Goal: Task Accomplishment & Management: Manage account settings

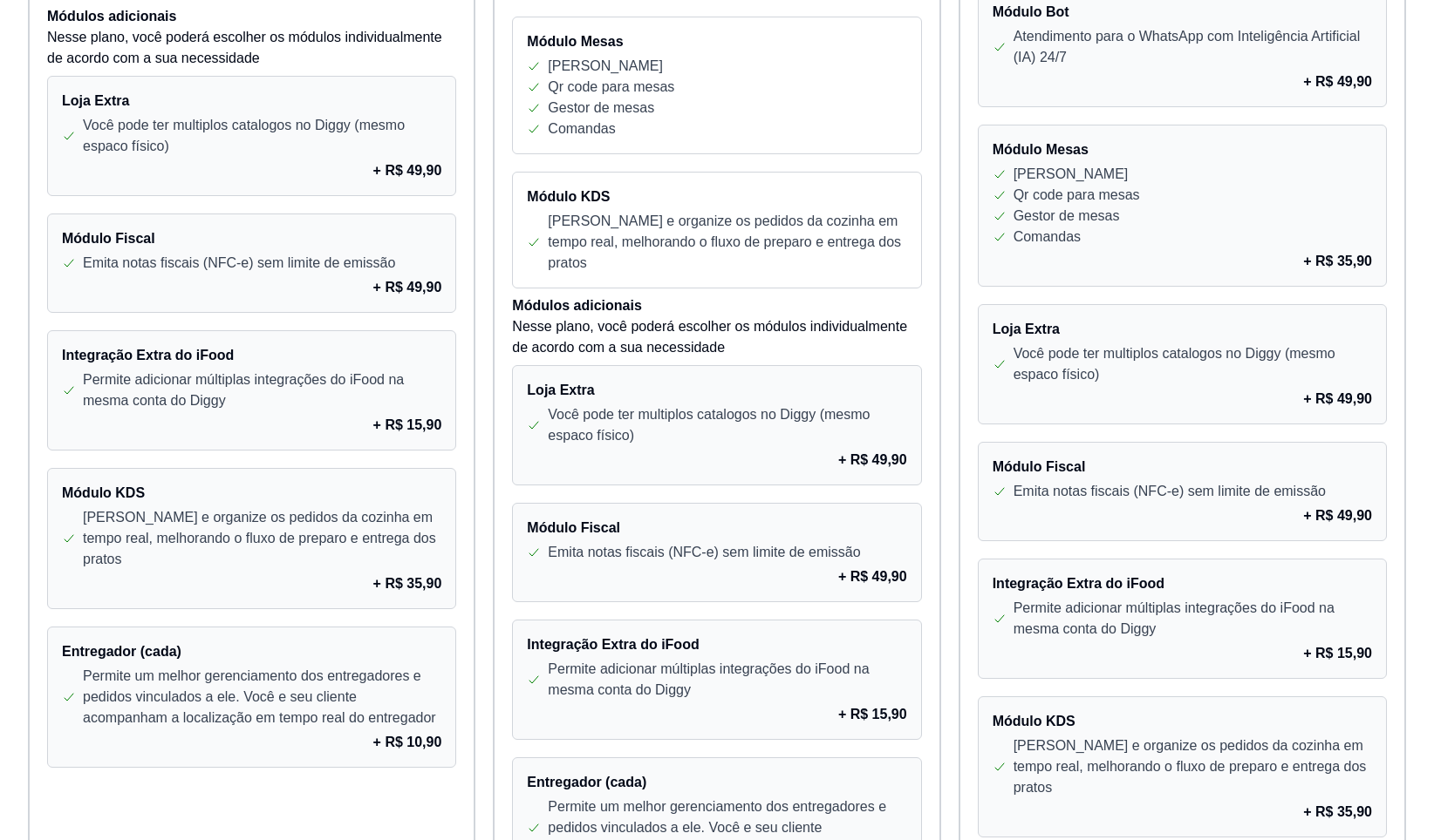
scroll to position [1133, 0]
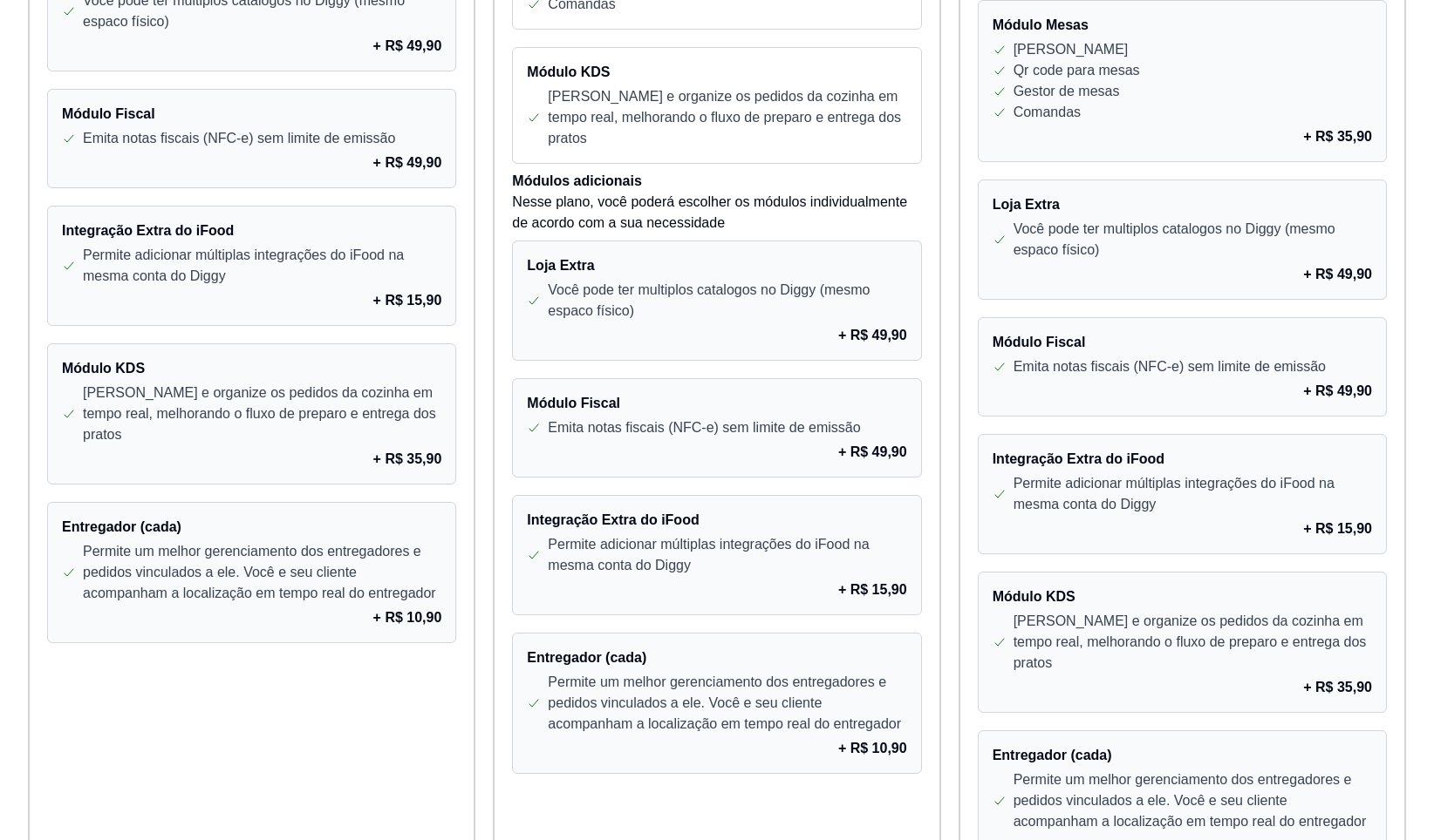
click at [1095, 254] on p "Você pode ter multiplos catalogos no Diggy (mesmo espaco físico)" at bounding box center [1192, 240] width 358 height 42
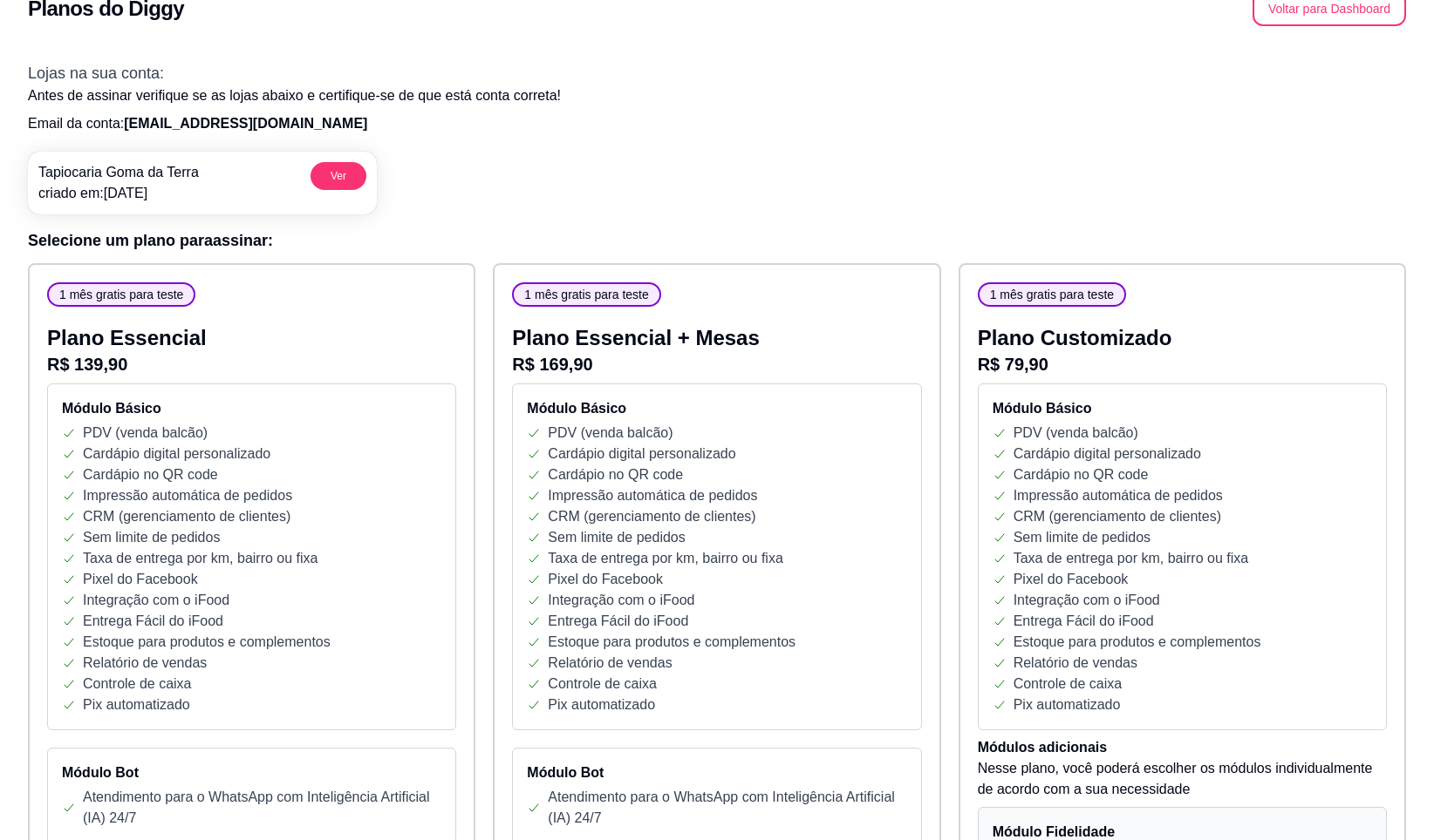
scroll to position [0, 0]
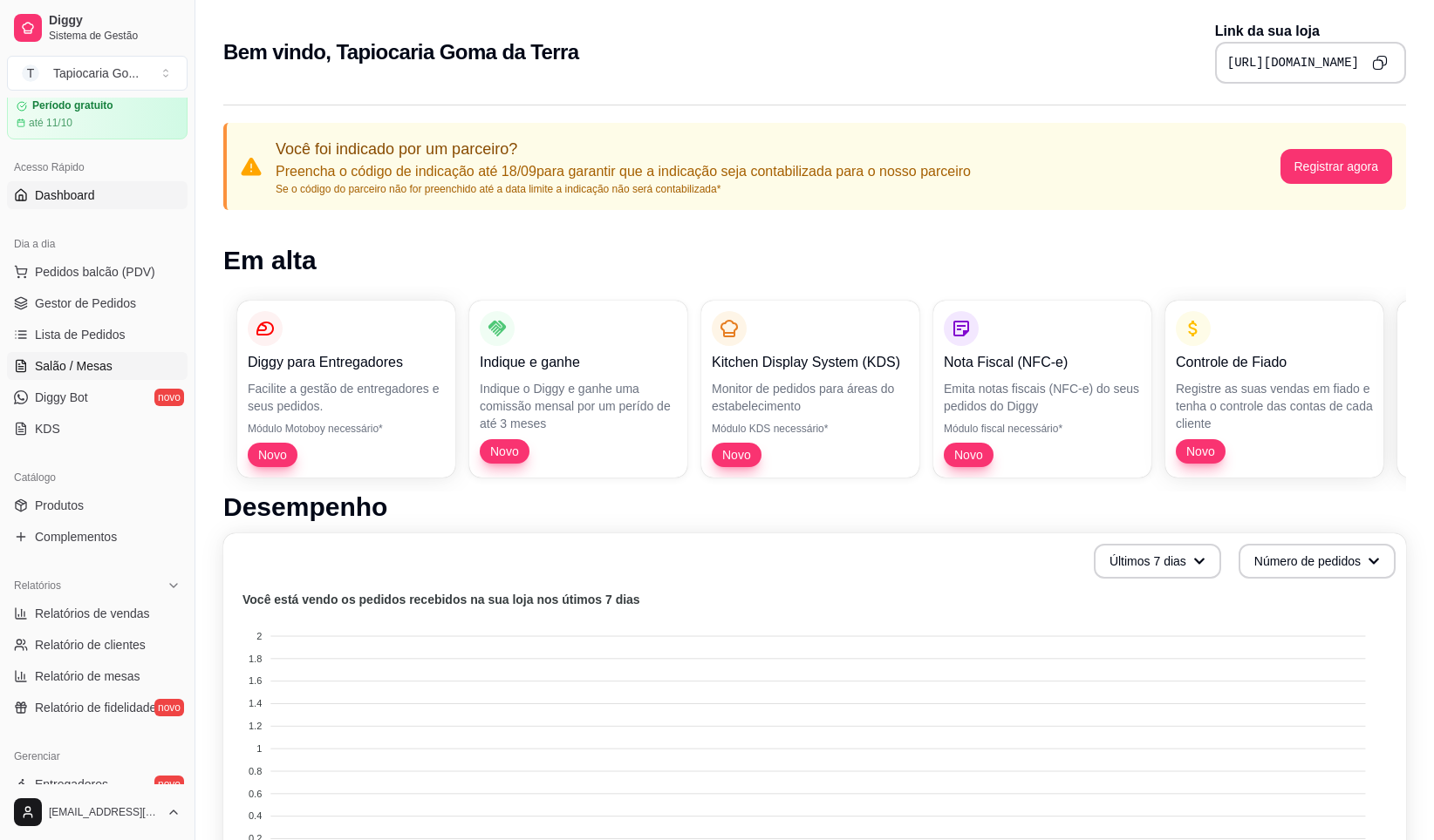
click at [107, 359] on span "Salão / Mesas" at bounding box center [74, 365] width 77 height 17
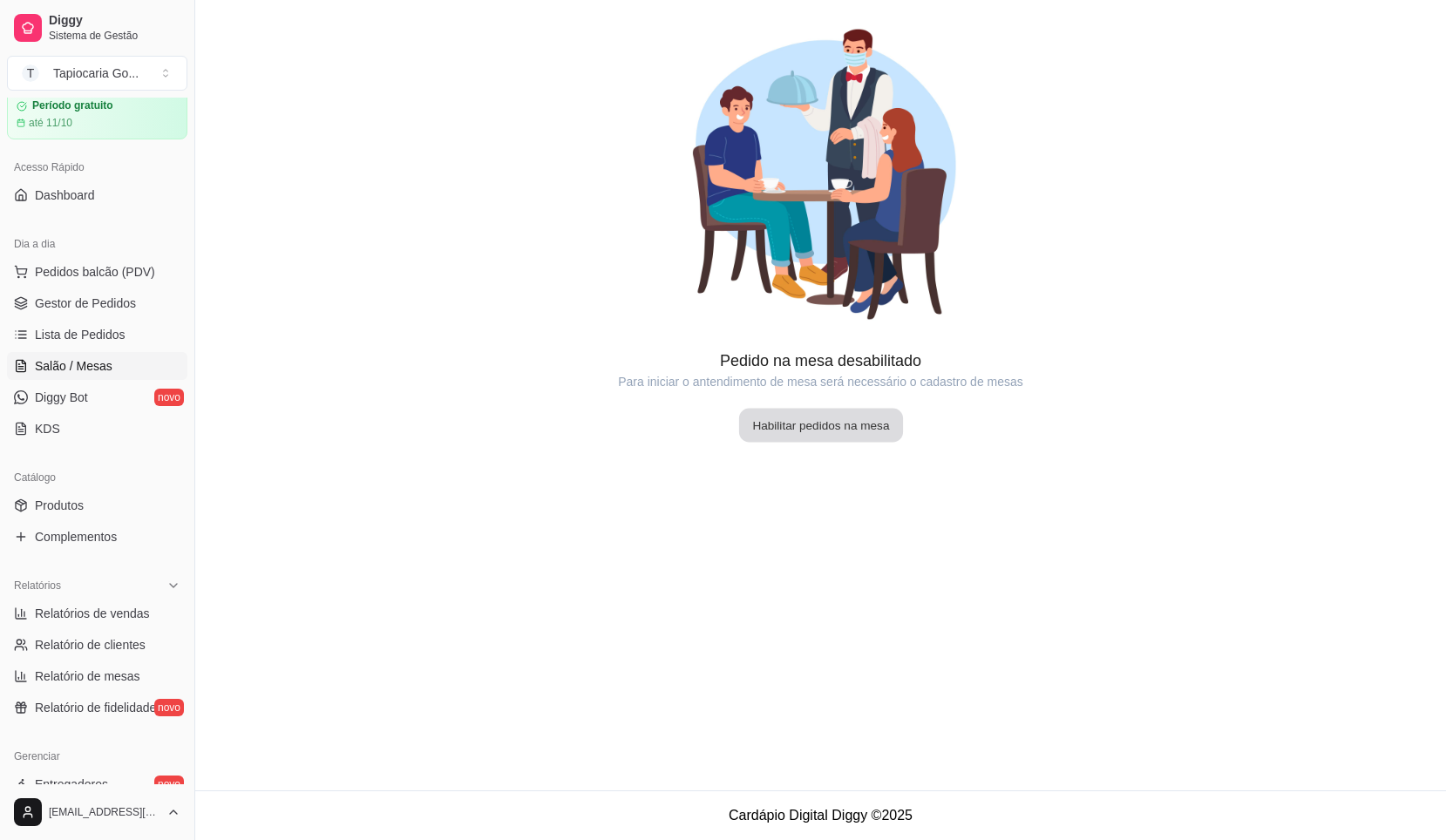
click at [837, 424] on button "Habilitar pedidos na mesa" at bounding box center [820, 426] width 164 height 34
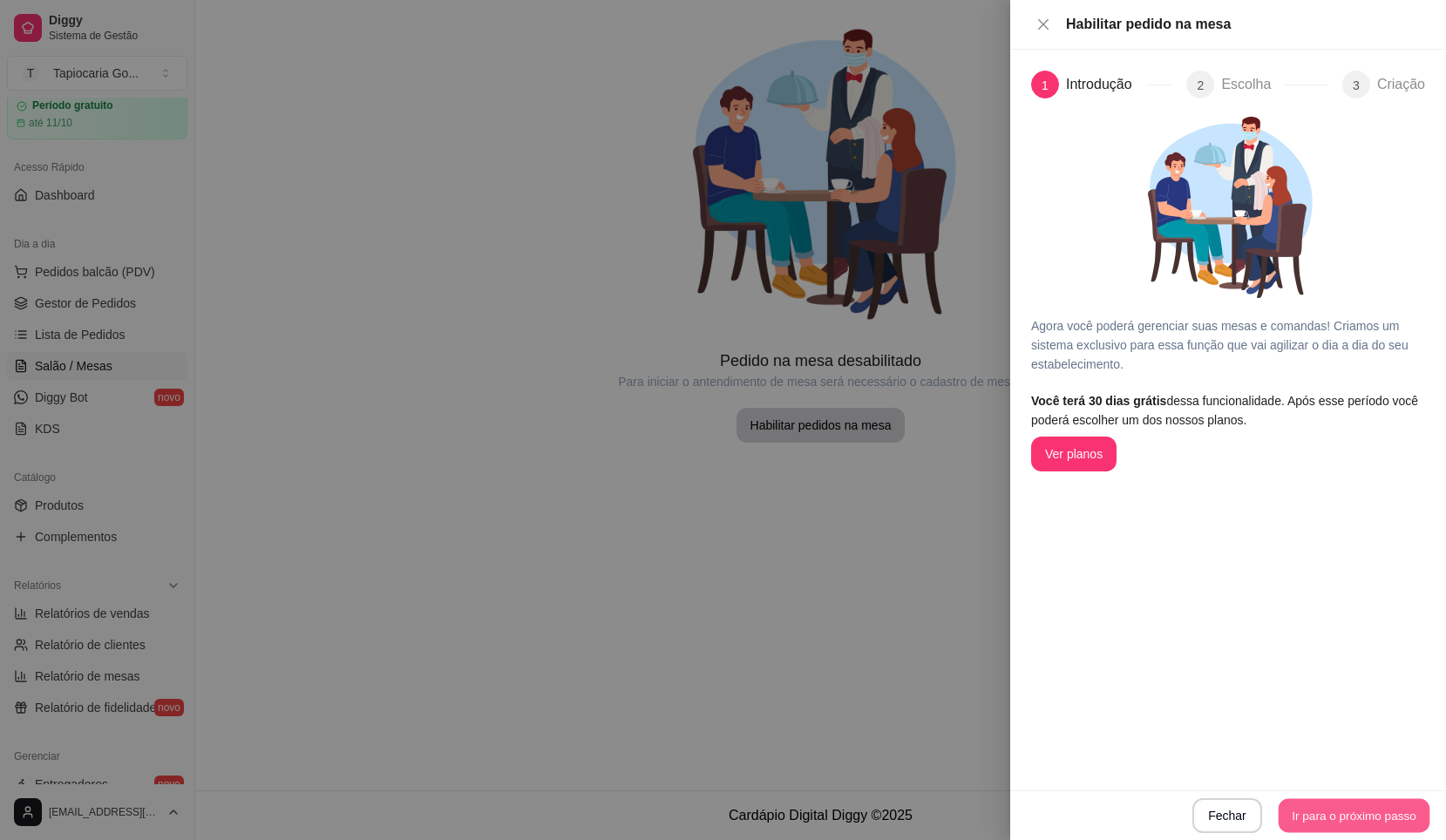
click at [1293, 806] on button "Ir para o próximo passo" at bounding box center [1354, 817] width 152 height 34
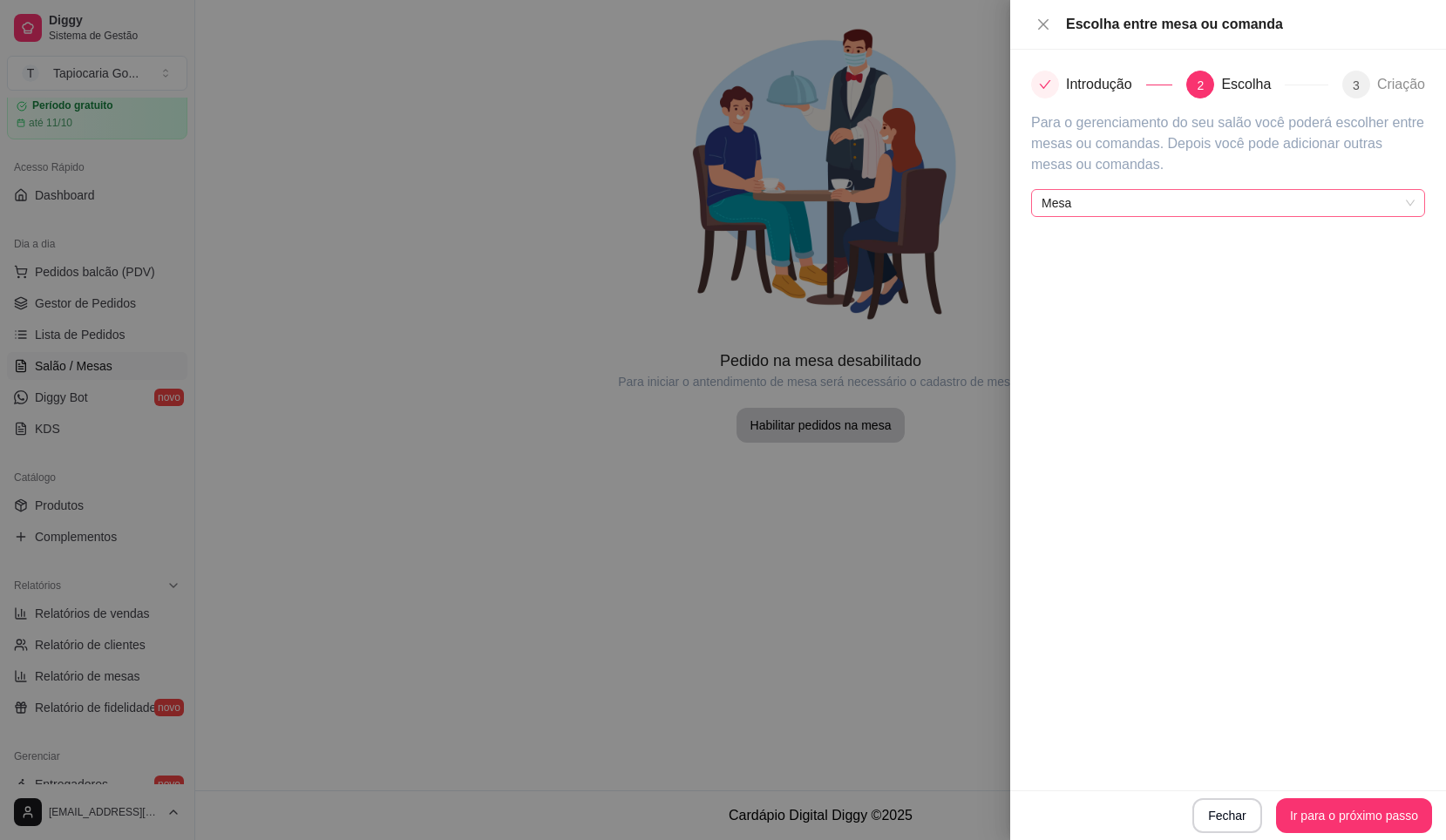
click at [1279, 204] on span "Mesa" at bounding box center [1229, 203] width 373 height 26
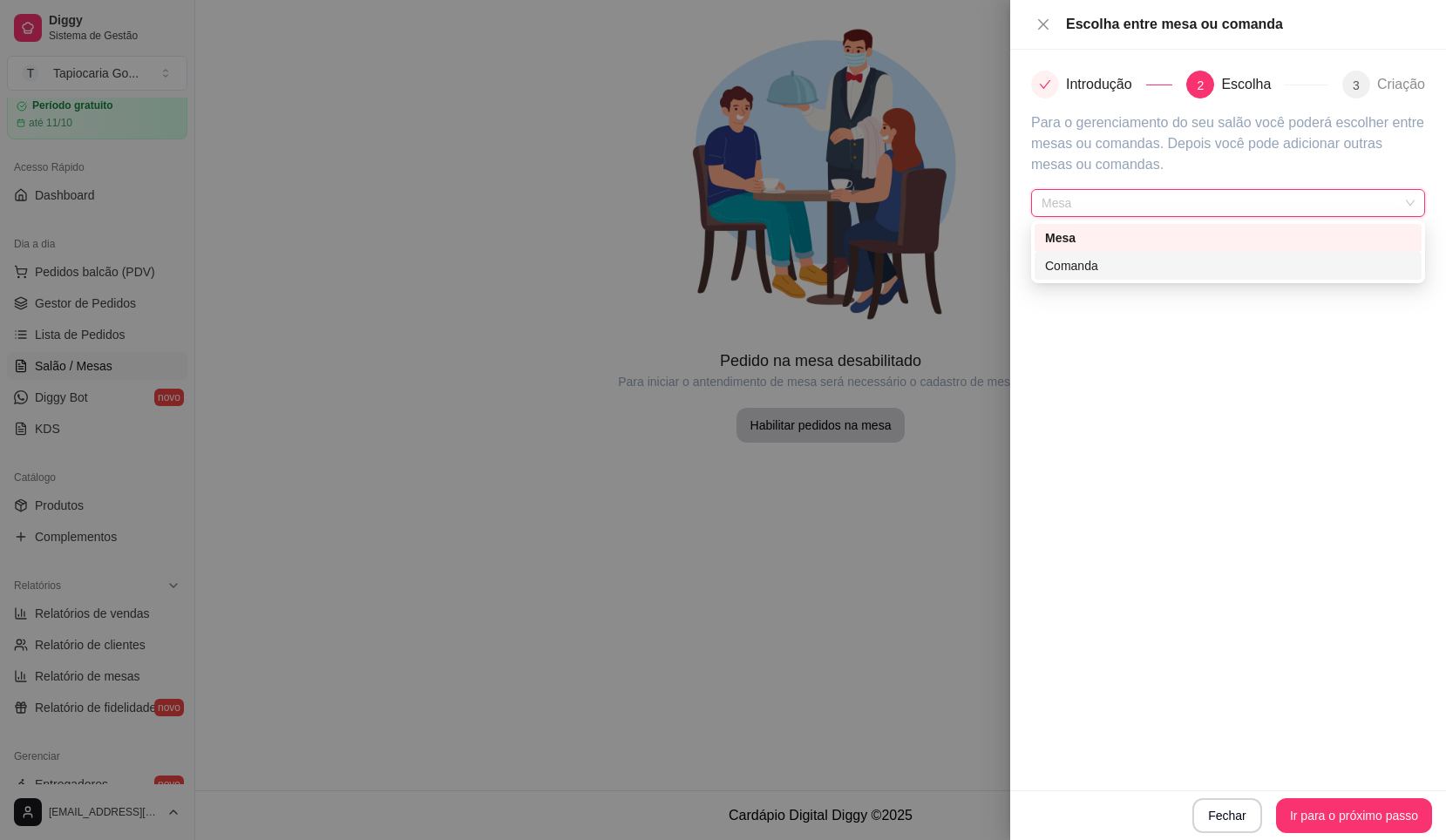
click at [1214, 261] on div "Comanda" at bounding box center [1229, 266] width 366 height 19
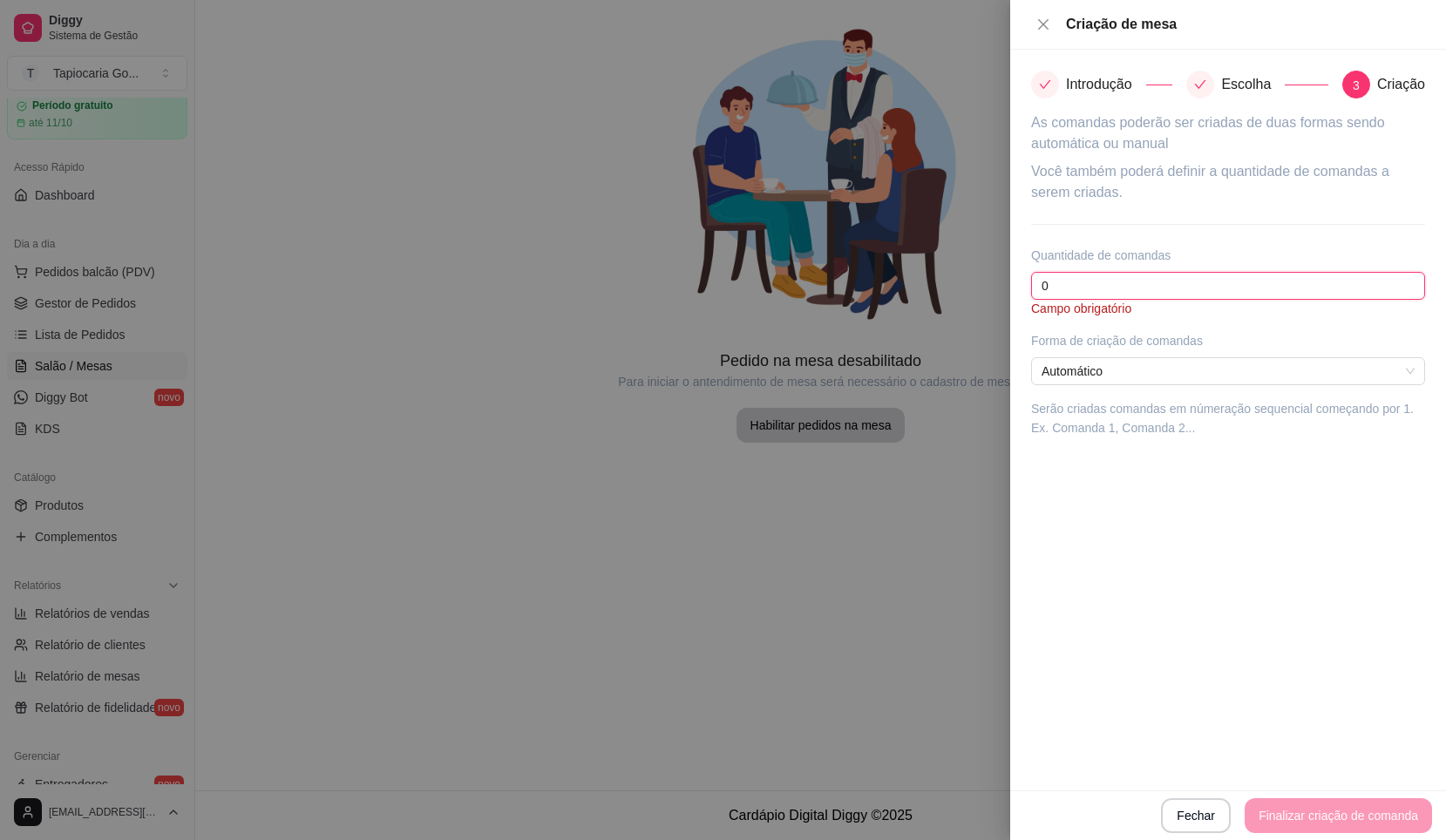
click at [1096, 300] on div "Você também poderá definir a quantidade de comandas a serem criadas. Quantidade…" at bounding box center [1228, 240] width 394 height 156
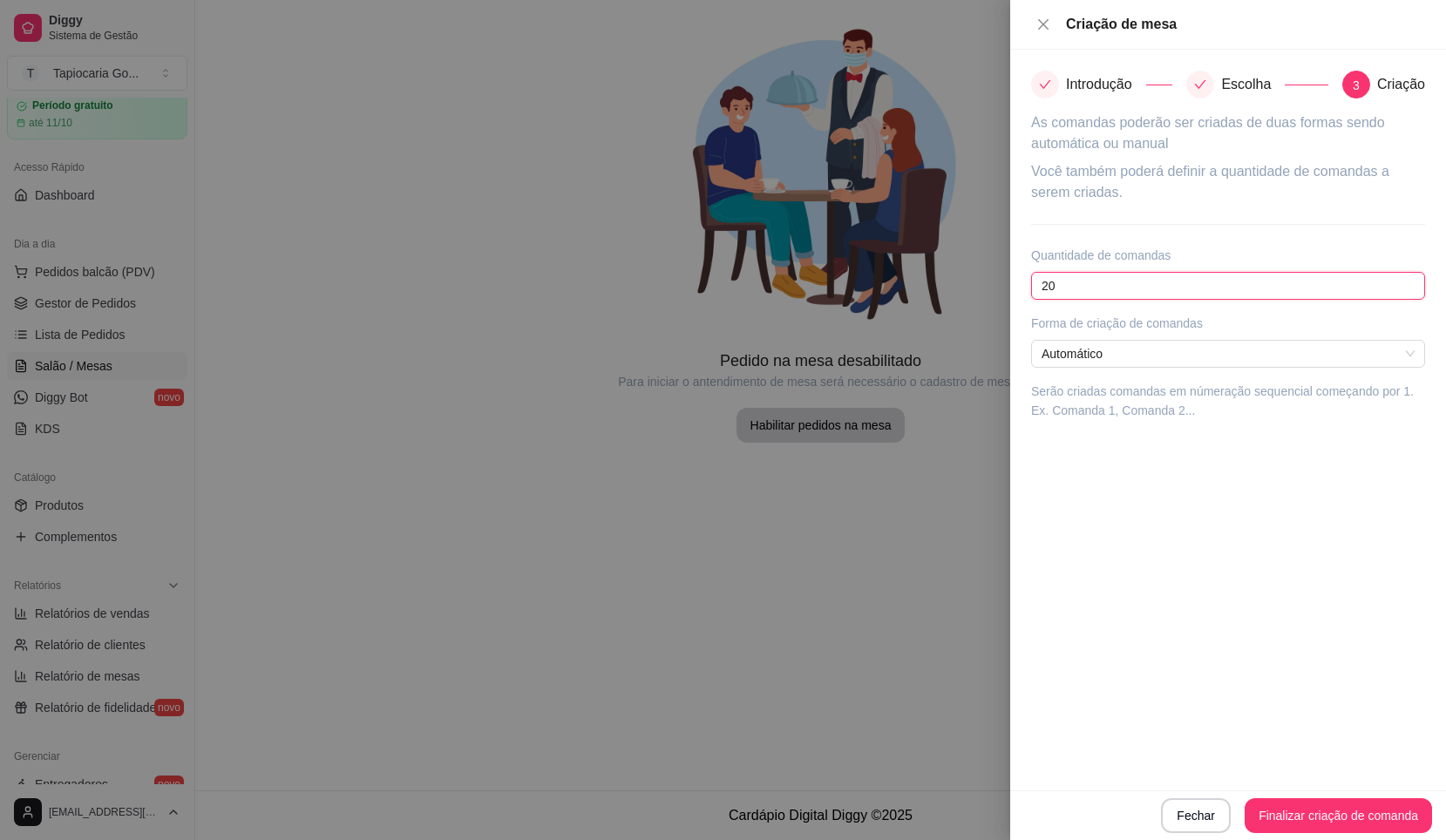
type input "20"
click at [1117, 371] on div "Forma de criação de comandas Automático Serão criadas comandas em númeração seq…" at bounding box center [1228, 367] width 394 height 107
click at [1111, 359] on span "Automático" at bounding box center [1229, 354] width 373 height 26
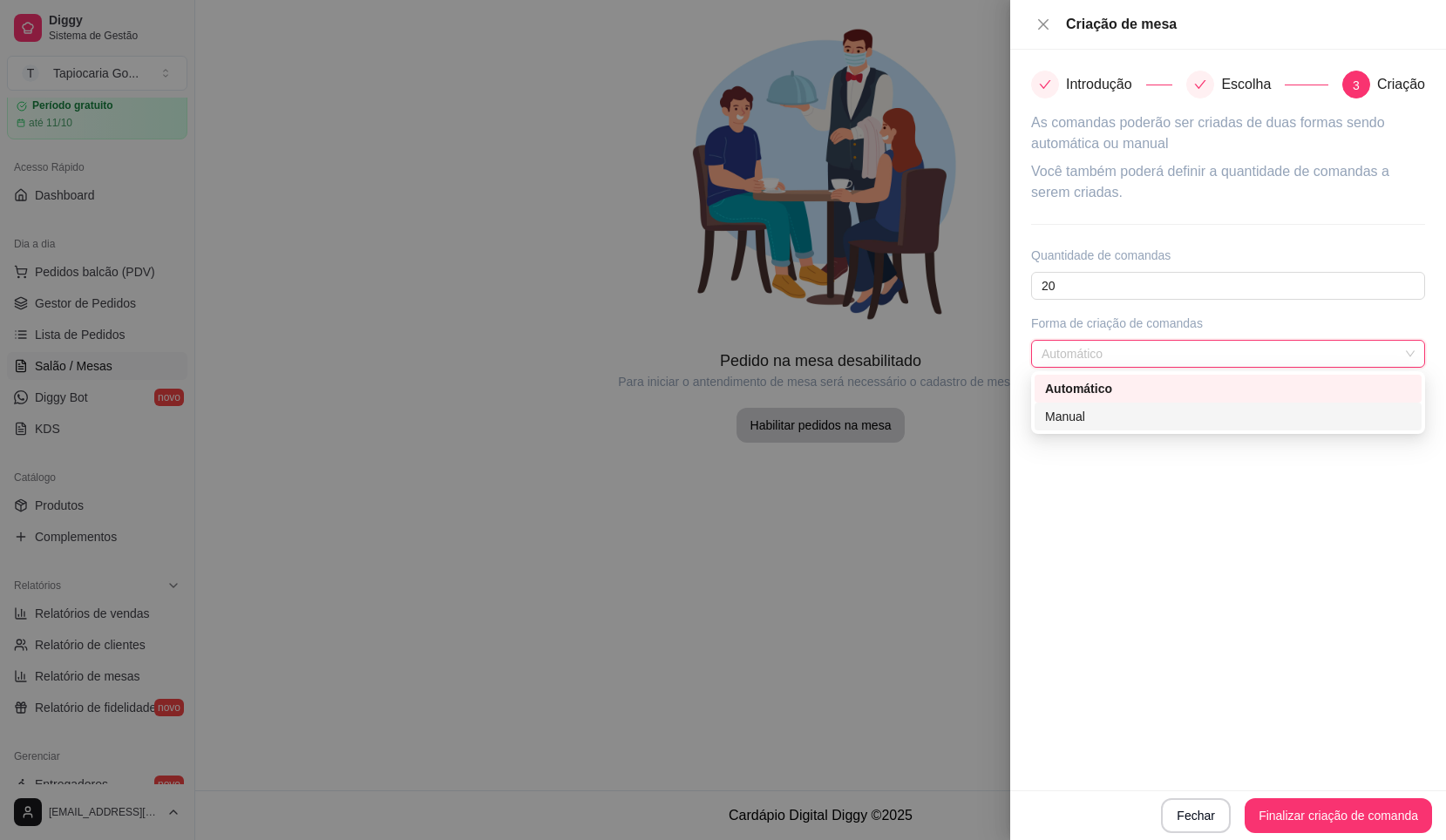
click at [1115, 407] on div "Manual" at bounding box center [1228, 416] width 387 height 28
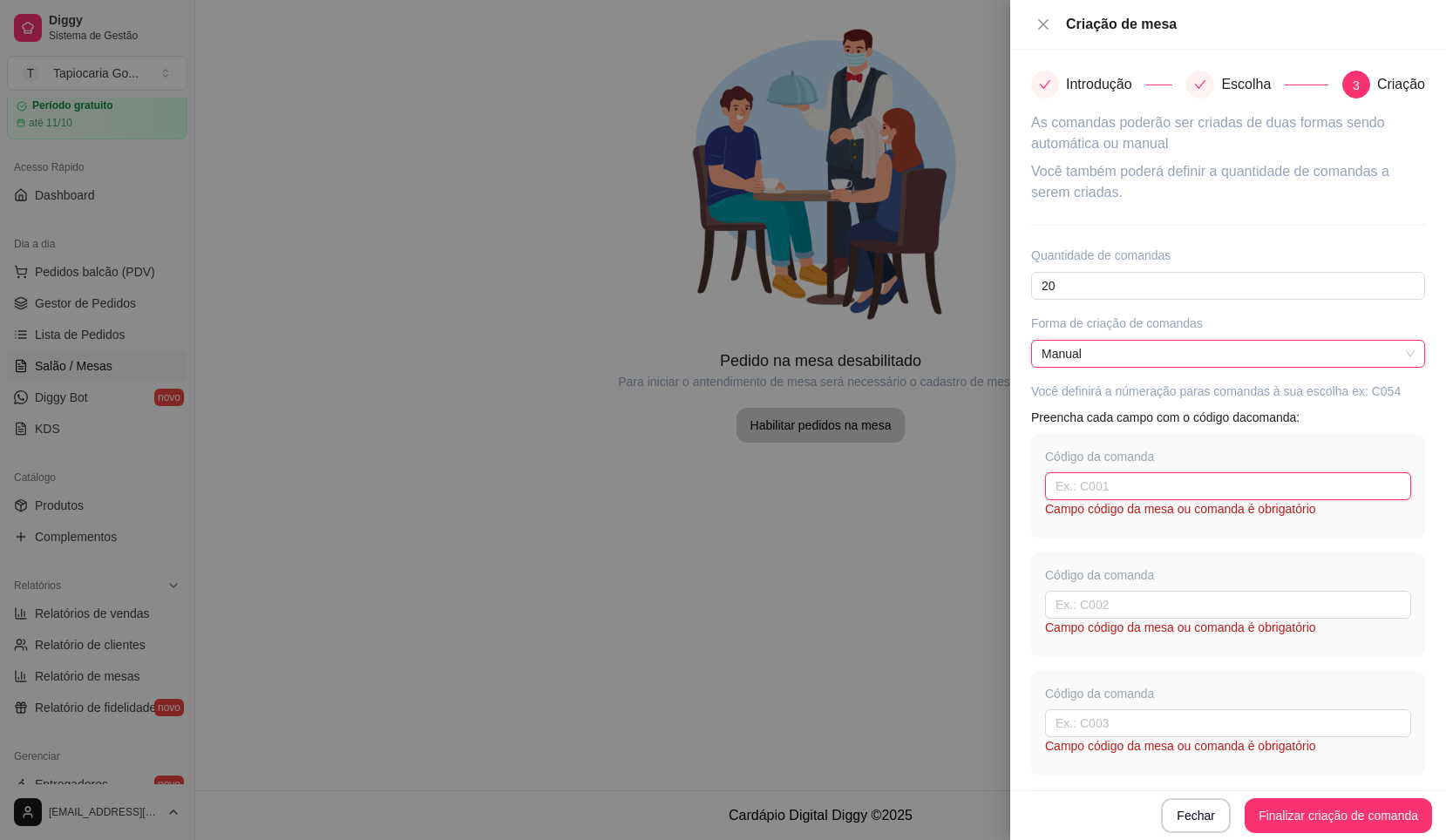
drag, startPoint x: 1085, startPoint y: 481, endPoint x: 1074, endPoint y: 483, distance: 11.2
click at [1082, 482] on input "text" at bounding box center [1229, 486] width 366 height 28
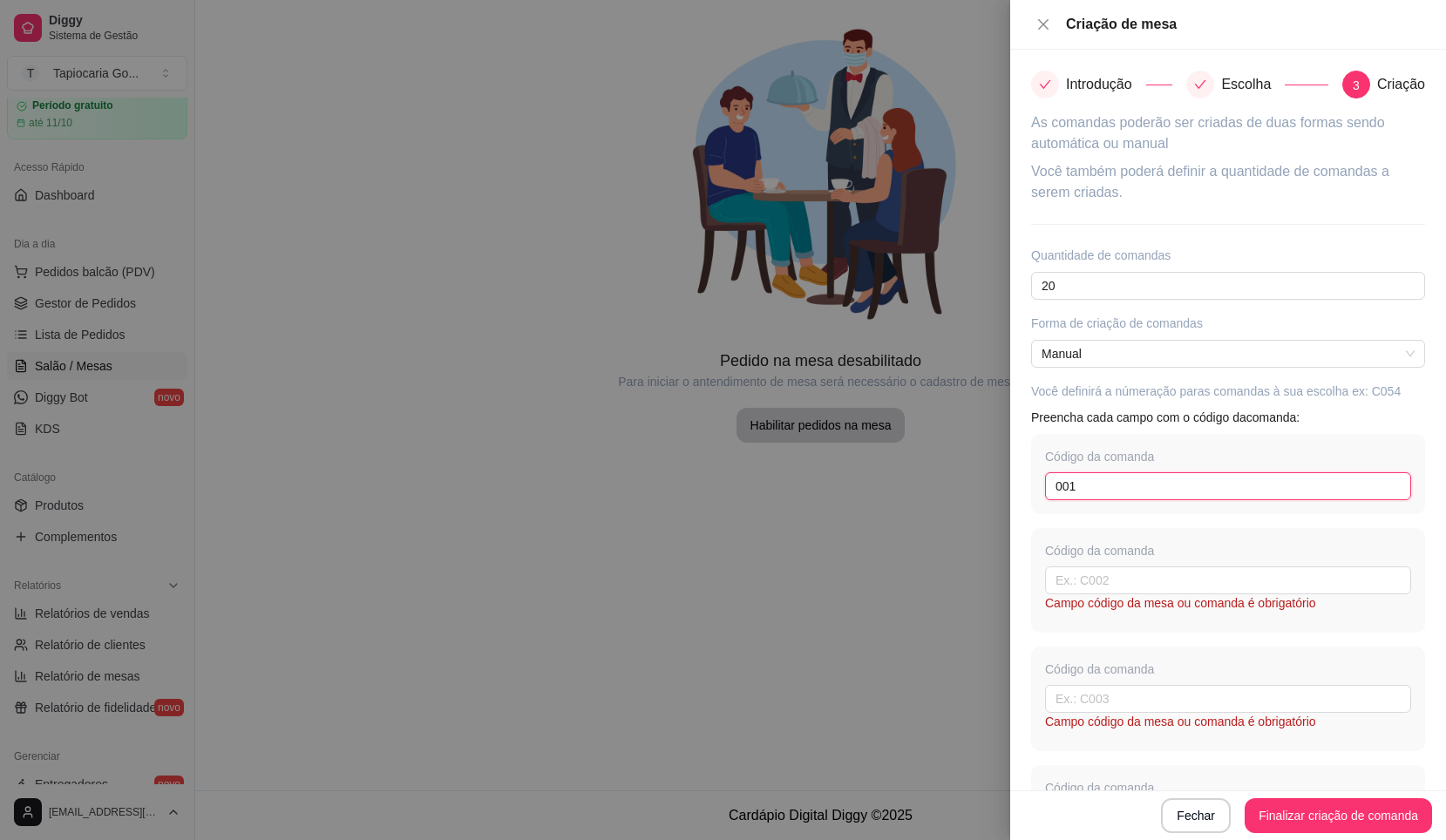
type input "001"
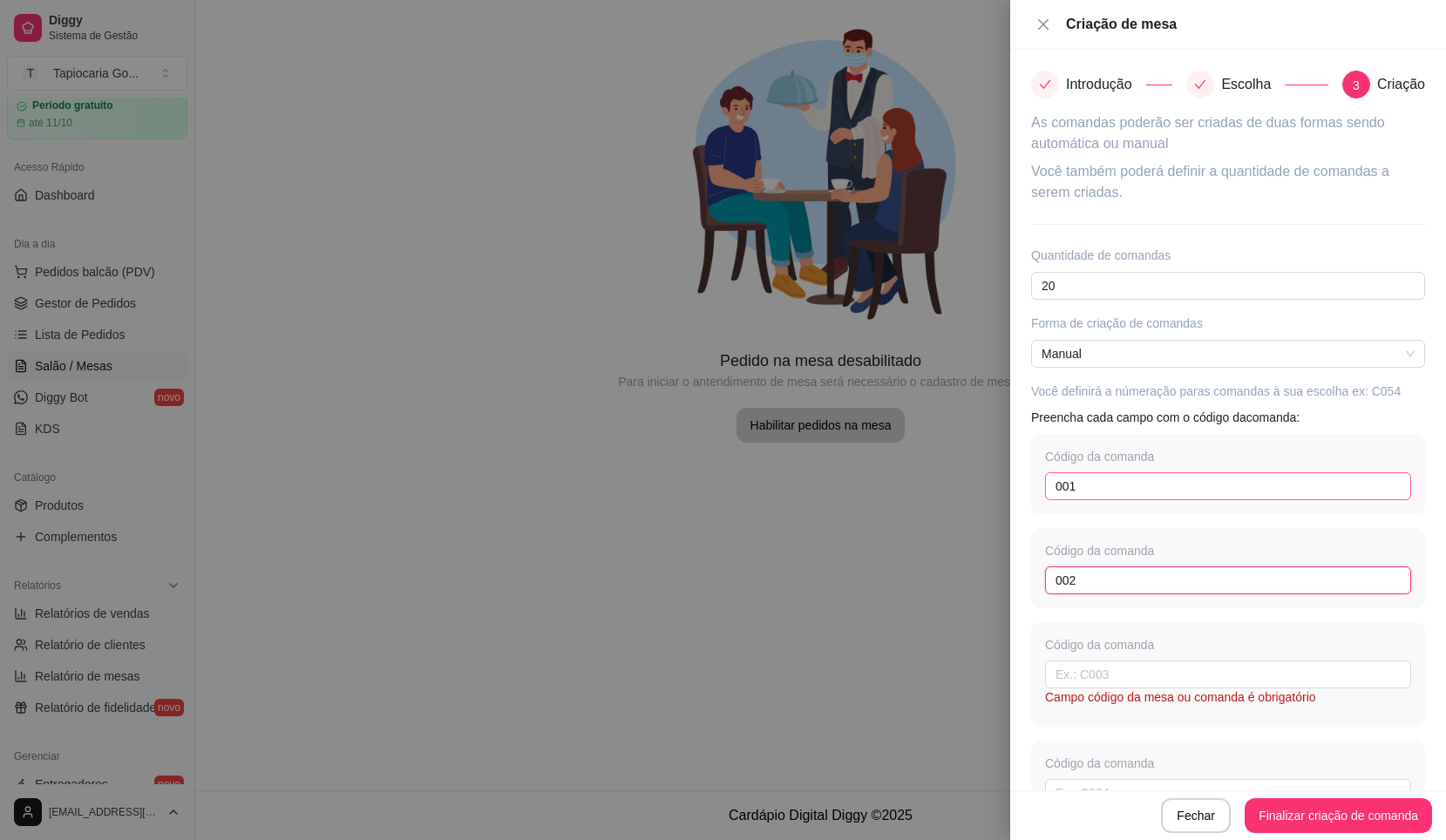
type input "002"
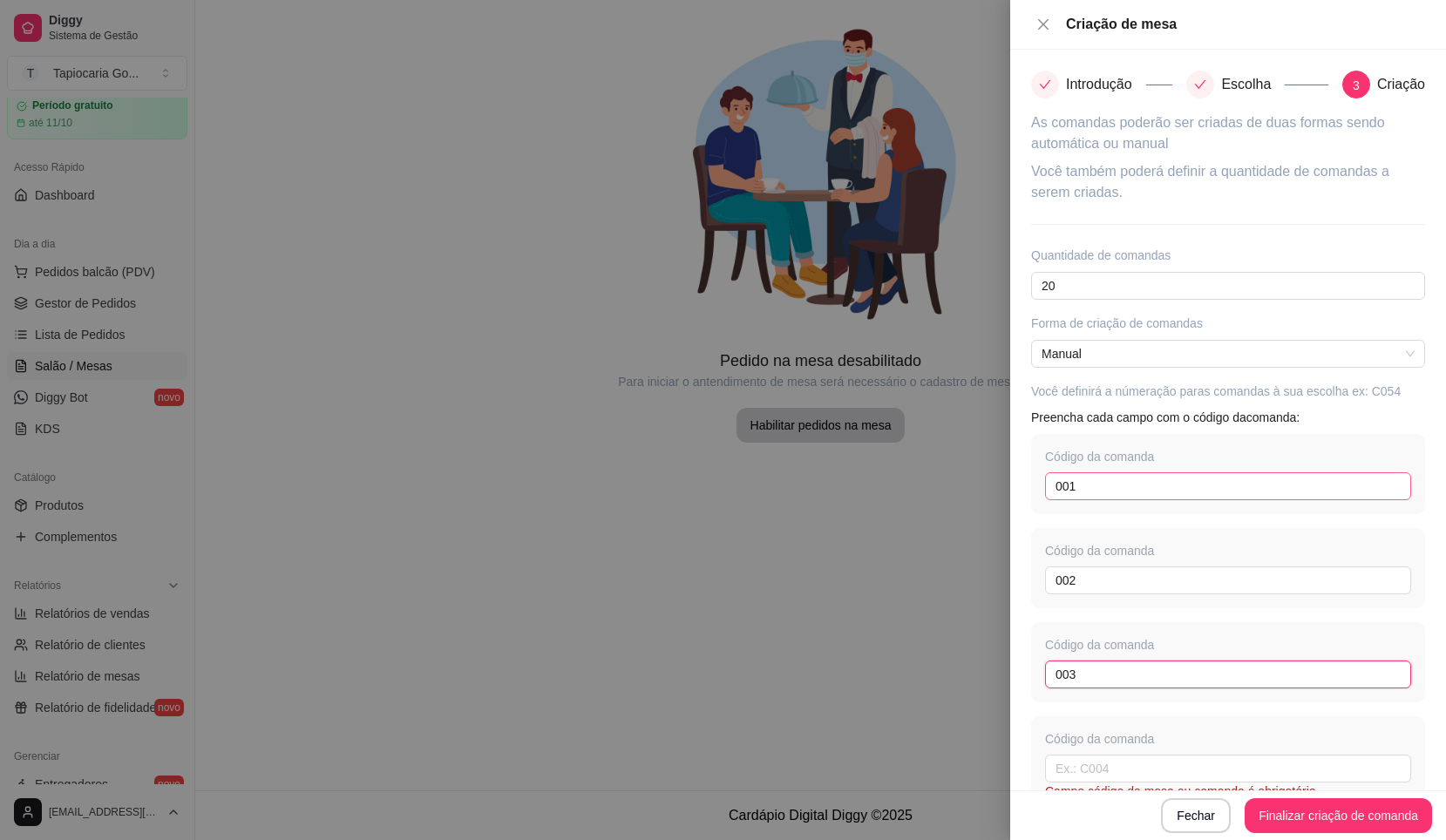
type input "003"
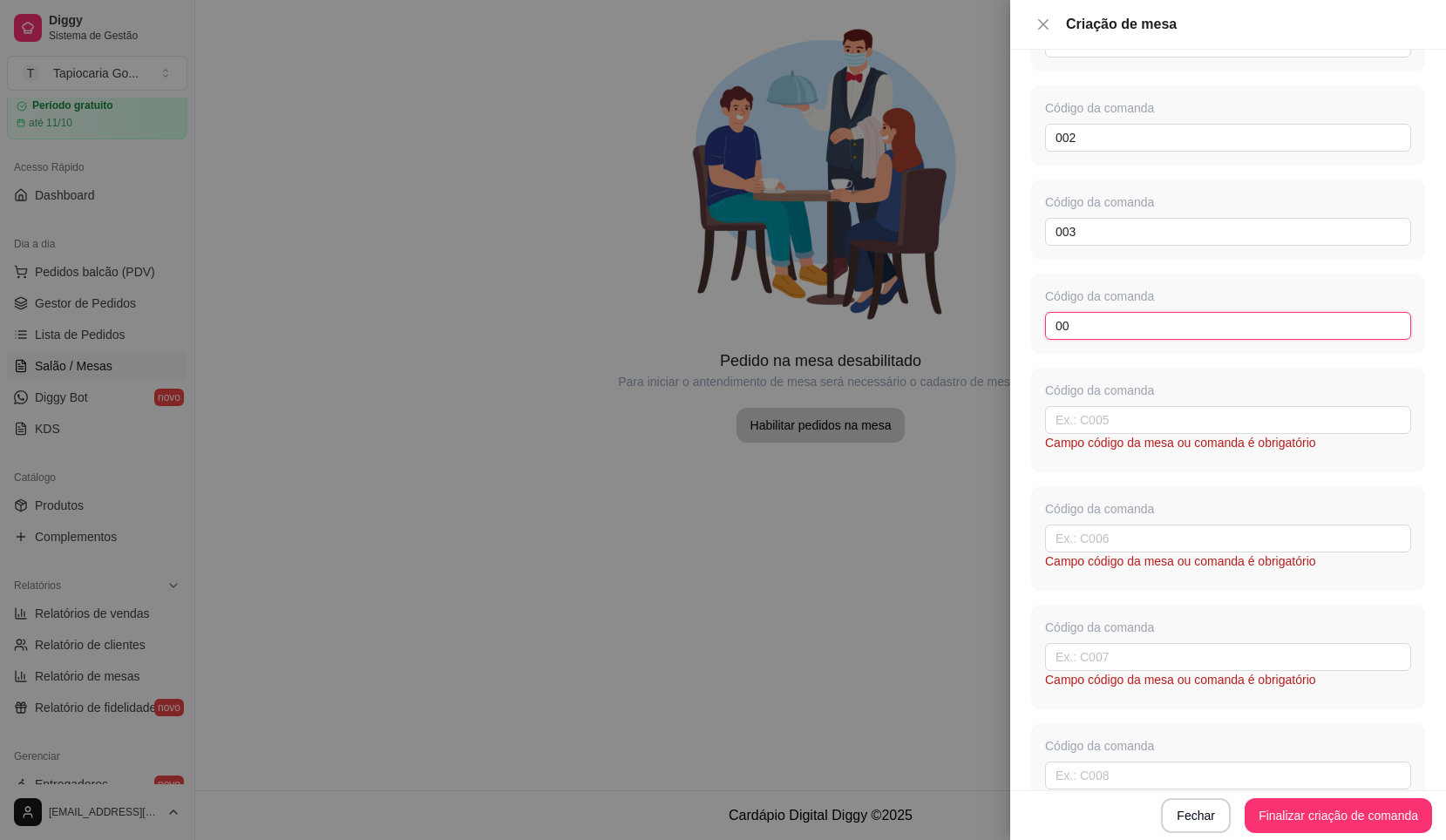
click at [1108, 319] on input "00" at bounding box center [1229, 326] width 366 height 28
type input "004"
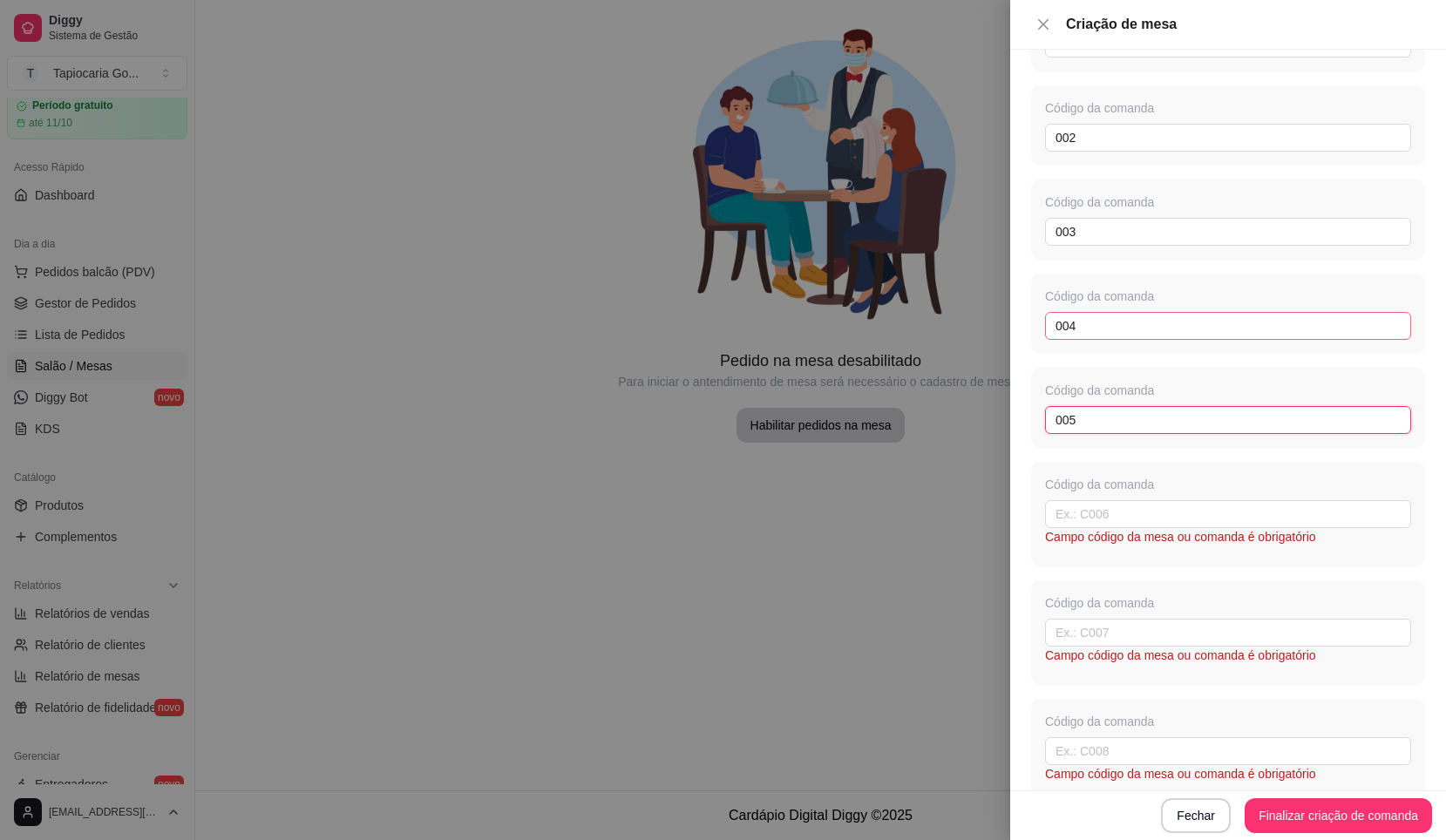
type input "005"
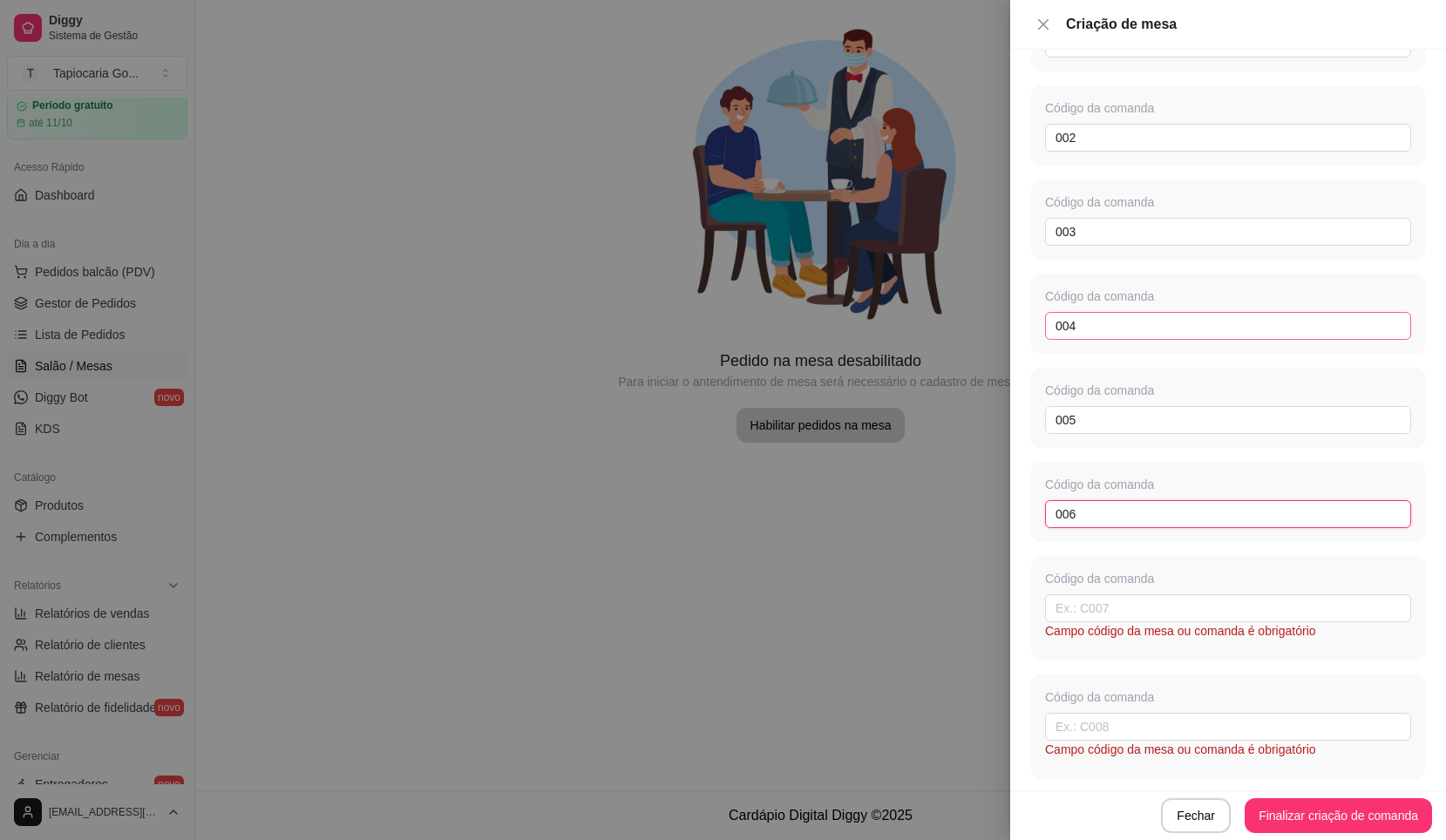
type input "006"
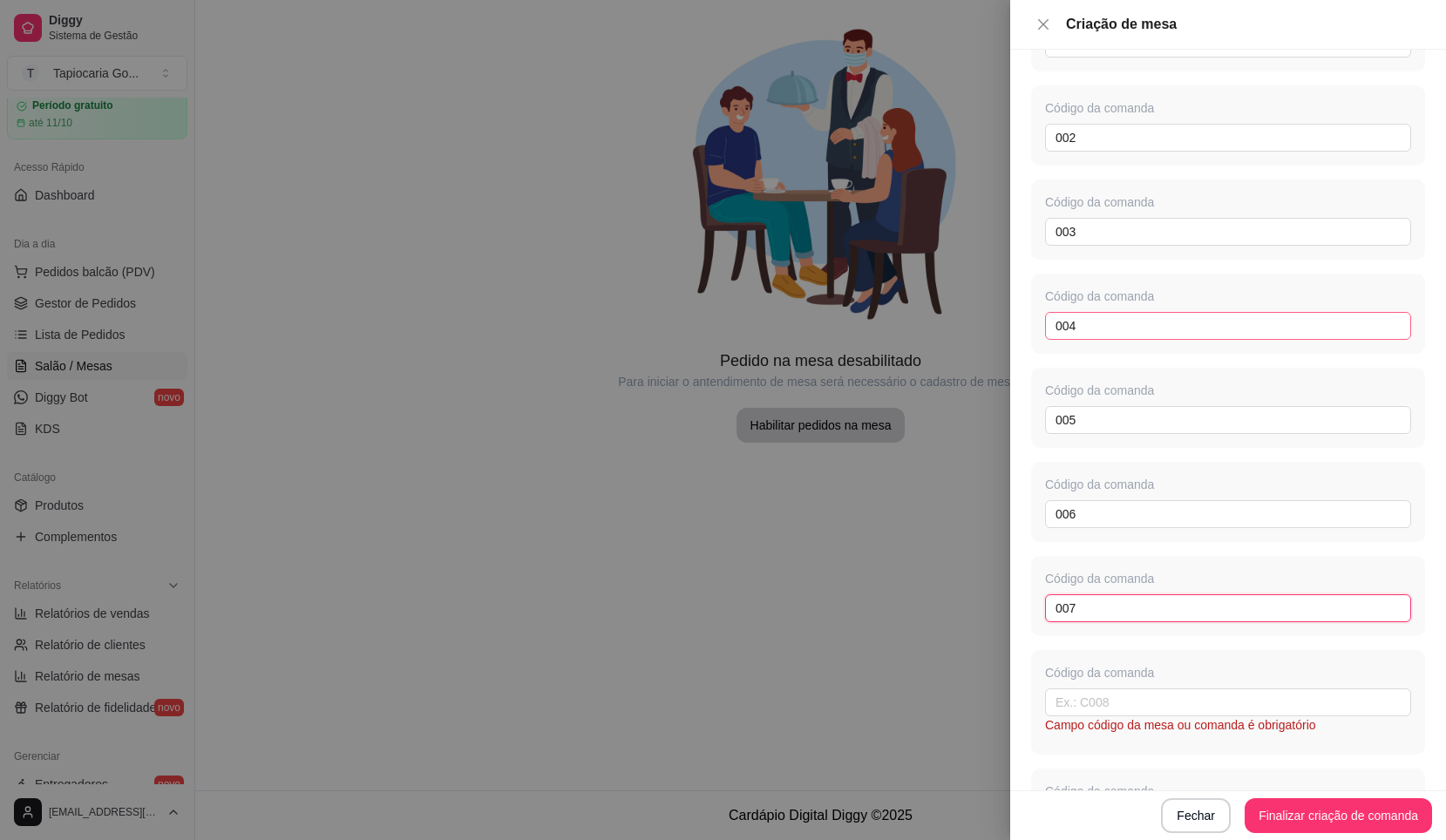
type input "007"
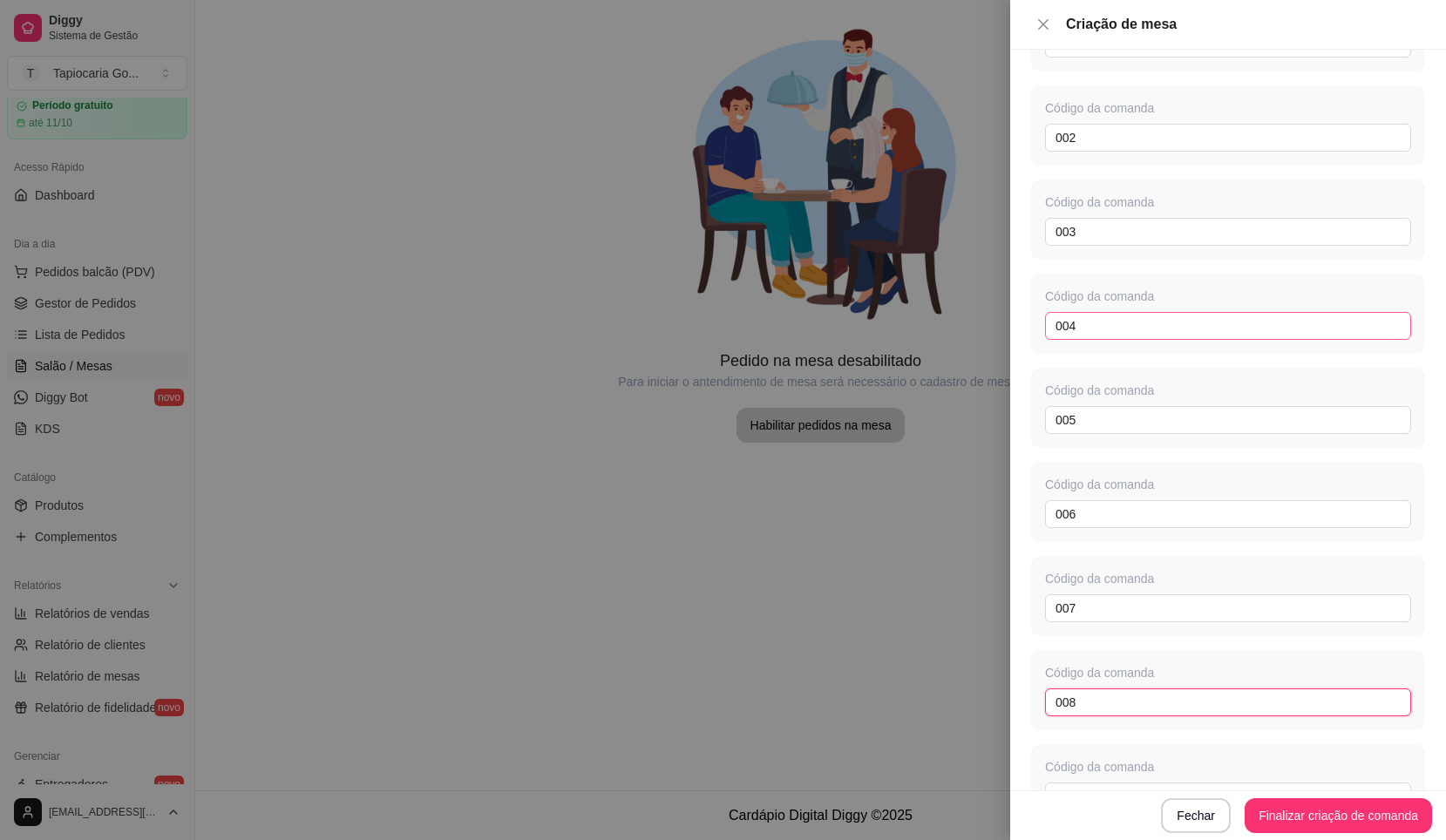
type input "008"
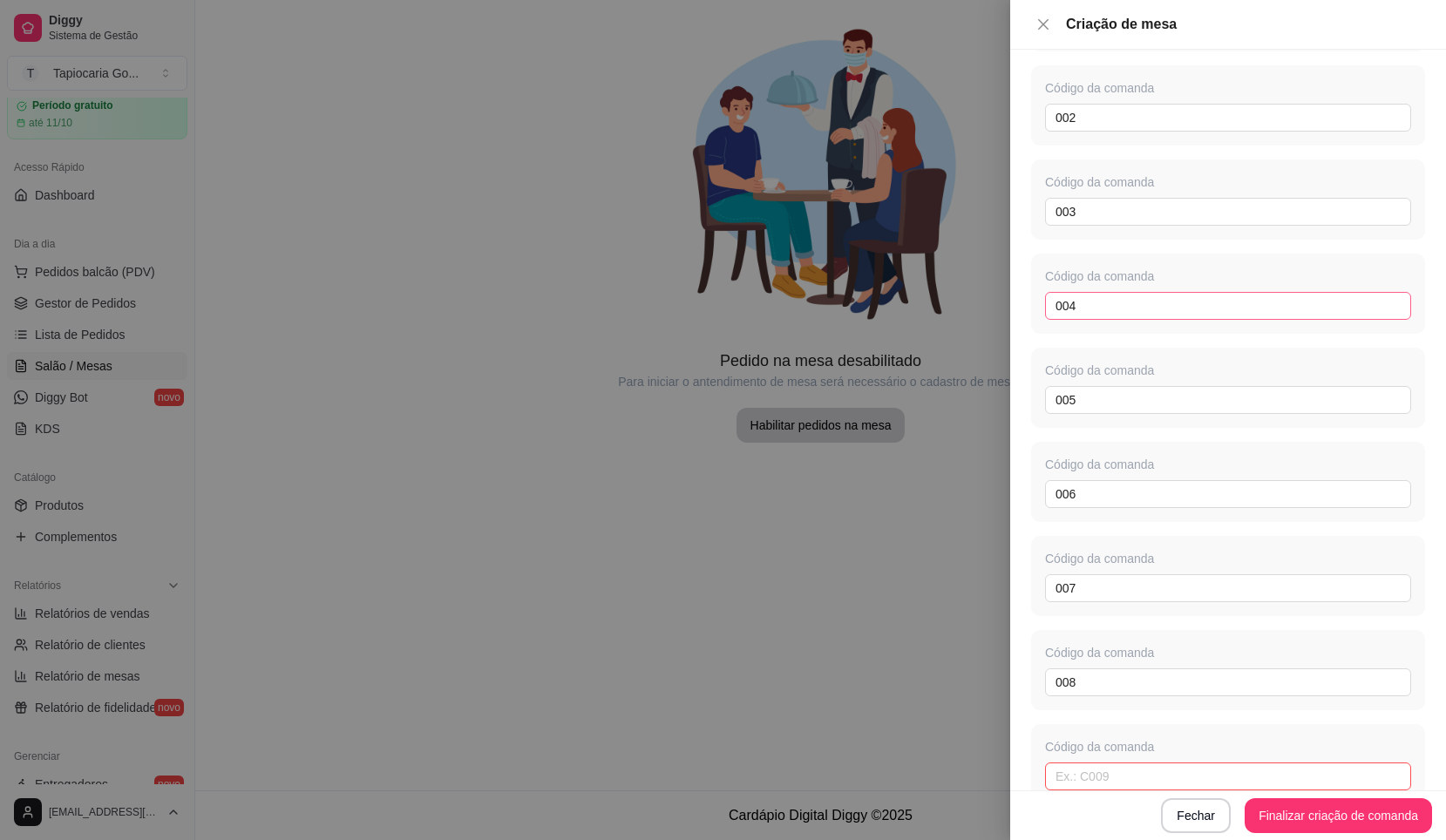
scroll to position [938, 0]
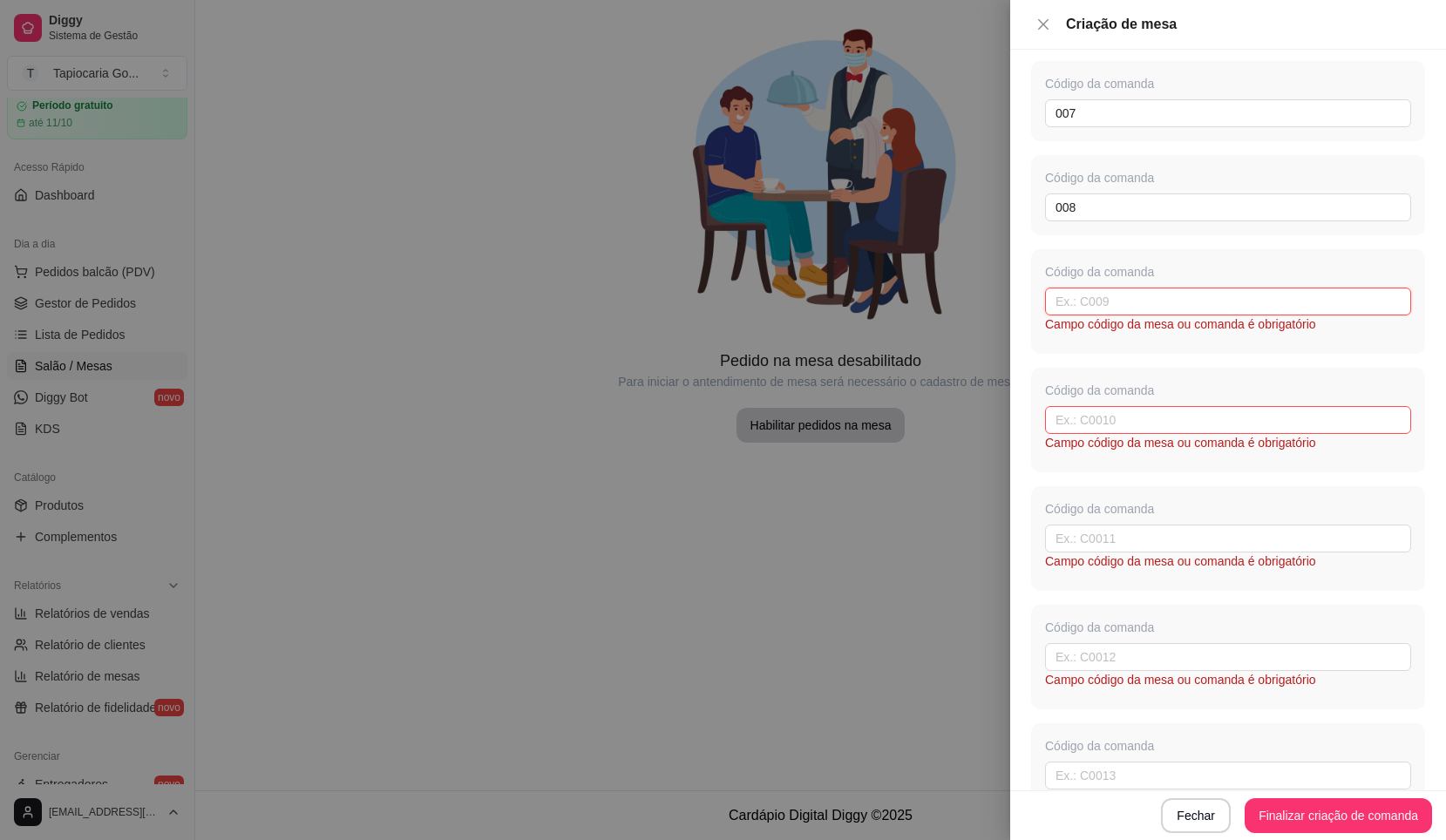
click at [1092, 313] on input "text" at bounding box center [1229, 302] width 366 height 28
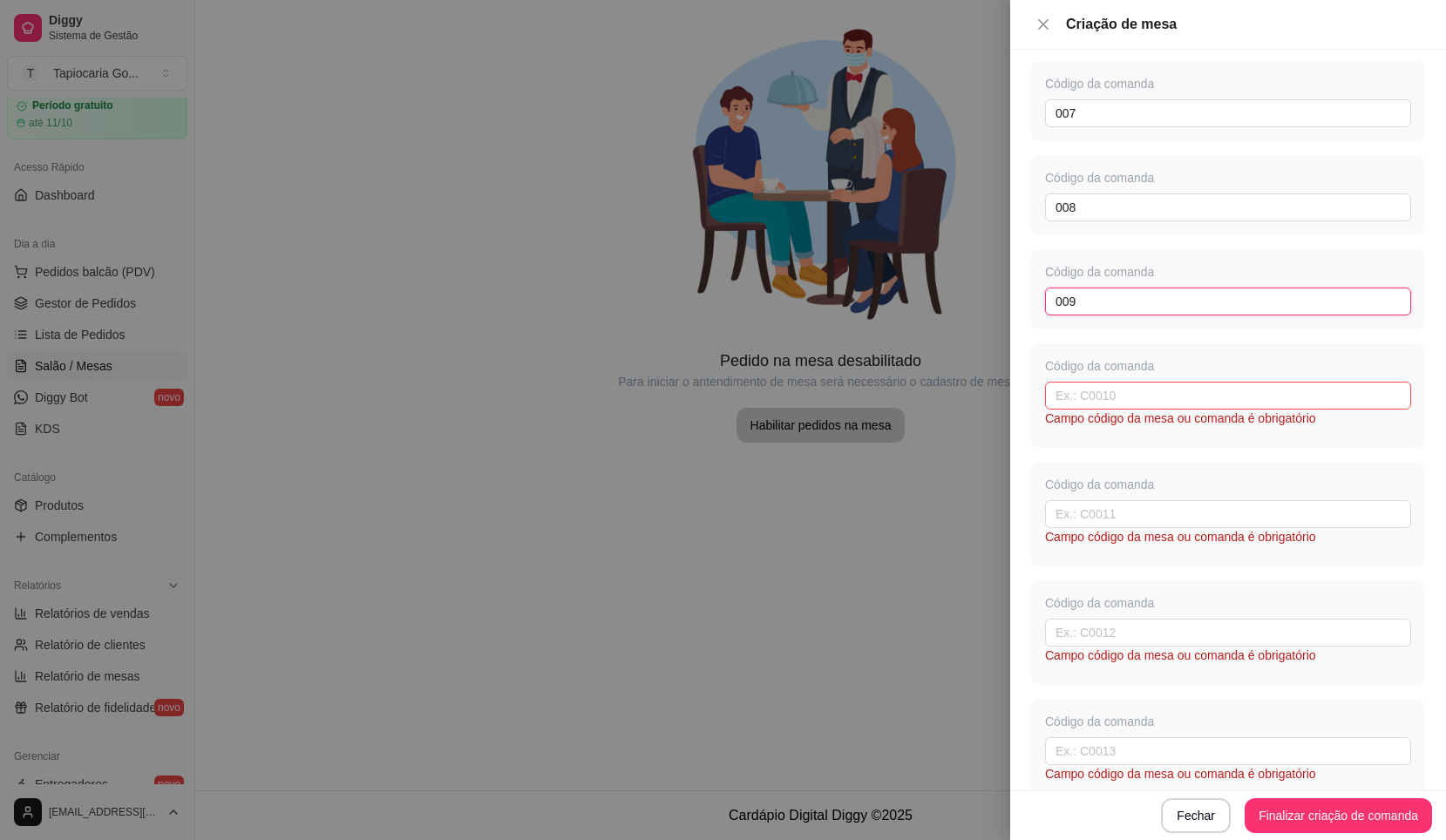
type input "009"
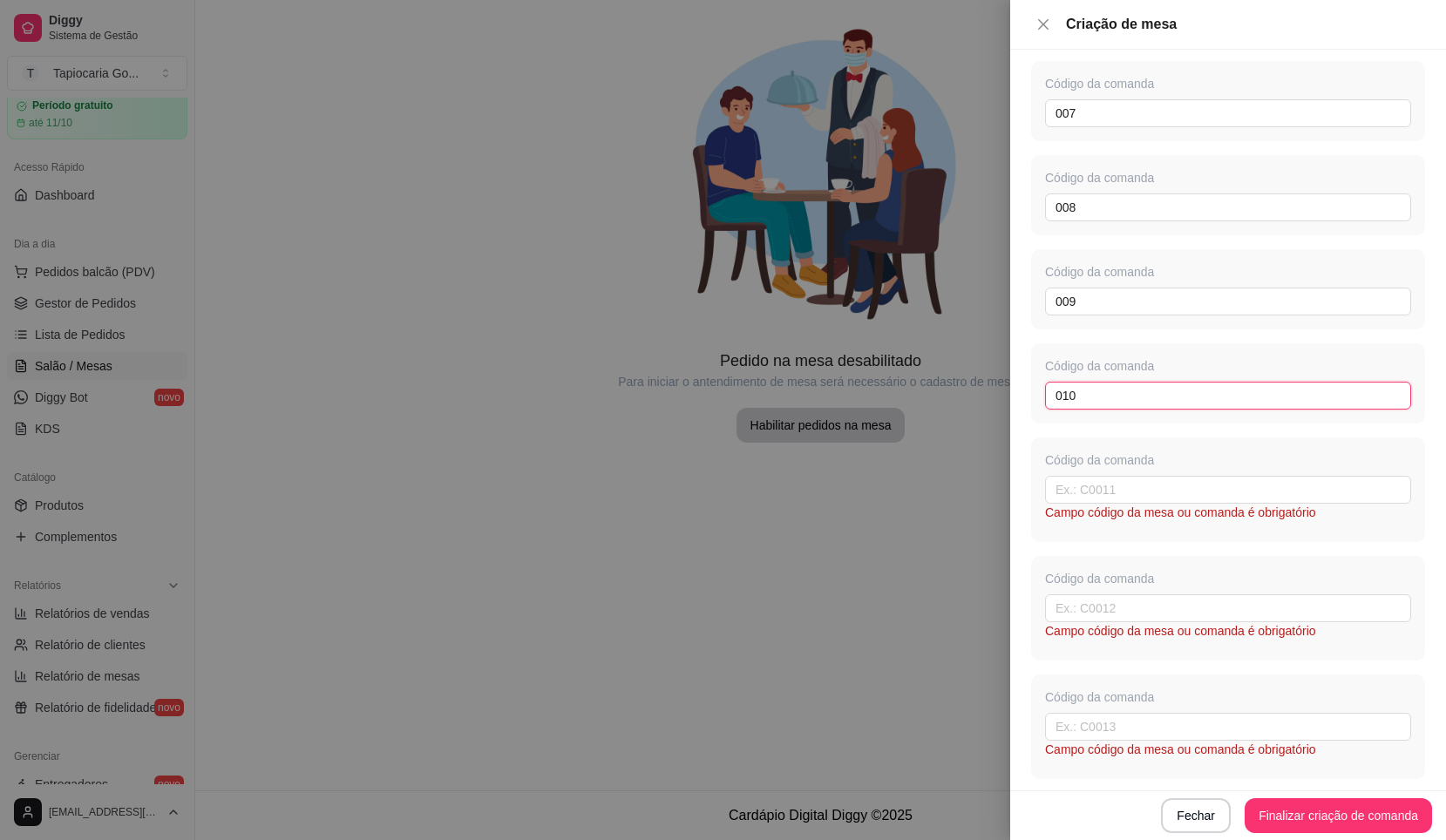
type input "010"
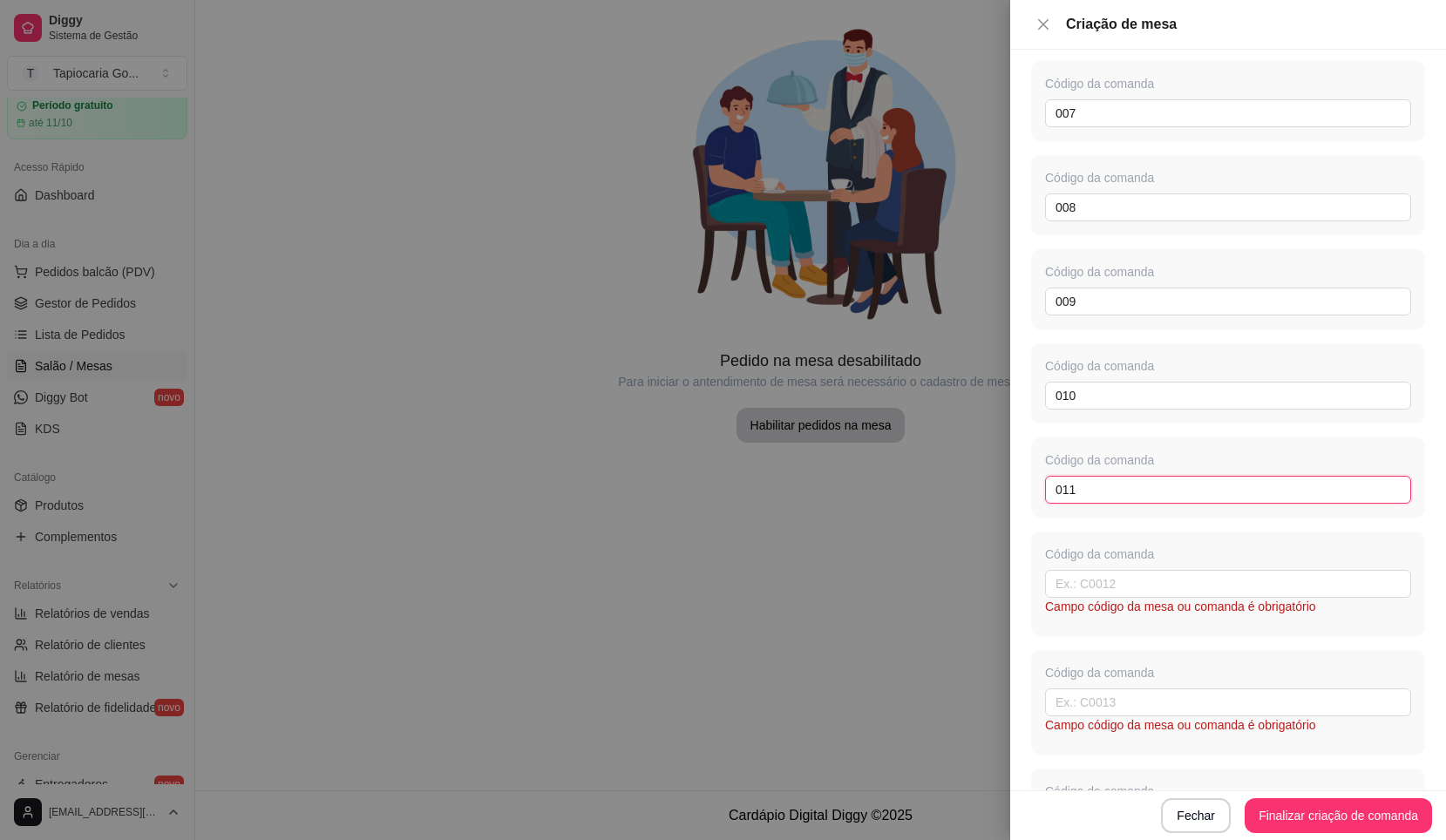
type input "011"
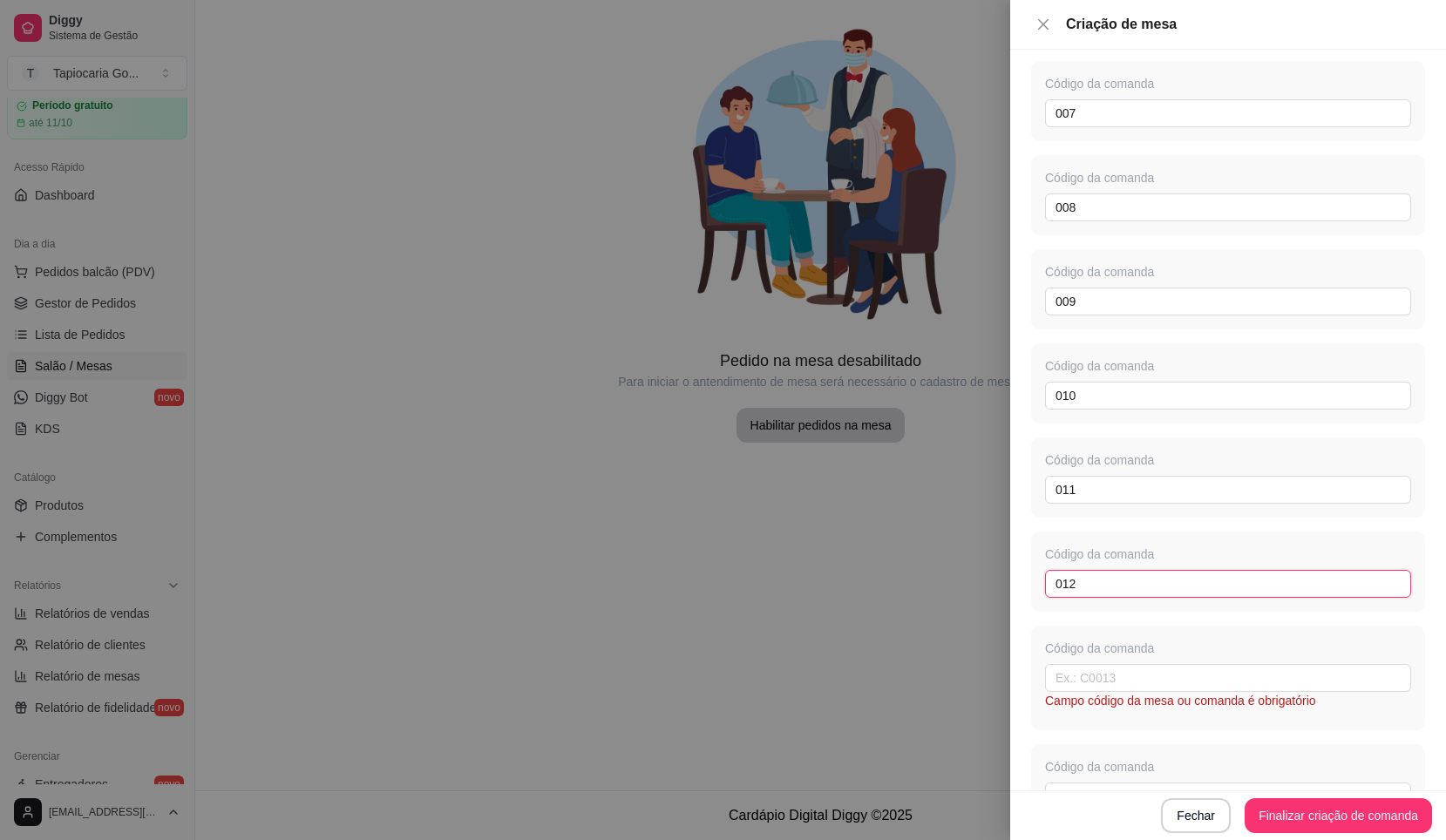
type input "012"
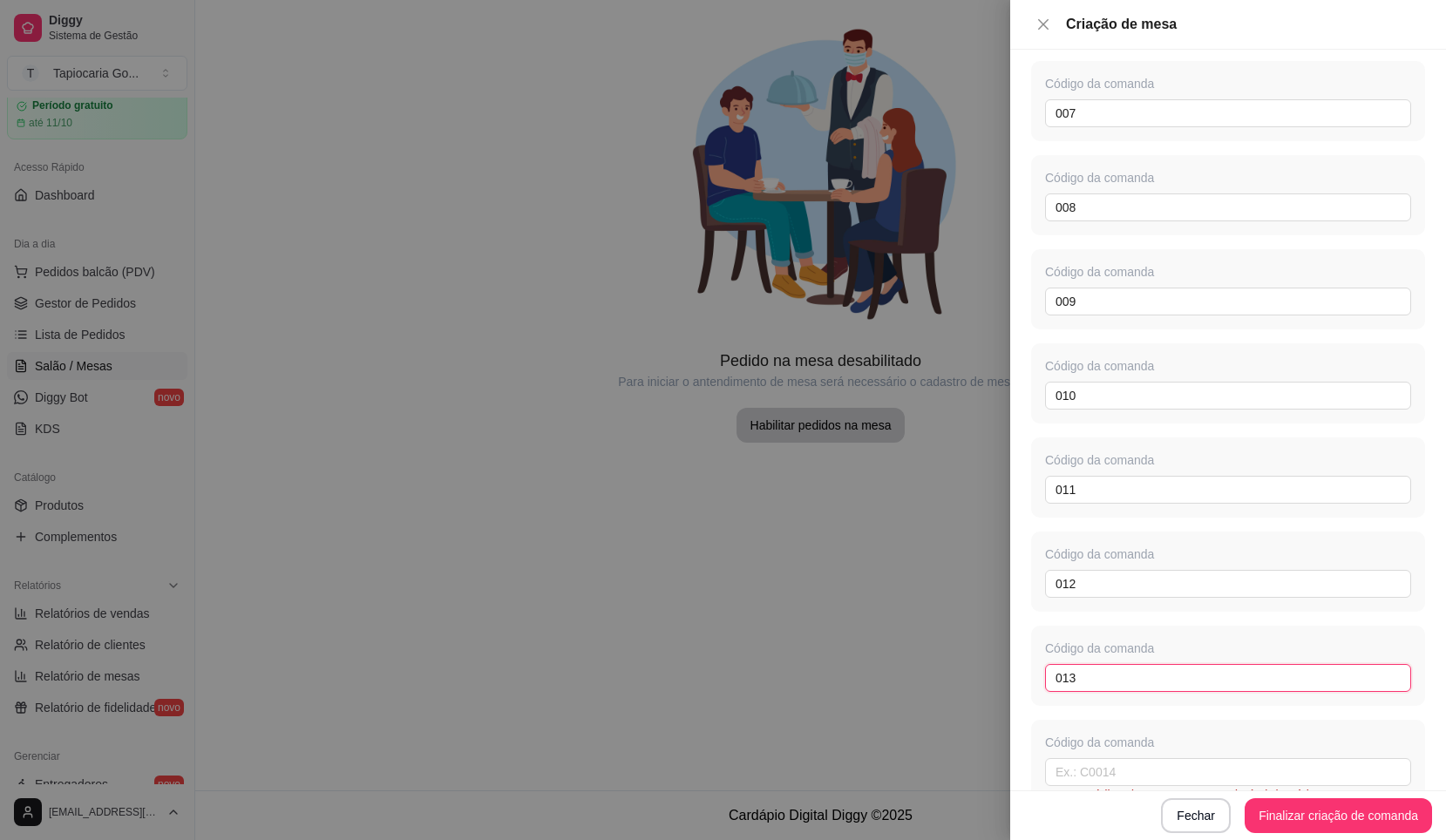
type input "013"
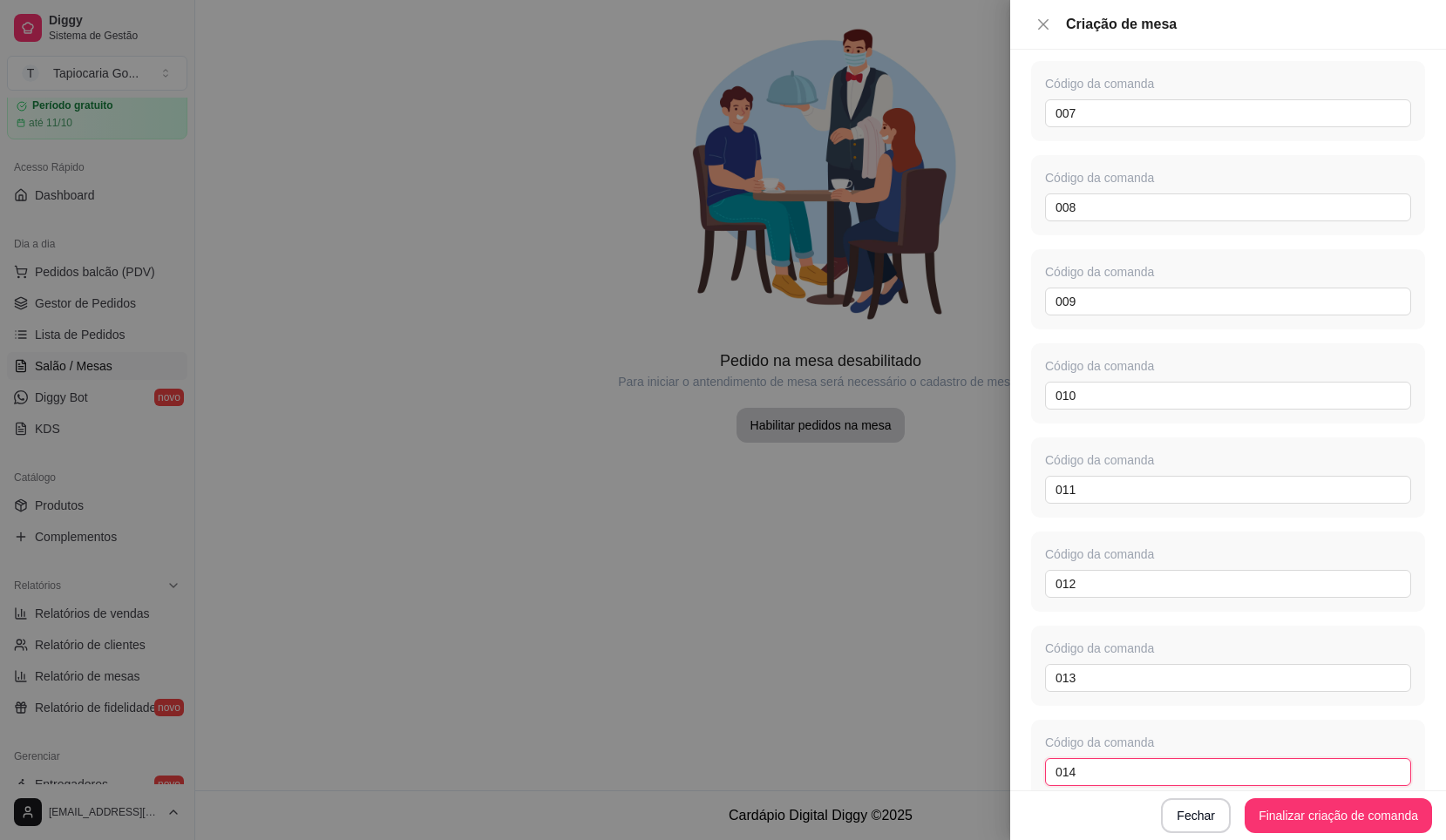
type input "014"
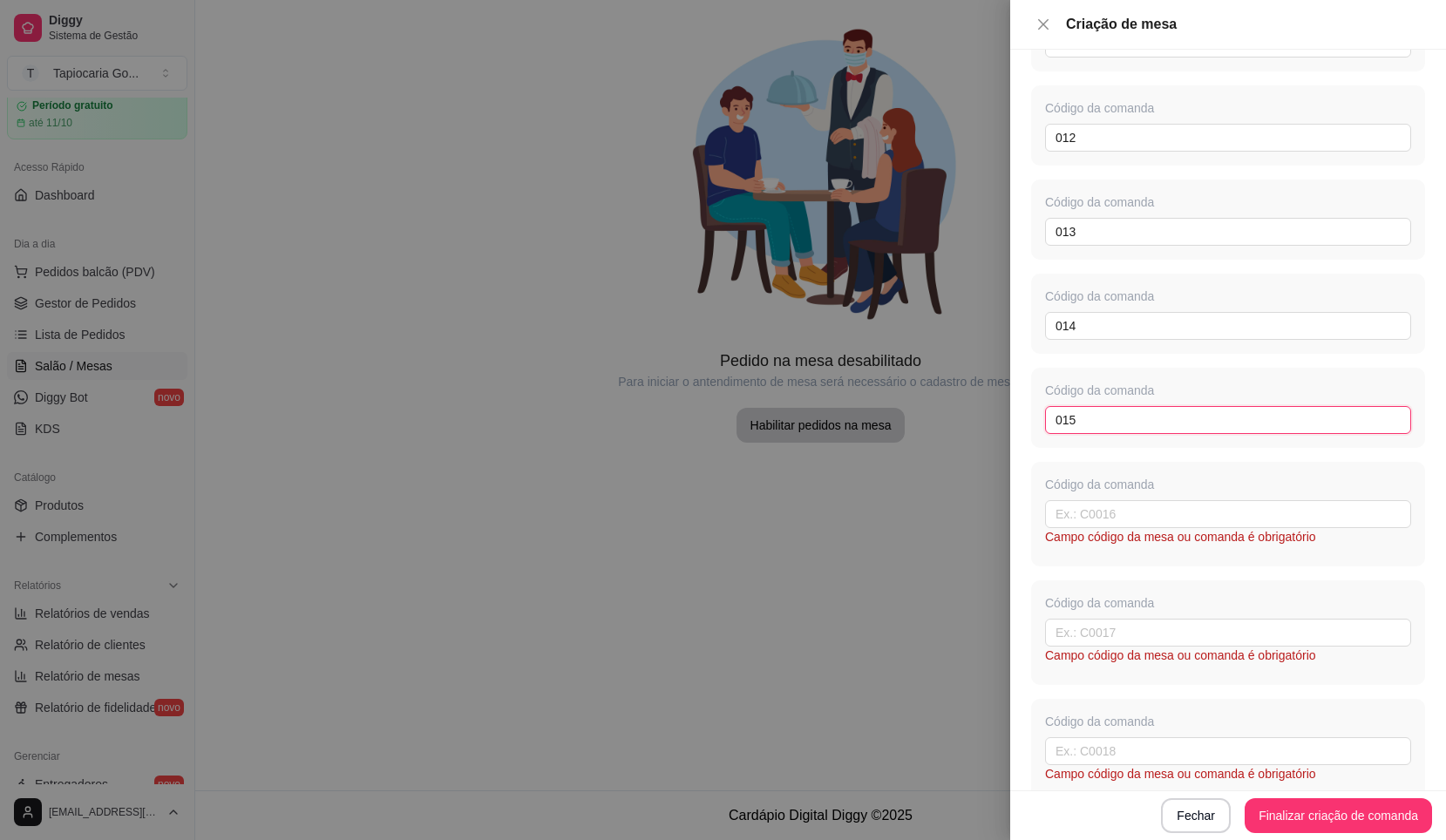
type input "015"
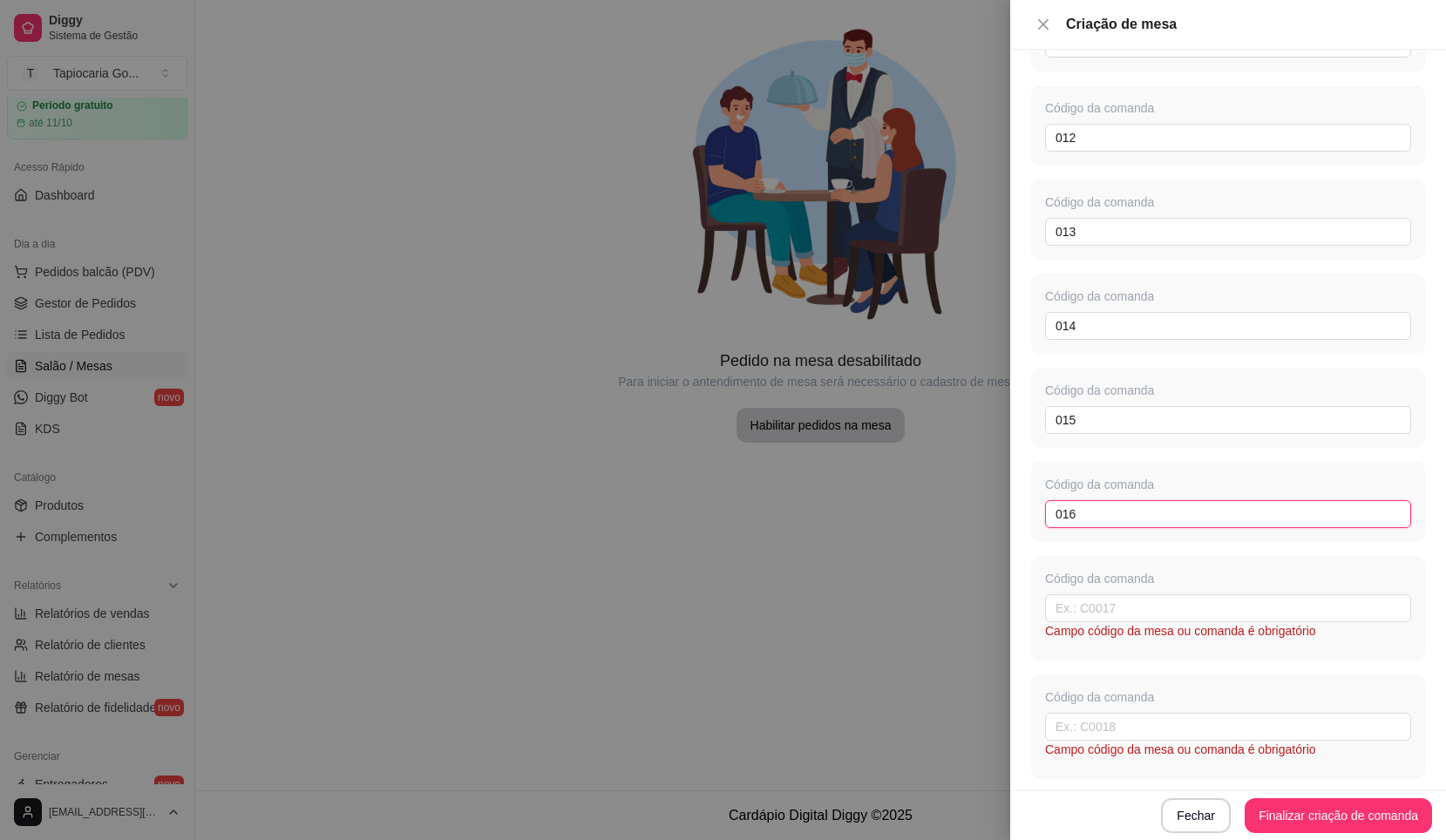
type input "016"
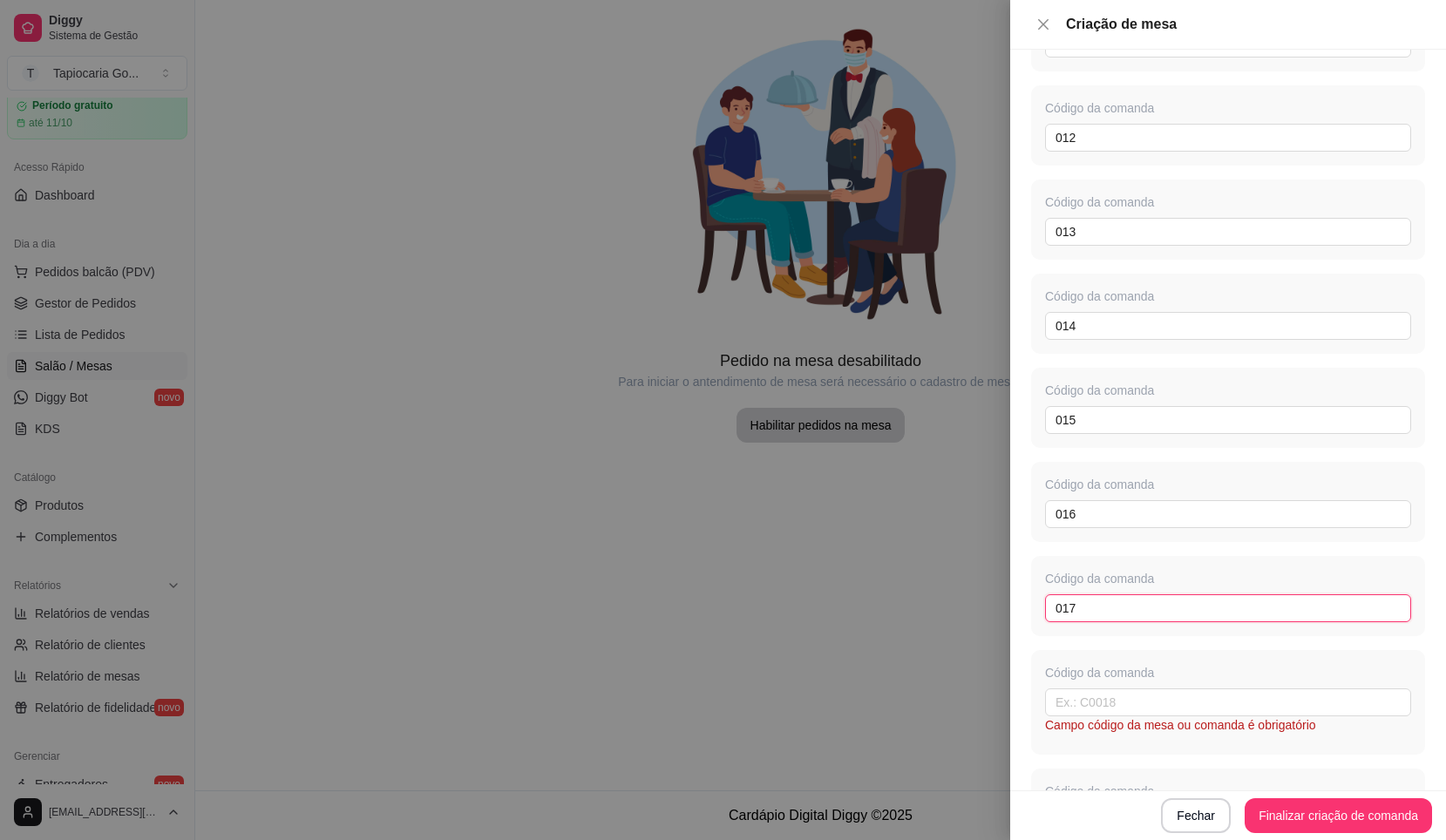
type input "017"
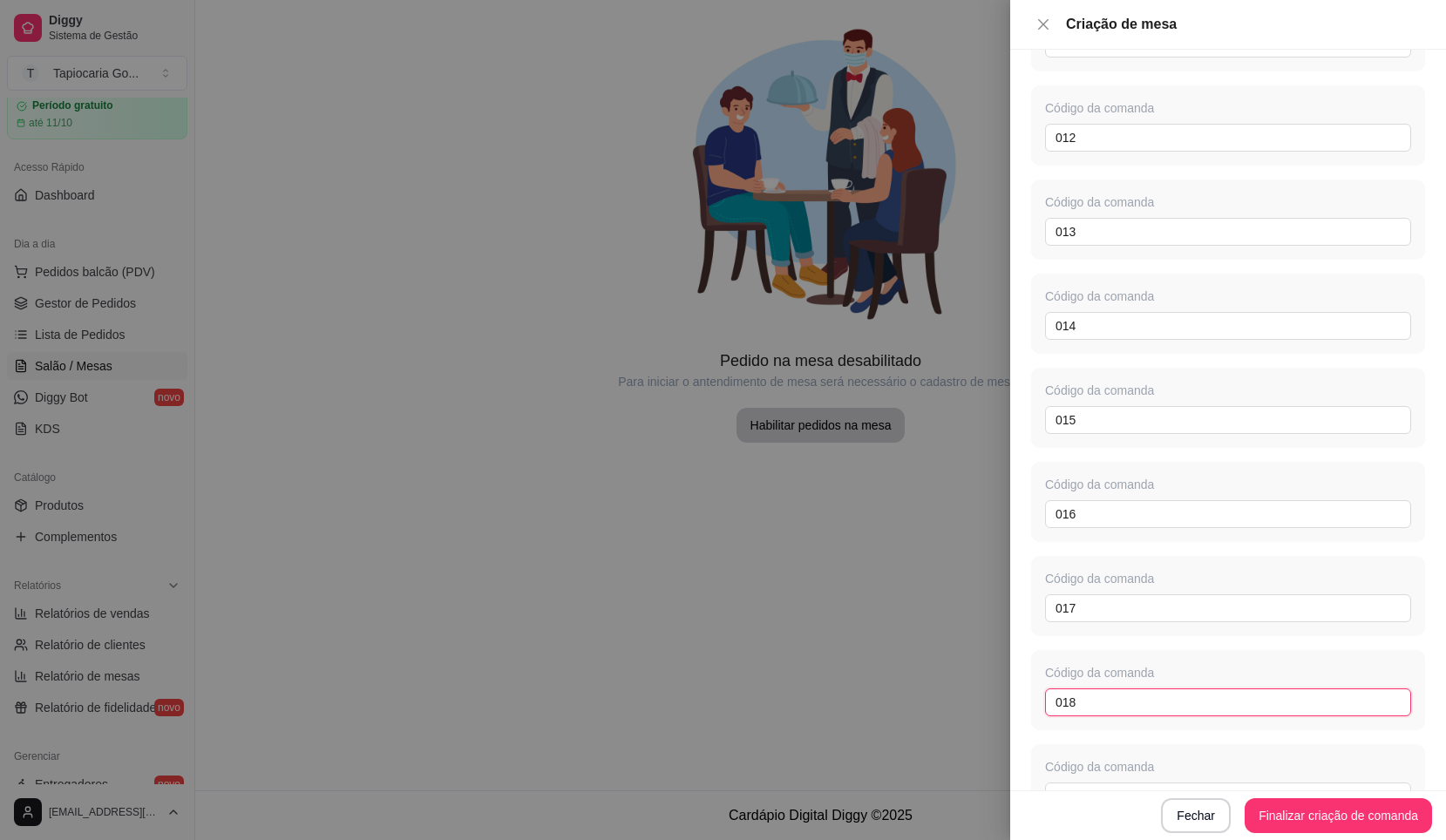
type input "018"
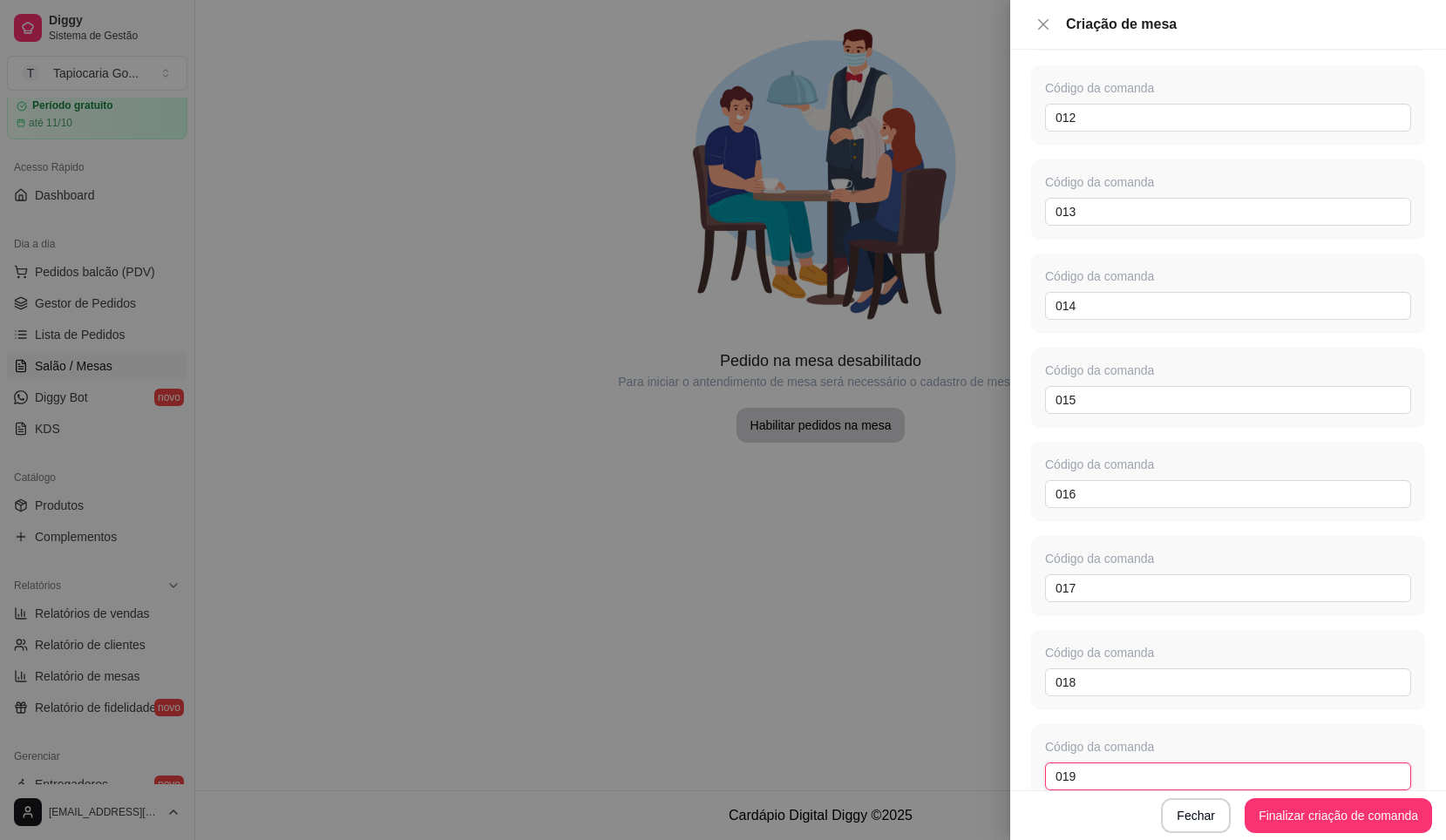
type input "019"
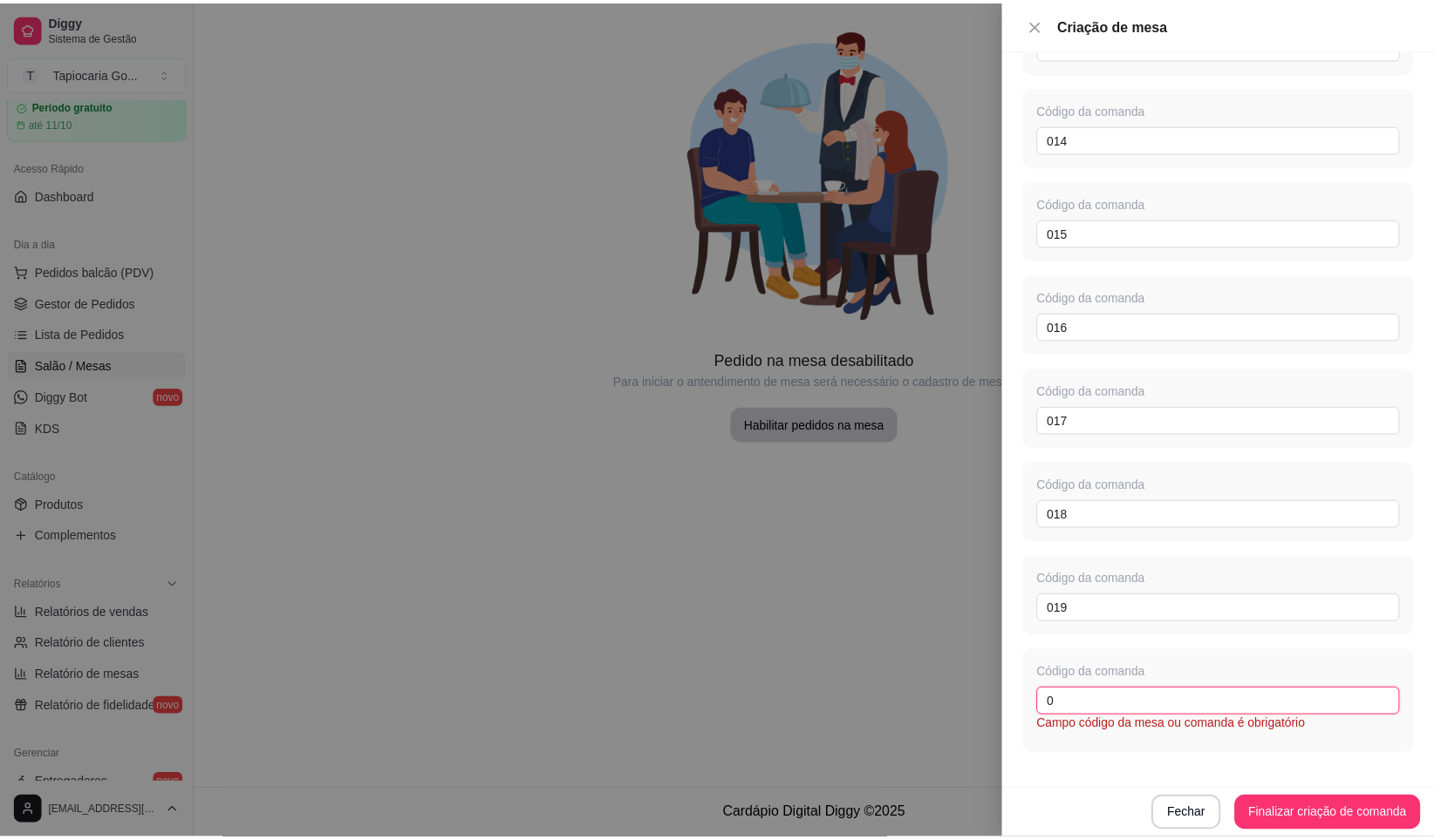
scroll to position [1547, 0]
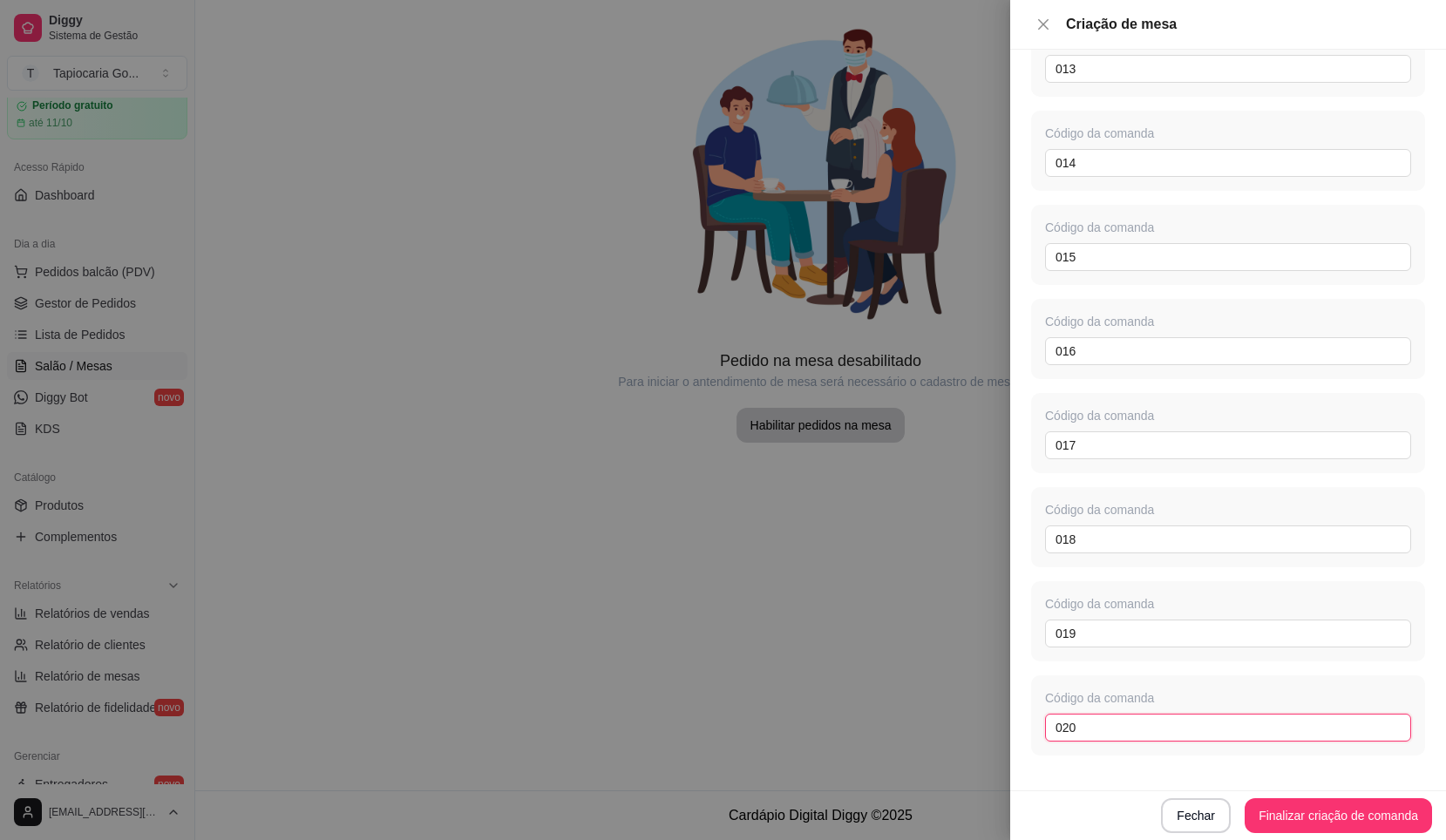
type input "020"
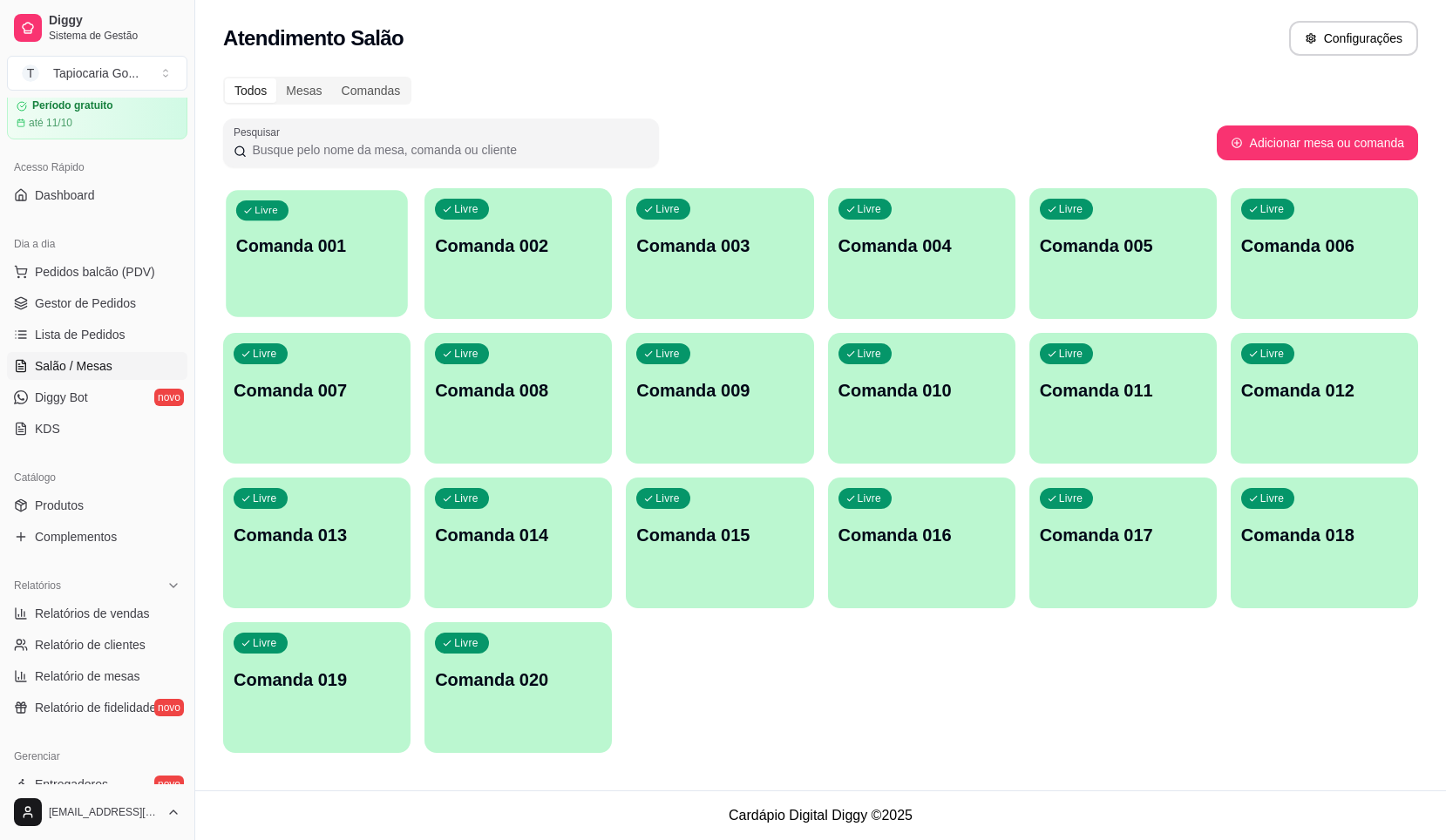
click at [290, 271] on div "Livre Comanda 001" at bounding box center [317, 243] width 182 height 107
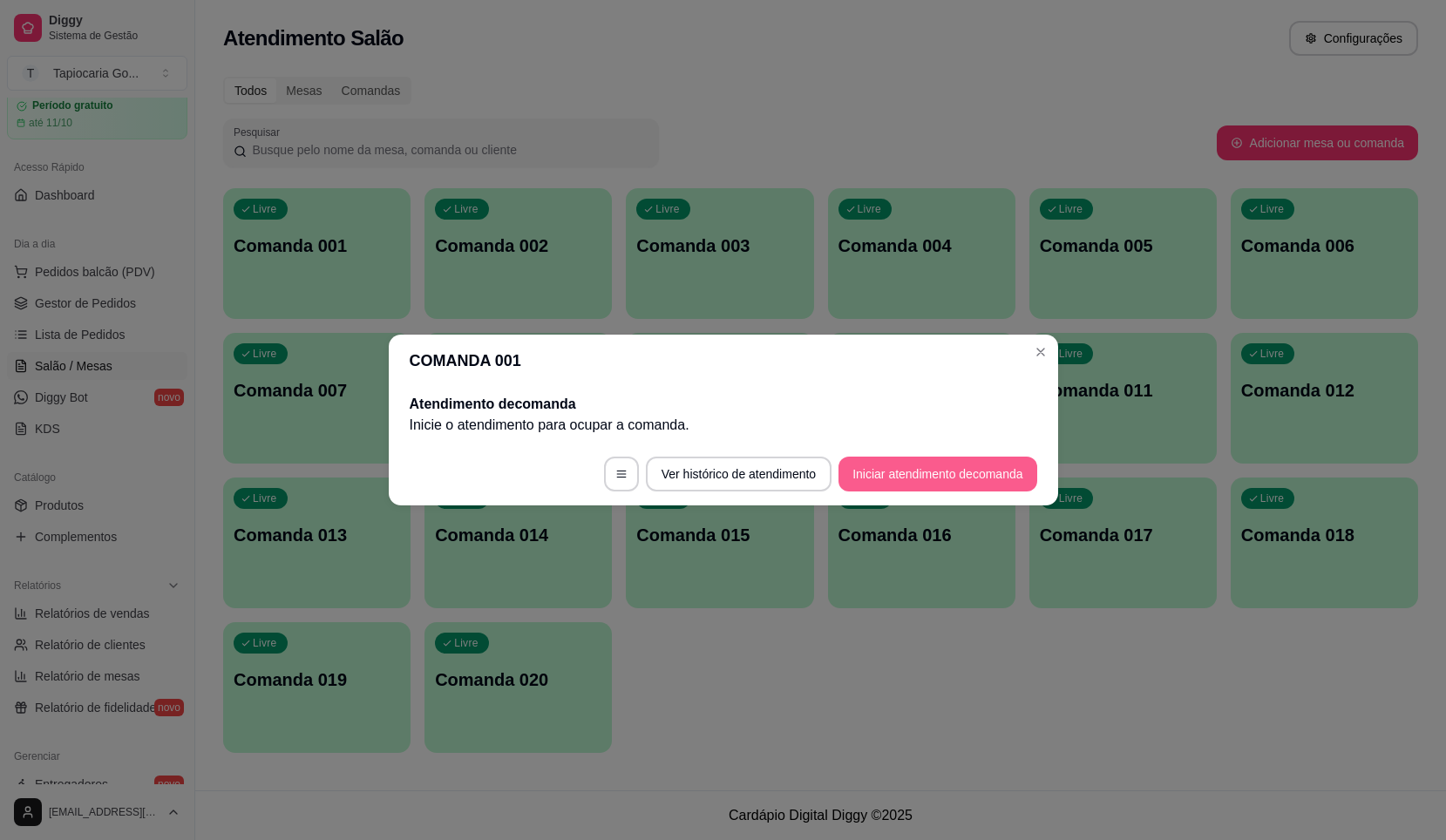
click at [907, 478] on button "Iniciar atendimento de comanda" at bounding box center [937, 474] width 197 height 35
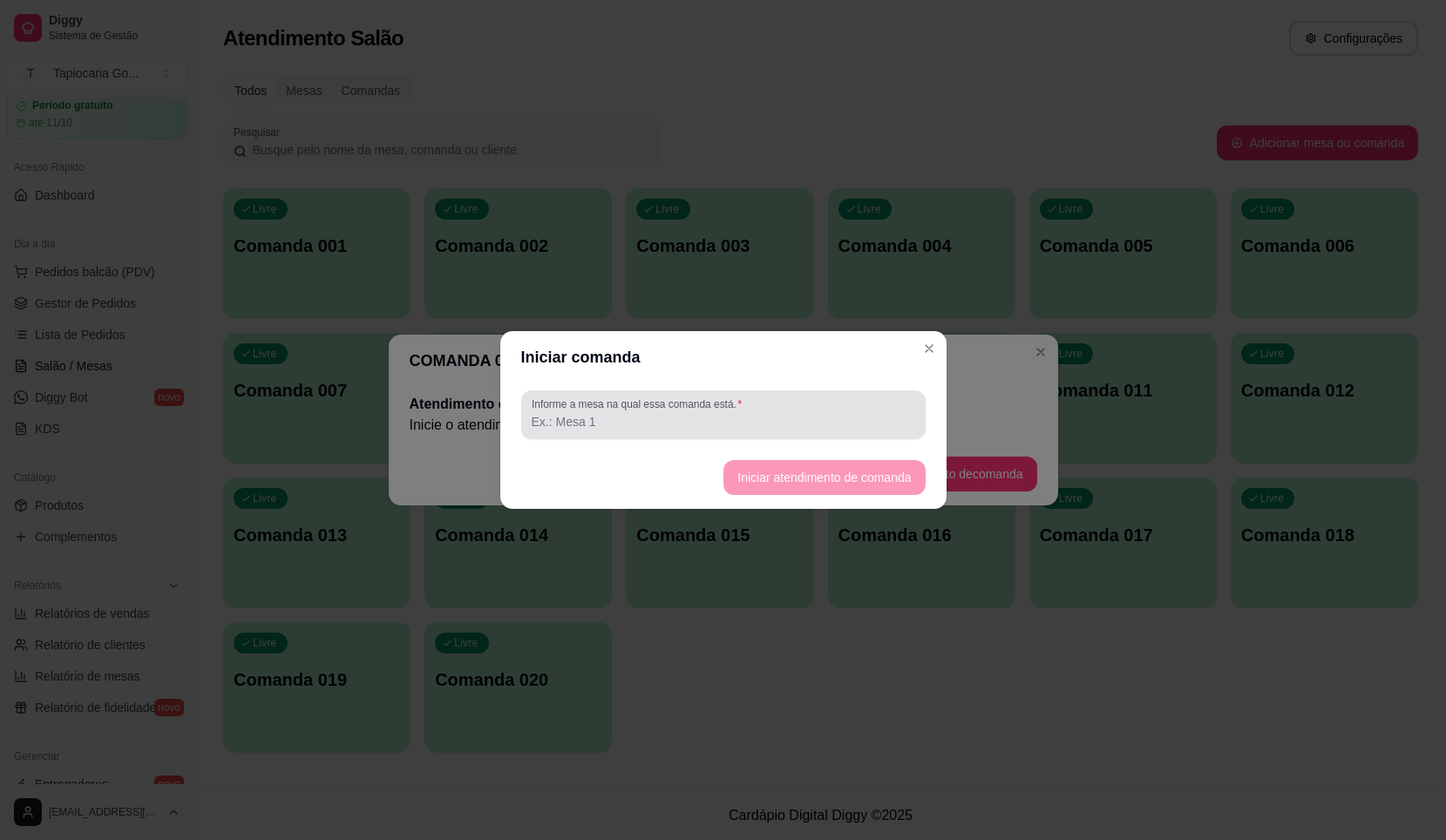
click at [657, 422] on input "Informe a mesa na qual essa comanda está." at bounding box center [723, 421] width 383 height 17
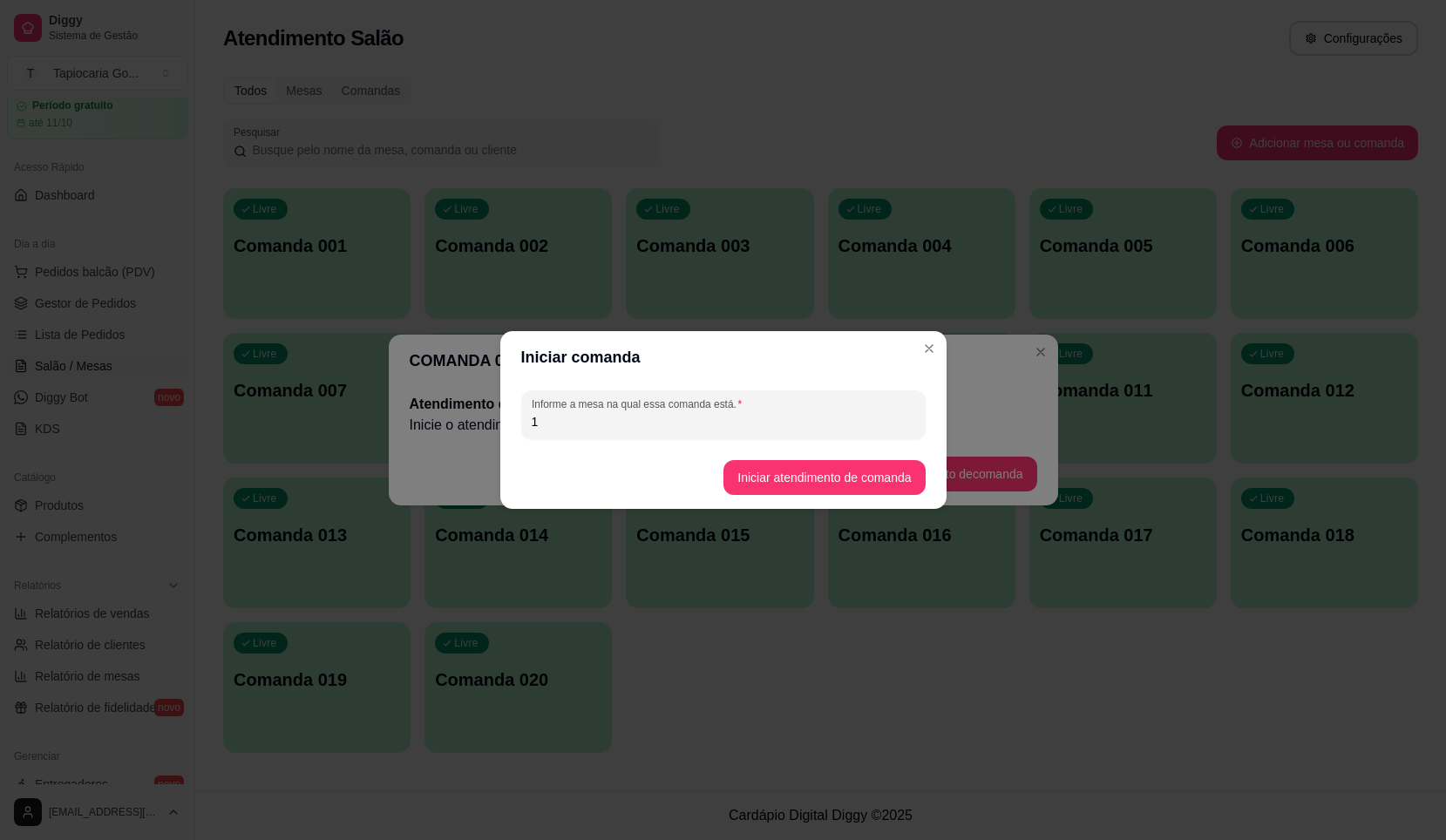
type input "1"
click at [769, 469] on button "Iniciar atendimento de comanda" at bounding box center [824, 477] width 201 height 35
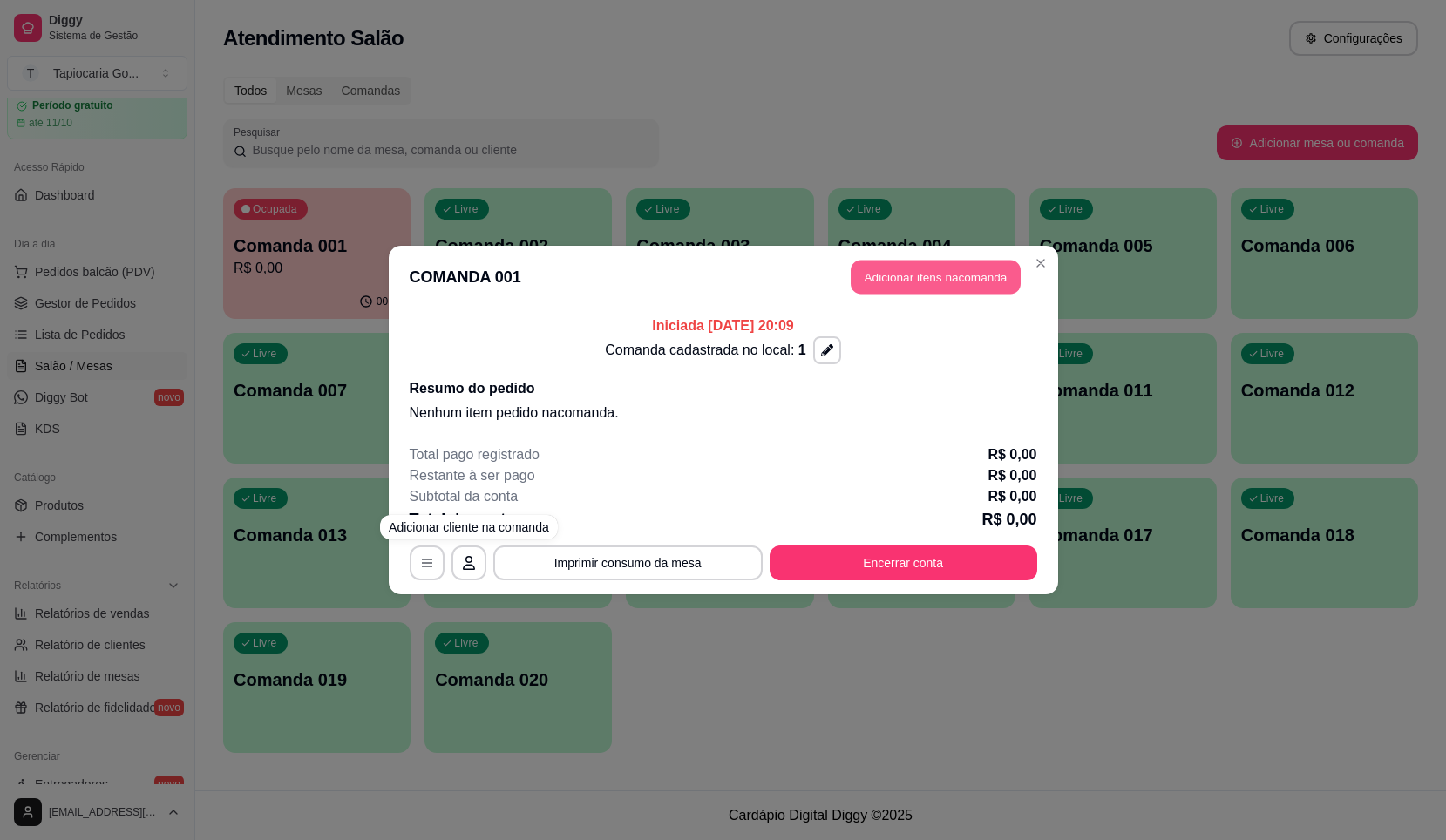
click at [948, 282] on button "Adicionar itens na comanda" at bounding box center [935, 277] width 170 height 34
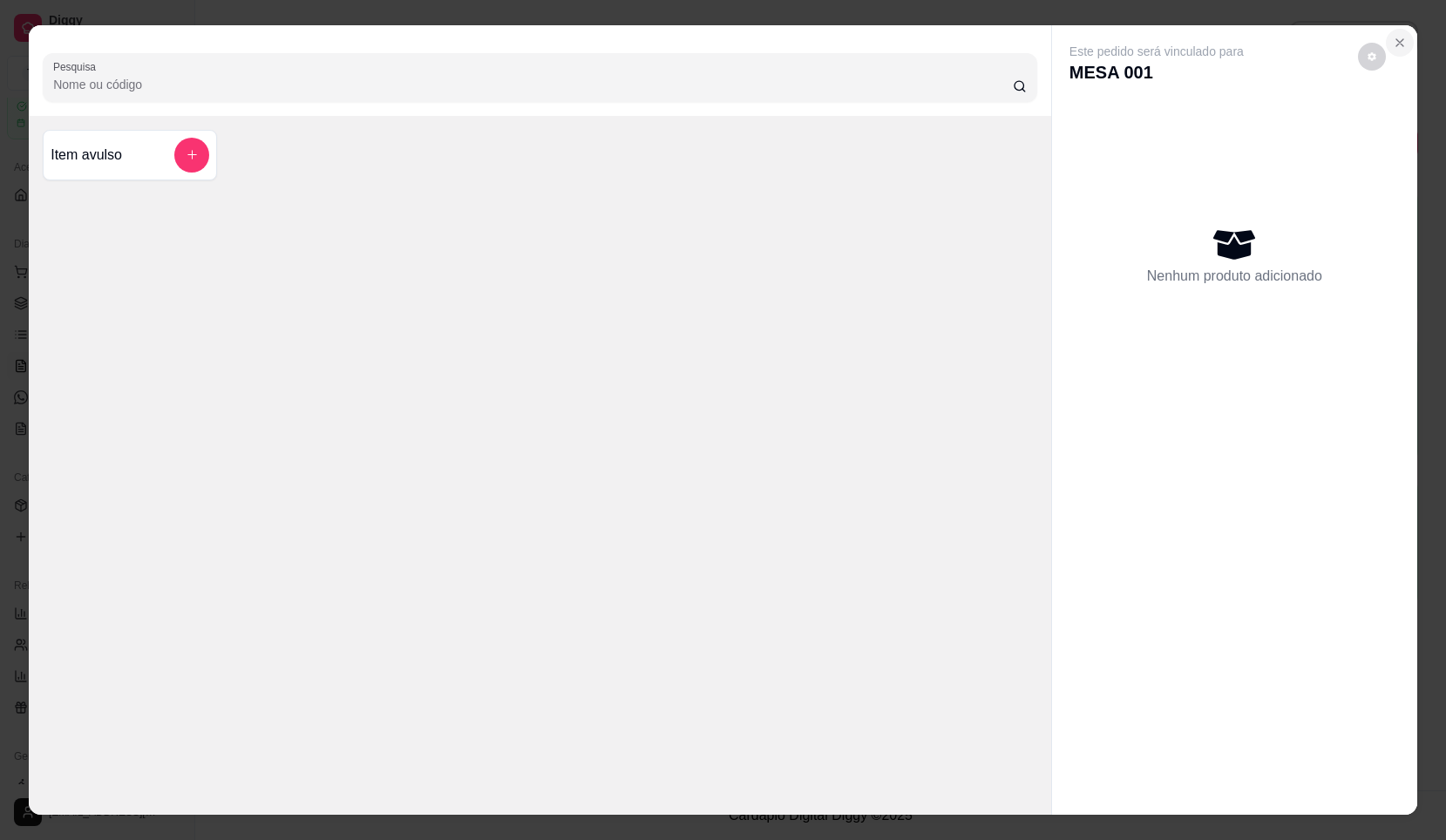
click at [1393, 41] on icon "Close" at bounding box center [1400, 43] width 14 height 14
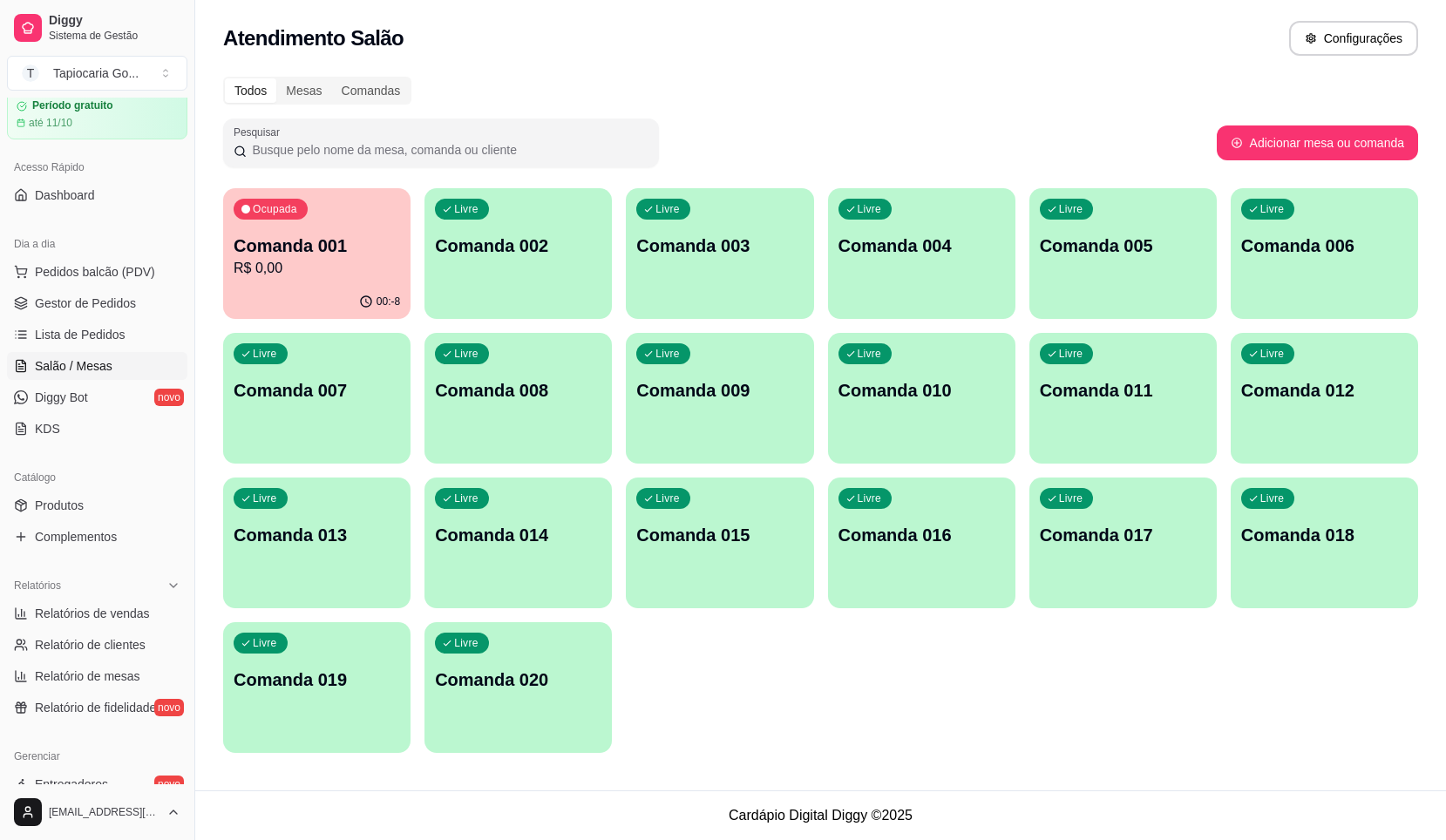
click at [379, 278] on p "R$ 0,00" at bounding box center [317, 268] width 167 height 21
click at [77, 388] on link "Diggy Bot novo" at bounding box center [97, 397] width 180 height 28
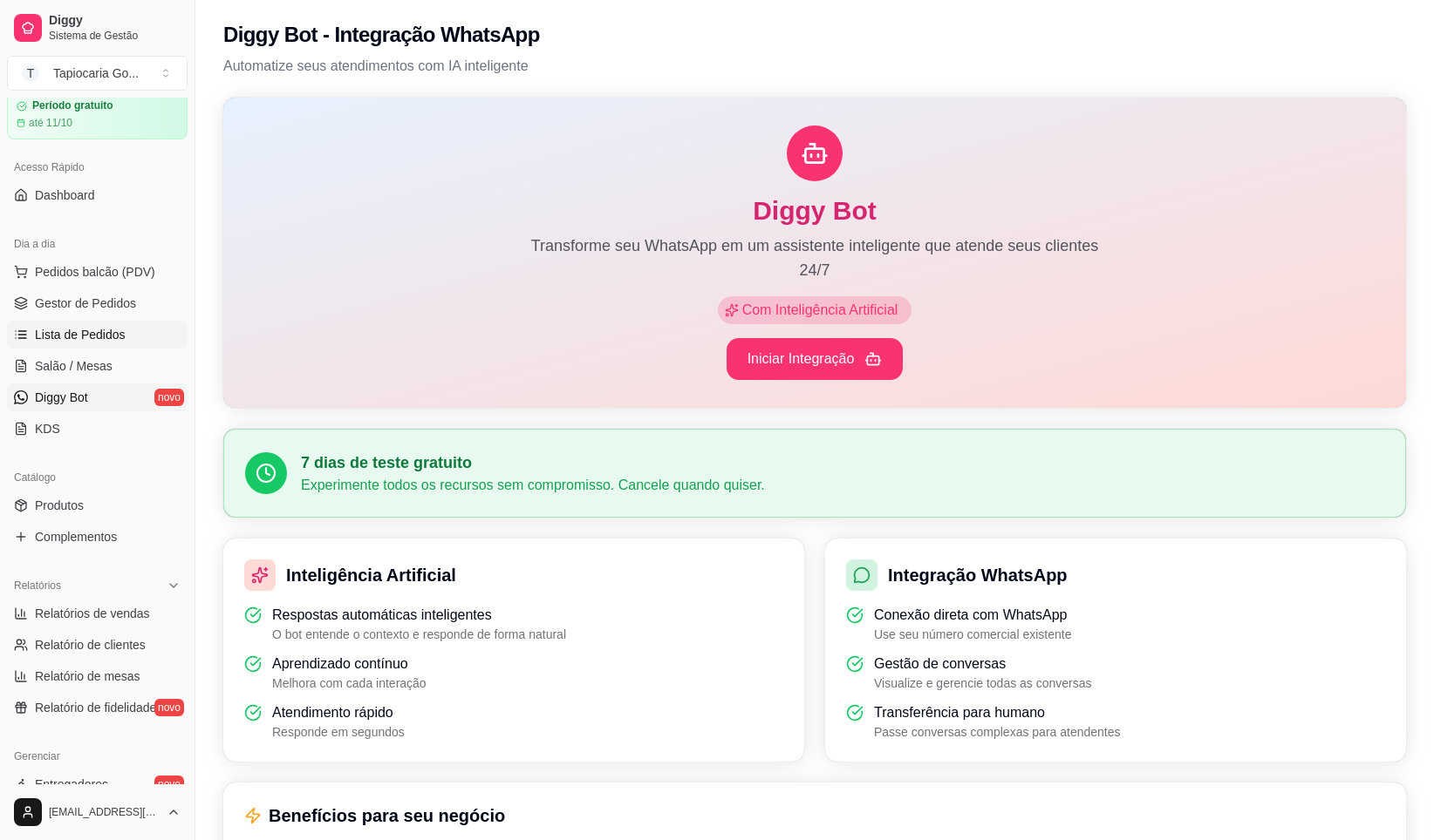
click at [86, 337] on span "Lista de Pedidos" at bounding box center [80, 334] width 91 height 17
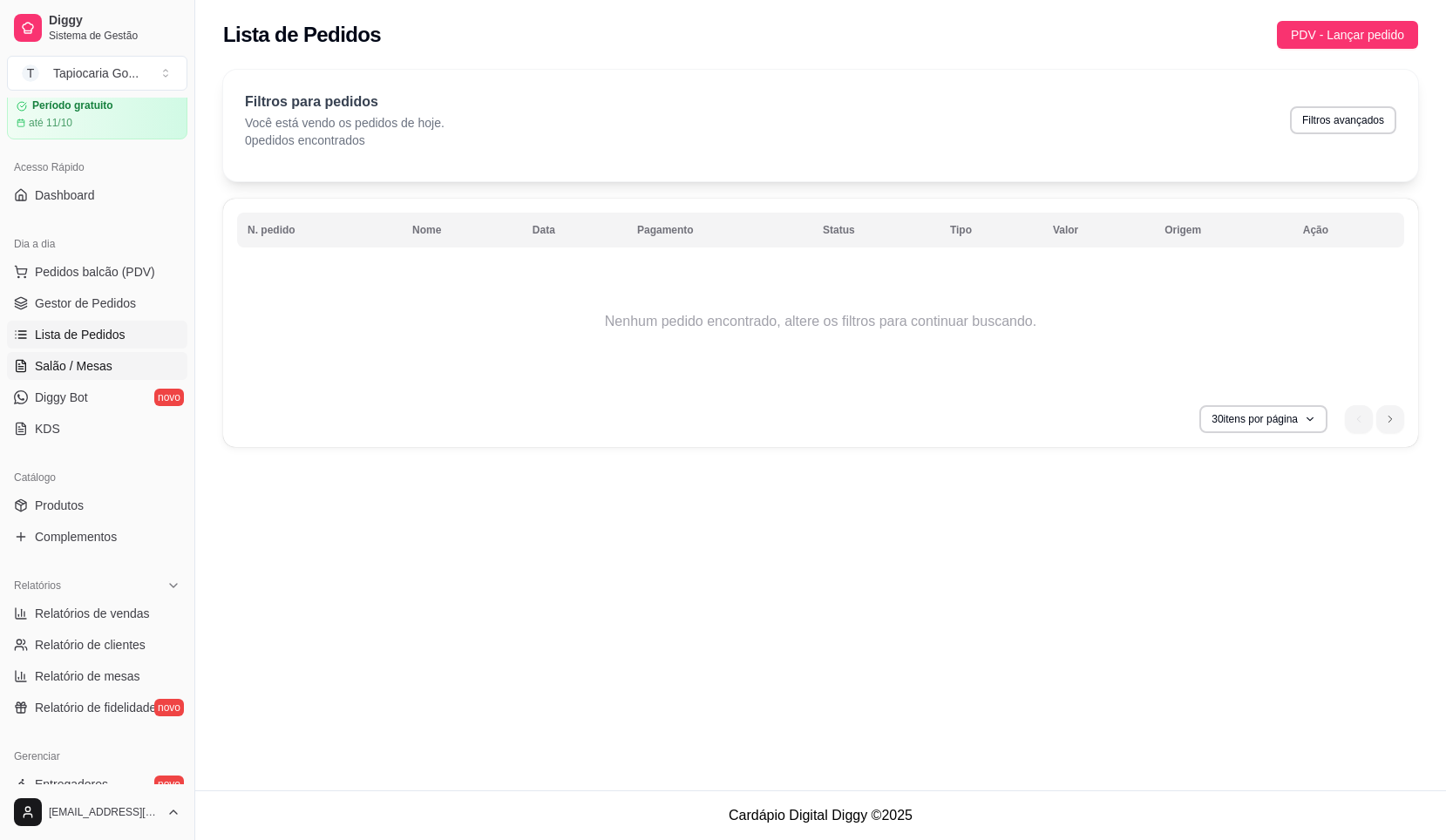
click at [98, 362] on span "Salão / Mesas" at bounding box center [74, 365] width 77 height 17
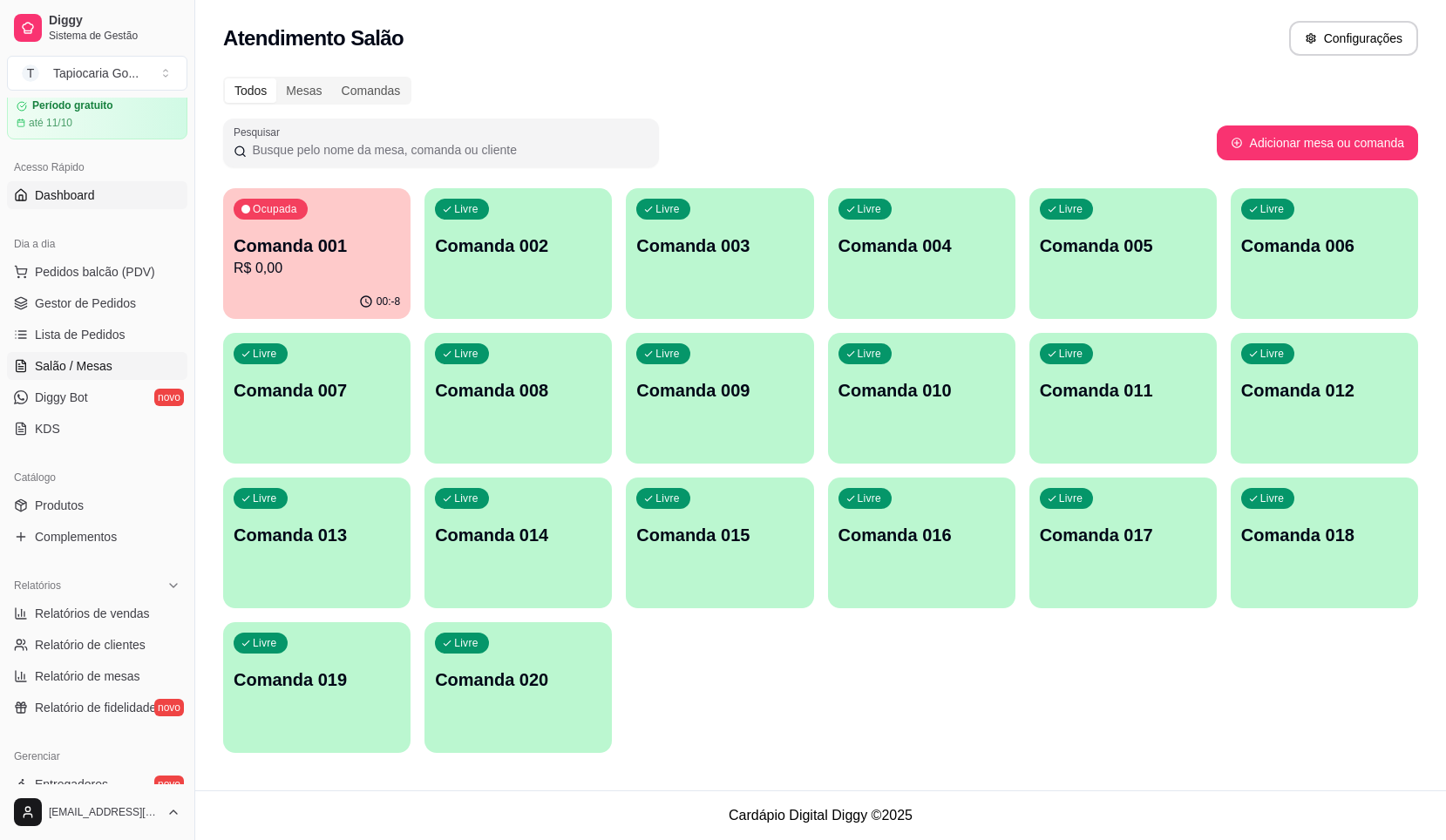
click at [83, 202] on span "Dashboard" at bounding box center [65, 195] width 60 height 17
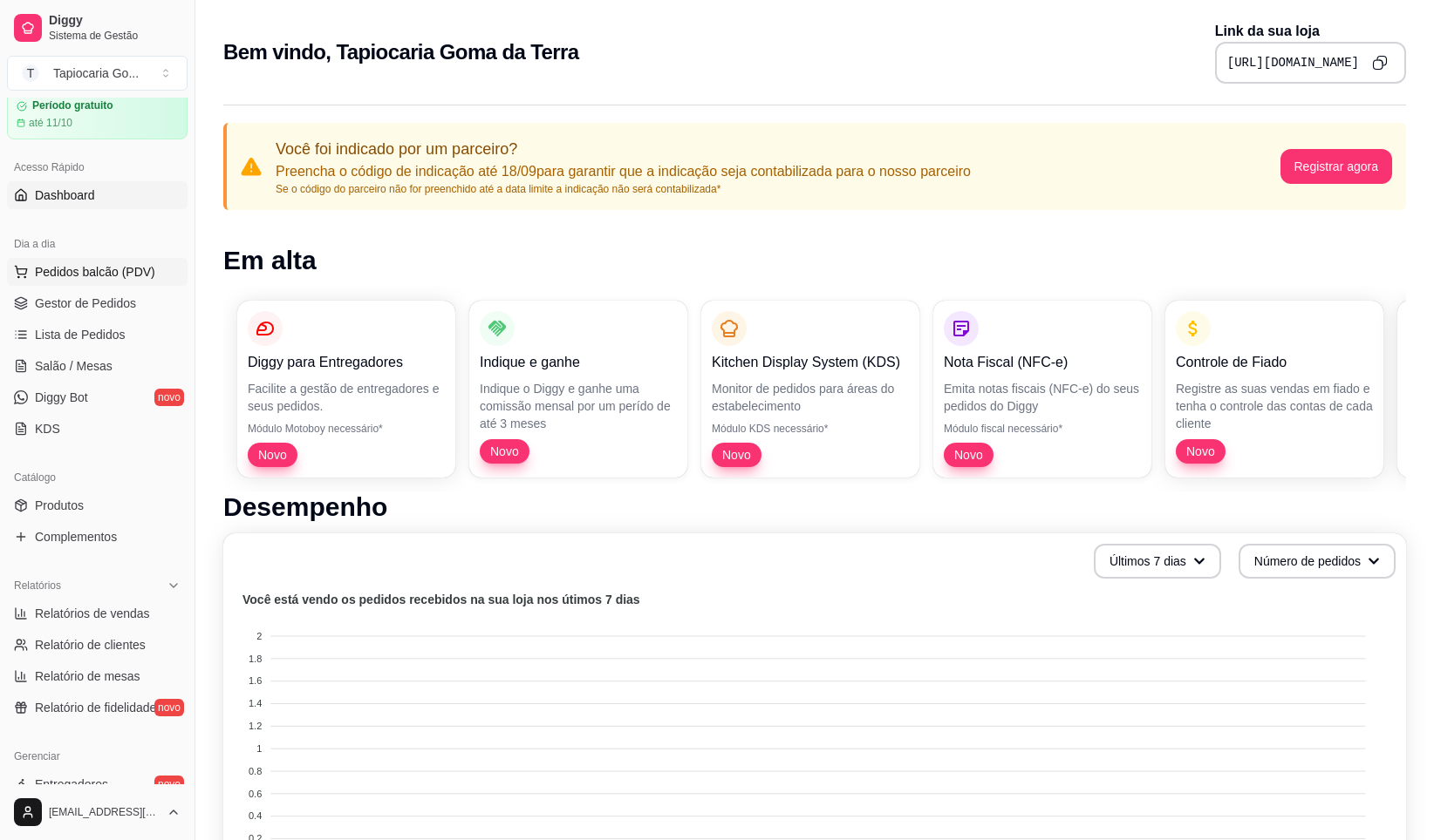
click at [92, 278] on span "Pedidos balcão (PDV)" at bounding box center [95, 271] width 120 height 17
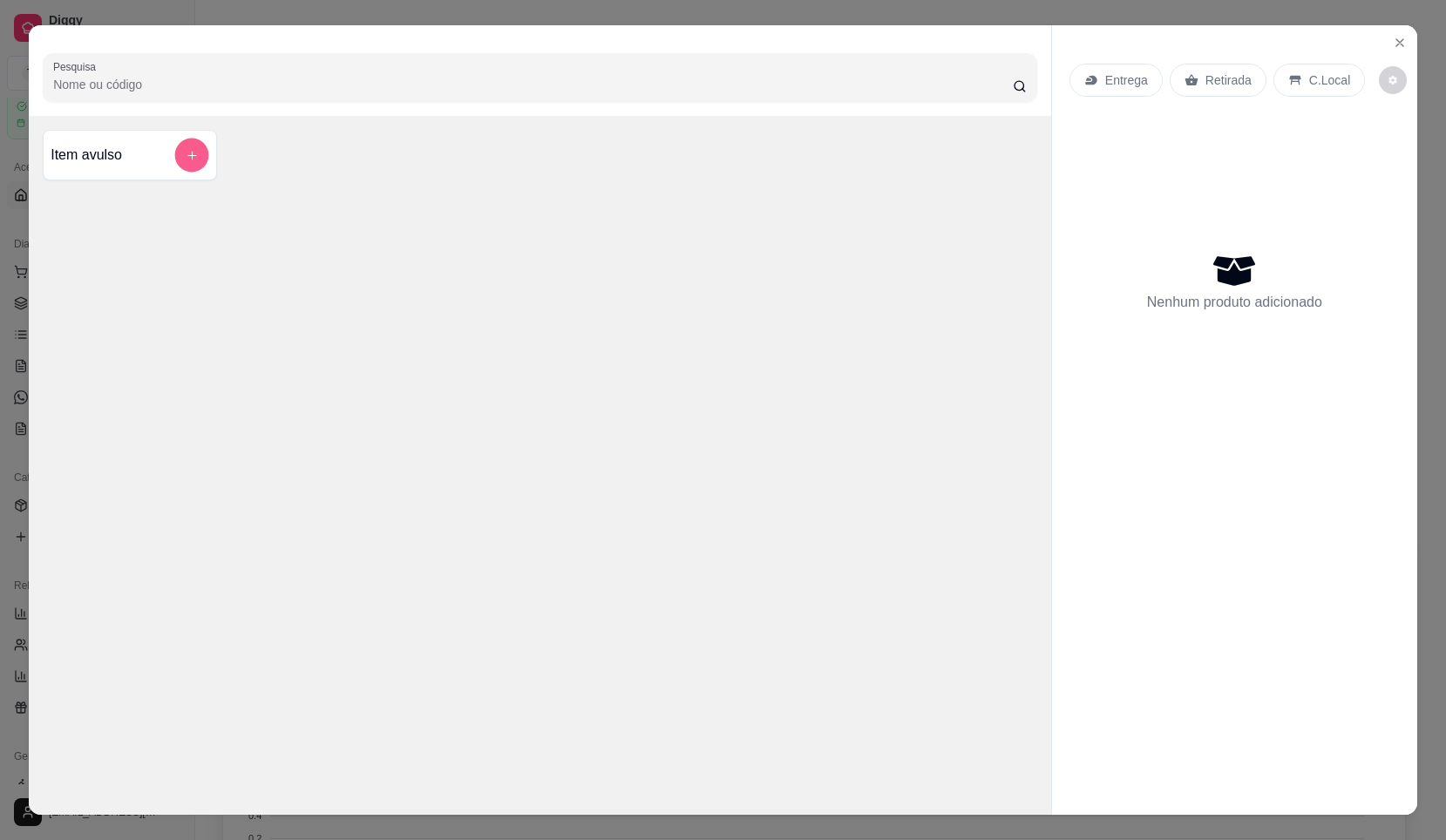
click at [195, 163] on button "add-separate-item" at bounding box center [192, 155] width 34 height 34
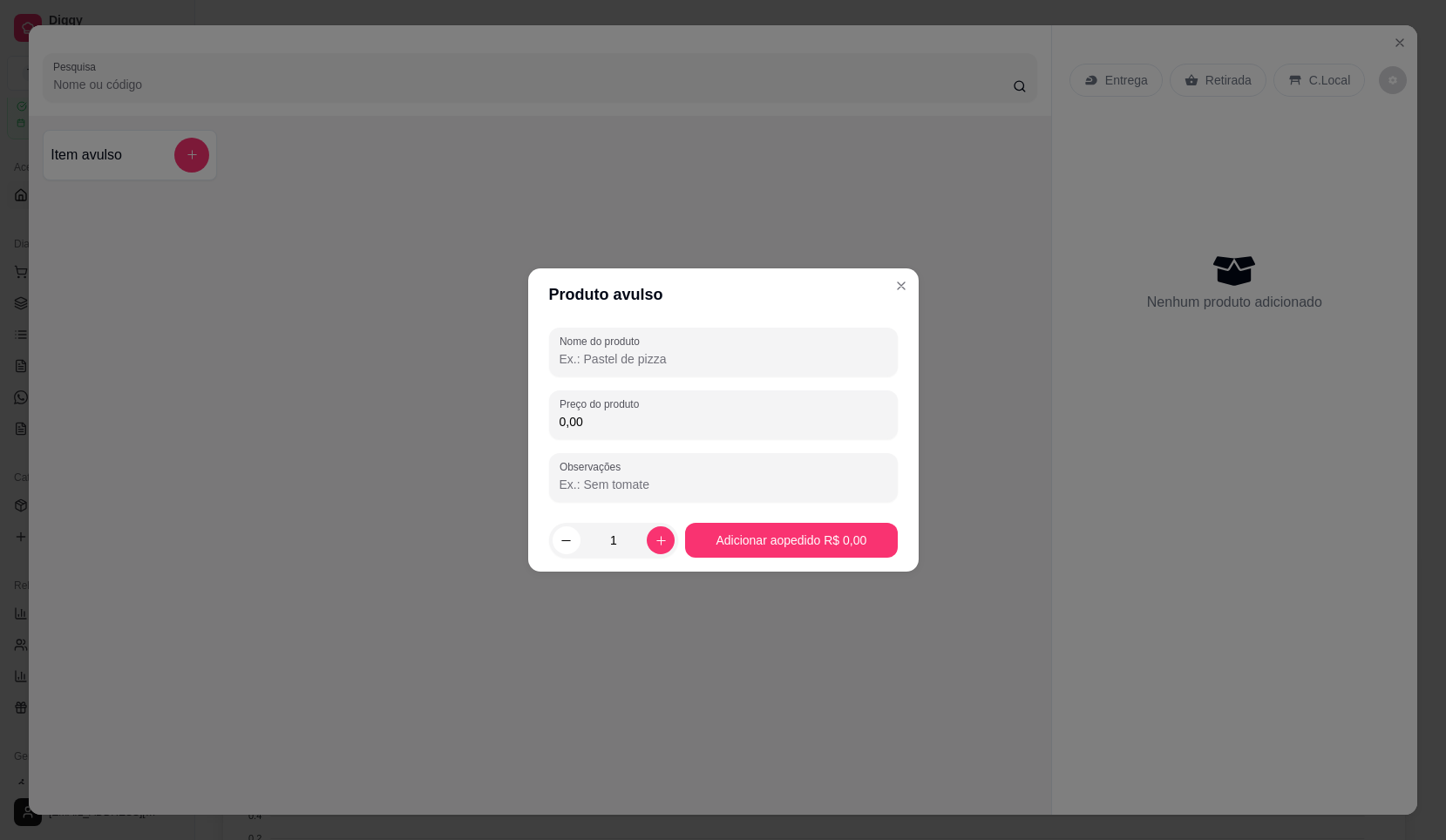
click at [653, 364] on input "Nome do produto" at bounding box center [723, 358] width 328 height 17
type input "Tapioca de frango com queijo mussarela"
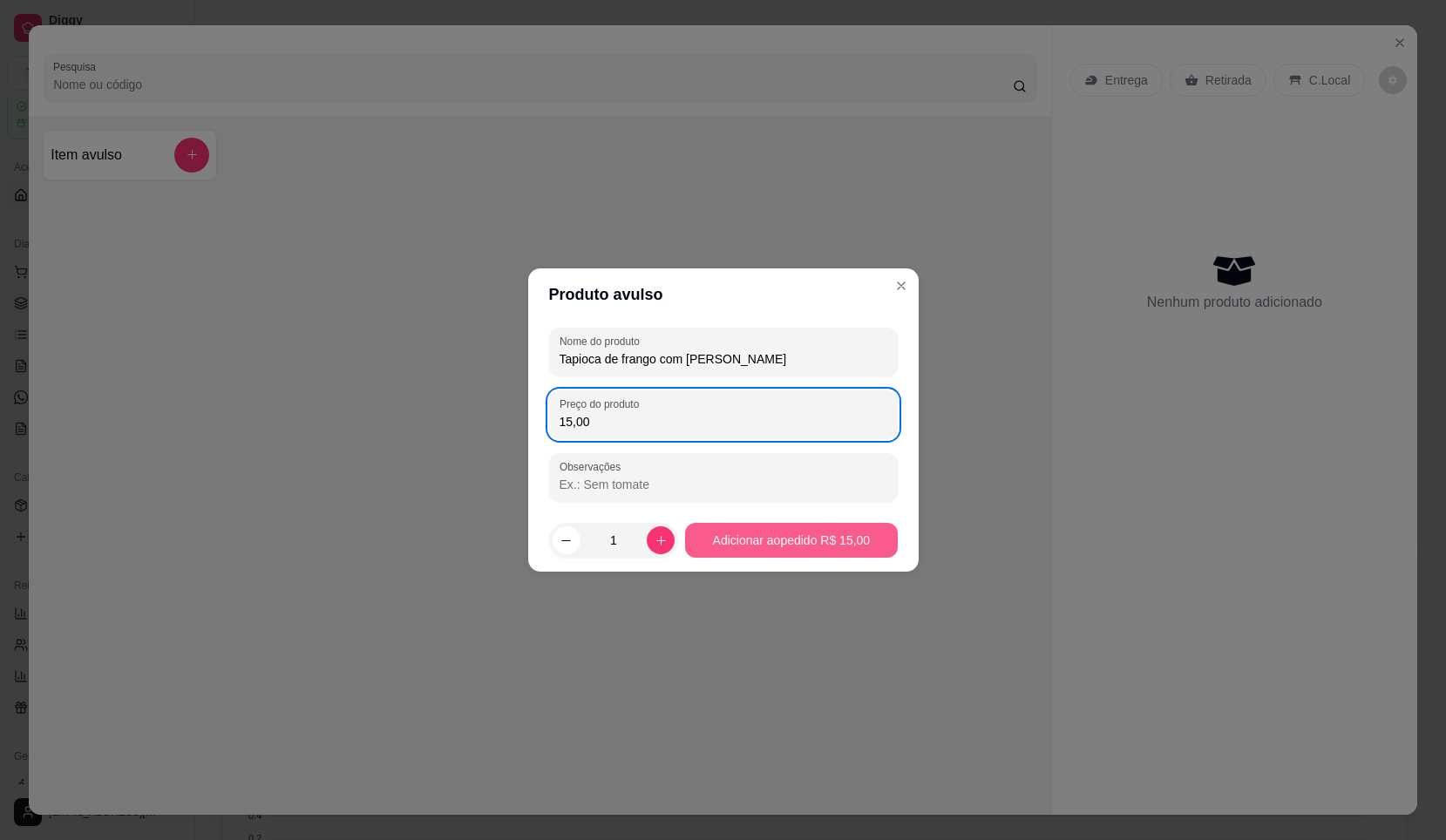
type input "15,00"
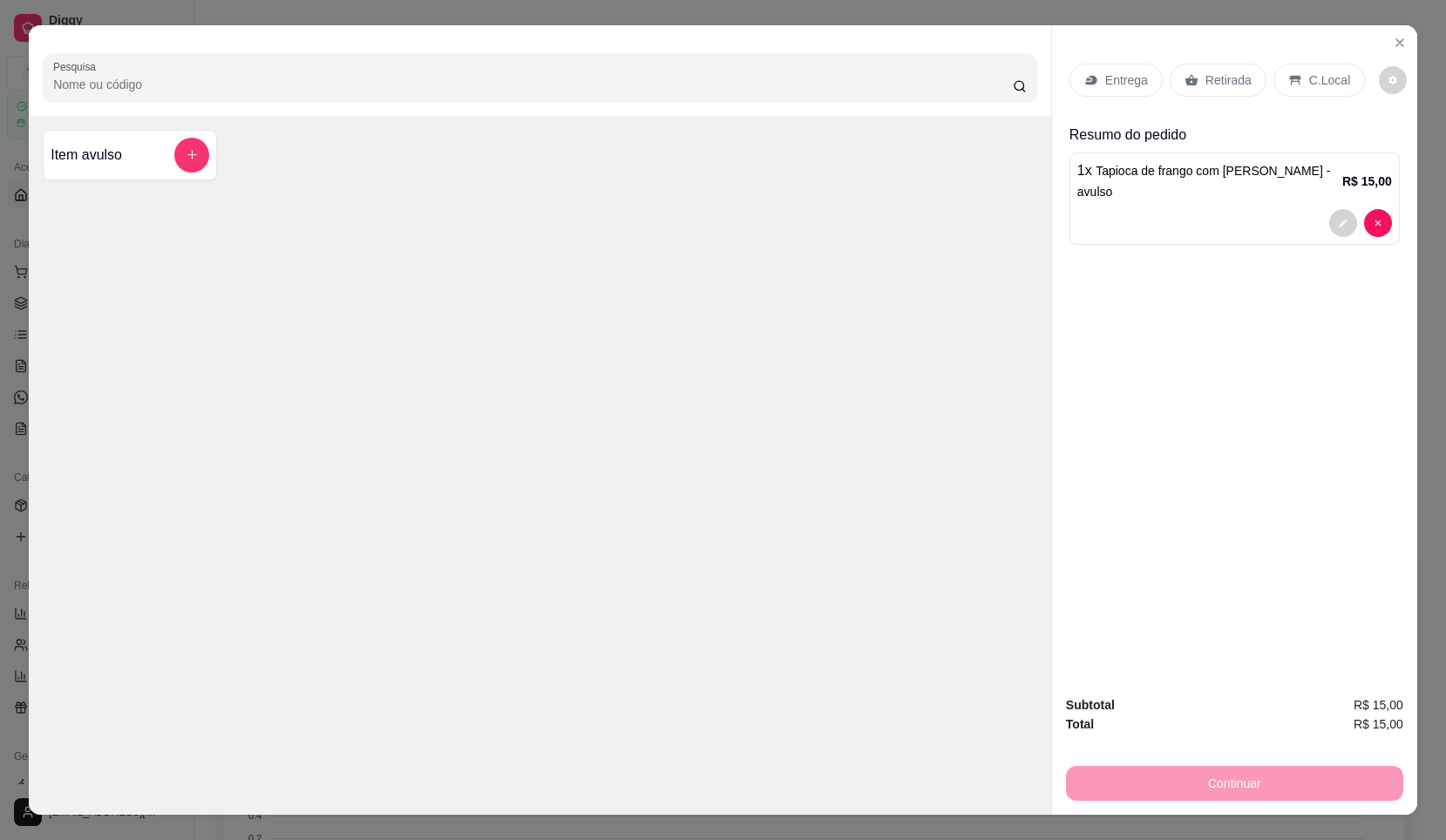
click at [1266, 794] on div "Continuar" at bounding box center [1235, 782] width 337 height 39
click at [1343, 226] on button "decrease-product-quantity" at bounding box center [1343, 223] width 28 height 28
click at [1397, 46] on icon "Close" at bounding box center [1400, 43] width 7 height 7
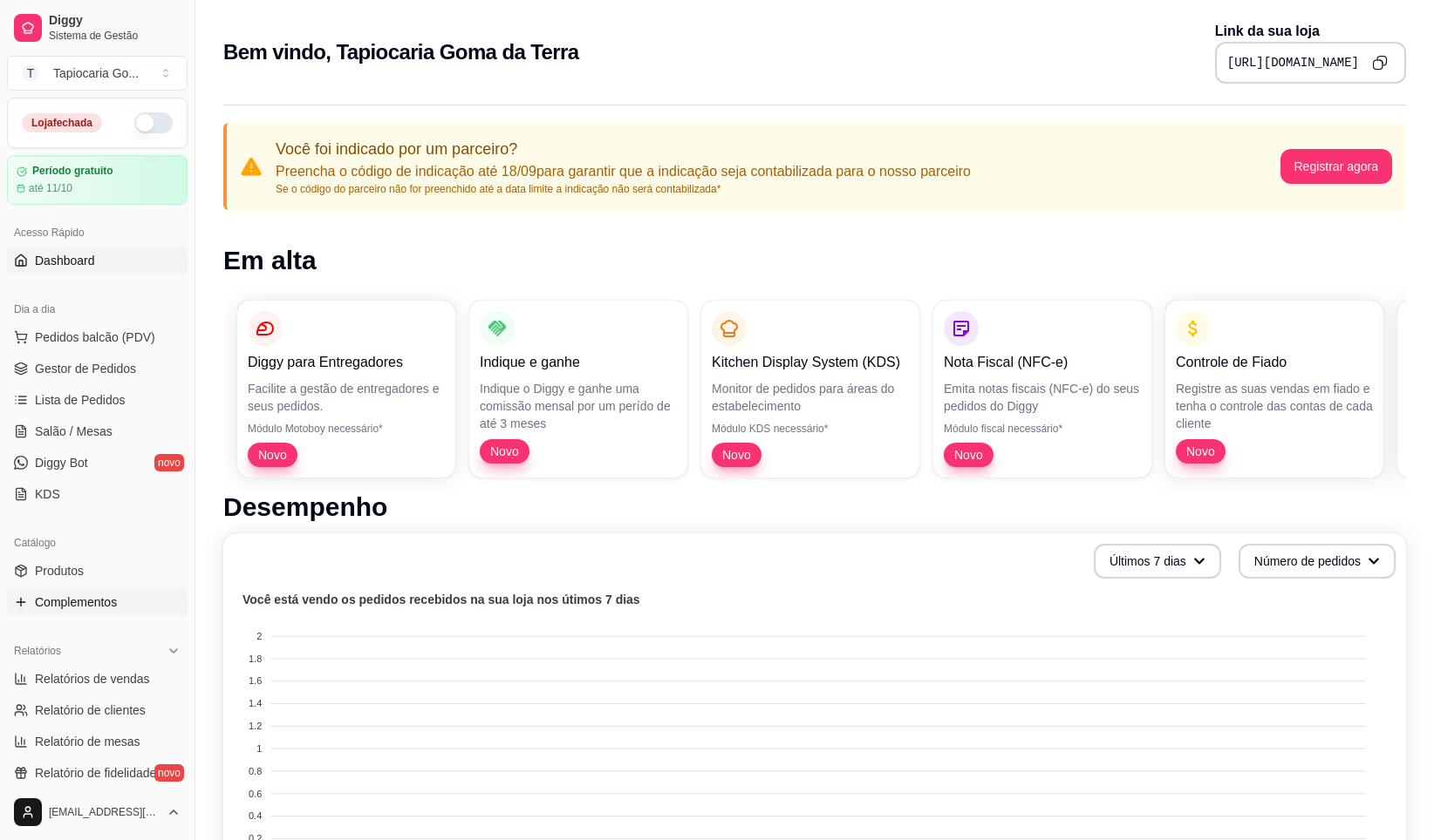
click at [96, 603] on span "Complementos" at bounding box center [75, 601] width 82 height 17
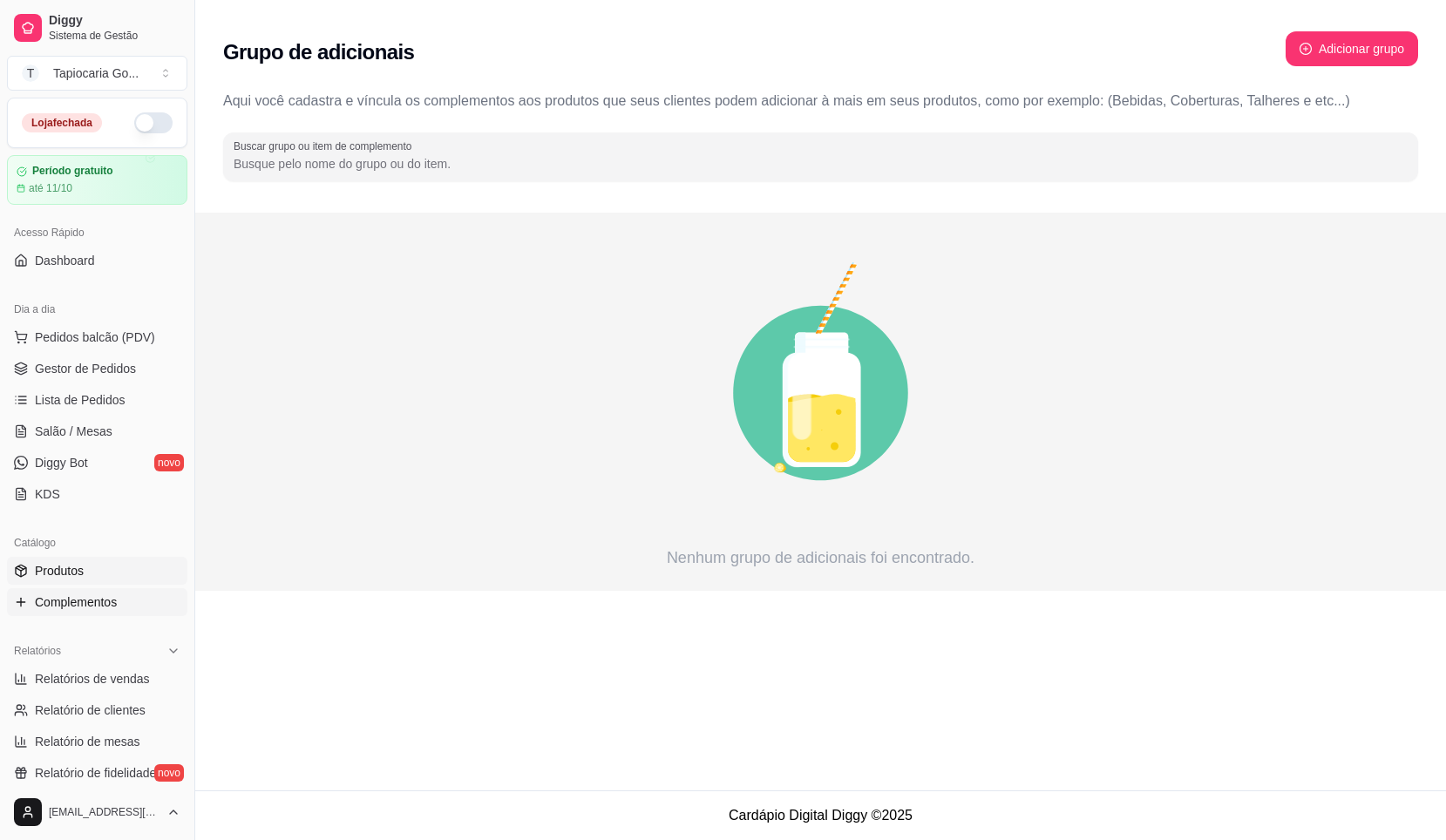
click at [82, 572] on span "Produtos" at bounding box center [59, 571] width 48 height 17
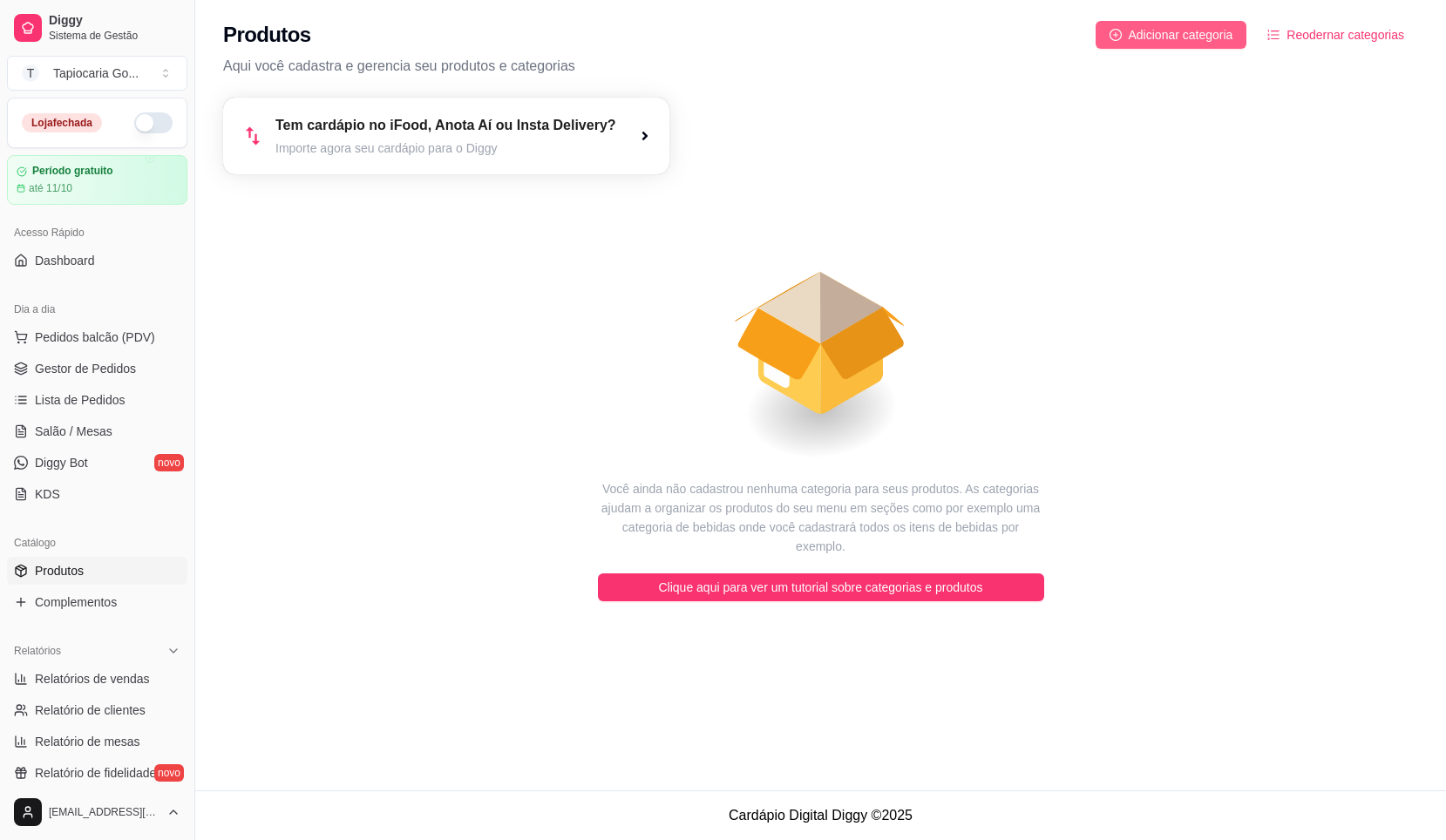
click at [1182, 39] on span "Adicionar categoria" at bounding box center [1181, 34] width 105 height 19
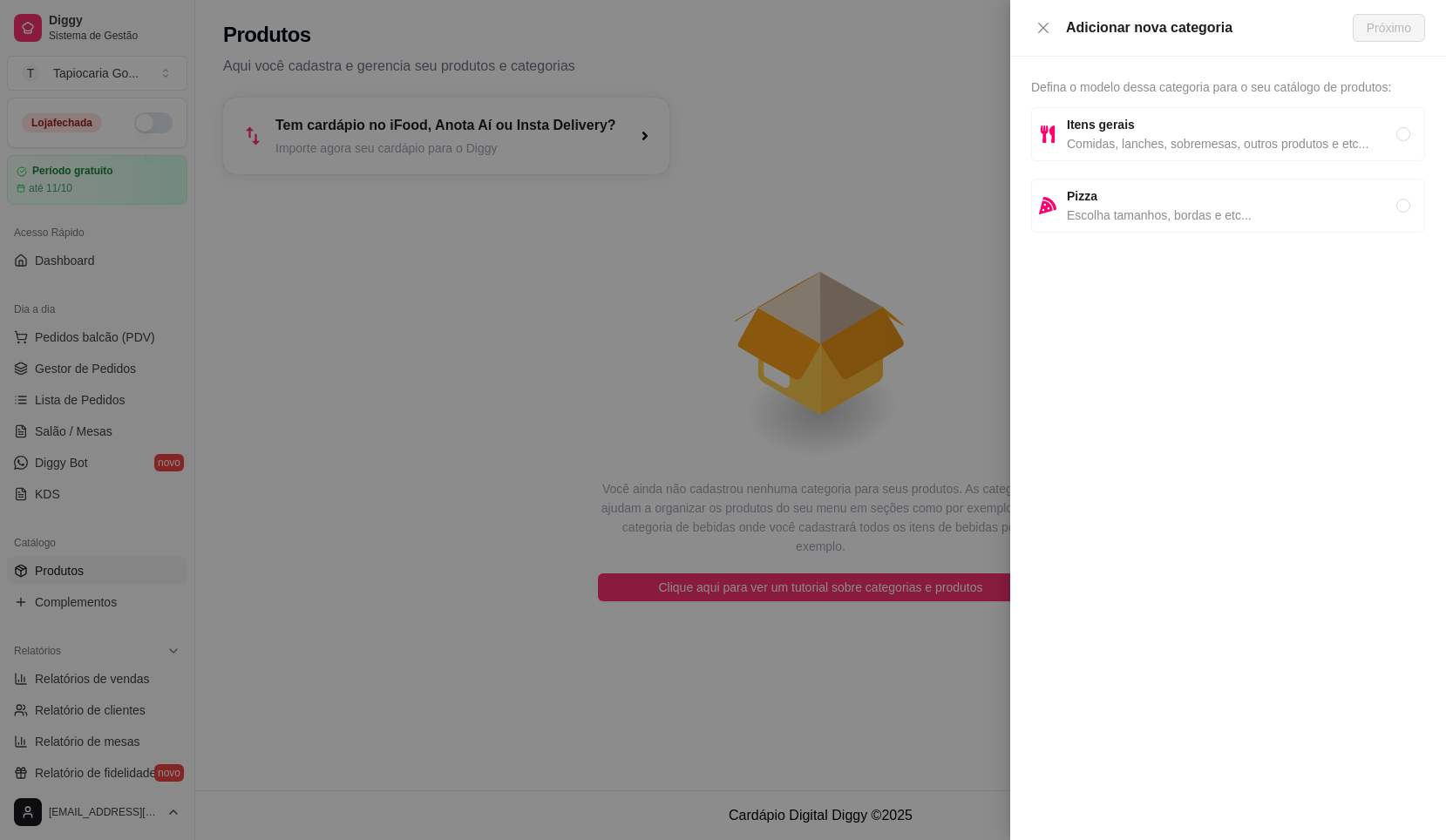
click at [1195, 141] on span "Comidas, lanches, sobremesas, outros produtos e etc..." at bounding box center [1231, 144] width 329 height 19
radio input "true"
click at [1403, 45] on div "Adicionar nova categoria Próximo" at bounding box center [1229, 28] width 436 height 57
click at [1393, 38] on button "Próximo" at bounding box center [1389, 28] width 73 height 28
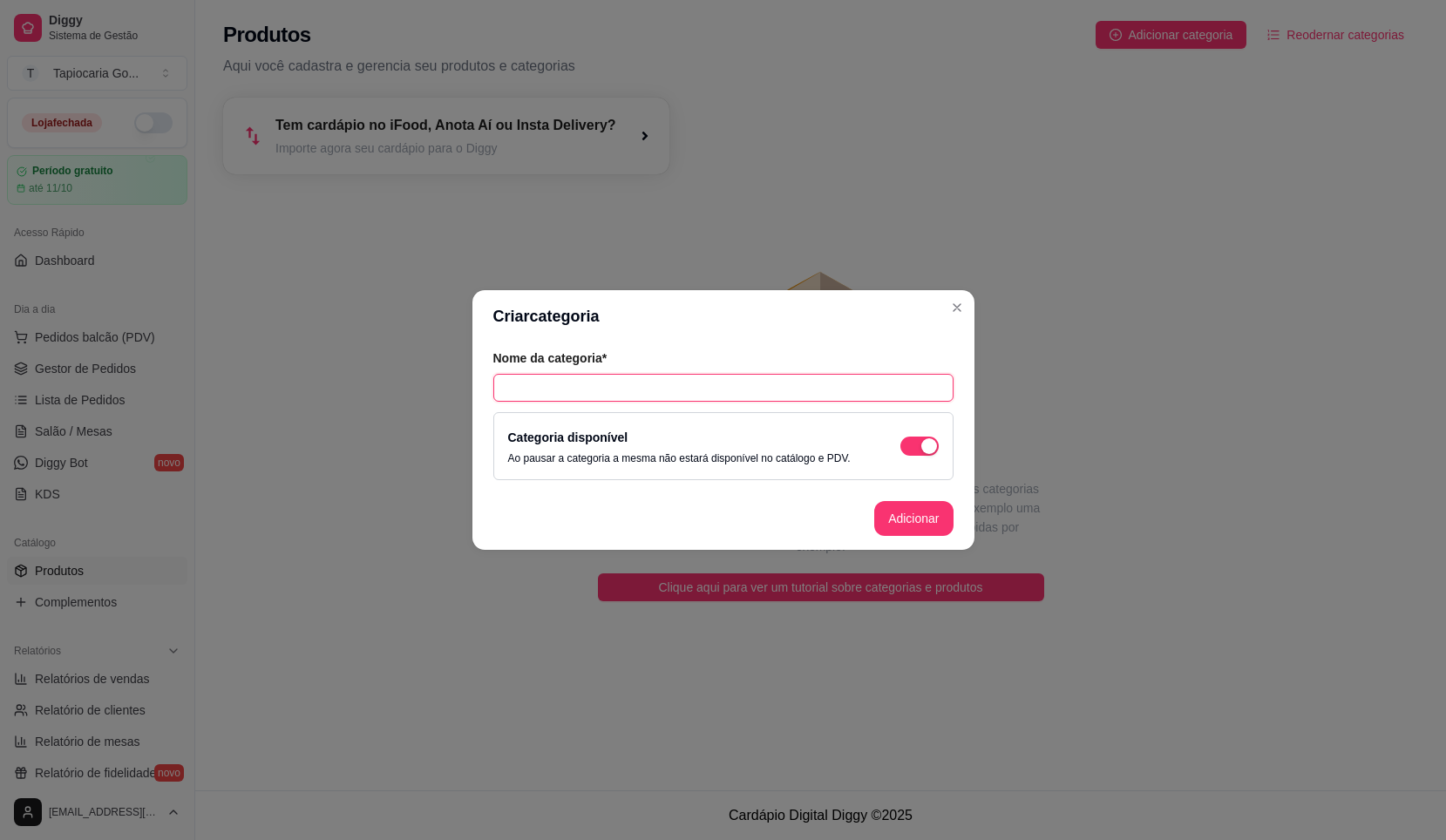
click at [571, 387] on input "text" at bounding box center [723, 388] width 460 height 28
type input "Tapicas"
click at [898, 525] on button "Adicionar" at bounding box center [913, 520] width 76 height 34
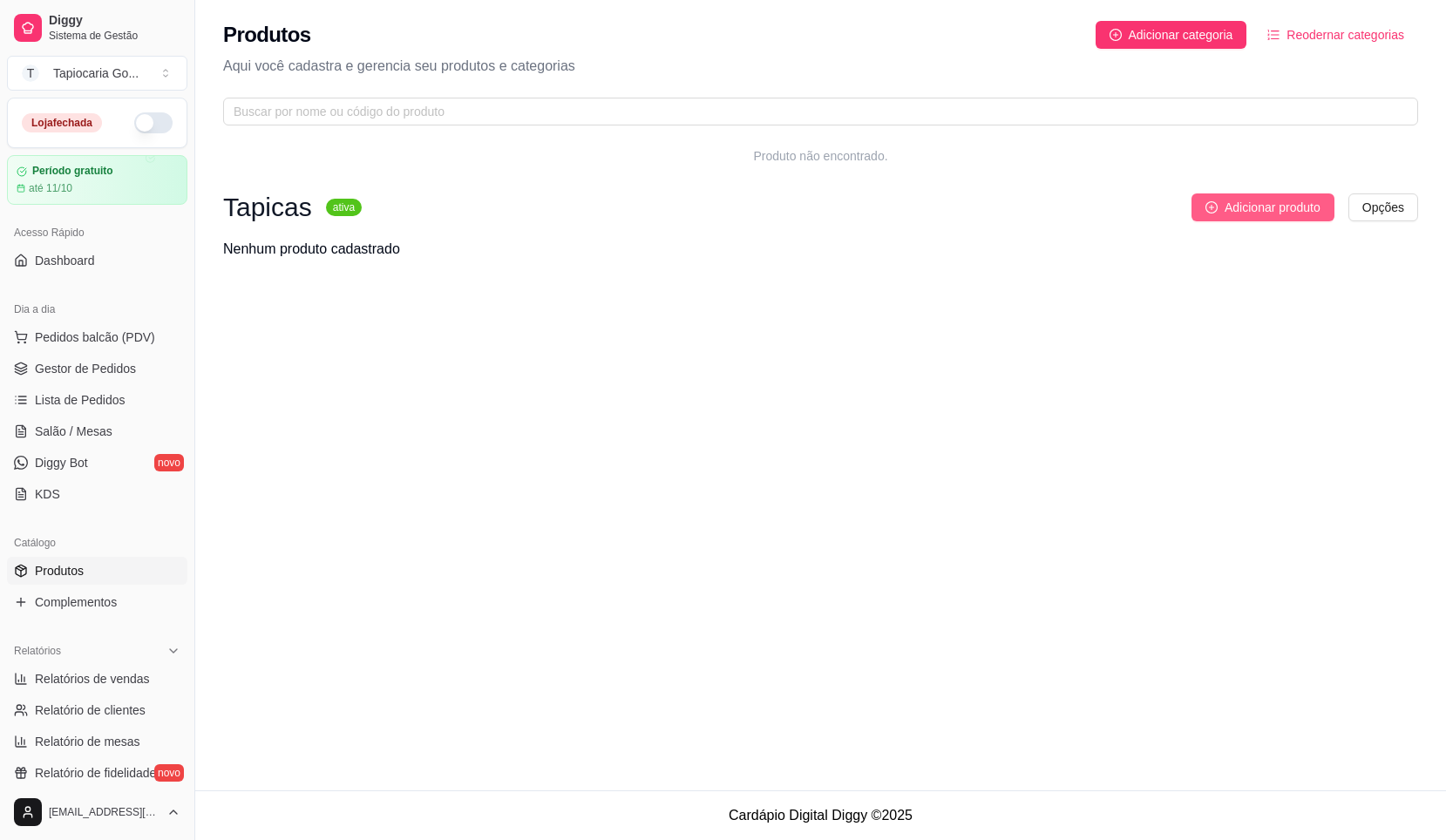
click at [1267, 205] on span "Adicionar produto" at bounding box center [1273, 206] width 96 height 19
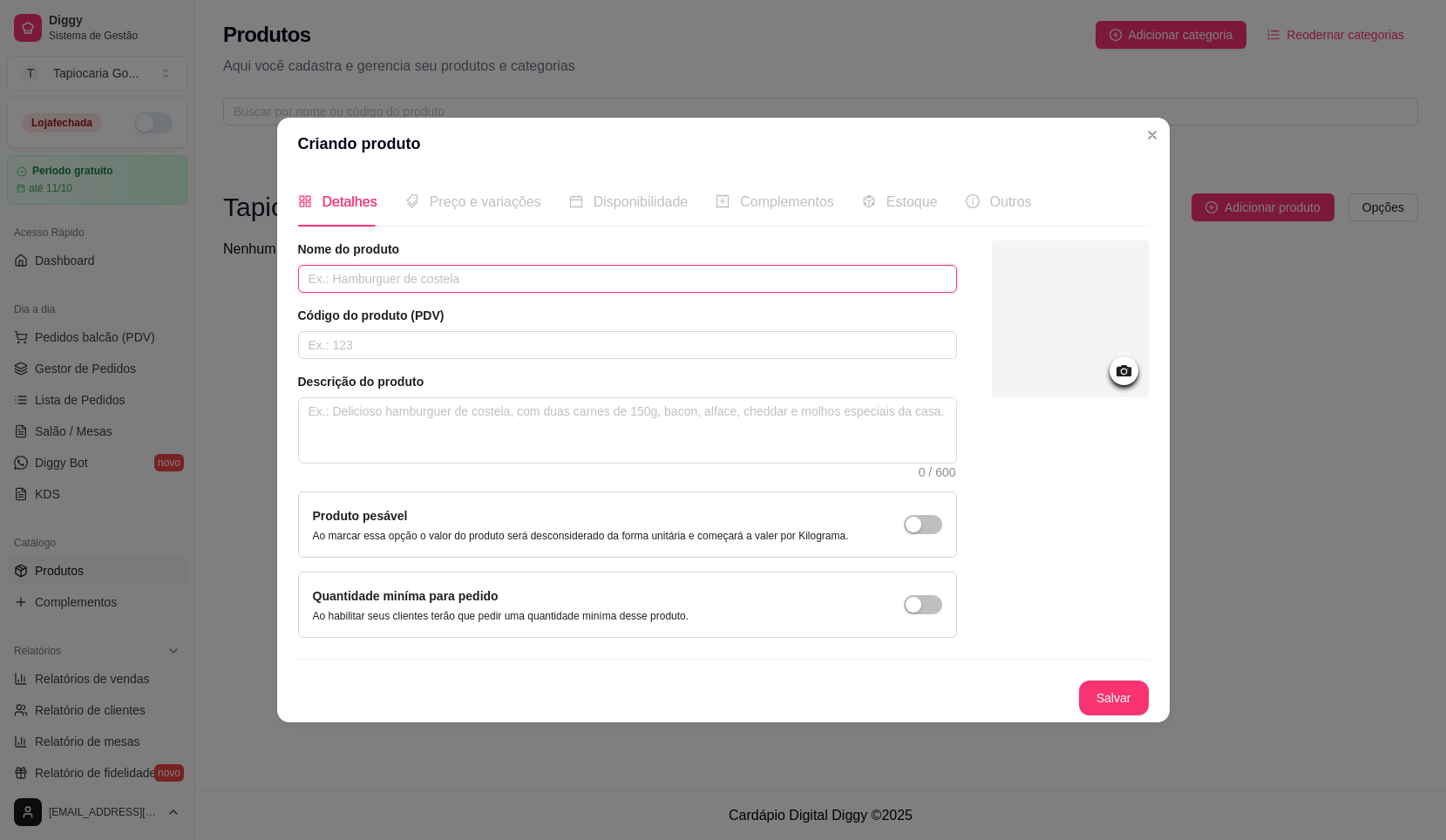
click at [533, 271] on input "text" at bounding box center [627, 278] width 659 height 28
type input "Tapioca de Frango com [PERSON_NAME]"
type input "0"
click at [516, 197] on span "Preço e variações" at bounding box center [486, 202] width 111 height 15
drag, startPoint x: 517, startPoint y: 206, endPoint x: 484, endPoint y: 205, distance: 33.0
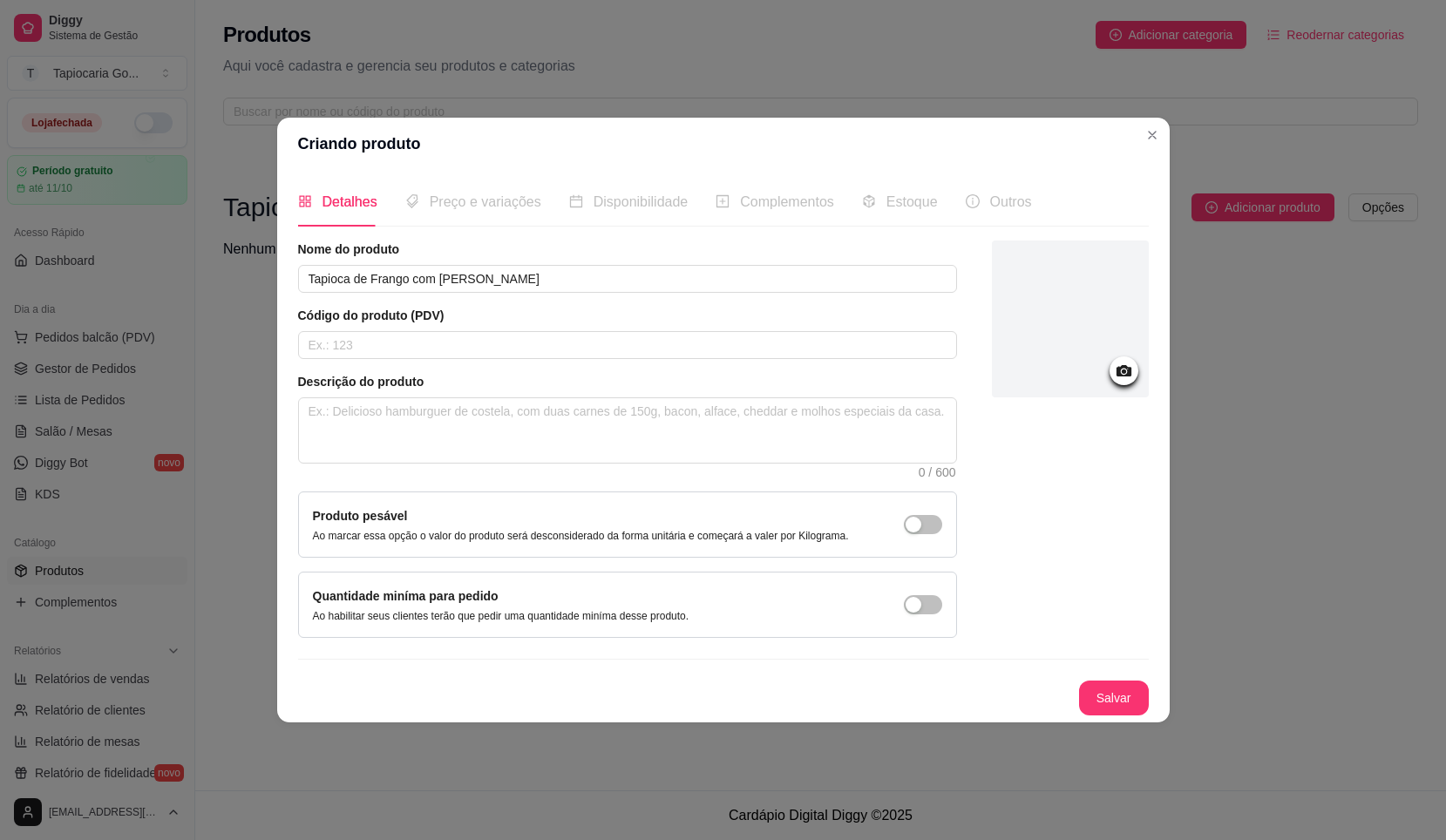
click at [517, 206] on span "Preço e variações" at bounding box center [486, 202] width 111 height 15
click at [452, 206] on span "Preço e variações" at bounding box center [486, 202] width 111 height 15
click at [913, 605] on div "button" at bounding box center [913, 604] width 15 height 15
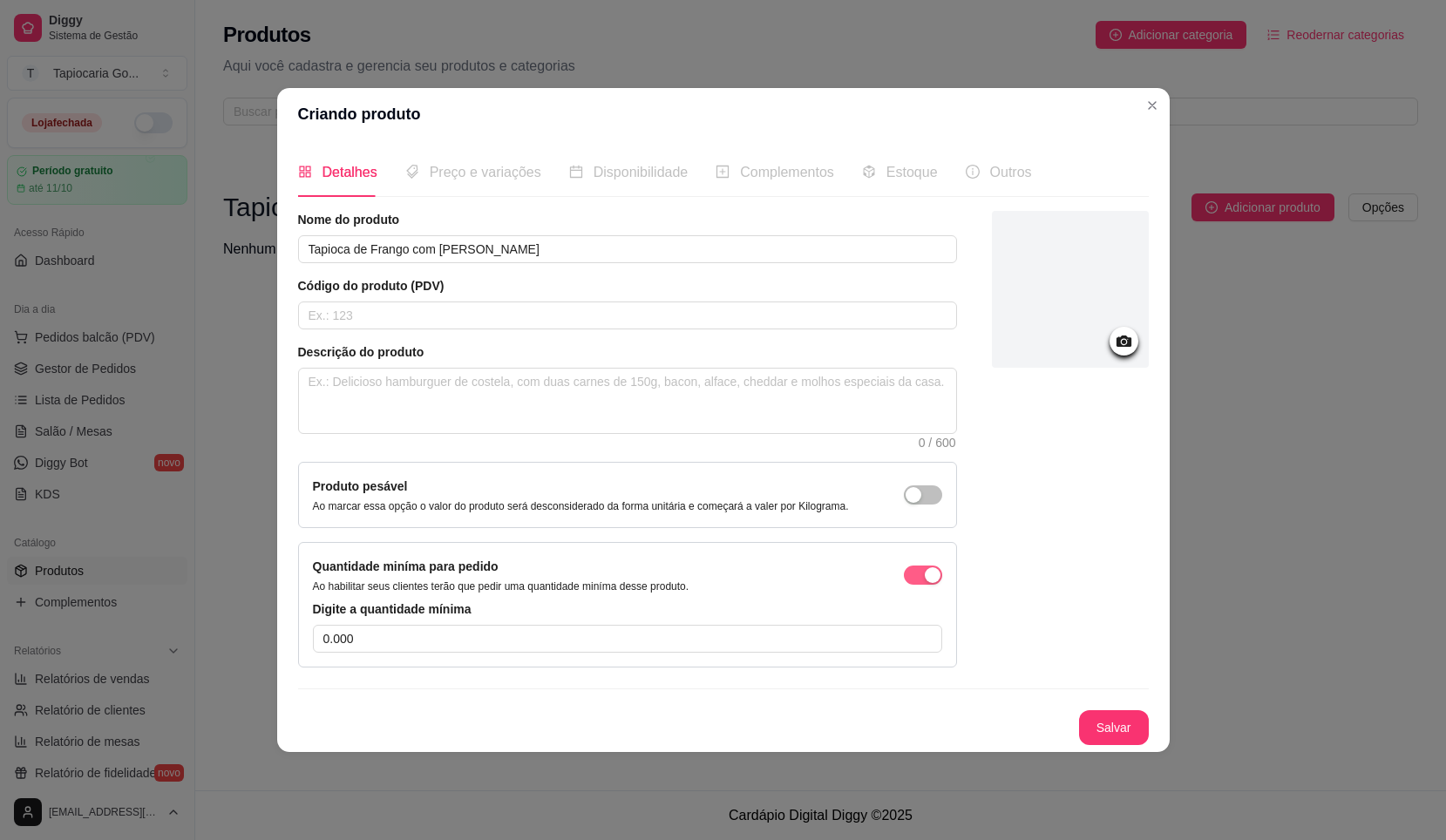
click at [929, 582] on div "button" at bounding box center [933, 574] width 15 height 15
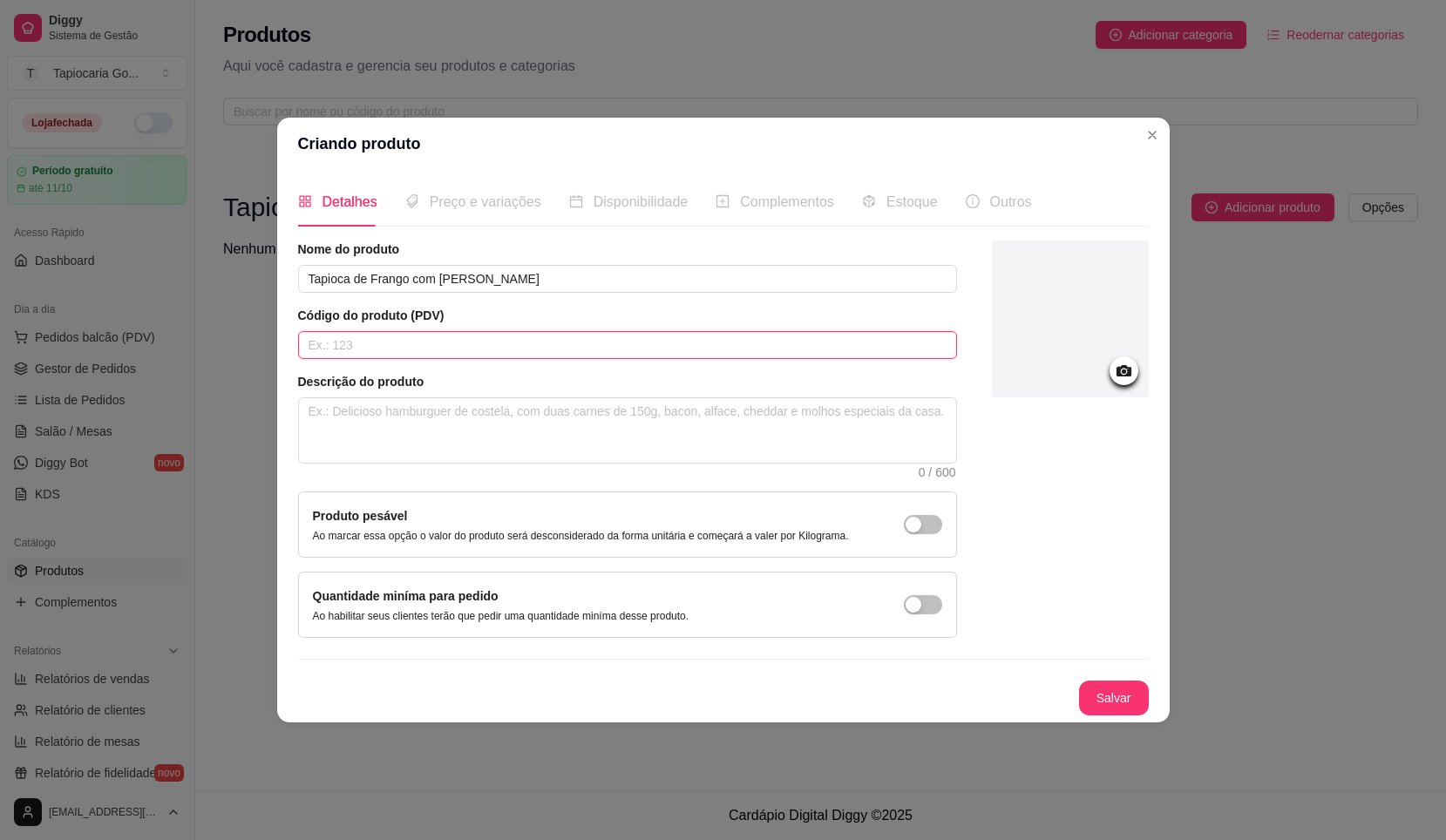
click at [410, 344] on input "text" at bounding box center [627, 345] width 659 height 28
click at [654, 426] on textarea at bounding box center [627, 431] width 657 height 65
click at [461, 201] on span "Preço e variações" at bounding box center [486, 202] width 111 height 15
click at [609, 206] on span "Disponibilidade" at bounding box center [641, 202] width 95 height 15
click at [488, 337] on input "01" at bounding box center [627, 345] width 659 height 28
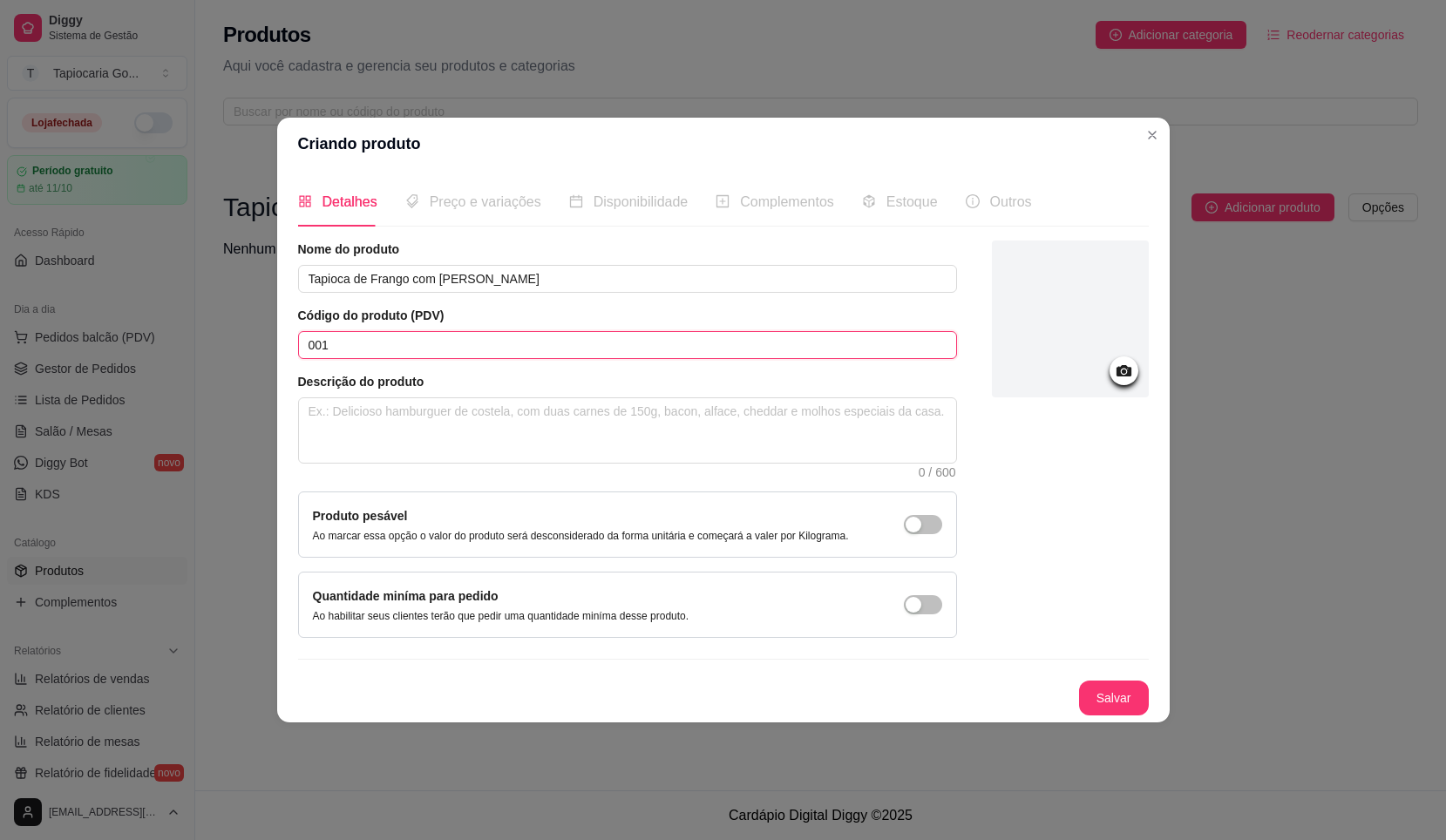
type input "001"
click at [909, 525] on div "button" at bounding box center [913, 524] width 15 height 15
click at [923, 521] on button "button" at bounding box center [923, 524] width 39 height 19
click at [924, 599] on span "button" at bounding box center [923, 604] width 39 height 19
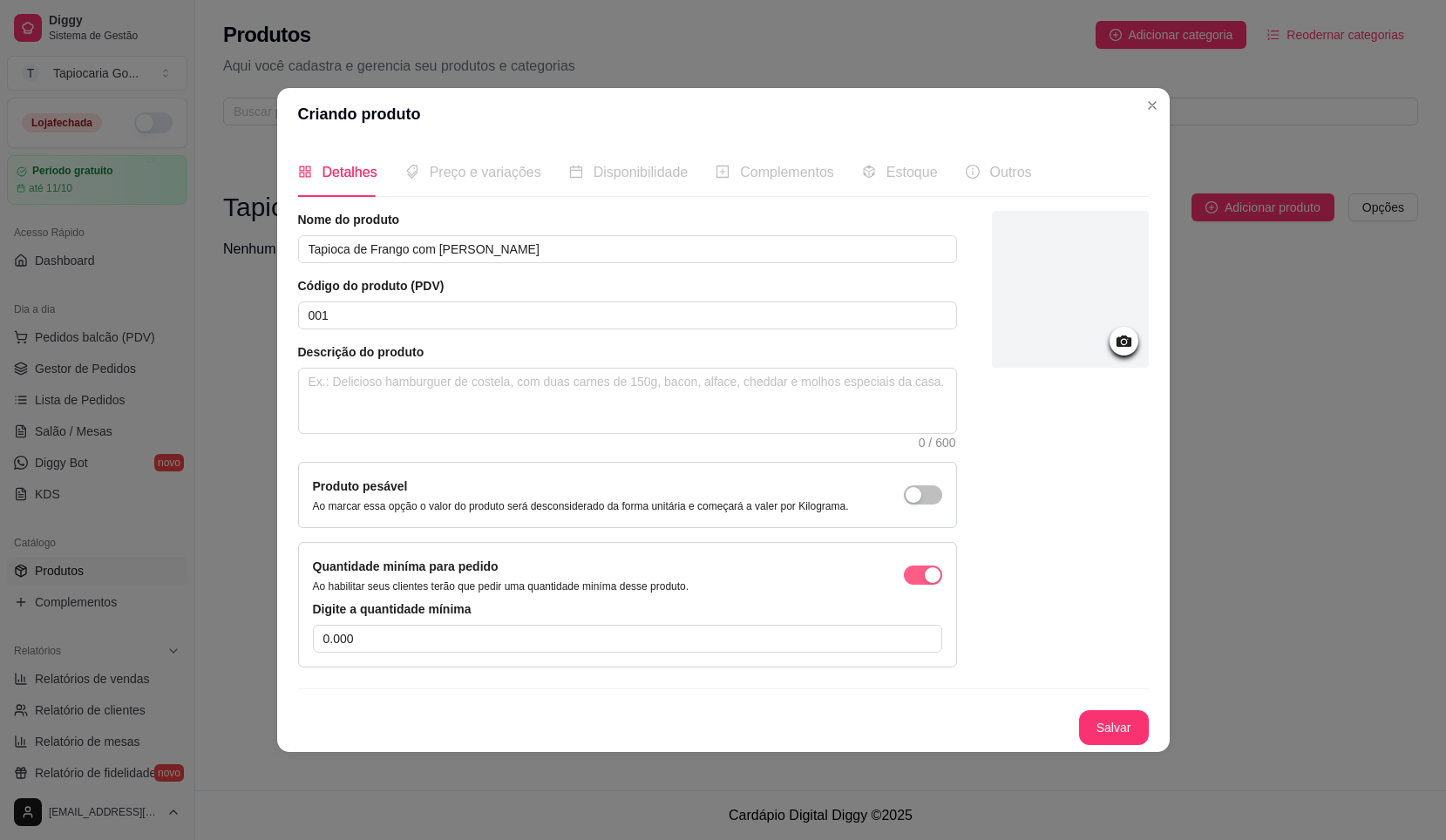
click at [921, 584] on span "button" at bounding box center [923, 574] width 39 height 19
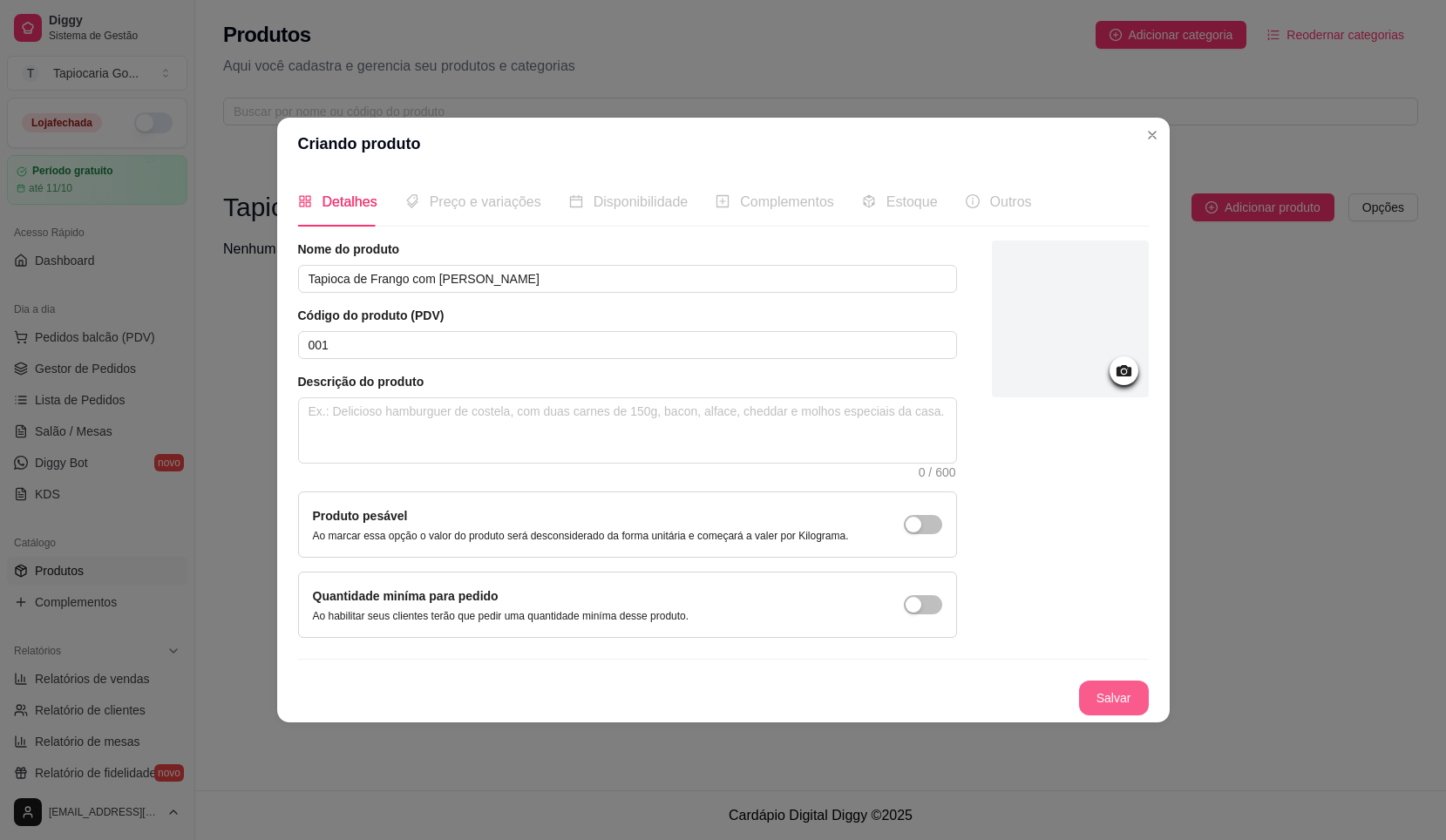
click at [1126, 695] on button "Salvar" at bounding box center [1115, 698] width 70 height 35
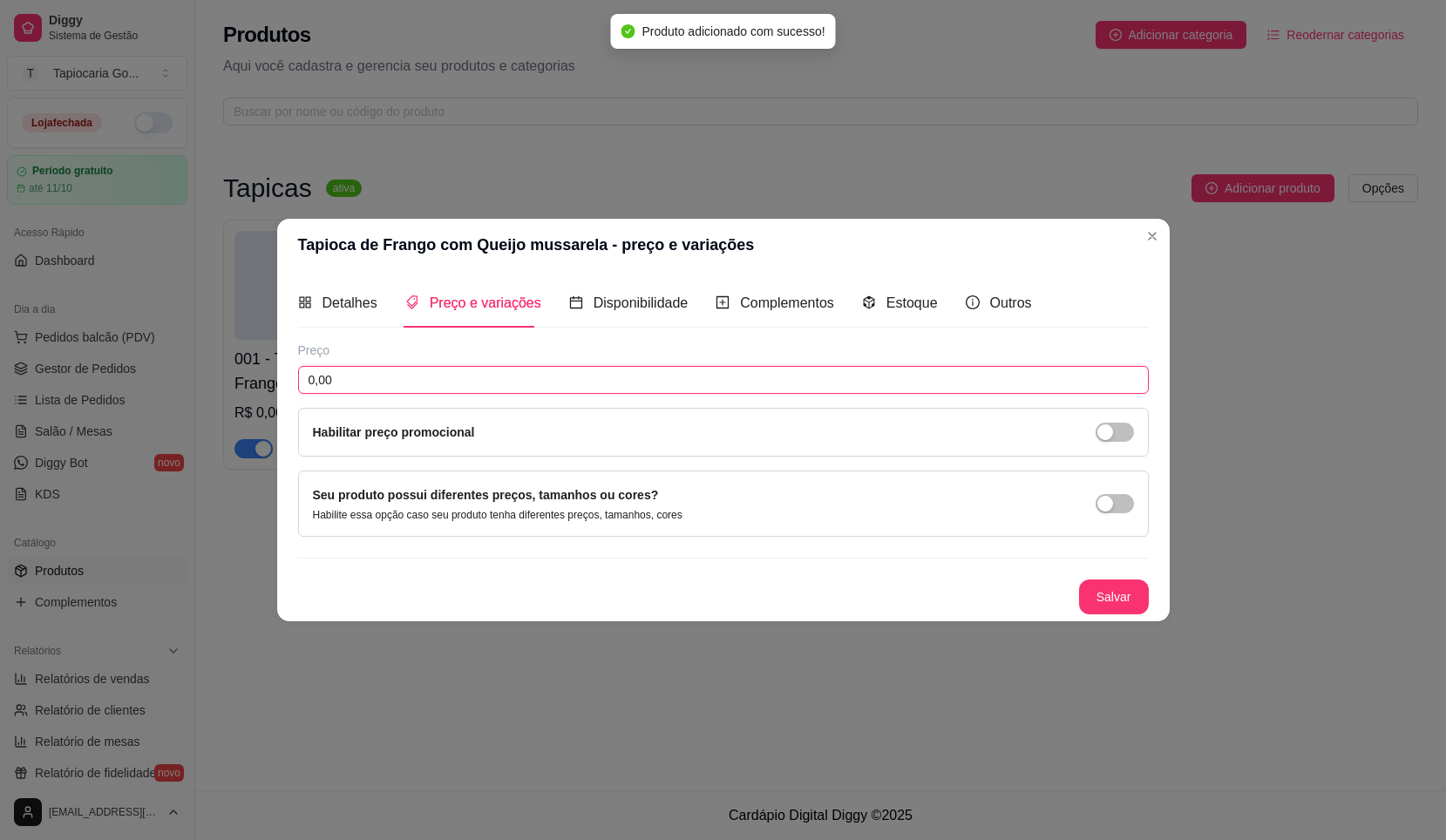
click at [469, 381] on input "0,00" at bounding box center [723, 380] width 851 height 28
type input "15,00"
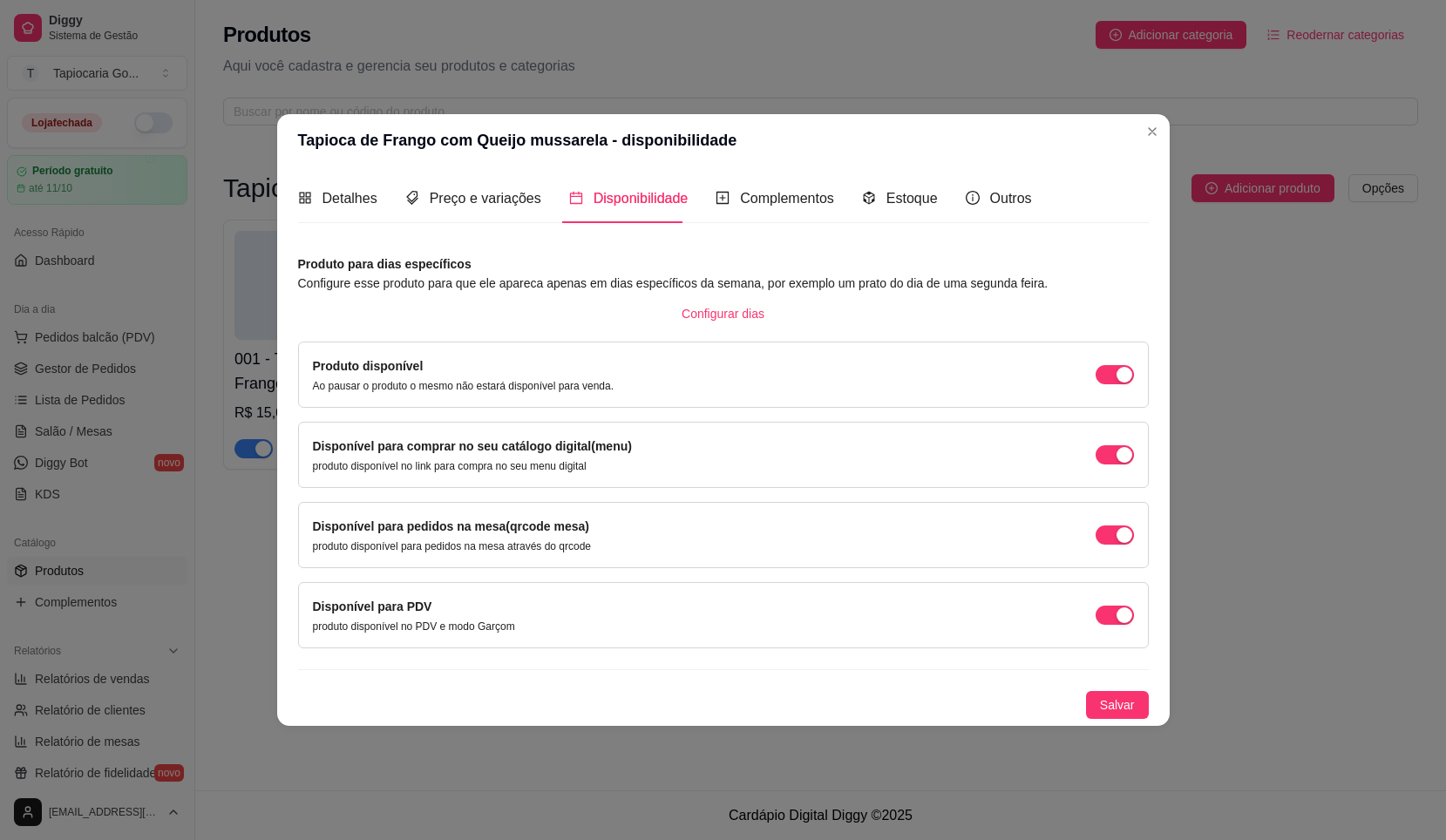
click at [1086, 691] on button "Salvar" at bounding box center [1117, 704] width 63 height 28
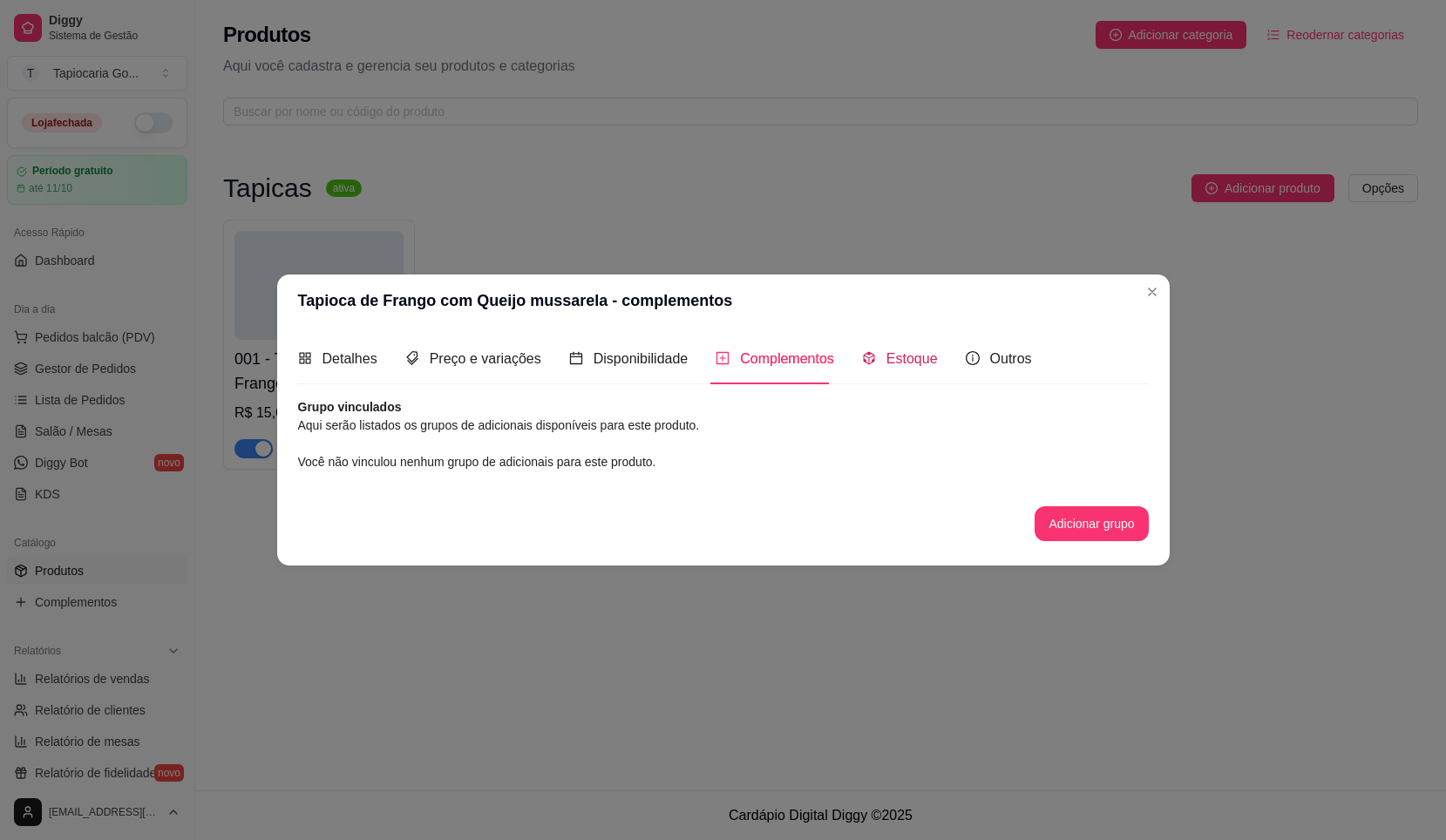
click at [909, 369] on div "Estoque" at bounding box center [900, 359] width 76 height 22
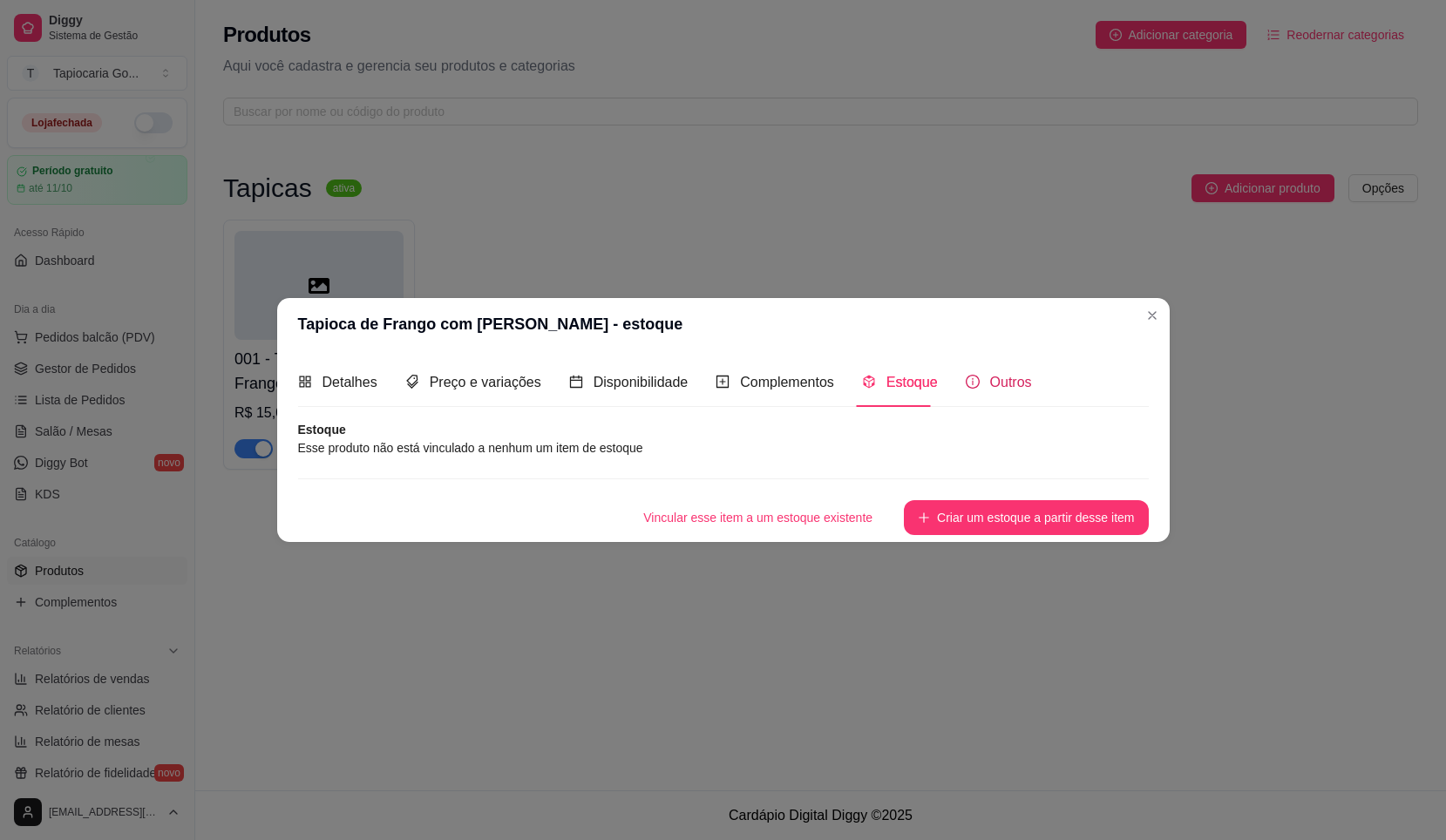
click at [967, 385] on icon "info-circle" at bounding box center [973, 382] width 14 height 14
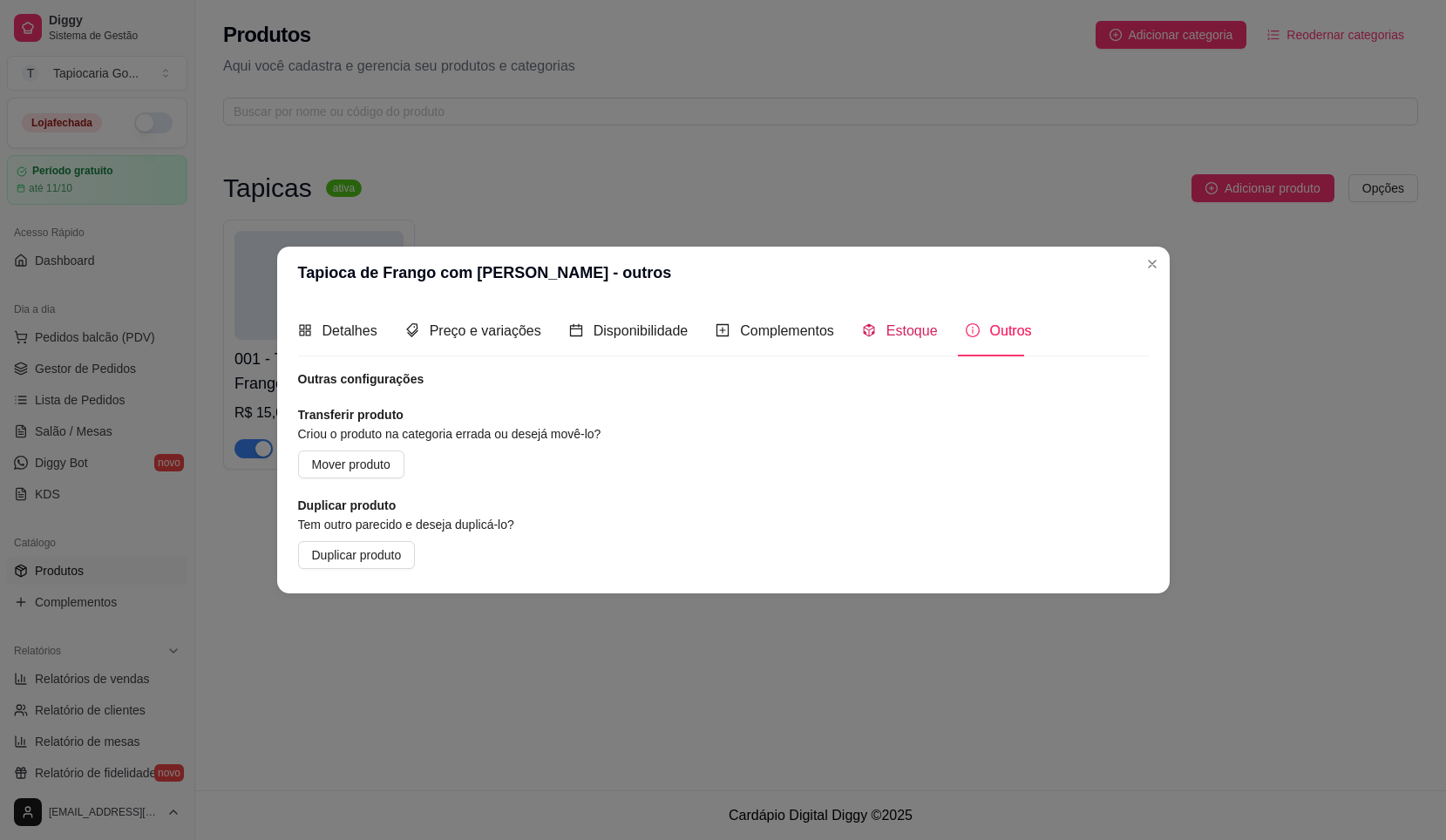
click at [902, 334] on span "Estoque" at bounding box center [912, 330] width 51 height 15
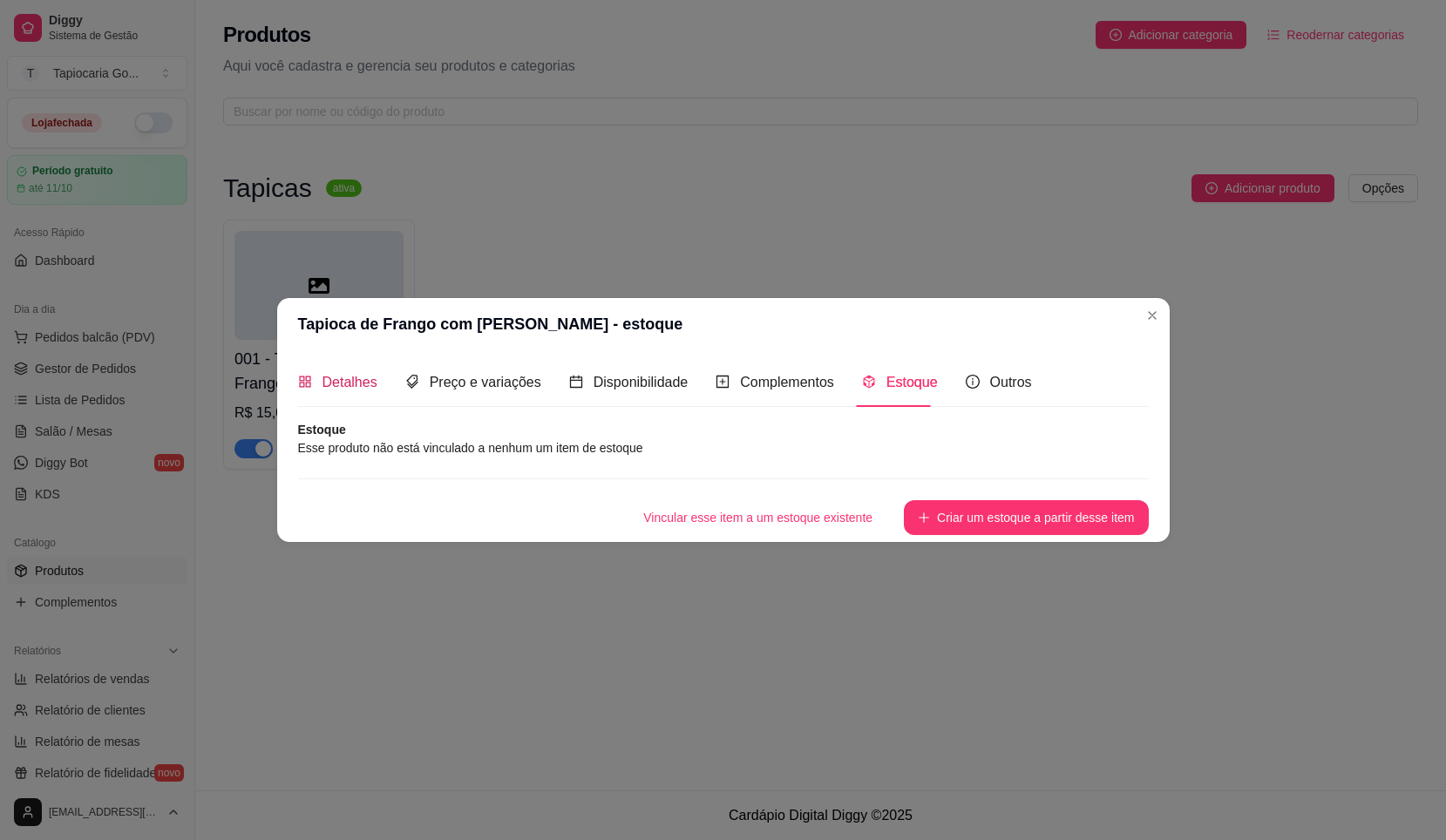
click at [339, 383] on span "Detalhes" at bounding box center [349, 382] width 55 height 15
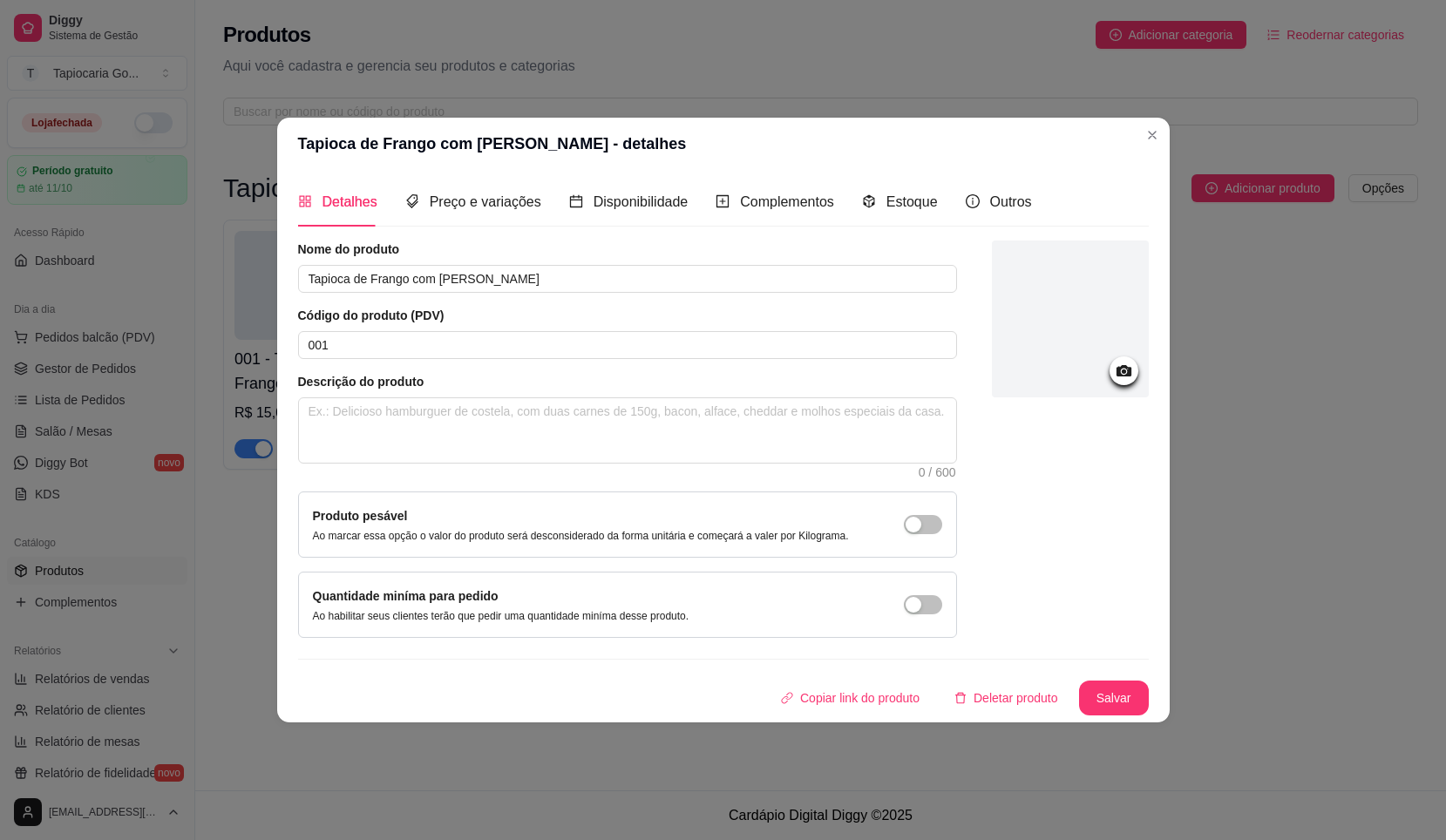
click at [1106, 300] on div at bounding box center [1070, 319] width 157 height 157
click at [1021, 316] on div at bounding box center [1070, 319] width 157 height 157
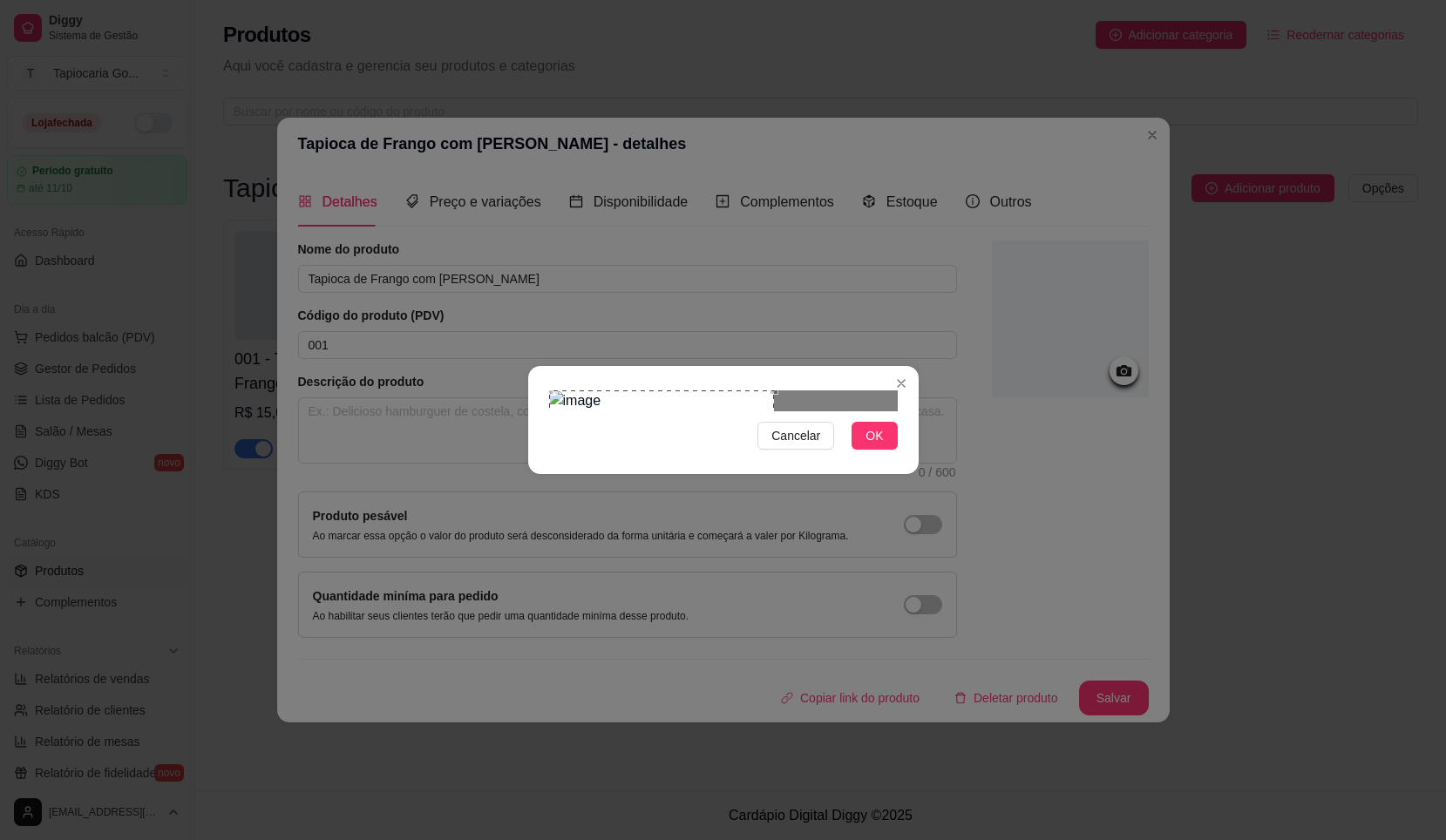
click at [602, 390] on div "Use the arrow keys to move the crop selection area" at bounding box center [662, 503] width 225 height 225
click at [876, 445] on span "OK" at bounding box center [874, 435] width 17 height 19
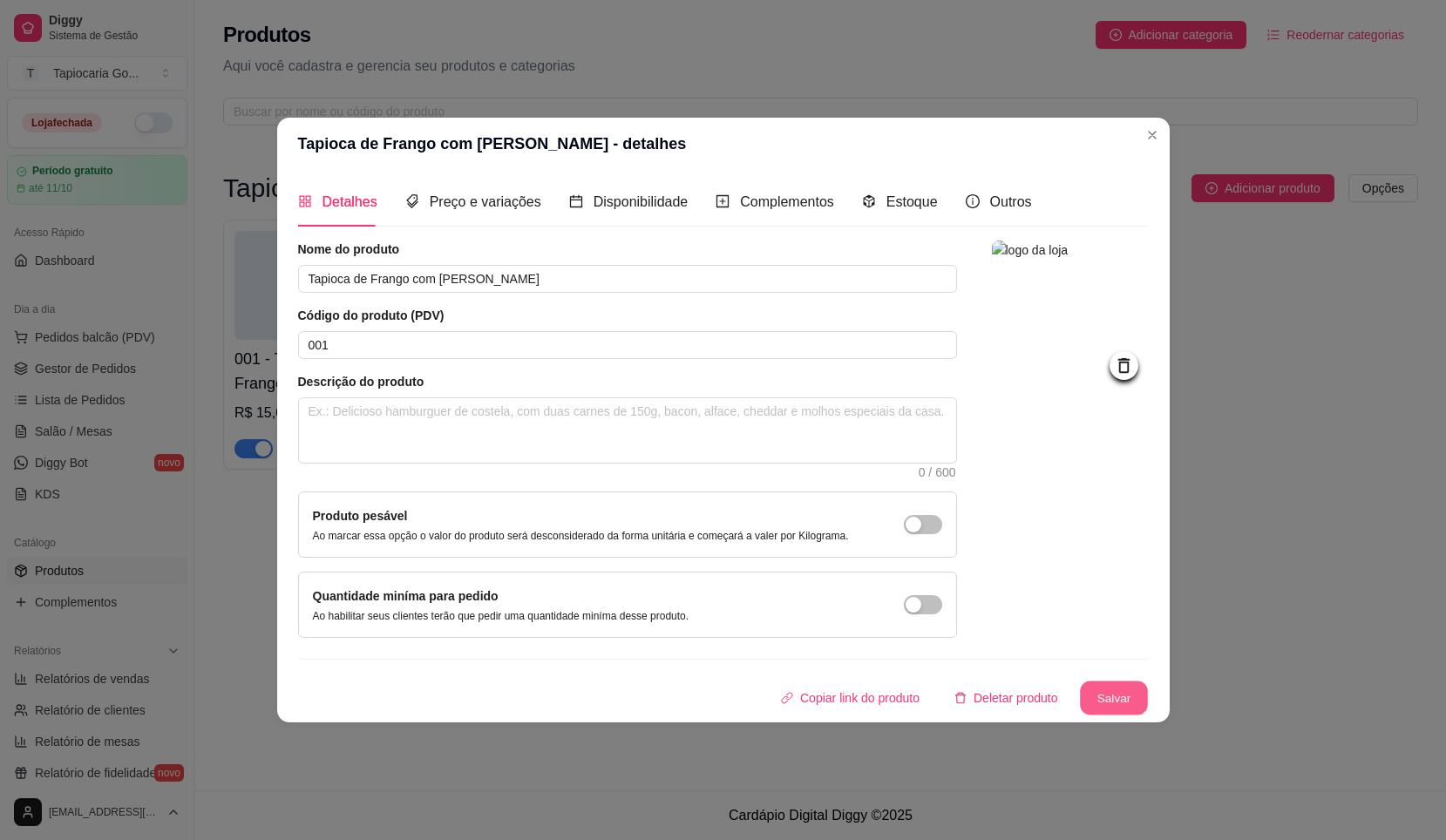
click at [1094, 696] on button "Salvar" at bounding box center [1115, 699] width 68 height 34
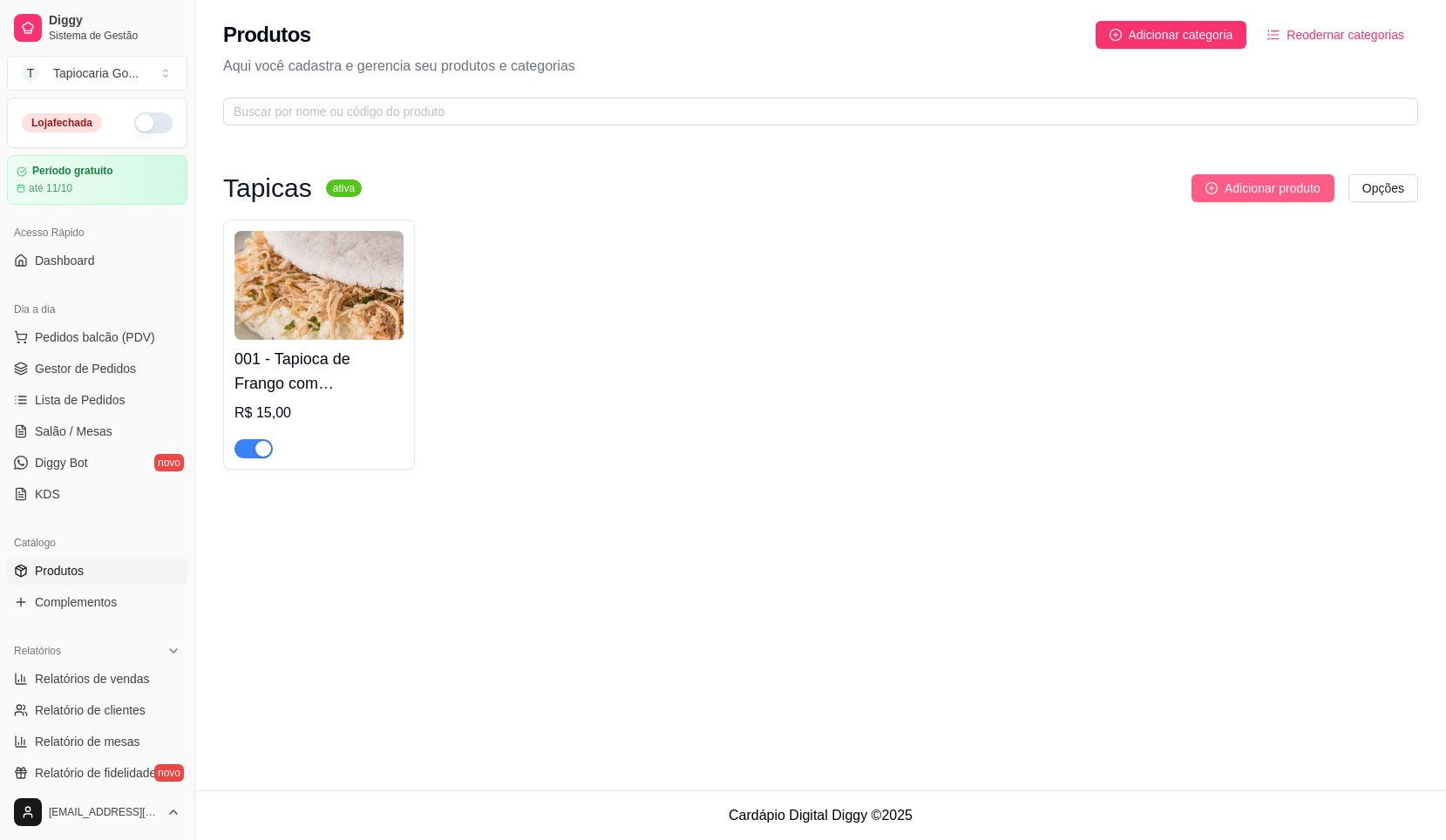
click at [1216, 184] on icon "plus-circle" at bounding box center [1212, 188] width 13 height 13
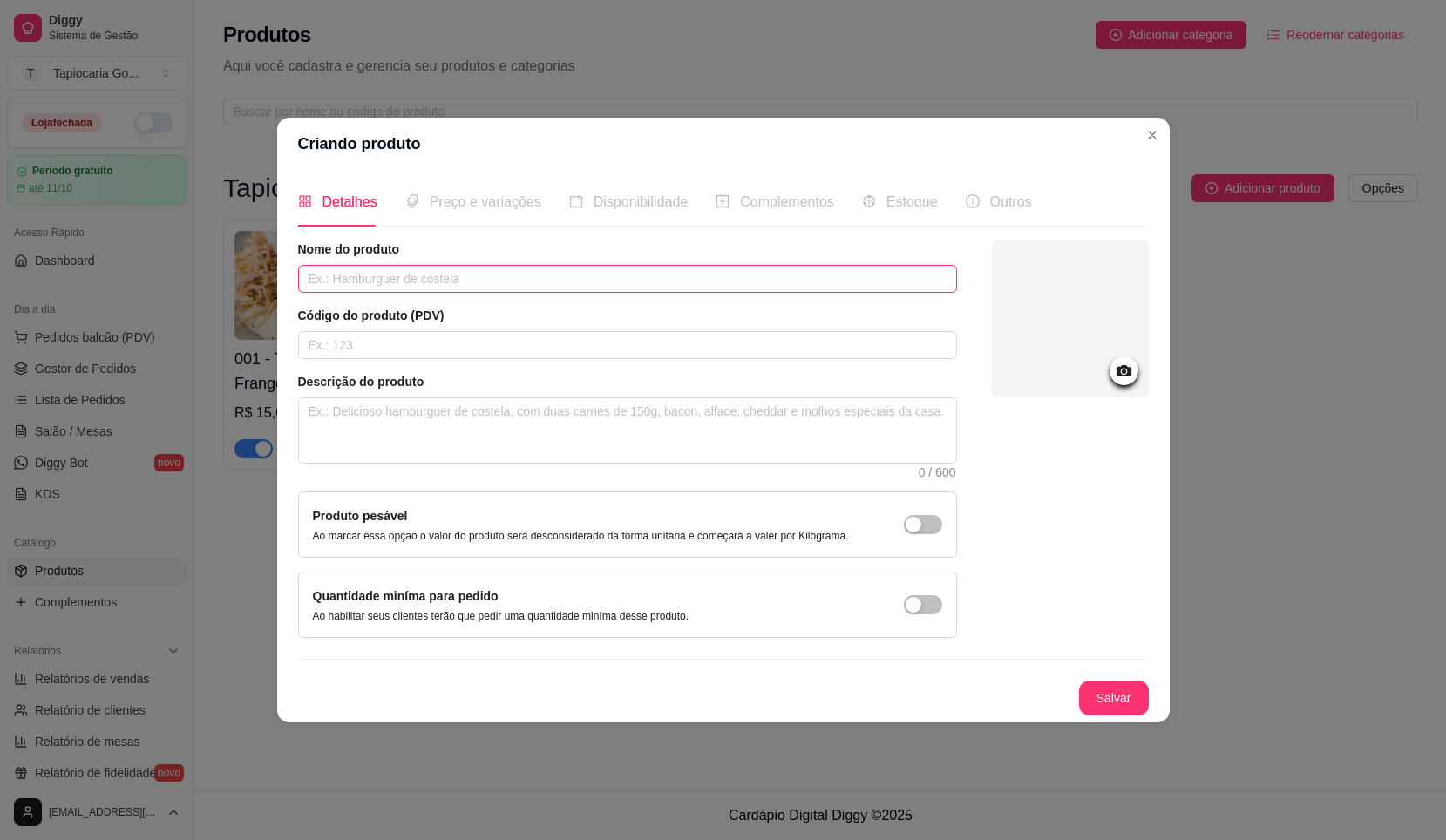
click at [503, 274] on input "text" at bounding box center [627, 278] width 659 height 28
type input "Tapioca com Catupiry ou Cheddar"
click at [573, 332] on div "Código do produto (PDV)" at bounding box center [627, 333] width 659 height 52
drag, startPoint x: 580, startPoint y: 349, endPoint x: 566, endPoint y: 350, distance: 14.0
click at [575, 346] on input "text" at bounding box center [627, 345] width 659 height 28
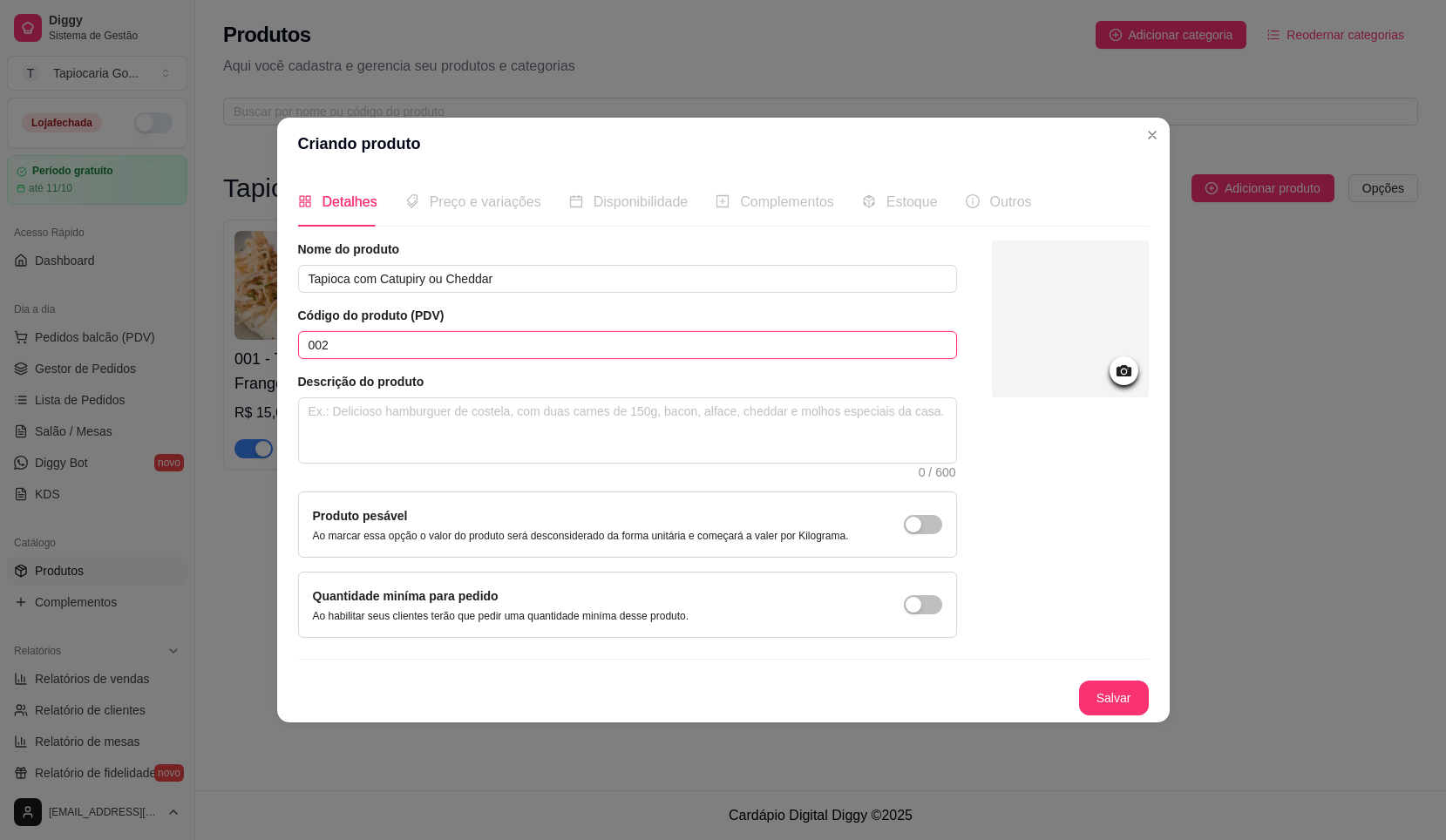
type input "002"
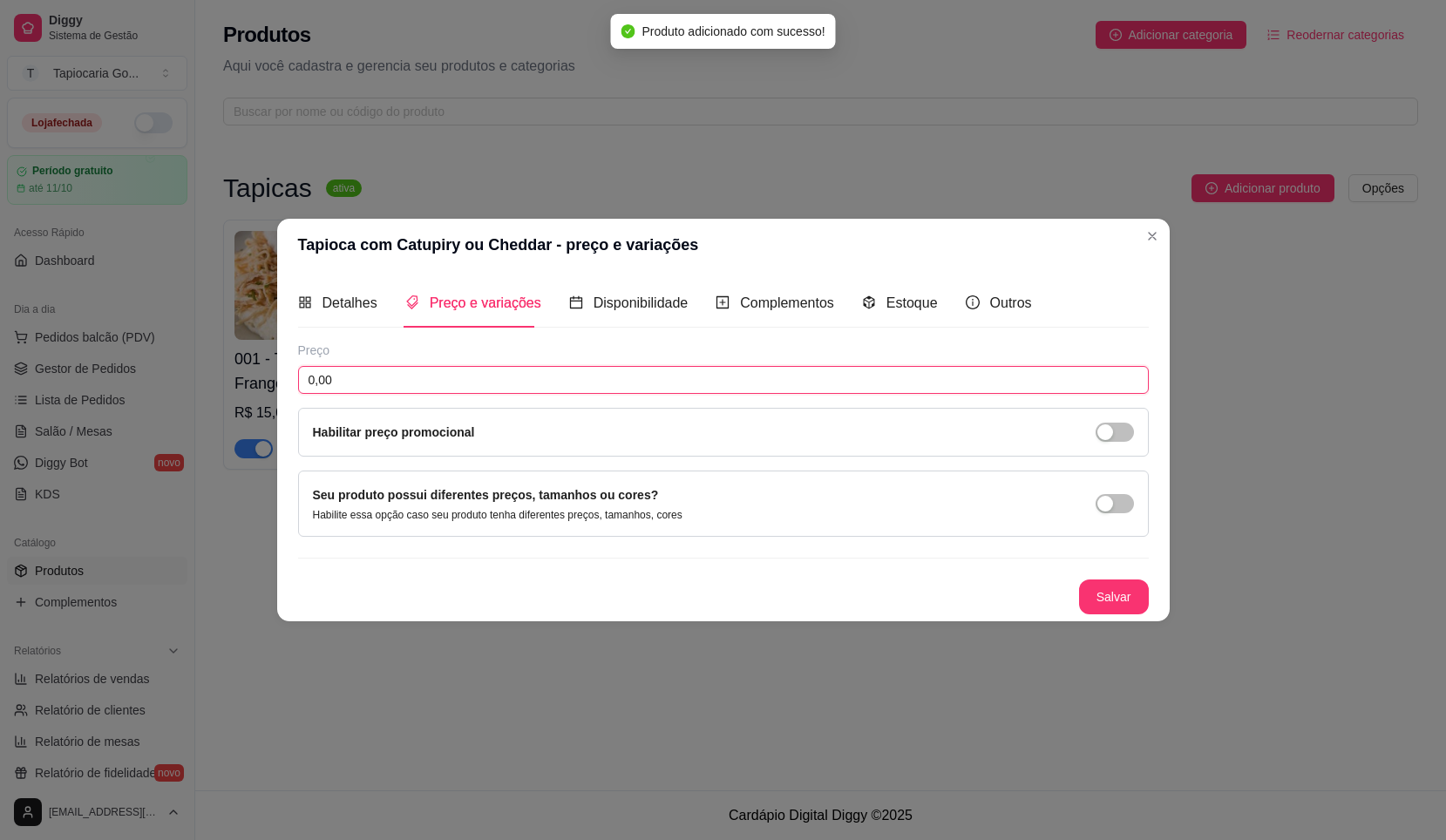
click at [338, 375] on input "0,00" at bounding box center [723, 380] width 851 height 28
type input "0,17"
click at [344, 376] on input "0,17" at bounding box center [723, 380] width 851 height 28
type input "17,00"
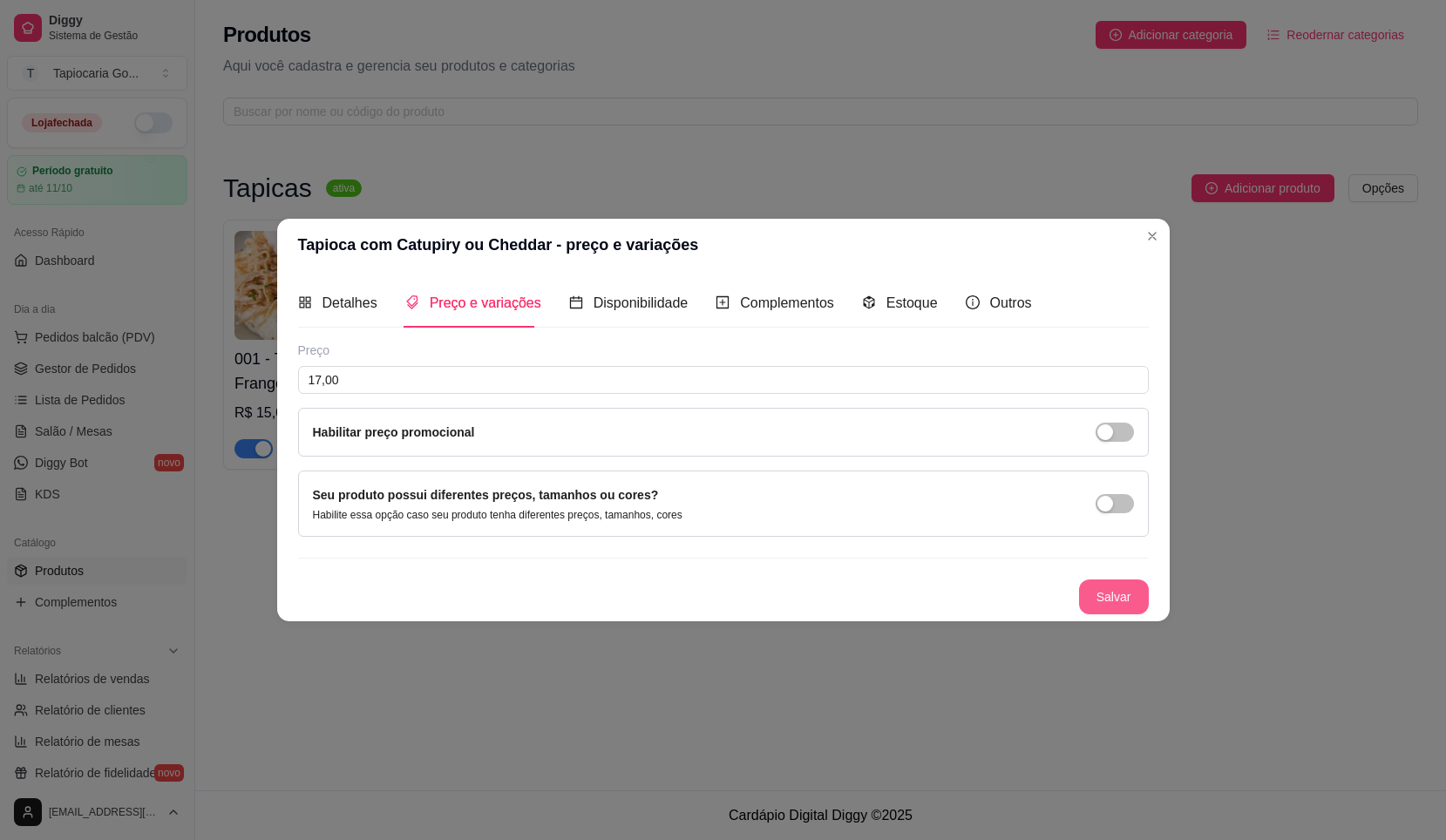
click at [1089, 610] on button "Salvar" at bounding box center [1115, 597] width 70 height 35
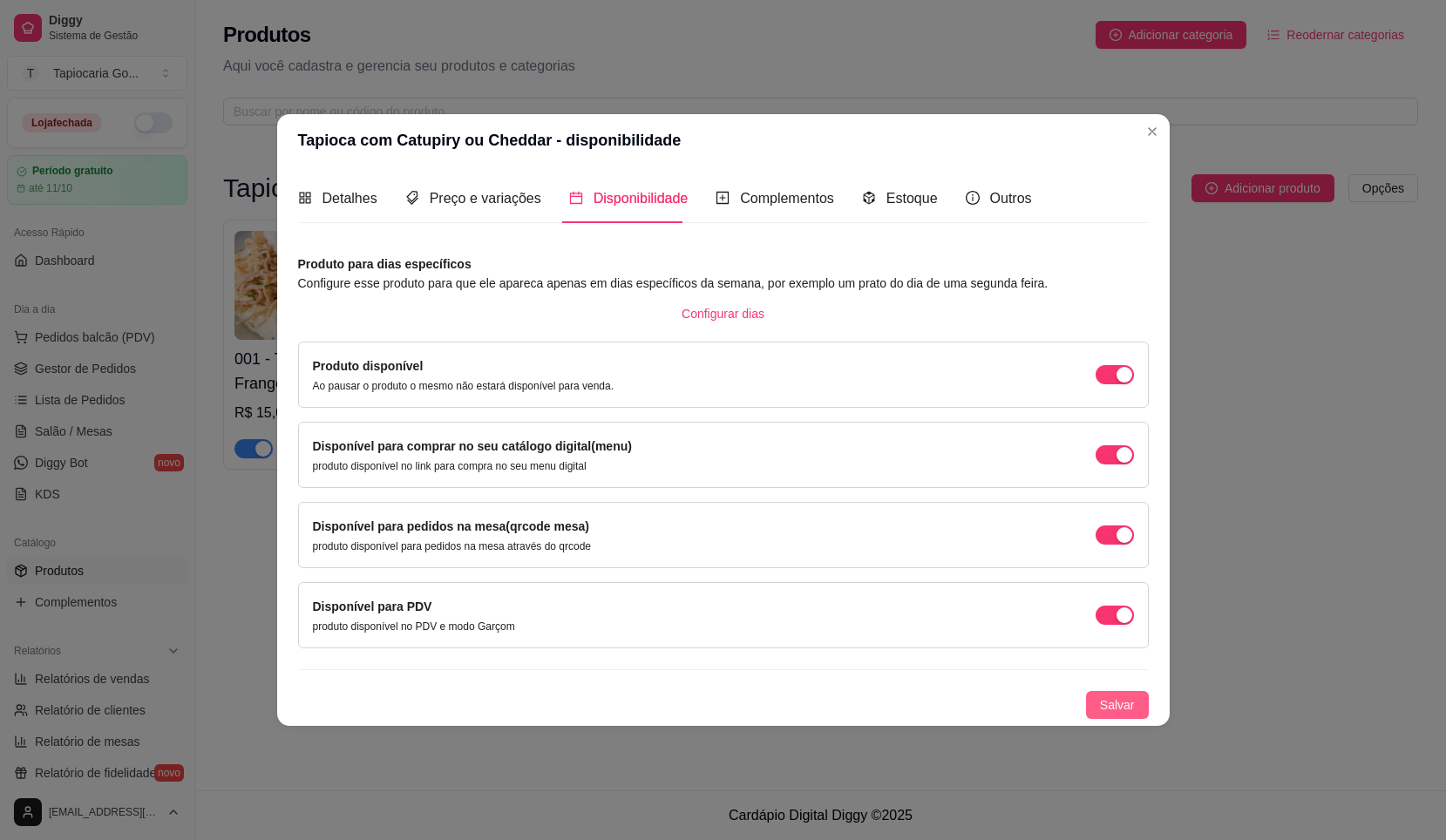
click at [1128, 707] on span "Salvar" at bounding box center [1117, 704] width 35 height 19
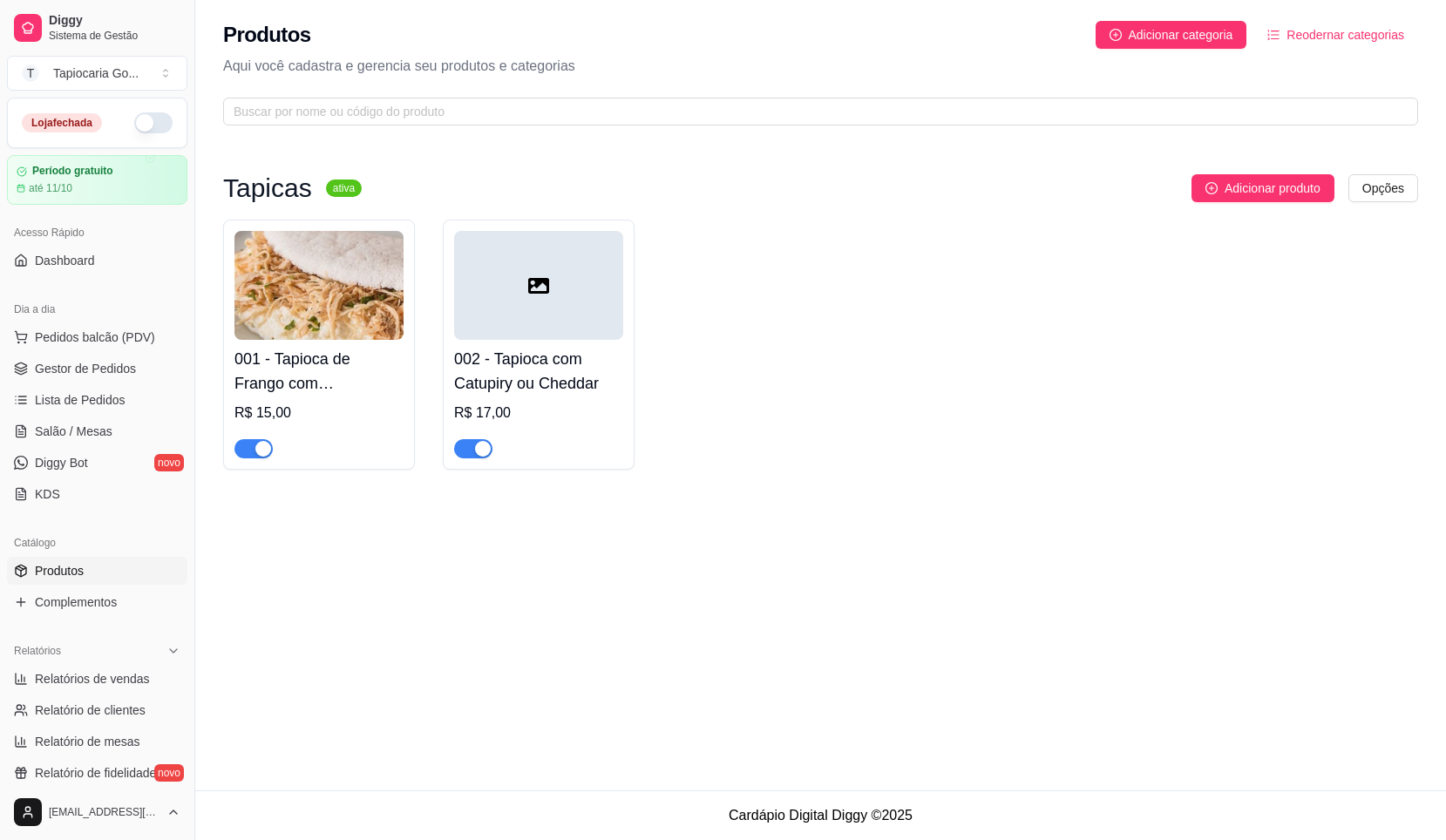
click at [548, 313] on div at bounding box center [539, 284] width 169 height 109
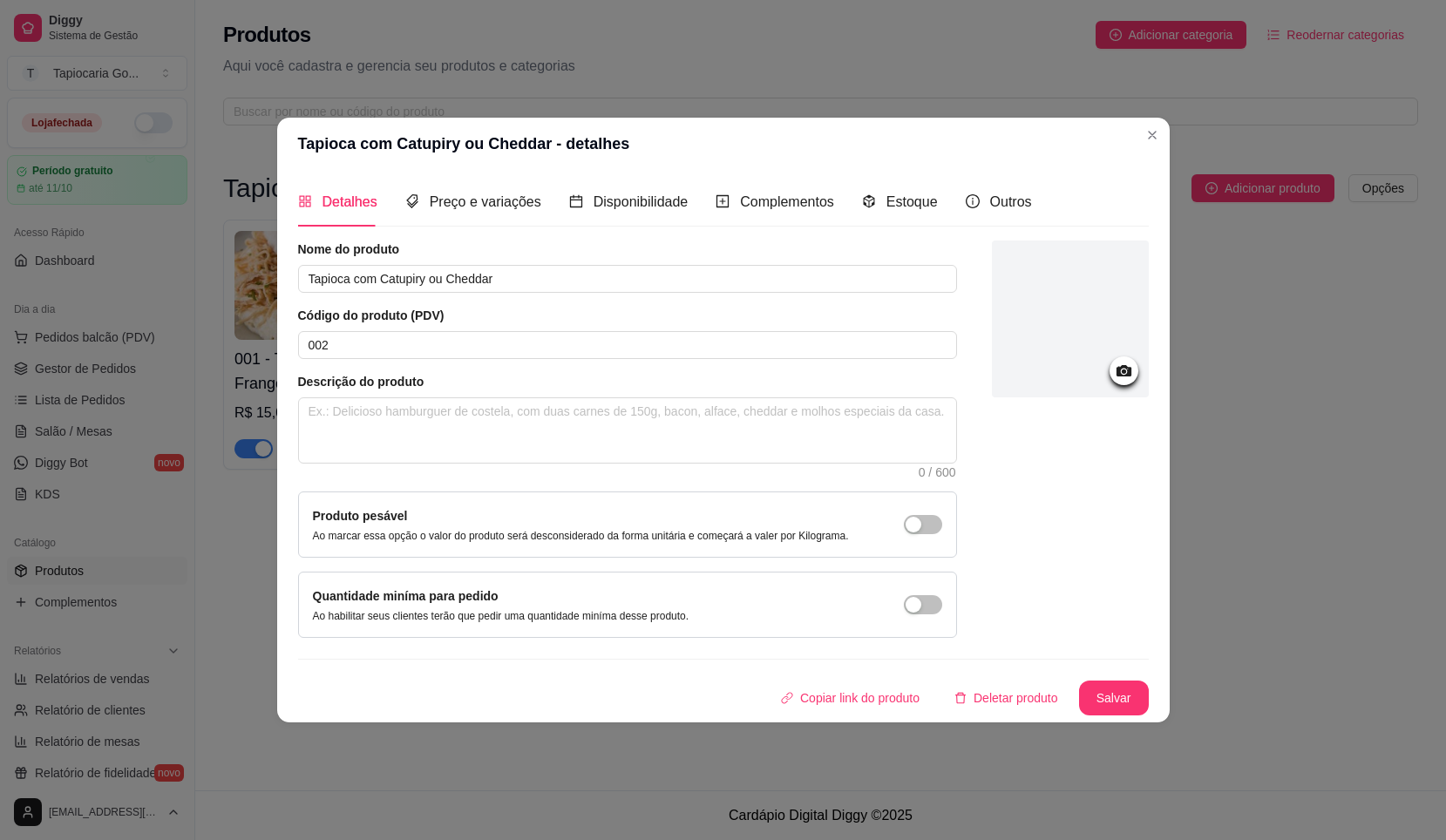
click at [1088, 303] on div at bounding box center [1070, 319] width 157 height 157
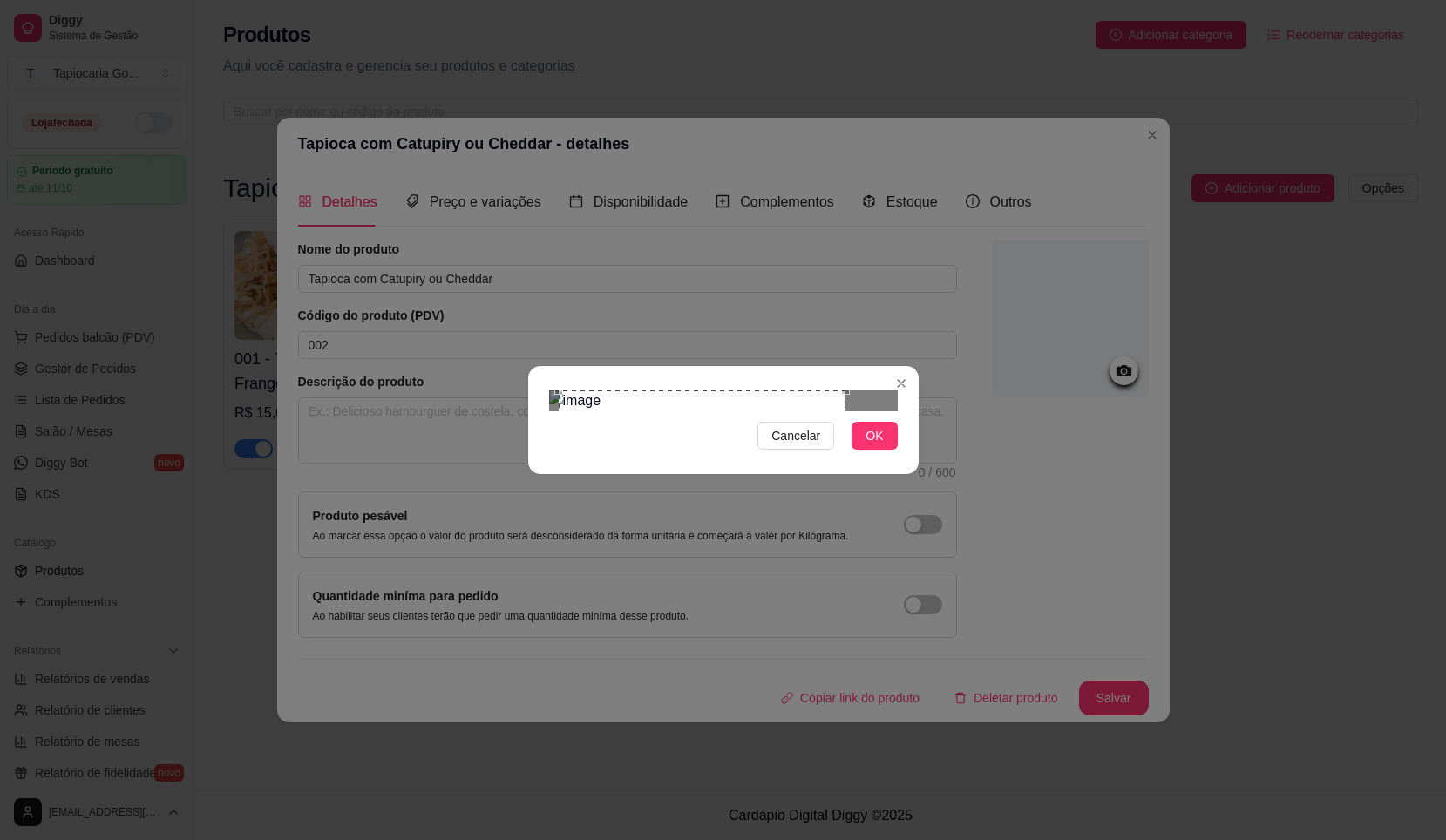
click at [765, 417] on div "Use the arrow keys to move the crop selection area" at bounding box center [703, 534] width 287 height 287
click at [888, 450] on button "OK" at bounding box center [874, 435] width 46 height 28
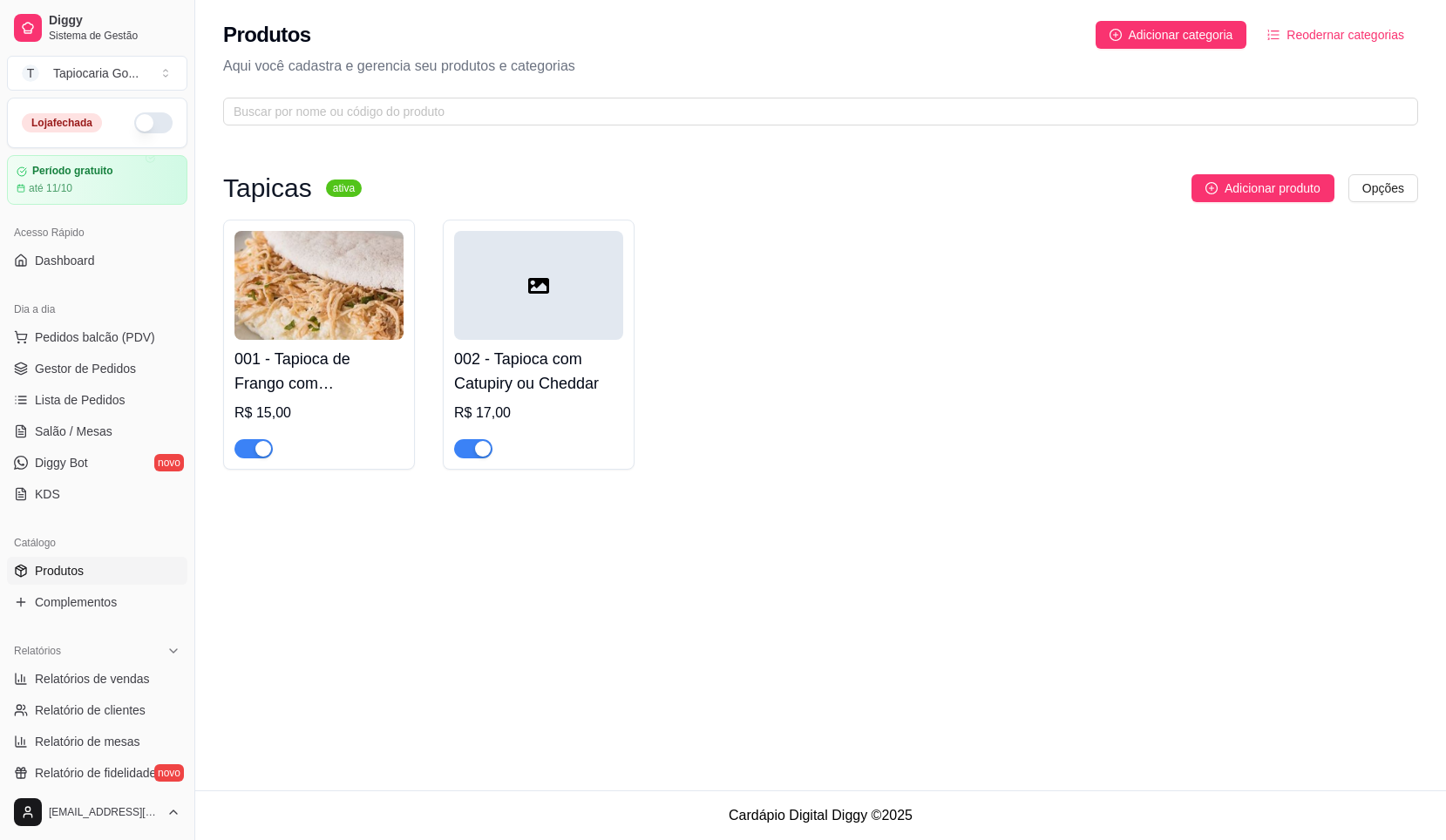
click at [558, 326] on div at bounding box center [539, 284] width 169 height 109
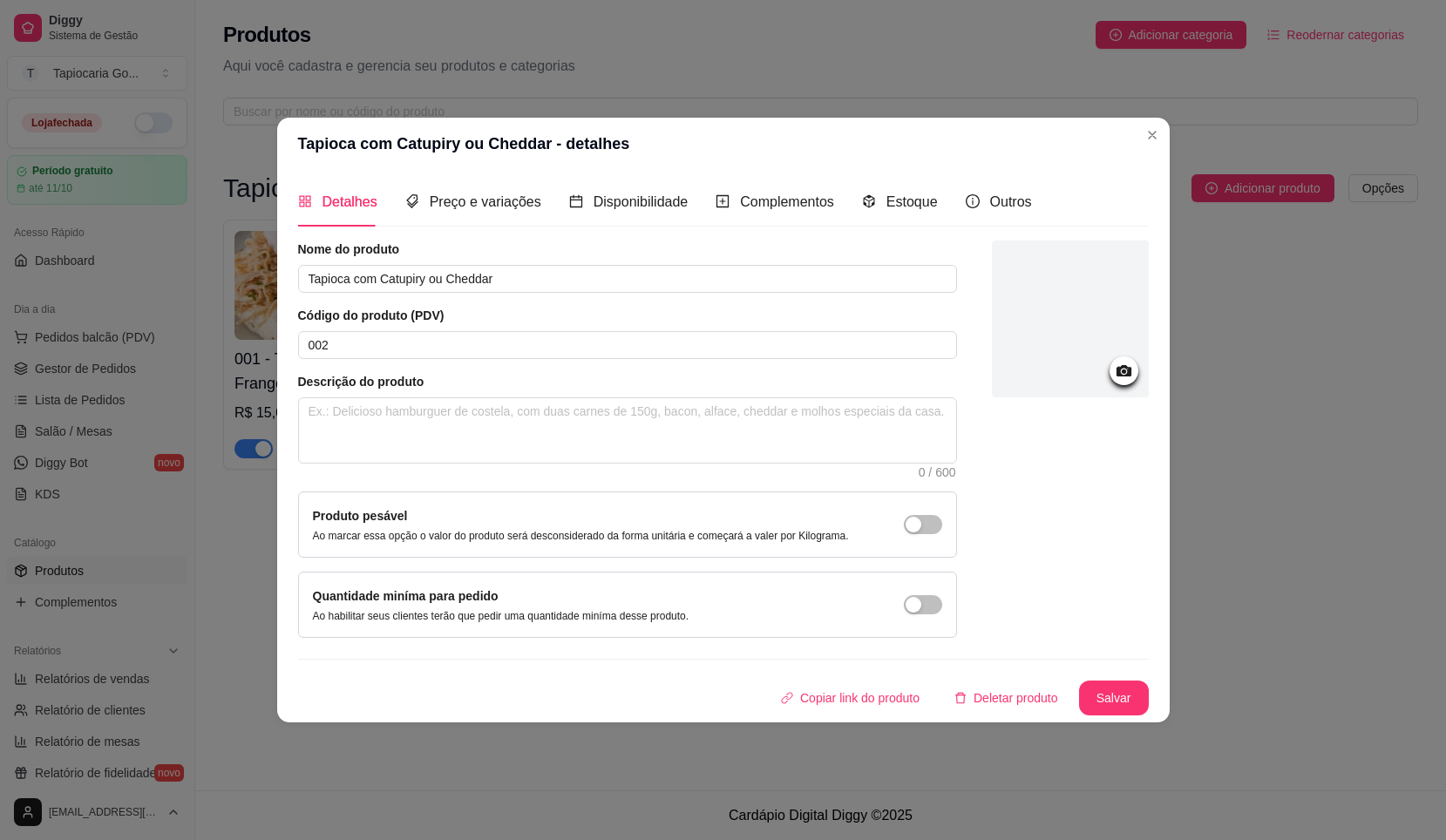
click at [1103, 311] on div at bounding box center [1070, 319] width 157 height 157
click at [1087, 335] on div at bounding box center [1070, 319] width 157 height 157
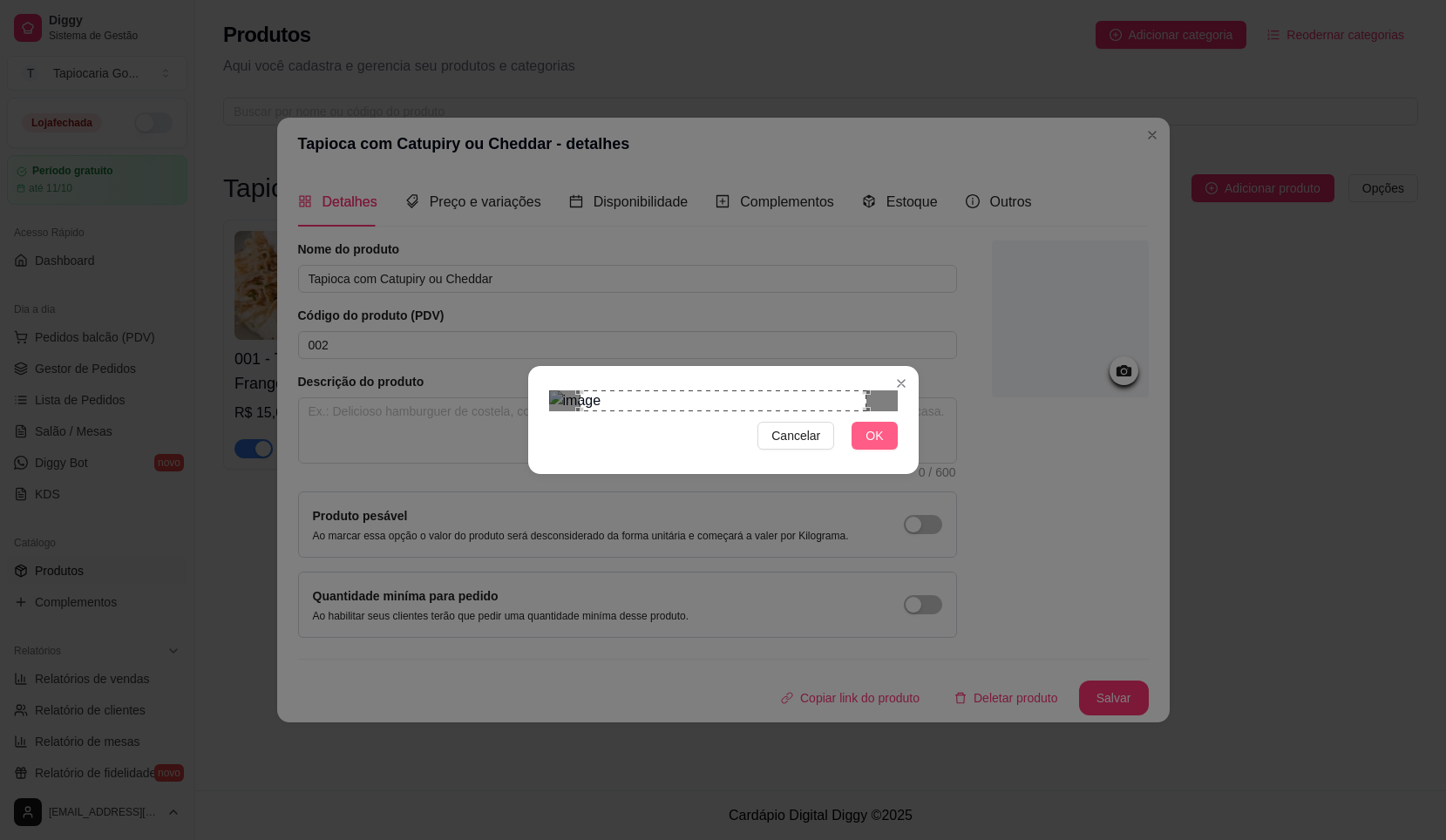
click at [890, 450] on button "OK" at bounding box center [874, 435] width 46 height 28
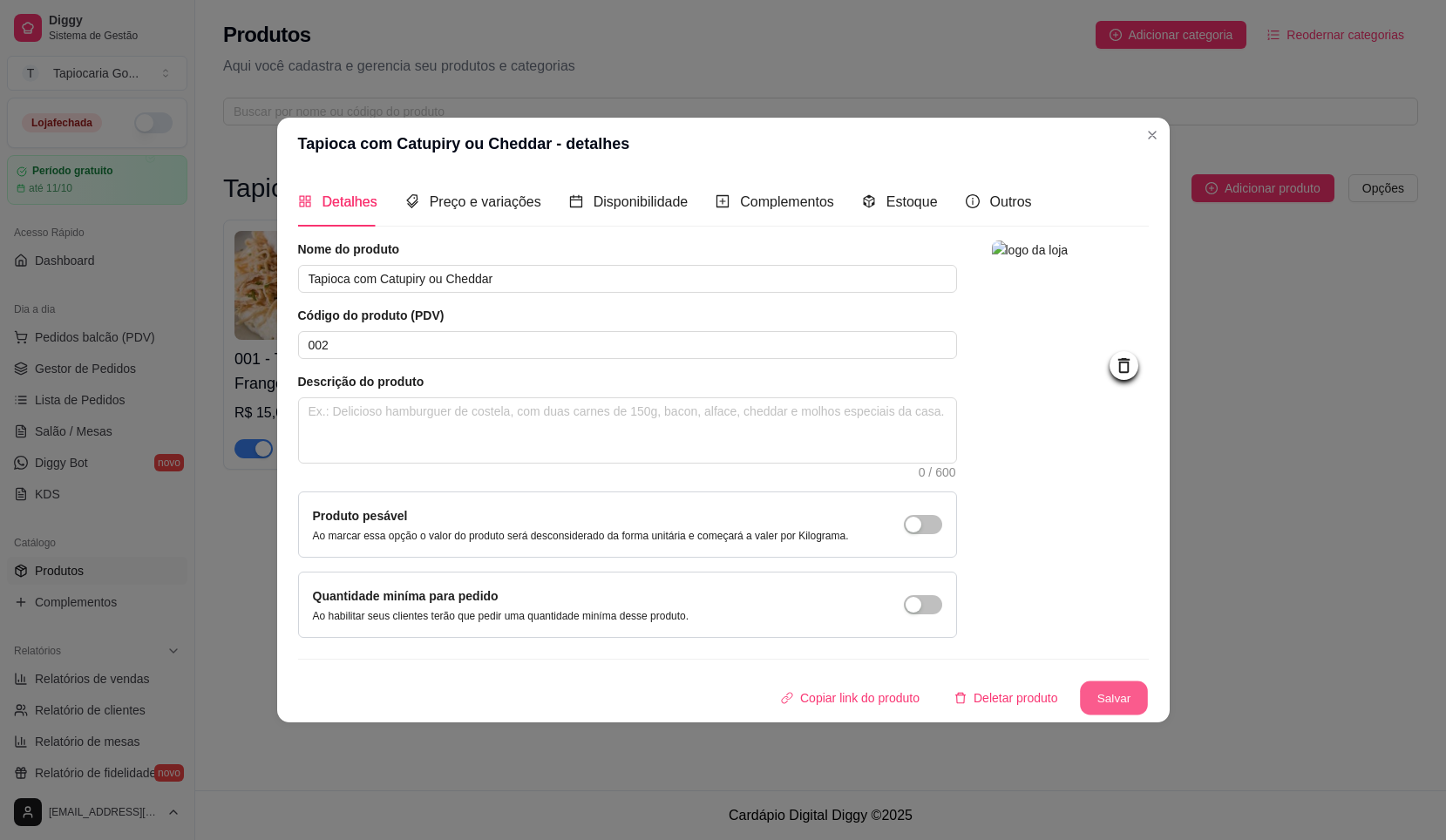
click at [1104, 703] on button "Salvar" at bounding box center [1115, 699] width 68 height 34
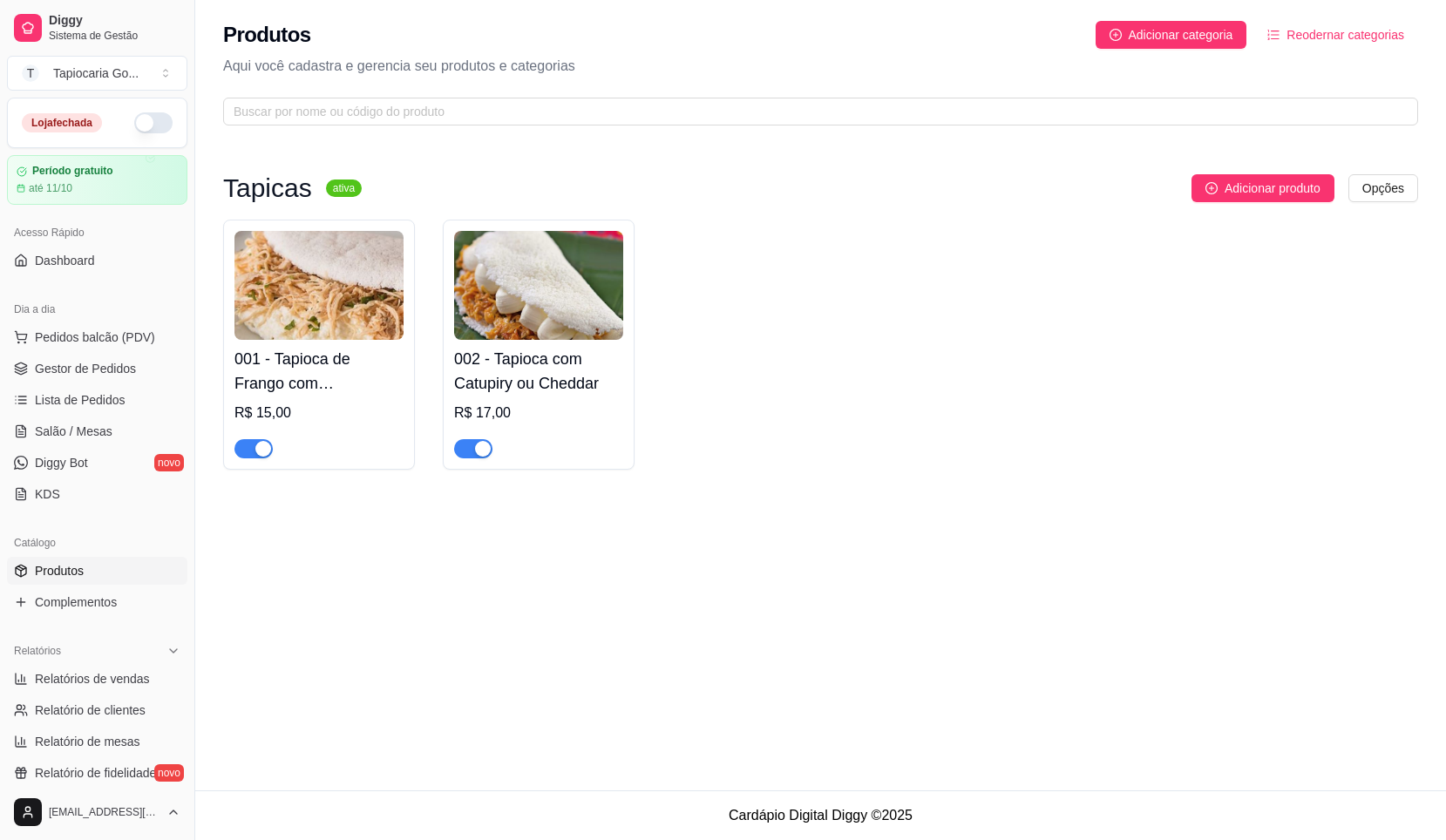
drag, startPoint x: 282, startPoint y: 182, endPoint x: 289, endPoint y: 197, distance: 16.6
click at [281, 187] on h3 "Tapicas" at bounding box center [267, 188] width 89 height 21
click at [1387, 197] on html "Diggy Sistema de Gestão T Tapiocaria Go ... Loja fechada Período gratuito até 1…" at bounding box center [723, 420] width 1446 height 840
click at [1301, 266] on div "Editar categoria" at bounding box center [1349, 259] width 187 height 28
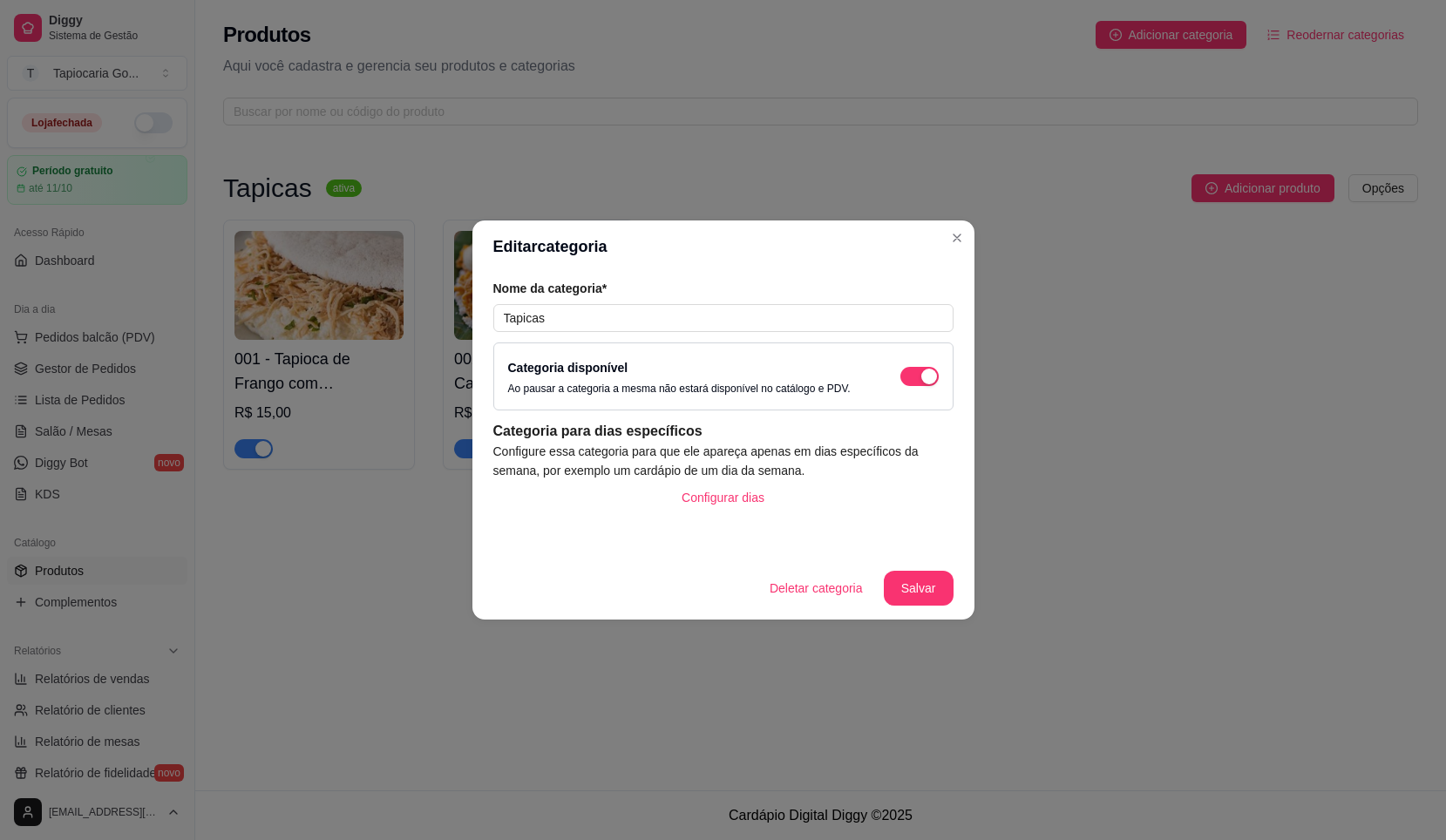
click at [662, 303] on div "Nome da categoria* Tapicas" at bounding box center [723, 306] width 460 height 52
click at [663, 309] on input "Tapicas" at bounding box center [723, 318] width 460 height 28
type input "Tapiocas"
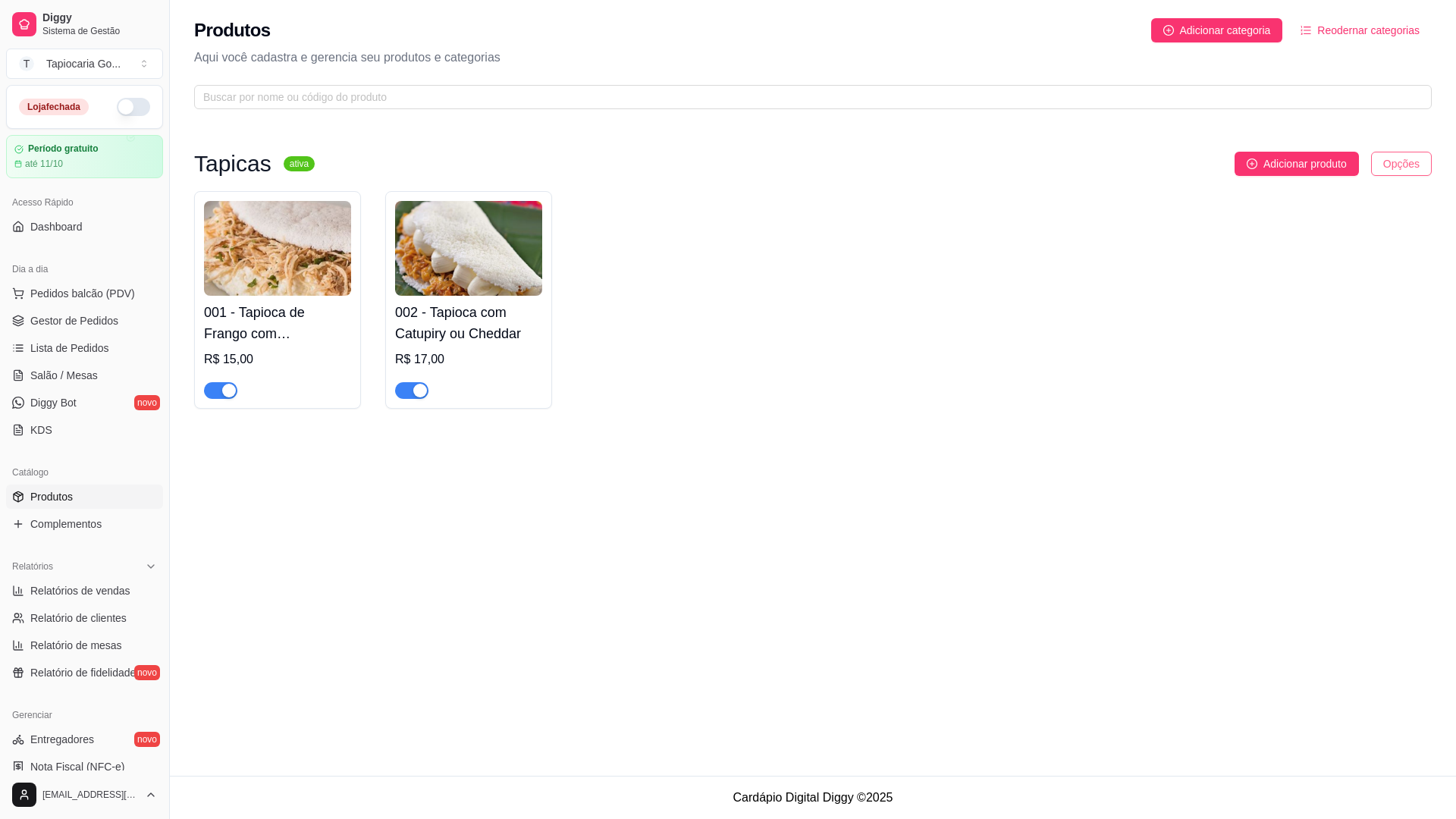
click at [1258, 172] on html "Diggy Sistema de Gestão T Tapiocaria Go ... Loja fechada Período gratuito até 1…" at bounding box center [728, 409] width 1456 height 819
click at [1258, 216] on div "Editar categoria" at bounding box center [1371, 226] width 162 height 24
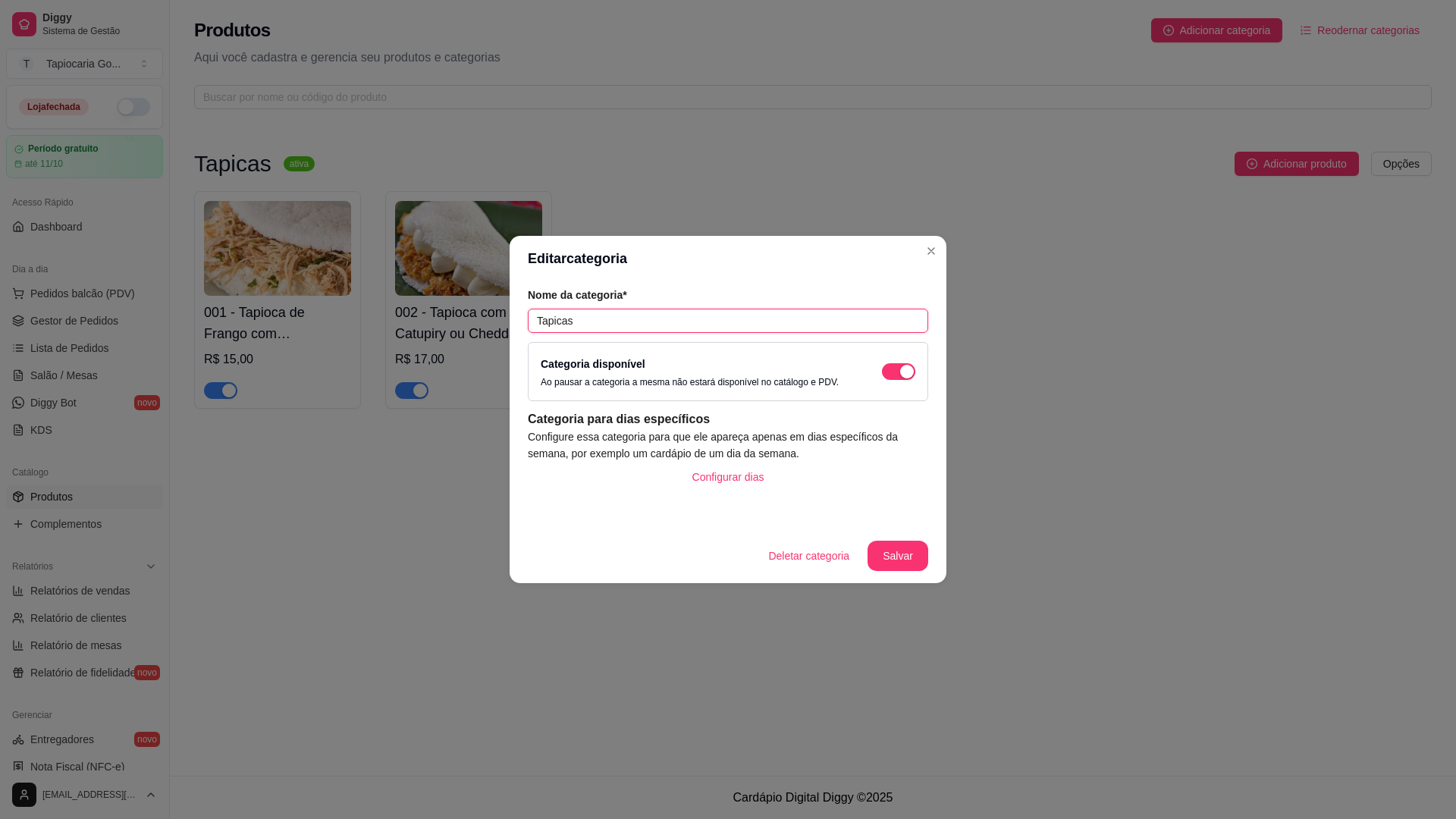
click at [635, 325] on input "Tapicas" at bounding box center [728, 320] width 400 height 24
type input "Tapiocas Salgadas"
click at [899, 555] on button "Salvar" at bounding box center [898, 557] width 59 height 30
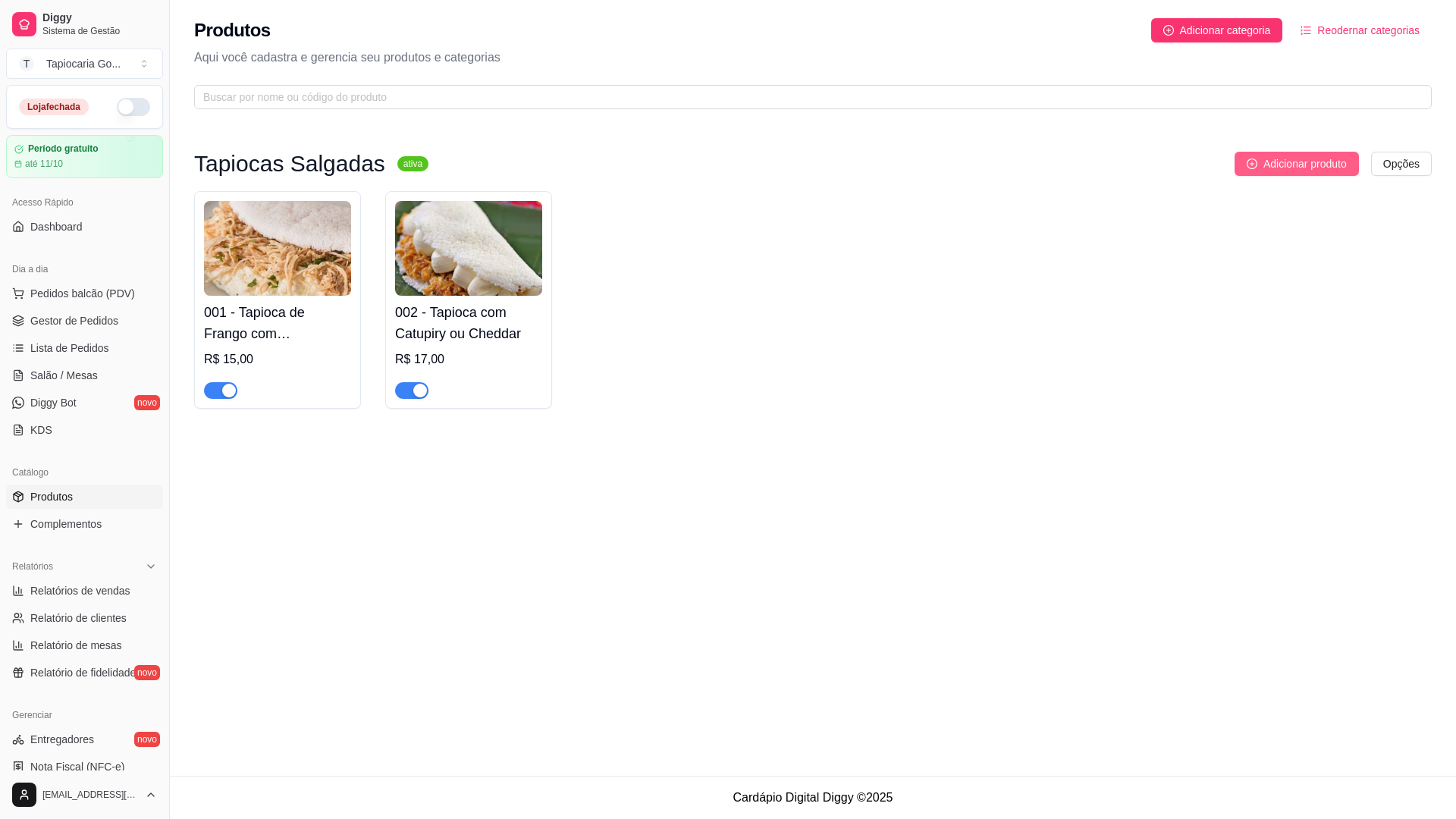
click at [1258, 159] on button "Adicionar produto" at bounding box center [1296, 163] width 124 height 24
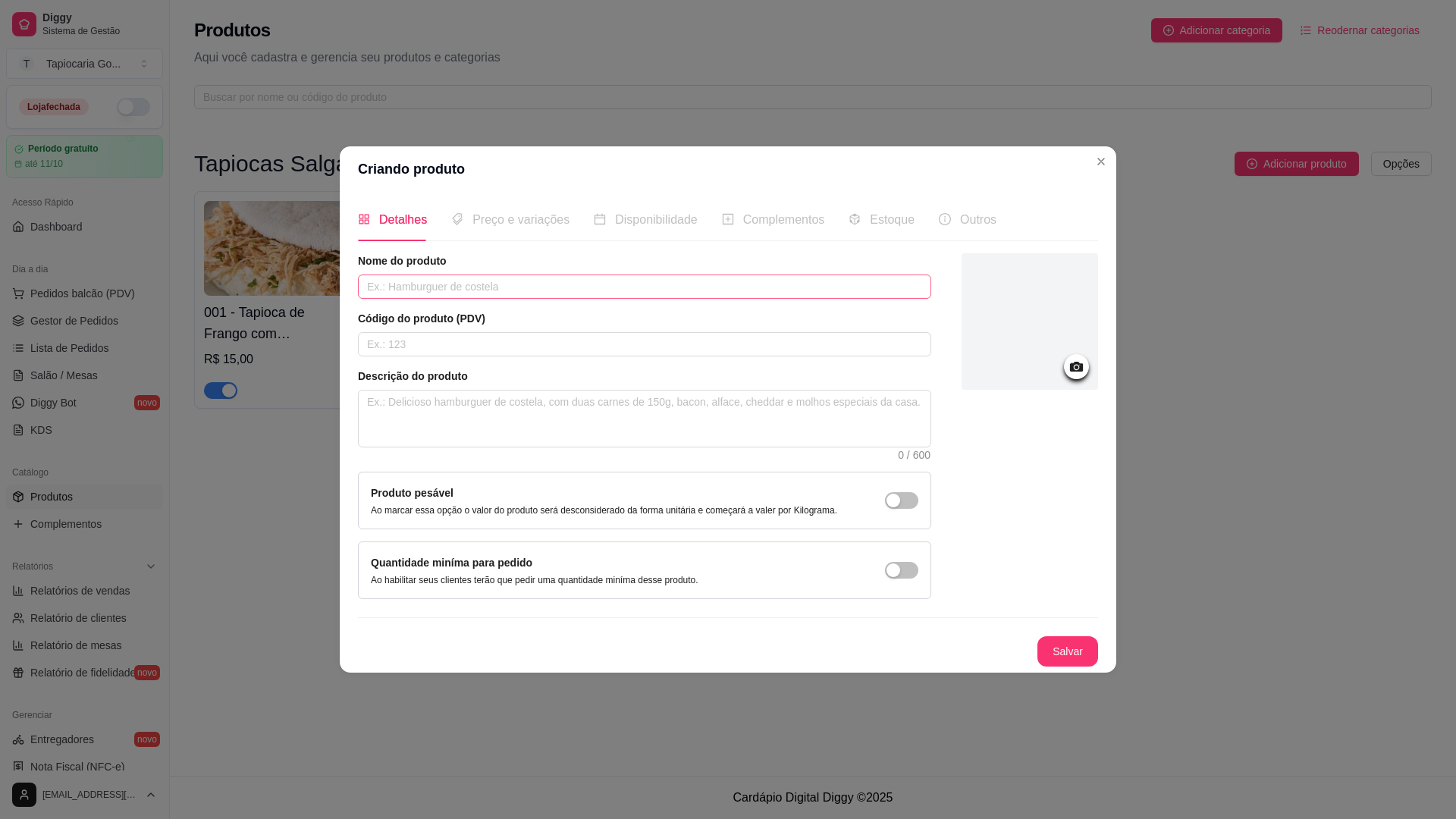
drag, startPoint x: 679, startPoint y: 273, endPoint x: 684, endPoint y: 281, distance: 9.4
click at [682, 276] on div "Nome do produto" at bounding box center [644, 276] width 573 height 45
click at [684, 281] on input "text" at bounding box center [644, 287] width 573 height 24
type input "Frango, queijo mussarela e presunto"
click at [1048, 351] on div at bounding box center [1030, 321] width 137 height 137
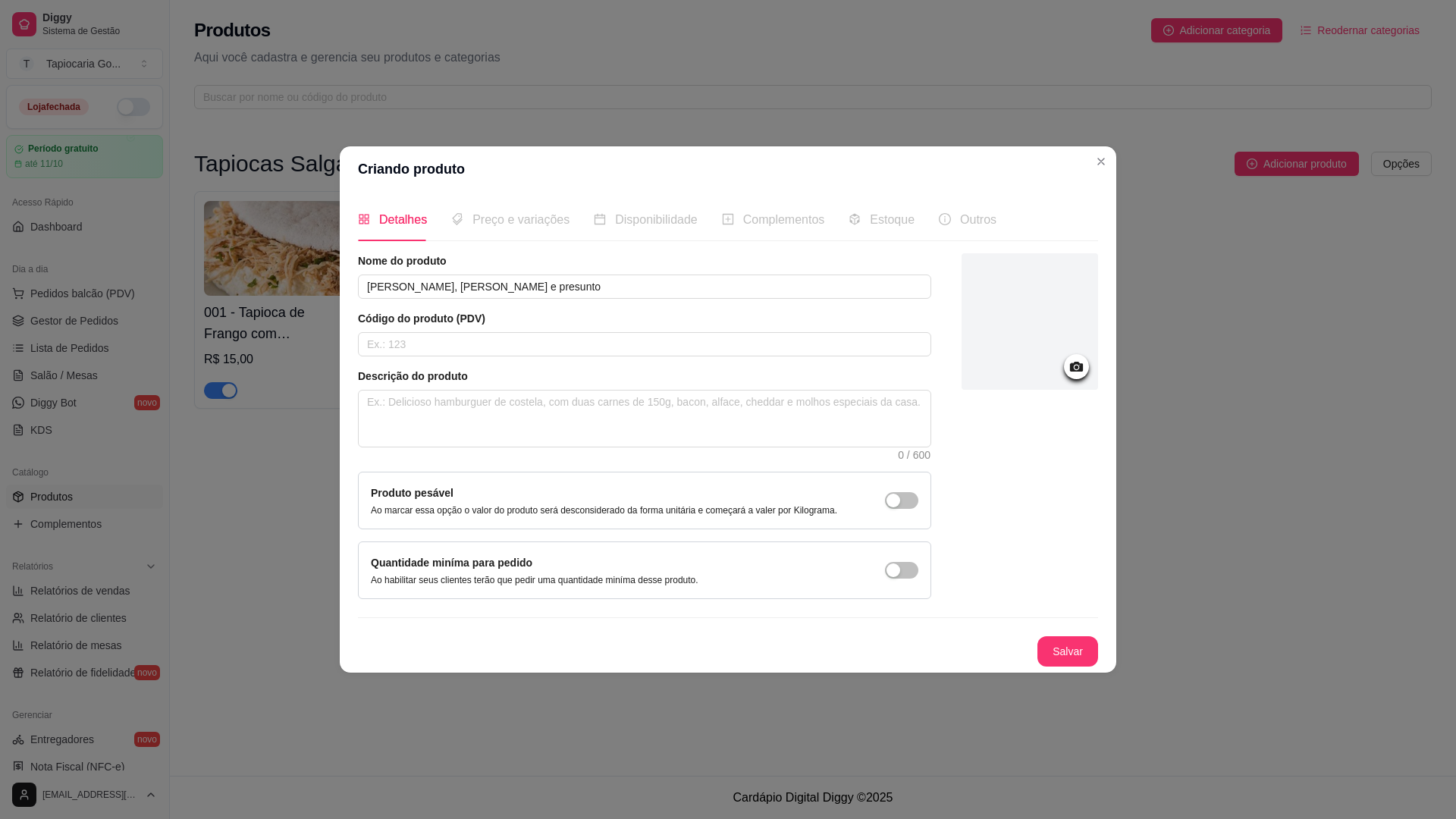
click at [524, 222] on span "Preço e variações" at bounding box center [521, 219] width 97 height 13
click at [1080, 647] on button "Salvar" at bounding box center [1068, 651] width 61 height 30
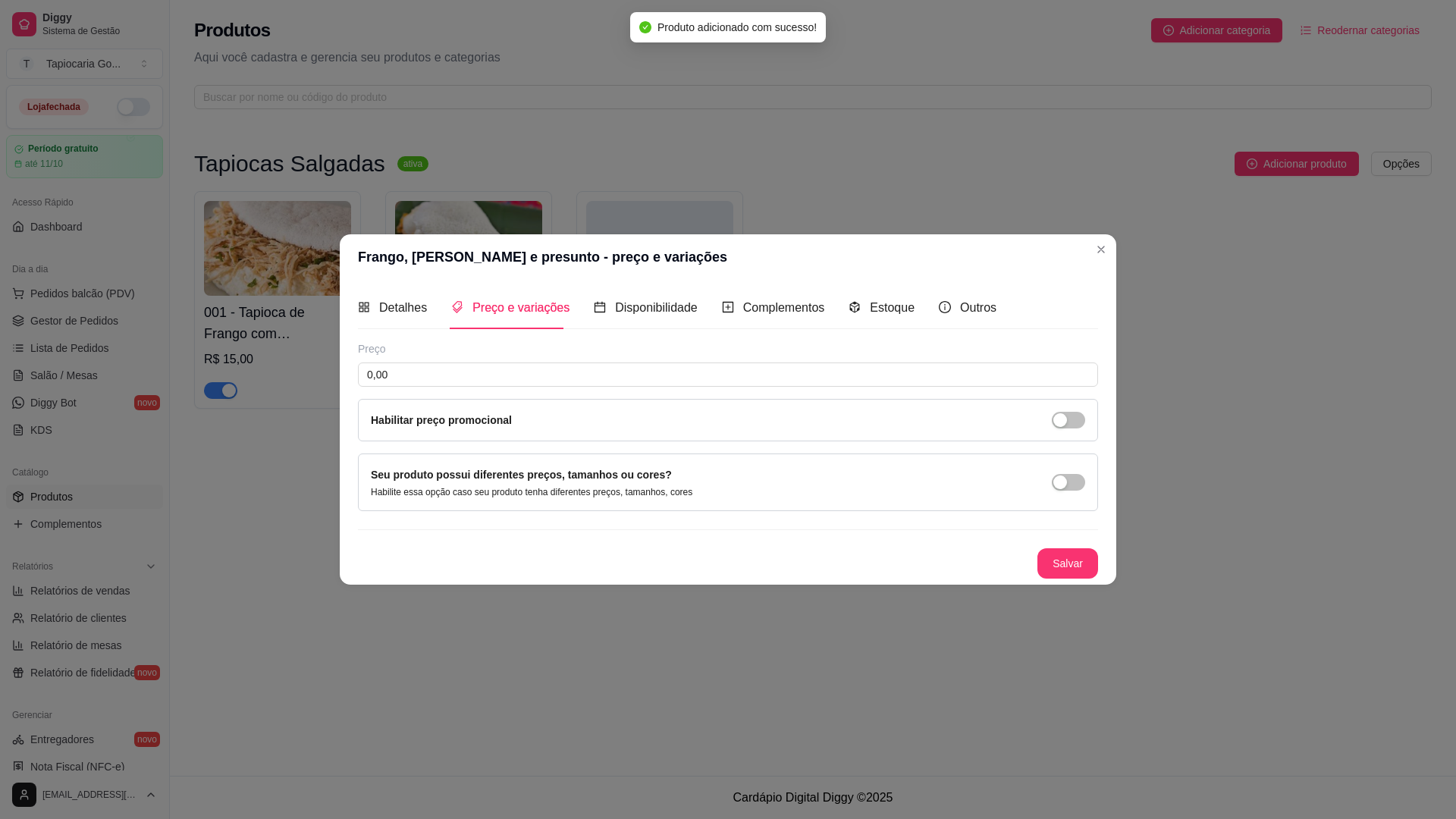
click at [440, 331] on div "Detalhes Preço e variações Disponibilidade Complementos Estoque Outros Nome do …" at bounding box center [728, 432] width 740 height 293
click at [390, 301] on span "Detalhes" at bounding box center [403, 308] width 48 height 13
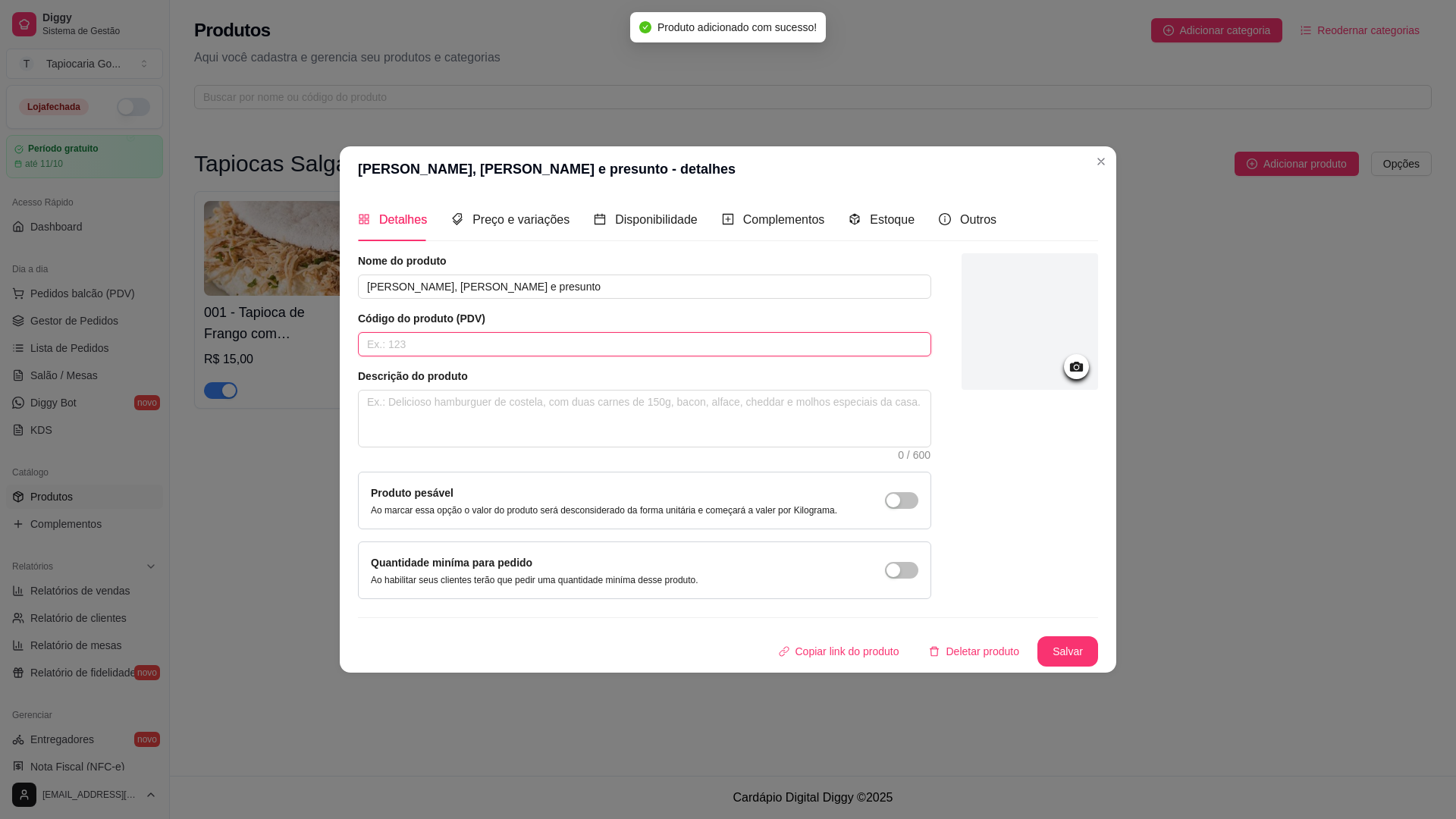
click at [417, 340] on input "text" at bounding box center [644, 344] width 573 height 24
type input "003"
click at [485, 219] on span "Preço e variações" at bounding box center [521, 219] width 97 height 13
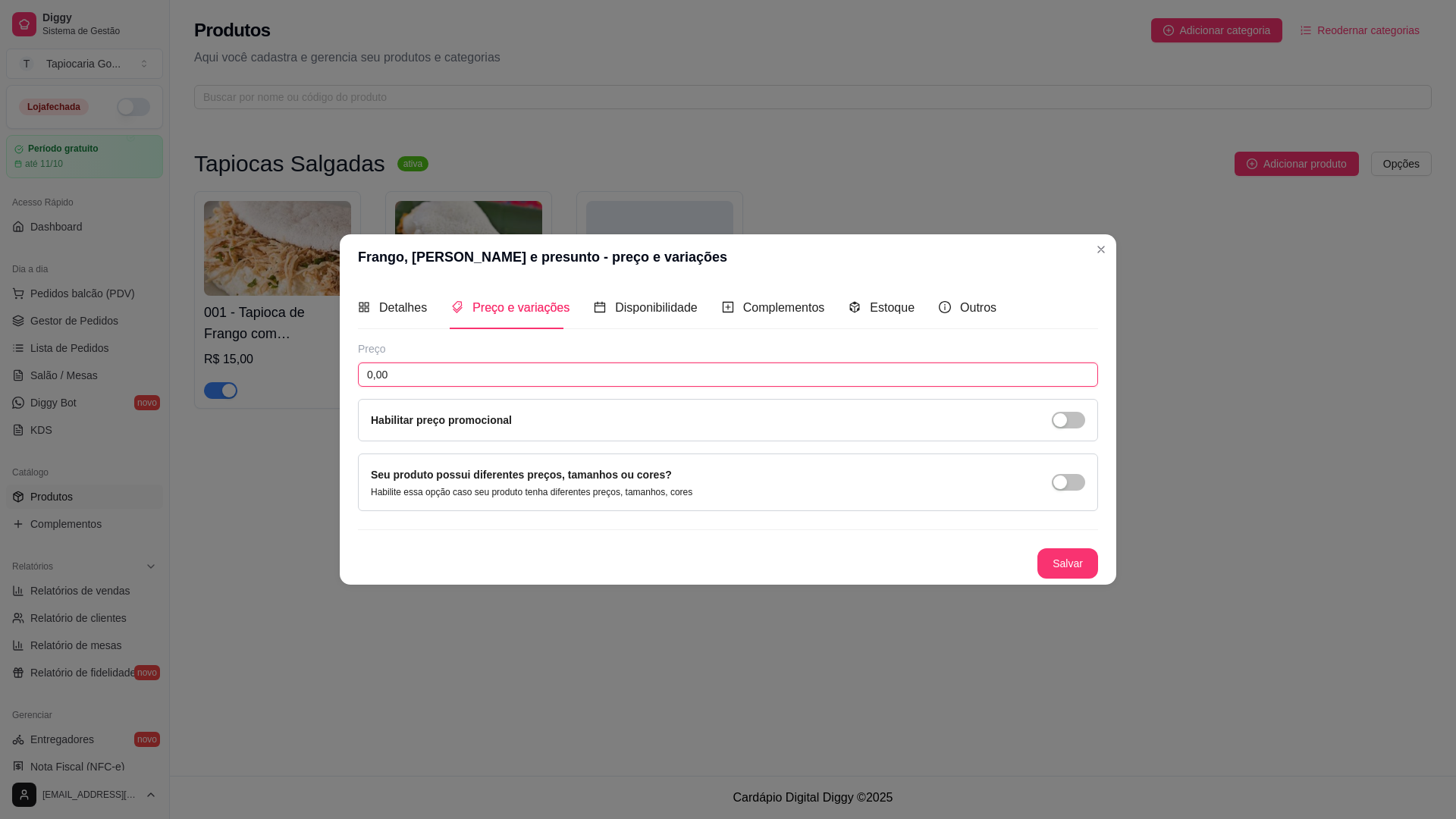
click at [504, 366] on input "0,00" at bounding box center [728, 374] width 740 height 24
type input "15,00"
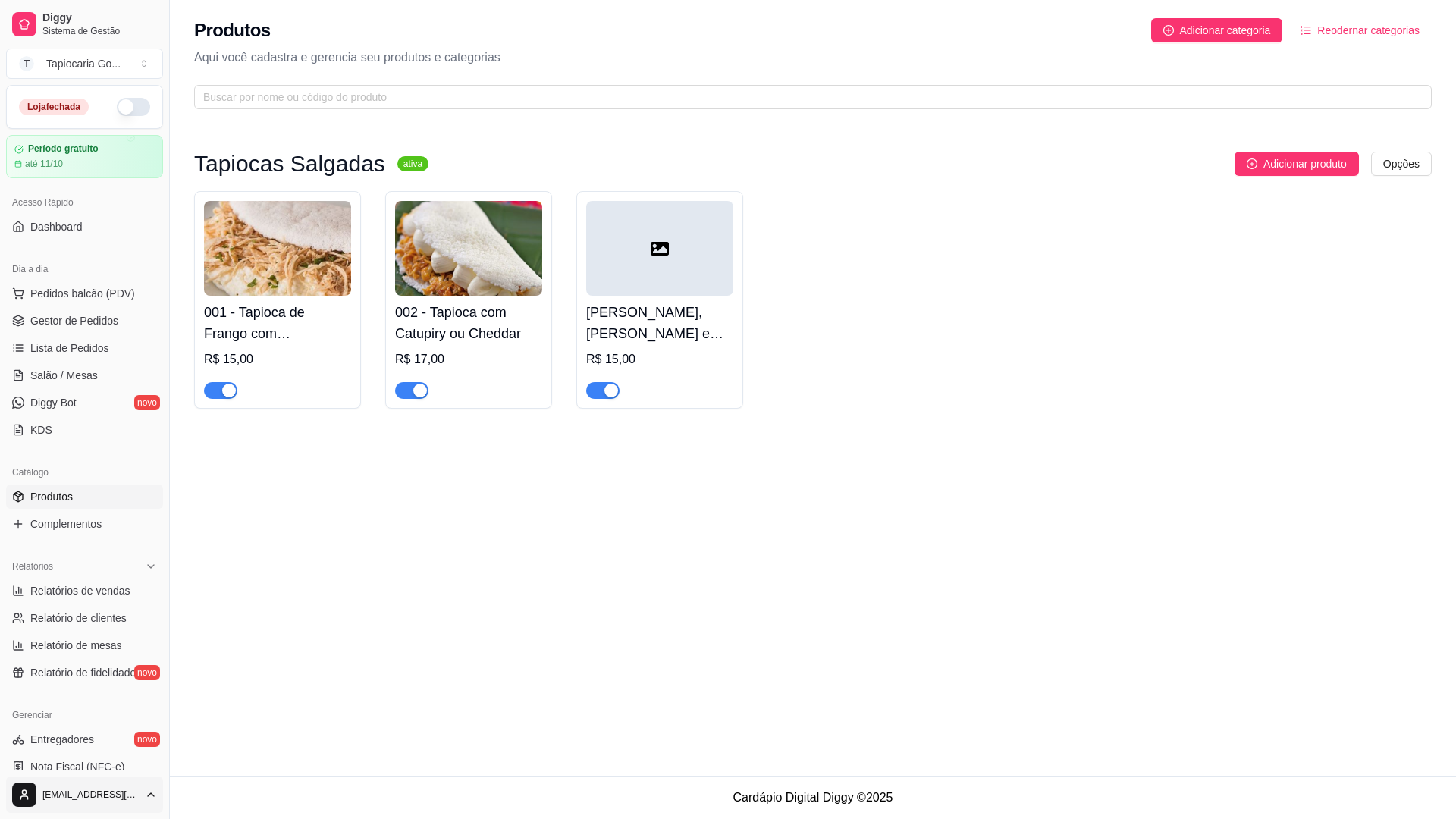
click at [141, 730] on html "Diggy Sistema de Gestão T Tapiocaria Go ... Loja fechada Período gratuito até 1…" at bounding box center [728, 409] width 1456 height 819
click at [149, 730] on html "Diggy Sistema de Gestão T Tapiocaria Go ... Loja fechada Período gratuito até 1…" at bounding box center [728, 409] width 1456 height 819
click at [84, 9] on link "Diggy Sistema de Gestão" at bounding box center [84, 24] width 157 height 37
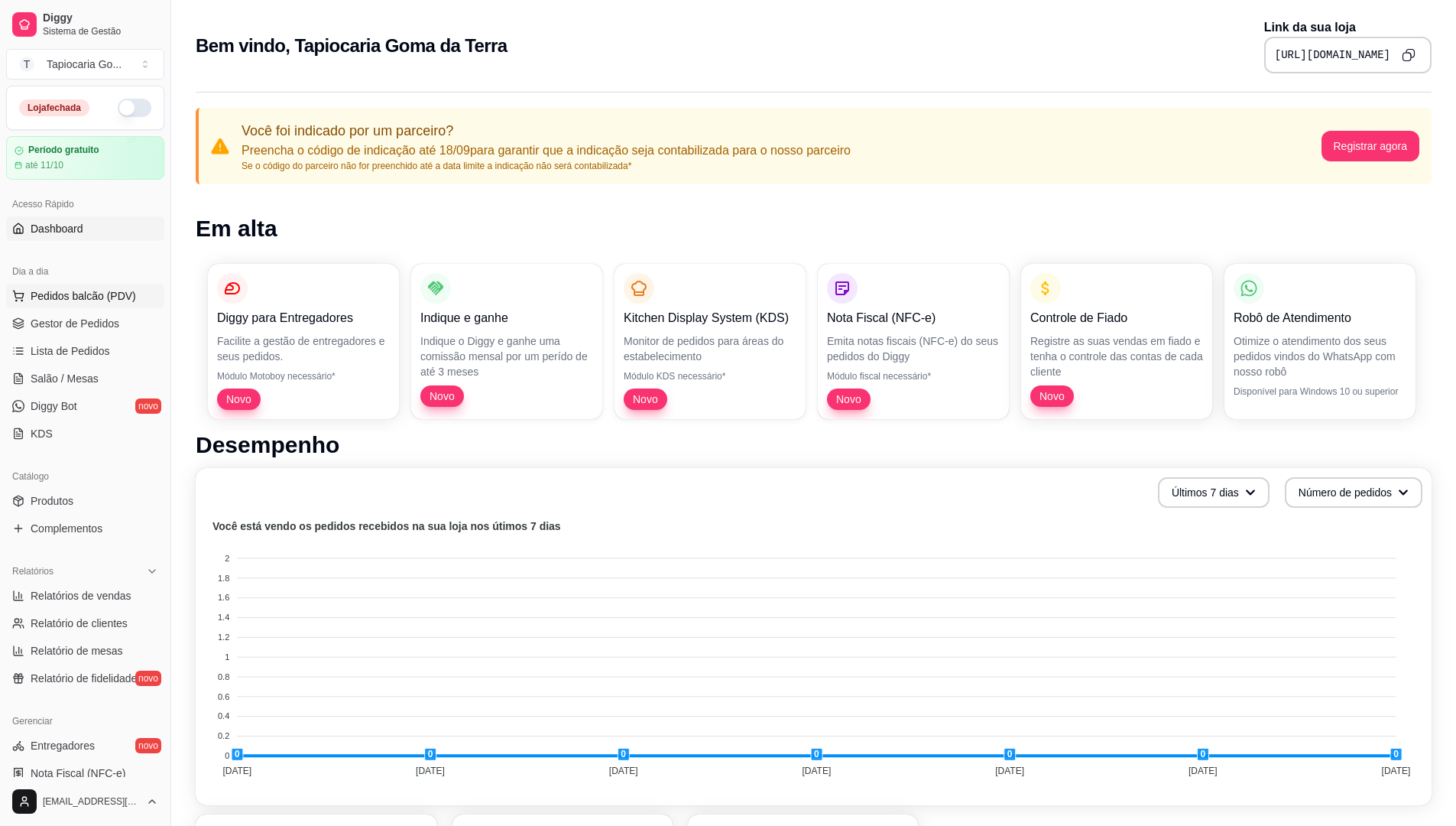
click at [91, 303] on span "Pedidos balcão (PDV)" at bounding box center [83, 295] width 105 height 15
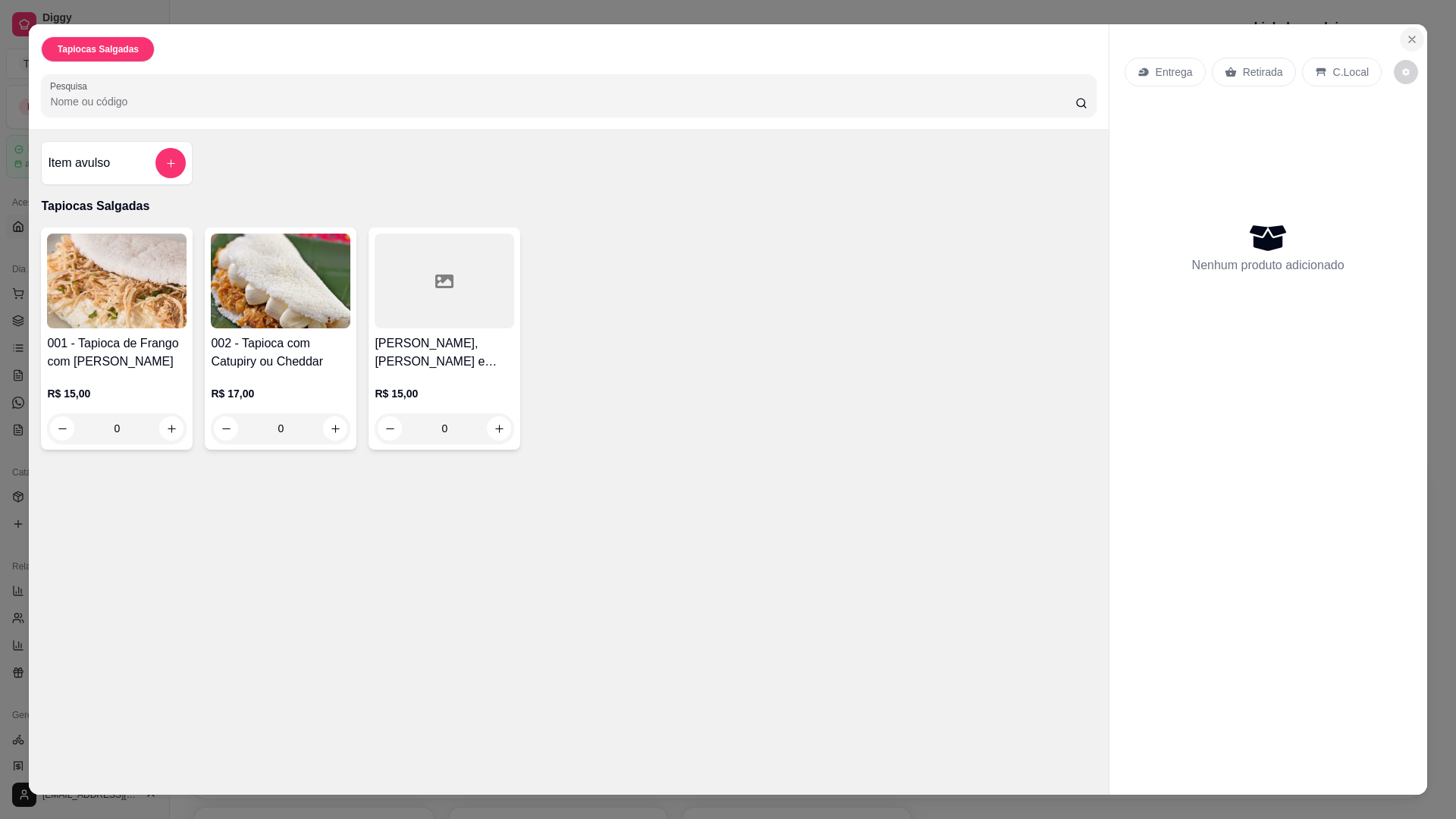
click at [1258, 40] on icon "Close" at bounding box center [1412, 40] width 12 height 12
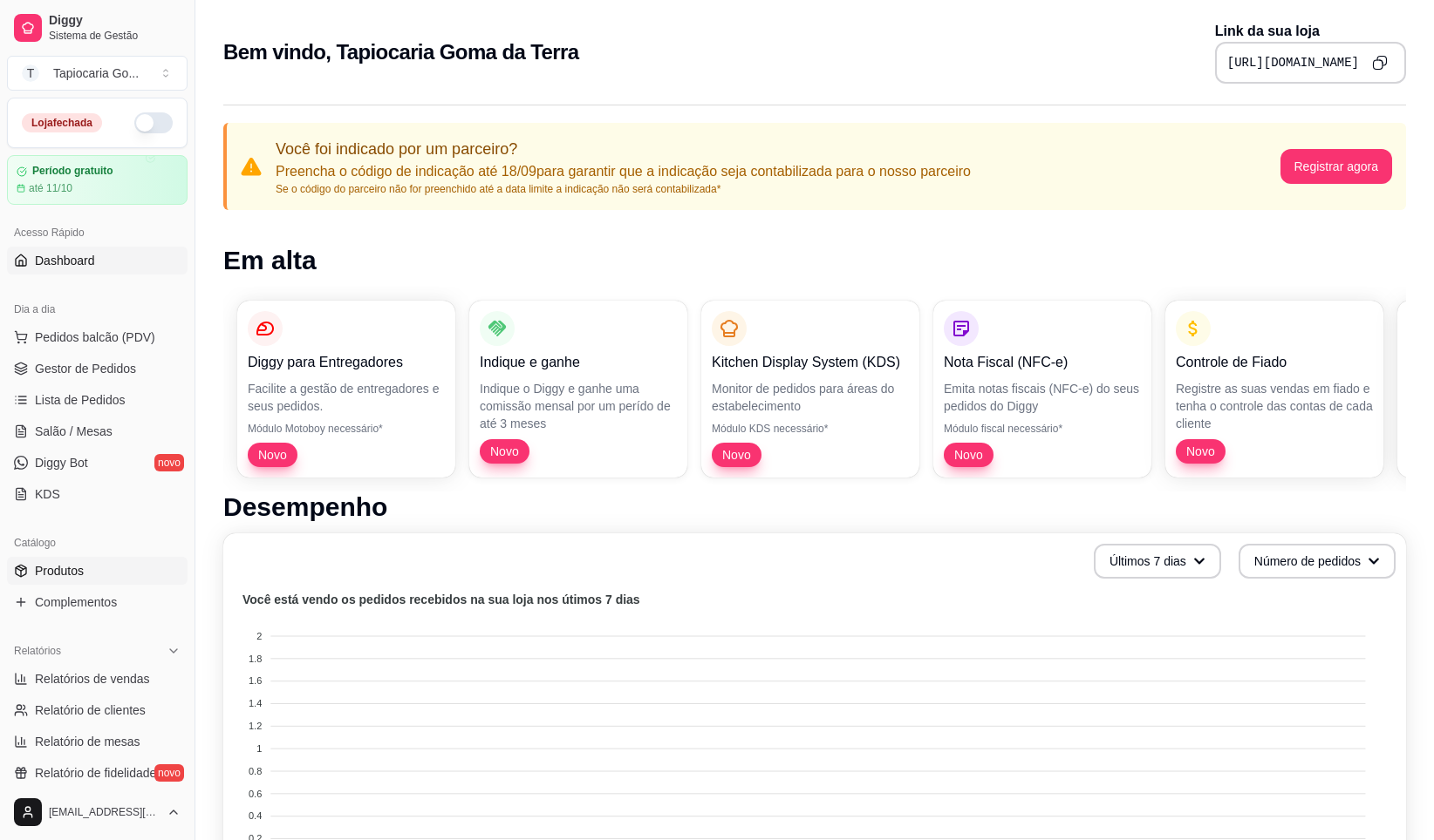
click at [107, 568] on link "Produtos" at bounding box center [97, 571] width 180 height 28
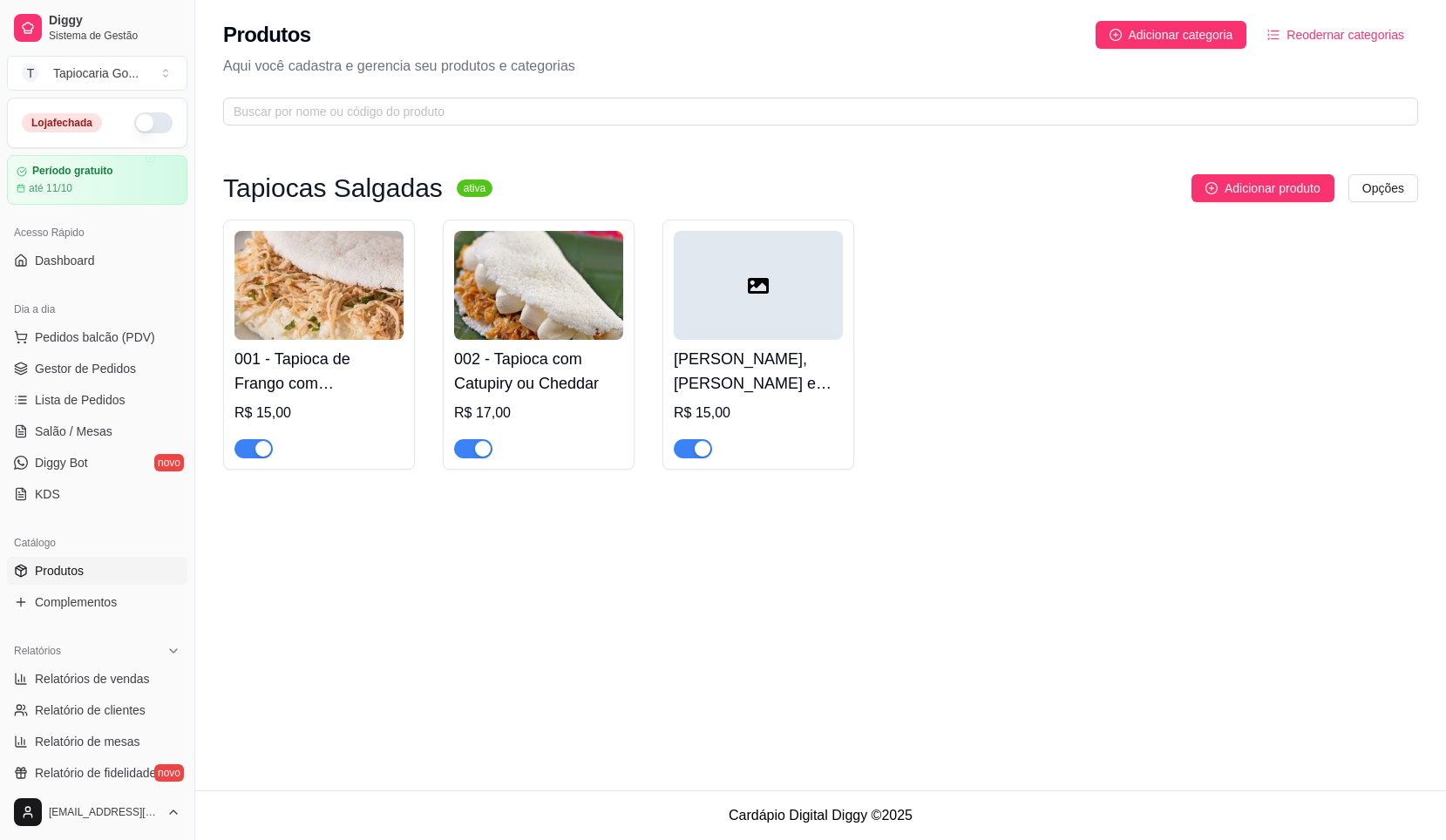
click at [756, 293] on icon at bounding box center [758, 285] width 21 height 21
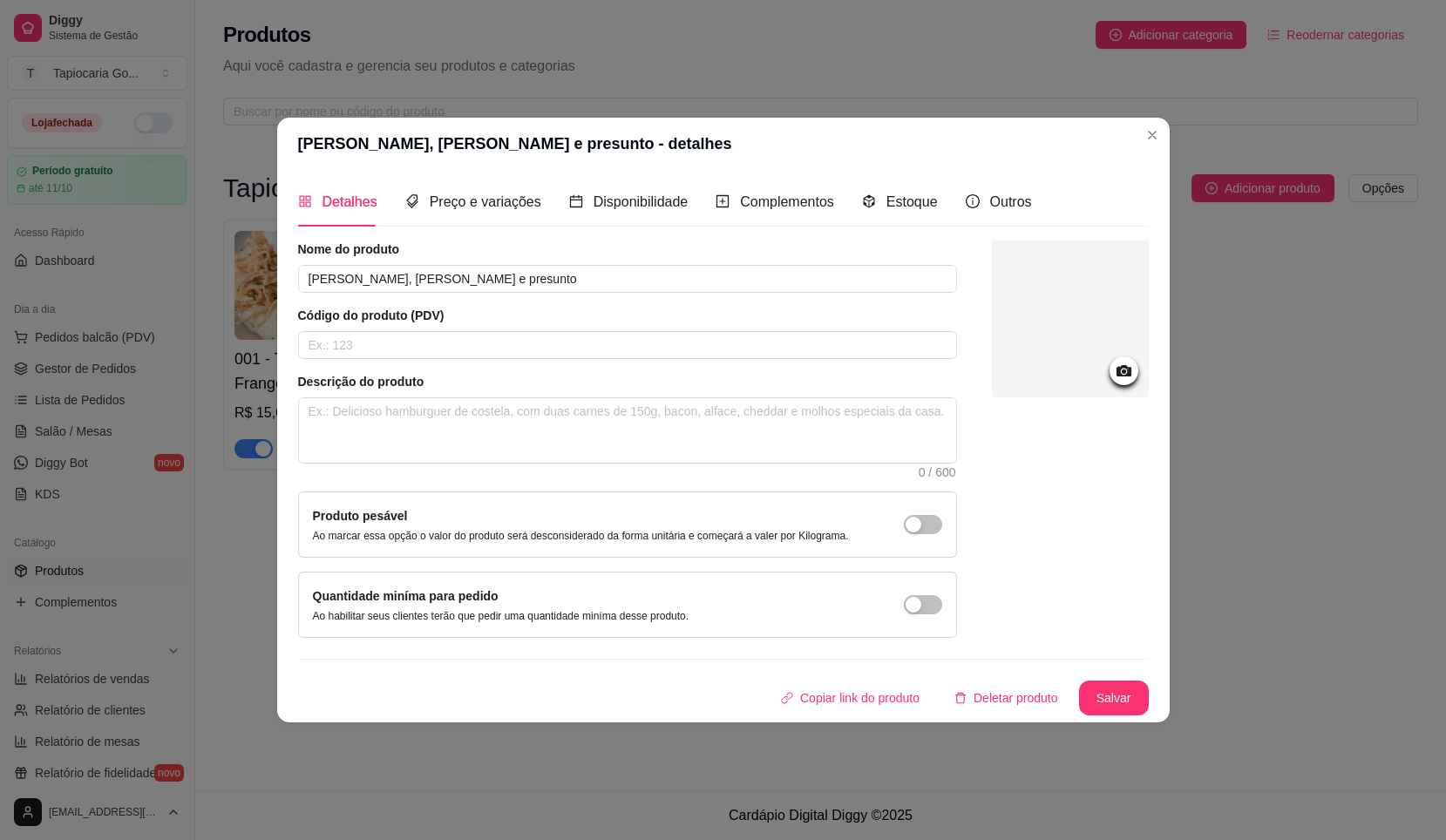
click at [1062, 302] on div at bounding box center [1070, 319] width 157 height 157
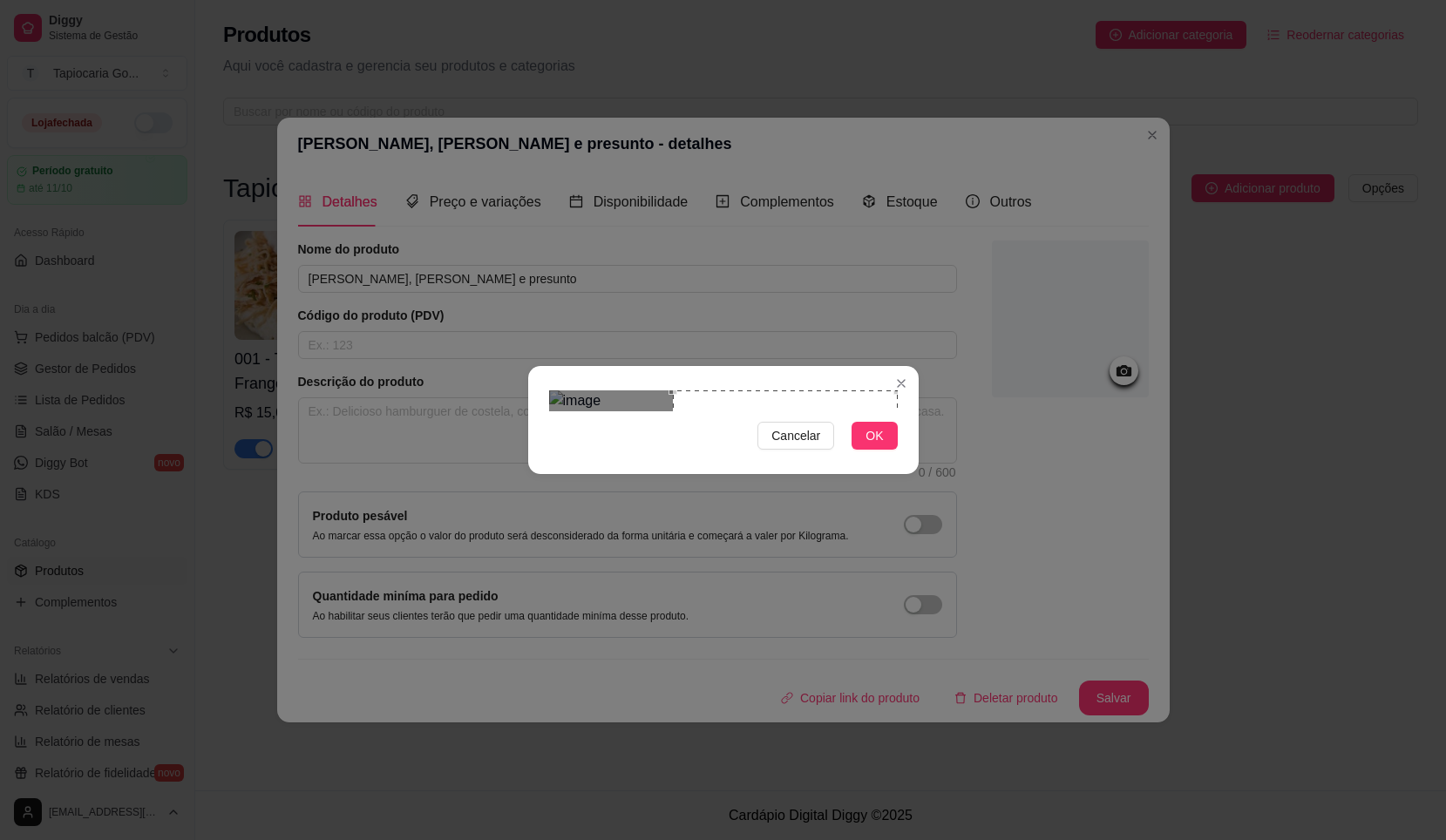
click at [808, 390] on div "Use the arrow keys to move the crop selection area" at bounding box center [785, 503] width 225 height 225
click at [583, 402] on div "Use the arrow keys to move the crop selection area" at bounding box center [662, 503] width 225 height 225
click at [884, 450] on button "OK" at bounding box center [874, 435] width 46 height 28
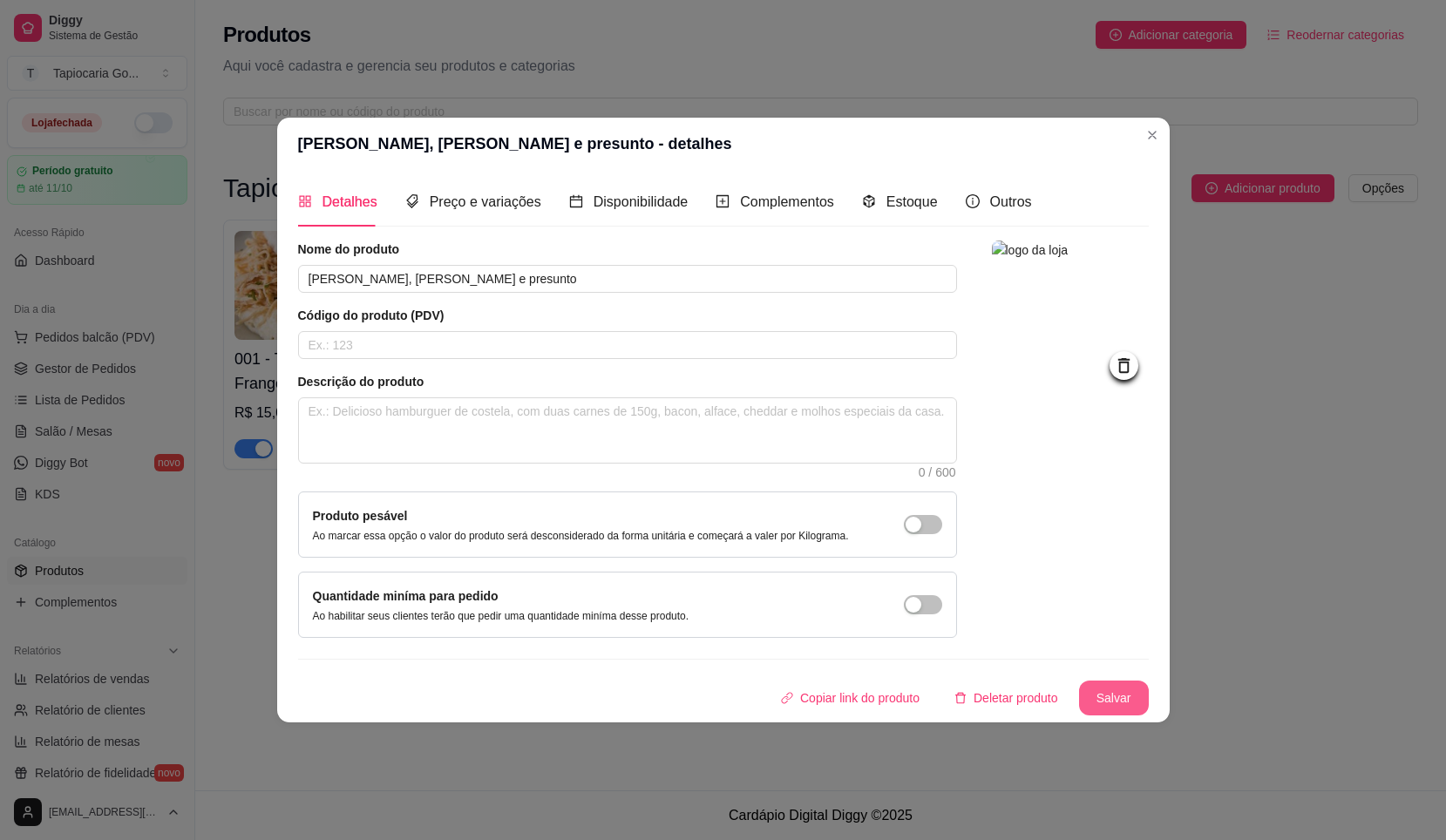
click at [1101, 684] on button "Salvar" at bounding box center [1115, 698] width 70 height 35
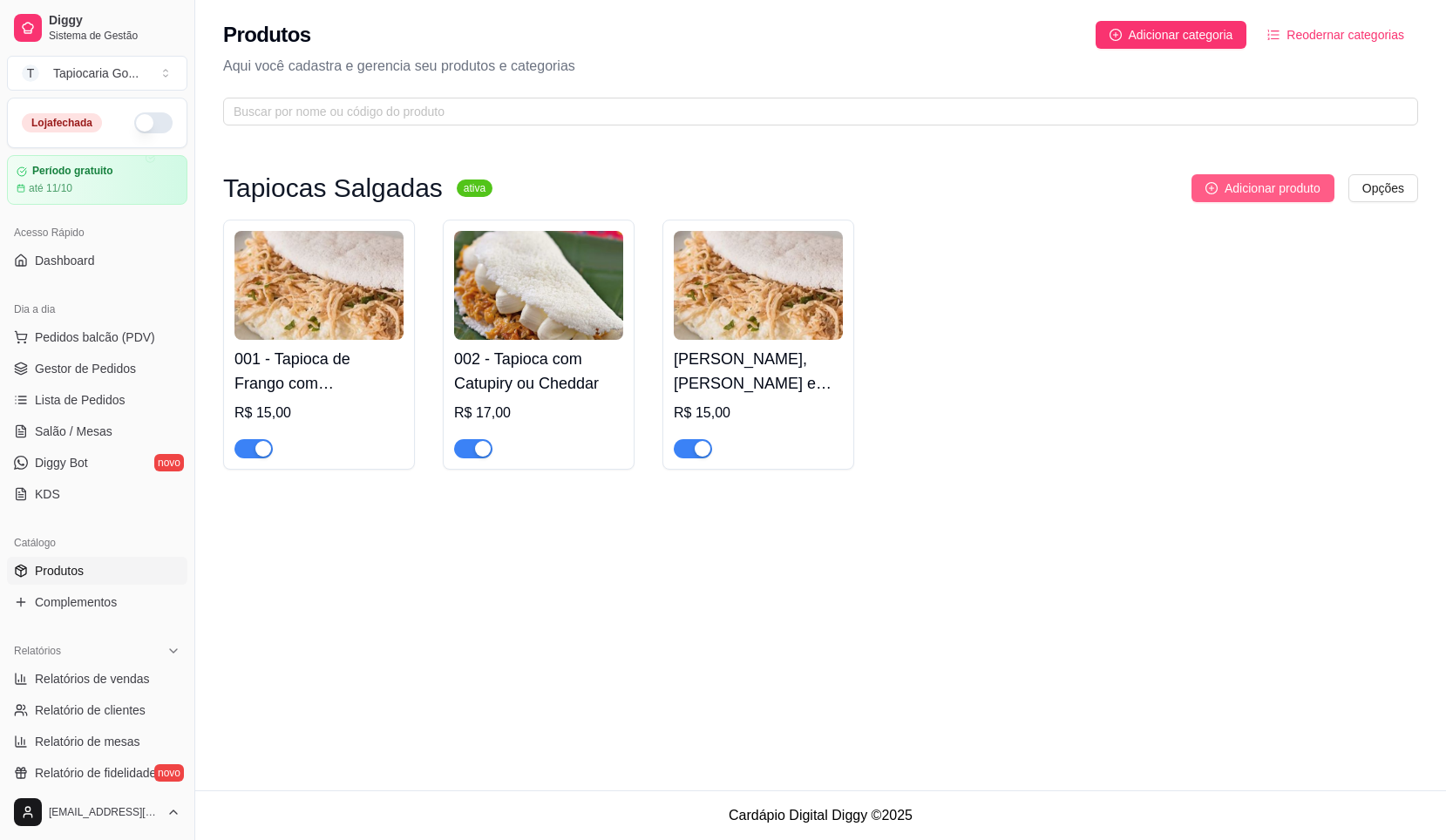
click at [1254, 184] on span "Adicionar produto" at bounding box center [1273, 188] width 96 height 19
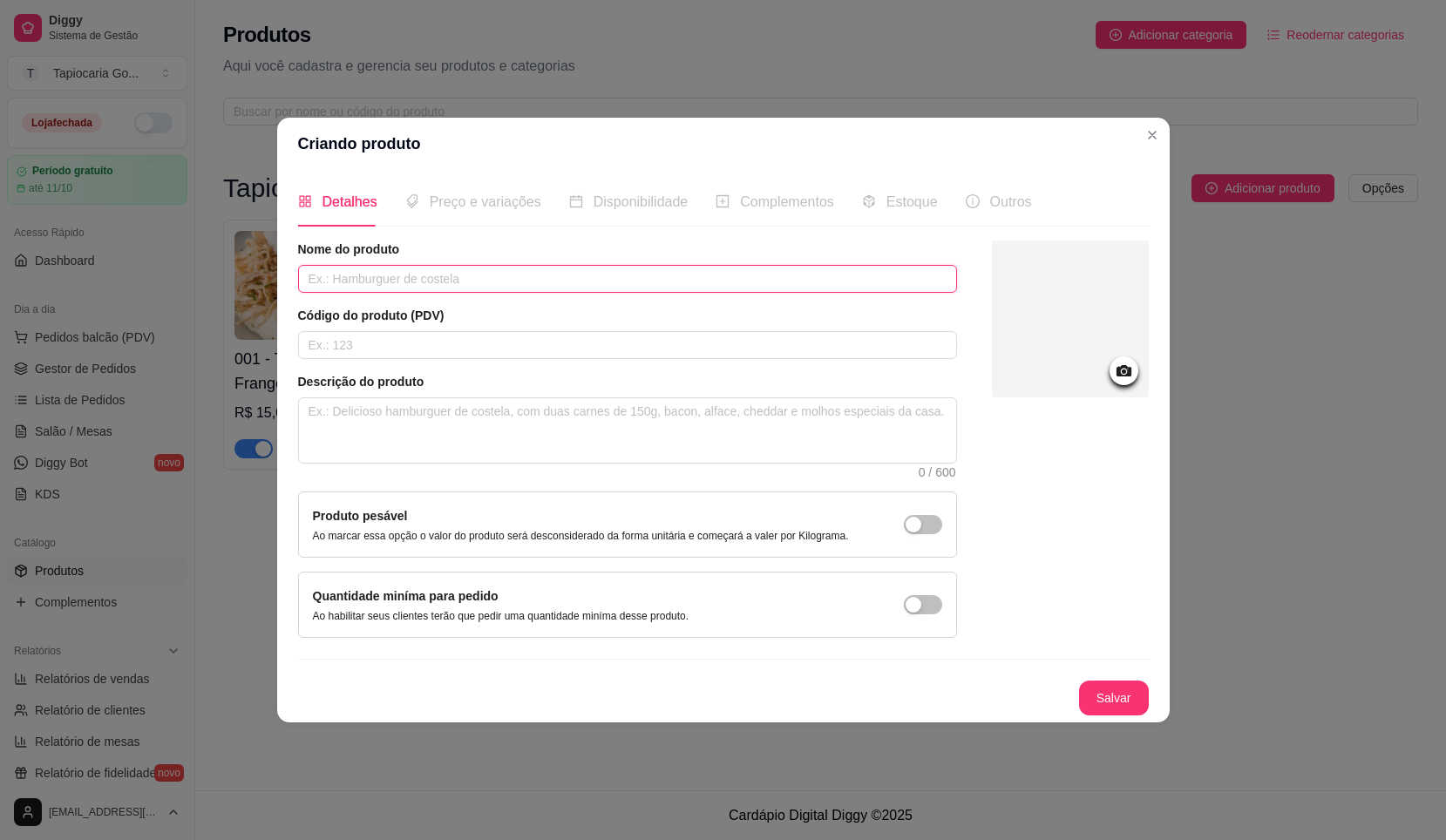
click at [636, 292] on input "text" at bounding box center [627, 278] width 659 height 28
type input "T"
type input "Tapioca de Carne de sol e queijo coalho"
click at [484, 342] on input "text" at bounding box center [627, 345] width 659 height 28
type input "004"
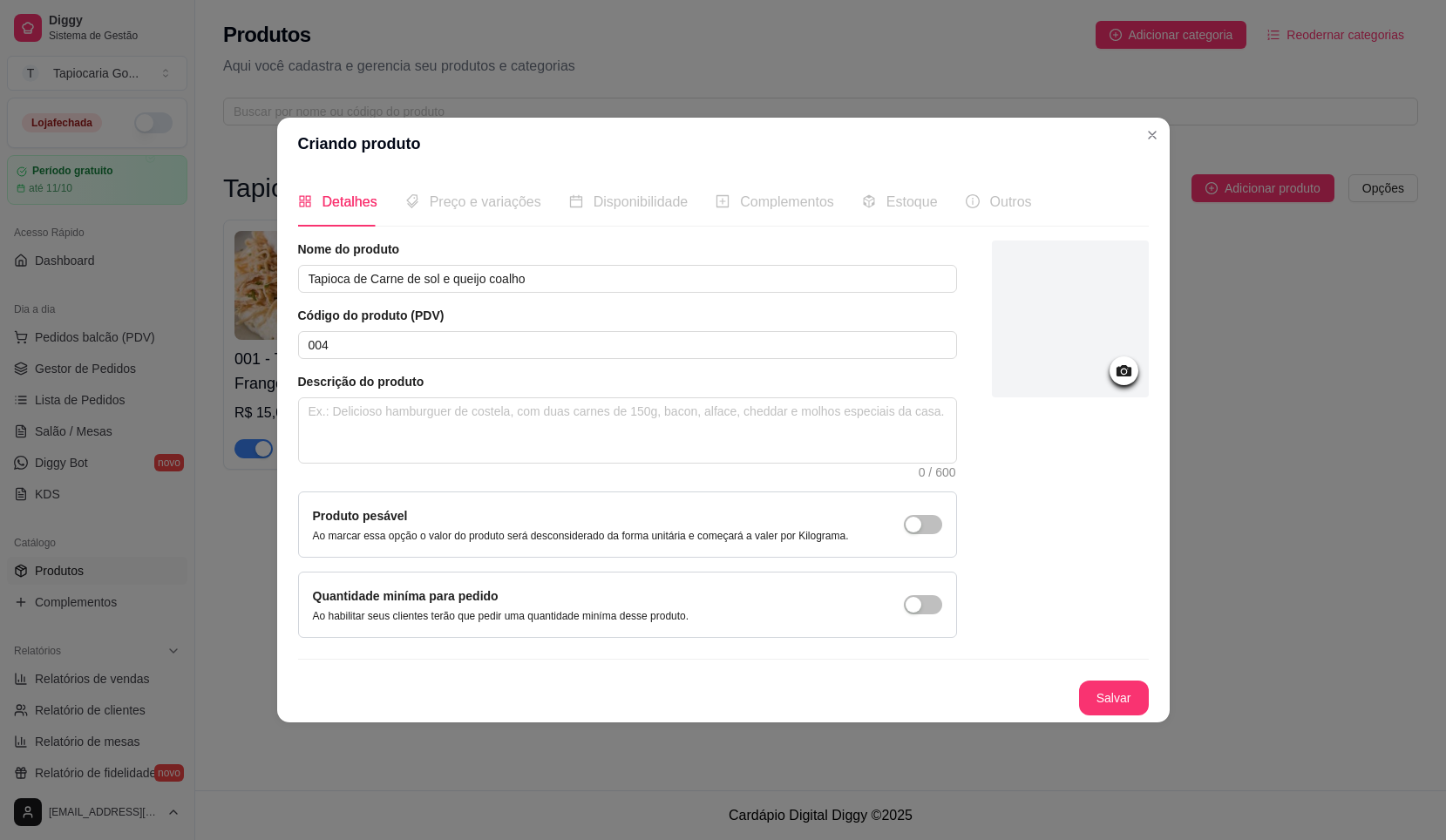
click at [453, 195] on span "Preço e variações" at bounding box center [486, 202] width 111 height 15
drag, startPoint x: 475, startPoint y: 206, endPoint x: 474, endPoint y: 216, distance: 10.0
click at [476, 206] on span "Preço e variações" at bounding box center [486, 202] width 111 height 15
click at [1113, 705] on button "Salvar" at bounding box center [1115, 698] width 70 height 35
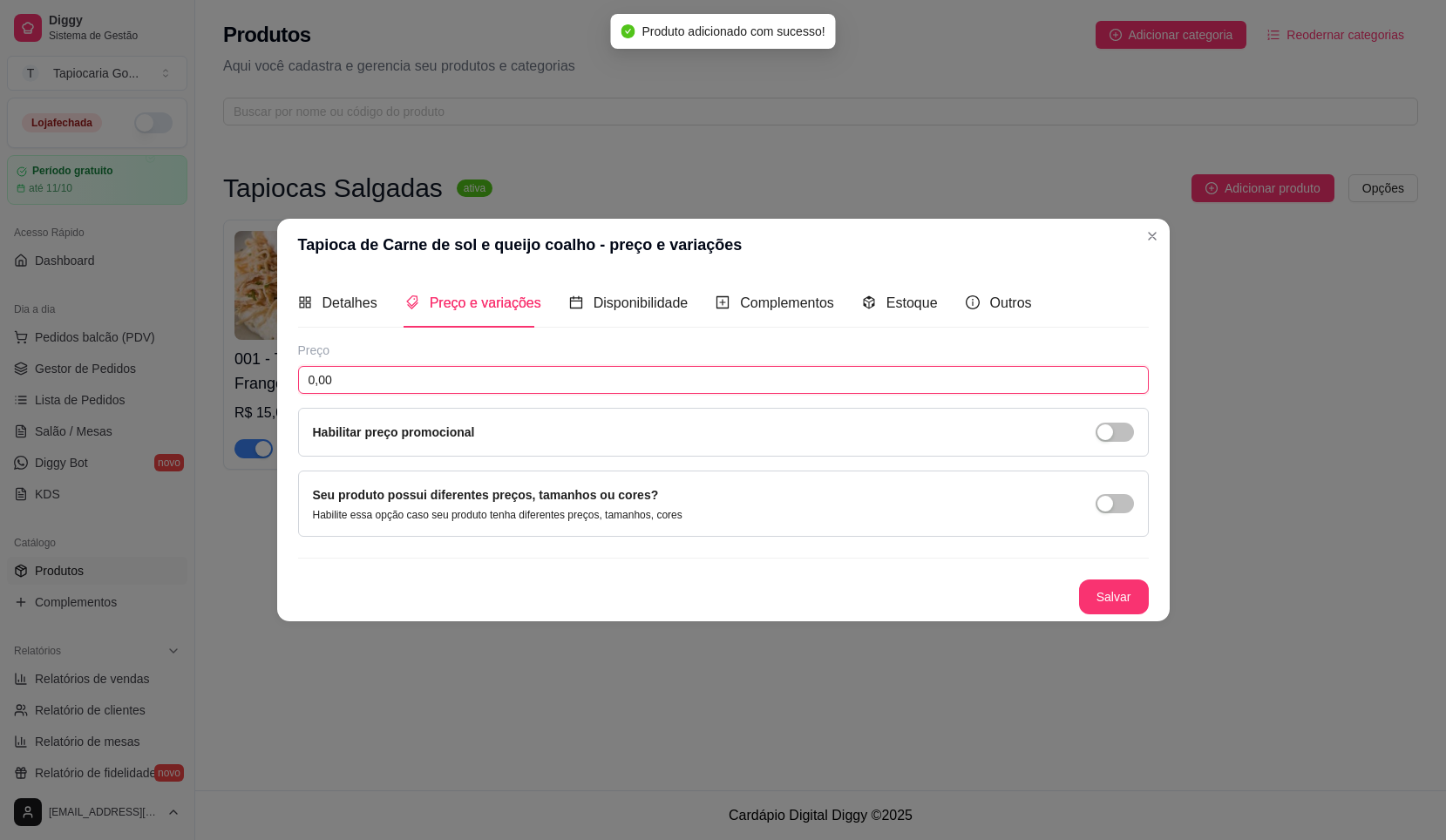
click at [450, 377] on input "0,00" at bounding box center [723, 380] width 851 height 28
type input "18,00"
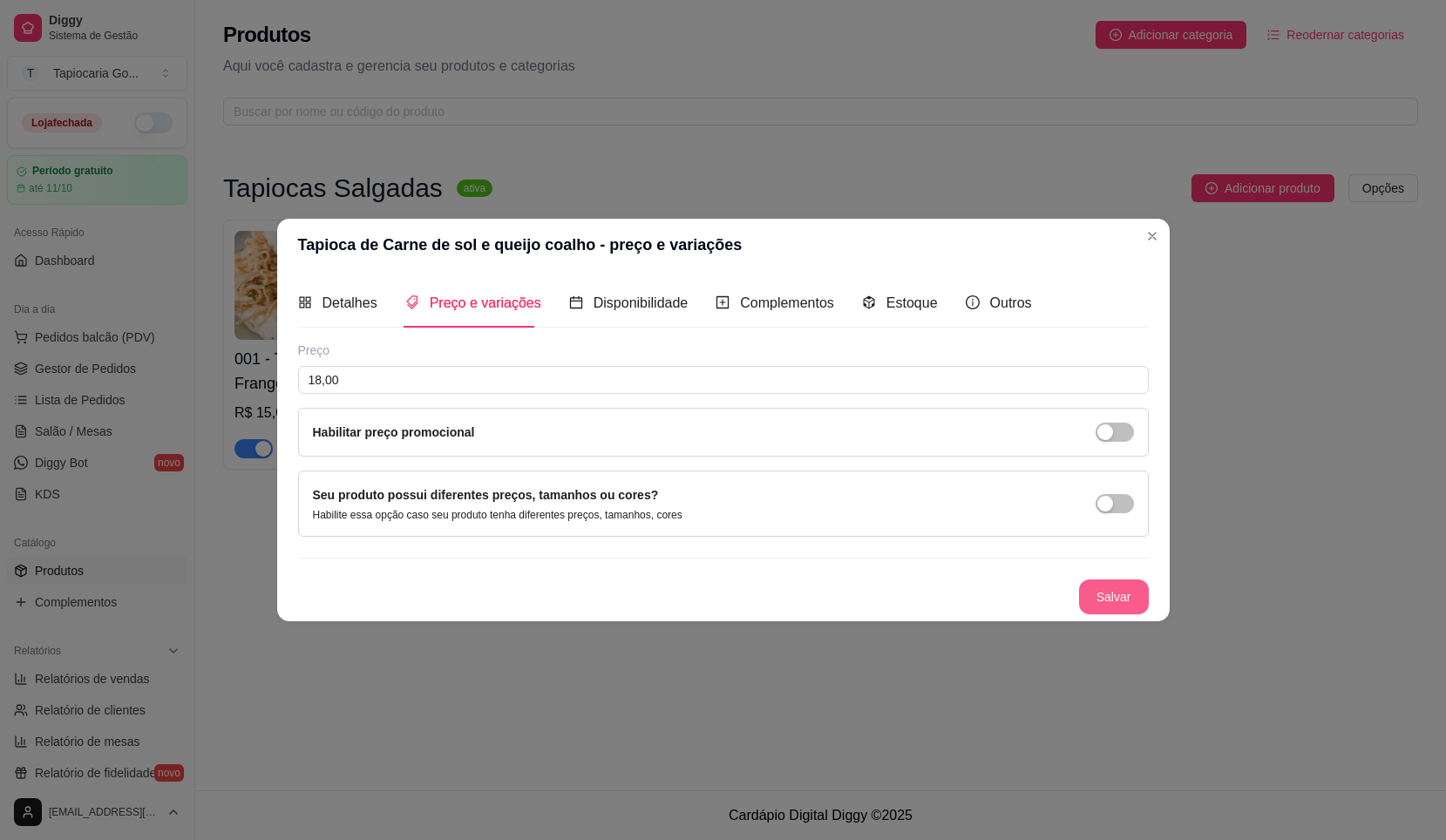
click at [1113, 592] on button "Salvar" at bounding box center [1115, 597] width 70 height 35
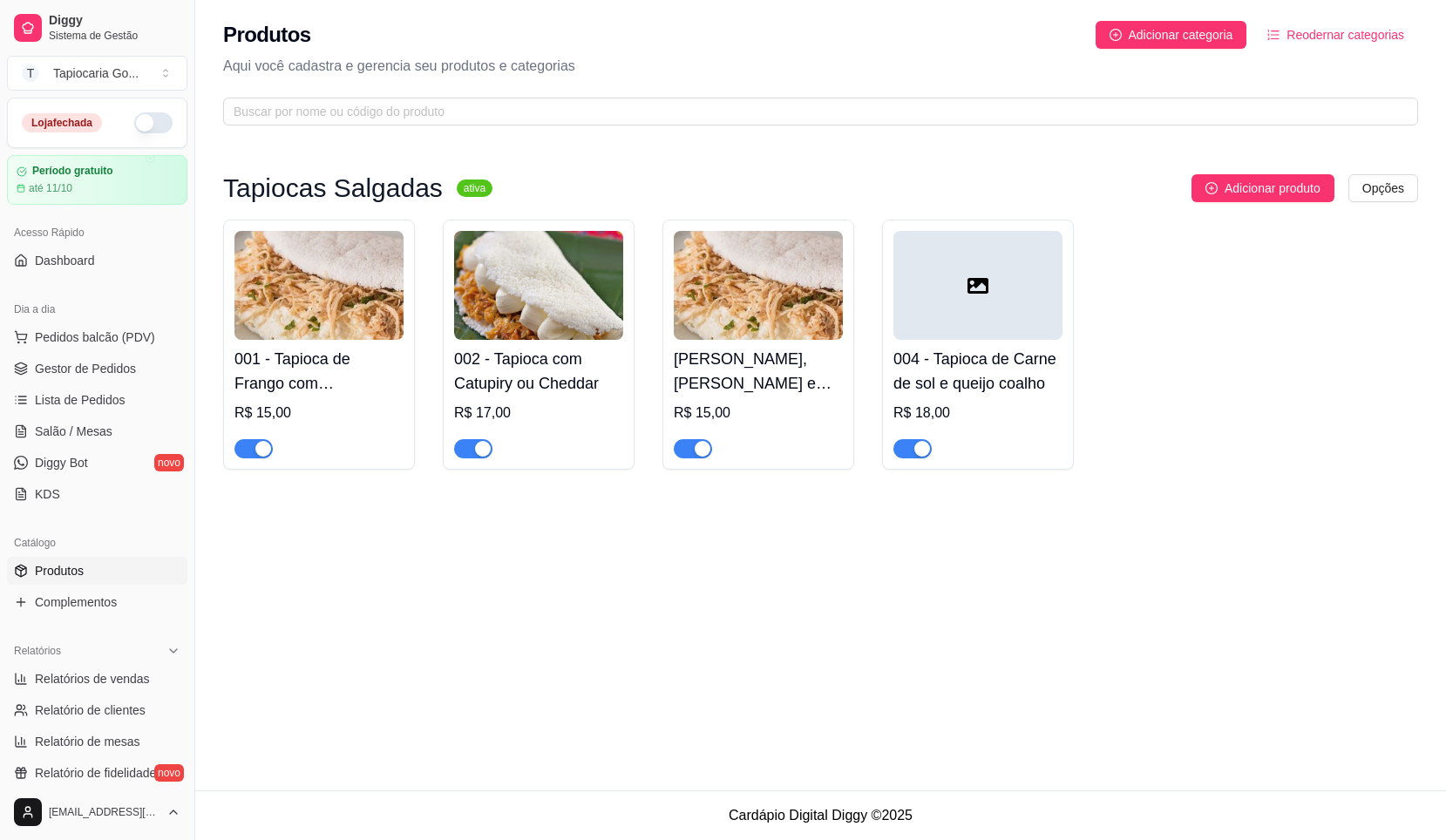
click at [977, 337] on div at bounding box center [978, 284] width 169 height 109
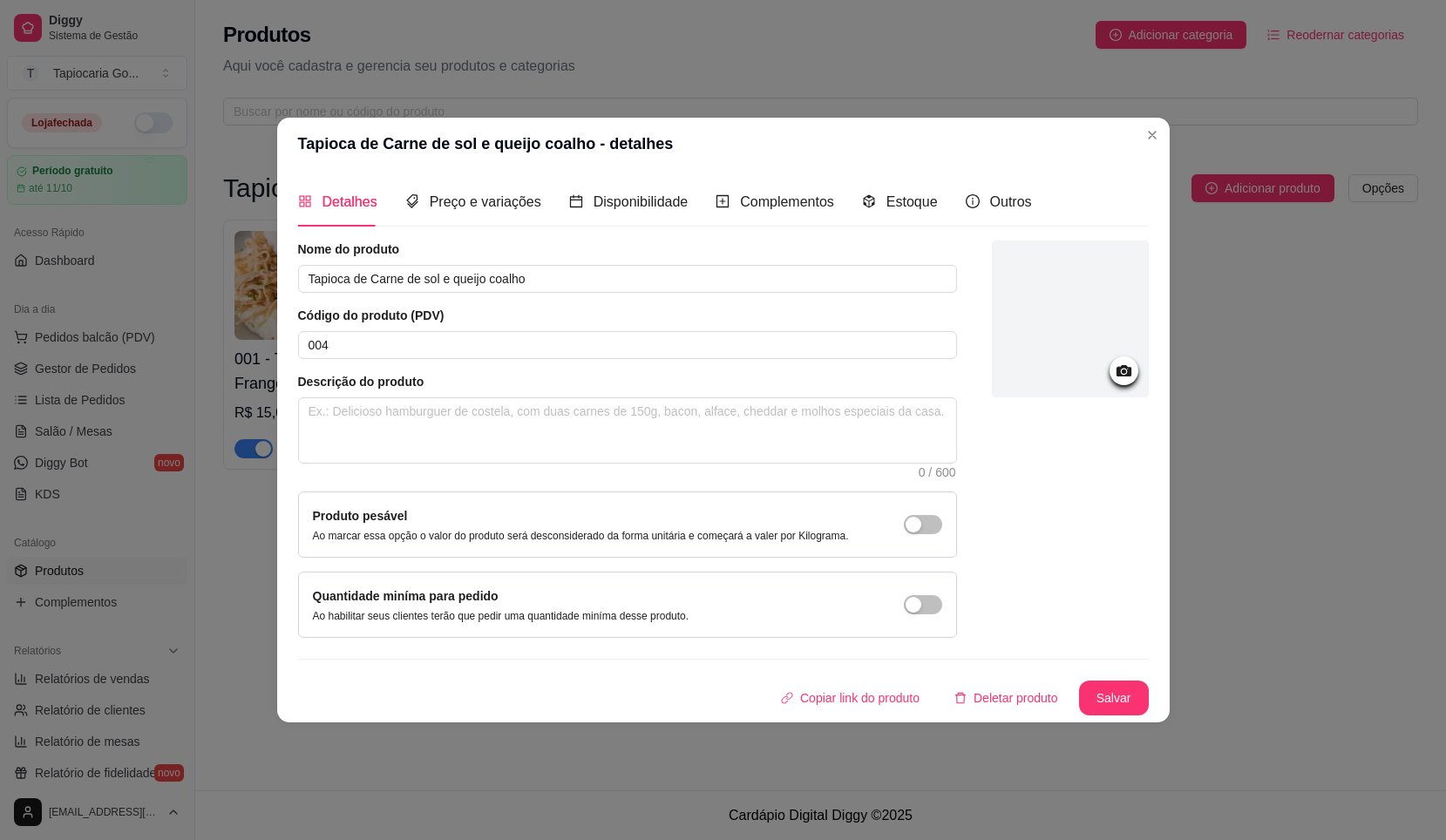
click at [1078, 331] on div at bounding box center [1070, 319] width 157 height 157
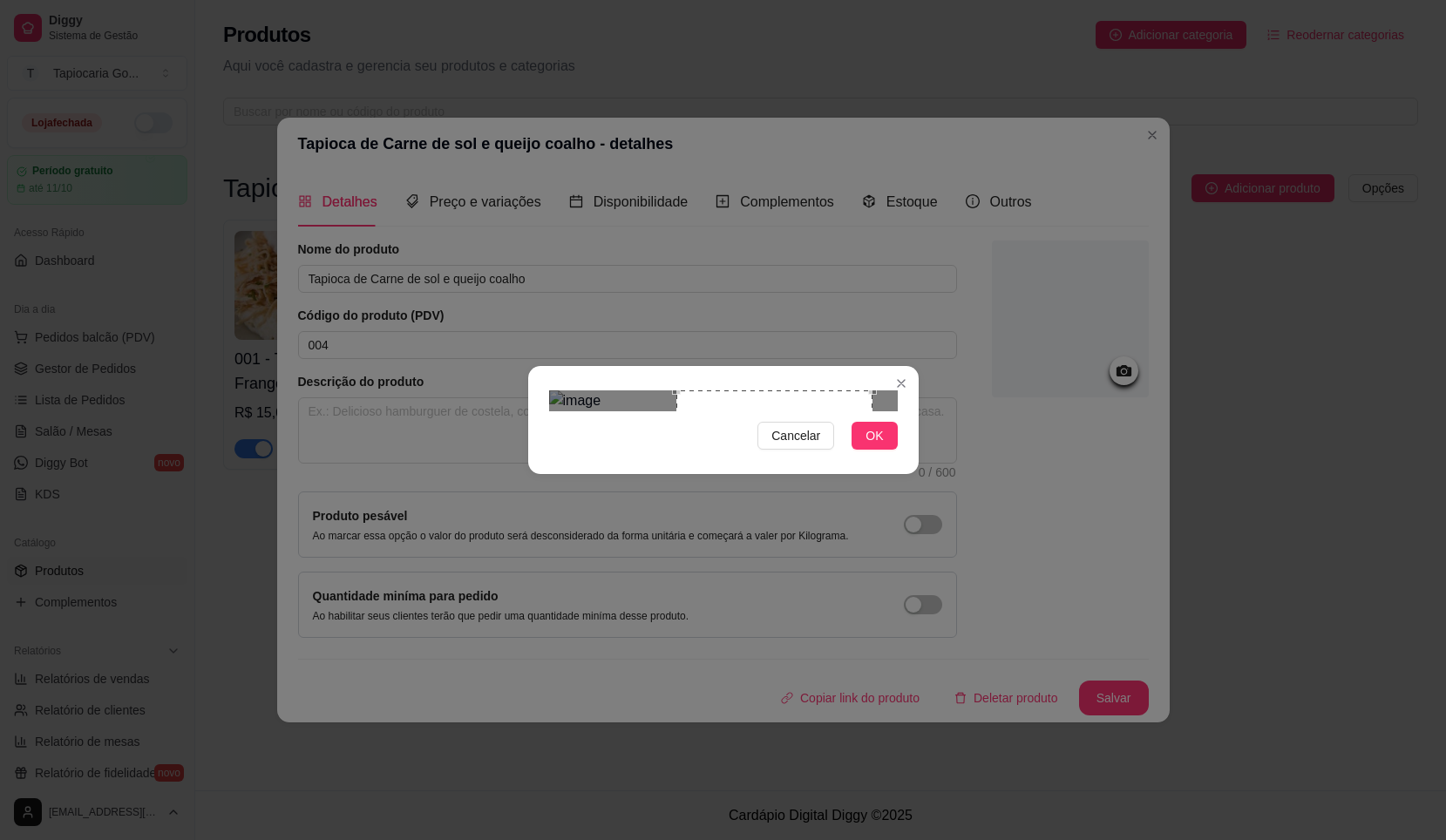
click at [803, 400] on div "Use the arrow keys to move the crop selection area" at bounding box center [775, 488] width 197 height 197
click at [861, 450] on button "OK" at bounding box center [874, 435] width 46 height 28
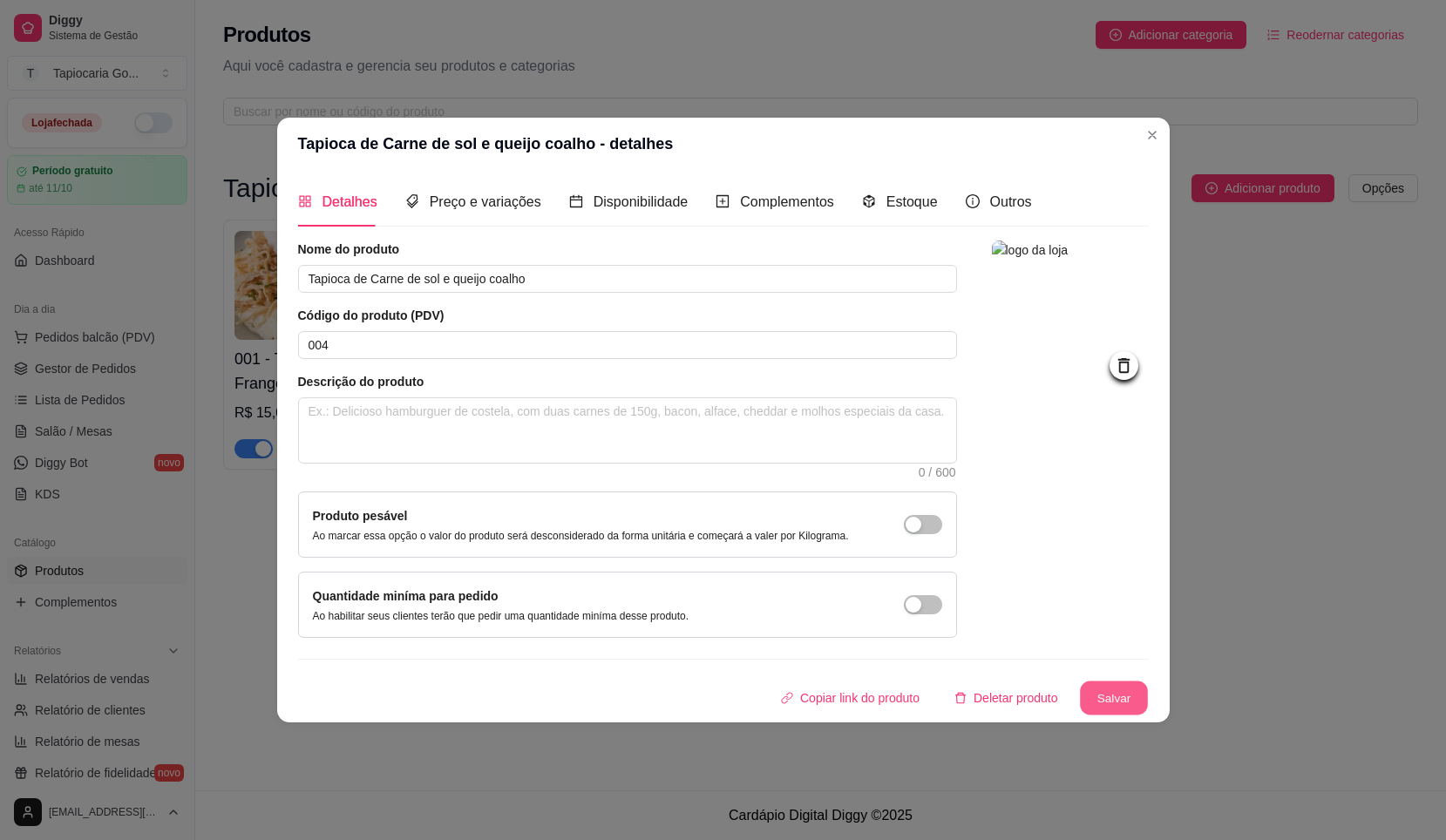
click at [1127, 712] on button "Salvar" at bounding box center [1115, 699] width 68 height 34
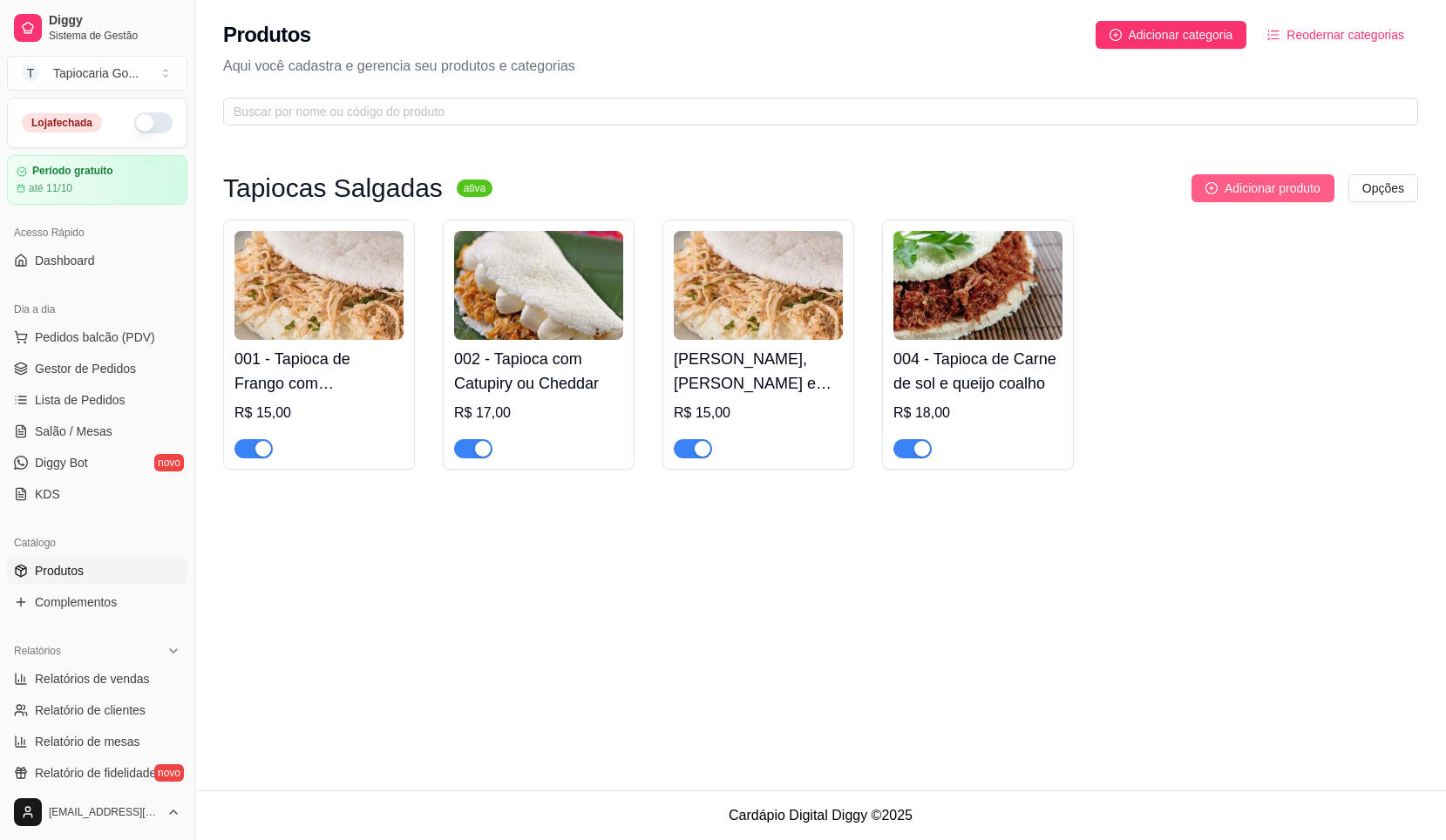
click at [1299, 195] on span "Adicionar produto" at bounding box center [1273, 188] width 96 height 19
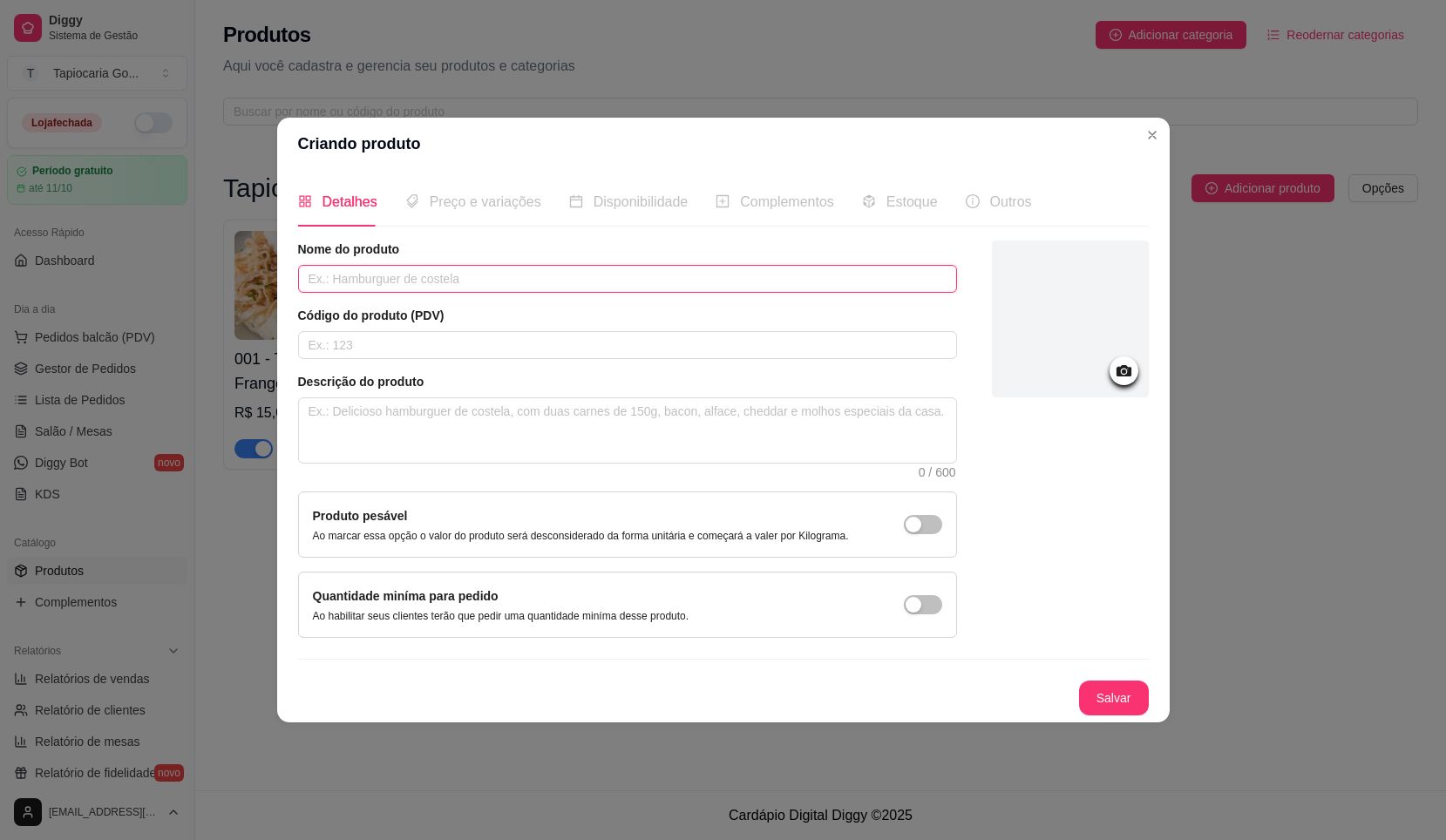
click at [770, 273] on input "text" at bounding box center [627, 278] width 659 height 28
type input "Tapioca de Calabresa com queijo mussarela"
click at [688, 331] on div "Código do produto (PDV)" at bounding box center [627, 333] width 659 height 52
click at [709, 346] on input "text" at bounding box center [627, 345] width 659 height 28
type input "005"
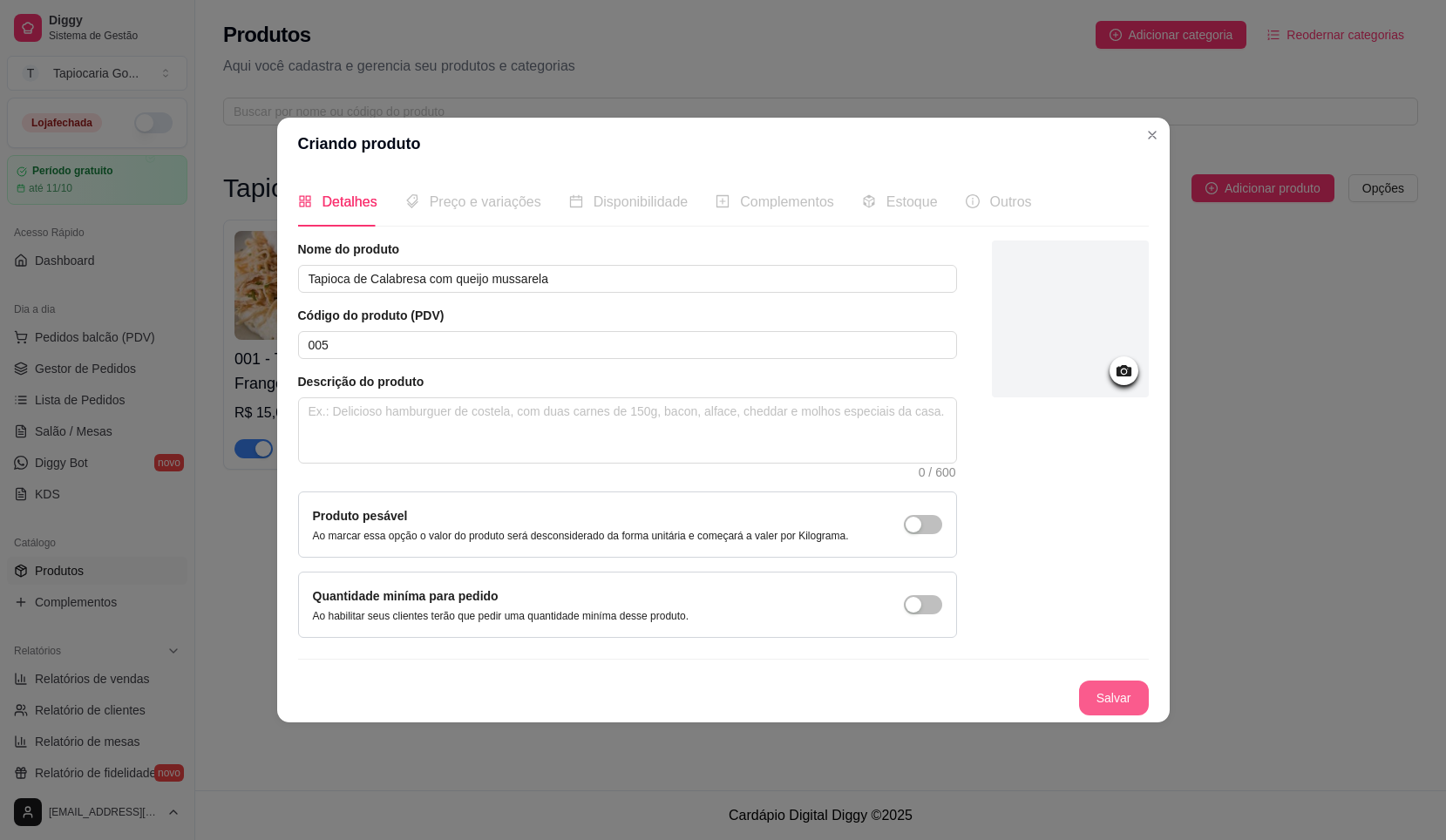
click at [1127, 701] on button "Salvar" at bounding box center [1115, 698] width 70 height 35
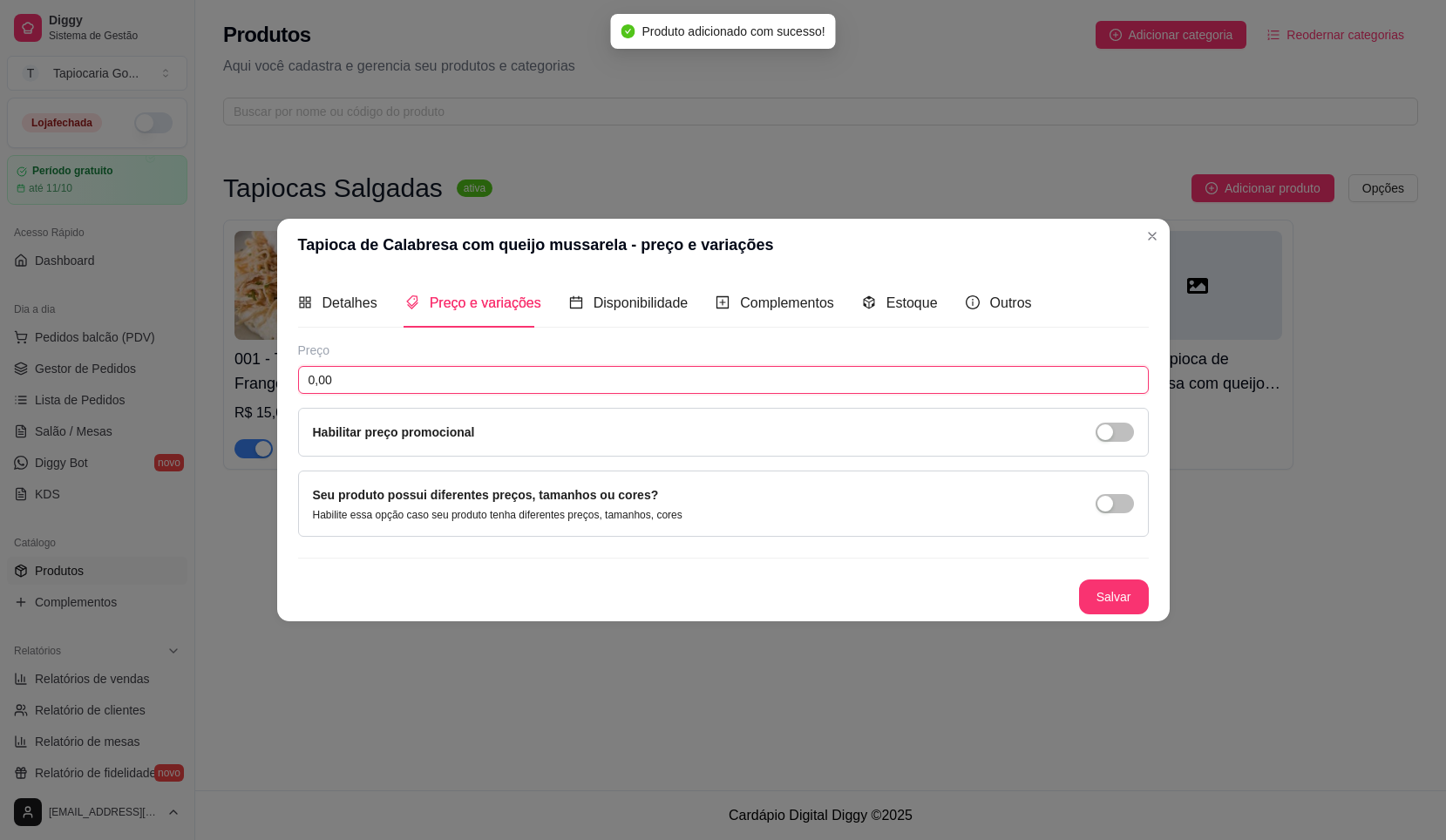
click at [495, 373] on input "0,00" at bounding box center [723, 380] width 851 height 28
type input "15,00"
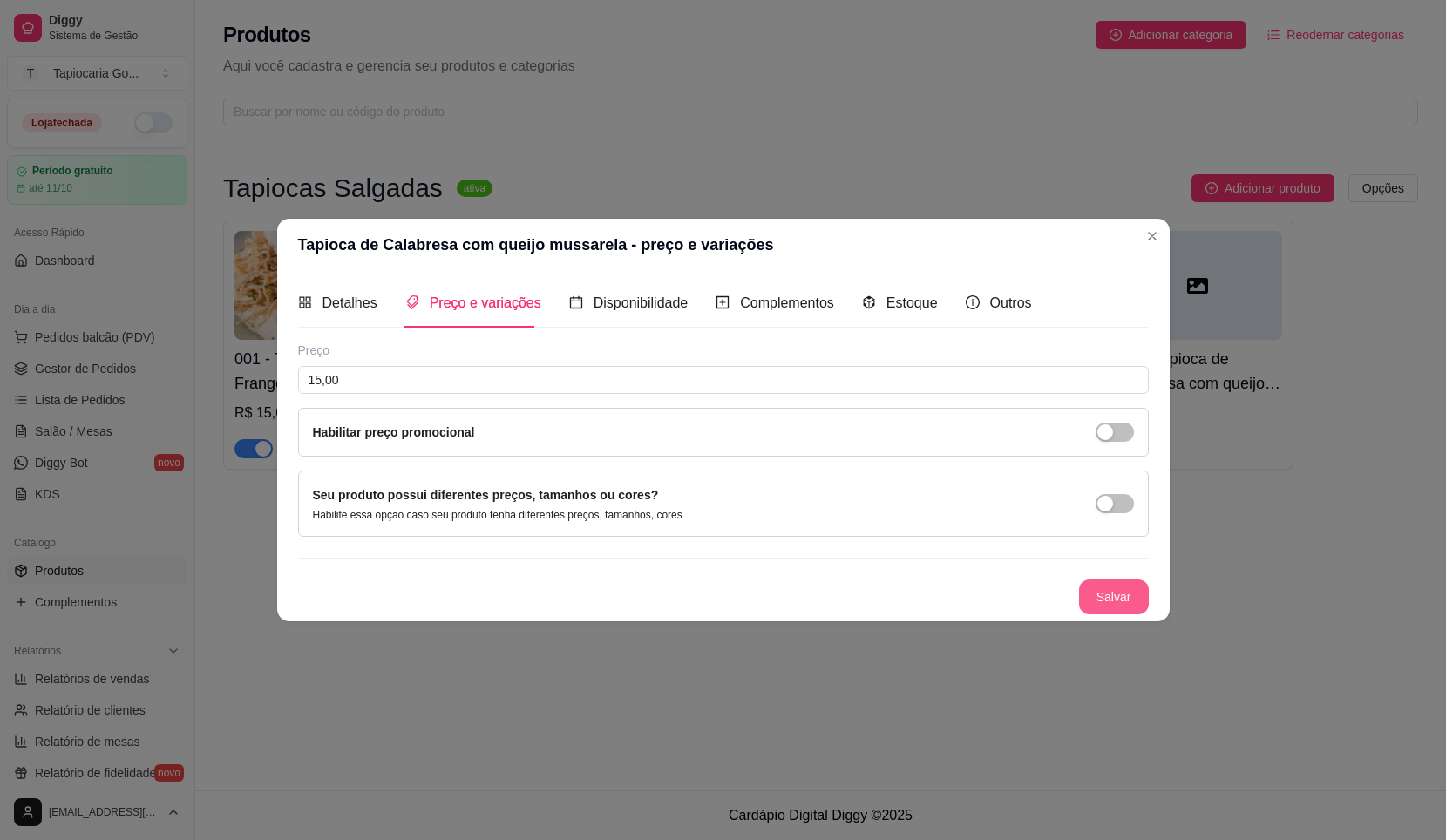
click at [1114, 592] on button "Salvar" at bounding box center [1115, 597] width 70 height 35
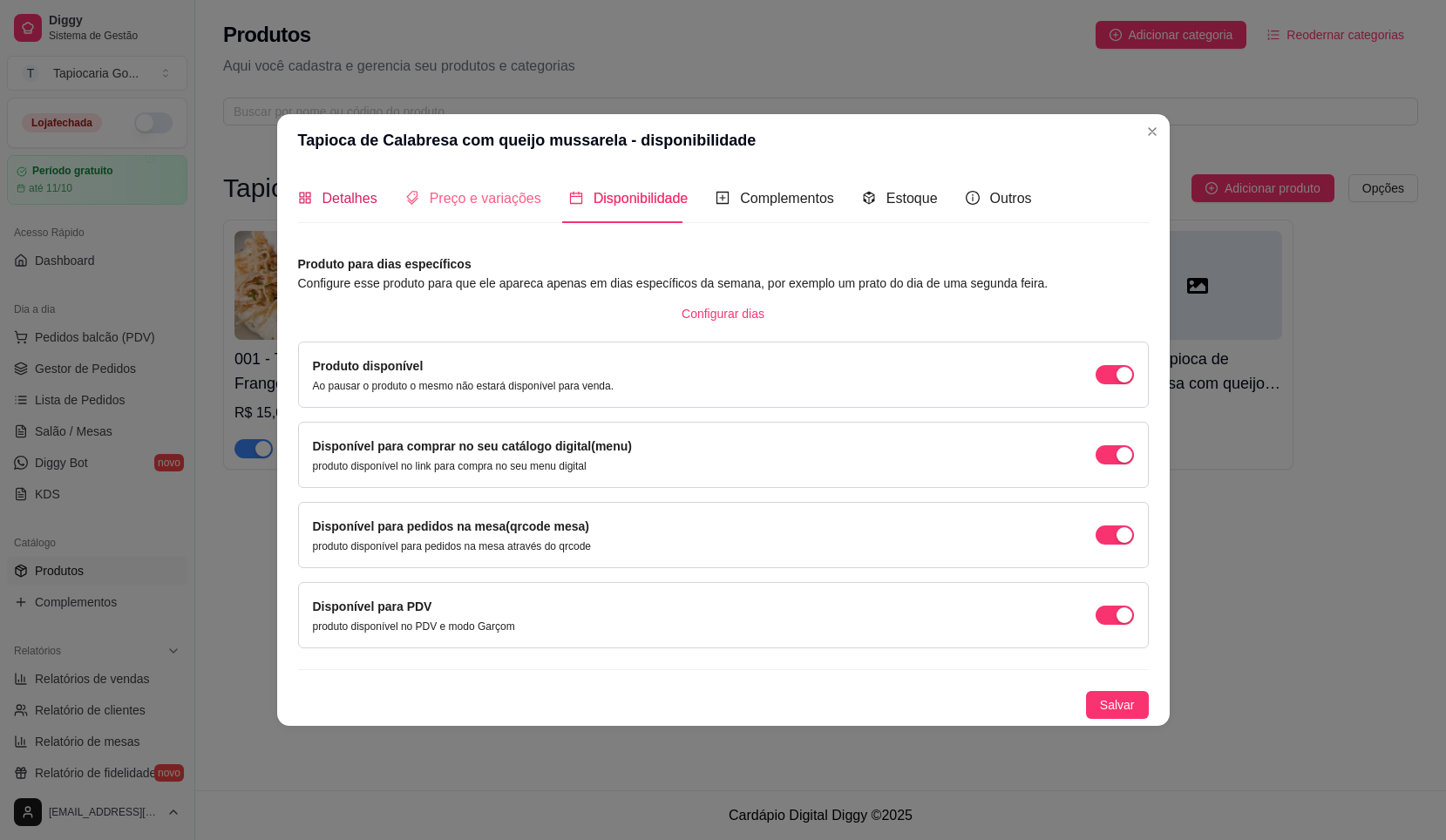
drag, startPoint x: 339, startPoint y: 206, endPoint x: 440, endPoint y: 222, distance: 102.3
click at [341, 205] on span "Detalhes" at bounding box center [349, 198] width 55 height 15
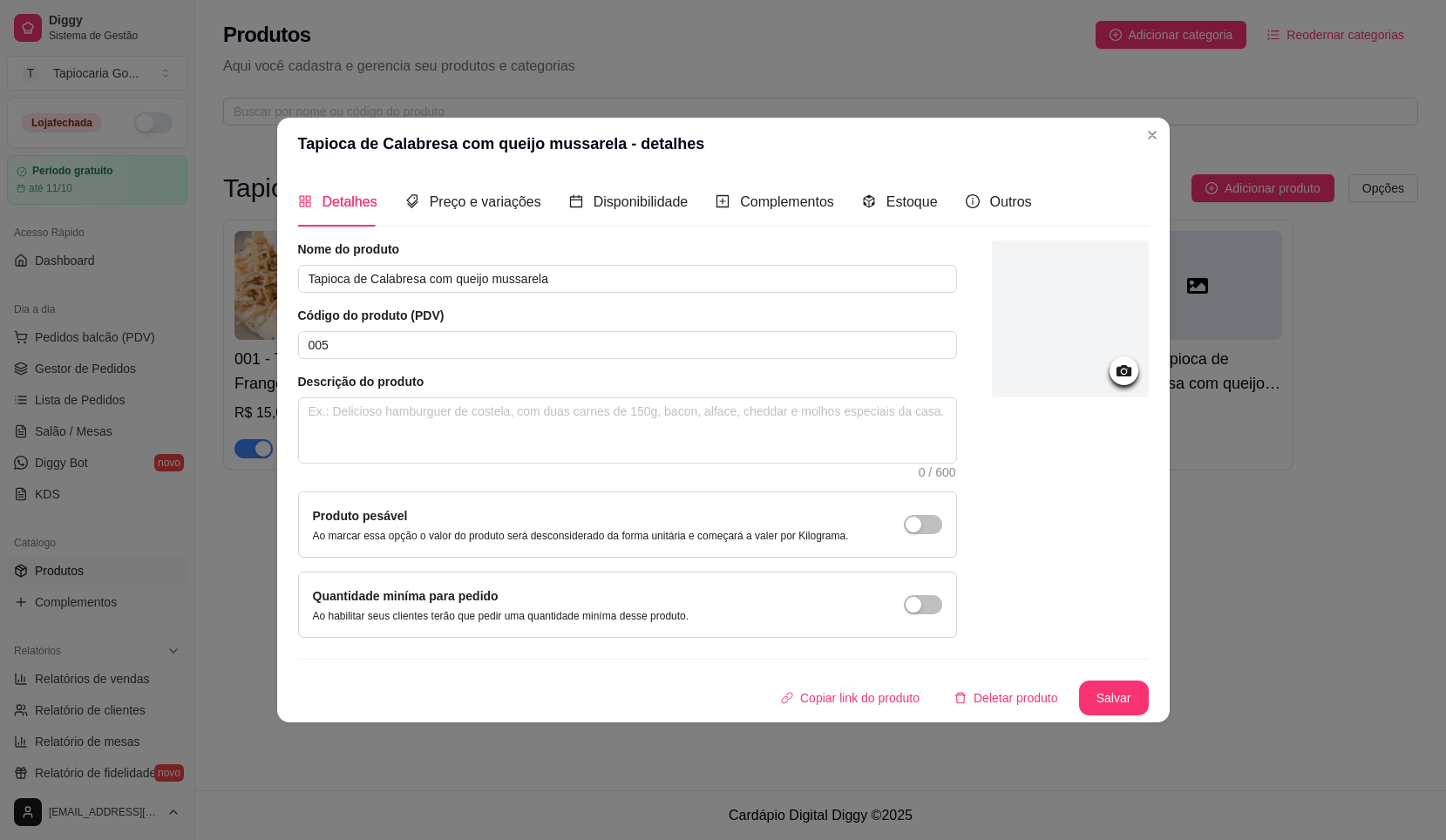
click at [1074, 323] on div at bounding box center [1070, 319] width 157 height 157
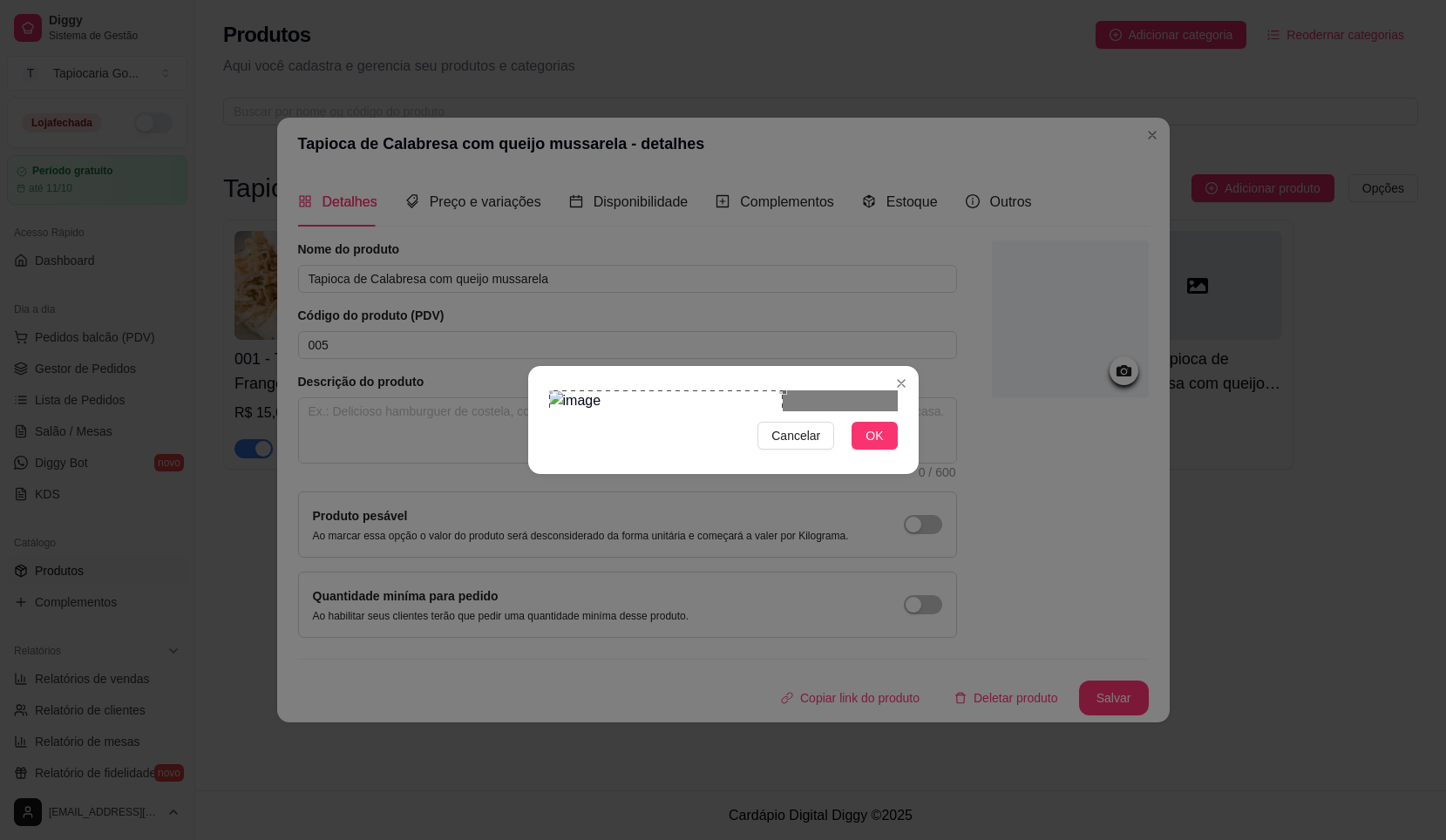
click at [602, 405] on div "Use the arrow keys to move the crop selection area" at bounding box center [666, 507] width 233 height 233
click at [872, 445] on span "OK" at bounding box center [874, 435] width 17 height 19
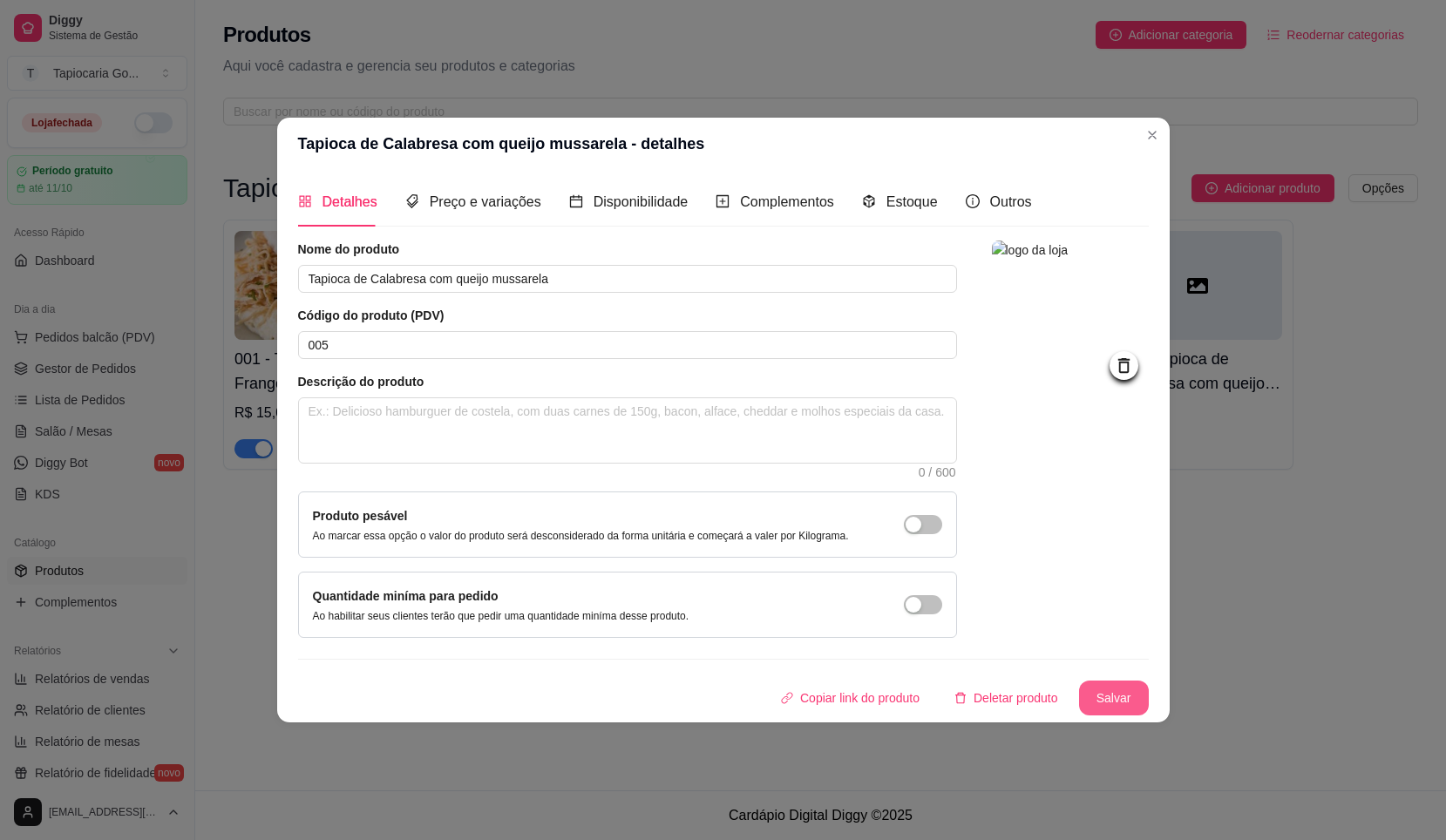
click at [1103, 692] on button "Salvar" at bounding box center [1115, 698] width 70 height 35
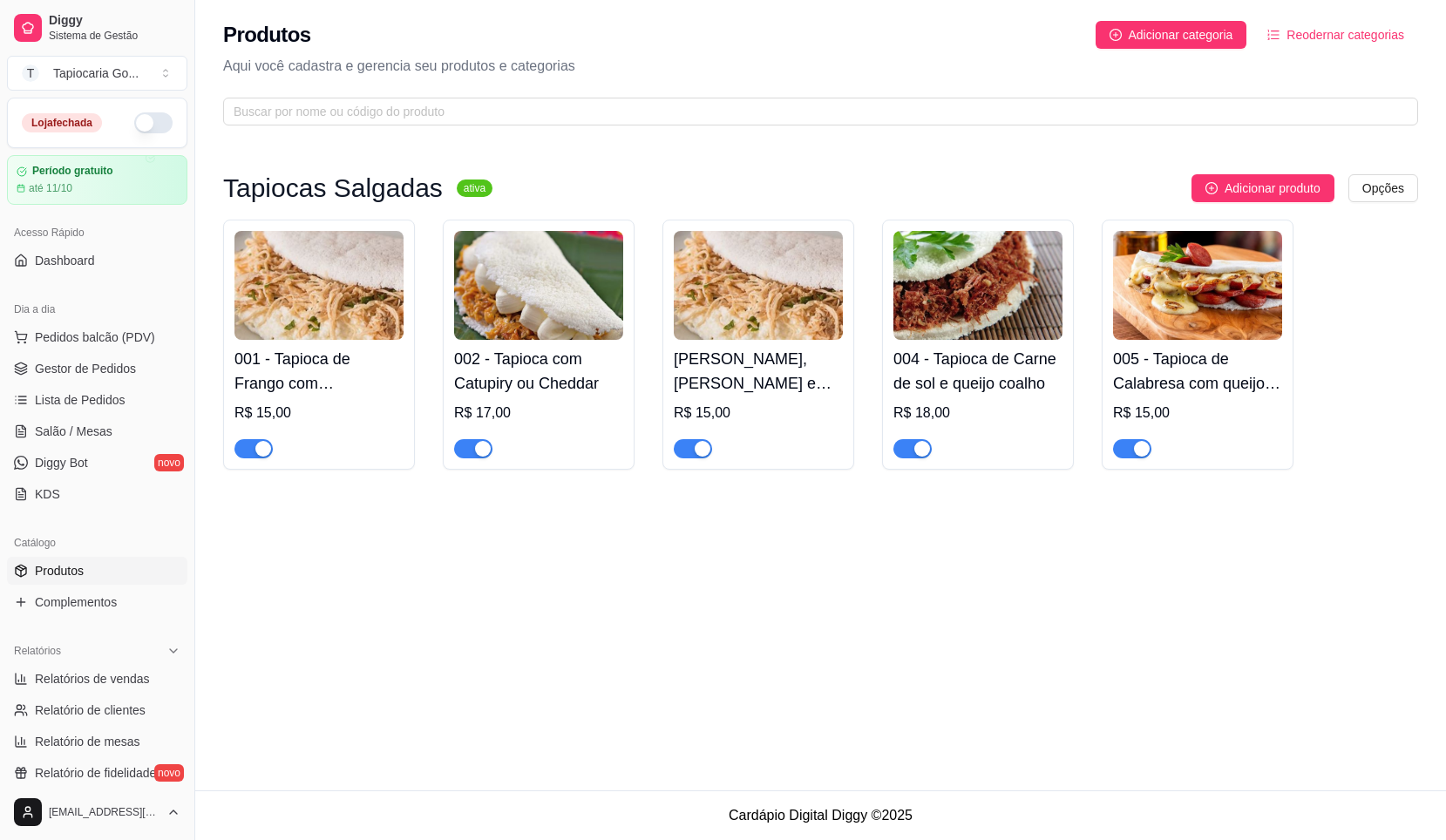
click at [496, 376] on h4 "002 - Tapioca com Catupiry ou Cheddar" at bounding box center [539, 372] width 169 height 48
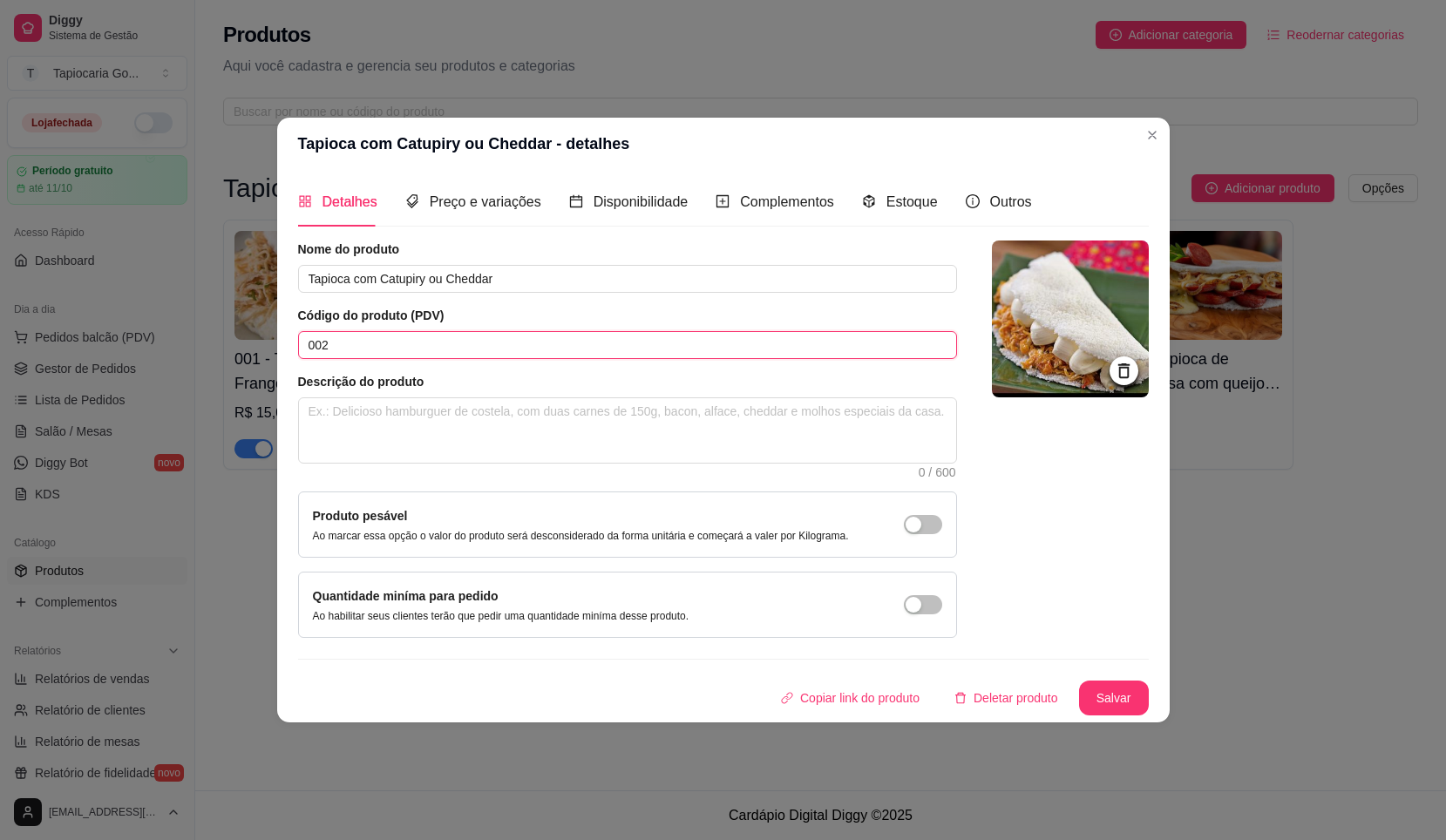
click at [353, 353] on input "002" at bounding box center [627, 345] width 659 height 28
type input "0"
click at [1113, 704] on button "Salvar" at bounding box center [1115, 698] width 70 height 35
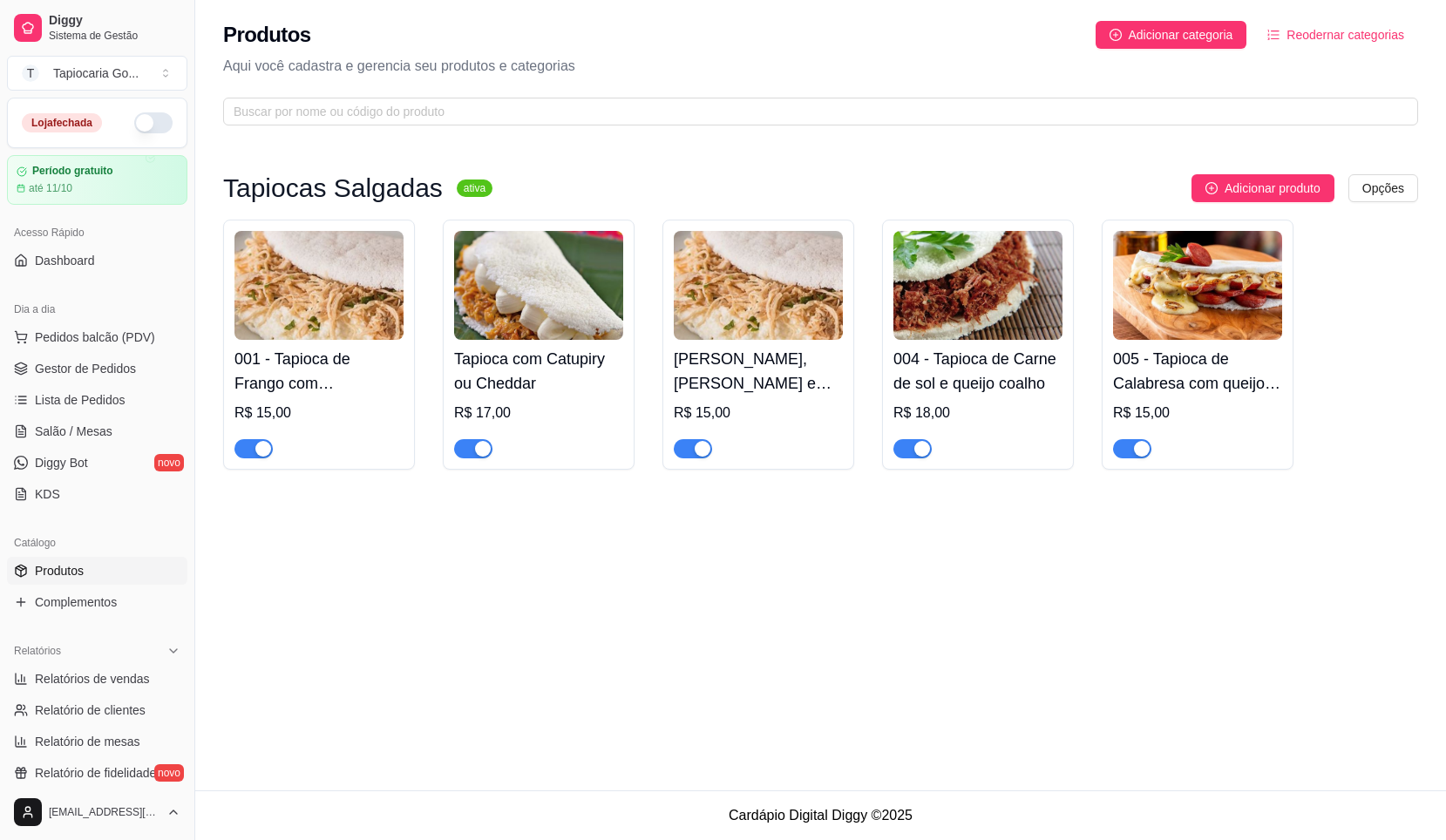
click at [254, 361] on h4 "001 - Tapioca de Frango com Queijo mussarela" at bounding box center [319, 372] width 169 height 48
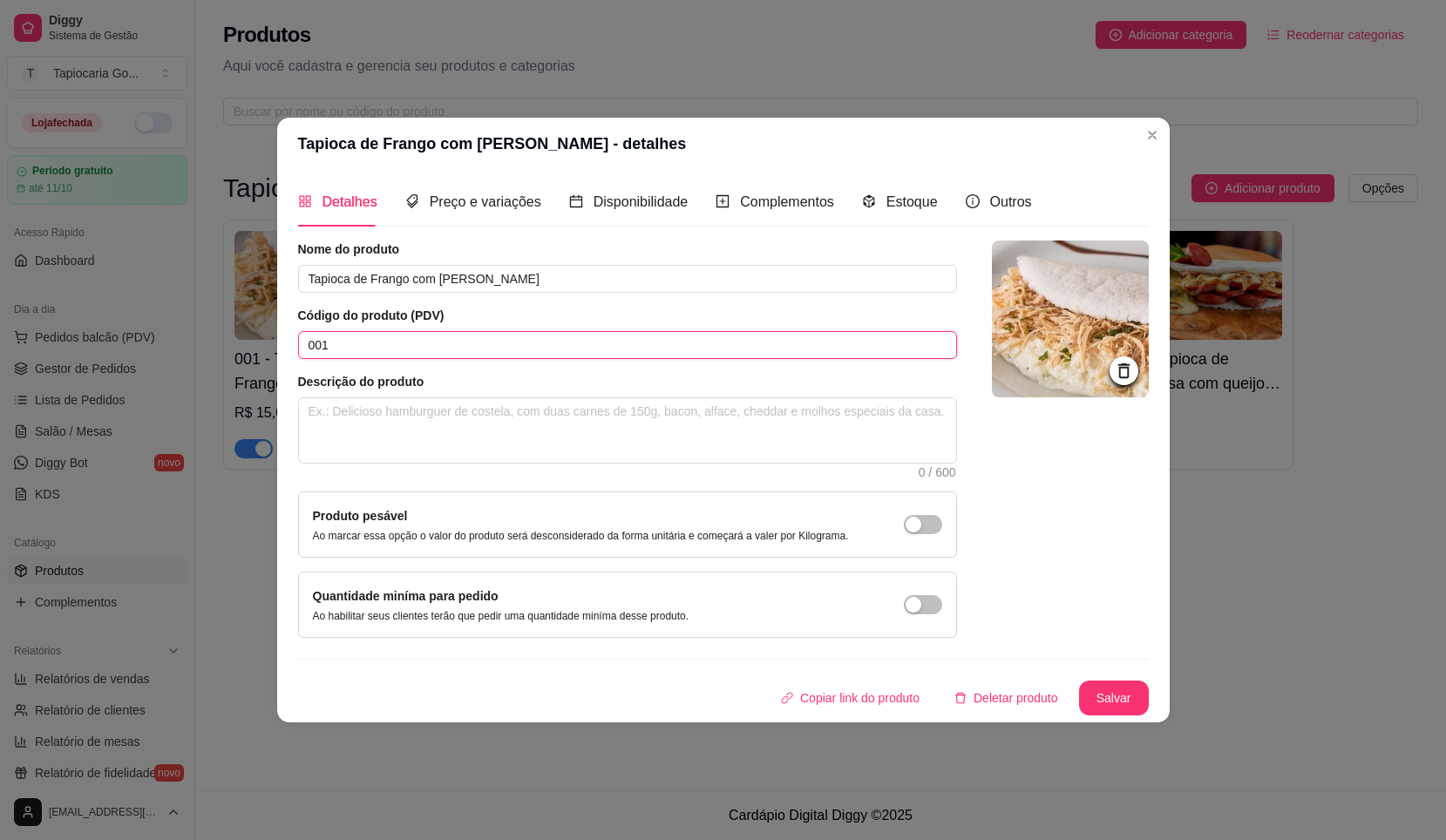
click at [354, 351] on input "001" at bounding box center [627, 345] width 659 height 28
type input "0"
click at [1119, 687] on button "Salvar" at bounding box center [1115, 699] width 68 height 34
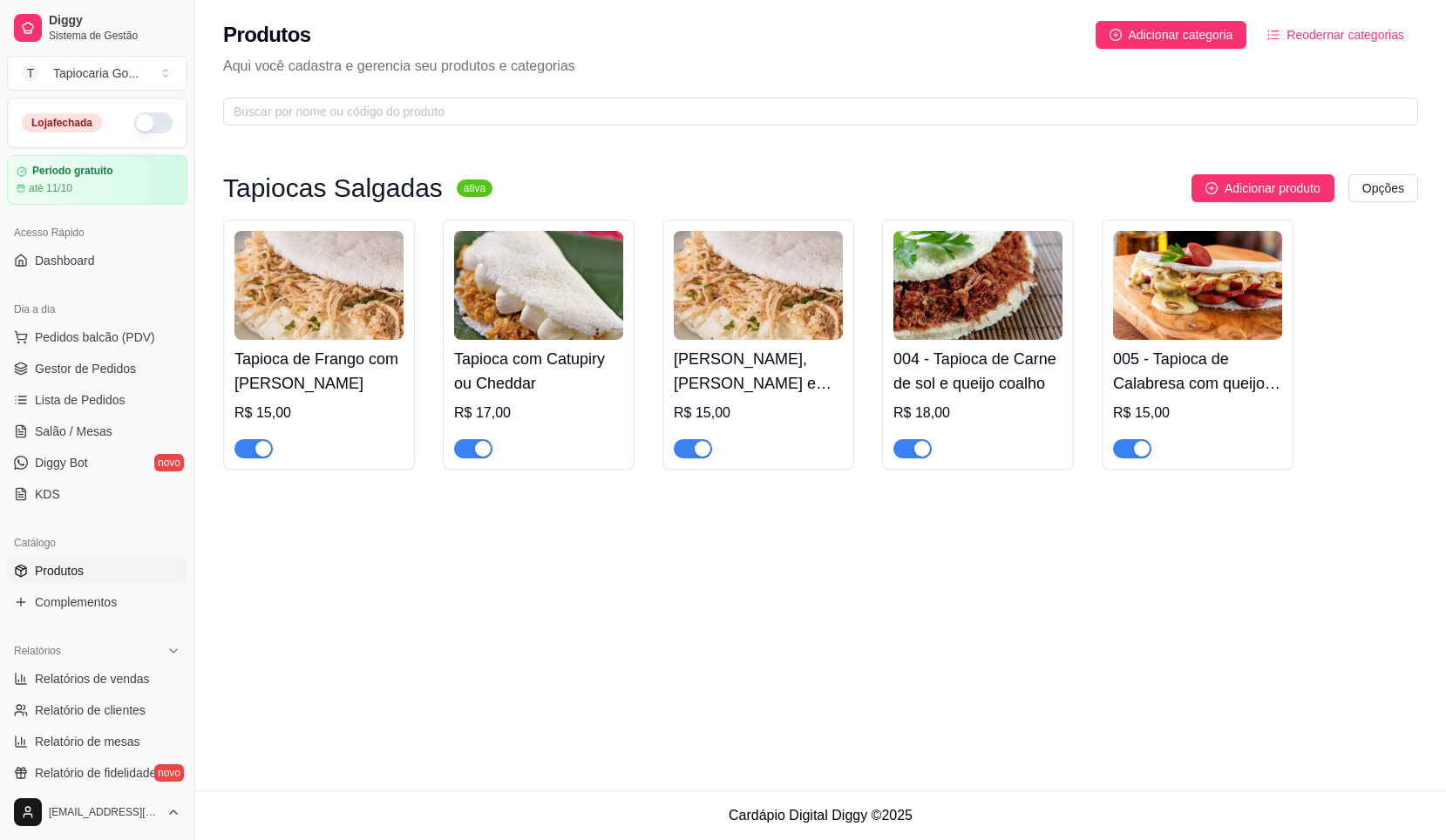
click at [1034, 312] on img at bounding box center [978, 284] width 169 height 109
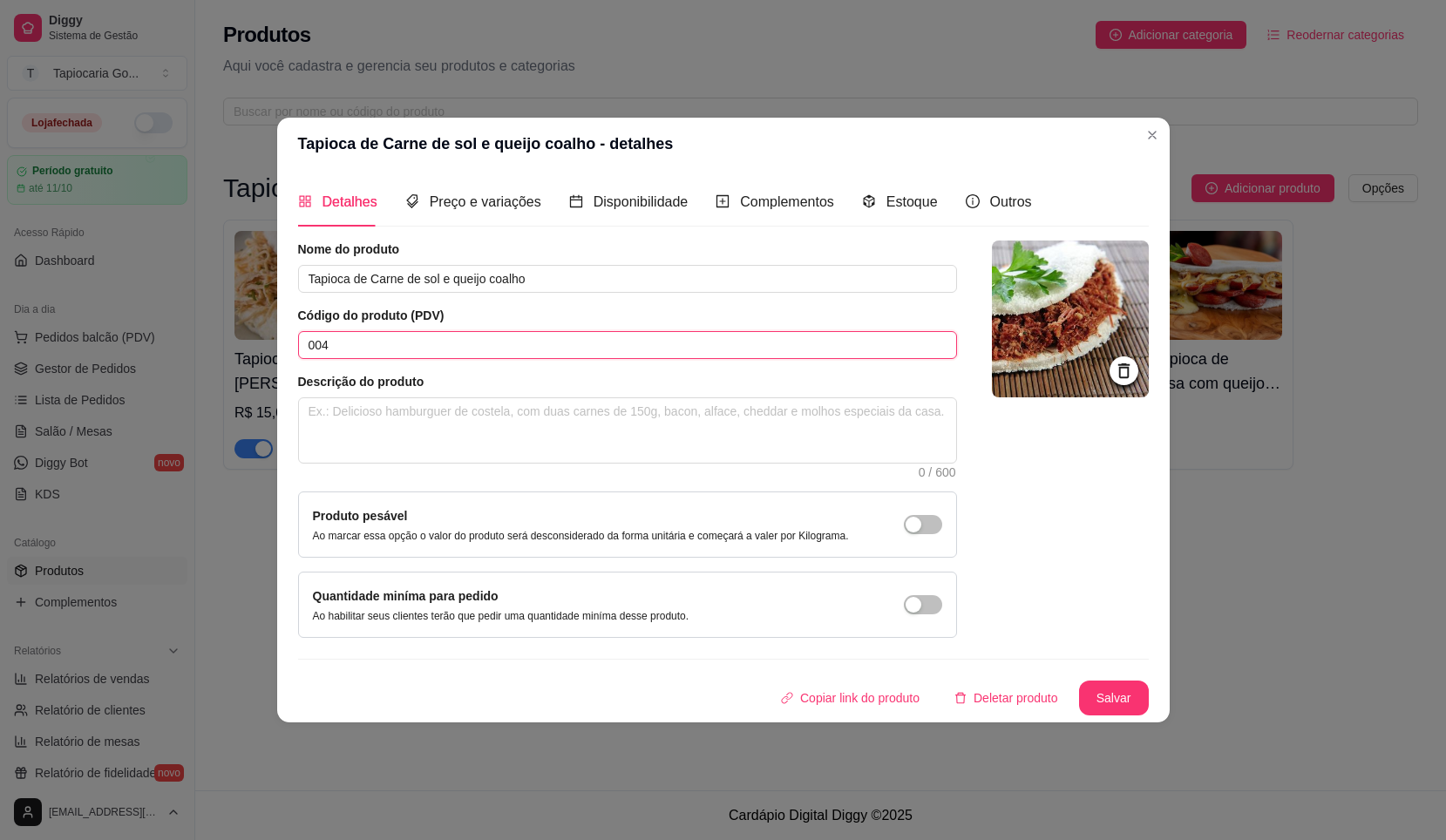
click at [348, 352] on input "004" at bounding box center [627, 345] width 659 height 28
type input "0"
click at [1101, 690] on button "Salvar" at bounding box center [1115, 698] width 70 height 35
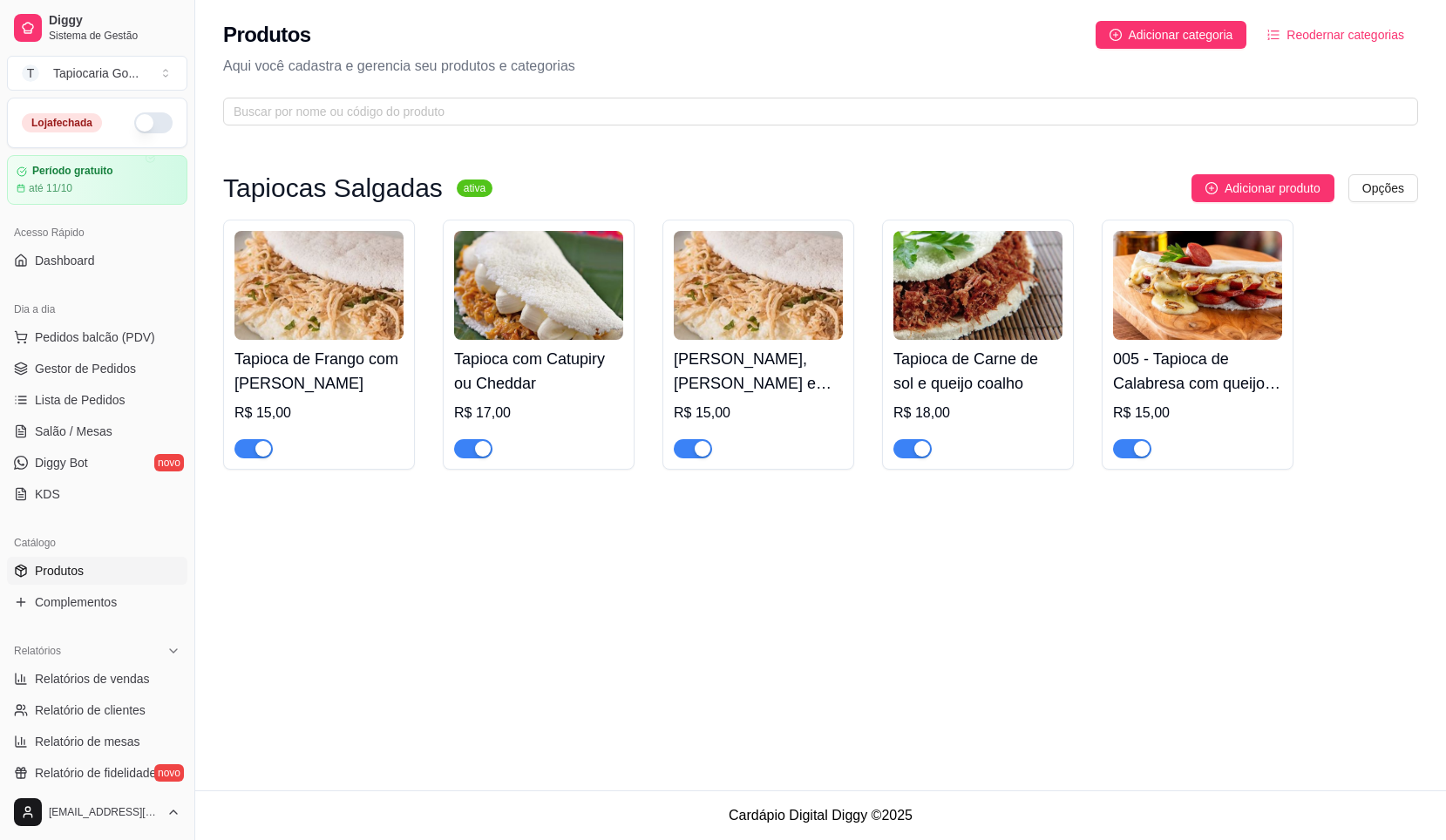
click at [1165, 328] on img at bounding box center [1197, 284] width 169 height 109
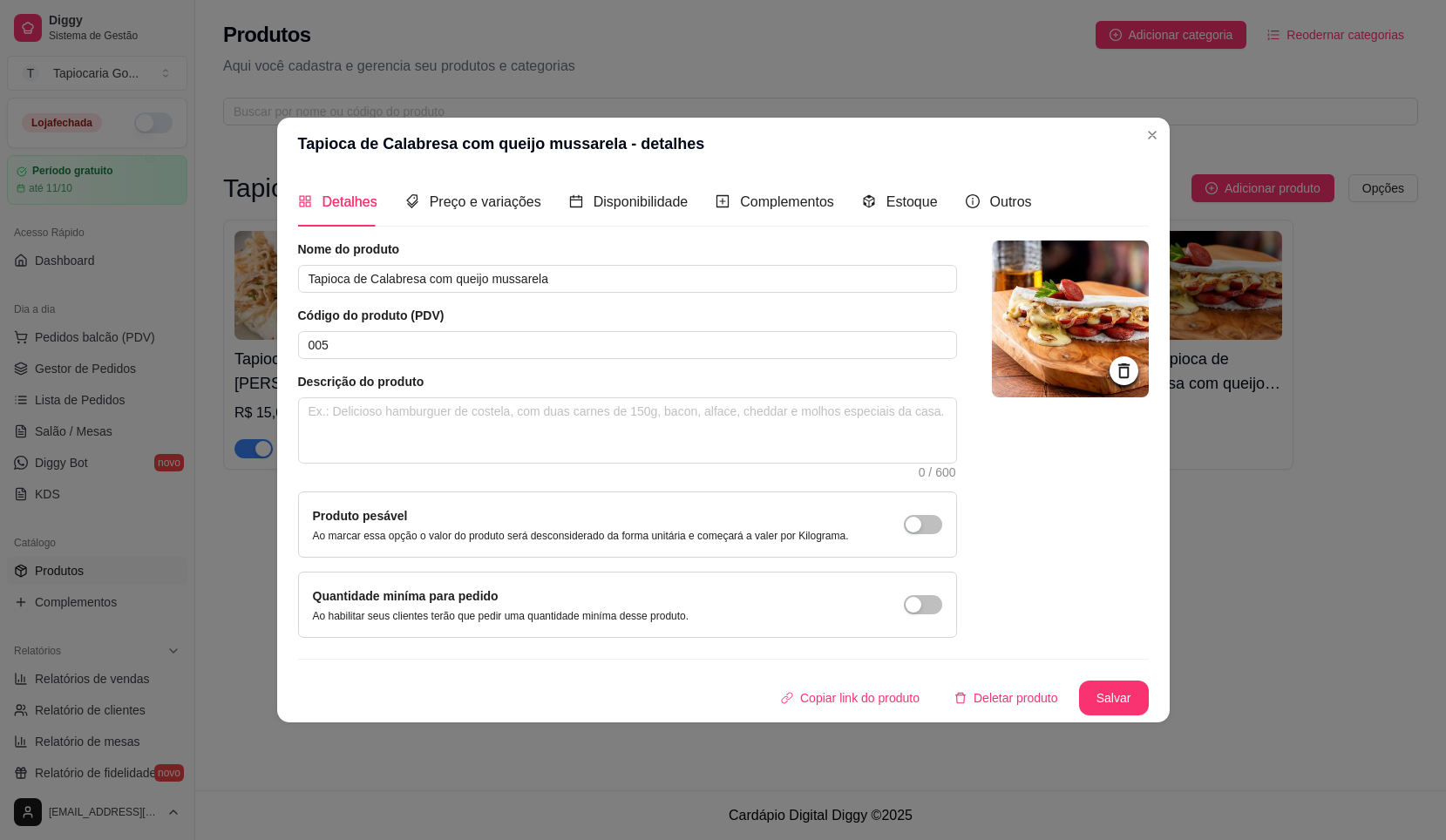
click at [640, 370] on div "Nome do produto Tapioca de Calabresa com queijo mussarela Código do produto (PD…" at bounding box center [627, 439] width 659 height 398
click at [630, 346] on input "005" at bounding box center [627, 345] width 659 height 28
type input "0"
click at [1117, 696] on button "Salvar" at bounding box center [1115, 698] width 70 height 35
click at [1120, 696] on div "Copiar link do produto Deletar produto Salvar" at bounding box center [723, 698] width 851 height 35
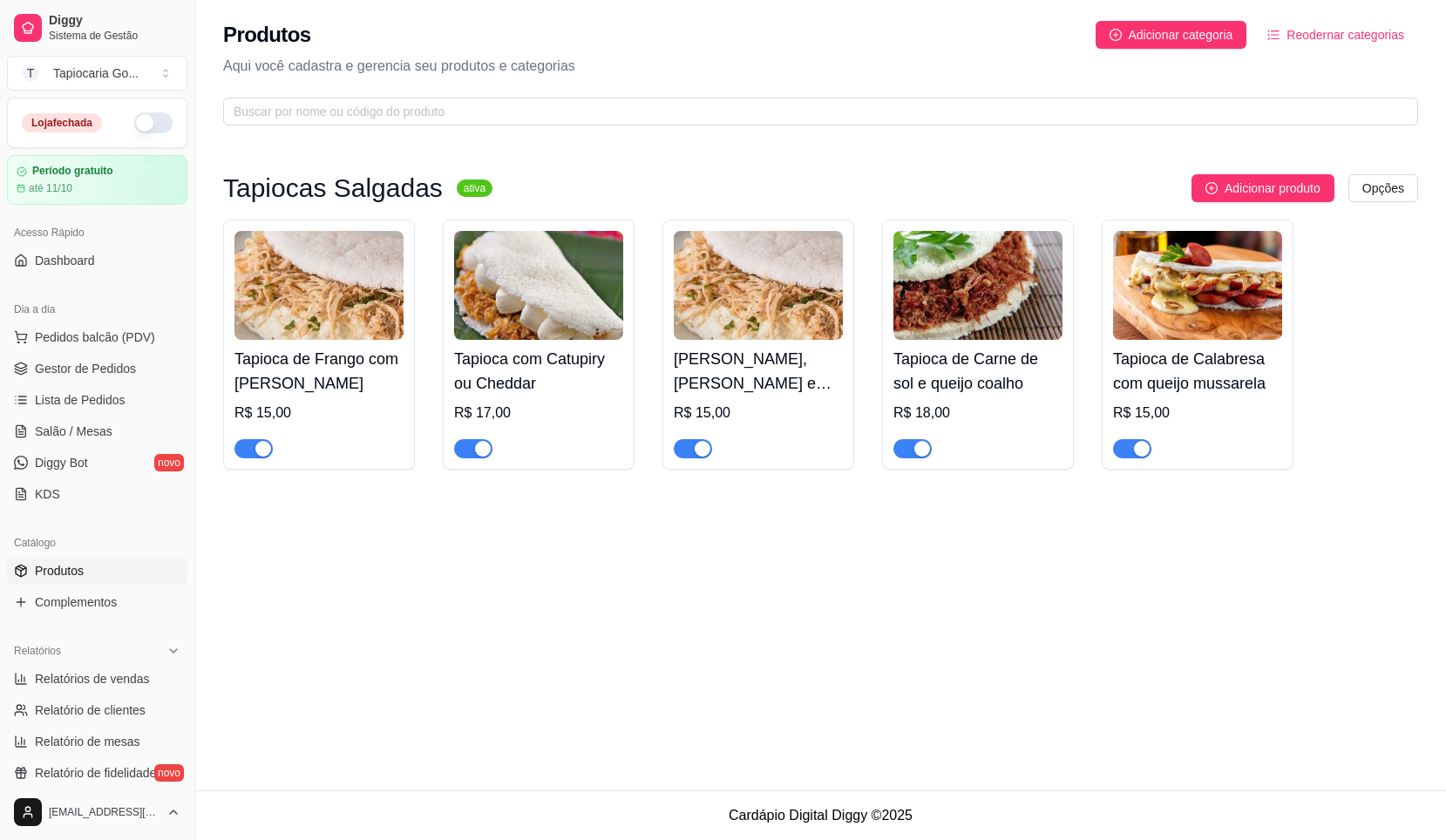
click at [1238, 171] on div "Tapiocas Salgadas ativa Adicionar produto Opções Tapioca de Frango com Queijo m…" at bounding box center [821, 322] width 1251 height 372
click at [1248, 189] on span "Adicionar produto" at bounding box center [1273, 188] width 96 height 19
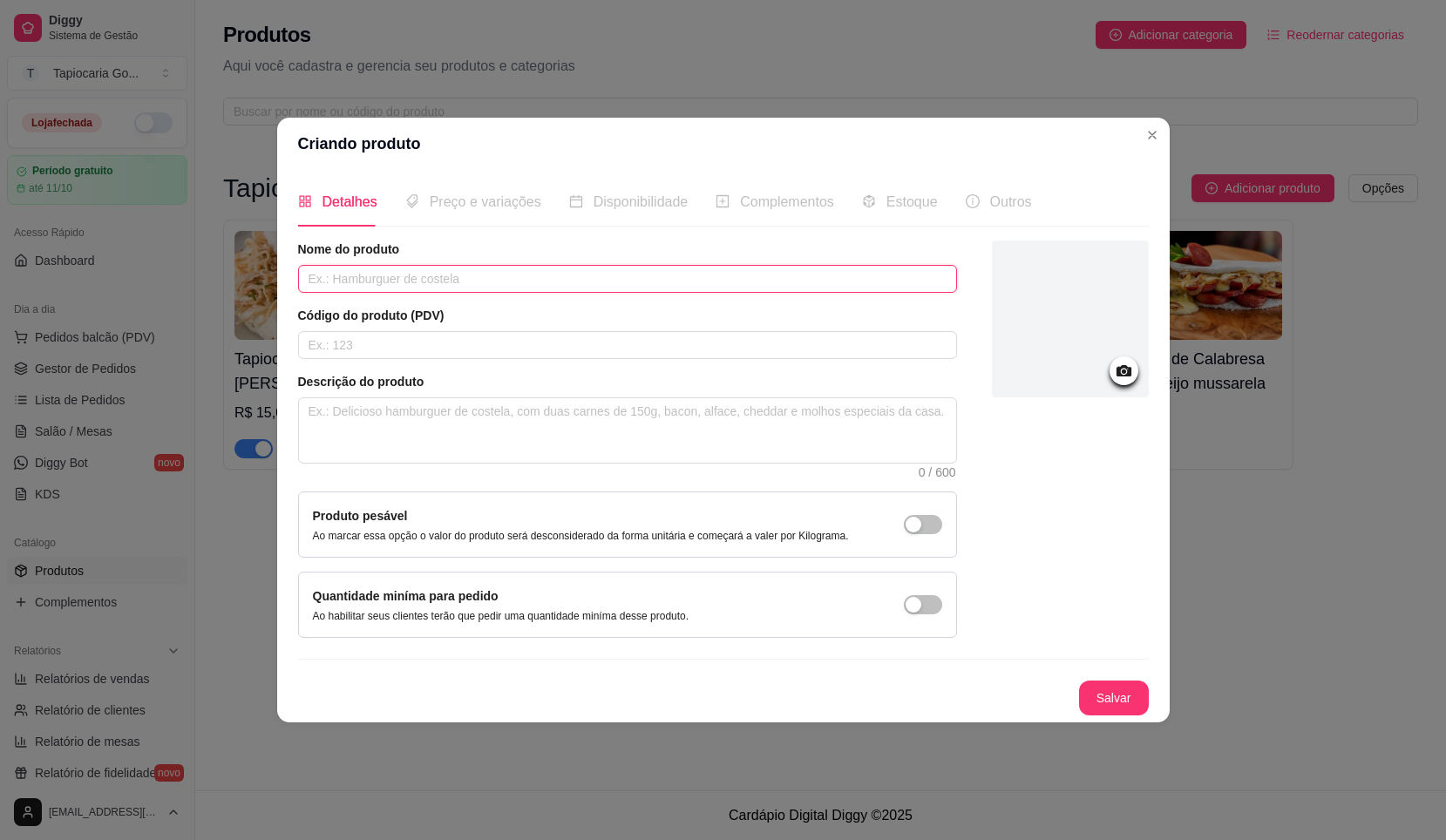
click at [565, 277] on input "text" at bounding box center [627, 278] width 659 height 28
drag, startPoint x: 497, startPoint y: 272, endPoint x: 520, endPoint y: 255, distance: 28.6
click at [520, 255] on article "Nome do produto" at bounding box center [627, 249] width 659 height 17
click at [521, 279] on input "Tapioca de Ovos com queijo coalho, oregano" at bounding box center [627, 278] width 659 height 28
drag, startPoint x: 522, startPoint y: 286, endPoint x: 548, endPoint y: 271, distance: 30.0
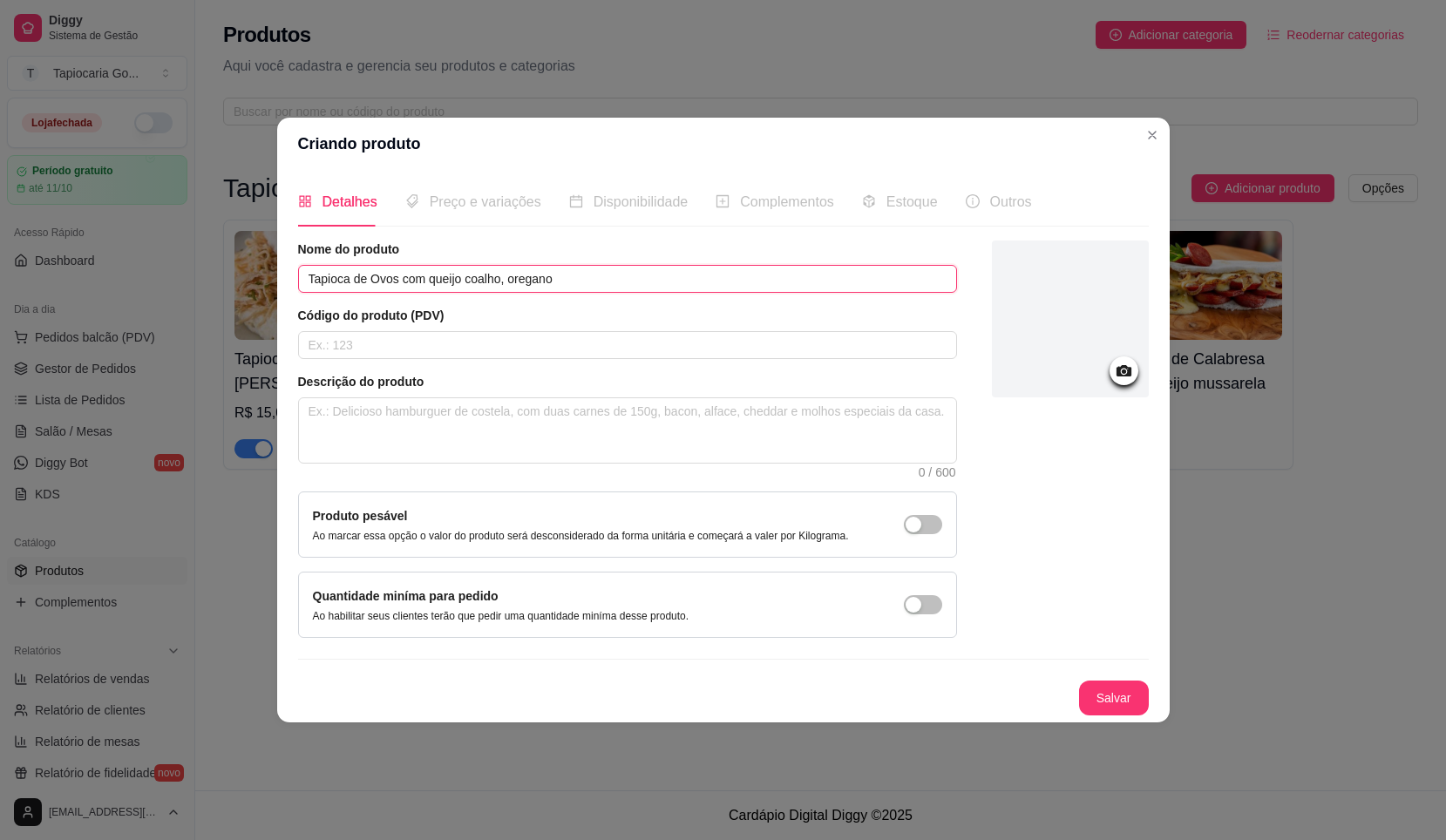
click at [548, 268] on input "Tapioca de Ovos com queijo coalho, oregano" at bounding box center [627, 278] width 659 height 28
click at [583, 276] on input "Tapioca de Ovos com queijo coalho, orégano" at bounding box center [627, 278] width 659 height 28
type input "Tapioca de Ovos com queijo coalho, orégano e tomate"
click at [458, 206] on span "Preço e variações" at bounding box center [486, 202] width 111 height 15
click at [1137, 693] on button "Salvar" at bounding box center [1115, 698] width 70 height 35
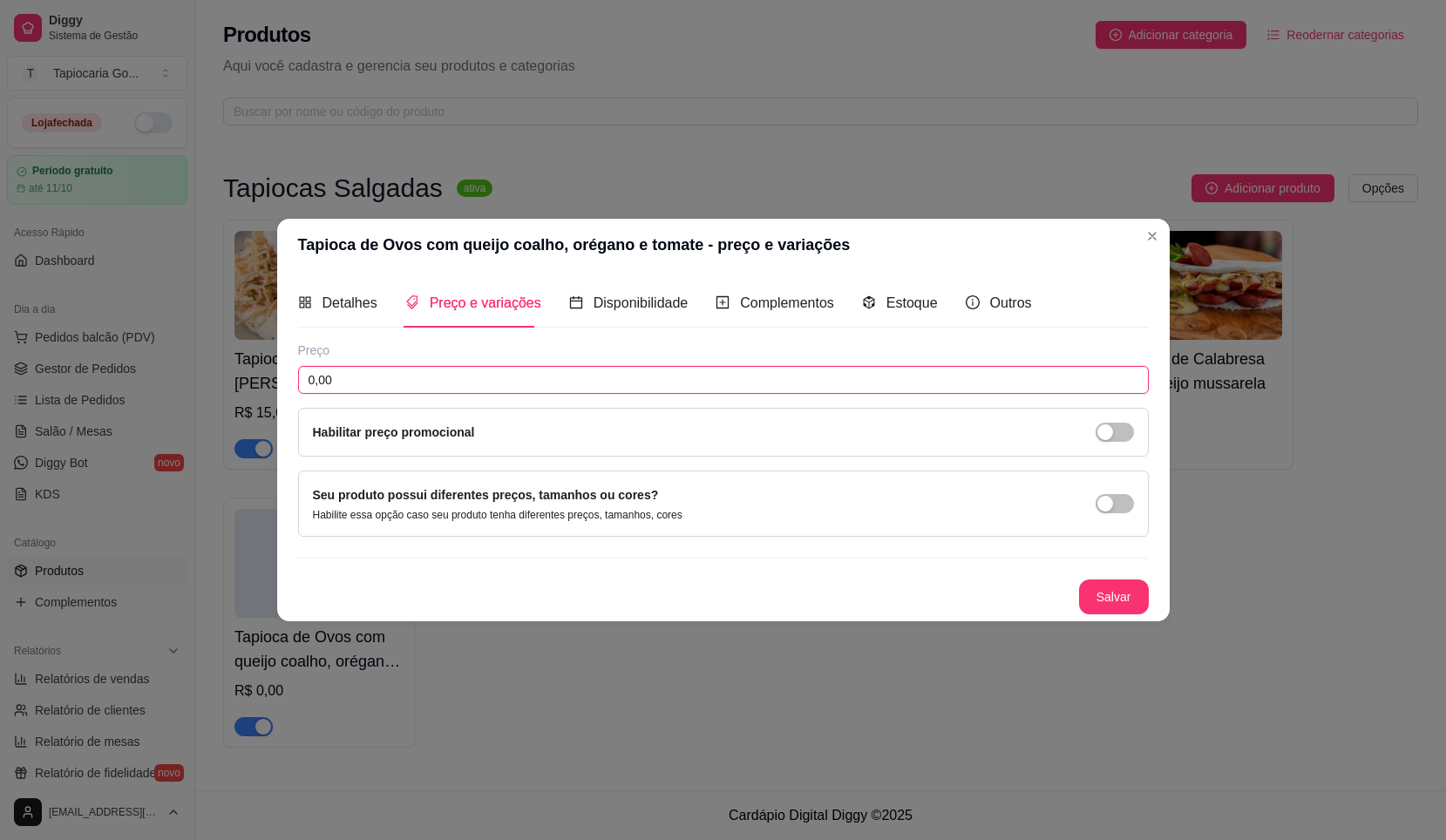
click at [467, 373] on input "0,00" at bounding box center [723, 380] width 851 height 28
type input "14,00"
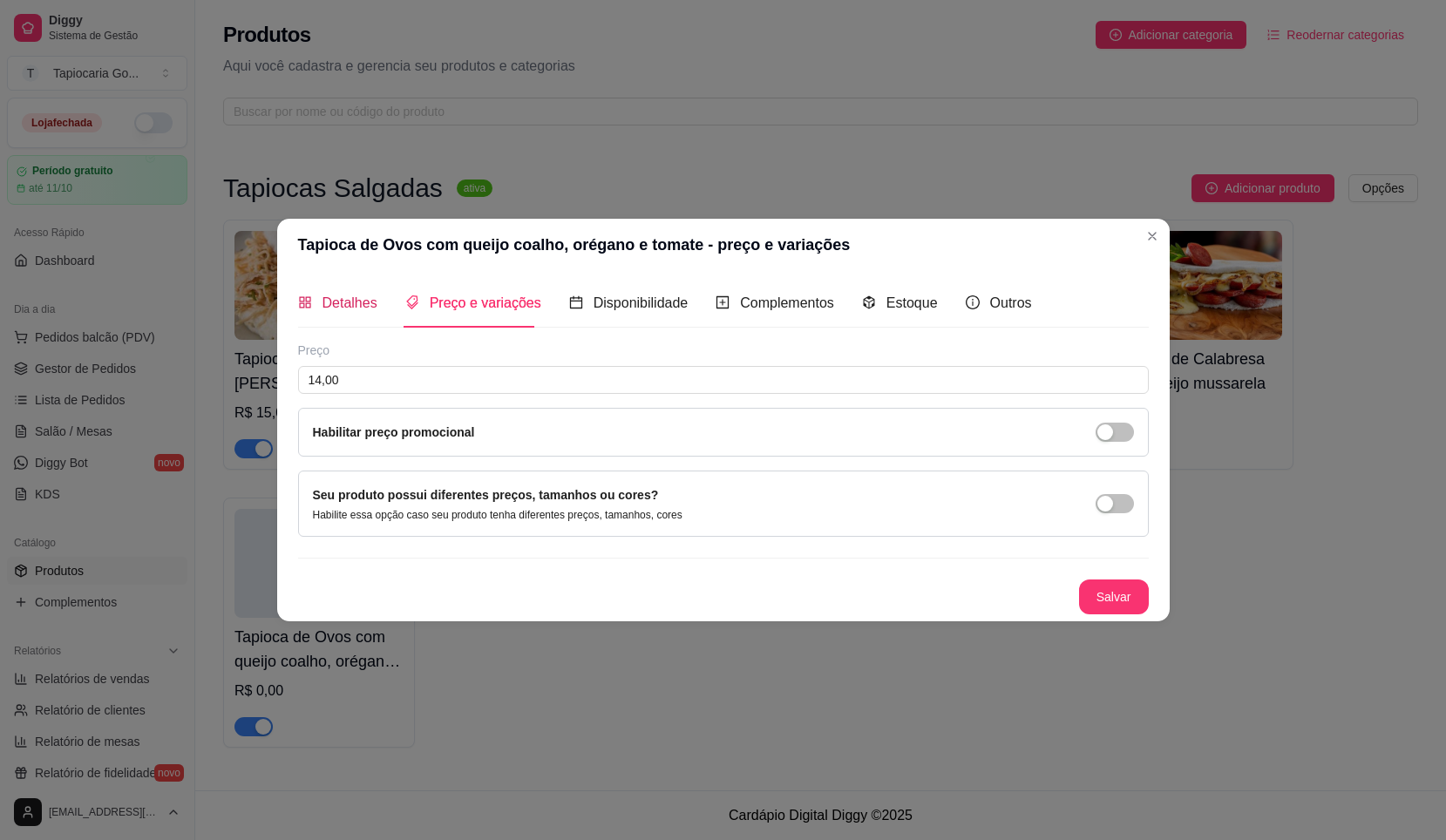
click at [345, 308] on span "Detalhes" at bounding box center [349, 302] width 55 height 15
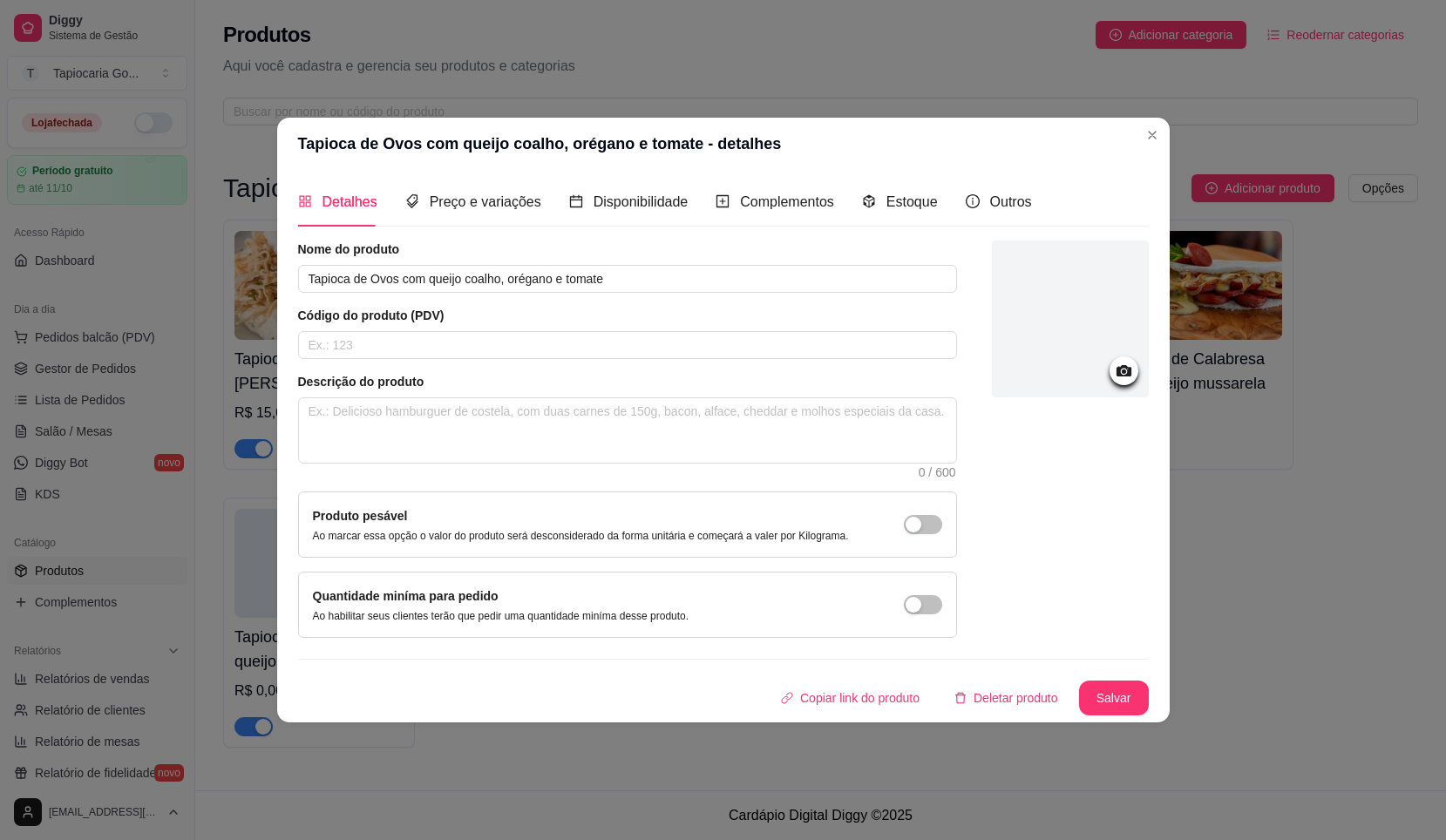
click at [1131, 335] on div at bounding box center [1070, 319] width 157 height 157
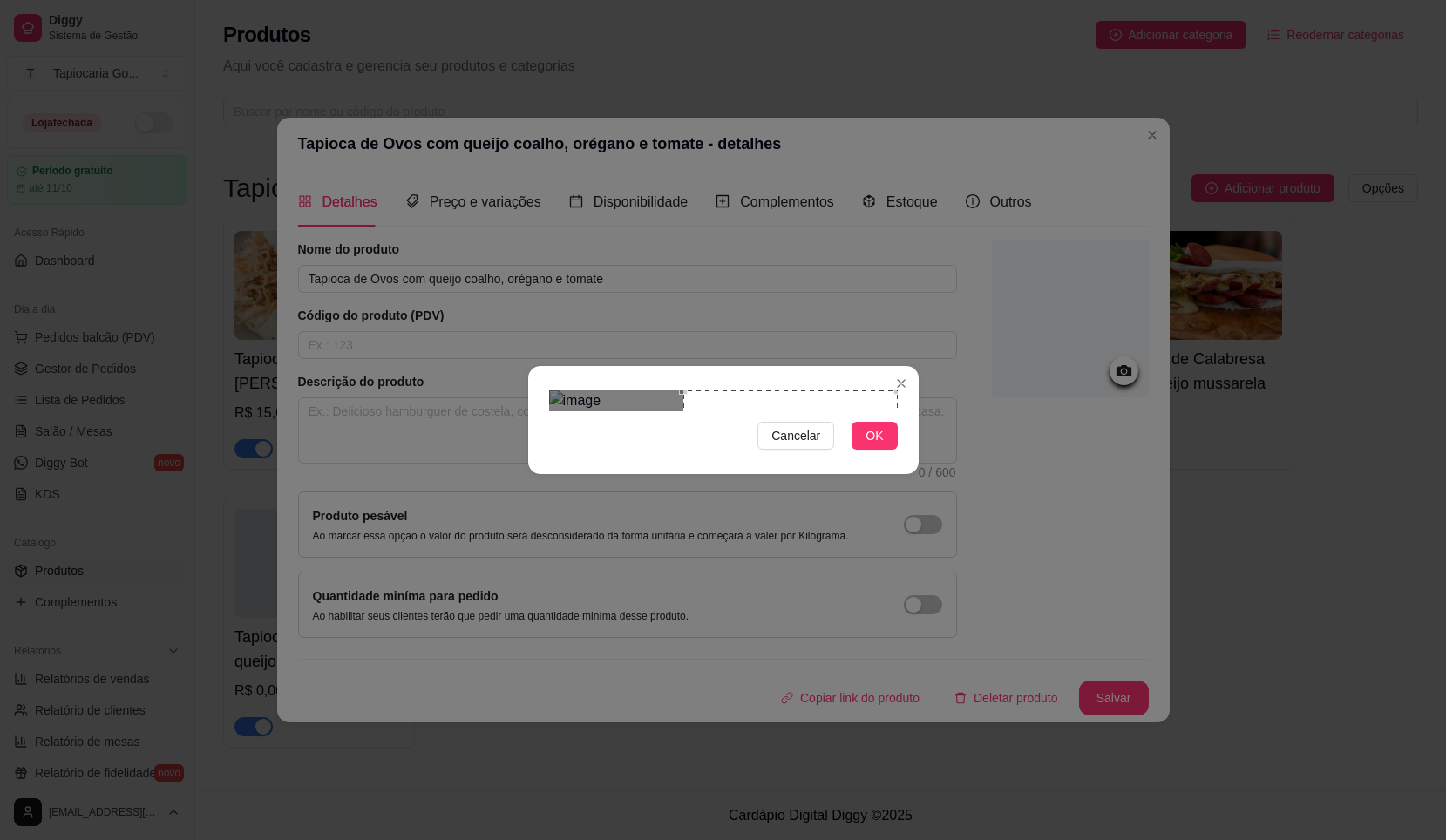
click at [837, 414] on div "Use the arrow keys to move the crop selection area" at bounding box center [791, 497] width 215 height 214
click at [864, 450] on button "OK" at bounding box center [874, 435] width 46 height 28
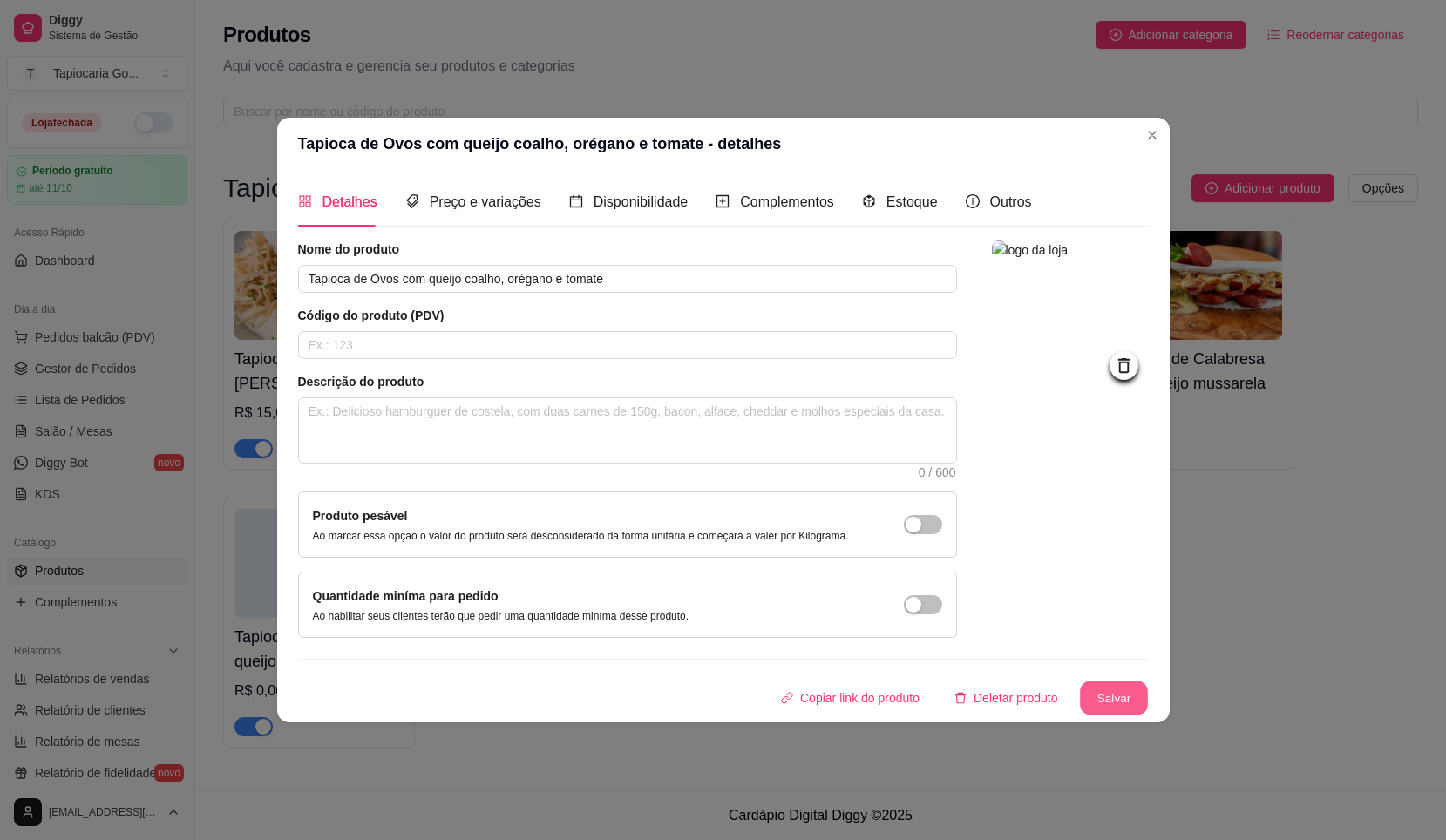
click at [1105, 695] on button "Salvar" at bounding box center [1115, 699] width 68 height 34
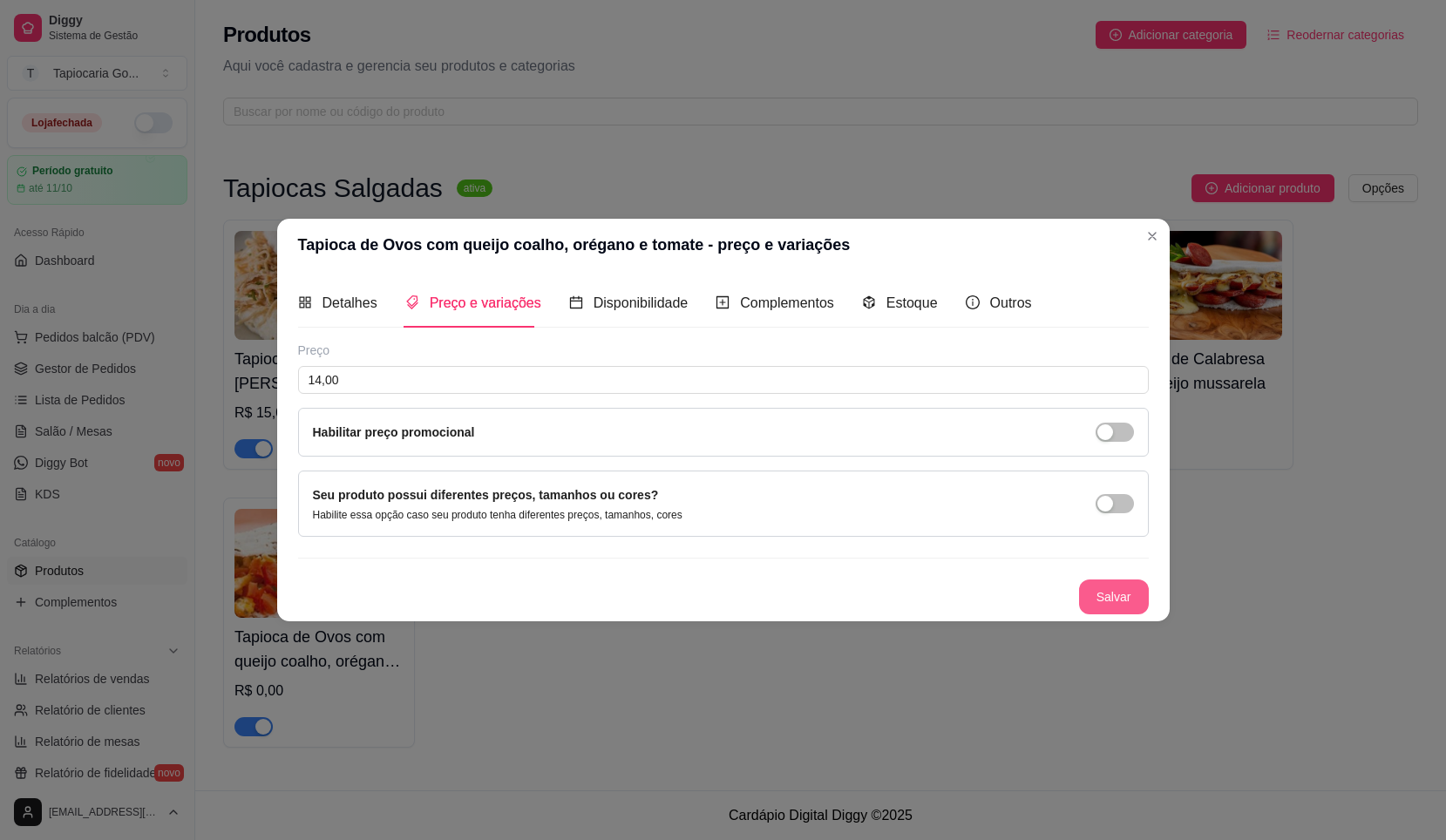
click at [1114, 611] on button "Salvar" at bounding box center [1115, 597] width 70 height 35
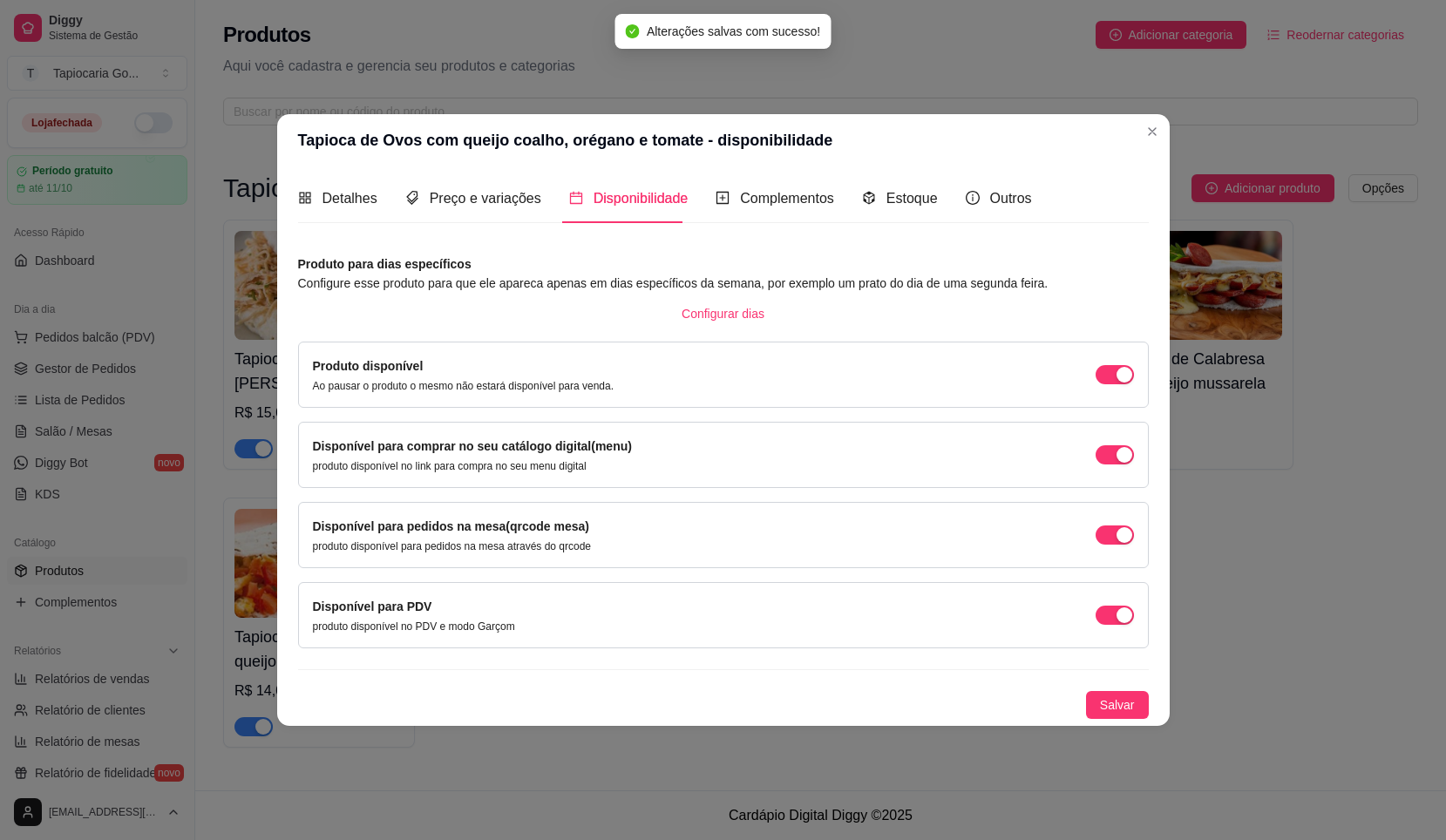
click at [1147, 234] on div "Detalhes Preço e variações Disponibilidade Complementos Estoque Outros Nome do …" at bounding box center [723, 446] width 851 height 546
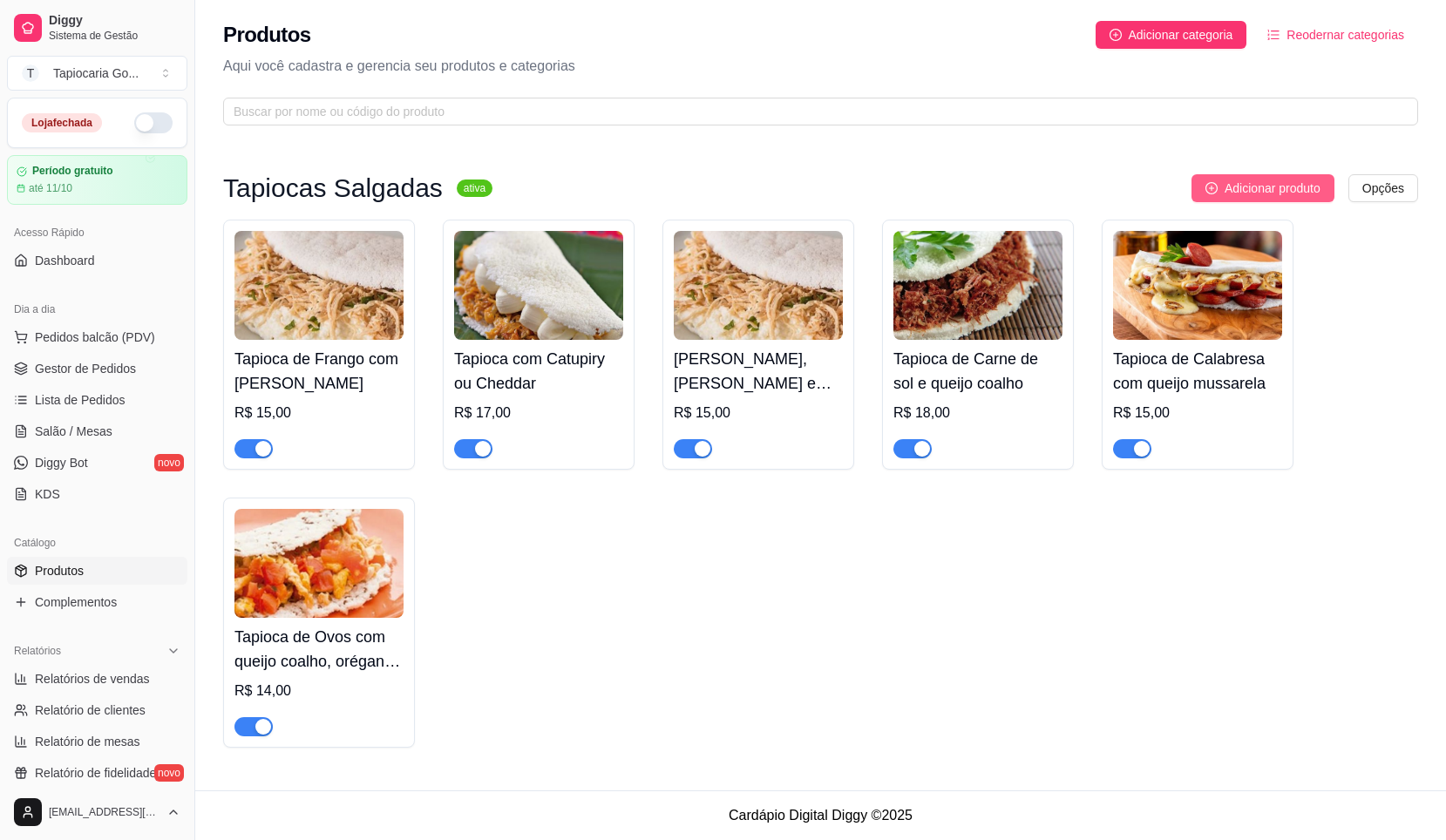
click at [1231, 191] on span "Adicionar produto" at bounding box center [1273, 188] width 96 height 19
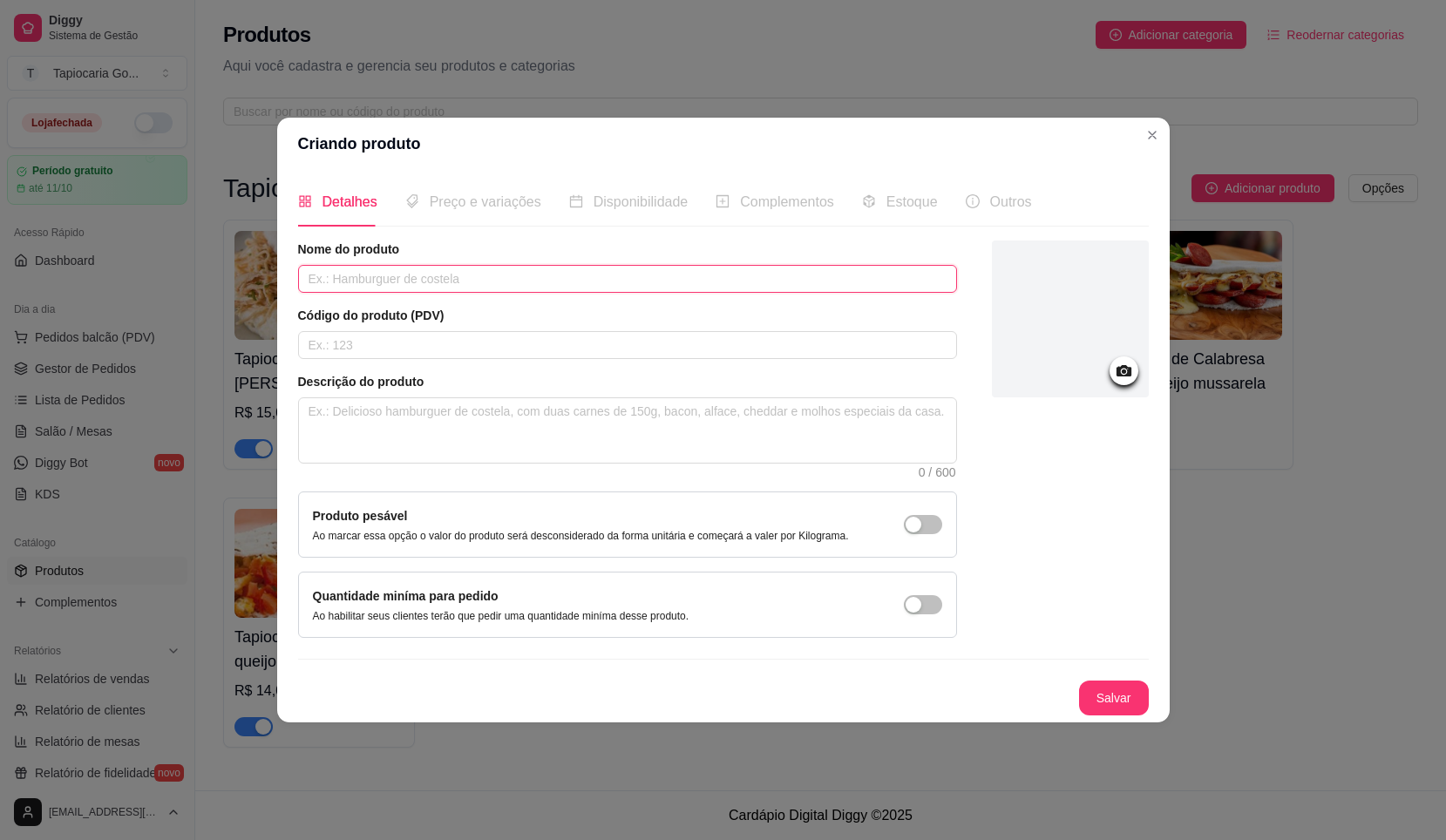
drag, startPoint x: 396, startPoint y: 274, endPoint x: 404, endPoint y: 279, distance: 9.4
click at [397, 274] on input "text" at bounding box center [627, 278] width 659 height 28
type input "Tapioca de Queijo coalho e orégano"
click at [1131, 311] on div at bounding box center [1070, 319] width 157 height 157
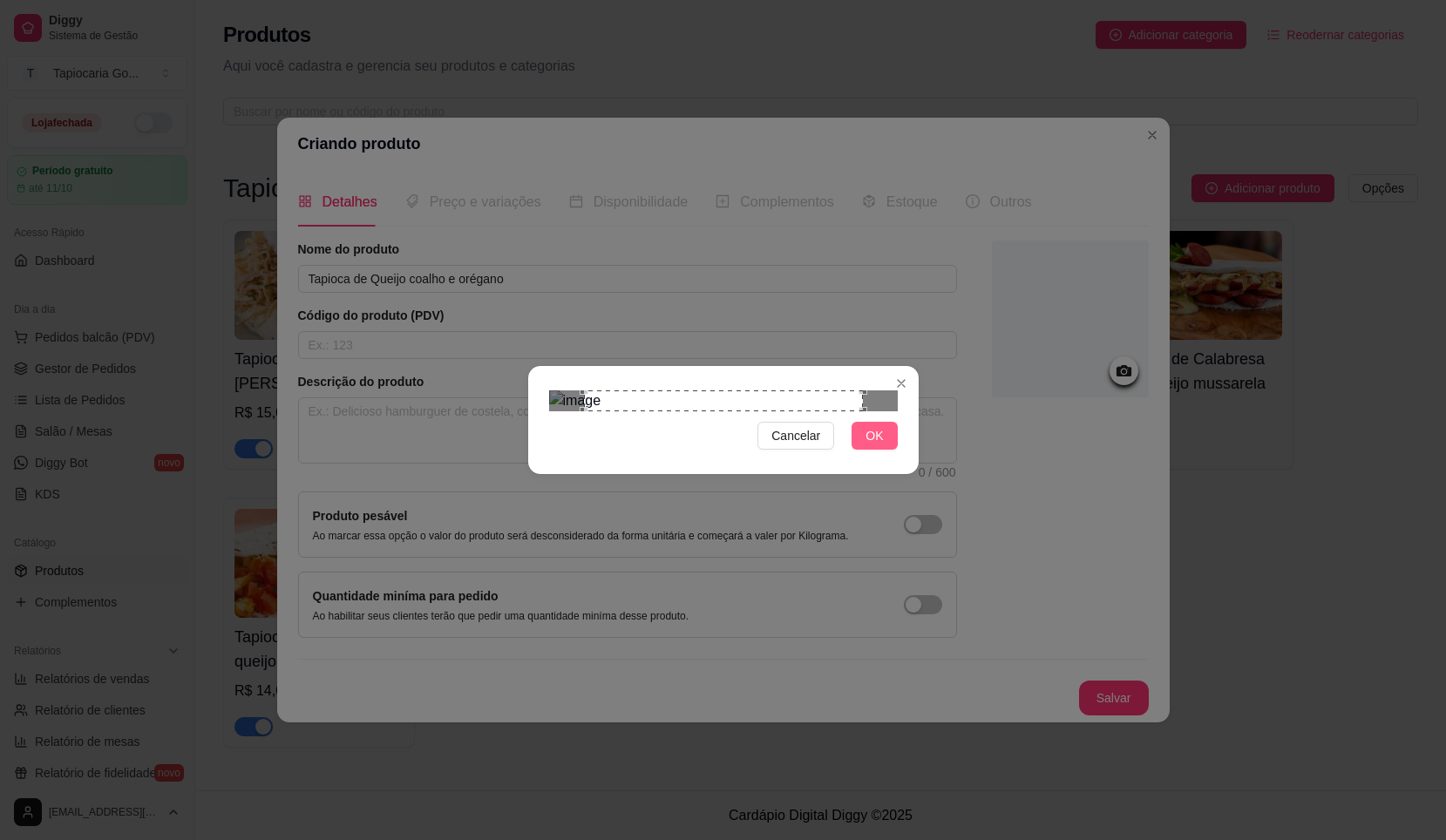
click at [879, 445] on span "OK" at bounding box center [874, 435] width 17 height 19
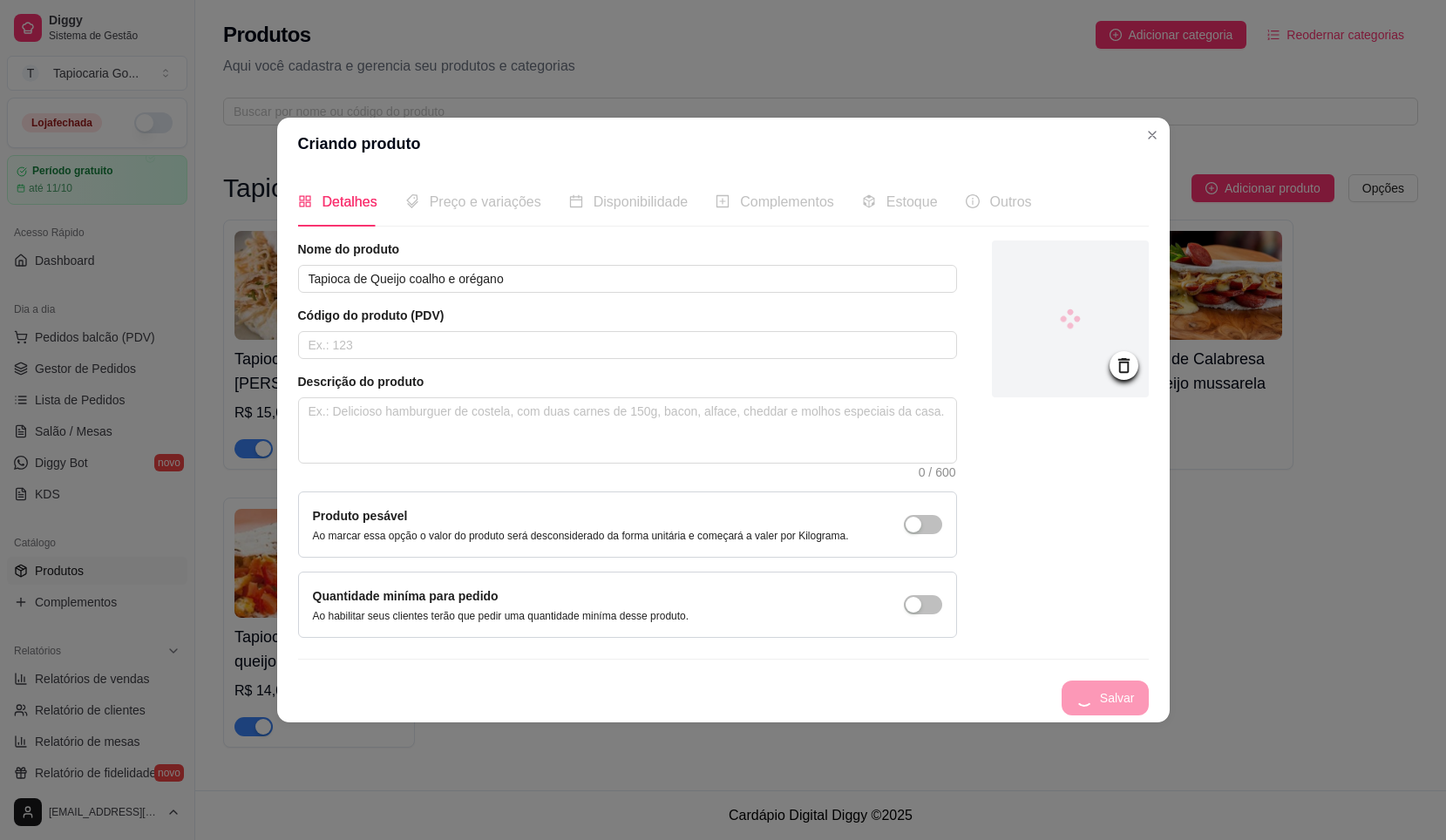
click at [484, 216] on div "Preço e variações" at bounding box center [474, 201] width 136 height 49
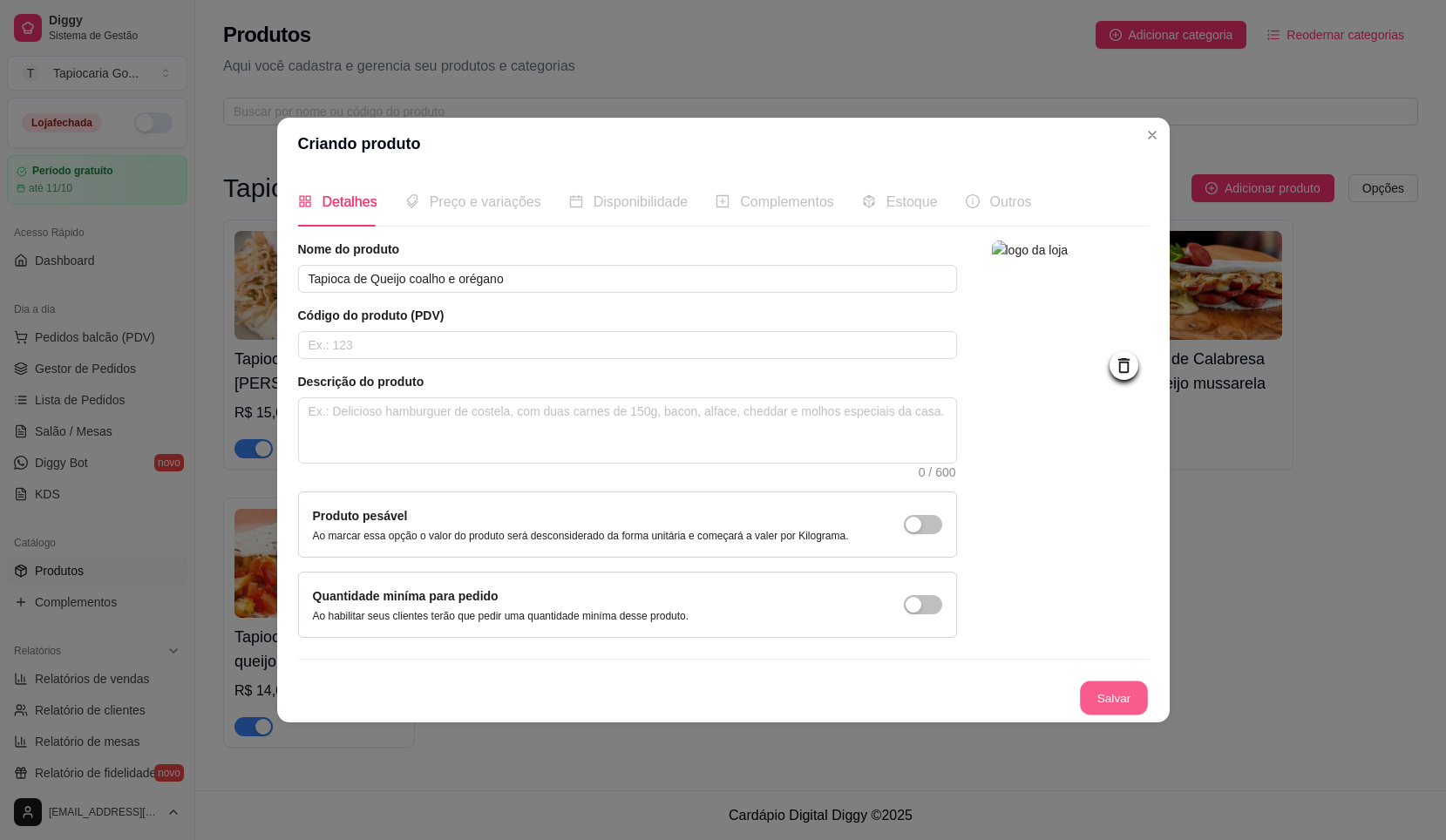
click at [1121, 698] on button "Salvar" at bounding box center [1115, 699] width 68 height 34
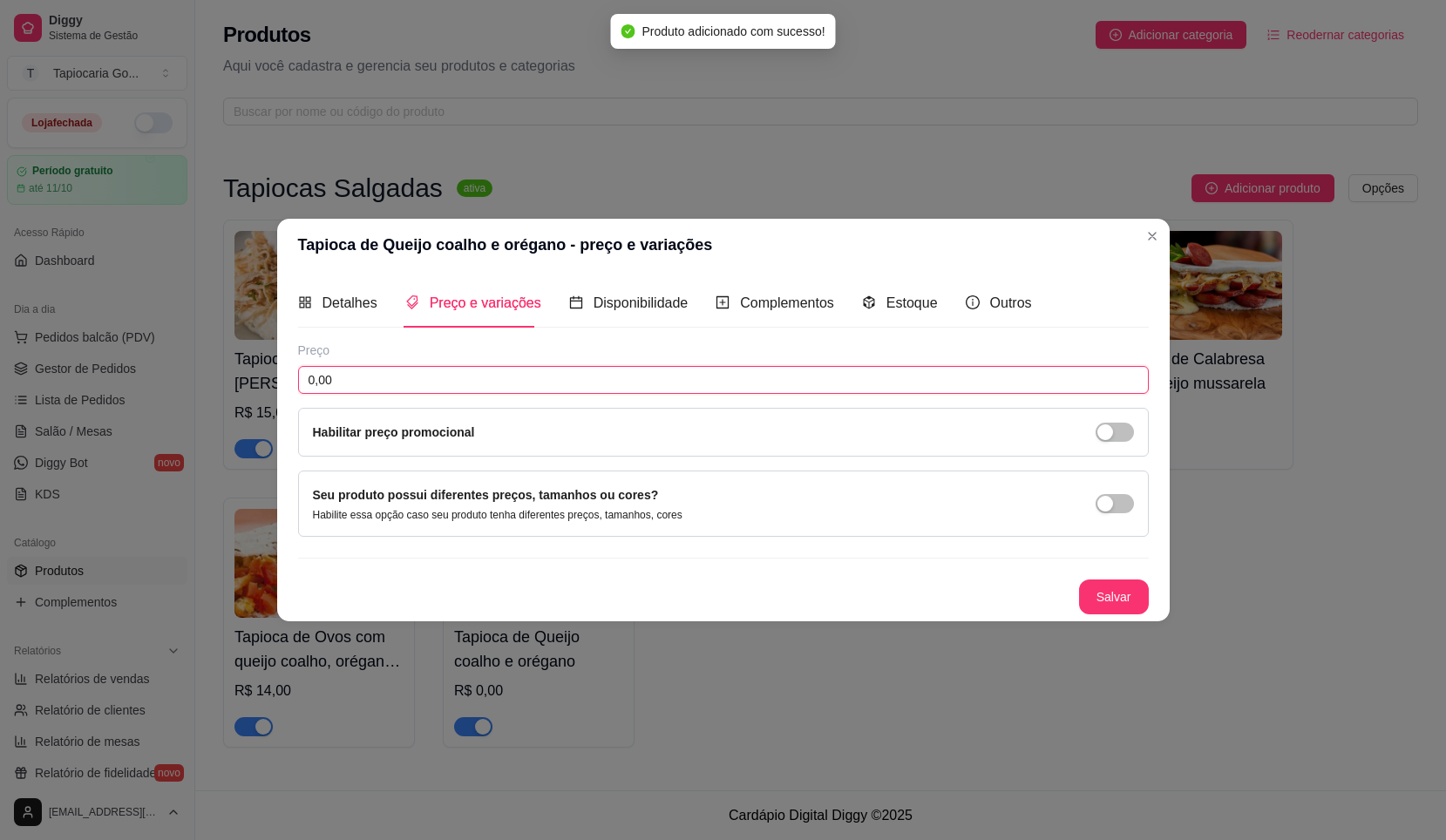
click at [520, 390] on input "0,00" at bounding box center [723, 380] width 851 height 28
type input "14,00"
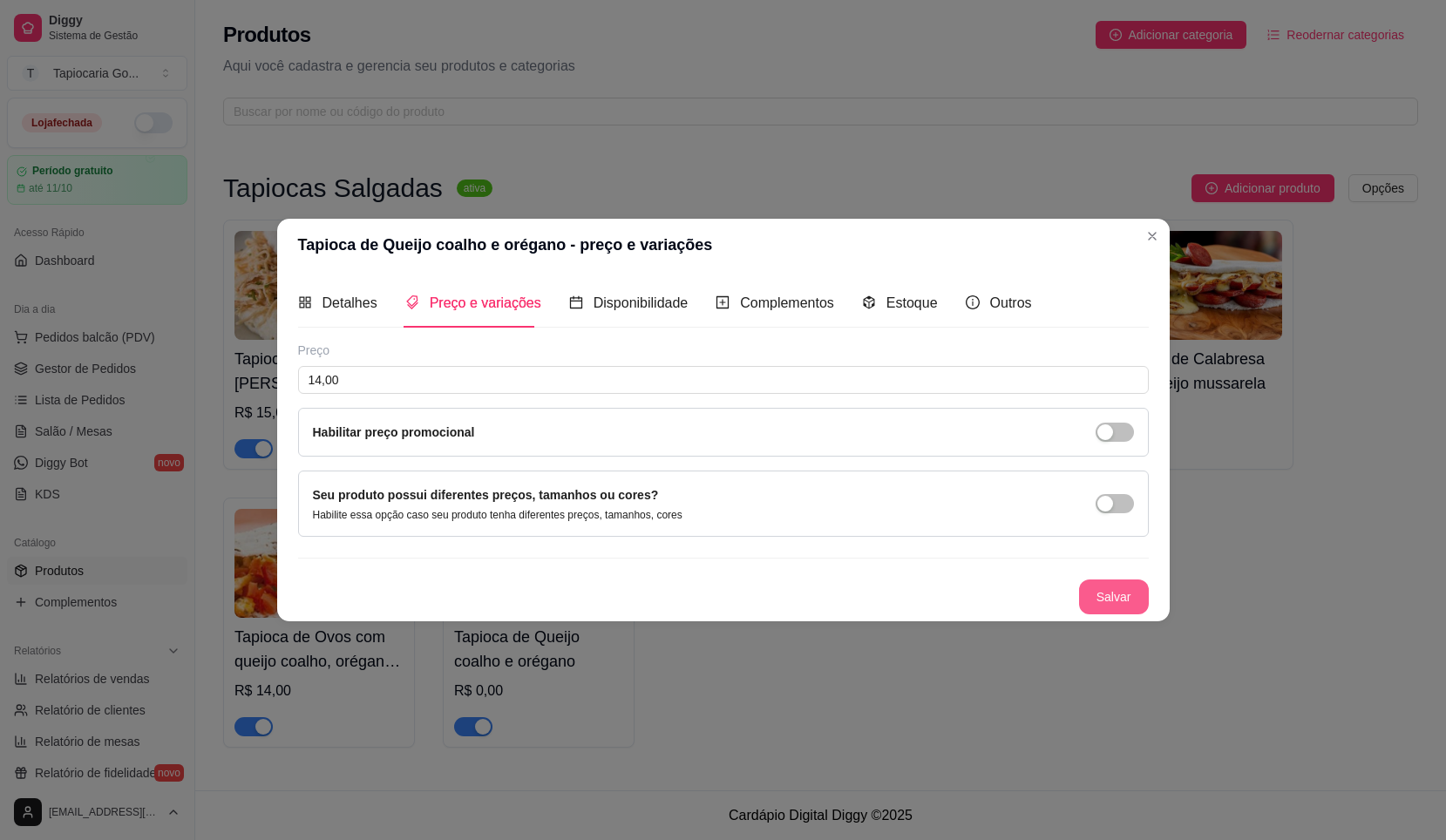
click at [1117, 604] on button "Salvar" at bounding box center [1115, 597] width 70 height 35
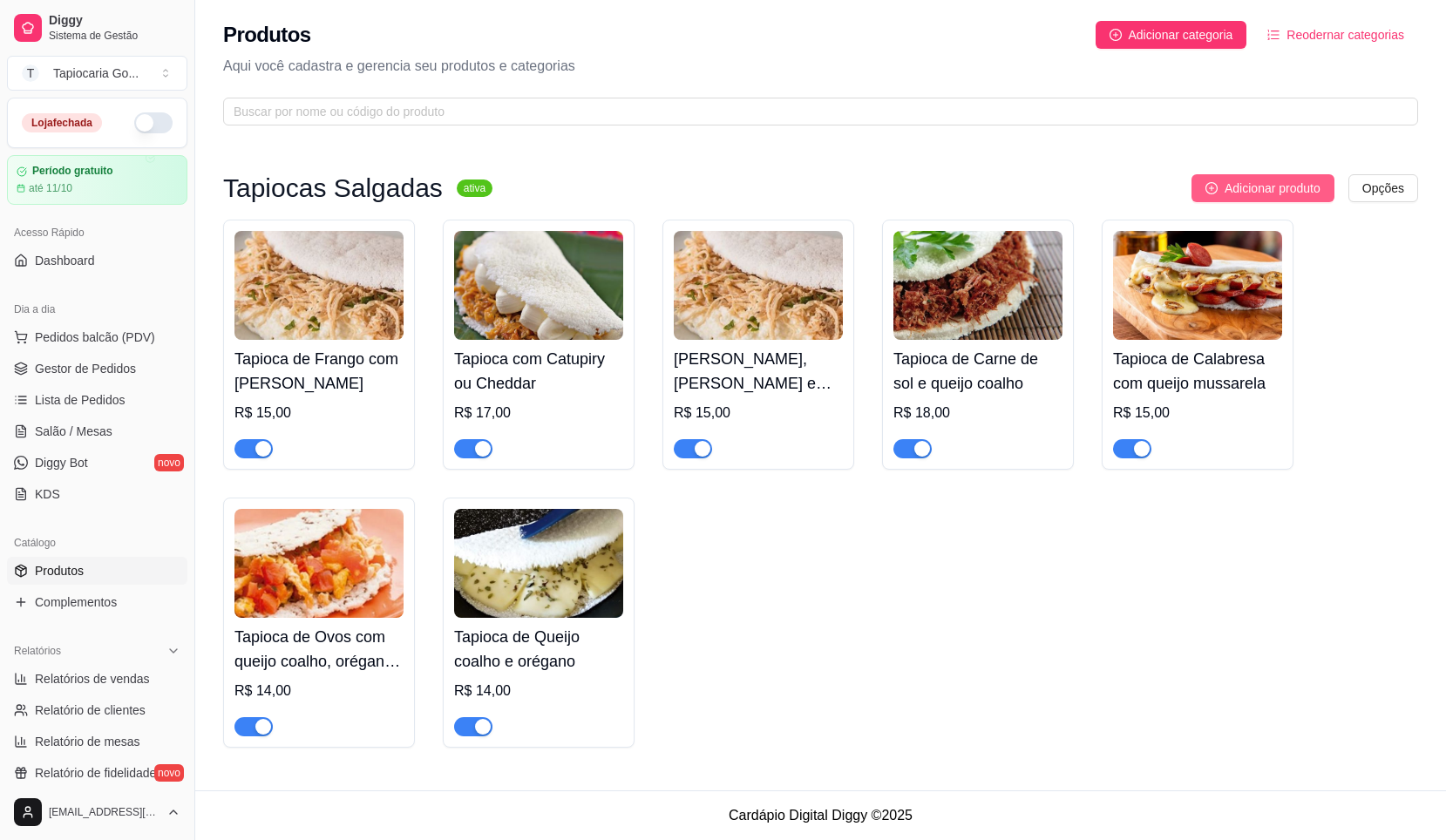
click at [1205, 190] on icon "plus-circle" at bounding box center [1212, 188] width 13 height 13
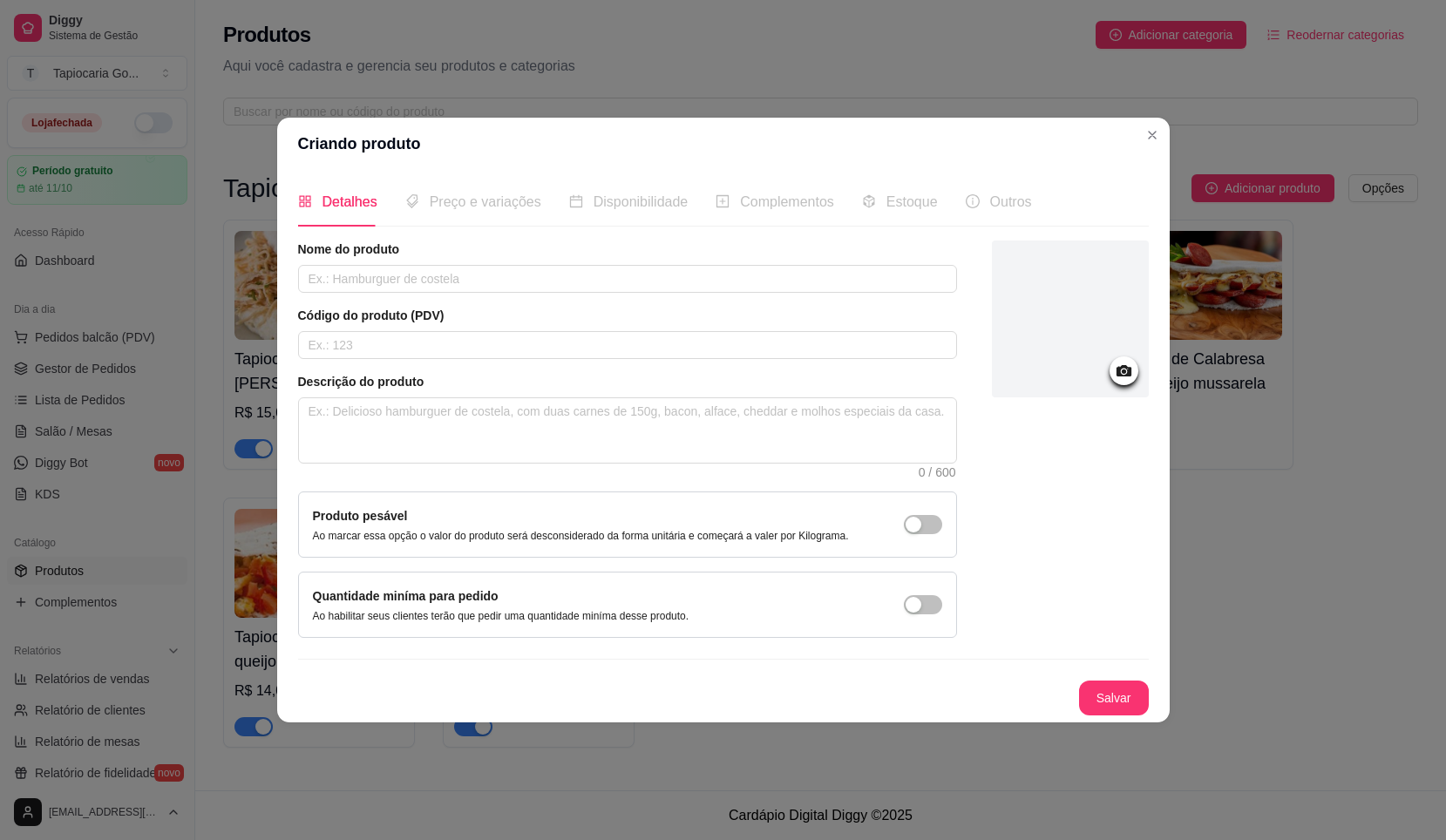
click at [637, 233] on div "Detalhes Preço e variações Disponibilidade Complementos Estoque Outros Nome do …" at bounding box center [723, 446] width 851 height 538
click at [574, 258] on article "Nome do produto" at bounding box center [627, 249] width 659 height 17
click at [569, 280] on input "text" at bounding box center [627, 278] width 659 height 28
type input "Tapioca de presunto e queijo"
drag, startPoint x: 596, startPoint y: 328, endPoint x: 489, endPoint y: 254, distance: 130.1
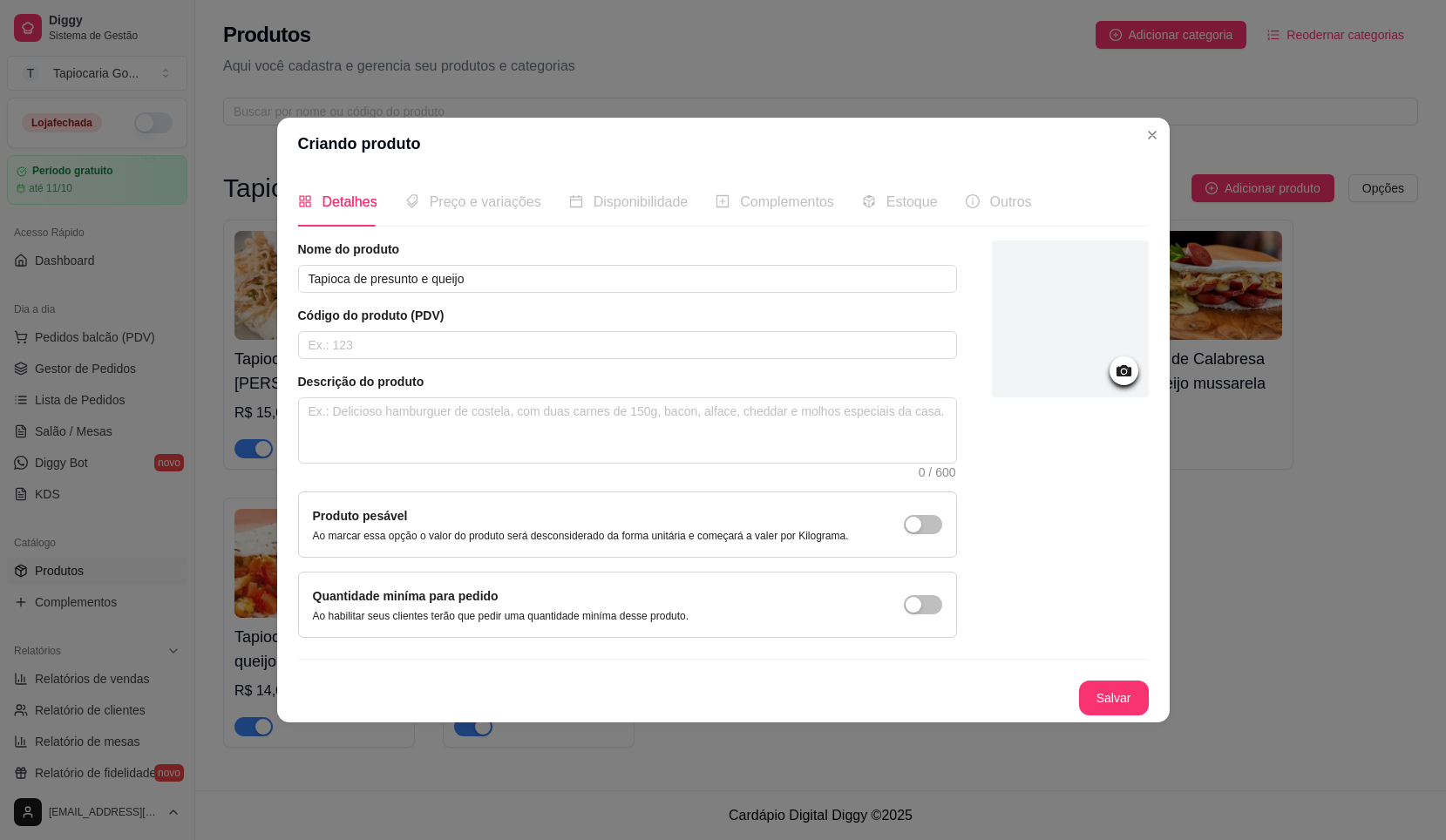
click at [588, 320] on div "Código do produto (PDV)" at bounding box center [627, 333] width 659 height 52
click at [464, 218] on div "Preço e variações" at bounding box center [474, 201] width 136 height 49
click at [1121, 694] on button "Salvar" at bounding box center [1115, 699] width 68 height 34
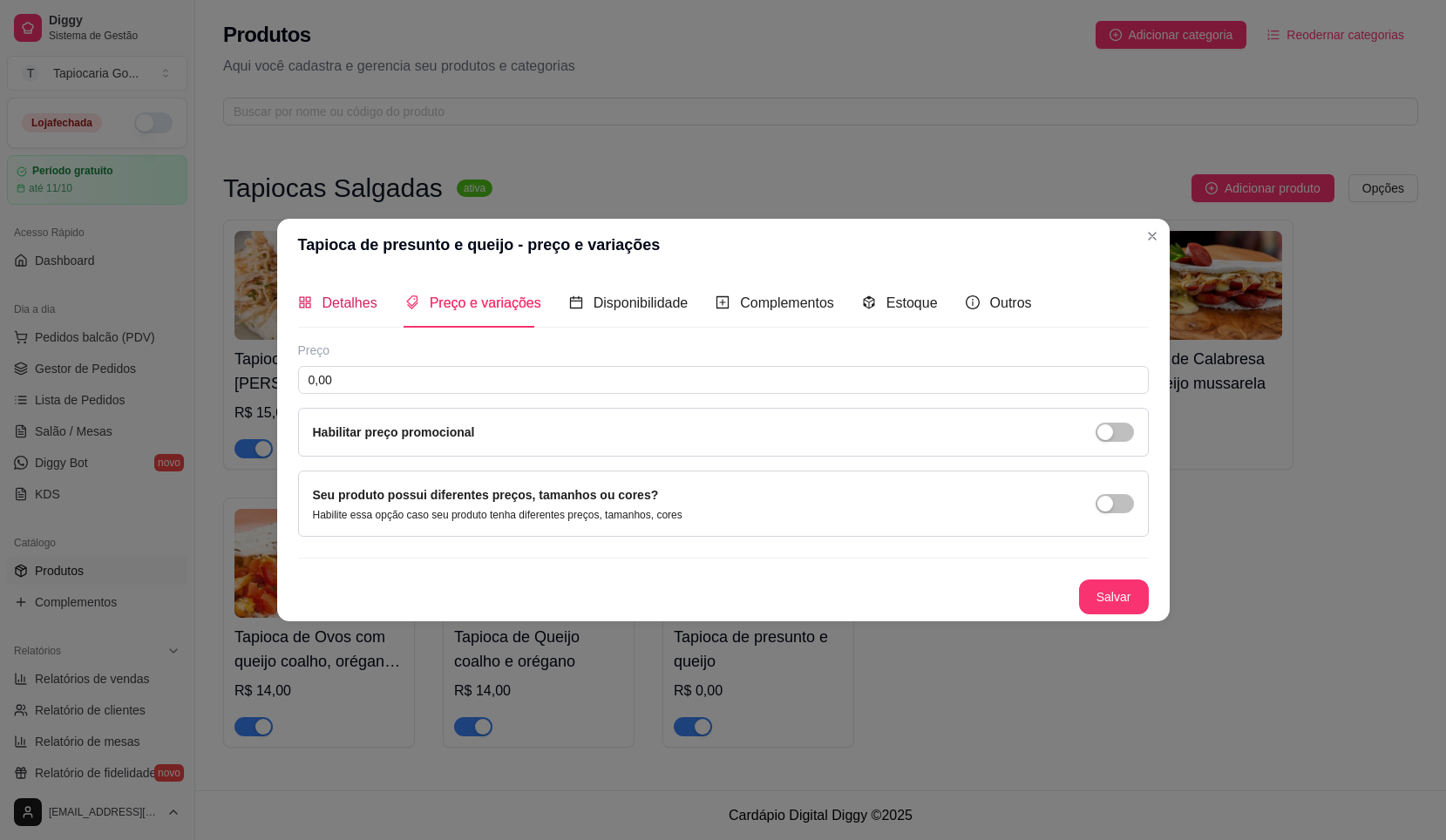
click at [311, 308] on icon "appstore" at bounding box center [304, 302] width 12 height 12
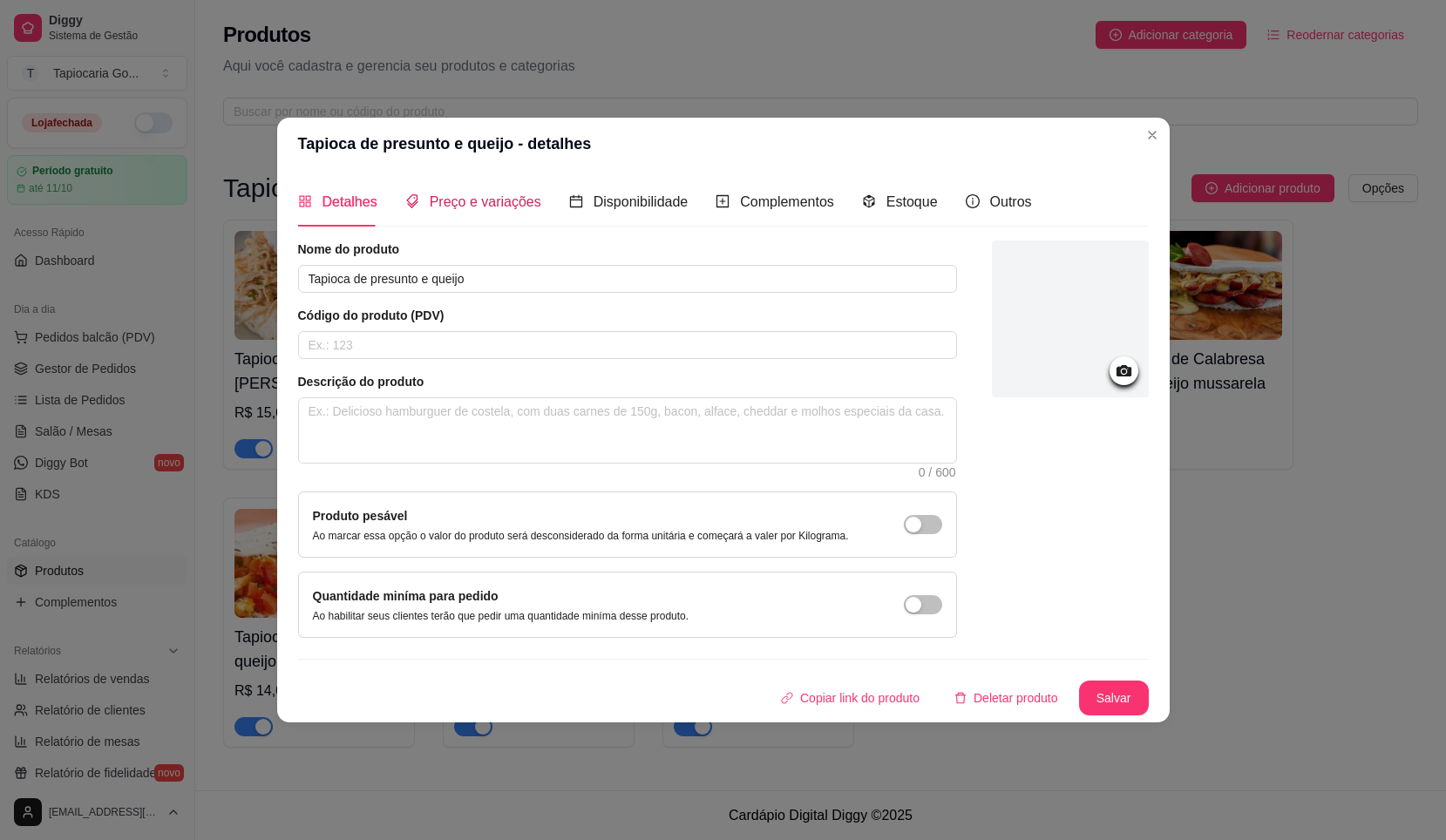
drag, startPoint x: 477, startPoint y: 192, endPoint x: 498, endPoint y: 213, distance: 29.7
click at [481, 197] on span "Preço e variações" at bounding box center [486, 202] width 111 height 15
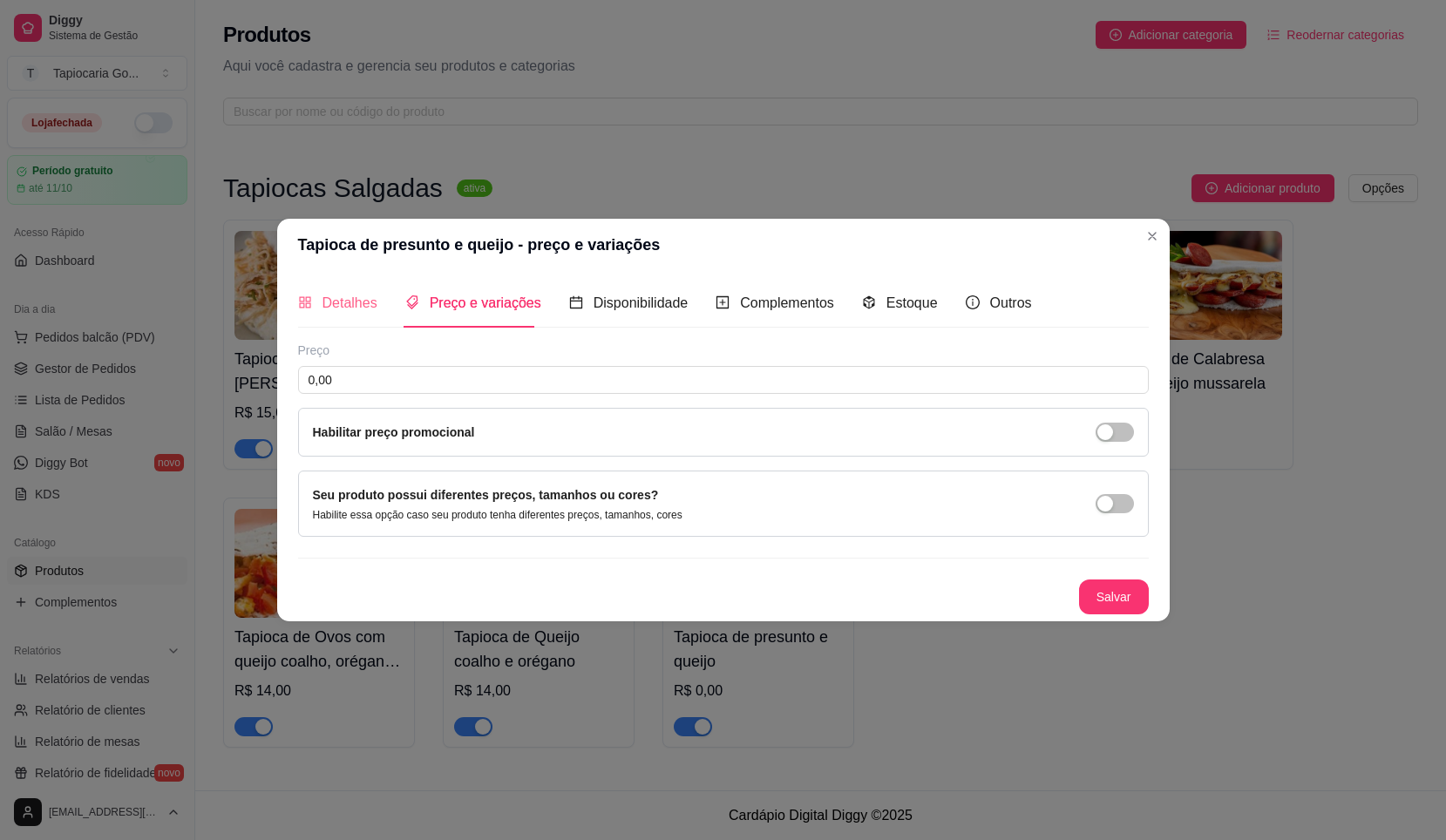
drag, startPoint x: 300, startPoint y: 285, endPoint x: 328, endPoint y: 303, distance: 33.3
click at [304, 289] on div "Detalhes" at bounding box center [337, 302] width 79 height 49
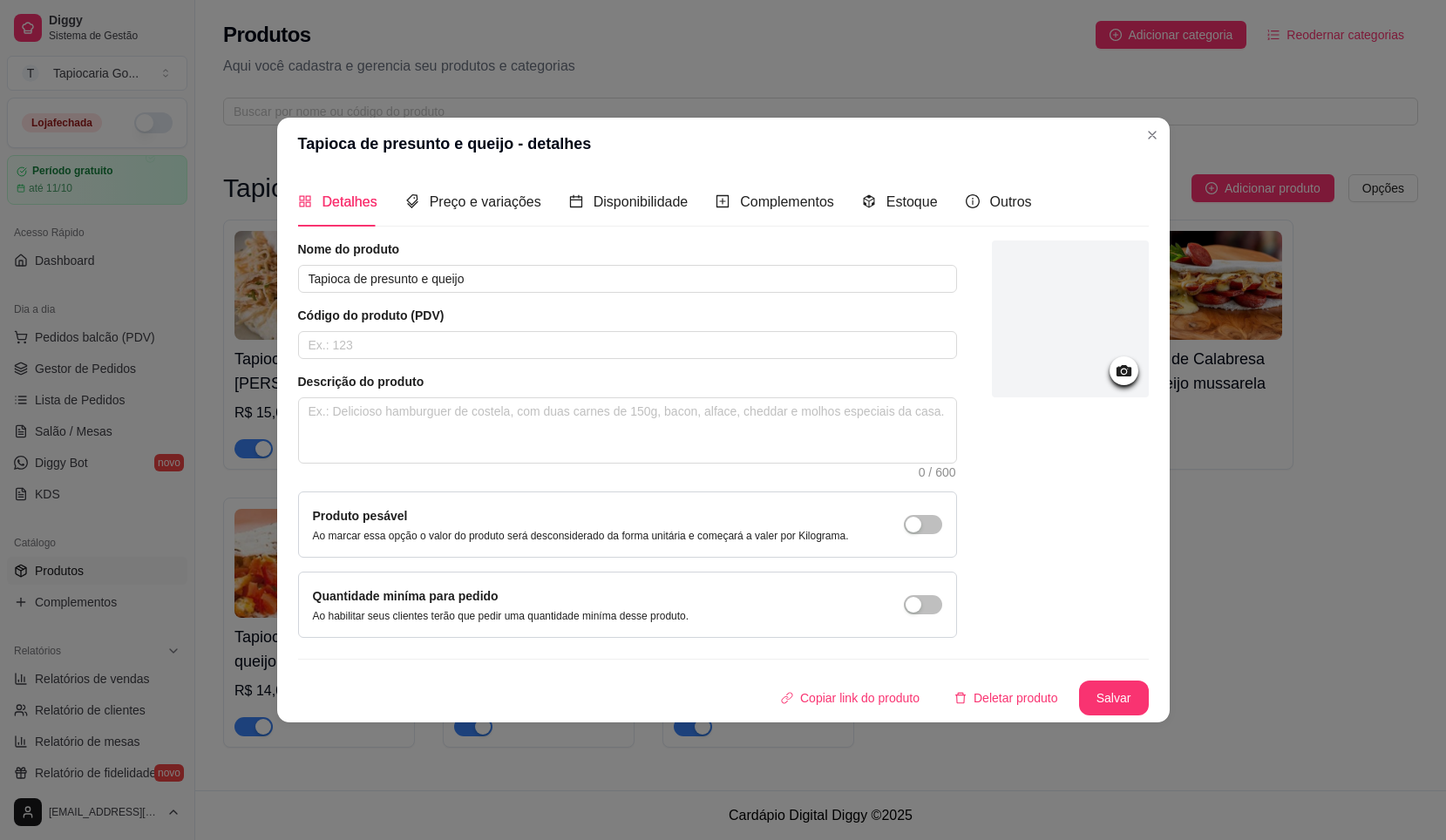
click at [443, 230] on div "Detalhes Preço e variações Disponibilidade Complementos Estoque Outros Nome do …" at bounding box center [723, 446] width 851 height 538
drag, startPoint x: 443, startPoint y: 230, endPoint x: 438, endPoint y: 212, distance: 18.7
click at [433, 206] on span "Preço e variações" at bounding box center [486, 202] width 111 height 15
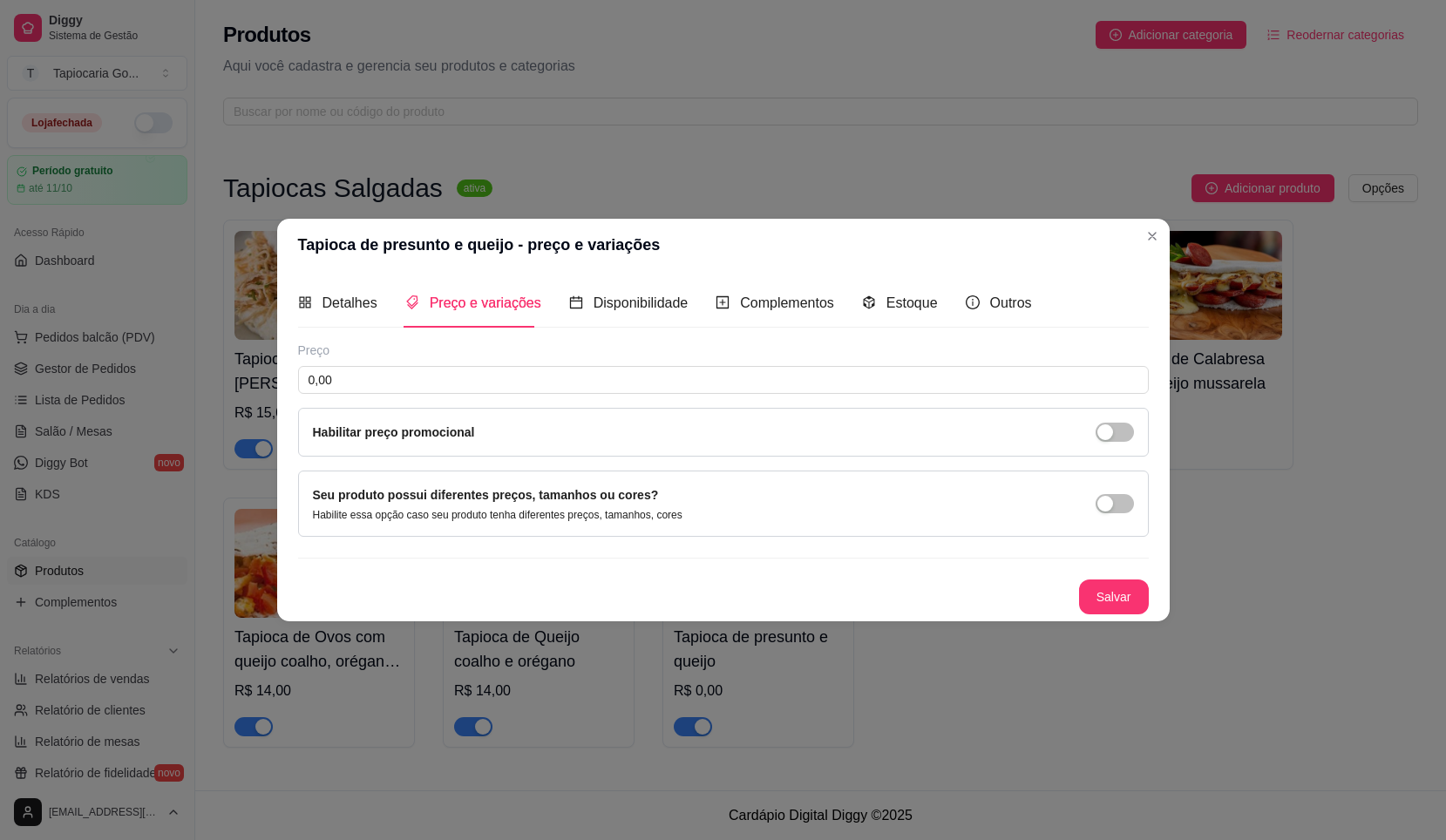
drag, startPoint x: 438, startPoint y: 212, endPoint x: 417, endPoint y: 365, distance: 154.4
click at [417, 365] on div "Preço 0,00 Habilitar preço promocional" at bounding box center [723, 399] width 851 height 115
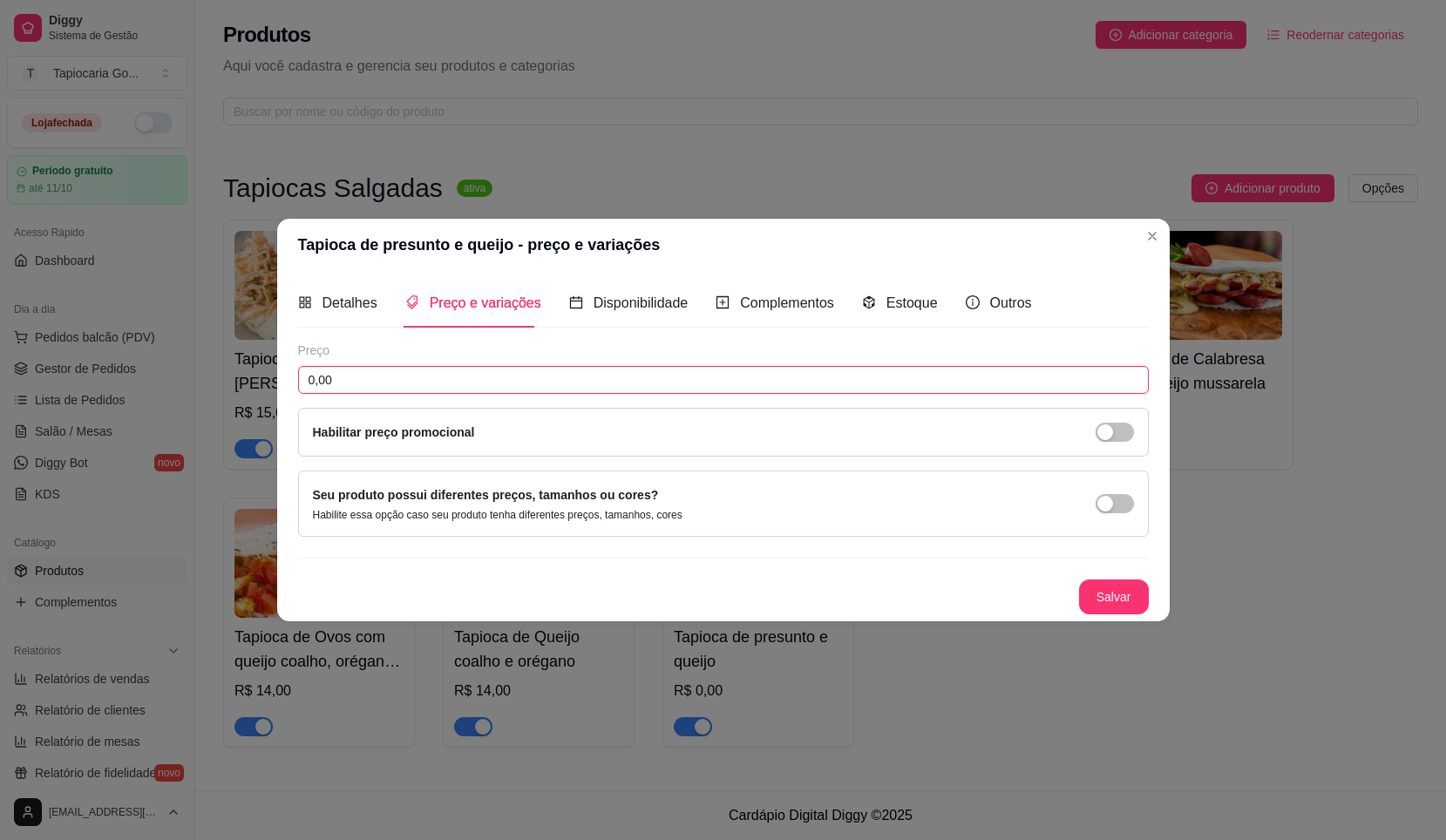
click at [420, 370] on input "0,00" at bounding box center [723, 380] width 851 height 28
type input "13,00"
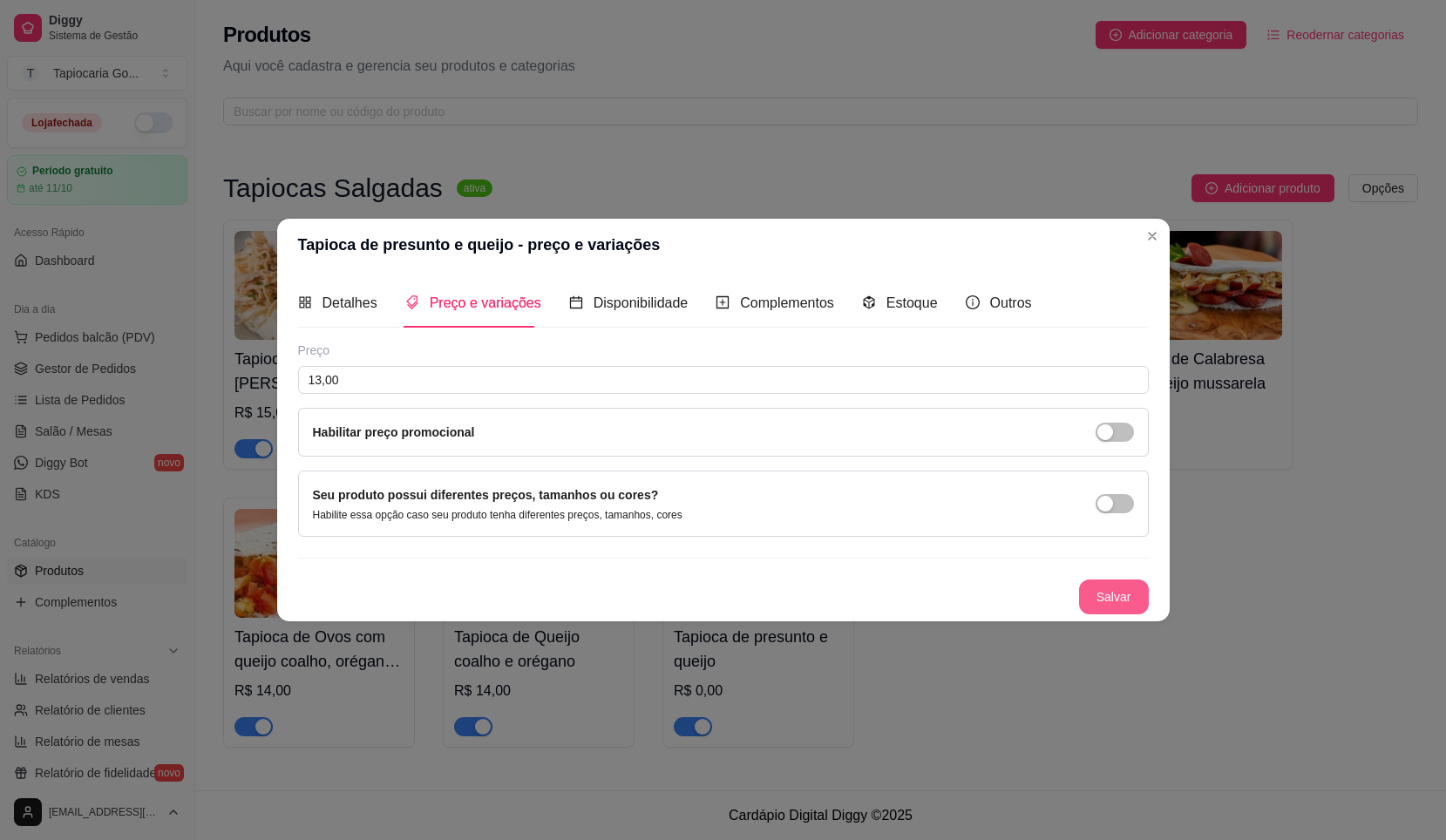
click at [1115, 589] on button "Salvar" at bounding box center [1115, 597] width 70 height 35
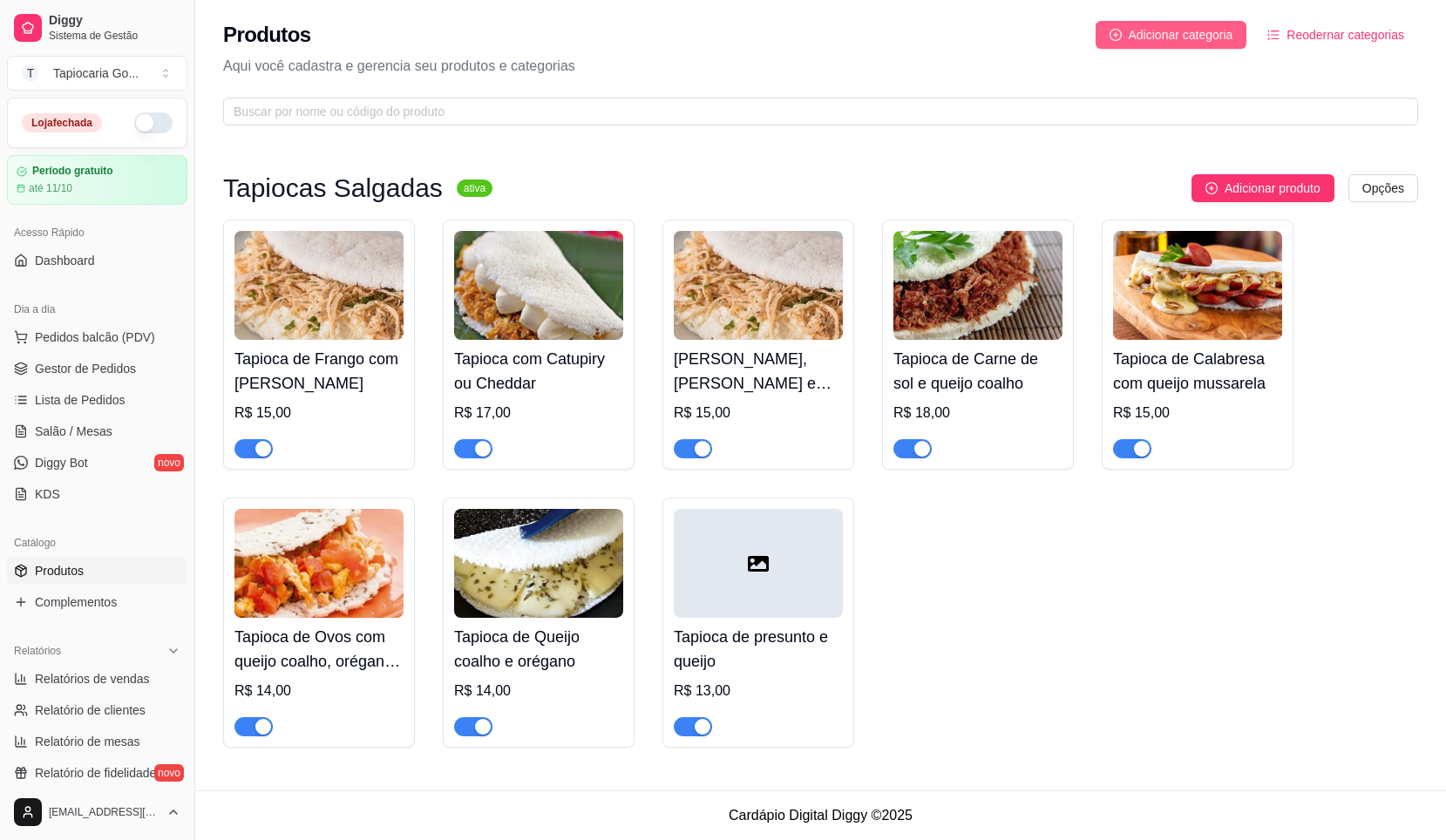
click at [1163, 31] on span "Adicionar categoria" at bounding box center [1181, 34] width 105 height 19
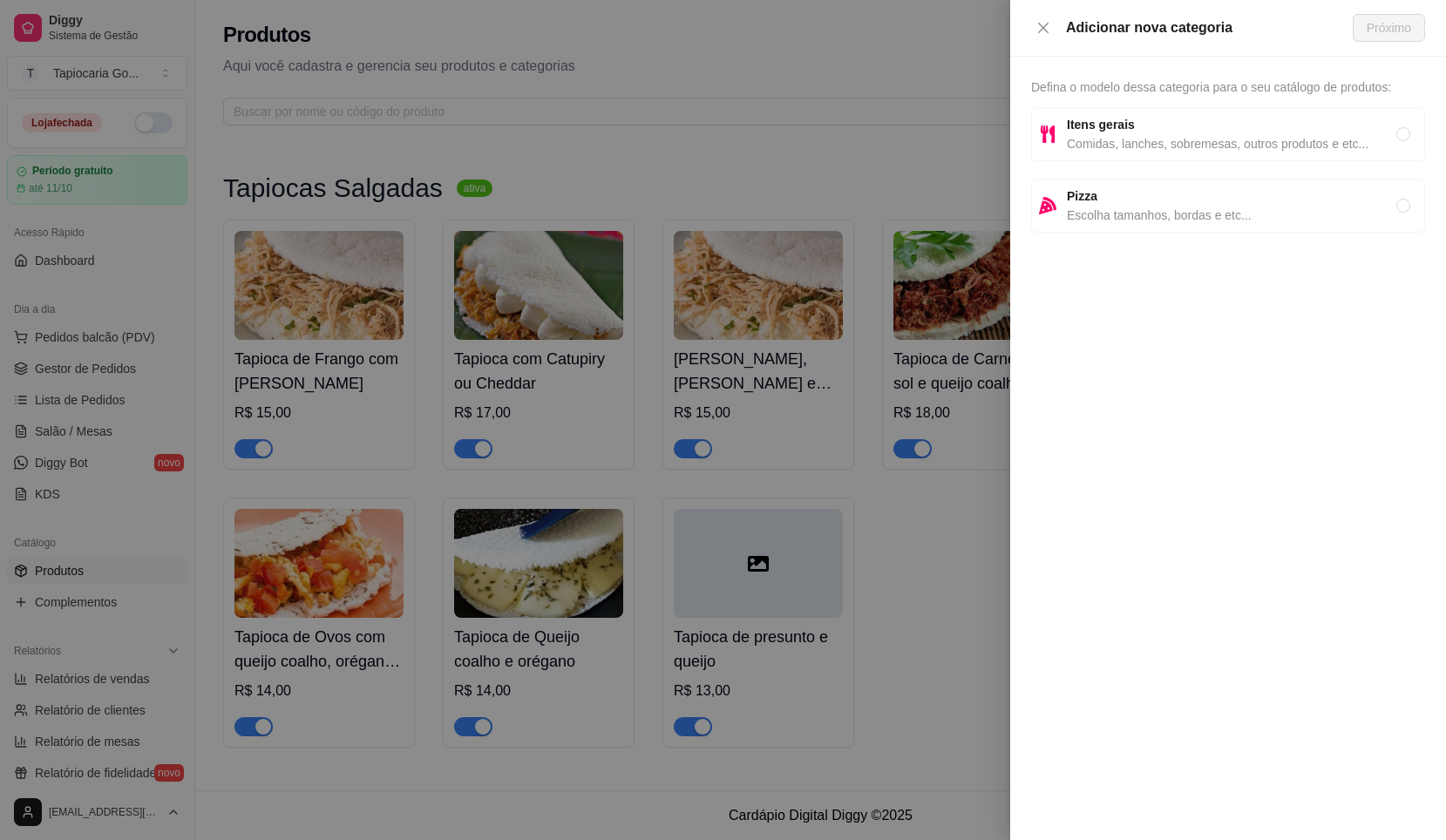
click at [1146, 137] on span "Comidas, lanches, sobremesas, outros produtos e etc..." at bounding box center [1231, 144] width 329 height 19
radio input "true"
click at [1372, 21] on span "Próximo" at bounding box center [1389, 27] width 45 height 19
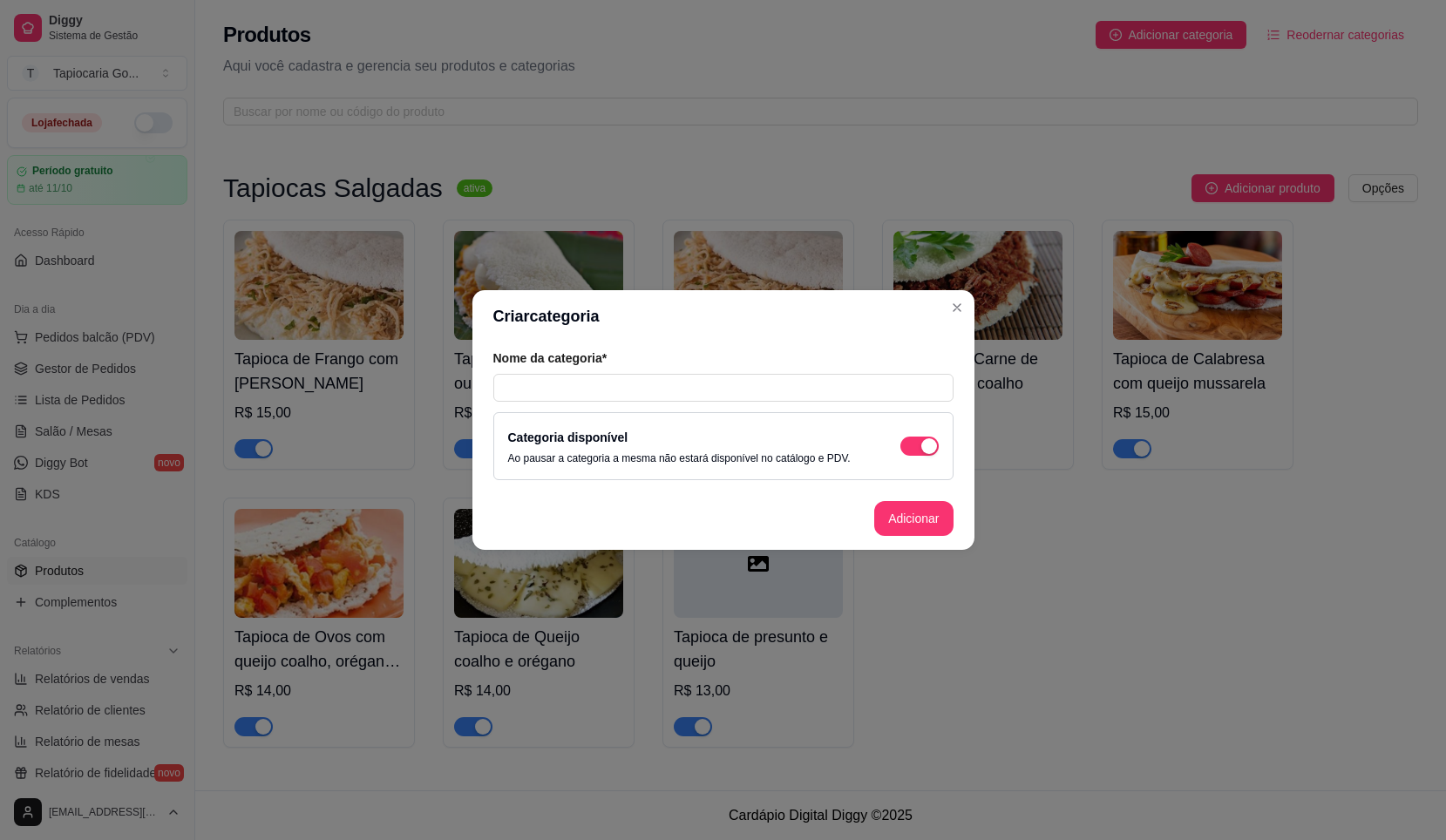
click at [569, 402] on div "Nome da categoria* Categoria disponível Ao pausar a categoria a mesma não estar…" at bounding box center [723, 415] width 503 height 144
click at [573, 372] on div "Nome da categoria*" at bounding box center [723, 376] width 460 height 52
click at [576, 380] on div "Nome da categoria*" at bounding box center [723, 376] width 460 height 52
click at [577, 383] on input "text" at bounding box center [723, 388] width 460 height 28
type input "Tapiocas Doces"
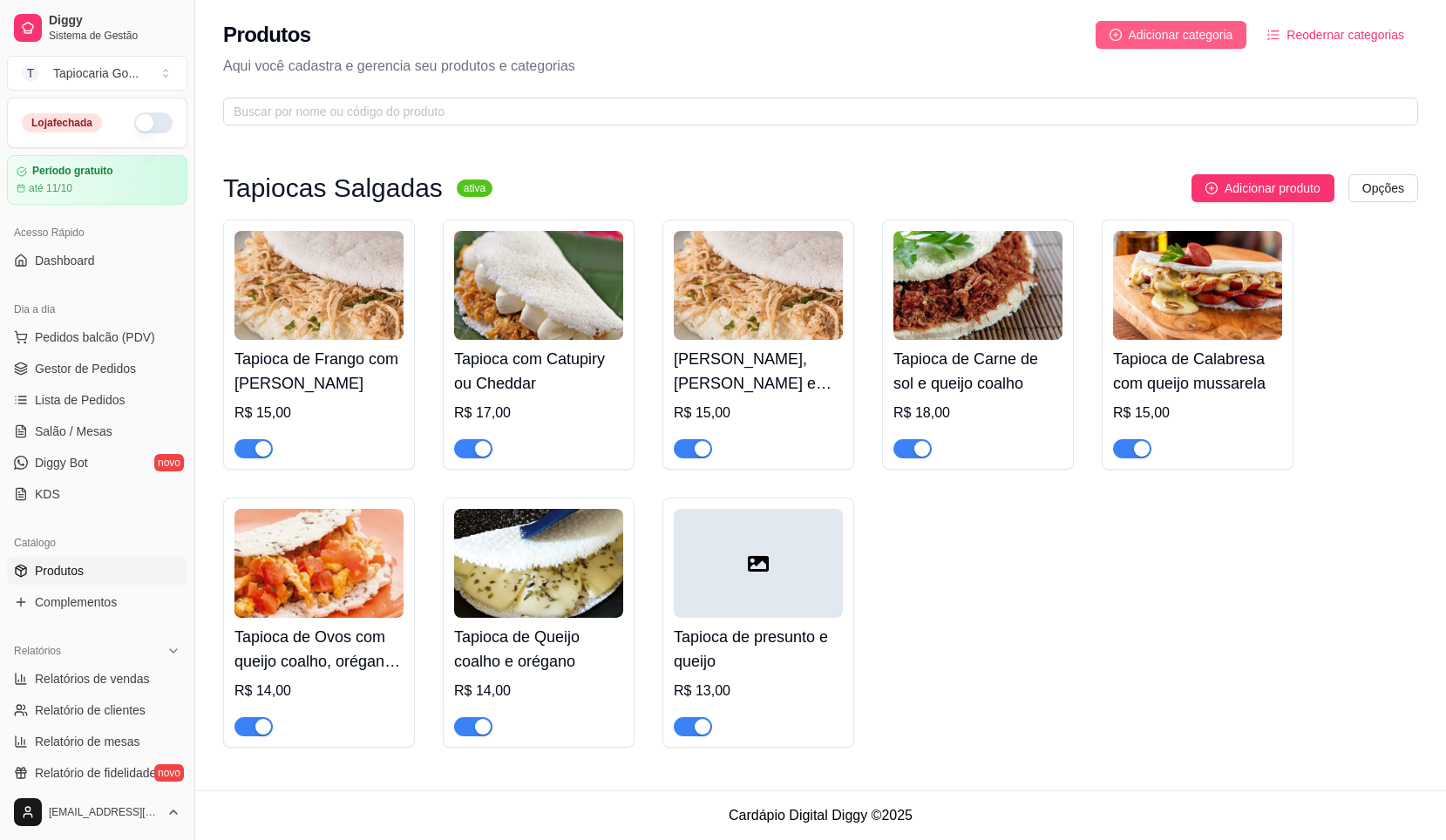
click at [1222, 28] on span "Adicionar categoria" at bounding box center [1181, 34] width 105 height 19
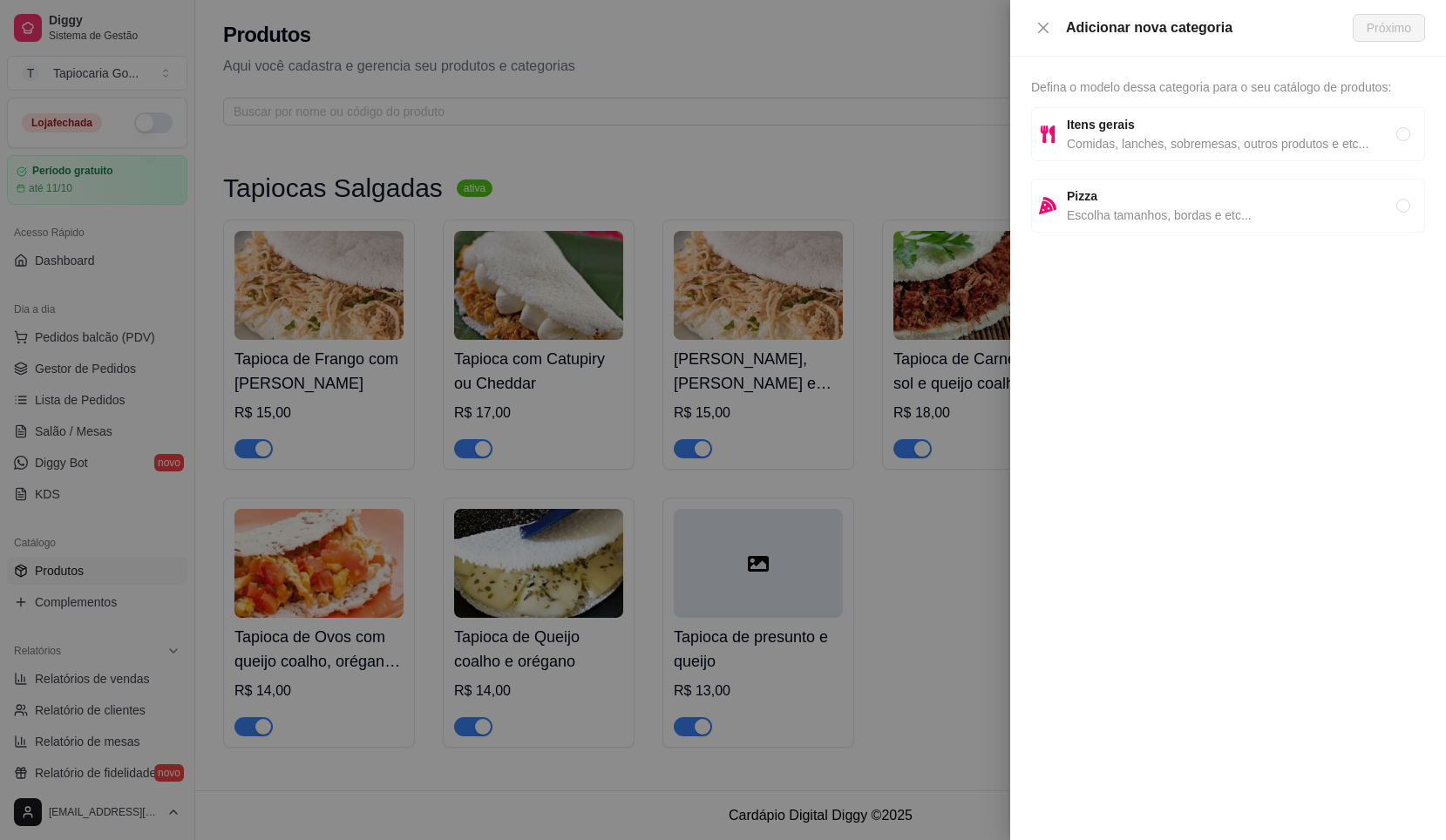
click at [1186, 136] on span "Comidas, lanches, sobremesas, outros produtos e etc..." at bounding box center [1231, 144] width 329 height 19
radio input "true"
click at [1381, 22] on span "Próximo" at bounding box center [1389, 27] width 45 height 19
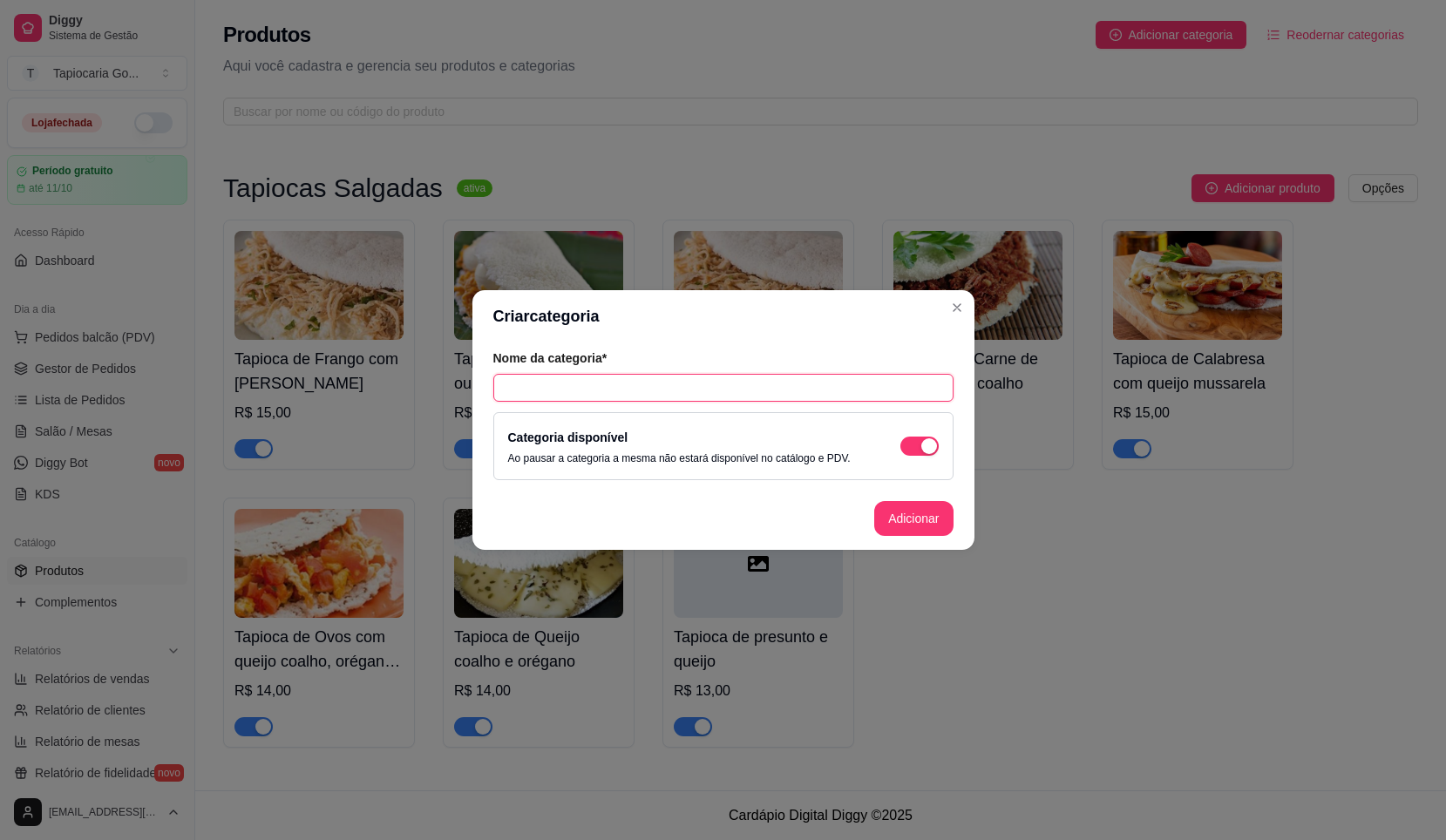
drag, startPoint x: 616, startPoint y: 383, endPoint x: 624, endPoint y: 375, distance: 11.3
click at [620, 383] on input "text" at bounding box center [723, 388] width 460 height 28
type input "Tapiocas Doces"
click at [918, 505] on button "Adicionar" at bounding box center [913, 520] width 76 height 34
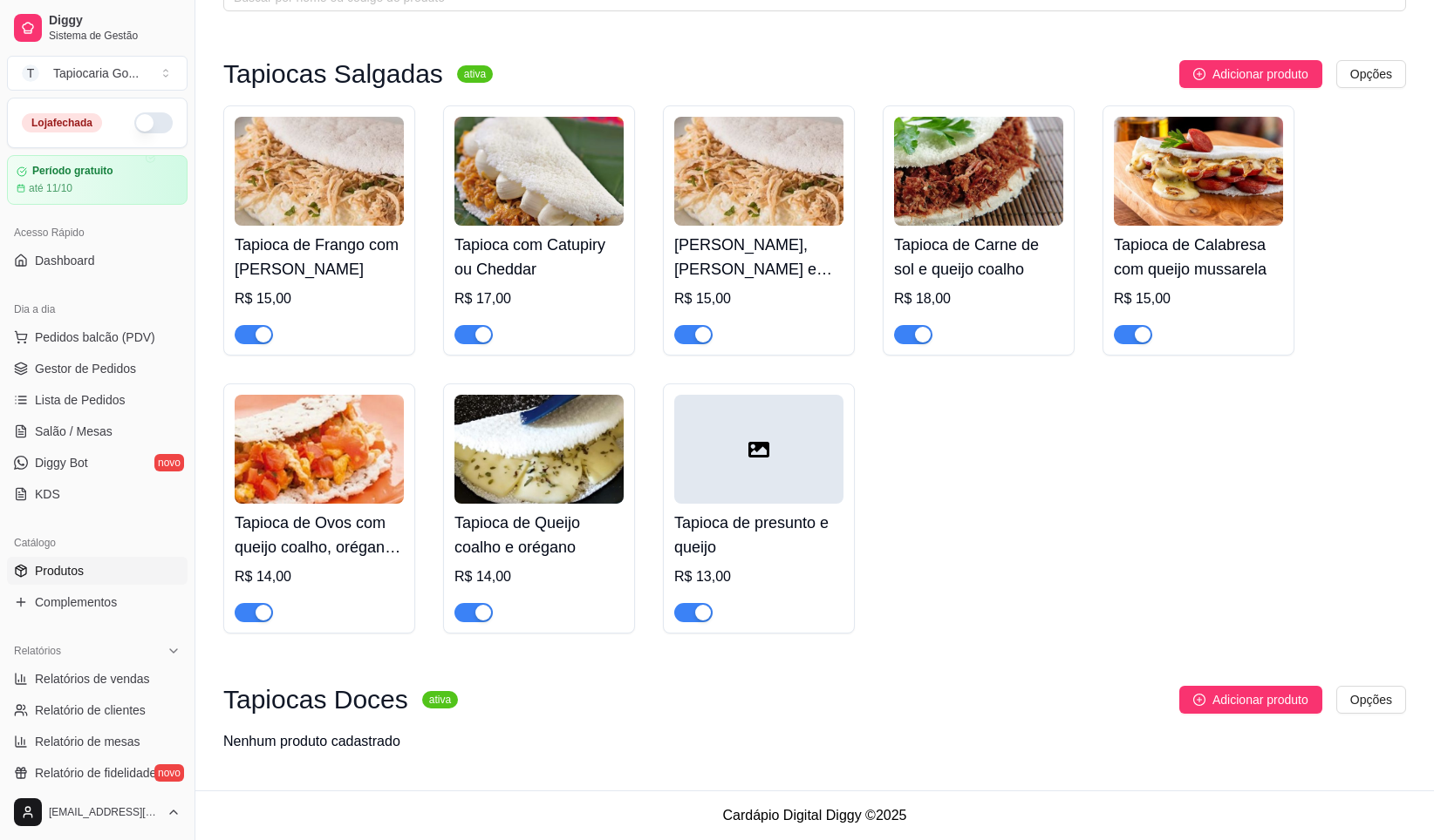
scroll to position [87, 0]
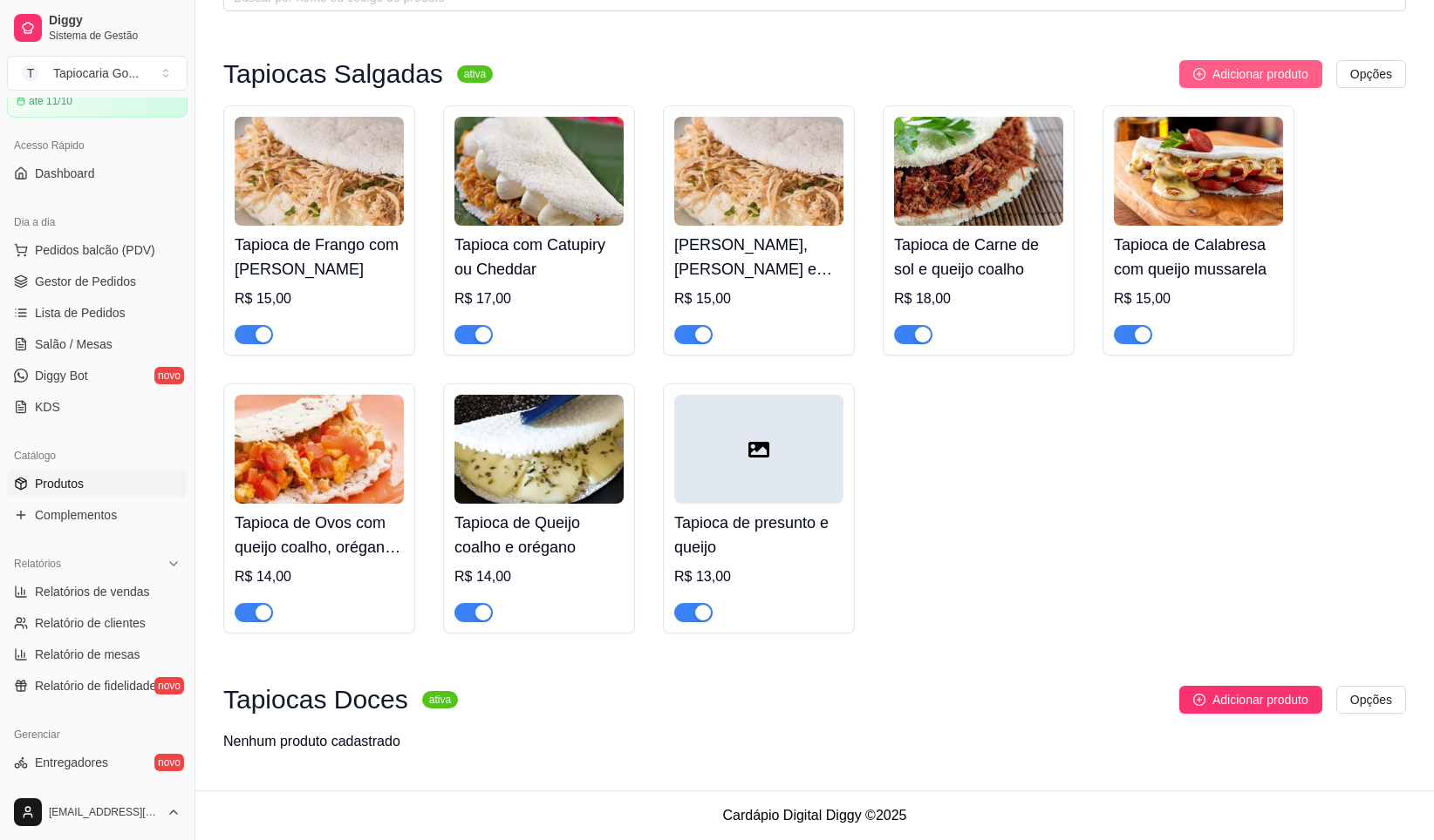
click at [1192, 60] on button "Adicionar produto" at bounding box center [1250, 74] width 143 height 28
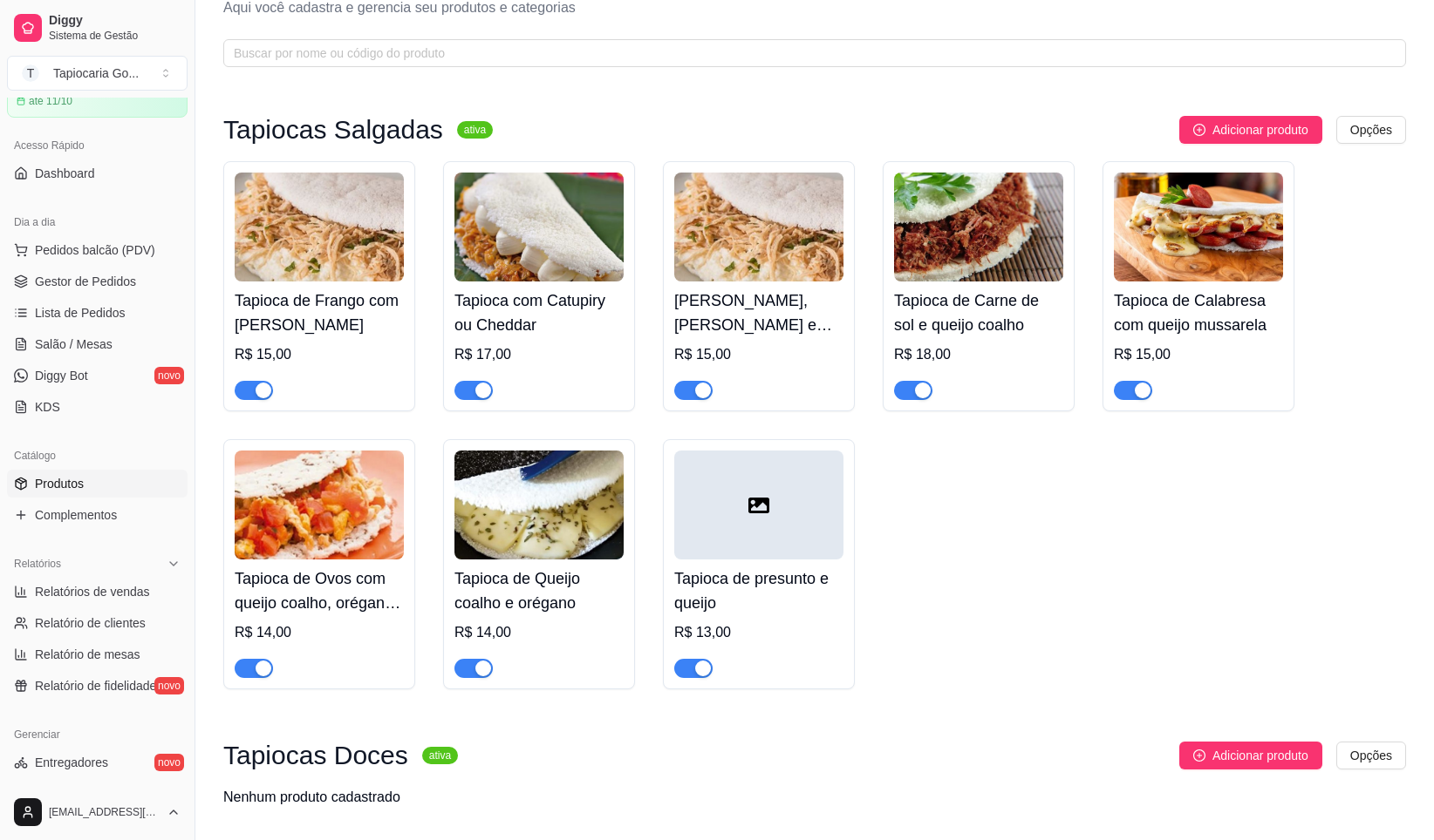
scroll to position [0, 0]
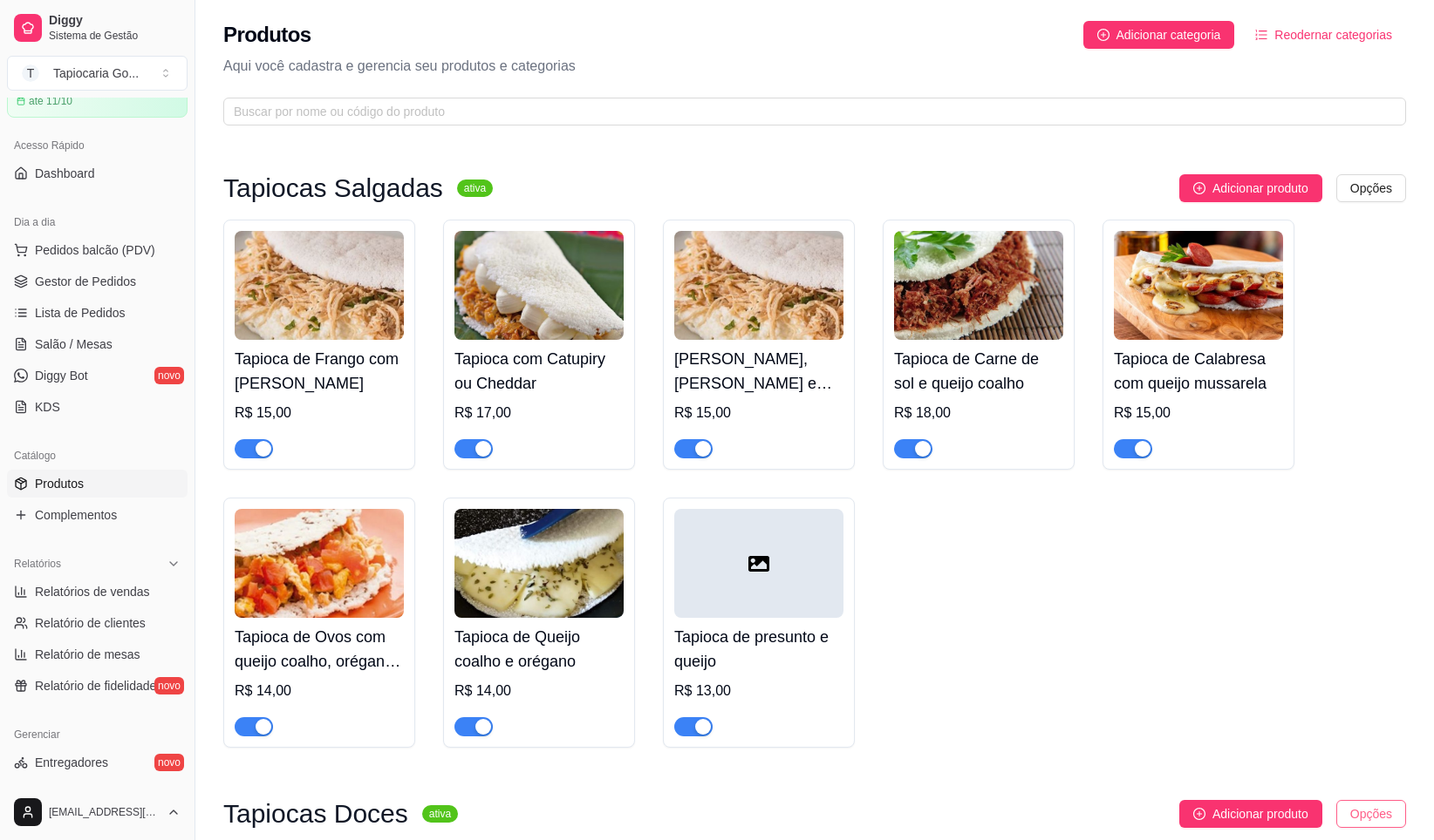
click at [1385, 820] on html "Diggy Sistema de Gestão T Tapiocaria Go ... Loja fechada Período gratuito até 1…" at bounding box center [717, 420] width 1434 height 840
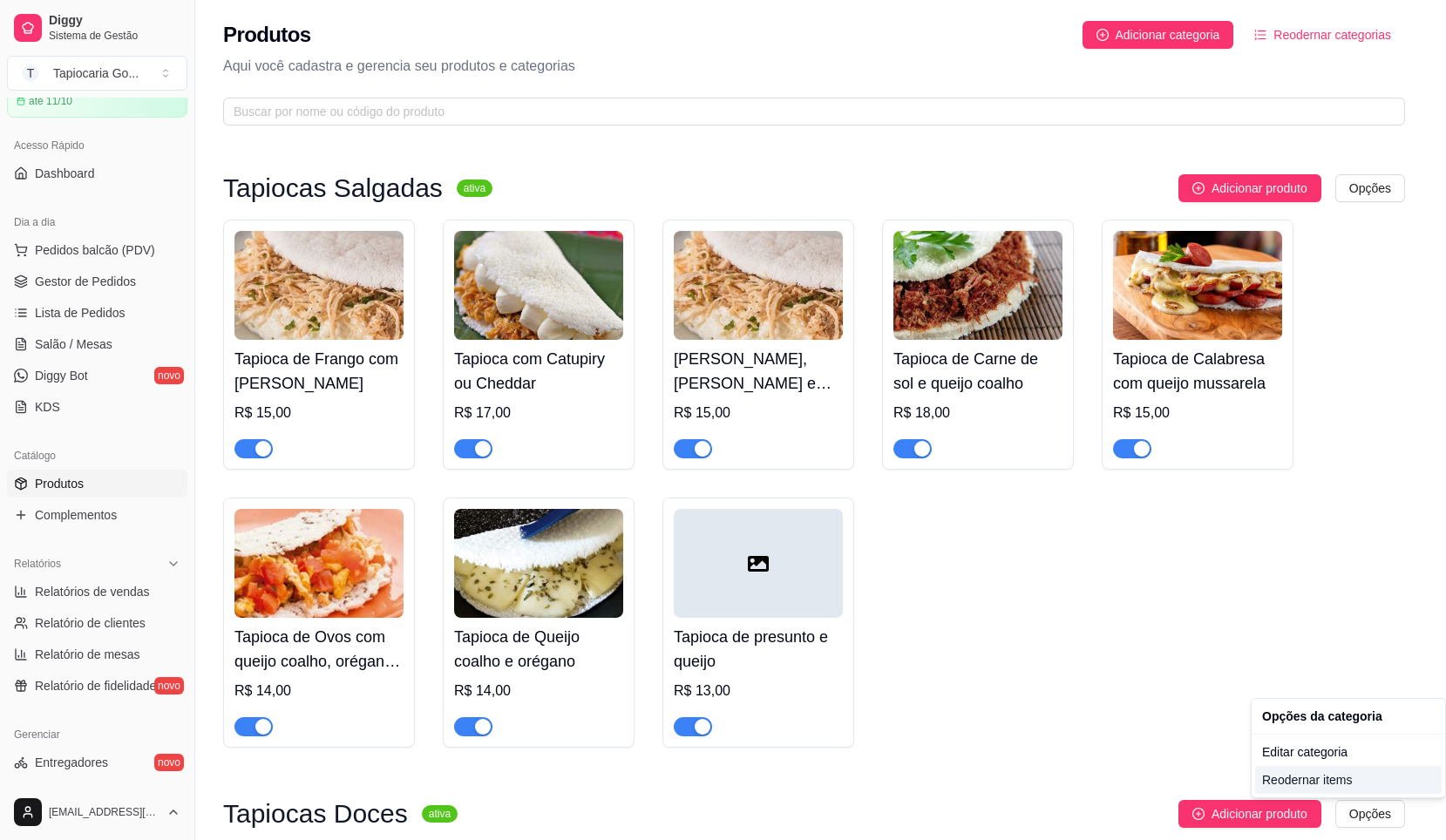
click at [1291, 780] on div "Reodernar items" at bounding box center [1349, 780] width 187 height 28
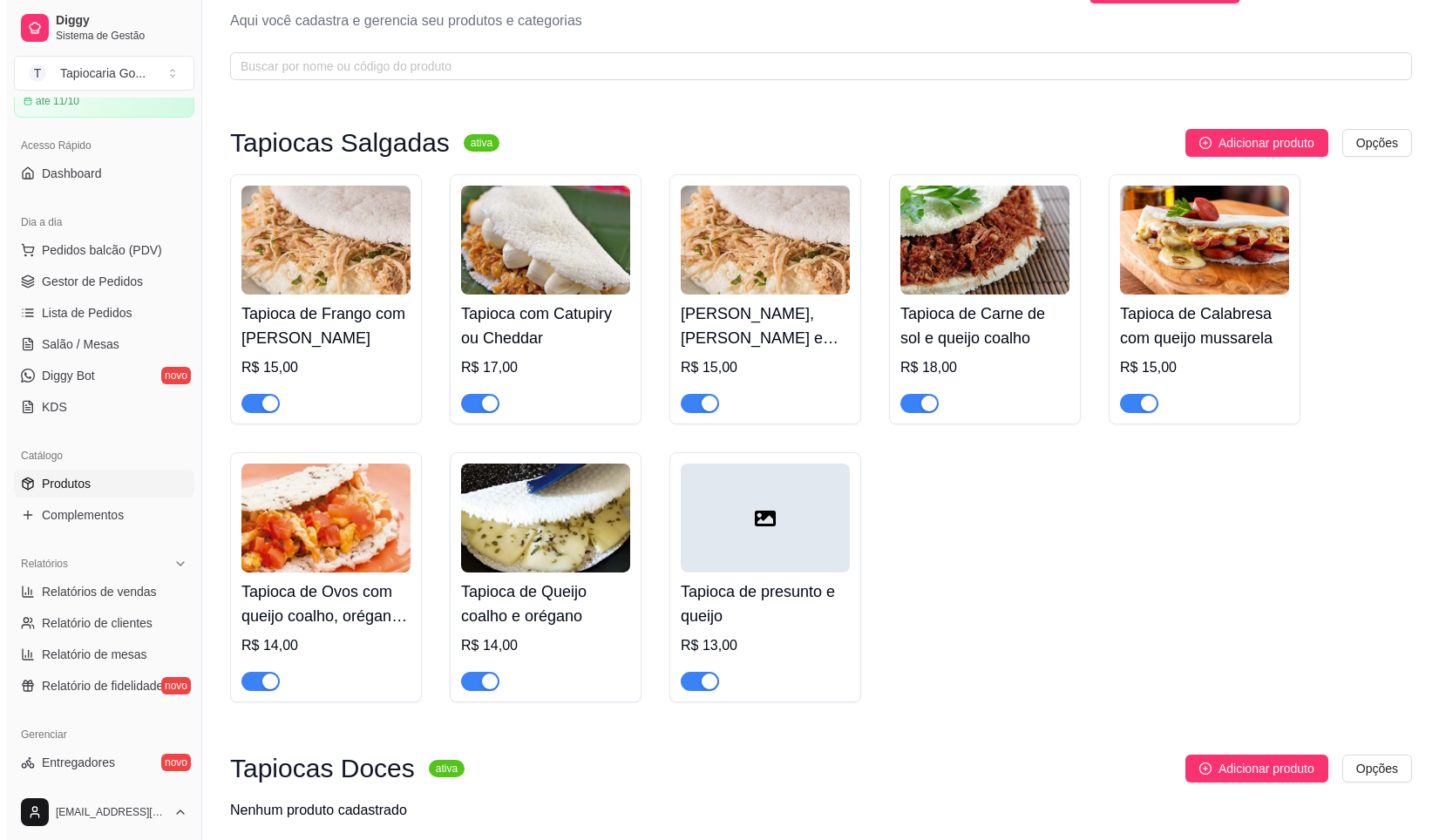
scroll to position [116, 0]
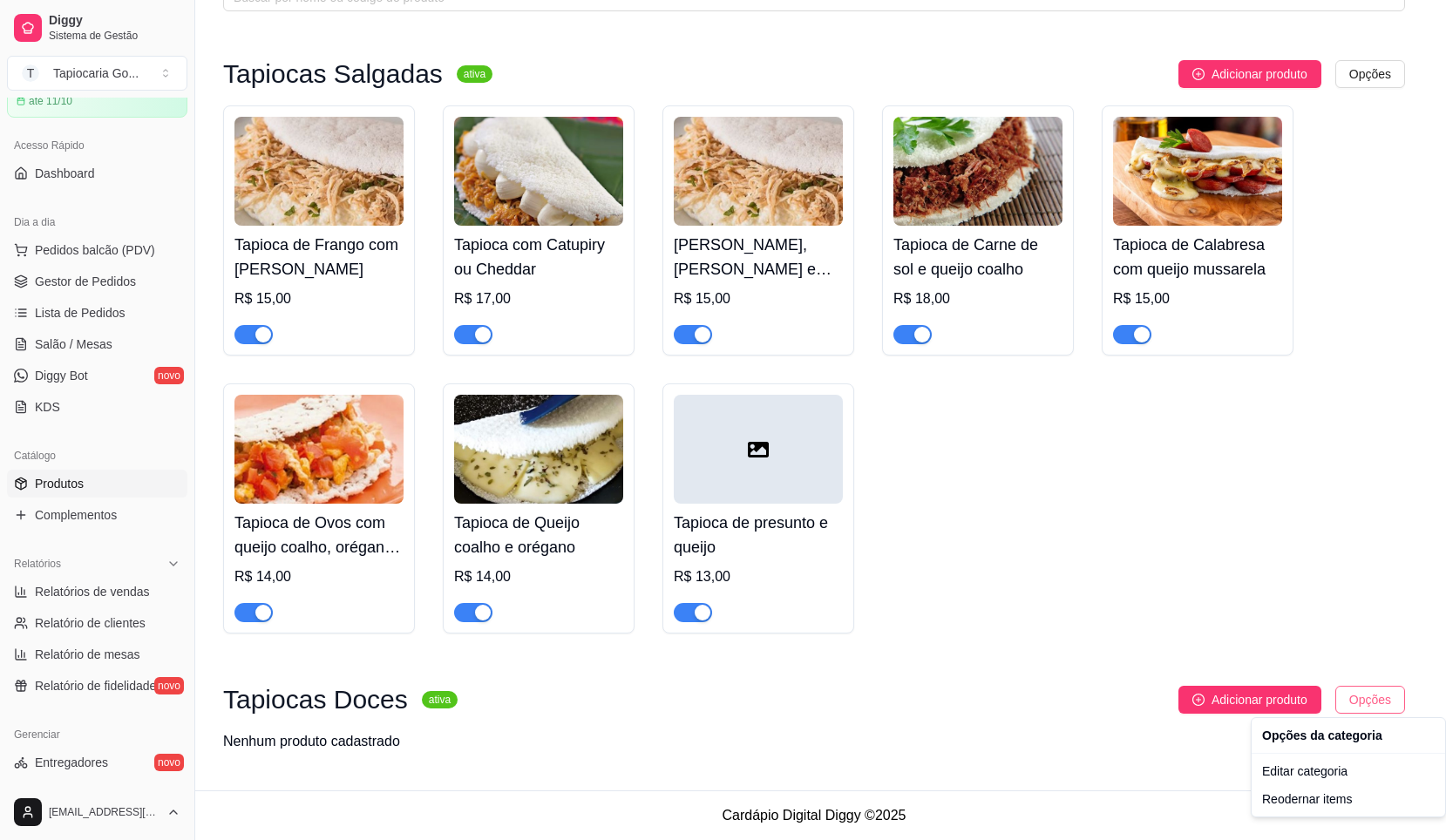
click at [1346, 701] on html "Diggy Sistema de Gestão T Tapiocaria Go ... Loja fechada Período gratuito até 1…" at bounding box center [723, 306] width 1446 height 840
click at [1272, 778] on div "Editar categoria" at bounding box center [1349, 771] width 187 height 28
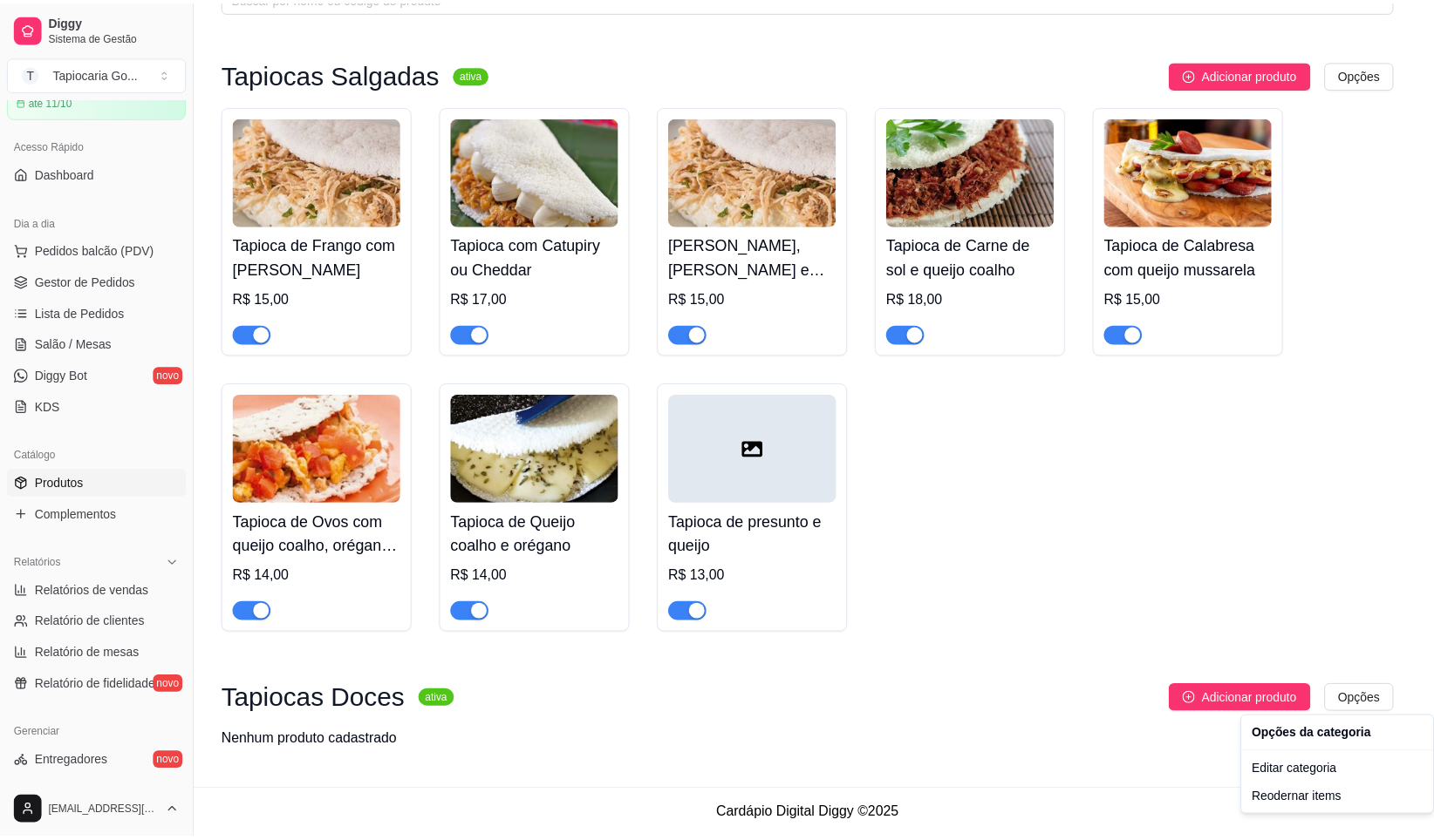
scroll to position [0, 0]
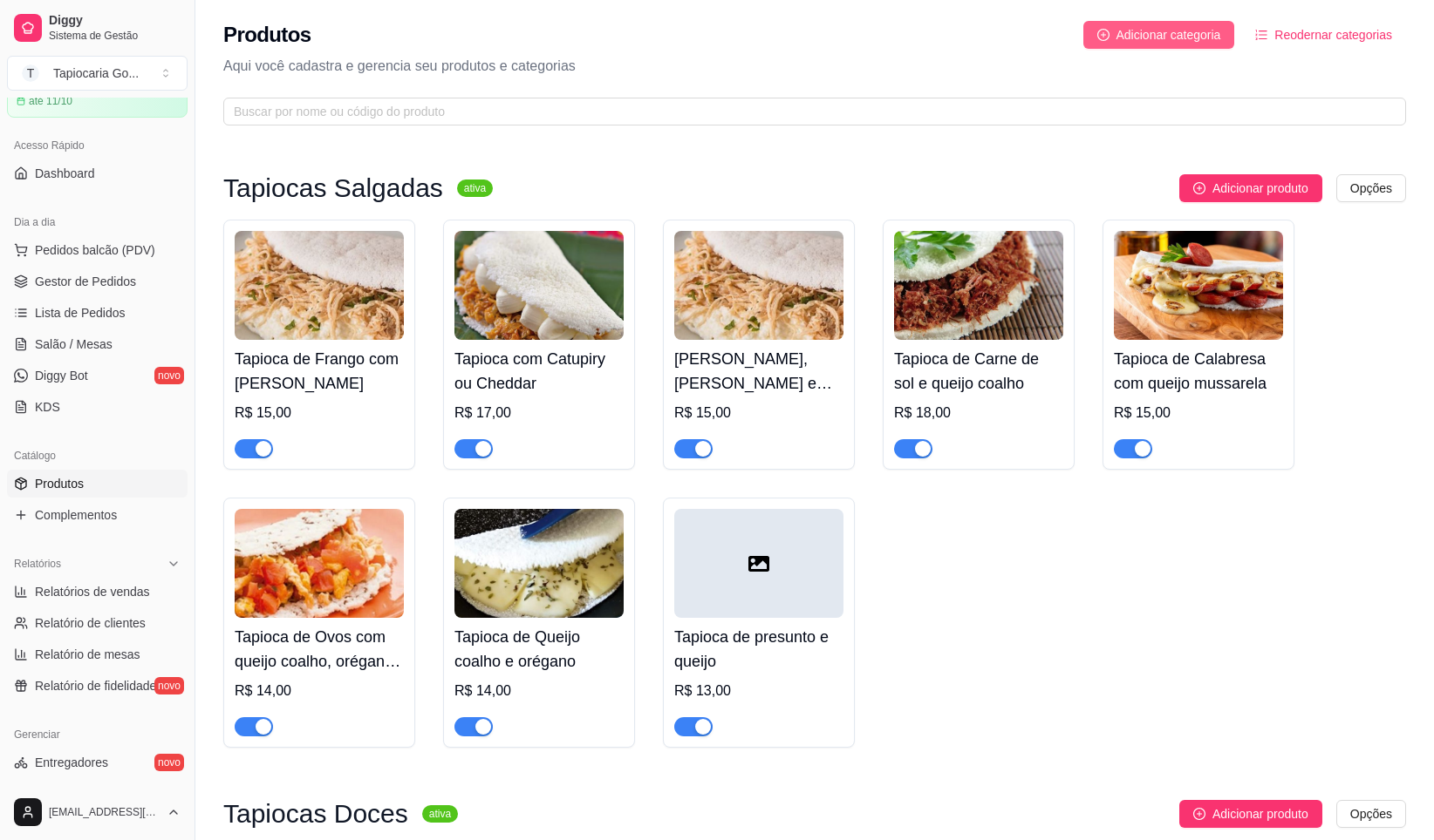
click at [1127, 32] on span "Adicionar categoria" at bounding box center [1168, 34] width 105 height 19
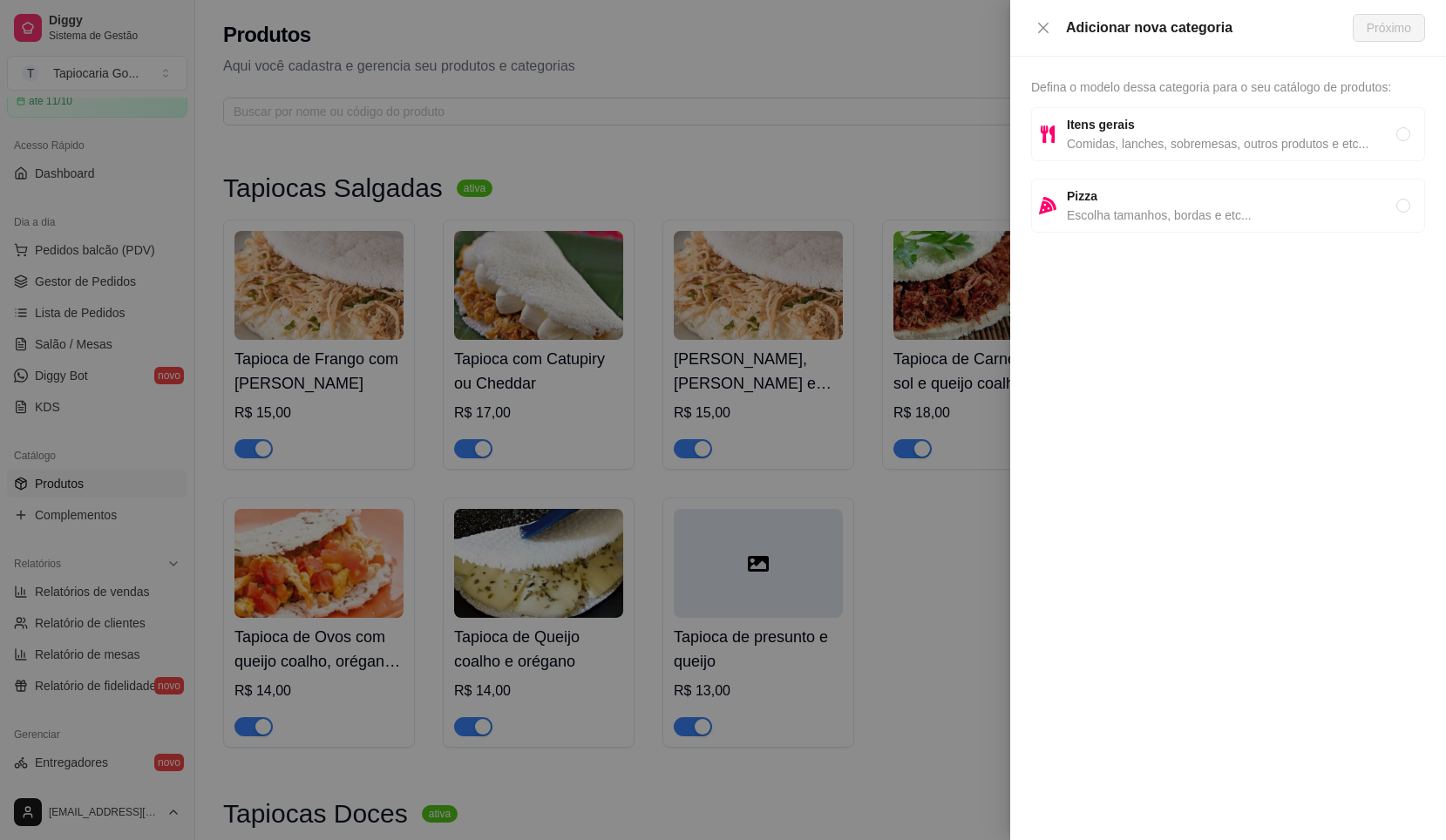
click at [1144, 136] on div "Itens gerais Comidas, lanches, sobremesas, outros produtos e etc..." at bounding box center [1231, 134] width 329 height 39
radio input "true"
click at [1379, 134] on span "Itens gerais" at bounding box center [1231, 124] width 329 height 19
drag, startPoint x: 1385, startPoint y: 4, endPoint x: 1391, endPoint y: 14, distance: 11.7
click at [1389, 11] on div "Adicionar nova categoria Próximo" at bounding box center [1229, 28] width 436 height 57
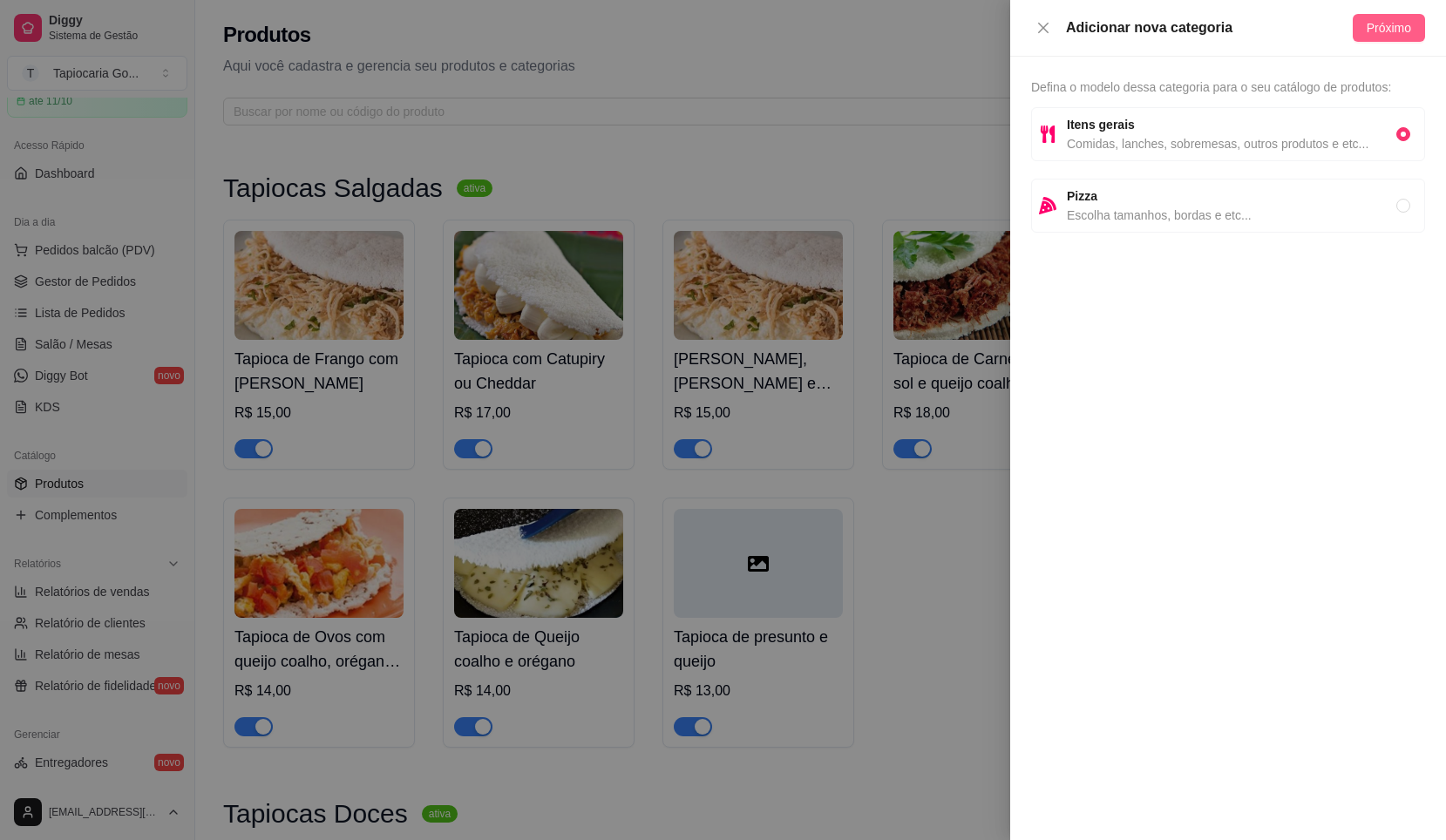
click at [1391, 24] on span "Próximo" at bounding box center [1389, 27] width 45 height 19
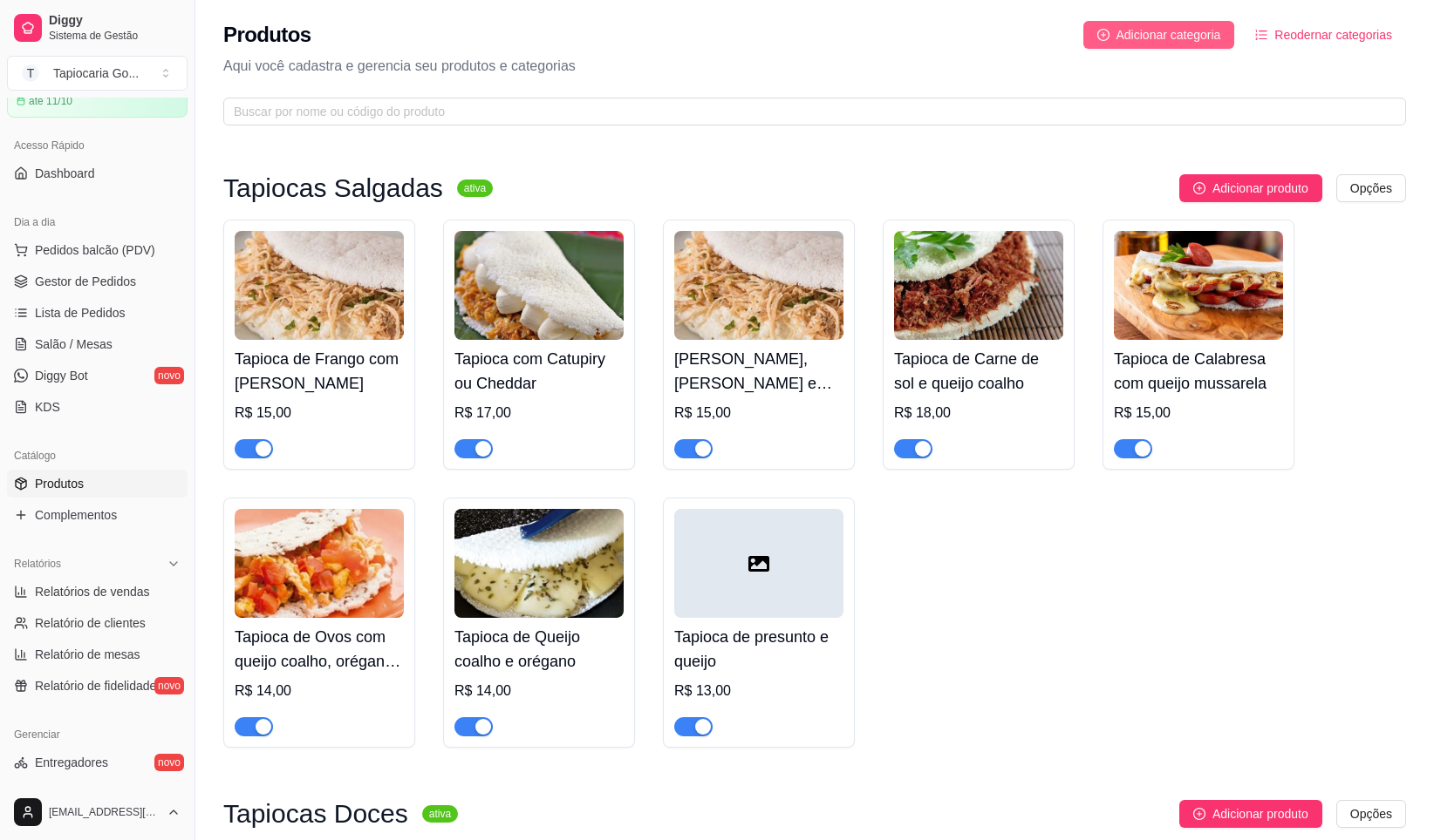
click at [1211, 44] on span "Adicionar categoria" at bounding box center [1168, 34] width 105 height 19
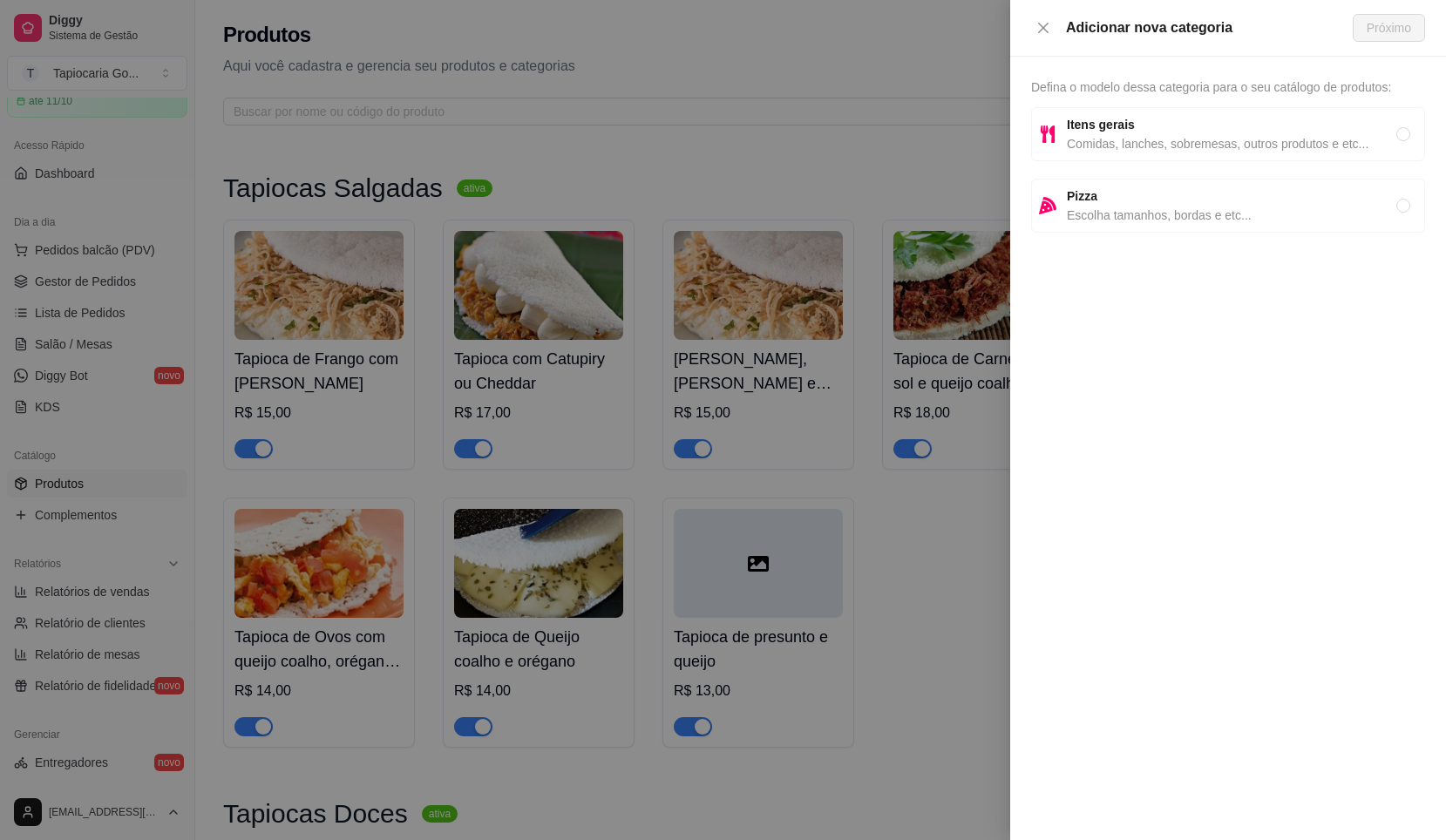
click at [1247, 128] on span "Itens gerais" at bounding box center [1231, 124] width 329 height 19
radio input "true"
click at [1396, 22] on span "Próximo" at bounding box center [1389, 27] width 45 height 19
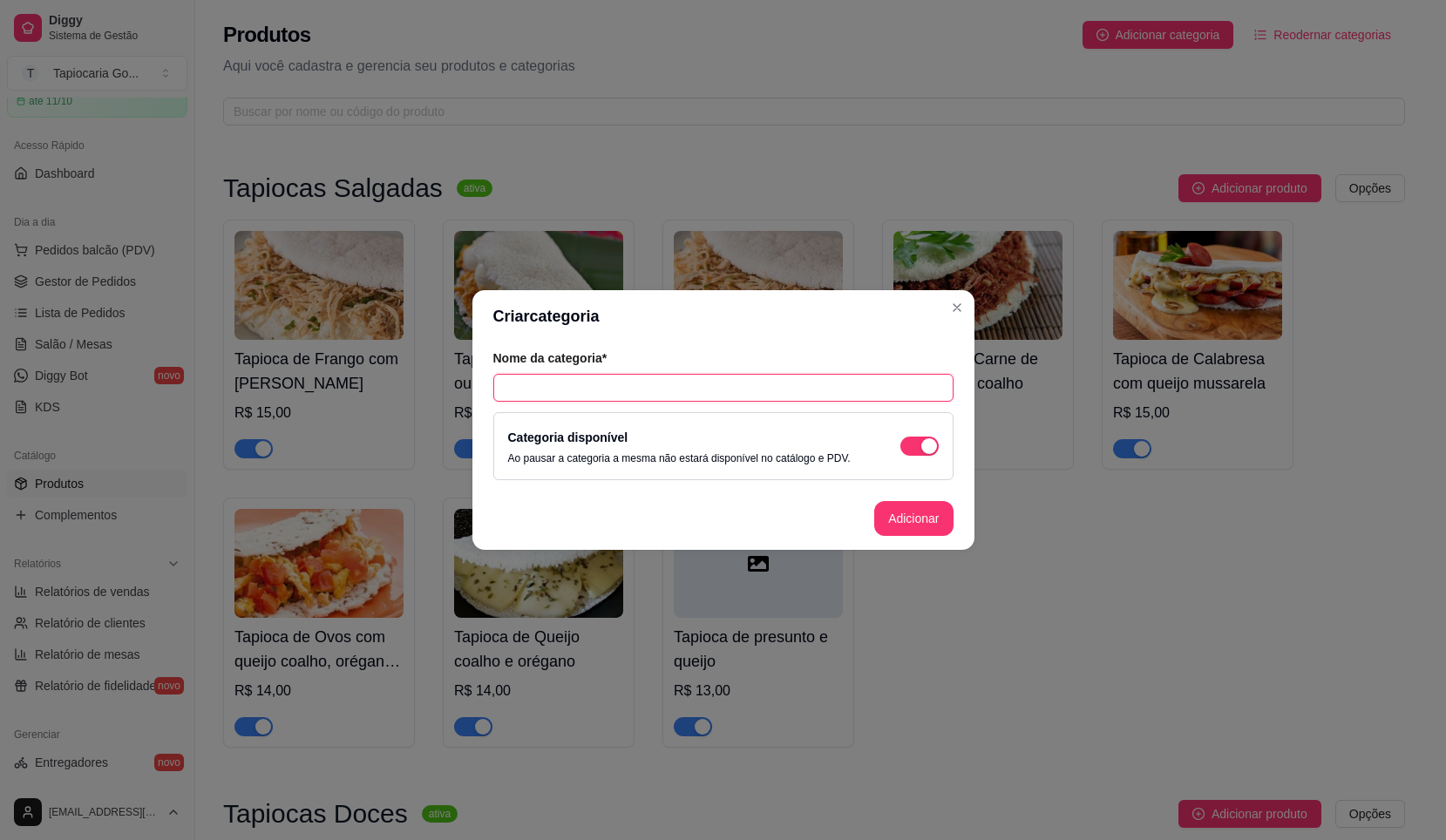
click at [662, 381] on input "text" at bounding box center [723, 388] width 460 height 28
type input "Bebidas"
click at [919, 529] on button "Adicionar" at bounding box center [913, 520] width 76 height 34
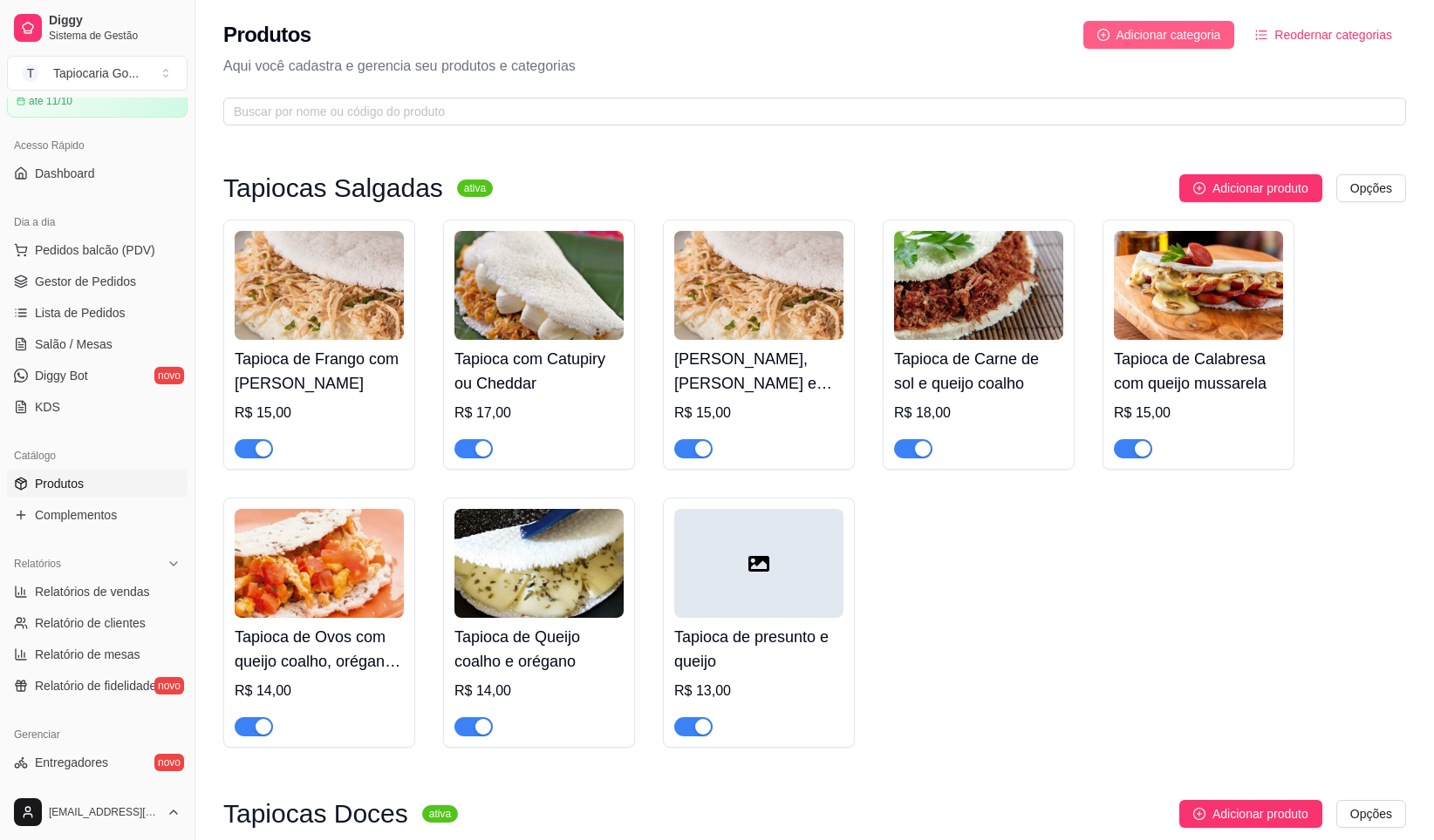
click at [1191, 39] on span "Adicionar categoria" at bounding box center [1168, 34] width 105 height 19
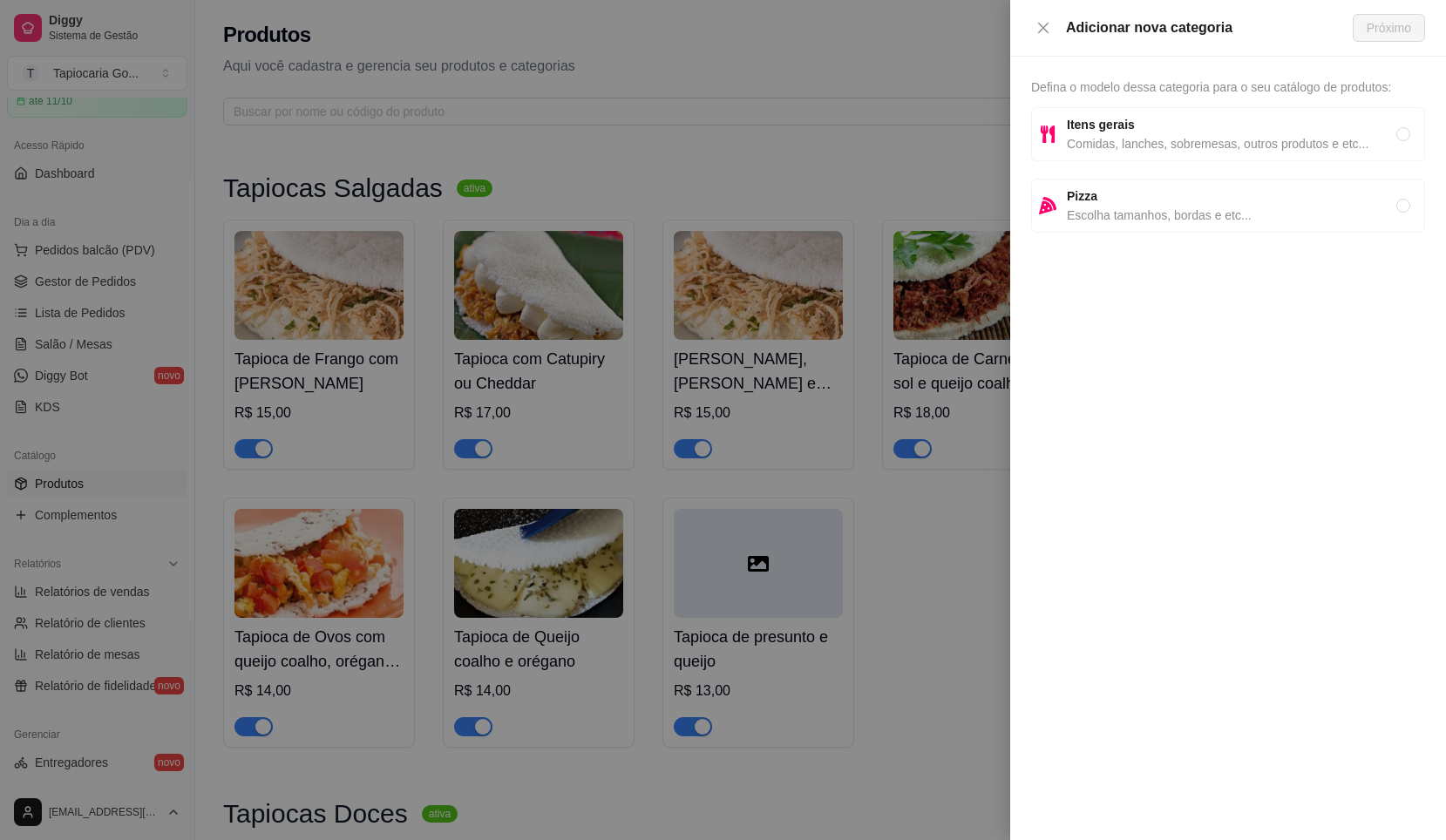
click at [1137, 128] on span "Itens gerais" at bounding box center [1231, 124] width 329 height 19
radio input "true"
click at [1410, 15] on button "Próximo" at bounding box center [1389, 28] width 73 height 28
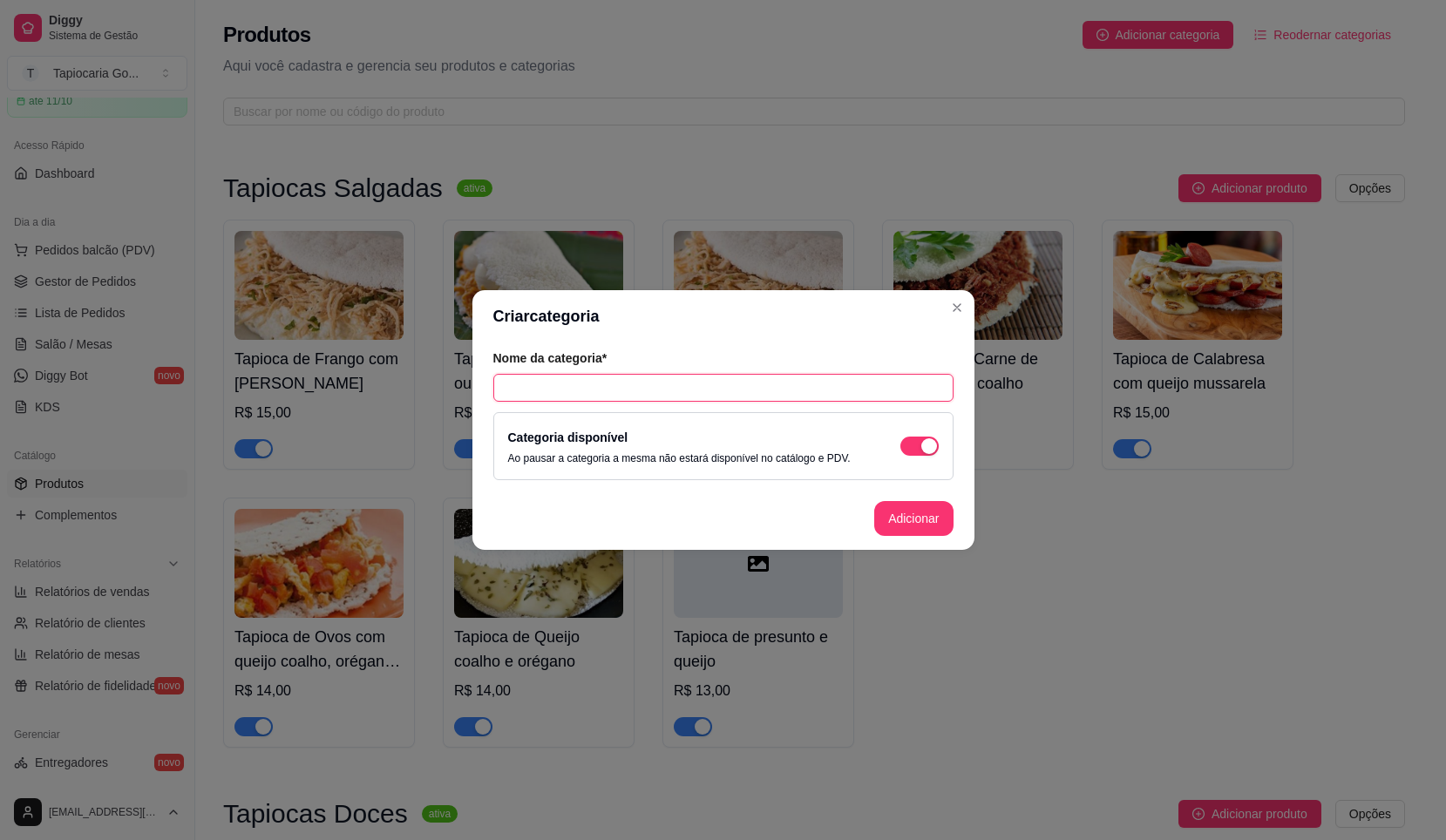
click at [630, 393] on input "text" at bounding box center [723, 388] width 460 height 28
type input "Adicionais"
click at [907, 512] on button "Adicionar" at bounding box center [913, 519] width 78 height 35
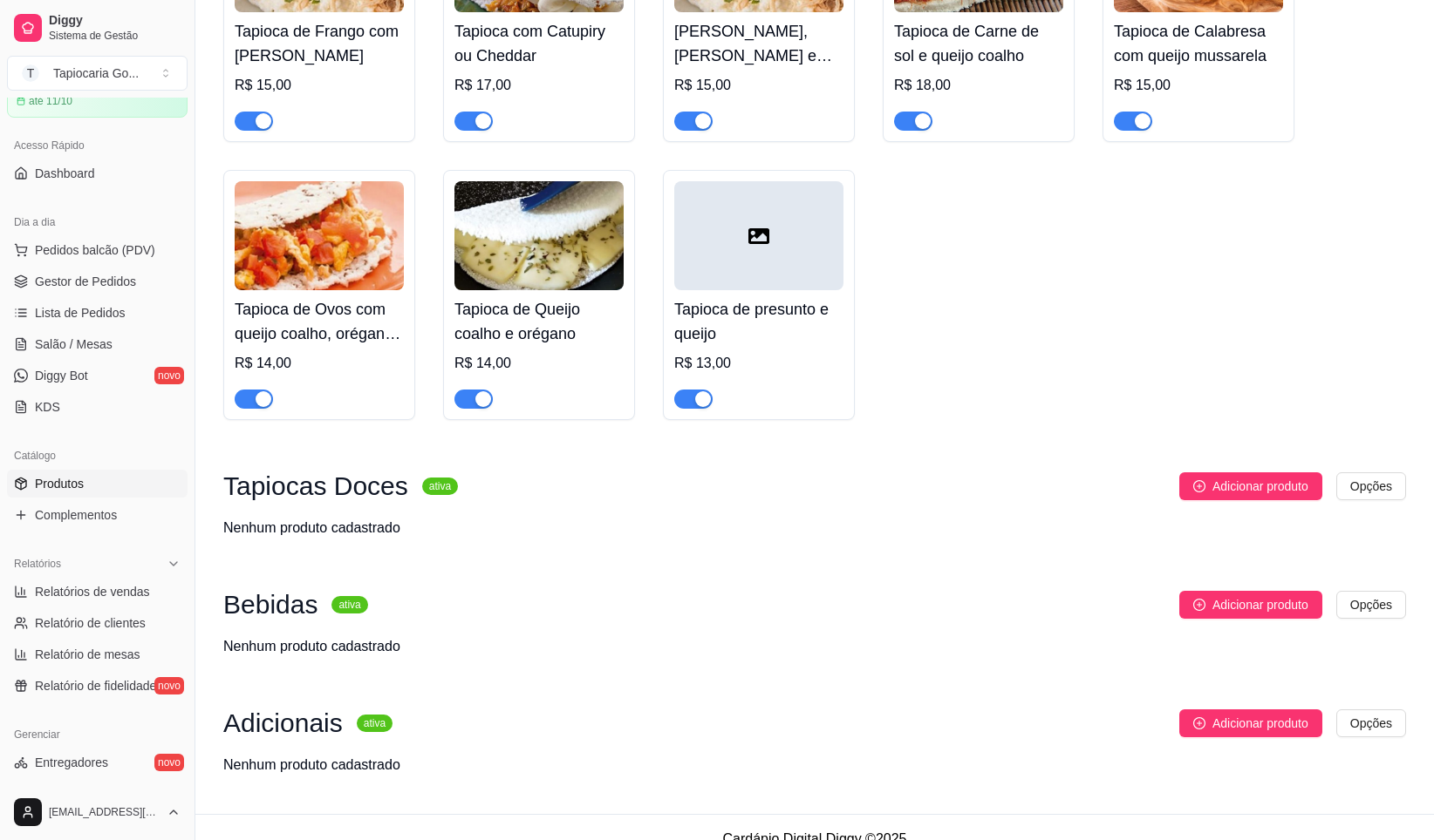
scroll to position [353, 0]
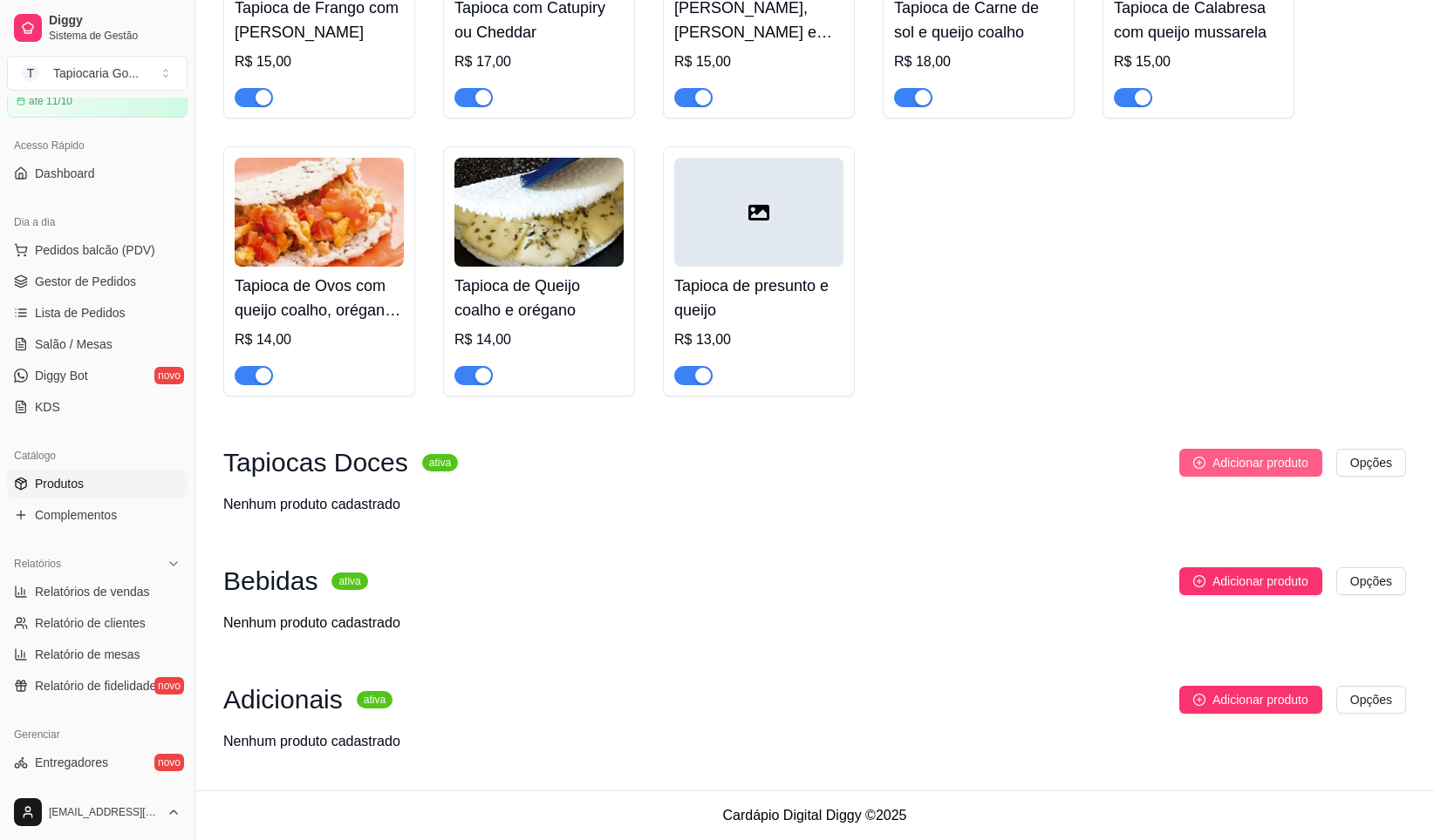
click at [1289, 459] on span "Adicionar produto" at bounding box center [1260, 462] width 96 height 19
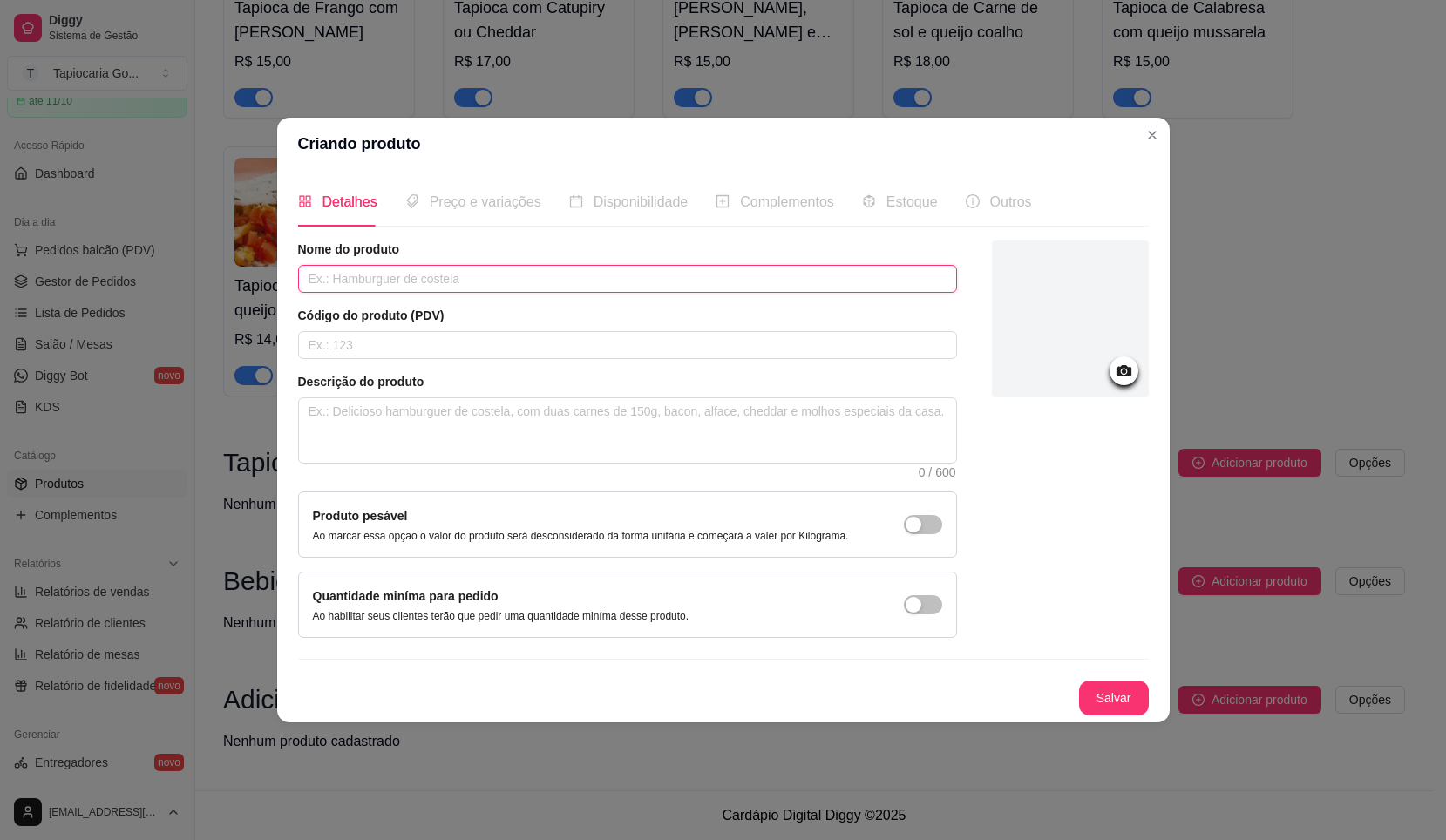
click at [492, 279] on input "text" at bounding box center [627, 278] width 659 height 28
paste input "Cartola"
type input "Cartola"
click at [458, 349] on input "text" at bounding box center [627, 345] width 659 height 28
paste input "banana, queijo, manteiga e canel"
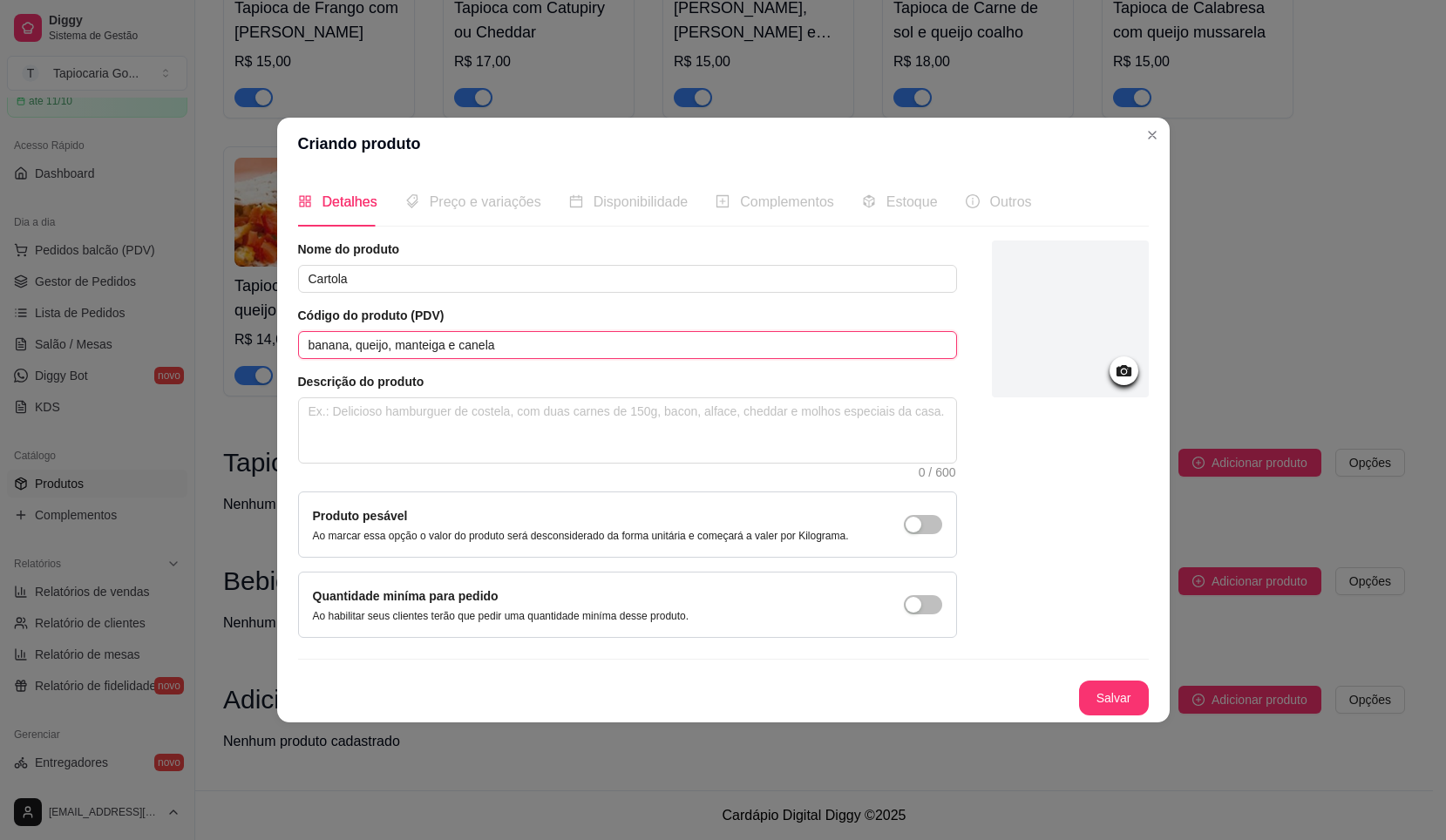
type input "banana, queijo, manteiga e canela"
click at [482, 197] on span "Preço e variações" at bounding box center [486, 202] width 111 height 15
click at [495, 216] on div "Preço e variações" at bounding box center [474, 201] width 136 height 49
click at [1135, 693] on button "Salvar" at bounding box center [1115, 699] width 68 height 34
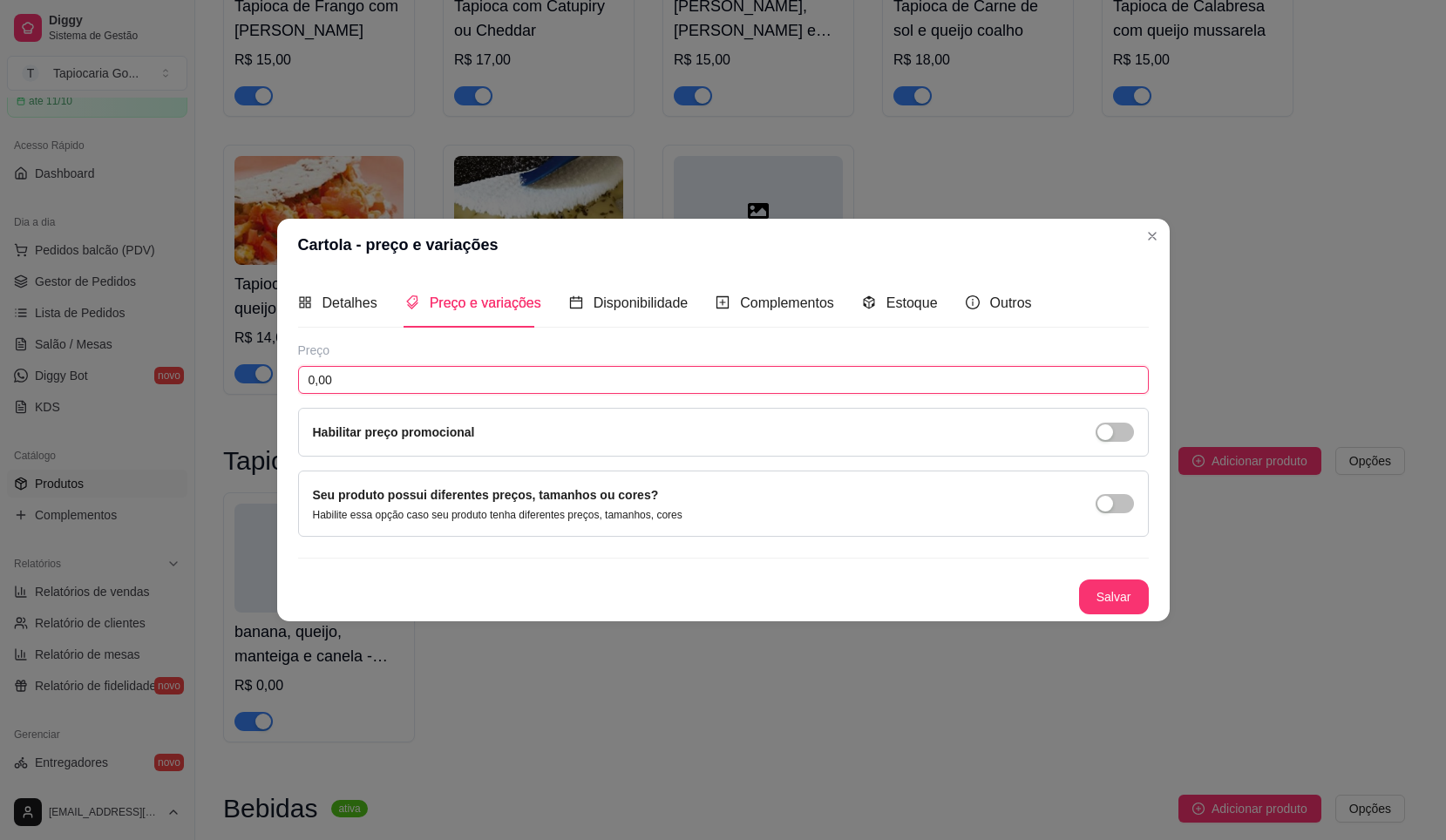
click at [554, 372] on input "0,00" at bounding box center [723, 380] width 851 height 28
type input "13,00"
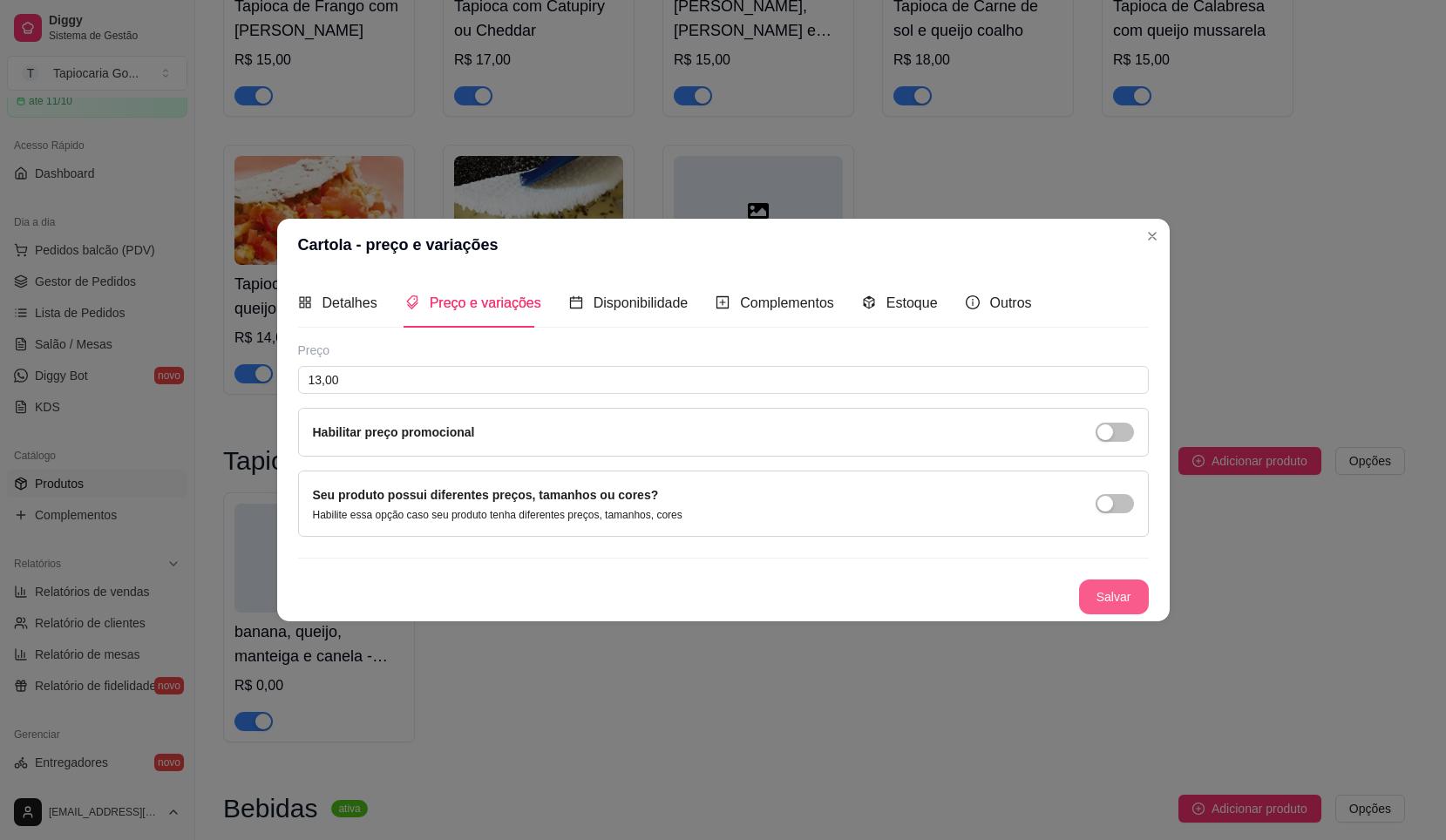
click at [1088, 602] on button "Salvar" at bounding box center [1115, 597] width 70 height 35
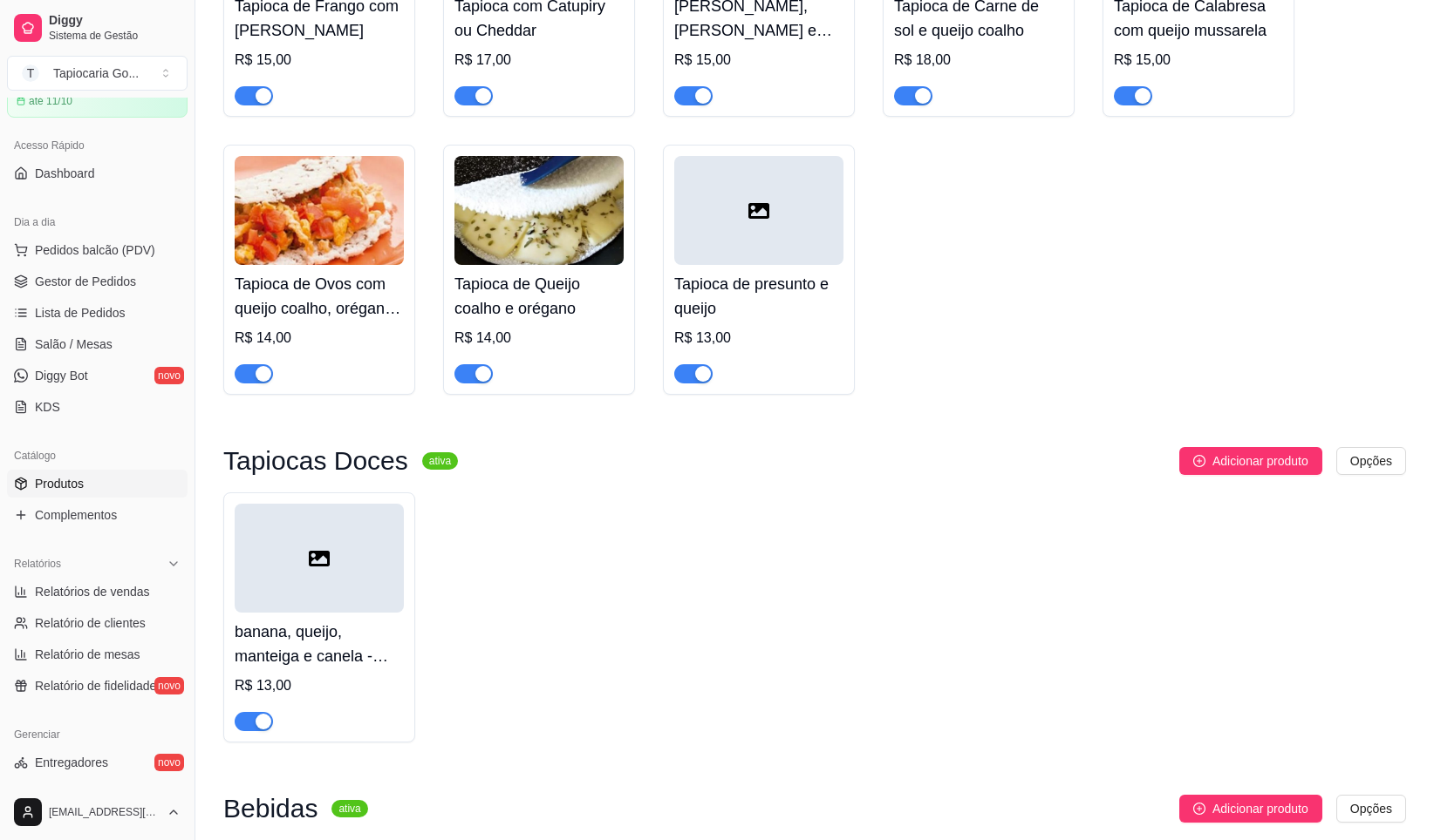
click at [329, 568] on icon at bounding box center [319, 558] width 21 height 21
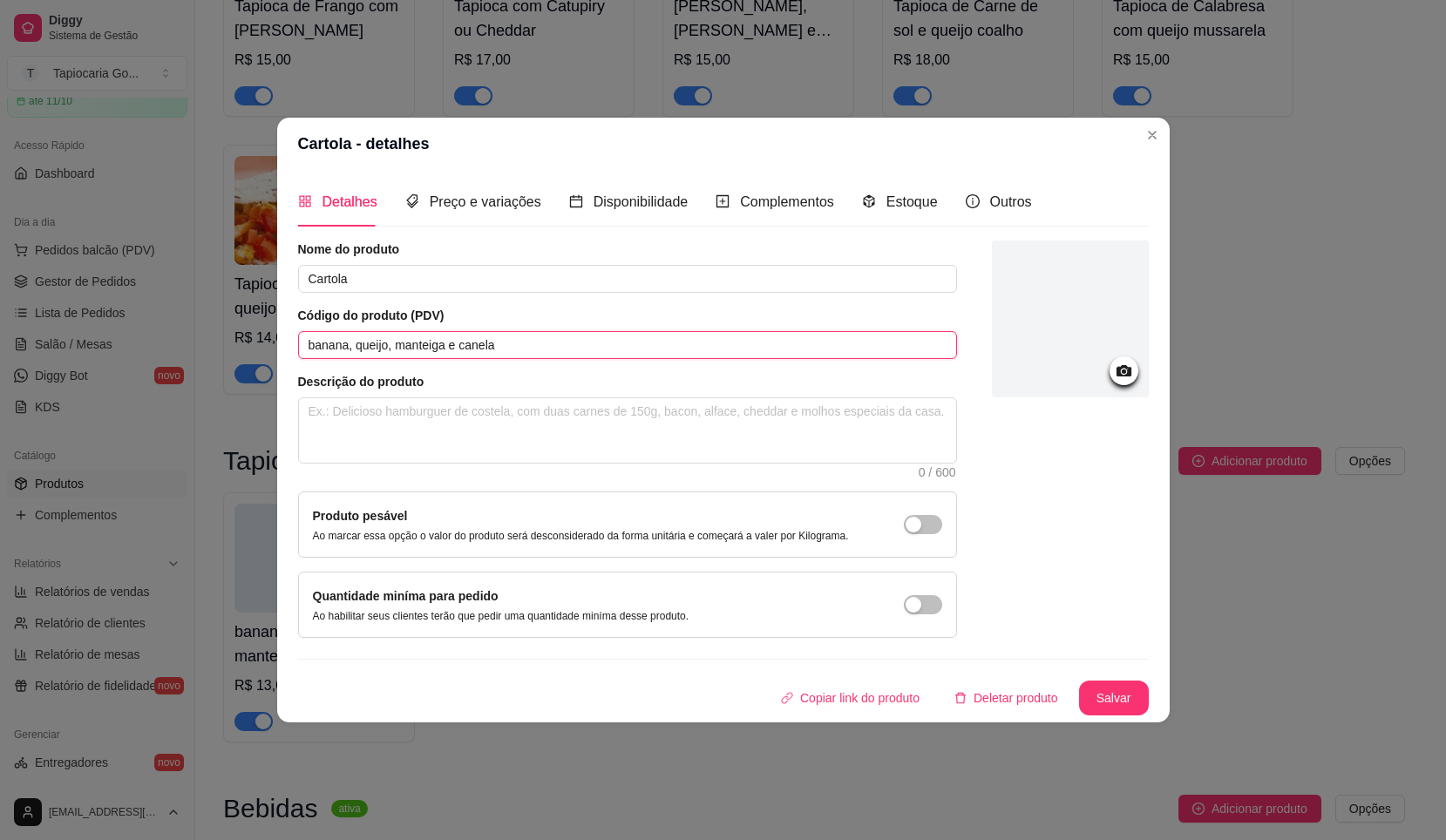
drag, startPoint x: 519, startPoint y: 354, endPoint x: 276, endPoint y: 348, distance: 243.1
click at [277, 348] on div "Detalhes Preço e variações Disponibilidade Complementos Estoque Outros Nome do …" at bounding box center [723, 446] width 893 height 553
click at [426, 416] on textarea at bounding box center [627, 431] width 657 height 65
paste textarea "banana, queijo, manteiga e canela"
type textarea "banana, queijo, manteiga e canela"
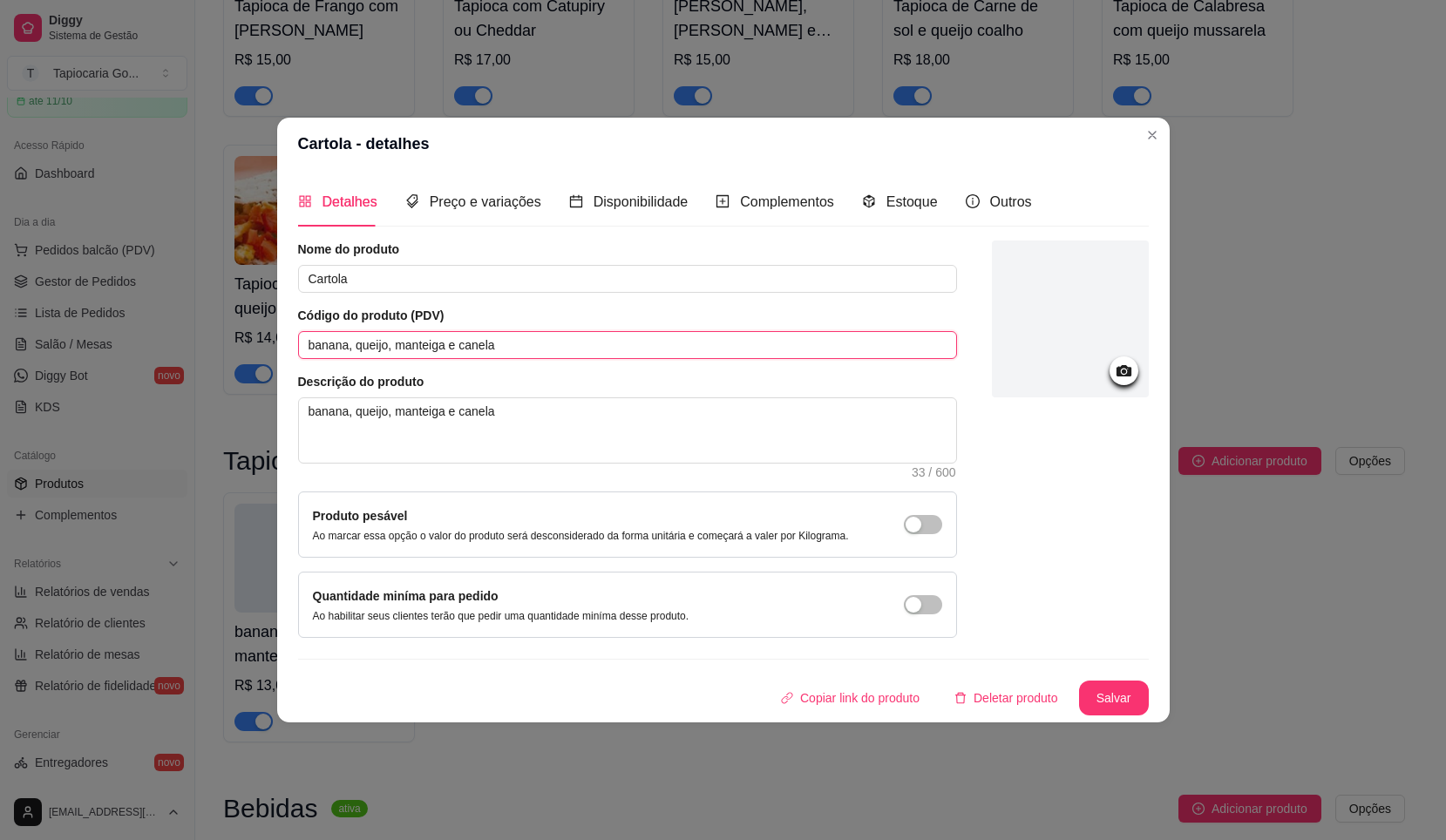
drag, startPoint x: 500, startPoint y: 346, endPoint x: 166, endPoint y: 347, distance: 334.0
click at [166, 347] on div "Cartola - detalhes Detalhes Preço e variações Disponibilidade Complementos Esto…" at bounding box center [723, 420] width 1446 height 840
click at [1106, 689] on button "Salvar" at bounding box center [1115, 699] width 68 height 34
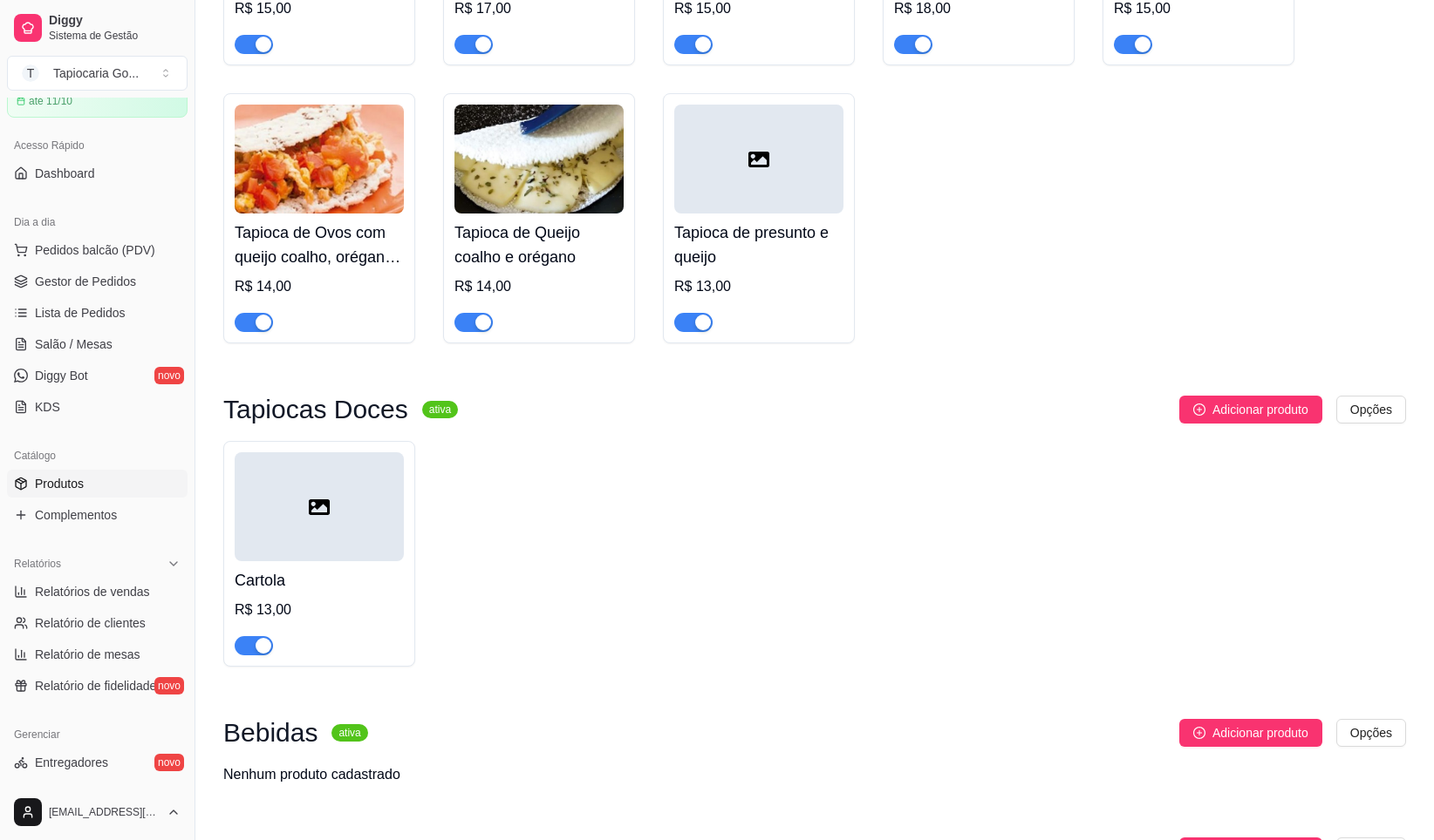
scroll to position [441, 0]
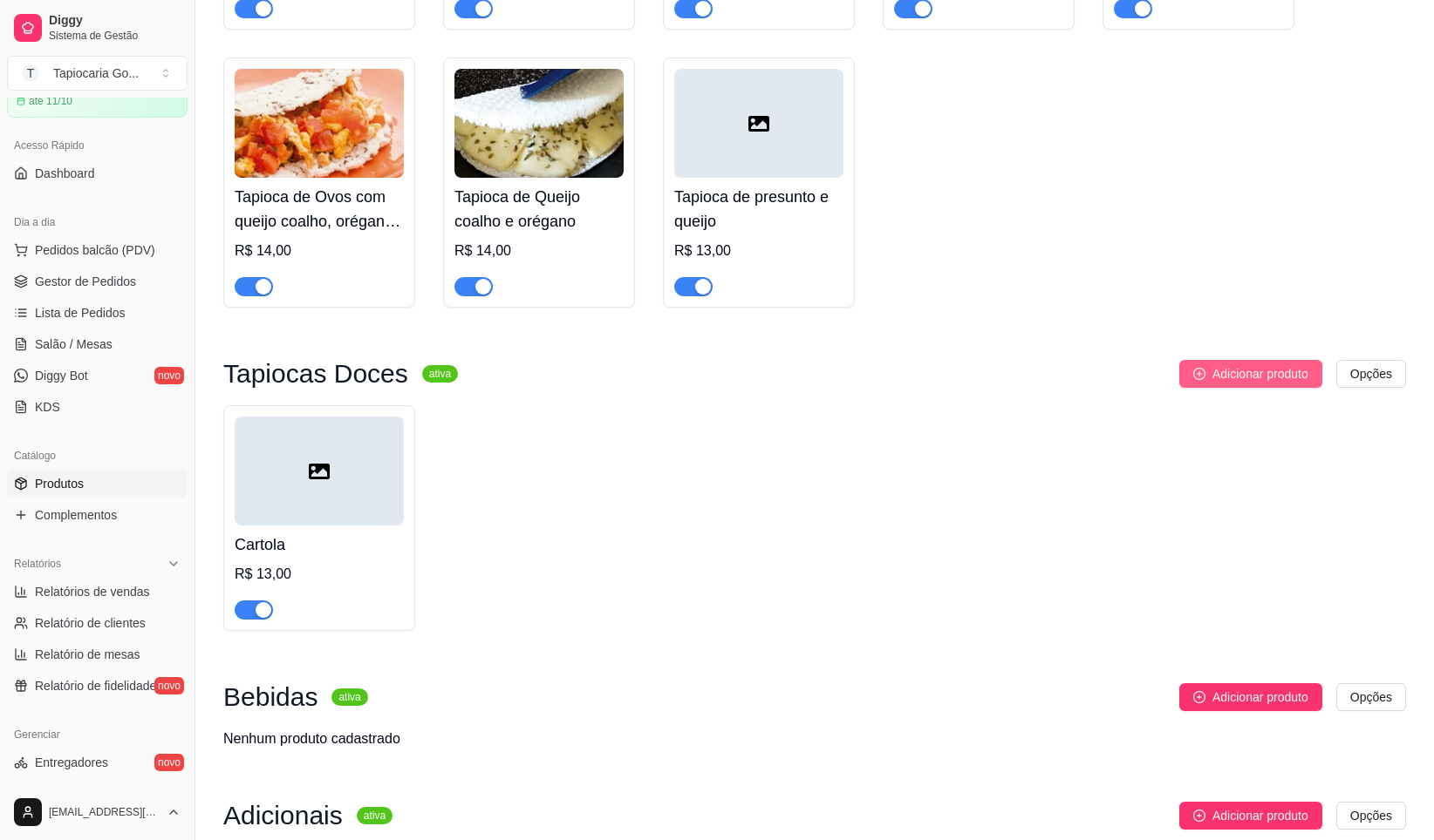
click at [1292, 372] on span "Adicionar produto" at bounding box center [1260, 373] width 96 height 19
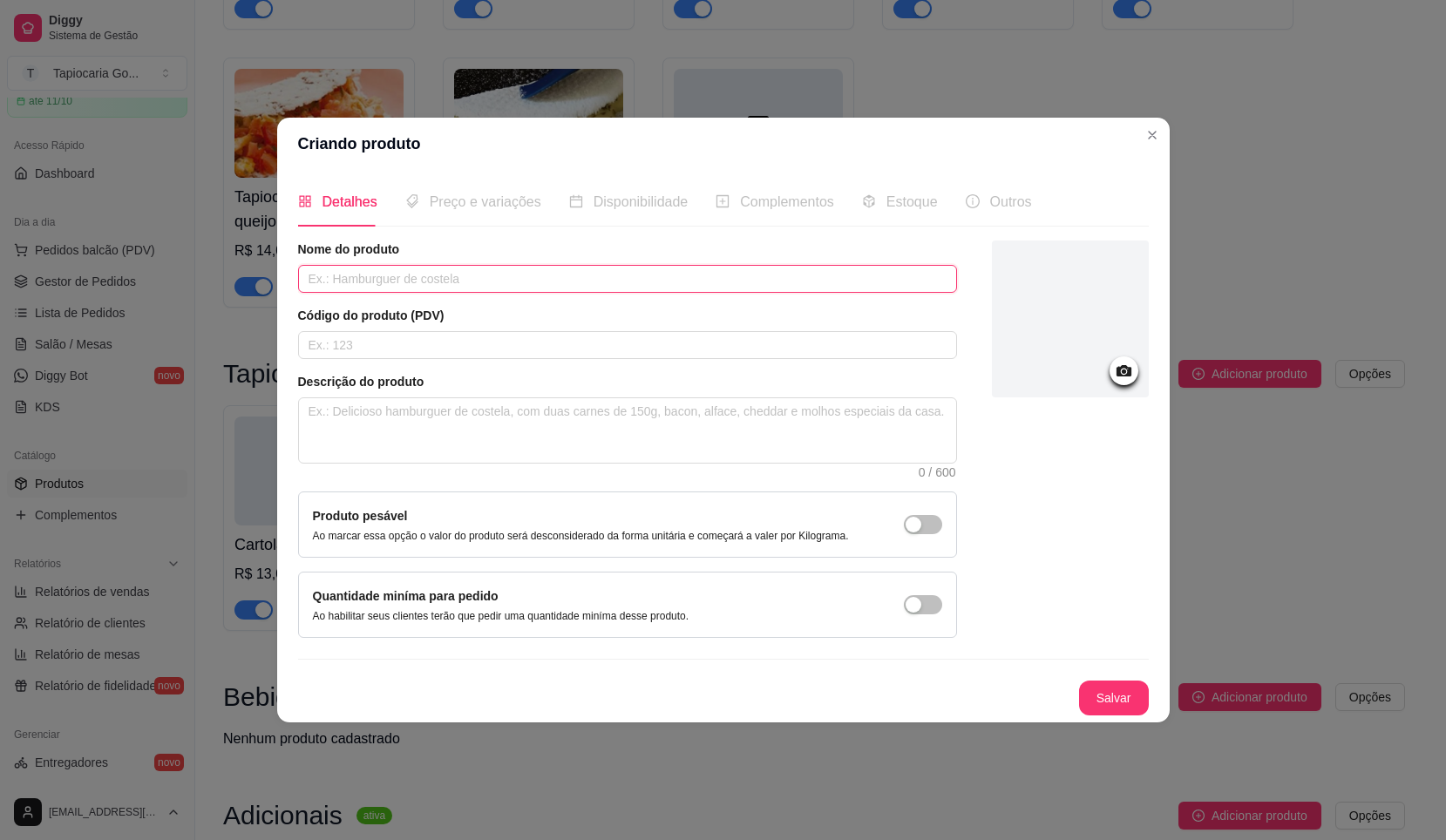
click at [364, 288] on input "text" at bounding box center [627, 278] width 659 height 28
paste input "Romeu e Julieta"
type input "Romeu e Julieta"
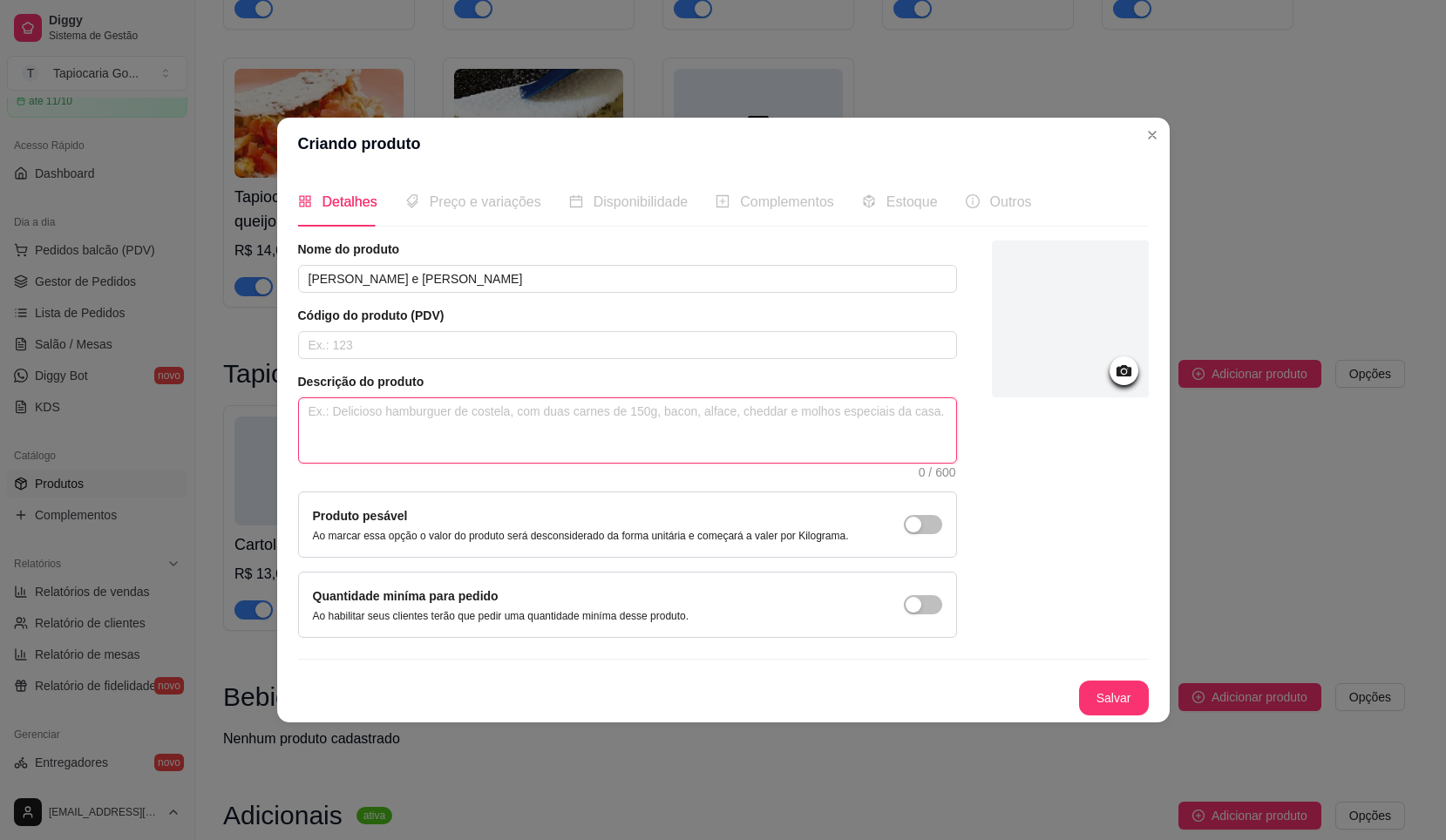
click at [382, 420] on textarea at bounding box center [627, 431] width 657 height 65
paste textarea "goiabada e queijo coalho"
type textarea "goiabada e queijo coalho"
click at [320, 412] on textarea "goiabada e queijo coalho" at bounding box center [627, 431] width 657 height 65
click at [314, 409] on textarea "goiabada e queijo coalho" at bounding box center [627, 431] width 657 height 65
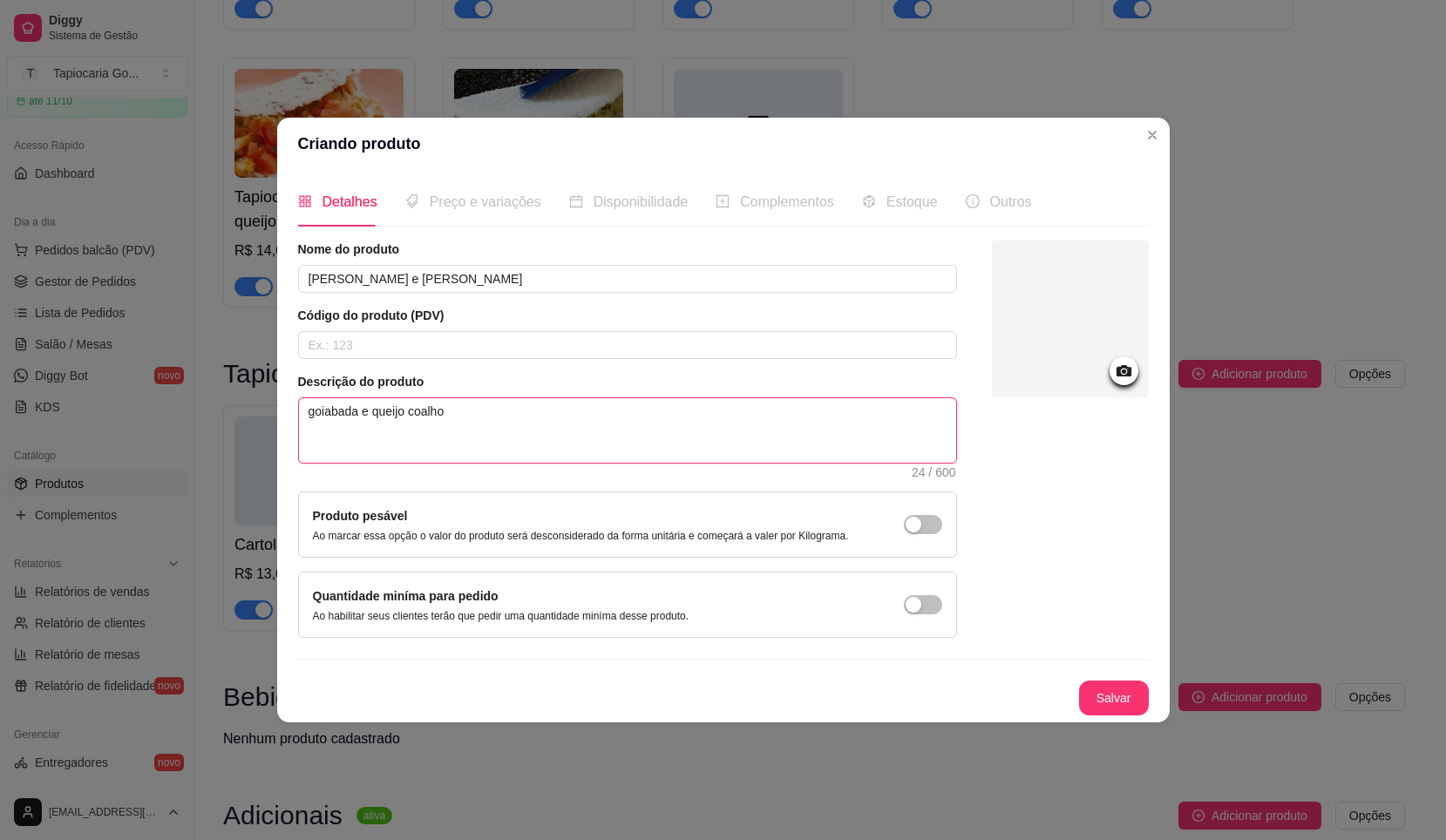
type textarea "oiabada e queijo coalho"
type textarea "Doiabada e queijo coalho"
type textarea "DOoiabada e queijo coalho"
type textarea "DOCoiabada e queijo coalho"
type textarea "DOCEoiabada e queijo coalho"
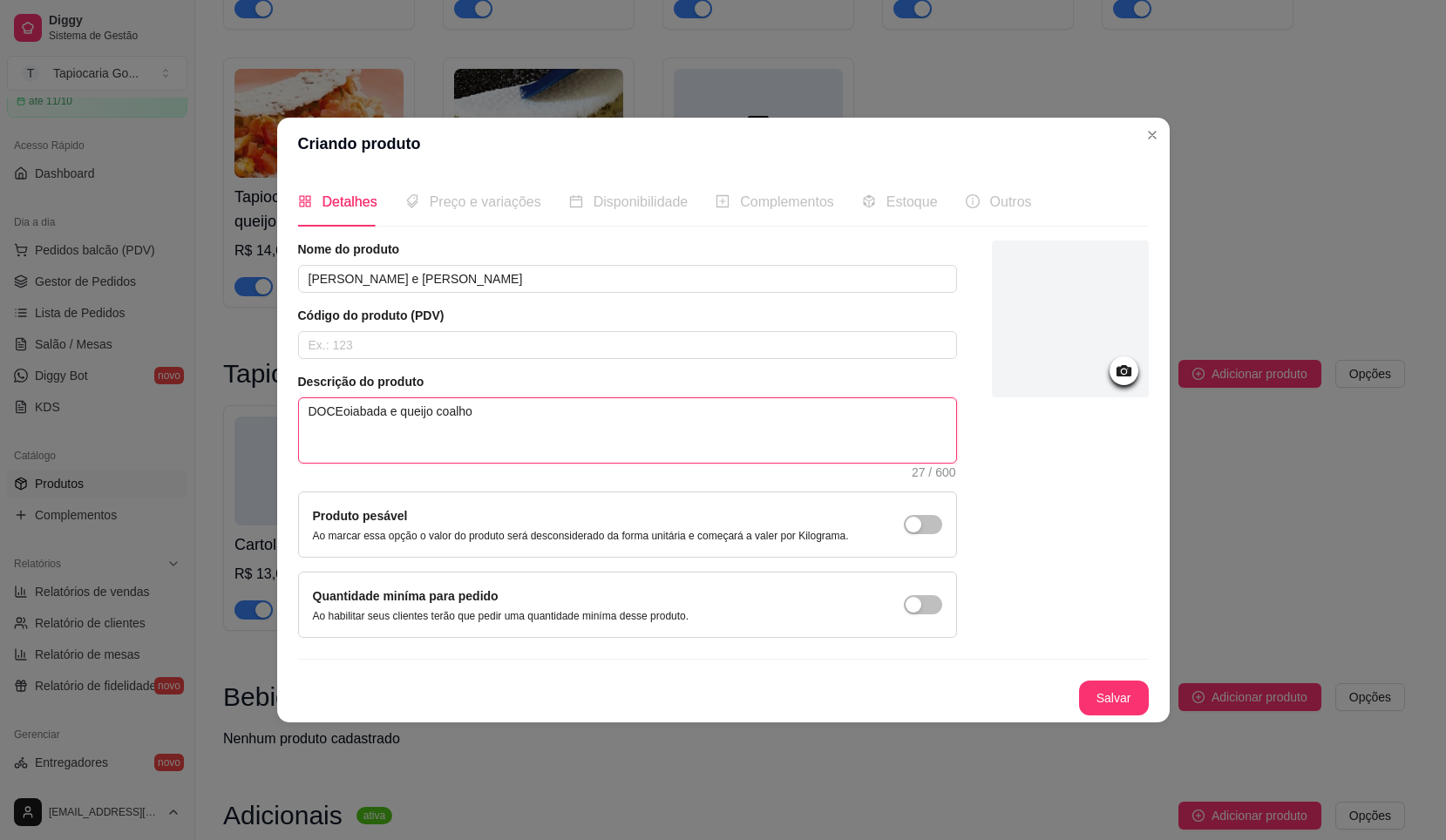
type textarea "DOCoiabada e queijo coalho"
type textarea "DOoiabada e queijo coalho"
type textarea "Doiabada e queijo coalho"
type textarea "Dooiabada e queijo coalho"
type textarea "Docoiabada e queijo coalho"
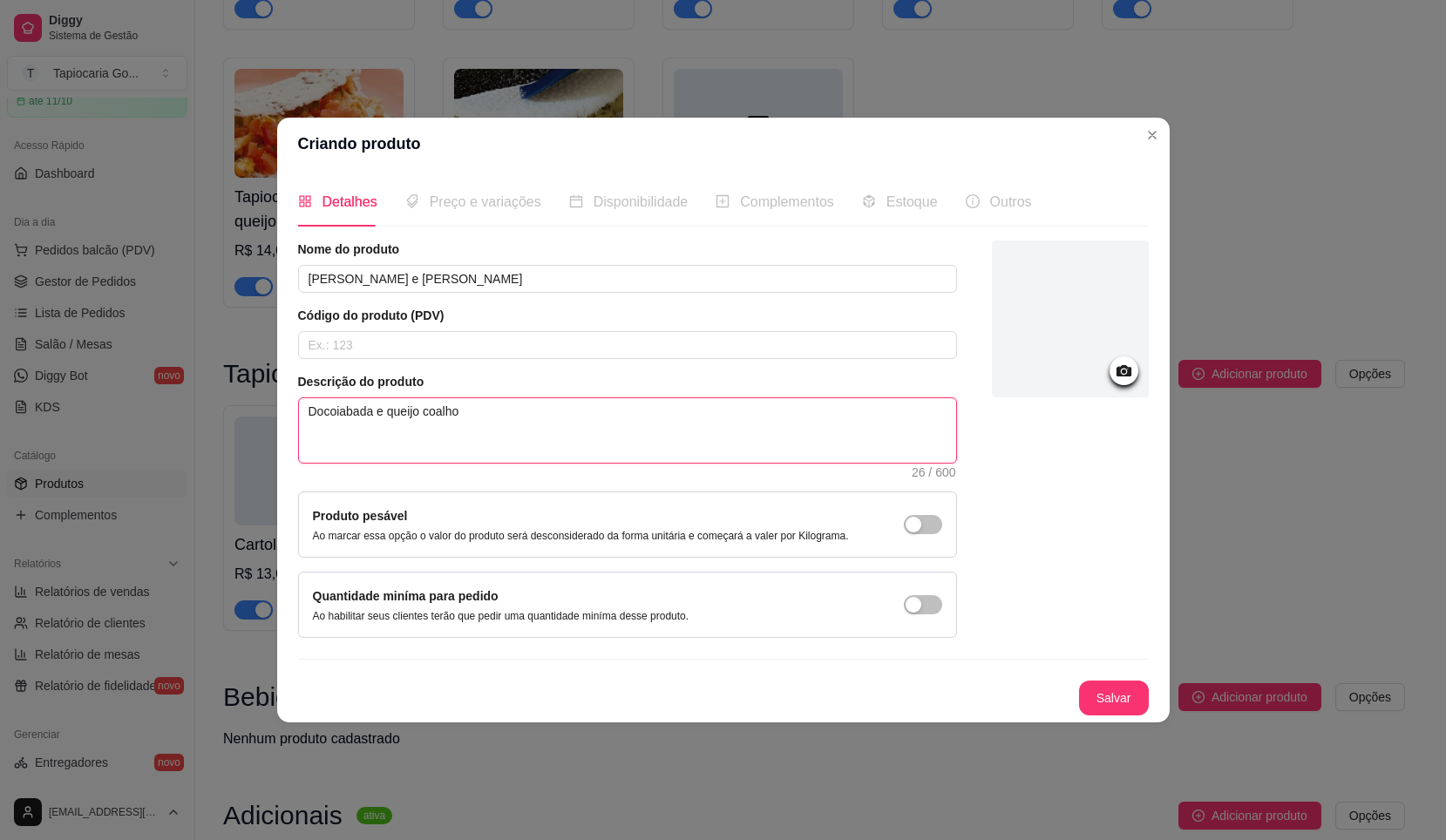
type textarea "Doceoiabada e queijo coalho"
type textarea "Doce oiabada e queijo coalho"
type textarea "Doce goiabada e queijo coalho"
click at [1120, 697] on button "Salvar" at bounding box center [1115, 698] width 70 height 35
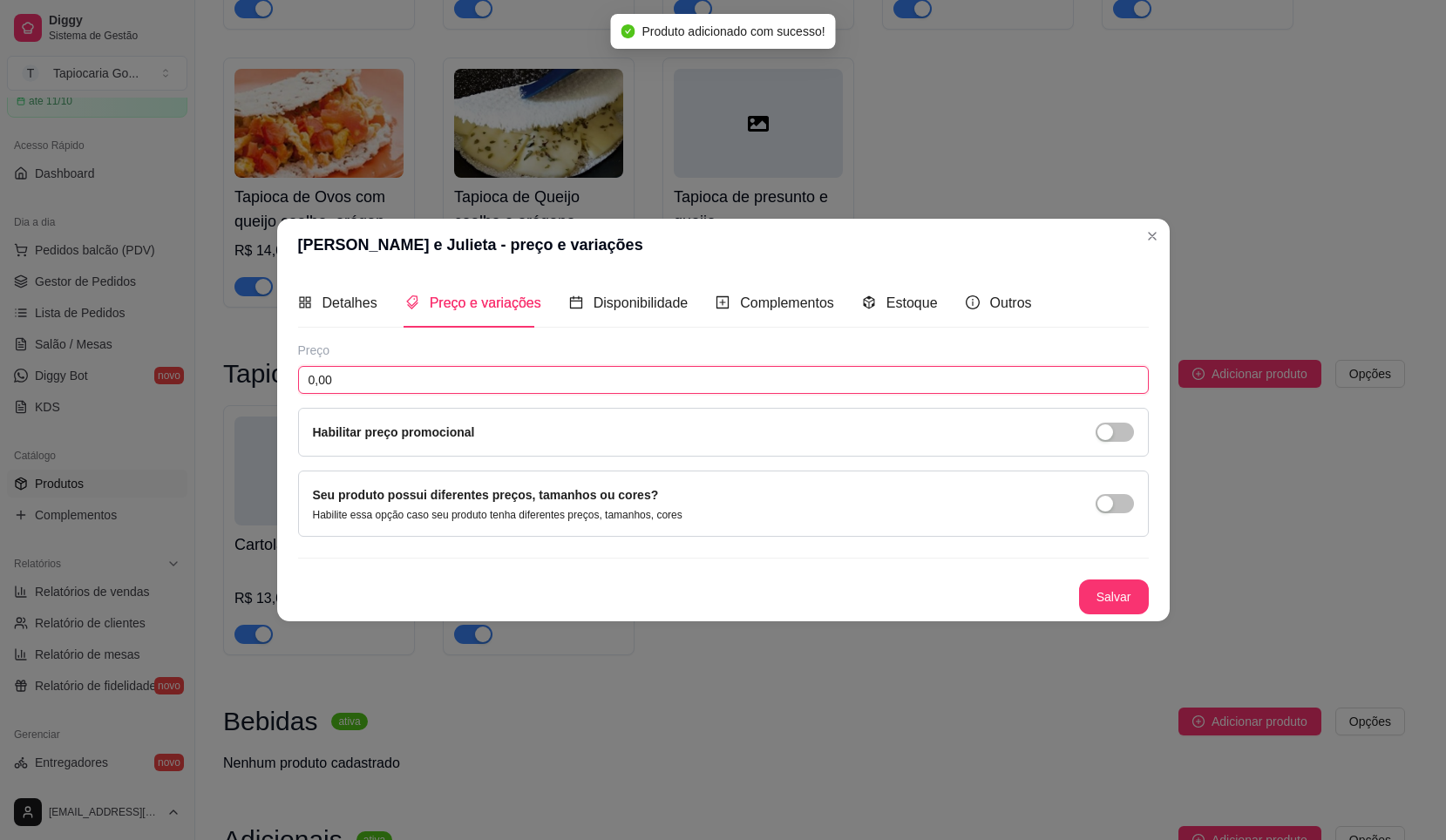
click at [725, 389] on input "0,00" at bounding box center [723, 380] width 851 height 28
type input "12,00"
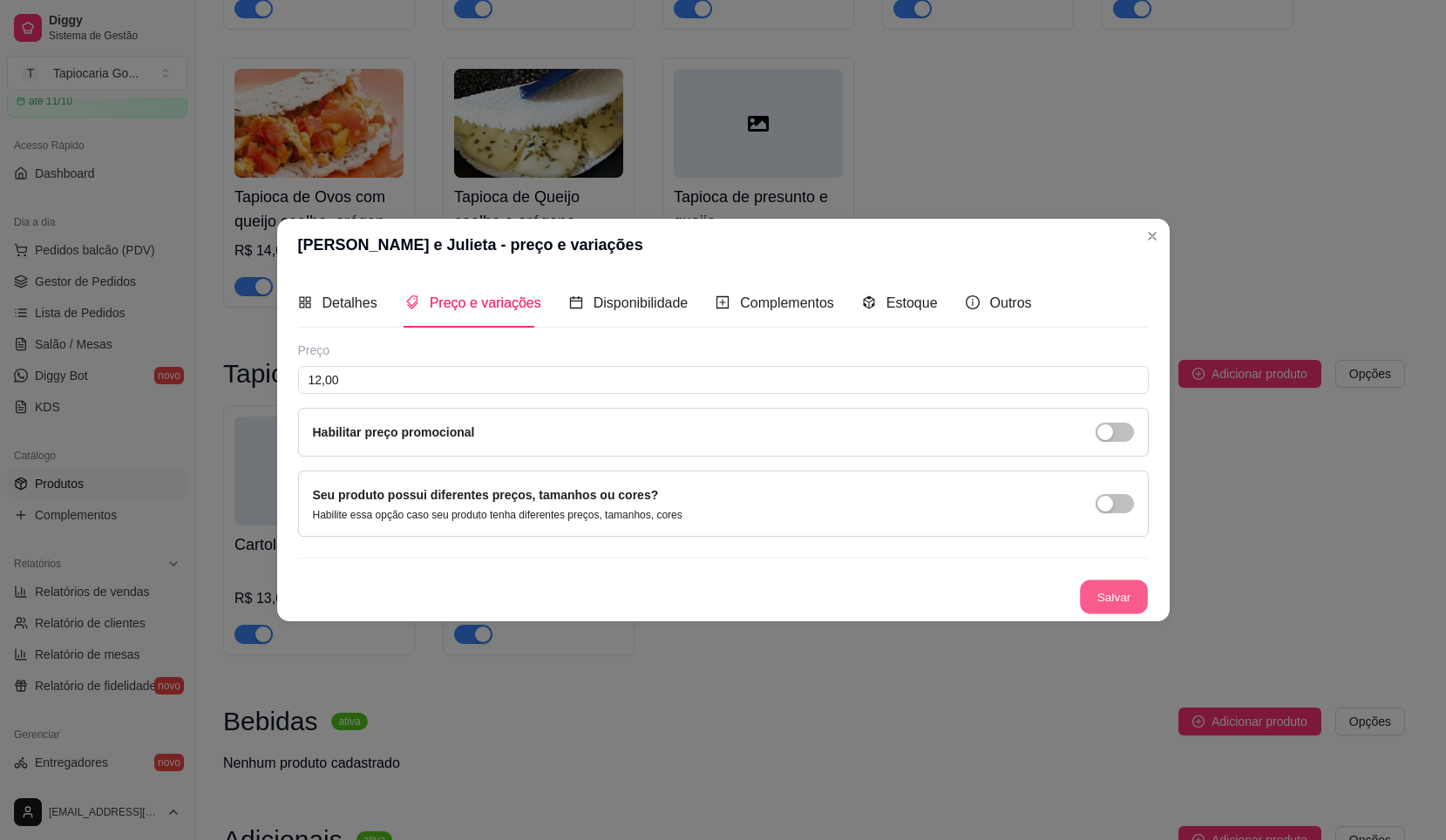
click at [1109, 603] on button "Salvar" at bounding box center [1115, 598] width 68 height 34
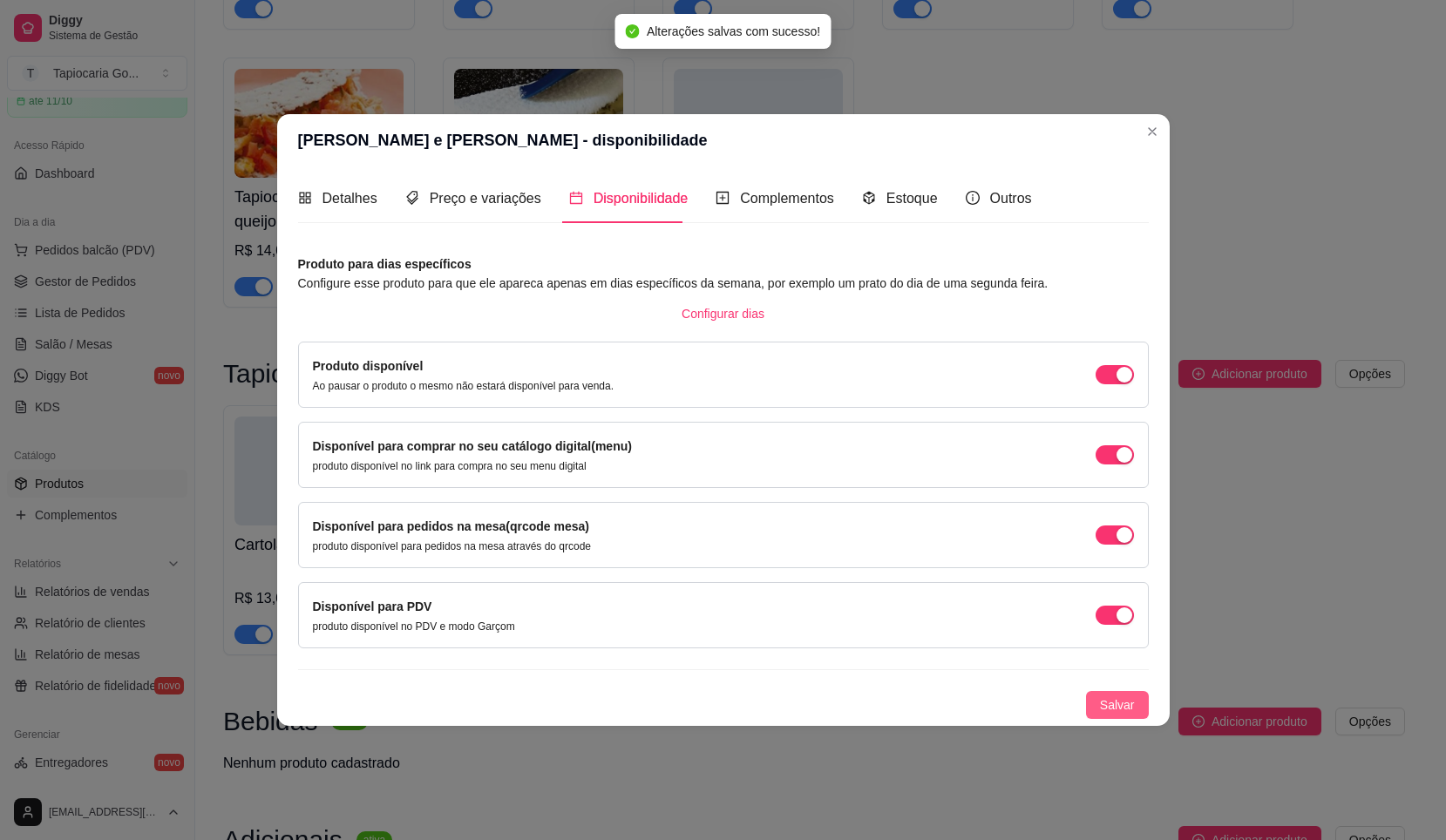
click at [1129, 703] on span "Salvar" at bounding box center [1117, 704] width 35 height 19
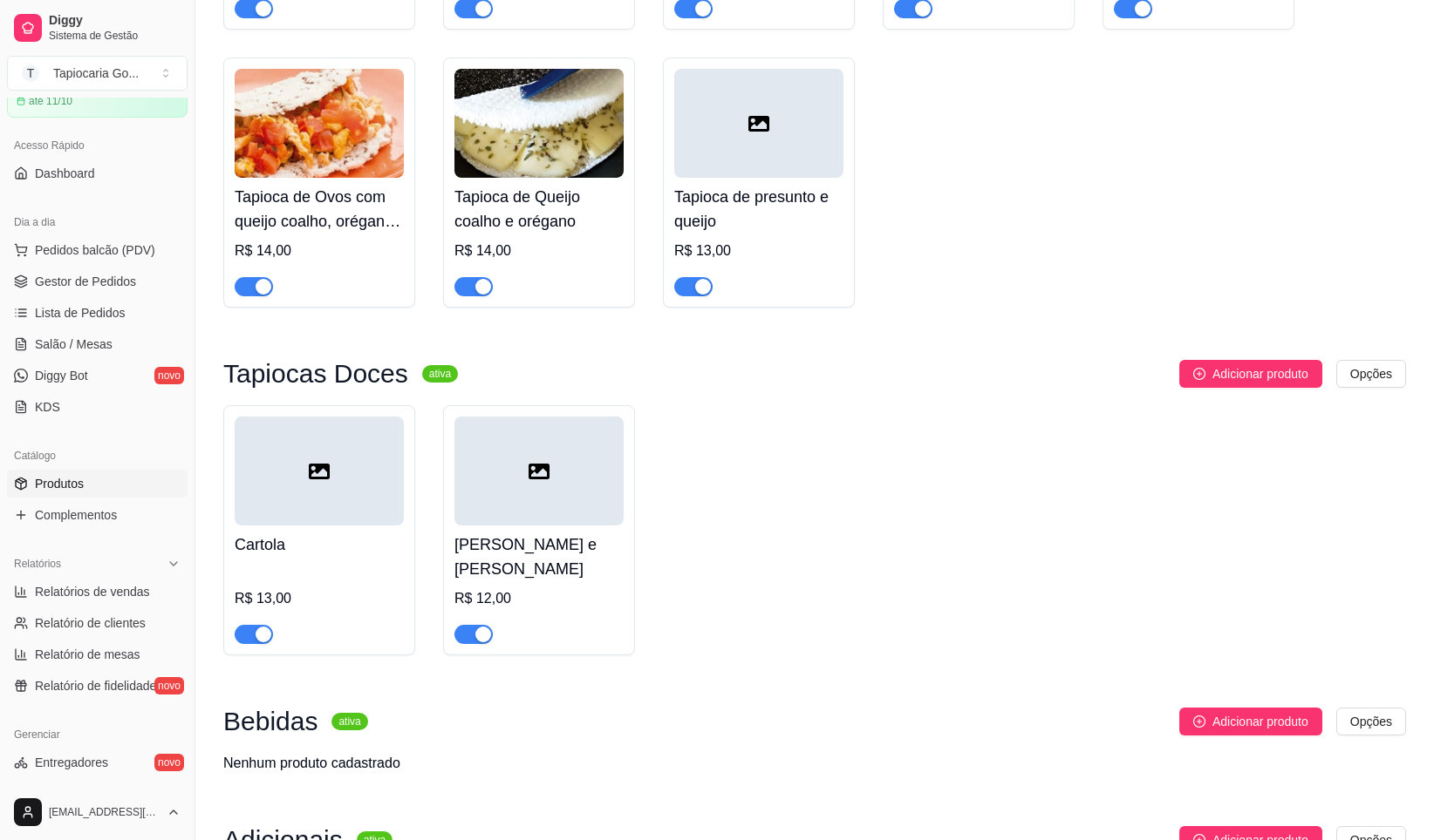
click at [357, 498] on div at bounding box center [319, 470] width 169 height 109
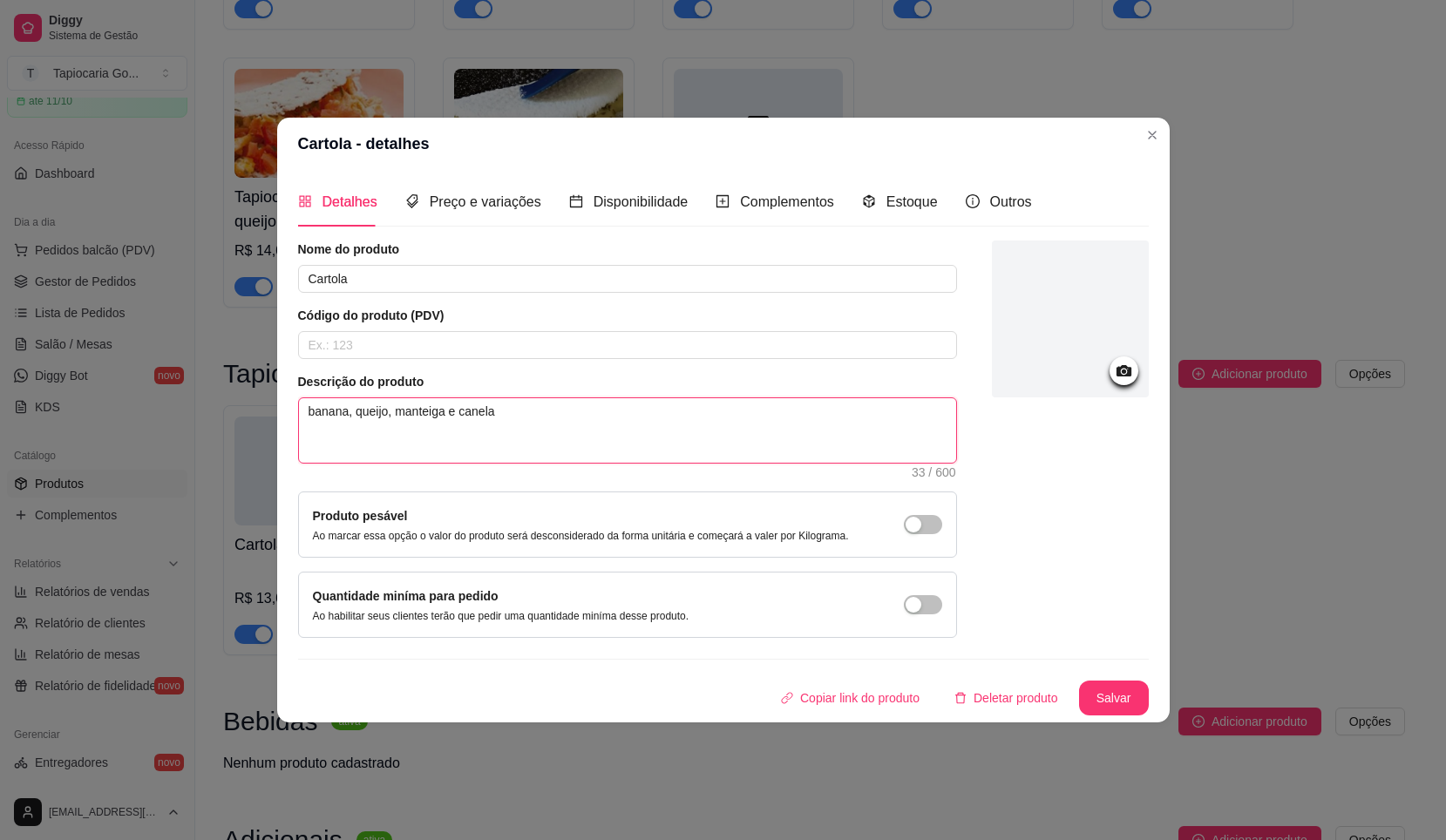
click at [314, 415] on textarea "banana, queijo, manteiga e canela" at bounding box center [627, 431] width 657 height 65
type textarea "anana, queijo, manteiga e canela"
type textarea "Banana, queijo, manteiga e canela"
click at [1125, 703] on button "Salvar" at bounding box center [1115, 698] width 70 height 35
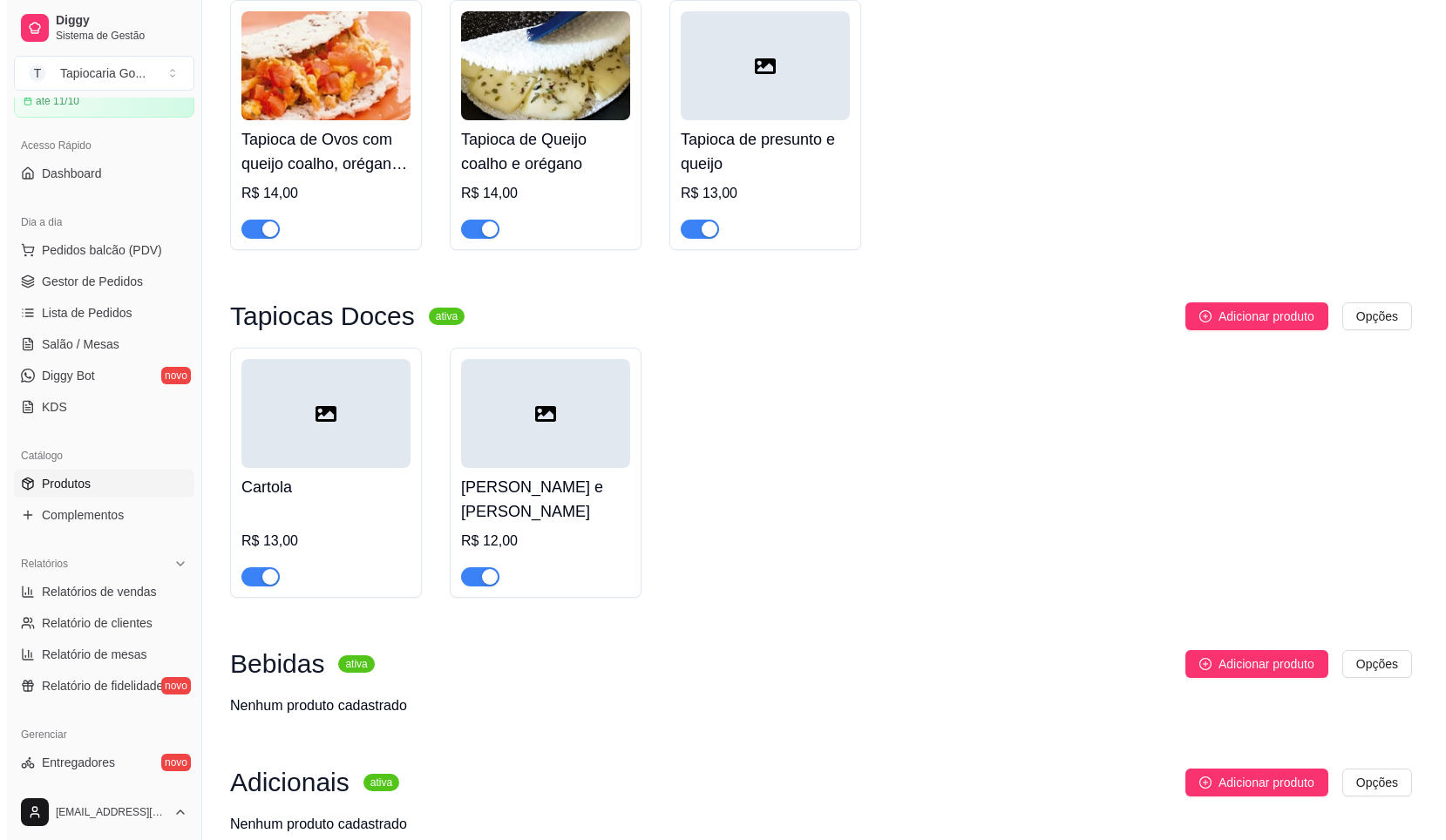
scroll to position [559, 0]
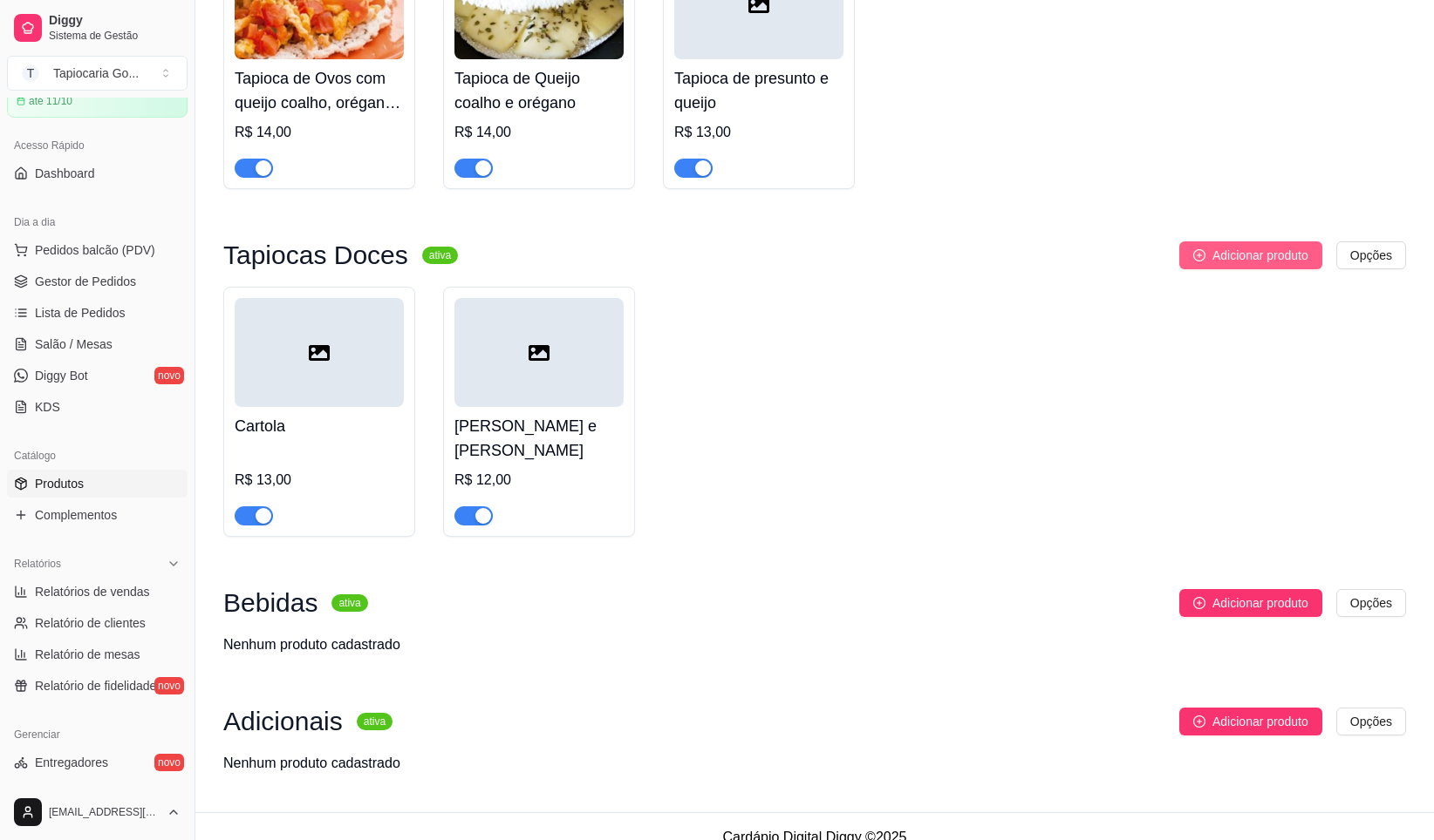
click at [1247, 256] on span "Adicionar produto" at bounding box center [1260, 255] width 96 height 19
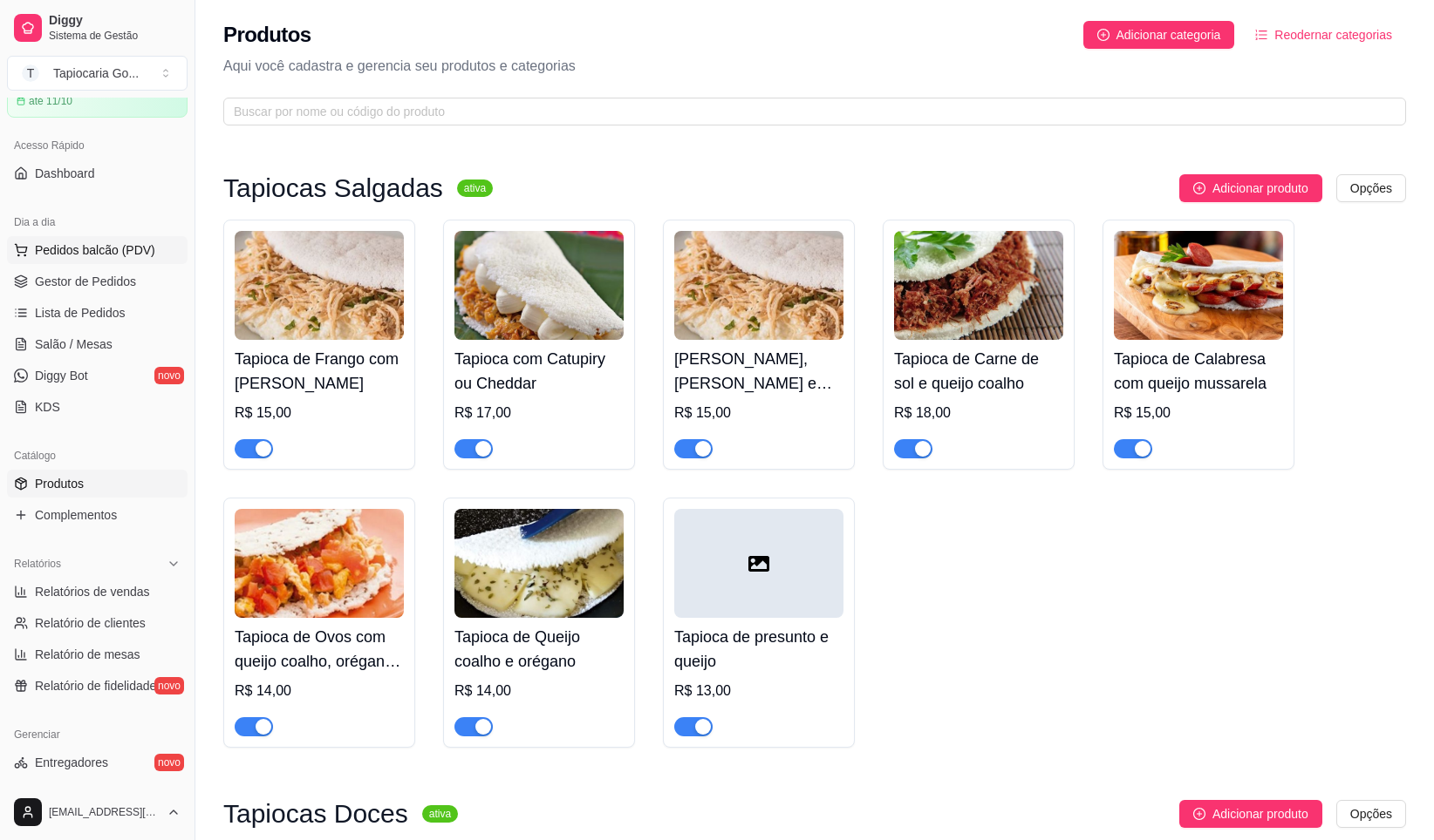
scroll to position [559, 0]
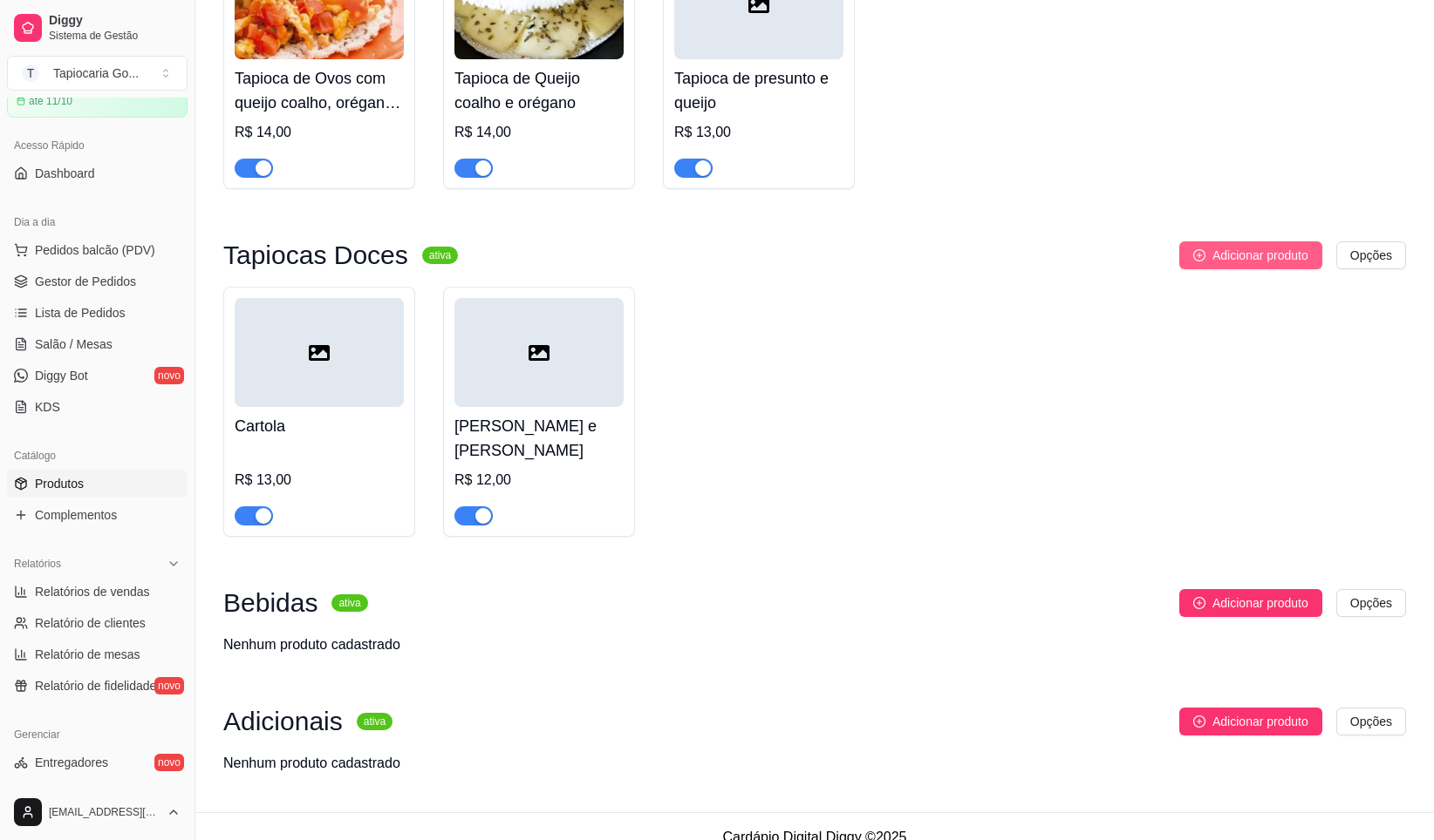
click at [1224, 254] on span "Adicionar produto" at bounding box center [1260, 255] width 96 height 19
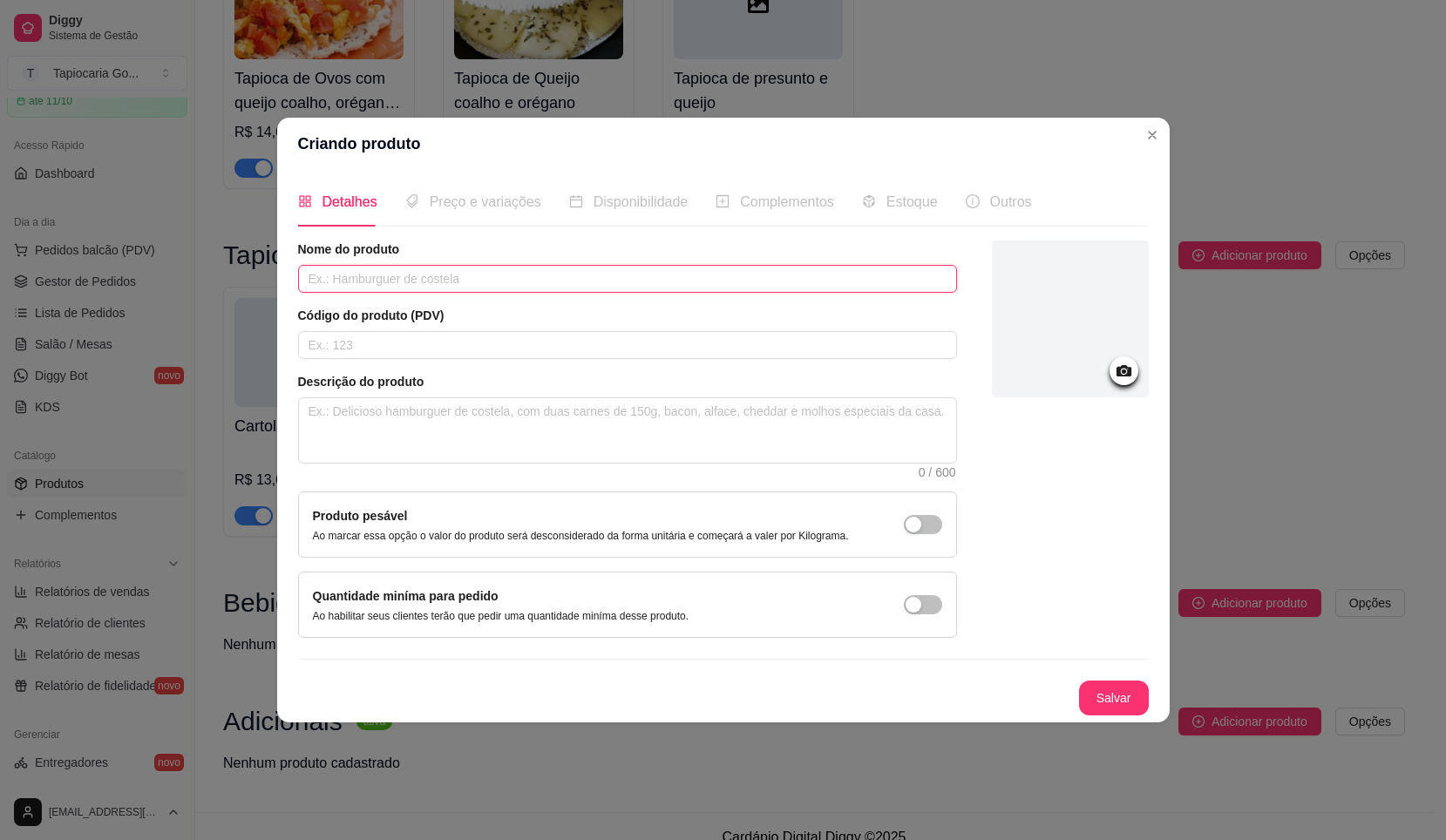
paste input "Coco com leite condensado"
type input "Coco com leite condensado"
click at [411, 350] on input "text" at bounding box center [627, 345] width 659 height 28
click at [1121, 688] on button "Salvar" at bounding box center [1115, 698] width 70 height 35
click at [494, 220] on div "Preço e variações" at bounding box center [474, 201] width 136 height 49
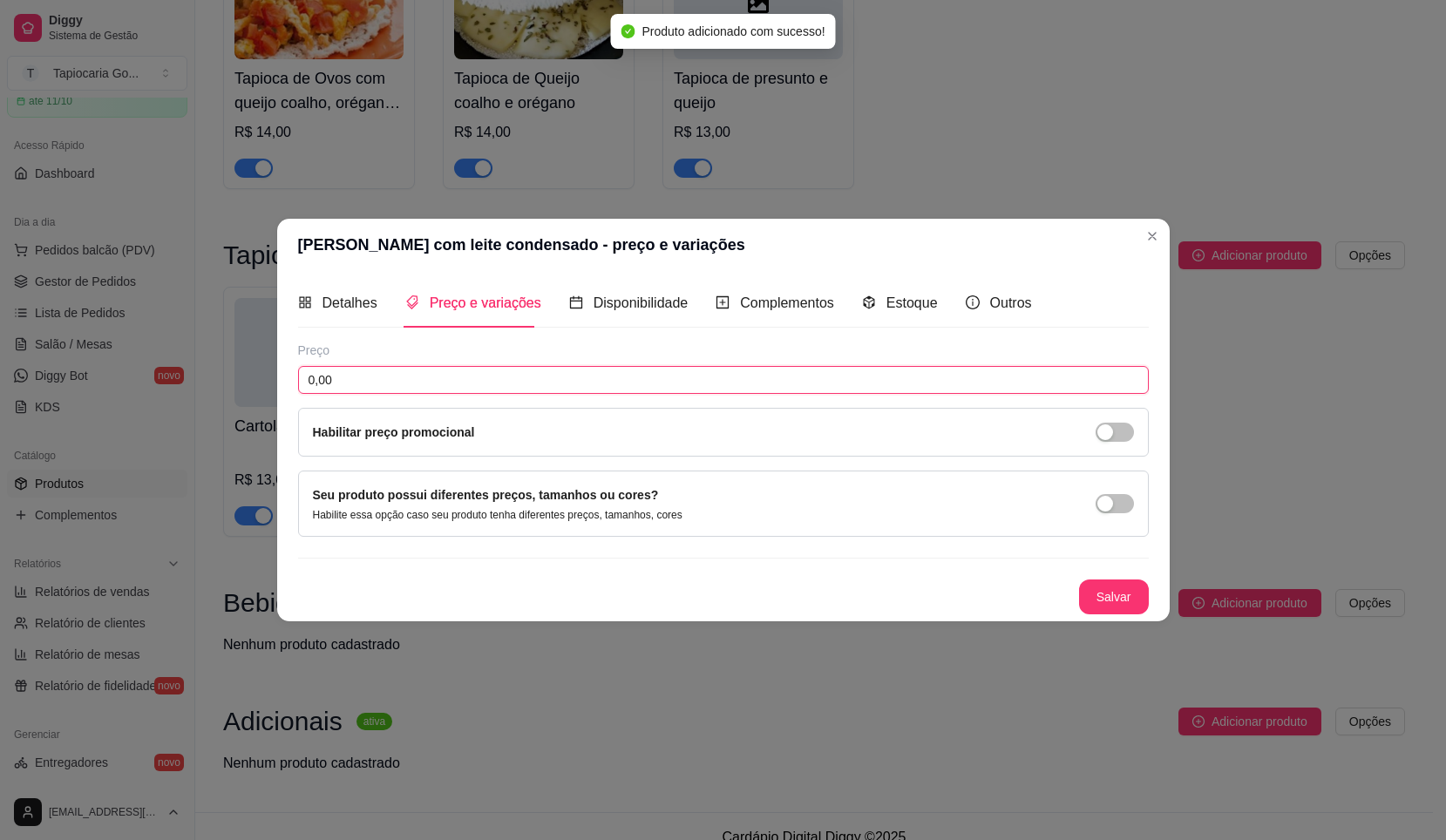
click at [543, 381] on input "0,00" at bounding box center [723, 380] width 851 height 28
type input "12,00"
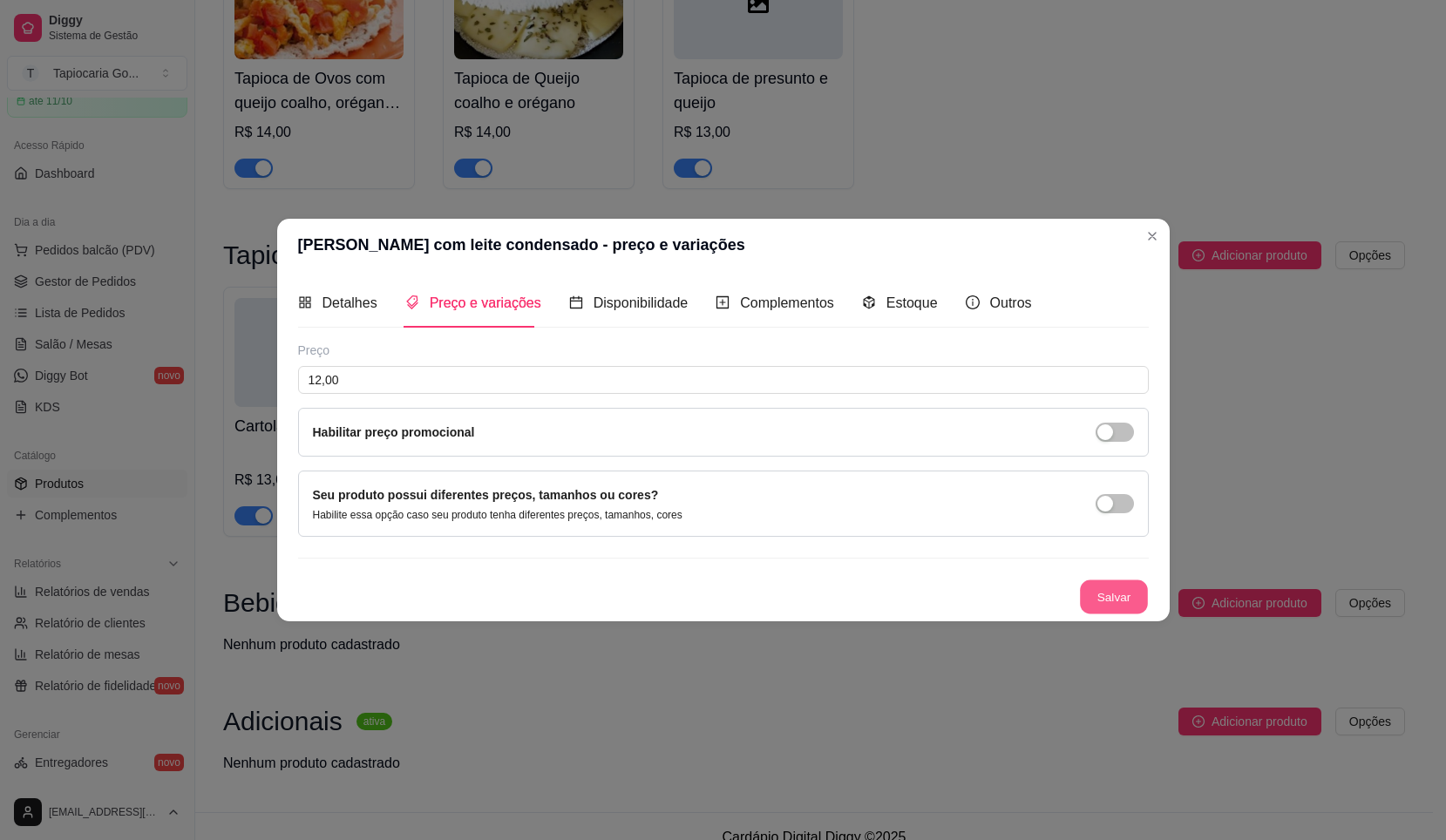
click at [1125, 594] on button "Salvar" at bounding box center [1115, 598] width 68 height 34
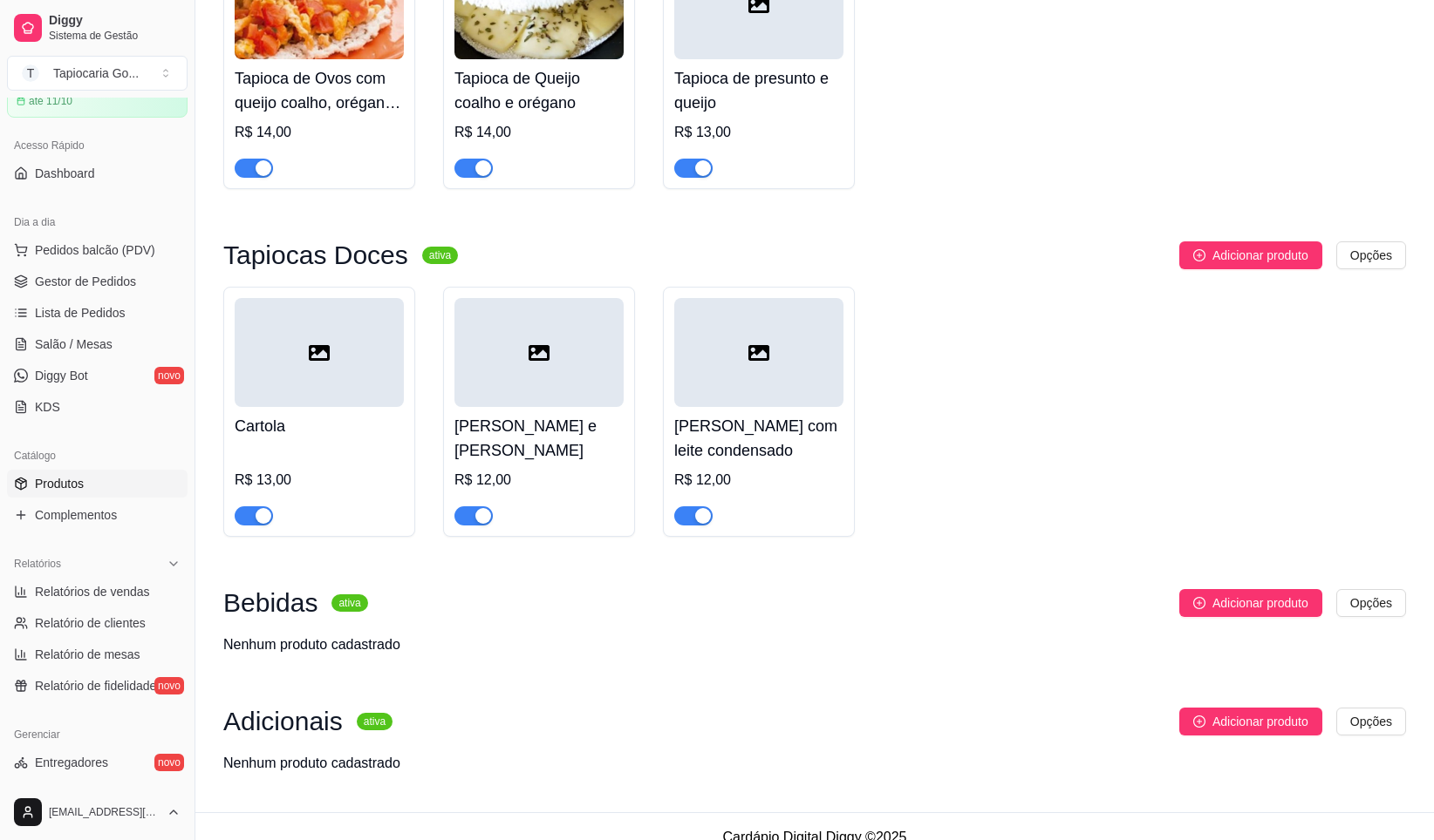
click at [1239, 239] on div "Tapiocas Salgadas ativa Adicionar produto Opções Tapioca de Frango com Queijo m…" at bounding box center [814, 204] width 1183 height 1176
click at [1275, 259] on span "Adicionar produto" at bounding box center [1260, 255] width 96 height 19
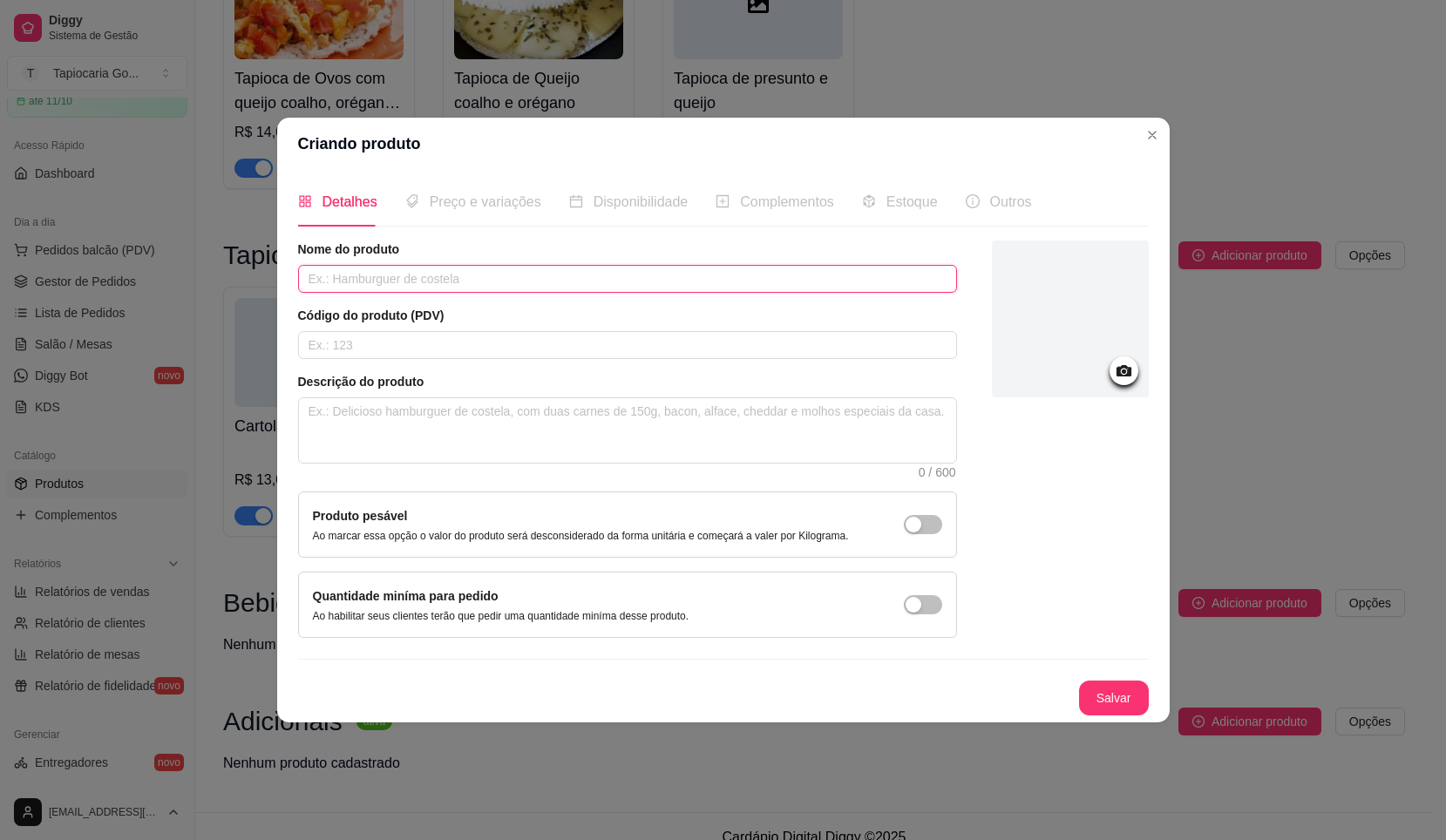
click at [678, 290] on input "text" at bounding box center [627, 278] width 659 height 28
paste input "Banana e doce de leite"
type input "Banana e doce de leite"
click at [451, 203] on span "Preço e variações" at bounding box center [486, 202] width 111 height 15
click at [1136, 699] on button "Salvar" at bounding box center [1115, 698] width 70 height 35
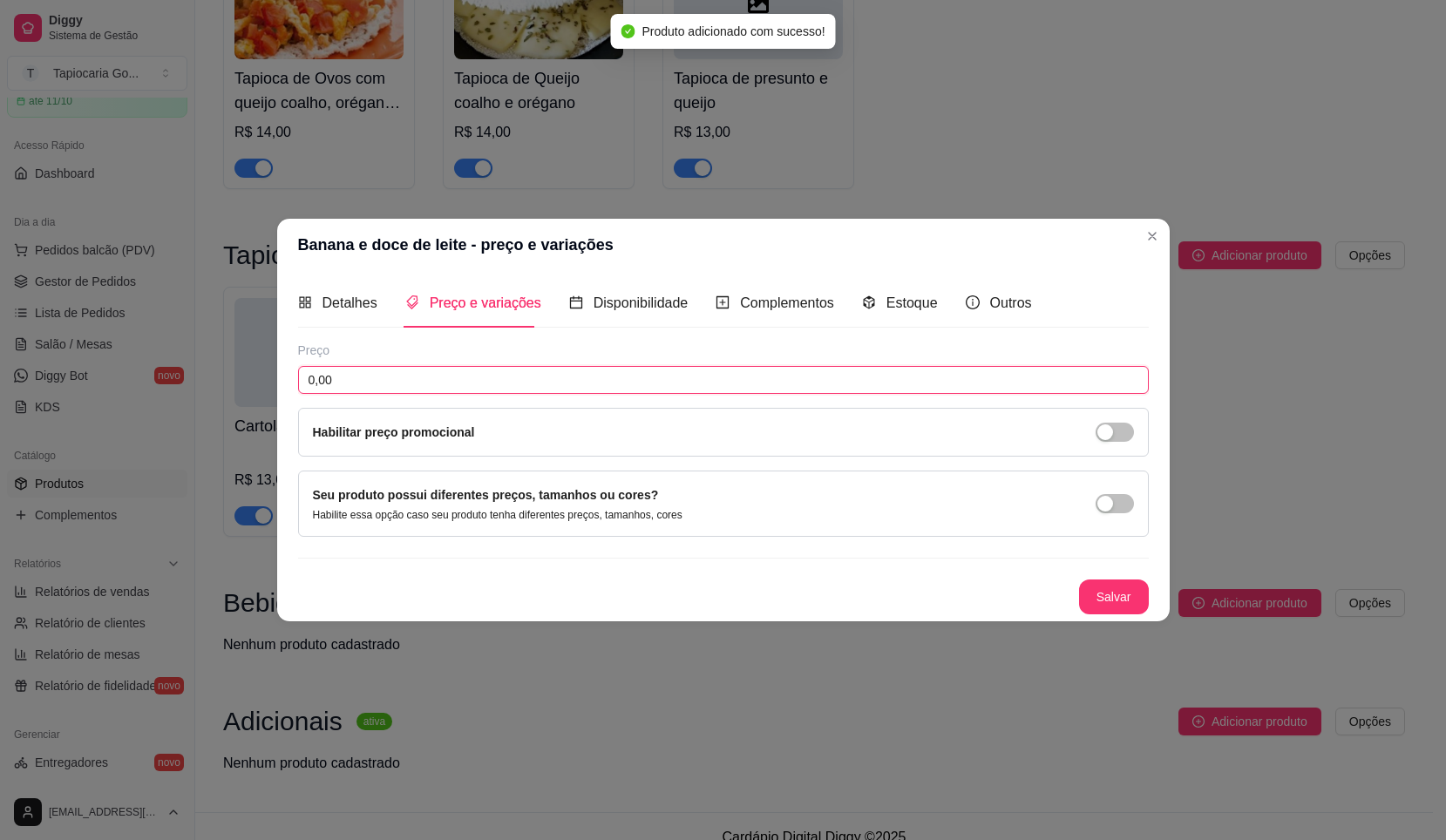
click at [532, 374] on input "0,00" at bounding box center [723, 380] width 851 height 28
type input "12,00"
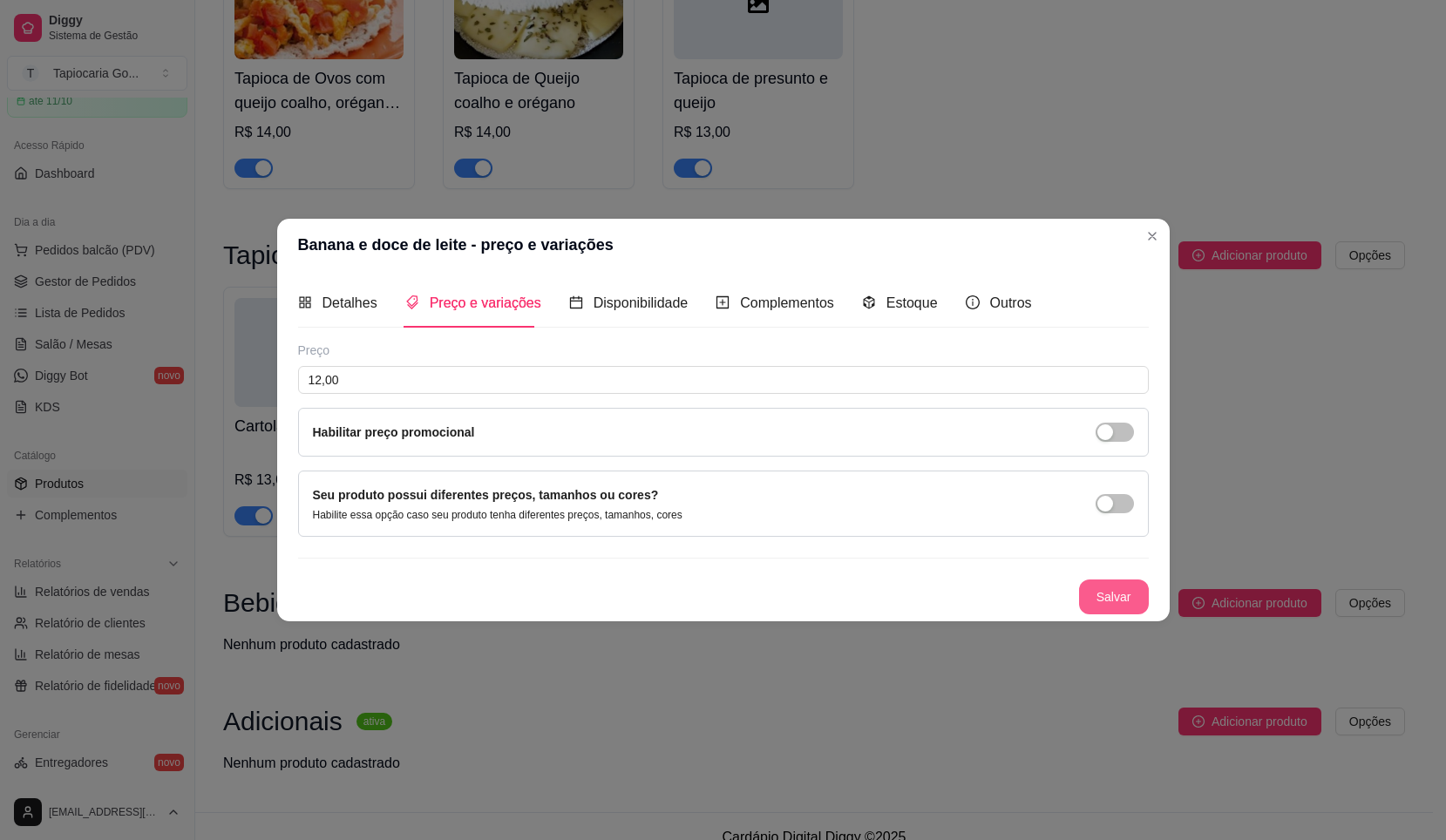
click at [1124, 599] on button "Salvar" at bounding box center [1115, 597] width 70 height 35
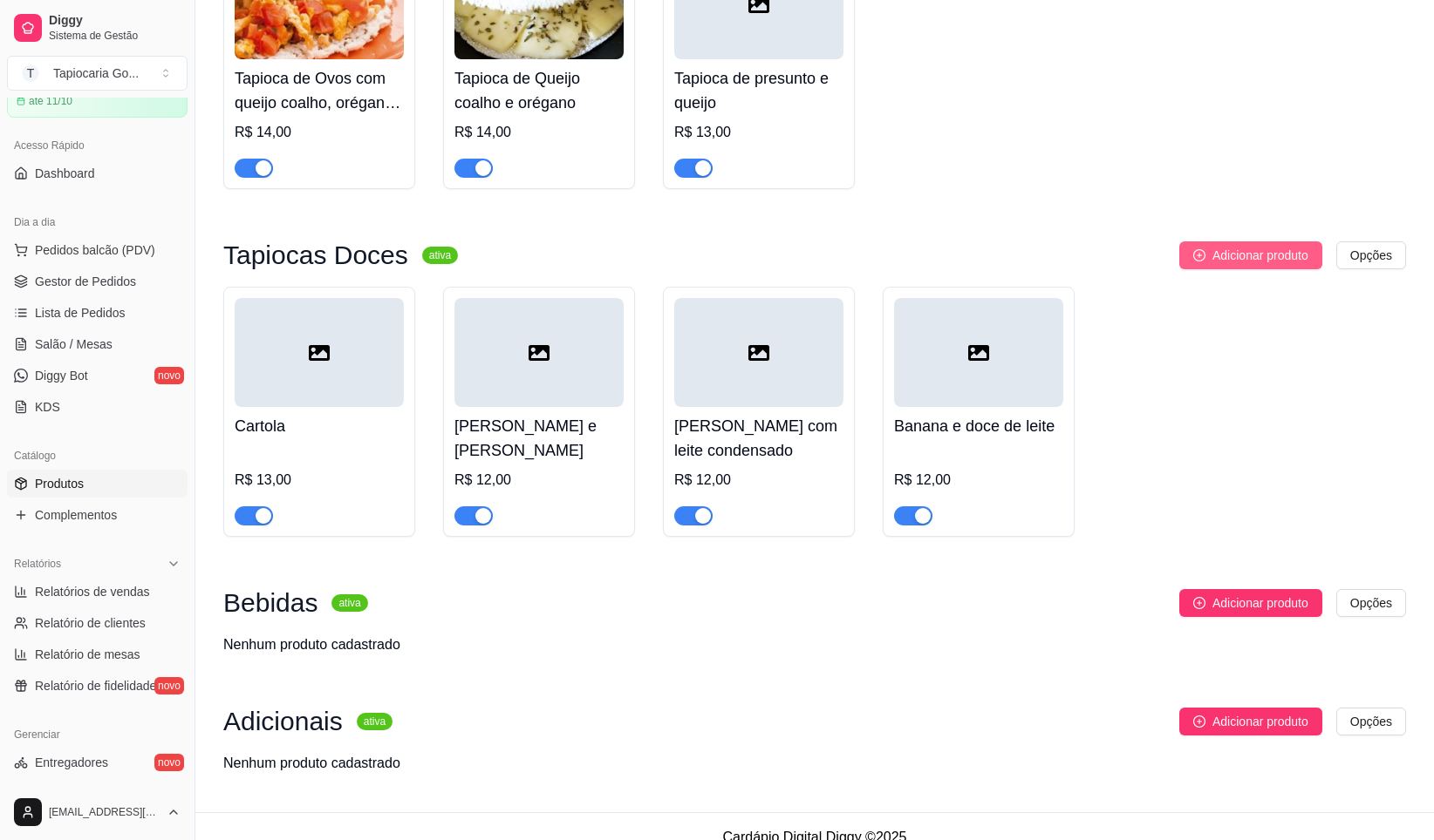
click at [1240, 252] on span "Adicionar produto" at bounding box center [1260, 255] width 96 height 19
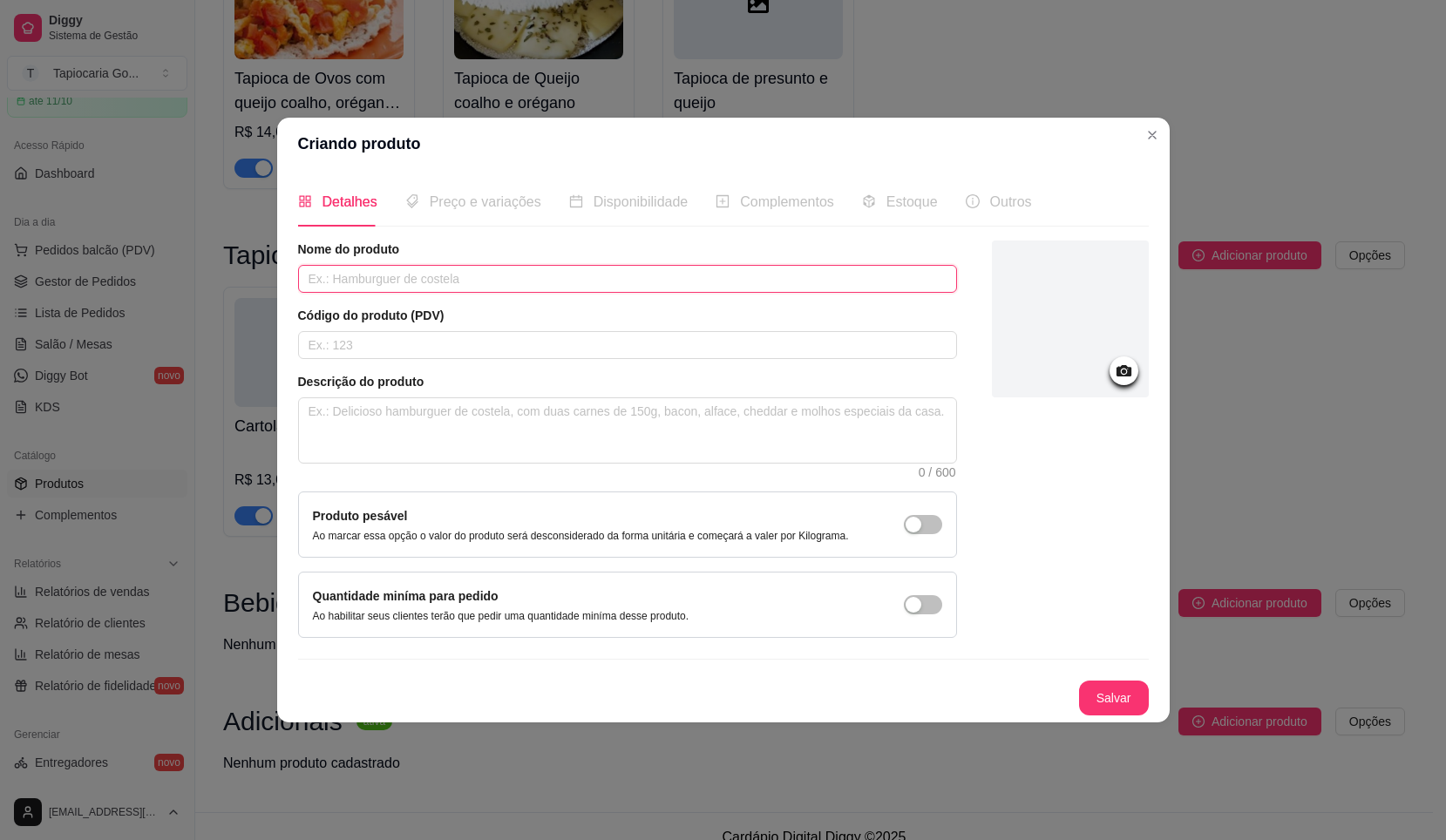
click at [637, 278] on input "text" at bounding box center [627, 278] width 659 height 28
paste input "Morango e chocolate"
type input "Morango e chocolate"
click at [1093, 700] on button "Salvar" at bounding box center [1115, 698] width 70 height 35
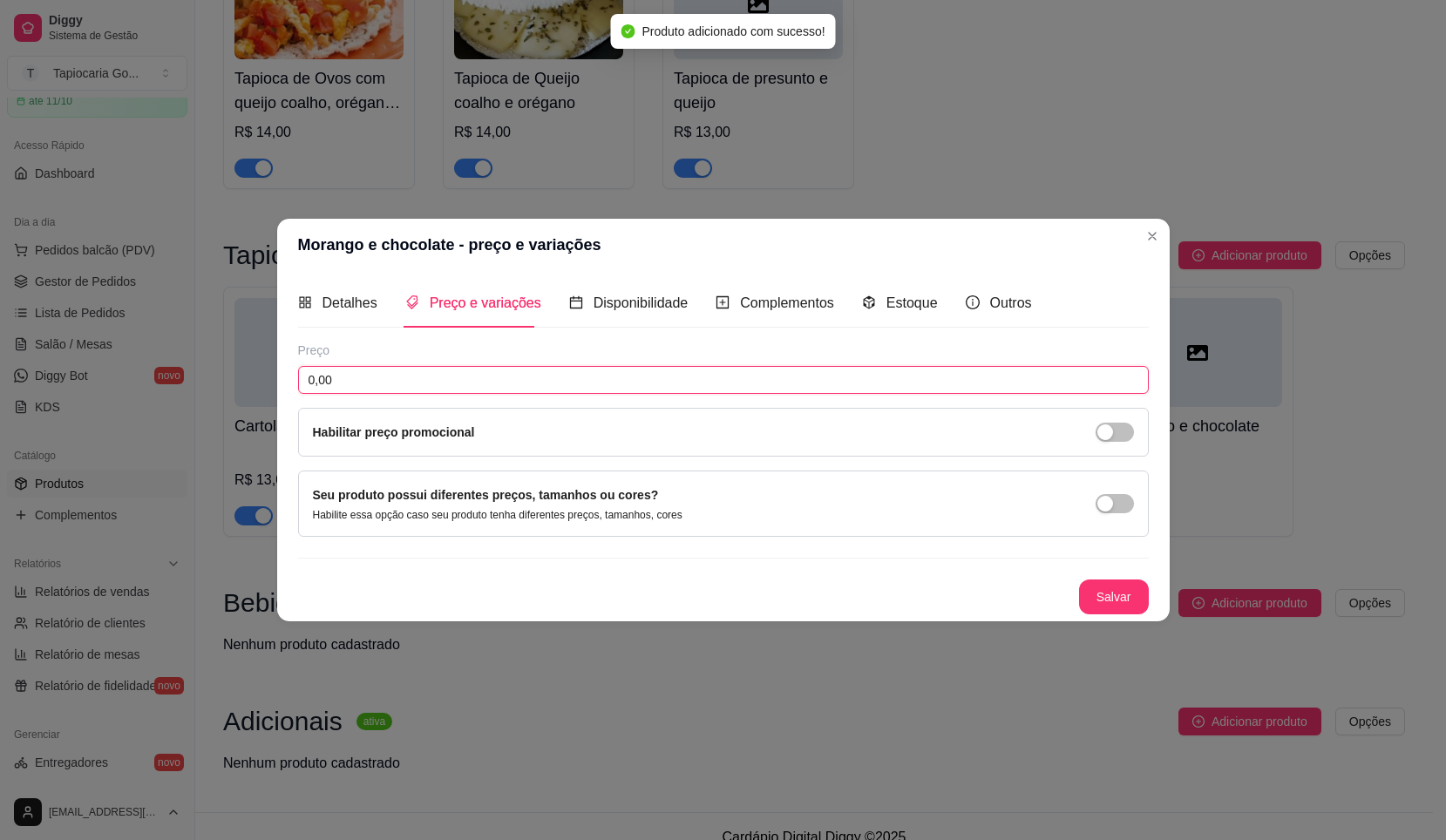
click at [589, 373] on input "0,00" at bounding box center [723, 380] width 851 height 28
type input "13,00"
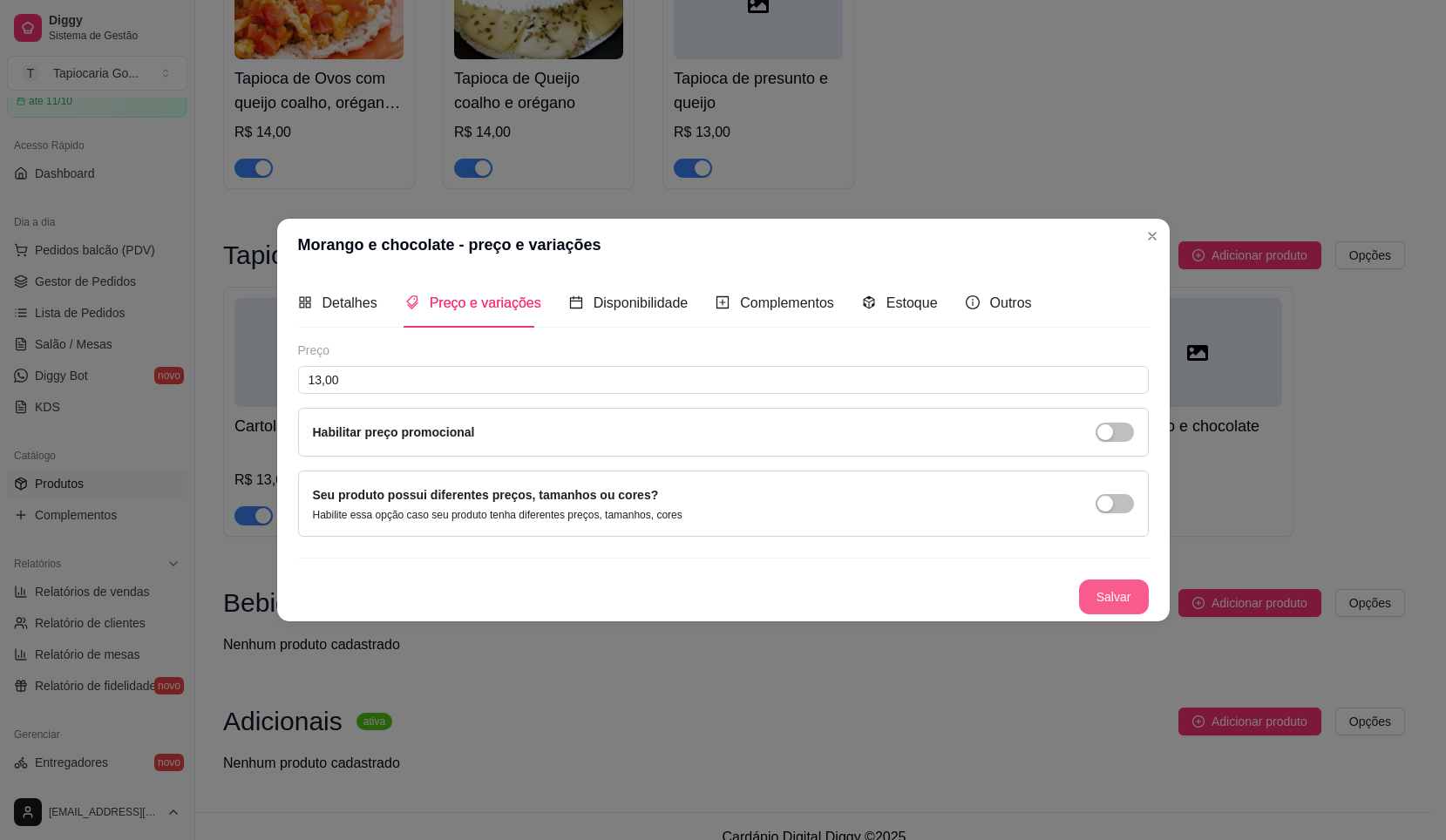
click at [1109, 592] on button "Salvar" at bounding box center [1115, 597] width 70 height 35
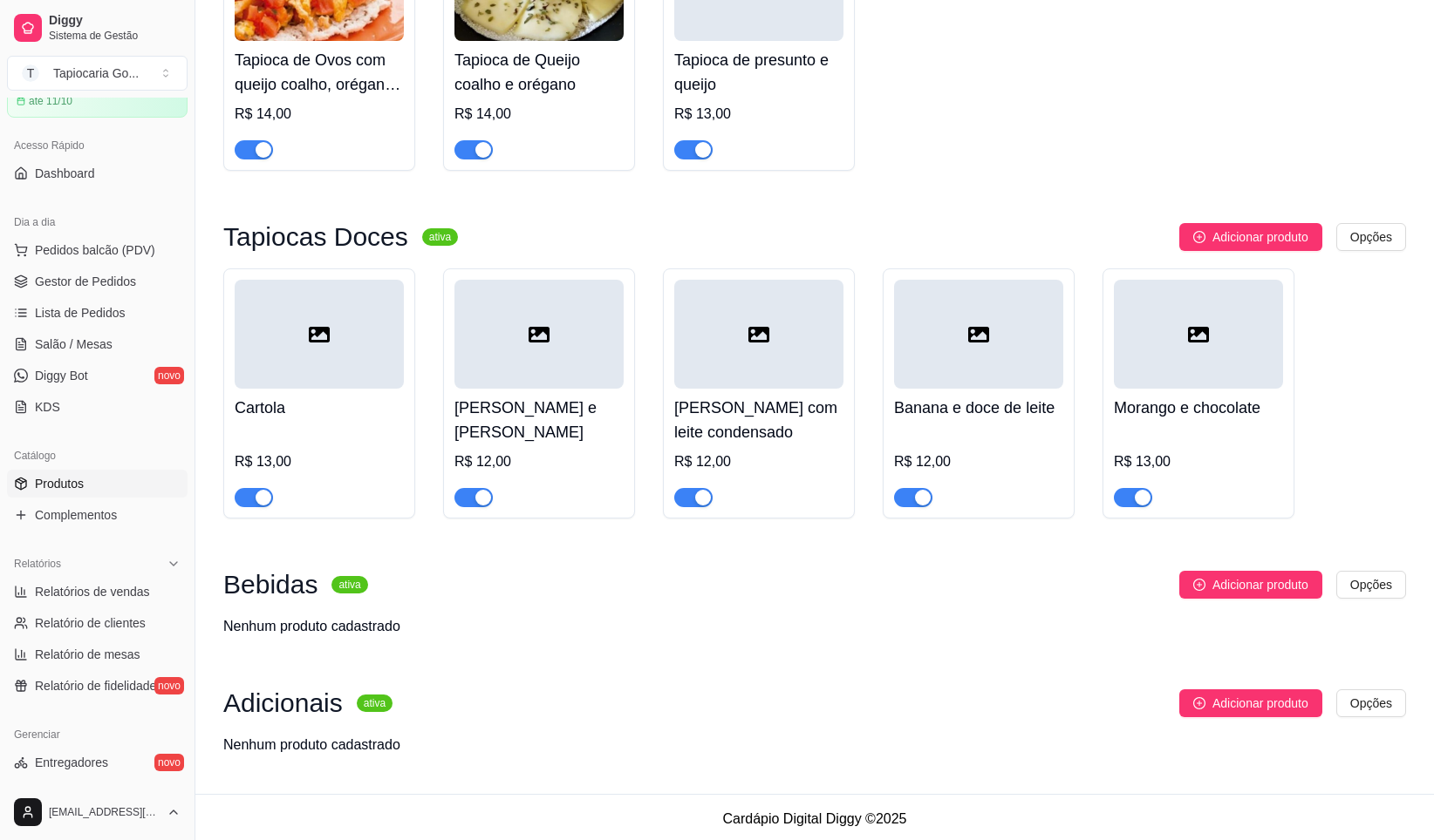
scroll to position [583, 0]
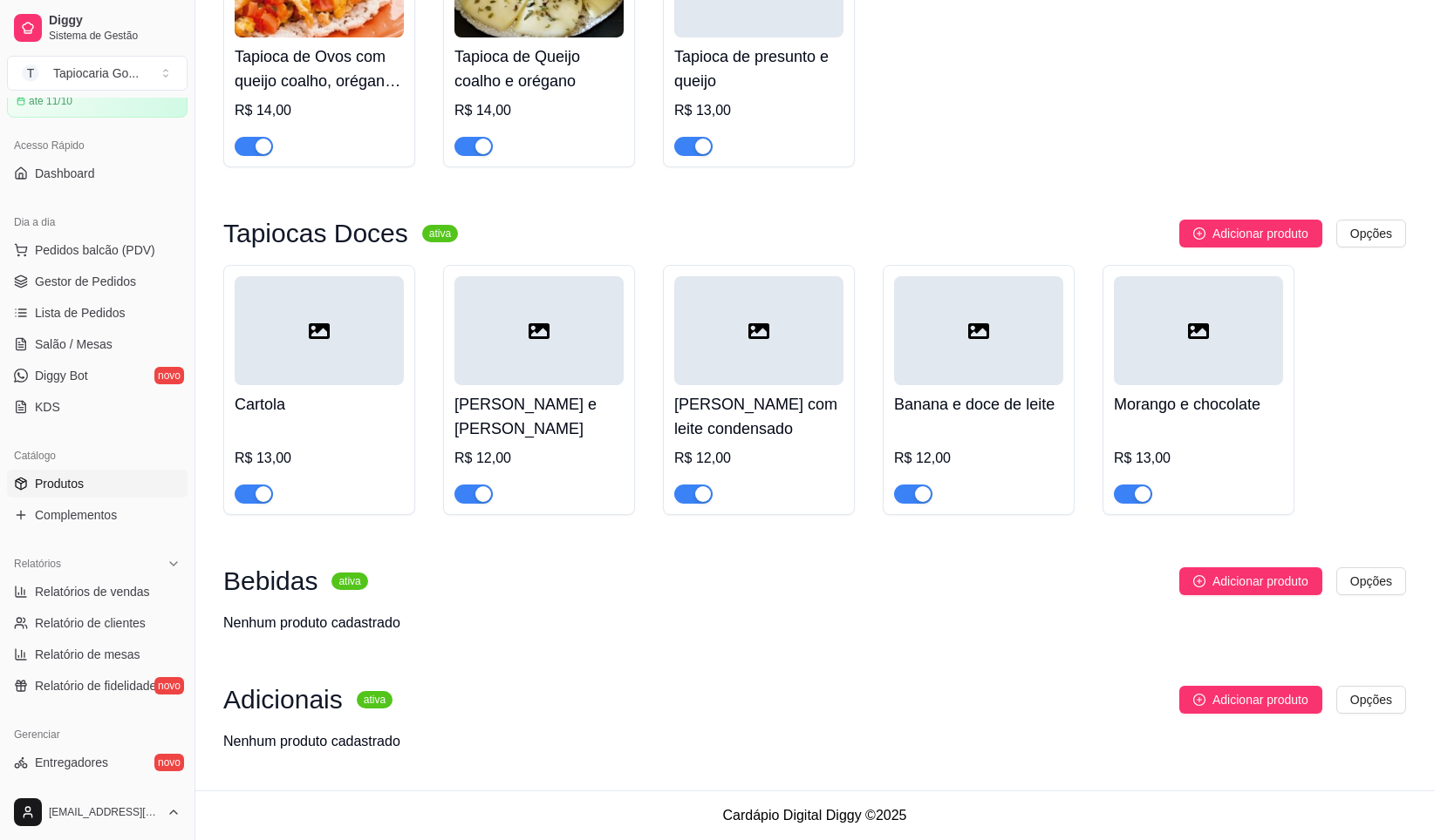
drag, startPoint x: 1235, startPoint y: 601, endPoint x: 1230, endPoint y: 611, distance: 11.2
click at [1235, 610] on div "Bebidas ativa Adicionar produto Opções Nenhum produto cadastrado" at bounding box center [814, 600] width 1183 height 66
click at [1195, 582] on icon "plus-circle" at bounding box center [1200, 582] width 13 height 13
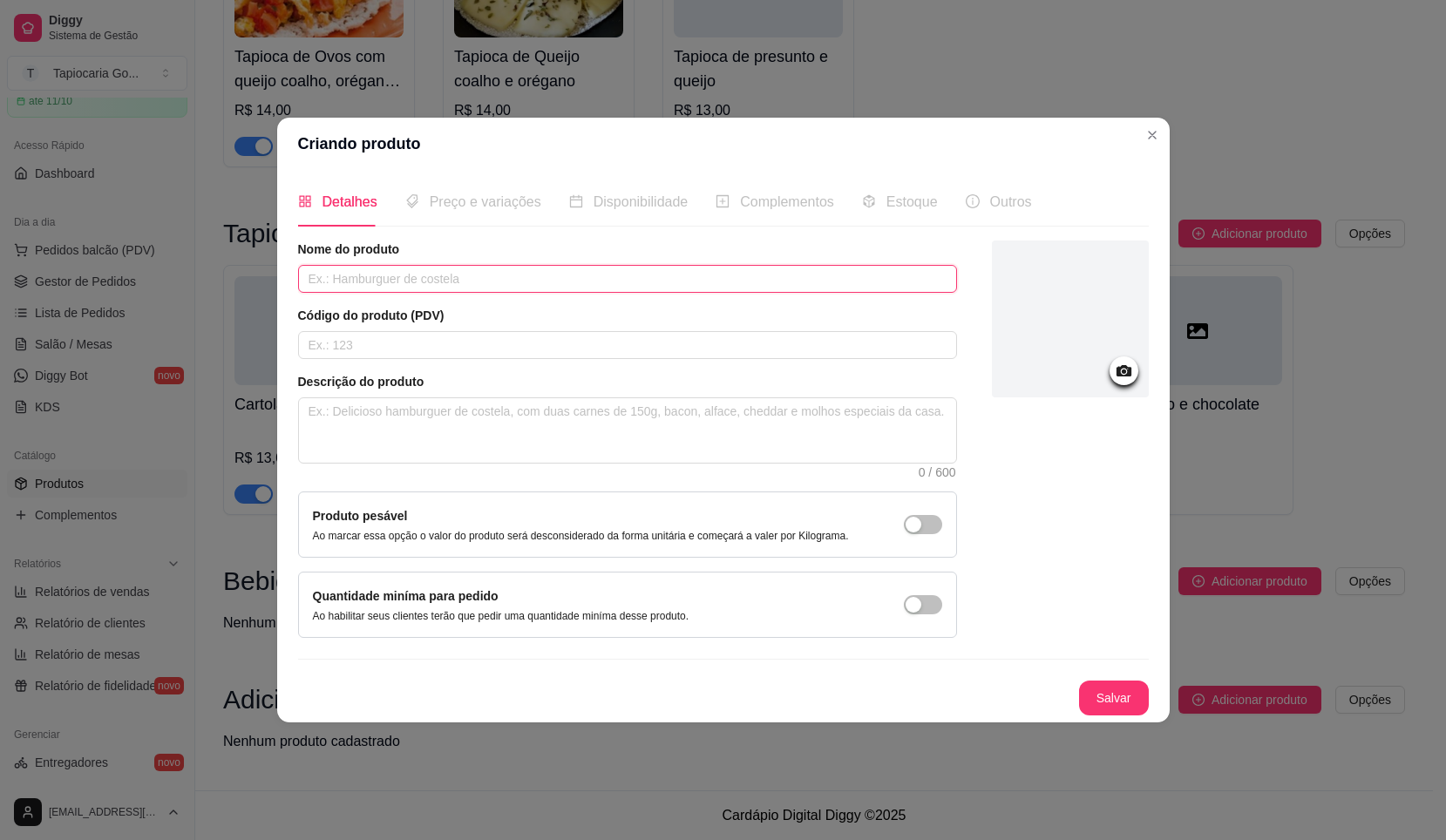
click at [633, 275] on input "text" at bounding box center [627, 278] width 659 height 28
type input "r"
type input "Refrigerante 200ml"
drag, startPoint x: 492, startPoint y: 197, endPoint x: 558, endPoint y: 258, distance: 89.9
click at [493, 198] on span "Preço e variações" at bounding box center [486, 202] width 111 height 15
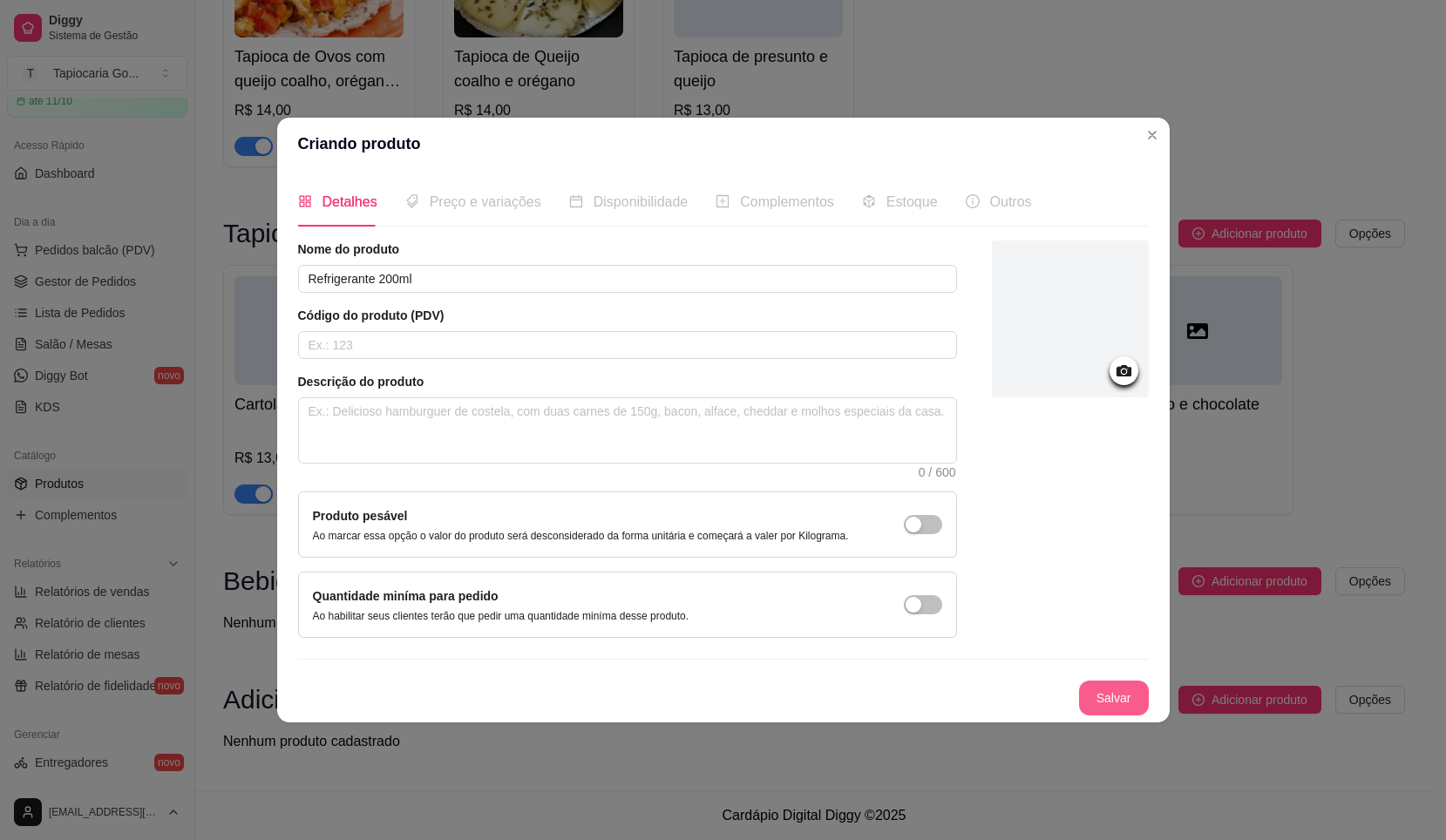
click at [1123, 699] on button "Salvar" at bounding box center [1115, 698] width 70 height 35
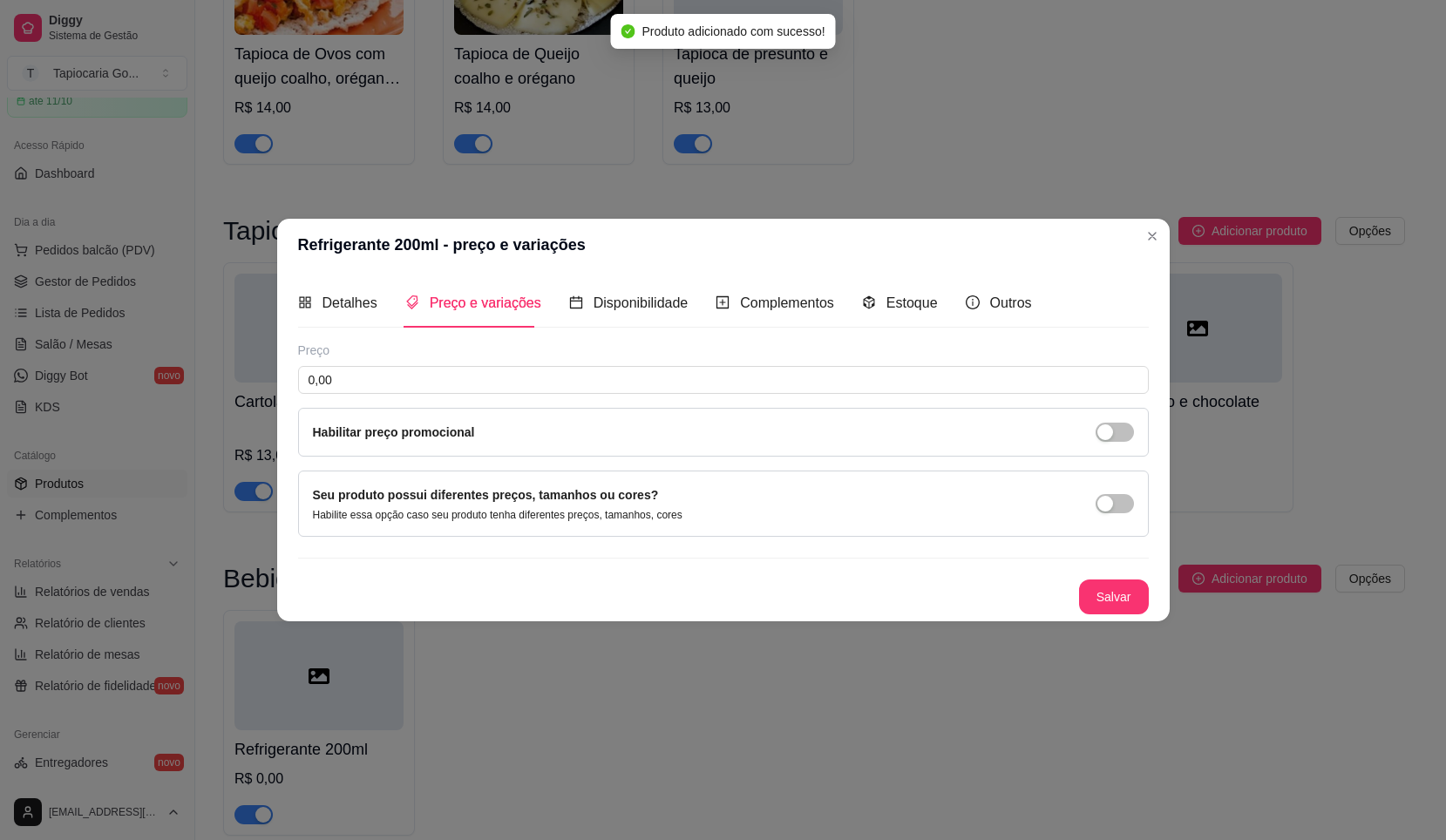
click at [505, 354] on div "Preço" at bounding box center [723, 350] width 851 height 17
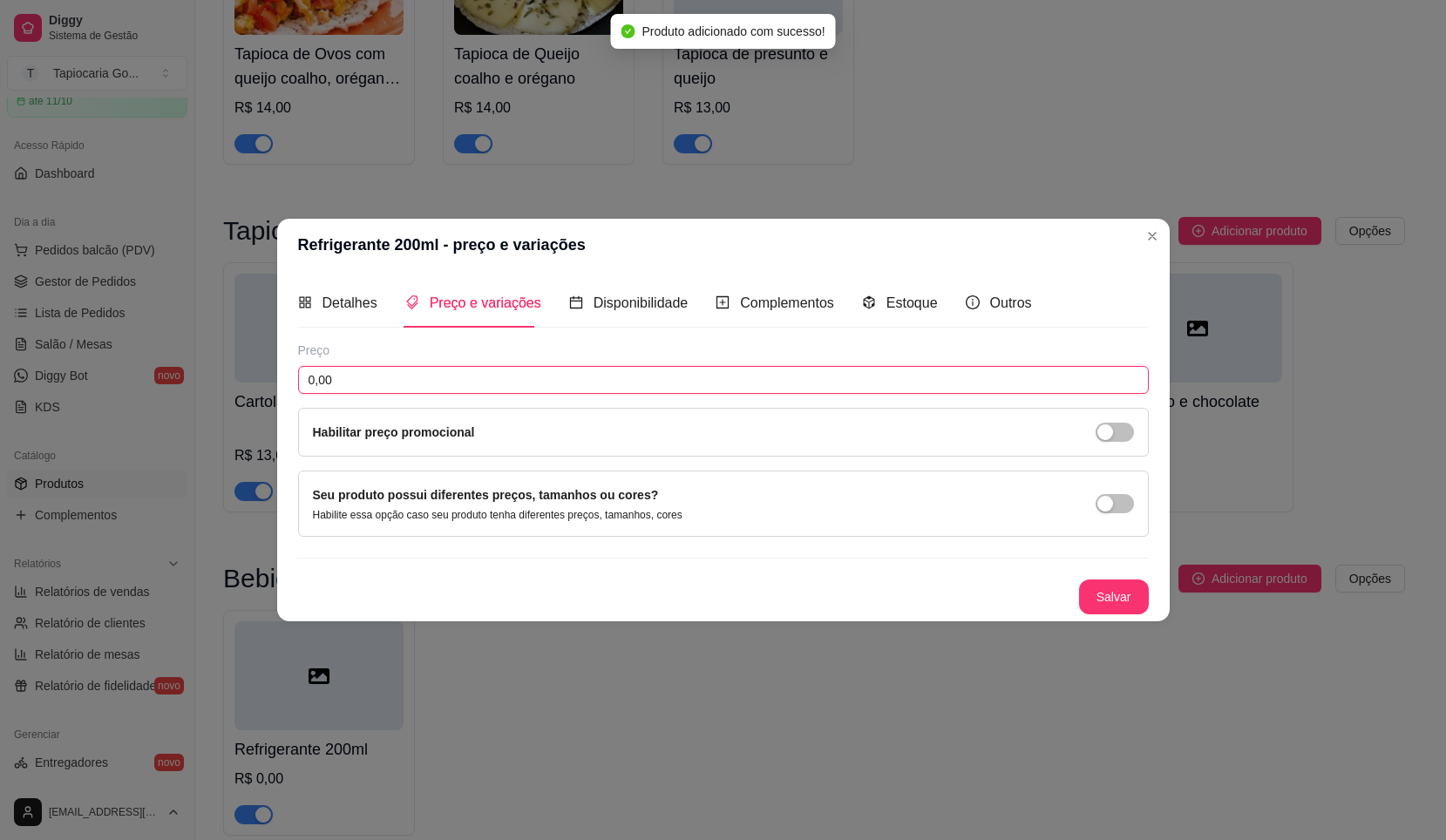
click at [509, 367] on input "0,00" at bounding box center [723, 380] width 851 height 28
type input "3,00"
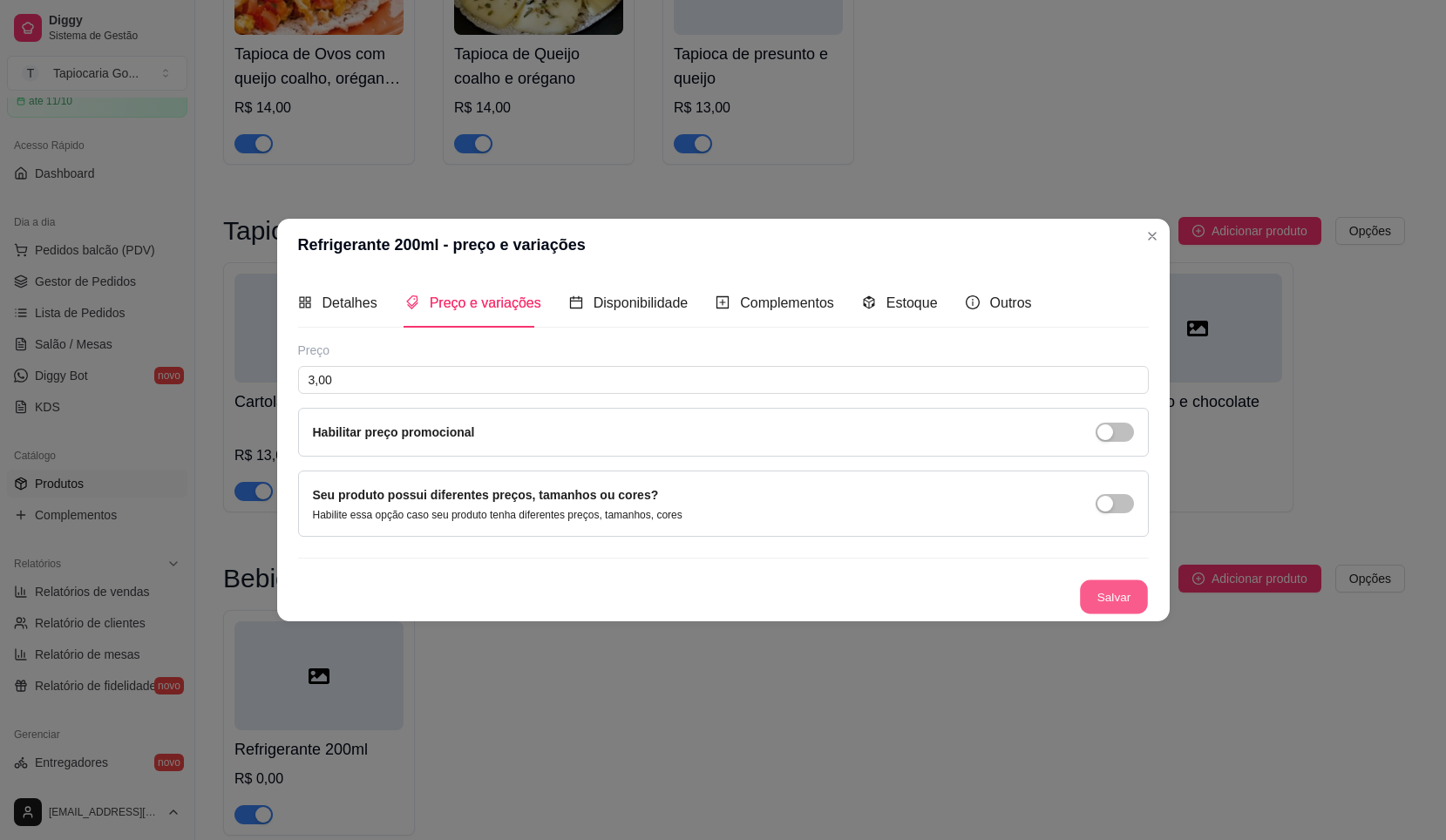
click at [1100, 603] on button "Salvar" at bounding box center [1115, 598] width 68 height 34
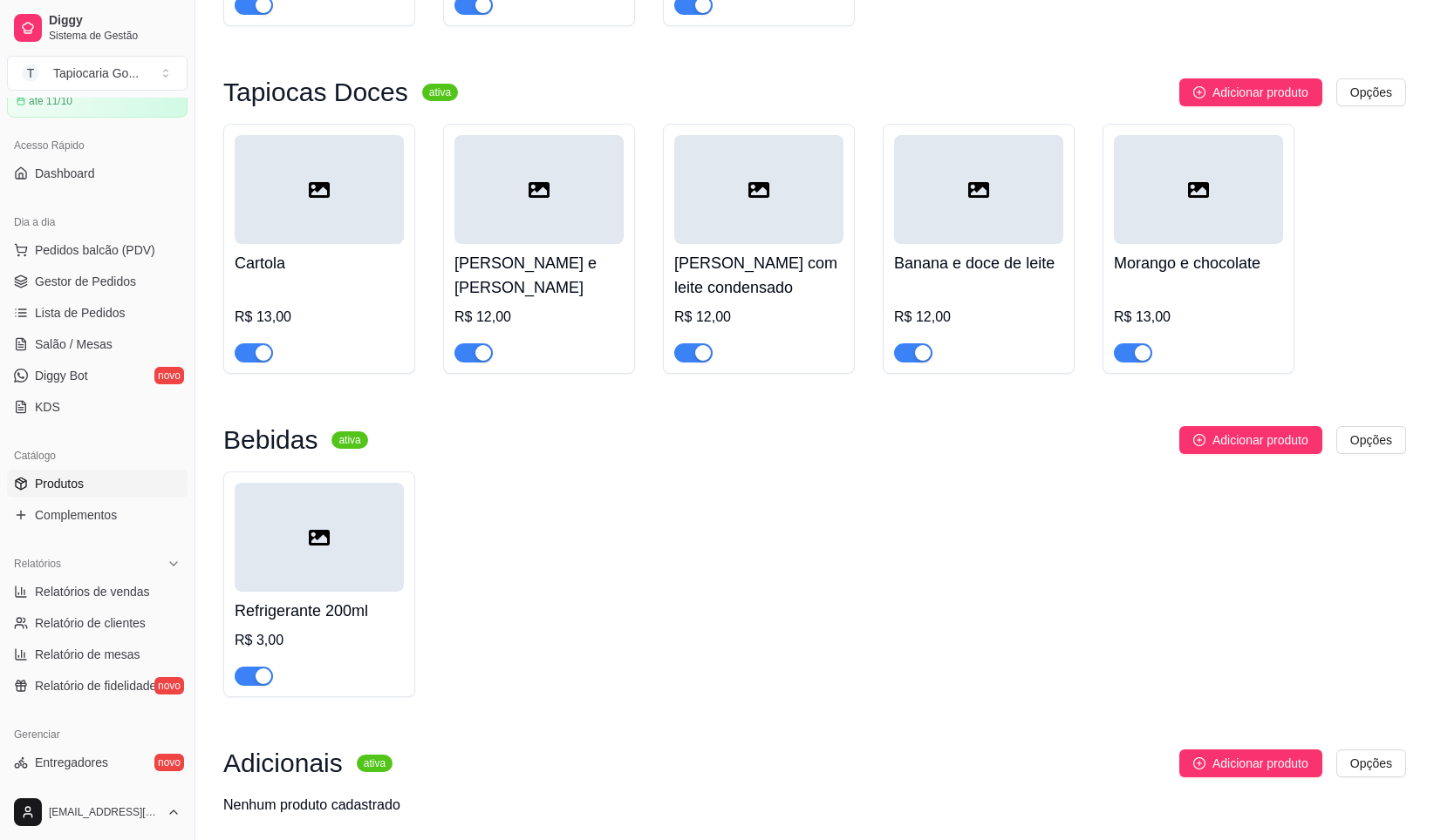
scroll to position [757, 0]
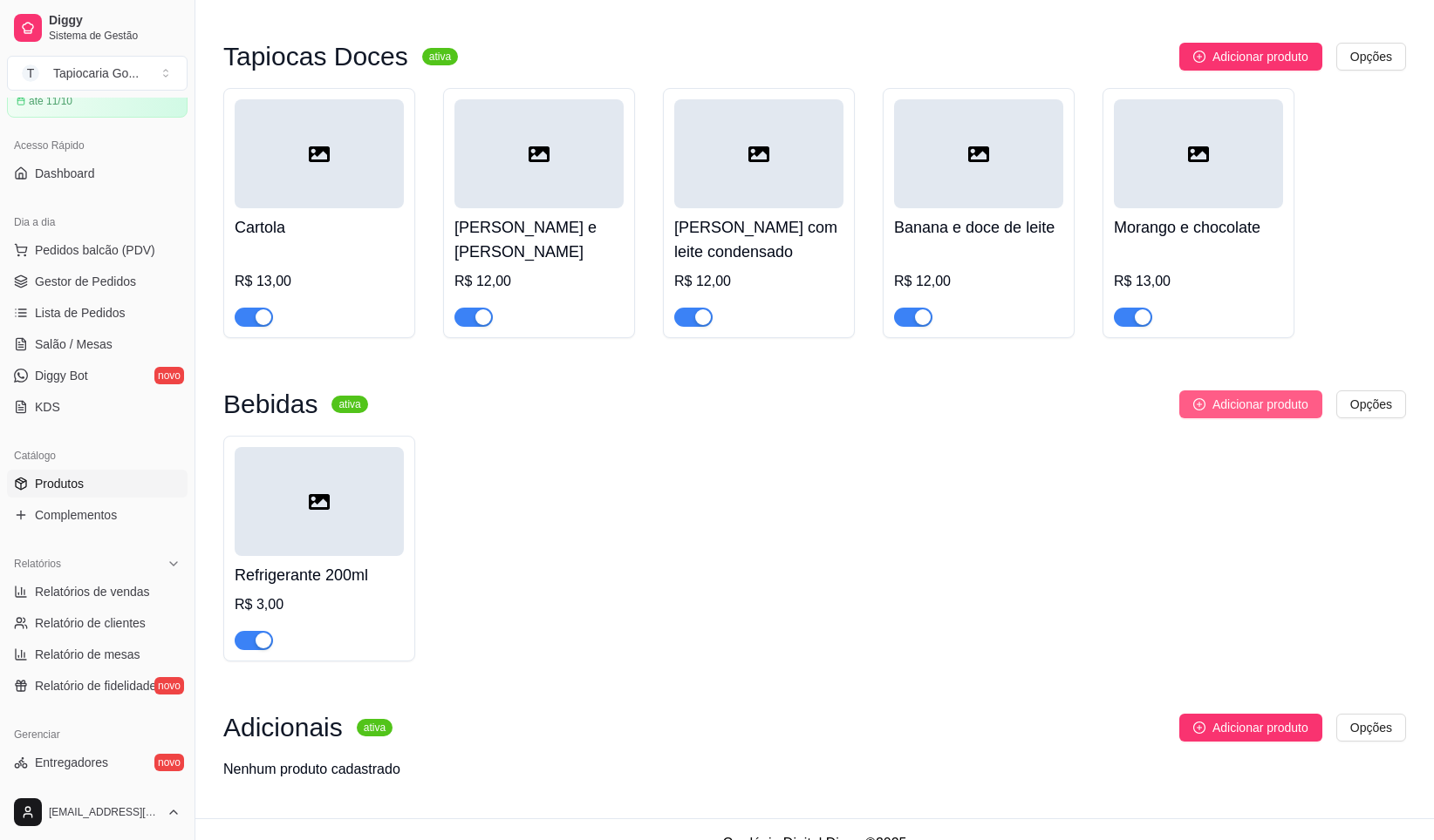
click at [1227, 414] on span "Adicionar produto" at bounding box center [1260, 404] width 96 height 19
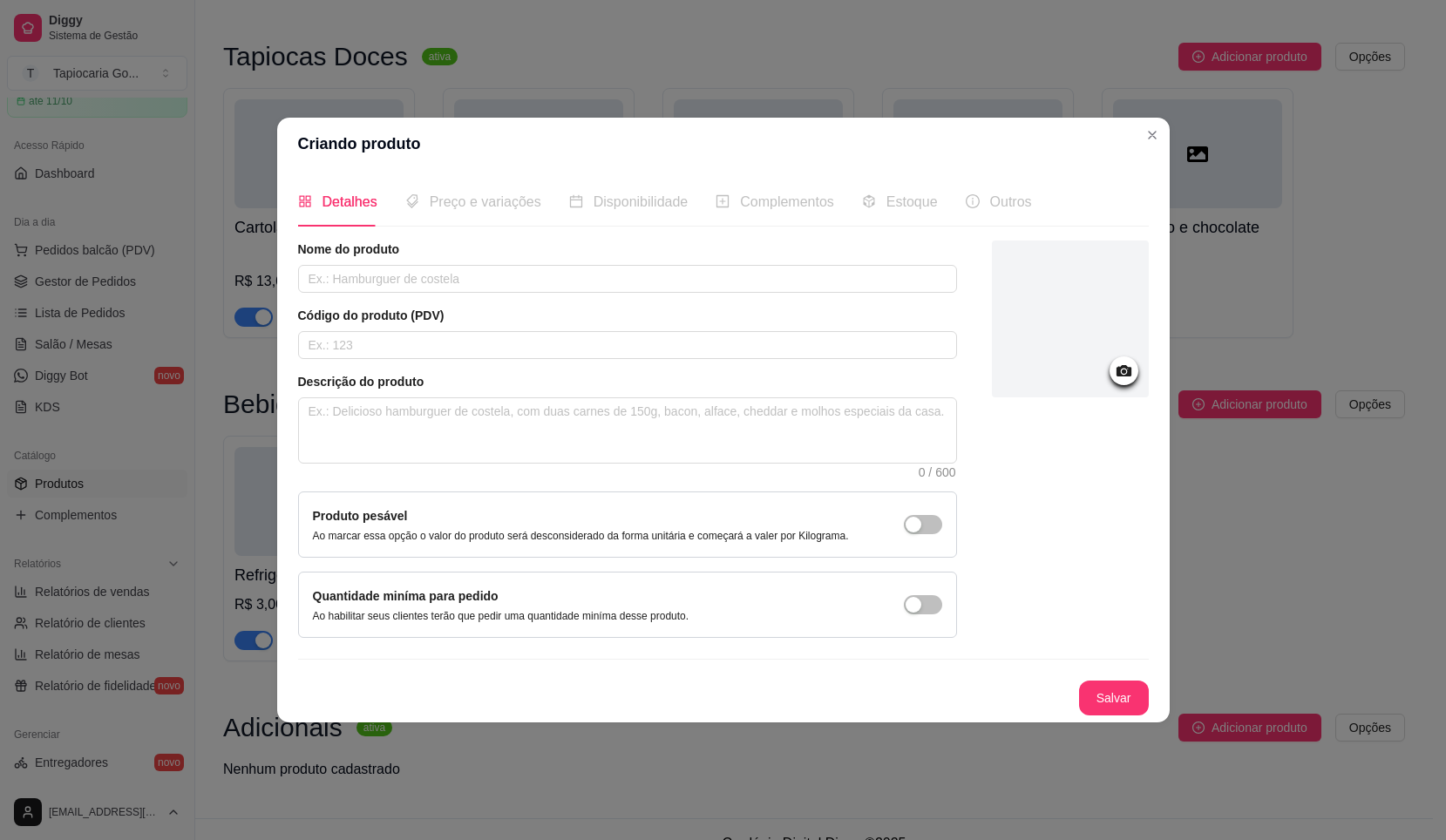
click at [556, 302] on div "Nome do produto Código do produto (PDV) Descrição do produto 0 / 600 Produto pe…" at bounding box center [627, 439] width 659 height 398
click at [550, 286] on input "text" at bounding box center [627, 278] width 659 height 28
type input "Refrigerante lata 350ml"
click at [506, 350] on input "text" at bounding box center [627, 345] width 659 height 28
click at [509, 216] on div "Preço e variações" at bounding box center [474, 201] width 136 height 49
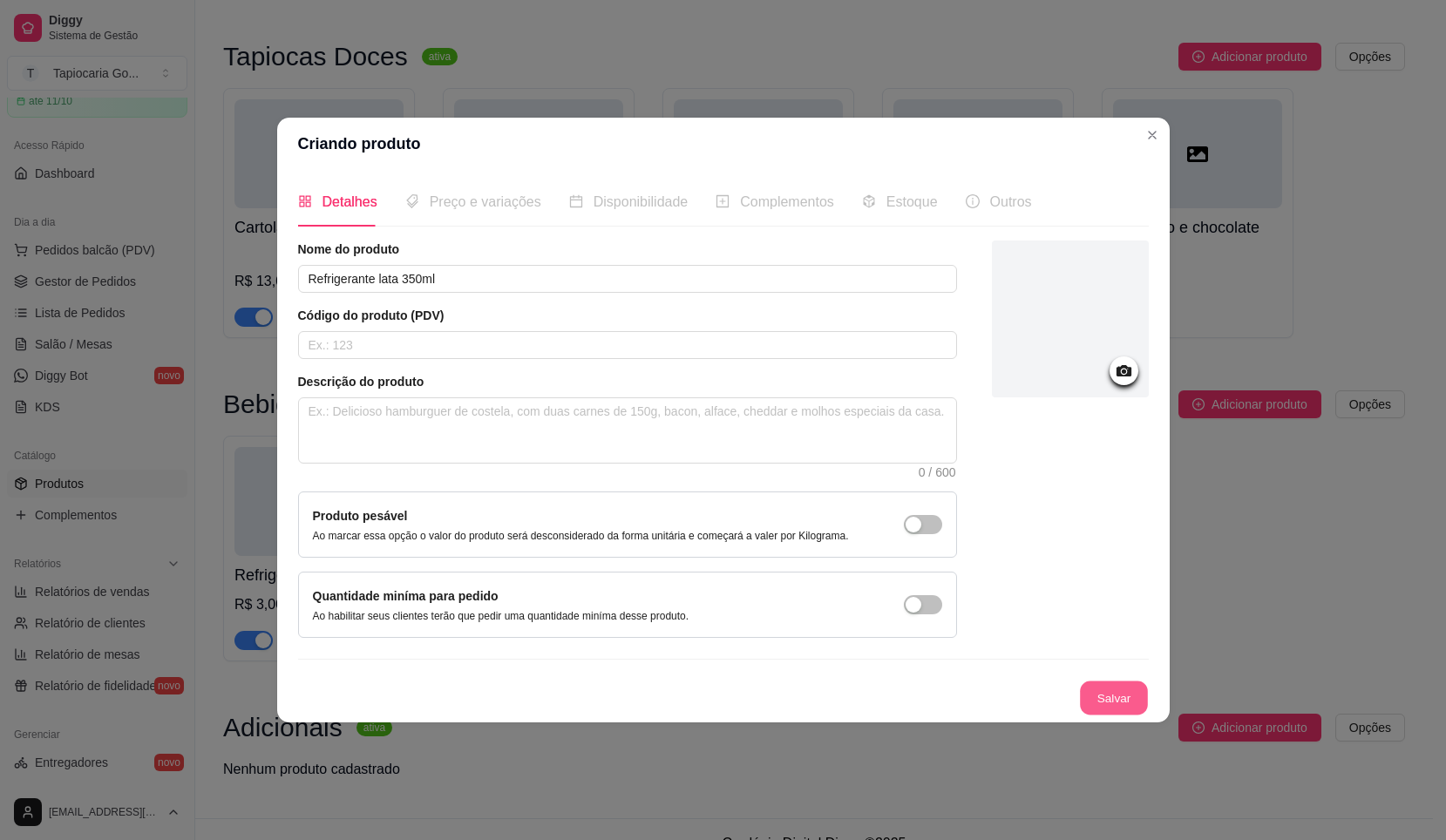
click at [1114, 697] on button "Salvar" at bounding box center [1115, 699] width 68 height 34
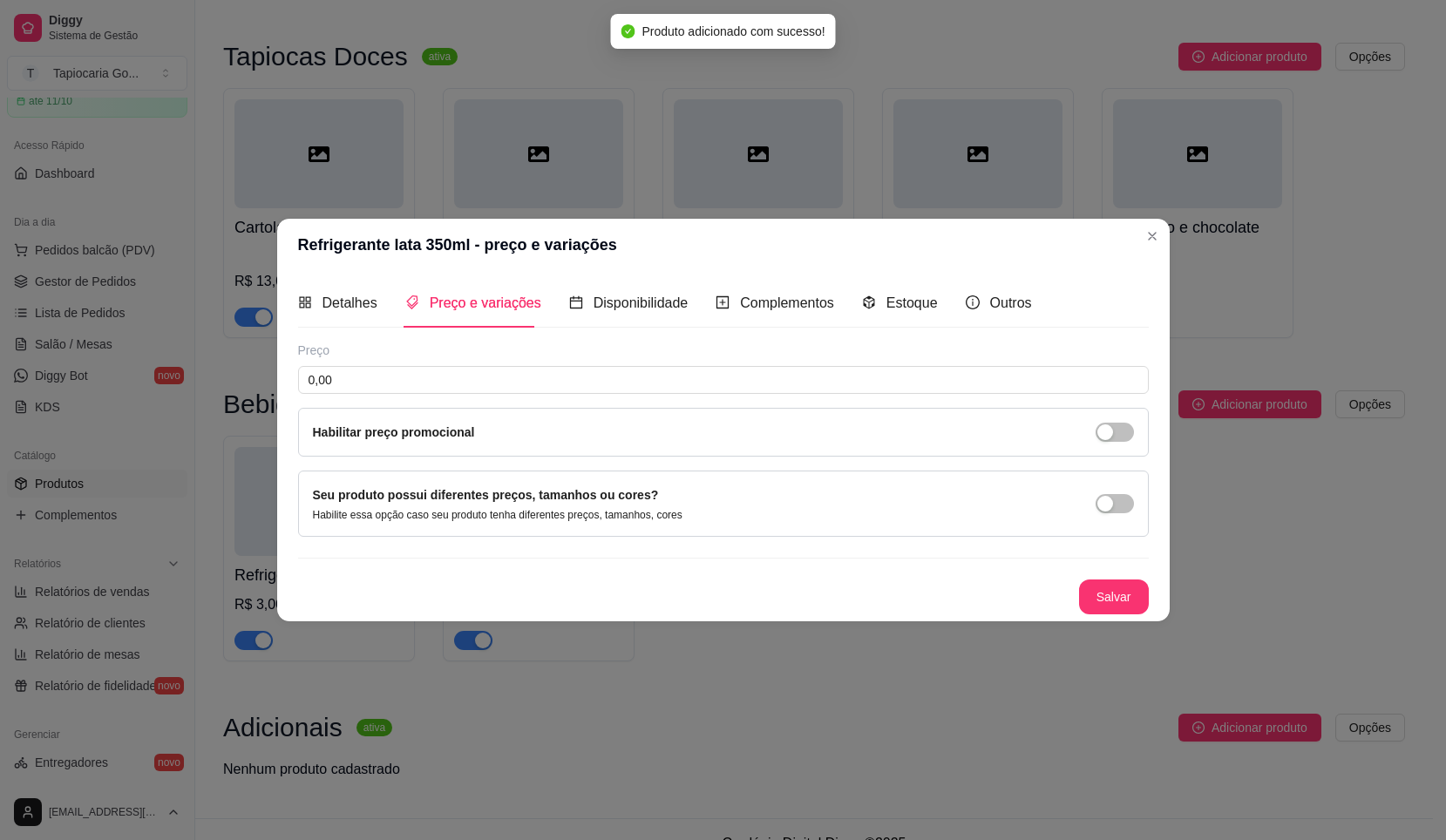
click at [498, 364] on div "Preço 0,00 Habilitar preço promocional" at bounding box center [723, 399] width 851 height 115
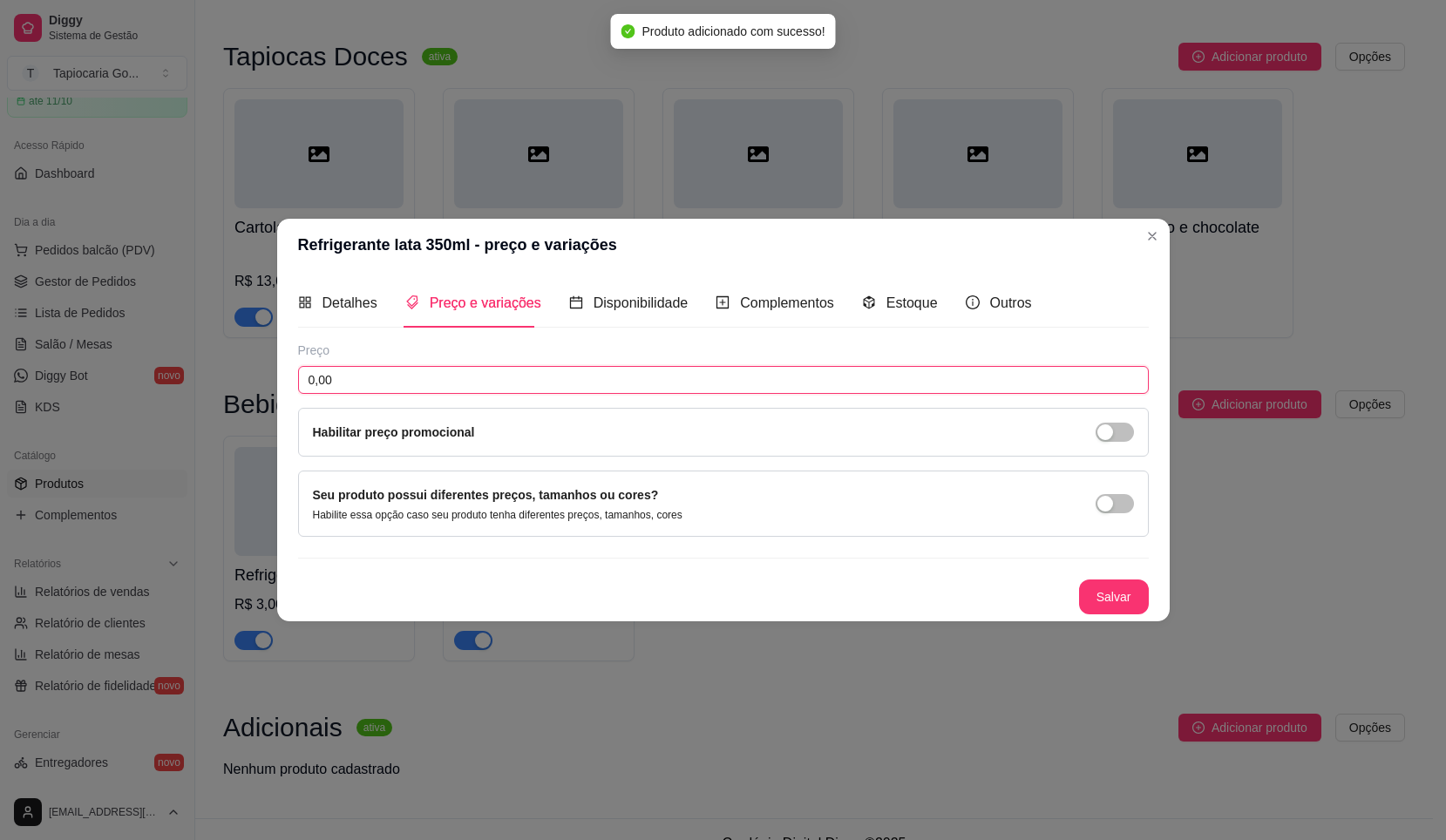
click at [504, 380] on input "0,00" at bounding box center [723, 380] width 851 height 28
type input "5,50"
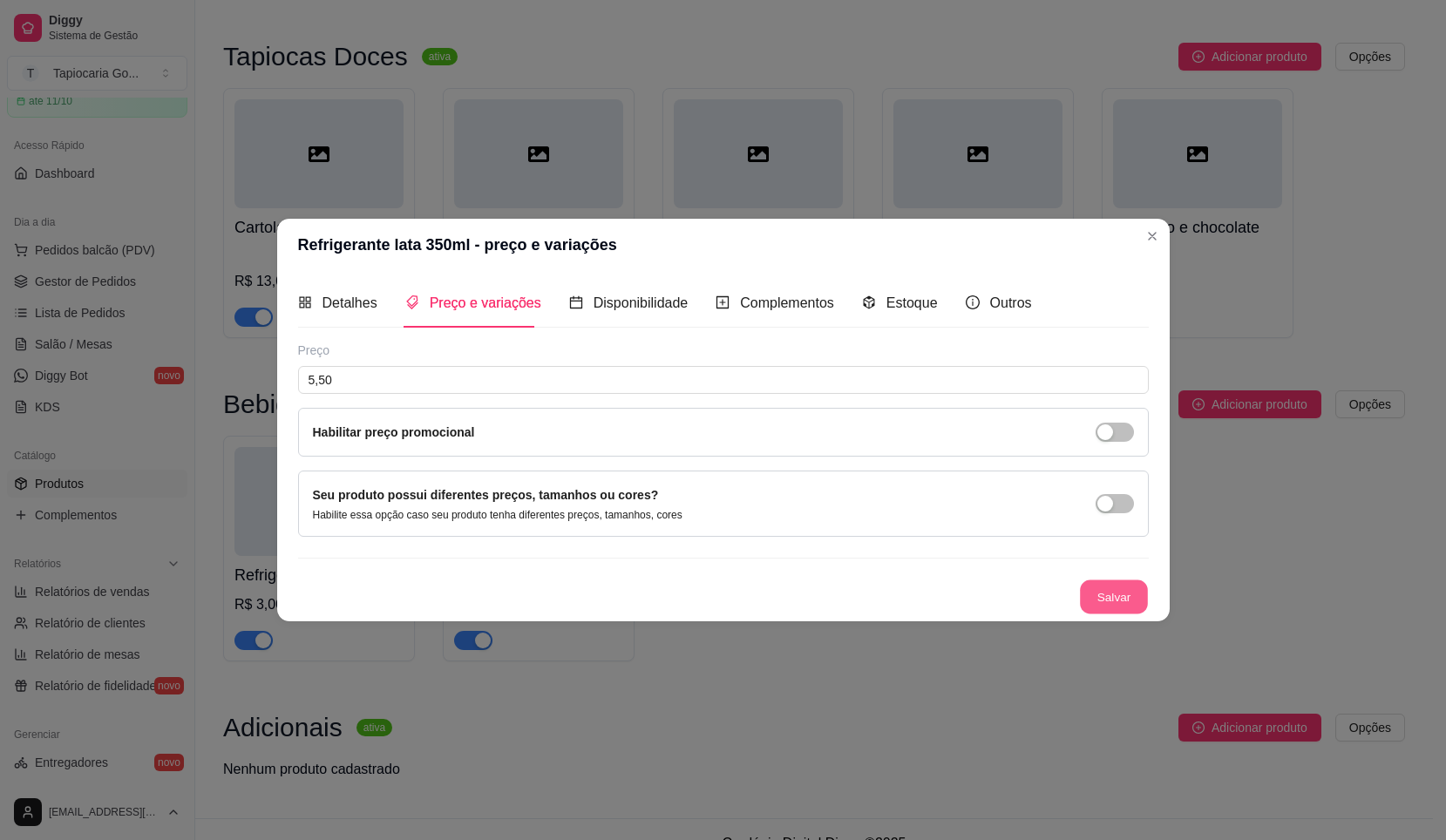
click at [1119, 599] on button "Salvar" at bounding box center [1115, 598] width 68 height 34
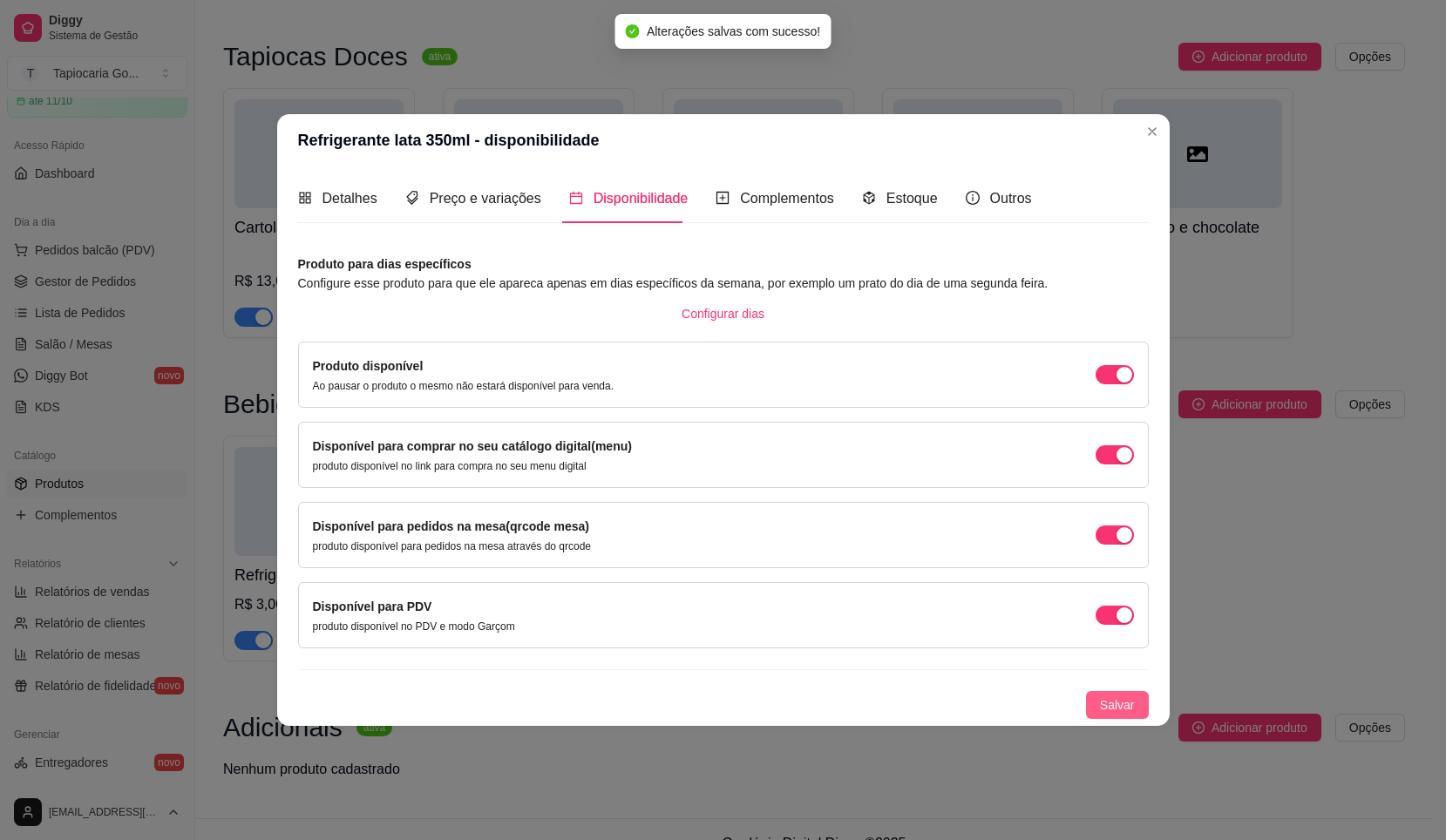
click at [1120, 710] on span "Salvar" at bounding box center [1117, 704] width 35 height 19
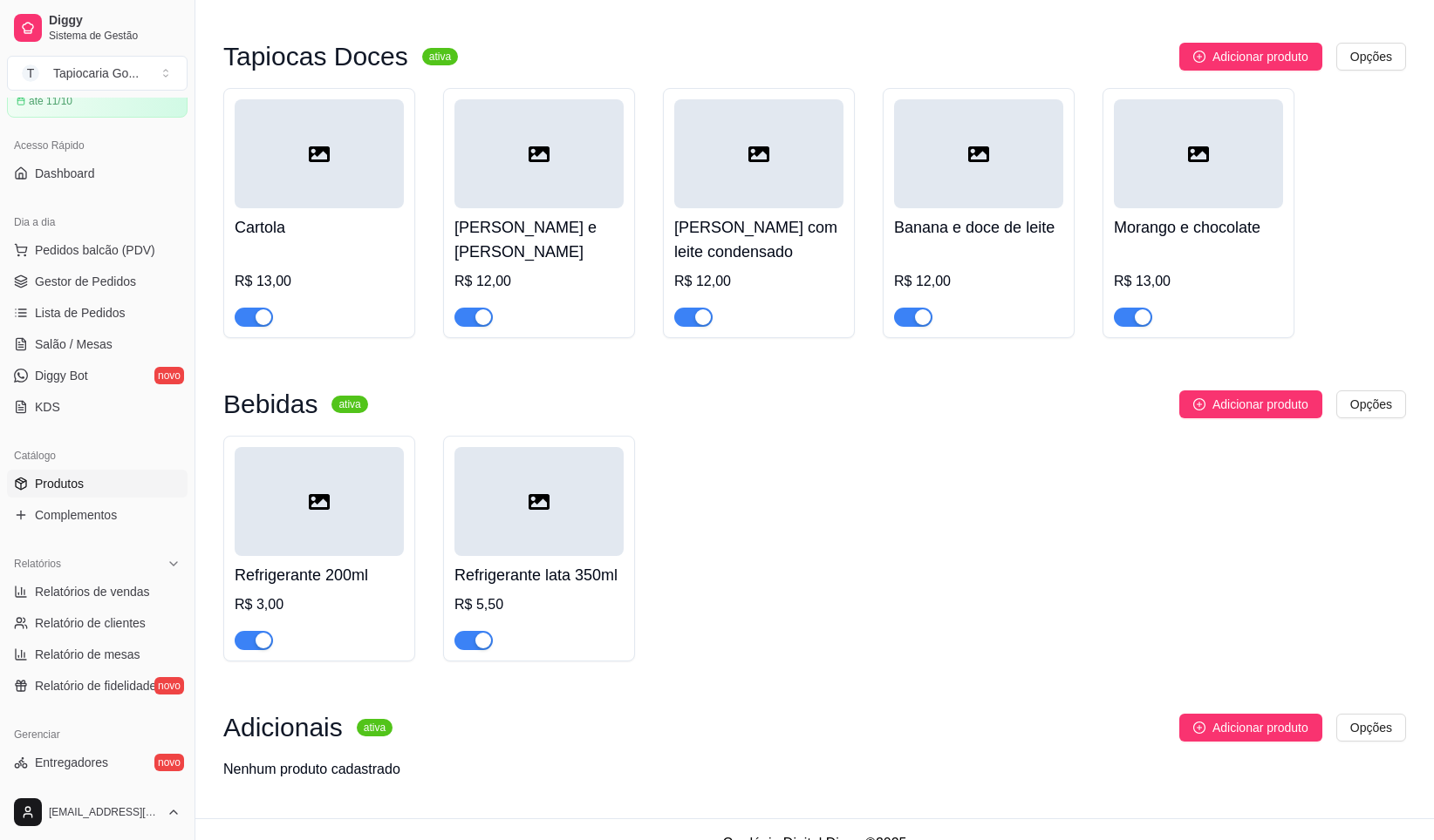
drag, startPoint x: 277, startPoint y: 505, endPoint x: 295, endPoint y: 517, distance: 21.6
click at [295, 517] on div at bounding box center [319, 501] width 169 height 109
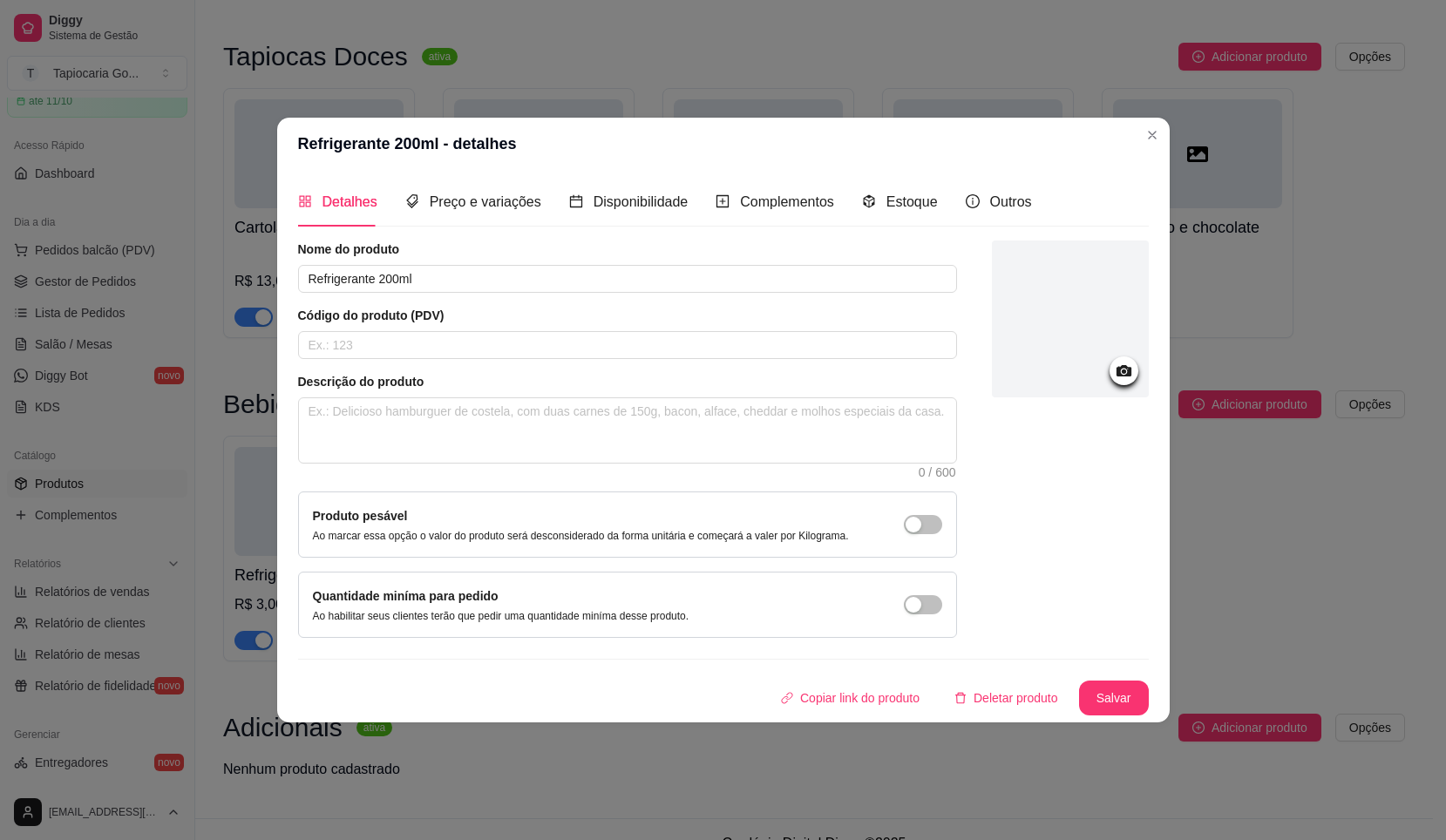
click at [1053, 322] on div at bounding box center [1070, 319] width 157 height 157
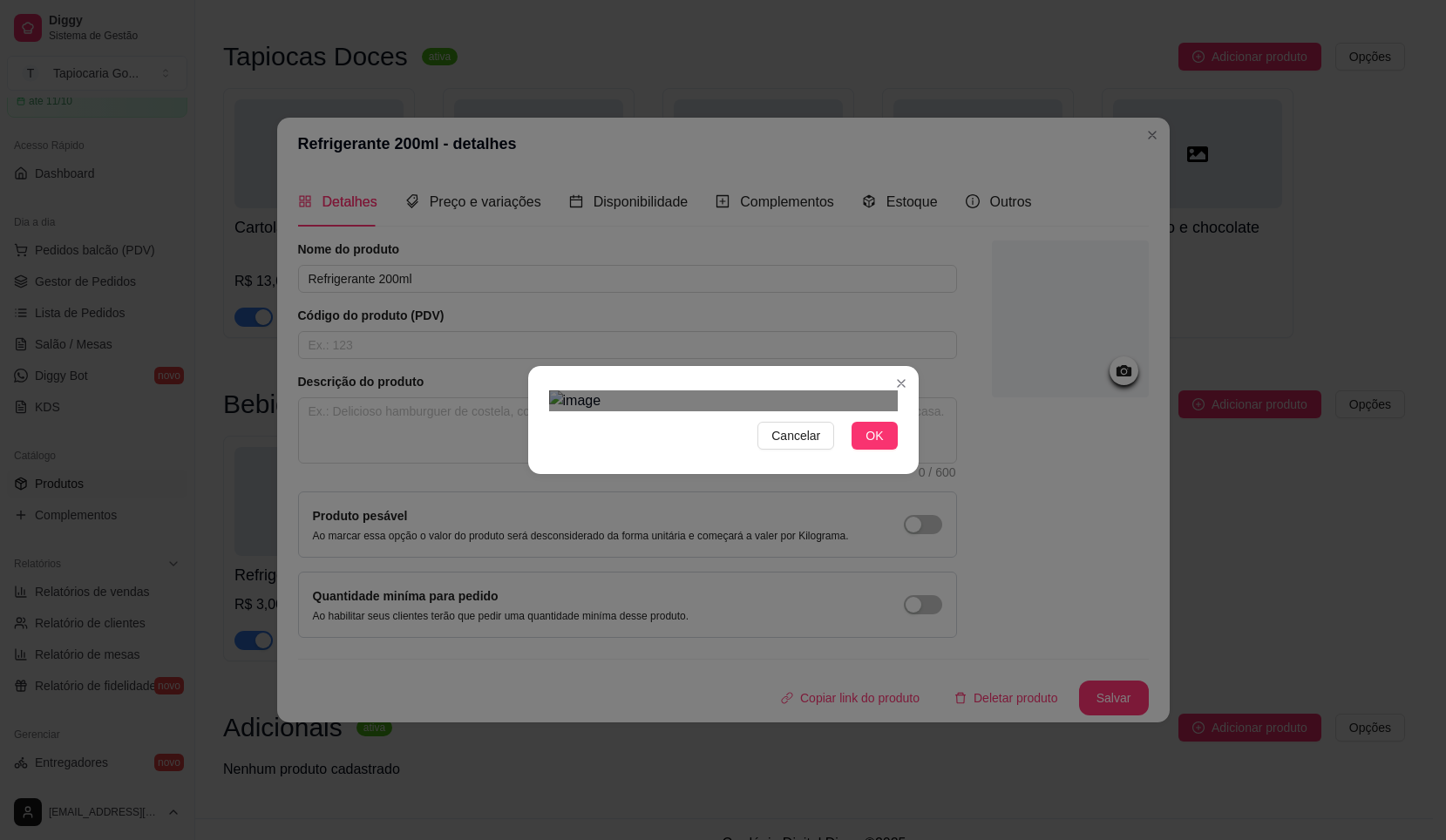
click at [601, 426] on div "Use the arrow keys to move the crop selection area" at bounding box center [741, 505] width 314 height 161
click at [667, 414] on div "Use the arrow keys to move the crop selection area" at bounding box center [706, 494] width 314 height 161
click at [727, 405] on div at bounding box center [723, 400] width 349 height 21
click at [668, 417] on div "Use the arrow keys to move the crop selection area" at bounding box center [637, 504] width 176 height 176
click at [714, 419] on div "Use the arrow keys to move the crop selection area" at bounding box center [633, 503] width 168 height 168
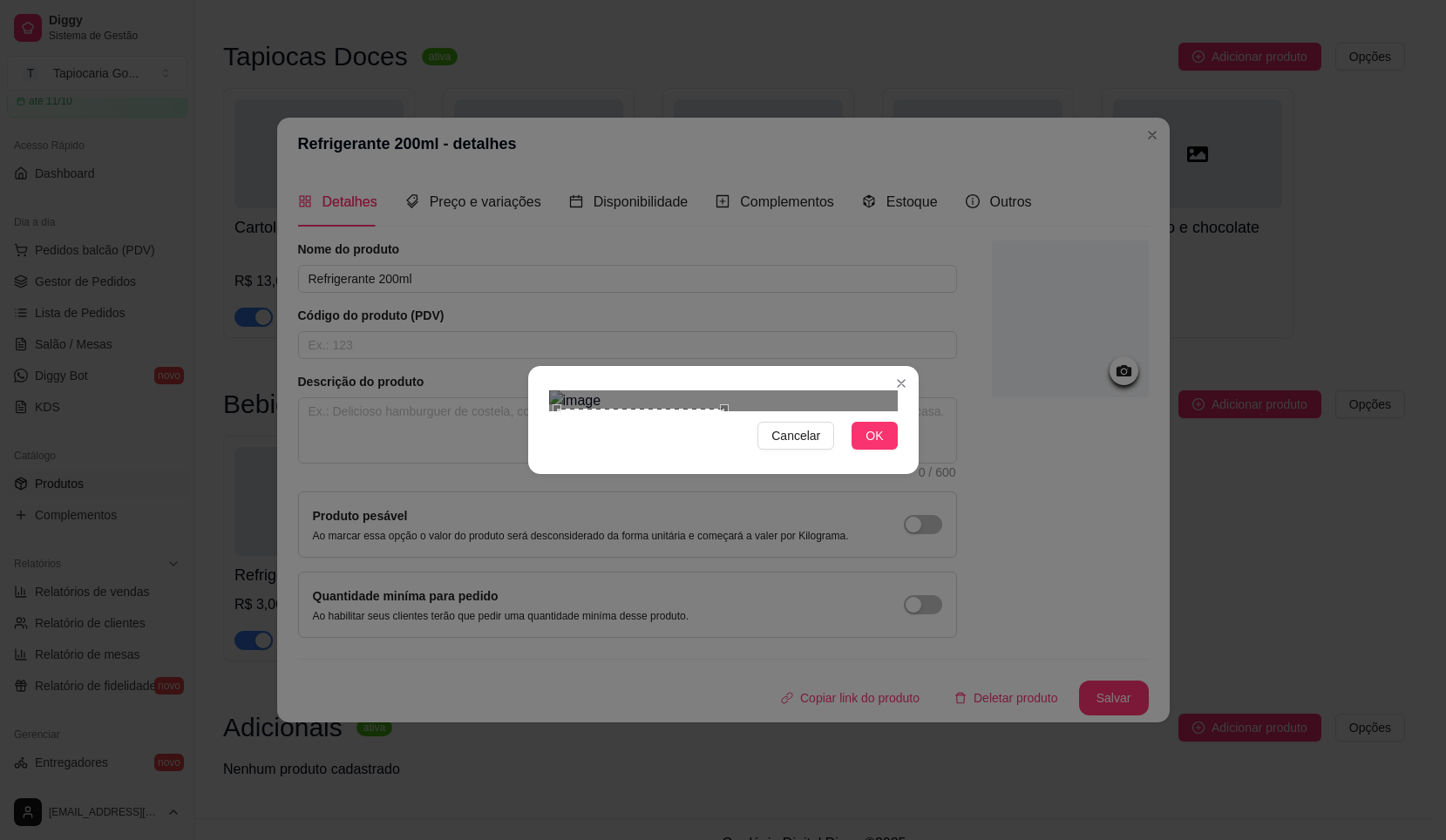
click at [611, 409] on div "Use the arrow keys to move the crop selection area" at bounding box center [641, 493] width 168 height 168
click at [863, 450] on button "OK" at bounding box center [874, 435] width 46 height 28
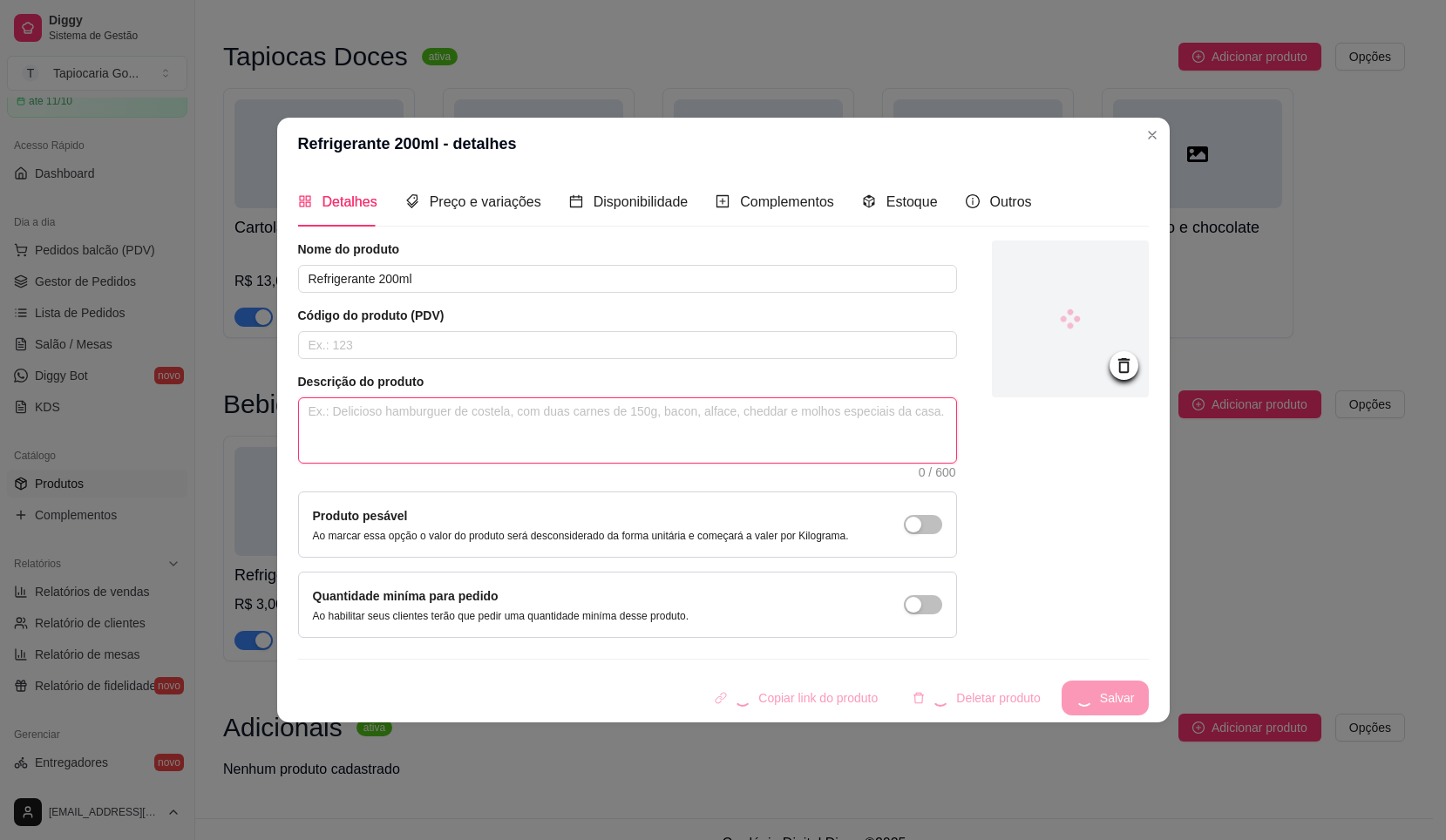
click at [421, 410] on textarea at bounding box center [627, 431] width 657 height 65
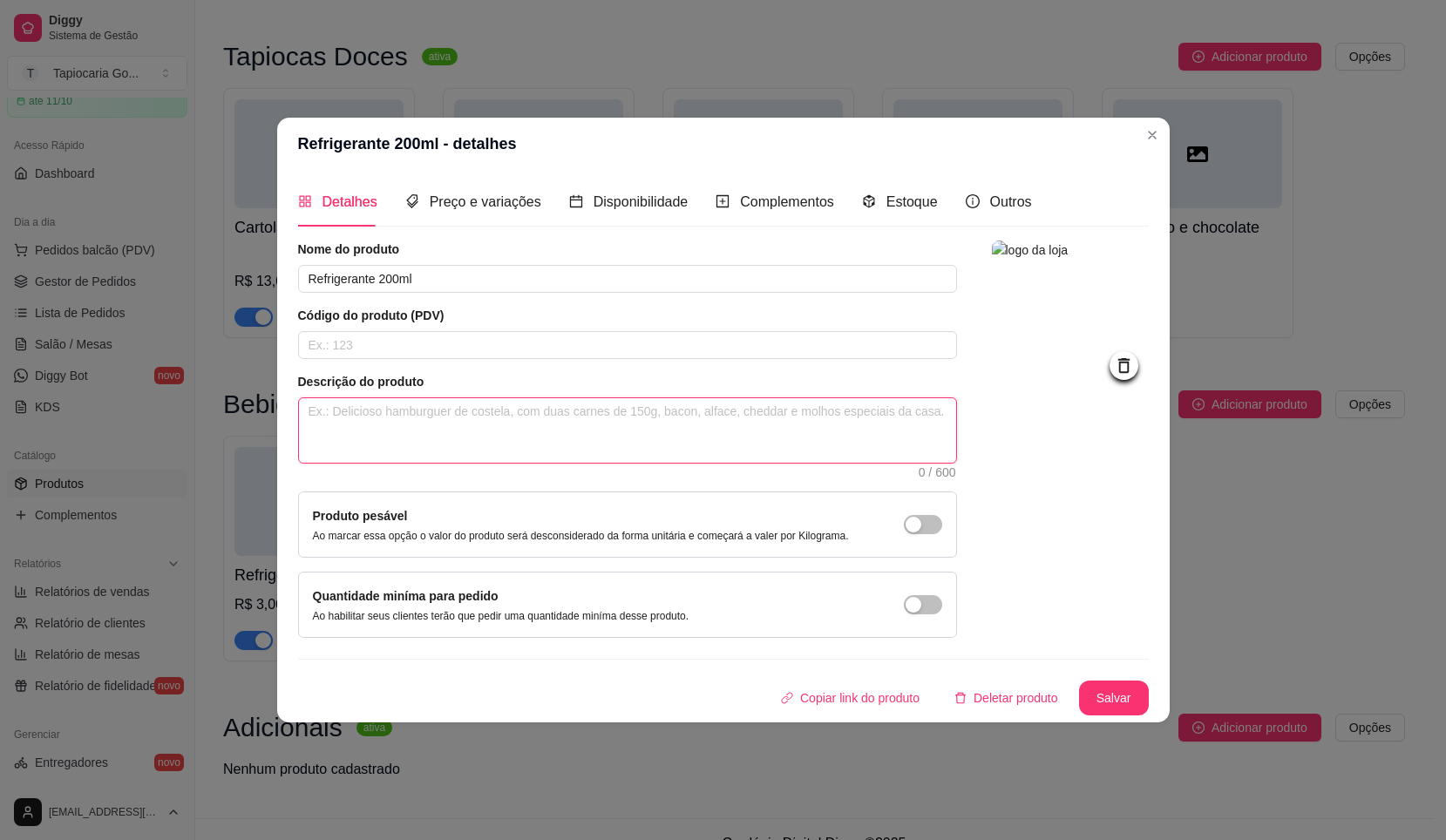
type textarea "c"
type textarea "co"
type textarea "con"
type textarea "cons"
type textarea "consu"
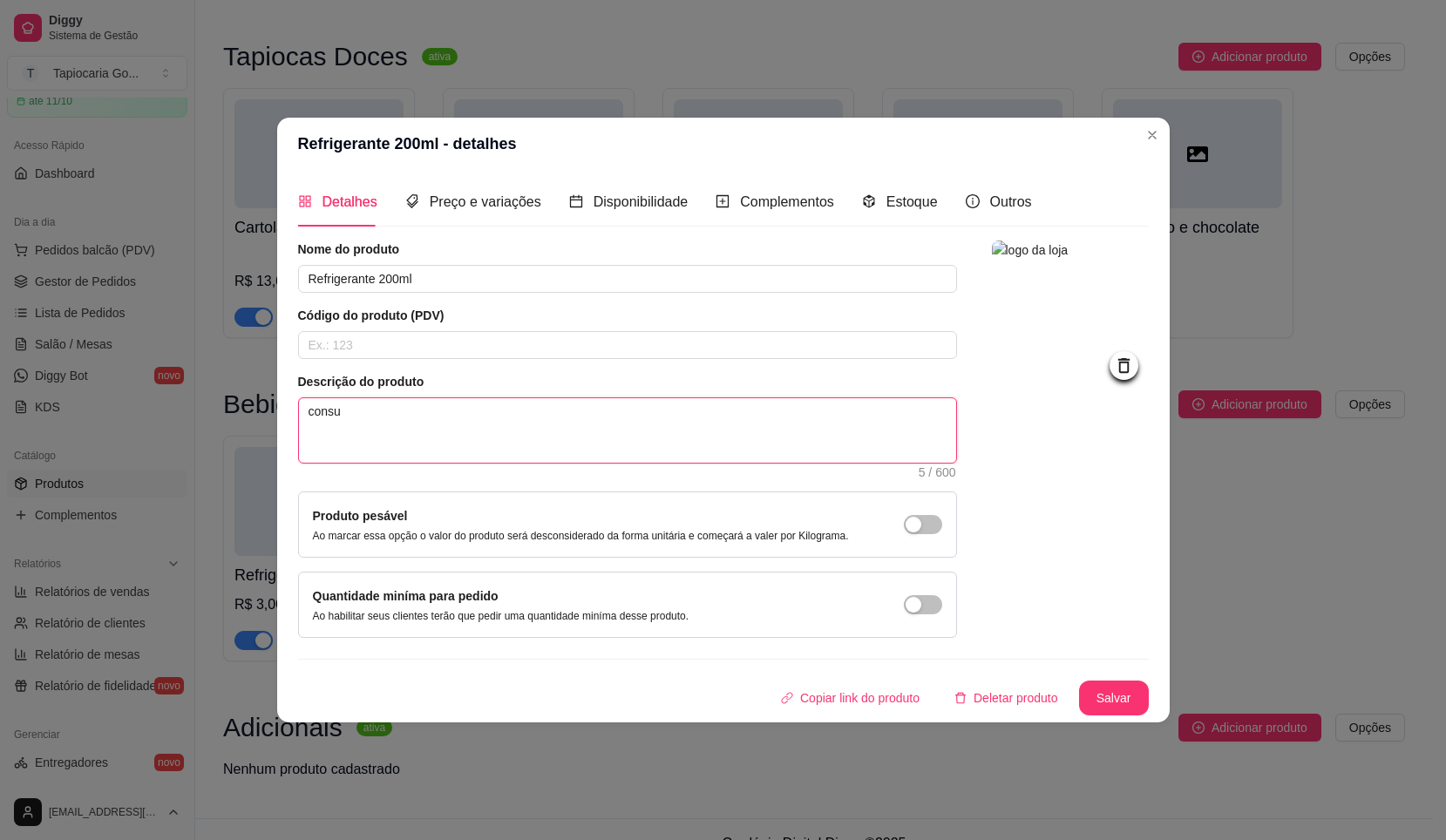
type textarea "consul"
type textarea "consult"
type textarea "consulta"
type textarea "consultar"
click at [1096, 696] on button "Salvar" at bounding box center [1115, 698] width 70 height 35
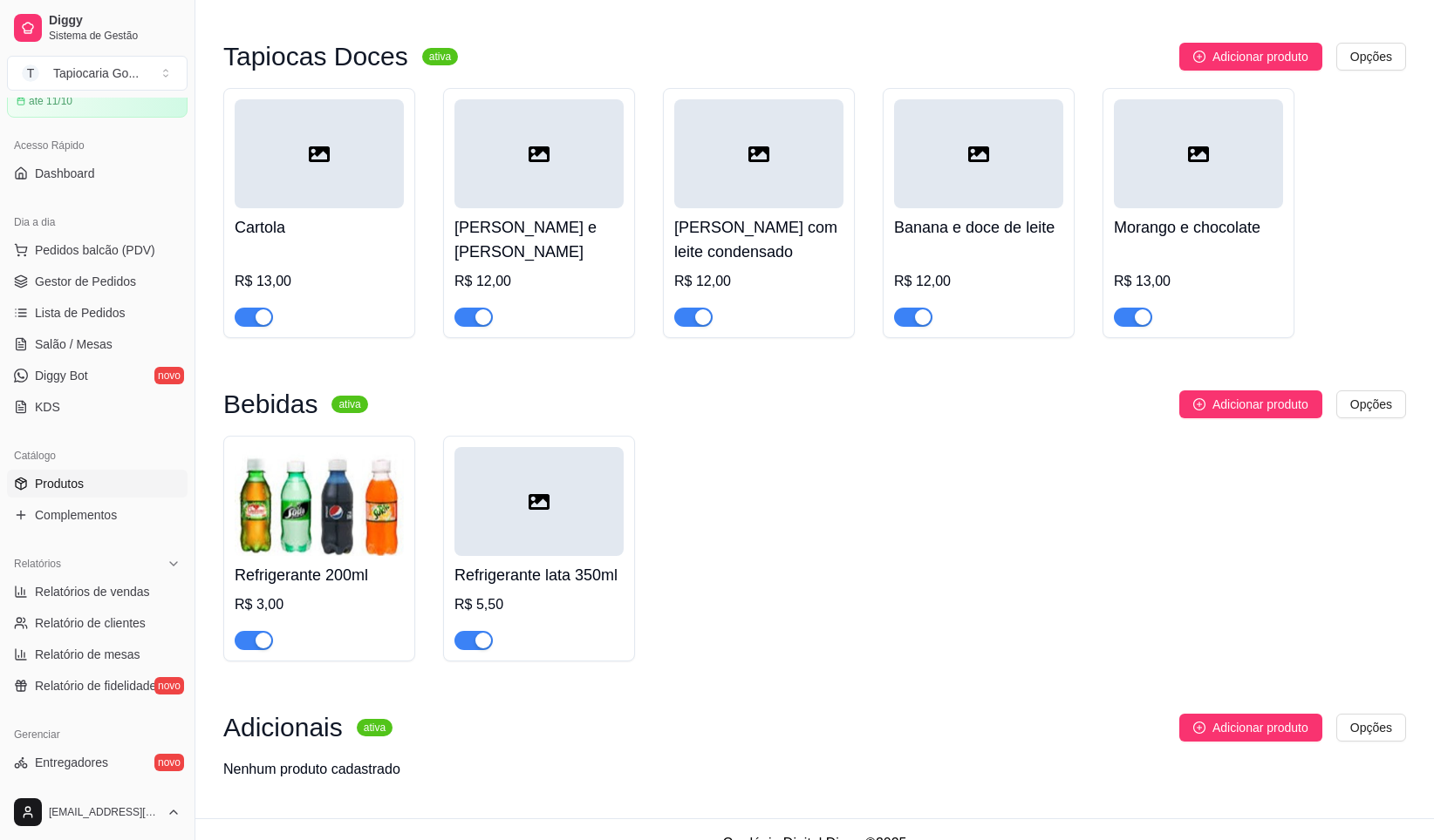
drag, startPoint x: 487, startPoint y: 508, endPoint x: 497, endPoint y: 516, distance: 12.8
click at [497, 516] on div at bounding box center [539, 501] width 169 height 109
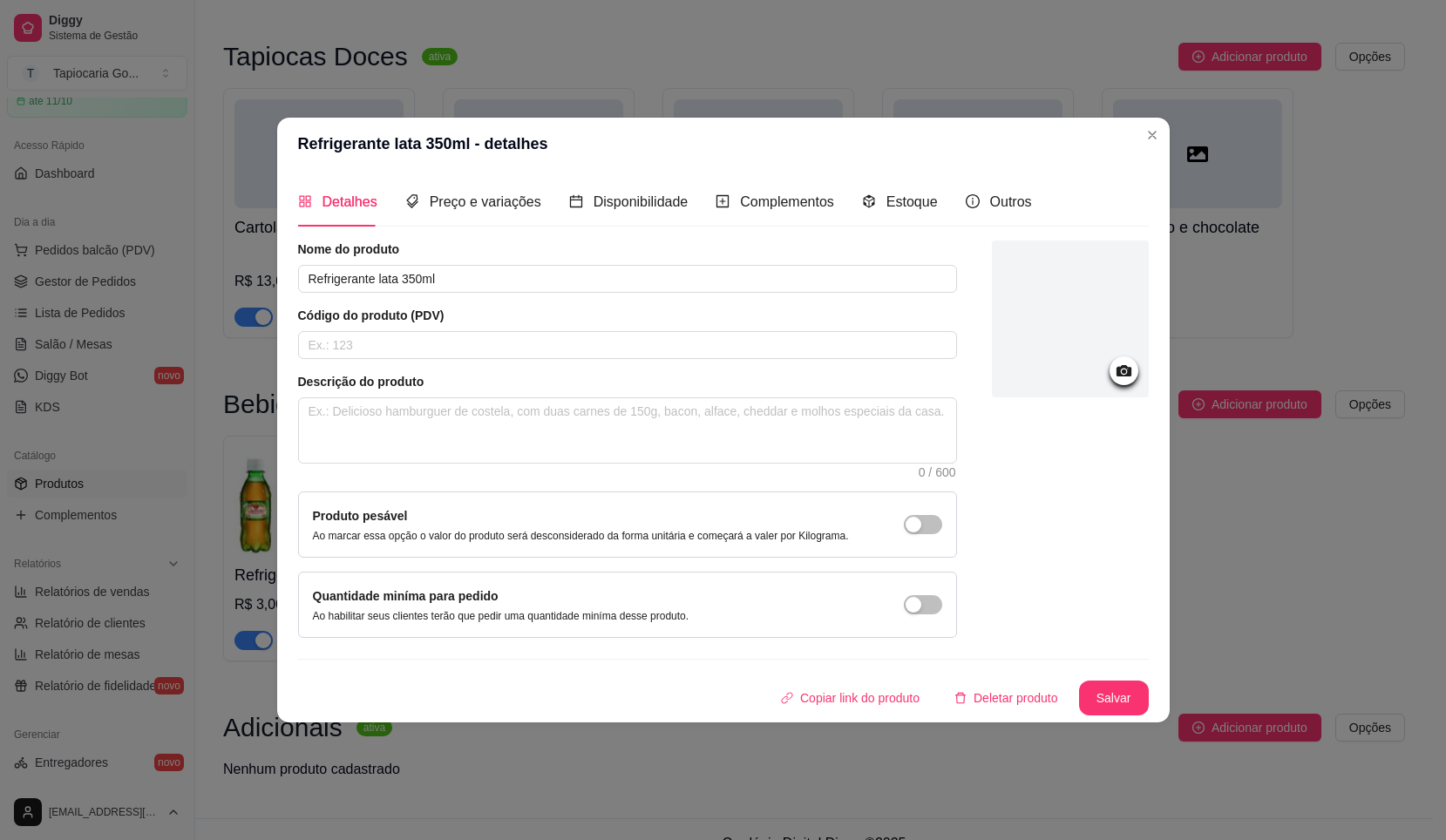
click at [1067, 394] on div at bounding box center [1070, 319] width 157 height 157
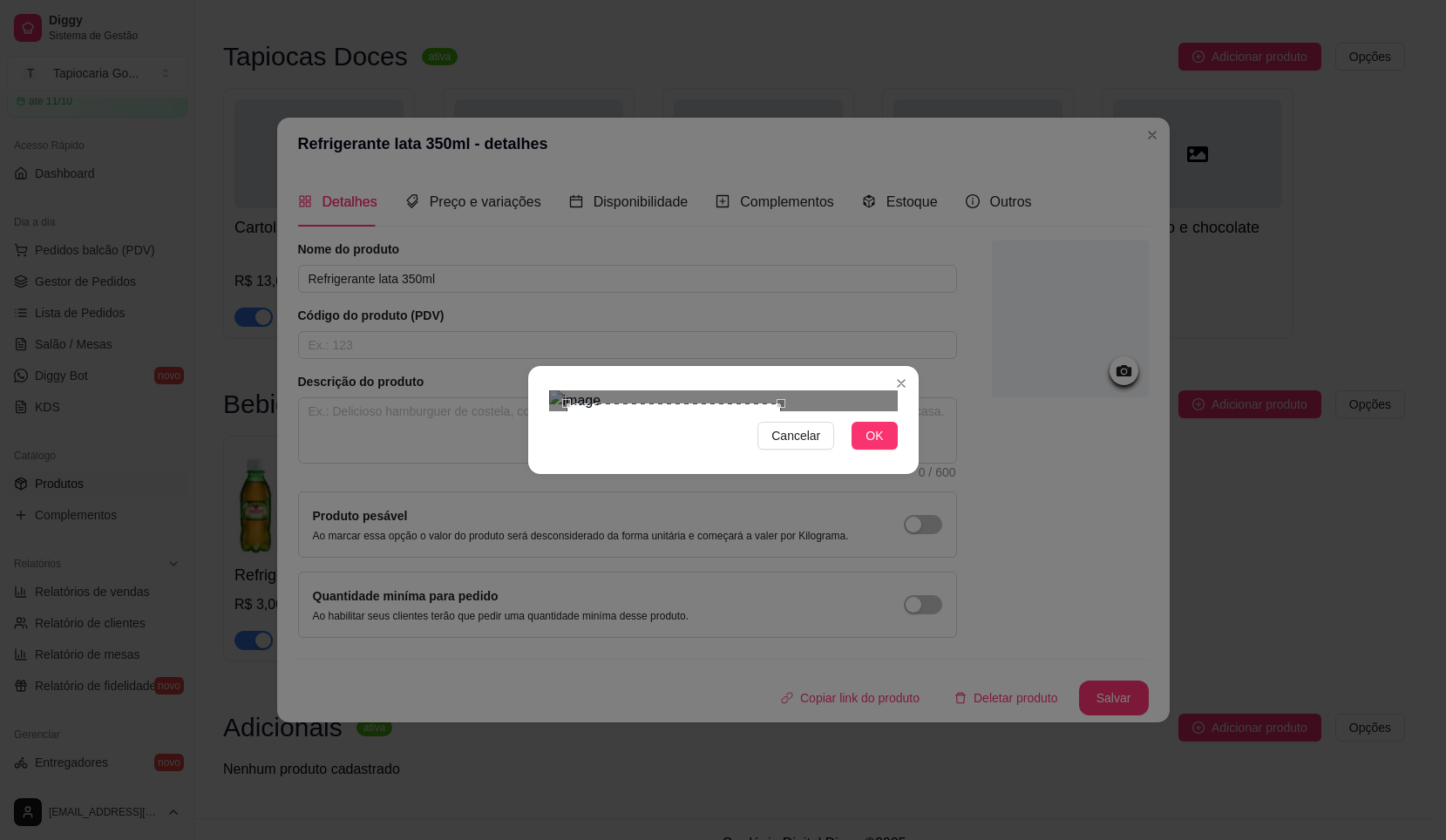
click at [779, 472] on div "Use the arrow keys to move the crop selection area" at bounding box center [673, 511] width 215 height 214
click at [809, 390] on img at bounding box center [723, 400] width 349 height 21
click at [802, 390] on img at bounding box center [723, 400] width 349 height 21
click at [837, 390] on div at bounding box center [723, 400] width 349 height 21
click at [558, 390] on img at bounding box center [723, 400] width 349 height 21
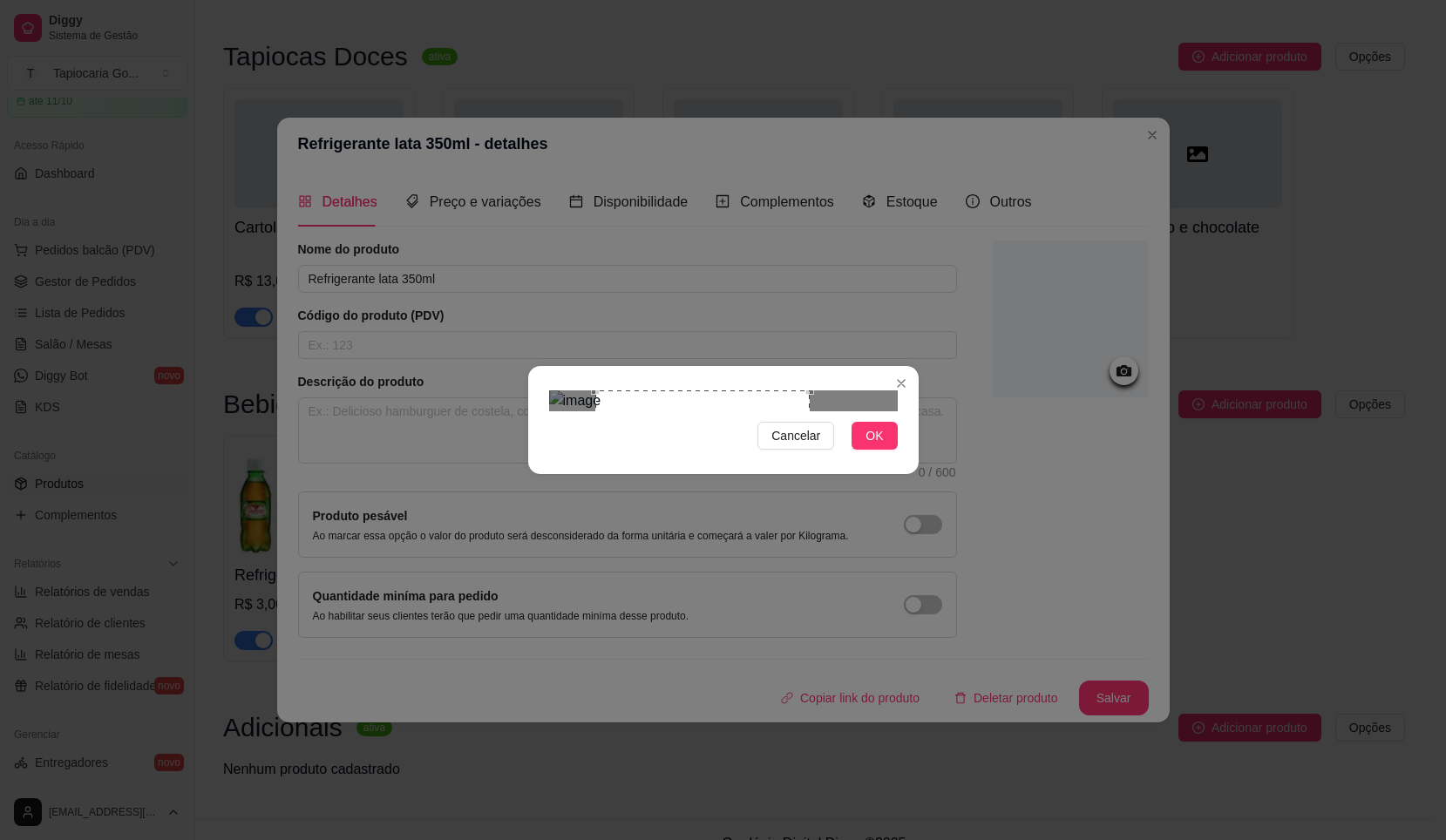
click at [810, 411] on div at bounding box center [723, 400] width 349 height 21
click at [721, 415] on div "Use the arrow keys to move the crop selection area" at bounding box center [673, 521] width 215 height 214
click at [810, 411] on div at bounding box center [723, 400] width 349 height 21
click at [759, 415] on div "Use the arrow keys to move the crop selection area" at bounding box center [682, 521] width 237 height 237
click at [761, 417] on div "Use the arrow keys to move the crop selection area" at bounding box center [681, 521] width 237 height 237
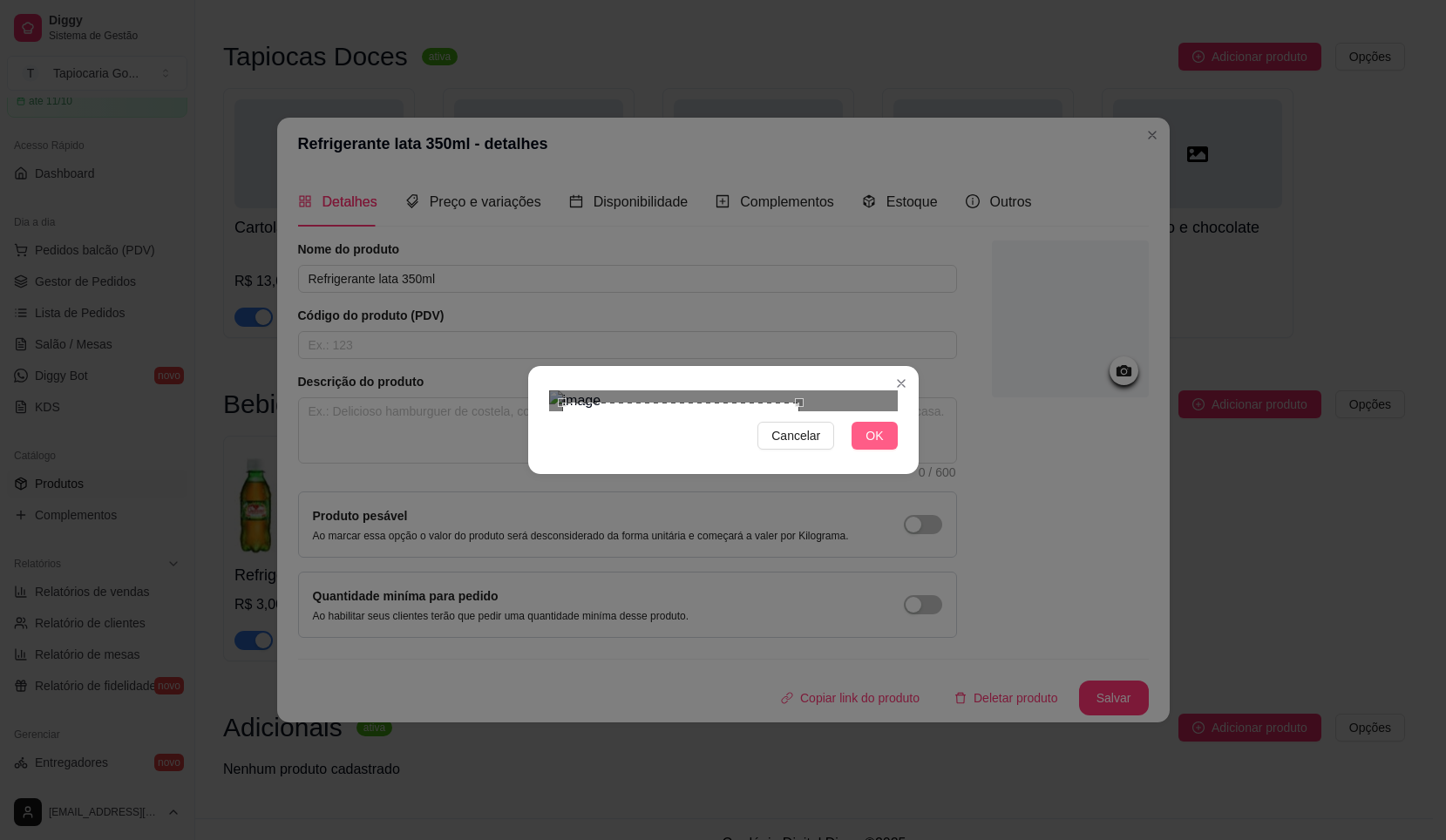
click at [883, 445] on span "OK" at bounding box center [874, 435] width 17 height 19
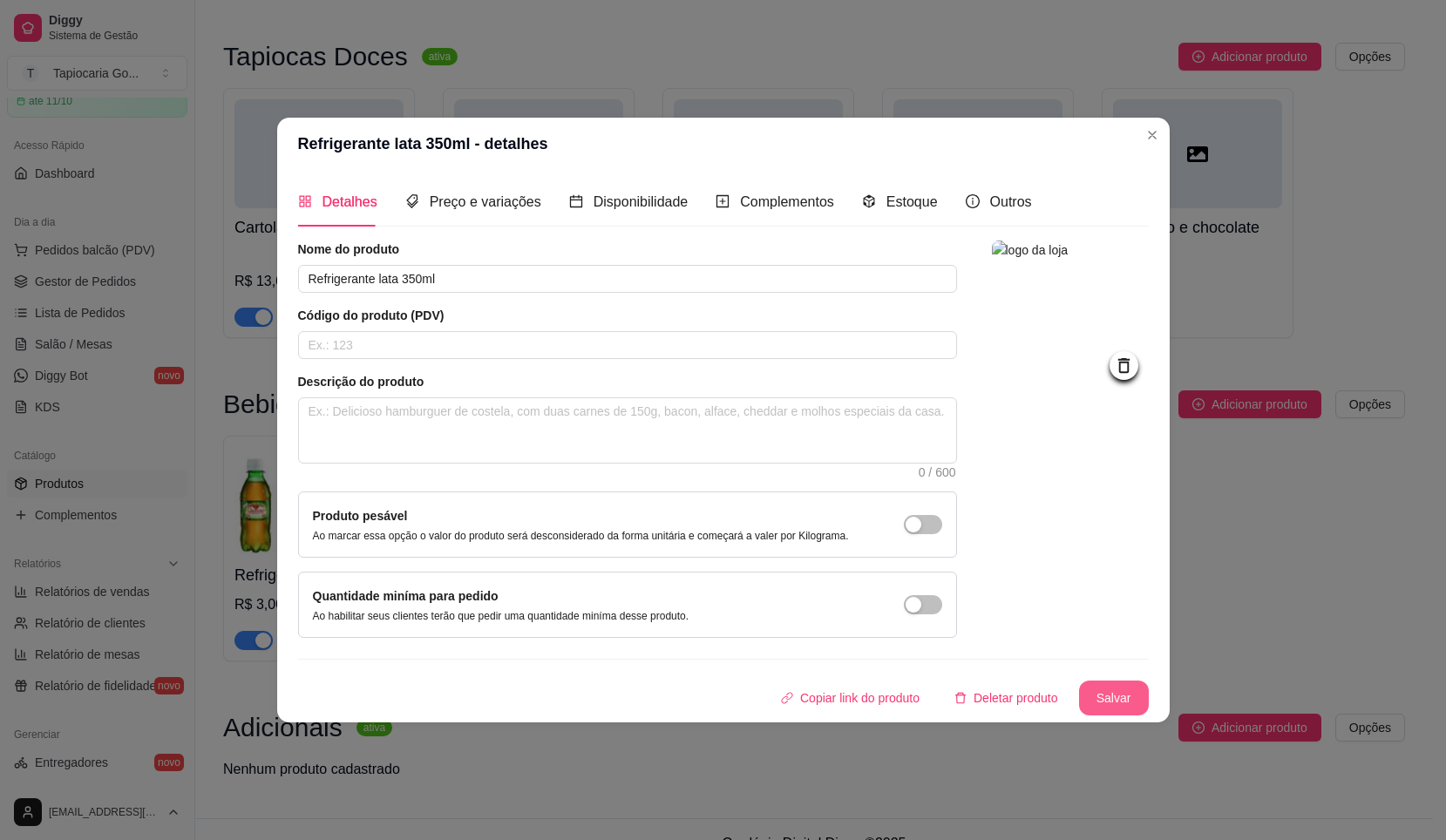
click at [1121, 695] on button "Salvar" at bounding box center [1115, 698] width 70 height 35
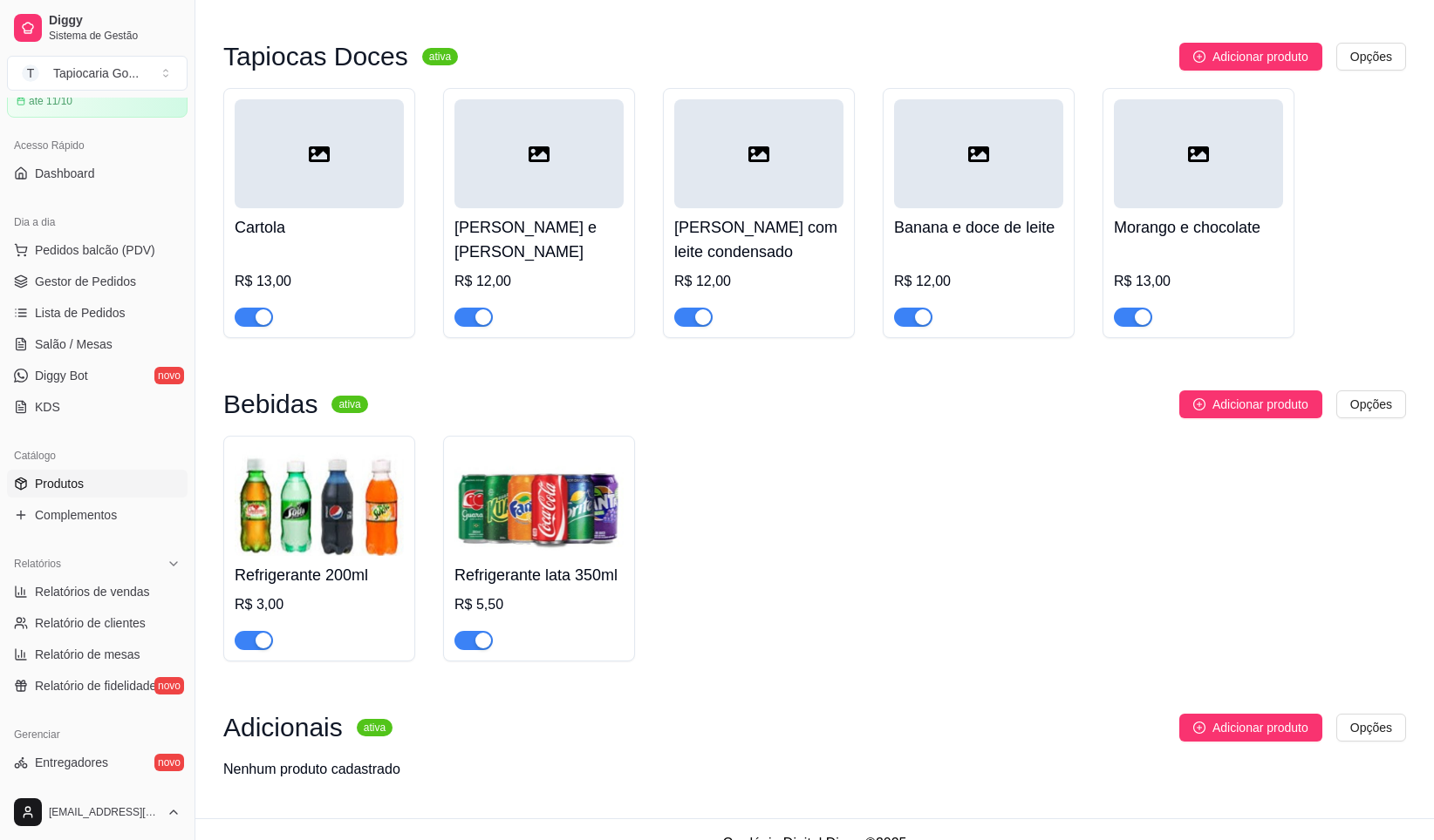
click at [293, 477] on img at bounding box center [319, 501] width 169 height 109
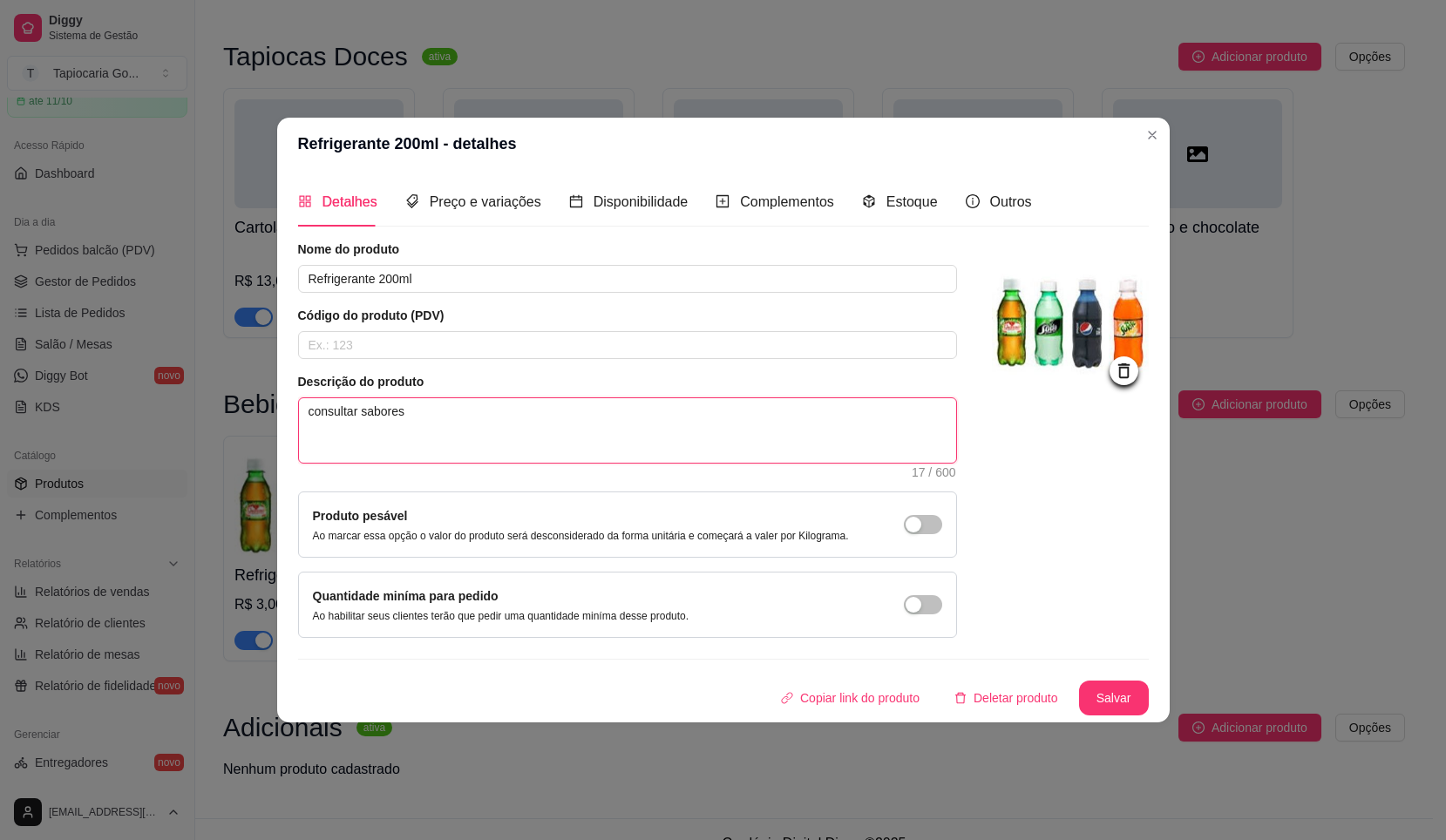
drag, startPoint x: 308, startPoint y: 402, endPoint x: 407, endPoint y: 411, distance: 99.4
click at [407, 411] on textarea "consultar sabores" at bounding box center [627, 431] width 657 height 65
click at [1125, 692] on button "Salvar" at bounding box center [1115, 698] width 70 height 35
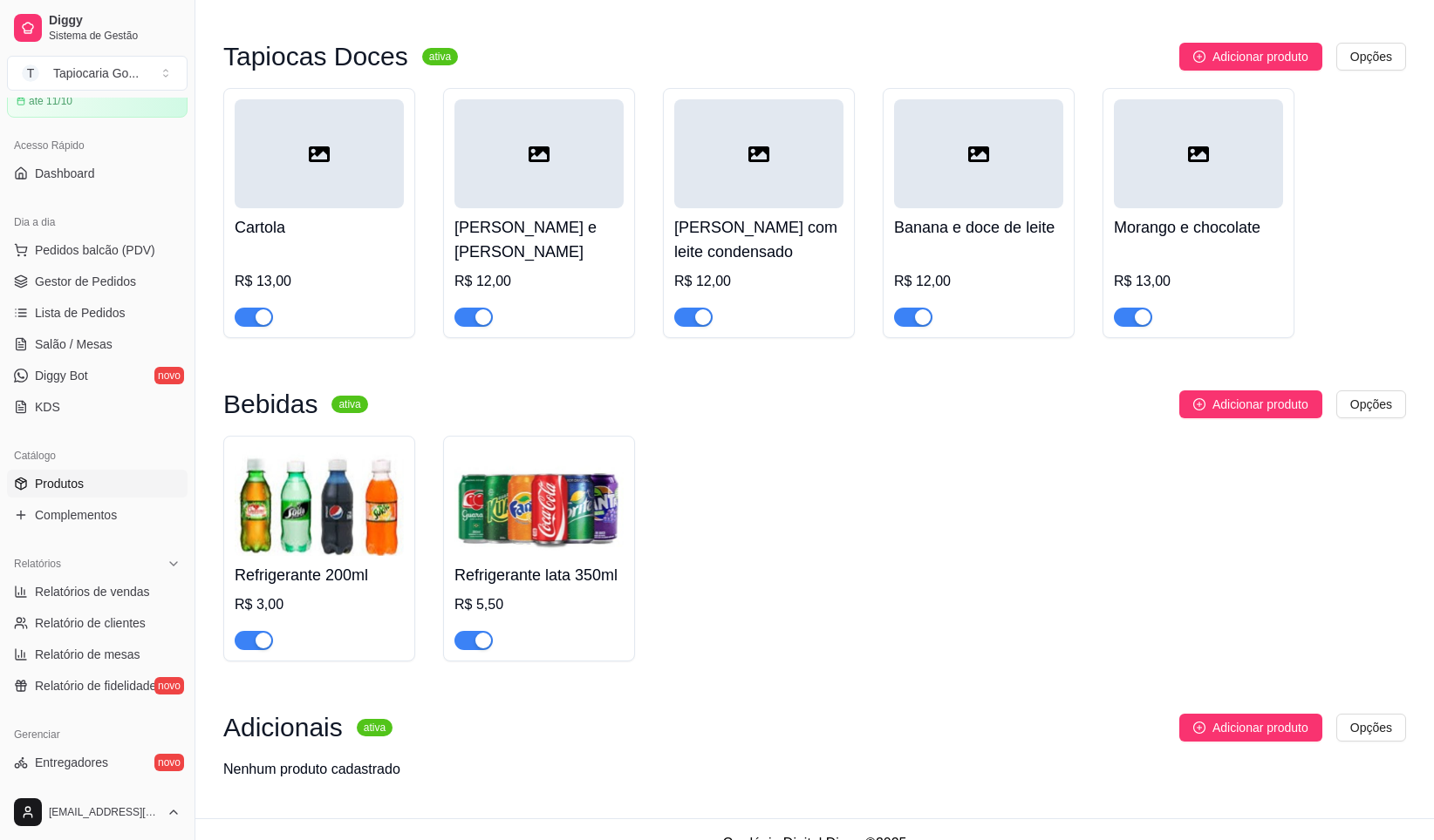
click at [546, 548] on img at bounding box center [539, 501] width 169 height 109
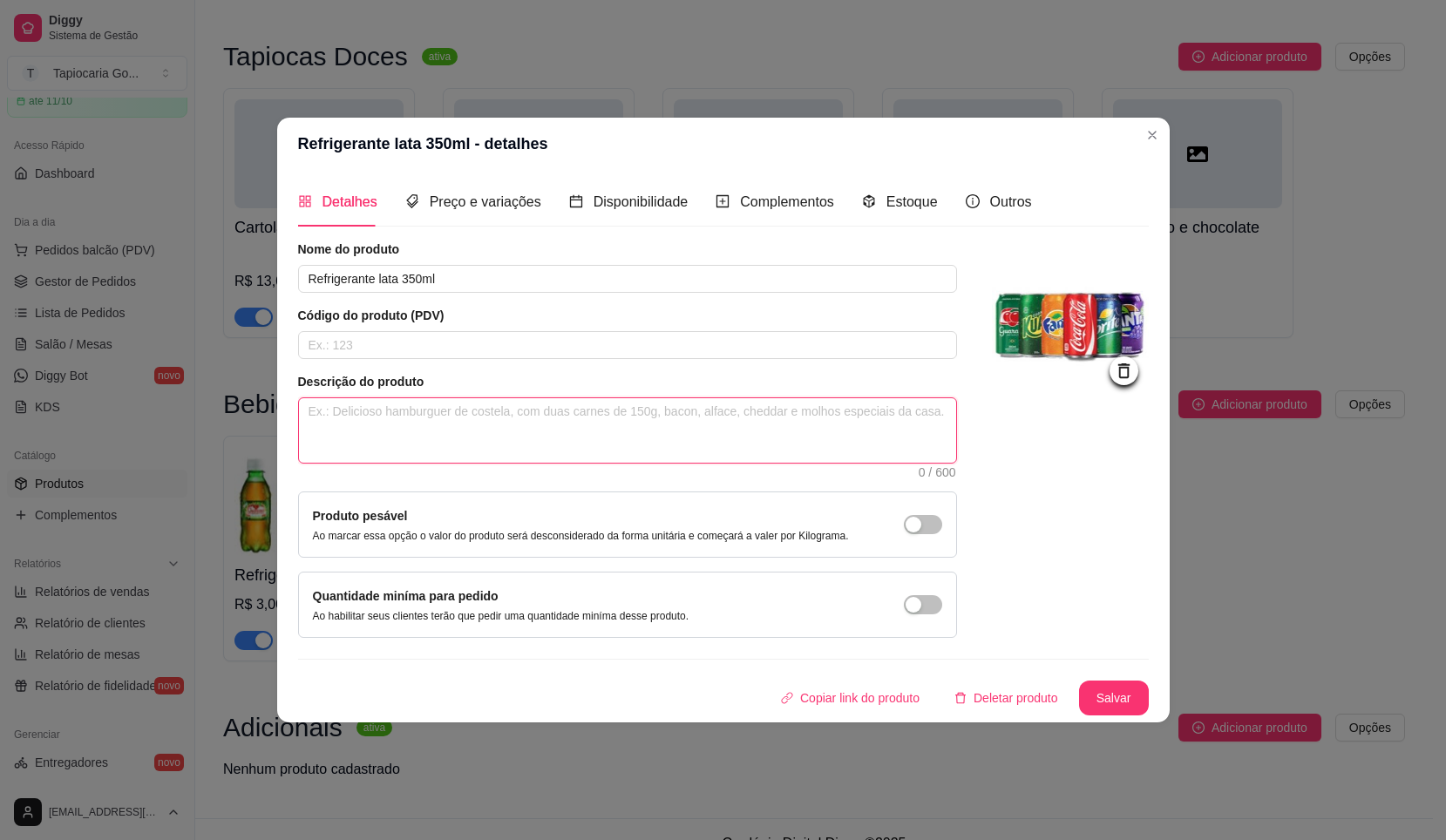
paste textarea "consultar sabores"
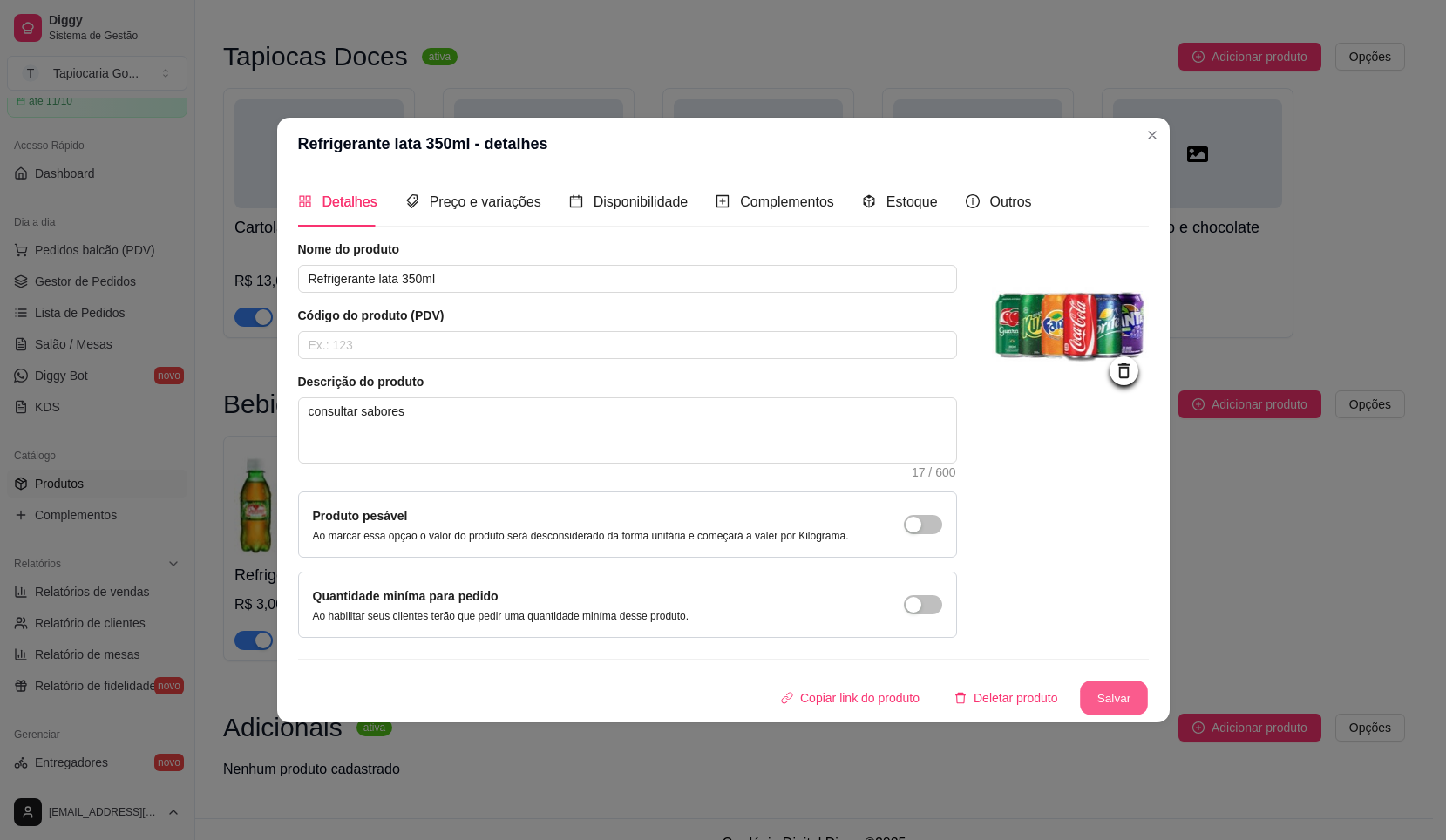
click at [1115, 687] on button "Salvar" at bounding box center [1115, 699] width 68 height 34
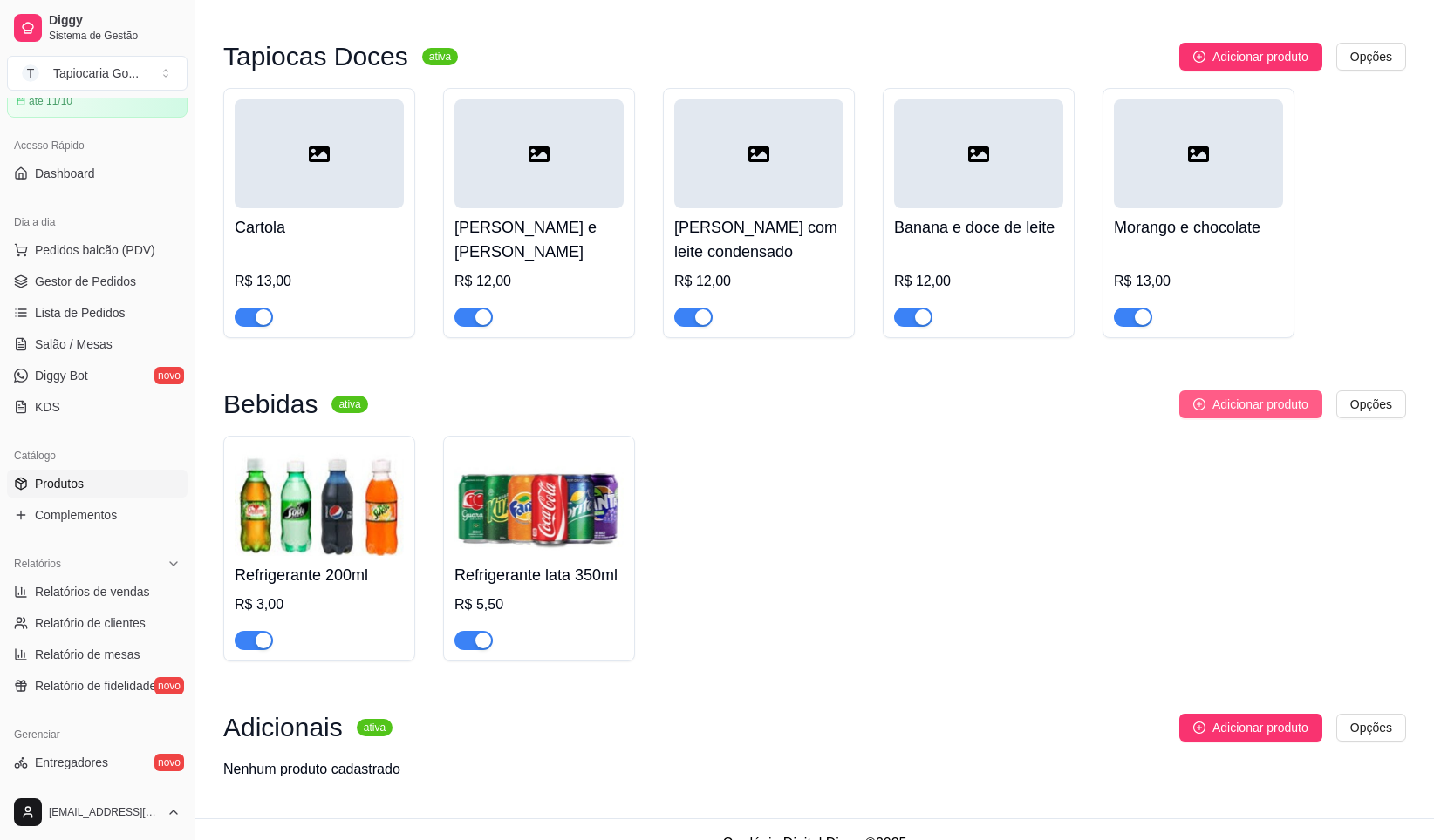
click at [1236, 396] on button "Adicionar produto" at bounding box center [1250, 404] width 143 height 28
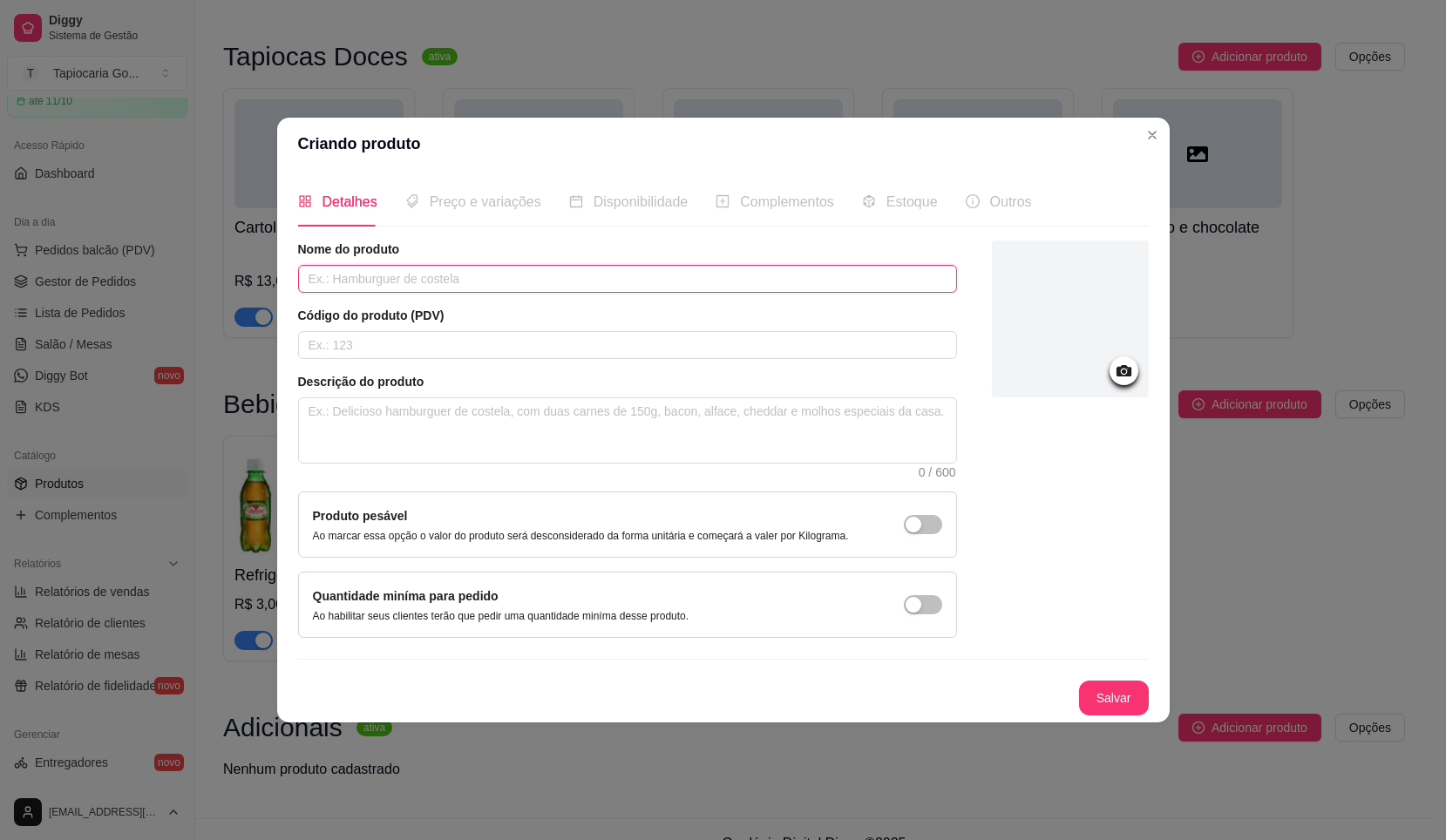
click at [403, 285] on input "text" at bounding box center [627, 278] width 659 height 28
click at [489, 219] on div "Preço e variações" at bounding box center [474, 201] width 136 height 49
click at [438, 217] on div "Preço e variações" at bounding box center [474, 201] width 136 height 49
click at [1095, 379] on div at bounding box center [1070, 319] width 157 height 157
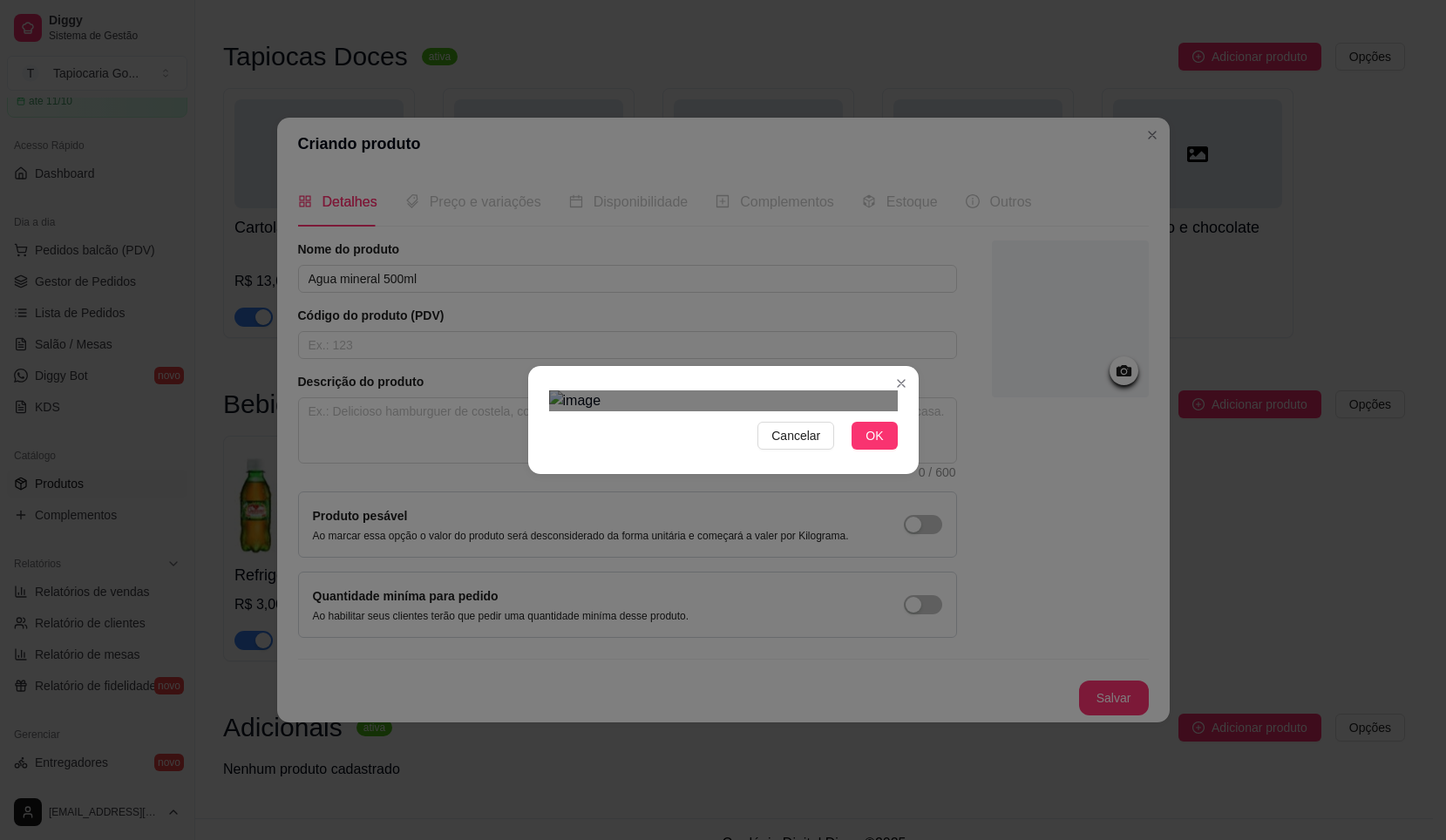
click at [808, 490] on div "Use the arrow keys to move the crop selection area" at bounding box center [730, 573] width 314 height 314
click at [866, 450] on button "OK" at bounding box center [874, 435] width 46 height 28
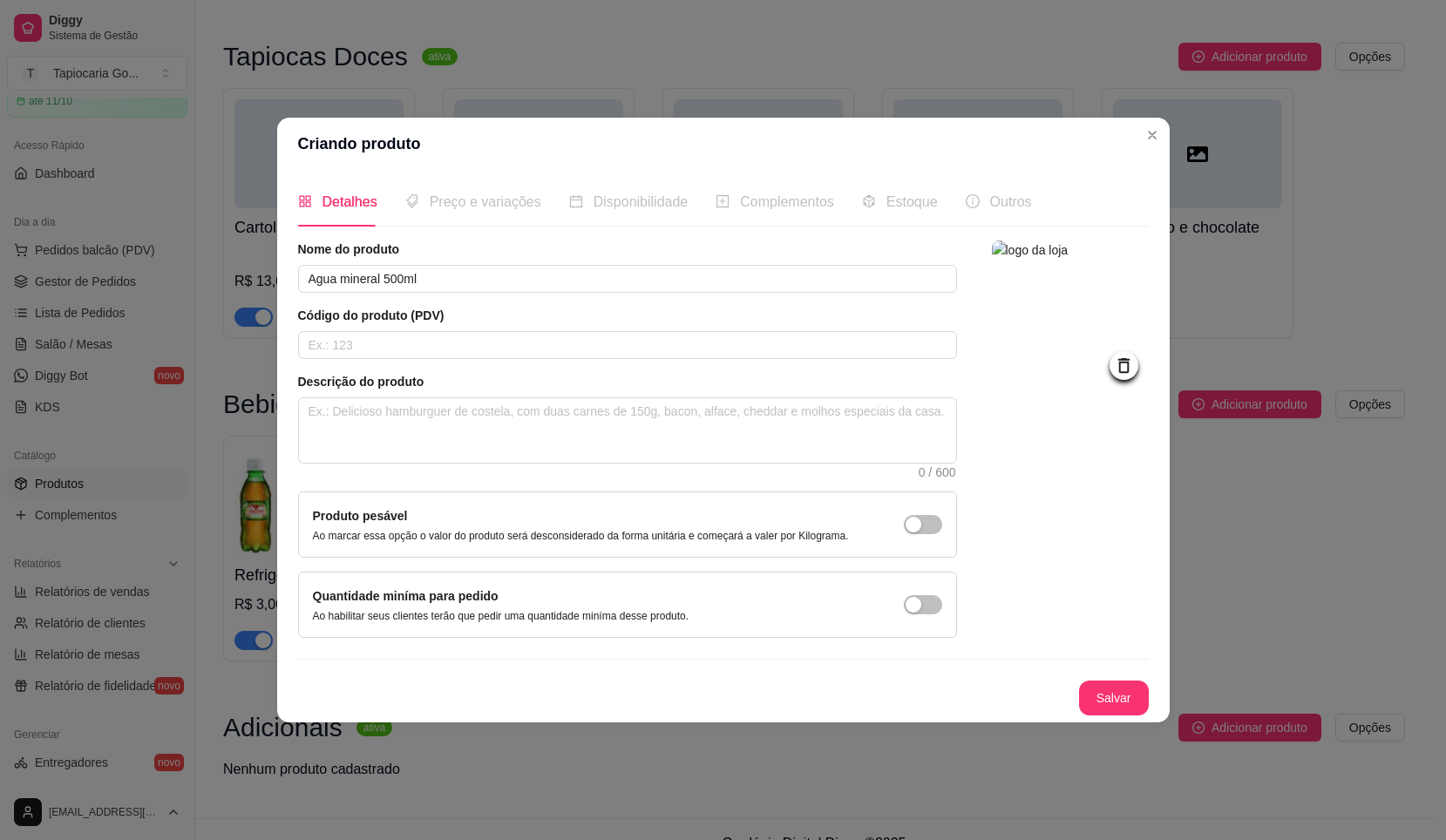
click at [466, 212] on div "Preço e variações" at bounding box center [474, 202] width 136 height 22
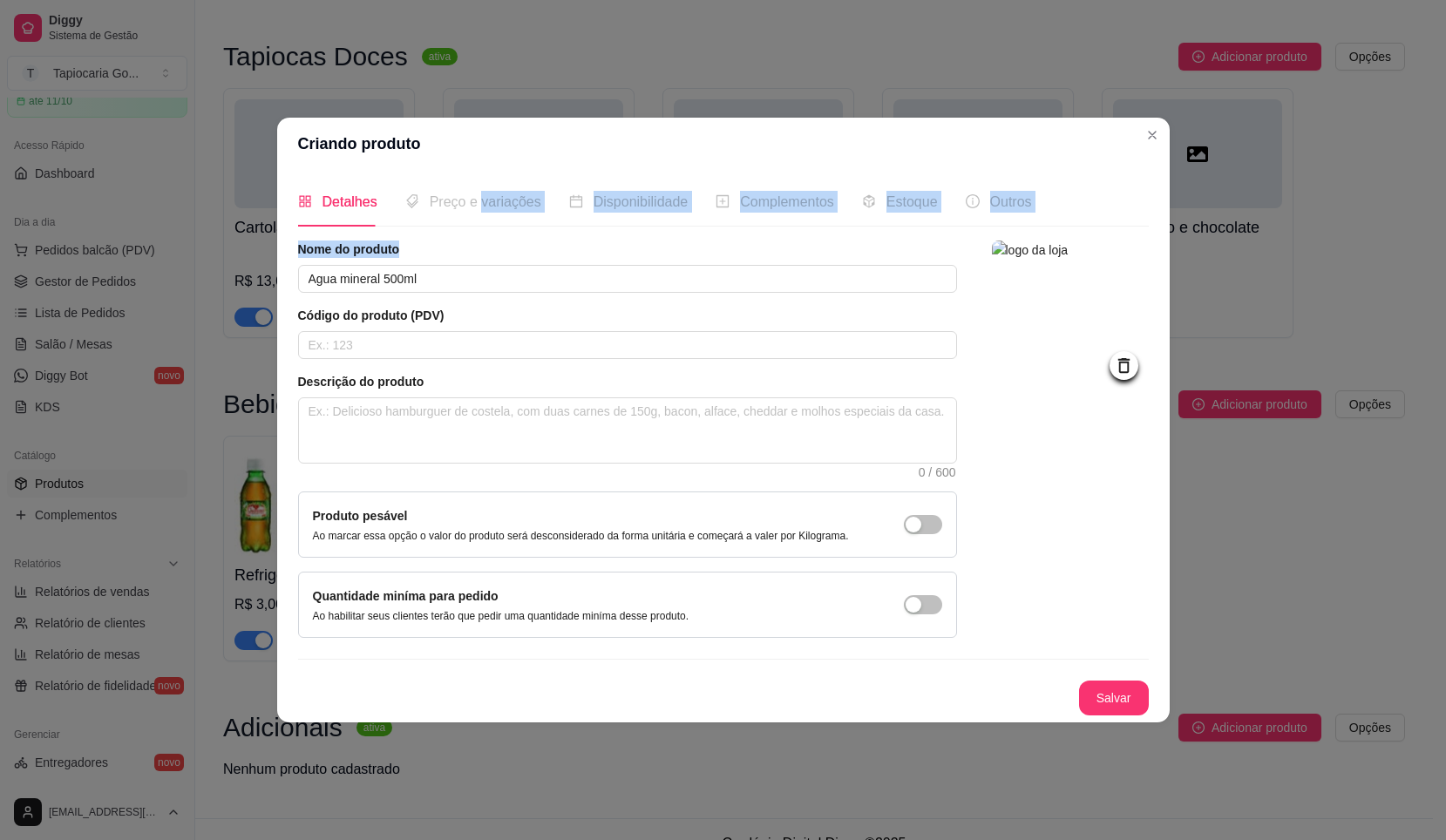
drag, startPoint x: 479, startPoint y: 214, endPoint x: 1029, endPoint y: 501, distance: 620.4
click at [597, 274] on div "Detalhes Preço e variações Disponibilidade Complementos Estoque Outros Nome do …" at bounding box center [723, 446] width 851 height 538
click at [1101, 704] on button "Salvar" at bounding box center [1115, 698] width 70 height 35
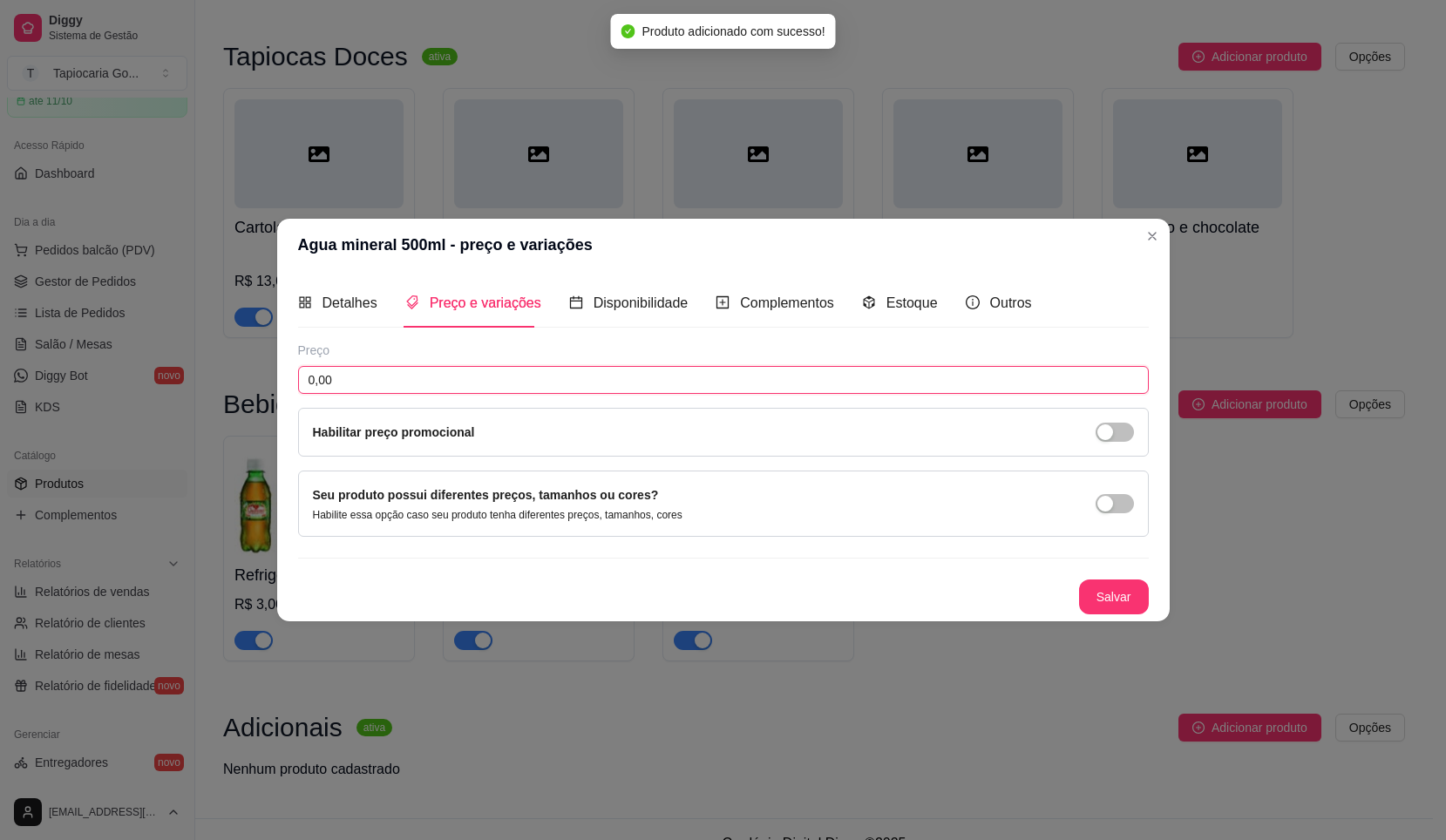
click at [454, 376] on input "0,00" at bounding box center [723, 380] width 851 height 28
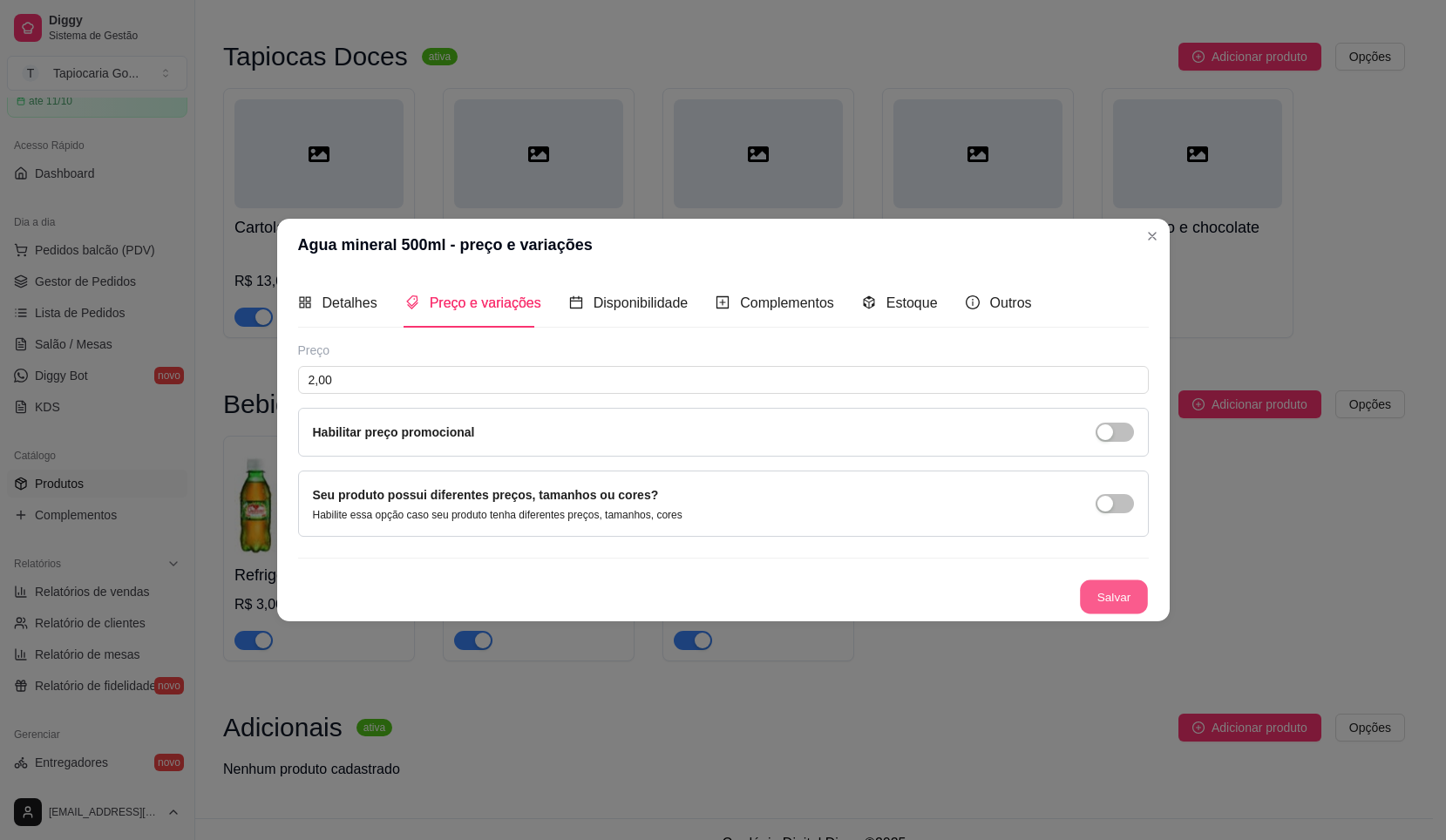
click at [1117, 596] on button "Salvar" at bounding box center [1115, 598] width 68 height 34
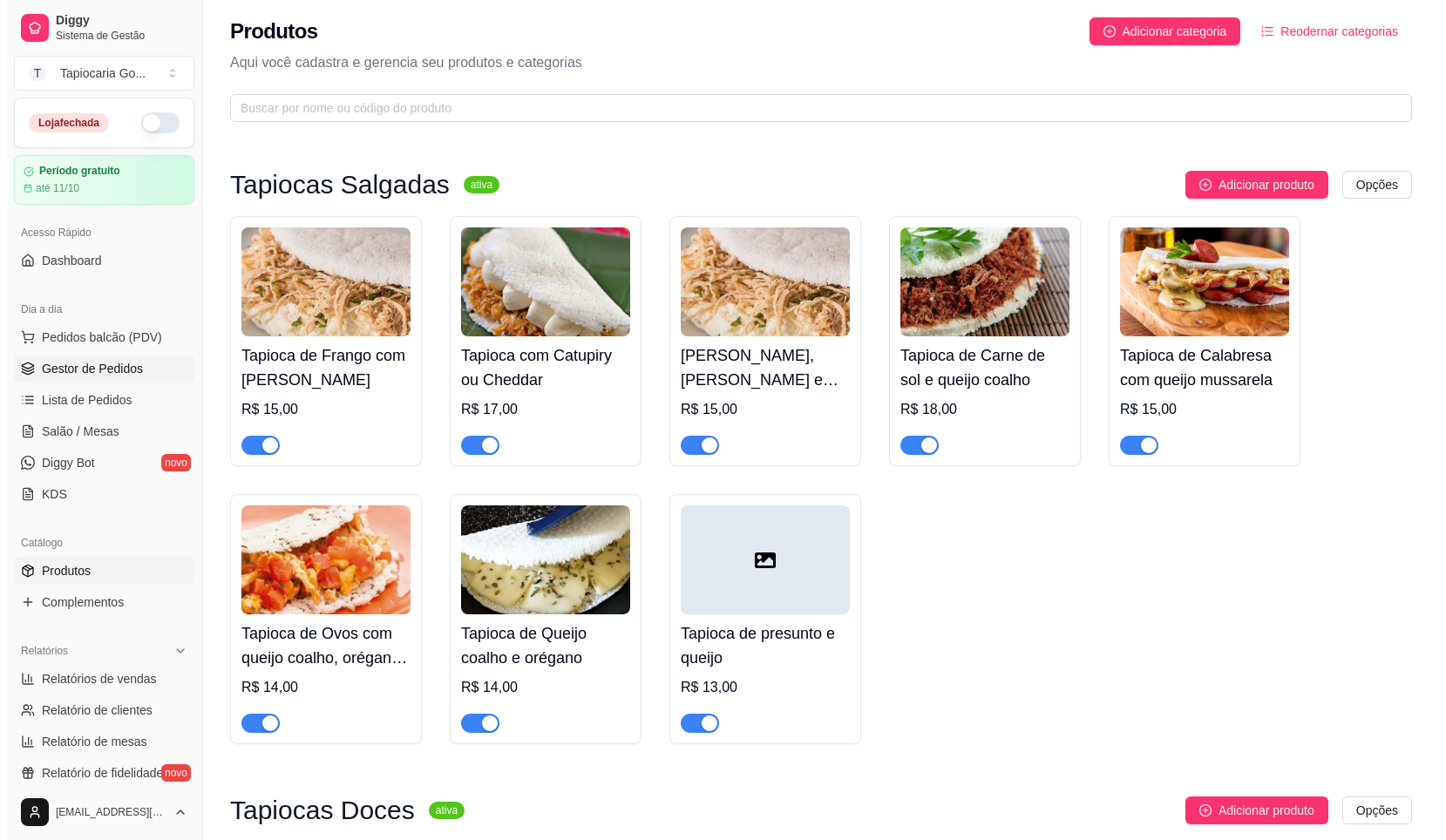
scroll to position [0, 0]
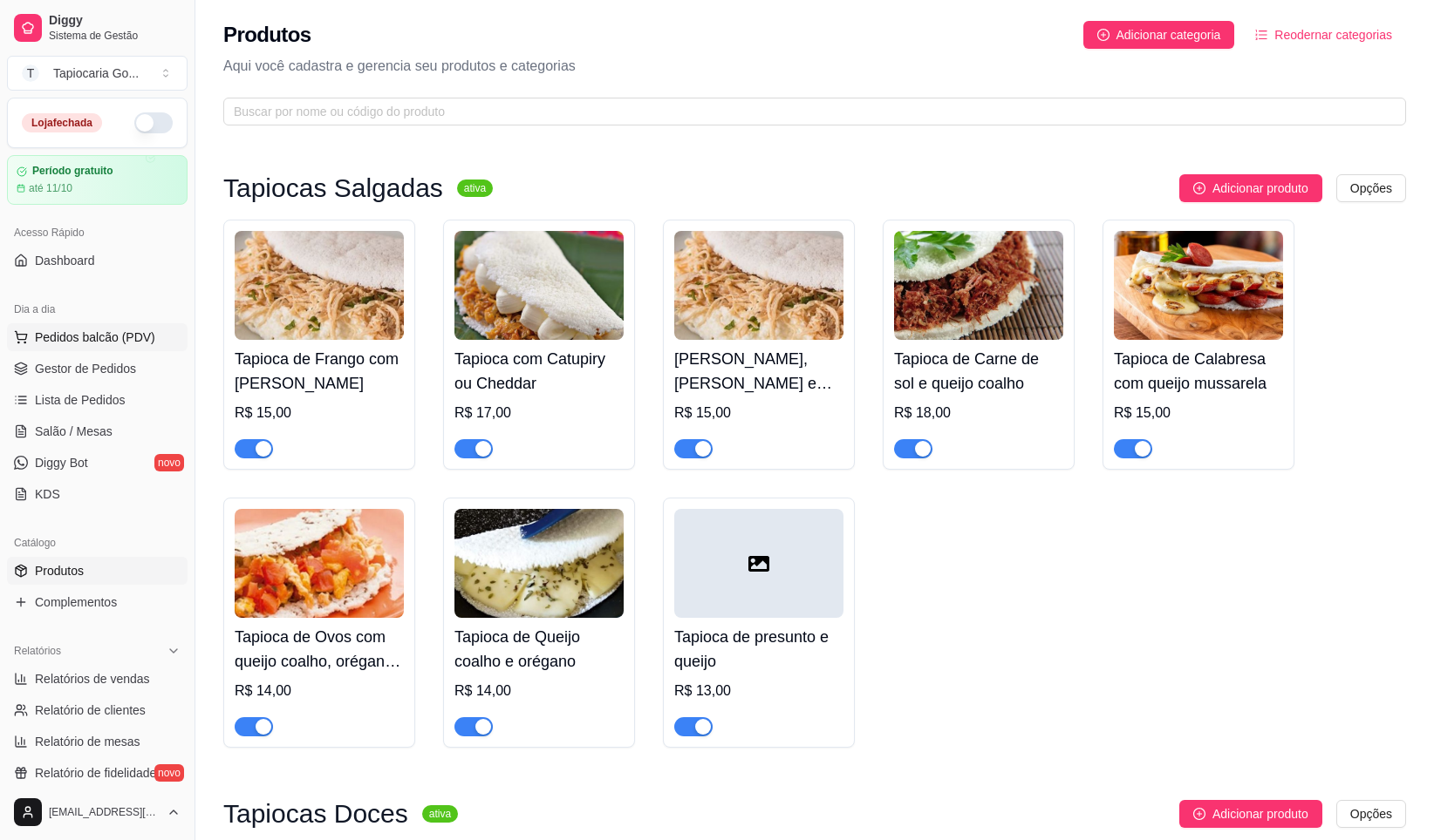
click at [105, 326] on button "Pedidos balcão (PDV)" at bounding box center [97, 337] width 180 height 28
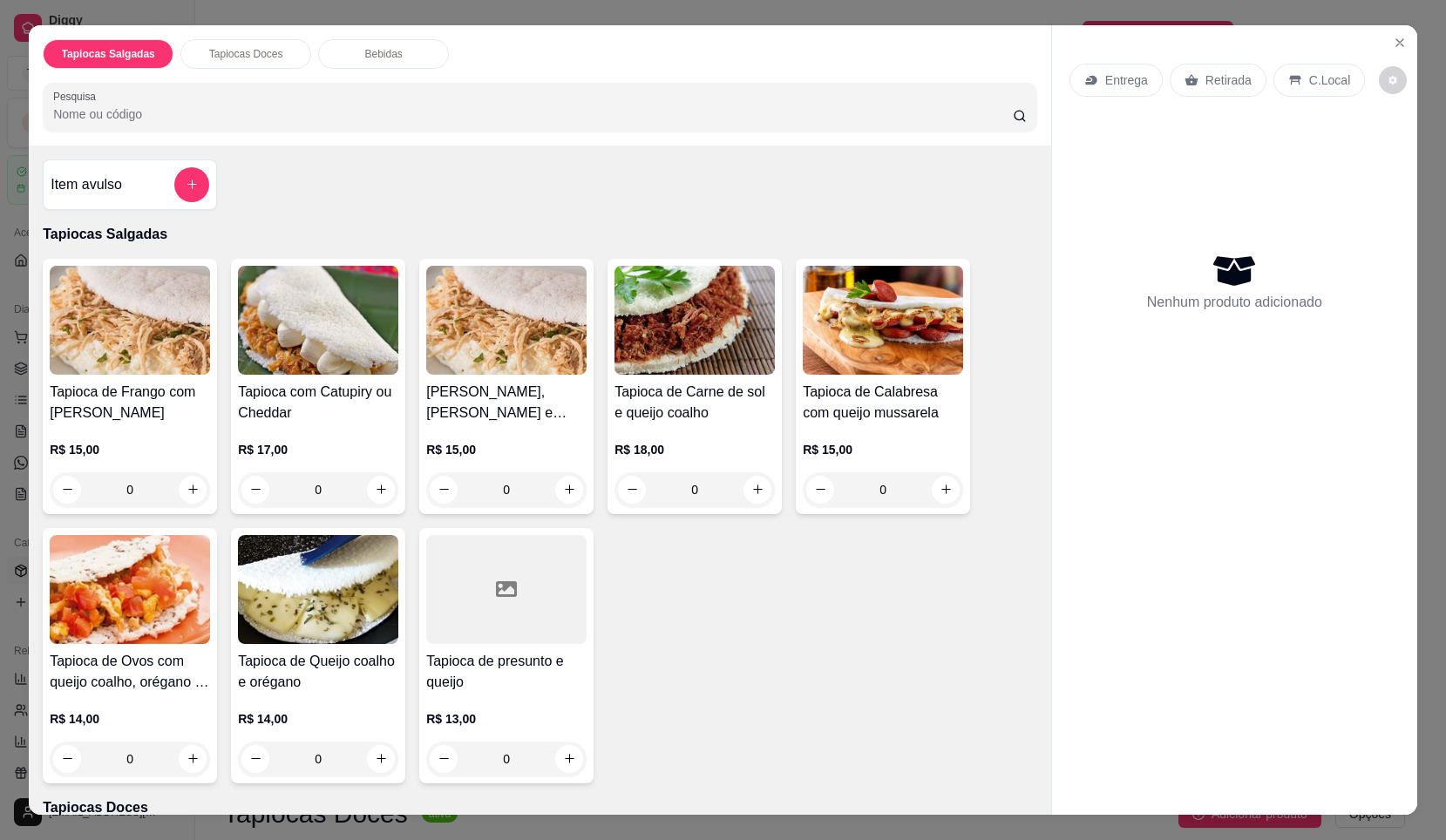
click at [810, 579] on div "Tapioca de Frango com Queijo mussarela R$ 15,00 0 Tapioca com Catupiry ou Chedd…" at bounding box center [540, 521] width 995 height 525
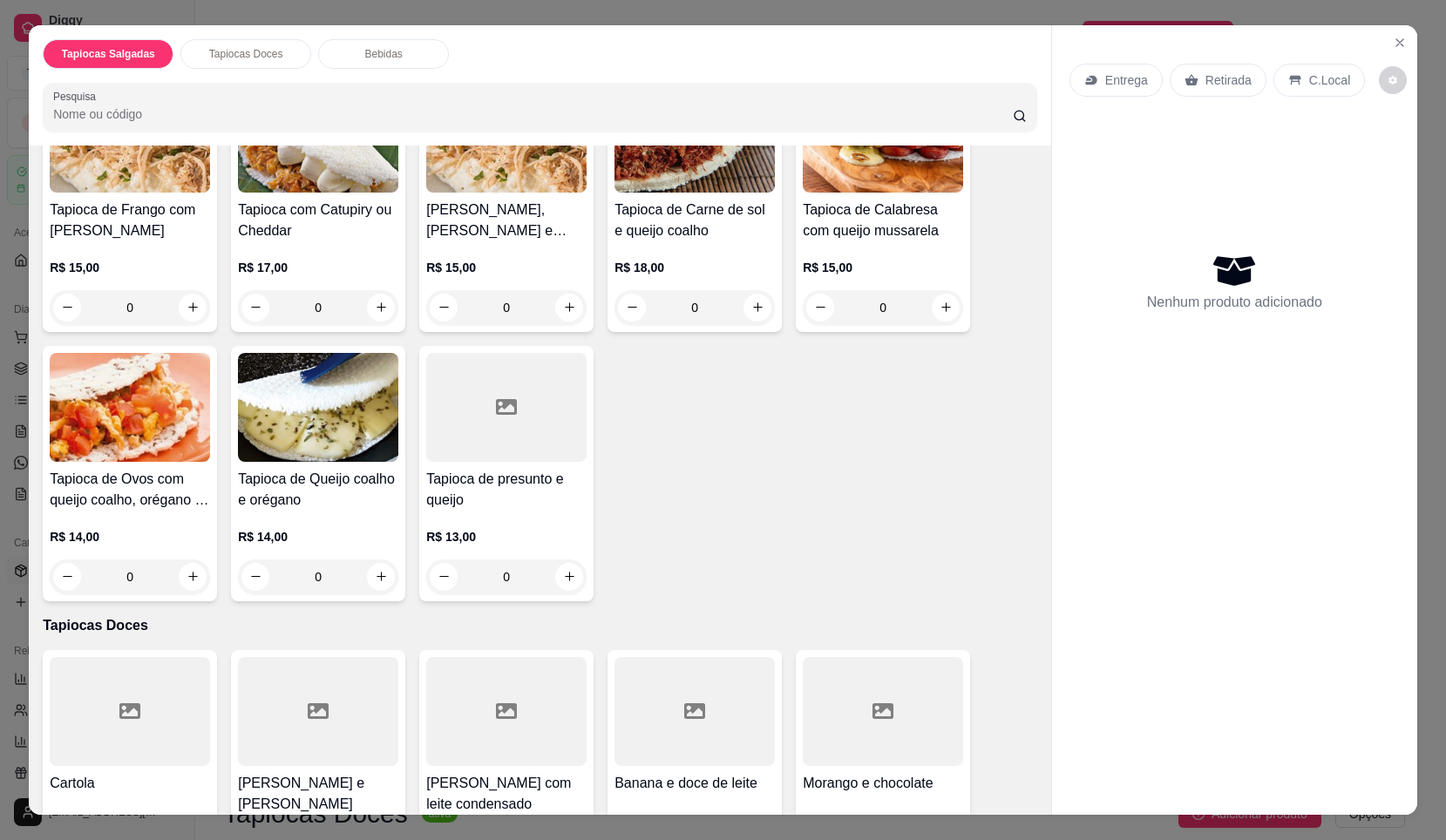
scroll to position [135, 0]
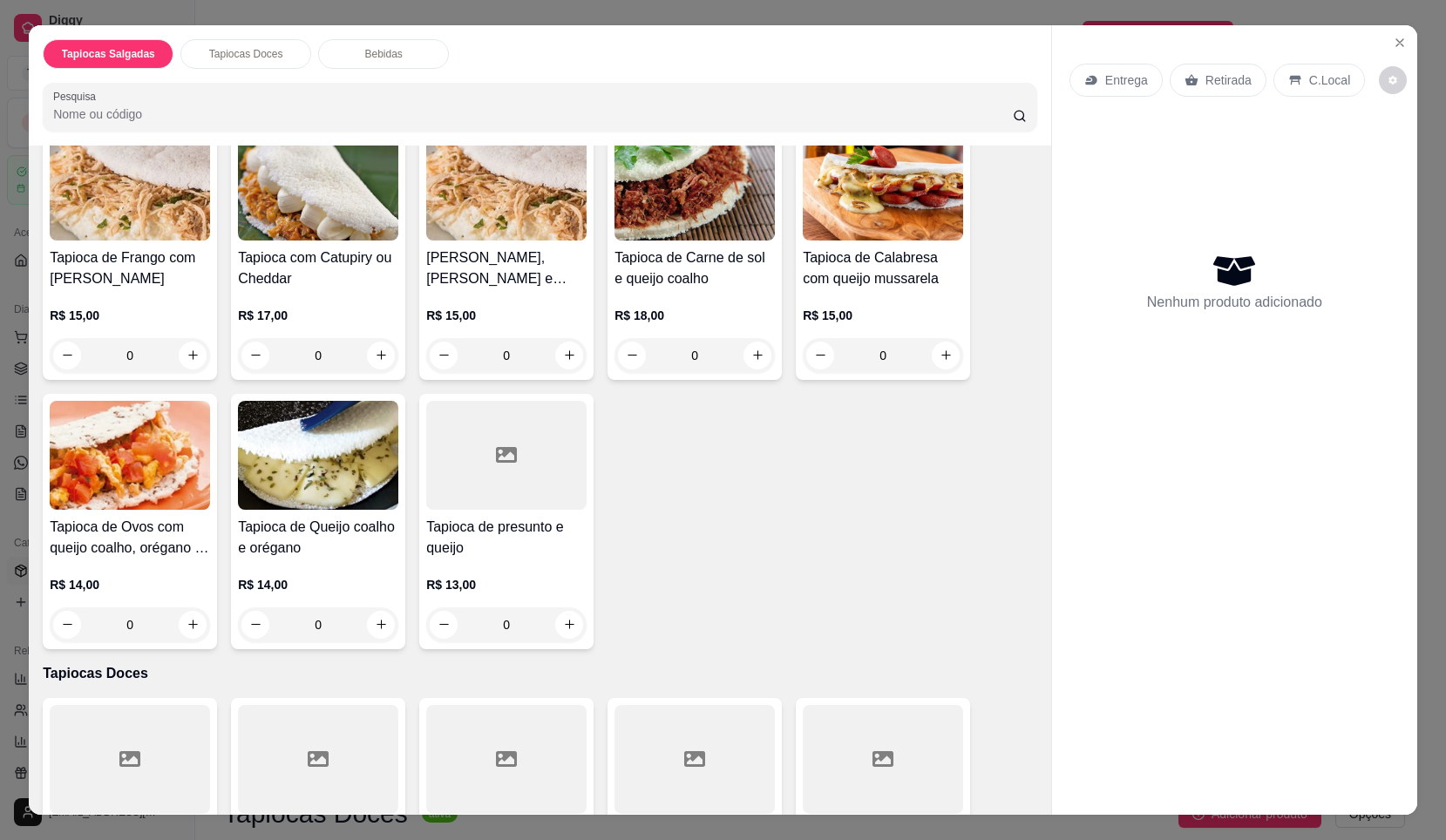
click at [791, 515] on div "Tapioca de Frango com Queijo mussarela R$ 15,00 0 Tapioca com Catupiry ou Chedd…" at bounding box center [540, 387] width 995 height 525
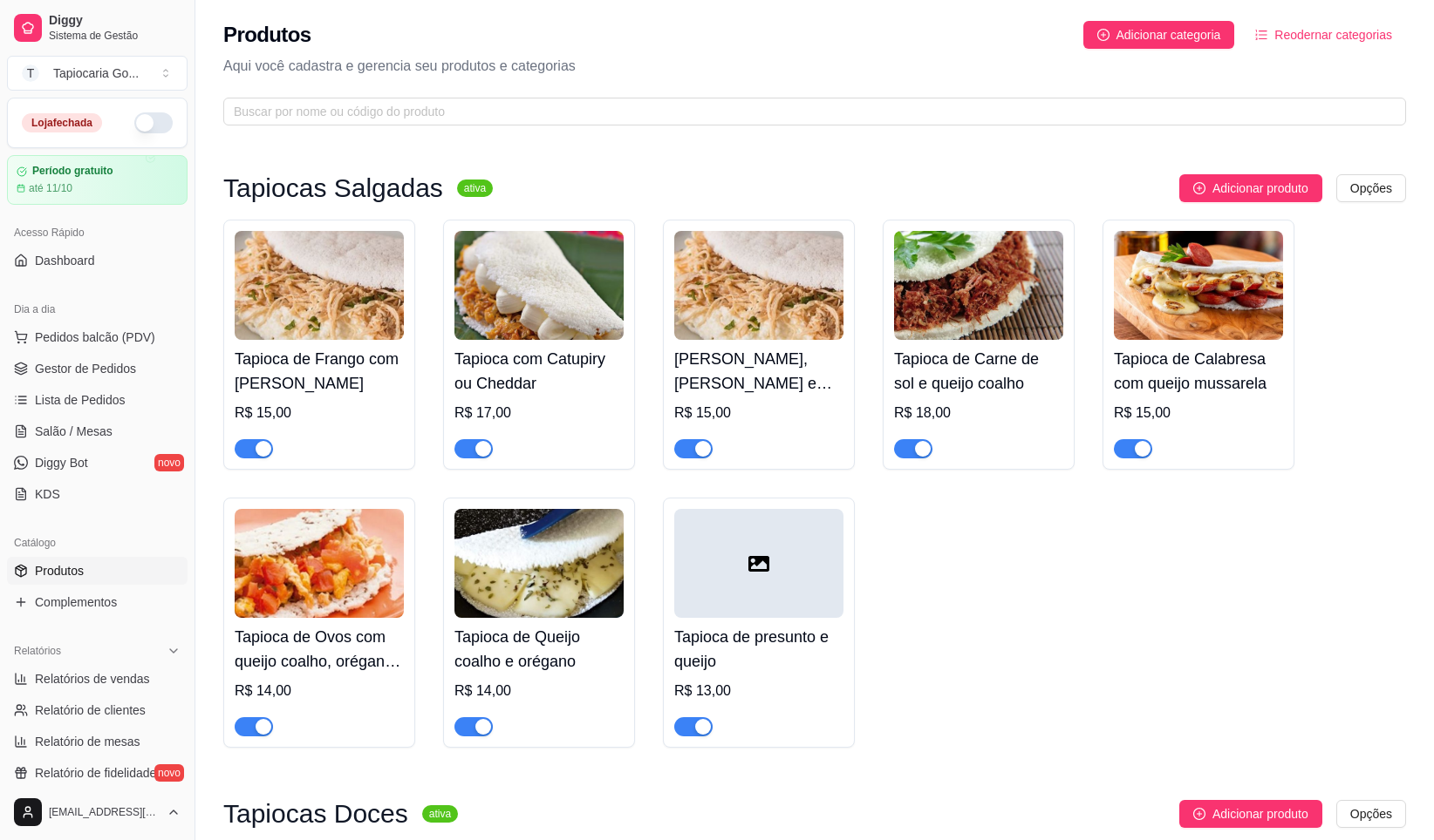
click at [344, 323] on img at bounding box center [319, 284] width 169 height 109
click at [135, 337] on span "Pedidos balcão (PDV)" at bounding box center [95, 337] width 120 height 17
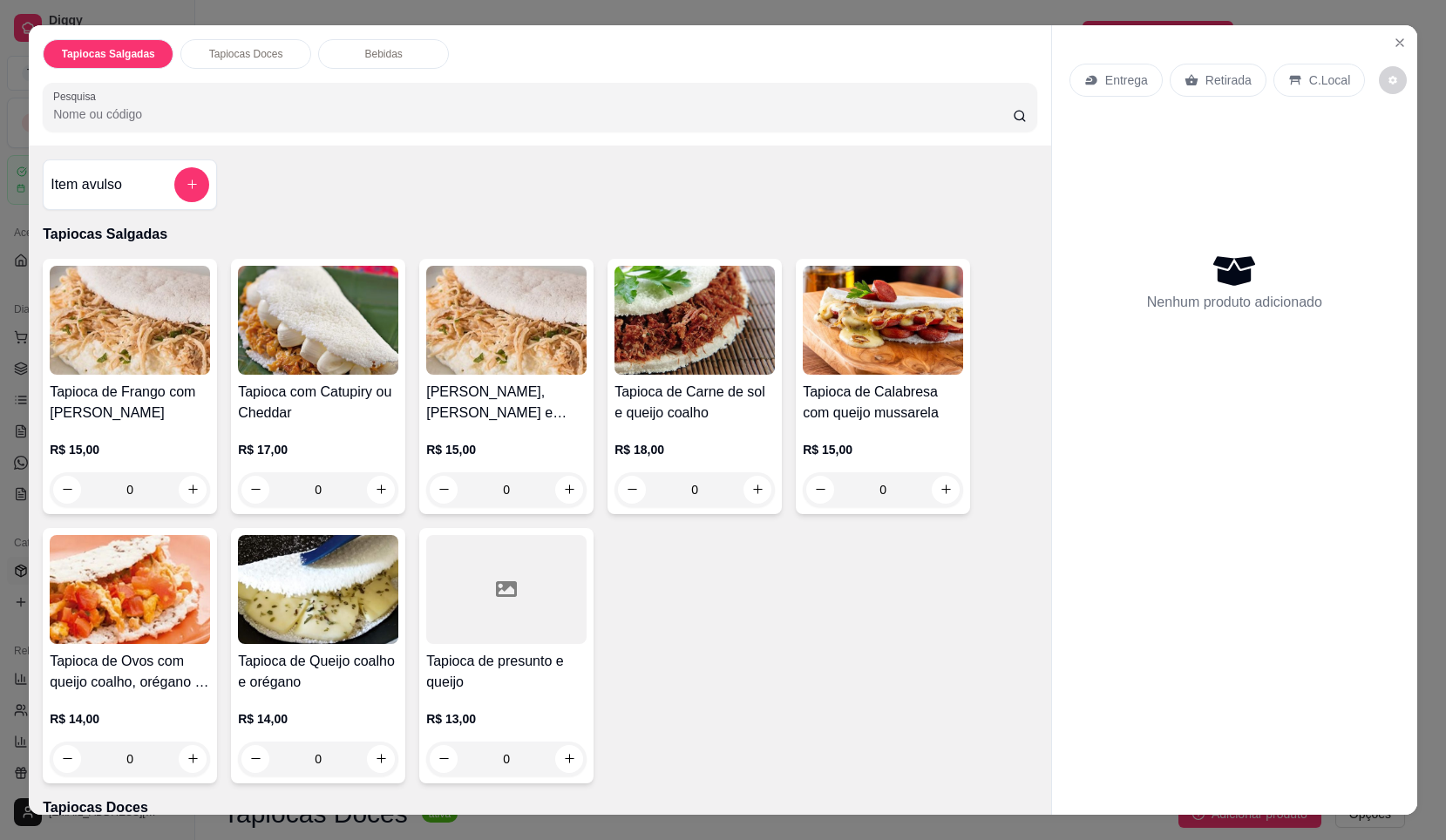
click at [160, 327] on img at bounding box center [129, 319] width 161 height 109
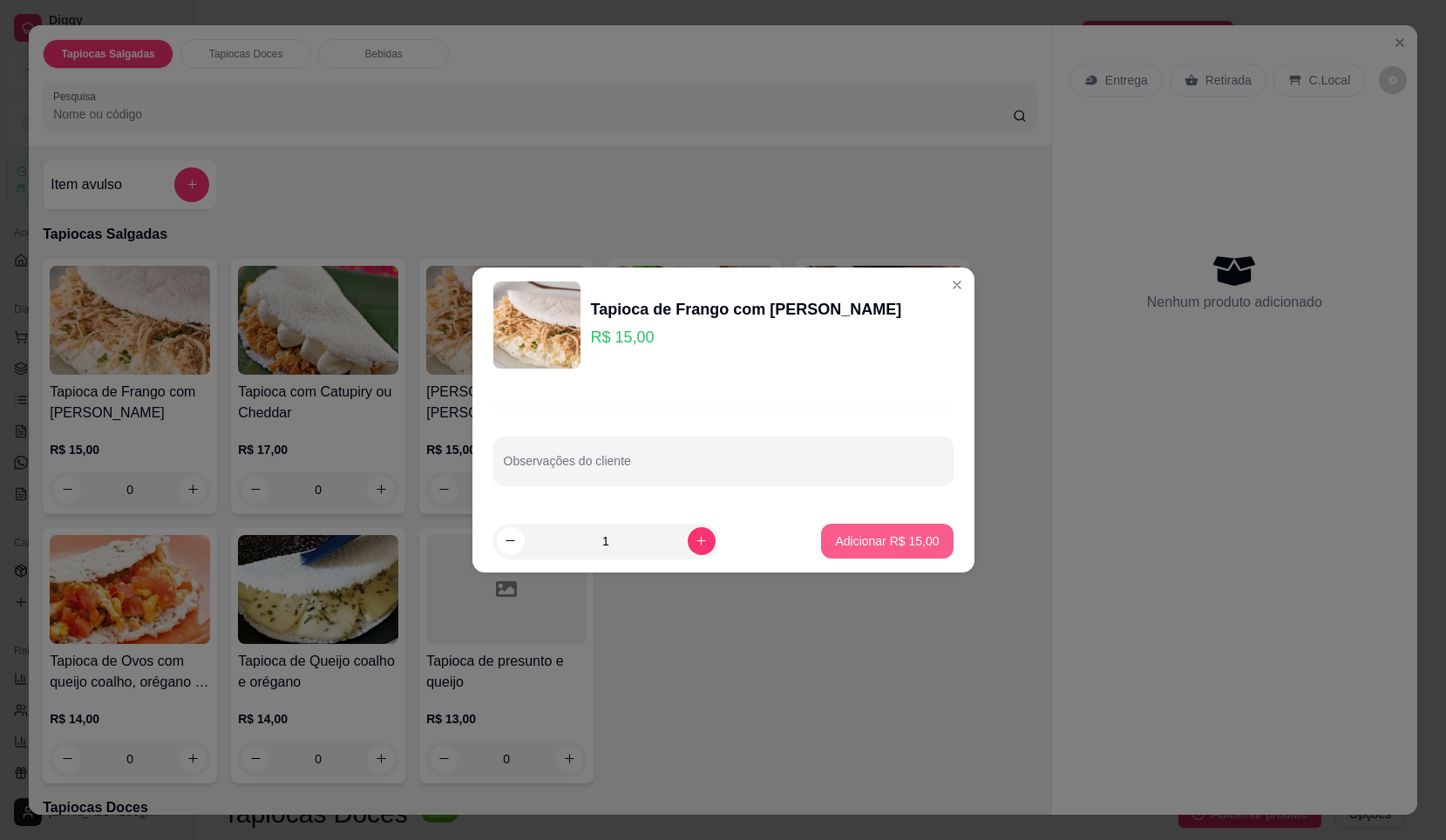
click at [881, 538] on p "Adicionar R$ 15,00" at bounding box center [888, 541] width 104 height 17
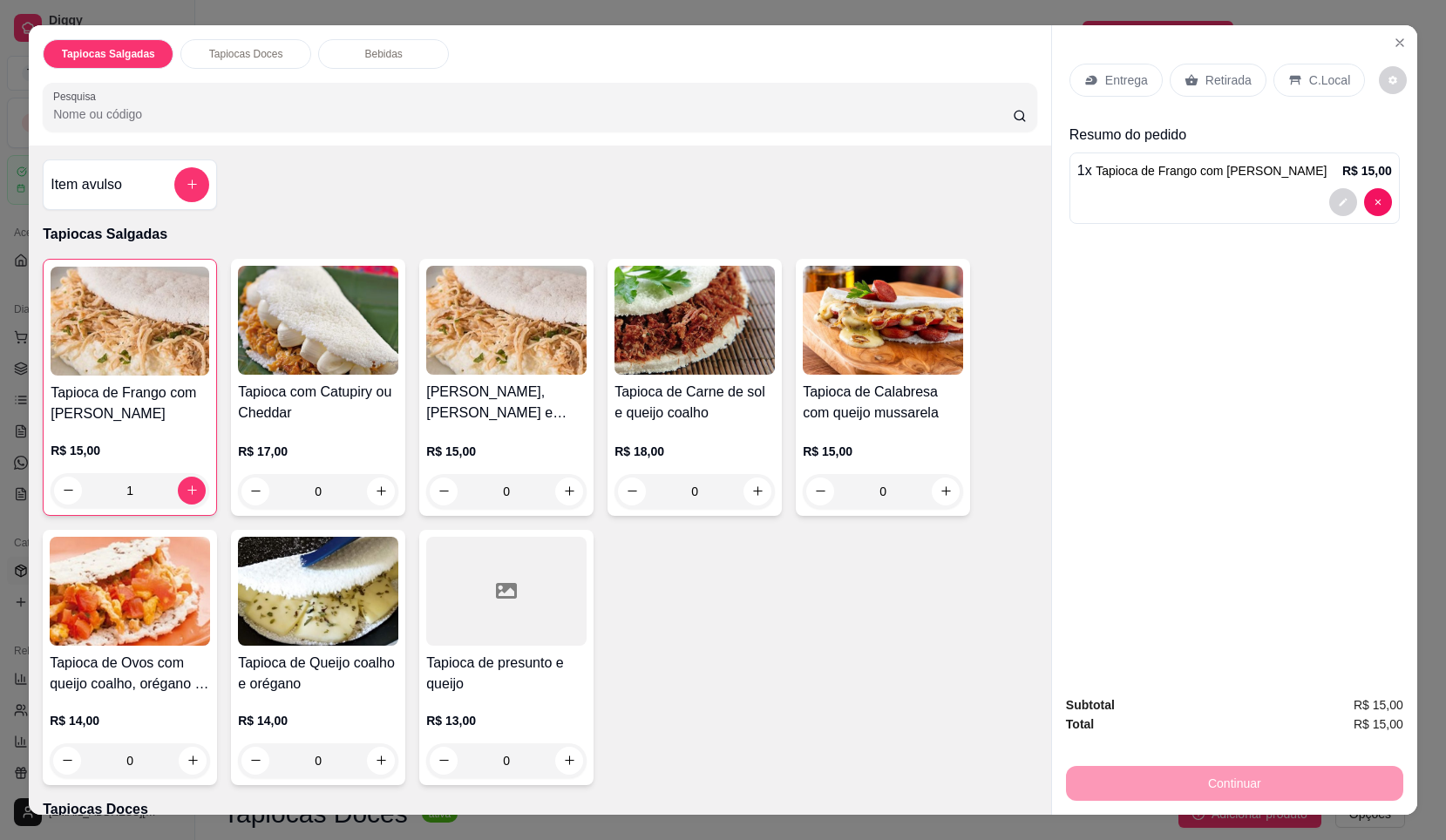
click at [1266, 447] on div "Entrega Retirada C.Local Resumo do pedido 1 x Tapioca de Frango com Queijo muss…" at bounding box center [1234, 353] width 365 height 656
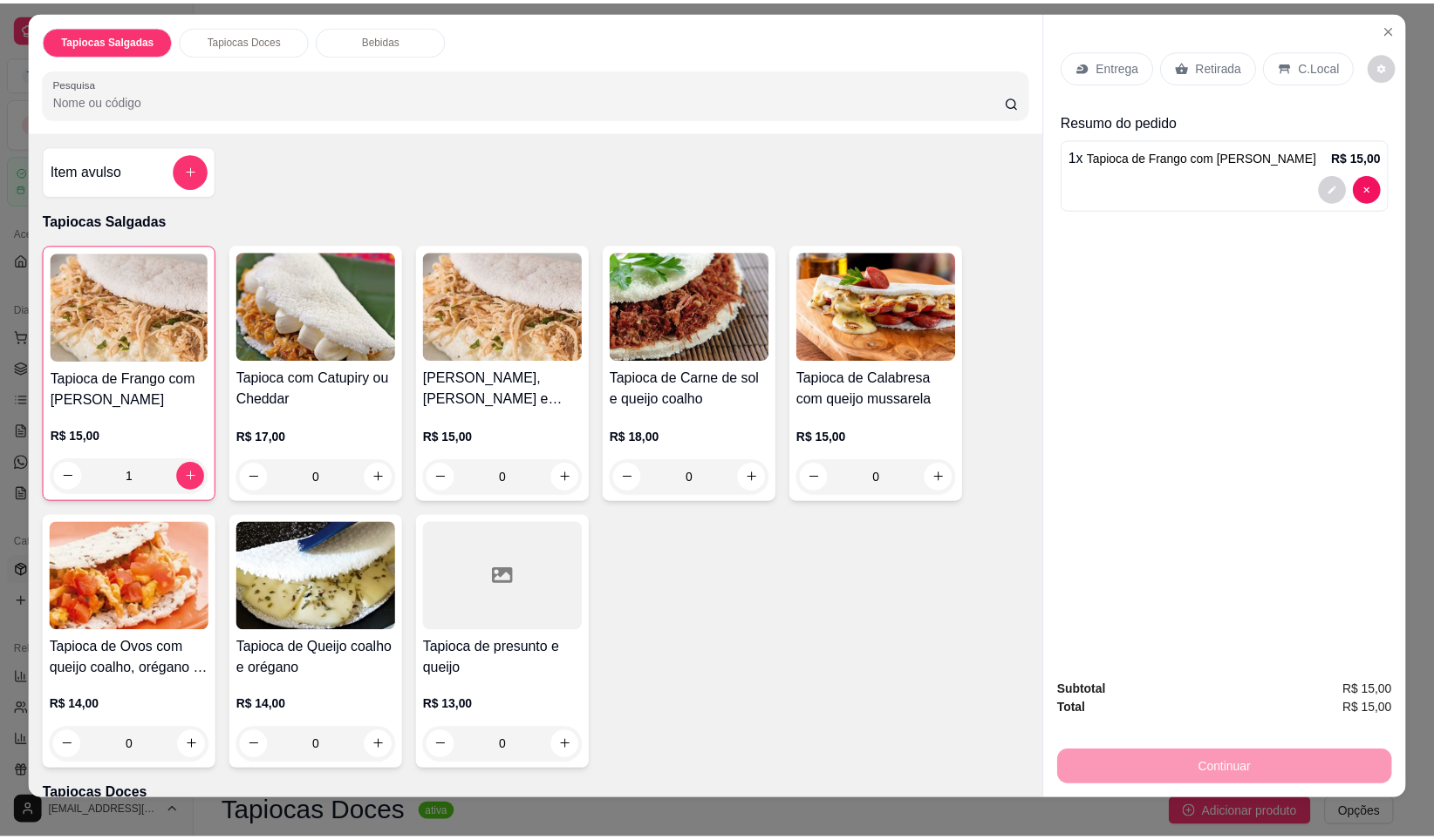
scroll to position [31, 0]
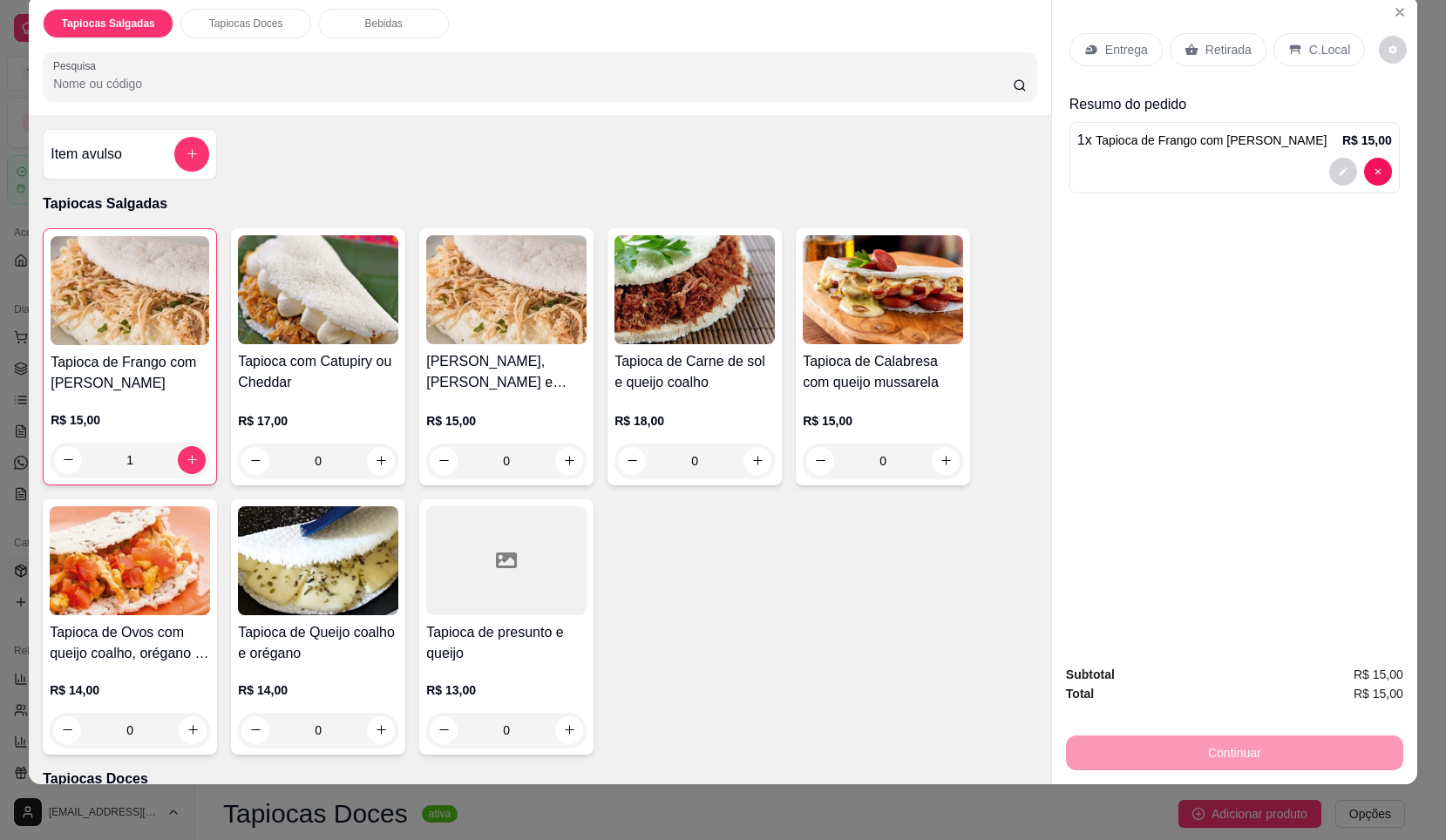
click at [1289, 45] on icon at bounding box center [1296, 50] width 14 height 14
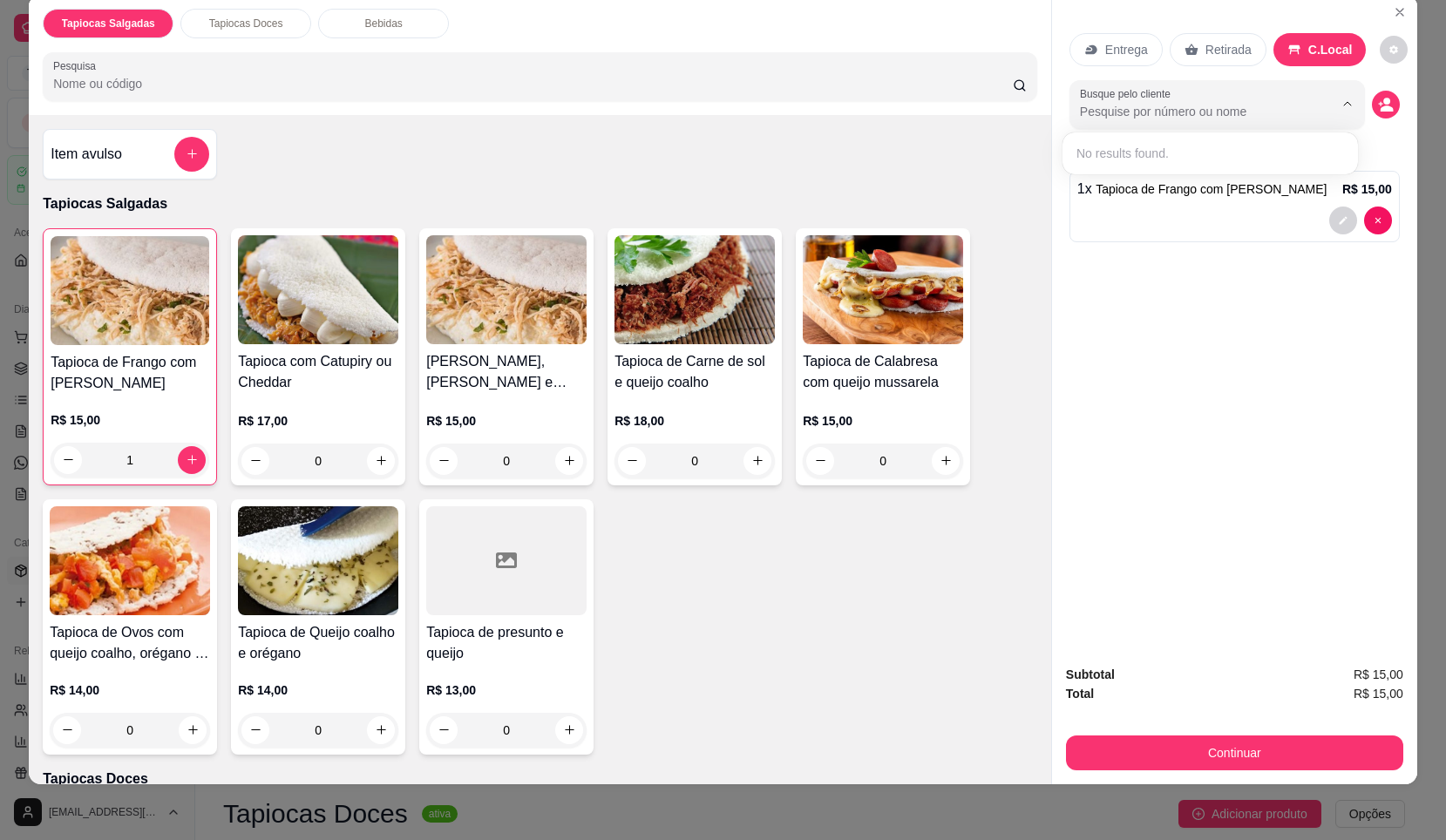
click at [1111, 118] on input "Busque pelo cliente" at bounding box center [1194, 111] width 226 height 17
click at [1230, 275] on div "Entrega Retirada C.Local Busque pelo cliente Resumo do pedido 1 x Tapioca de Fr…" at bounding box center [1234, 322] width 365 height 656
click at [1260, 210] on div at bounding box center [1235, 220] width 315 height 28
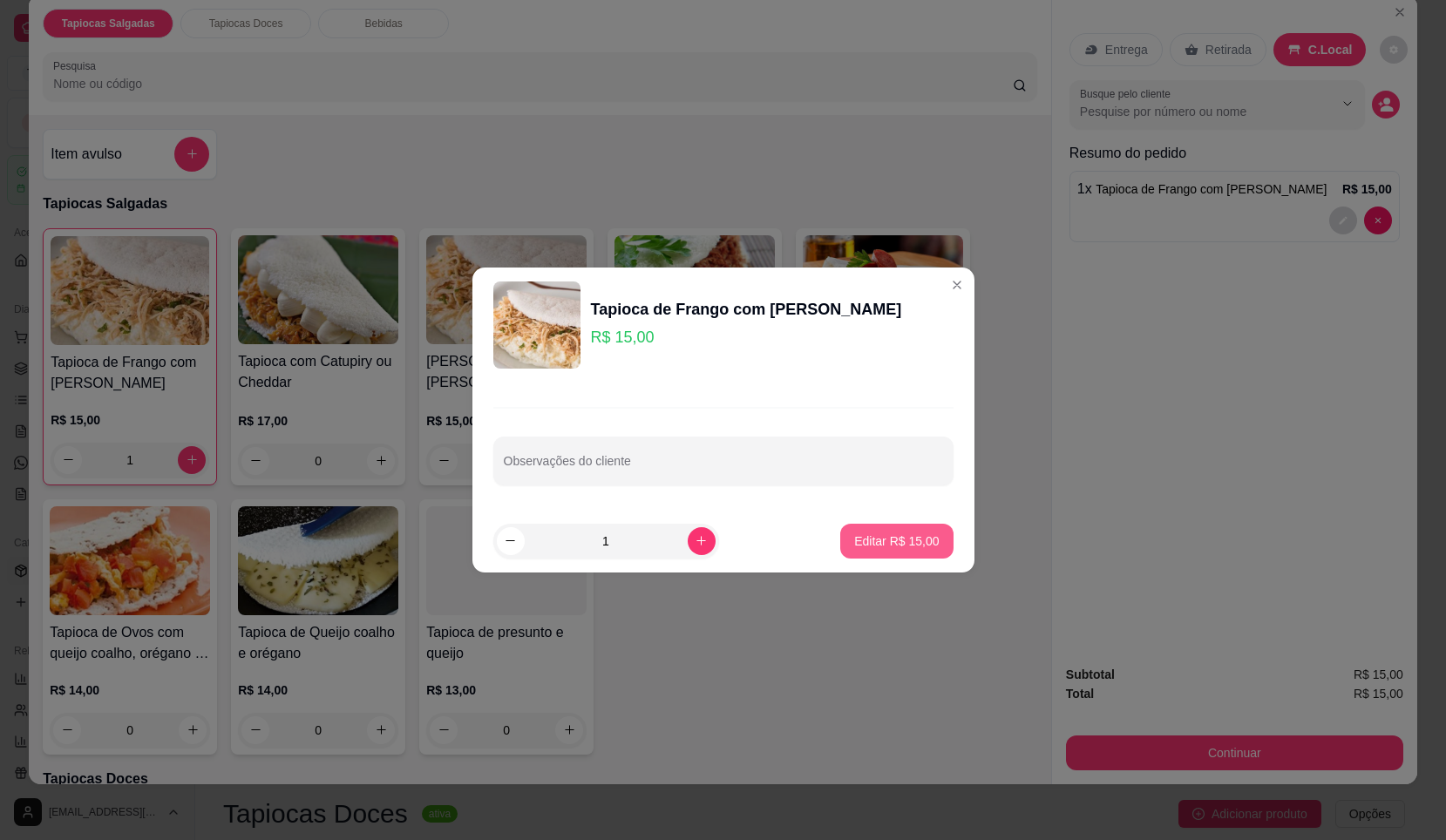
click at [872, 549] on p "Editar R$ 15,00" at bounding box center [897, 541] width 84 height 17
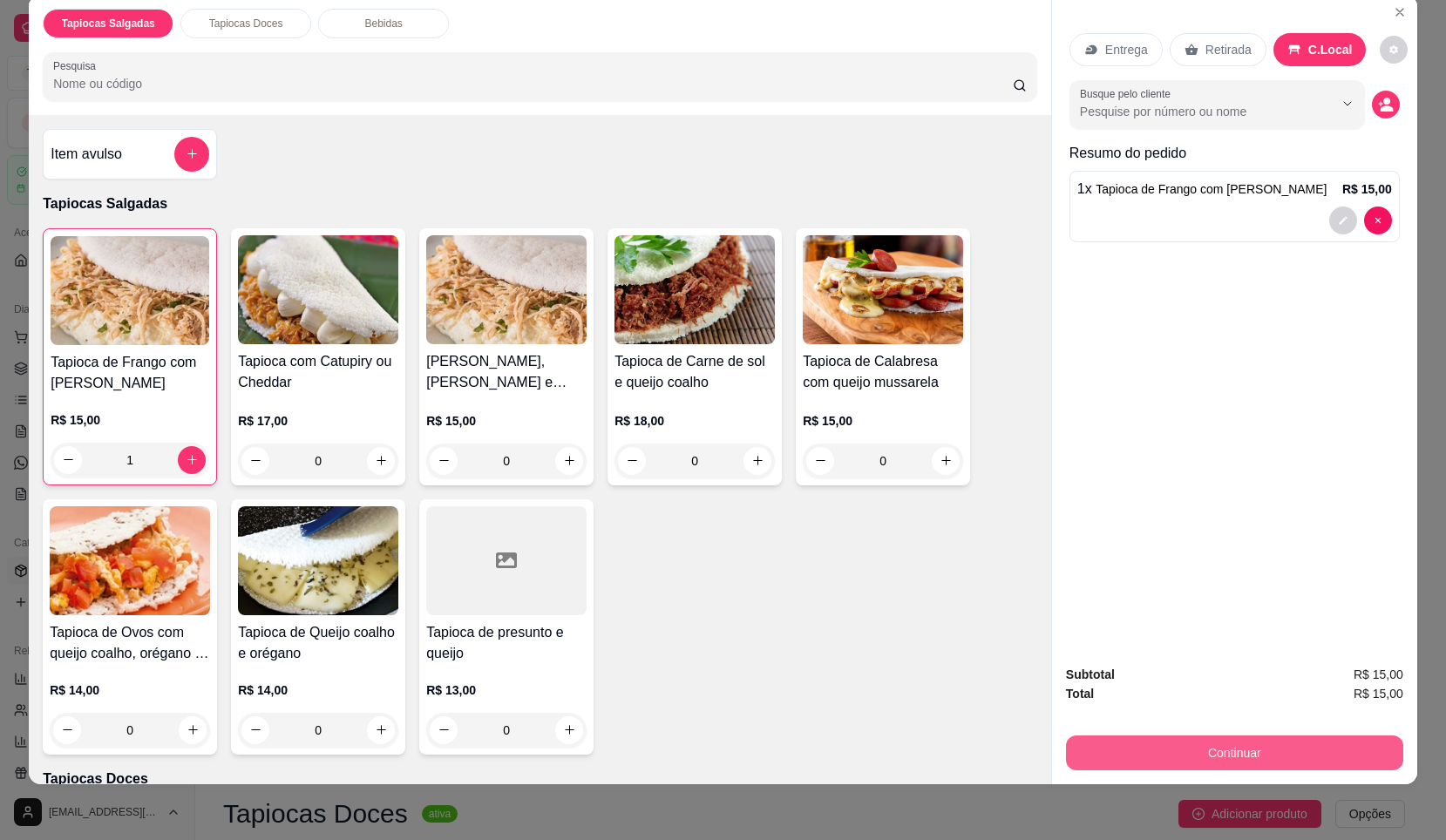
click at [1237, 750] on button "Continuar" at bounding box center [1235, 753] width 337 height 35
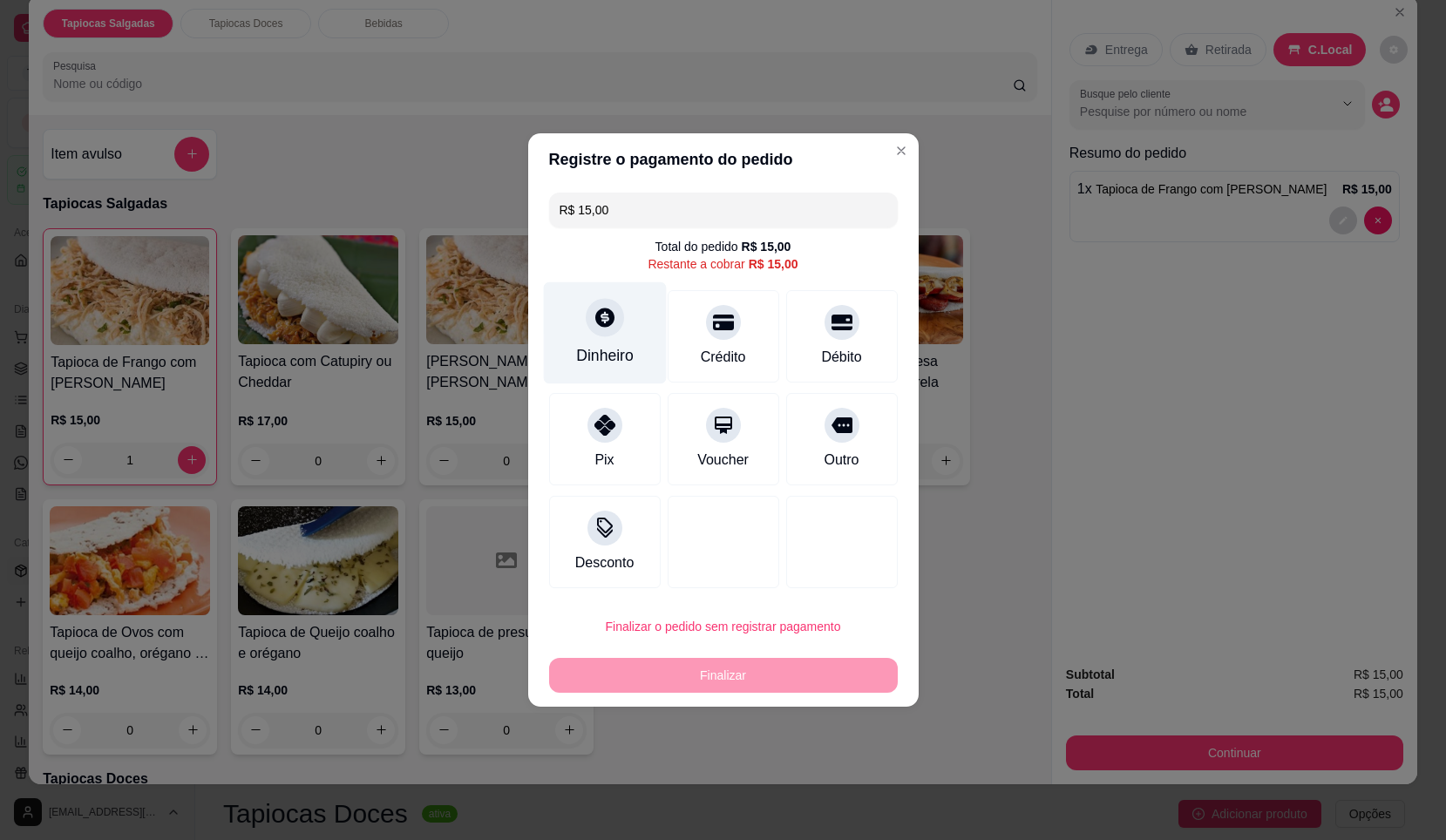
click at [603, 316] on icon at bounding box center [604, 317] width 22 height 22
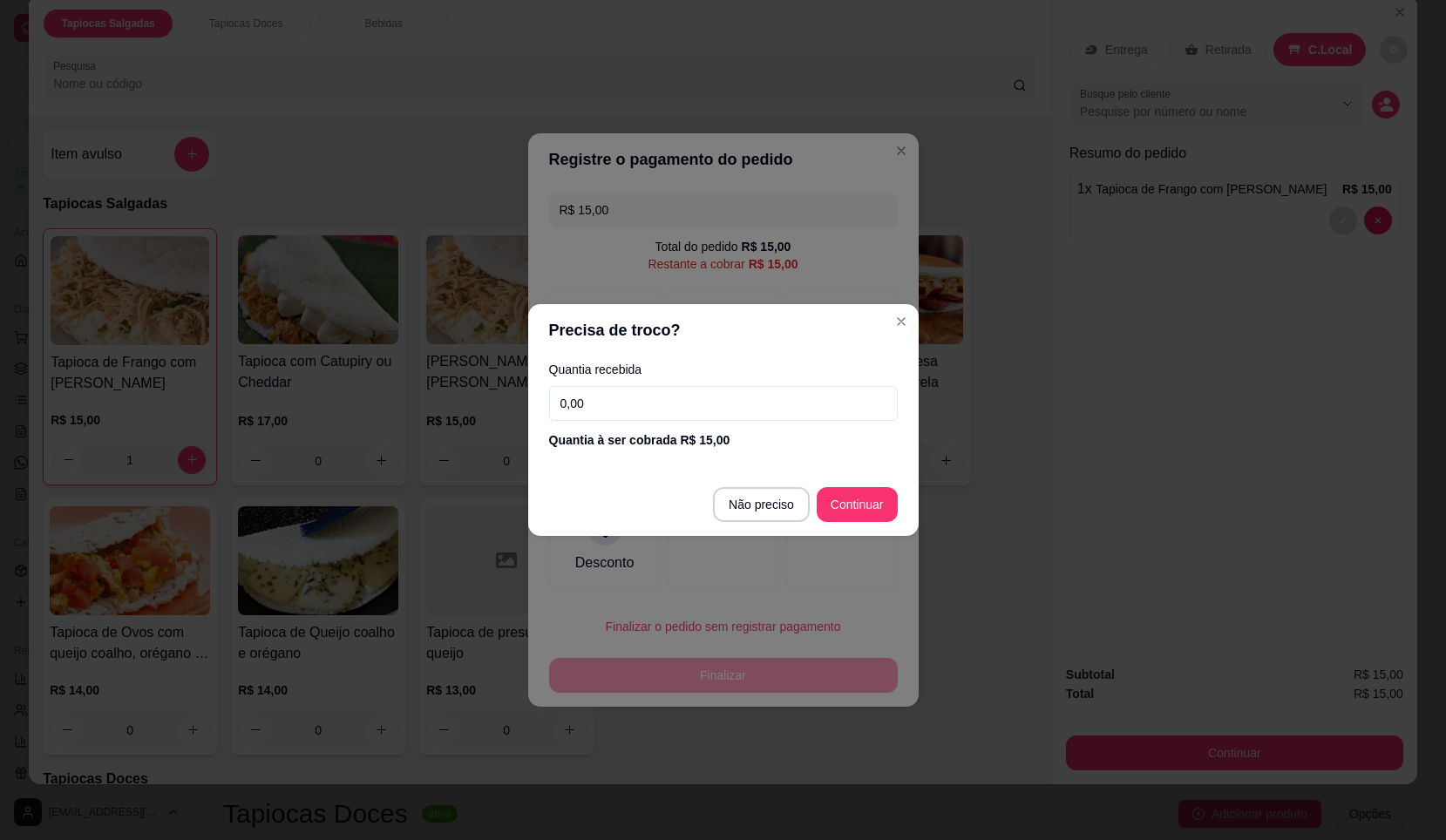
click at [668, 400] on input "0,00" at bounding box center [723, 403] width 349 height 35
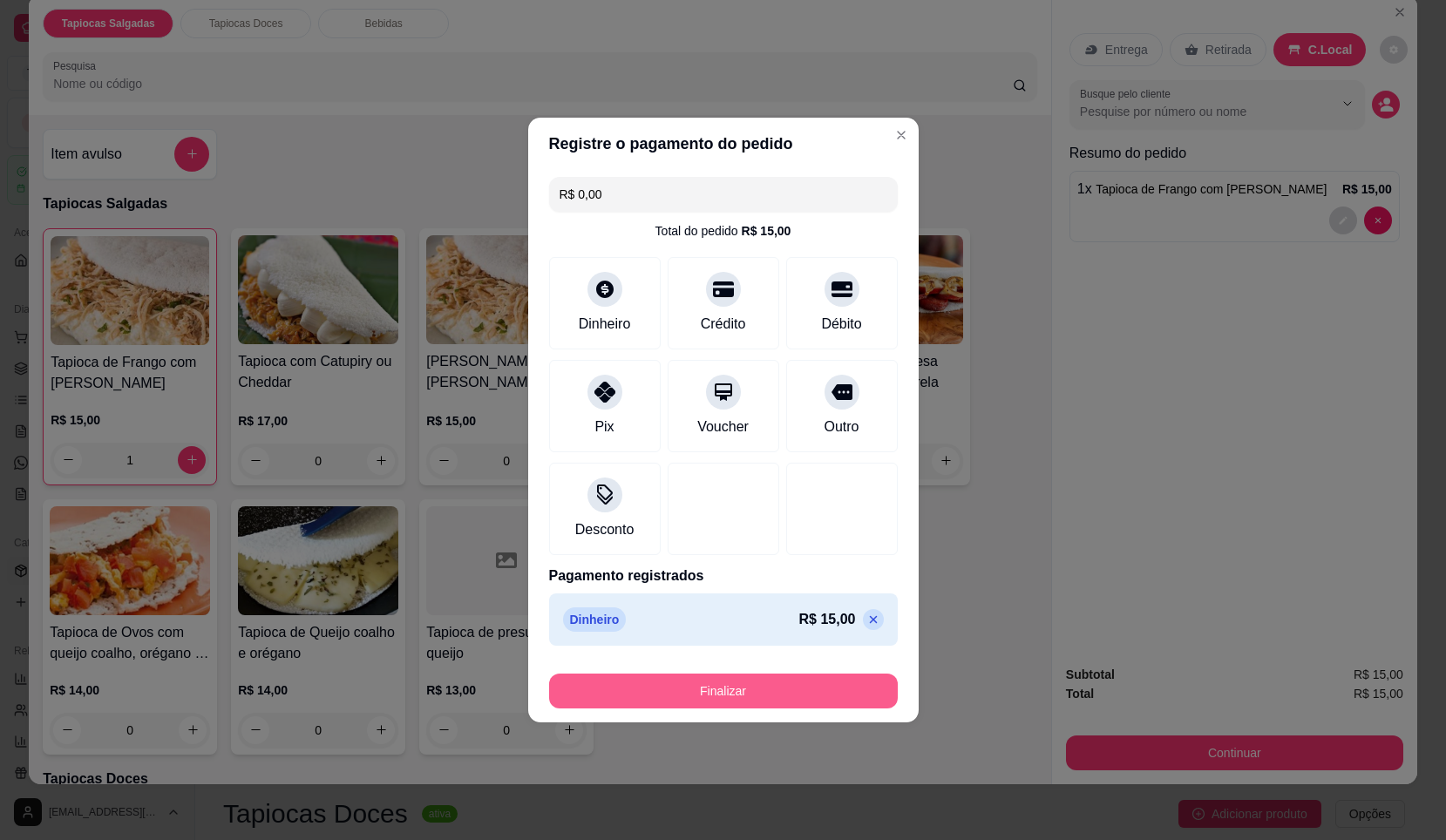
click at [741, 681] on button "Finalizar" at bounding box center [723, 691] width 349 height 35
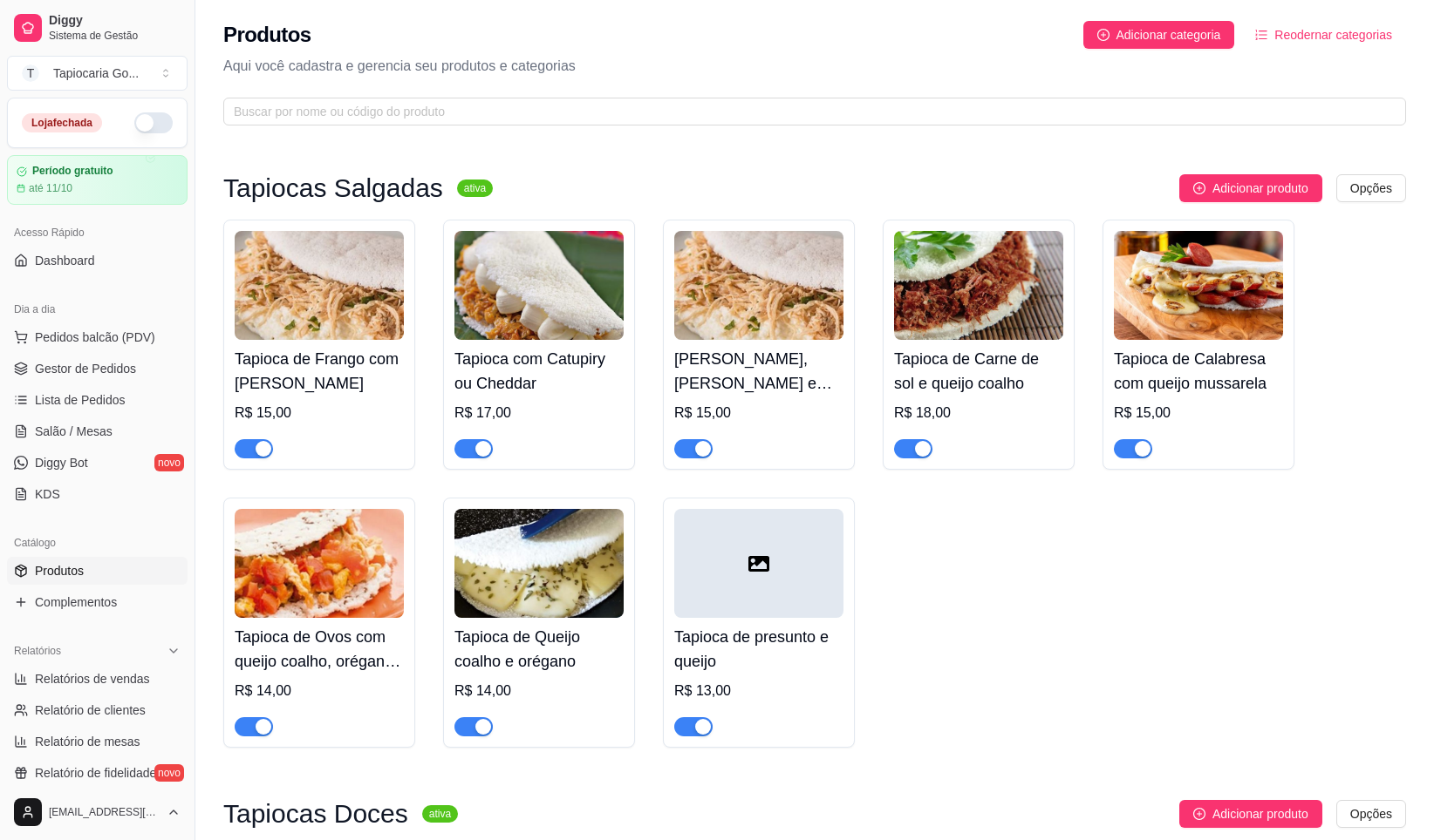
click at [141, 114] on button "button" at bounding box center [154, 122] width 39 height 21
click at [122, 278] on div "Acesso Rápido Dashboard" at bounding box center [97, 247] width 195 height 70
click at [40, 40] on div at bounding box center [28, 28] width 28 height 28
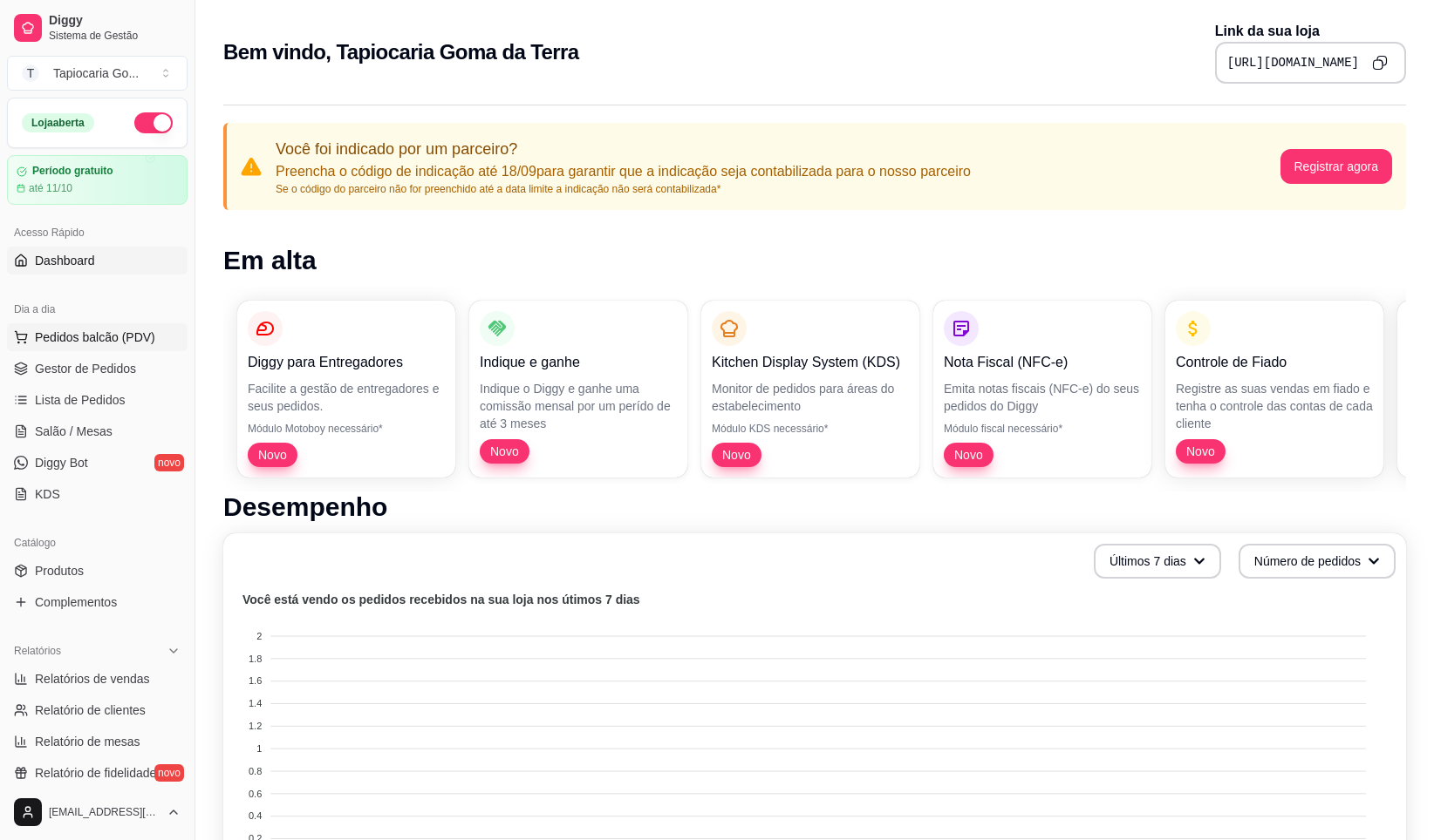
click at [137, 345] on span "Pedidos balcão (PDV)" at bounding box center [95, 337] width 120 height 17
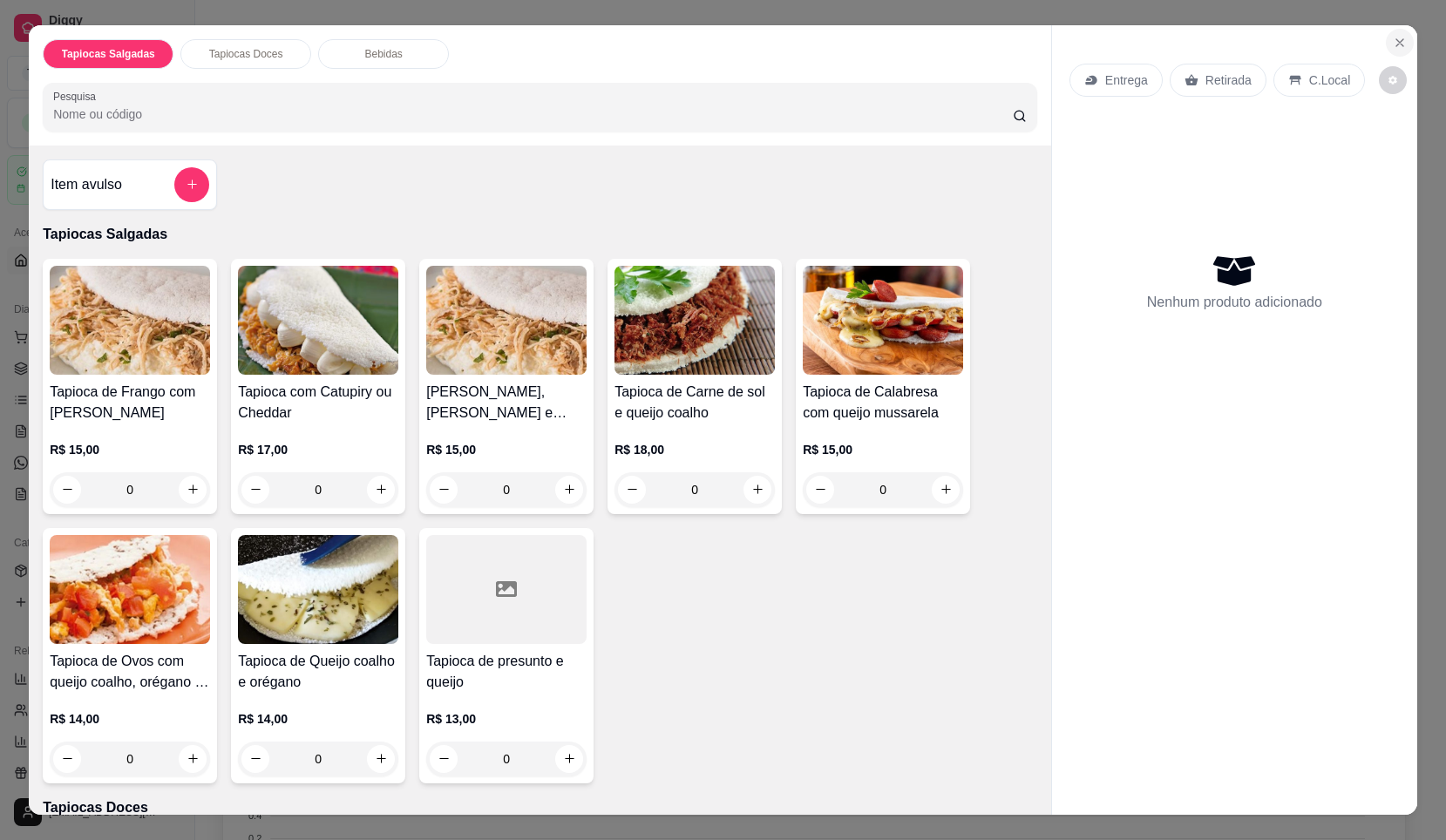
click at [1400, 38] on icon "Close" at bounding box center [1400, 43] width 14 height 14
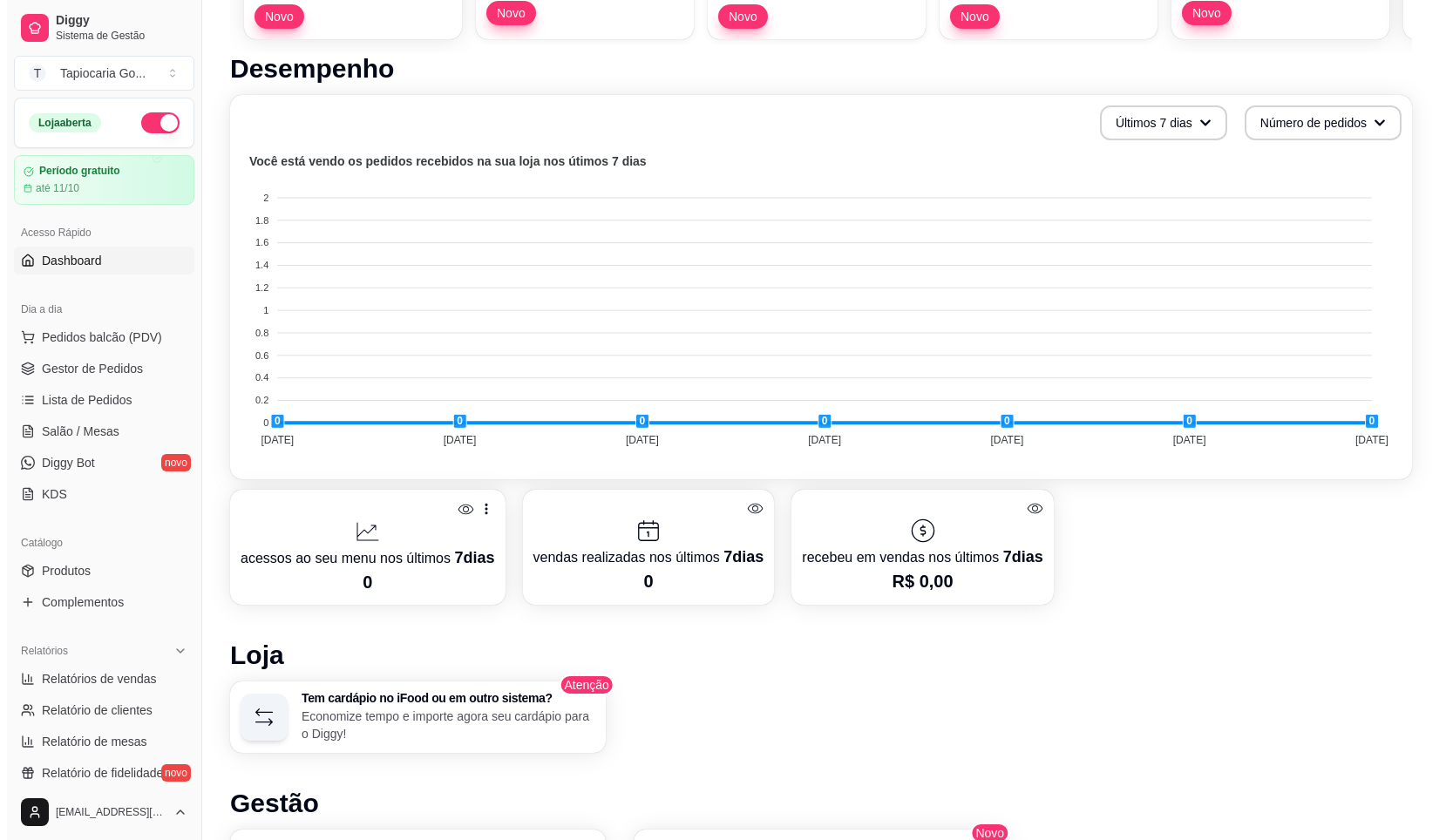
scroll to position [523, 0]
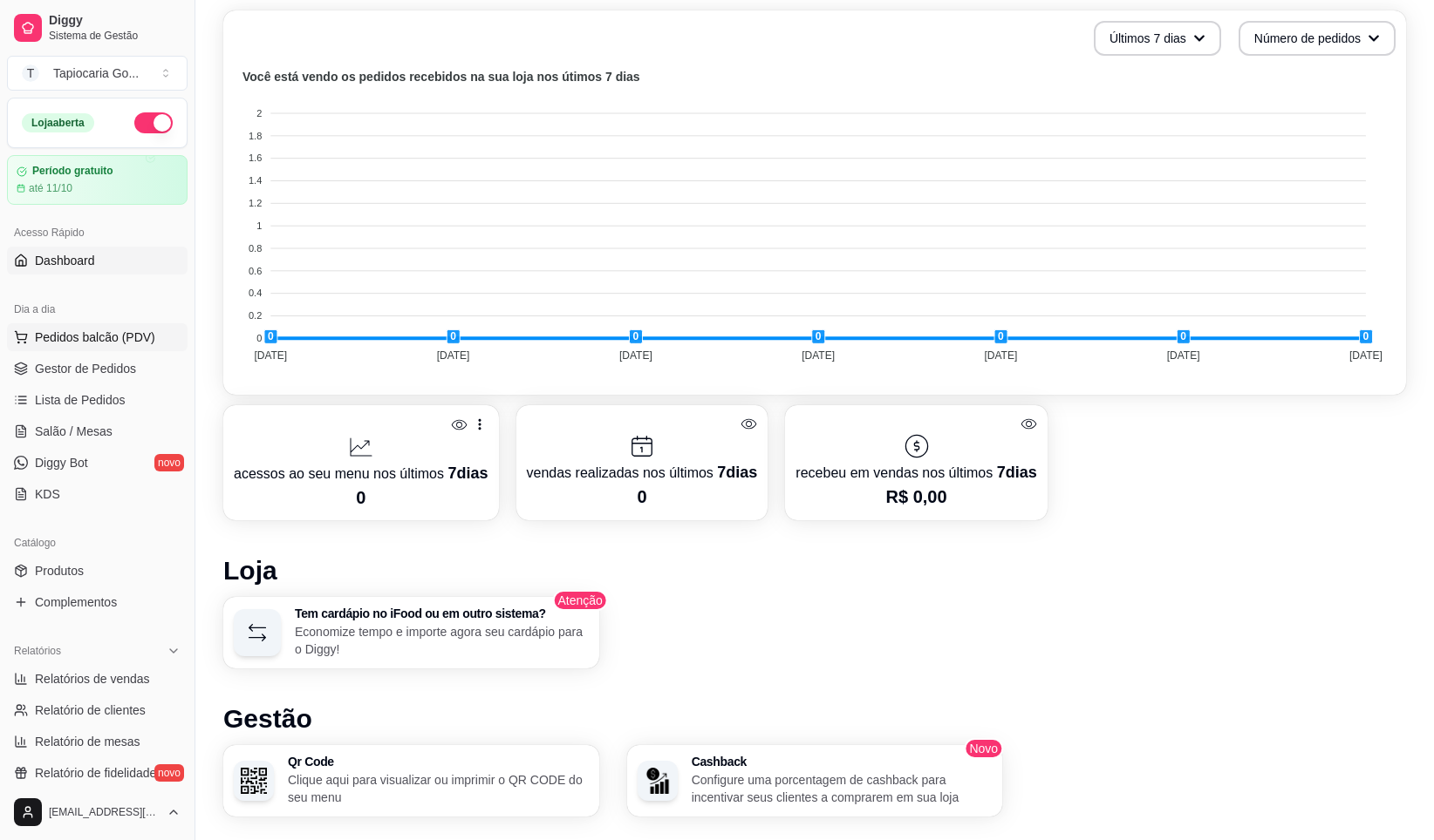
click at [130, 328] on span "Pedidos balcão (PDV)" at bounding box center [95, 337] width 120 height 17
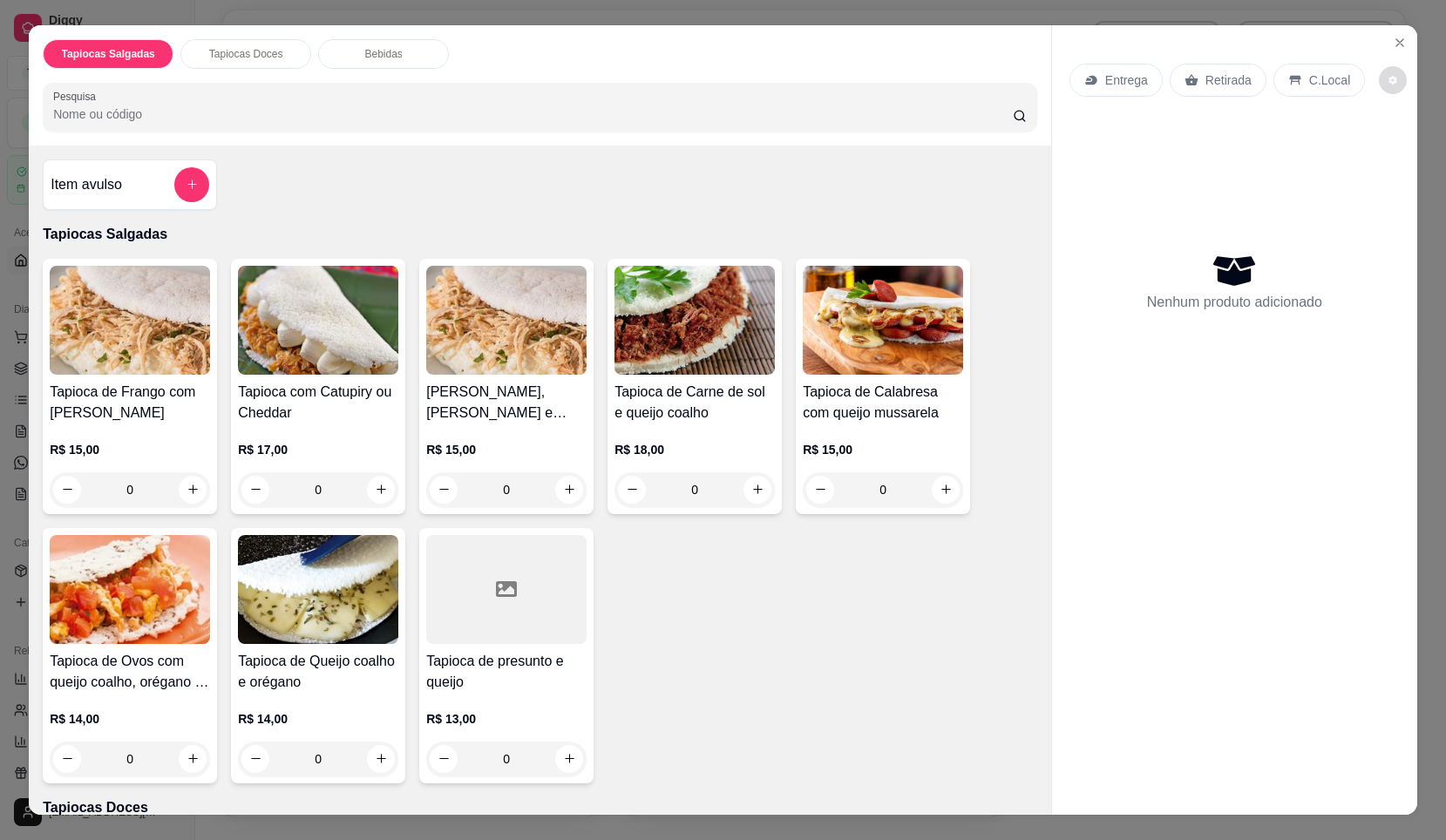
click at [1380, 76] on button "decrease-product-quantity" at bounding box center [1393, 80] width 28 height 28
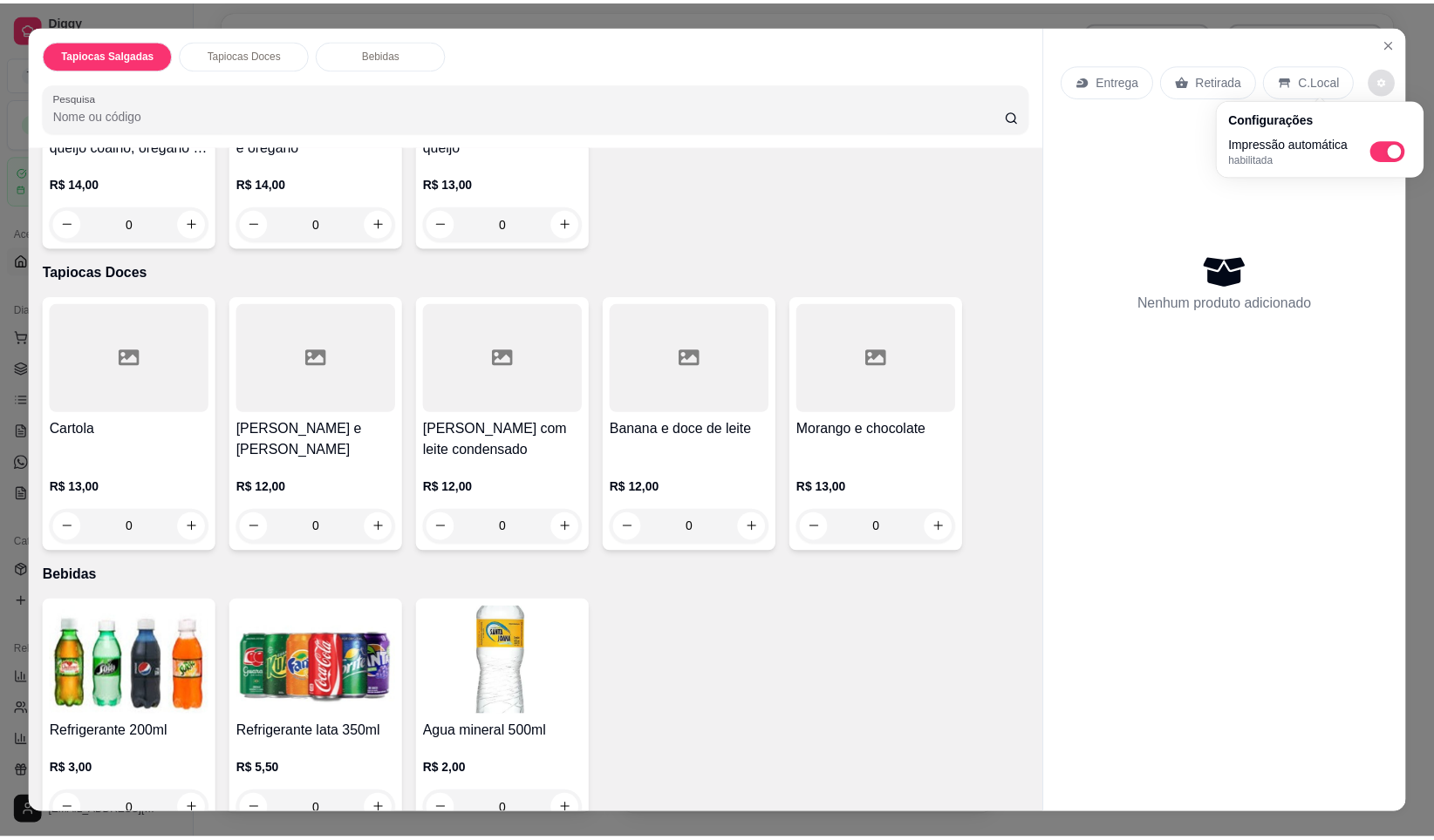
scroll to position [570, 0]
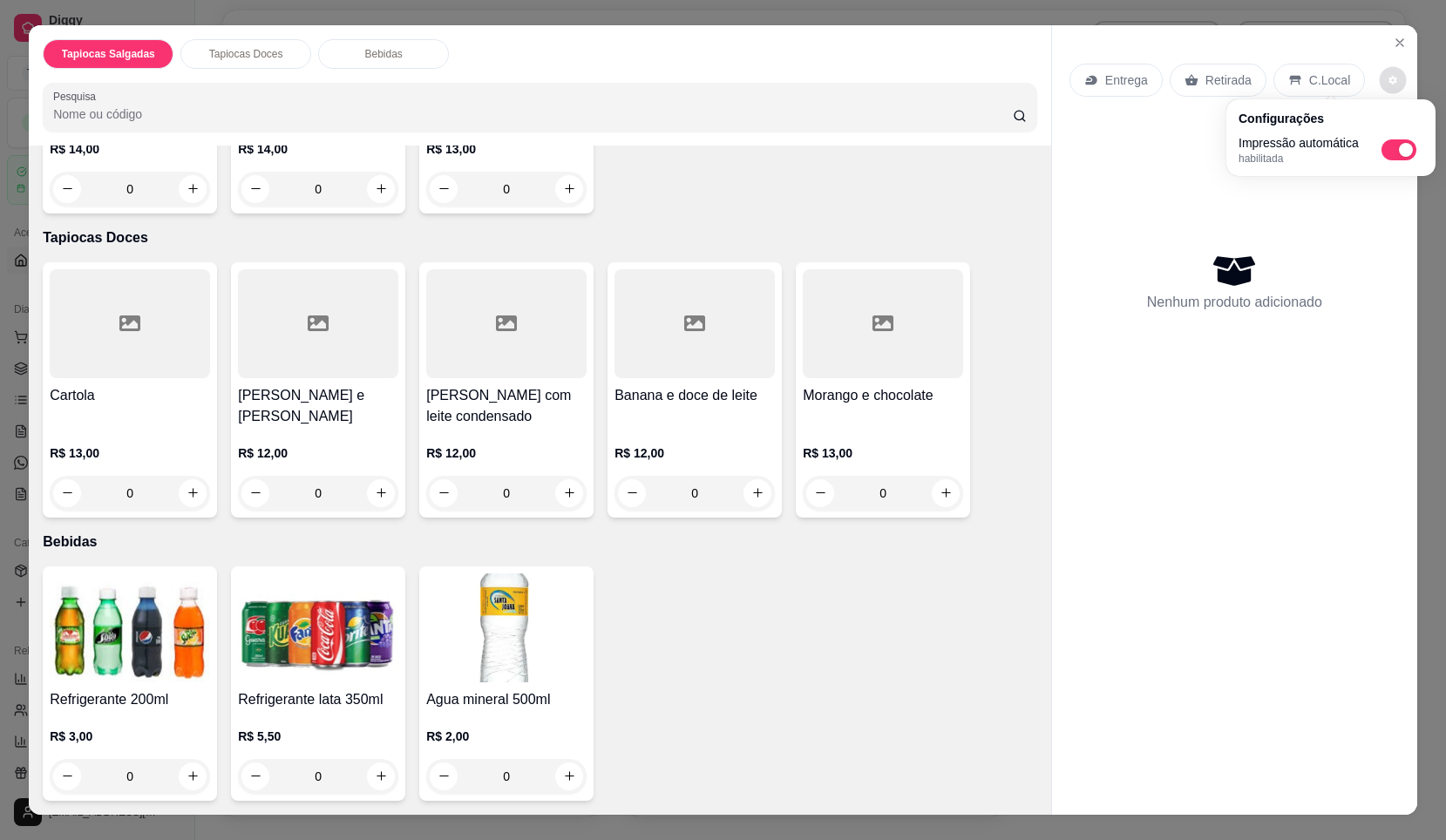
click at [151, 303] on div at bounding box center [129, 323] width 161 height 109
click at [1401, 37] on button "Close" at bounding box center [1399, 42] width 28 height 28
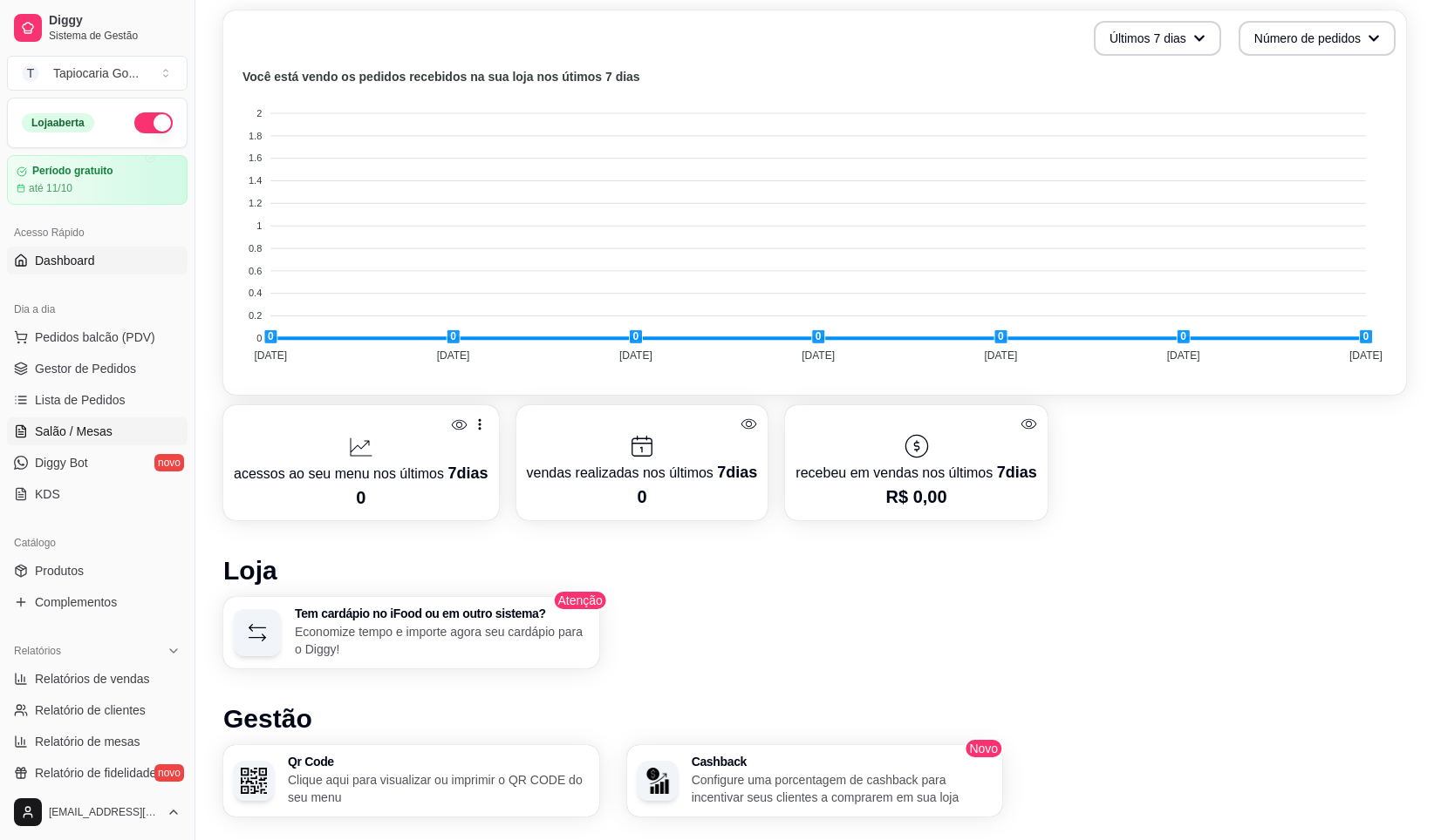
click at [136, 434] on link "Salão / Mesas" at bounding box center [97, 431] width 180 height 28
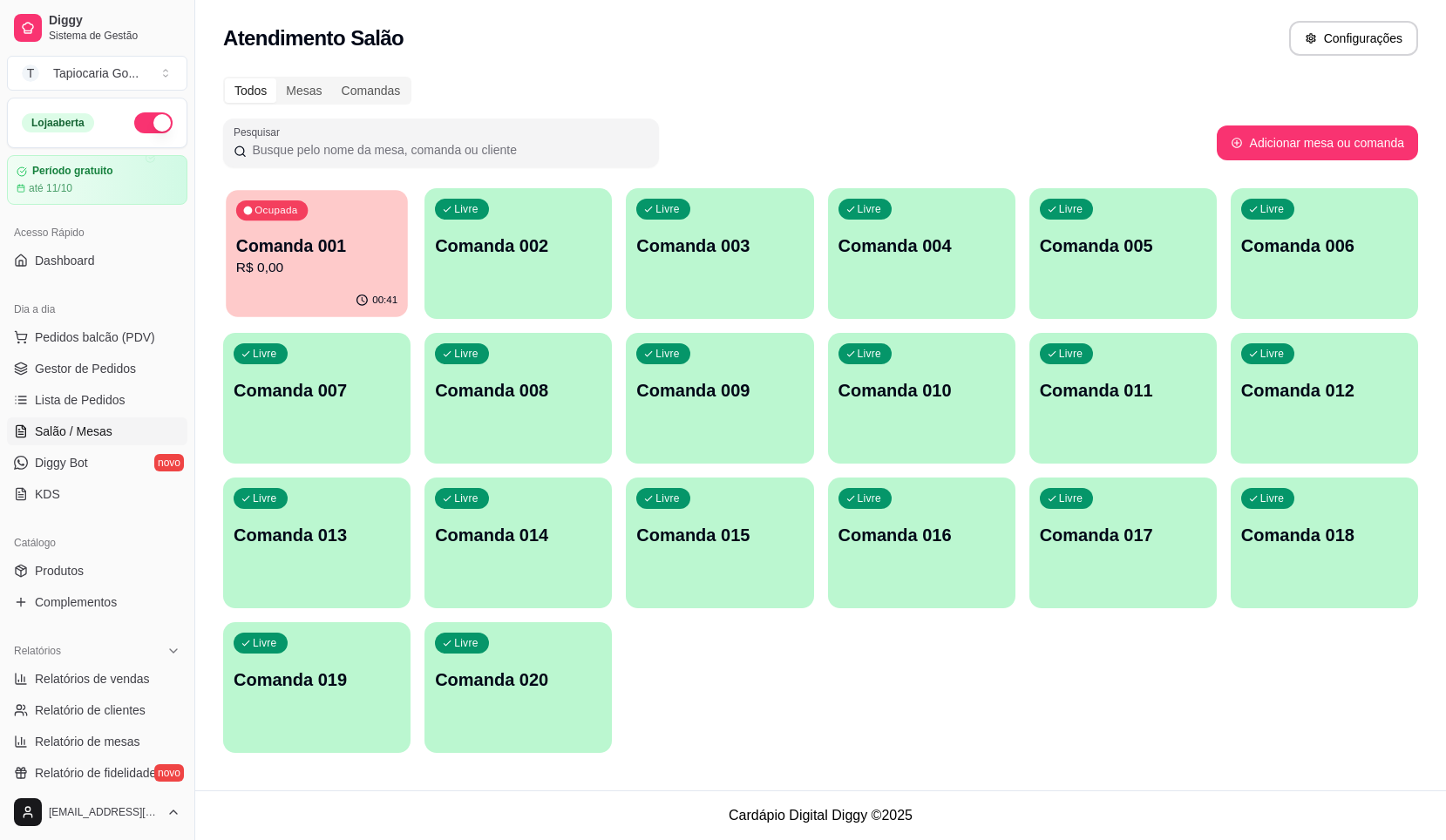
click at [360, 284] on div "Ocupada Comanda 001 R$ 0,00" at bounding box center [317, 237] width 182 height 94
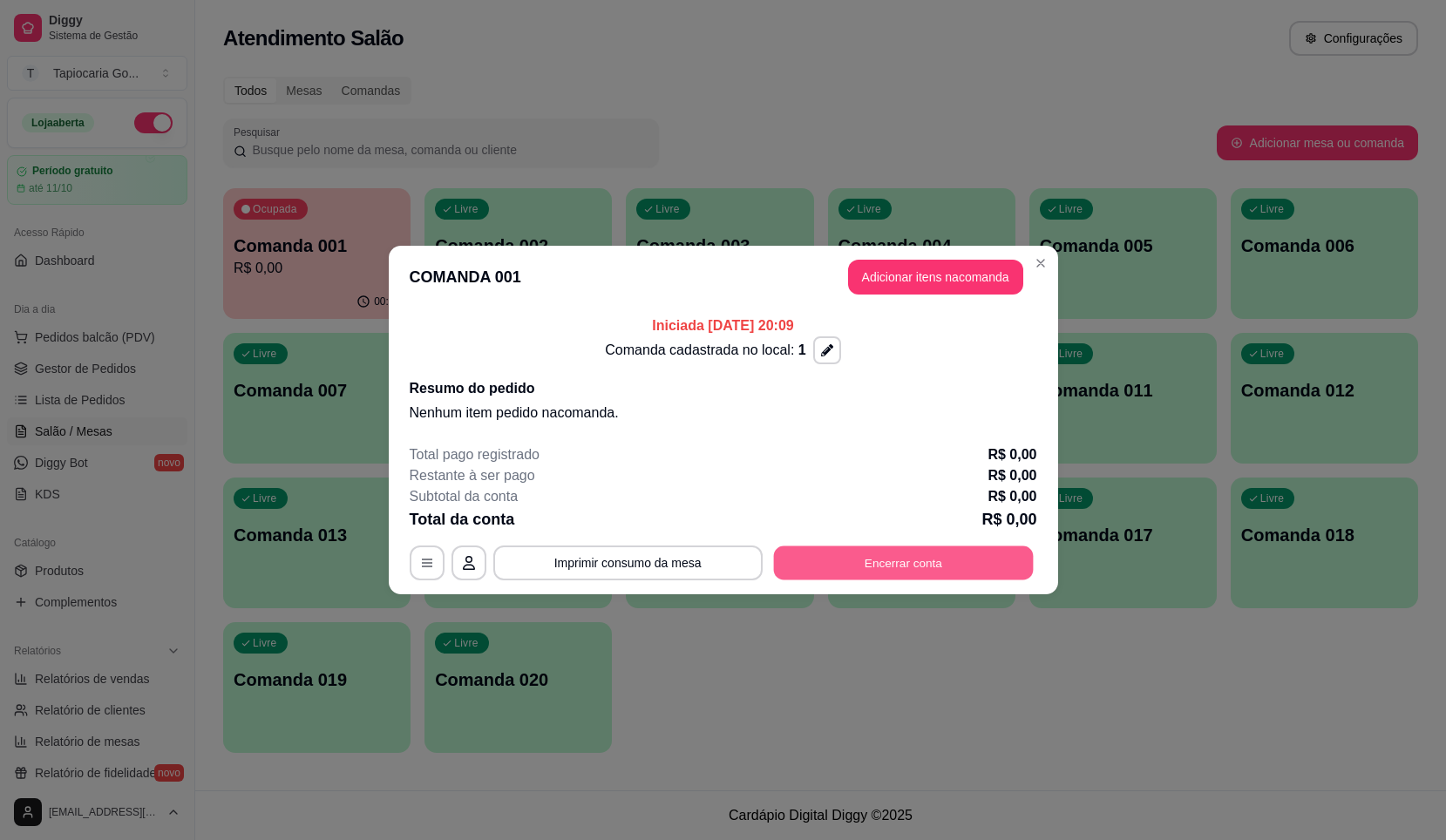
click at [898, 561] on button "Encerrar conta" at bounding box center [903, 564] width 259 height 34
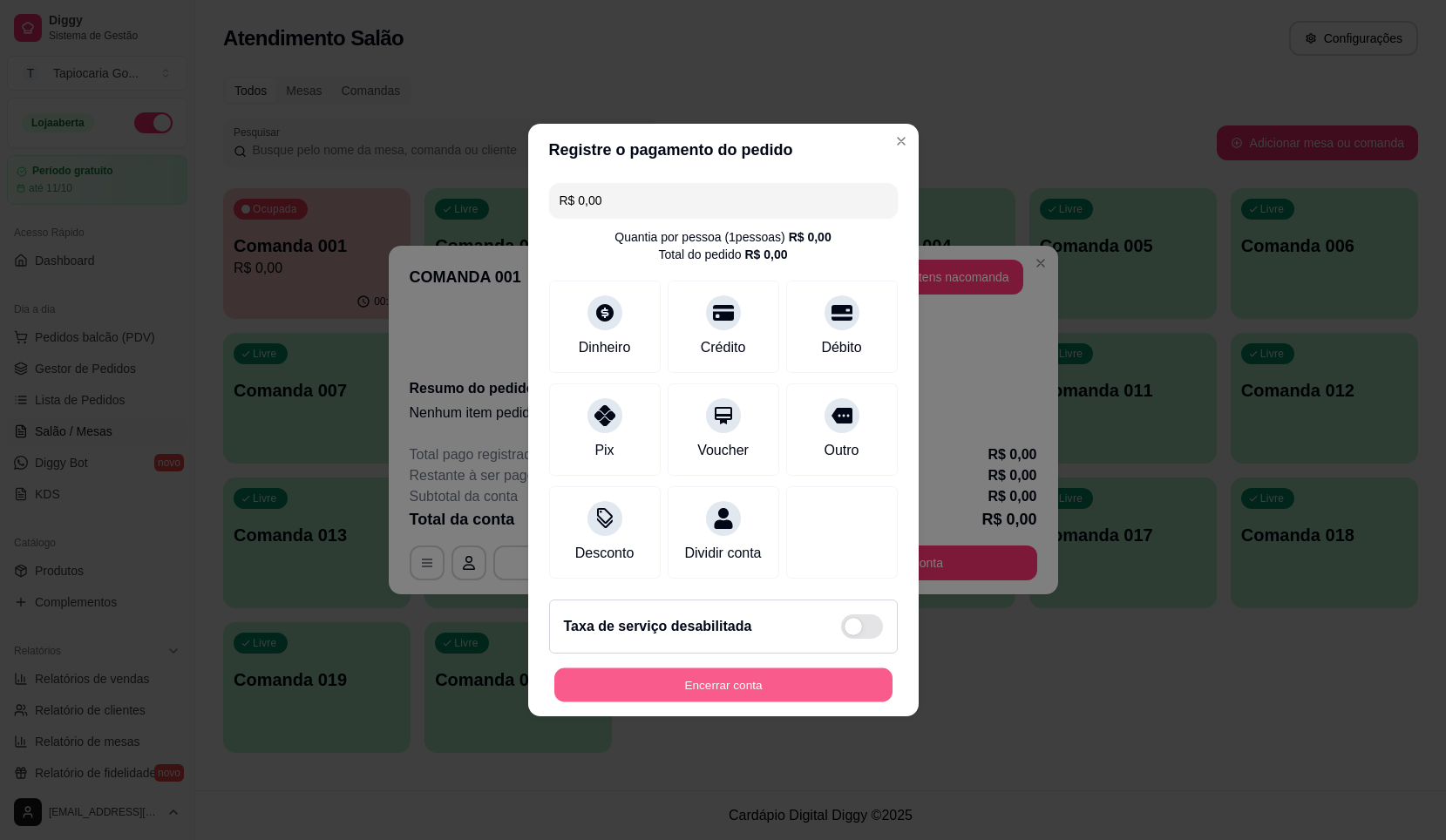
click at [795, 687] on button "Encerrar conta" at bounding box center [723, 686] width 338 height 34
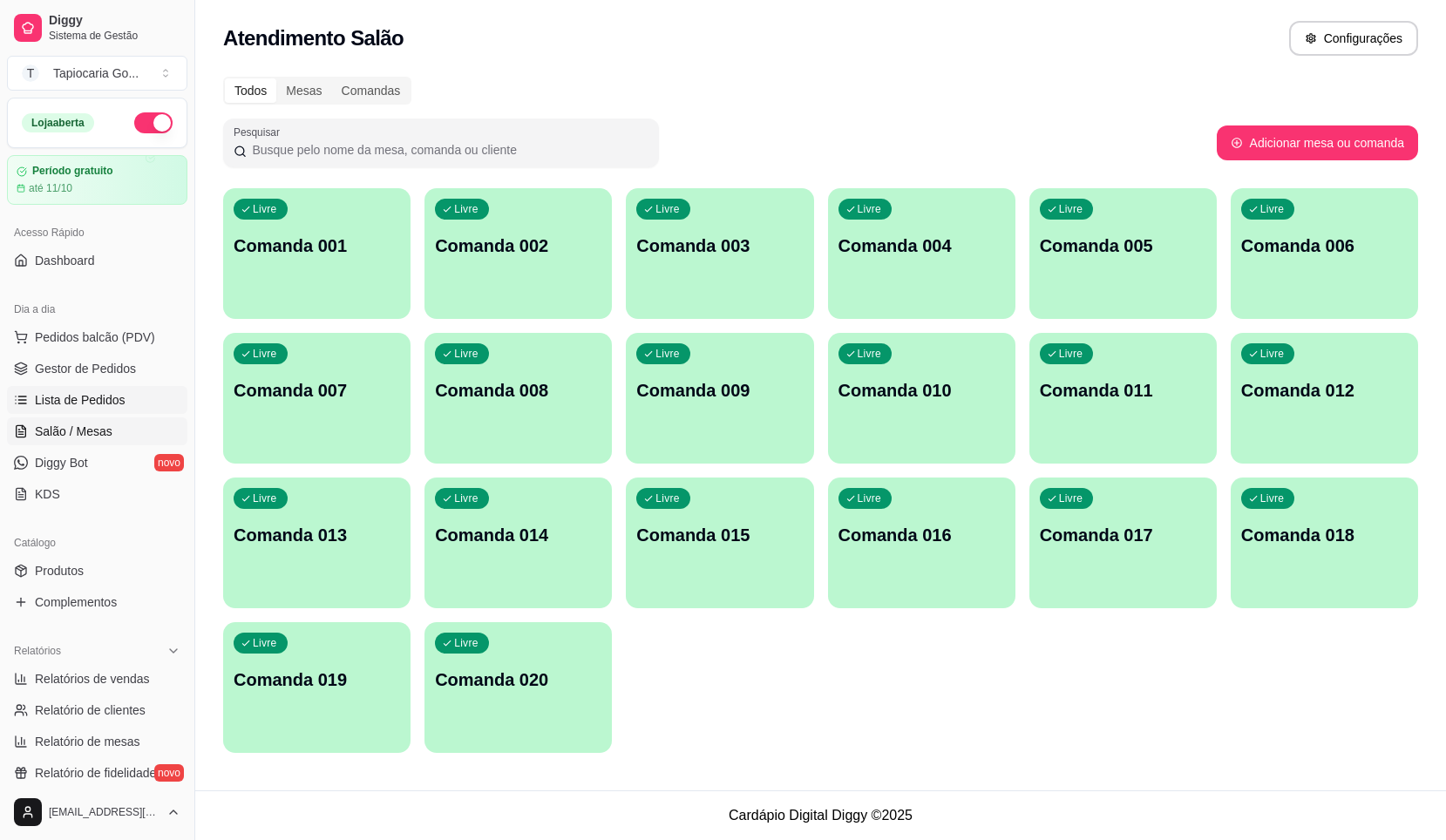
click at [79, 396] on span "Lista de Pedidos" at bounding box center [80, 399] width 91 height 17
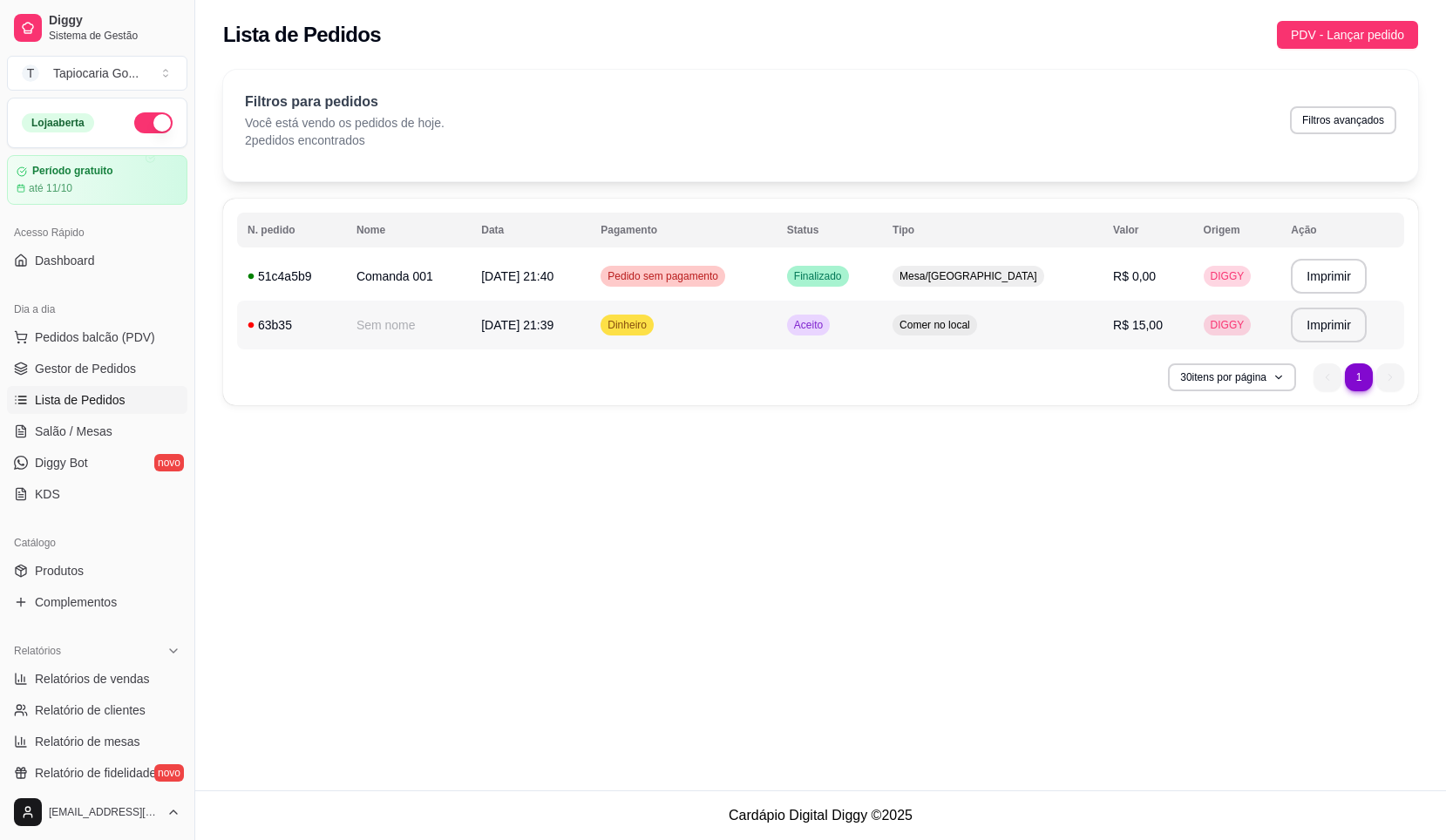
click at [500, 319] on span "11/09/25 às 21:39" at bounding box center [517, 326] width 73 height 14
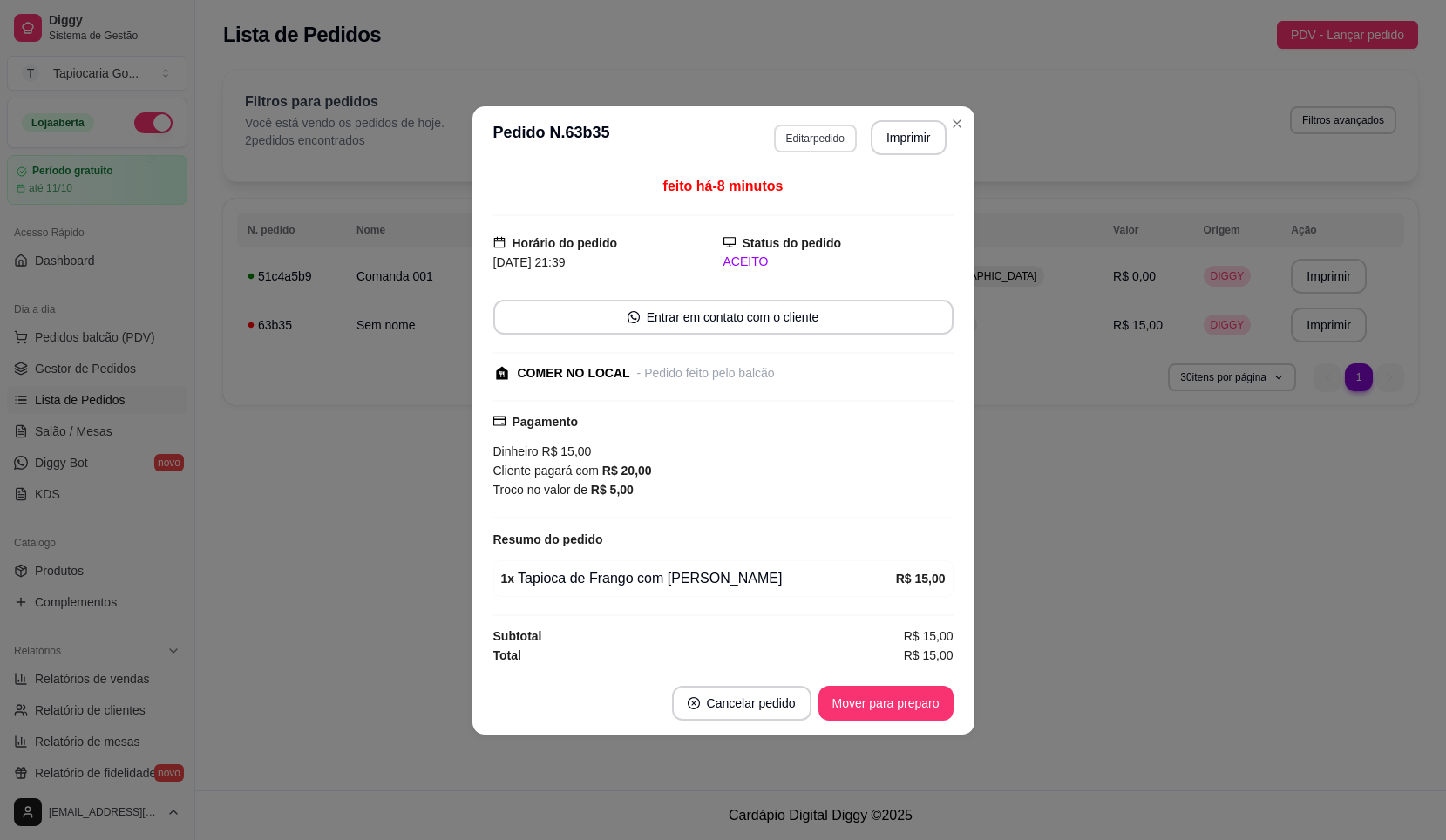
click at [833, 144] on button "Editar pedido" at bounding box center [816, 138] width 83 height 28
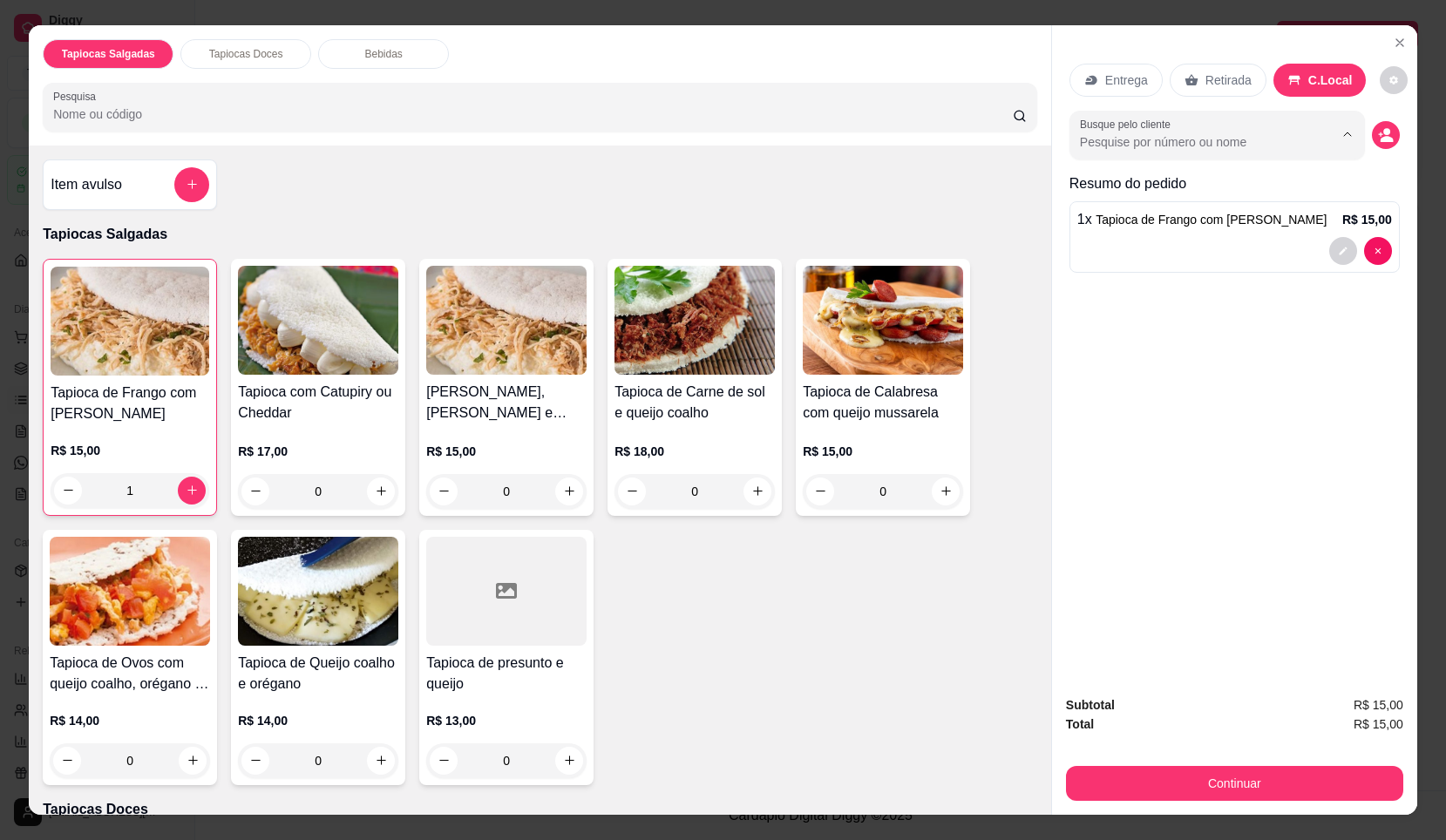
click at [1279, 144] on input "Busque pelo cliente" at bounding box center [1194, 142] width 226 height 17
click at [1372, 140] on button "decrease-product-quantity" at bounding box center [1386, 135] width 28 height 28
click at [1372, 143] on button "decrease-product-quantity" at bounding box center [1386, 135] width 27 height 27
click at [1395, 32] on button "Close" at bounding box center [1399, 42] width 28 height 28
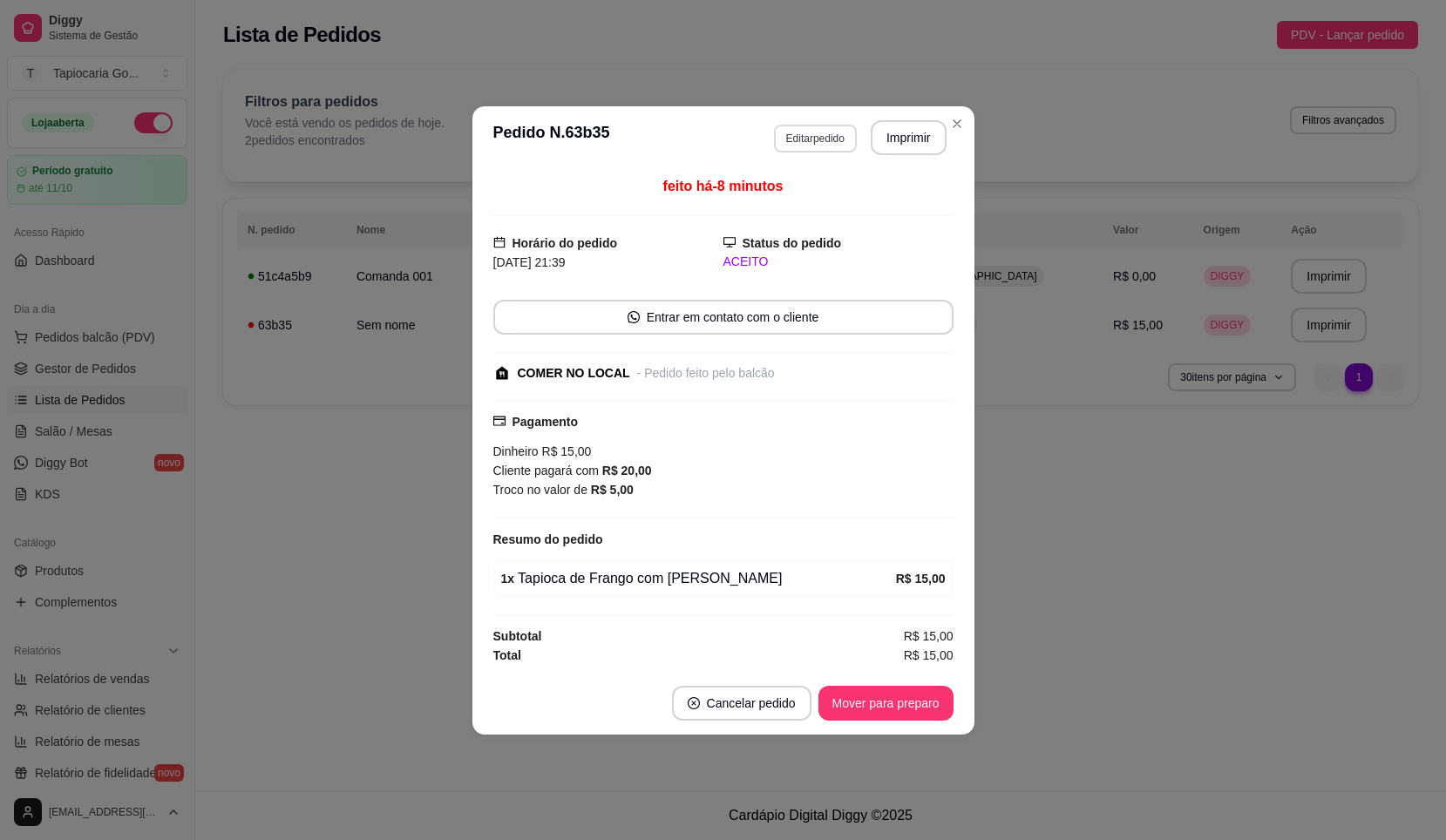
click at [819, 149] on button "Editar pedido" at bounding box center [816, 138] width 83 height 28
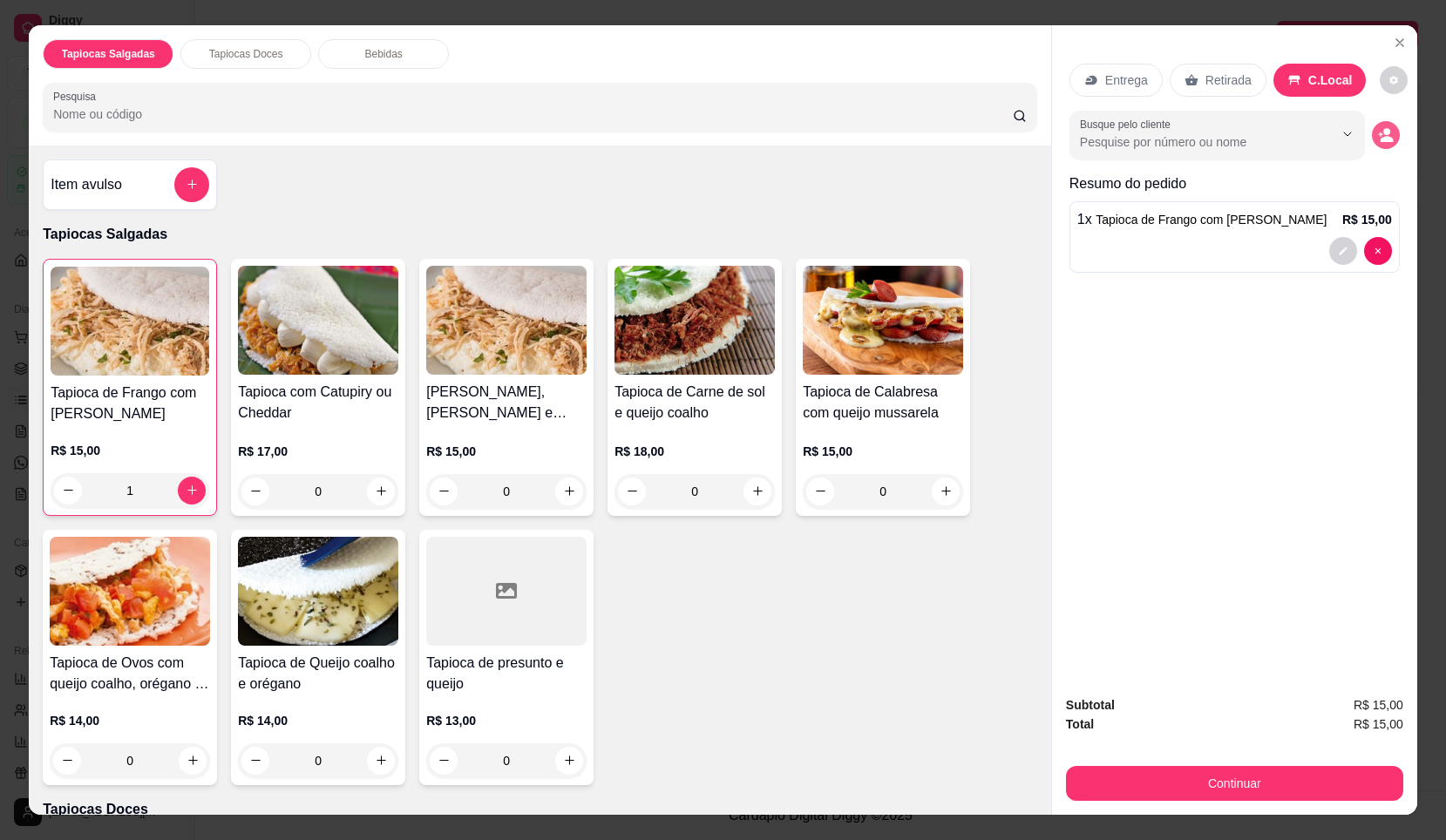
click at [1379, 142] on icon "decrease-product-quantity" at bounding box center [1386, 135] width 15 height 15
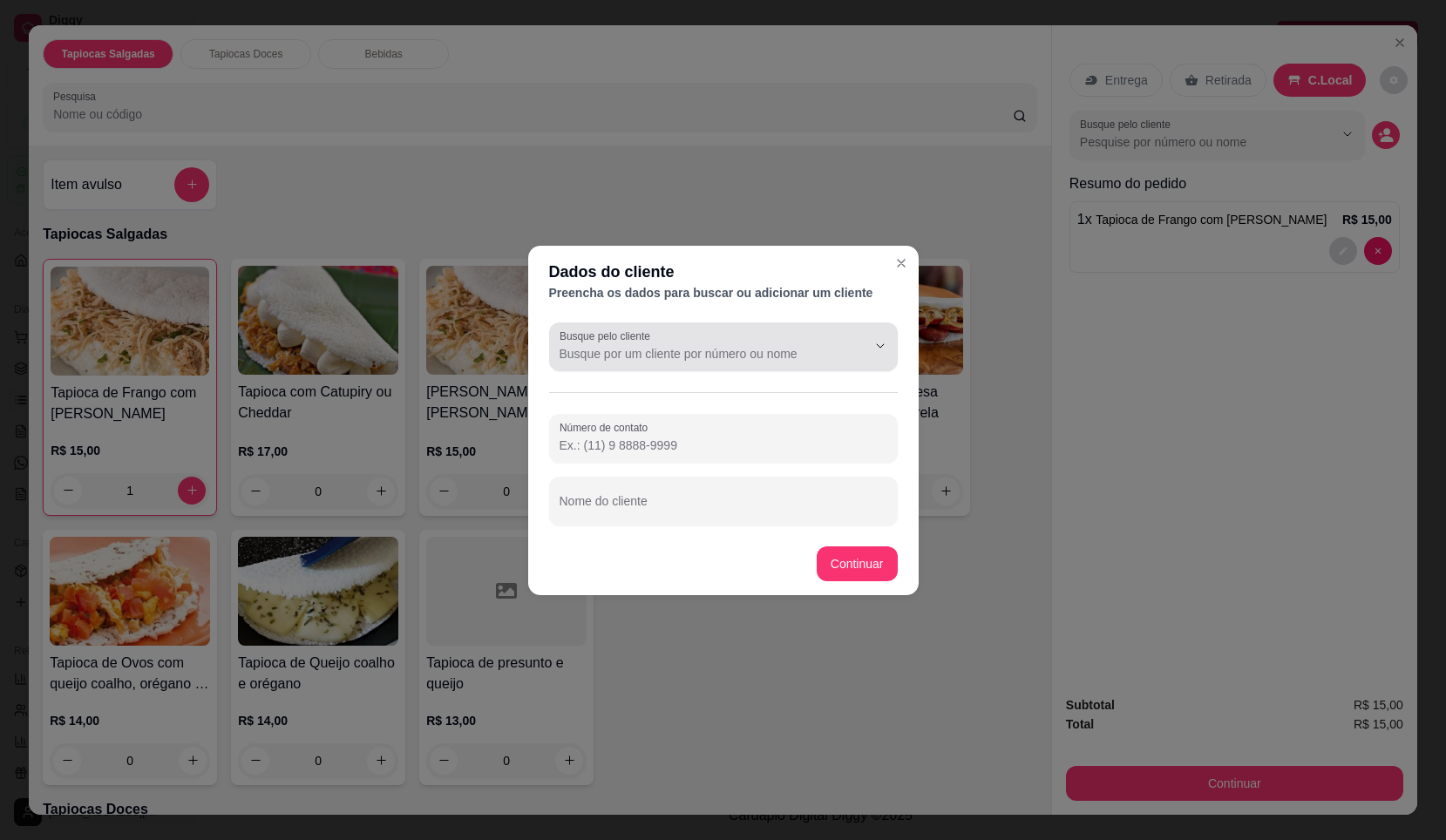
click at [776, 339] on div at bounding box center [723, 346] width 328 height 35
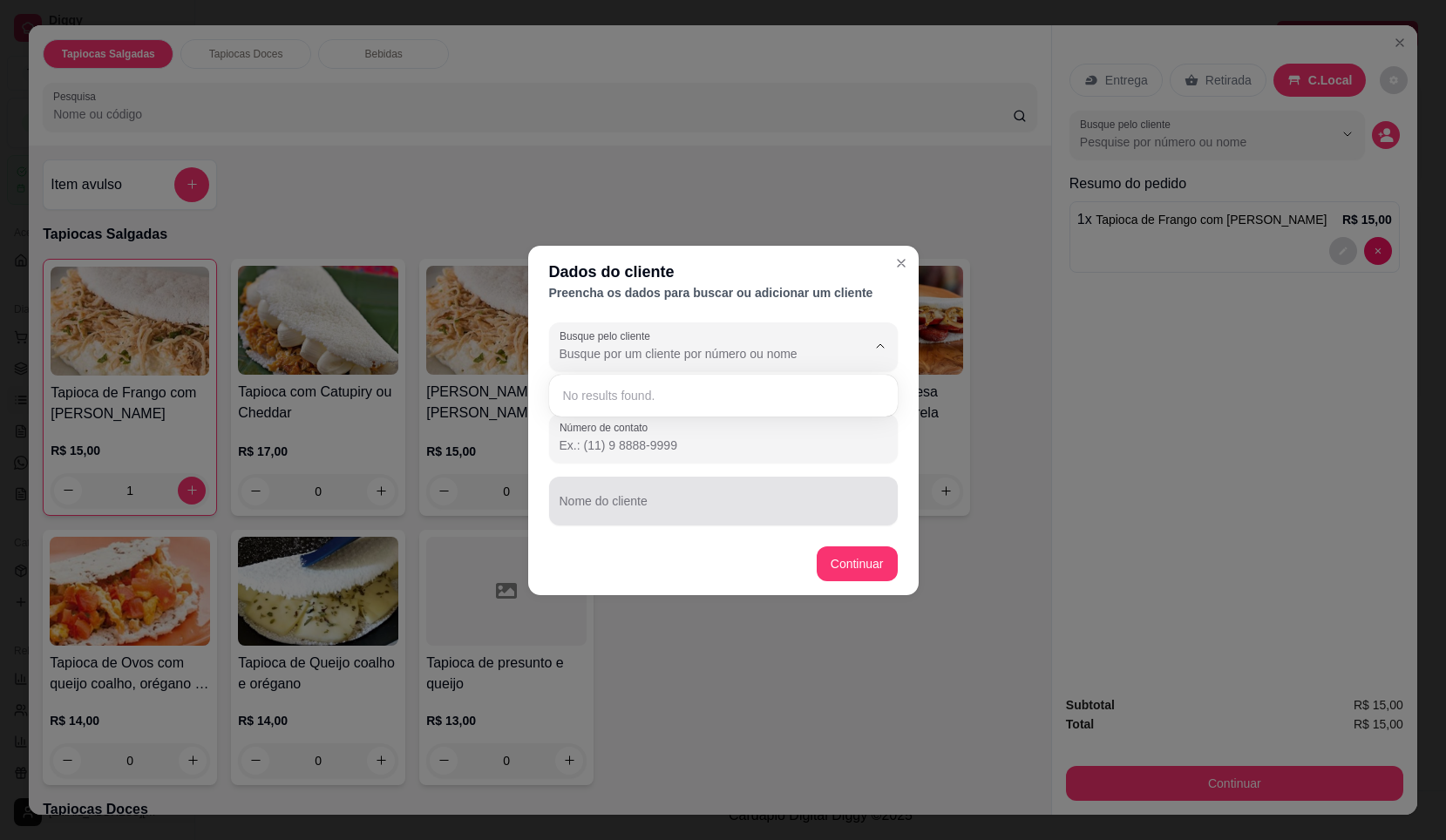
click at [637, 512] on input "Nome do cliente" at bounding box center [723, 508] width 328 height 17
click at [661, 508] on input "Nome do cliente" at bounding box center [723, 508] width 328 height 17
click at [662, 504] on input "Nome do cliente" at bounding box center [723, 508] width 328 height 17
drag, startPoint x: 662, startPoint y: 503, endPoint x: 669, endPoint y: 481, distance: 23.1
click at [663, 504] on input "Nome do cliente" at bounding box center [723, 508] width 328 height 17
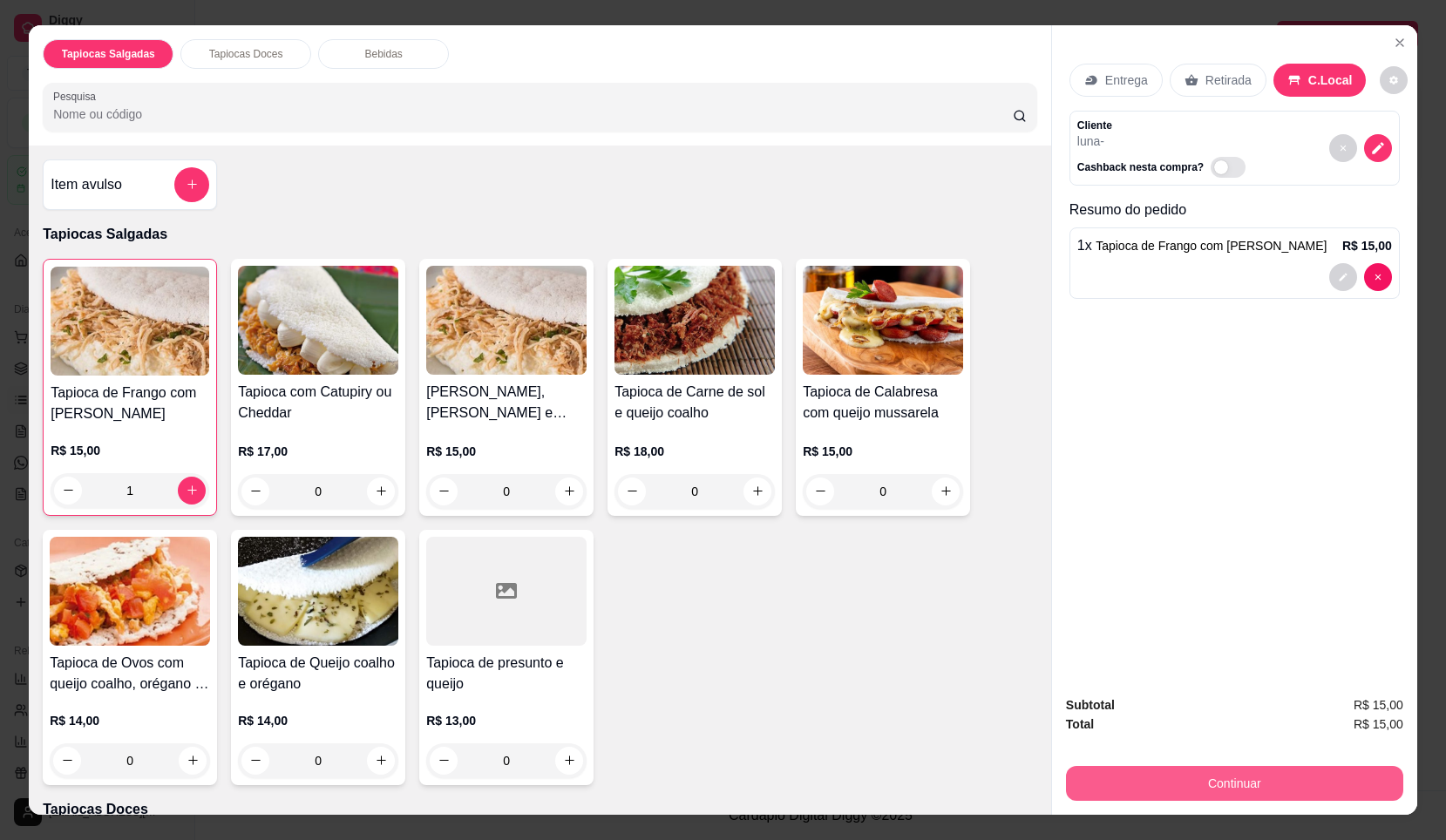
click at [1308, 792] on button "Continuar" at bounding box center [1235, 783] width 337 height 35
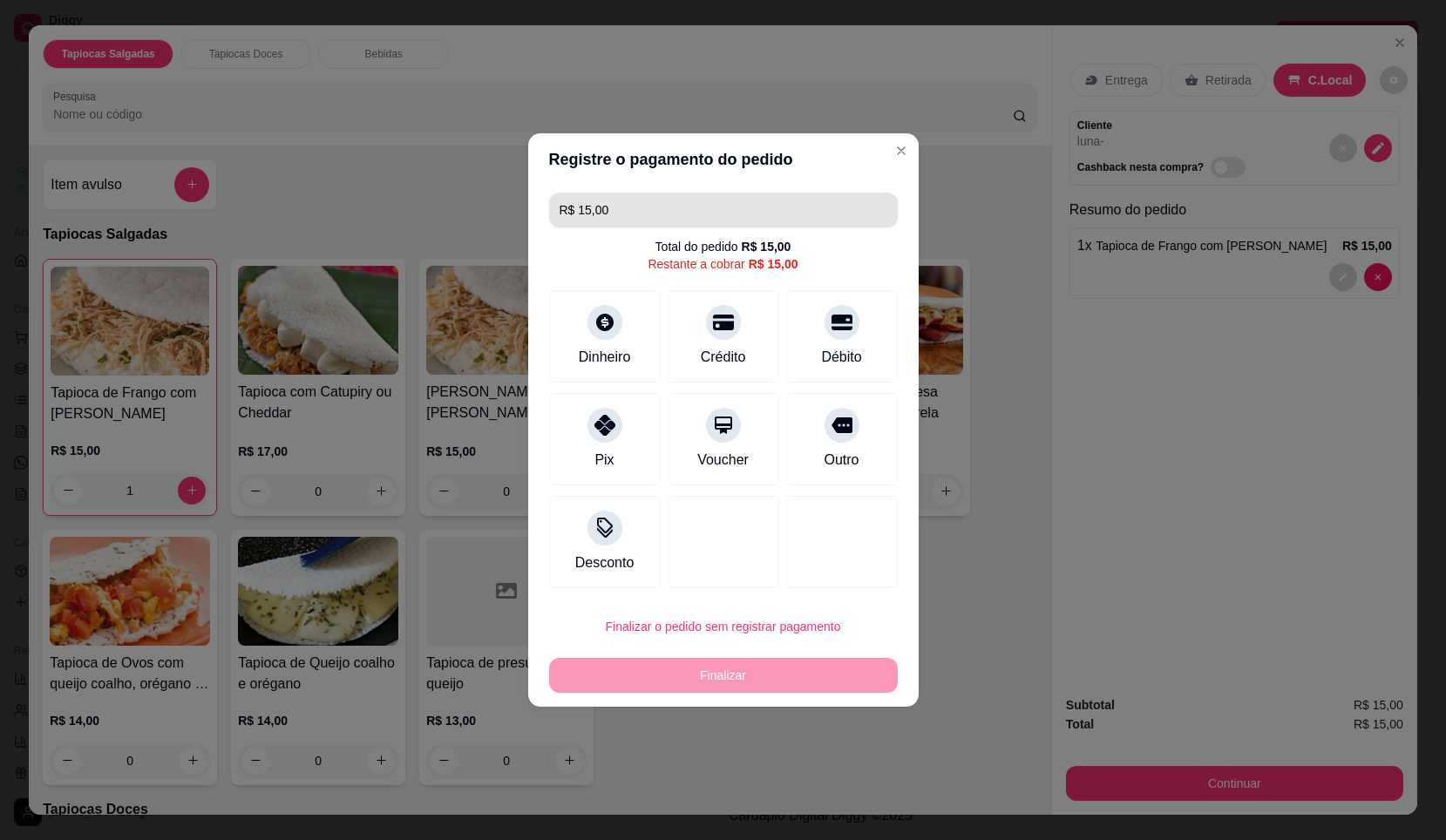
click at [769, 213] on input "R$ 15,00" at bounding box center [723, 210] width 328 height 35
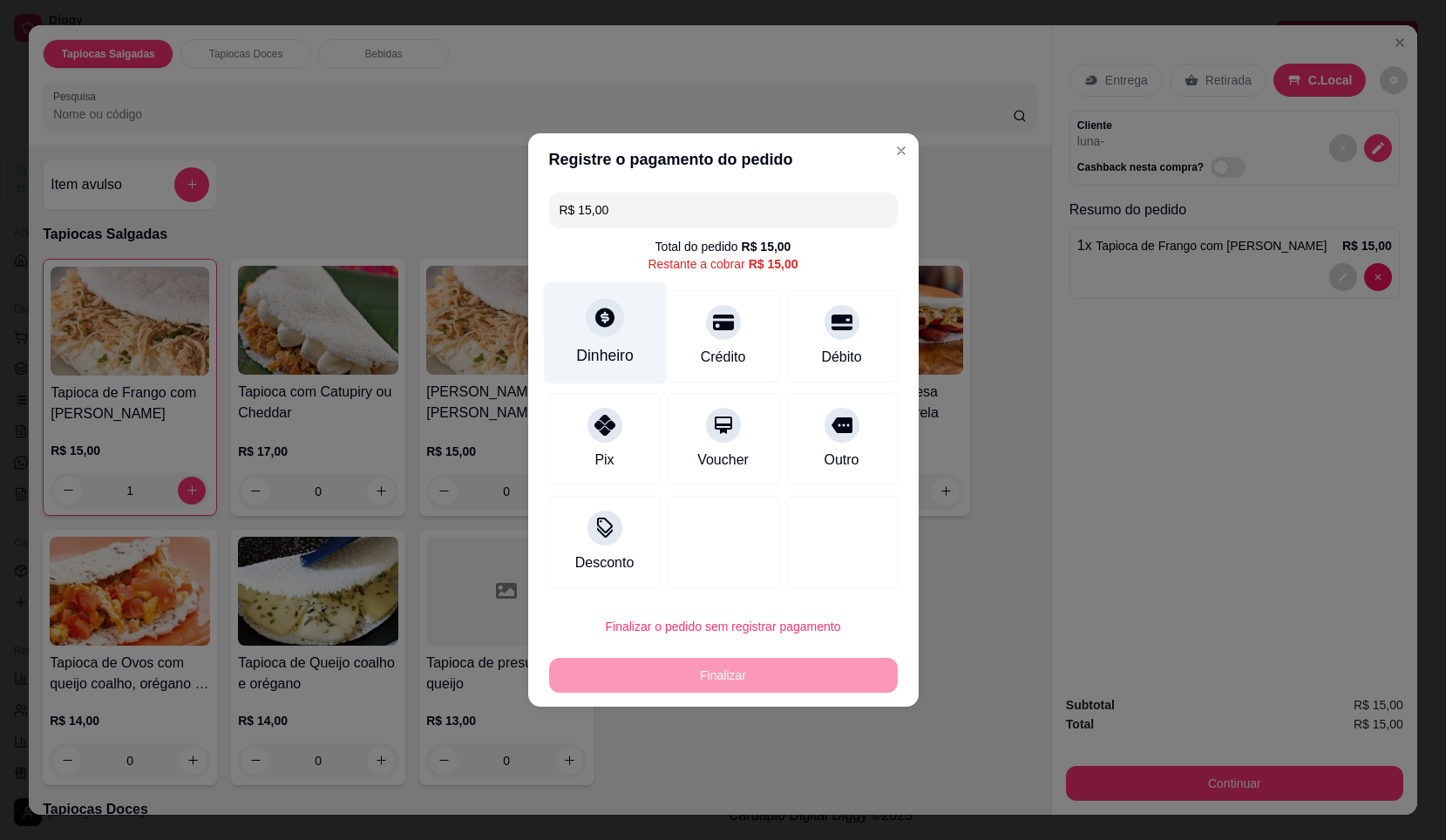
click at [606, 353] on div "Dinheiro" at bounding box center [605, 355] width 57 height 22
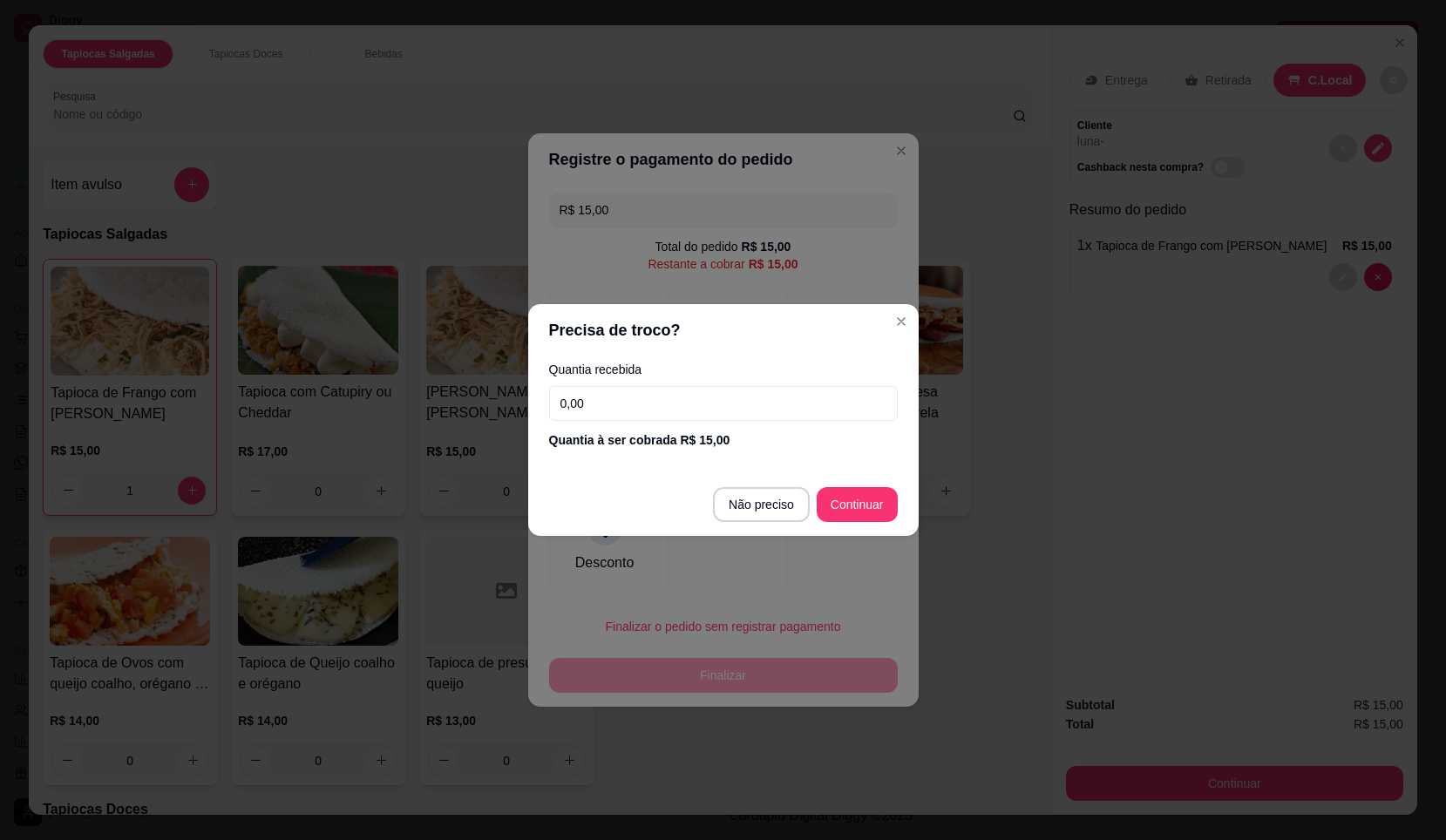
click at [716, 401] on input "0,00" at bounding box center [723, 403] width 349 height 35
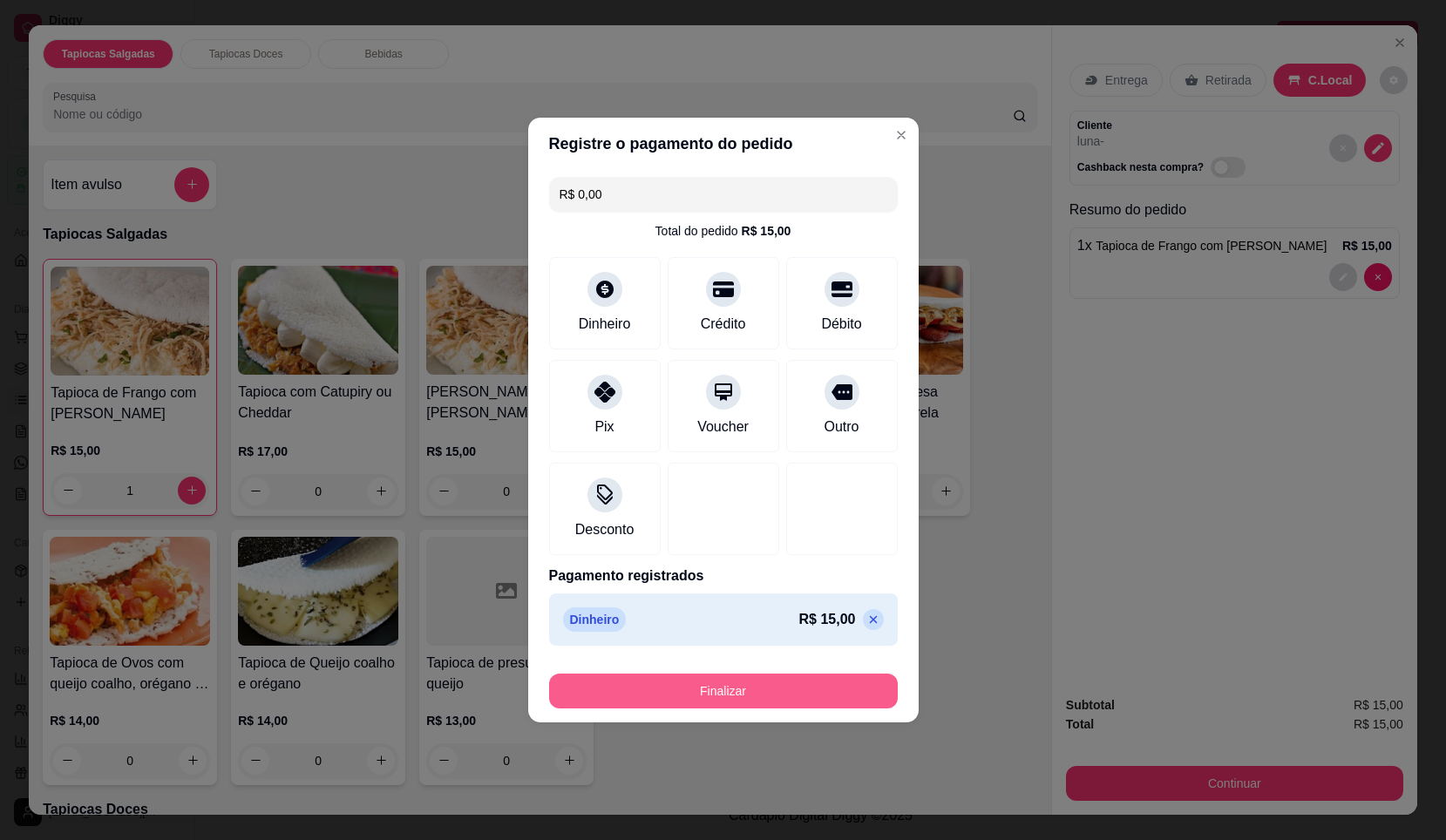
click at [780, 695] on button "Finalizar" at bounding box center [723, 691] width 349 height 35
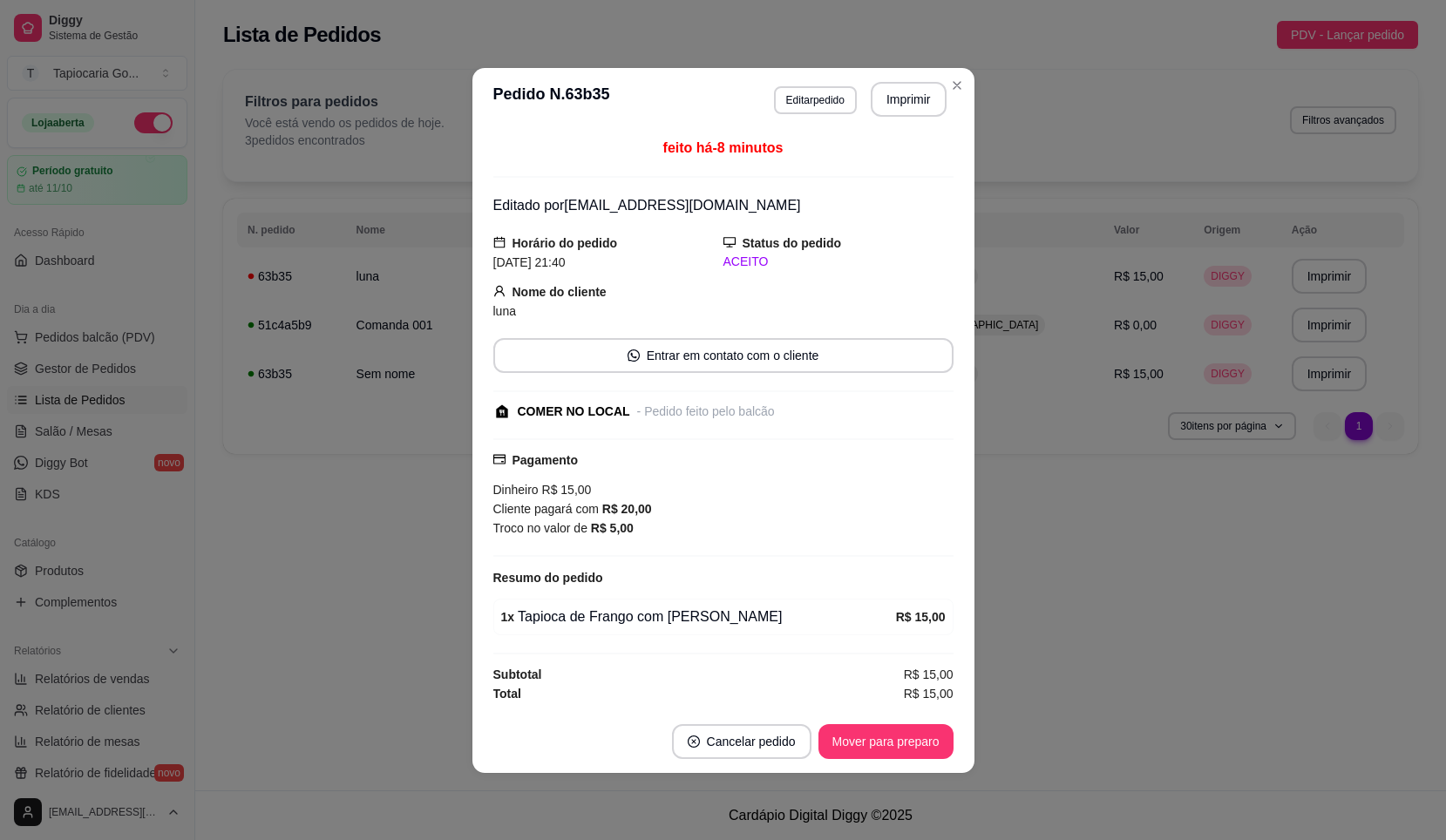
drag, startPoint x: 907, startPoint y: 131, endPoint x: 895, endPoint y: 139, distance: 14.4
click at [903, 135] on div "feito há -8 minutos Editado por tapiocariagomadaterra@gmail.com Horário do pedi…" at bounding box center [723, 421] width 503 height 580
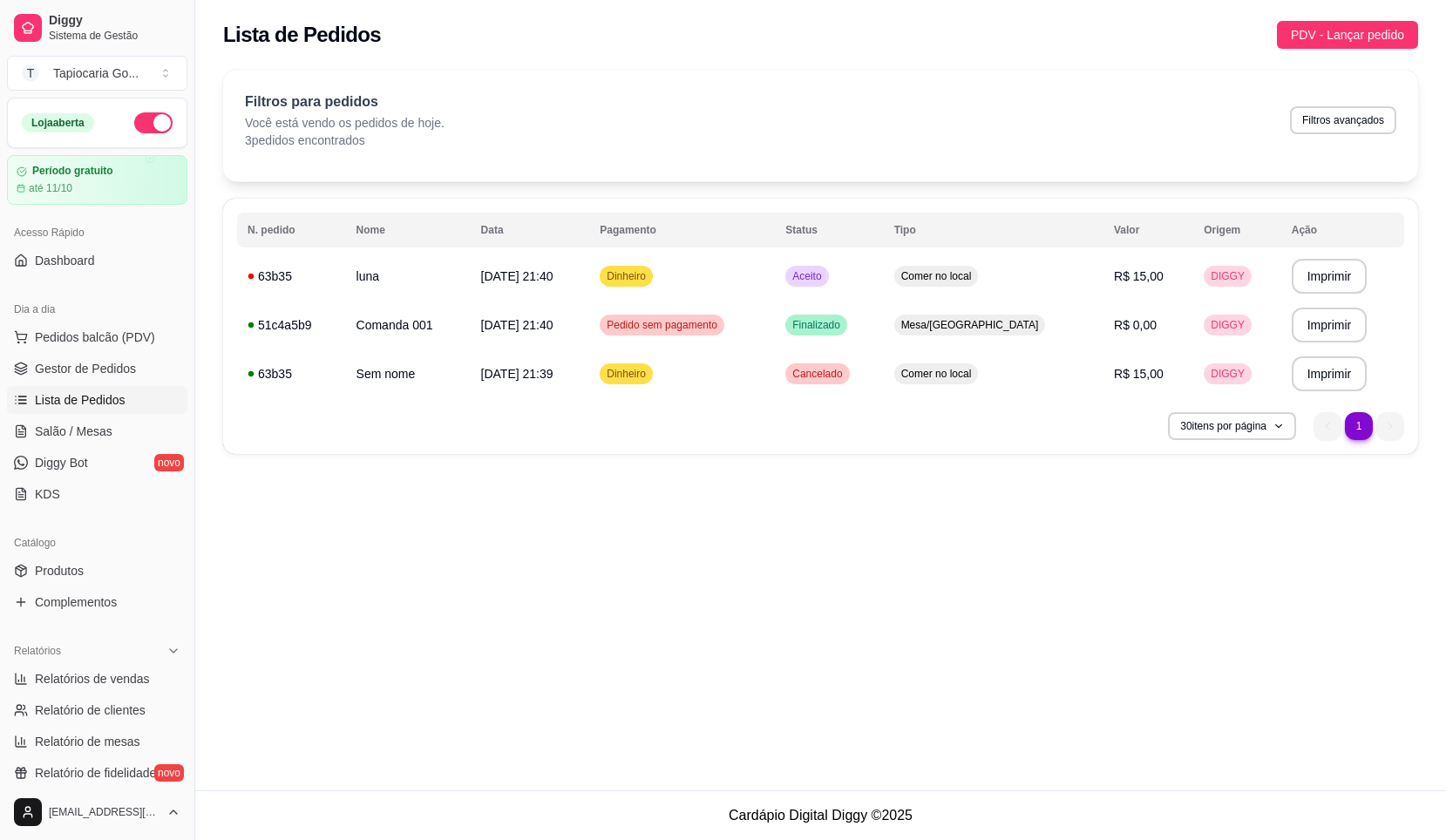
drag, startPoint x: 1174, startPoint y: 321, endPoint x: 949, endPoint y: 577, distance: 340.8
click at [940, 583] on div "**********" at bounding box center [821, 395] width 1251 height 791
click at [554, 320] on span "11/09/25 às 21:40" at bounding box center [517, 326] width 73 height 14
click at [591, 346] on td "11/09/25 às 21:40" at bounding box center [530, 325] width 119 height 48
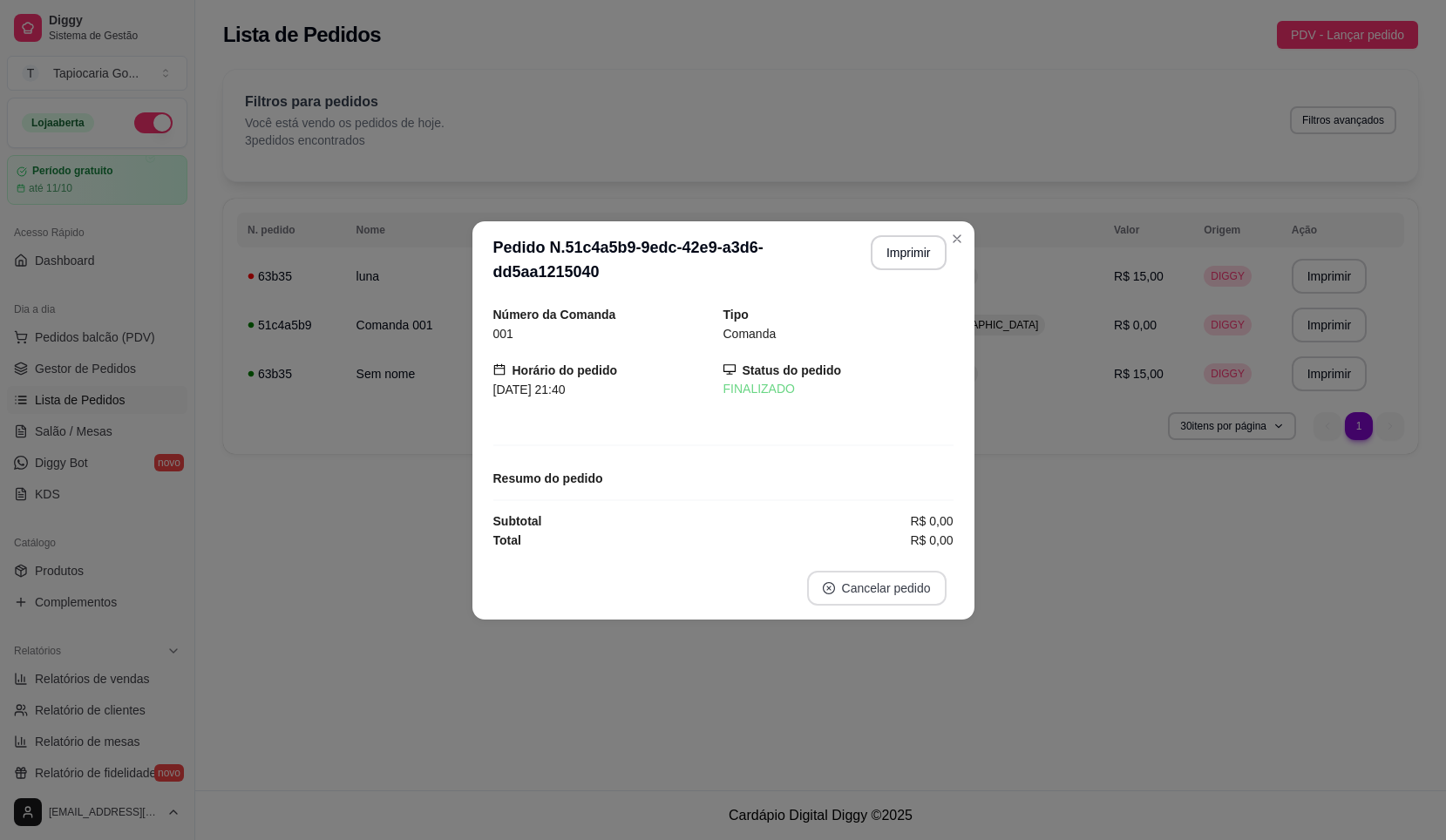
click at [870, 587] on button "Cancelar pedido" at bounding box center [876, 588] width 139 height 35
click at [897, 545] on button "Sim" at bounding box center [925, 544] width 70 height 35
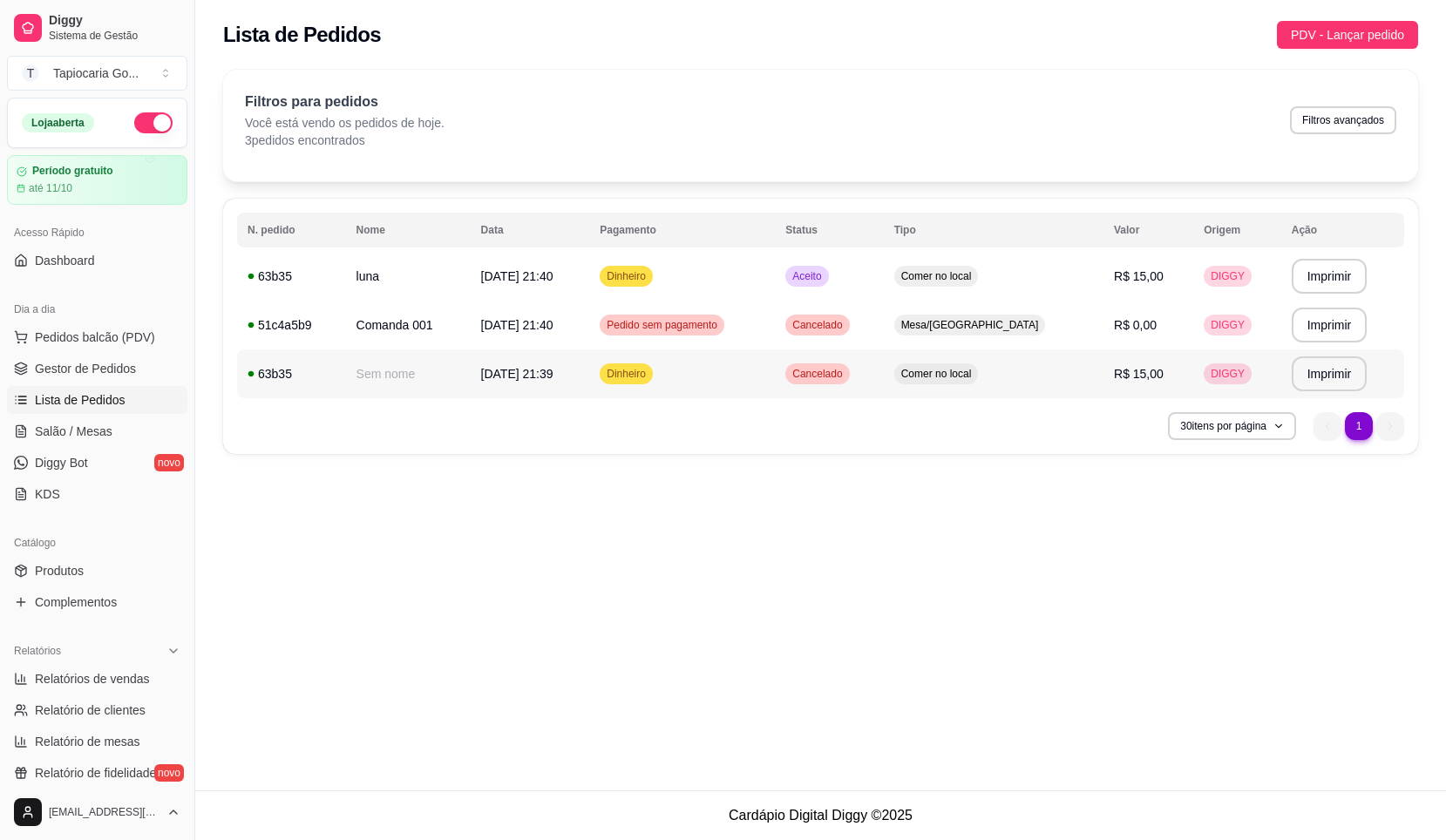
click at [697, 388] on td "Dinheiro" at bounding box center [682, 374] width 186 height 48
click at [670, 316] on div "Pedido sem pagamento" at bounding box center [662, 325] width 125 height 21
drag, startPoint x: 1205, startPoint y: 380, endPoint x: 862, endPoint y: 601, distance: 408.0
click at [854, 603] on div "**********" at bounding box center [821, 395] width 1251 height 791
click at [1263, 419] on button "30 itens por página" at bounding box center [1232, 425] width 128 height 28
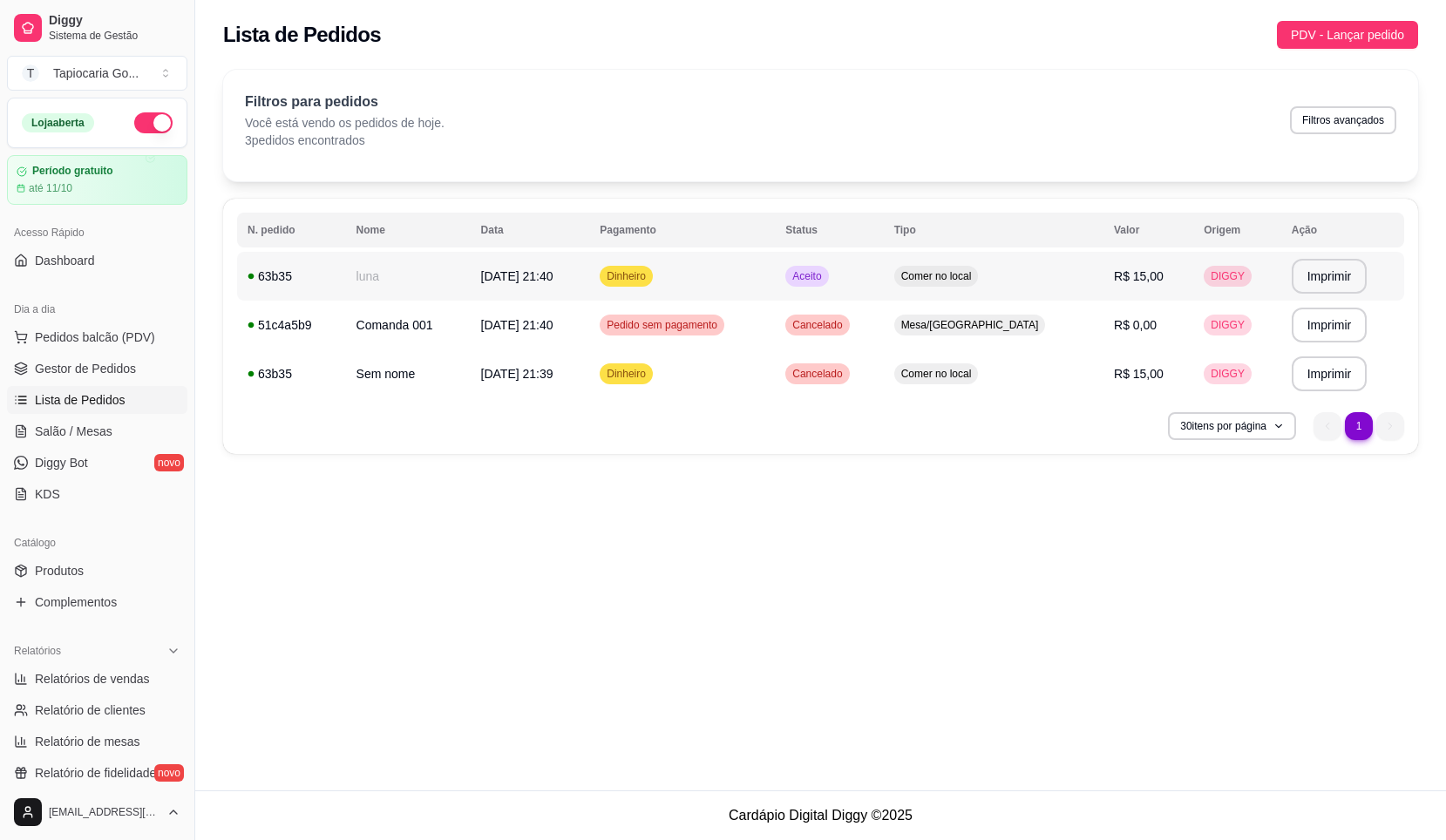
click at [825, 273] on span "Aceito" at bounding box center [807, 276] width 36 height 14
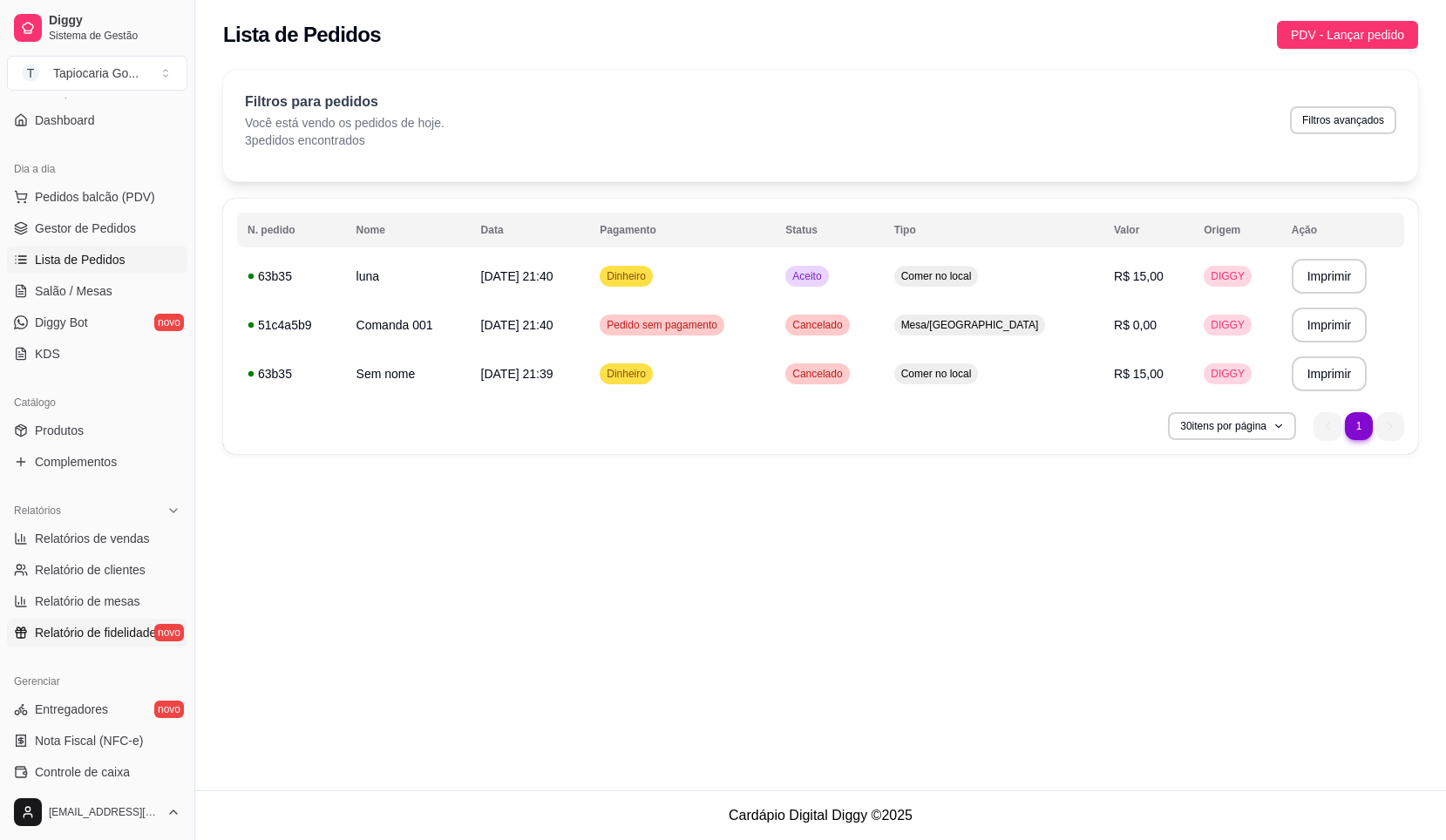
scroll to position [261, 0]
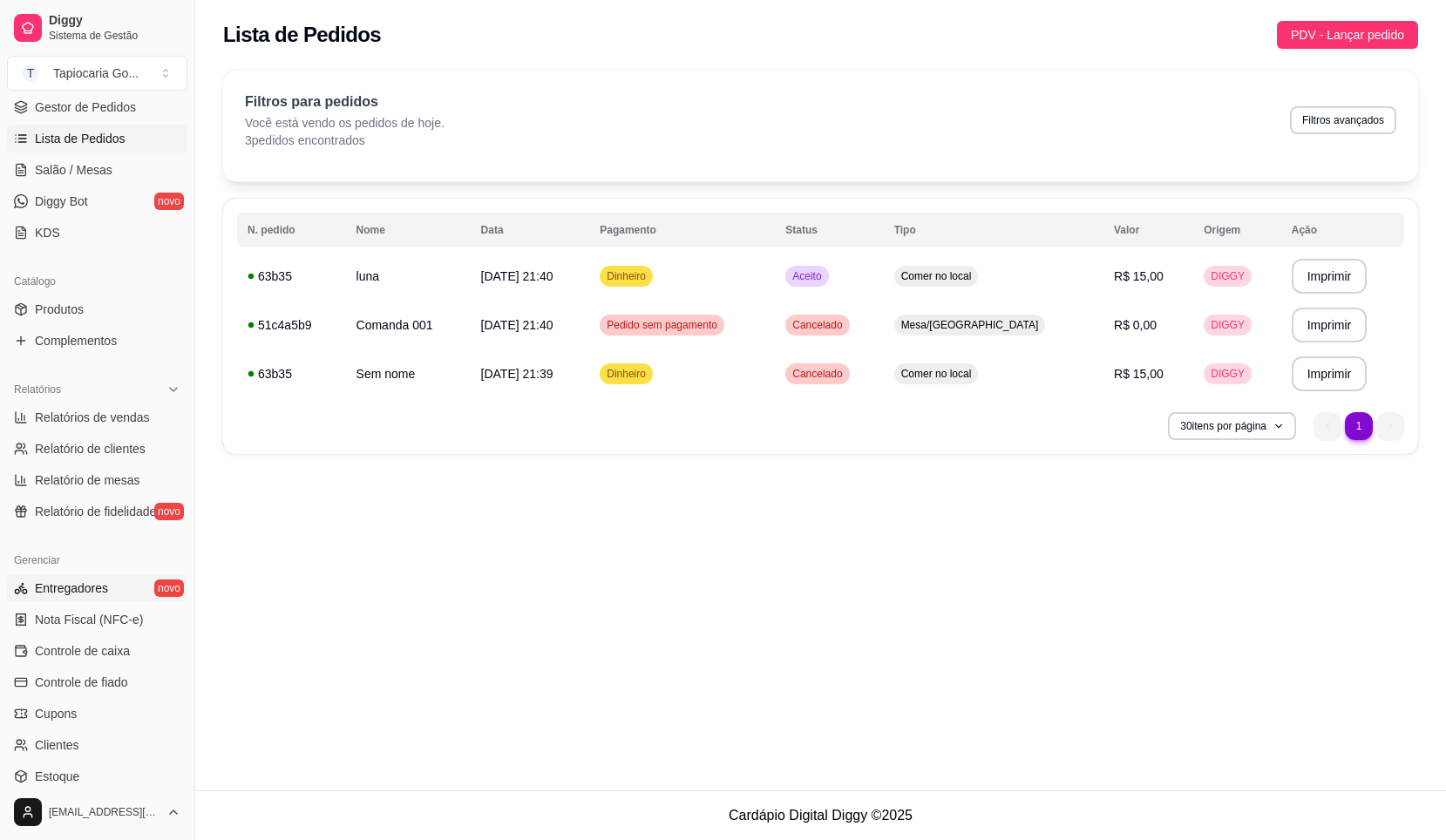
click at [92, 588] on span "Entregadores" at bounding box center [72, 588] width 74 height 17
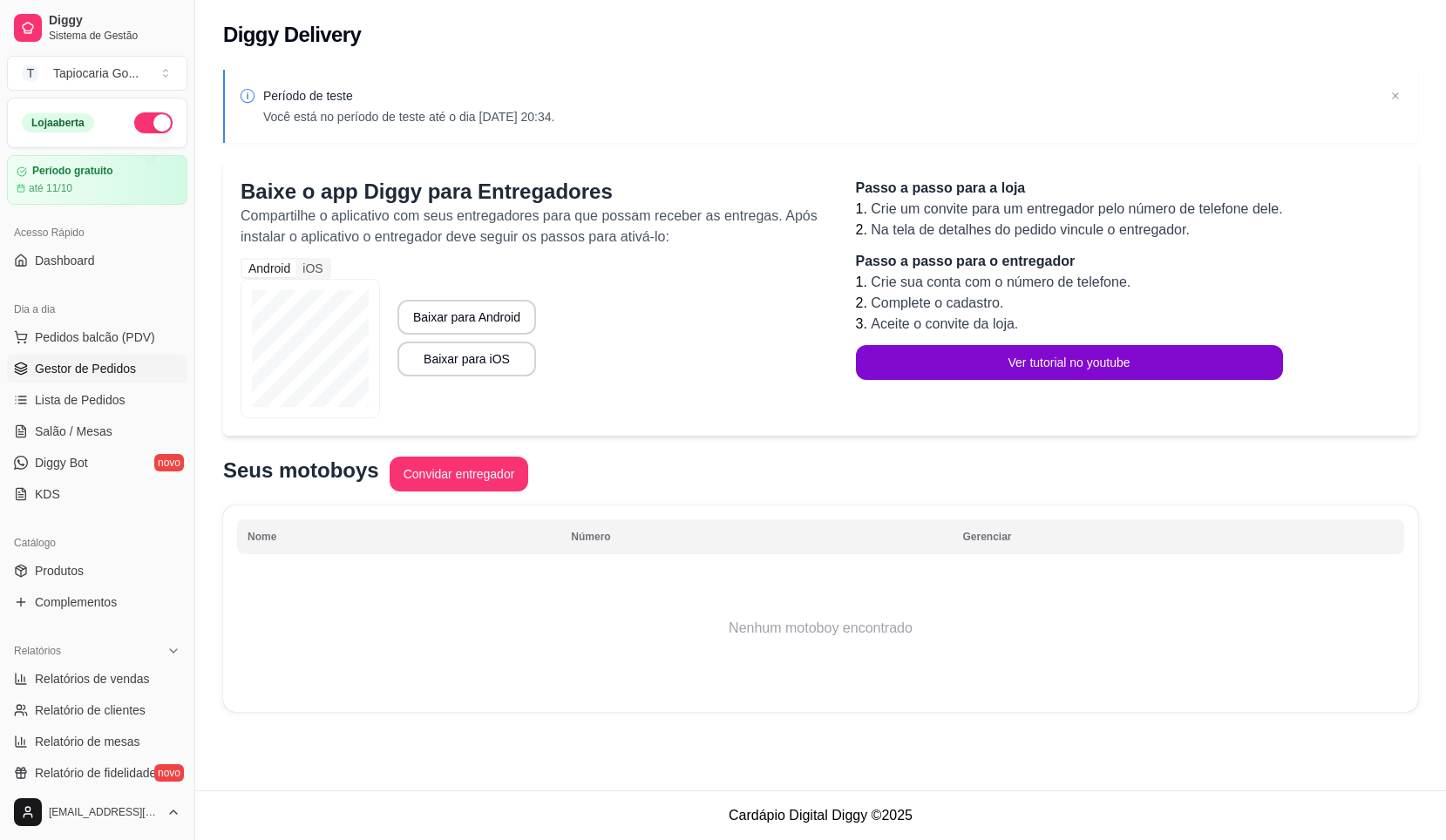
click at [87, 371] on span "Gestor de Pedidos" at bounding box center [85, 368] width 101 height 17
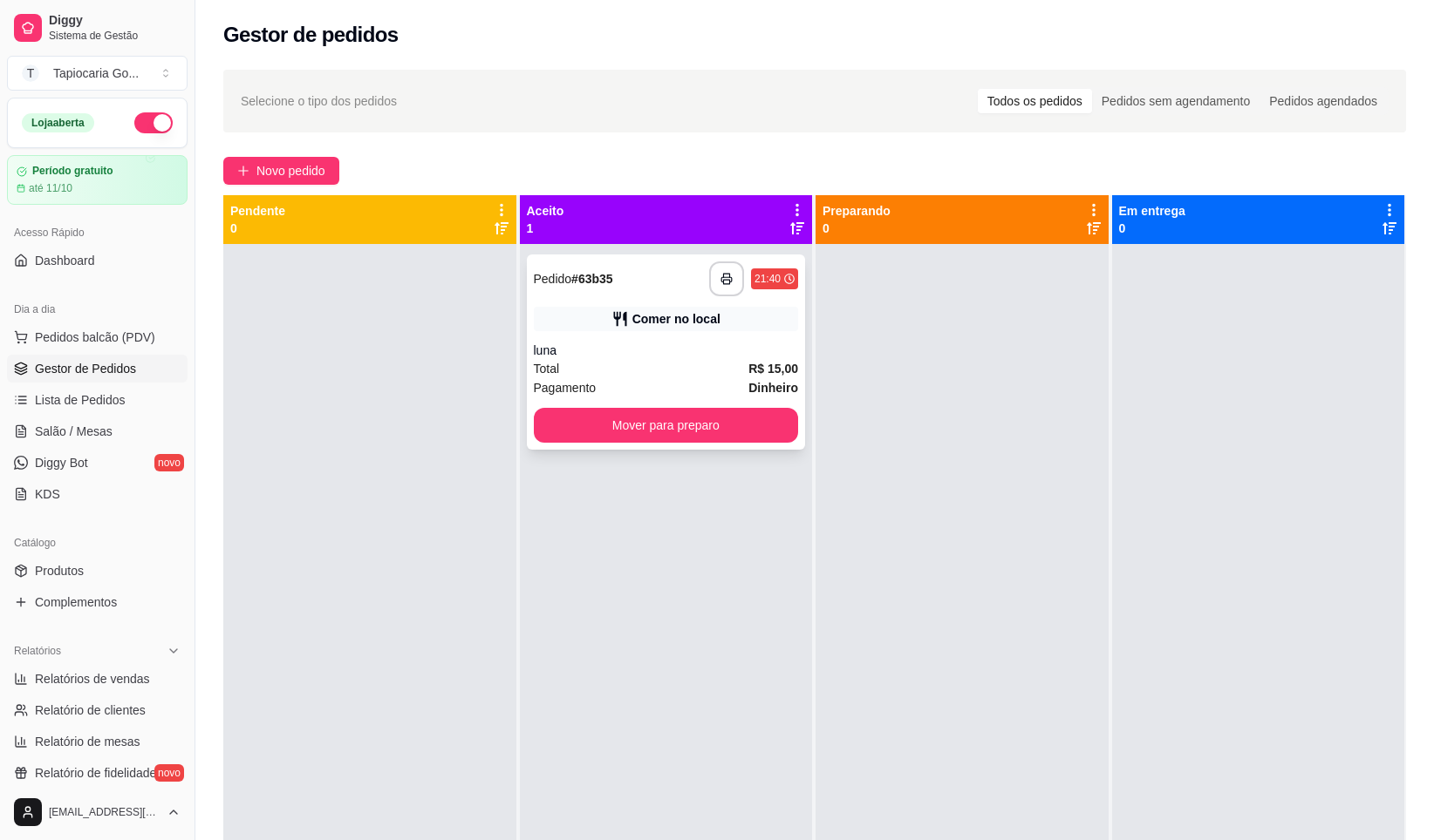
click at [618, 318] on icon at bounding box center [620, 319] width 13 height 15
click at [647, 424] on button "Mover para preparo" at bounding box center [665, 426] width 257 height 34
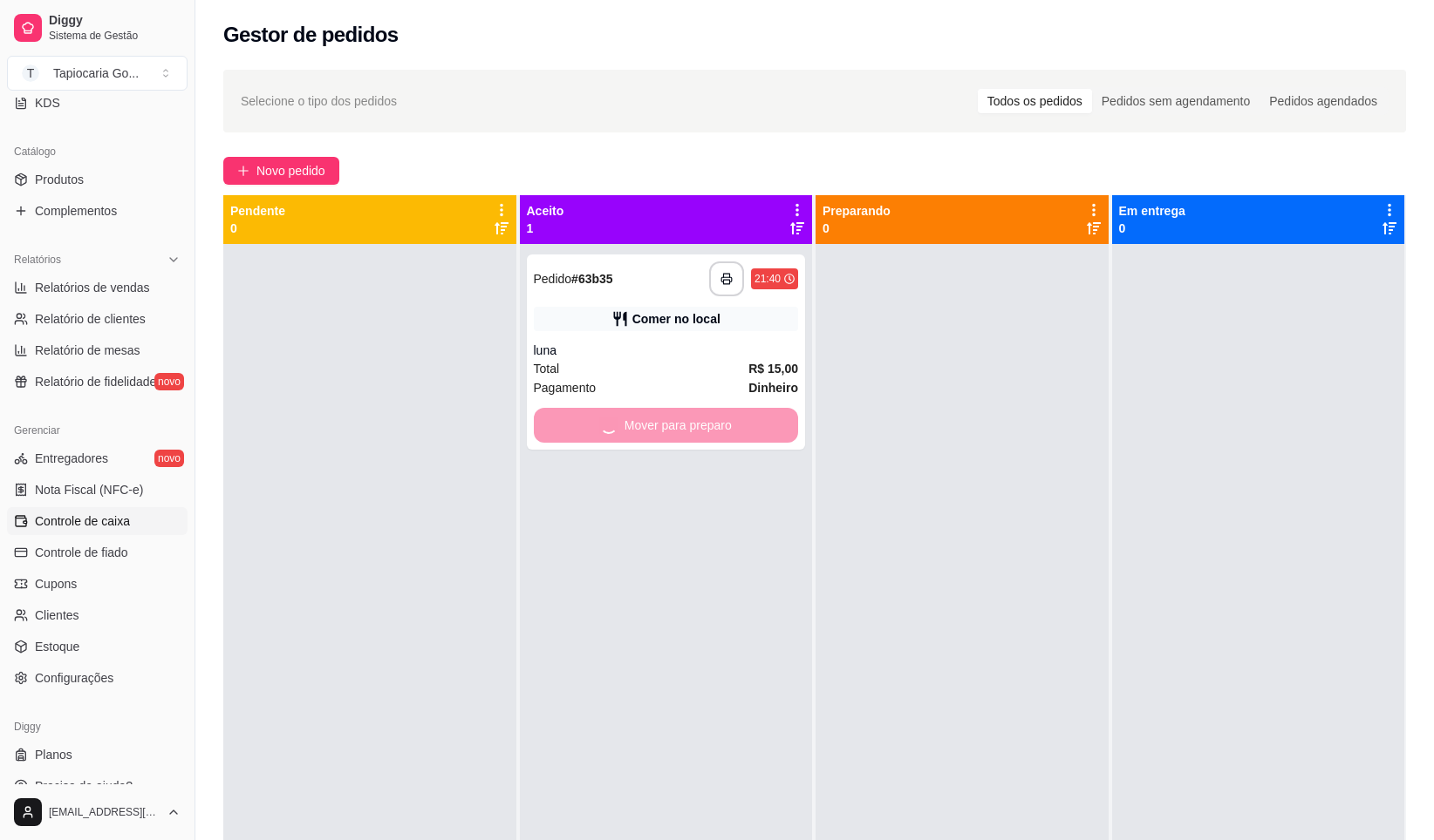
scroll to position [414, 0]
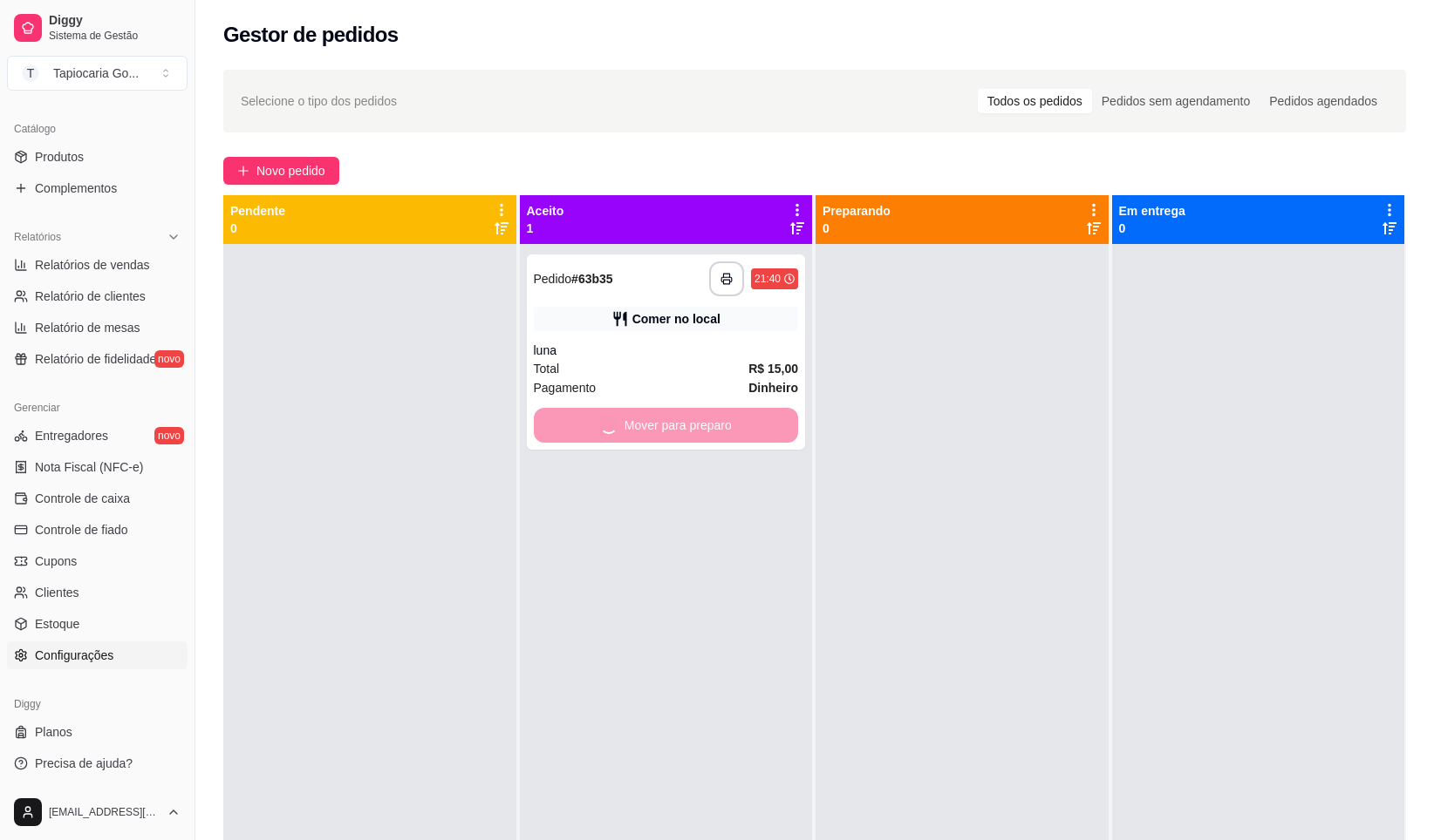
click at [71, 648] on span "Configurações" at bounding box center [74, 655] width 78 height 17
click at [74, 649] on span "Configurações" at bounding box center [74, 655] width 78 height 17
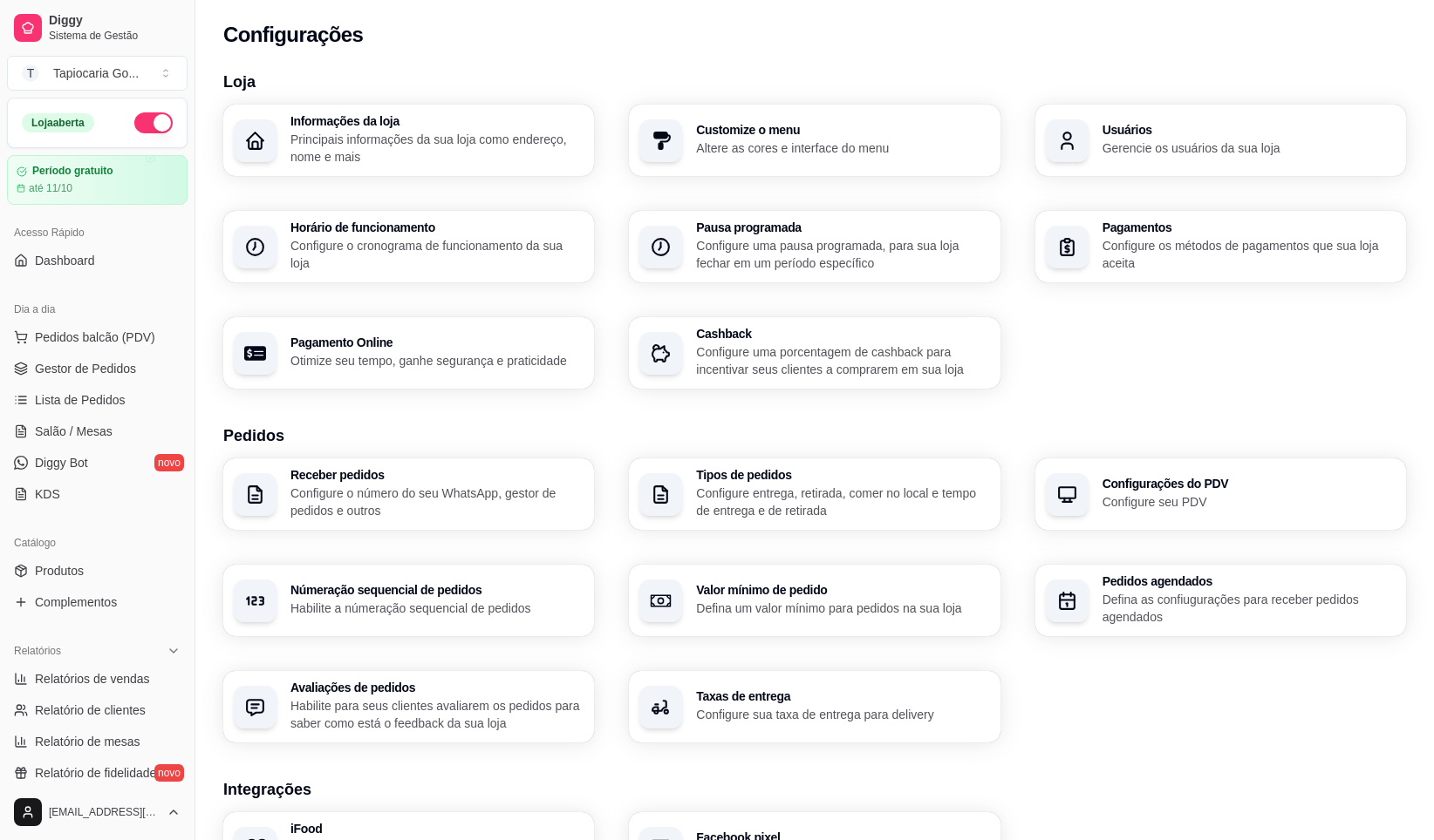
click at [453, 258] on p "Configure o cronograma de funcionamento da sua loja" at bounding box center [436, 254] width 293 height 35
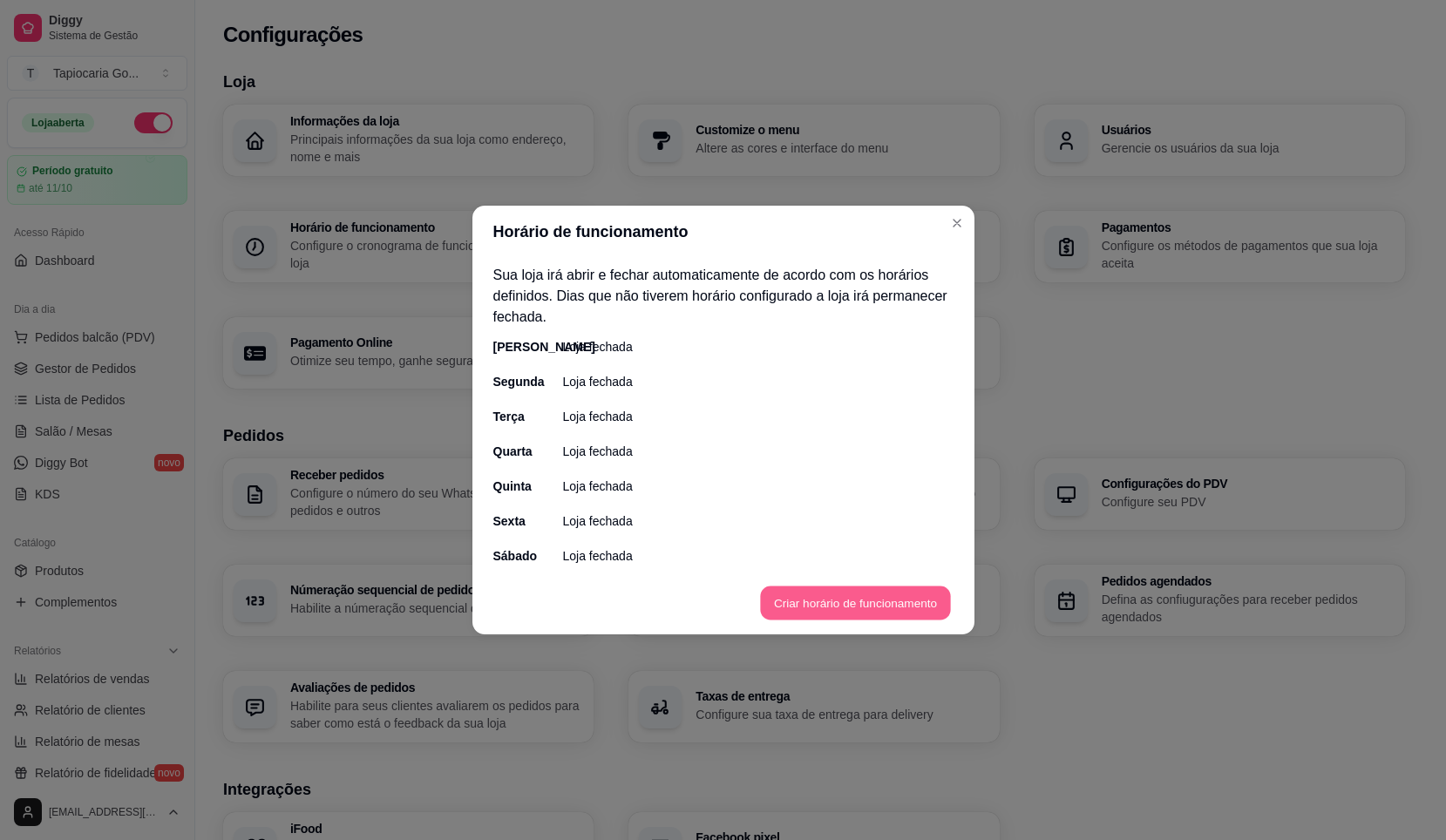
click at [834, 597] on button "Criar horário de funcionamento" at bounding box center [855, 604] width 190 height 34
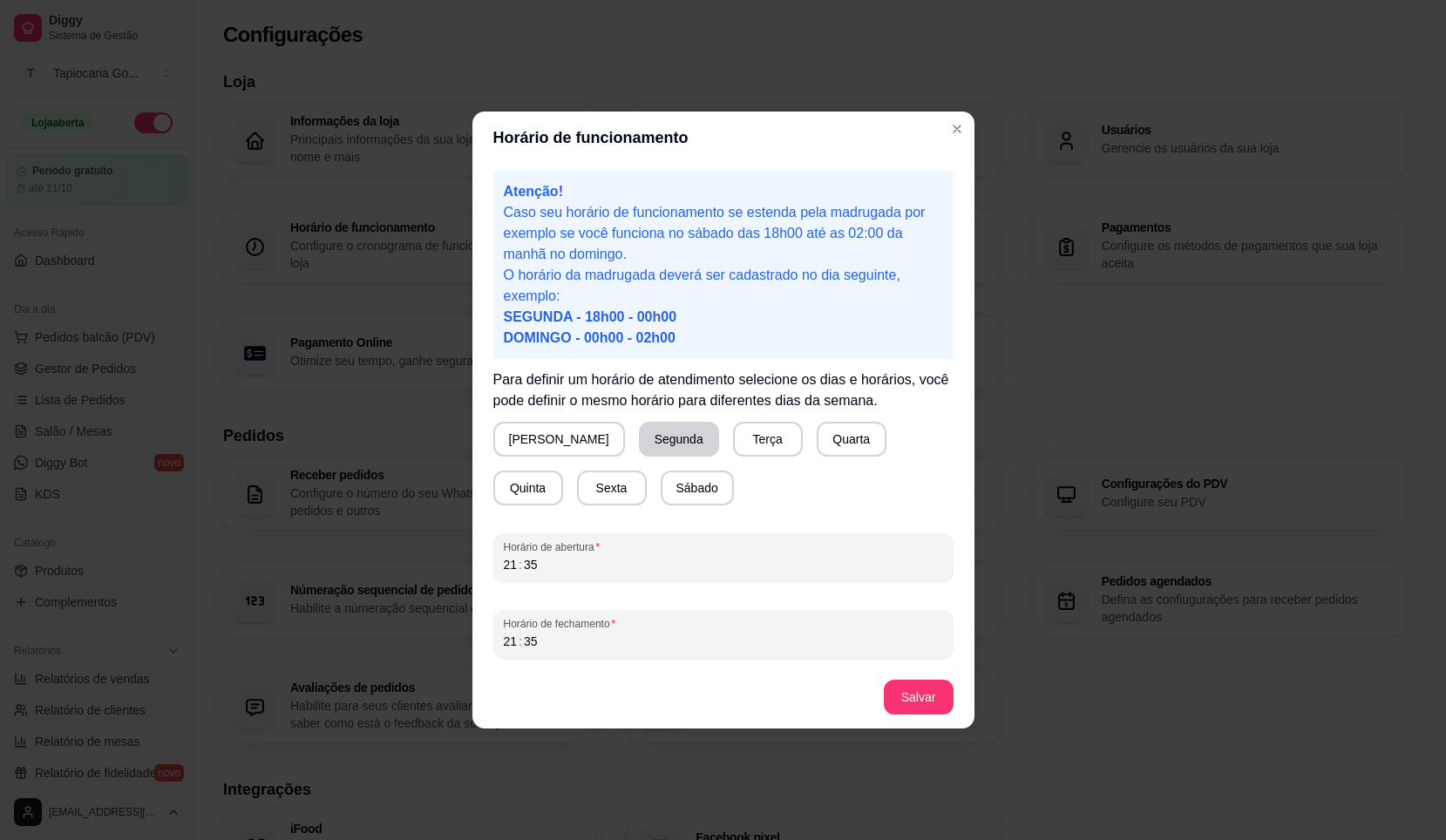
click at [639, 449] on button "Segunda" at bounding box center [679, 439] width 80 height 35
click at [730, 442] on button "Terça" at bounding box center [765, 439] width 70 height 35
click at [813, 442] on button "Quarta" at bounding box center [848, 439] width 70 height 35
click at [564, 471] on button "Quinta" at bounding box center [529, 488] width 70 height 35
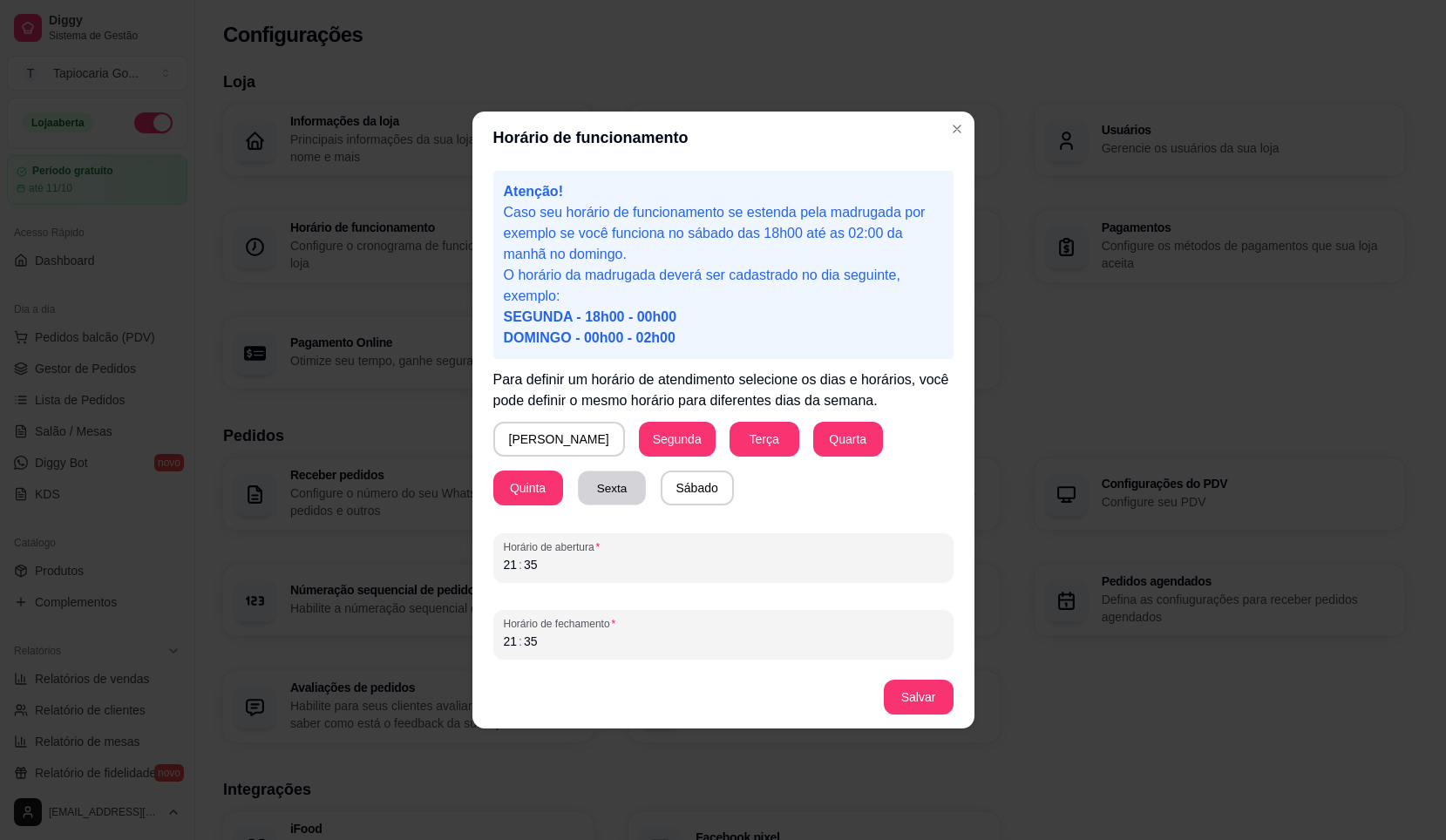
click at [578, 494] on button "Sexta" at bounding box center [612, 489] width 68 height 34
click at [662, 479] on button "Sábado" at bounding box center [697, 489] width 72 height 34
click at [604, 569] on div "21 : 35" at bounding box center [723, 564] width 440 height 21
click at [530, 572] on div "35" at bounding box center [530, 564] width 17 height 17
click at [514, 569] on div "21" at bounding box center [511, 564] width 17 height 17
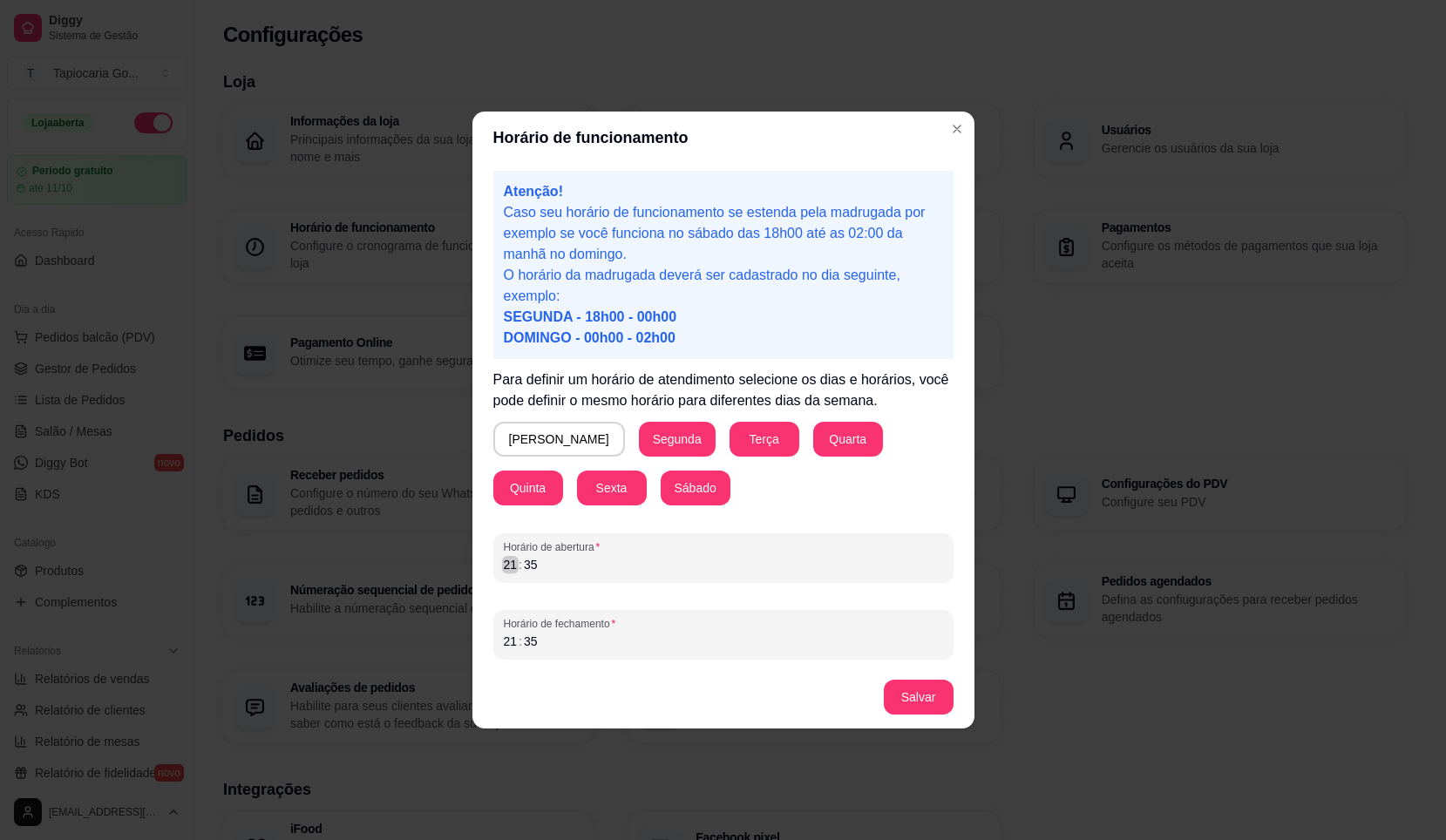
click at [514, 569] on div "21" at bounding box center [511, 564] width 17 height 17
click at [616, 634] on div "21 : 35" at bounding box center [723, 641] width 440 height 21
click at [547, 653] on div "Horário de fechamento –– : ––" at bounding box center [723, 634] width 460 height 48
click at [506, 647] on div "––" at bounding box center [511, 641] width 17 height 17
click at [919, 701] on button "Salvar" at bounding box center [919, 697] width 70 height 35
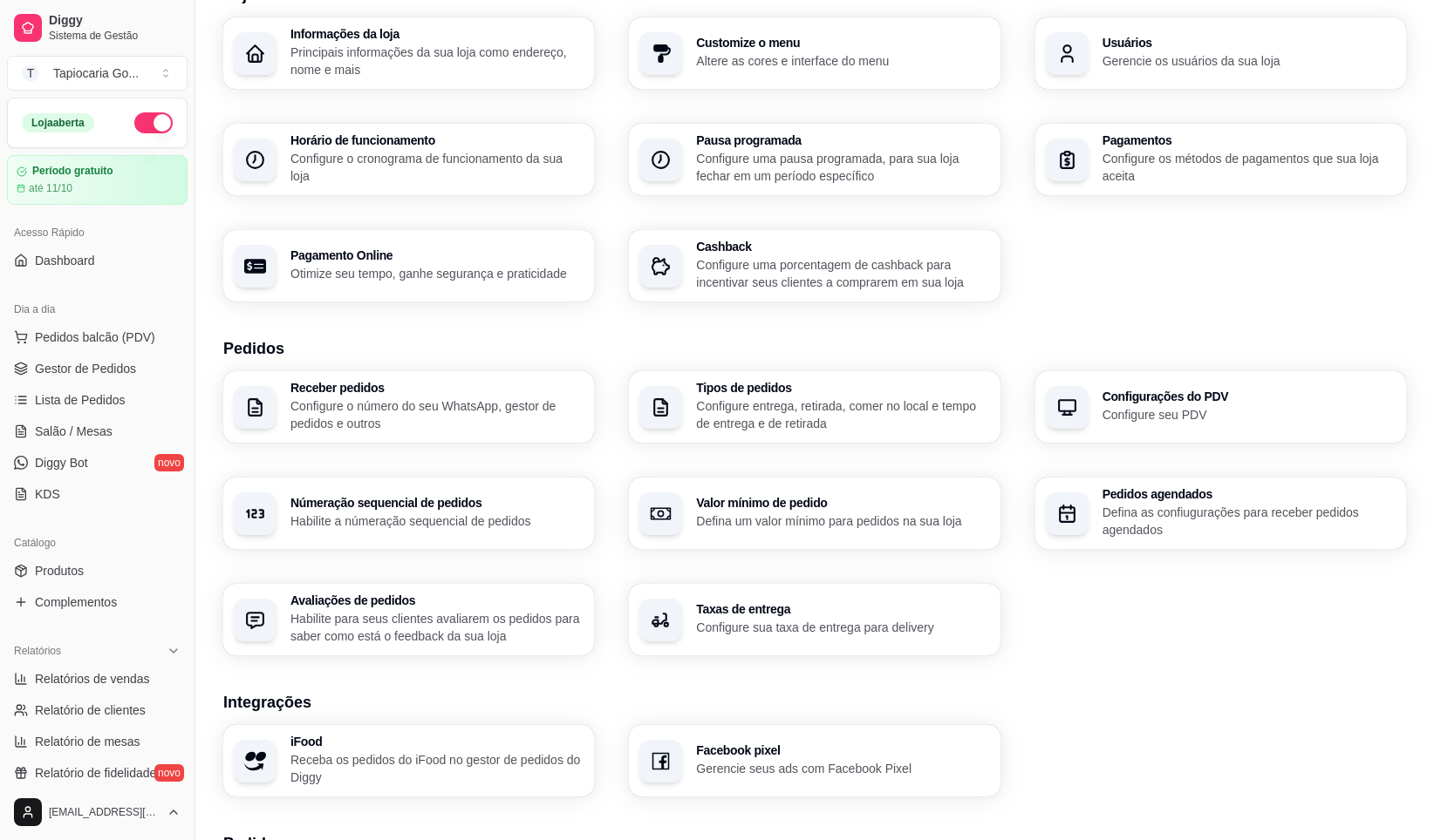
scroll to position [174, 0]
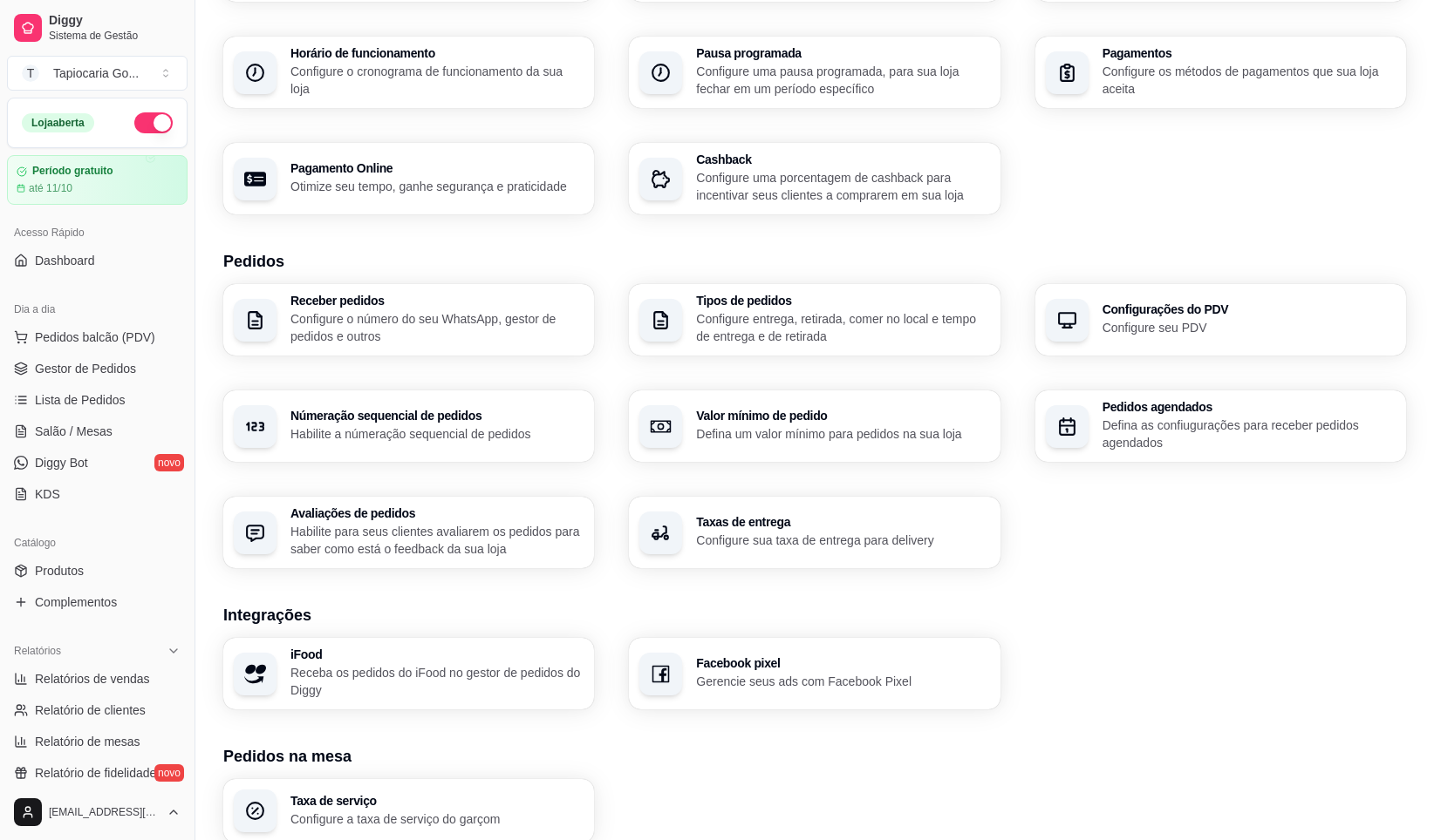
click at [782, 557] on div "Taxas de entrega Configure sua taxa de entrega para delivery" at bounding box center [814, 533] width 371 height 72
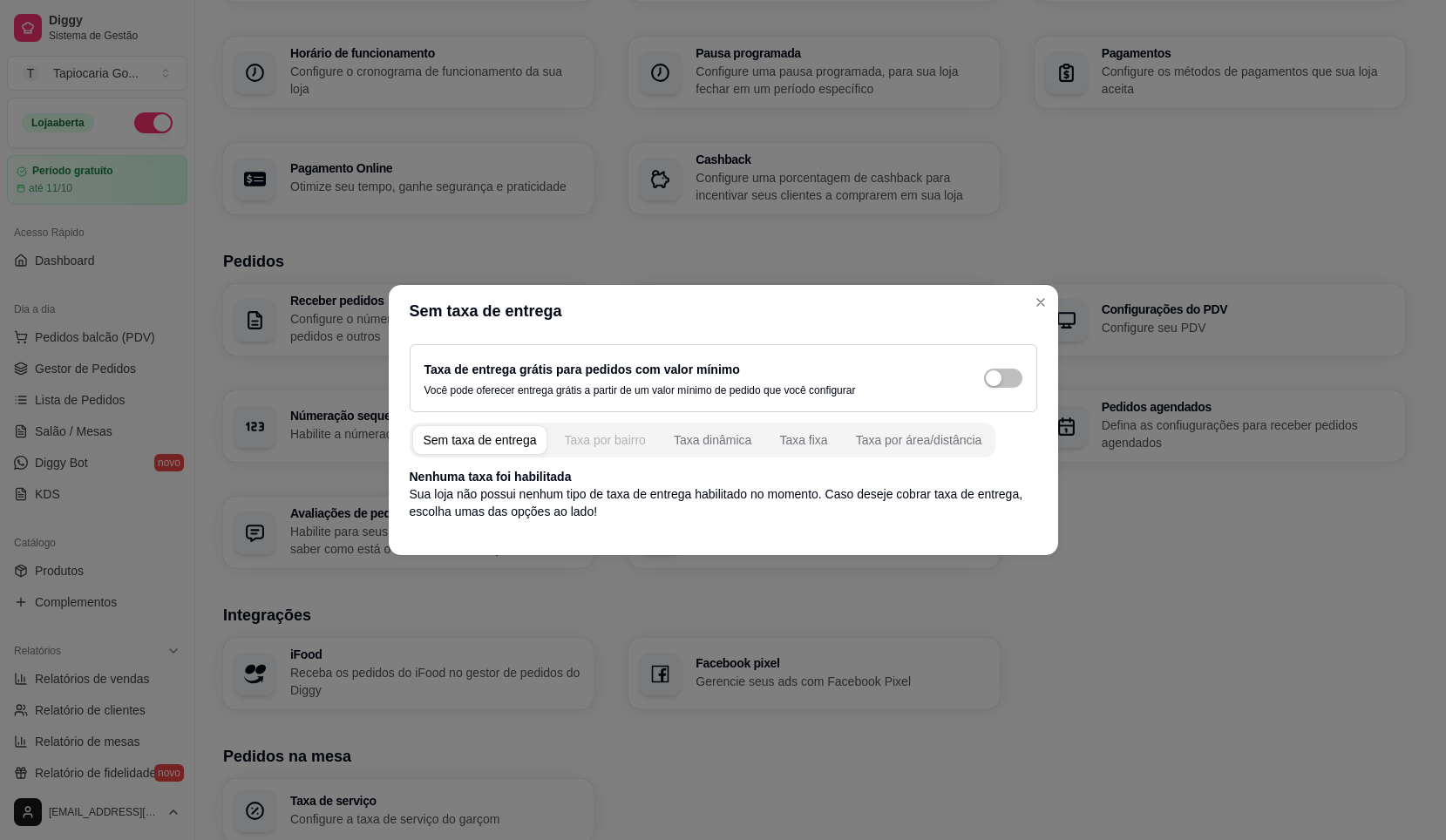
click at [627, 449] on button "Taxa por bairro" at bounding box center [605, 440] width 102 height 28
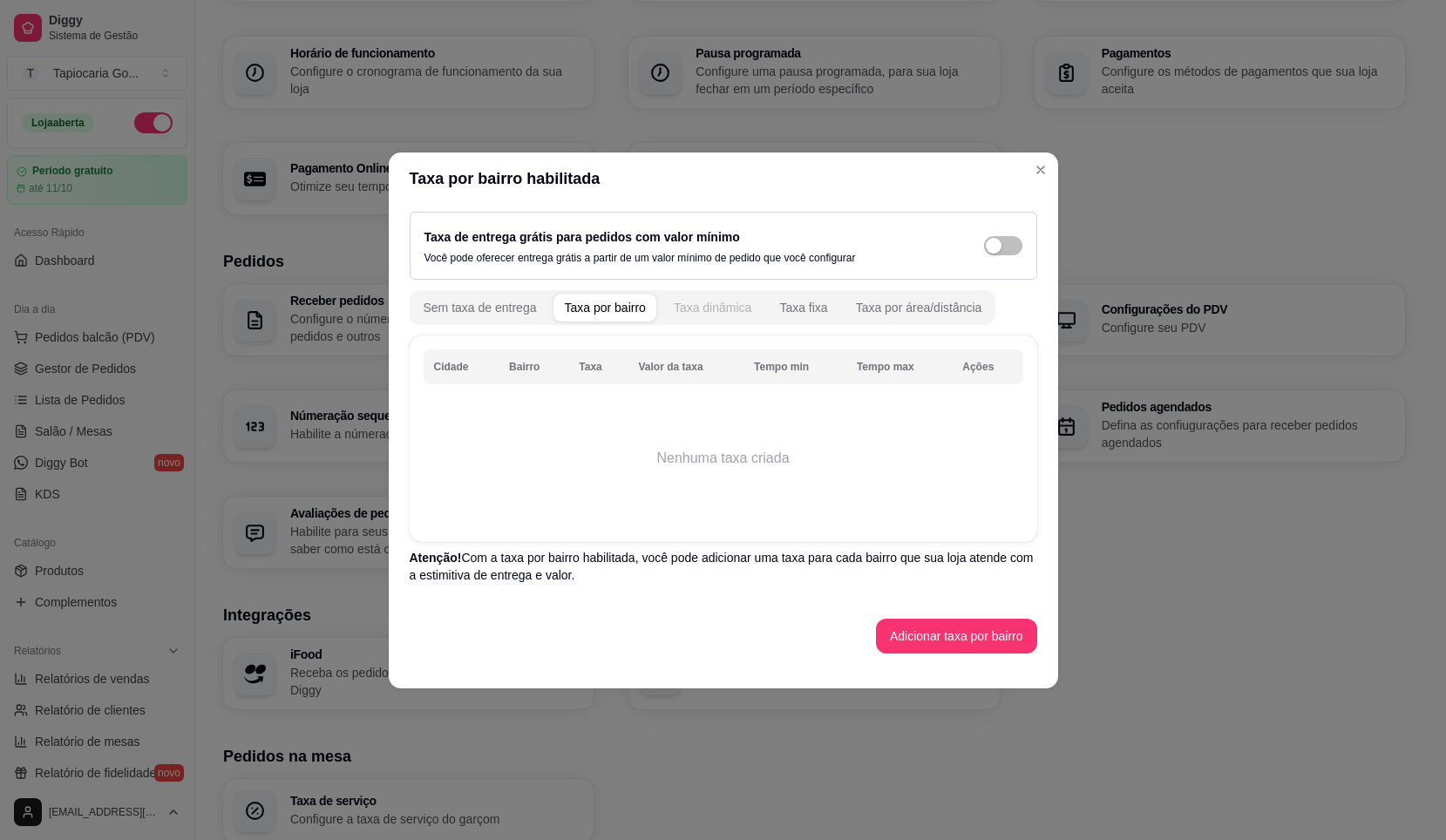
click at [688, 310] on div "Taxa dinâmica" at bounding box center [713, 307] width 78 height 17
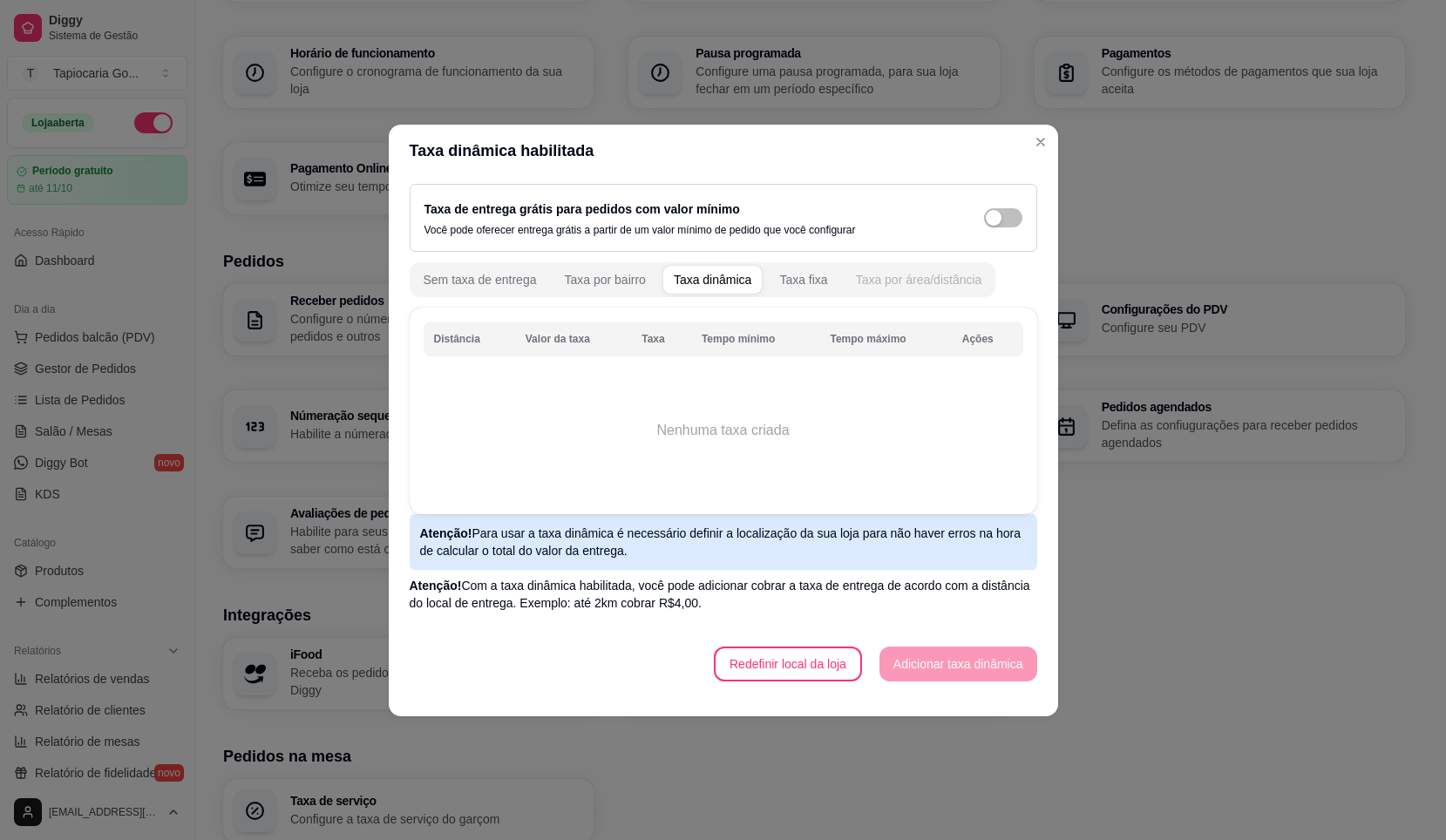
click at [893, 288] on div "Taxa por área/distância" at bounding box center [919, 279] width 127 height 17
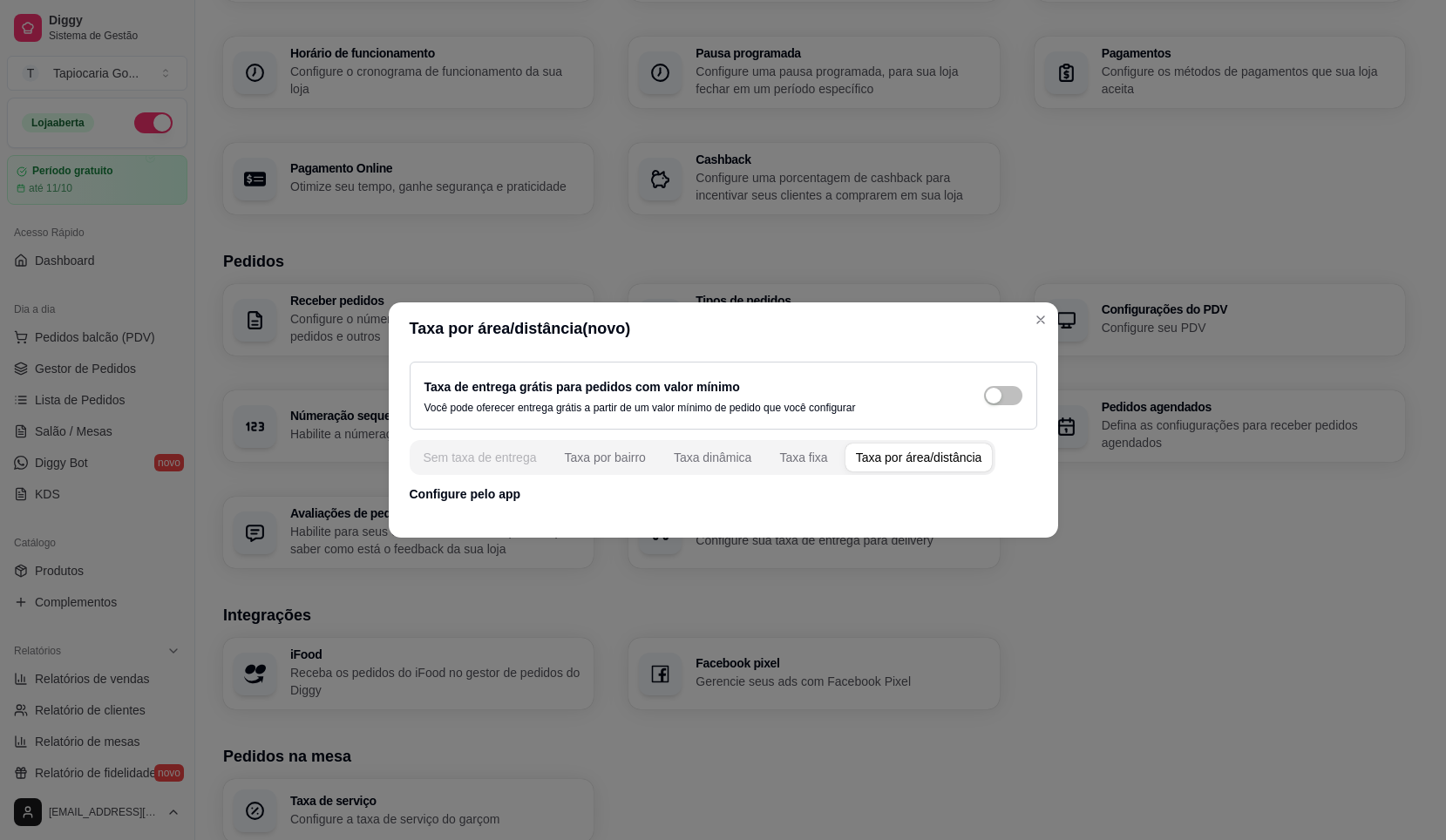
click at [518, 454] on div "Sem taxa de entrega" at bounding box center [480, 457] width 113 height 17
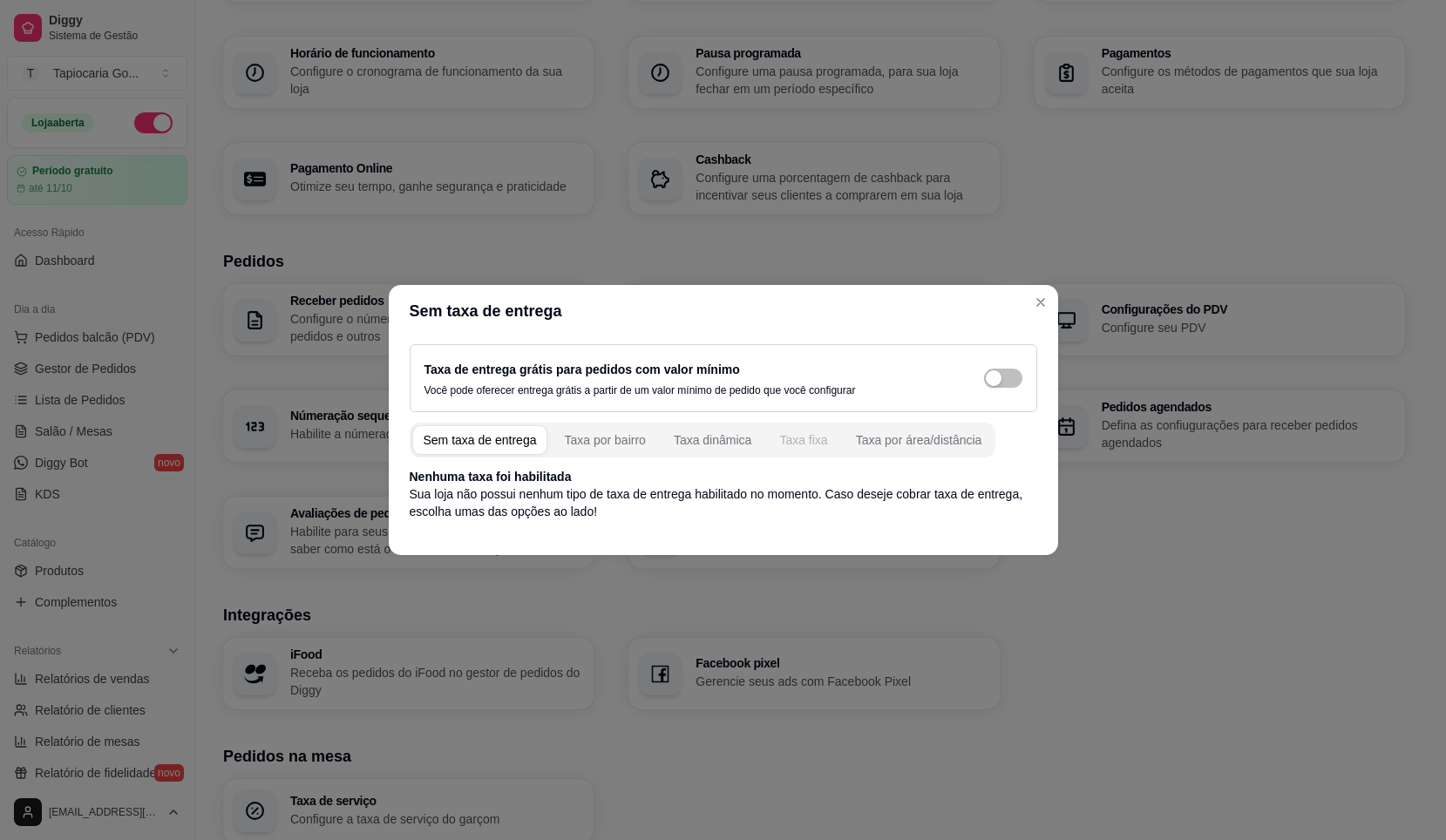
click at [795, 436] on div "Taxa fixa" at bounding box center [802, 440] width 48 height 17
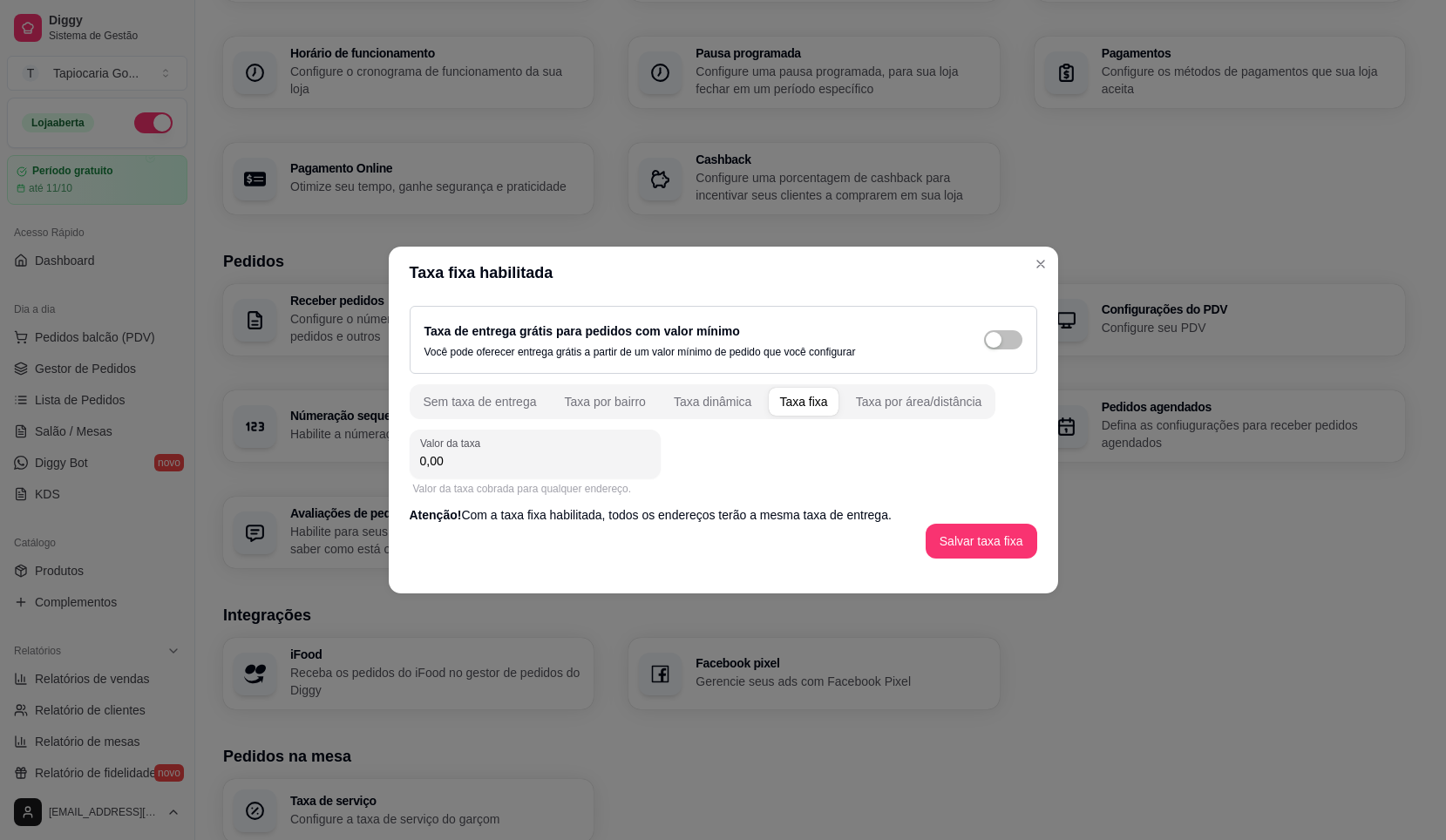
click at [614, 468] on input "0,00" at bounding box center [535, 460] width 230 height 17
type input "5,00"
click at [983, 556] on button "Salvar taxa fixa" at bounding box center [982, 541] width 111 height 35
click at [1043, 278] on header "Taxa fixa habilitada" at bounding box center [723, 273] width 670 height 52
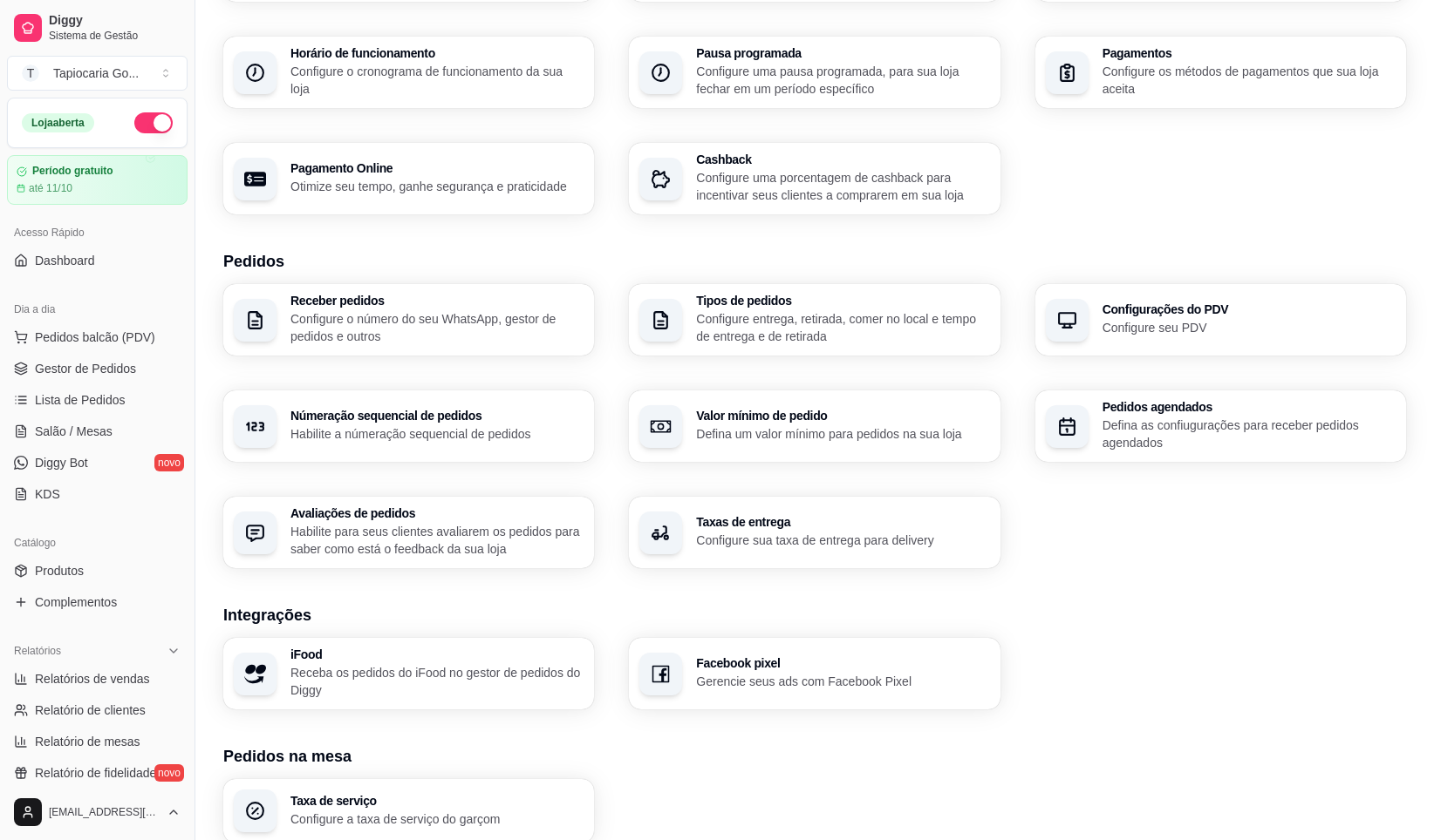
click at [503, 328] on p "Configure o número do seu WhatsApp, gestor de pedidos e outros" at bounding box center [436, 328] width 293 height 35
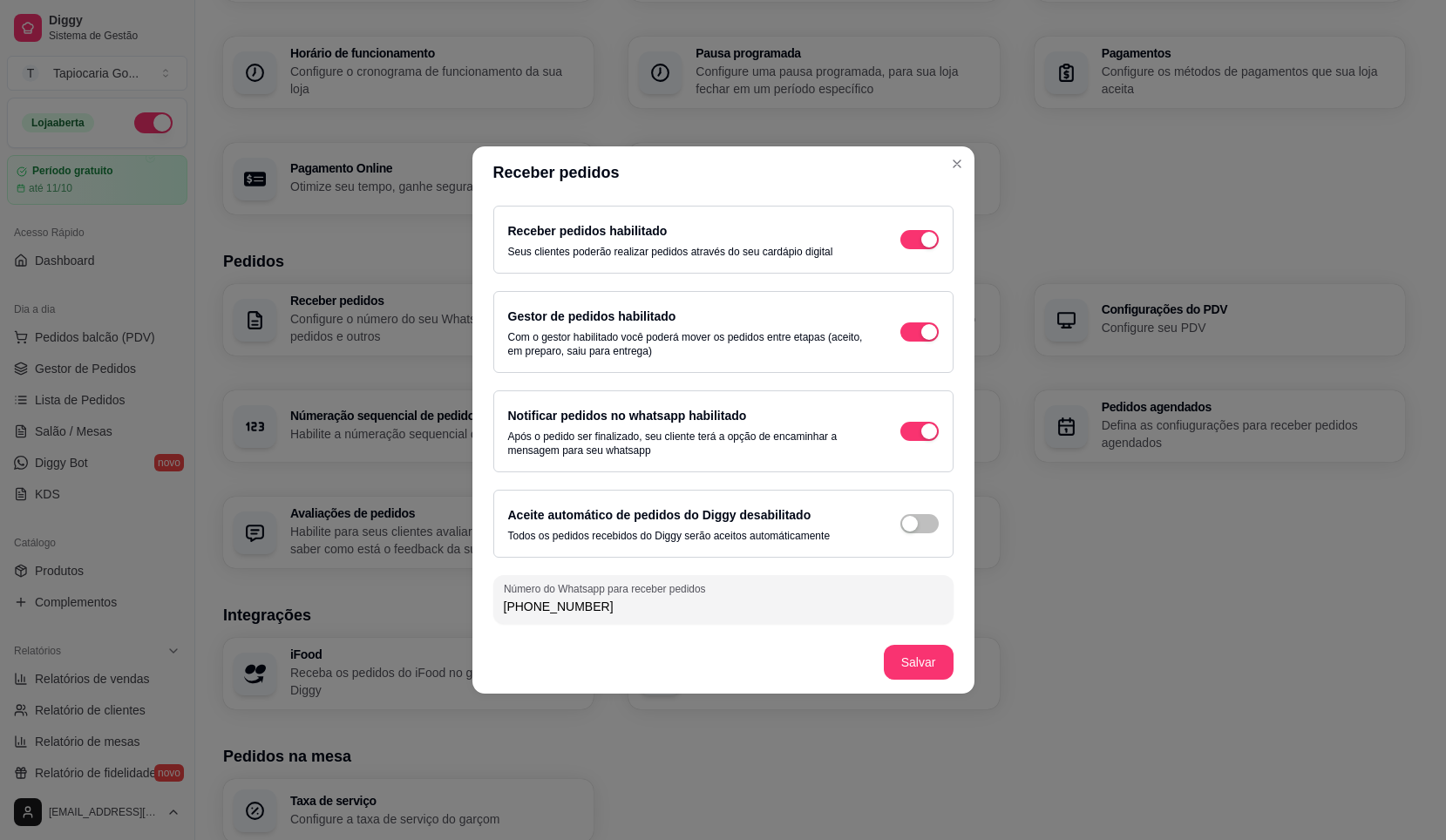
click at [736, 614] on input "(81) 9 9130-0256" at bounding box center [723, 606] width 440 height 17
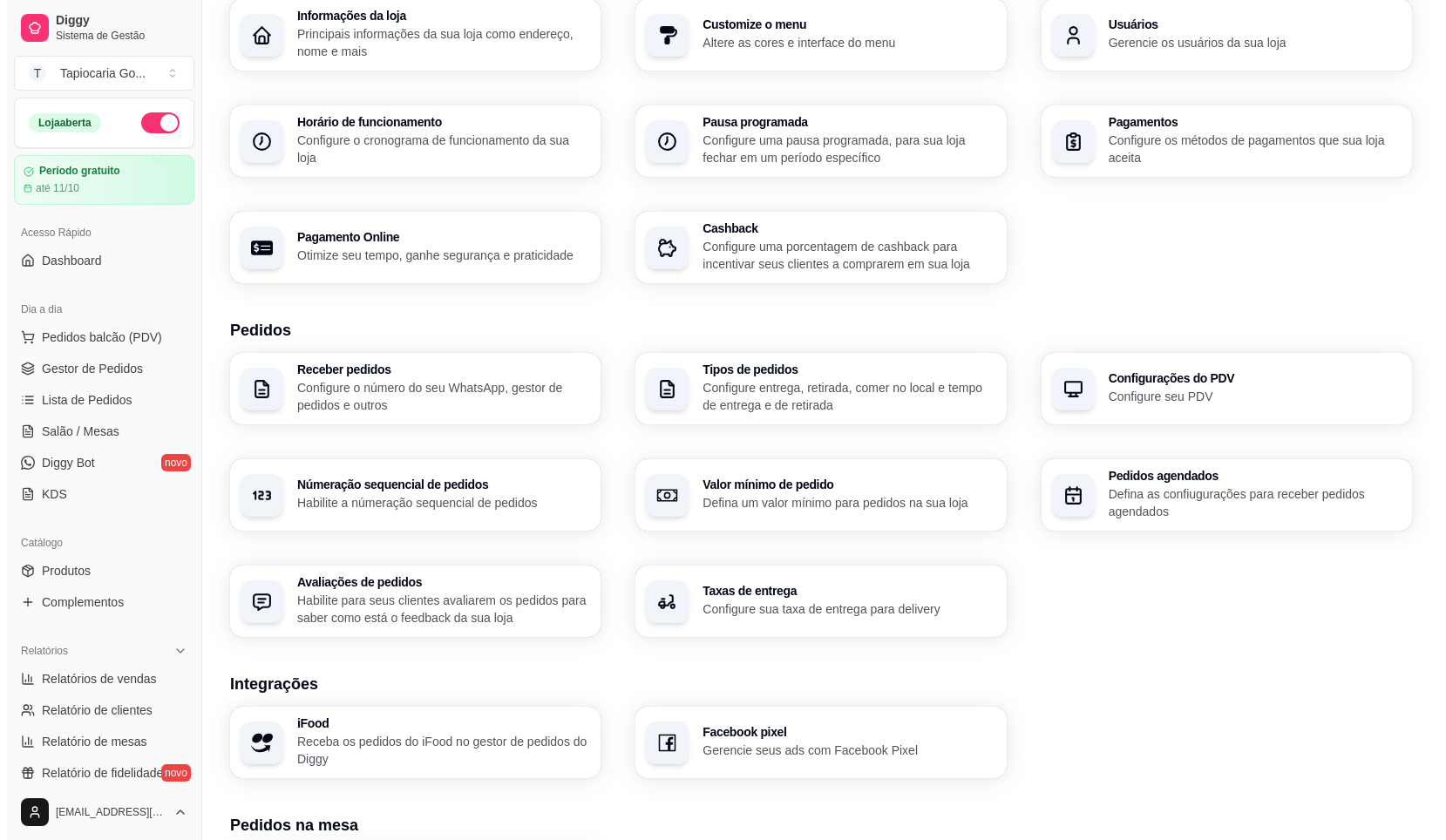
scroll to position [0, 0]
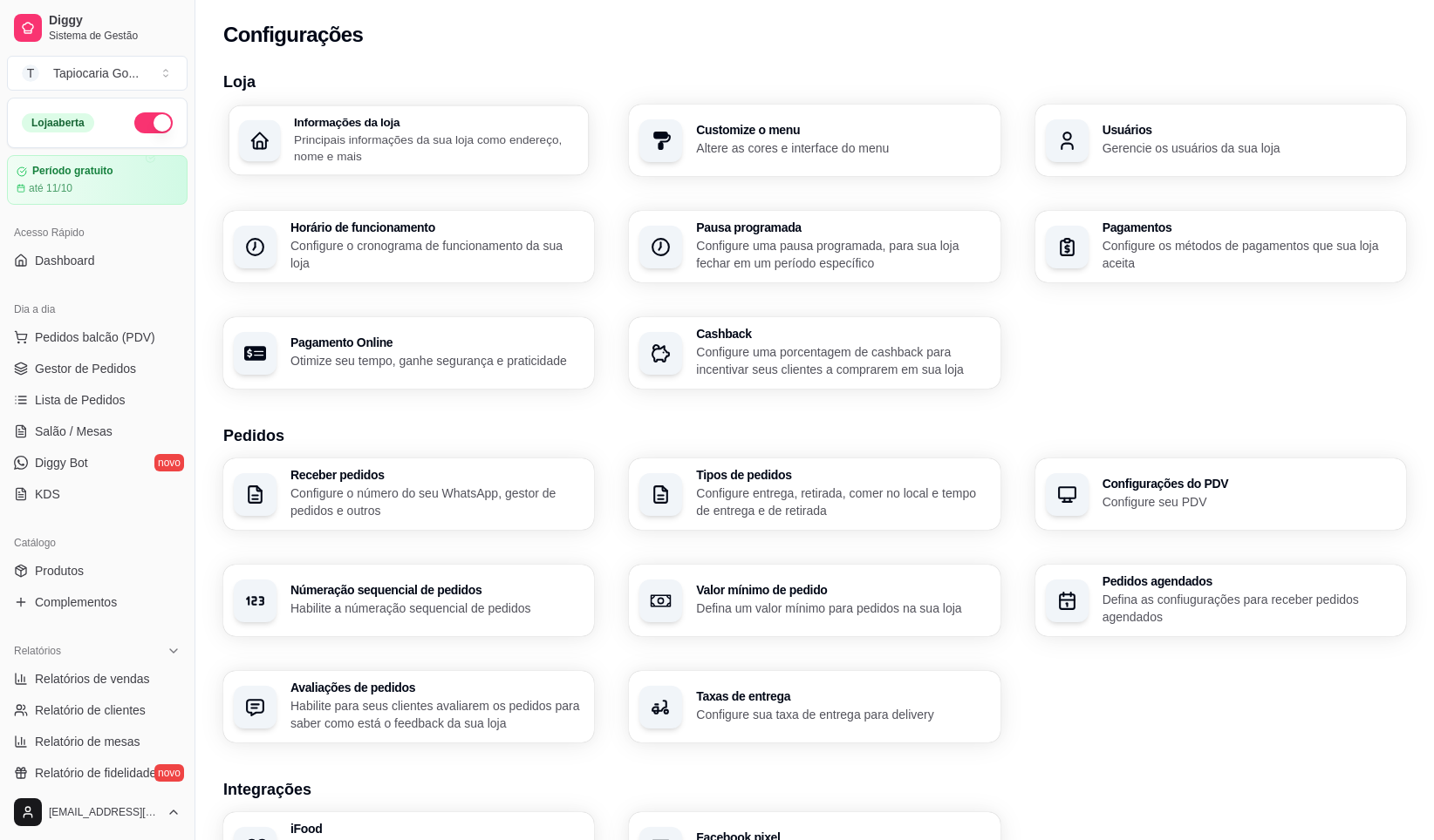
click at [453, 121] on h3 "Informações da loja" at bounding box center [435, 122] width 285 height 13
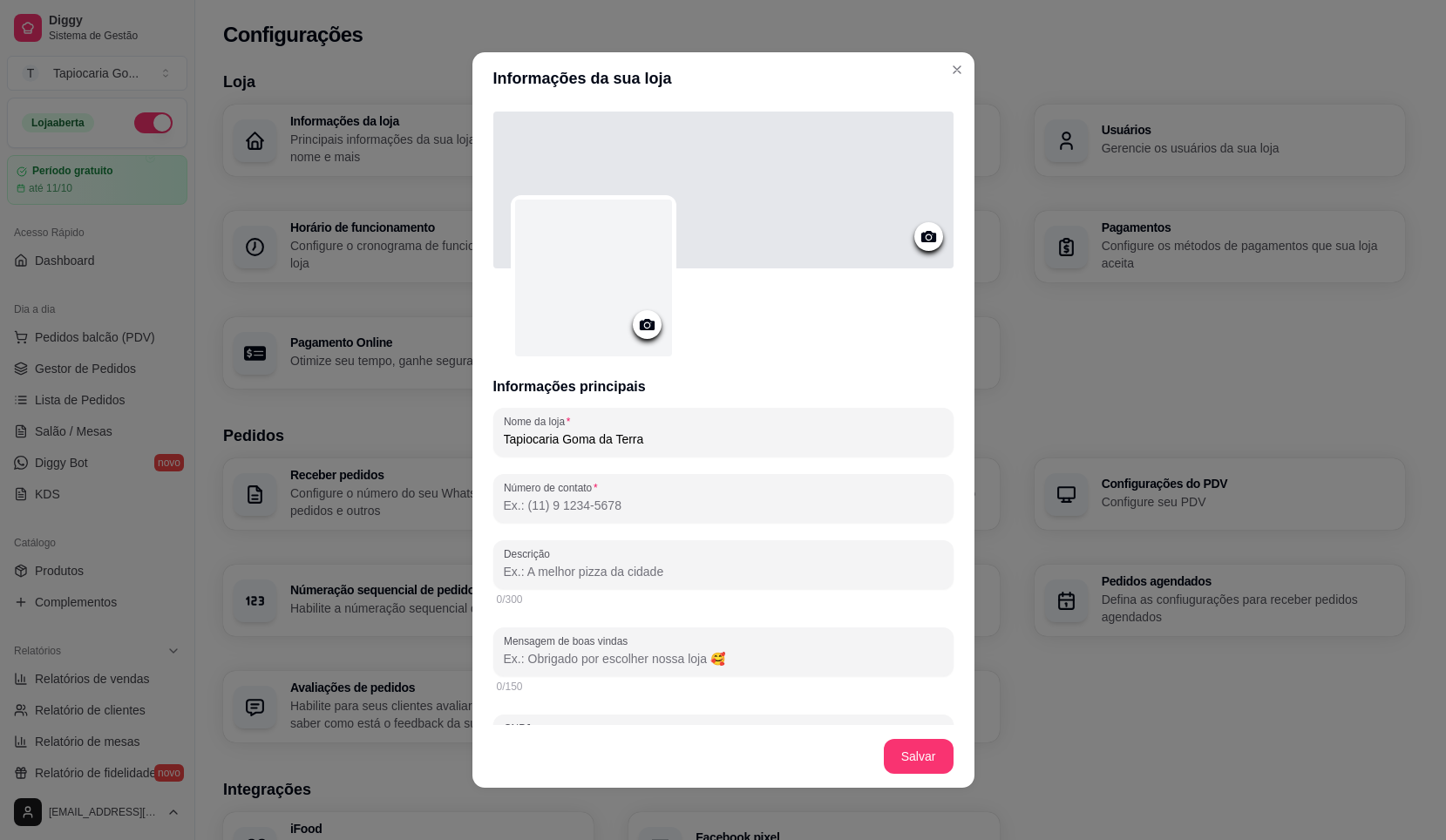
click at [565, 289] on div at bounding box center [593, 277] width 157 height 157
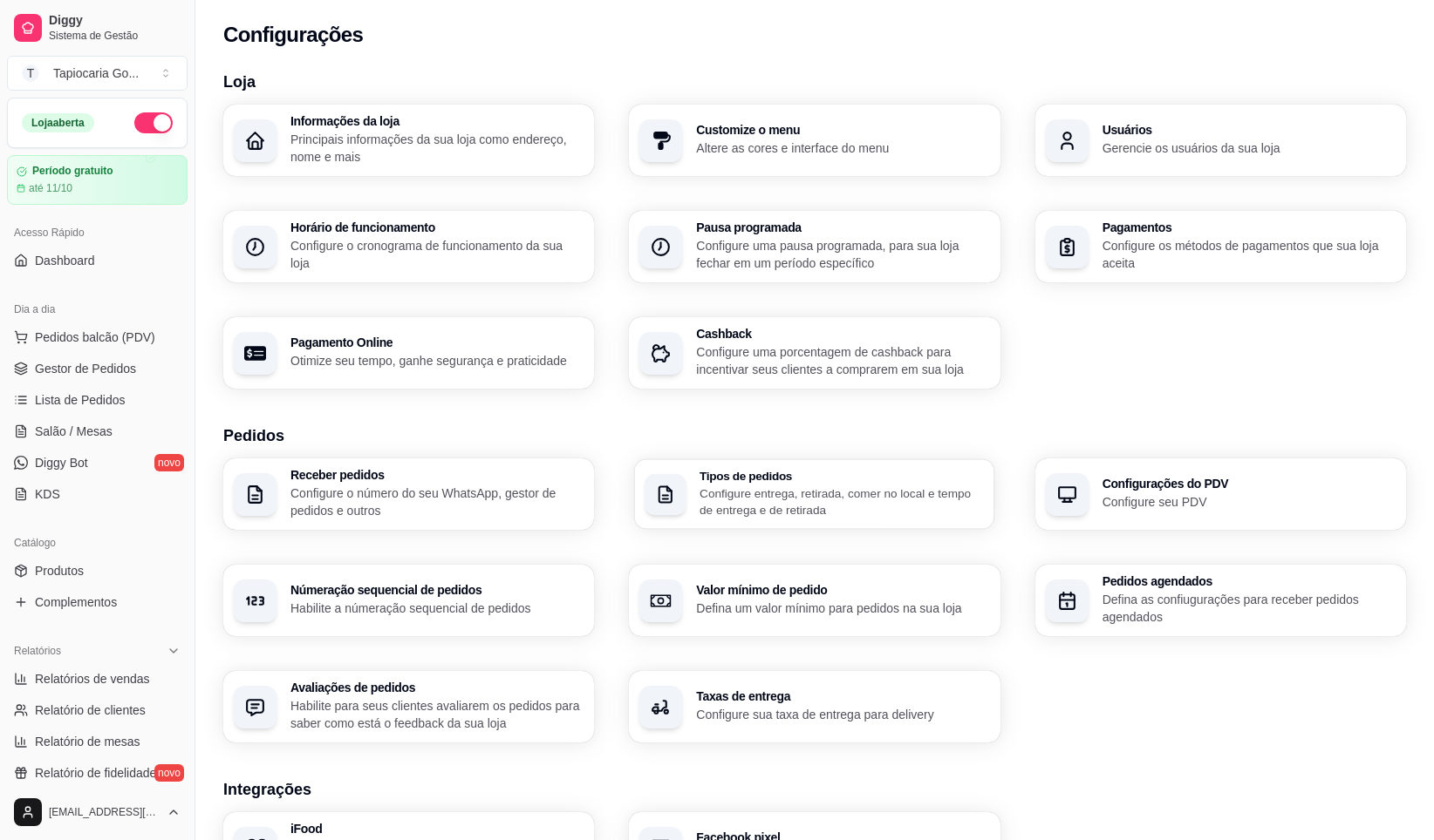
click at [861, 477] on h3 "Tipos de pedidos" at bounding box center [841, 477] width 285 height 13
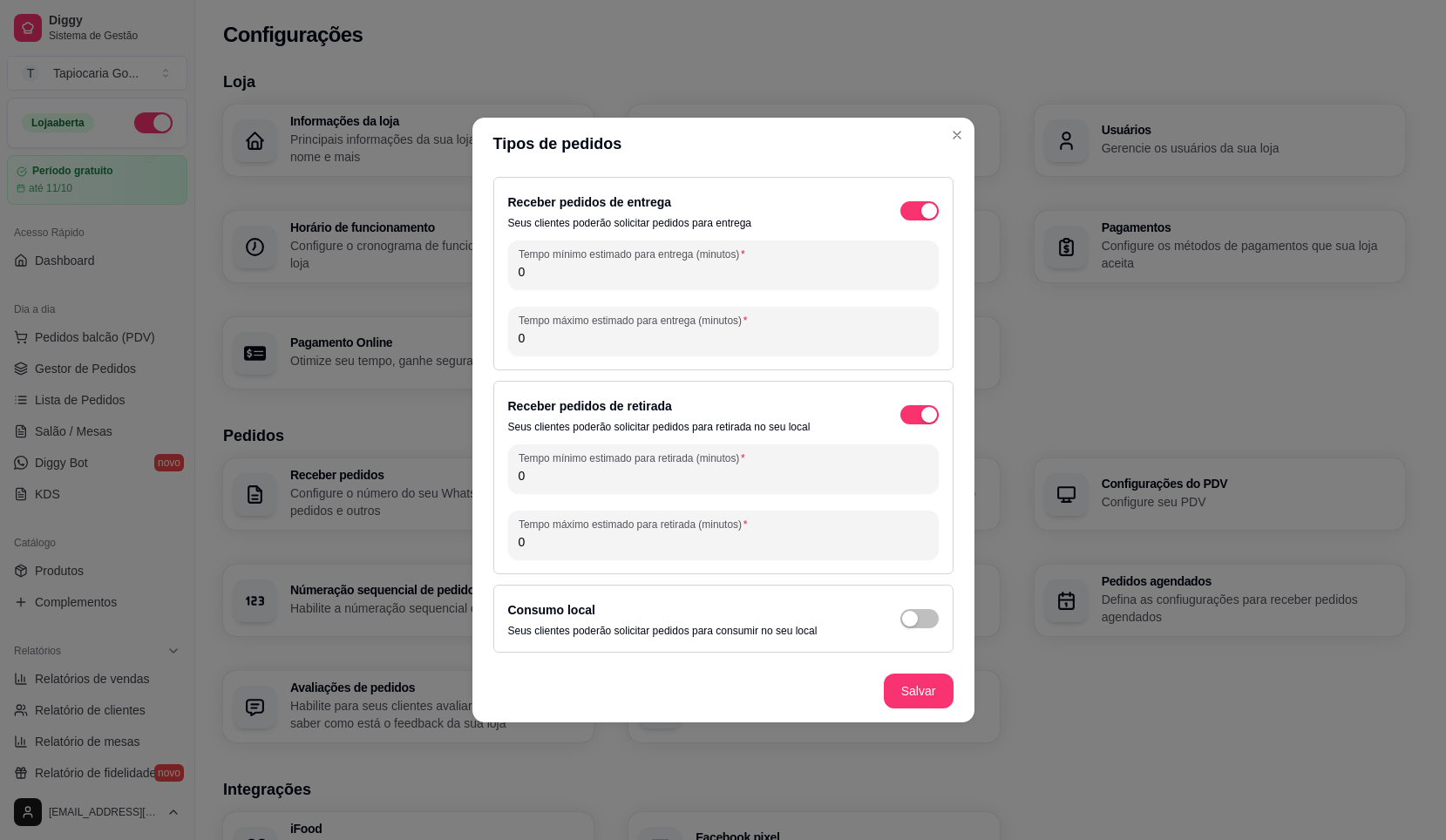
drag, startPoint x: 688, startPoint y: 274, endPoint x: 693, endPoint y: 283, distance: 10.3
click at [691, 283] on div "Tempo mínimo estimado para entrega (minutos) 0" at bounding box center [723, 265] width 431 height 48
type input "0"
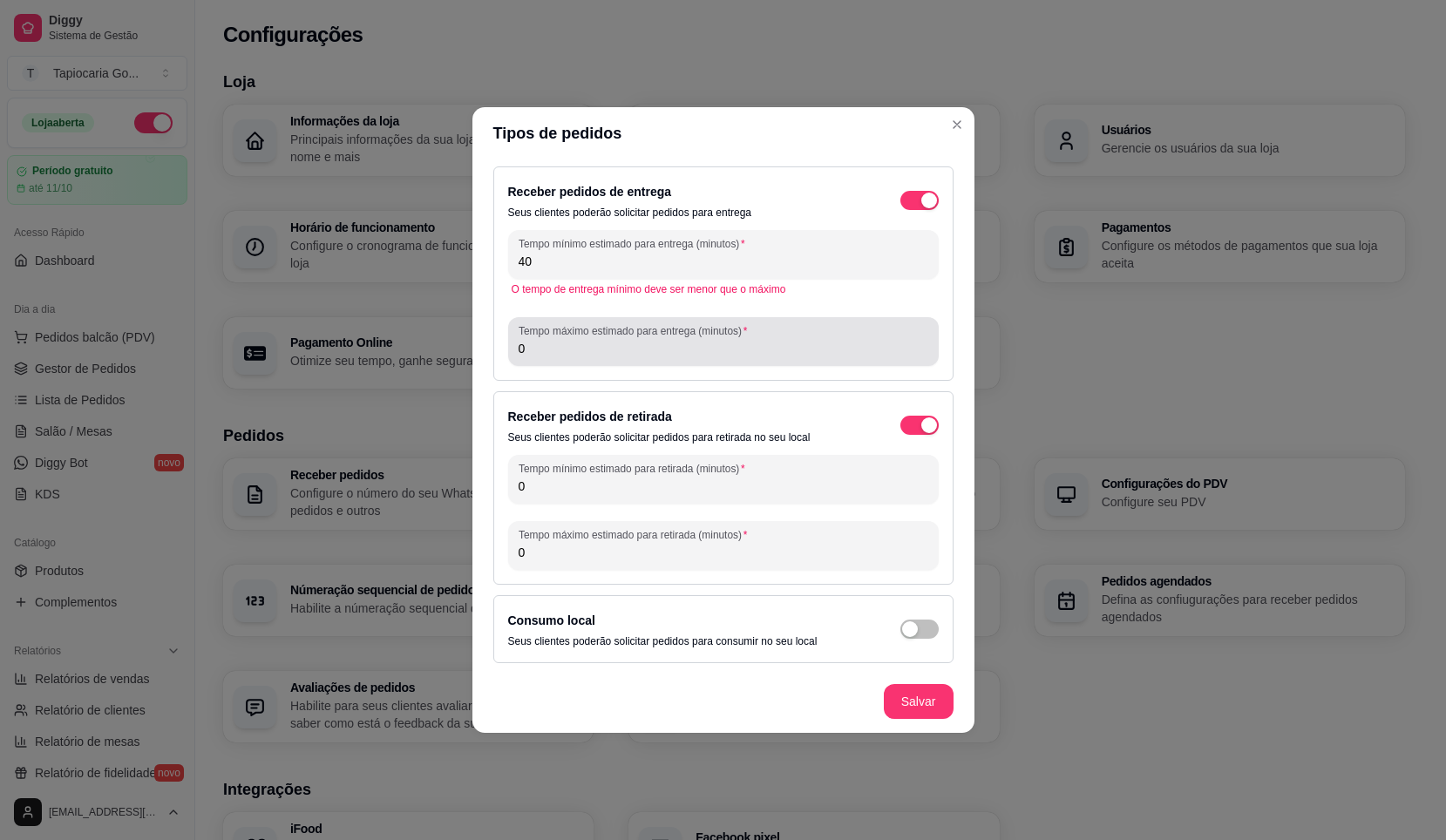
type input "40"
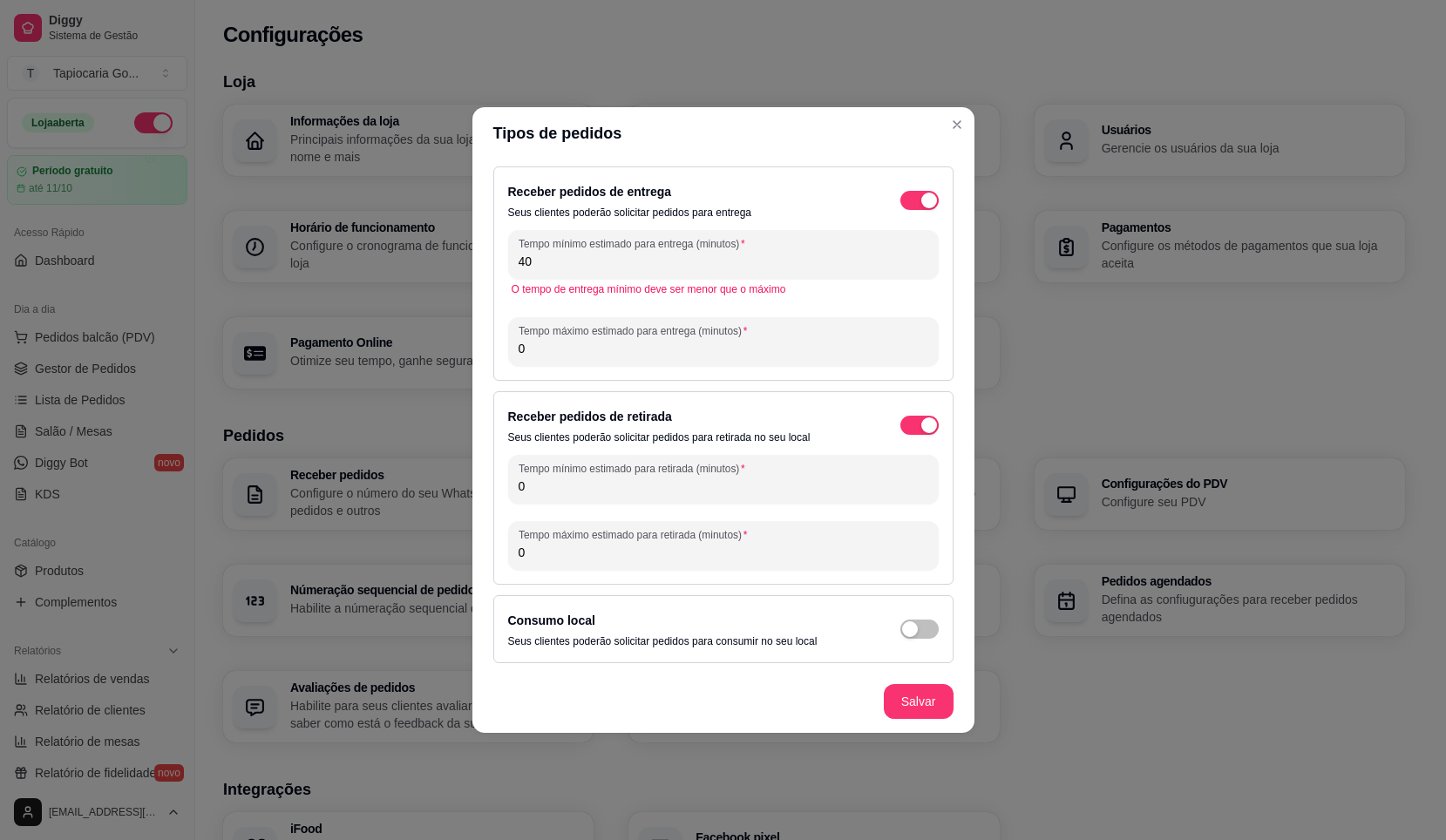
click at [618, 341] on input "0" at bounding box center [723, 348] width 410 height 17
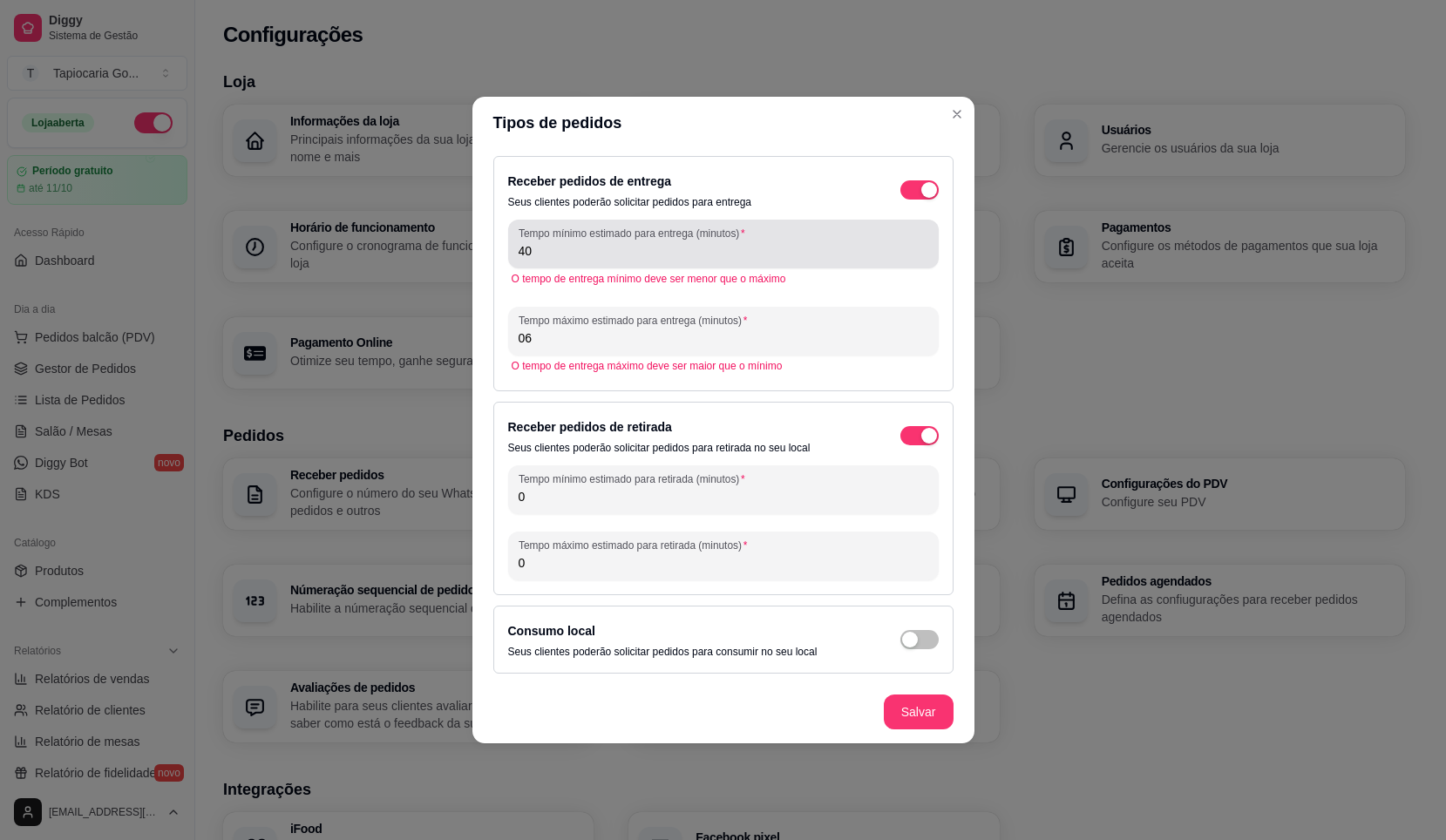
type input "0"
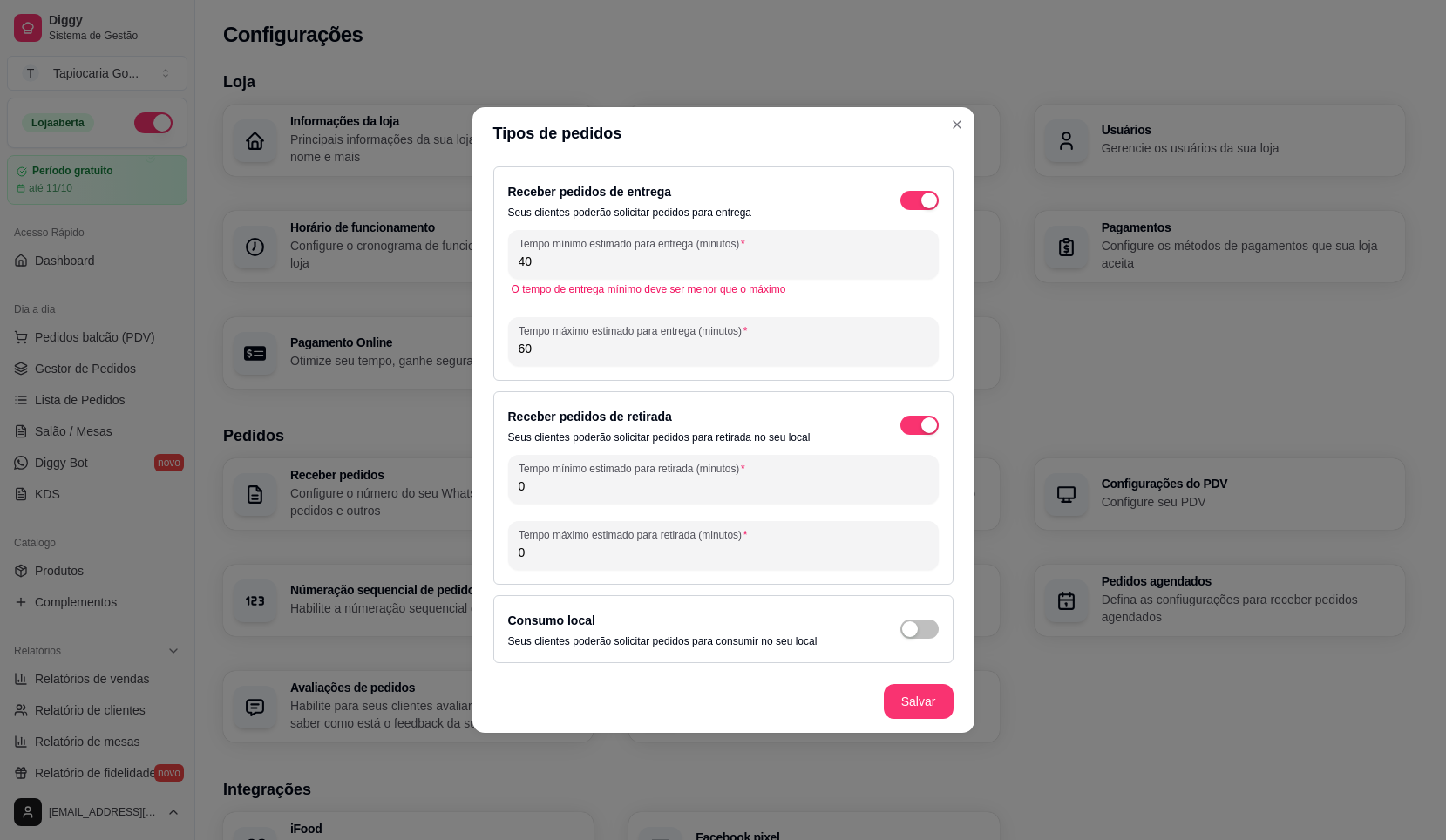
type input "60"
click at [698, 373] on div "Receber pedidos de entrega Seus clientes poderão solicitar pedidos para entrega…" at bounding box center [723, 274] width 460 height 214
click at [743, 389] on div "Receber pedidos de entrega Seus clientes poderão solicitar pedidos para entrega…" at bounding box center [723, 415] width 503 height 511
click at [739, 354] on input "60" at bounding box center [723, 348] width 410 height 17
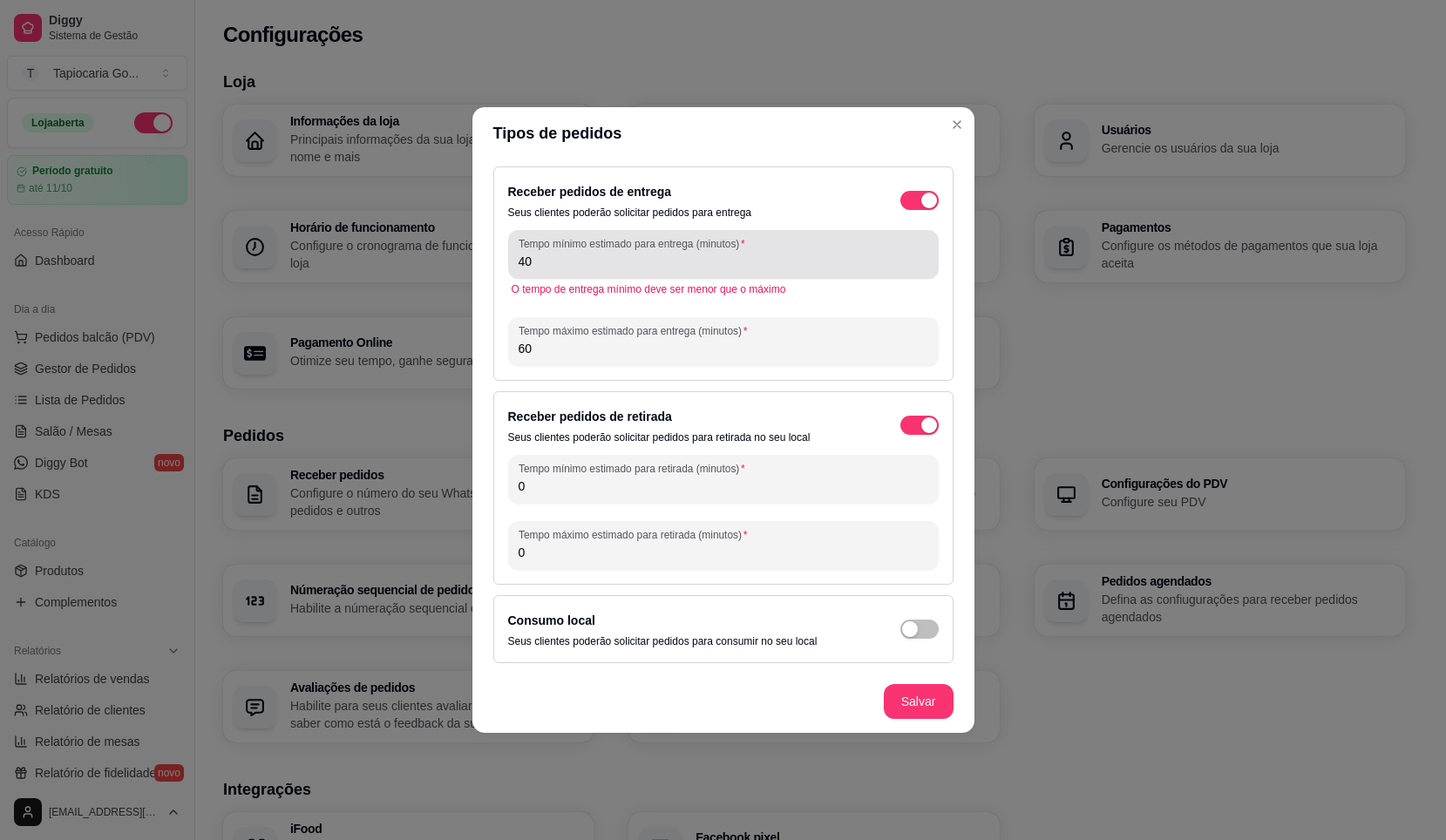
click at [640, 249] on label "Tempo mínimo estimado para entrega (minutos)" at bounding box center [635, 243] width 232 height 15
click at [640, 253] on input "40" at bounding box center [723, 261] width 410 height 17
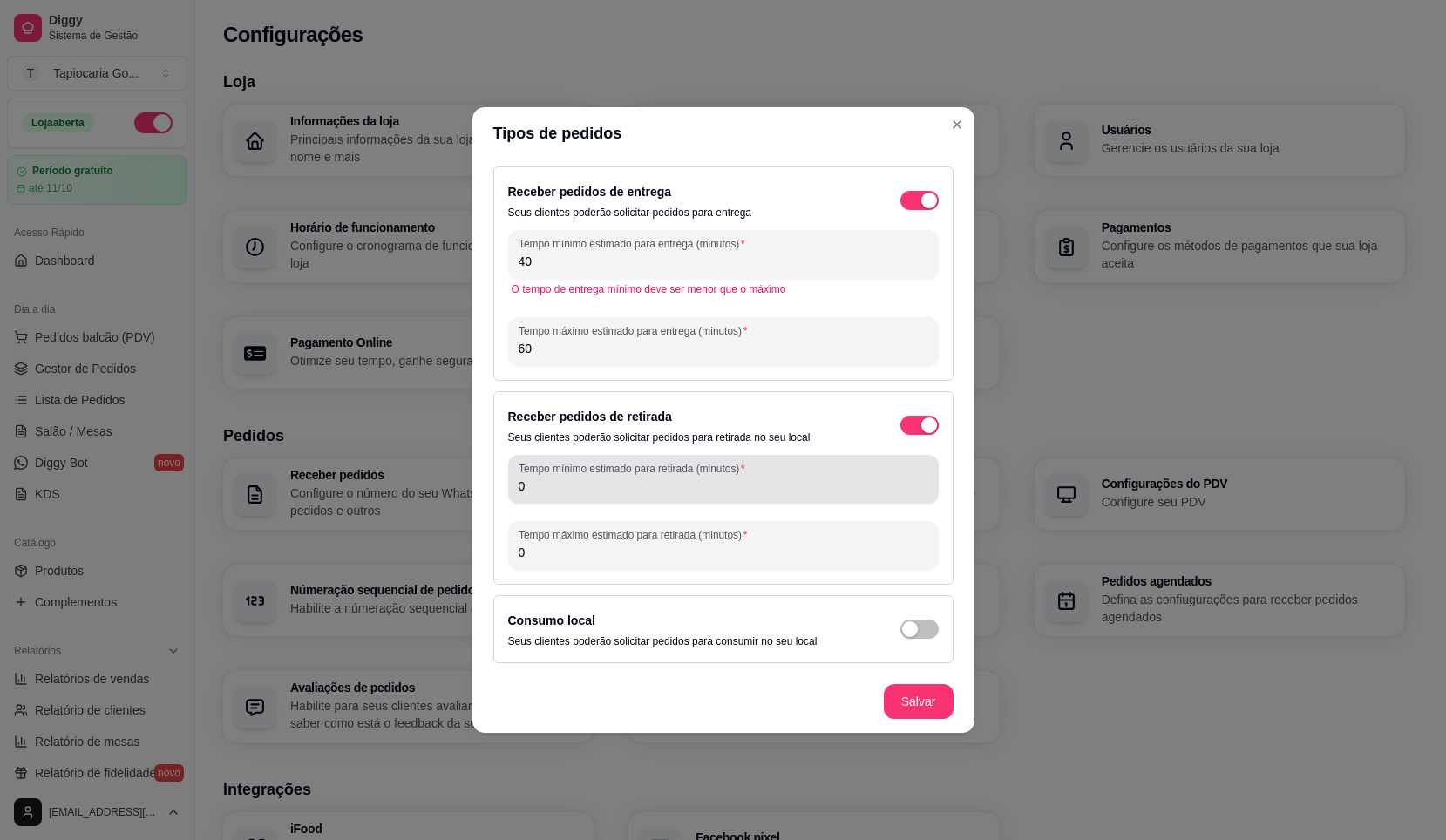
click at [714, 503] on div "Tempo mínimo estimado para retirada (minutos) 0" at bounding box center [723, 479] width 431 height 48
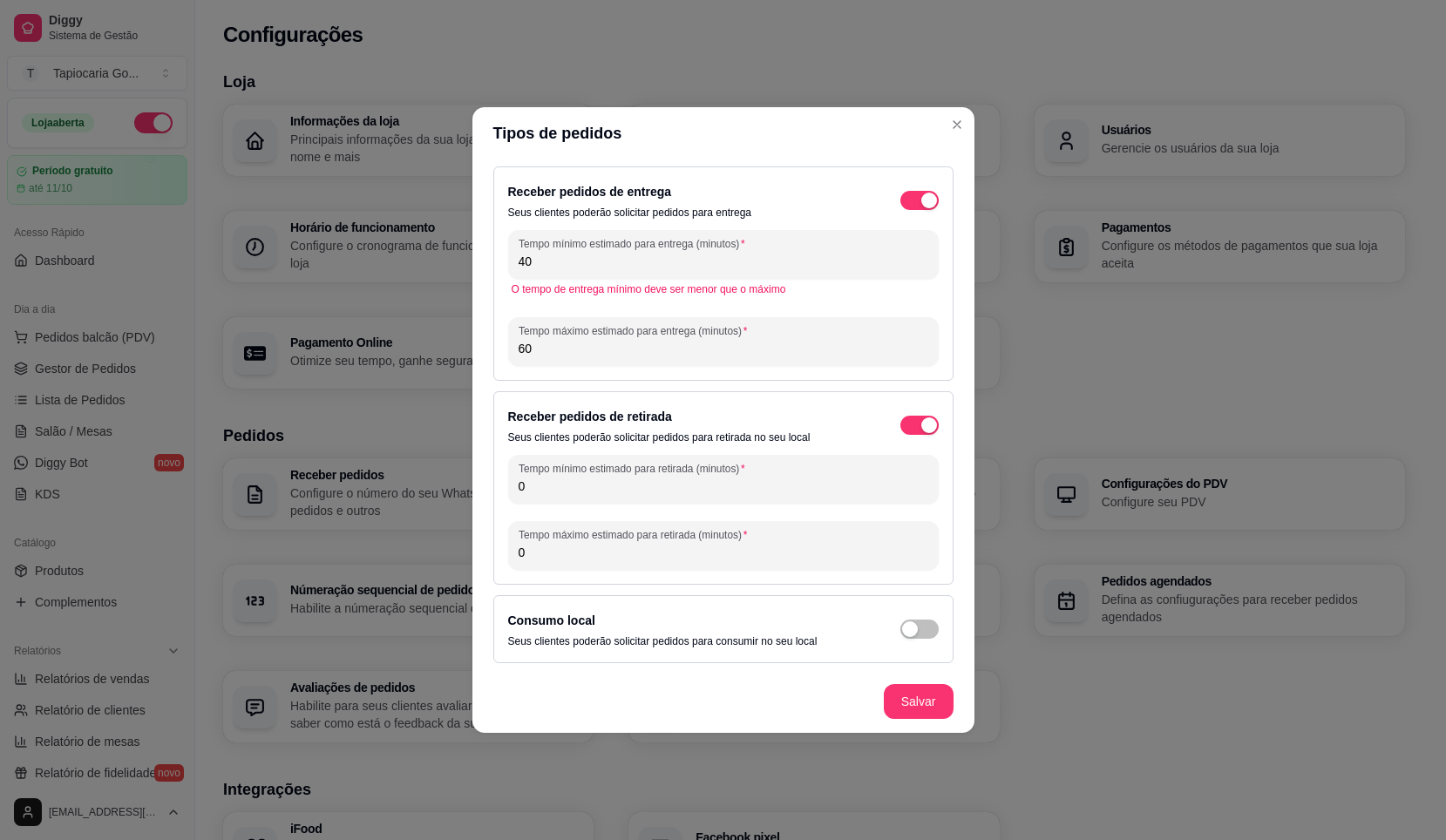
click at [664, 483] on input "0" at bounding box center [723, 486] width 410 height 17
type input "0"
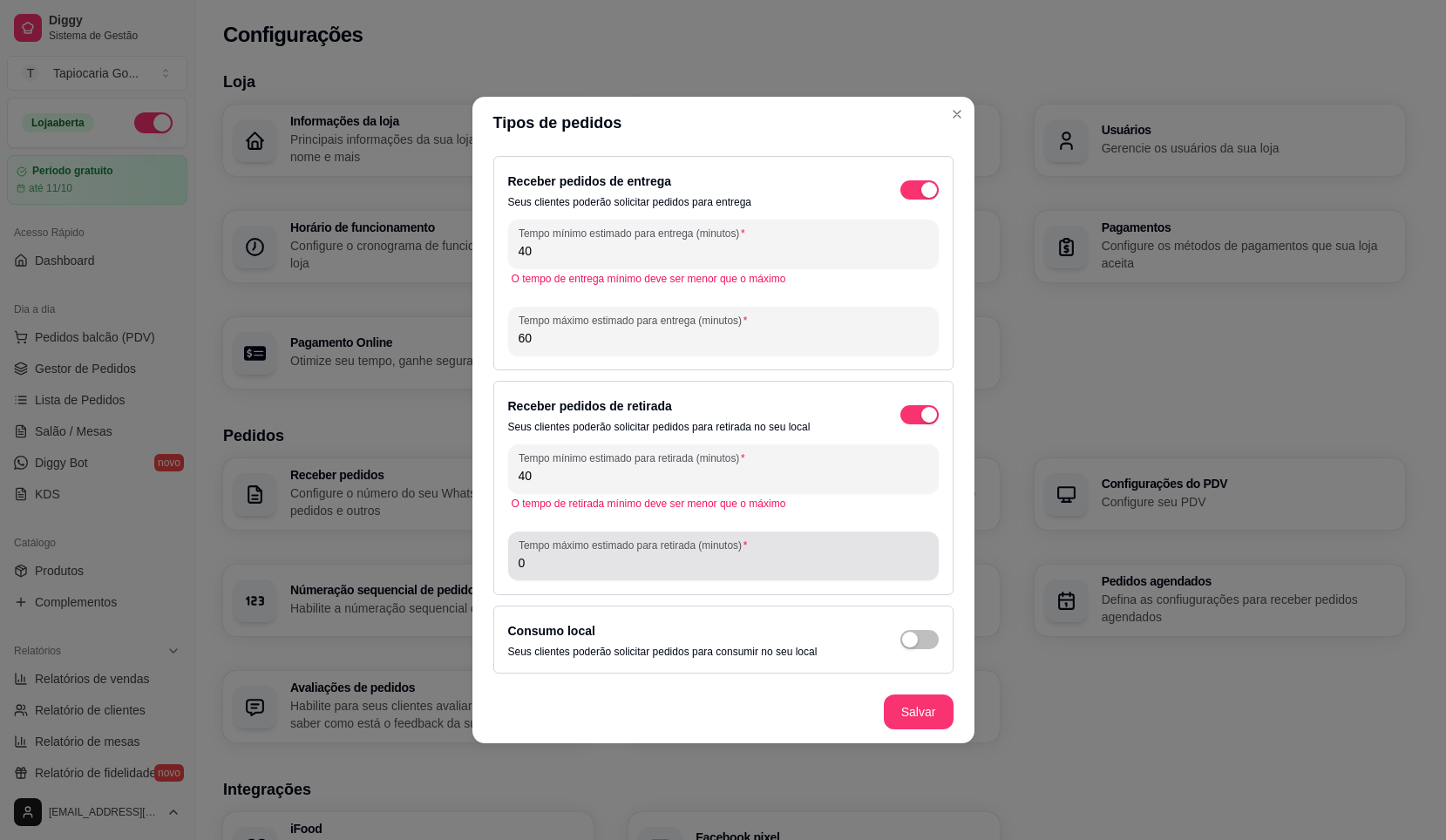
type input "40"
click at [722, 568] on input "0" at bounding box center [723, 563] width 410 height 17
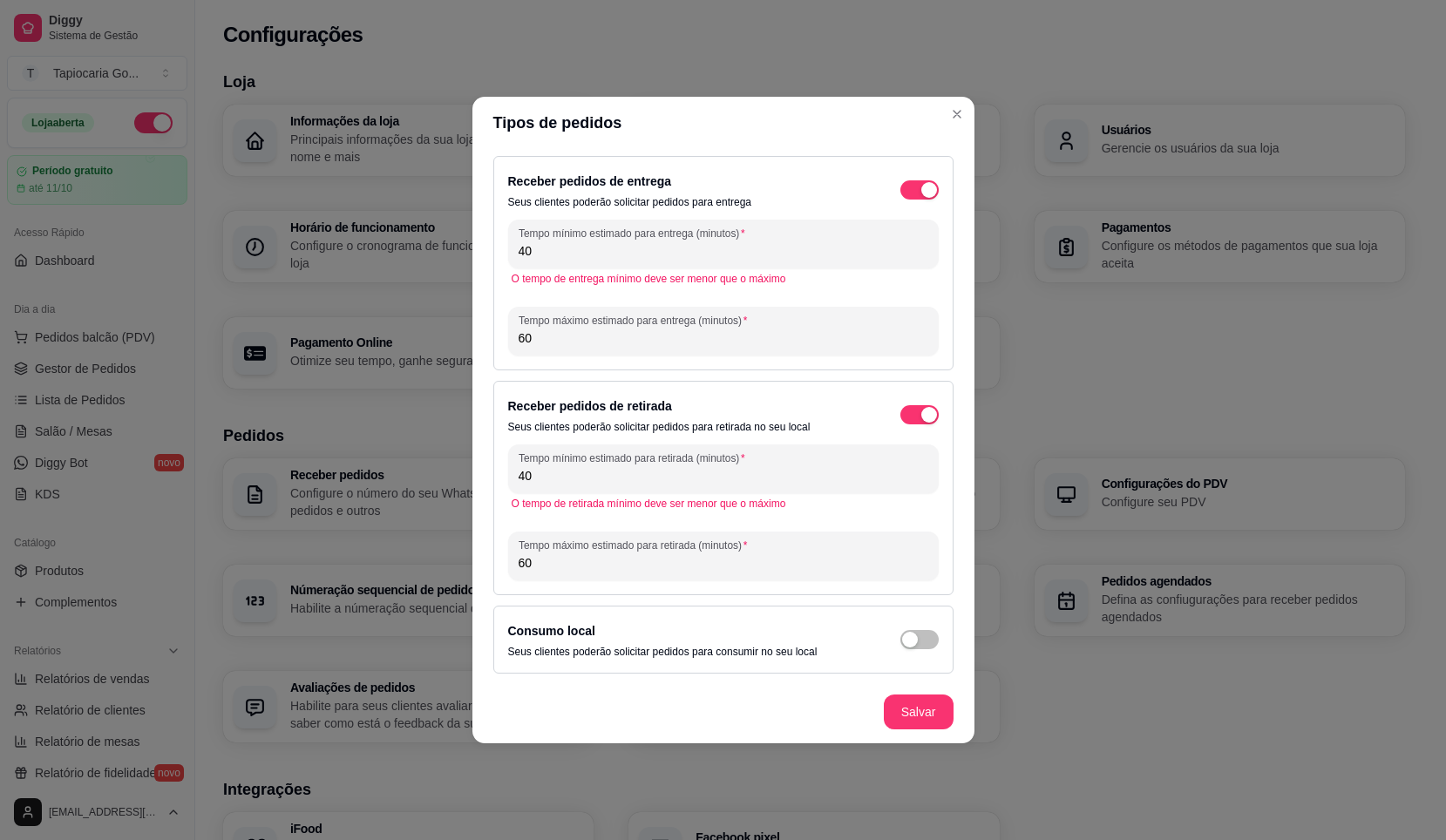
click at [835, 560] on input "60" at bounding box center [723, 563] width 410 height 17
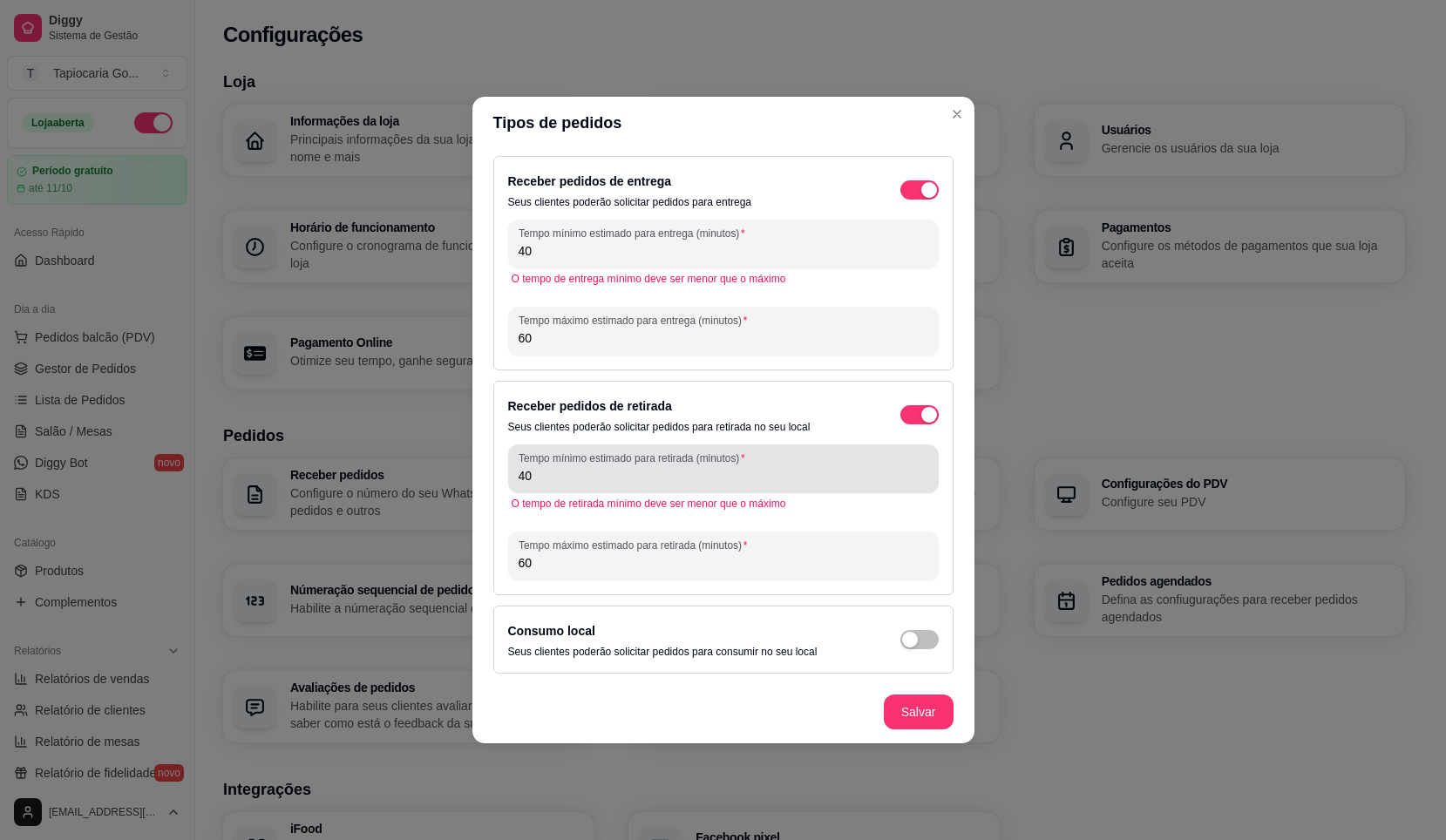
type input "60"
click at [707, 471] on input "40" at bounding box center [723, 476] width 410 height 17
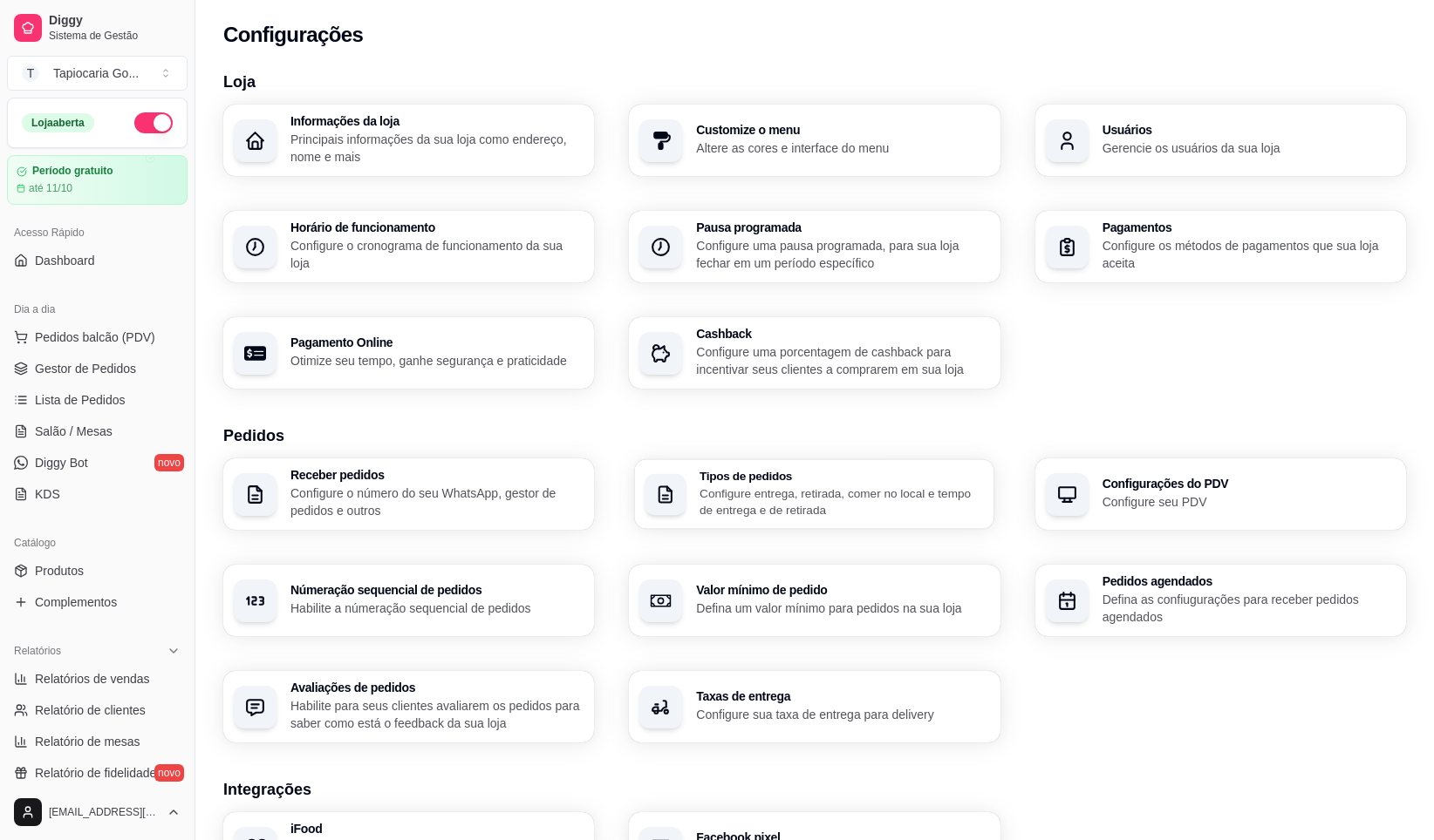
click at [864, 529] on div "Tipos de pedidos Configure entrega, retirada, comer no local e tempo de entrega…" at bounding box center [814, 494] width 360 height 70
click at [825, 588] on h3 "Valor mínimo de pedido" at bounding box center [841, 591] width 285 height 13
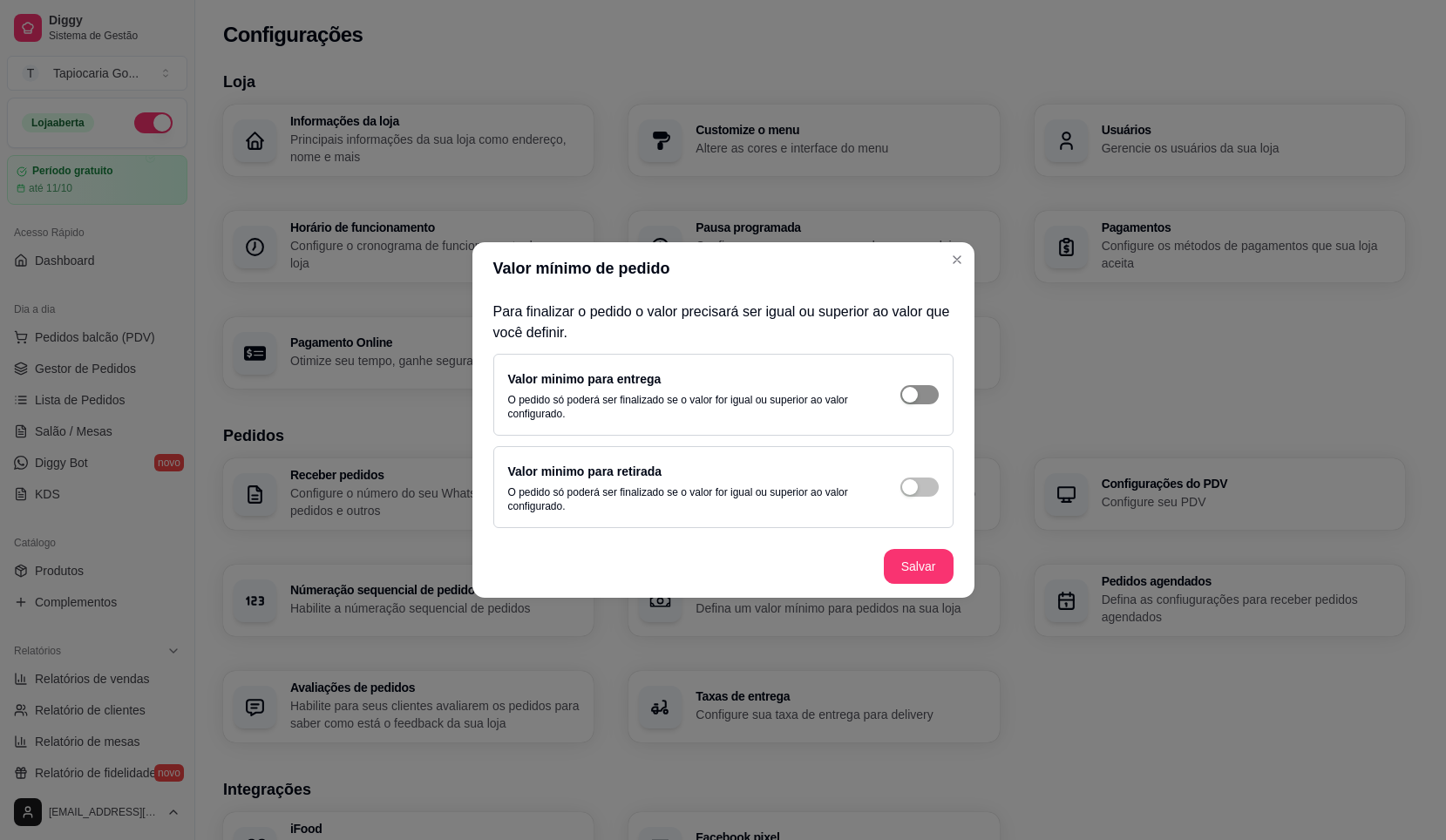
click at [923, 393] on span "button" at bounding box center [919, 394] width 39 height 19
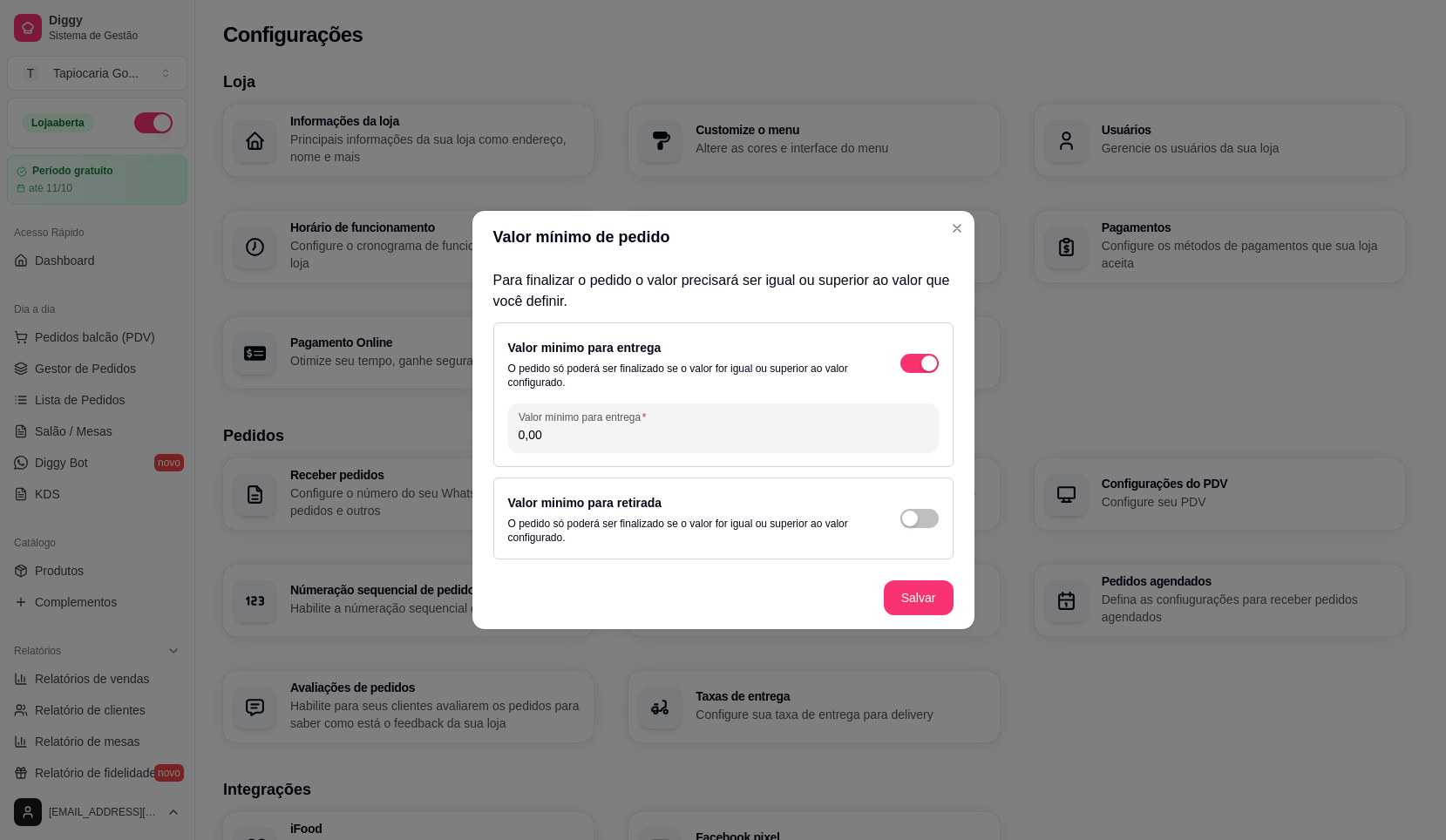
click at [916, 494] on div "Valor minimo para retirada O pedido só poderá ser finalizado se o valor for igu…" at bounding box center [723, 519] width 431 height 52
click at [908, 521] on div "button" at bounding box center [909, 518] width 15 height 15
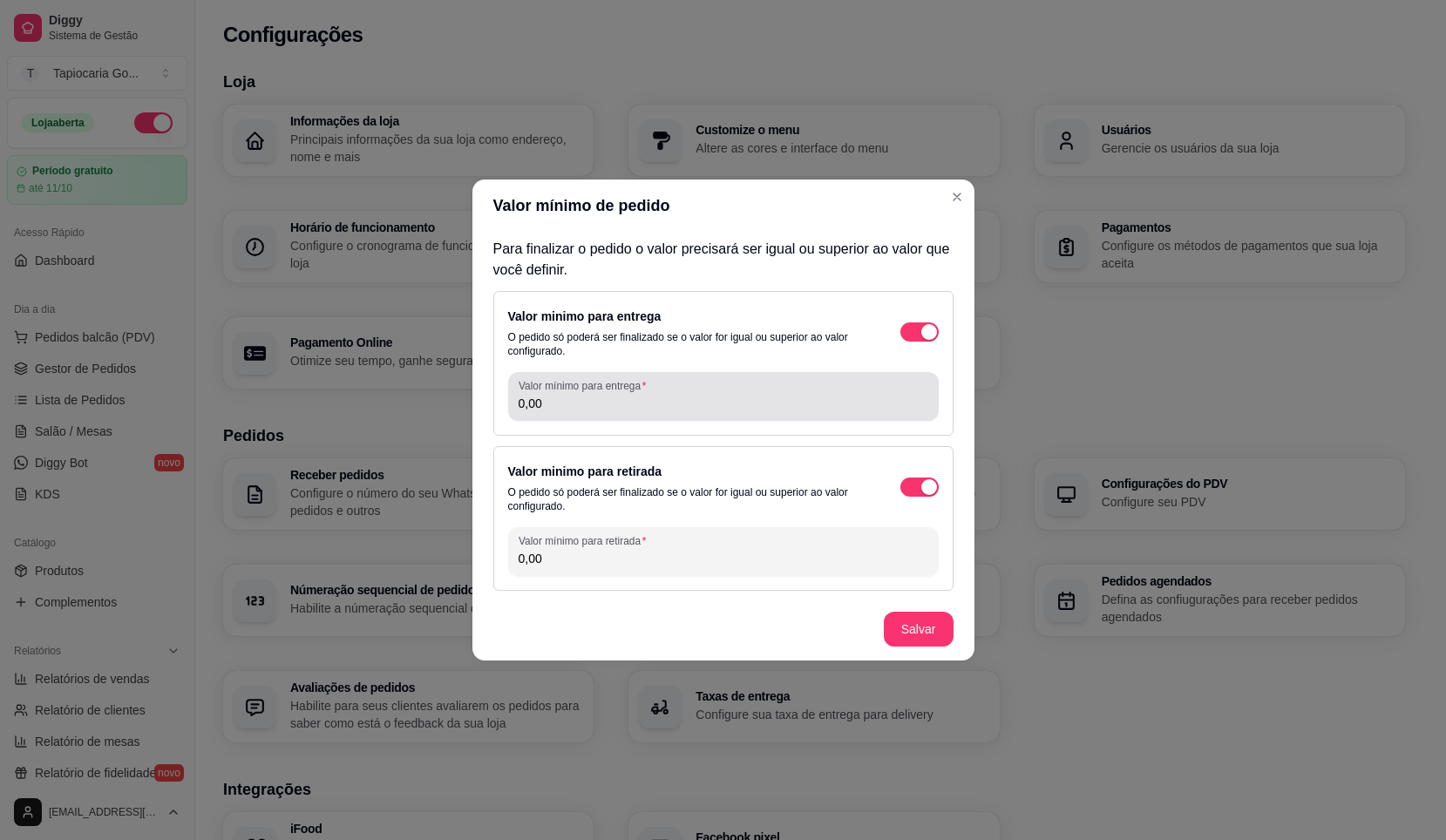
click at [711, 413] on div "0,00" at bounding box center [723, 397] width 410 height 35
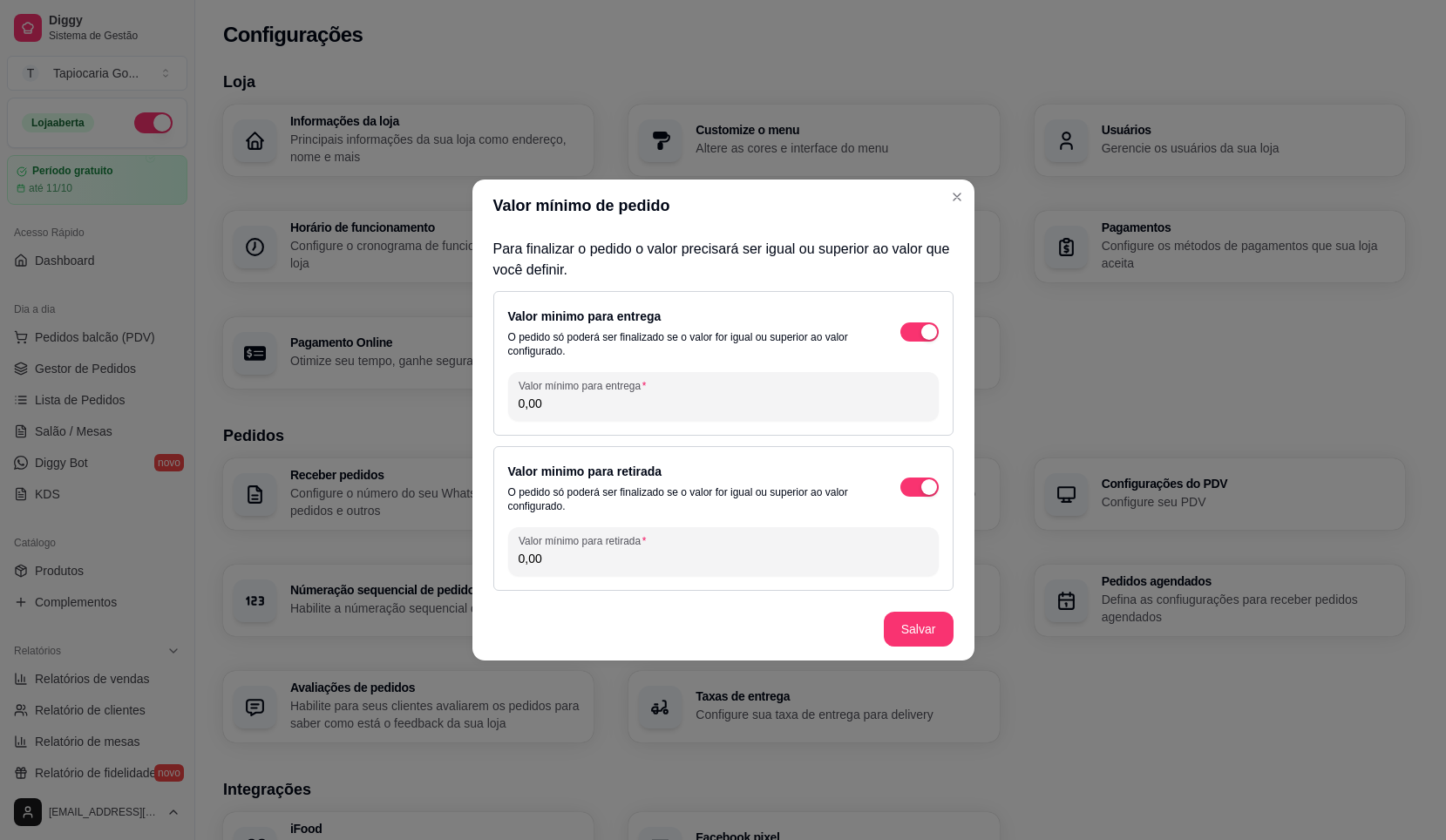
click at [658, 410] on input "0,00" at bounding box center [723, 403] width 410 height 17
type input "10,00"
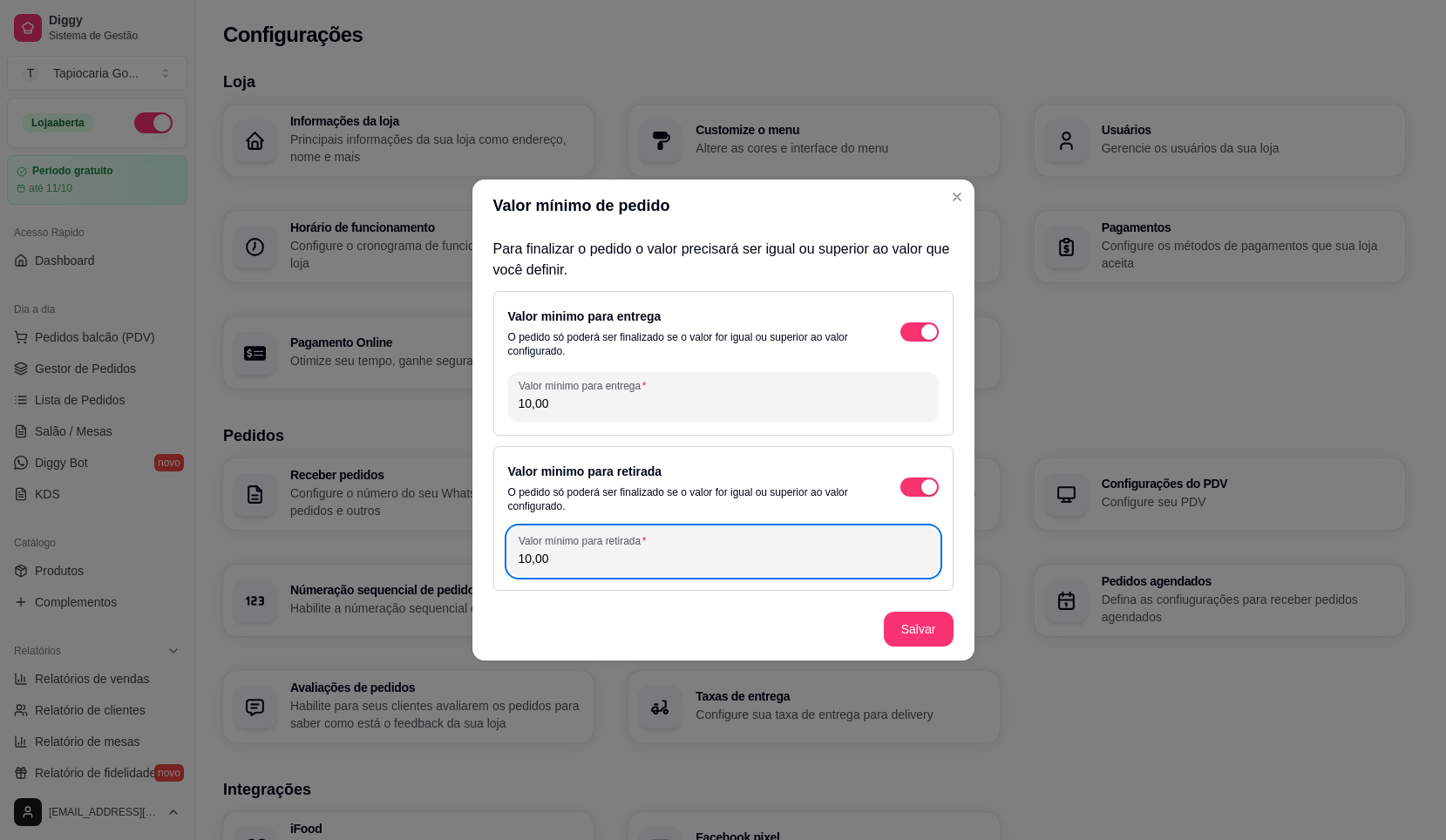
type input "10,00"
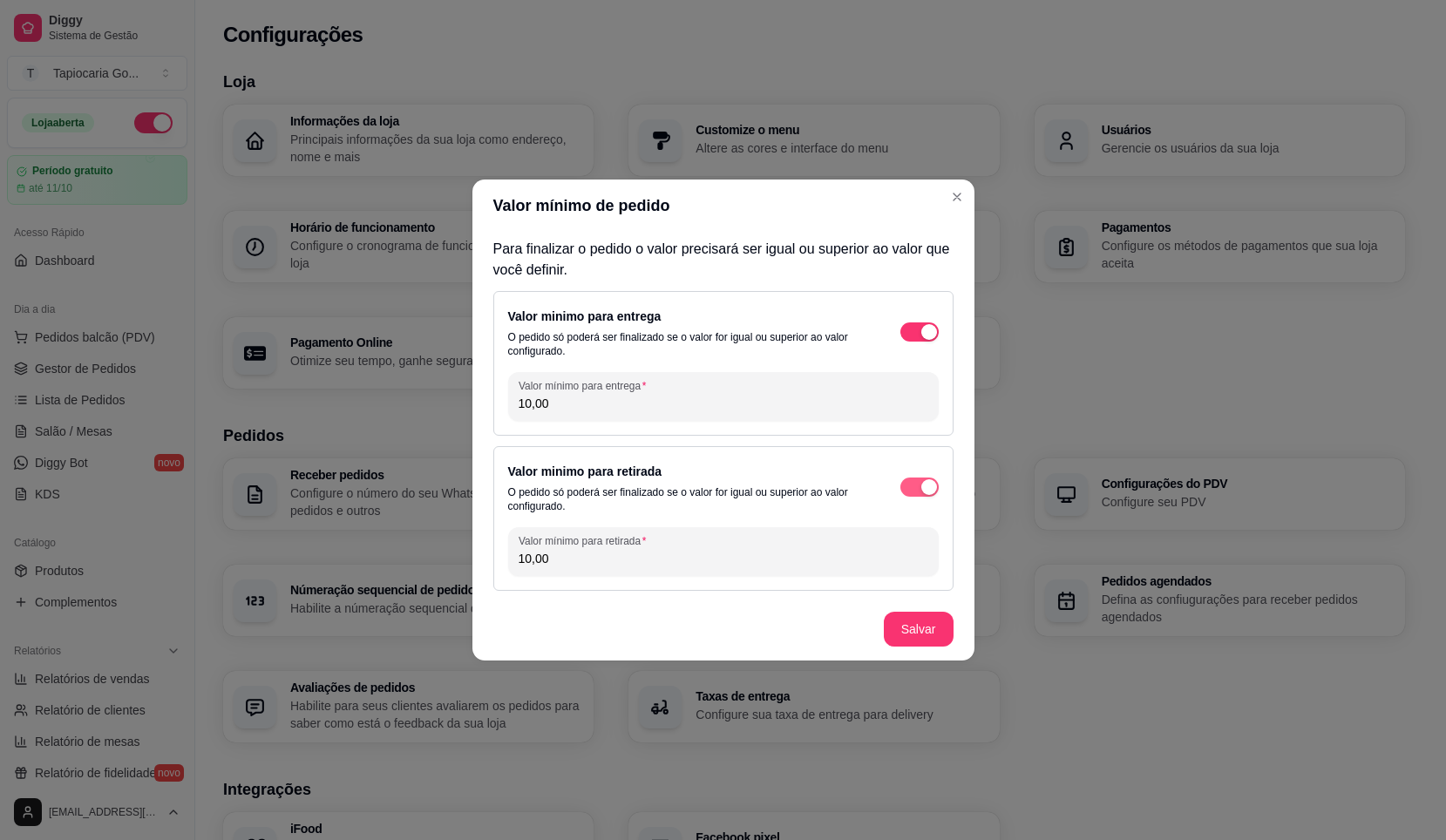
click at [909, 484] on span "button" at bounding box center [919, 486] width 39 height 19
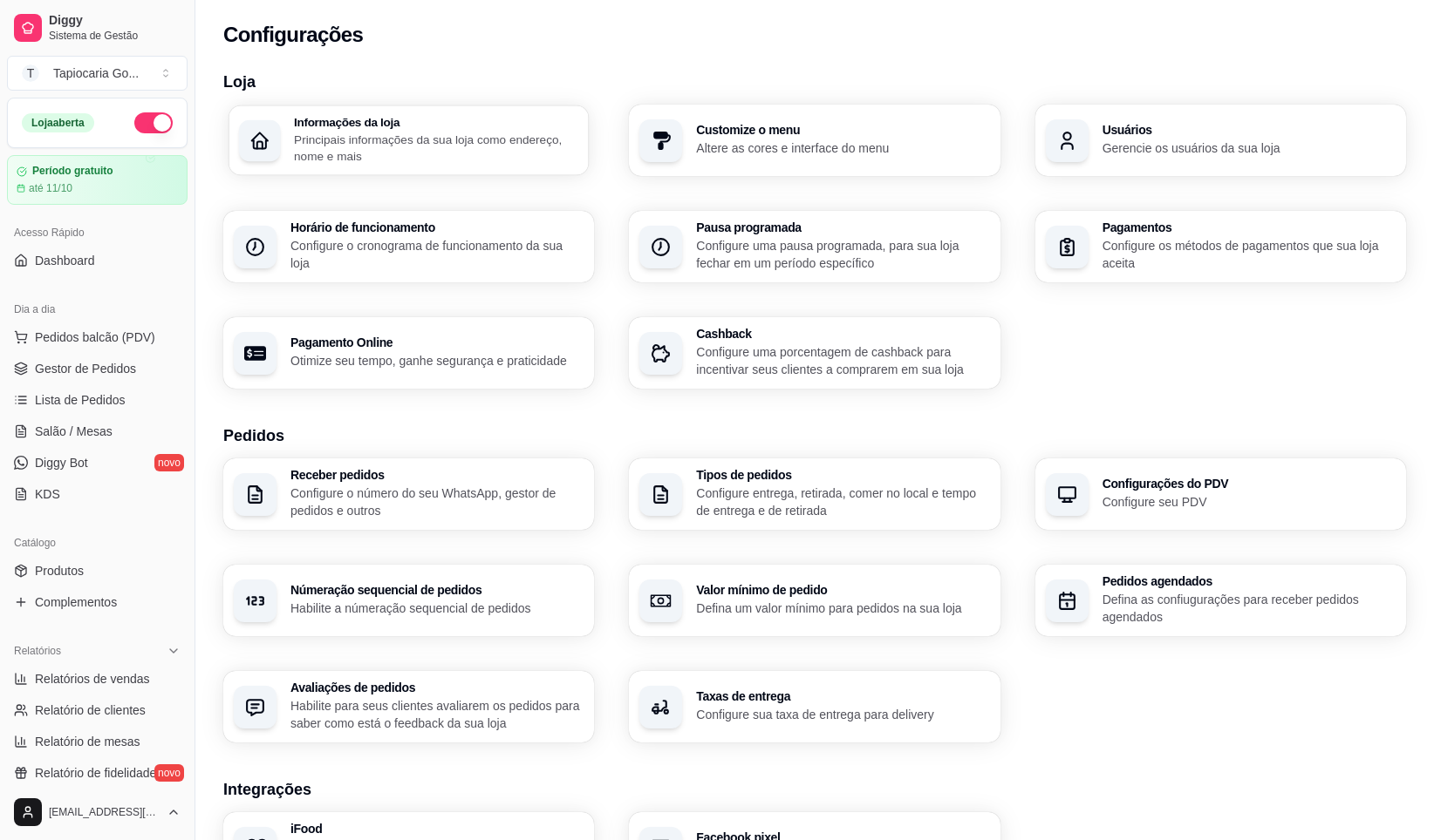
click at [400, 145] on p "Principais informações da sua loja como endereço, nome e mais" at bounding box center [435, 148] width 285 height 34
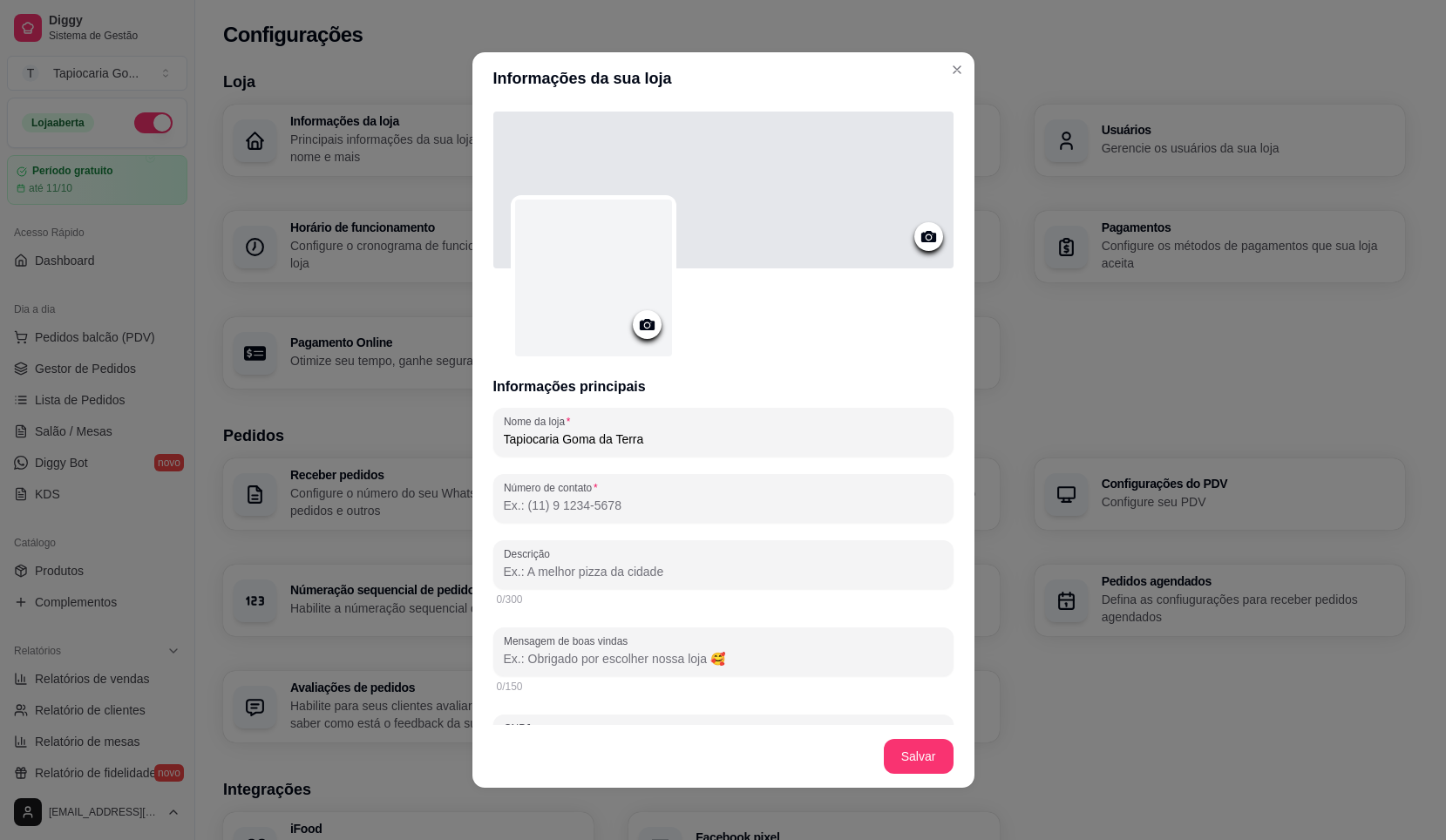
click at [616, 283] on div at bounding box center [593, 277] width 157 height 157
click at [582, 294] on div at bounding box center [593, 277] width 157 height 157
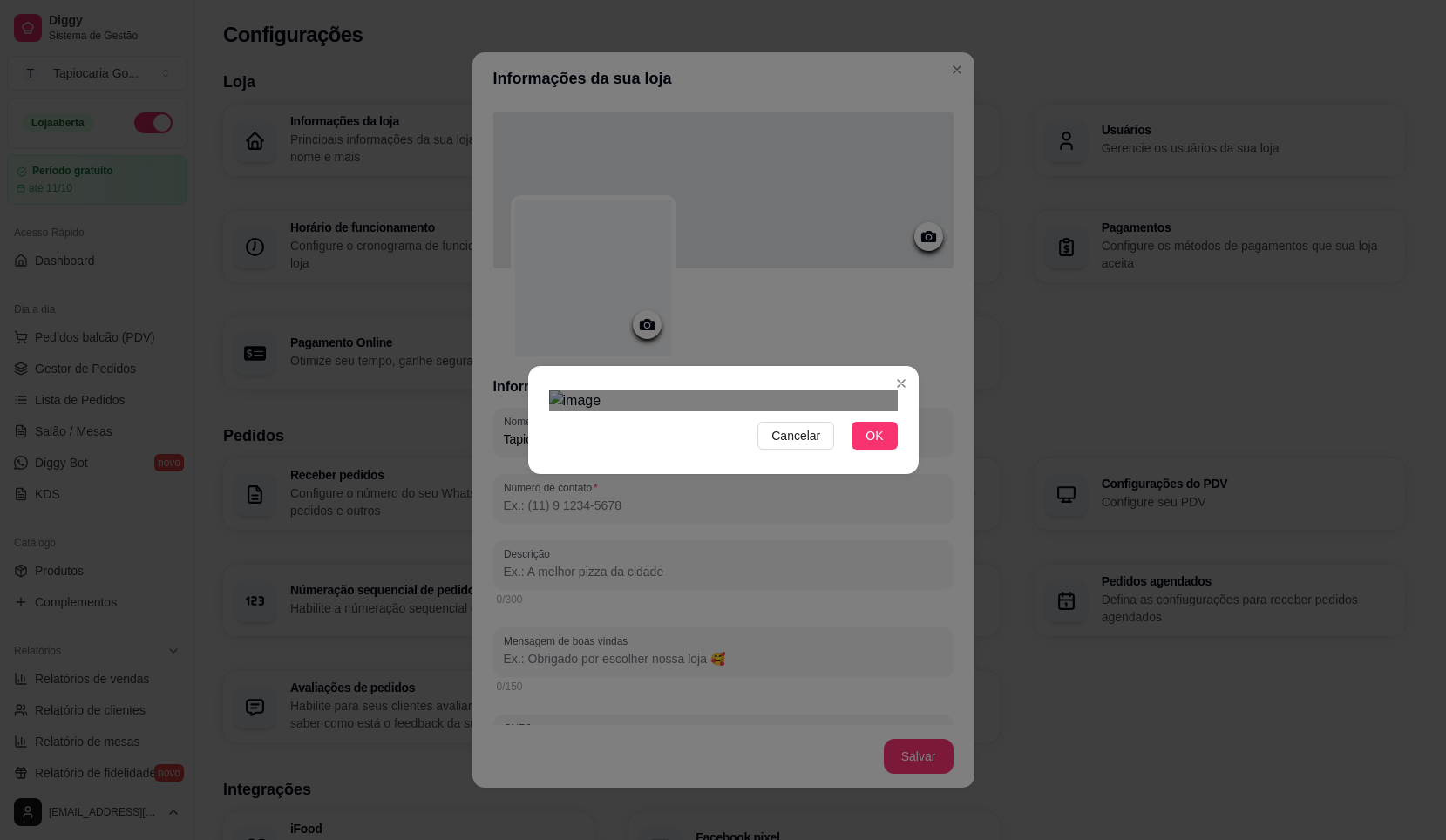
click at [721, 609] on div "Use the arrow keys to move the crop selection area" at bounding box center [725, 766] width 314 height 314
click at [870, 411] on div at bounding box center [723, 400] width 349 height 21
click at [822, 608] on div "Use the arrow keys to move the crop selection area" at bounding box center [721, 760] width 306 height 306
click at [875, 445] on span "OK" at bounding box center [874, 435] width 17 height 19
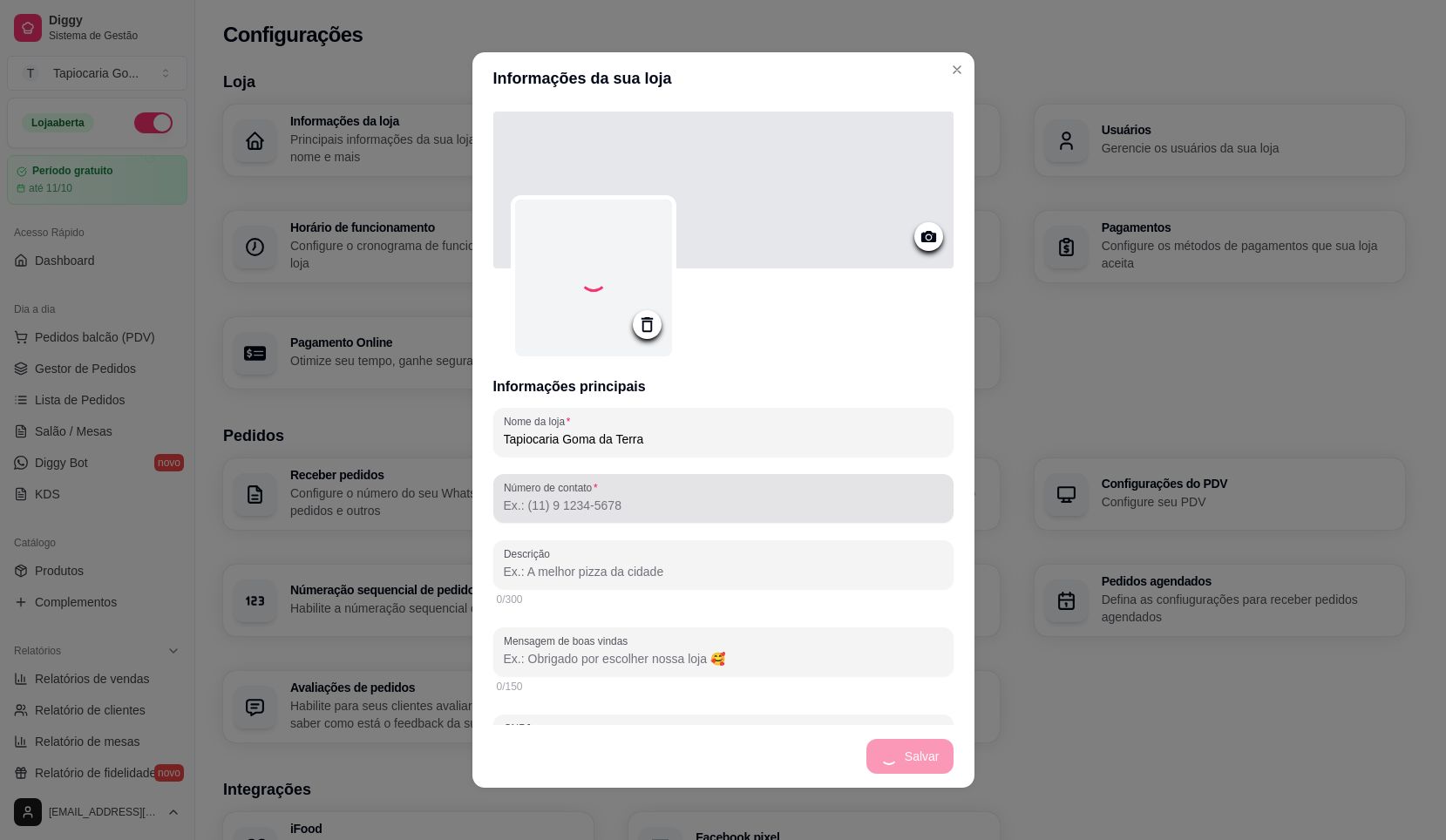
click at [646, 488] on div at bounding box center [723, 498] width 440 height 35
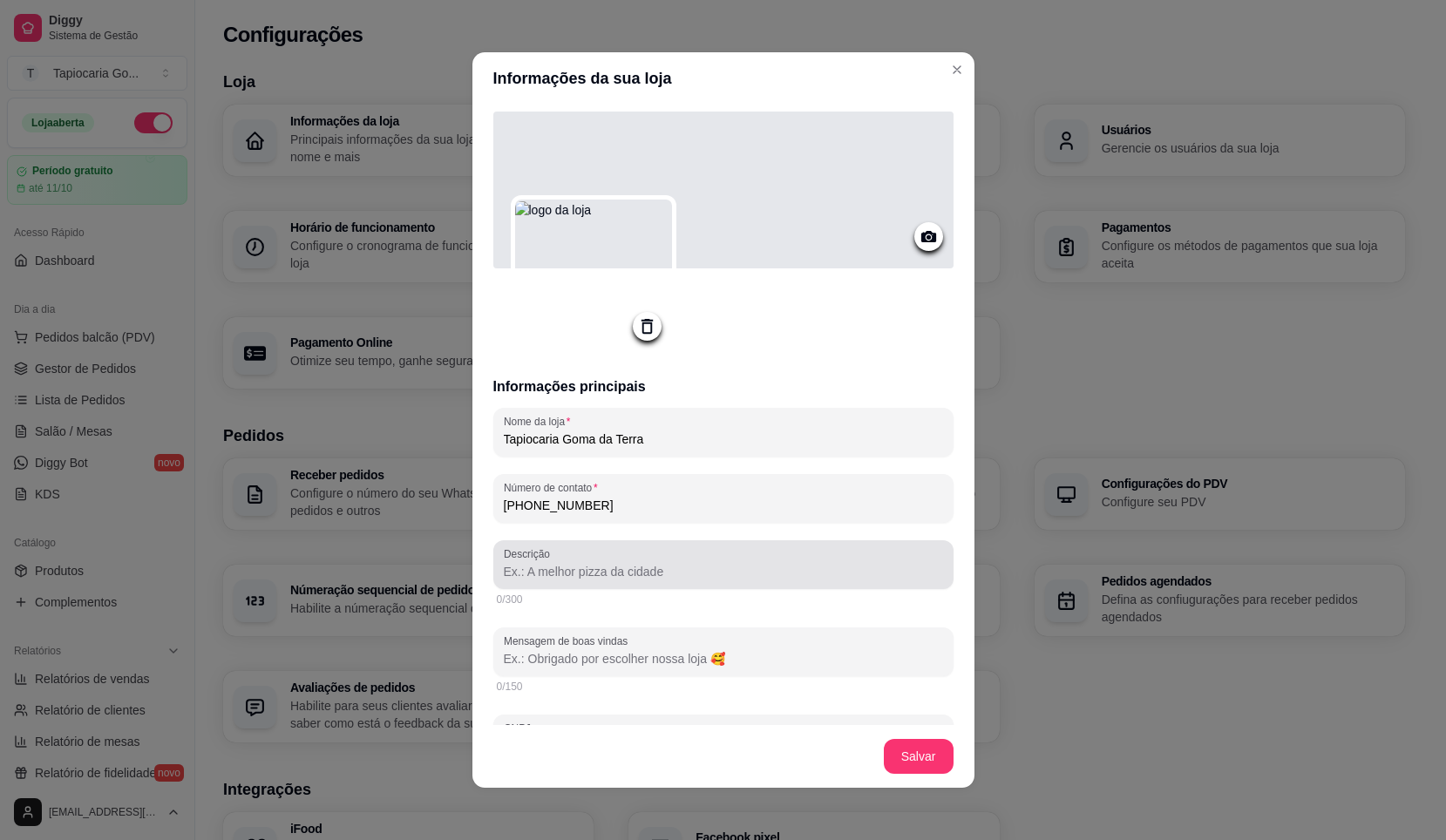
type input "[PHONE_NUMBER]"
click at [662, 573] on input "Descrição" at bounding box center [723, 572] width 440 height 17
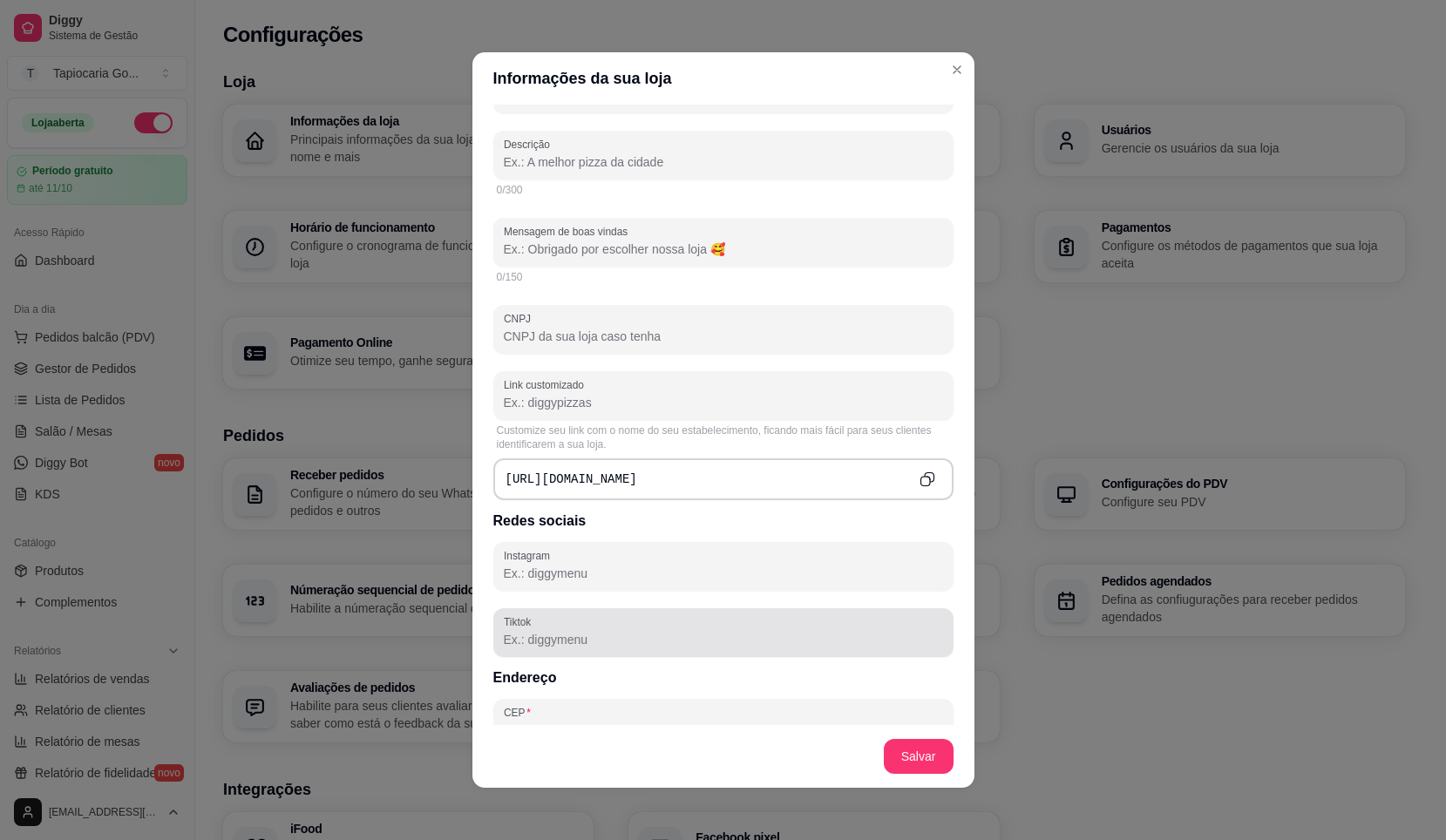
scroll to position [401, 0]
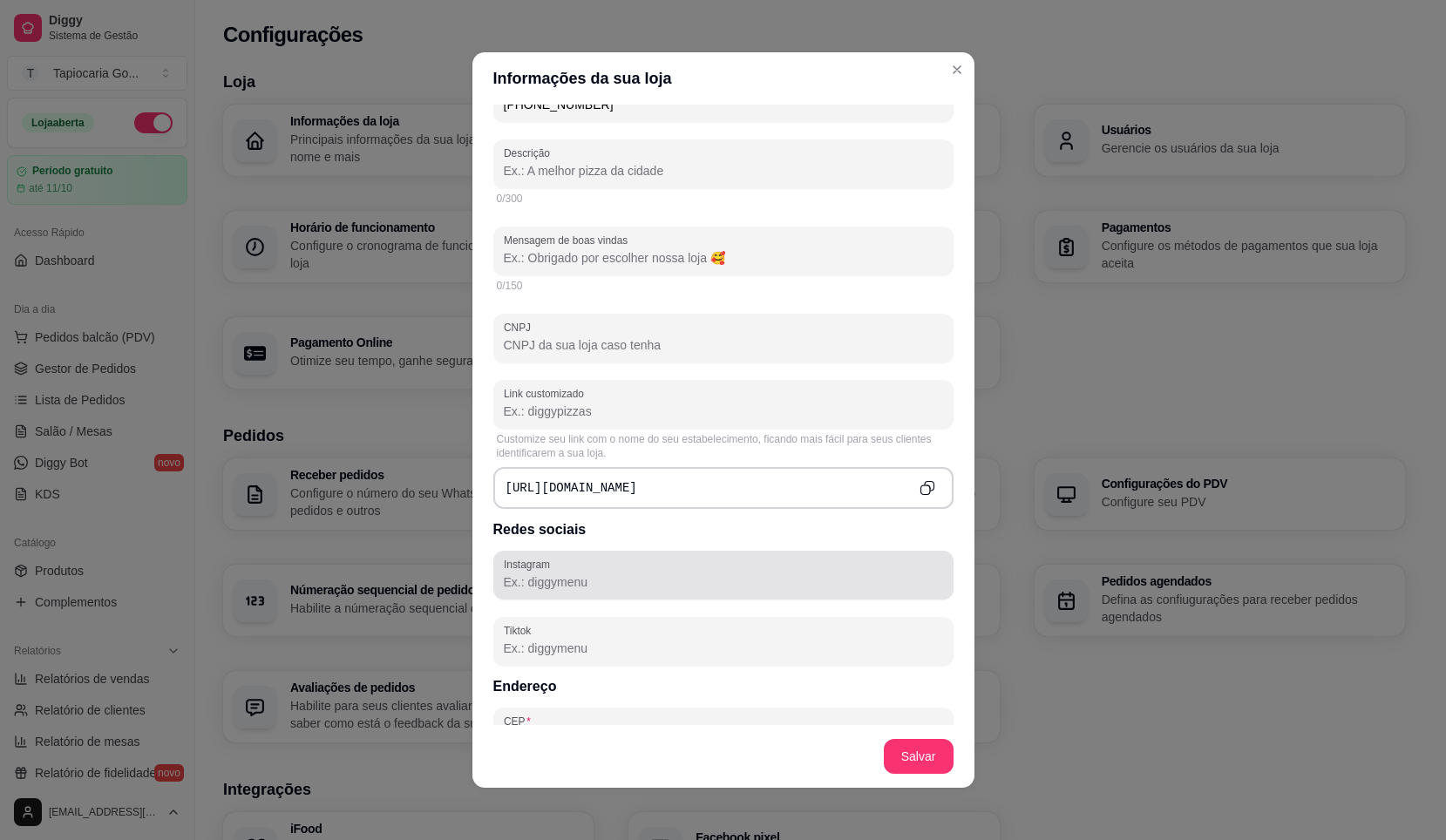
click at [627, 555] on div "Instagram" at bounding box center [723, 575] width 460 height 48
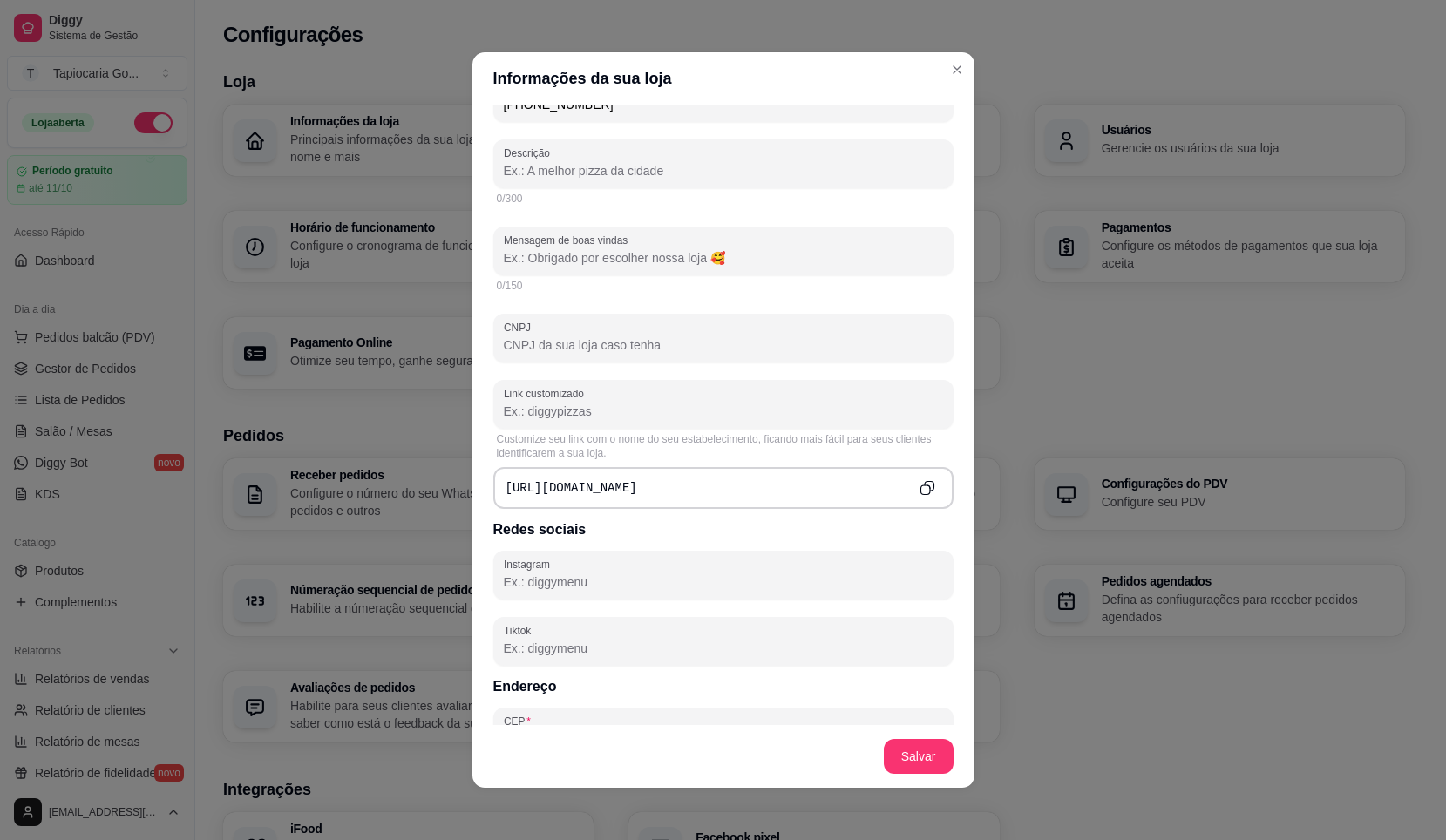
click at [623, 574] on input "Instagram" at bounding box center [723, 582] width 440 height 17
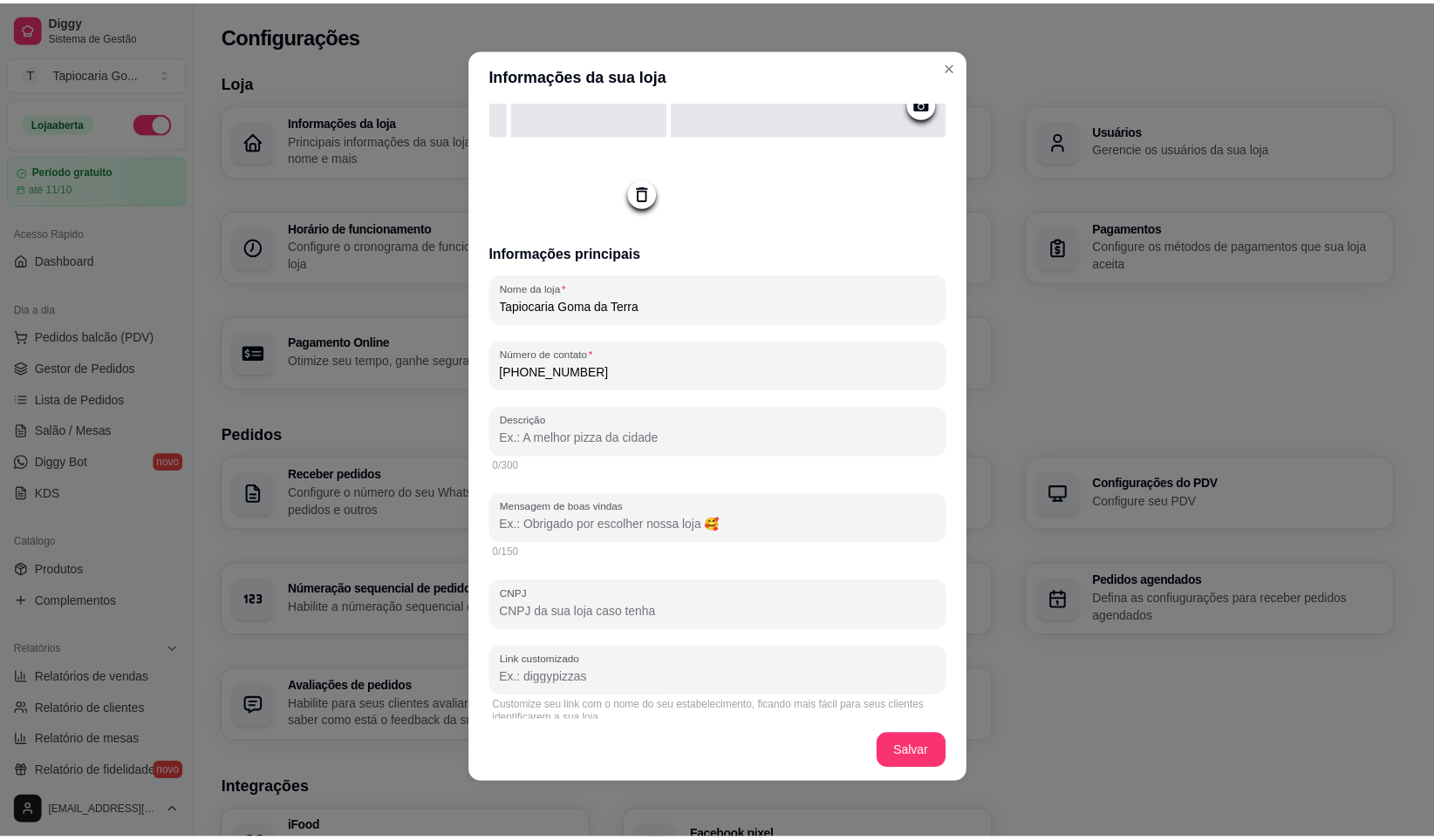
scroll to position [0, 0]
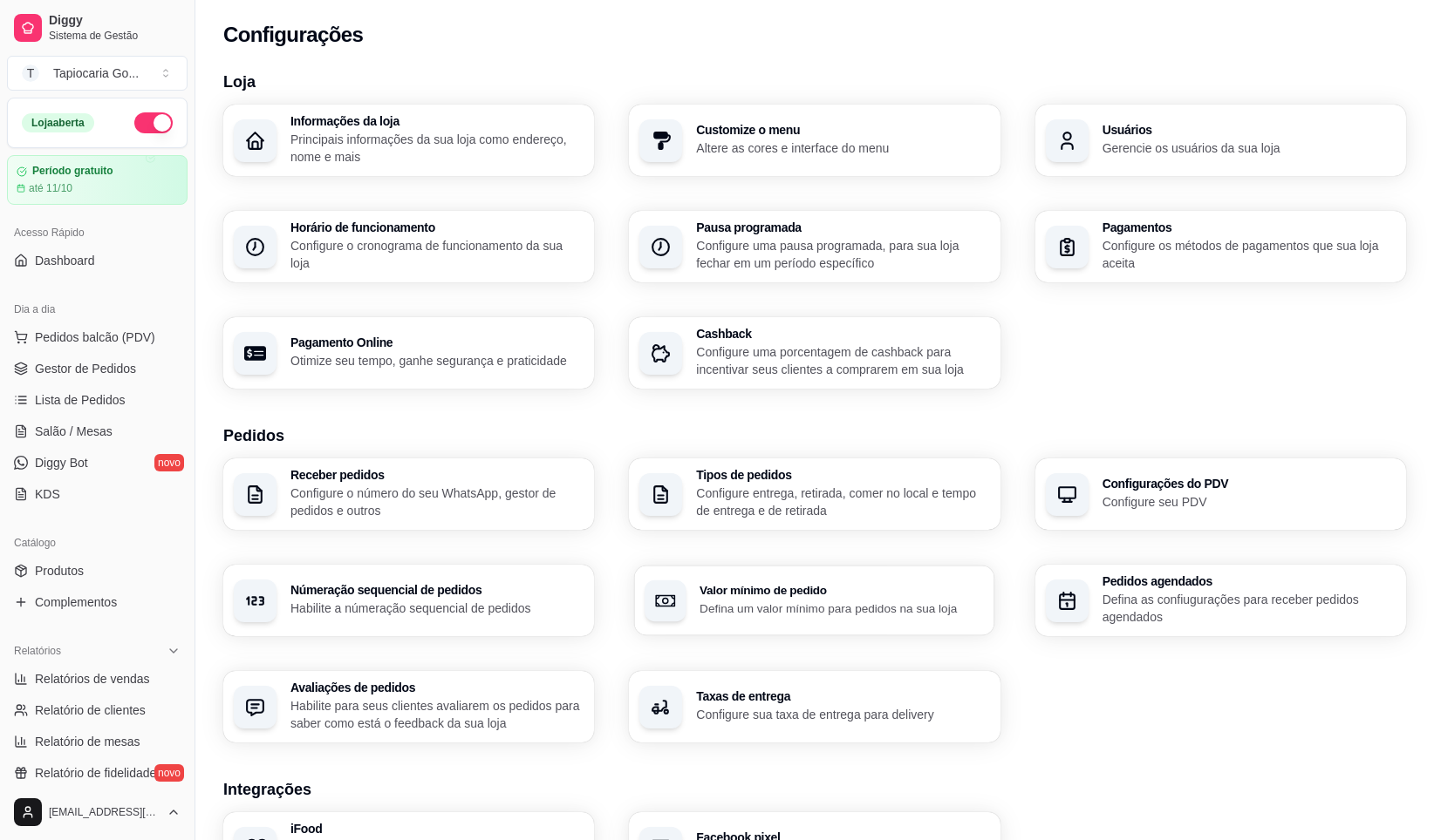
click at [785, 610] on p "Defina um valor mínimo para pedidos na sua loja" at bounding box center [841, 608] width 285 height 16
click at [777, 712] on p "Configure sua taxa de entrega para delivery" at bounding box center [841, 714] width 285 height 16
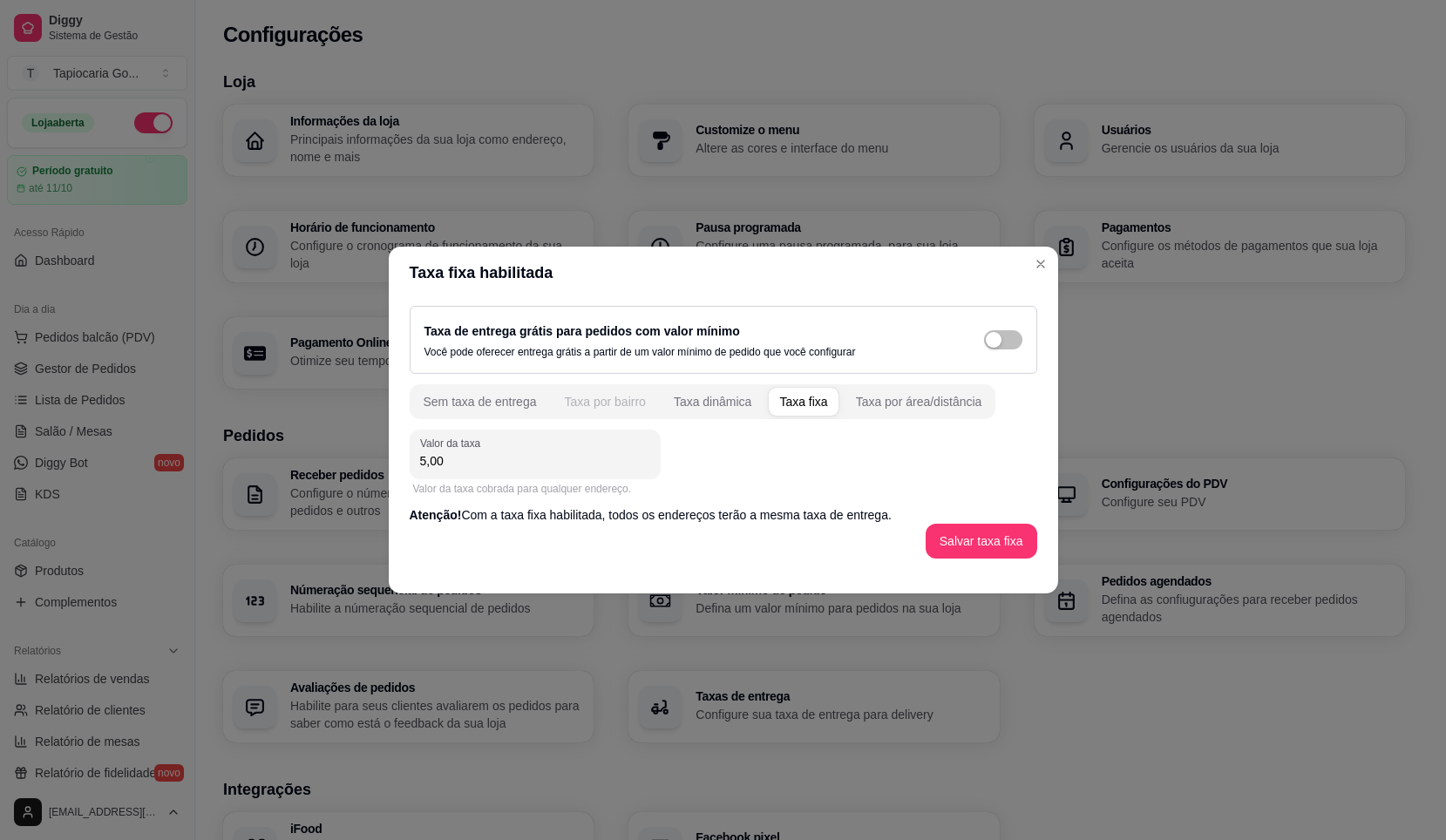
click at [613, 402] on div "Taxa por bairro" at bounding box center [604, 401] width 81 height 17
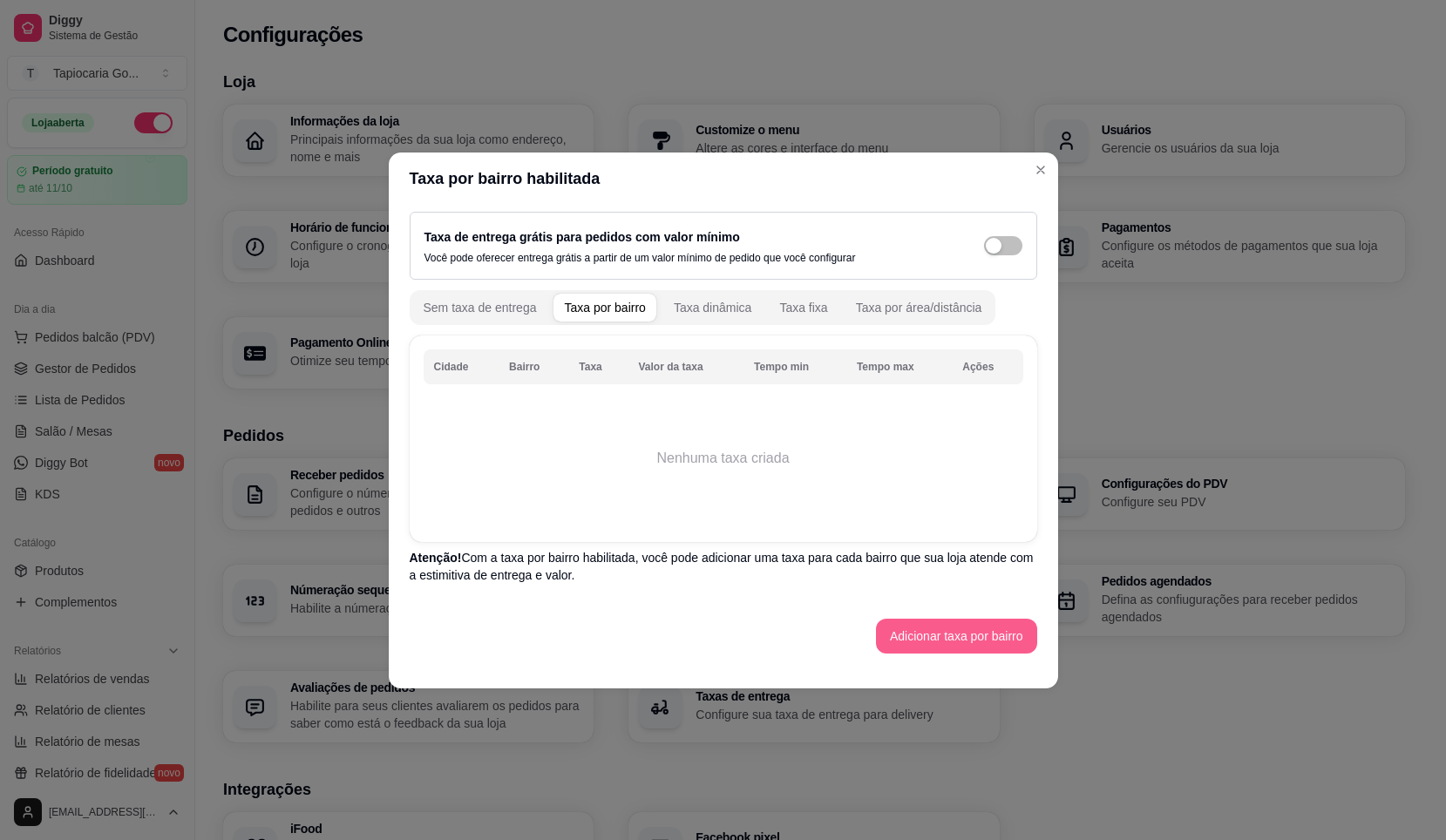
click at [960, 626] on button "Adicionar taxa por bairro" at bounding box center [957, 636] width 162 height 35
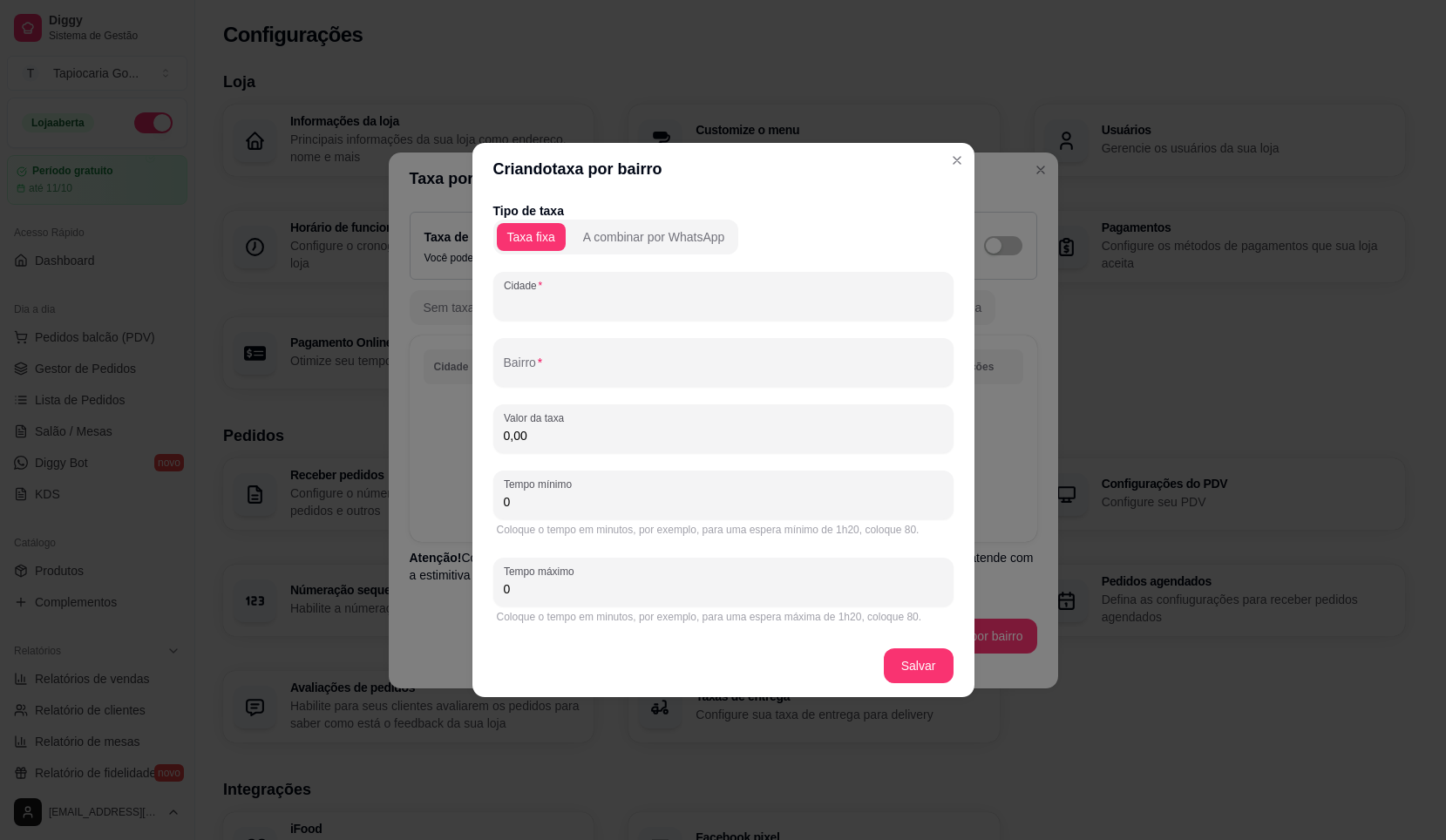
click at [644, 305] on input "Cidade" at bounding box center [723, 302] width 440 height 17
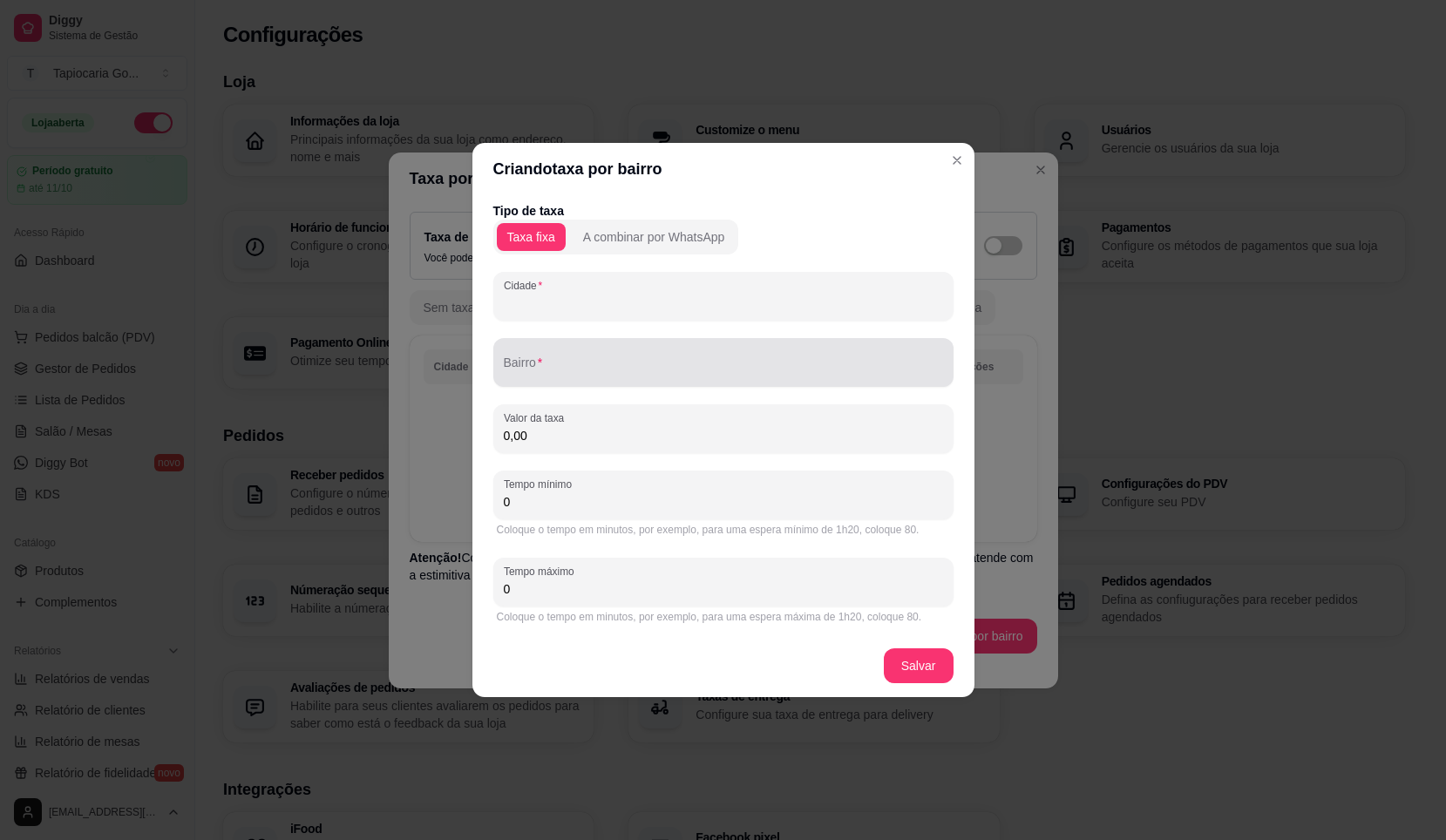
click at [564, 376] on input "Bairro" at bounding box center [723, 369] width 440 height 17
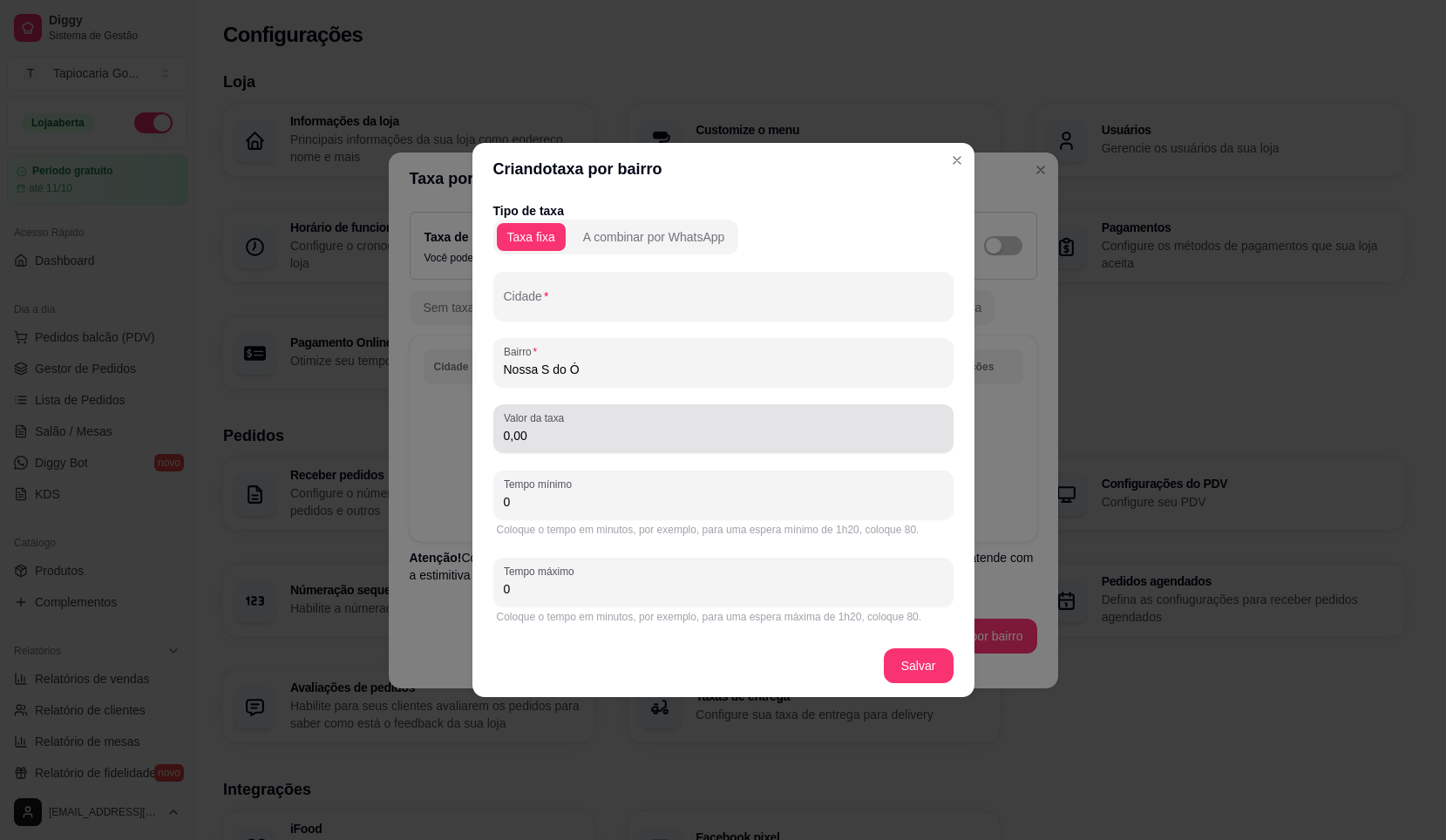
type input "Nossa S do Ó"
click at [565, 426] on div "0,00" at bounding box center [723, 428] width 440 height 35
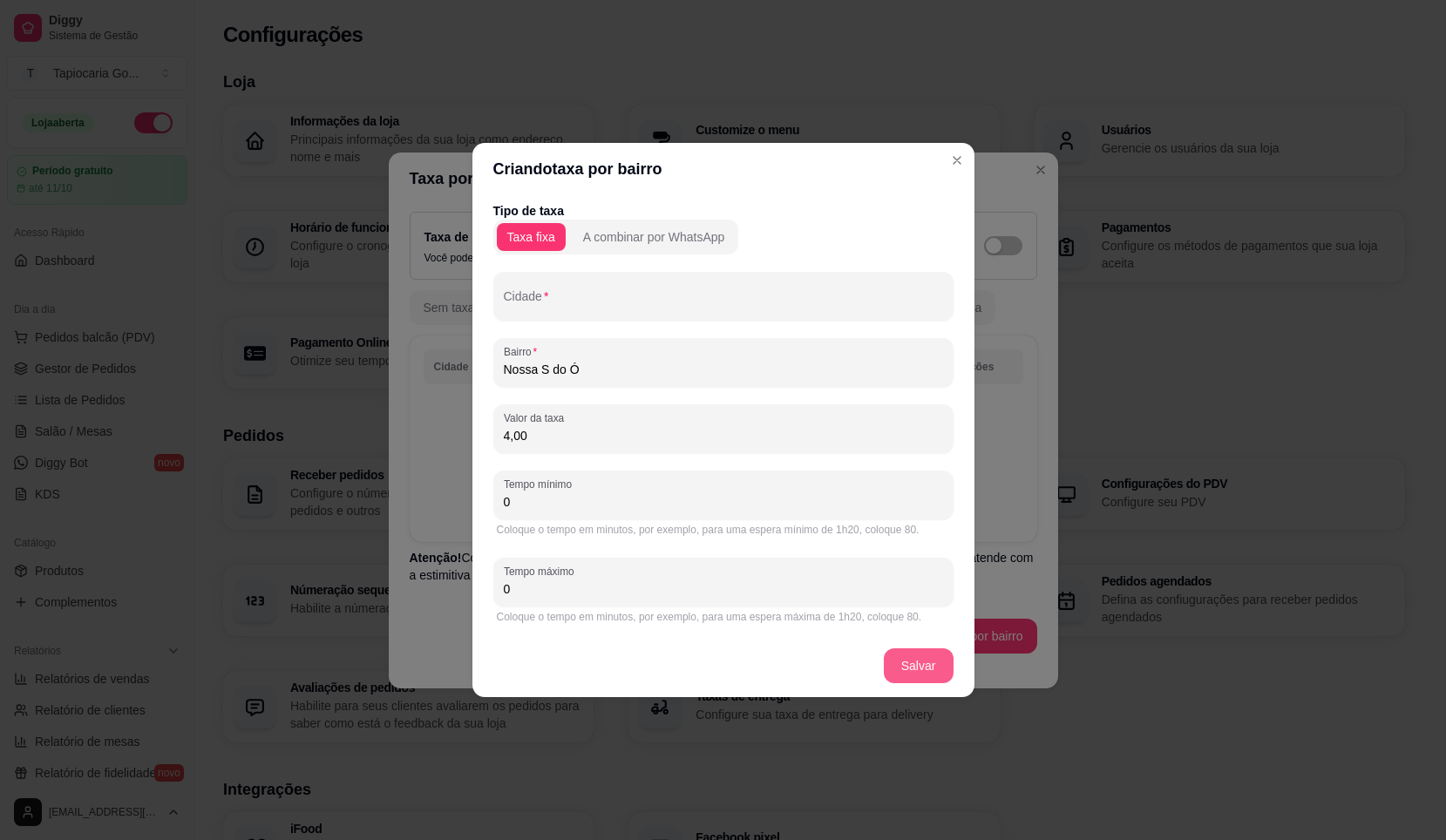
type input "4,00"
click at [904, 654] on button "Salvar" at bounding box center [919, 667] width 68 height 34
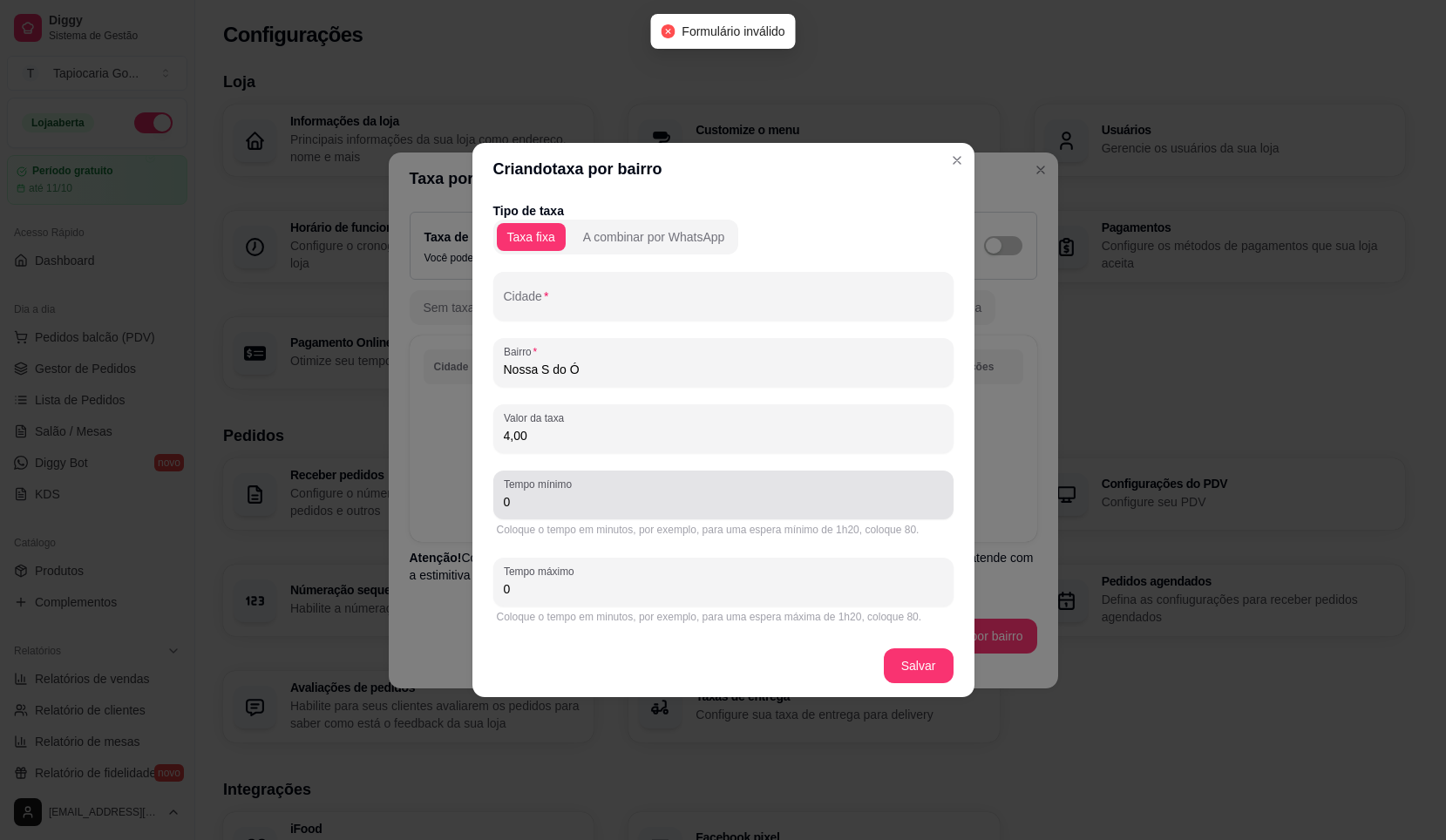
click at [581, 514] on div "Tempo mínimo 0" at bounding box center [723, 495] width 460 height 48
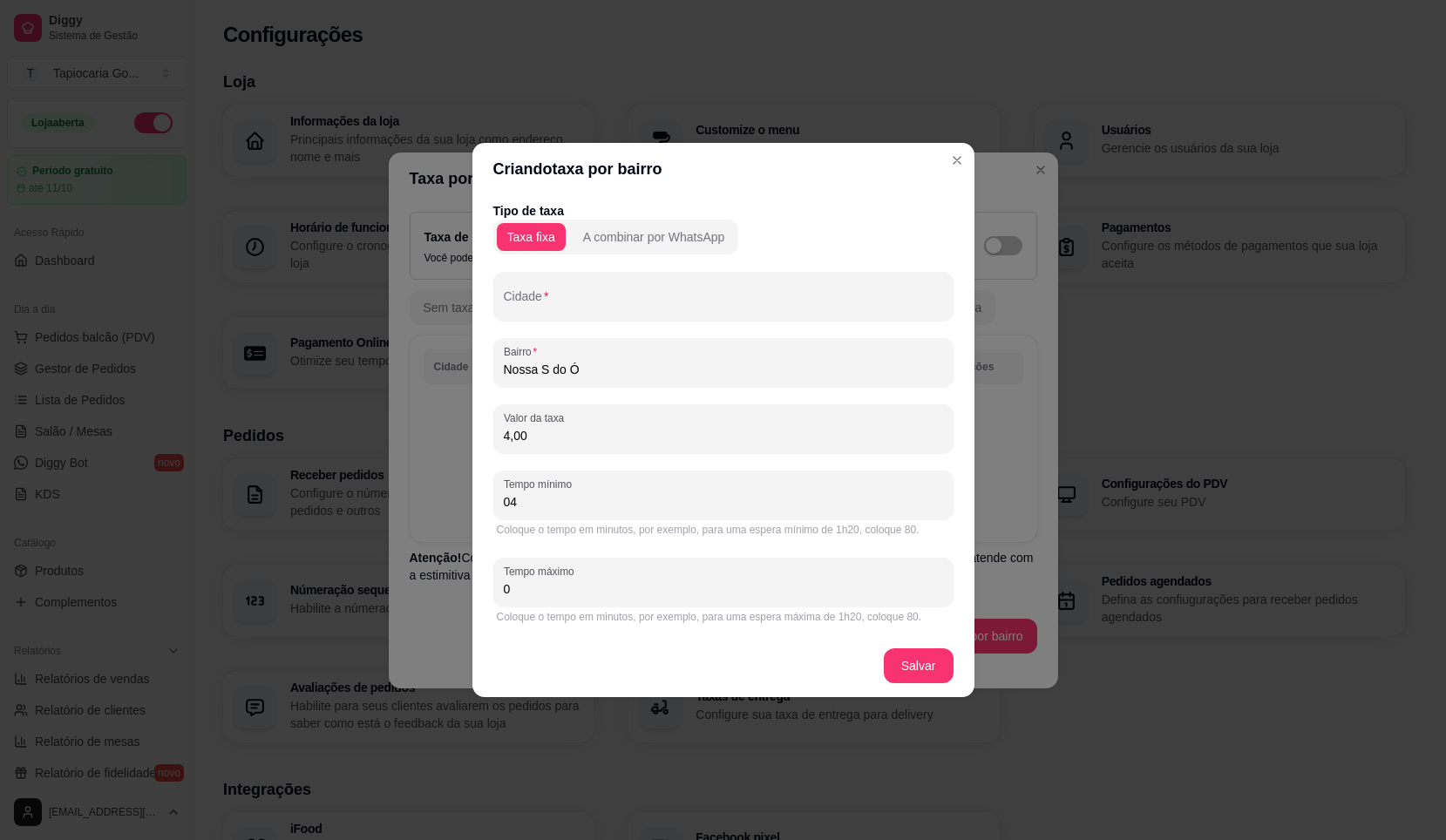
type input "0"
type input "40"
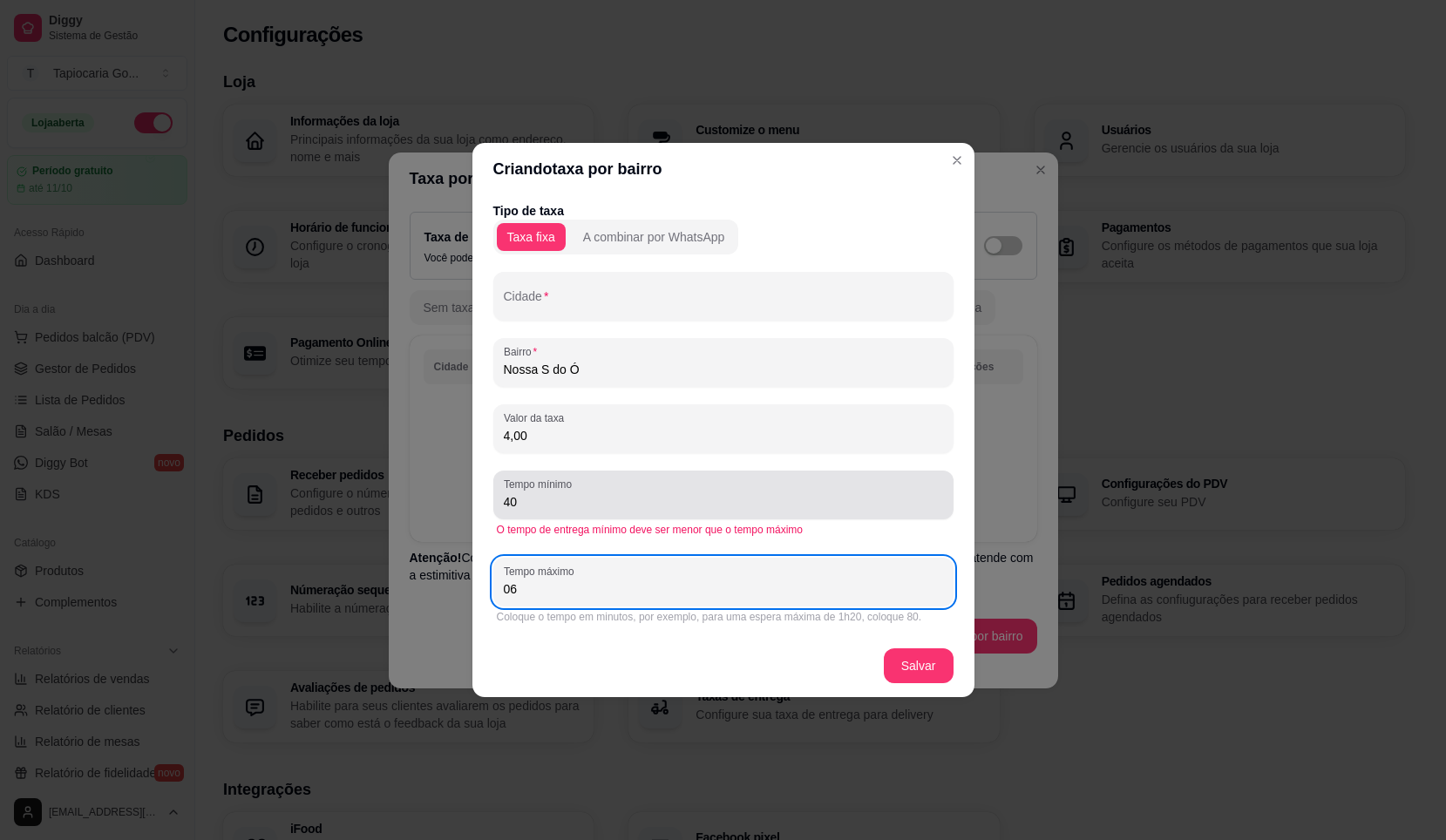
type input "0"
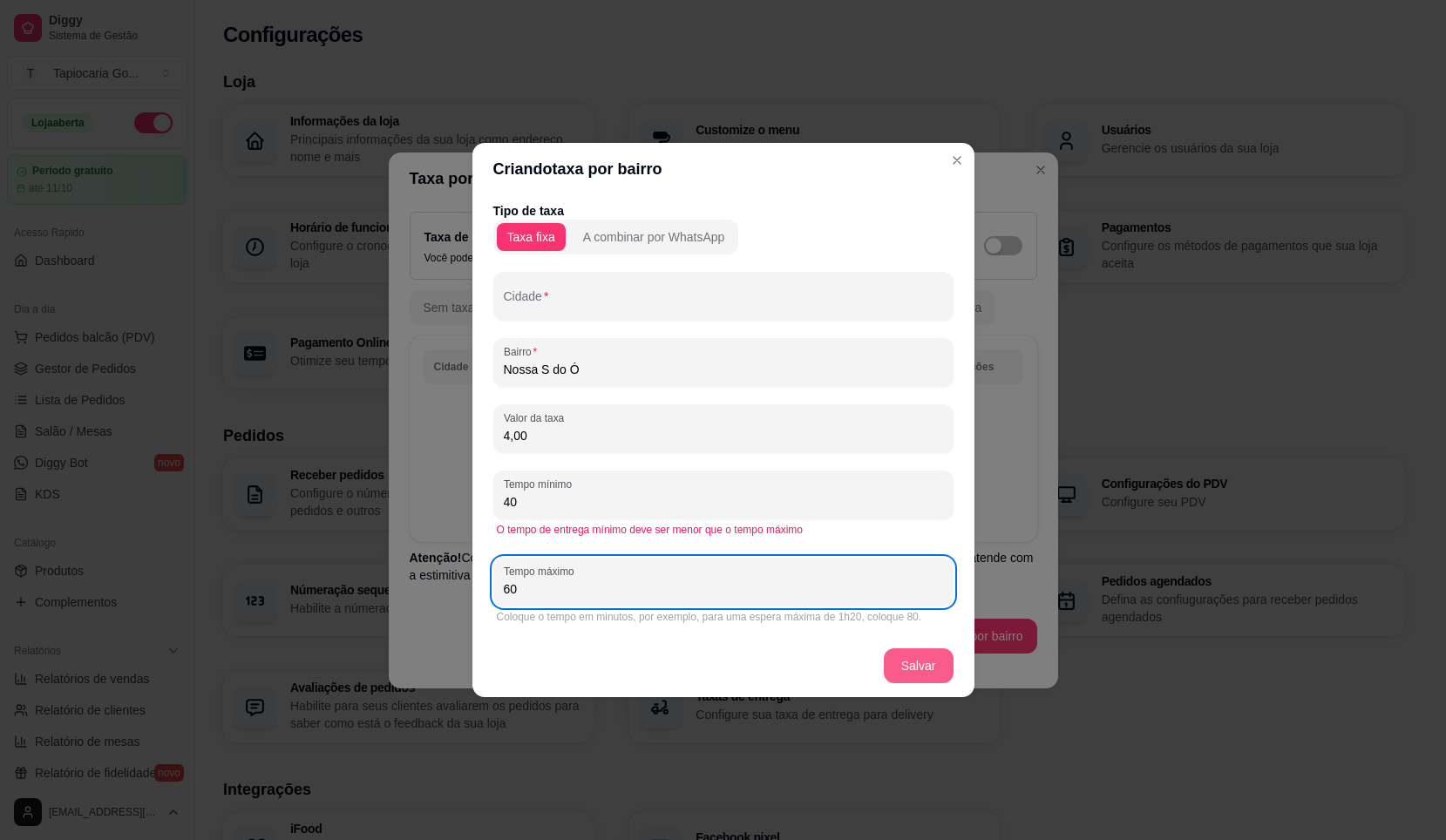
type input "60"
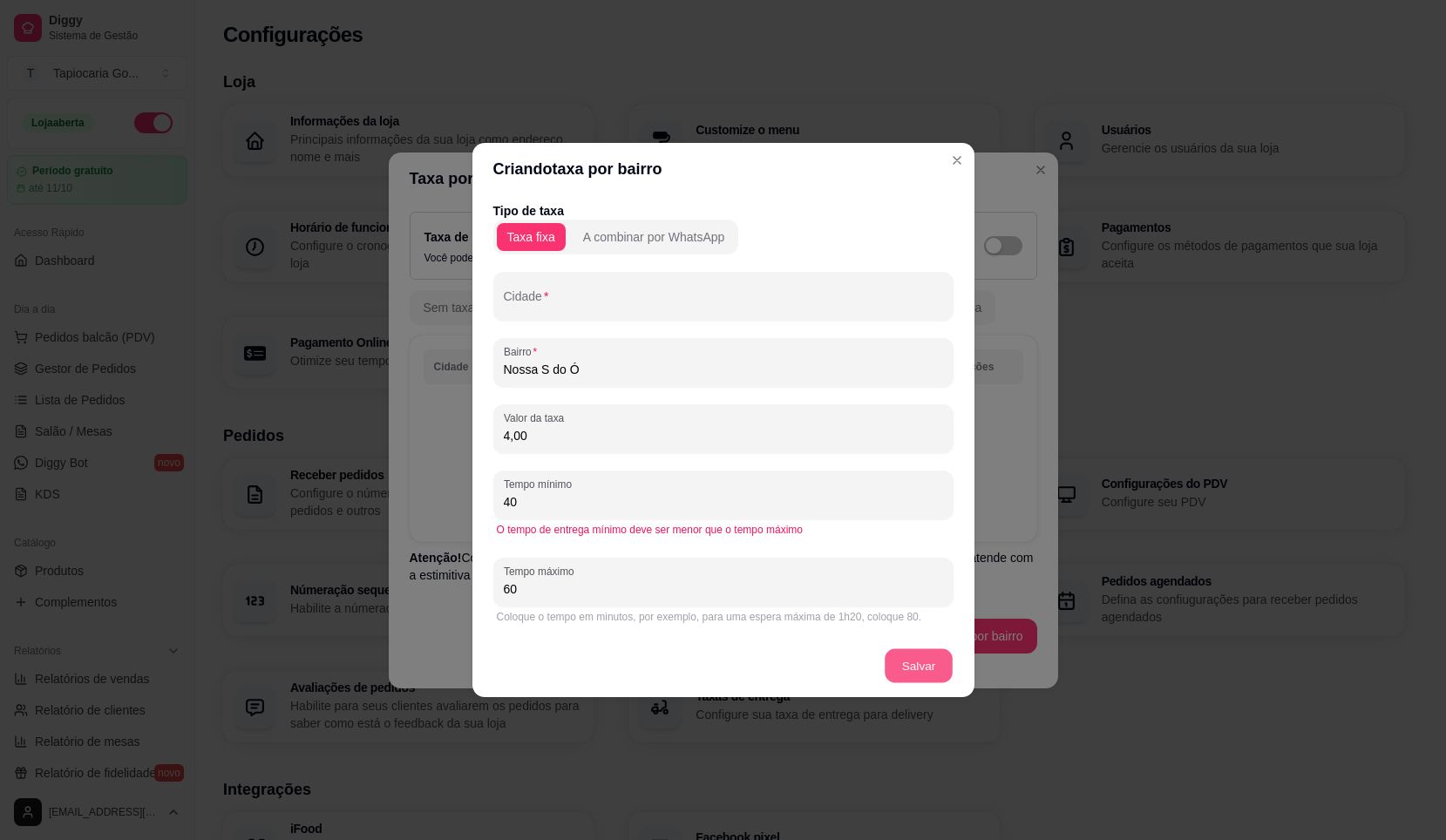
click at [918, 657] on button "Salvar" at bounding box center [919, 667] width 68 height 34
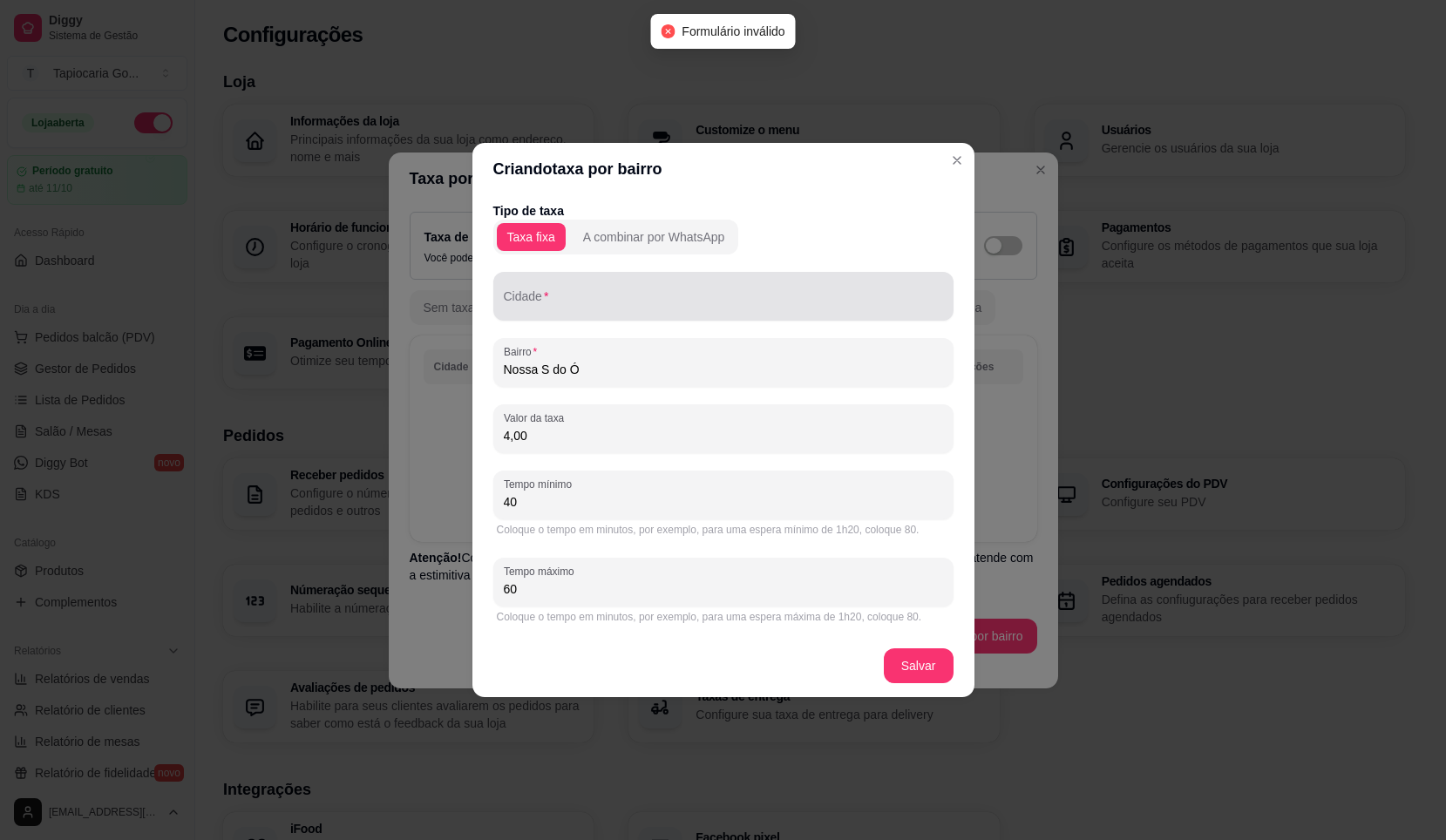
click at [624, 304] on input "Cidade" at bounding box center [723, 302] width 440 height 17
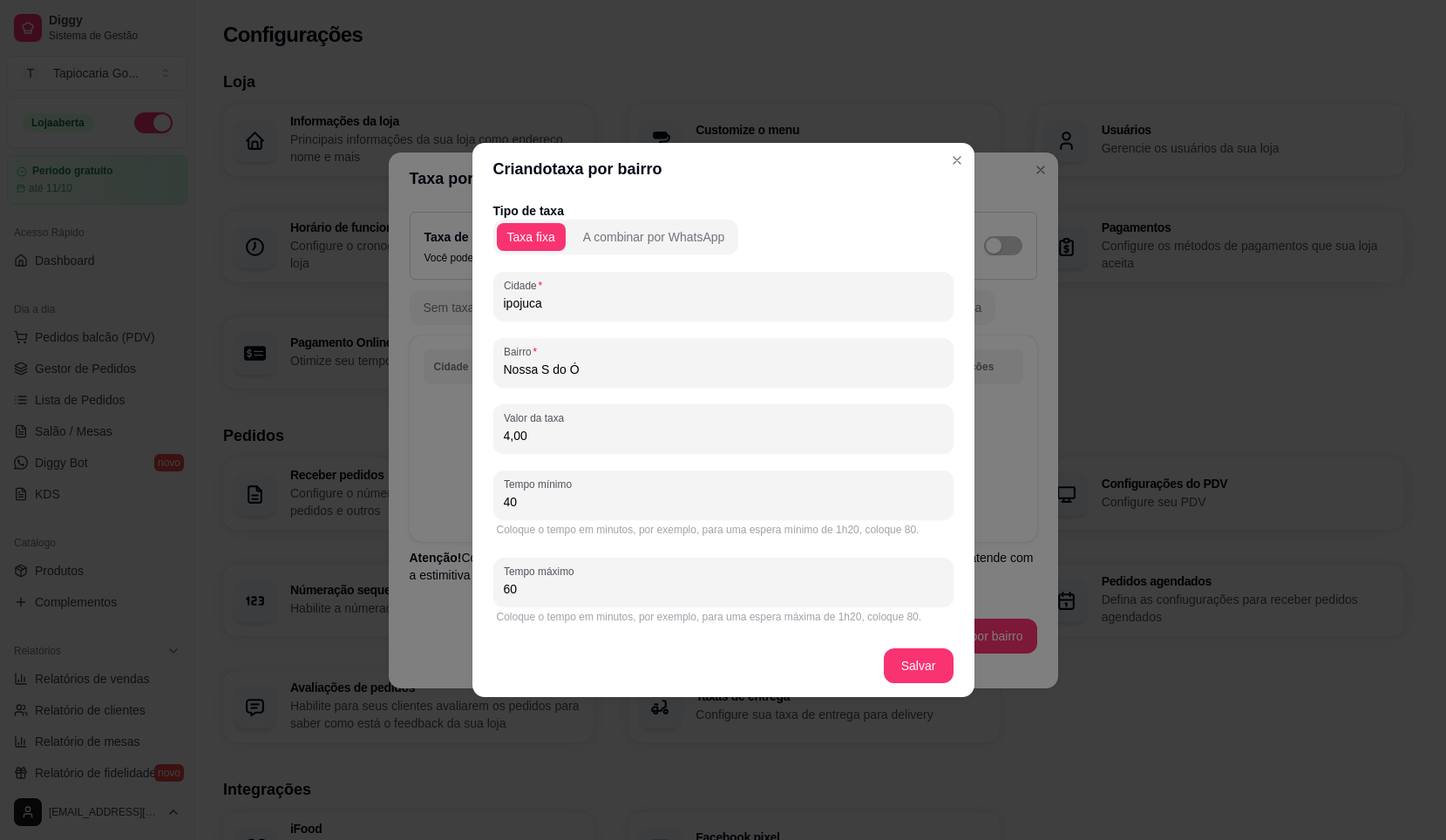
drag, startPoint x: 627, startPoint y: 365, endPoint x: 493, endPoint y: 381, distance: 135.0
click at [494, 381] on div "Bairro Nossa S do Ó" at bounding box center [723, 363] width 460 height 48
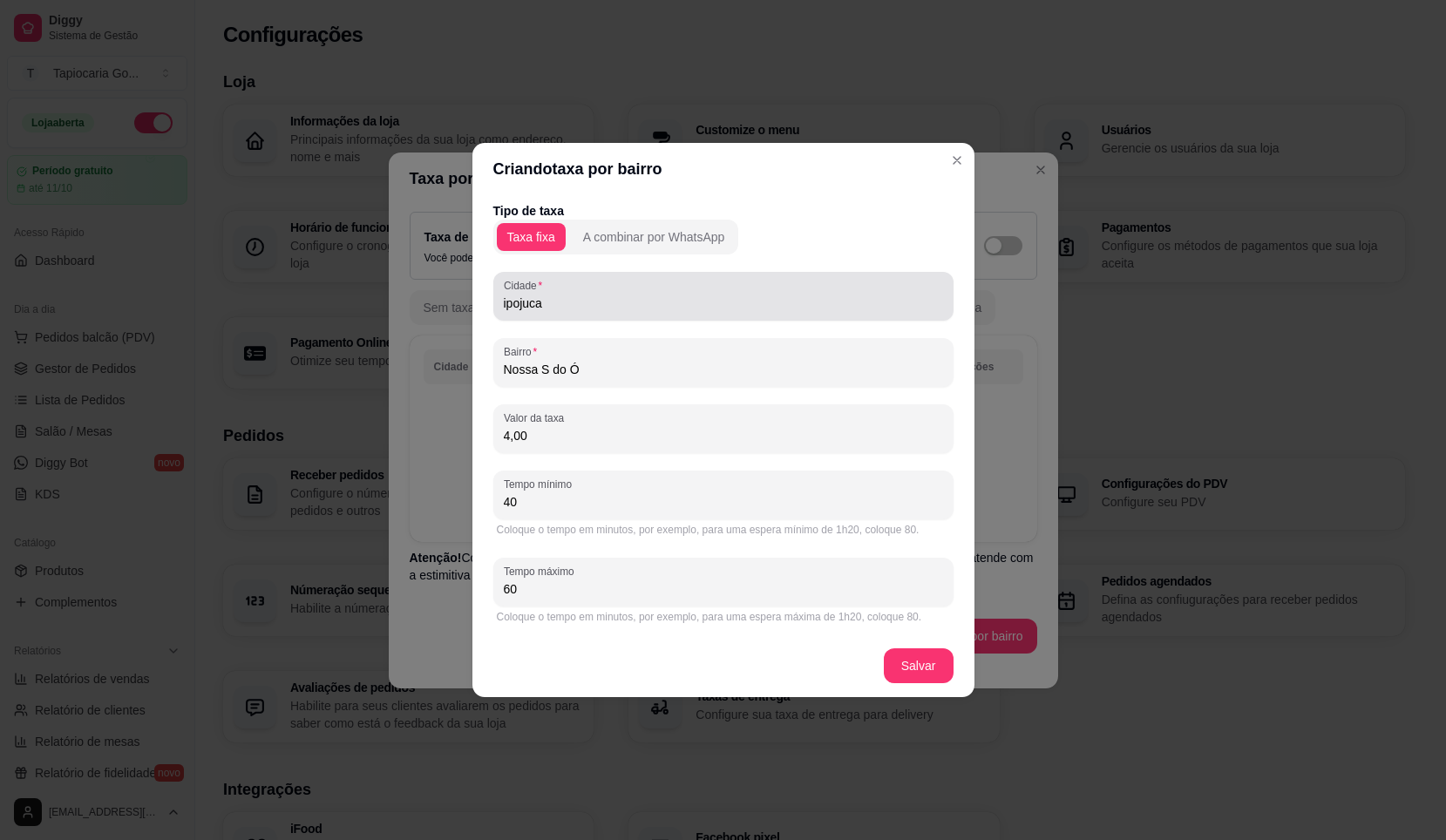
click at [575, 308] on input "ipojuca" at bounding box center [723, 302] width 440 height 17
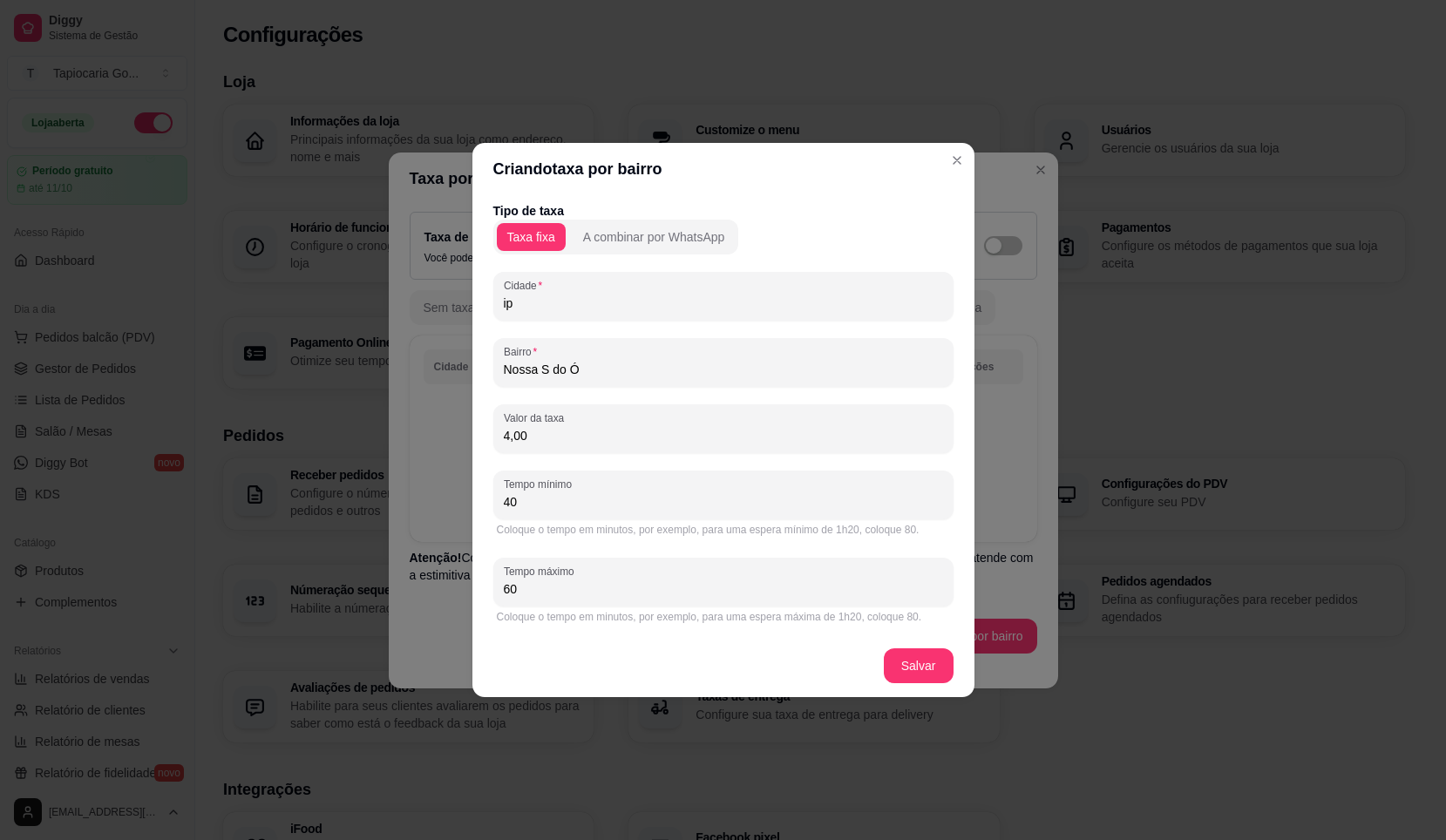
type input "i"
type input "Ipojuca"
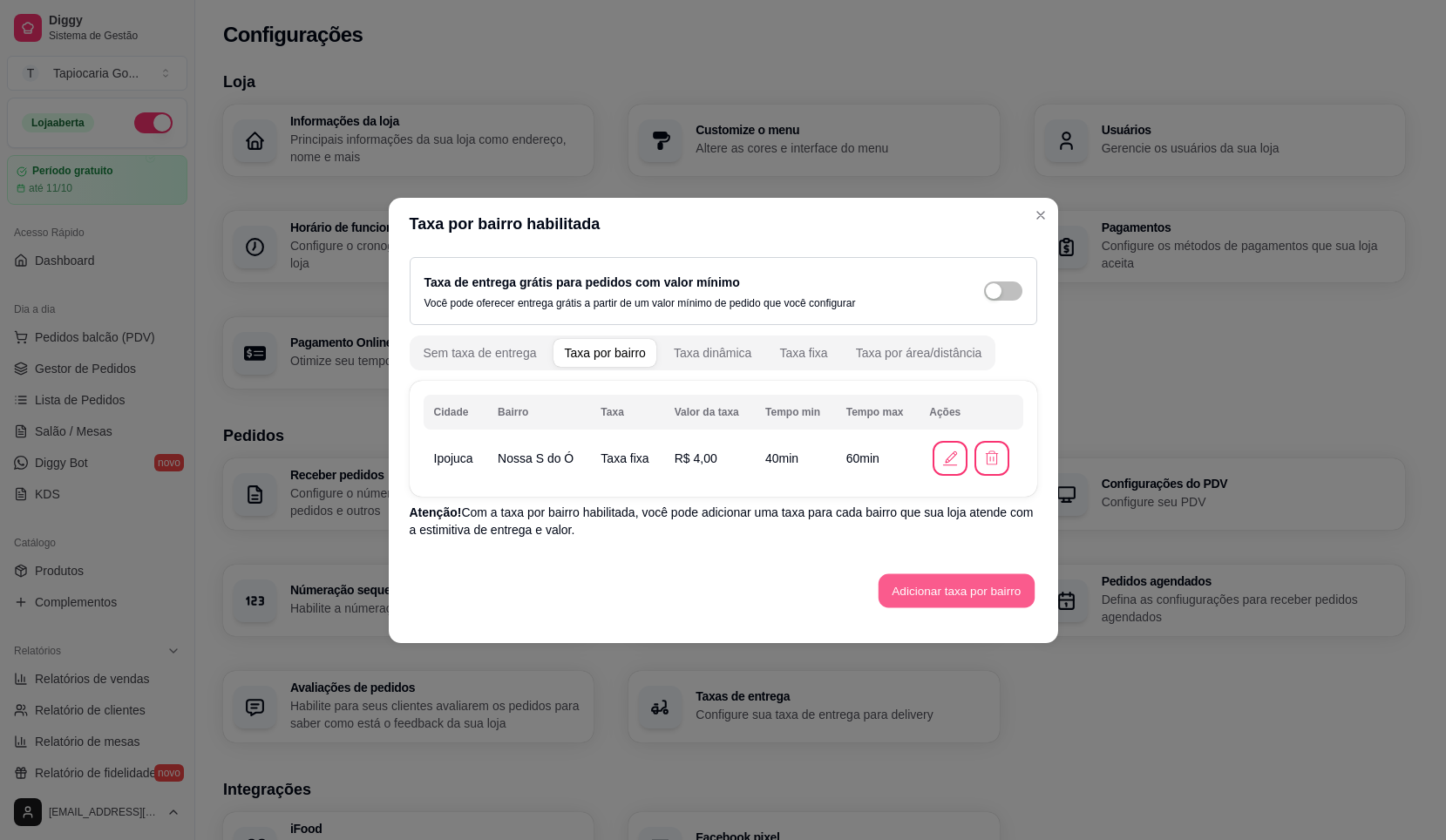
click at [951, 586] on button "Adicionar taxa por bairro" at bounding box center [957, 591] width 156 height 34
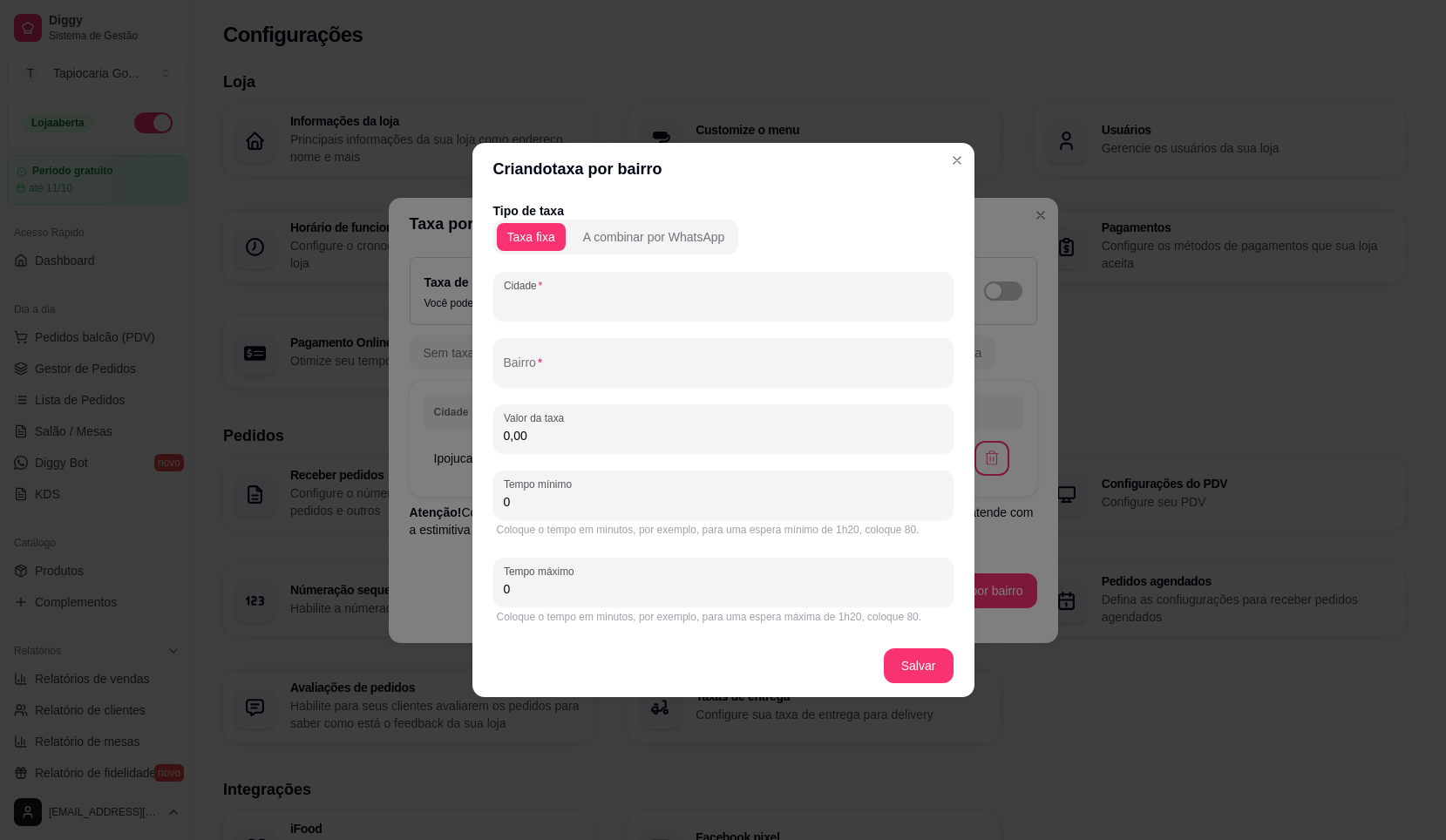
click at [595, 307] on input "Cidade" at bounding box center [723, 302] width 440 height 17
drag, startPoint x: 592, startPoint y: 309, endPoint x: 515, endPoint y: 296, distance: 78.1
click at [509, 294] on div "Cidade" at bounding box center [723, 296] width 460 height 48
click at [521, 299] on input "Cidade" at bounding box center [723, 302] width 440 height 17
type input "i"
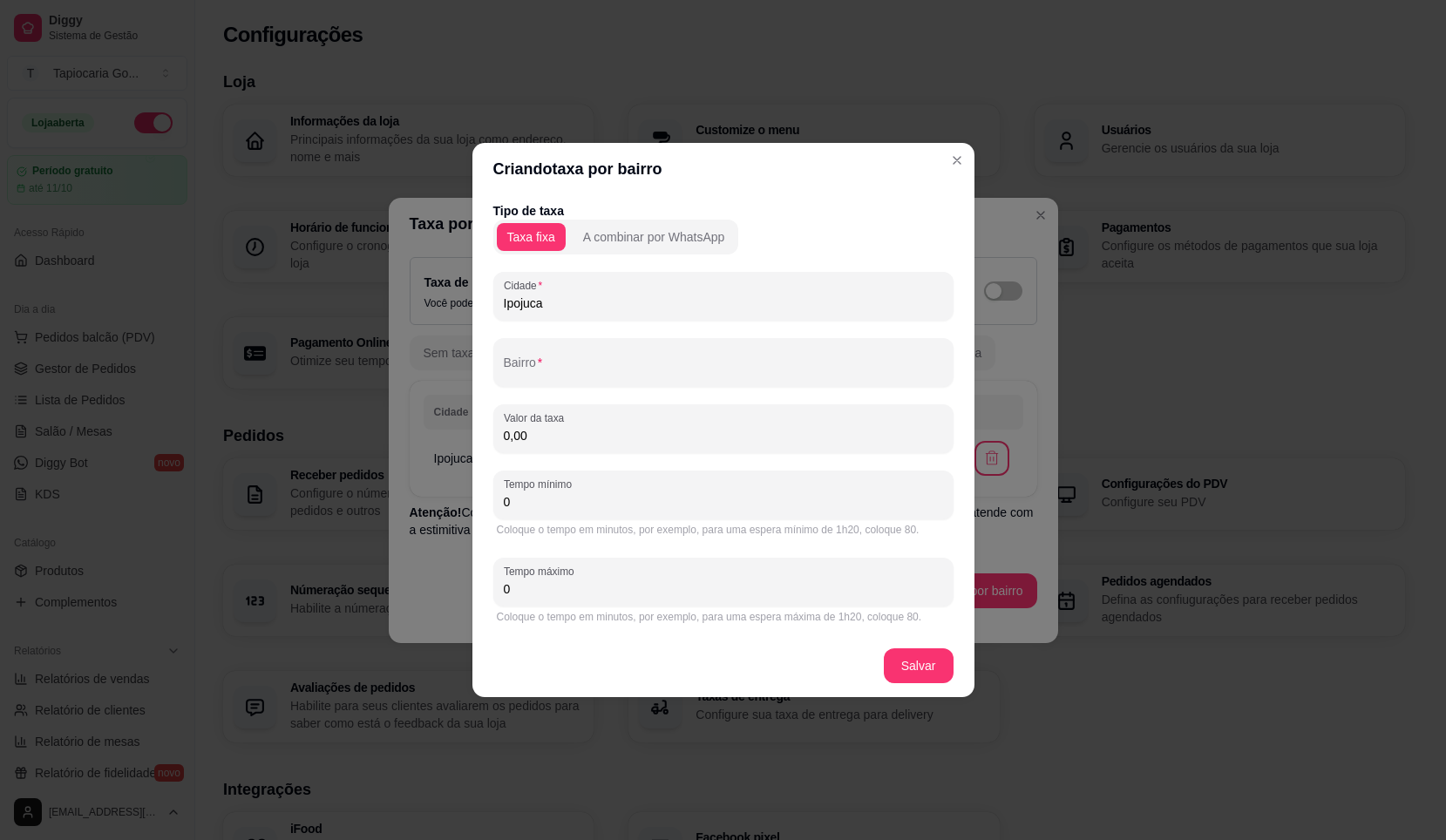
type input "Ipojuca"
click at [658, 382] on div "Bairro Canoa" at bounding box center [723, 363] width 460 height 48
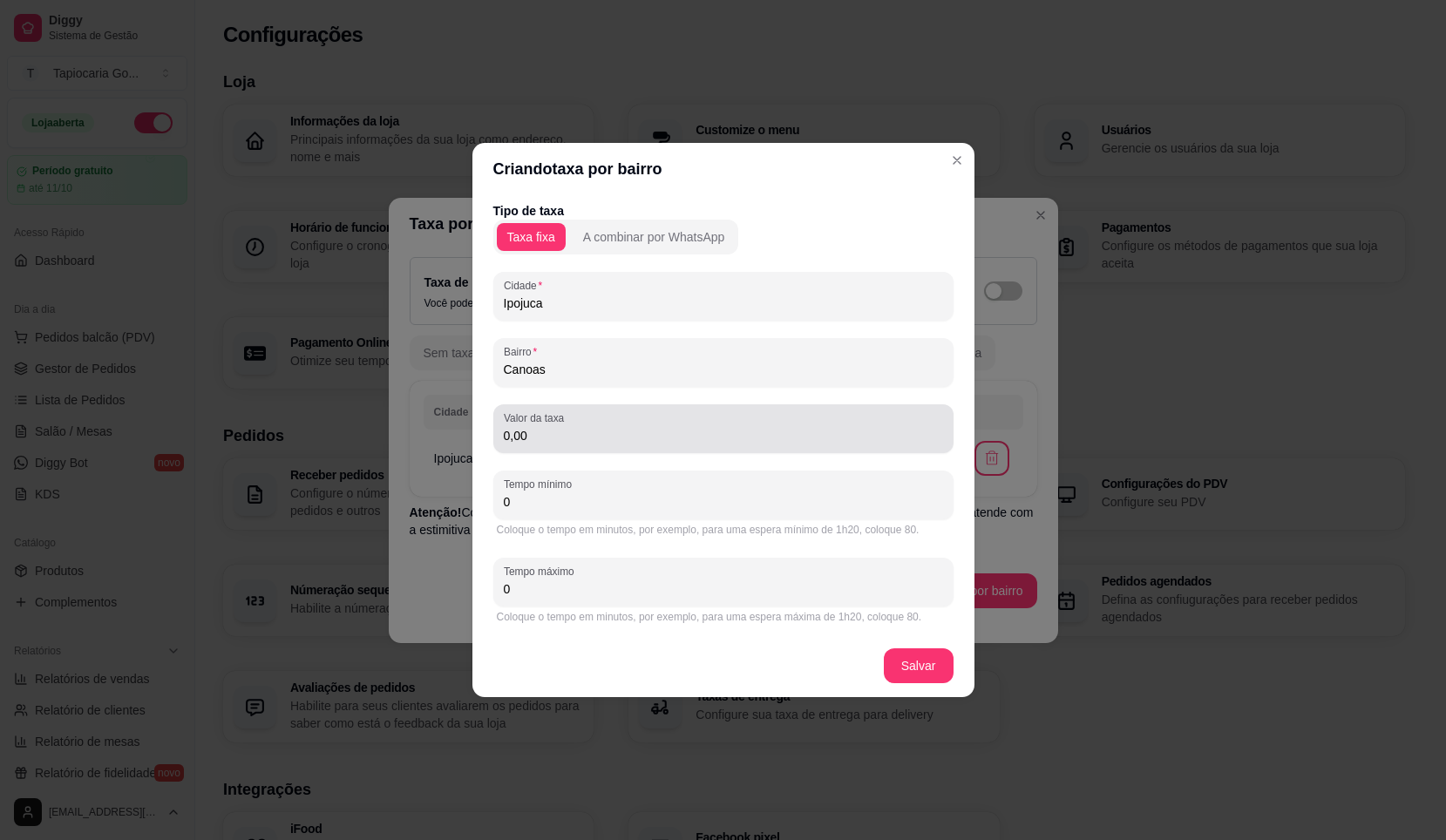
type input "Canoas"
click at [599, 444] on div "0,00" at bounding box center [723, 428] width 440 height 35
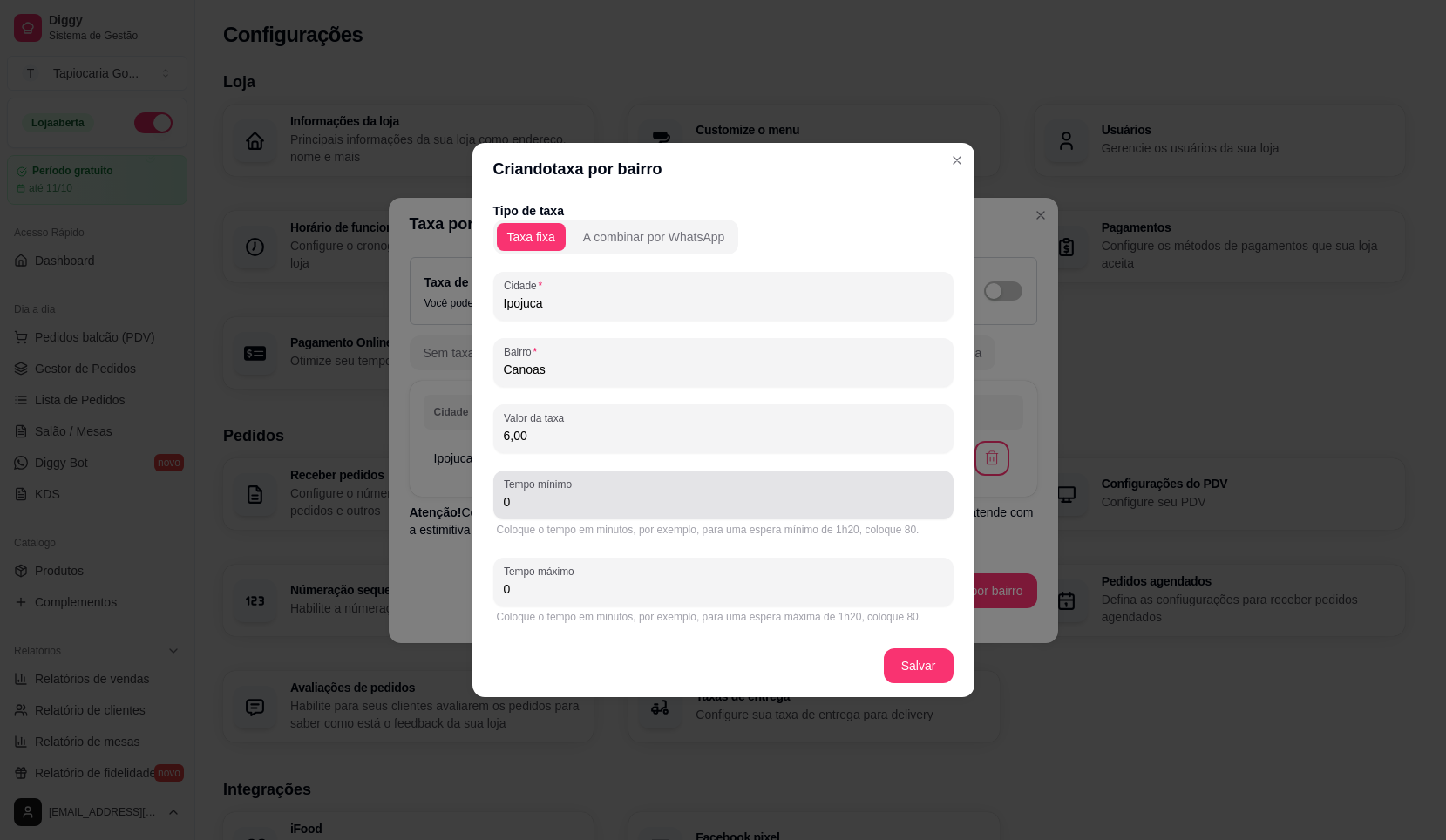
type input "6,00"
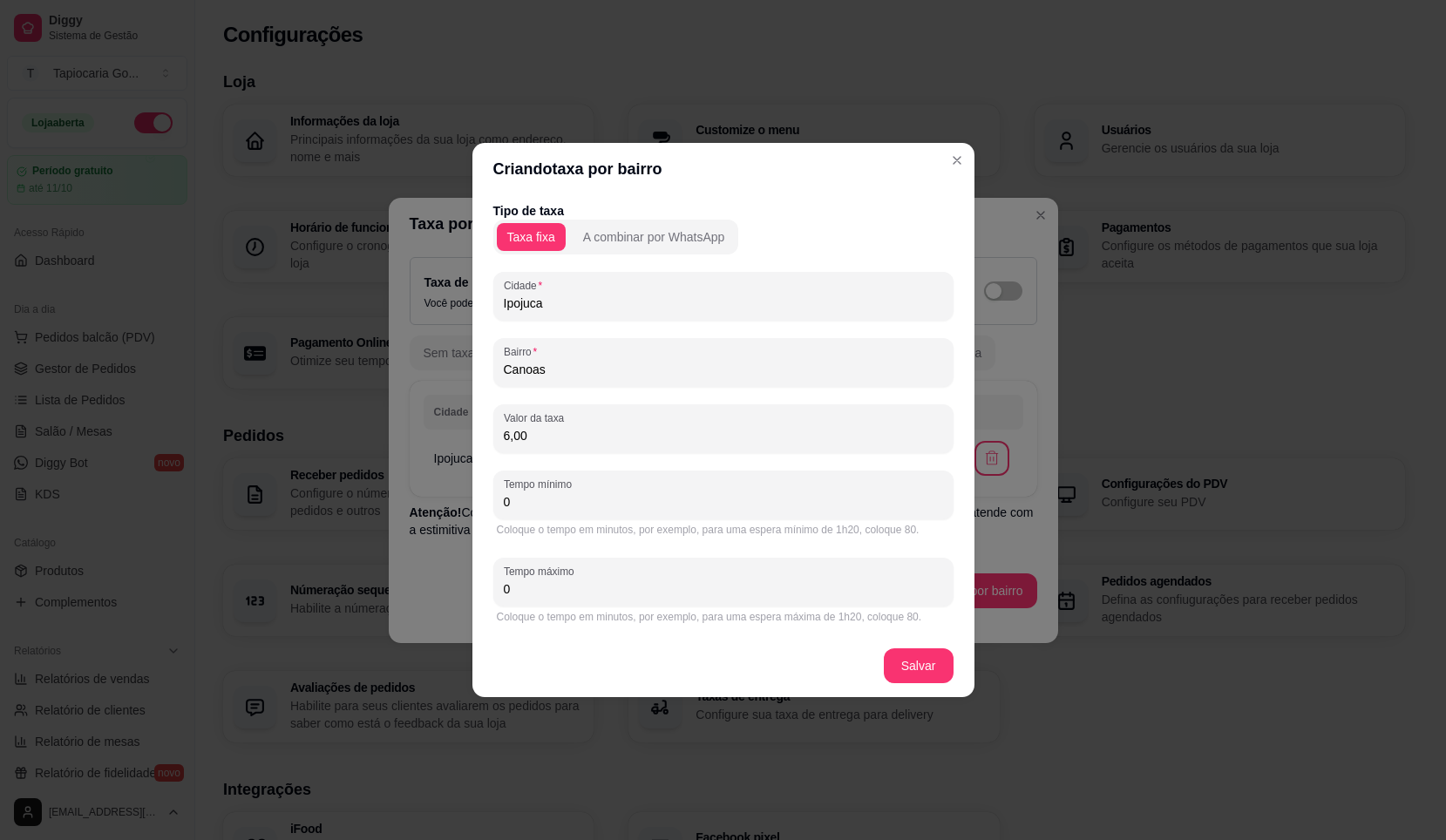
click at [688, 495] on input "0" at bounding box center [723, 502] width 440 height 17
type input "40"
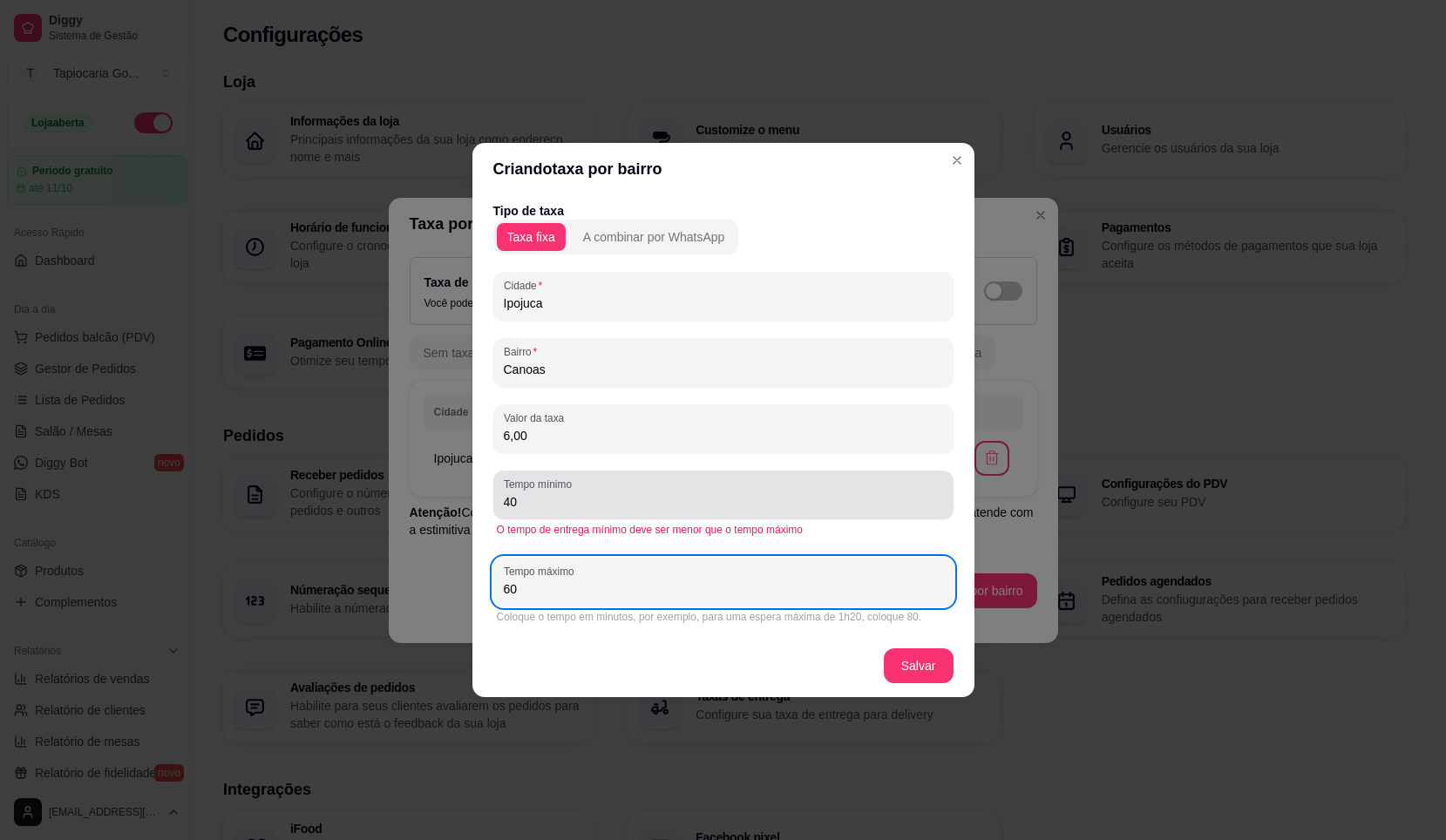
type input "60"
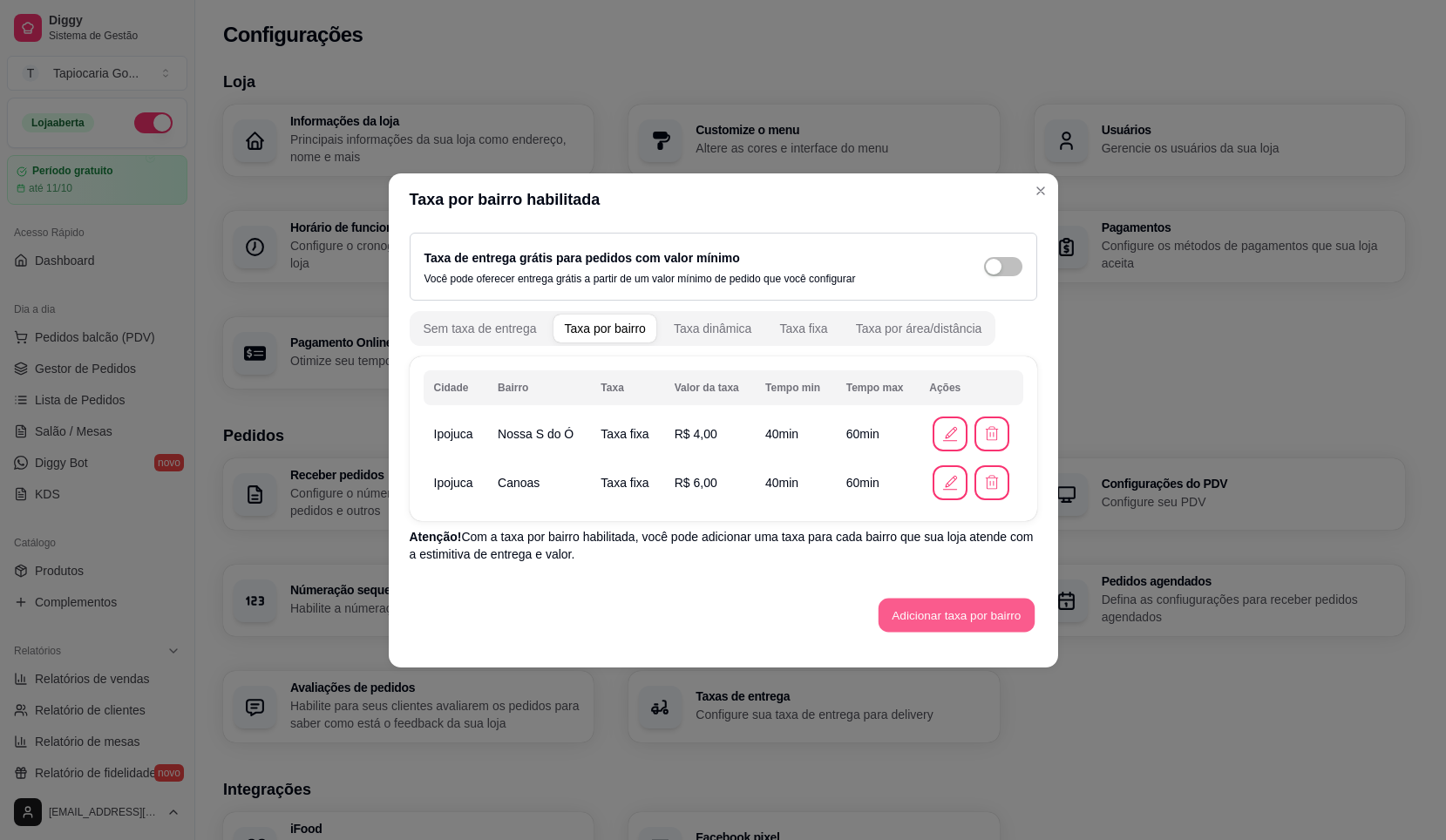
click at [937, 601] on button "Adicionar taxa por bairro" at bounding box center [957, 615] width 156 height 34
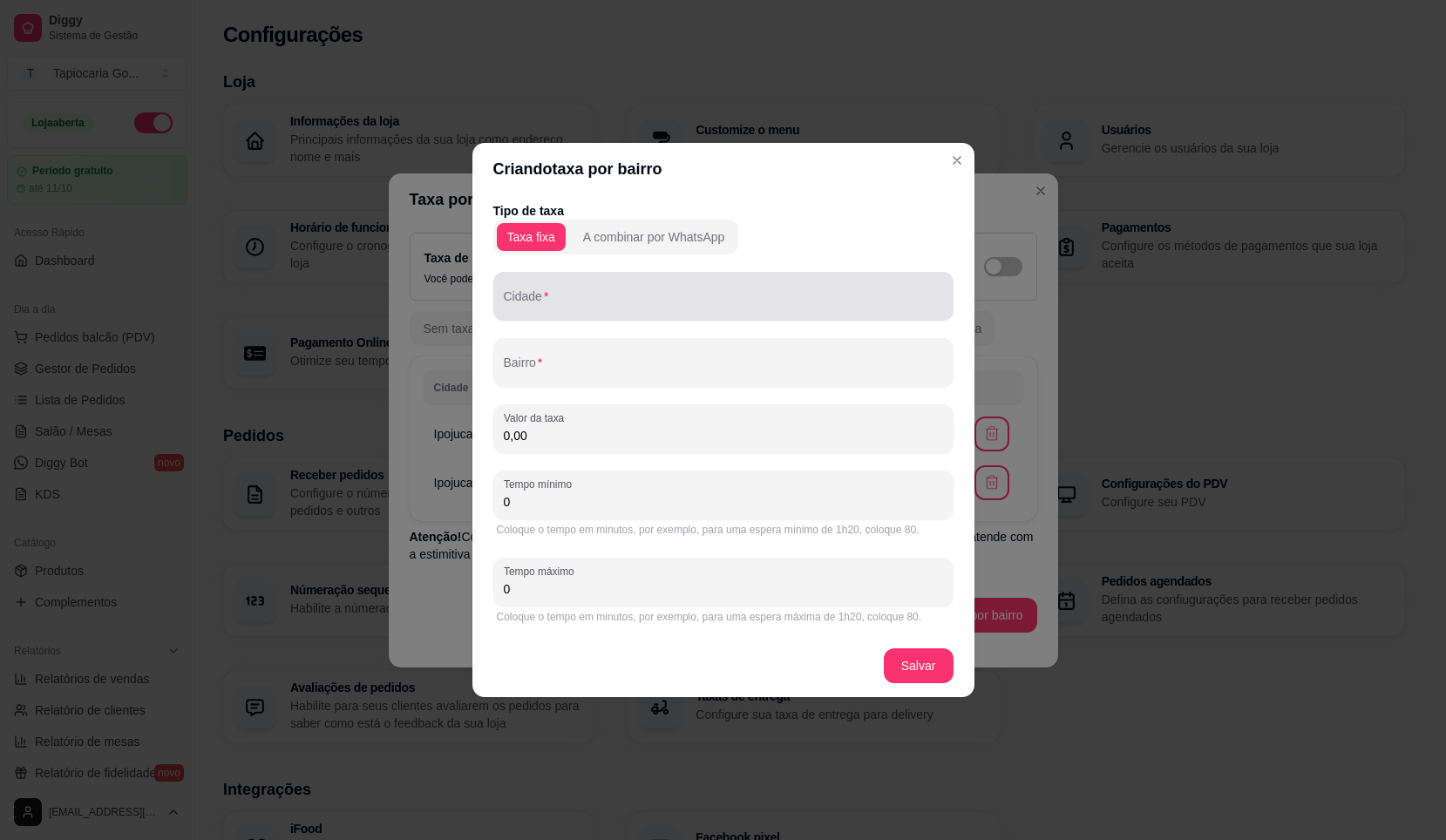
click at [629, 316] on div "Cidade" at bounding box center [723, 296] width 460 height 48
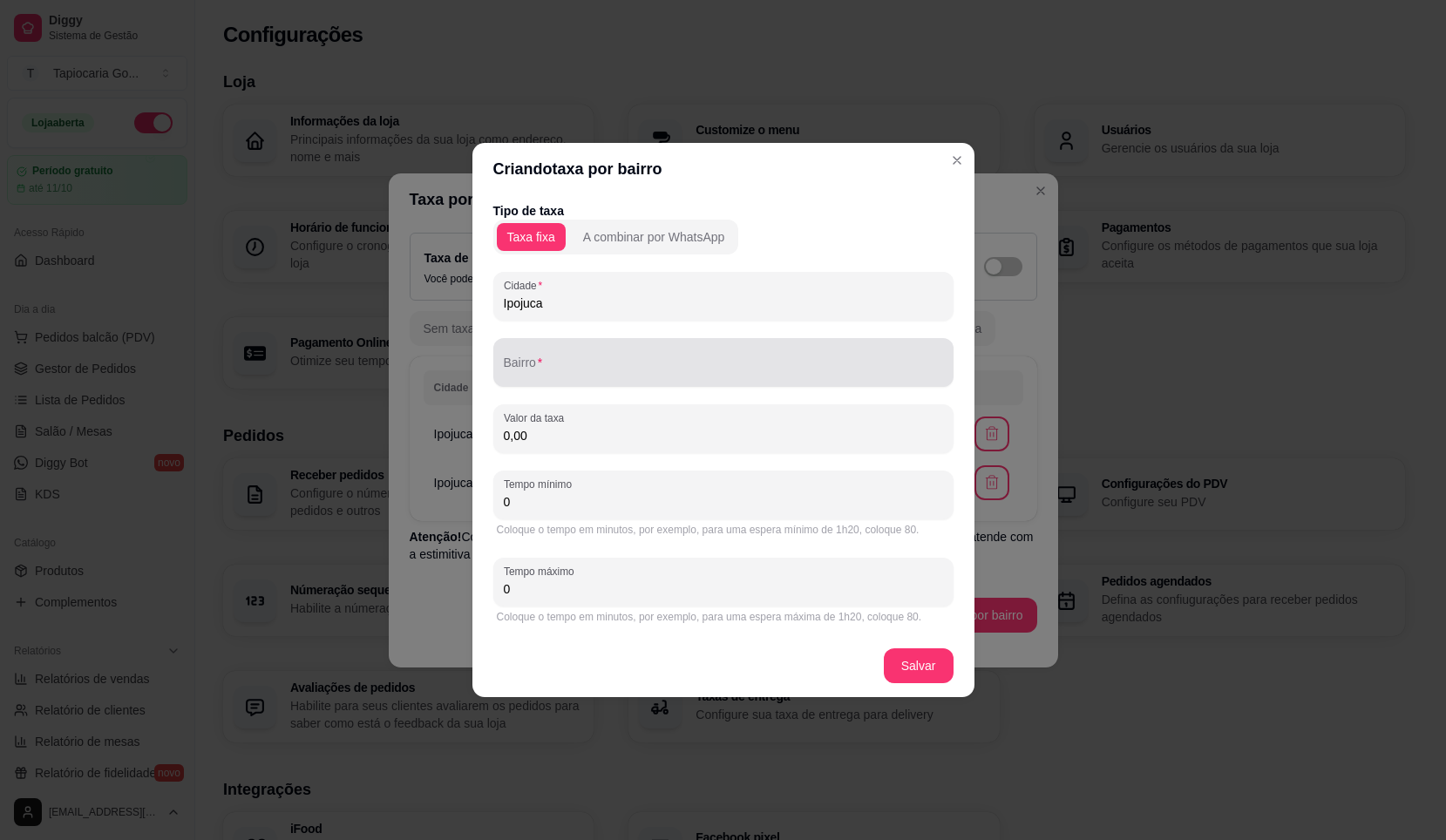
type input "Ipojuca"
click at [609, 376] on input "Bairro" at bounding box center [723, 369] width 440 height 17
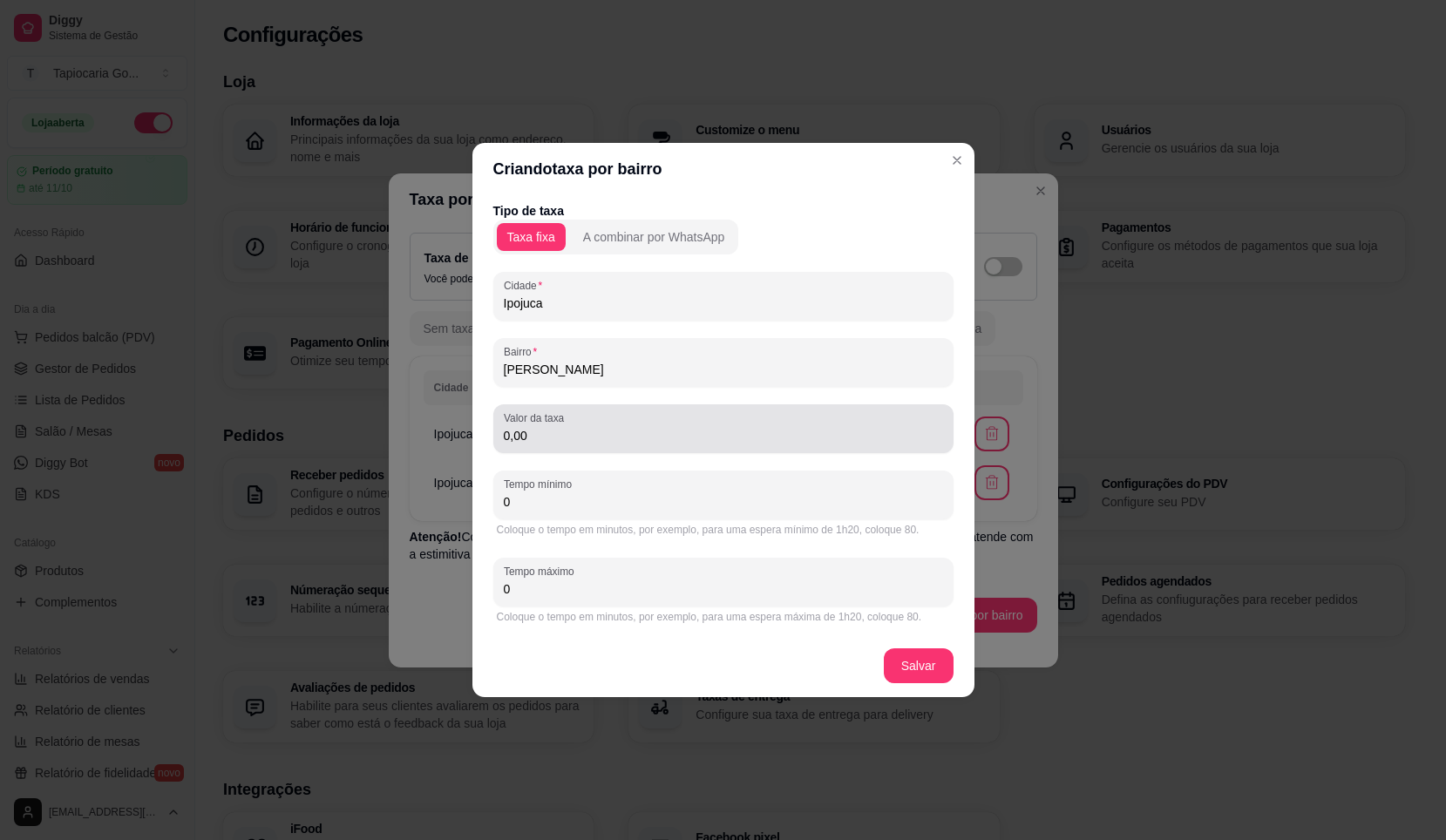
type input "Usina salgado"
click at [583, 427] on input "0,00" at bounding box center [723, 435] width 440 height 17
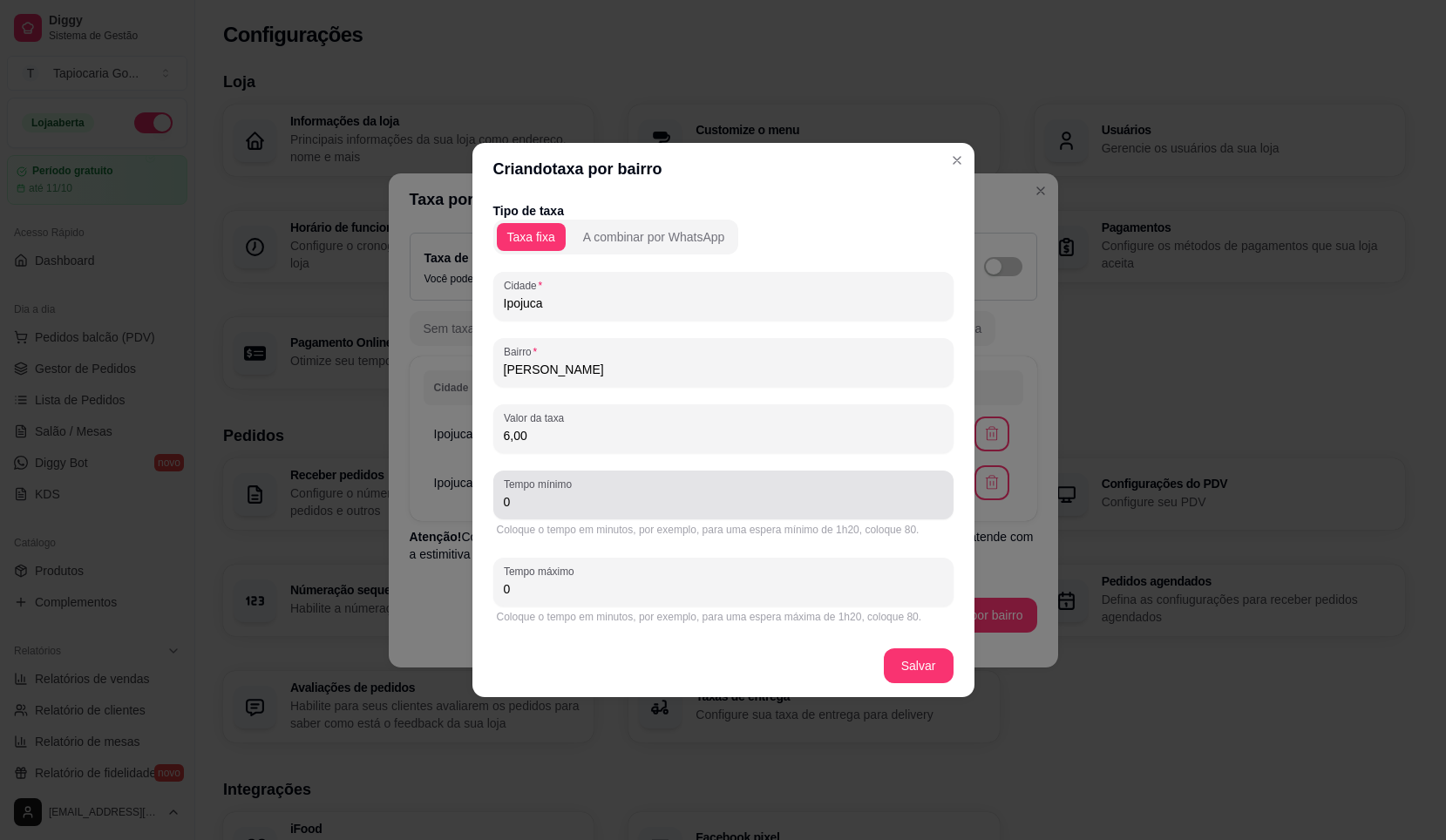
type input "6,00"
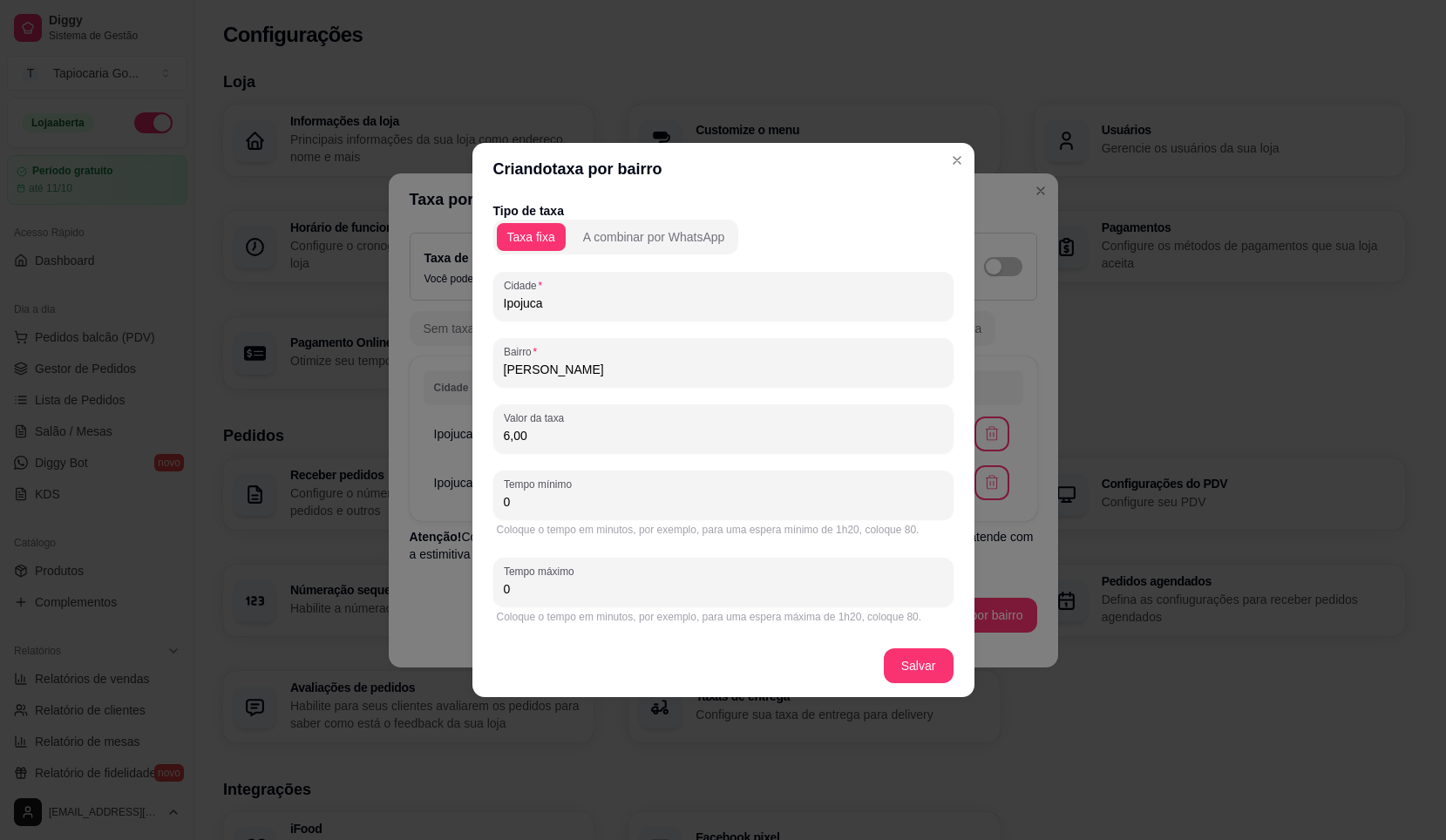
drag, startPoint x: 521, startPoint y: 496, endPoint x: 500, endPoint y: 524, distance: 35.0
click at [511, 509] on input "0" at bounding box center [723, 502] width 440 height 17
click at [502, 503] on div "Tempo mínimo 0" at bounding box center [723, 495] width 460 height 48
type input "0"
type input "40"
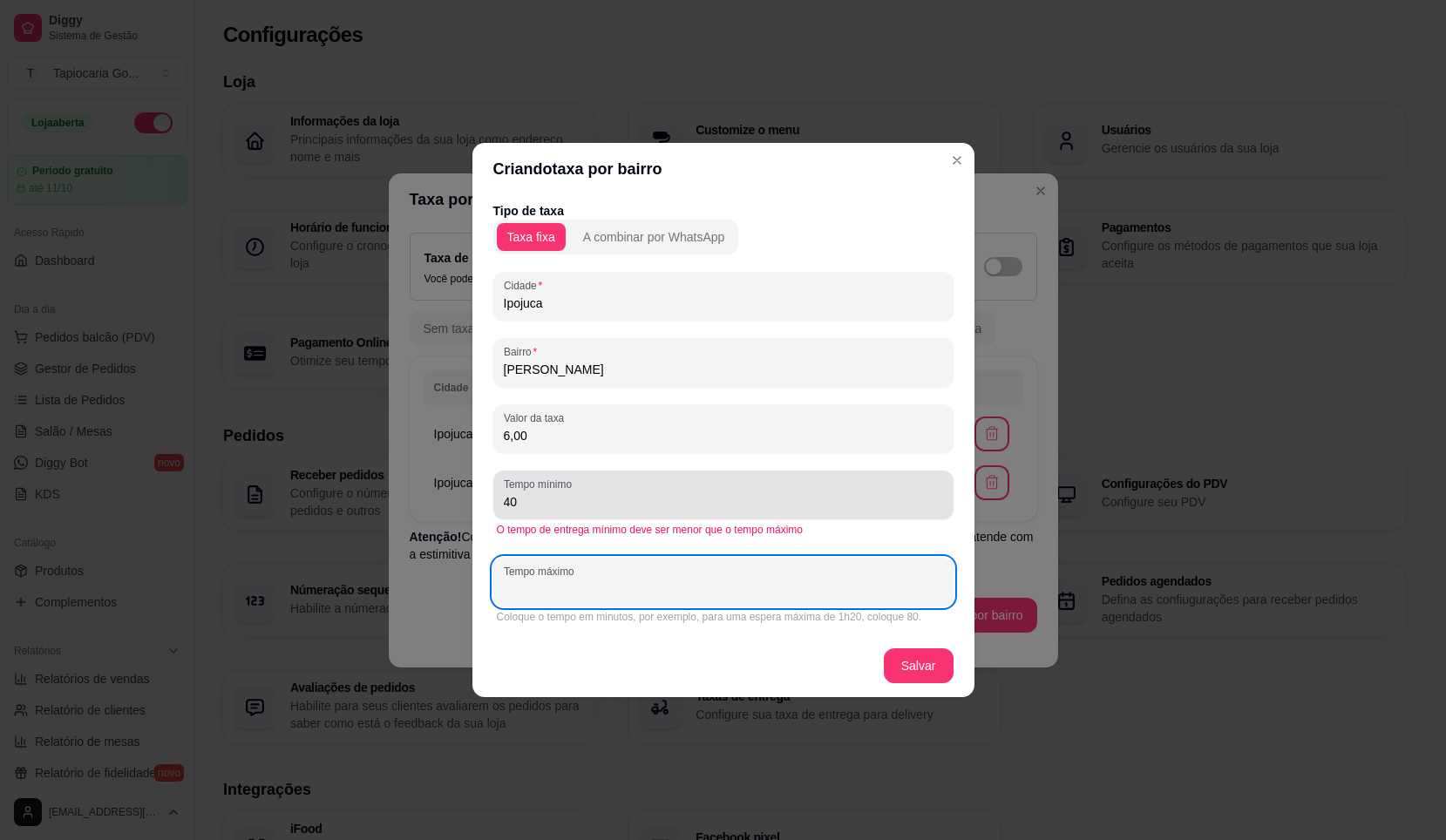
type input "4"
type input "60"
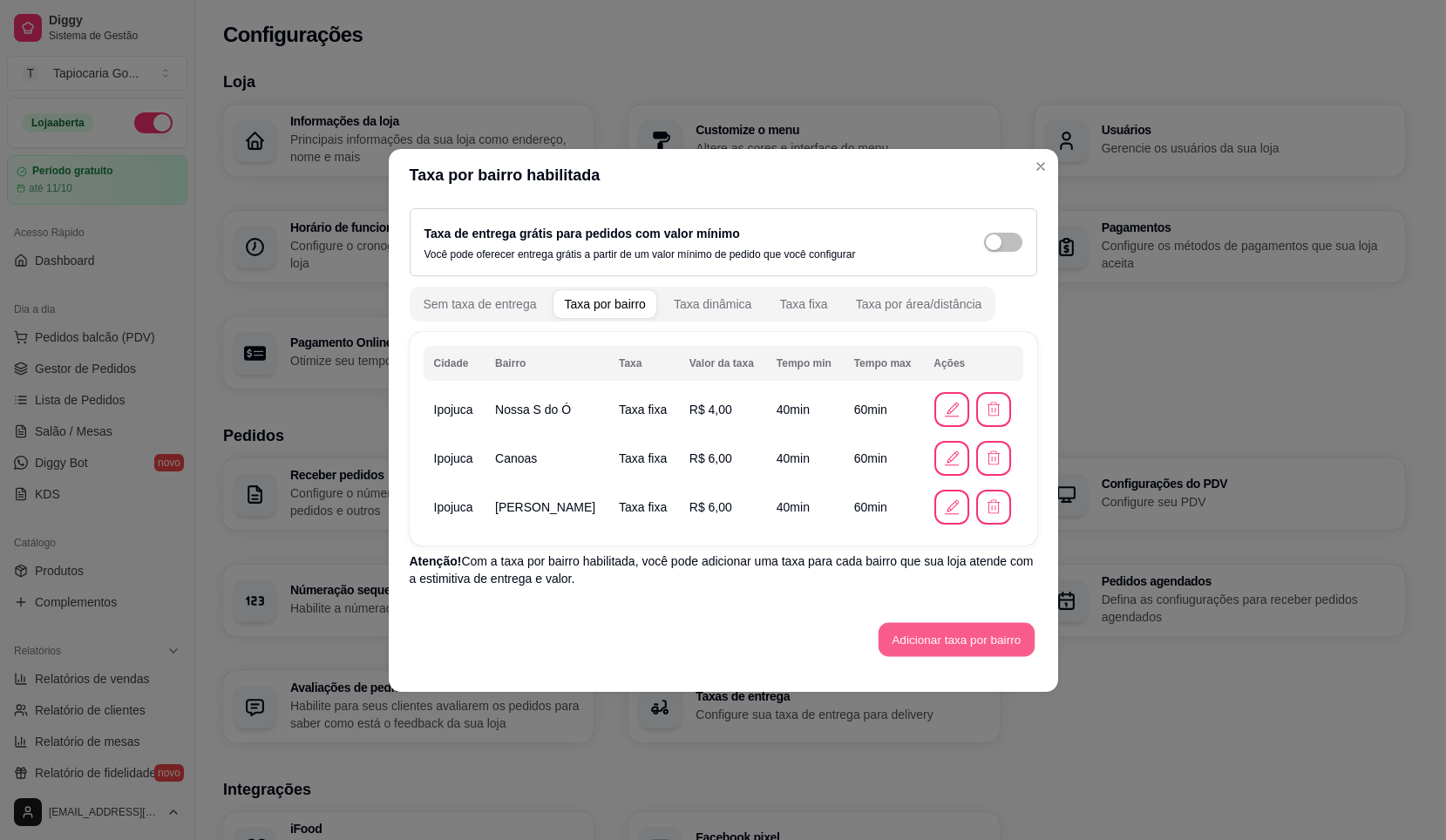
click at [983, 627] on button "Adicionar taxa por bairro" at bounding box center [957, 640] width 156 height 34
click at [968, 626] on button "Adicionar taxa por bairro" at bounding box center [957, 640] width 156 height 34
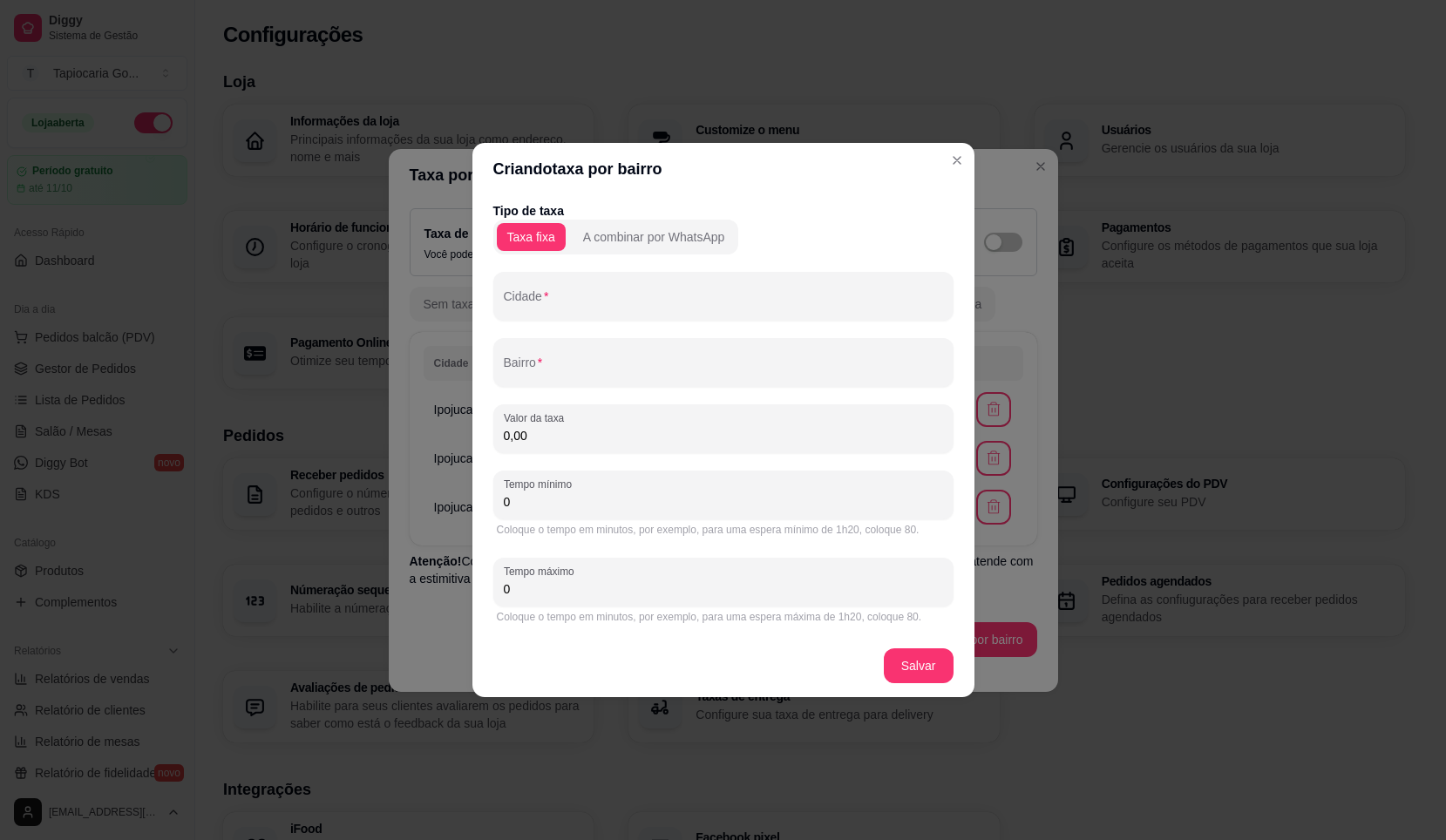
click at [570, 322] on div "Tipo de taxa Taxa fixa A combinar por WhatsApp Cidade Bairro Valor da taxa 0,00…" at bounding box center [723, 415] width 460 height 425
click at [574, 313] on div at bounding box center [723, 296] width 440 height 35
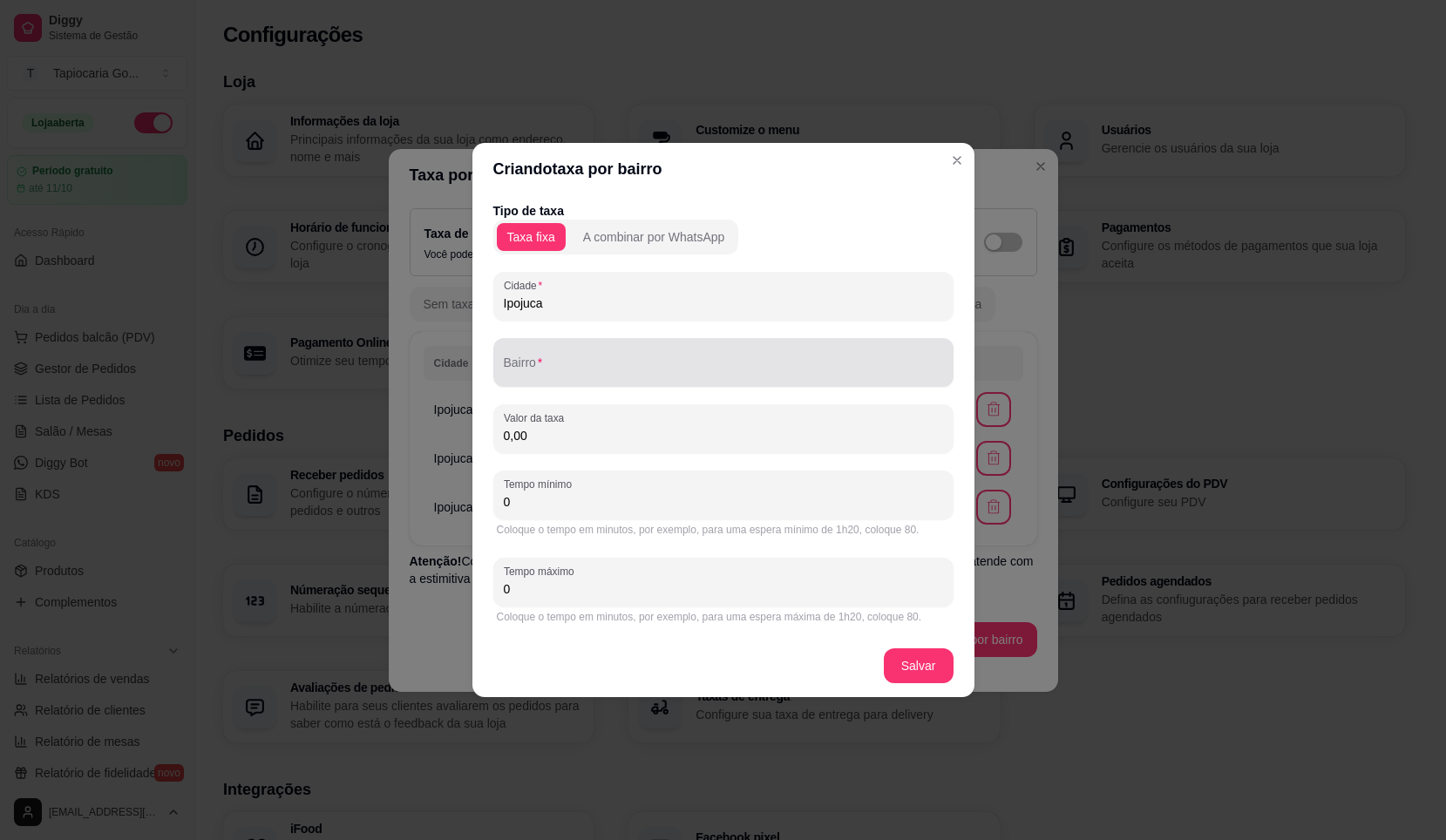
type input "Ipojuca"
click at [598, 372] on input "Bairro" at bounding box center [723, 369] width 440 height 17
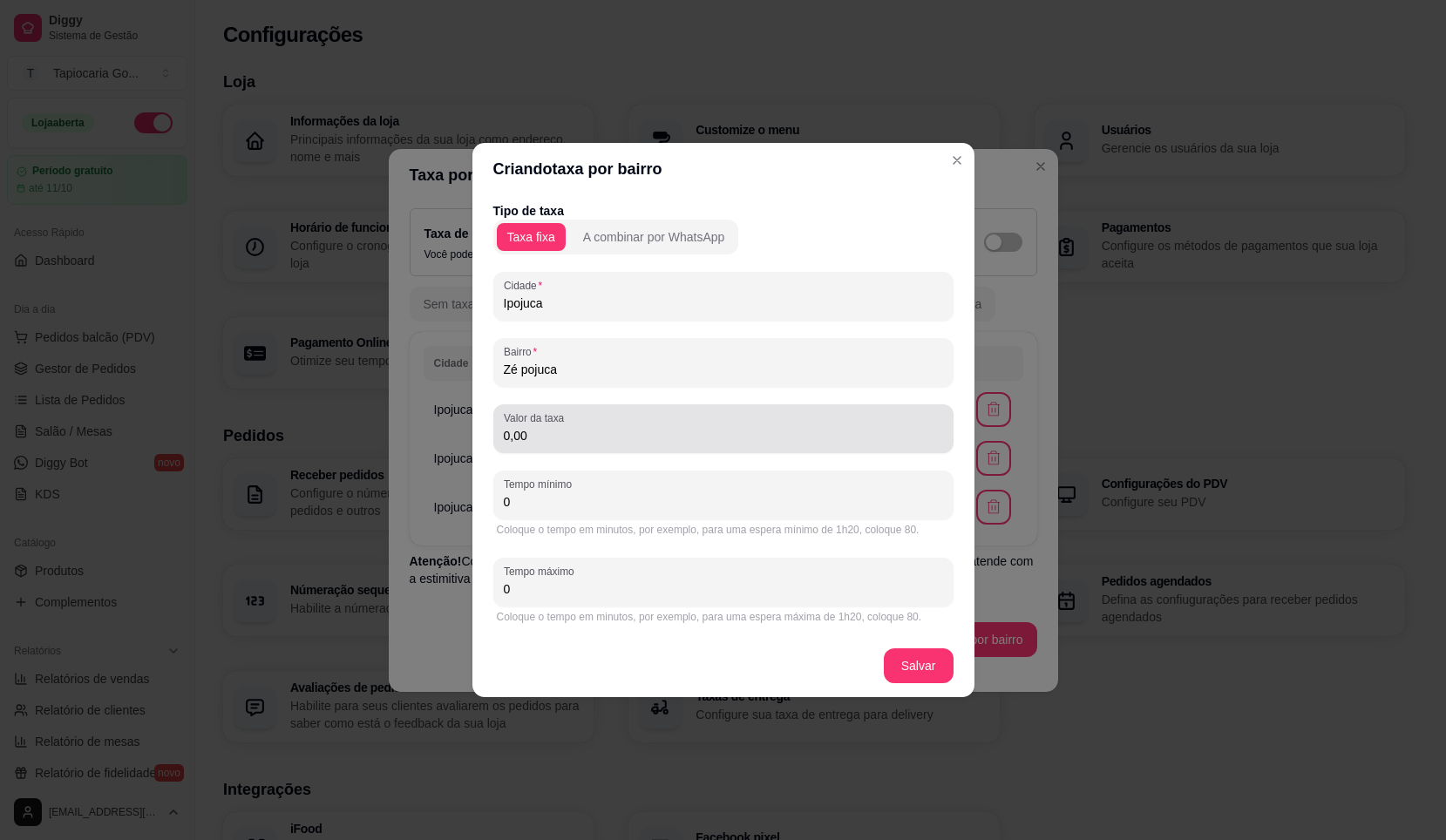
type input "Zé pojuca"
click at [655, 417] on div "0,00" at bounding box center [723, 428] width 440 height 35
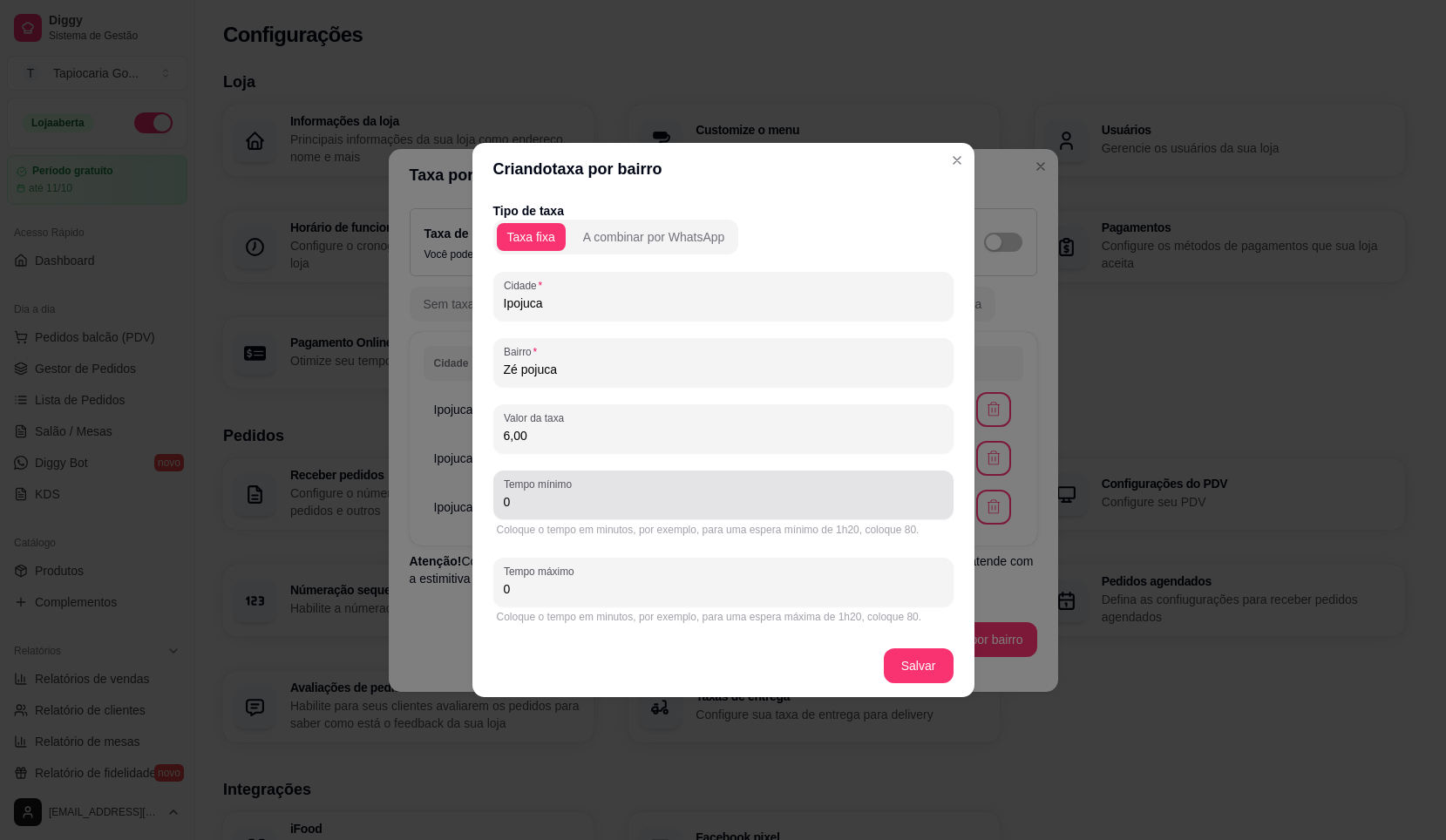
type input "6,00"
click at [529, 511] on div "0" at bounding box center [723, 494] width 440 height 35
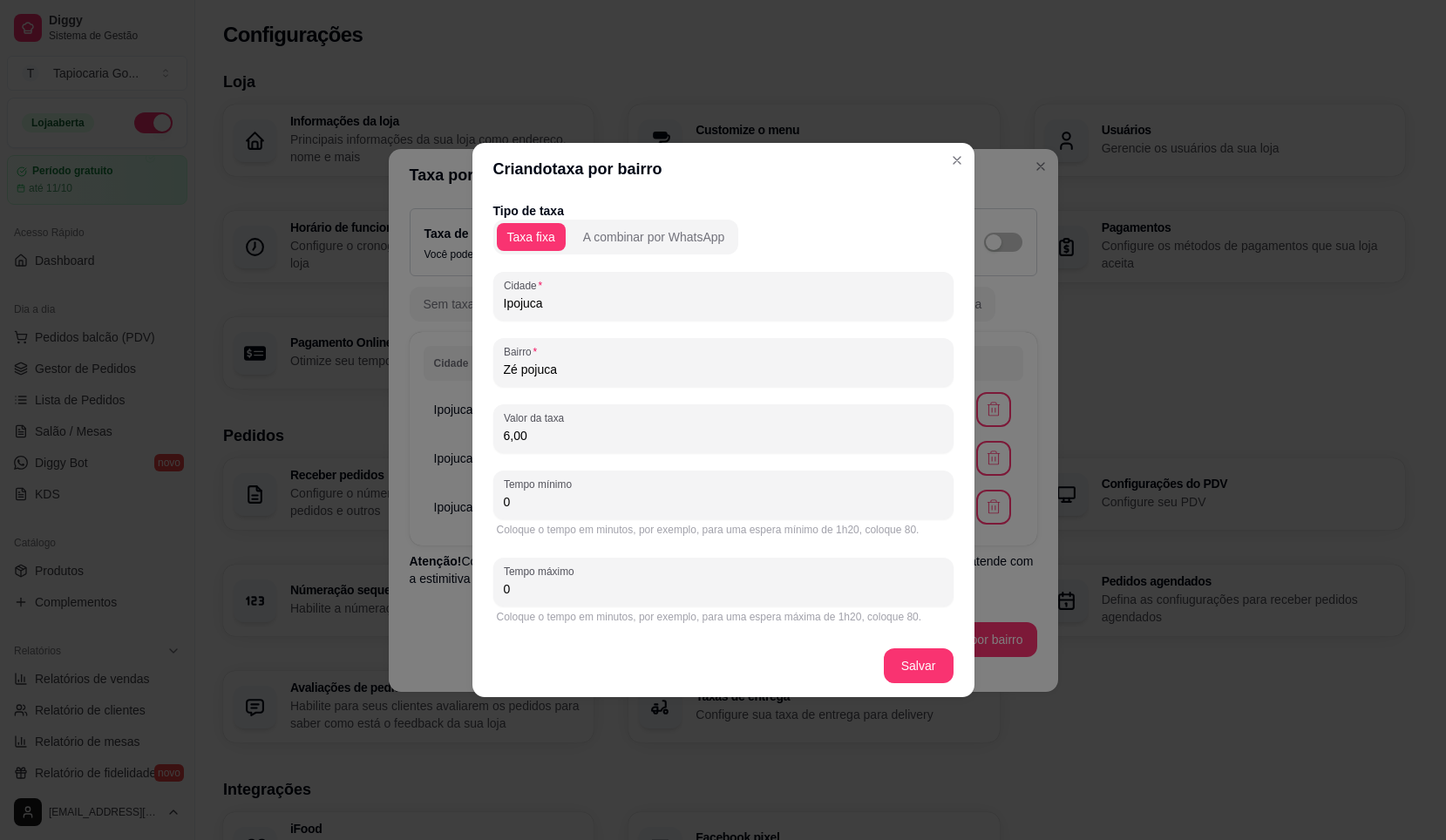
click at [529, 511] on div "0" at bounding box center [723, 494] width 440 height 35
click at [529, 507] on input "0" at bounding box center [723, 502] width 440 height 17
drag, startPoint x: 527, startPoint y: 506, endPoint x: 529, endPoint y: 449, distance: 57.0
click at [468, 502] on div "Criando taxa por bairro Tipo de taxa Taxa fixa A combinar por WhatsApp Cidade I…" at bounding box center [723, 420] width 1446 height 840
type input "40"
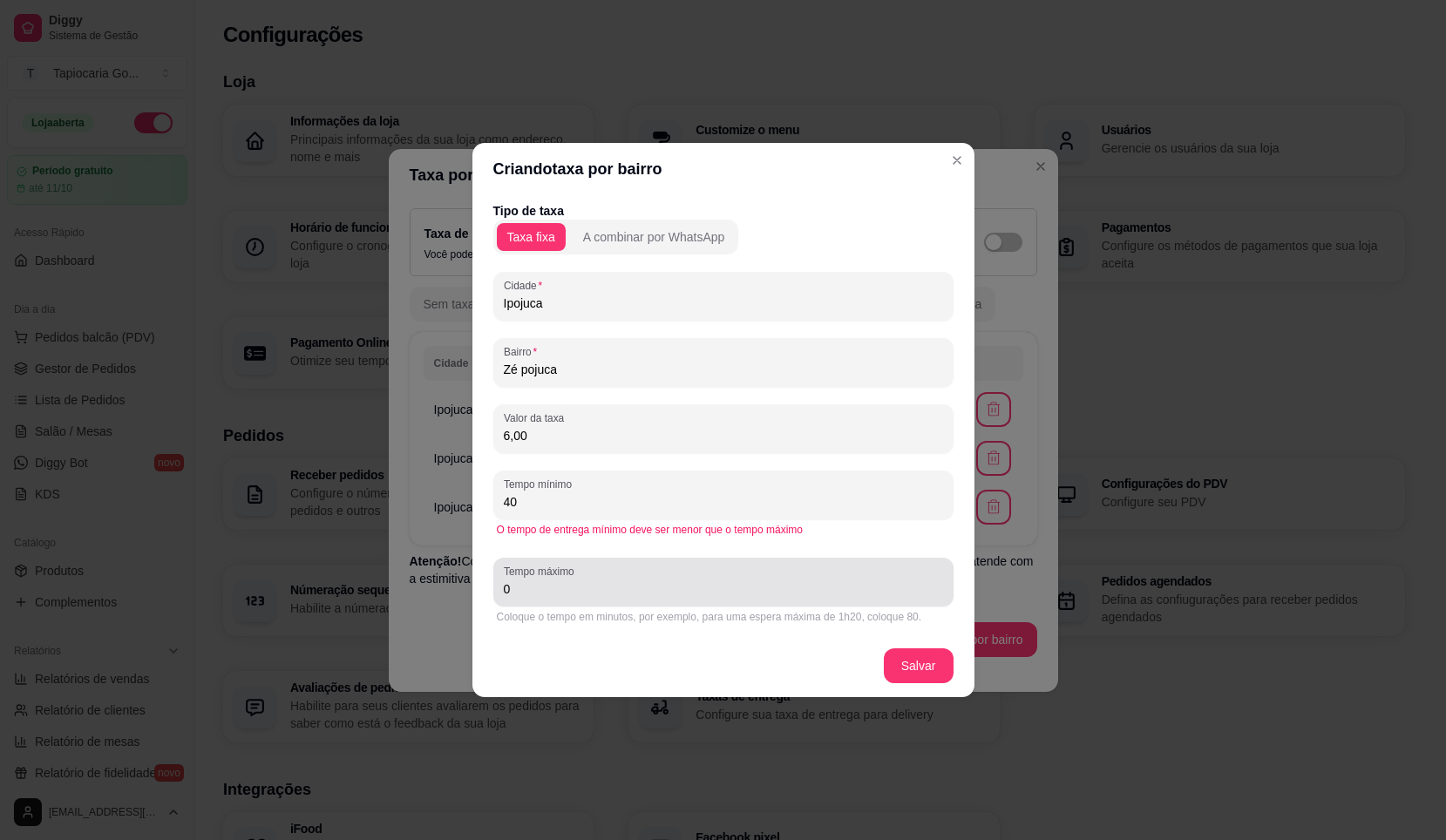
click at [645, 566] on div "0" at bounding box center [723, 582] width 440 height 35
drag, startPoint x: 645, startPoint y: 572, endPoint x: 528, endPoint y: 583, distance: 117.5
click at [513, 582] on div "0" at bounding box center [723, 582] width 440 height 35
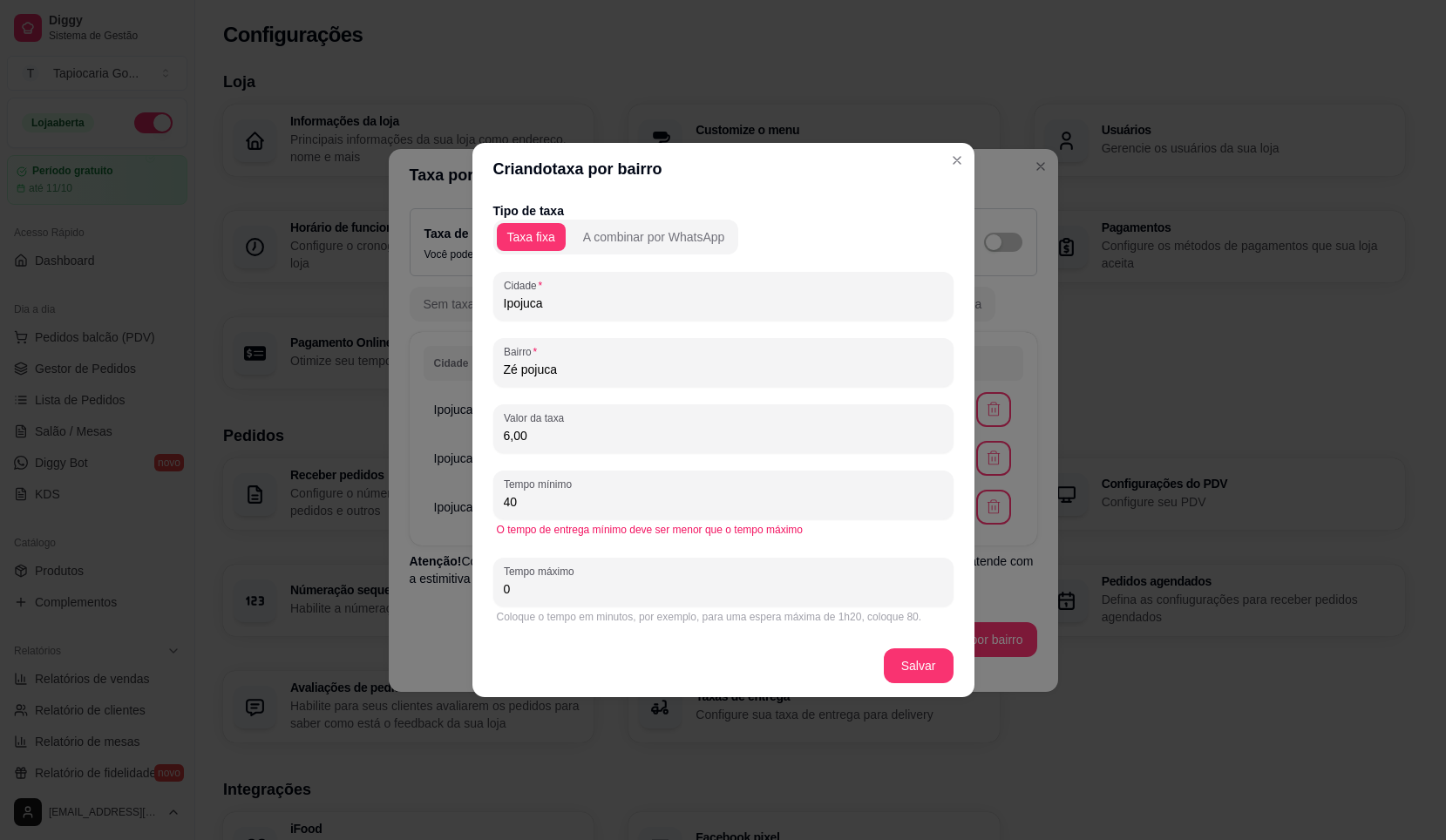
drag, startPoint x: 544, startPoint y: 587, endPoint x: 497, endPoint y: 565, distance: 51.9
click at [479, 582] on div "Tipo de taxa Taxa fixa A combinar por WhatsApp Cidade Ipojuca Bairro Zé pojuca …" at bounding box center [723, 416] width 503 height 440
type input "60"
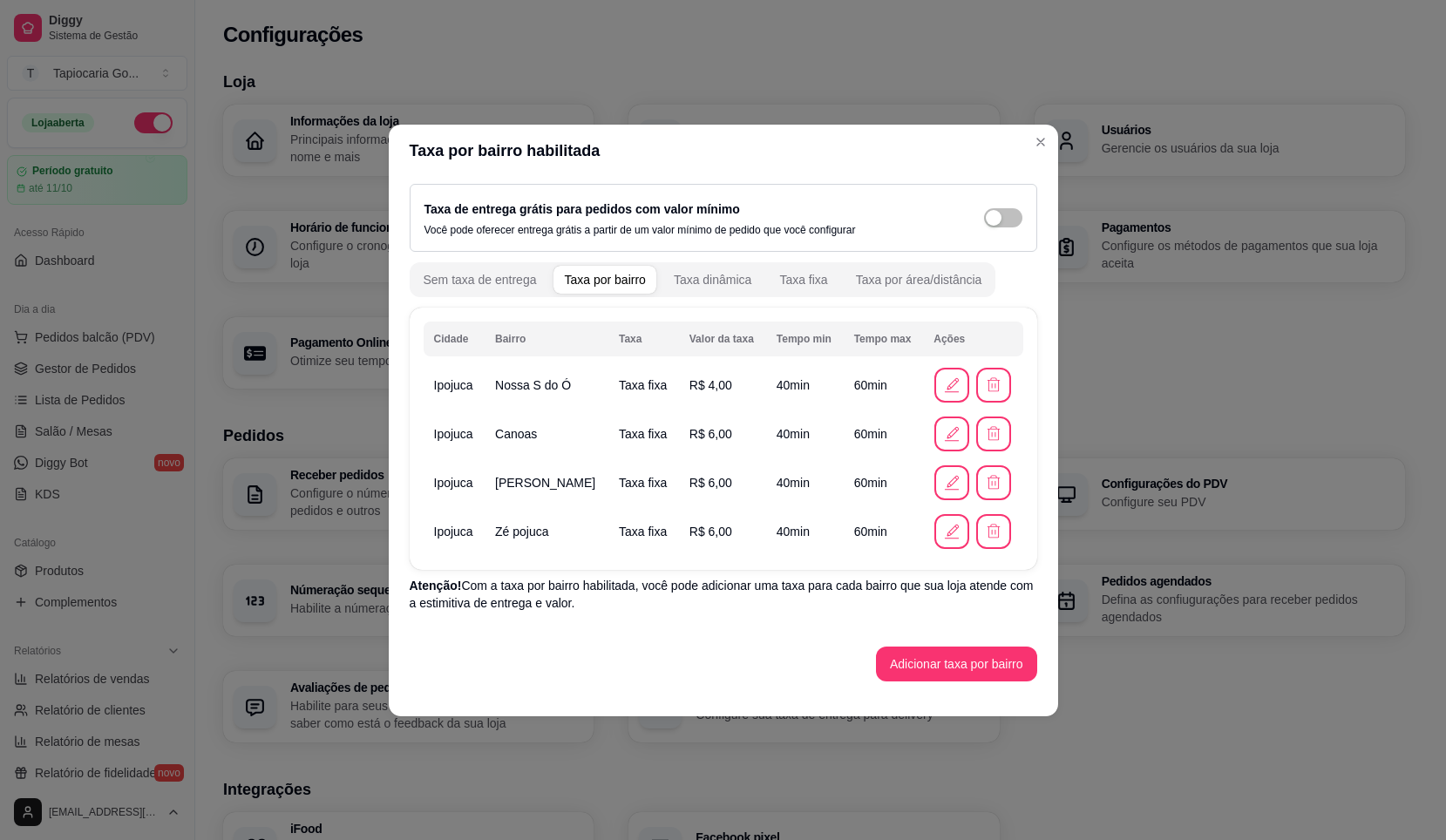
click at [689, 385] on span "R$ 4,00" at bounding box center [711, 386] width 43 height 14
click at [505, 387] on span "Nossa S do Ó" at bounding box center [533, 386] width 76 height 14
drag, startPoint x: 505, startPoint y: 387, endPoint x: 456, endPoint y: 389, distance: 49.0
click at [456, 389] on span "Ipojuca" at bounding box center [454, 386] width 39 height 14
drag, startPoint x: 456, startPoint y: 389, endPoint x: 504, endPoint y: 394, distance: 48.3
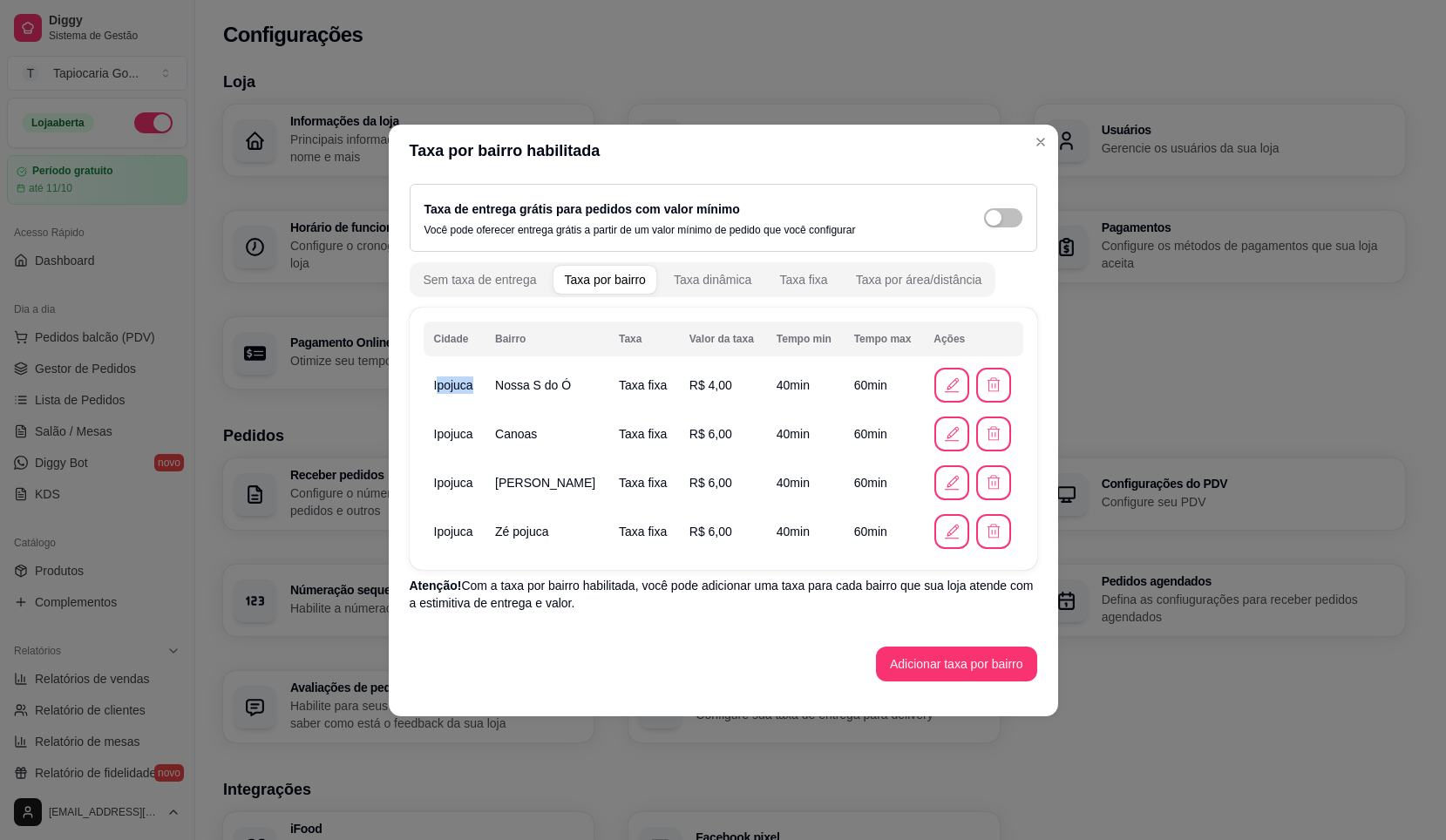
click at [504, 394] on tr "Ipojuca Nossa S do Ó Taxa fixa R$ 4,00 40 min 60 min" at bounding box center [723, 385] width 600 height 48
click at [951, 388] on icon "button" at bounding box center [952, 385] width 18 height 18
click at [965, 657] on button "Adicionar taxa por bairro" at bounding box center [957, 664] width 156 height 34
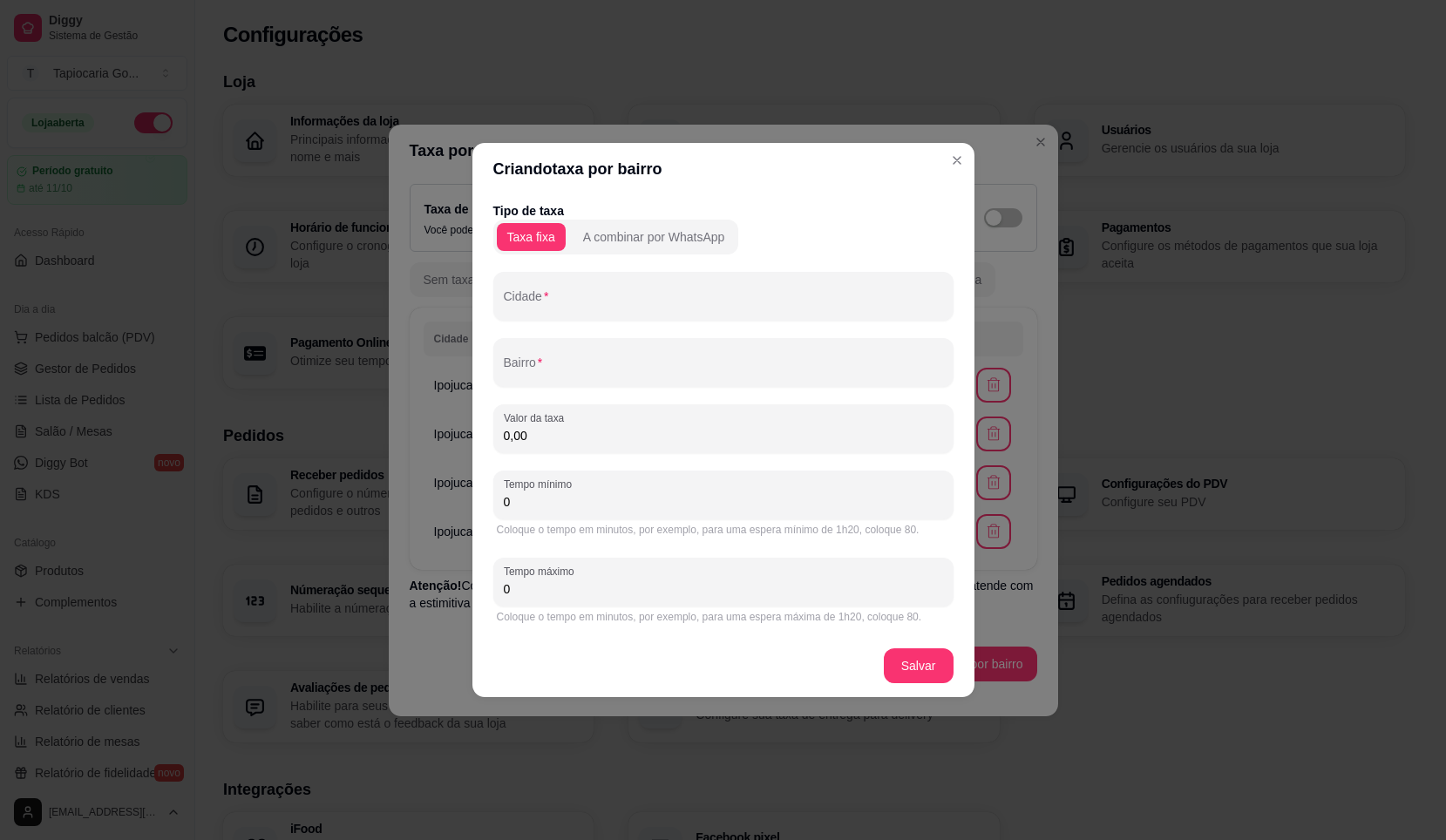
click at [609, 319] on div "Tipo de taxa Taxa fixa A combinar por WhatsApp Cidade Bairro Valor da taxa 0,00…" at bounding box center [723, 415] width 460 height 425
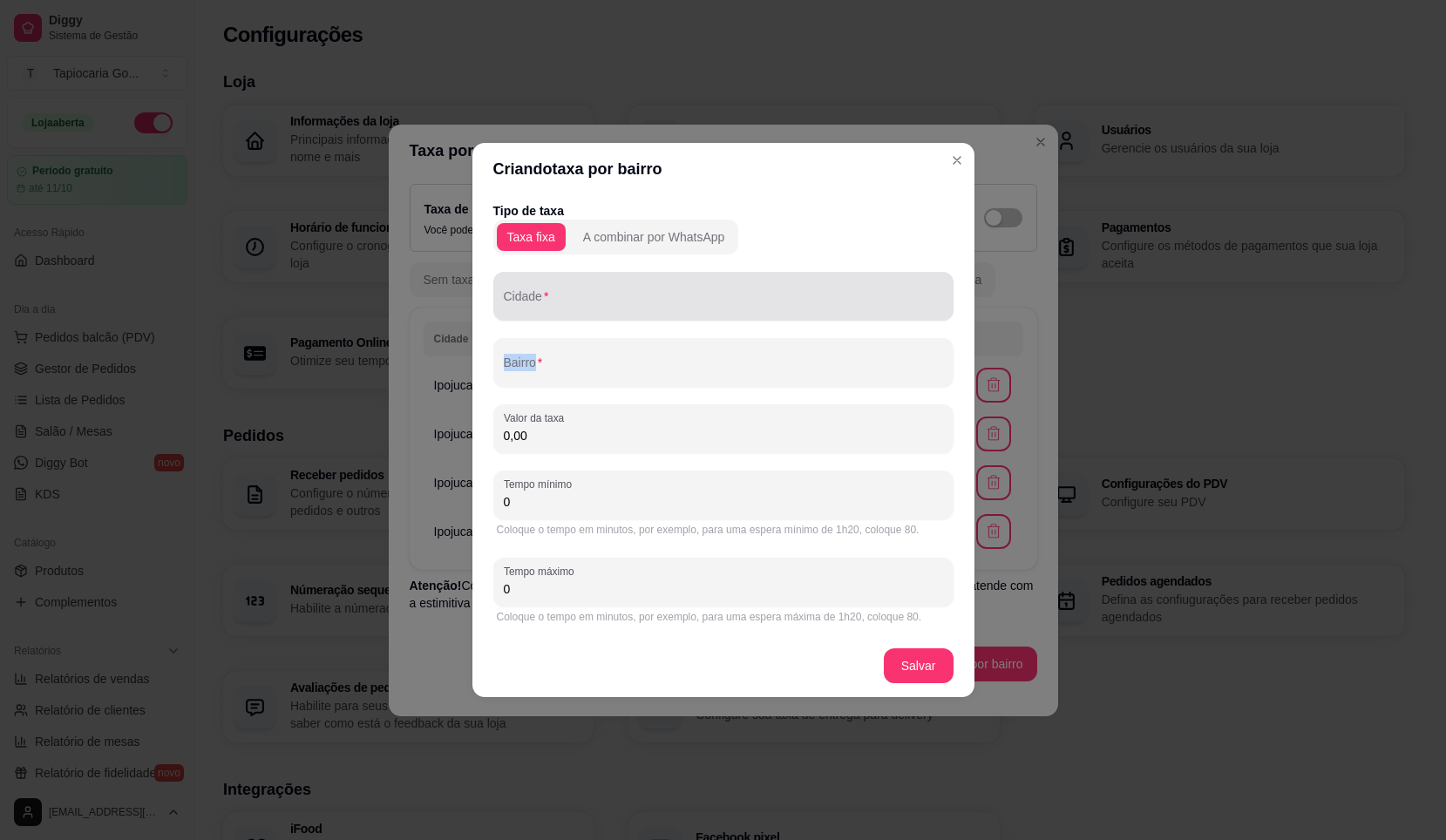
drag, startPoint x: 609, startPoint y: 319, endPoint x: 605, endPoint y: 311, distance: 8.9
click at [606, 311] on input "Cidade" at bounding box center [723, 302] width 440 height 17
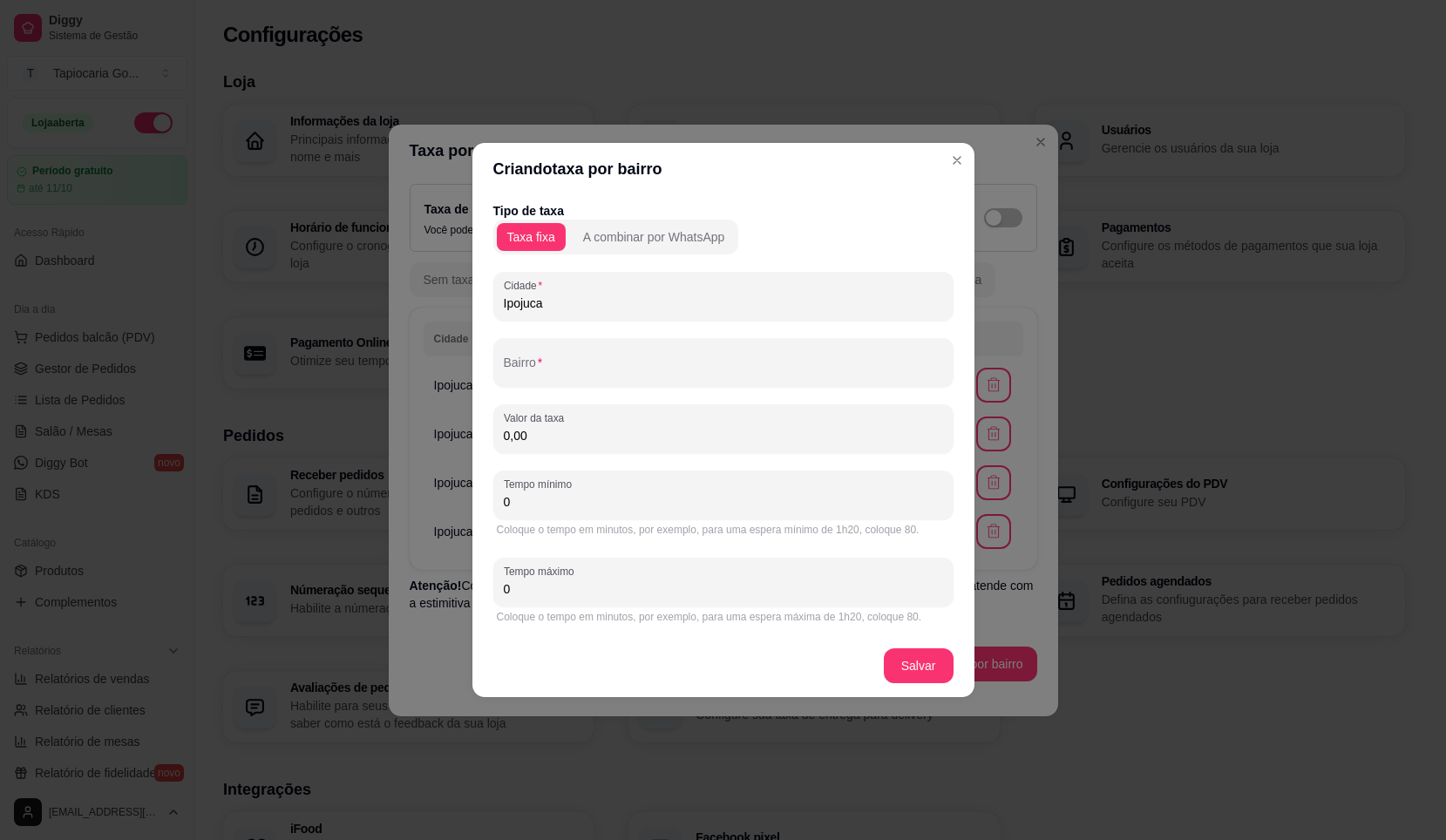
type input "Ipojuca"
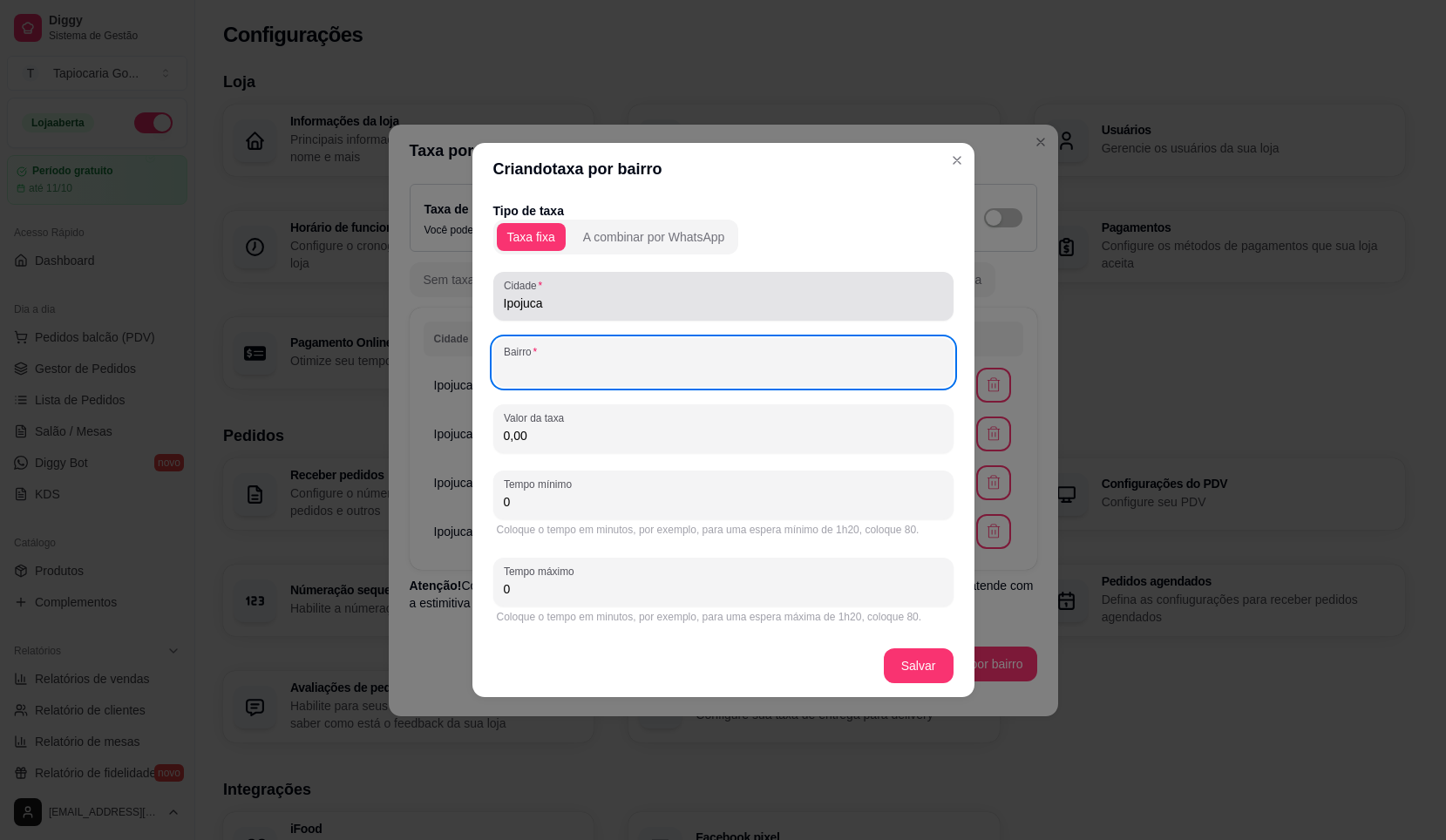
type input "h"
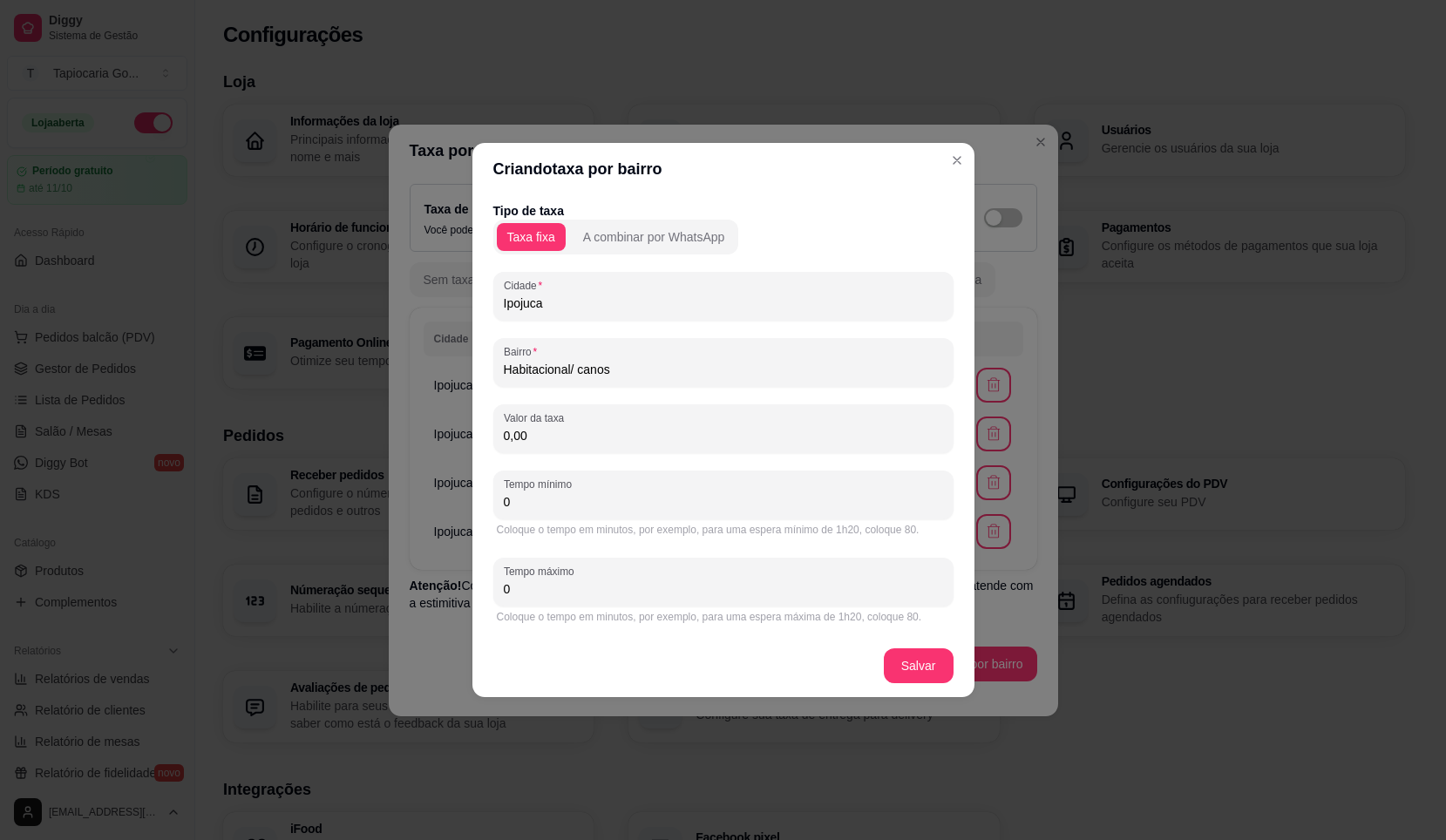
click at [638, 382] on div "Bairro Habitacional/ canos" at bounding box center [723, 363] width 460 height 48
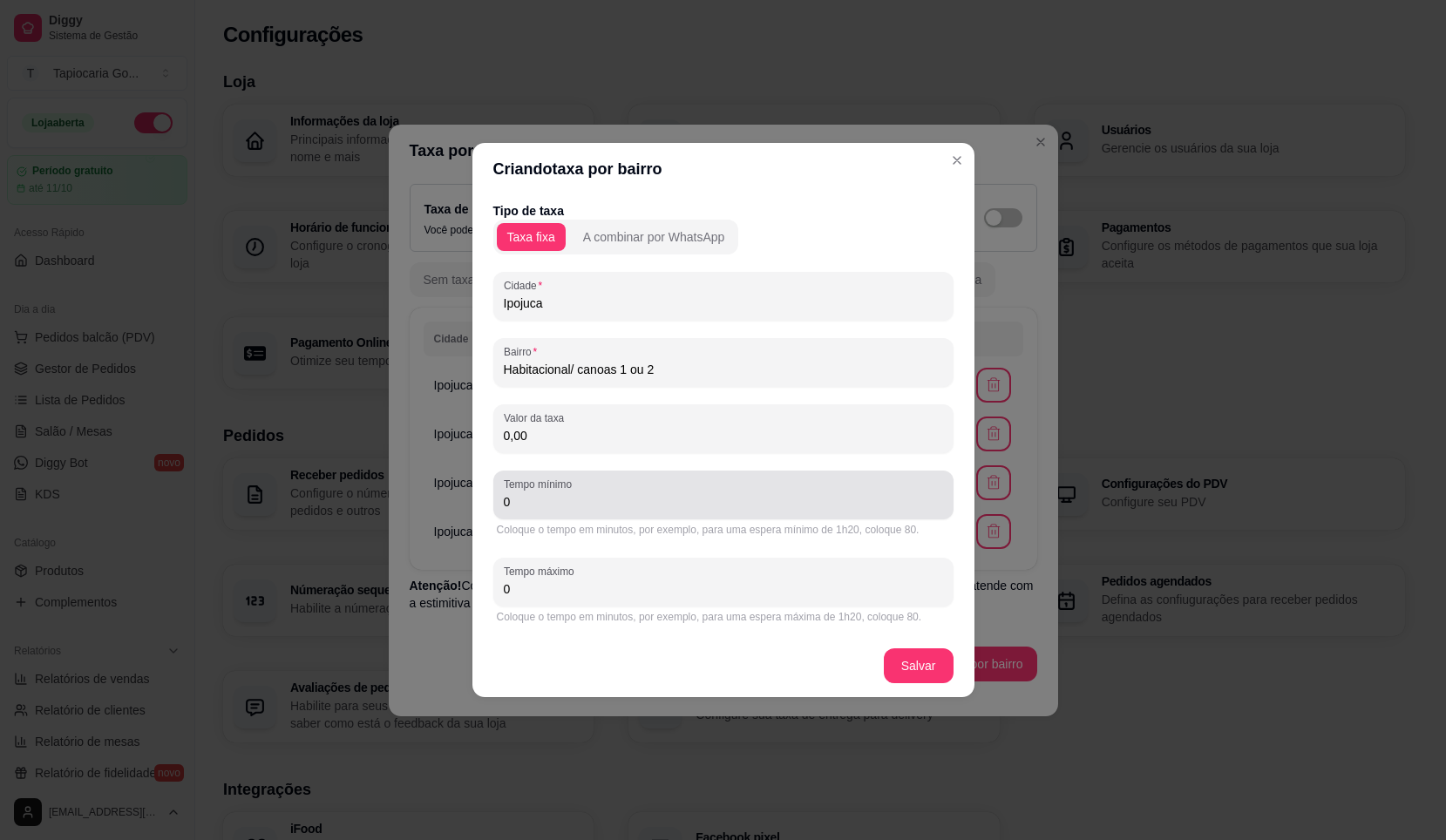
type input "Habitacional/ canoas 1 ou 2"
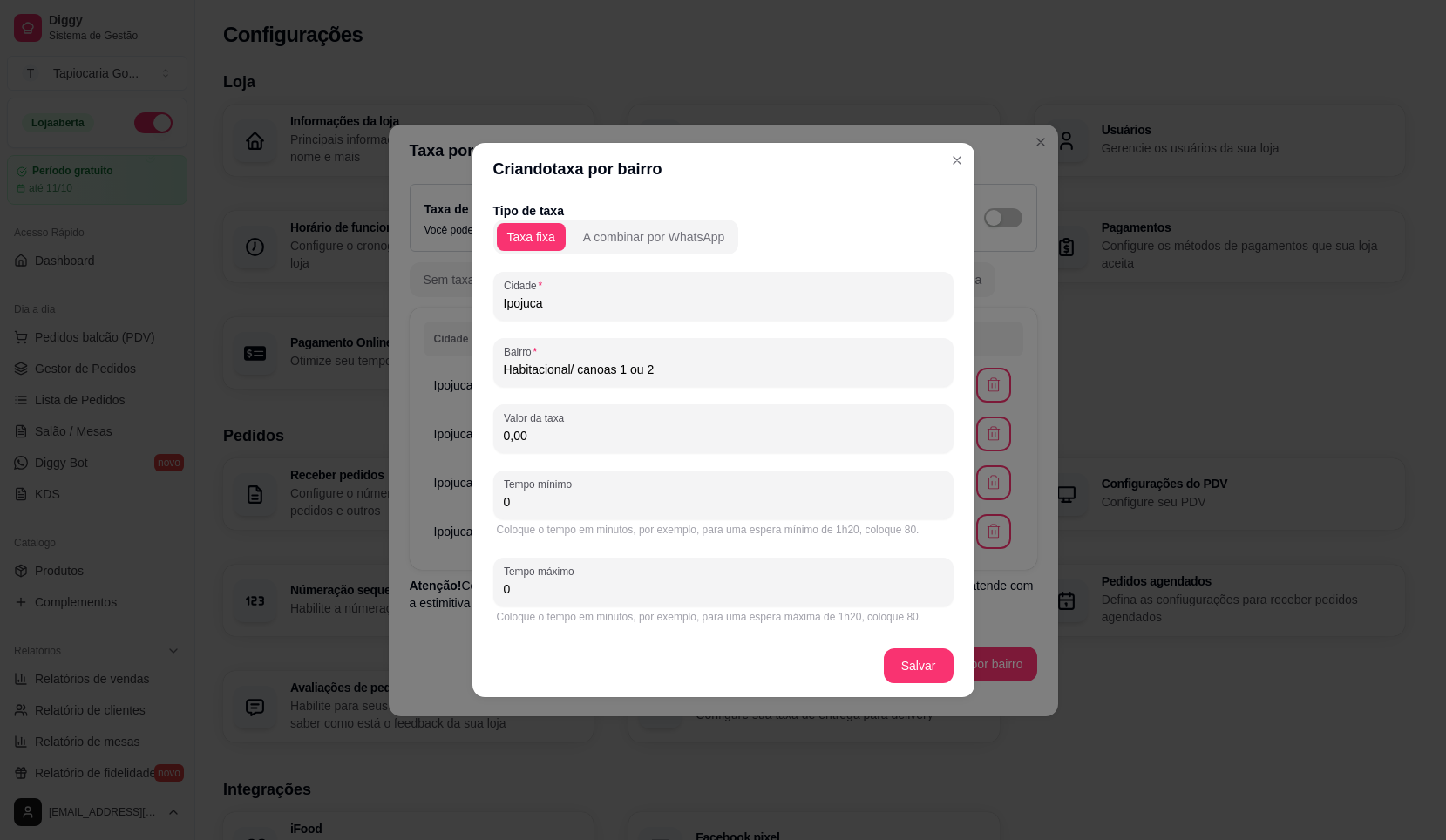
click at [574, 442] on input "0,00" at bounding box center [723, 435] width 440 height 17
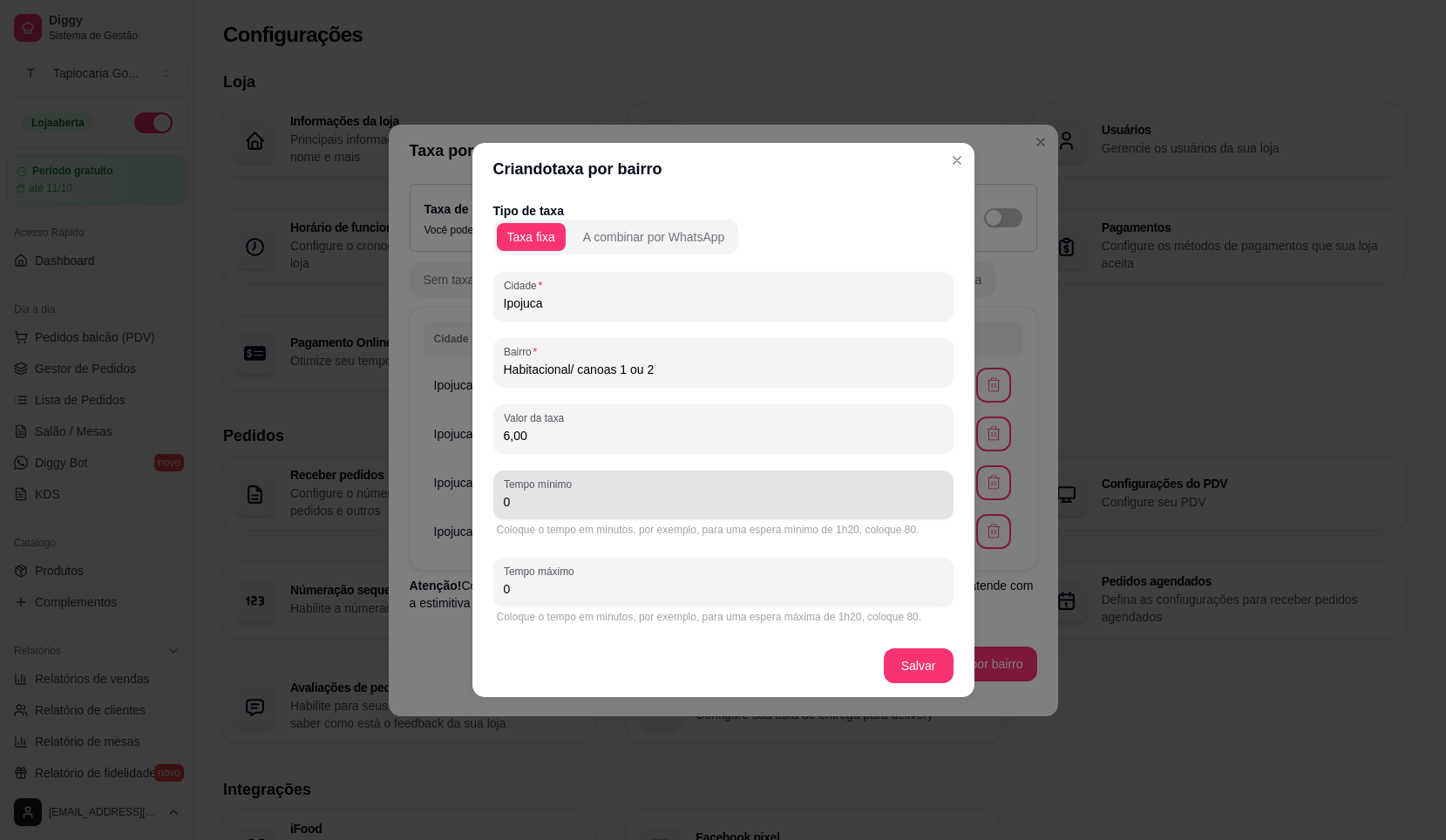
type input "6,00"
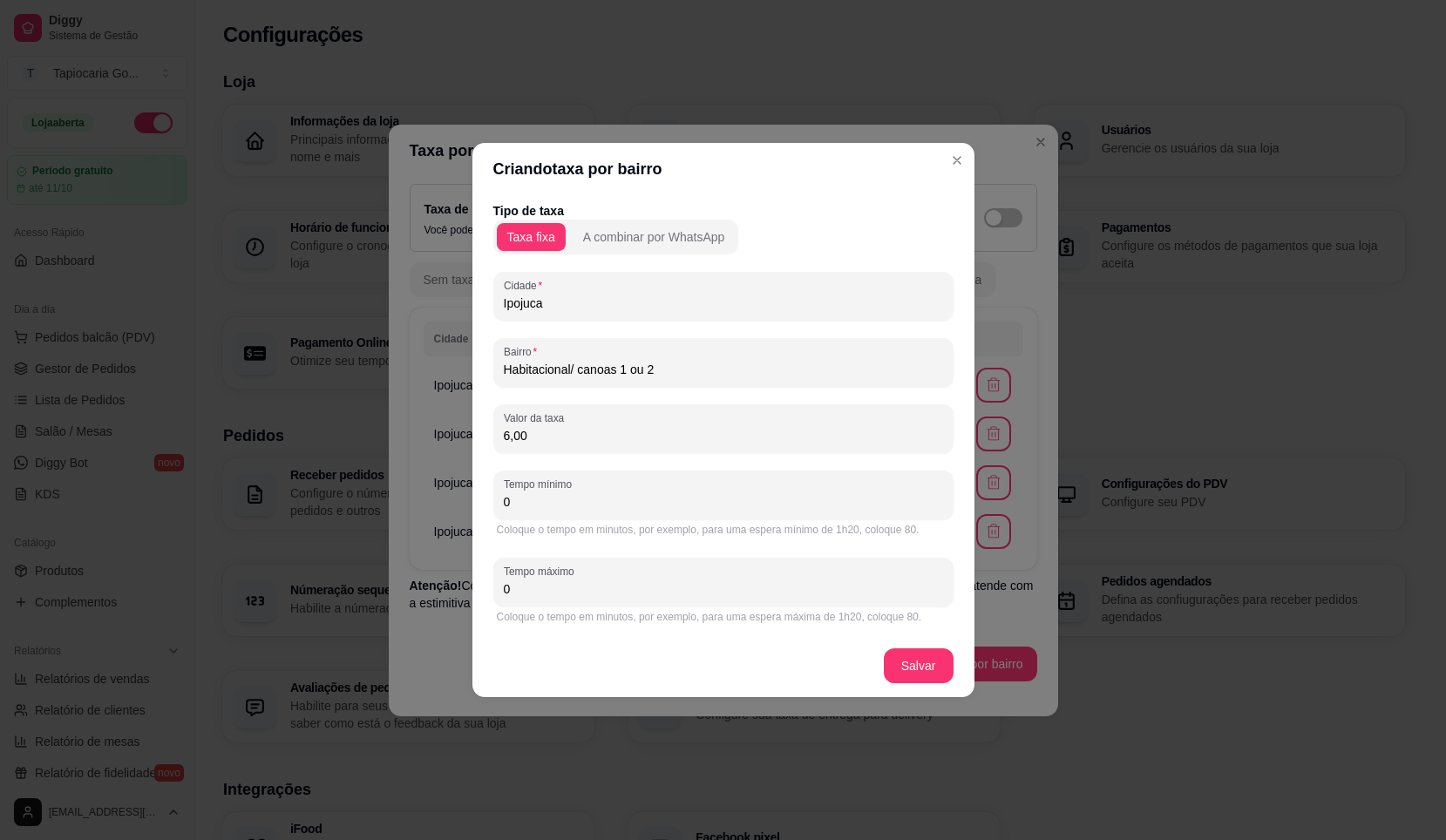
click at [617, 497] on input "0" at bounding box center [723, 502] width 440 height 17
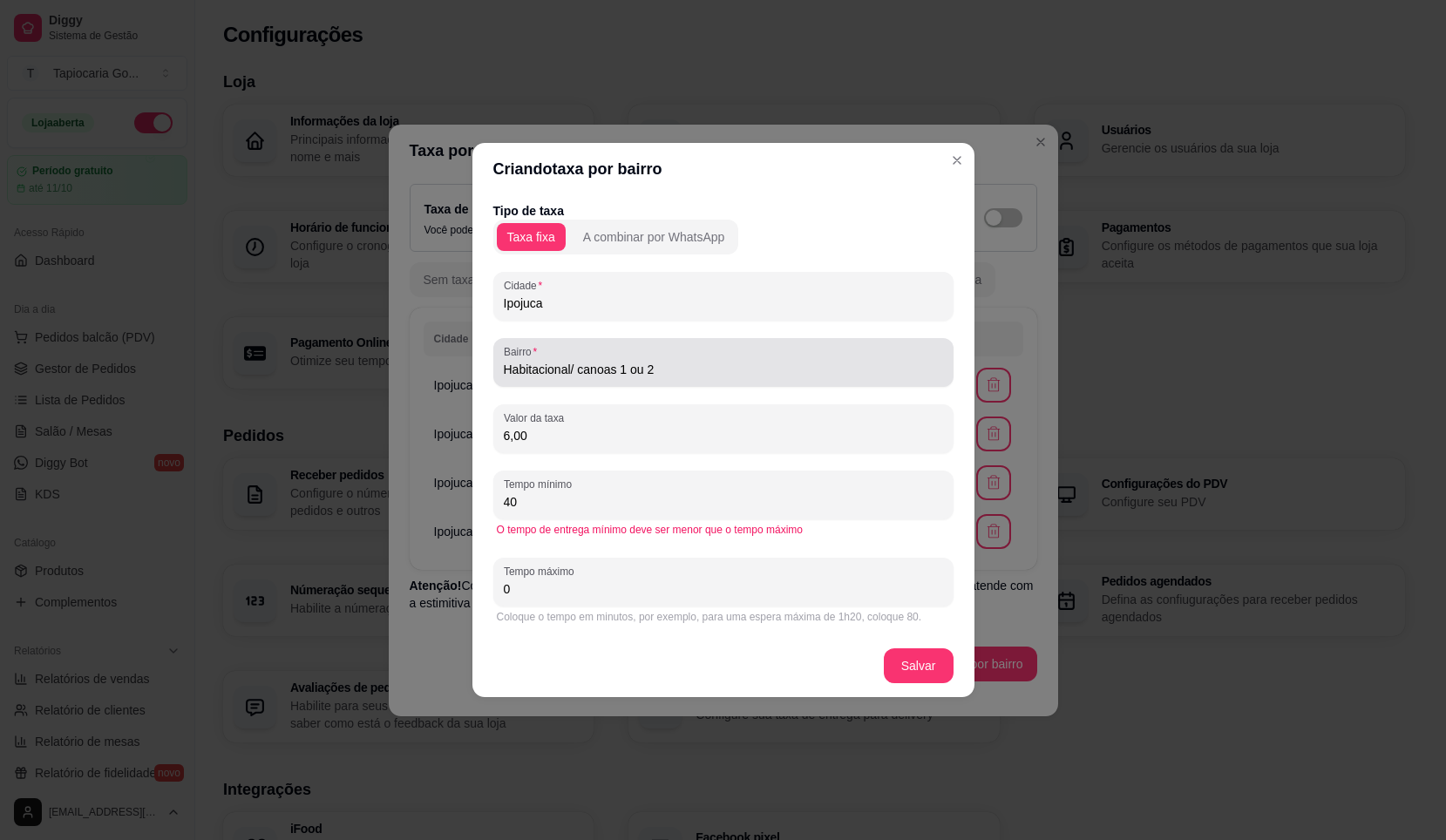
type input "40"
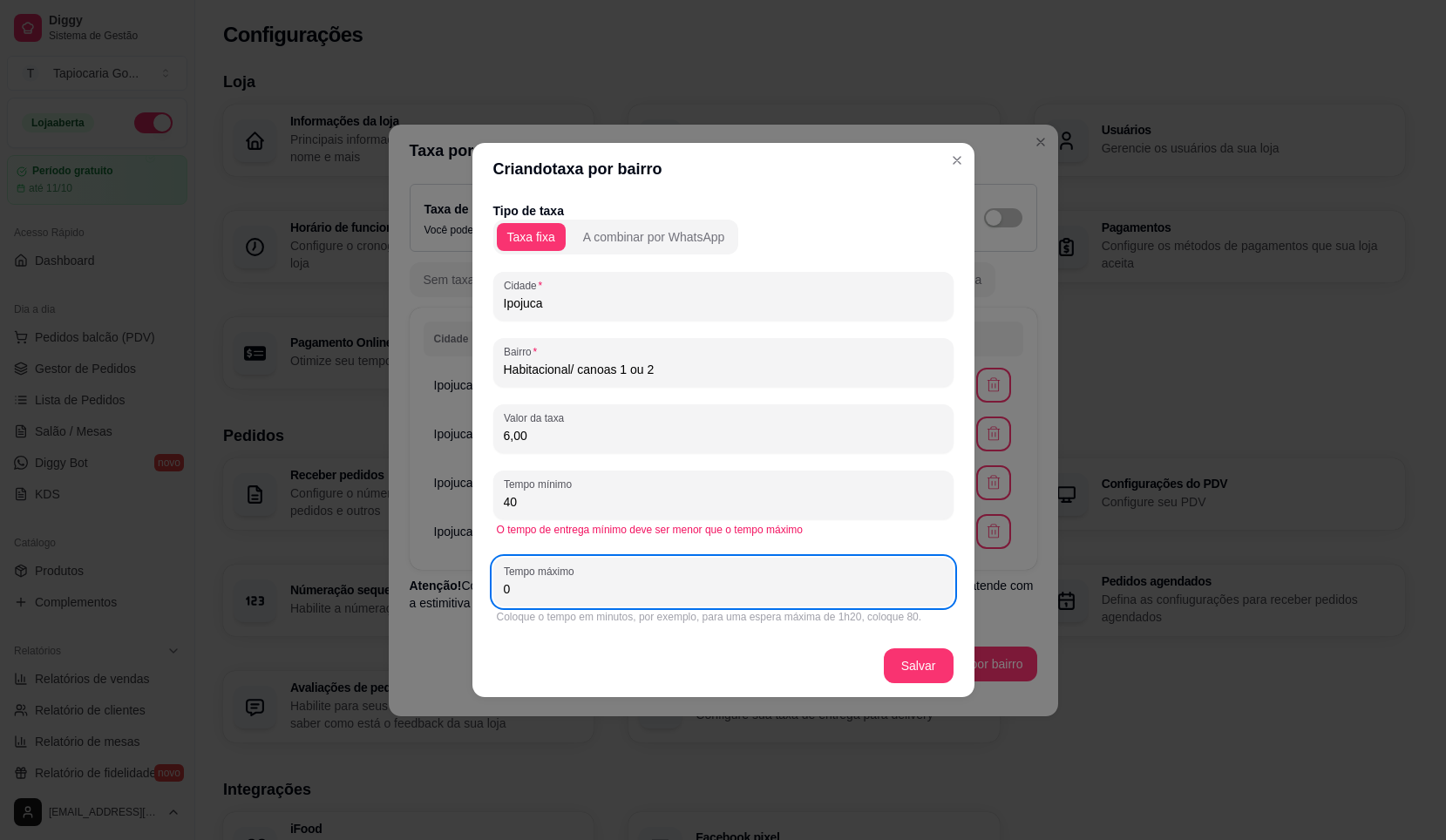
click at [609, 593] on input "0" at bounding box center [723, 589] width 440 height 17
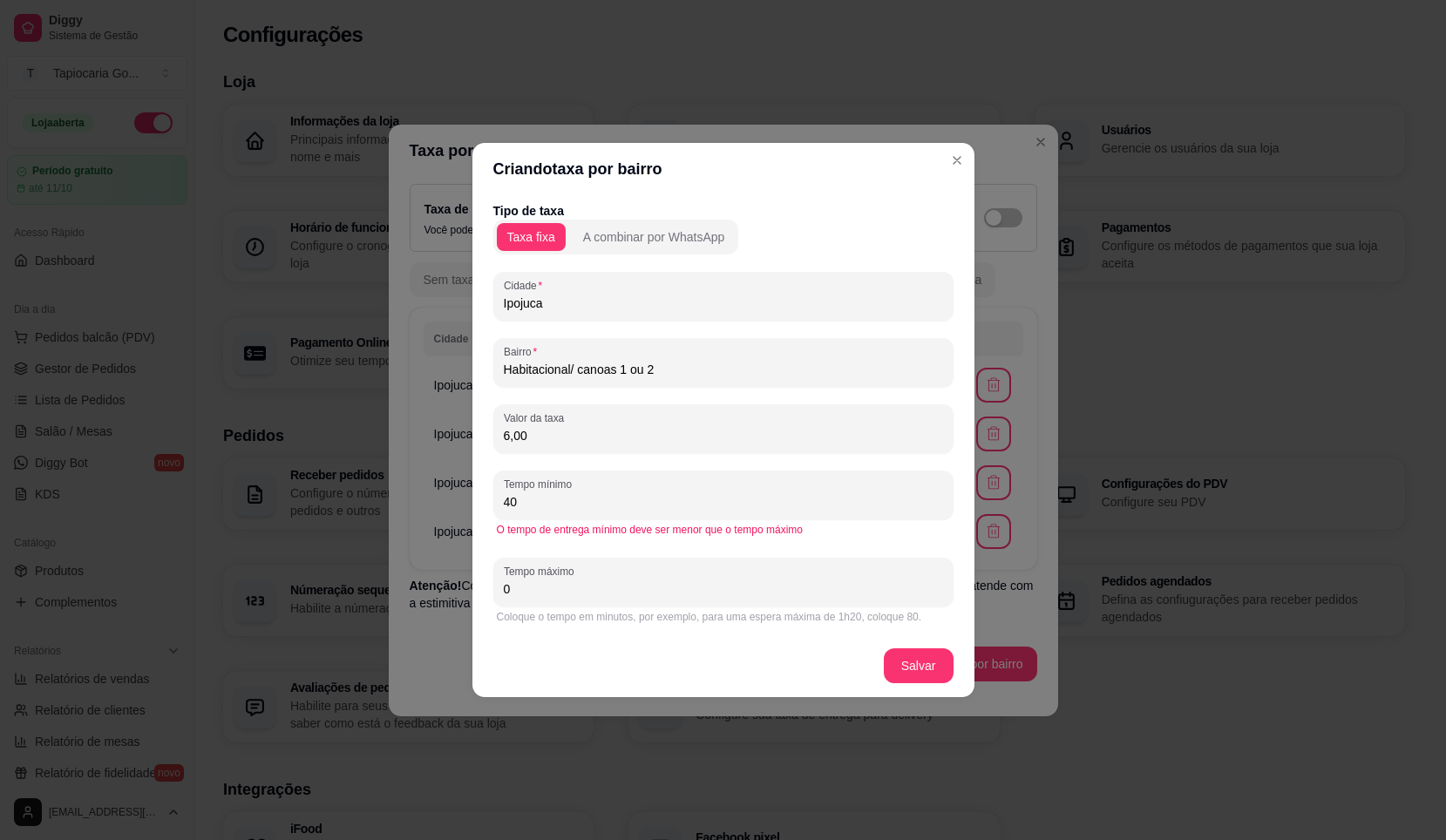
click at [609, 593] on input "0" at bounding box center [723, 589] width 440 height 17
type input "60"
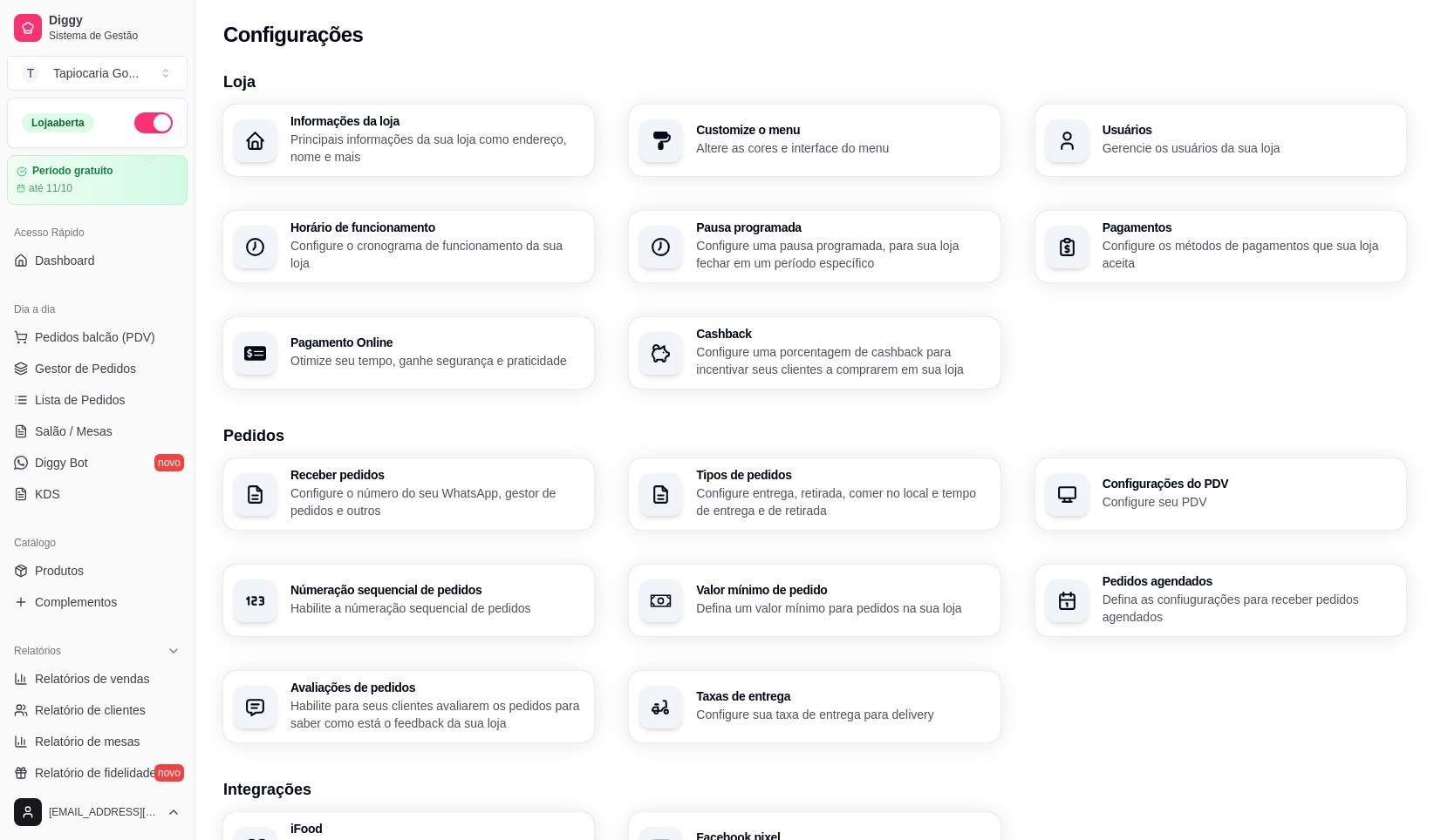
click at [876, 497] on p "Configure entrega, retirada, comer no local e tempo de entrega e de retirada" at bounding box center [842, 502] width 293 height 35
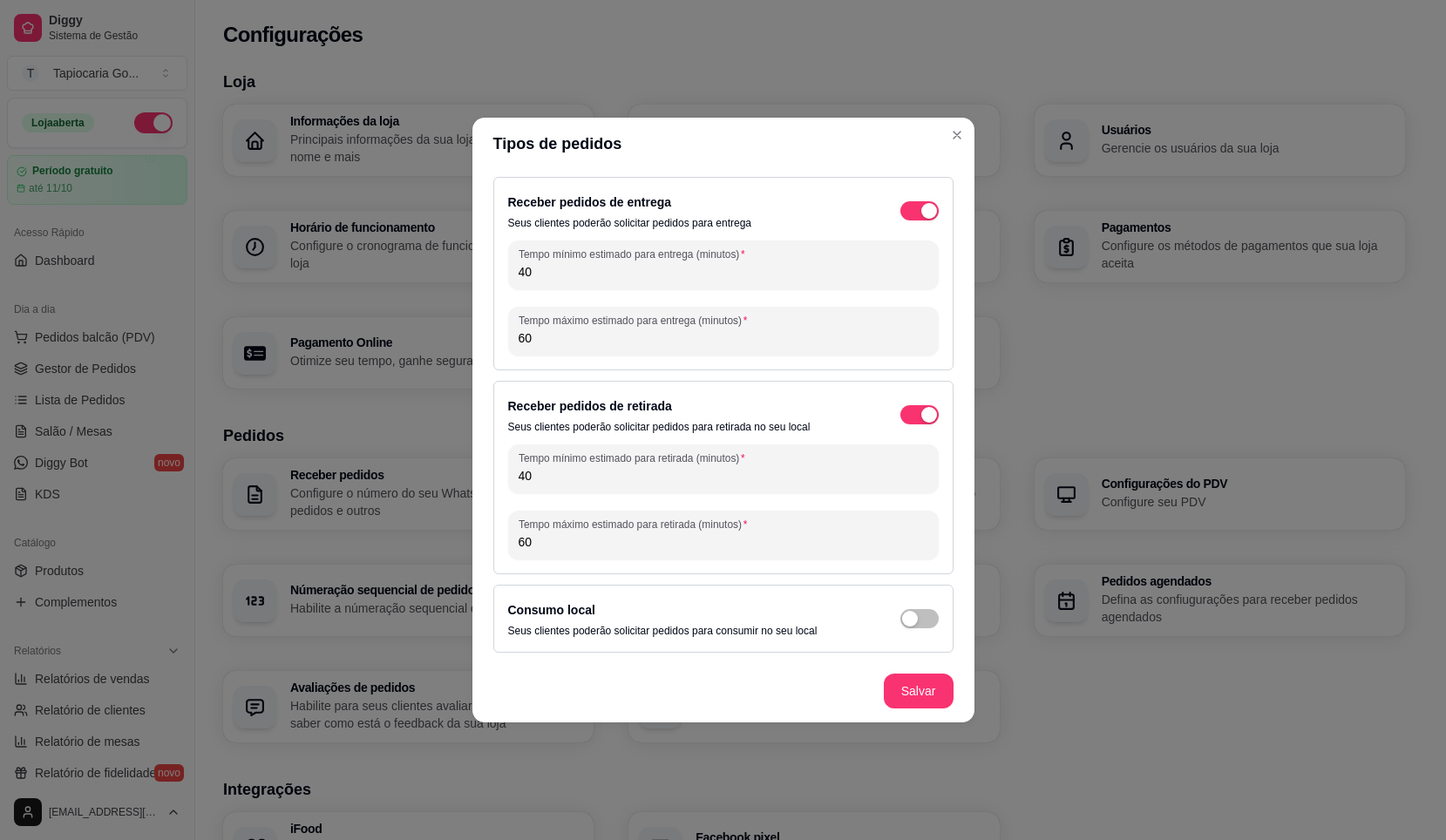
click at [564, 477] on input "40" at bounding box center [723, 476] width 410 height 17
type input "4"
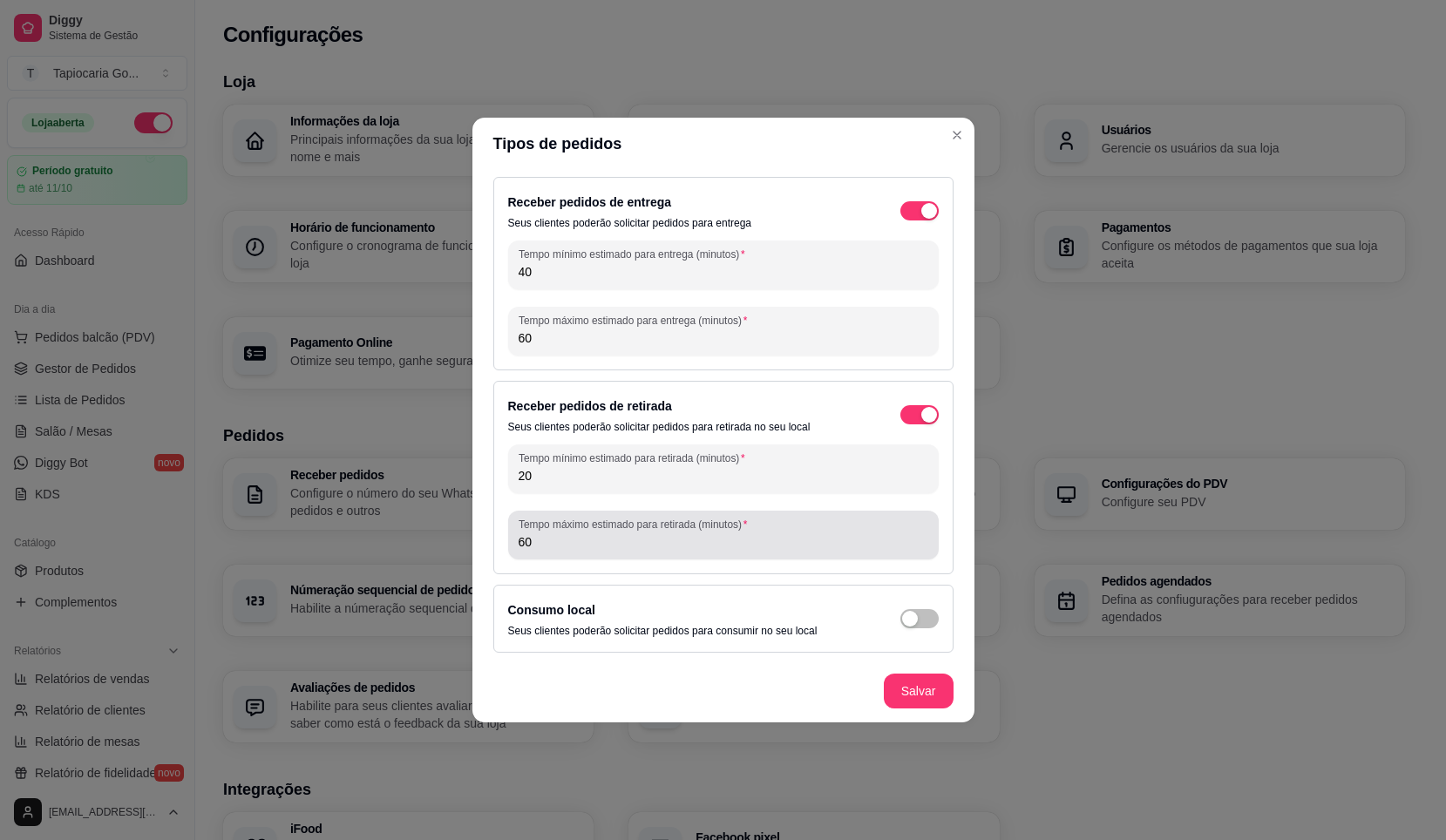
type input "20"
click at [583, 533] on input "60" at bounding box center [723, 541] width 410 height 17
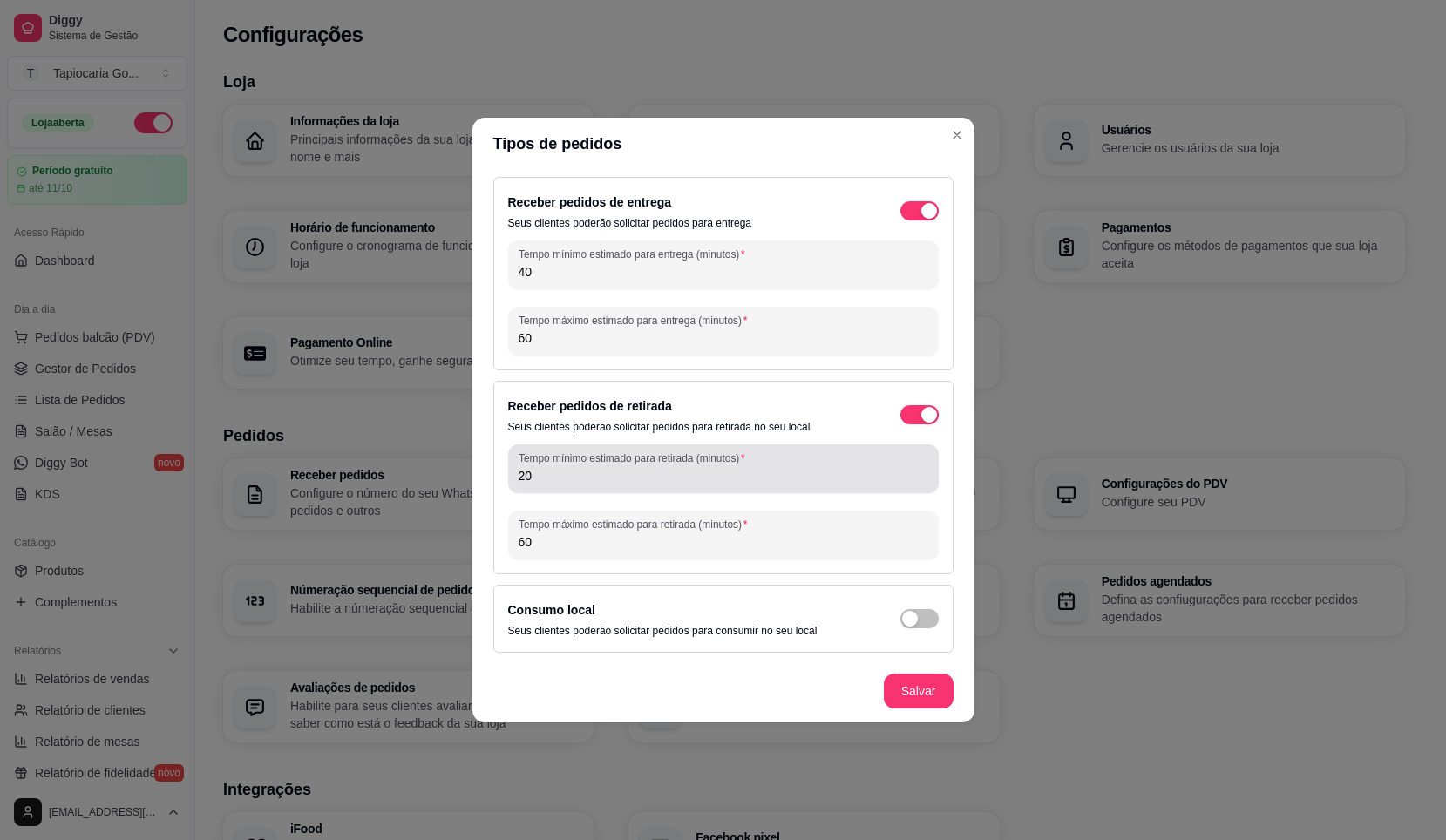
type input "6"
click at [609, 471] on input "20" at bounding box center [723, 476] width 410 height 17
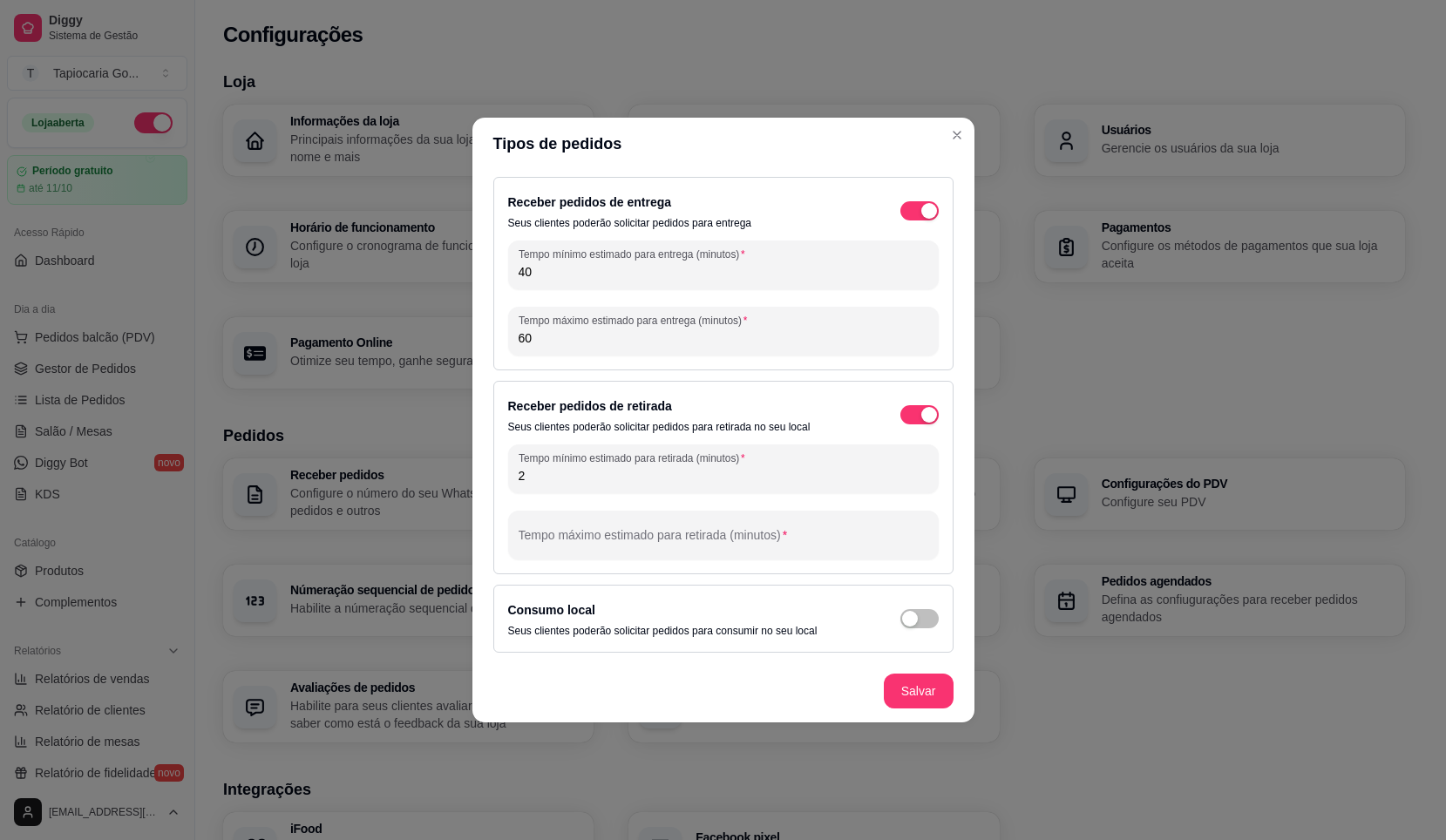
type input "2"
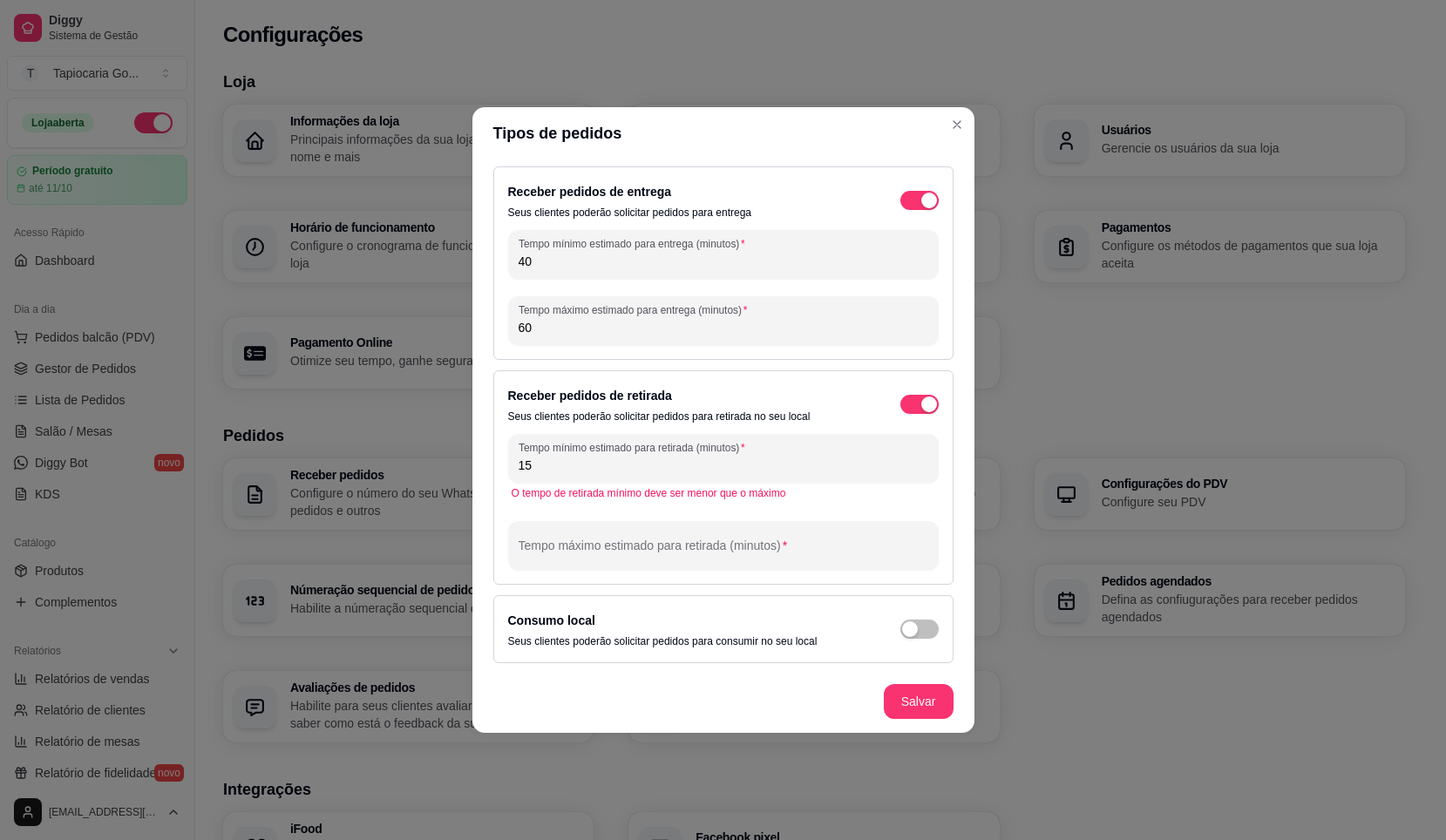
type input "1"
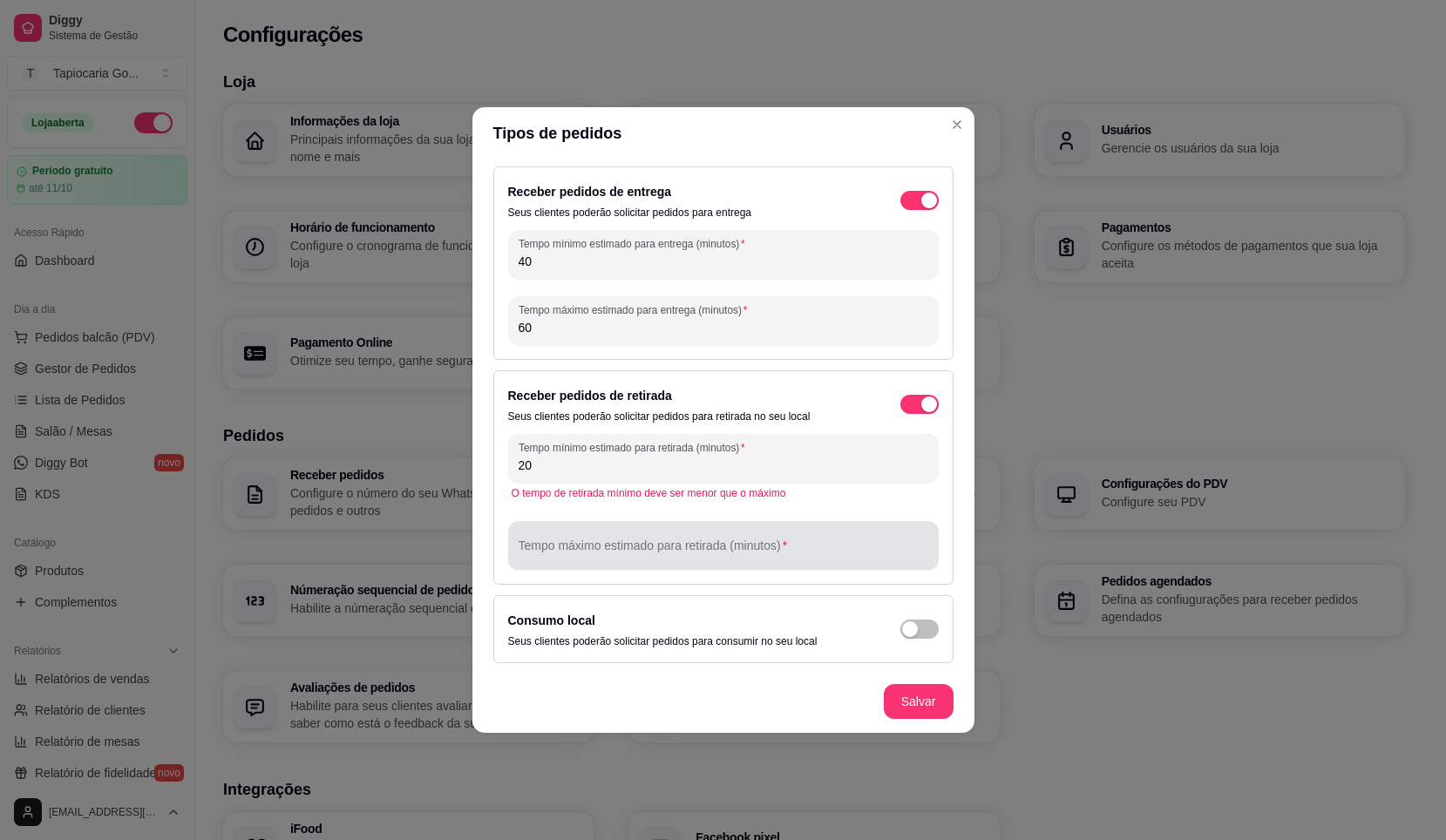
type input "20"
click at [600, 556] on input "Tempo máximo estimado para retirada (minutos)" at bounding box center [723, 552] width 410 height 17
type input "40"
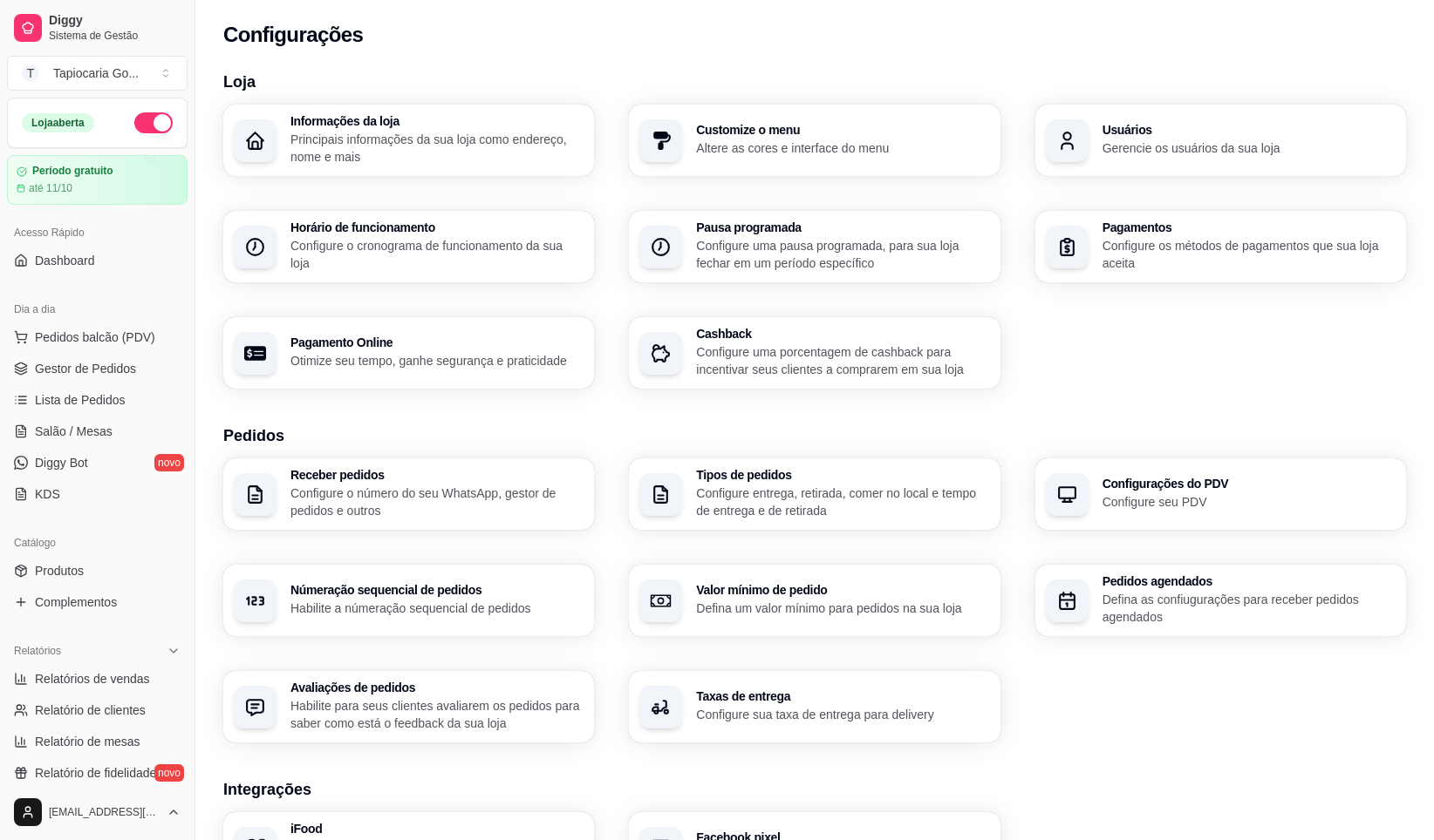
click at [419, 177] on div "Informações da loja Principais informações da sua loja como endereço, nome e ma…" at bounding box center [814, 247] width 1183 height 284
click at [369, 171] on div "Informações da loja Principais informações da sua loja como endereço, nome e ma…" at bounding box center [409, 141] width 371 height 72
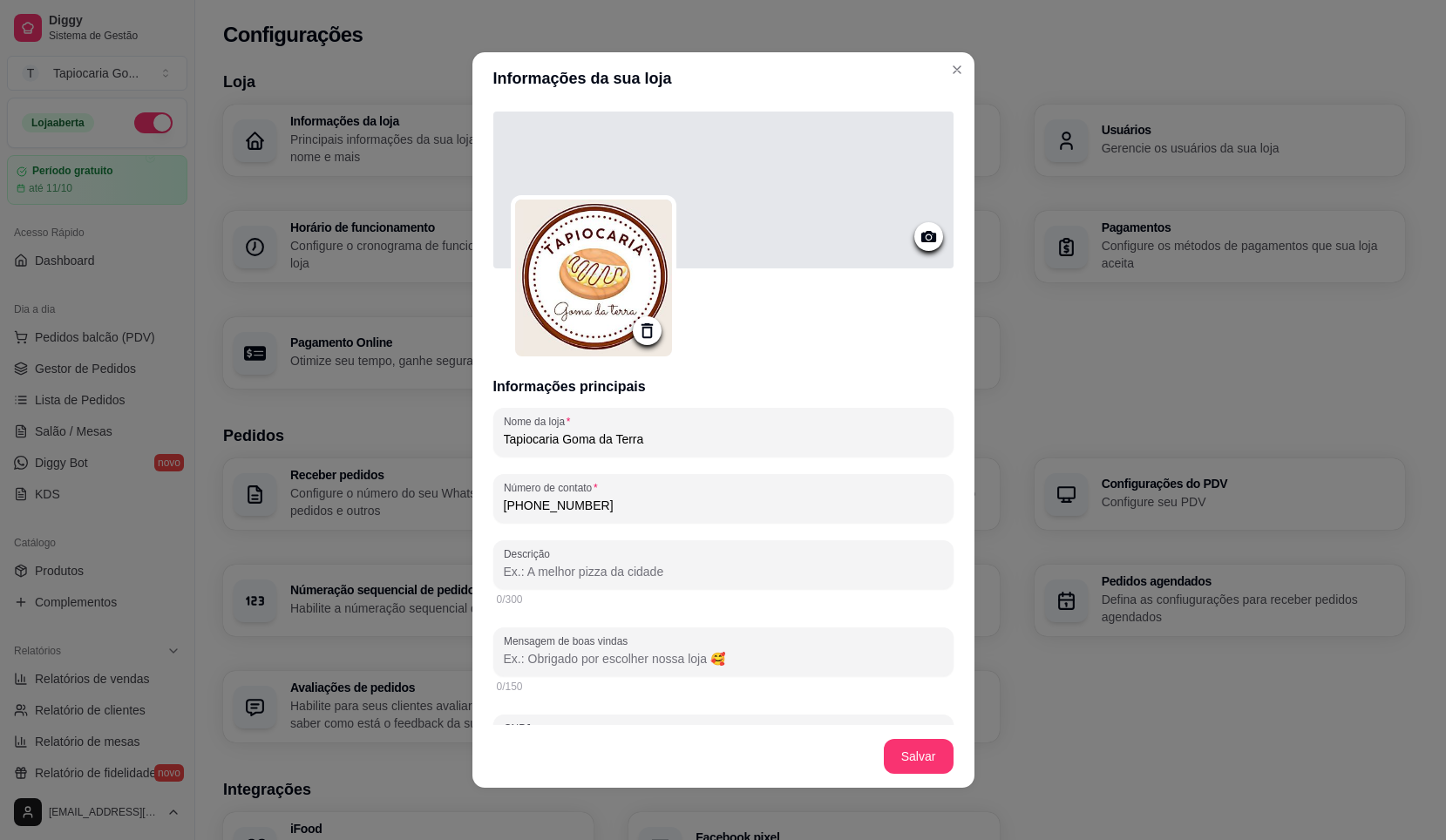
click at [809, 188] on div at bounding box center [723, 189] width 460 height 157
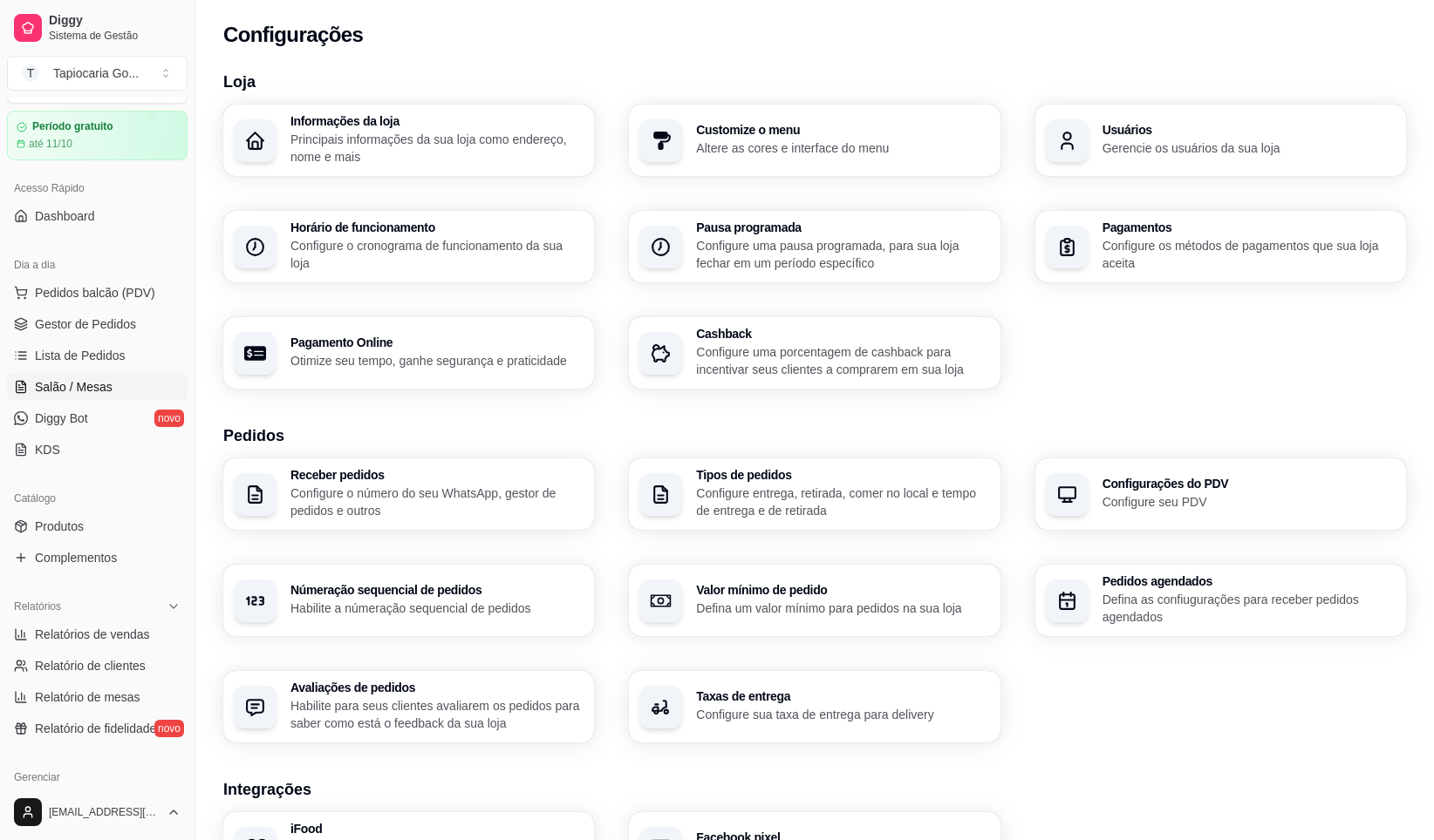
scroll to position [87, 0]
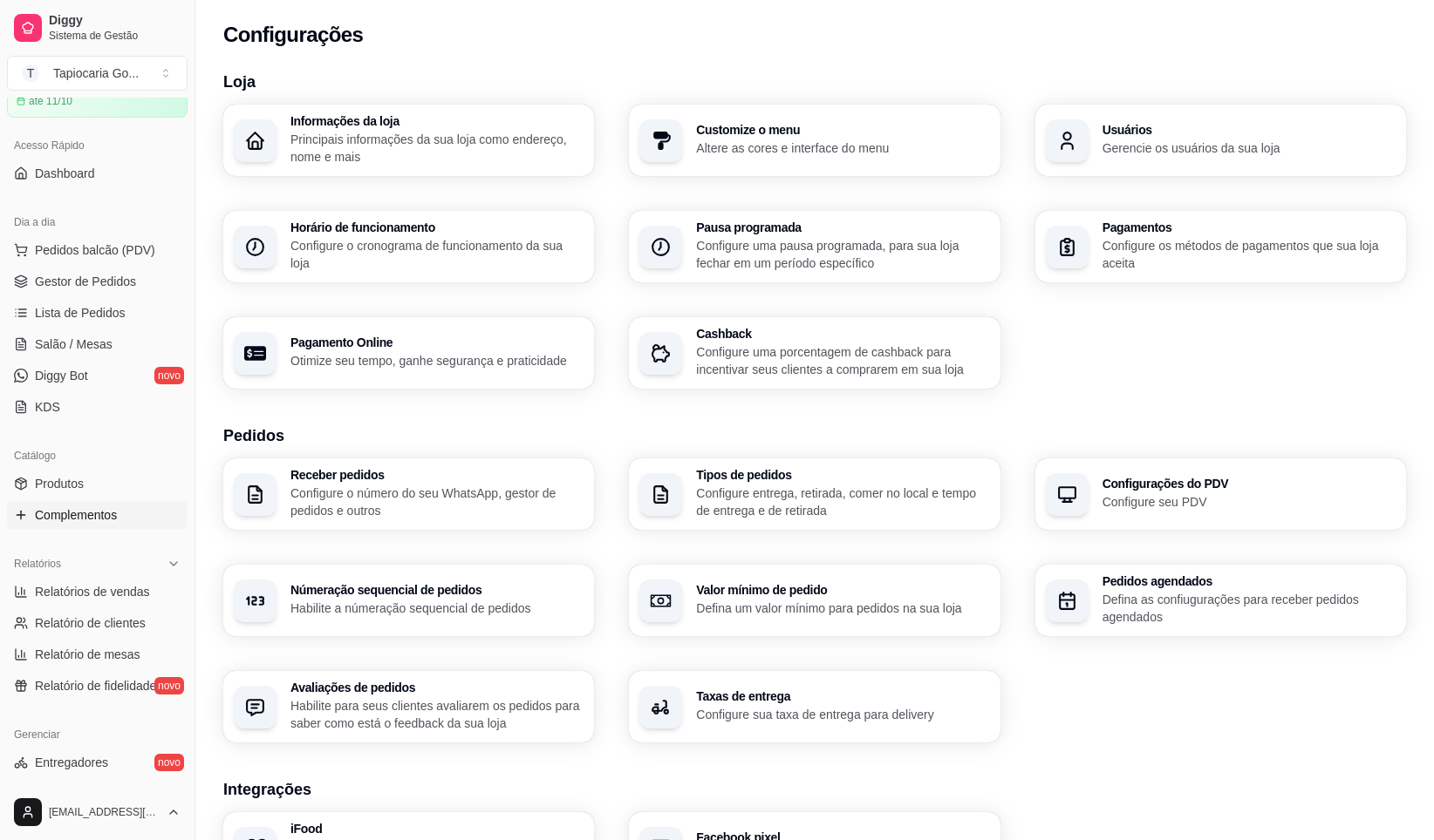
click at [96, 513] on span "Complementos" at bounding box center [75, 514] width 82 height 17
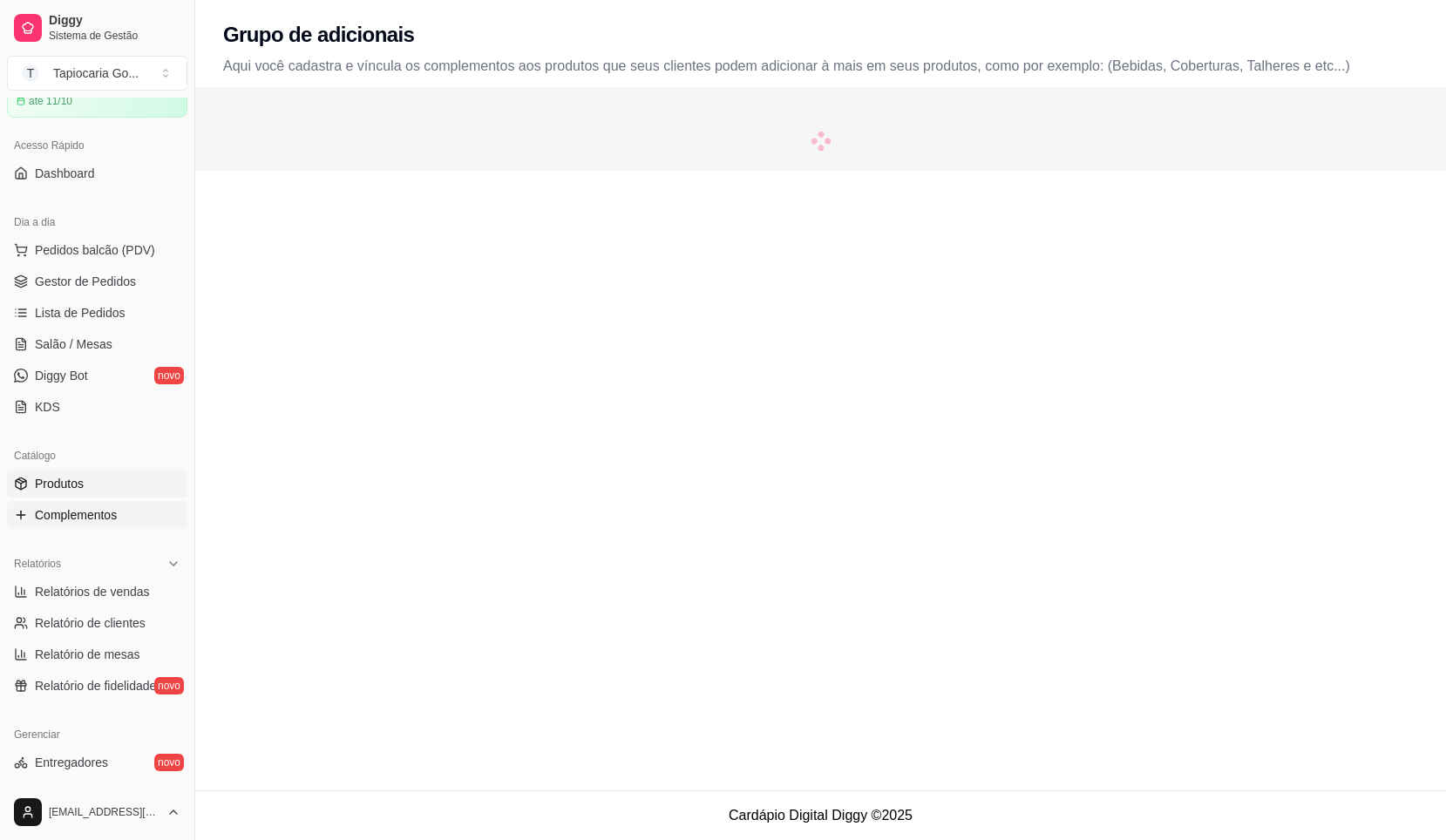
click at [97, 485] on link "Produtos" at bounding box center [97, 484] width 180 height 28
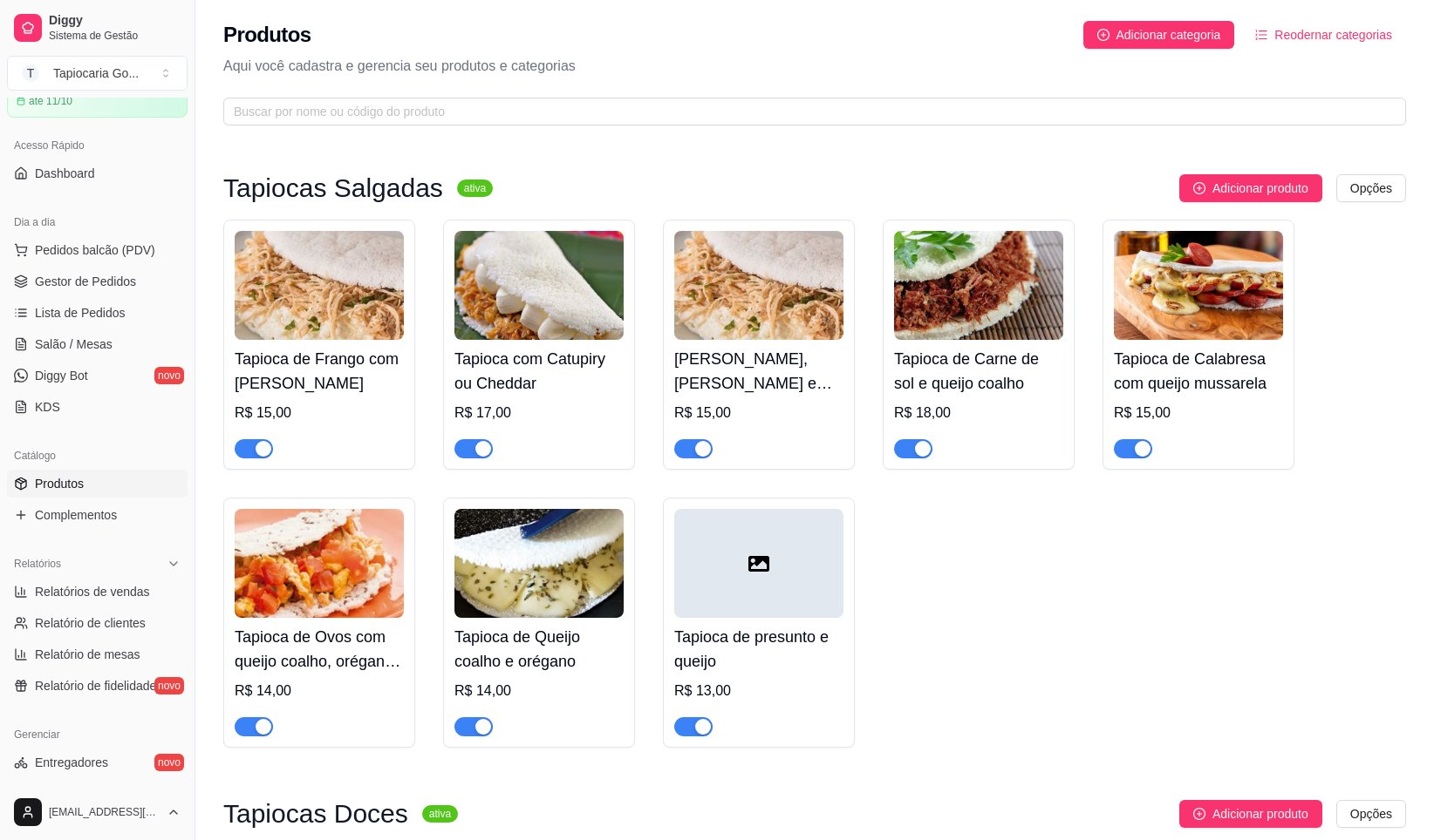
click at [737, 578] on div at bounding box center [759, 563] width 169 height 109
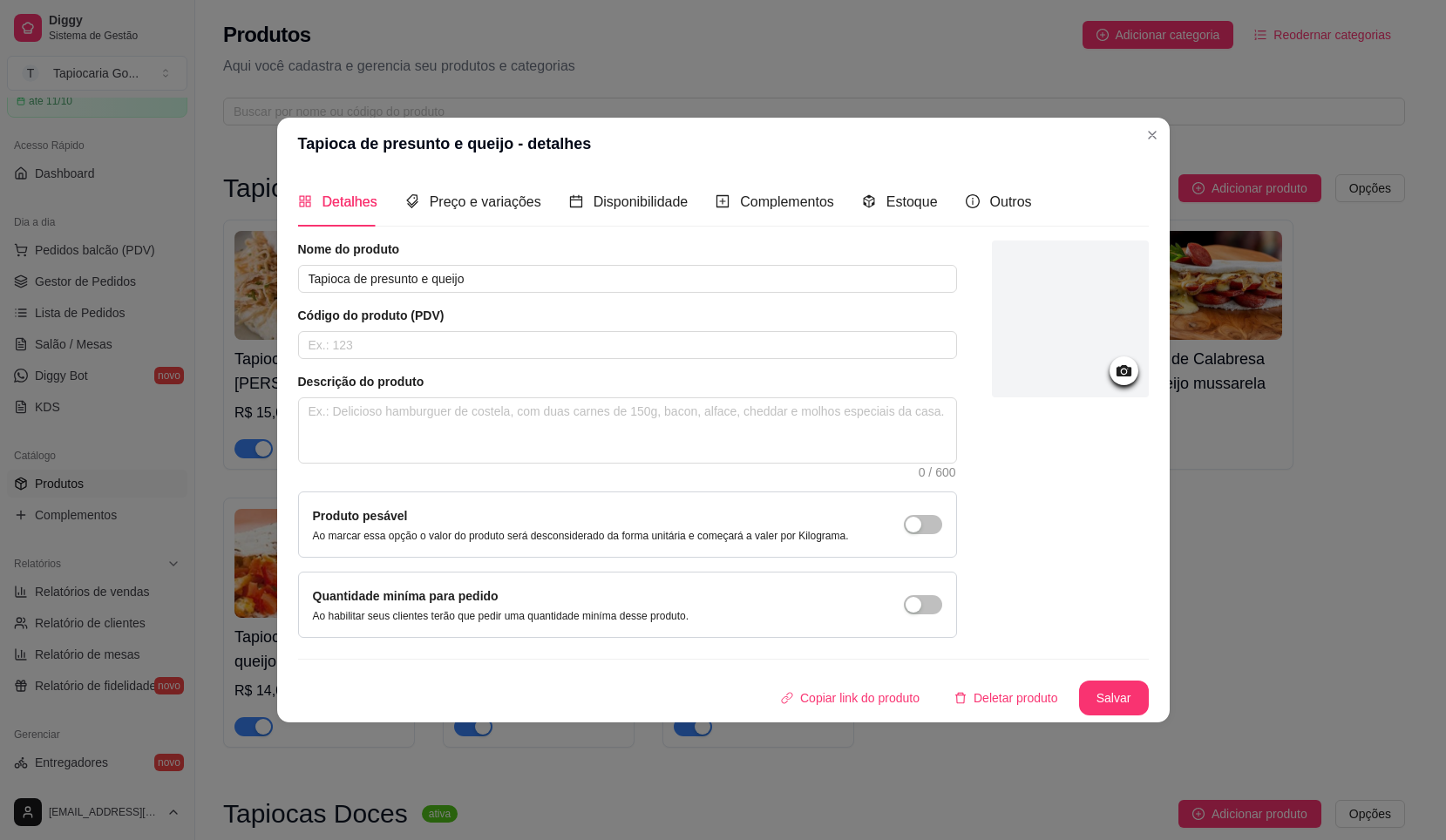
click at [1038, 275] on div at bounding box center [1070, 319] width 157 height 157
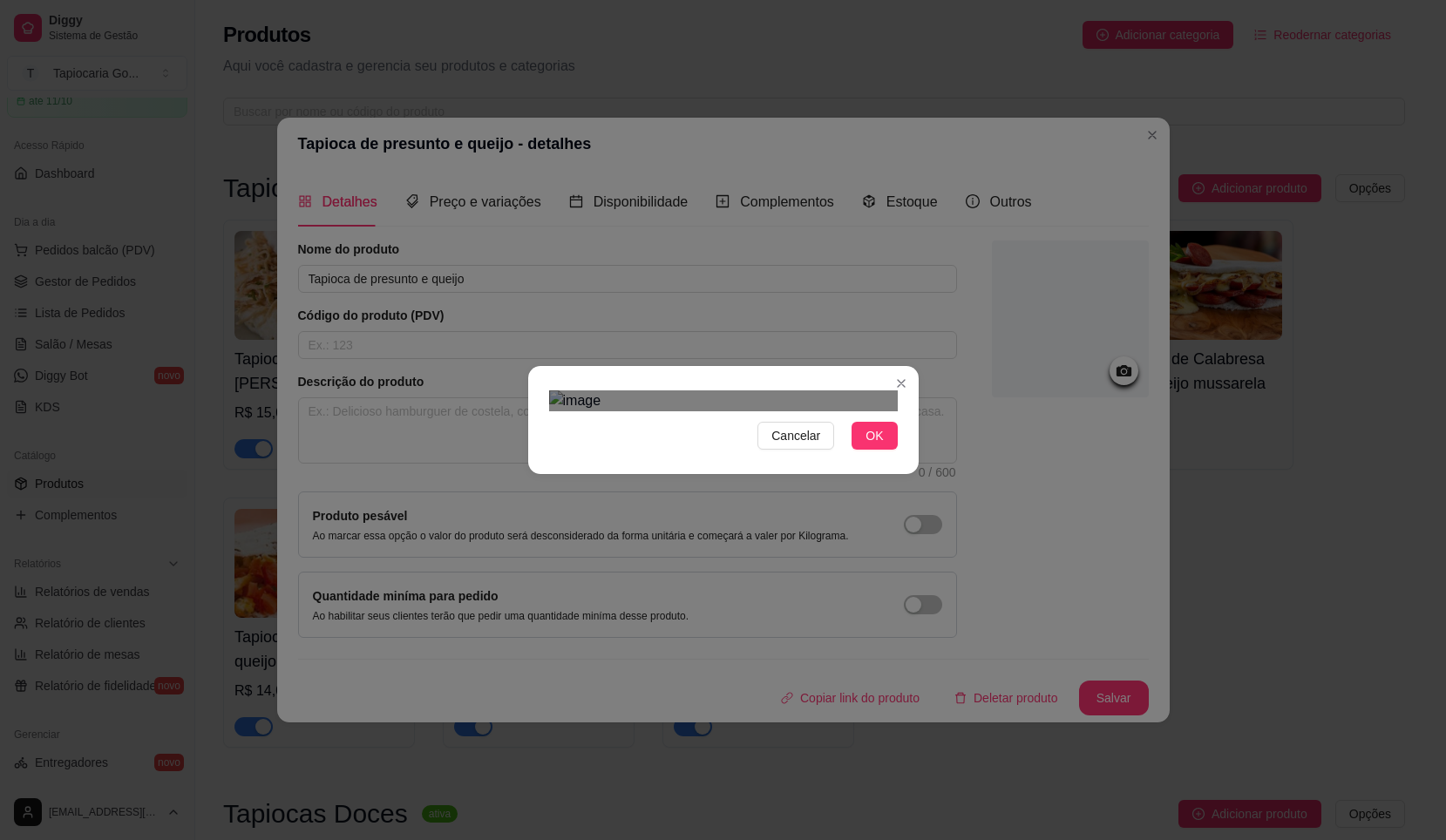
click at [754, 411] on div at bounding box center [723, 400] width 349 height 21
click at [819, 701] on div "Use the arrow keys to move the crop selection area" at bounding box center [807, 764] width 127 height 127
click at [878, 680] on div "Use the arrow keys to move the crop selection area" at bounding box center [814, 751] width 143 height 143
click at [759, 411] on div at bounding box center [723, 400] width 349 height 21
click at [847, 696] on div "Use the arrow keys to move the crop selection area" at bounding box center [791, 757] width 123 height 123
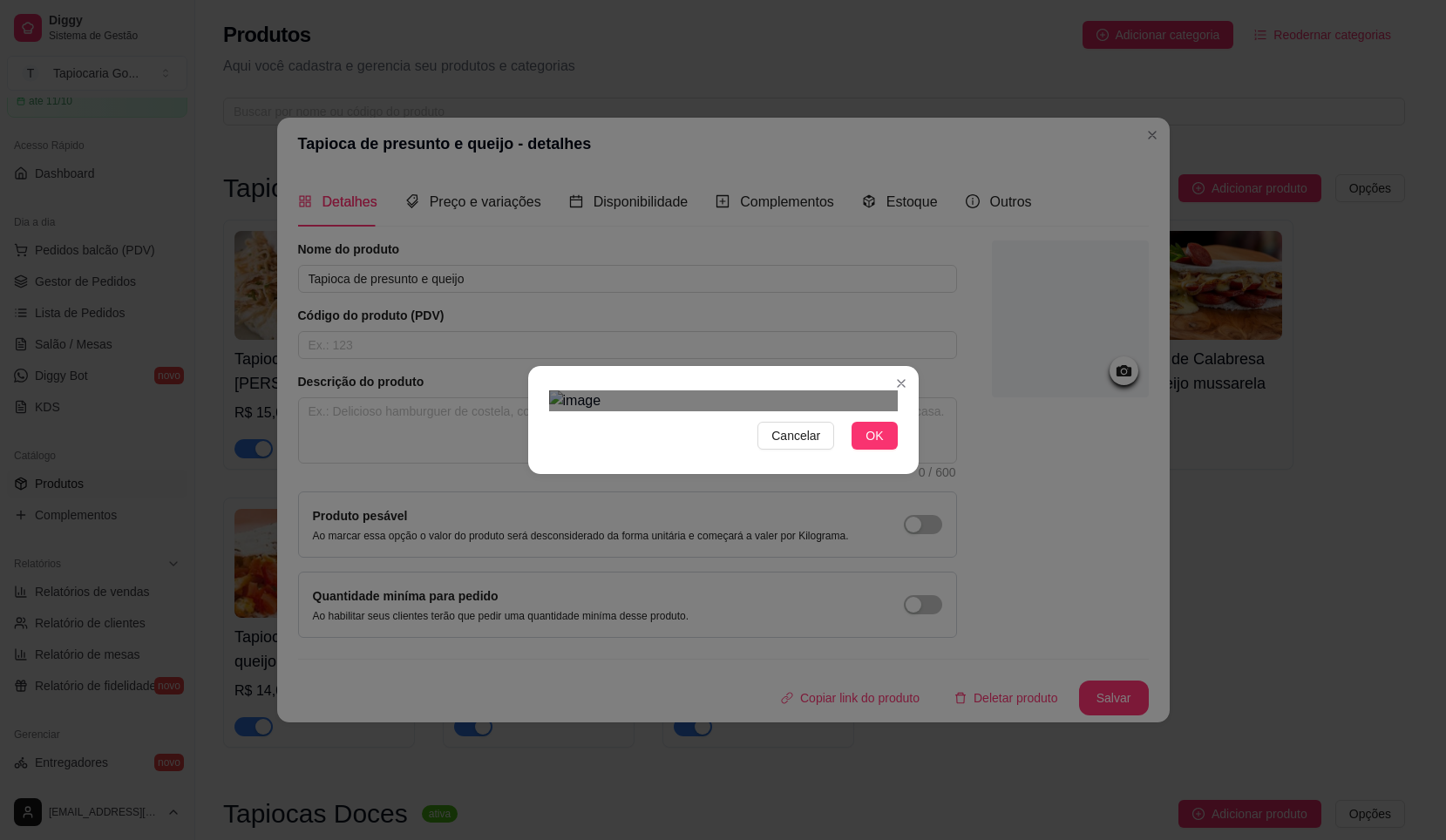
click at [823, 691] on div "Use the arrow keys to move the crop selection area" at bounding box center [806, 752] width 123 height 123
click at [903, 457] on div "Cancelar OK" at bounding box center [723, 420] width 390 height 74
click at [496, 529] on div "Cancelar OK" at bounding box center [723, 420] width 1446 height 840
click at [760, 773] on div "Use the arrow keys to move the crop selection area" at bounding box center [827, 843] width 141 height 141
click at [885, 774] on div "Use the arrow keys to move the crop selection area" at bounding box center [823, 844] width 139 height 139
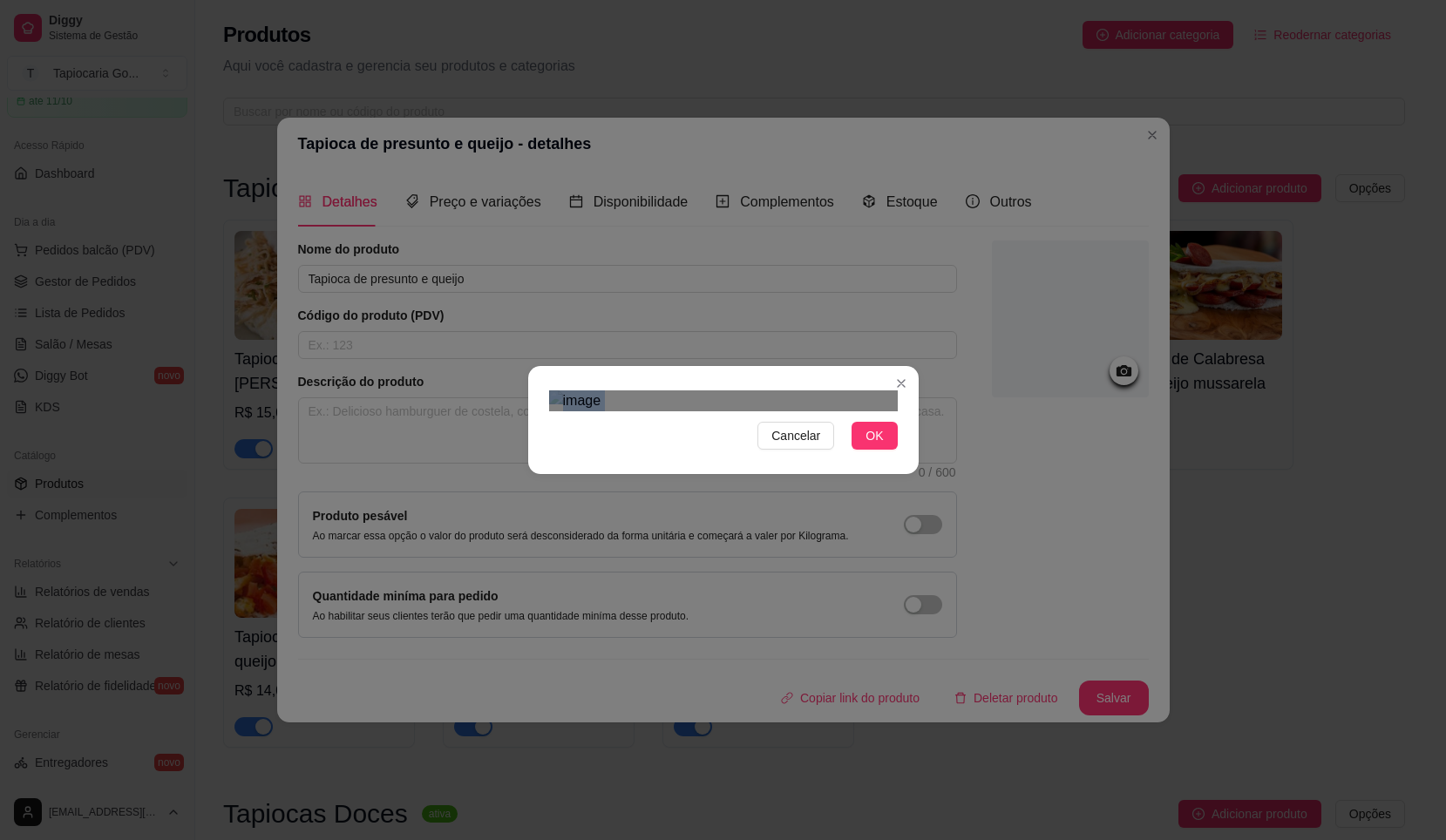
drag, startPoint x: 898, startPoint y: 532, endPoint x: 873, endPoint y: 563, distance: 39.8
click at [873, 457] on div "Cancelar OK" at bounding box center [723, 420] width 390 height 74
click at [733, 411] on img at bounding box center [723, 400] width 349 height 21
click at [760, 411] on img at bounding box center [723, 400] width 349 height 21
click at [897, 411] on img at bounding box center [723, 400] width 349 height 21
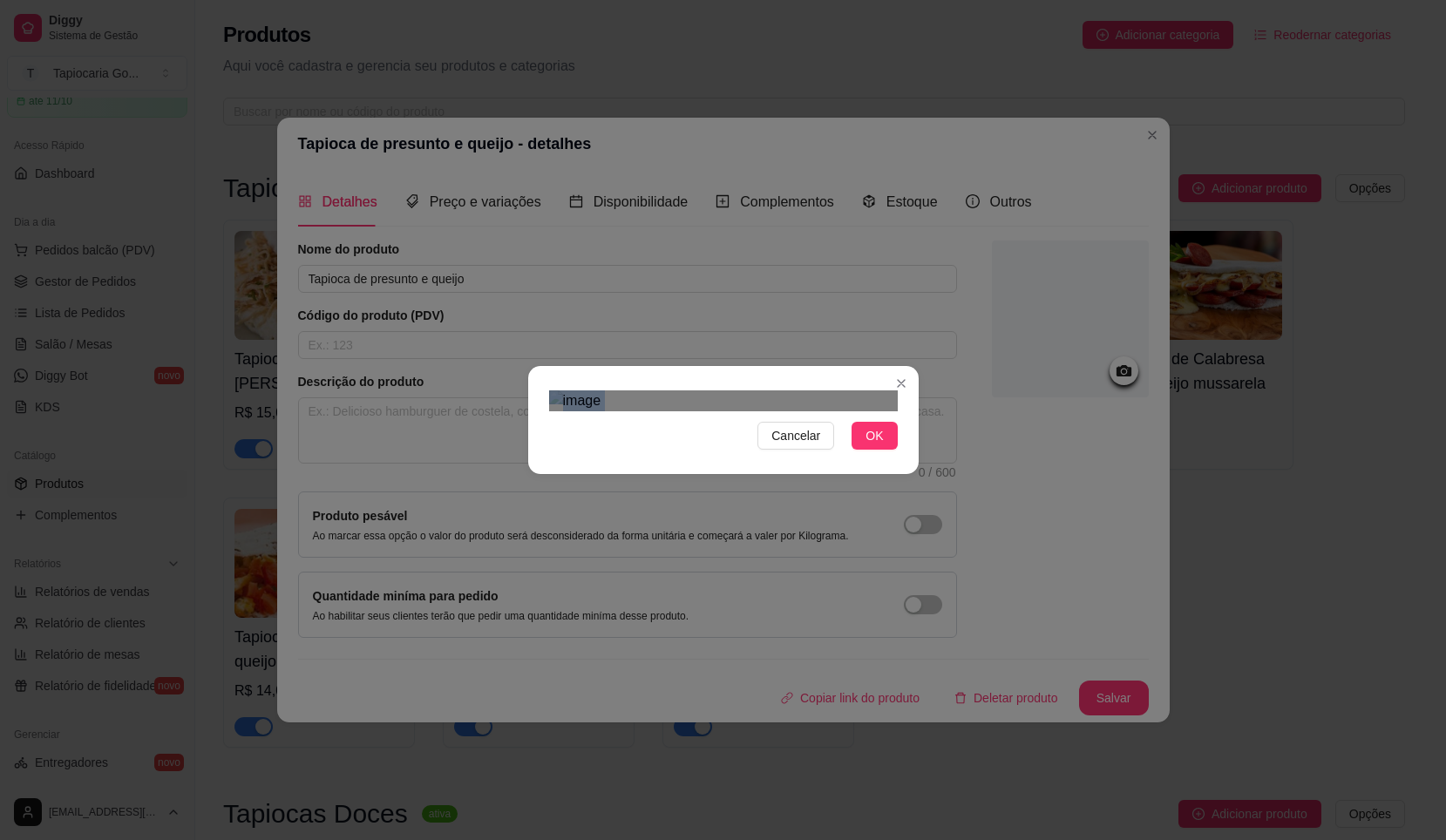
click at [876, 445] on span "OK" at bounding box center [874, 435] width 17 height 19
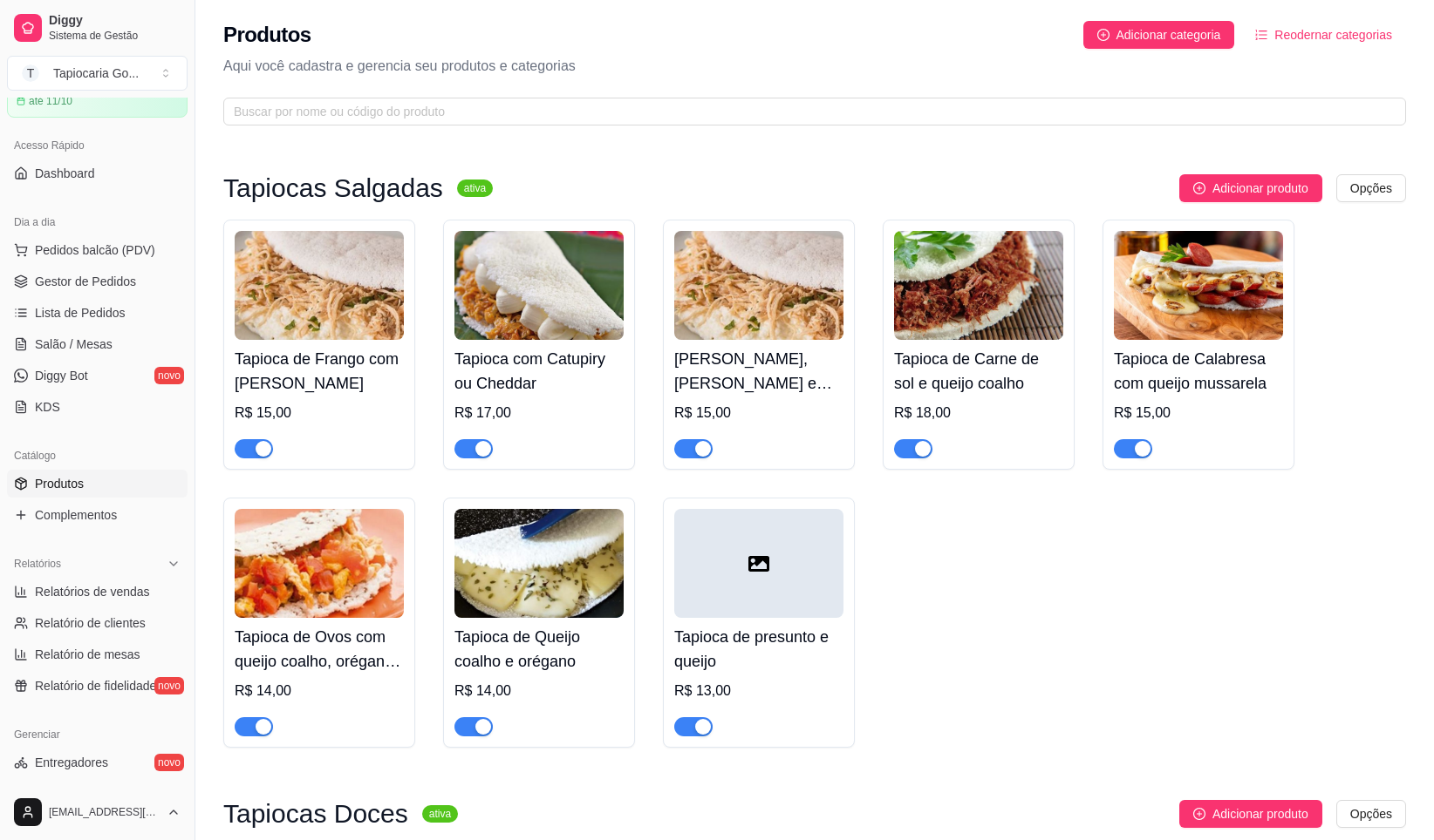
click at [752, 542] on div at bounding box center [759, 563] width 169 height 109
click at [335, 270] on img at bounding box center [319, 284] width 169 height 109
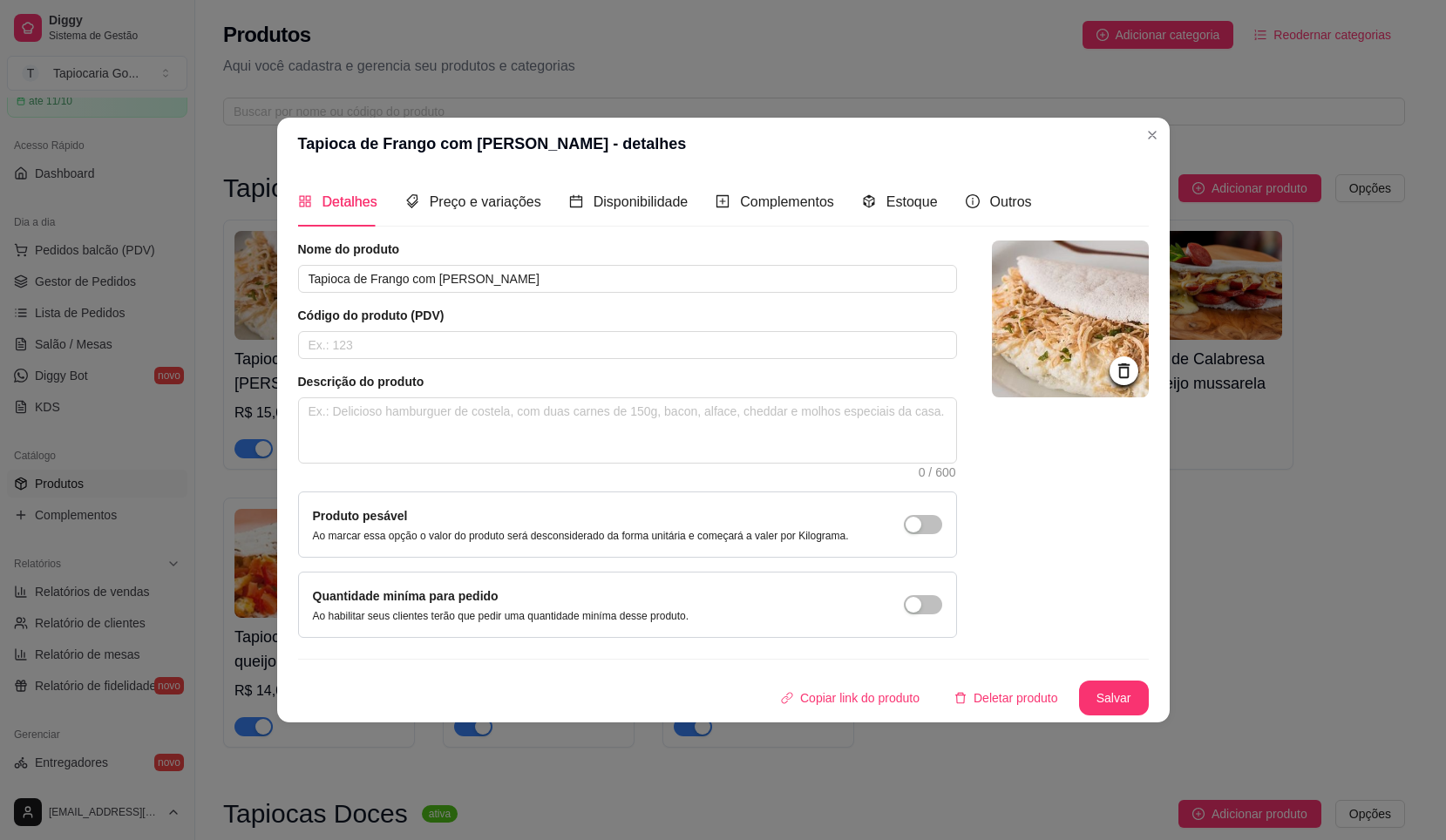
click at [1082, 319] on img at bounding box center [1070, 319] width 157 height 157
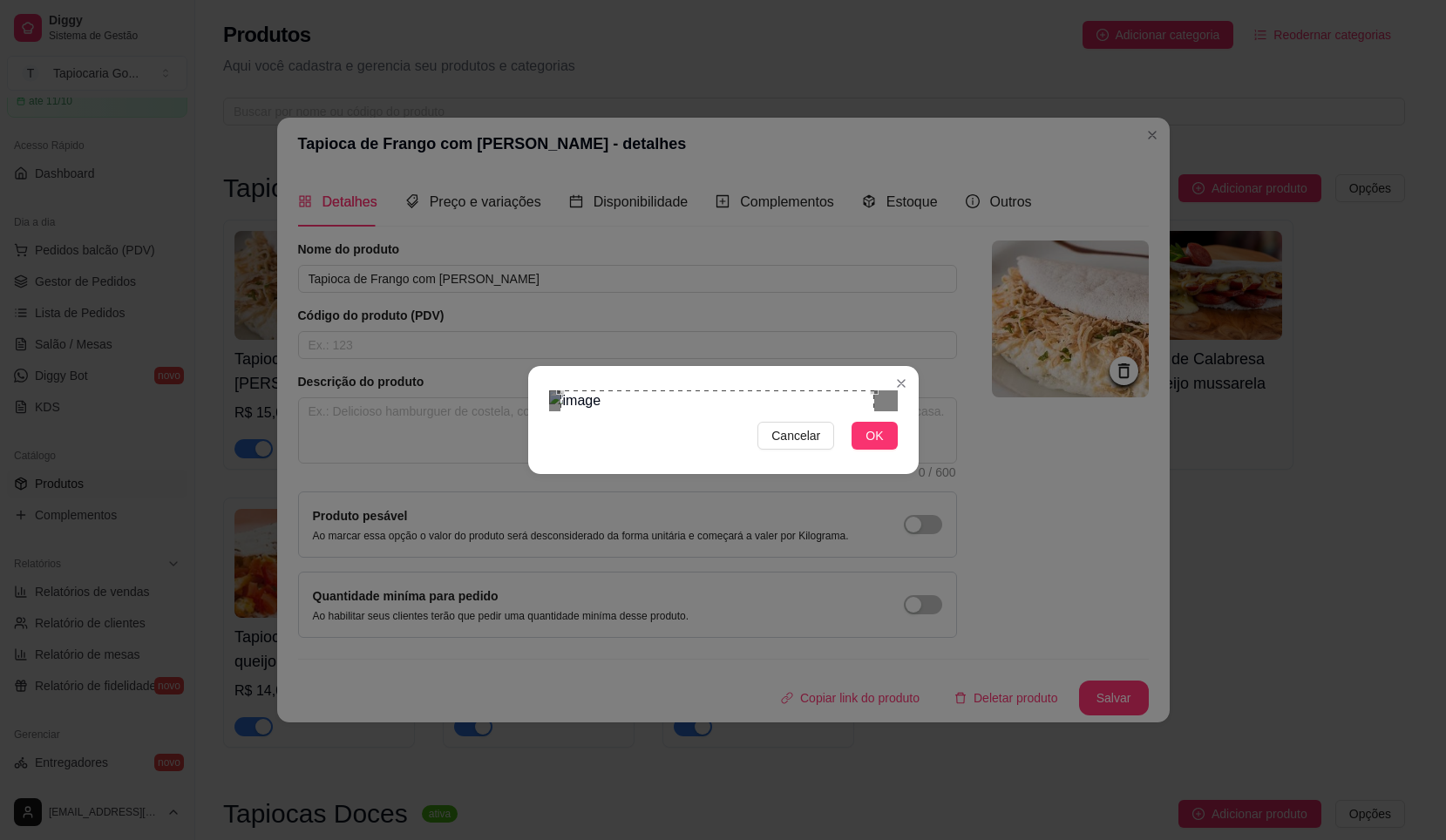
click at [740, 390] on div "Use the arrow keys to move the crop selection area" at bounding box center [718, 547] width 314 height 314
click at [641, 390] on img at bounding box center [723, 400] width 349 height 21
click at [679, 390] on img at bounding box center [723, 400] width 349 height 21
click at [670, 390] on img at bounding box center [723, 400] width 349 height 21
click at [575, 390] on div "Use the arrow keys to move the crop selection area" at bounding box center [575, 404] width 27 height 27
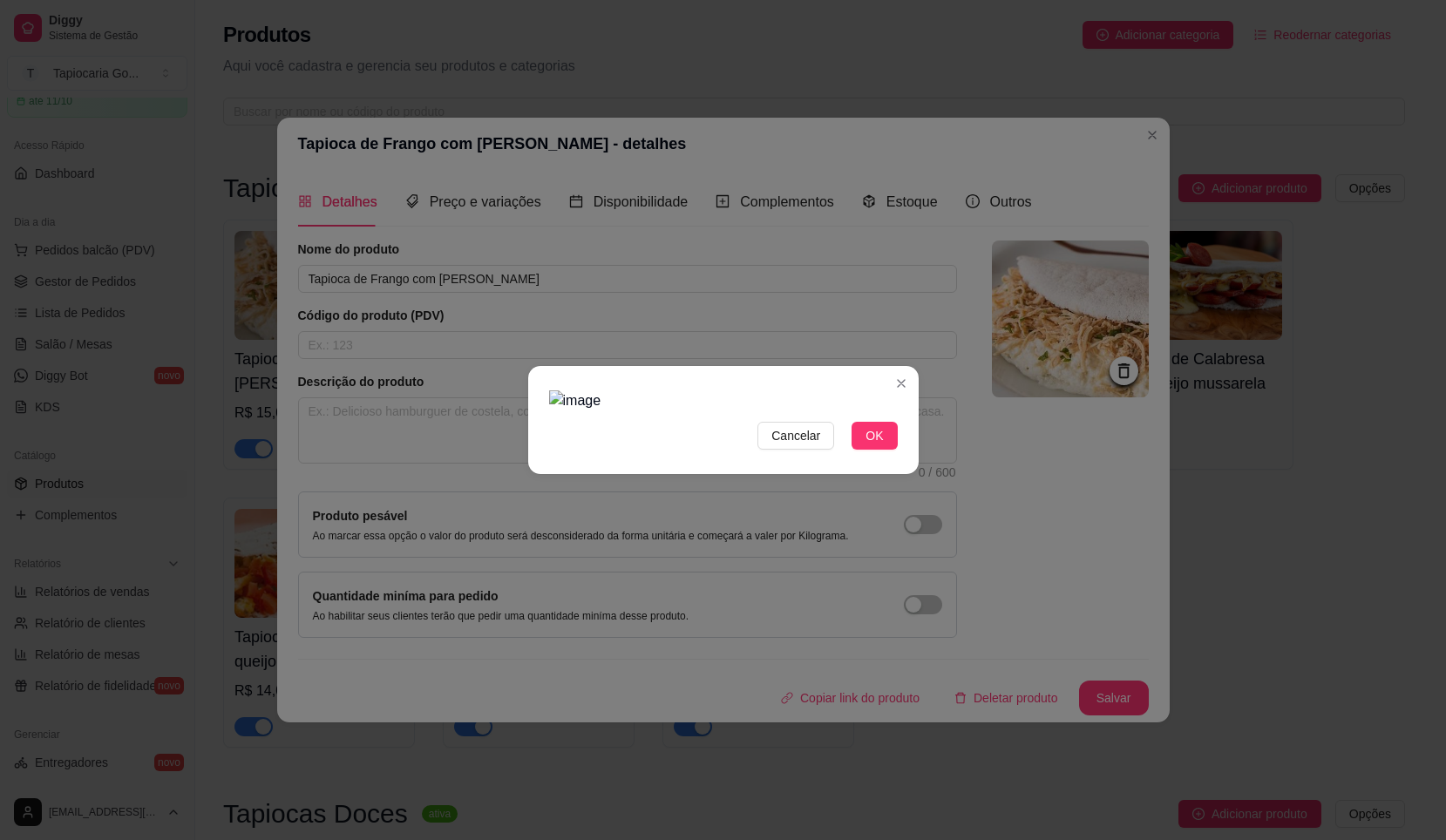
click at [568, 390] on img at bounding box center [723, 400] width 349 height 21
click at [670, 390] on div at bounding box center [723, 400] width 349 height 21
click at [624, 390] on div "Use the arrow keys to move the crop selection area" at bounding box center [616, 443] width 106 height 106
click at [890, 450] on button "OK" at bounding box center [874, 435] width 46 height 28
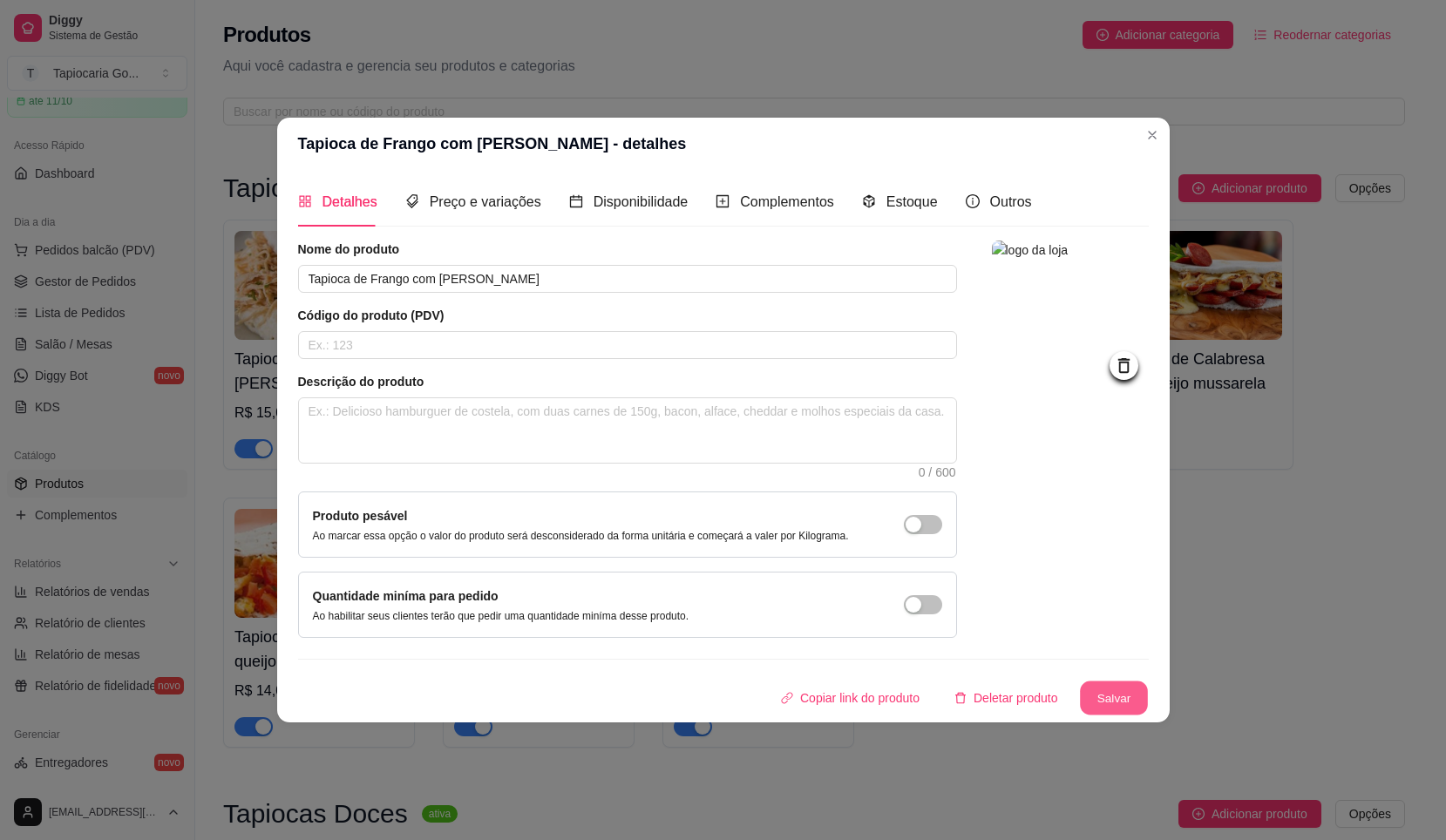
click at [1117, 702] on button "Salvar" at bounding box center [1115, 699] width 68 height 34
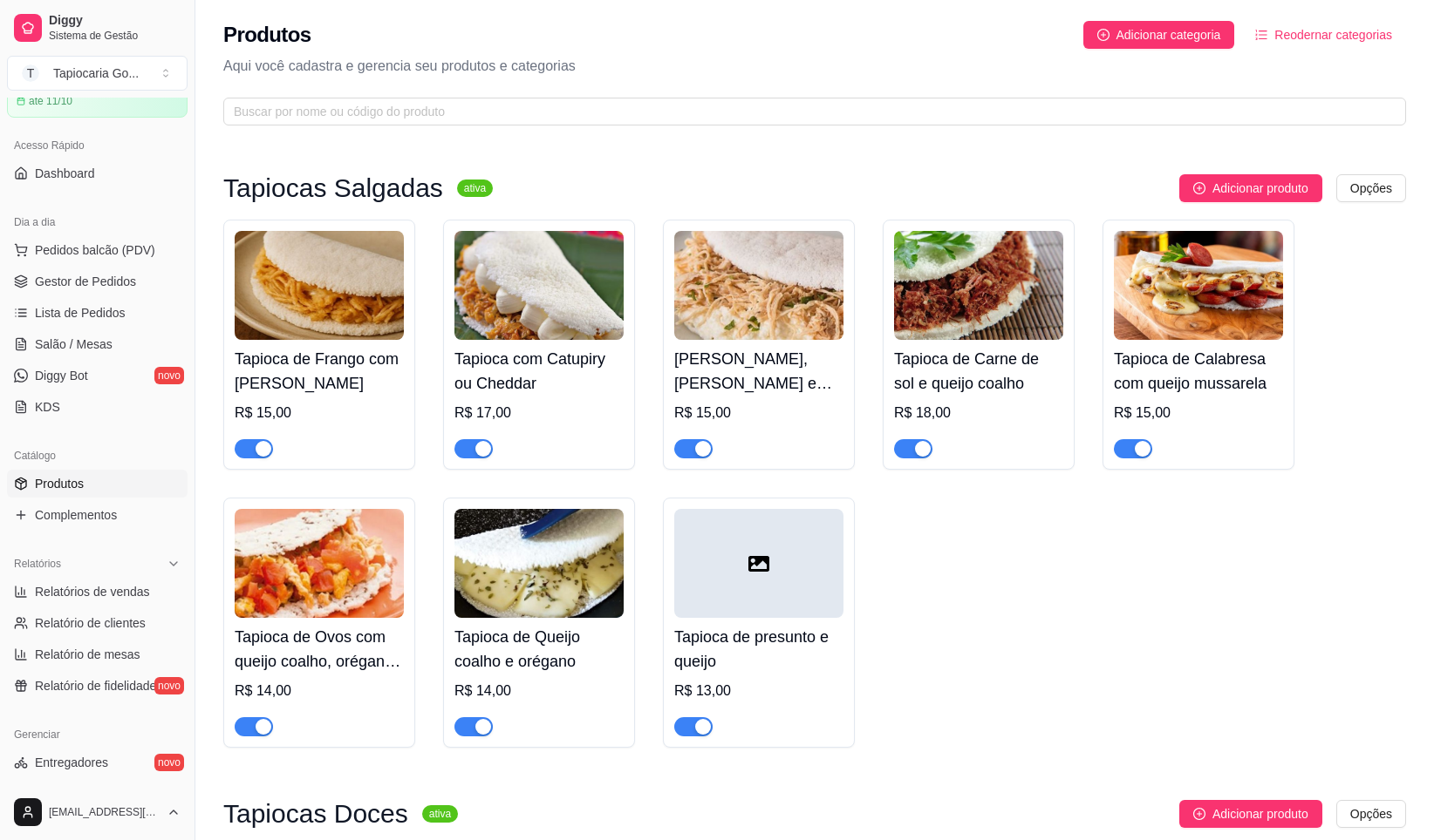
click at [317, 276] on img at bounding box center [319, 284] width 169 height 109
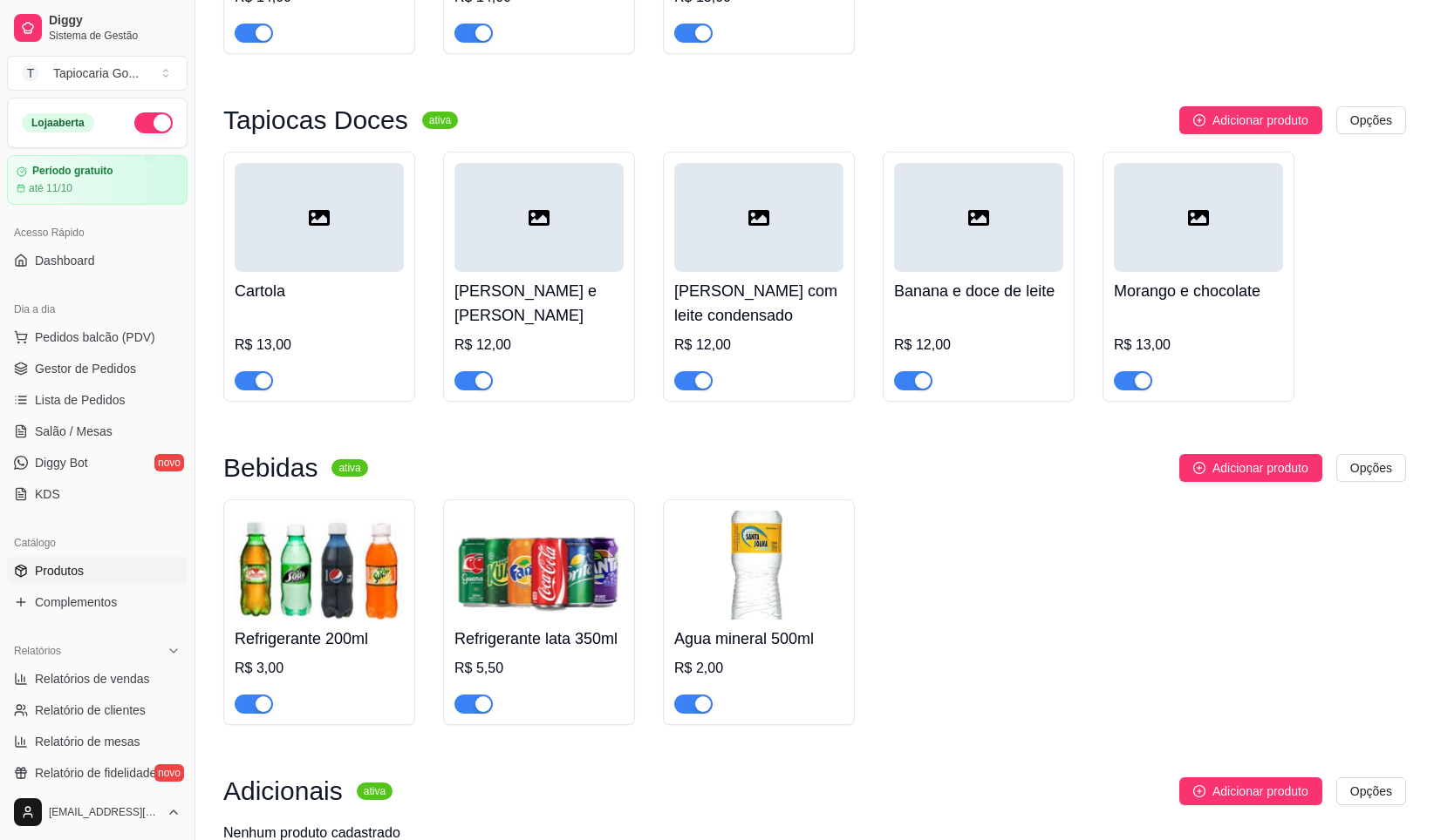
scroll to position [697, 0]
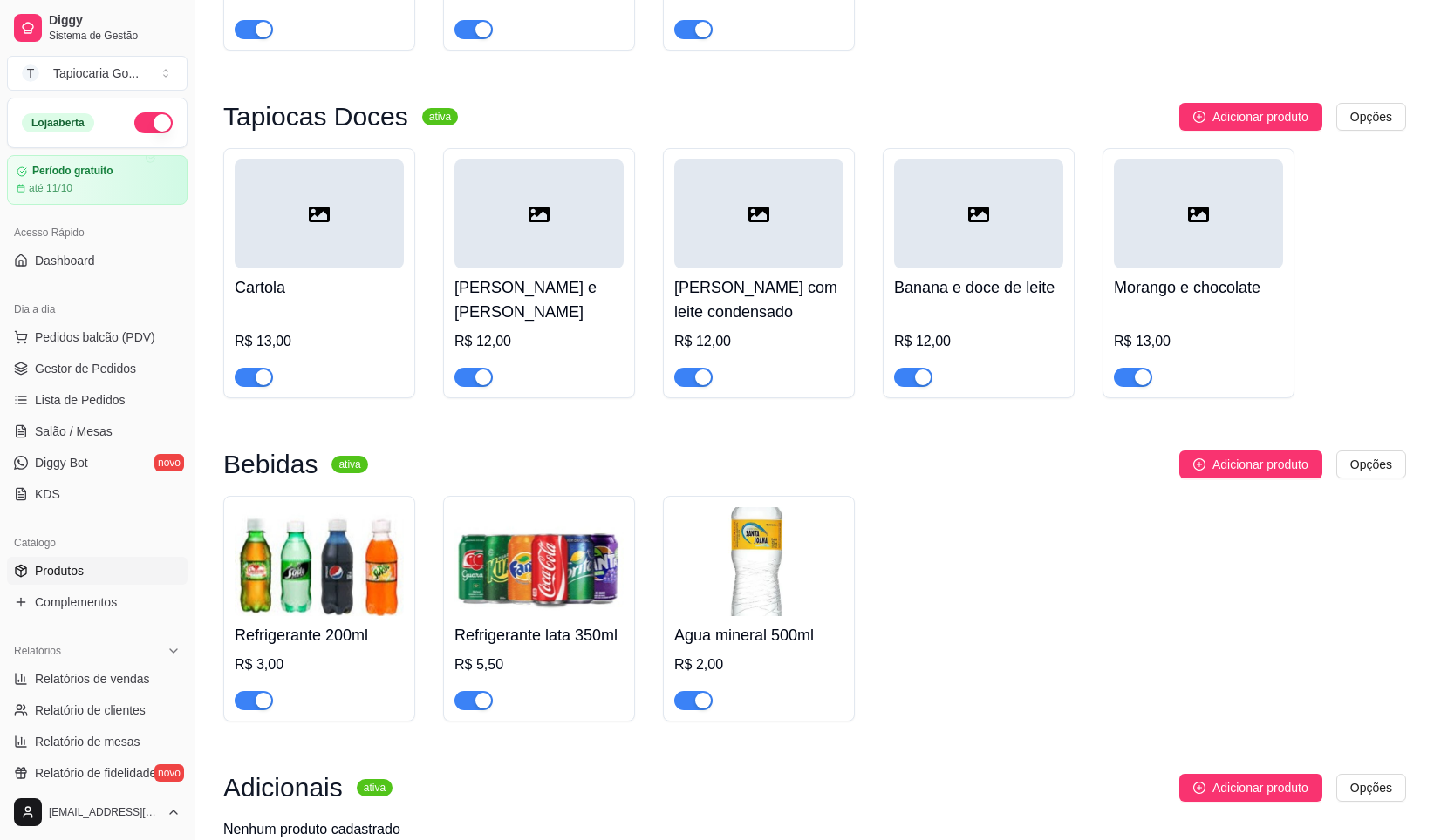
click at [288, 234] on div at bounding box center [319, 214] width 169 height 109
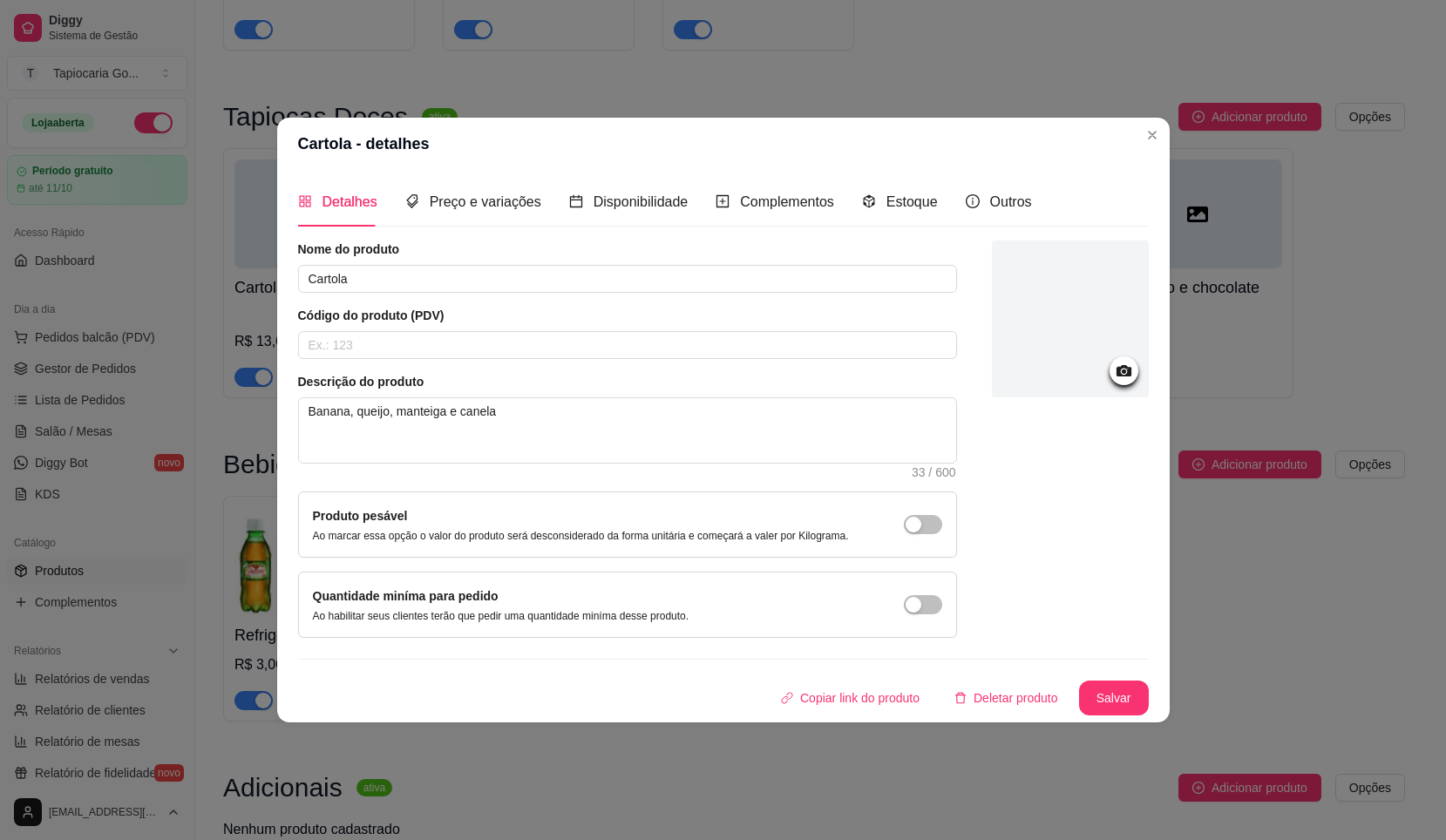
click at [1065, 364] on div at bounding box center [1070, 319] width 157 height 157
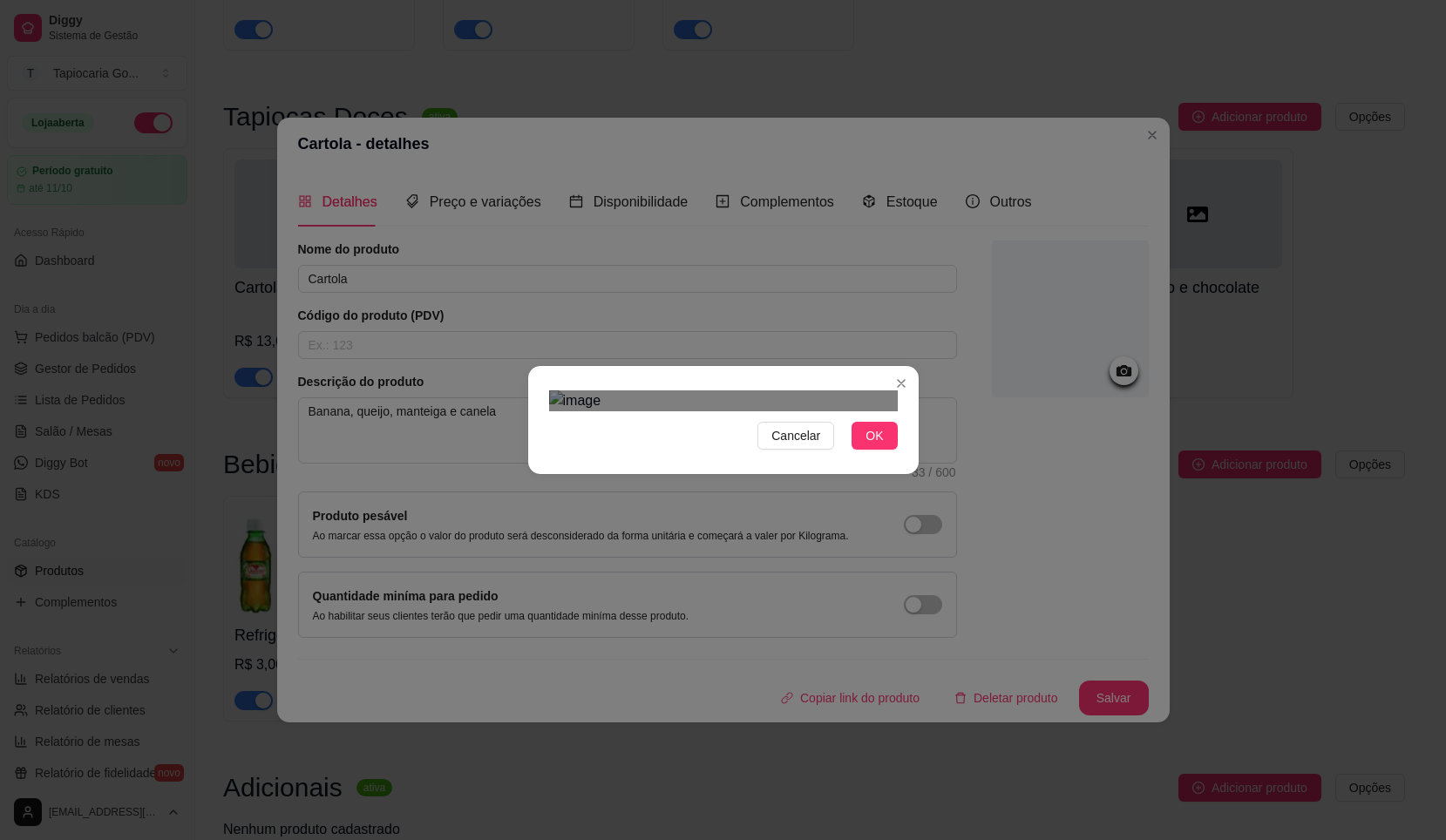
click at [785, 390] on div at bounding box center [723, 400] width 349 height 21
click at [598, 457] on div "Cancelar OK" at bounding box center [723, 420] width 390 height 74
click at [886, 450] on button "OK" at bounding box center [874, 435] width 46 height 28
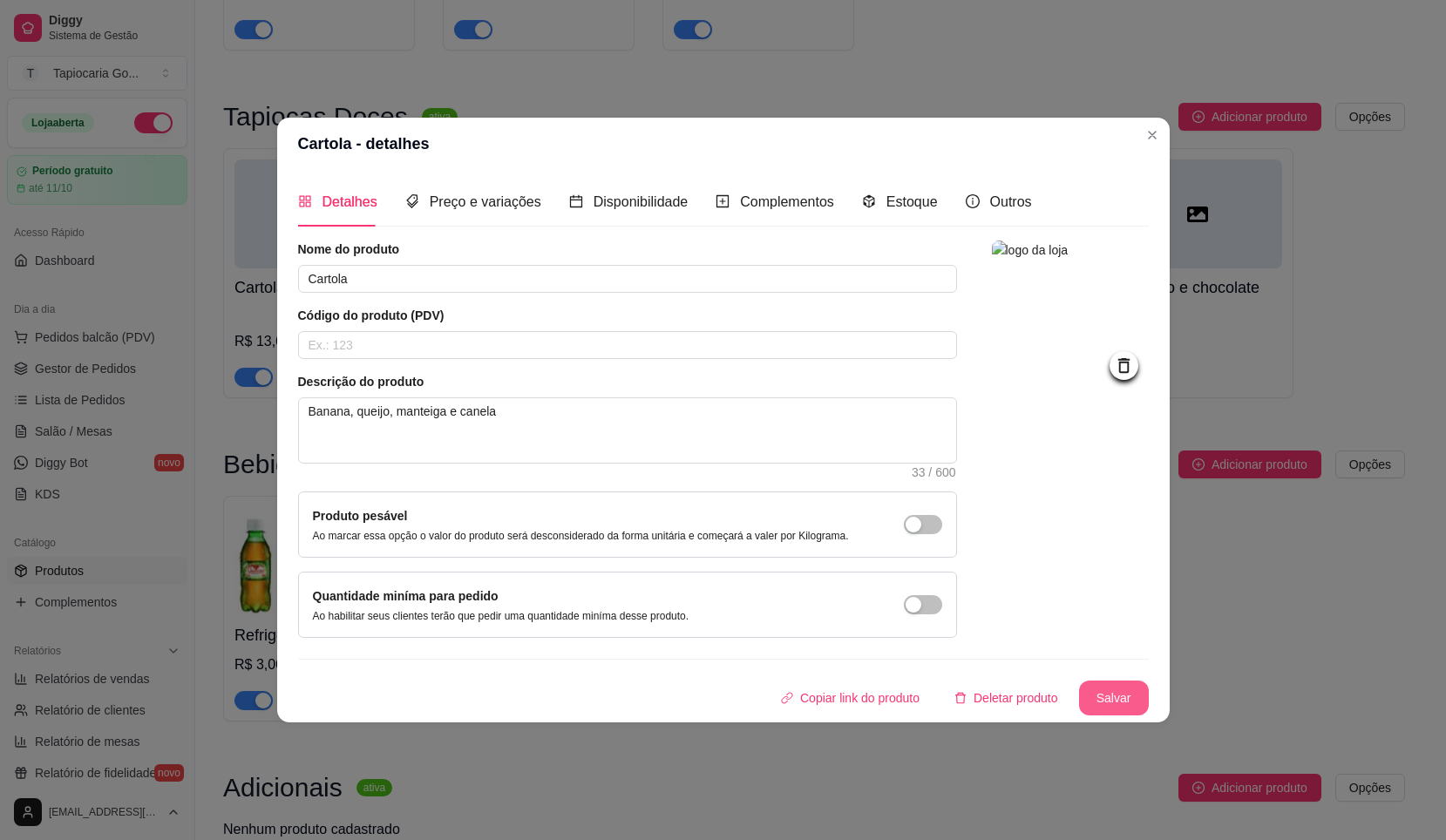
click at [1114, 689] on button "Salvar" at bounding box center [1115, 698] width 70 height 35
click at [1113, 707] on button "Salvar" at bounding box center [1115, 698] width 70 height 35
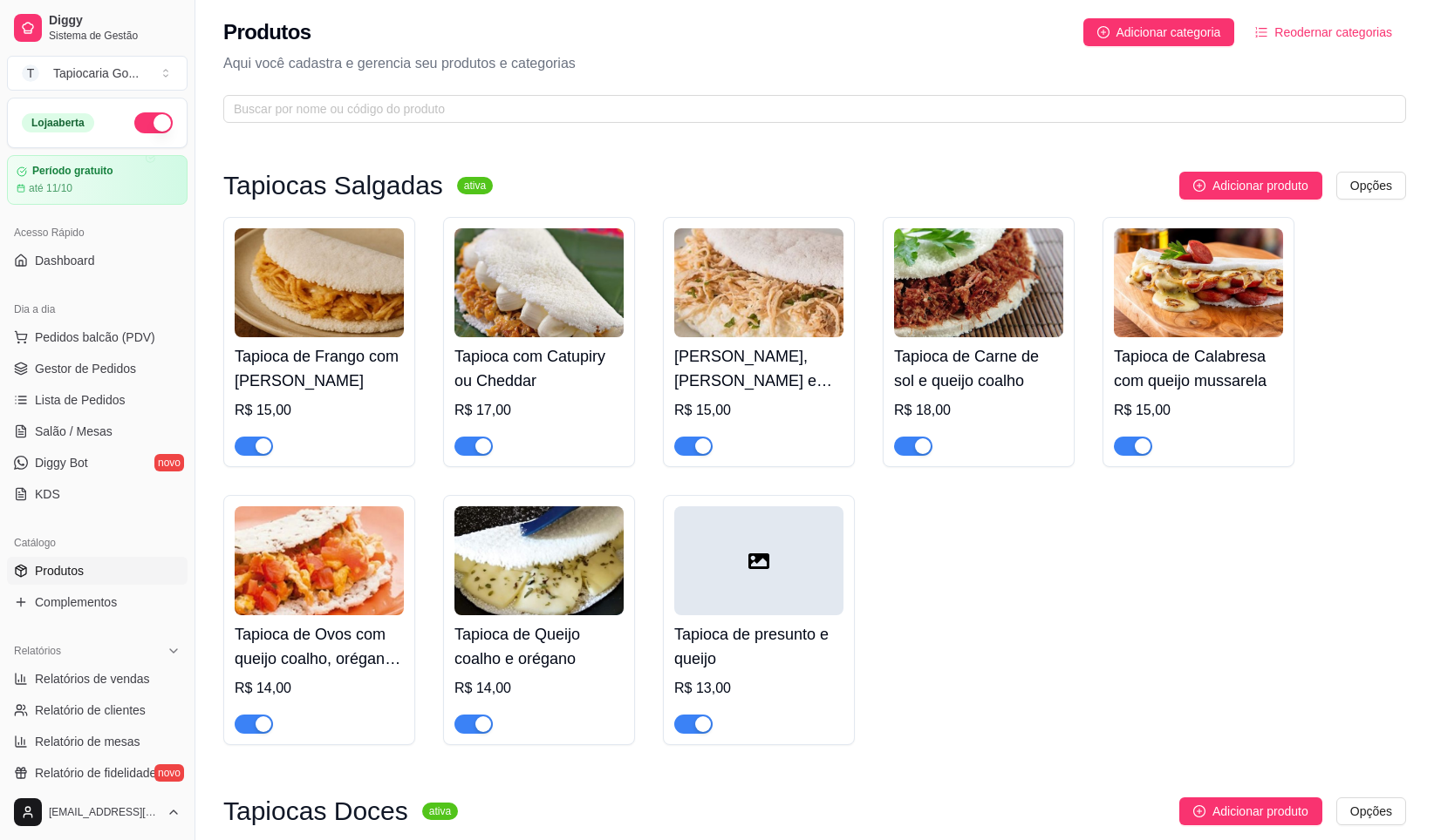
scroll to position [0, 0]
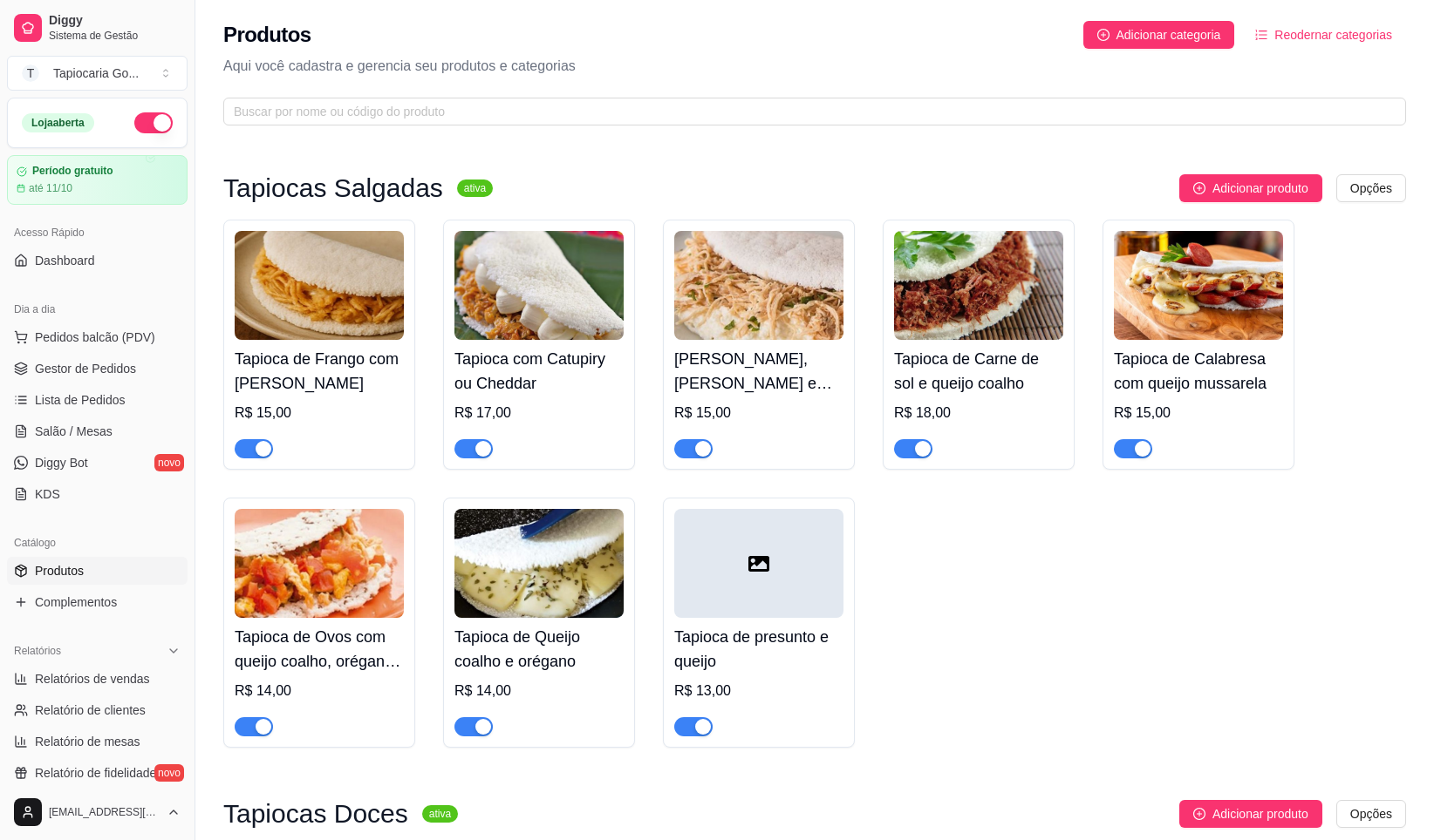
click at [839, 643] on h4 "Tapioca de presunto e queijo" at bounding box center [759, 649] width 169 height 48
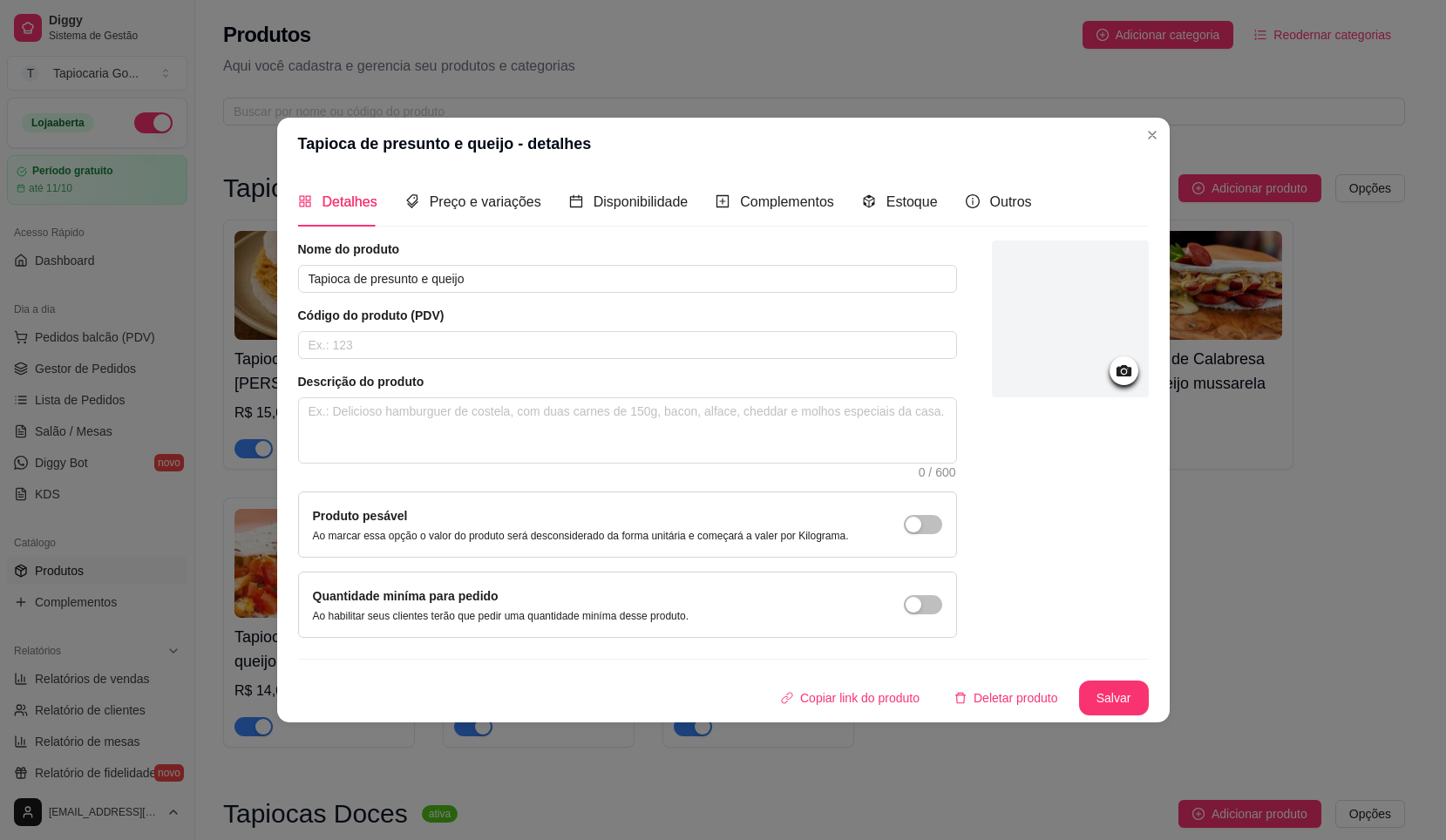
click at [1103, 366] on div at bounding box center [1070, 319] width 157 height 157
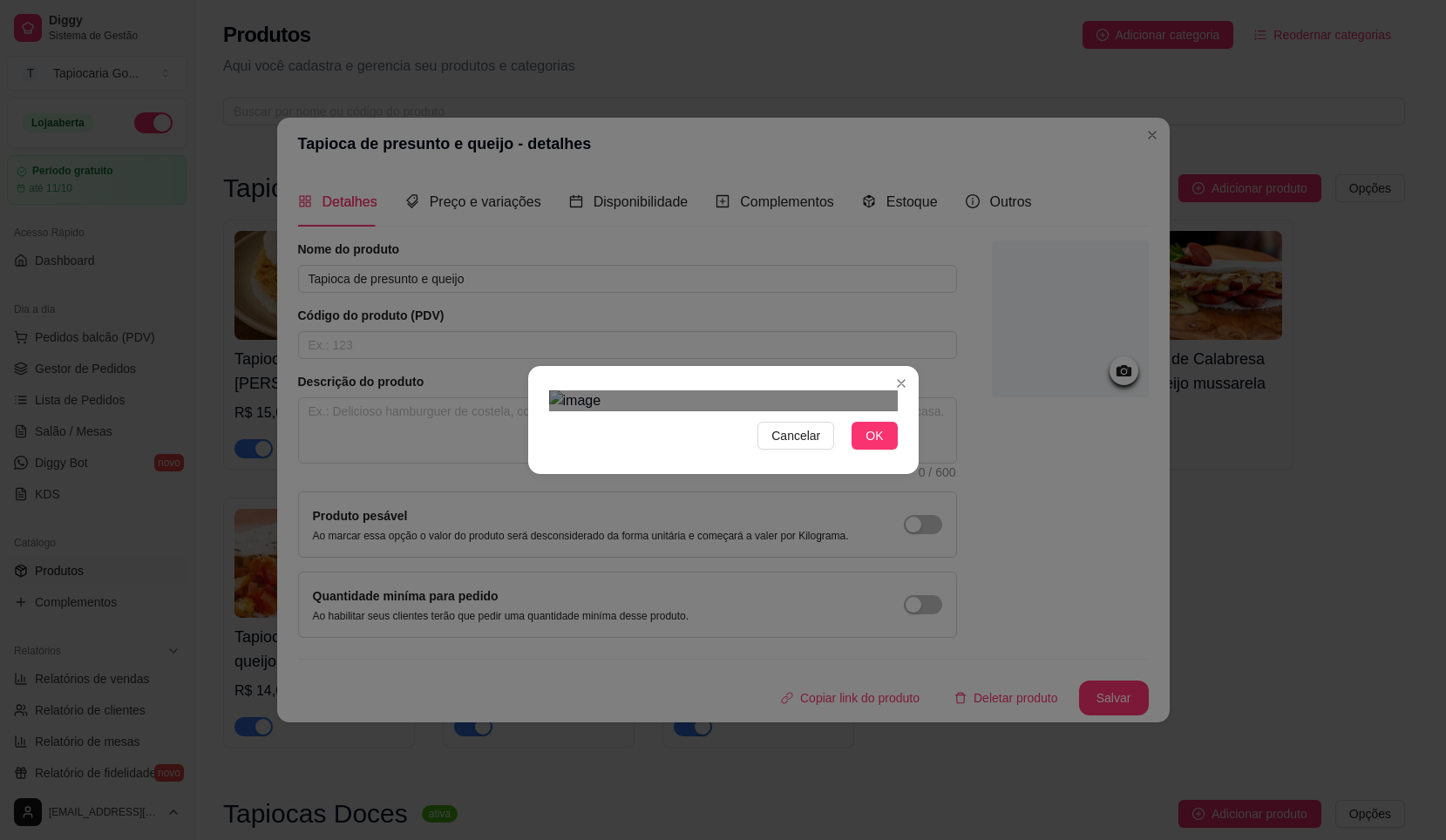
click at [765, 411] on div at bounding box center [723, 400] width 349 height 21
click at [657, 491] on div "Use the arrow keys to move the crop selection area" at bounding box center [634, 547] width 111 height 111
click at [890, 450] on button "OK" at bounding box center [874, 435] width 46 height 28
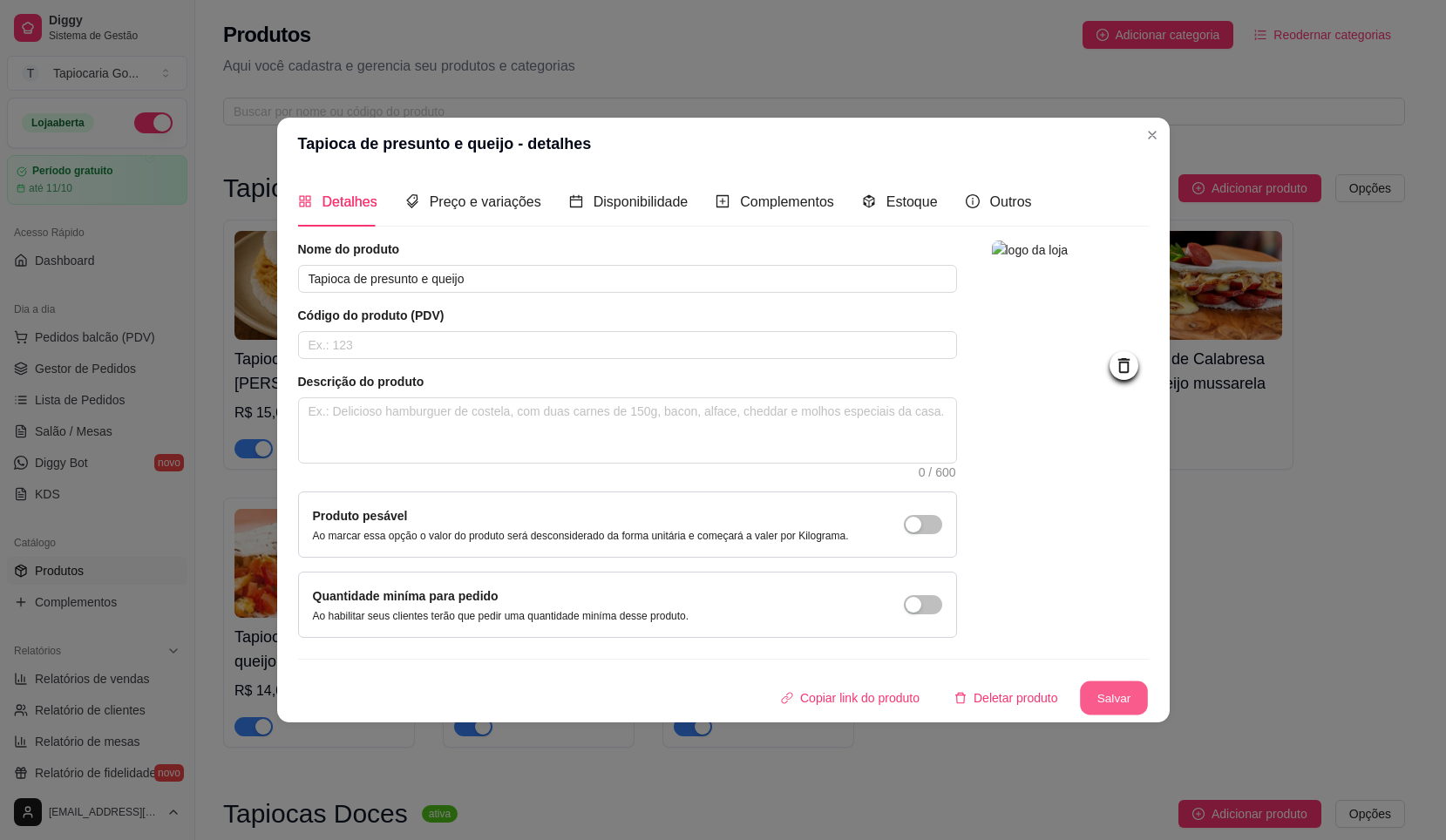
click at [1095, 705] on button "Salvar" at bounding box center [1115, 699] width 68 height 34
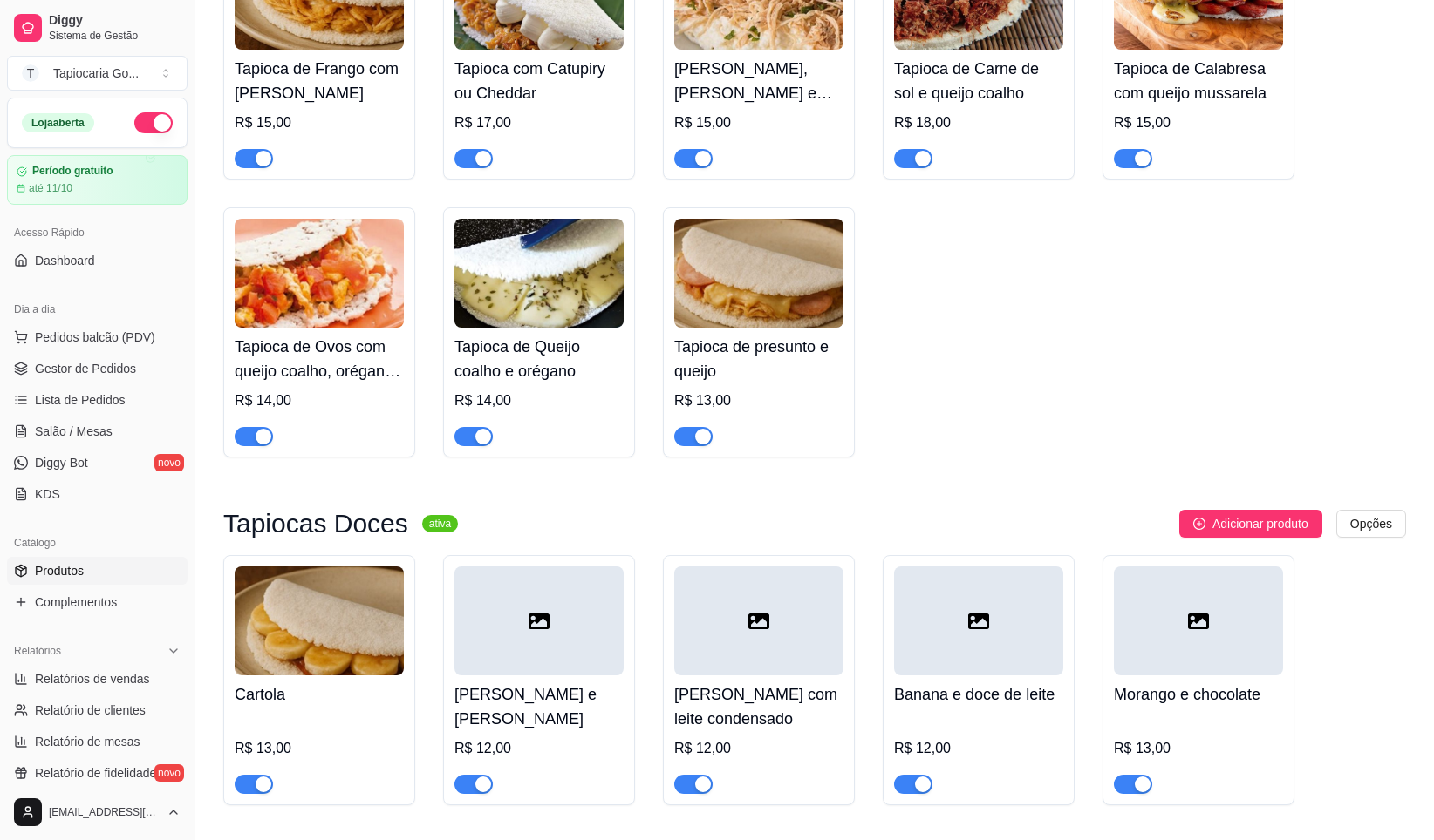
scroll to position [261, 0]
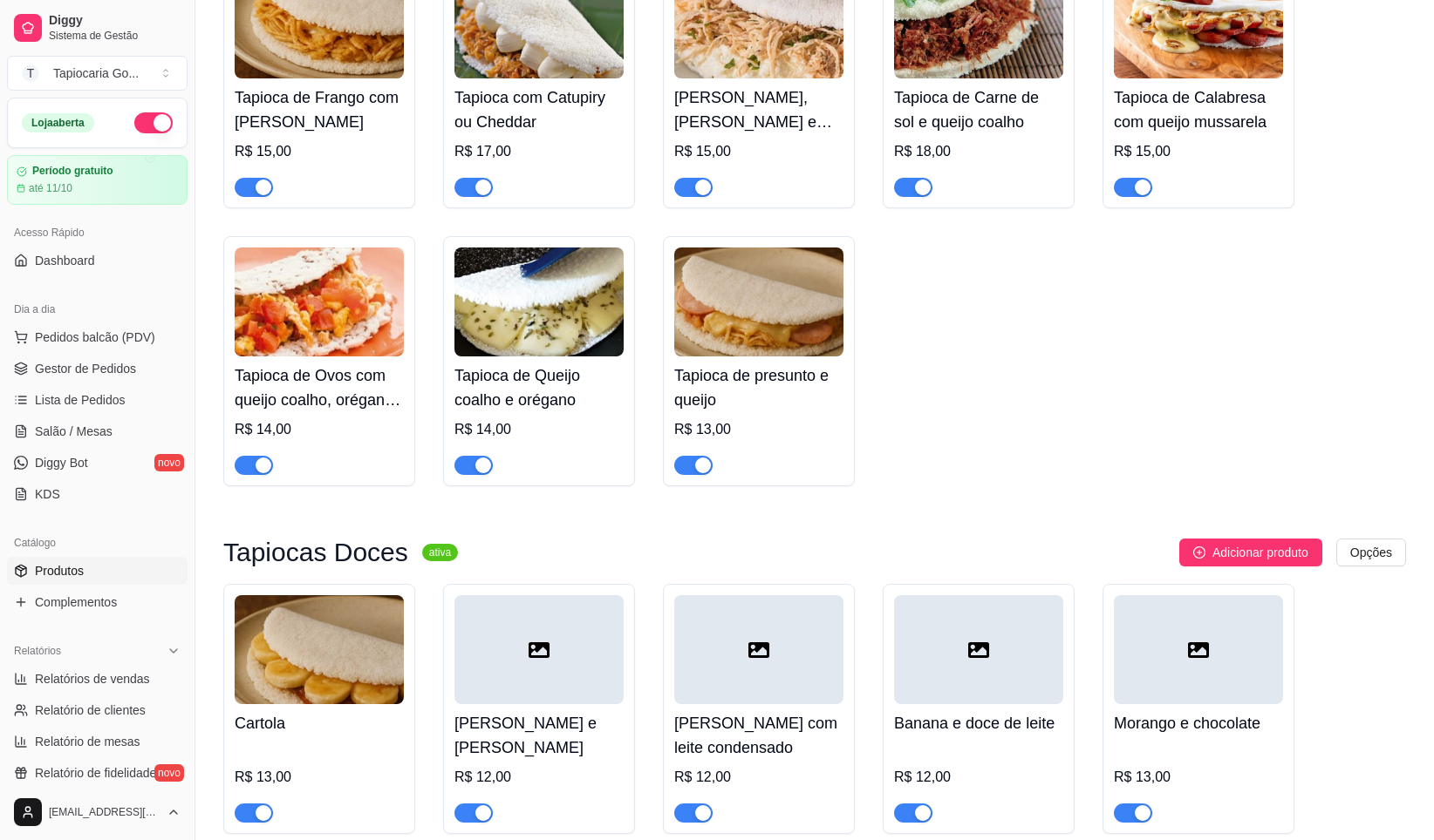
click at [335, 363] on div "Tapioca de Ovos com queijo coalho, orégano e tomate R$ 14,00" at bounding box center [319, 416] width 169 height 118
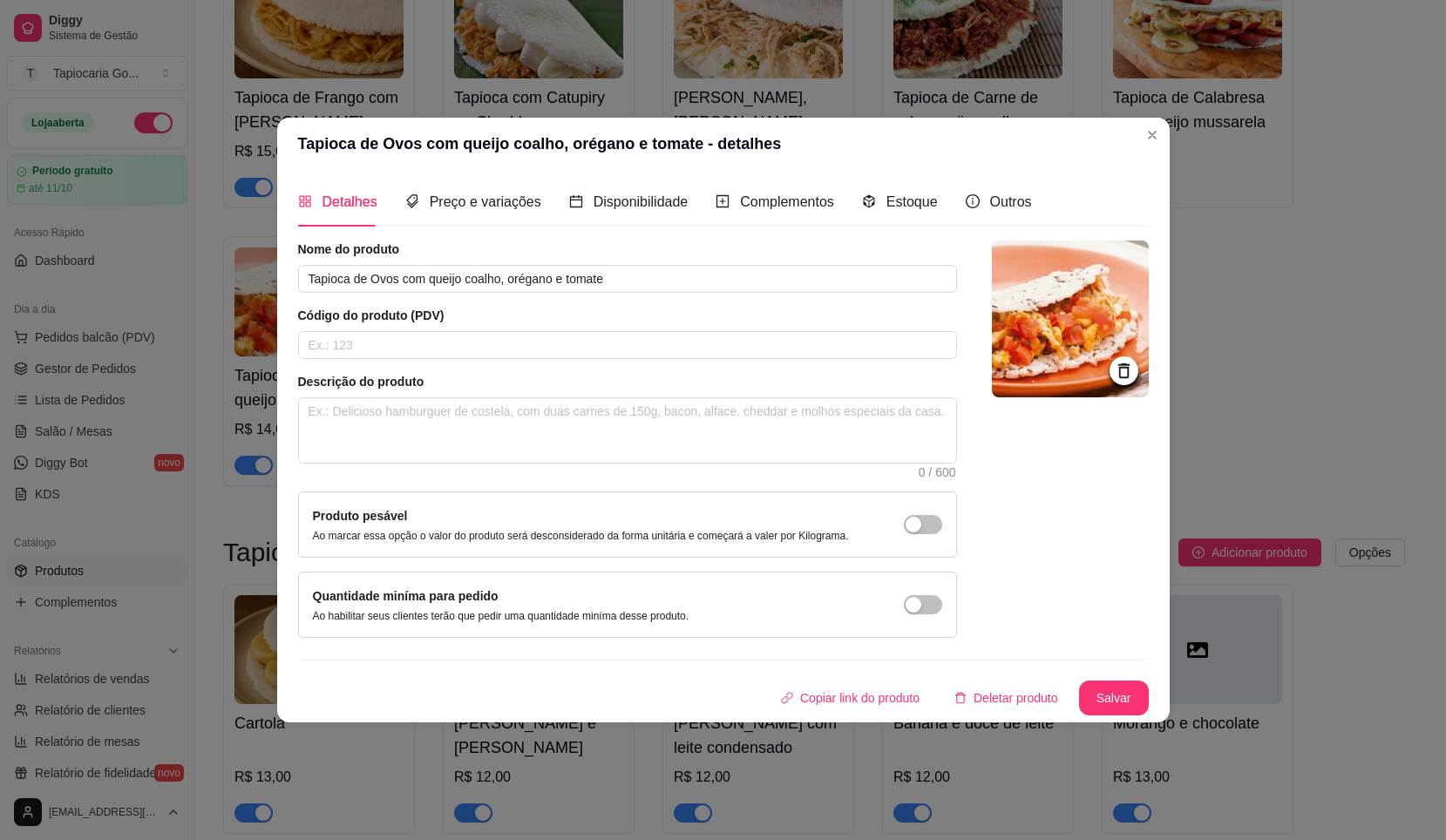
click at [1111, 285] on img at bounding box center [1070, 319] width 157 height 157
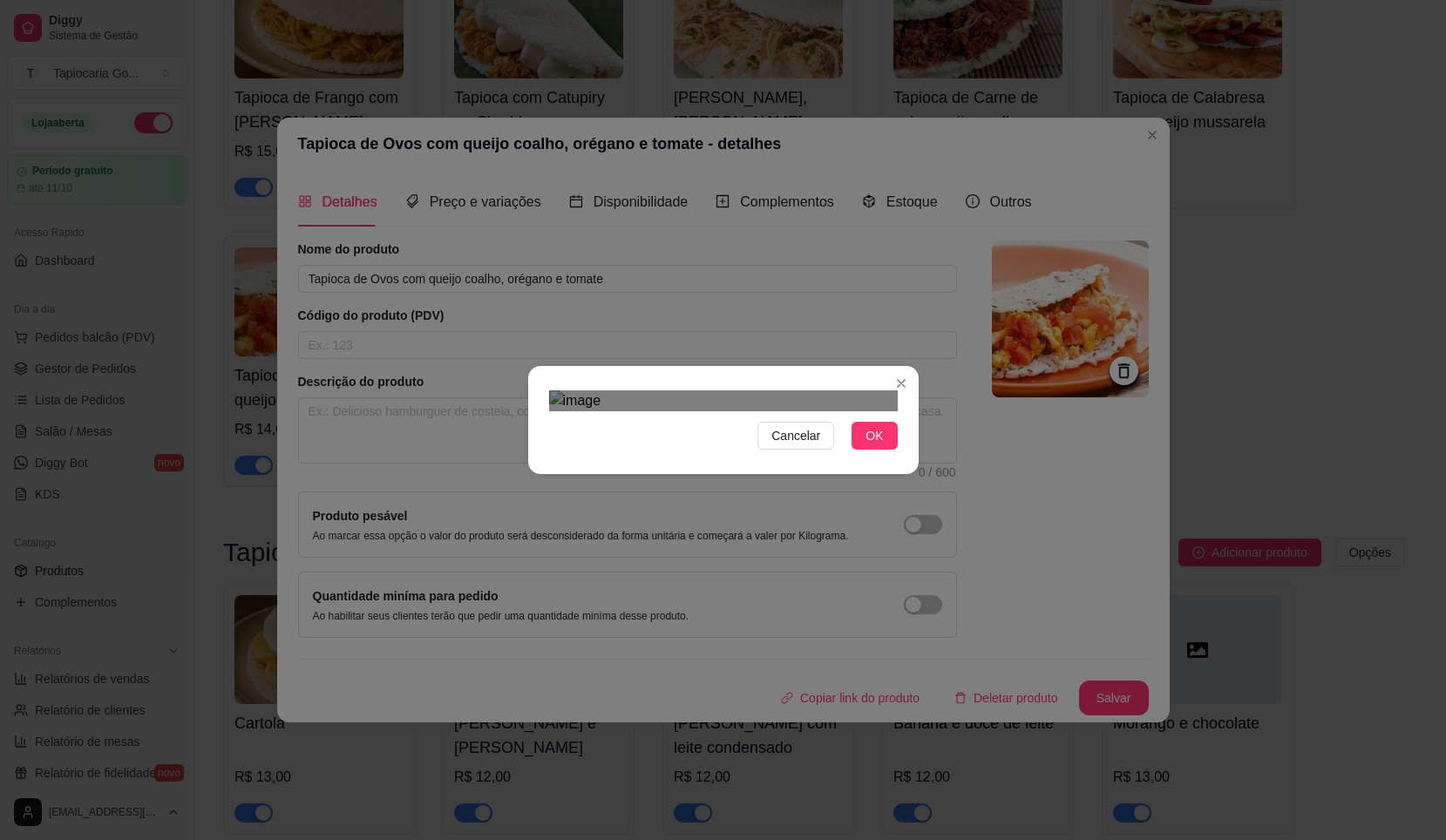
click at [811, 411] on img at bounding box center [723, 400] width 349 height 21
click at [568, 390] on img at bounding box center [723, 400] width 349 height 21
click at [674, 411] on img at bounding box center [723, 400] width 349 height 21
click at [659, 712] on div "Use the arrow keys to move the crop selection area" at bounding box center [625, 763] width 103 height 103
click at [885, 450] on button "OK" at bounding box center [874, 435] width 46 height 28
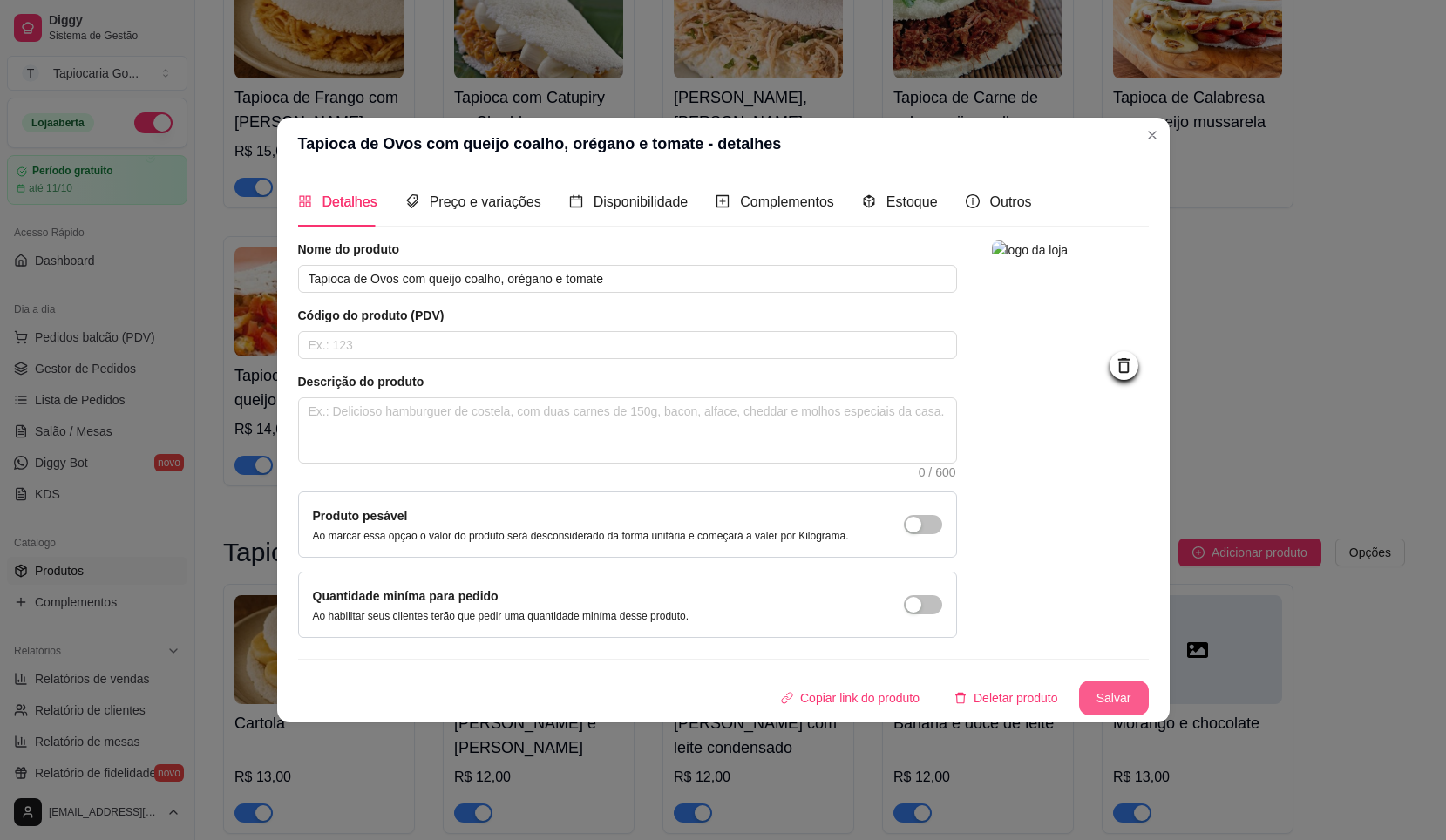
click at [1117, 708] on button "Salvar" at bounding box center [1115, 698] width 70 height 35
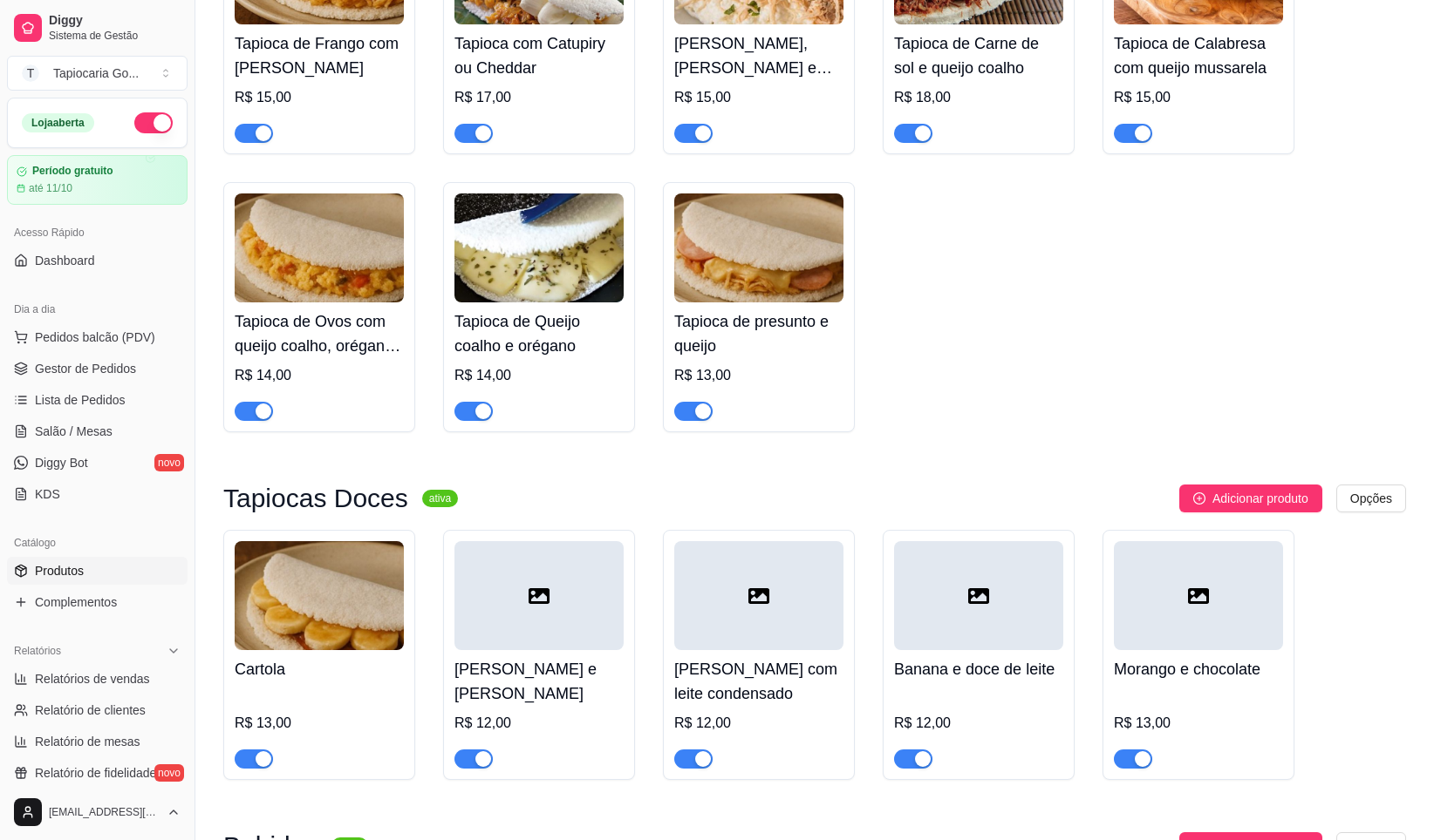
scroll to position [349, 0]
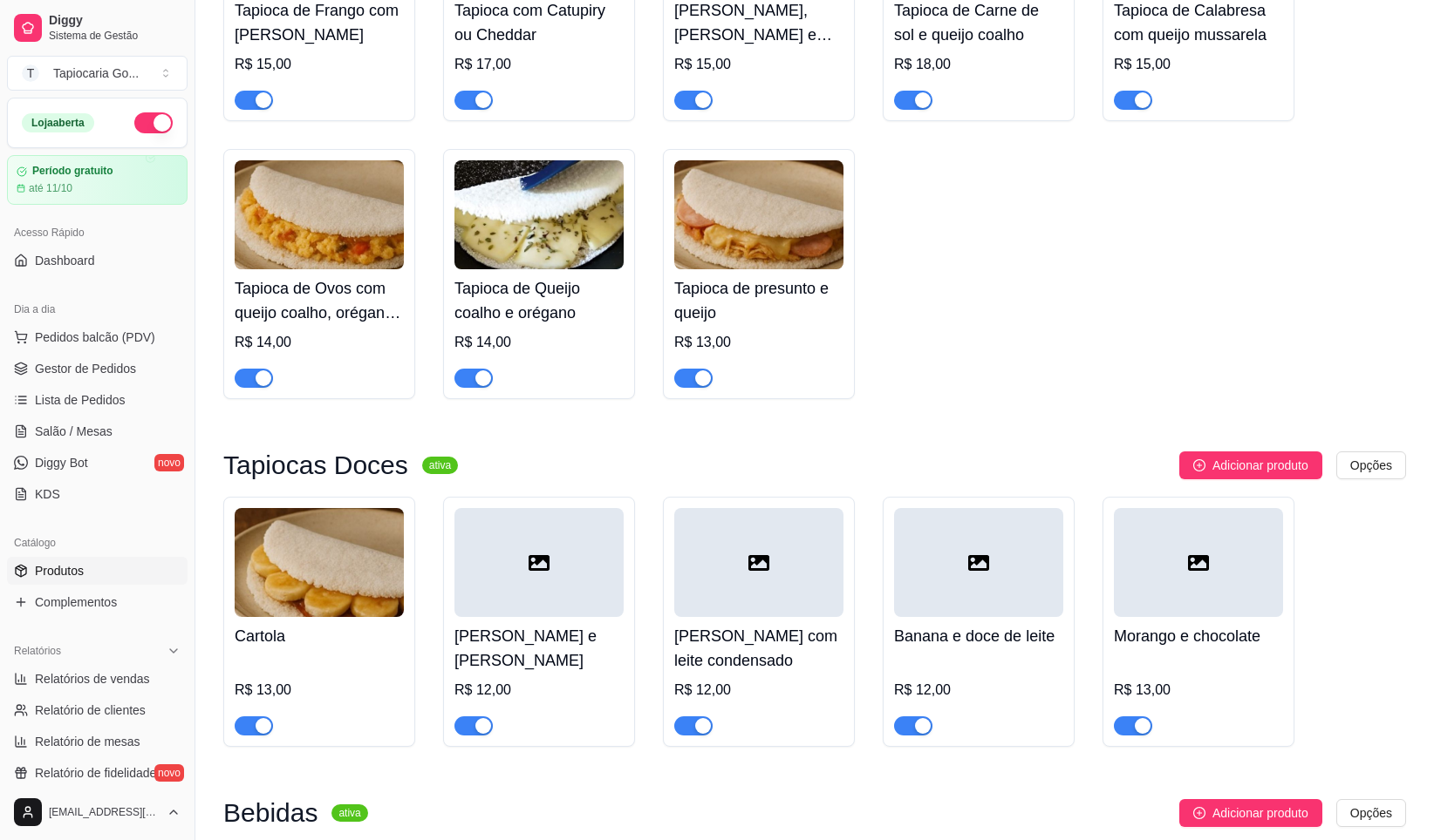
click at [542, 575] on div at bounding box center [539, 562] width 169 height 109
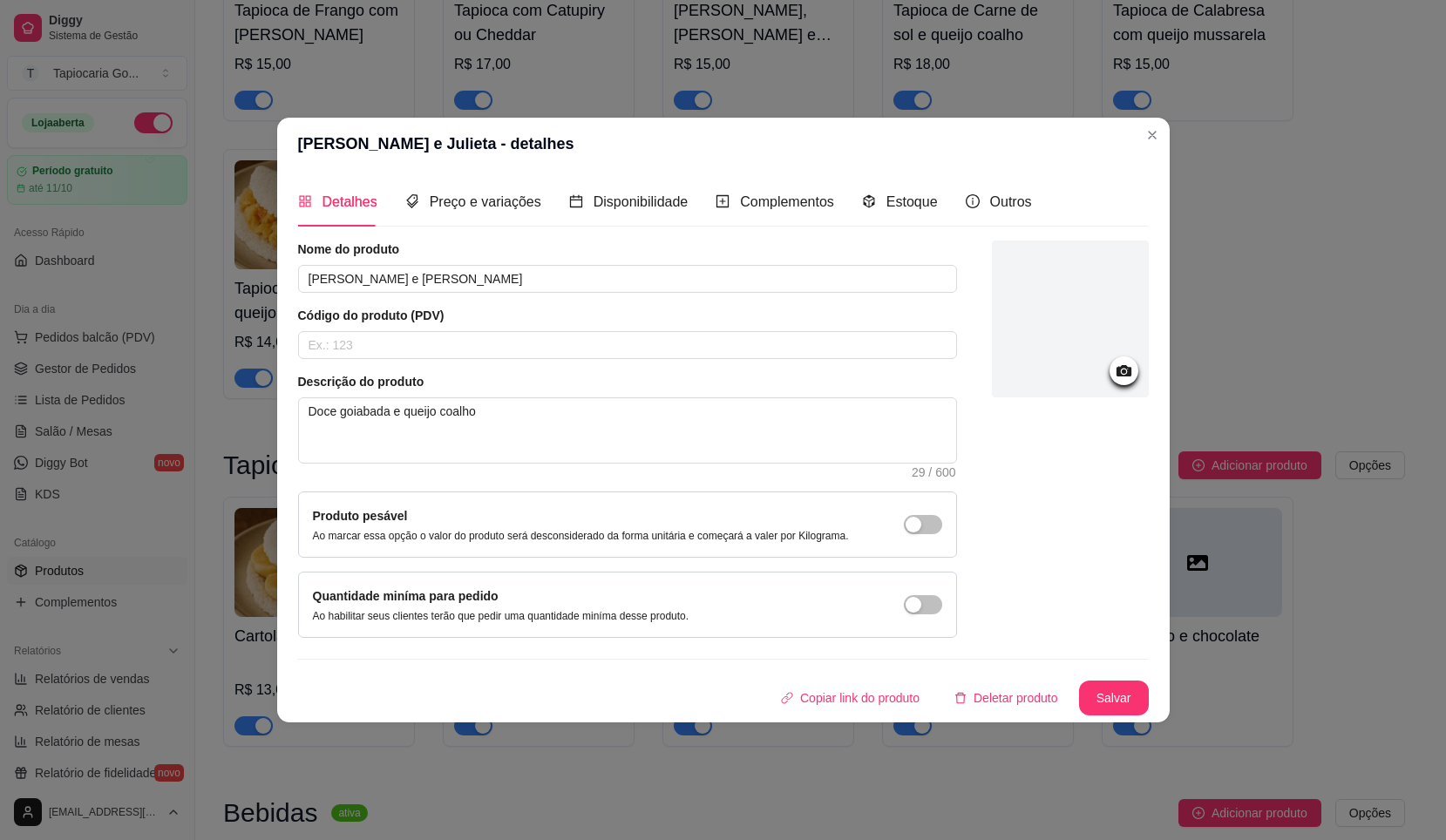
click at [1107, 321] on div at bounding box center [1070, 319] width 157 height 157
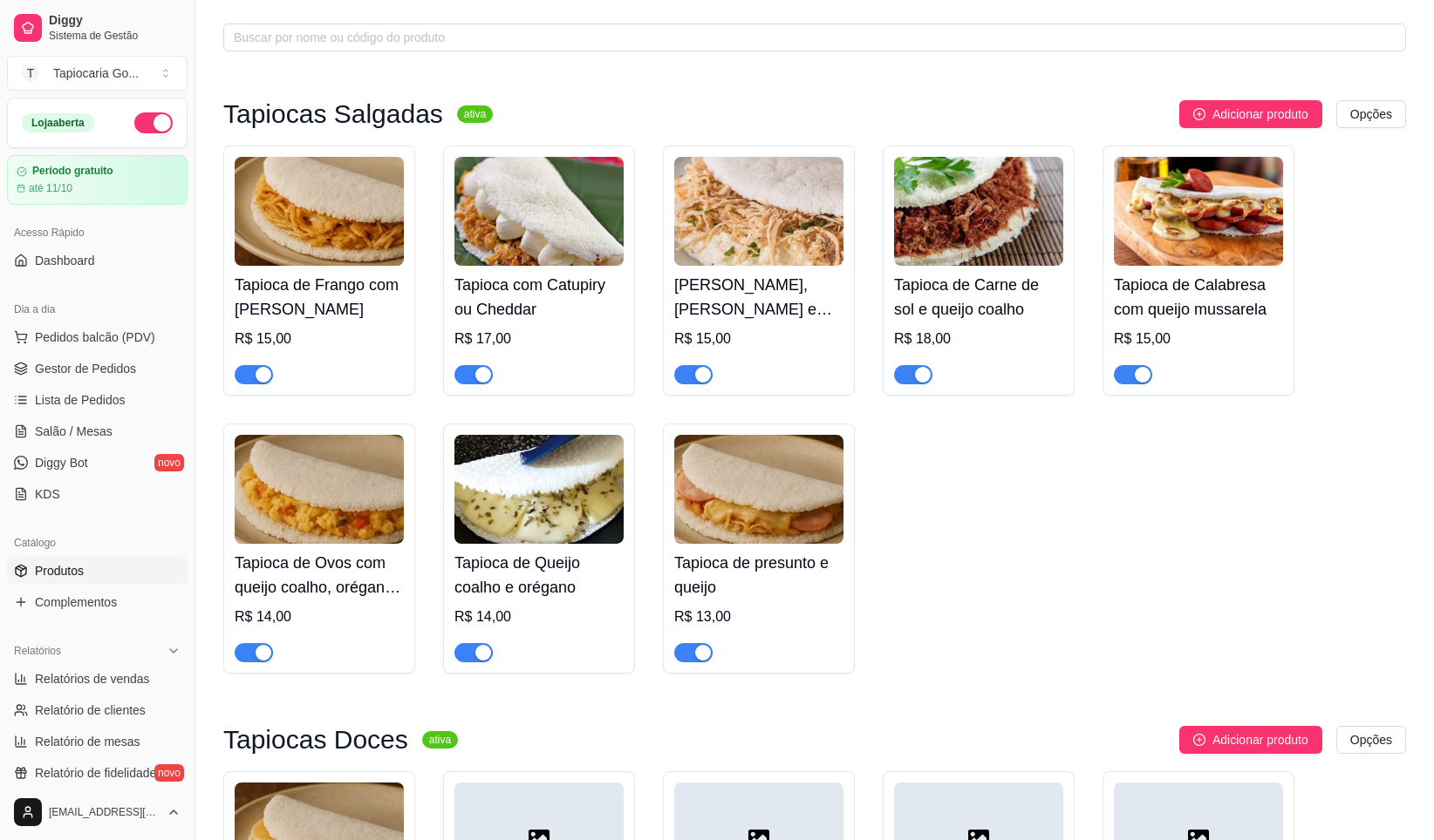
scroll to position [0, 0]
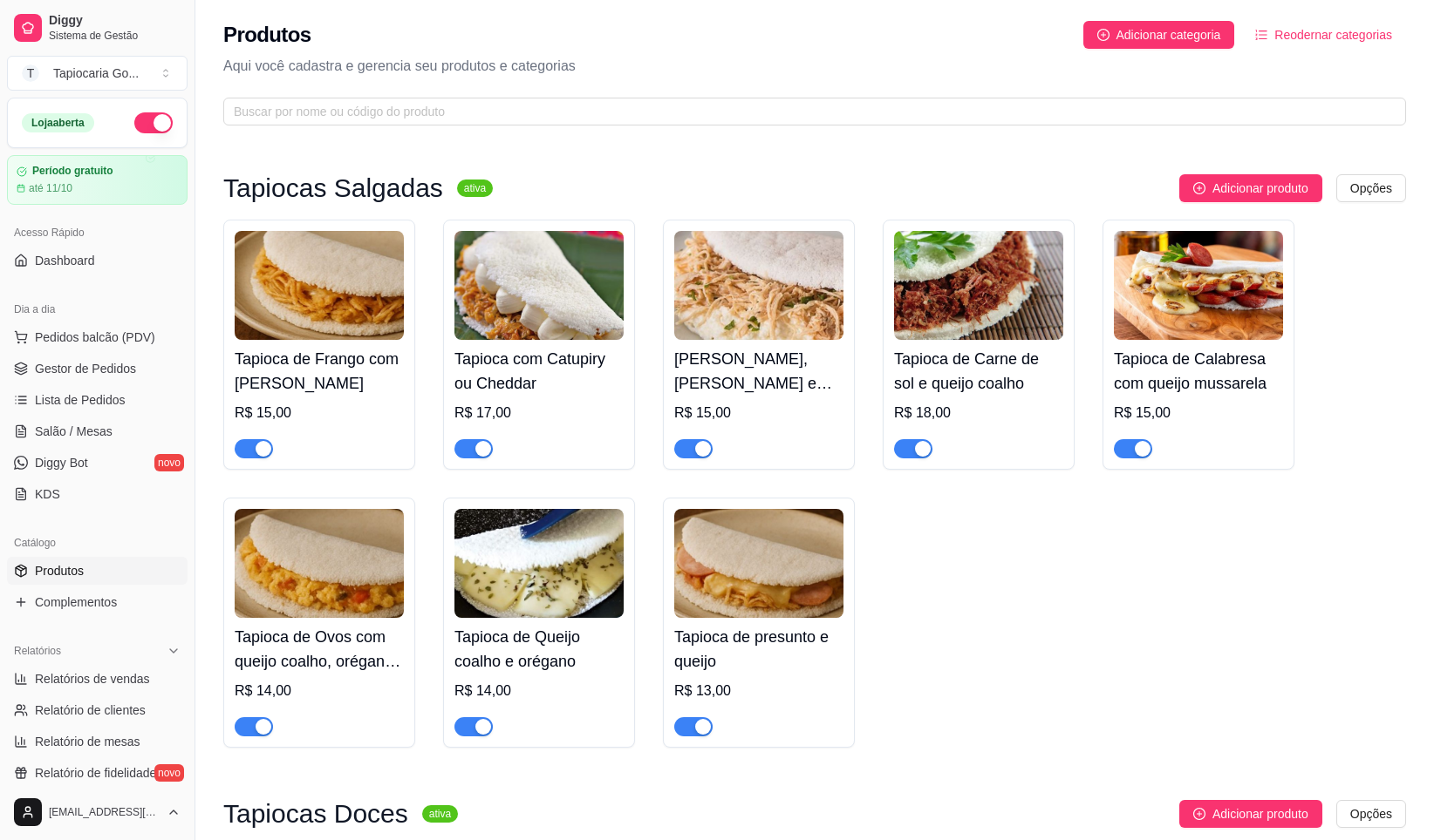
click at [546, 303] on img at bounding box center [539, 284] width 169 height 109
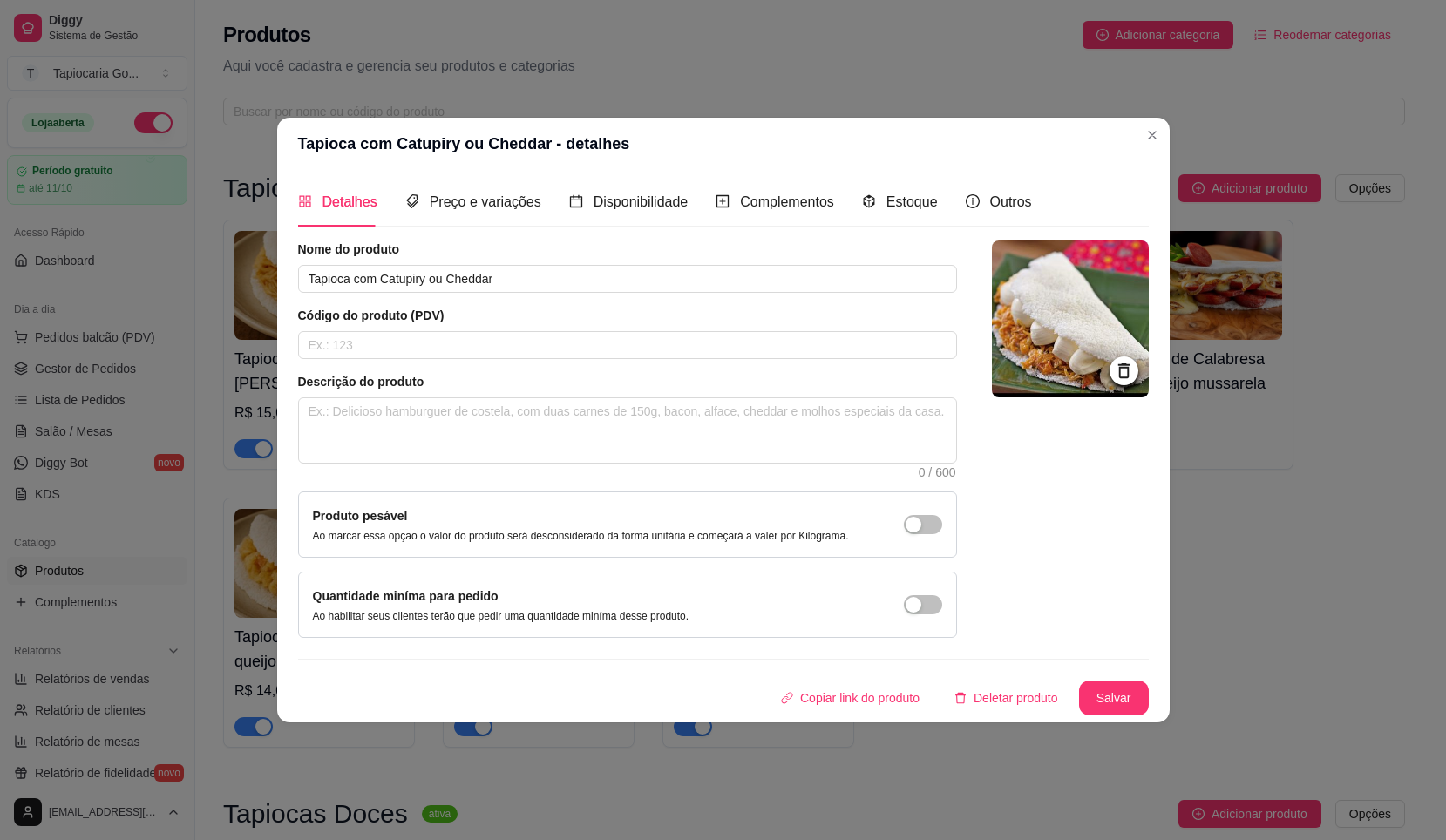
click at [1078, 307] on img at bounding box center [1070, 319] width 157 height 157
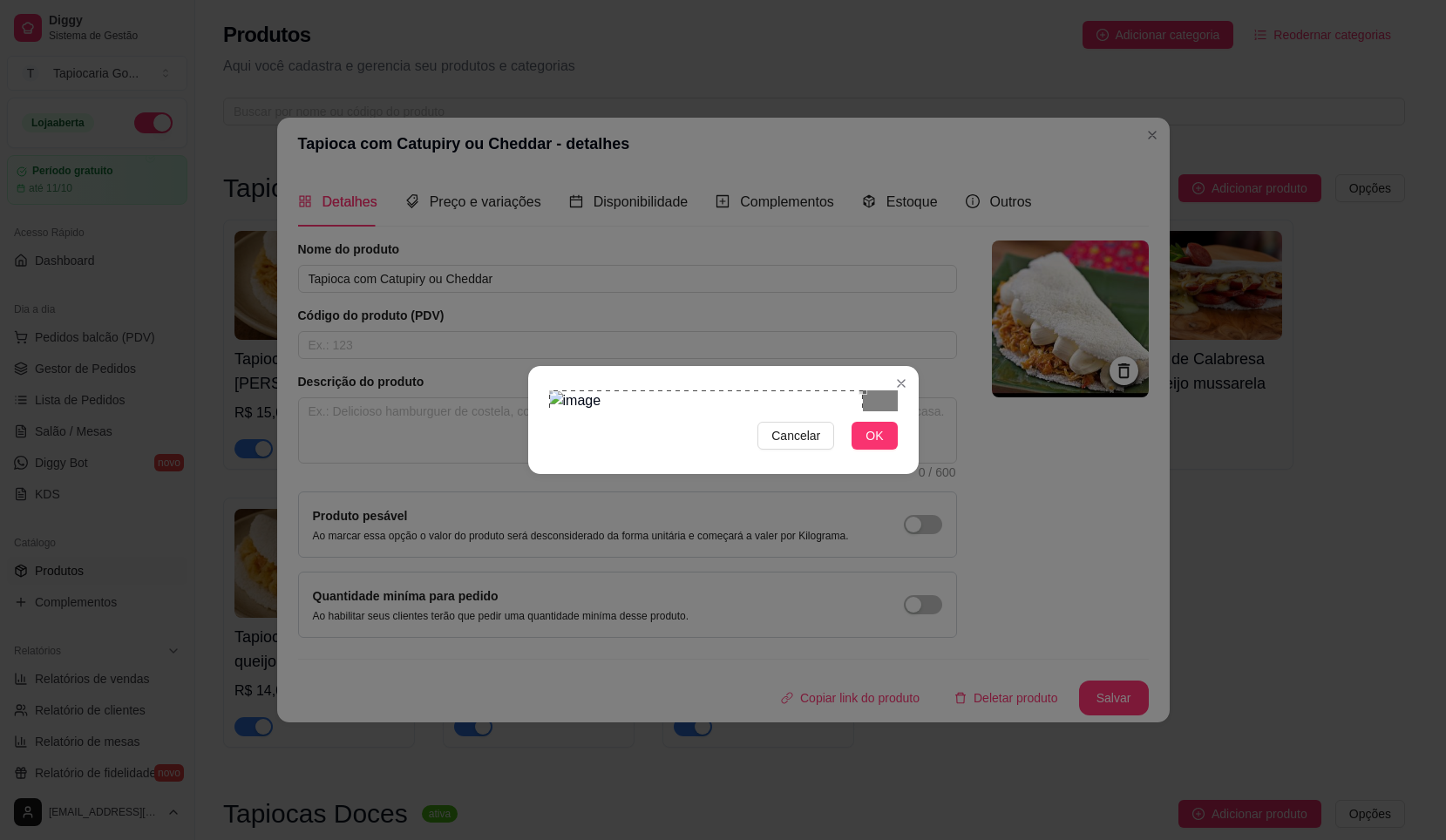
click at [722, 390] on div "Use the arrow keys to move the crop selection area" at bounding box center [706, 547] width 314 height 314
click at [661, 390] on div at bounding box center [723, 400] width 349 height 21
click at [636, 390] on div "Use the arrow keys to move the crop selection area" at bounding box center [617, 446] width 111 height 111
click at [889, 450] on button "OK" at bounding box center [874, 435] width 46 height 28
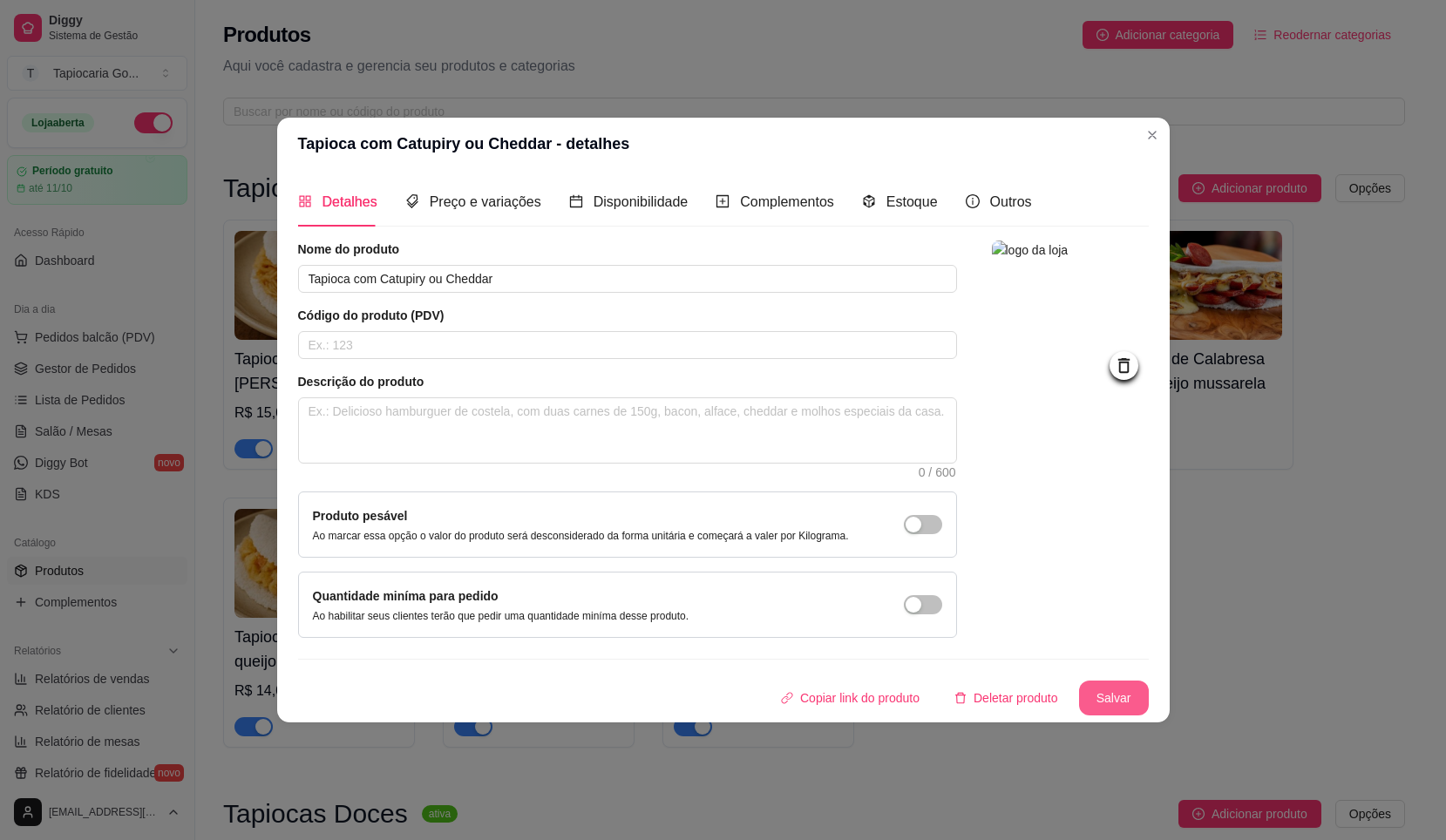
click at [1123, 706] on button "Salvar" at bounding box center [1115, 698] width 70 height 35
click at [1122, 688] on button "Salvar" at bounding box center [1115, 698] width 70 height 35
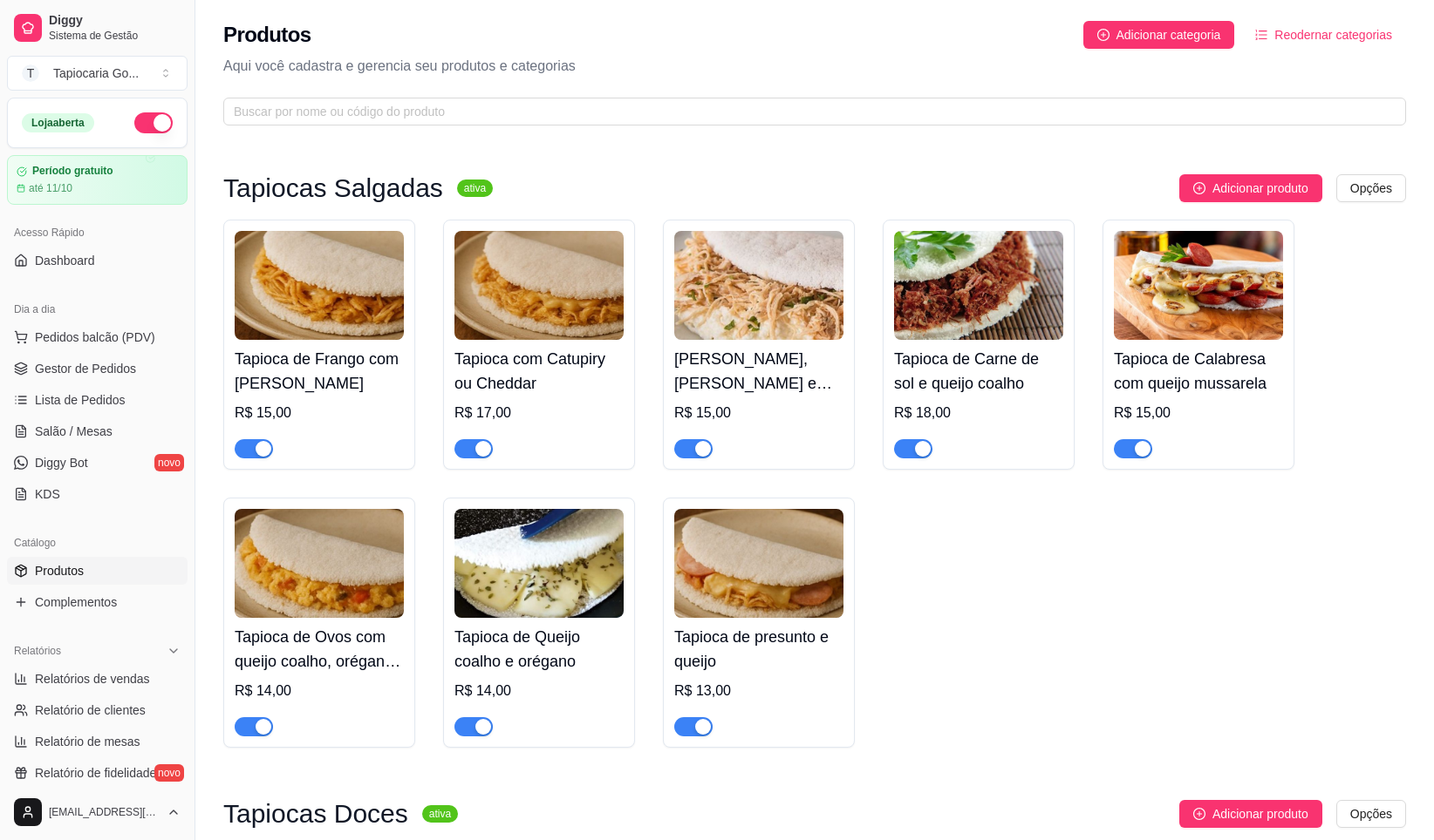
click at [739, 293] on img at bounding box center [759, 284] width 169 height 109
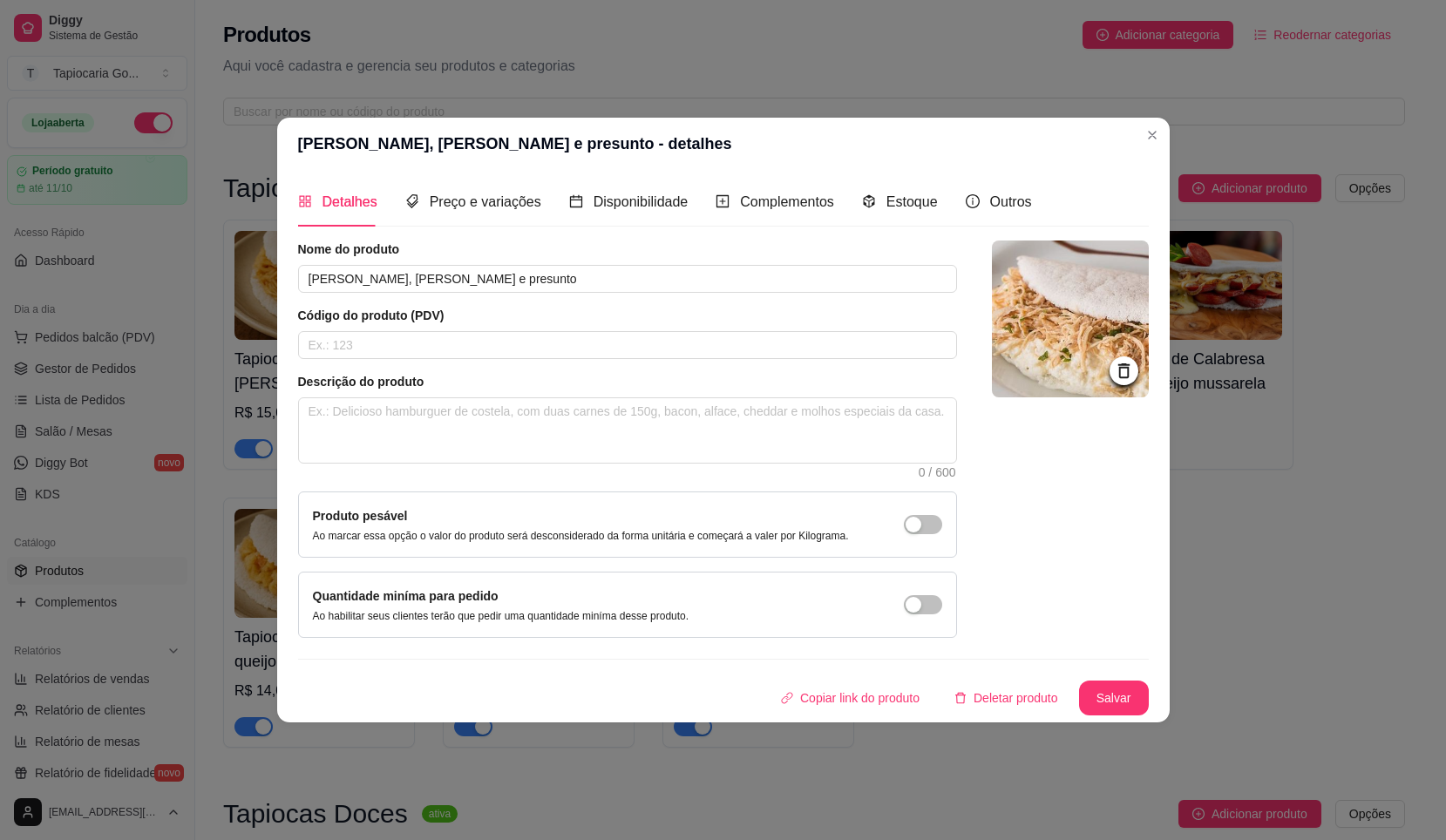
click at [1053, 327] on img at bounding box center [1070, 319] width 157 height 157
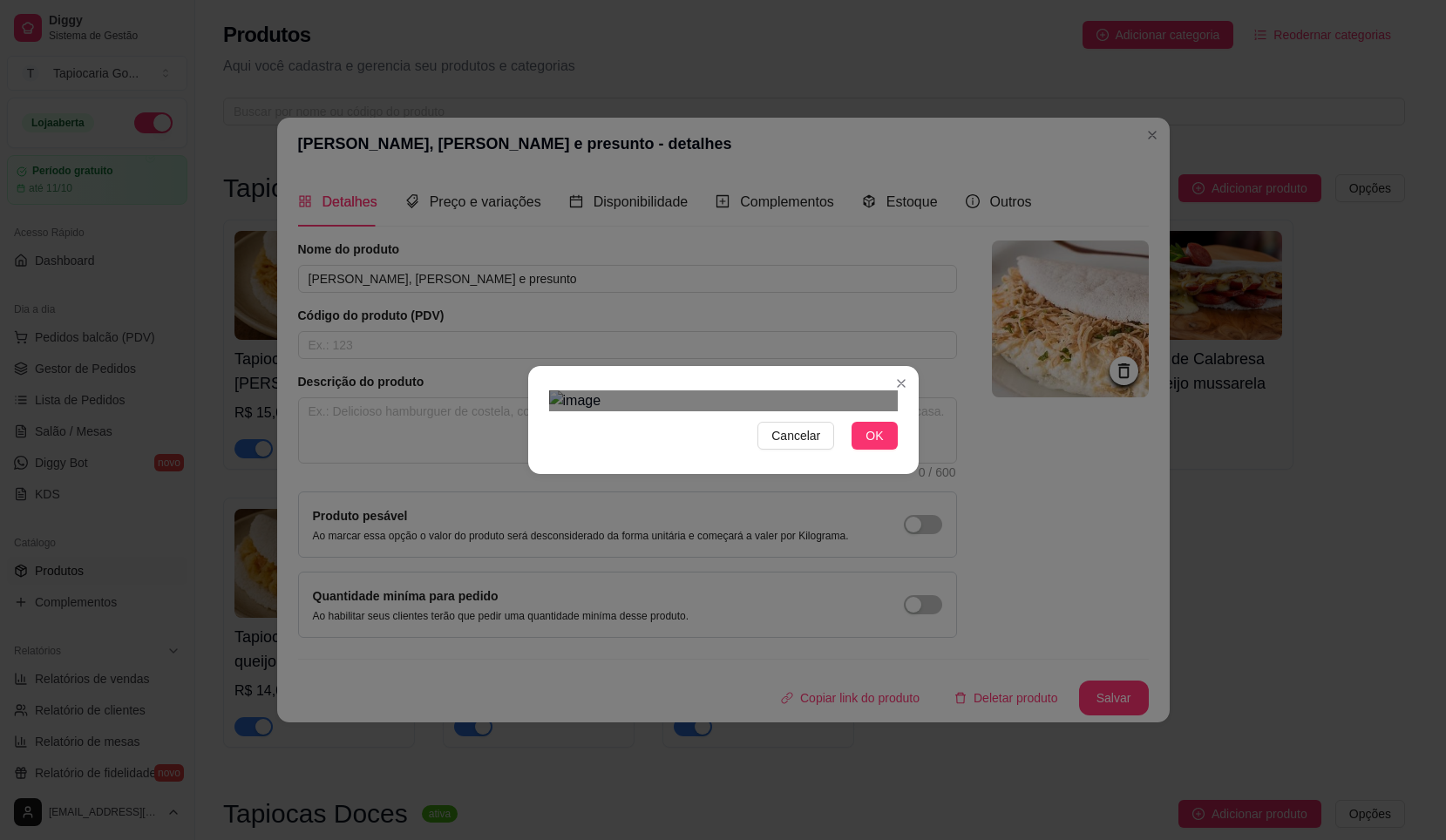
click at [860, 411] on img at bounding box center [723, 400] width 349 height 21
click at [676, 390] on img at bounding box center [723, 400] width 349 height 21
click at [652, 503] on div "Use the arrow keys to move the crop selection area" at bounding box center [626, 556] width 106 height 106
click at [617, 503] on div "Use the arrow keys to move the crop selection area" at bounding box center [618, 556] width 106 height 106
click at [884, 450] on button "OK" at bounding box center [874, 435] width 46 height 28
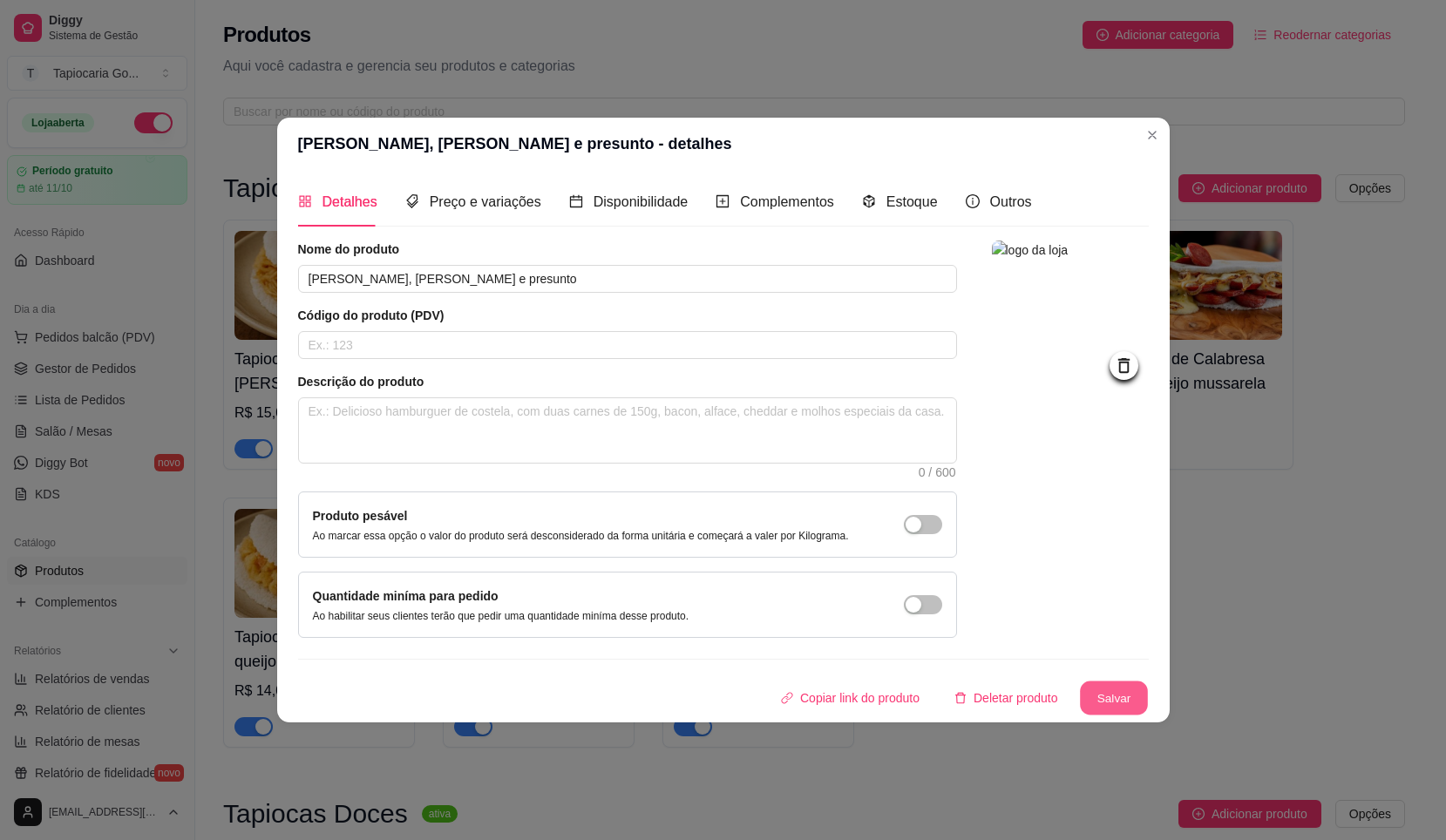
click at [1100, 697] on button "Salvar" at bounding box center [1115, 699] width 68 height 34
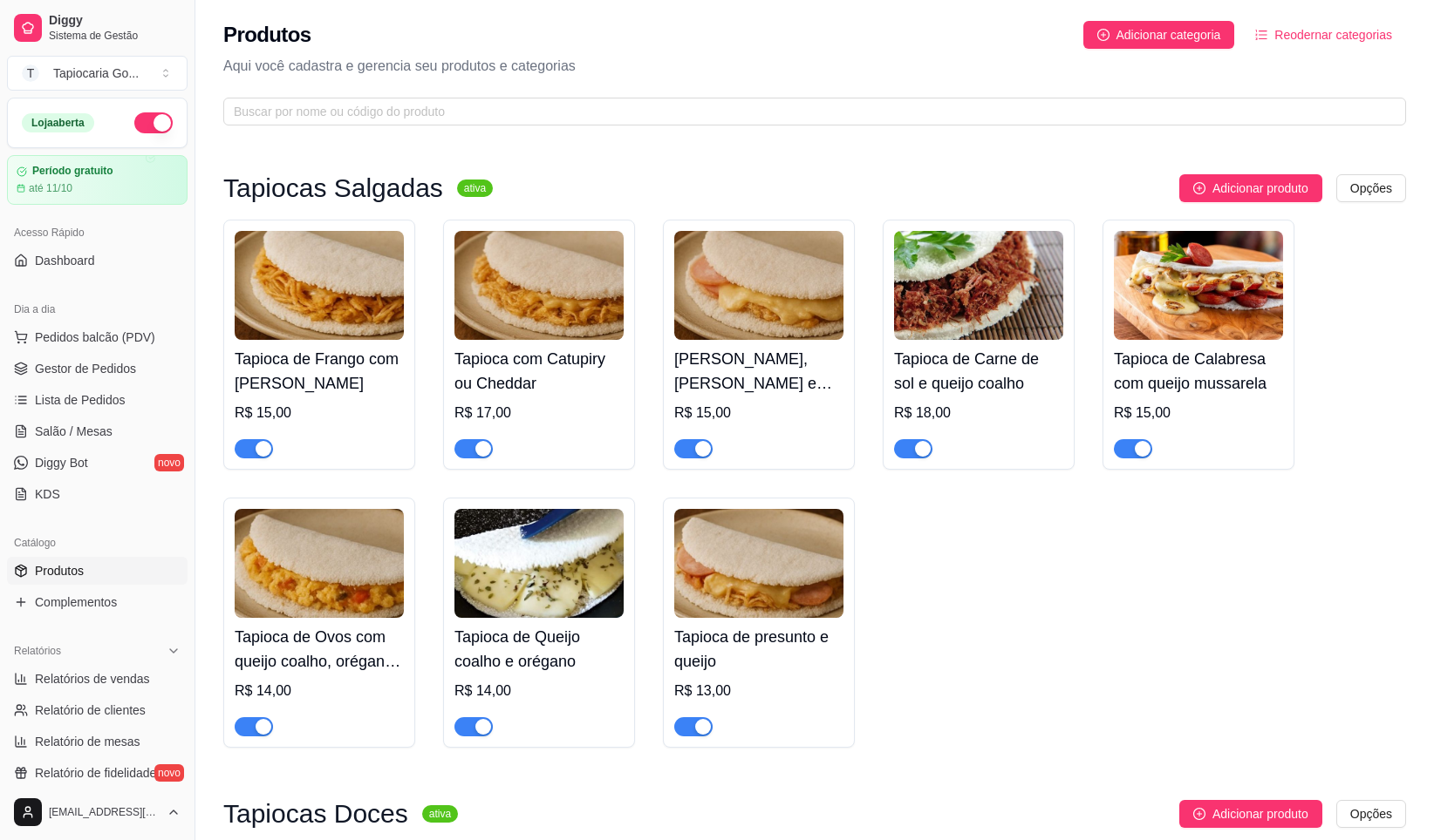
click at [954, 294] on img at bounding box center [979, 284] width 169 height 109
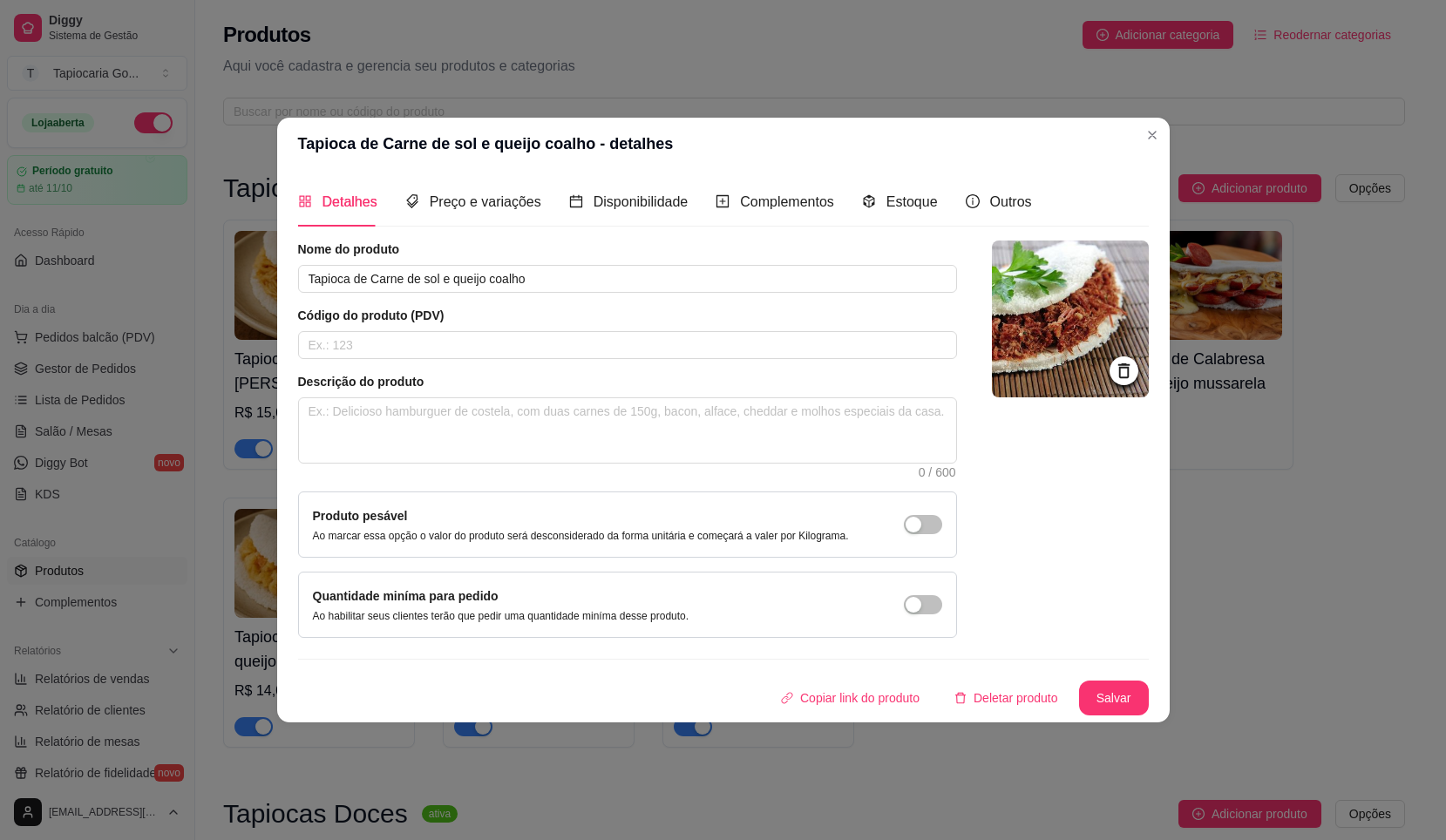
click at [1100, 317] on img at bounding box center [1070, 319] width 157 height 157
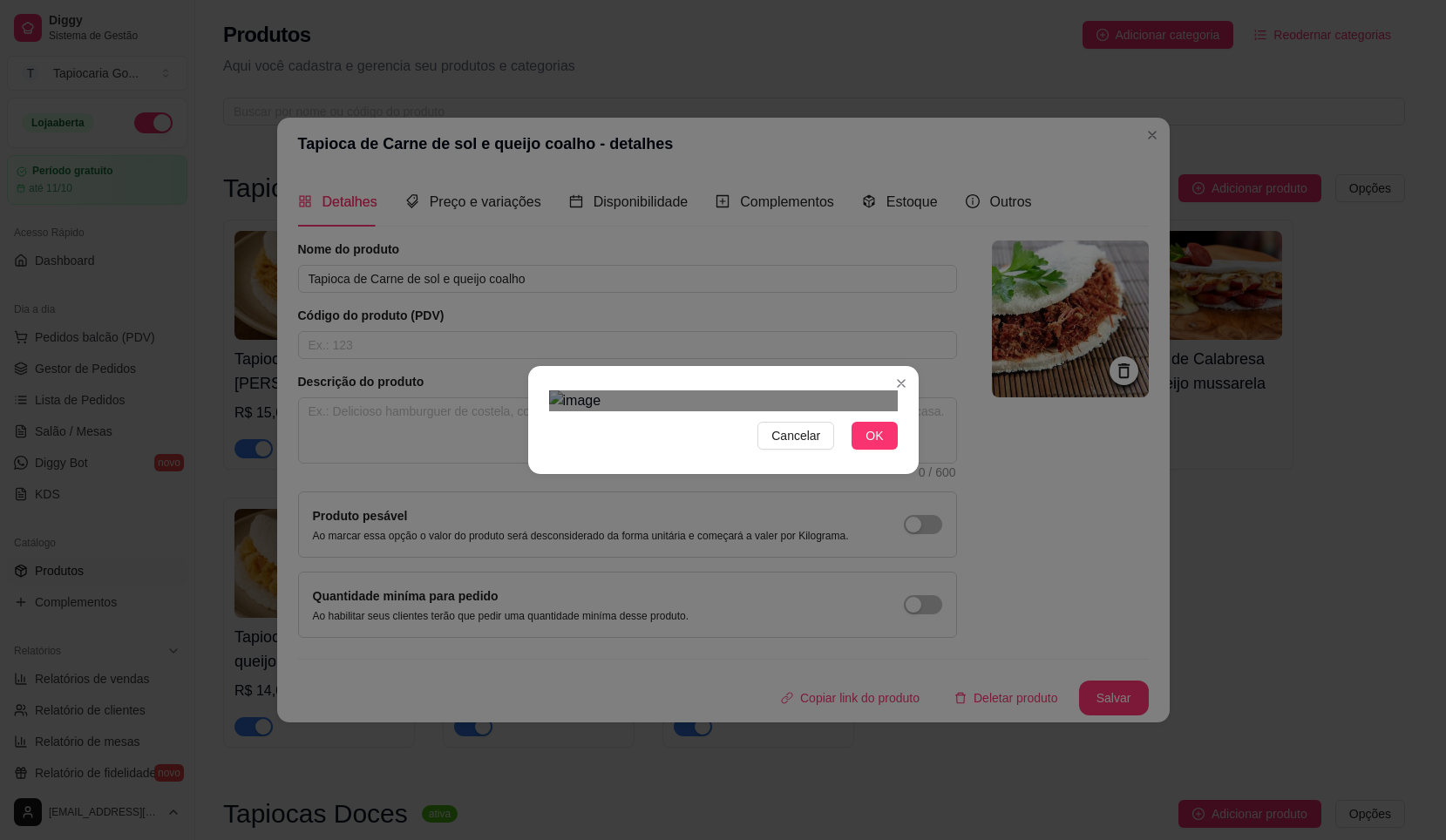
click at [684, 411] on img at bounding box center [723, 400] width 349 height 21
click at [799, 610] on div "Use the arrow keys to move the crop selection area" at bounding box center [784, 666] width 112 height 112
click at [837, 718] on div "Use the arrow keys to move the south east drag handle to change the crop select…" at bounding box center [837, 718] width 0 height 0
click at [772, 611] on div "Use the arrow keys to move the crop selection area" at bounding box center [785, 663] width 104 height 104
click at [876, 445] on span "OK" at bounding box center [874, 435] width 17 height 19
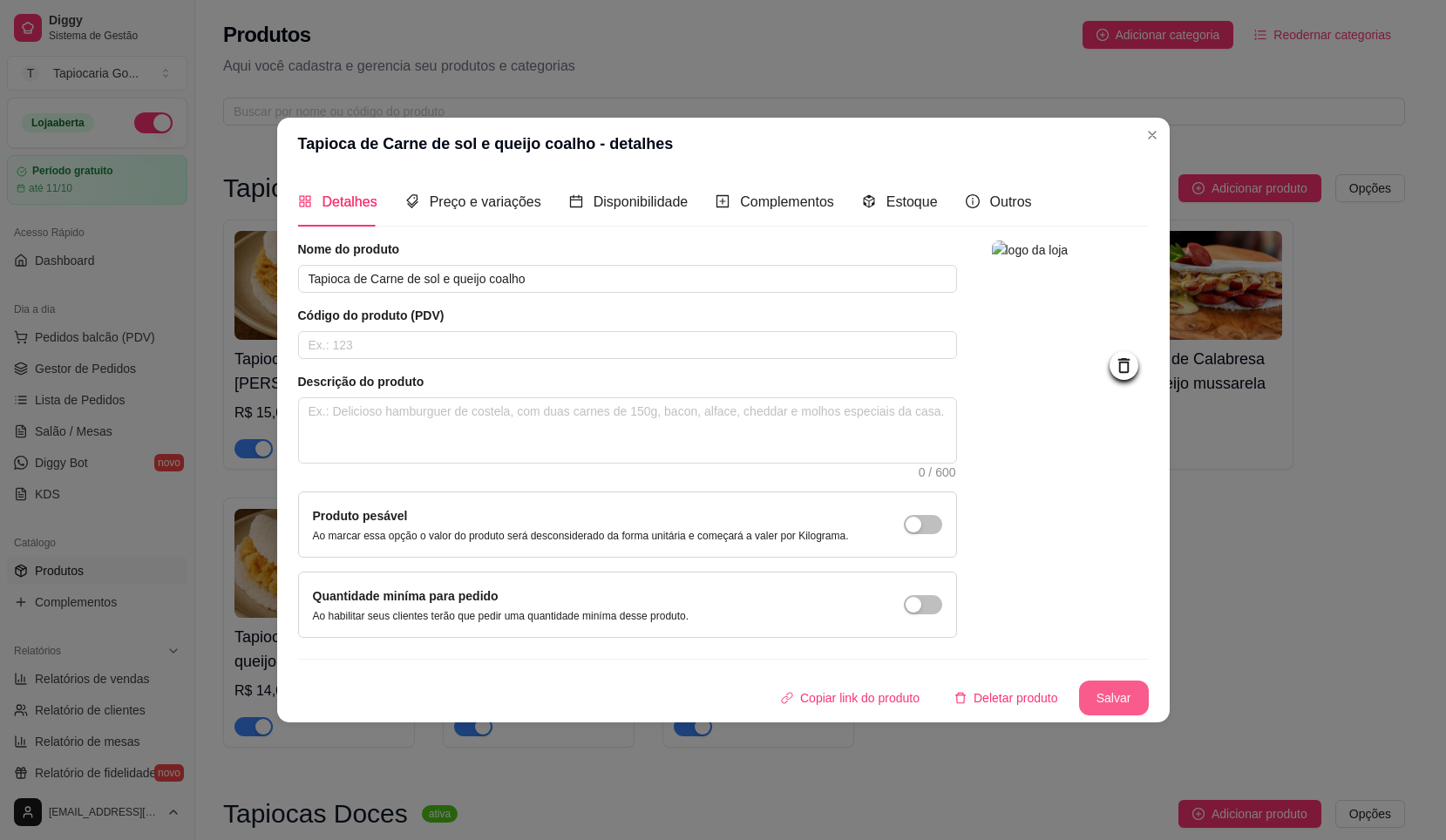
click at [1104, 693] on button "Salvar" at bounding box center [1115, 698] width 70 height 35
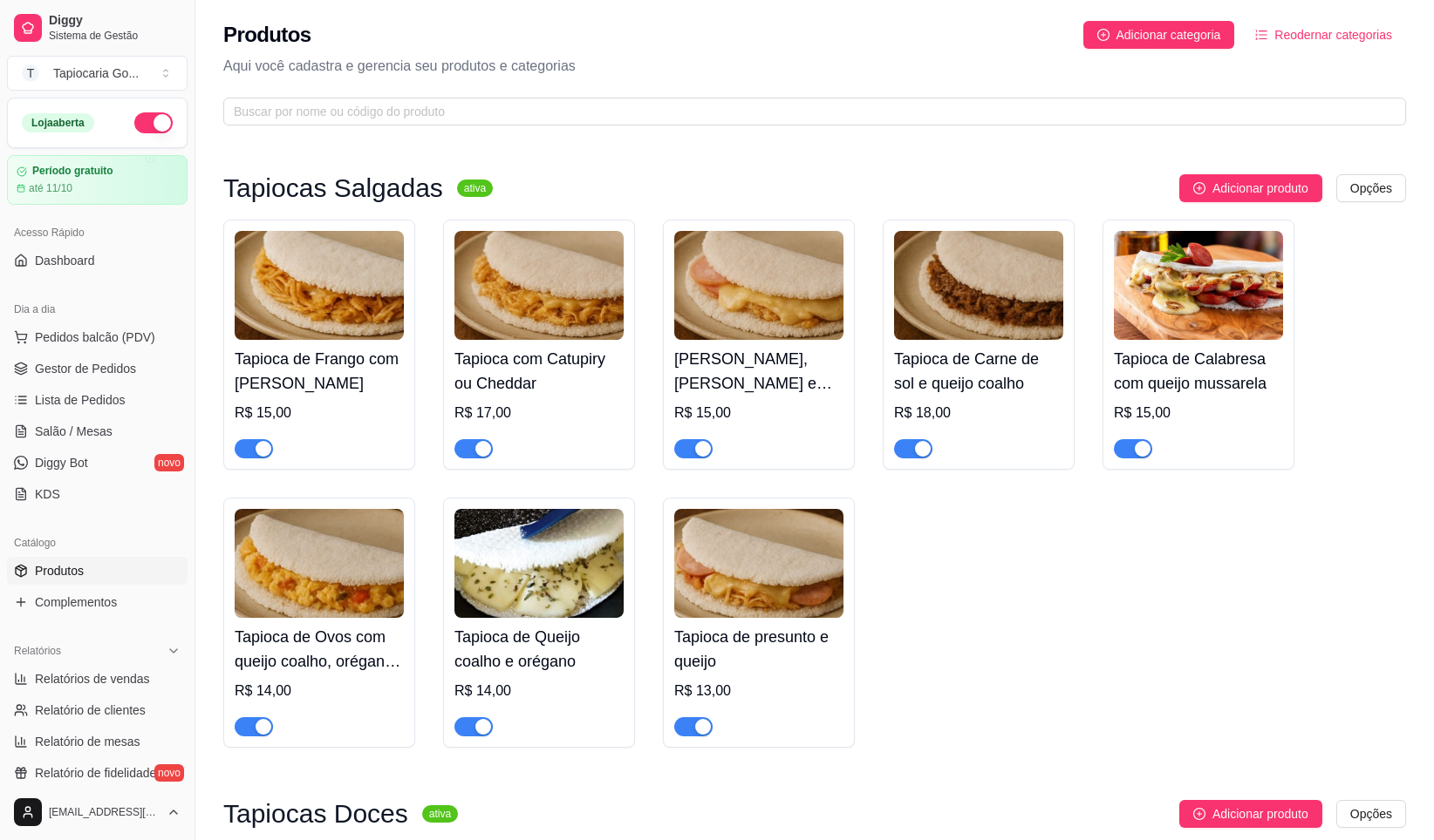
click at [1199, 312] on img at bounding box center [1198, 284] width 169 height 109
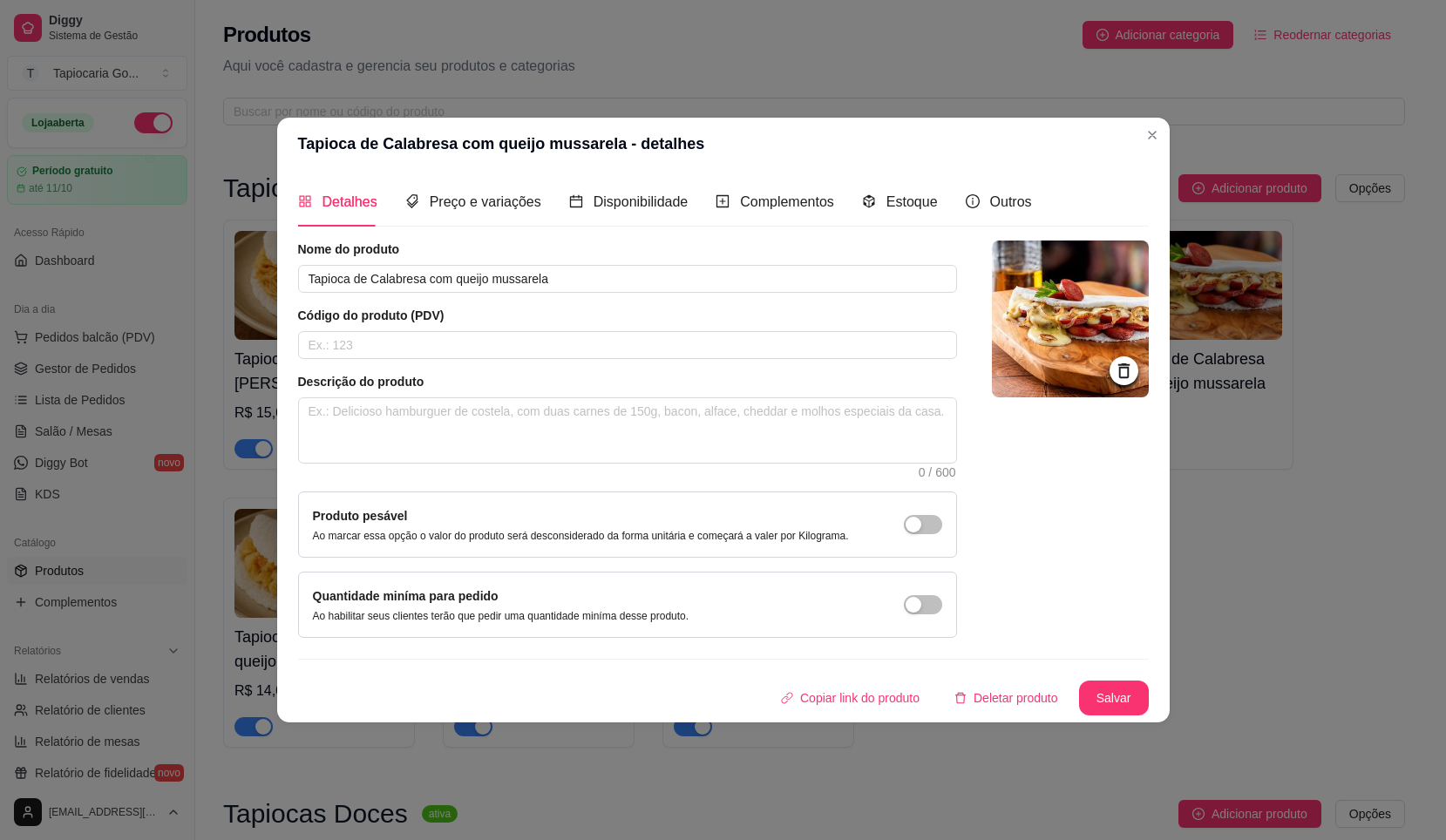
click at [1059, 353] on img at bounding box center [1070, 319] width 157 height 157
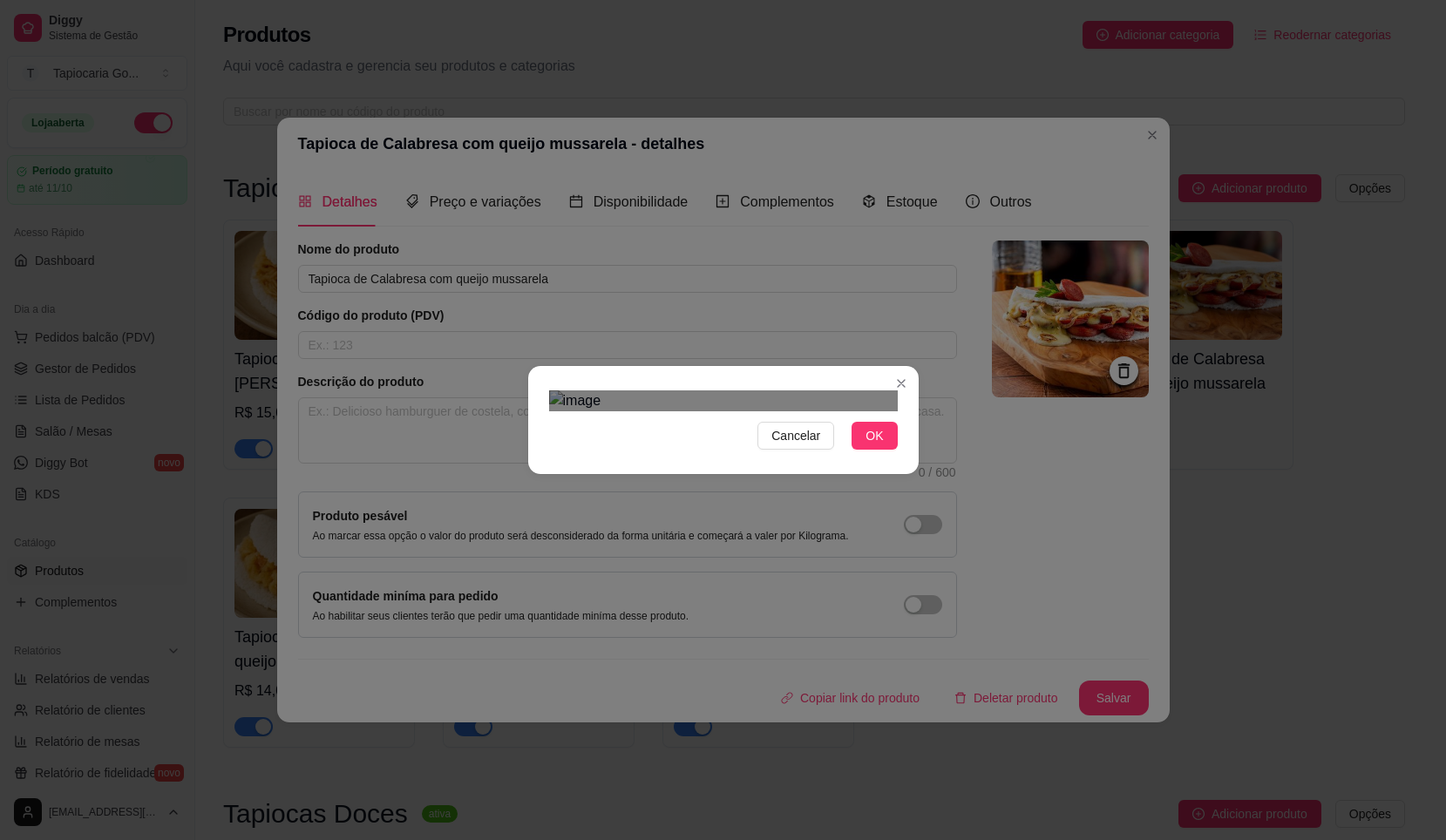
click at [802, 390] on div at bounding box center [723, 400] width 349 height 21
click at [599, 624] on div "Use the arrow keys to move the crop selection area" at bounding box center [587, 661] width 76 height 76
click at [637, 624] on div "Use the arrow keys to move the crop selection area" at bounding box center [593, 668] width 88 height 88
click at [613, 613] on div "Use the arrow keys to move the crop selection area" at bounding box center [616, 660] width 93 height 93
click at [885, 450] on button "OK" at bounding box center [874, 435] width 46 height 28
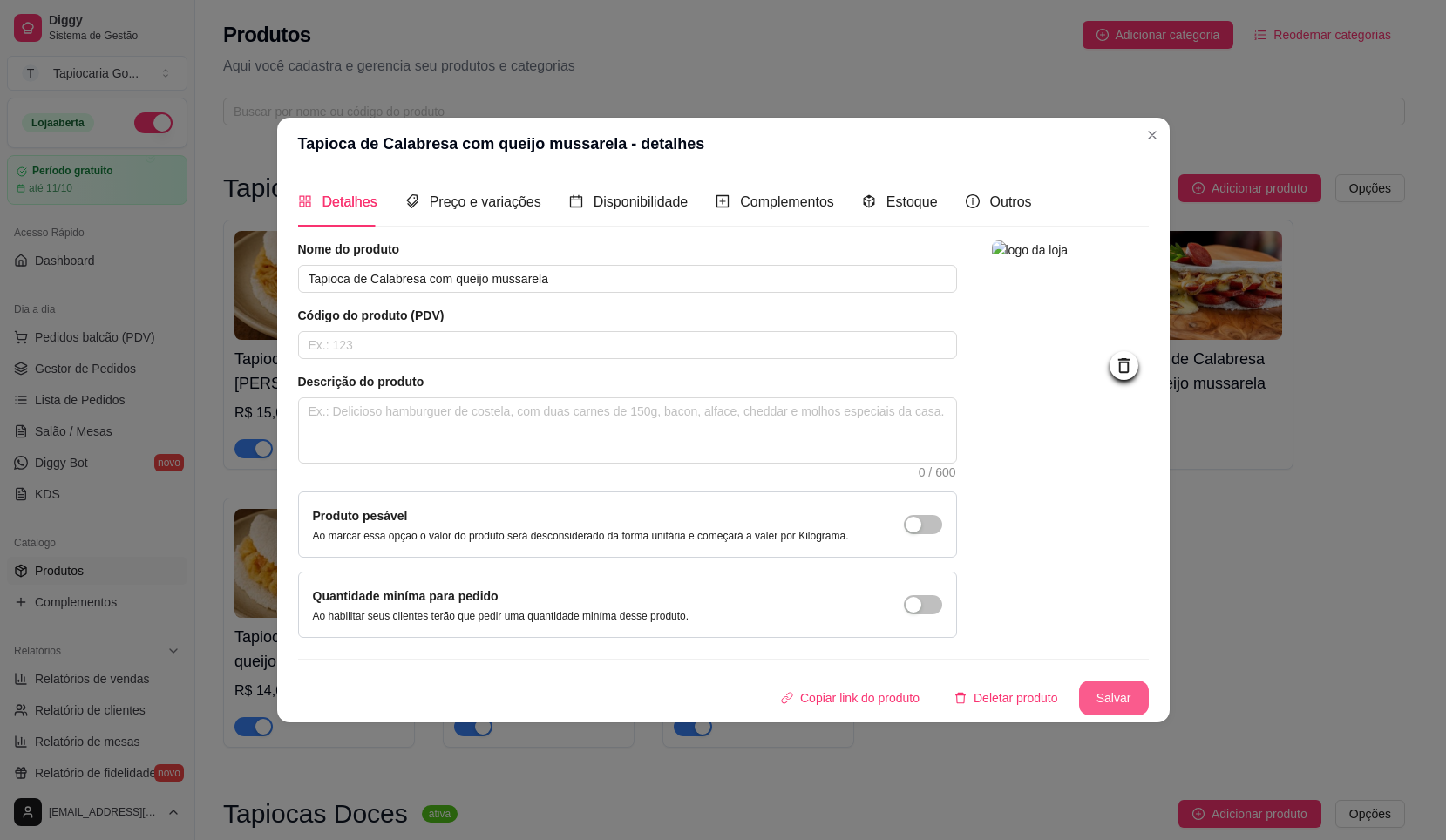
click at [1104, 702] on button "Salvar" at bounding box center [1115, 698] width 70 height 35
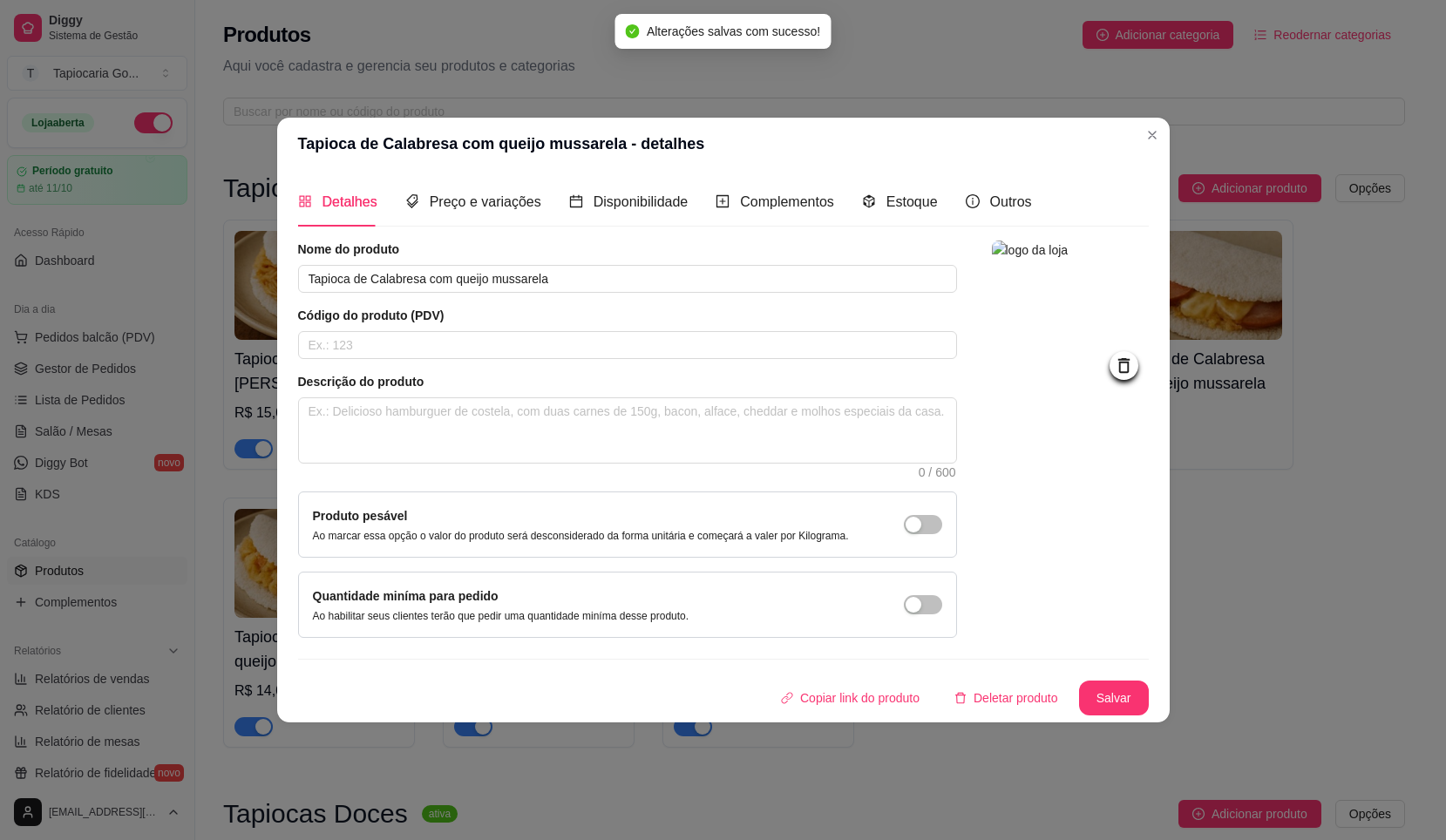
click at [1137, 135] on header "Tapioca de Calabresa com queijo mussarela - detalhes" at bounding box center [723, 144] width 893 height 52
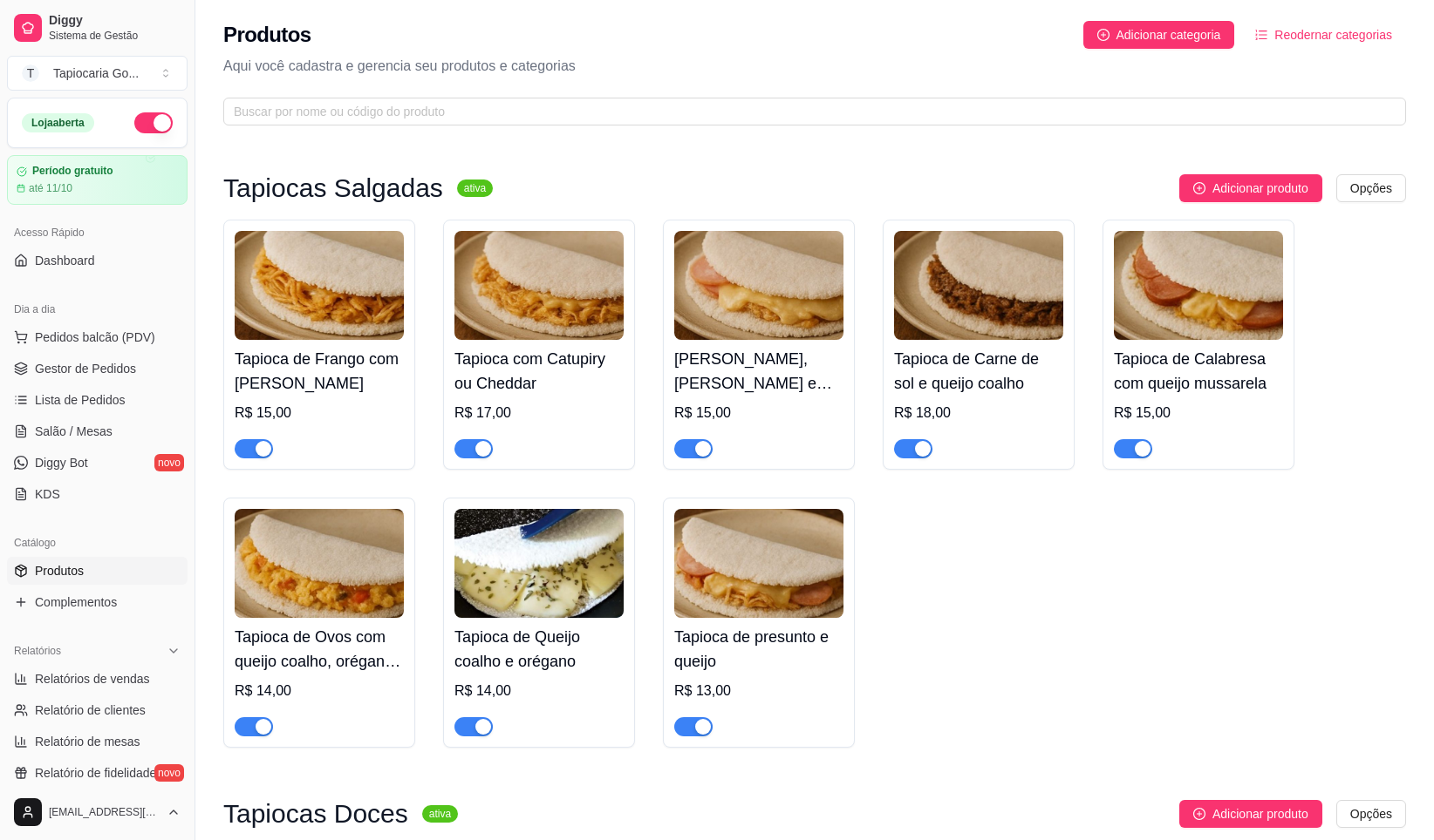
click at [533, 585] on img at bounding box center [539, 563] width 169 height 109
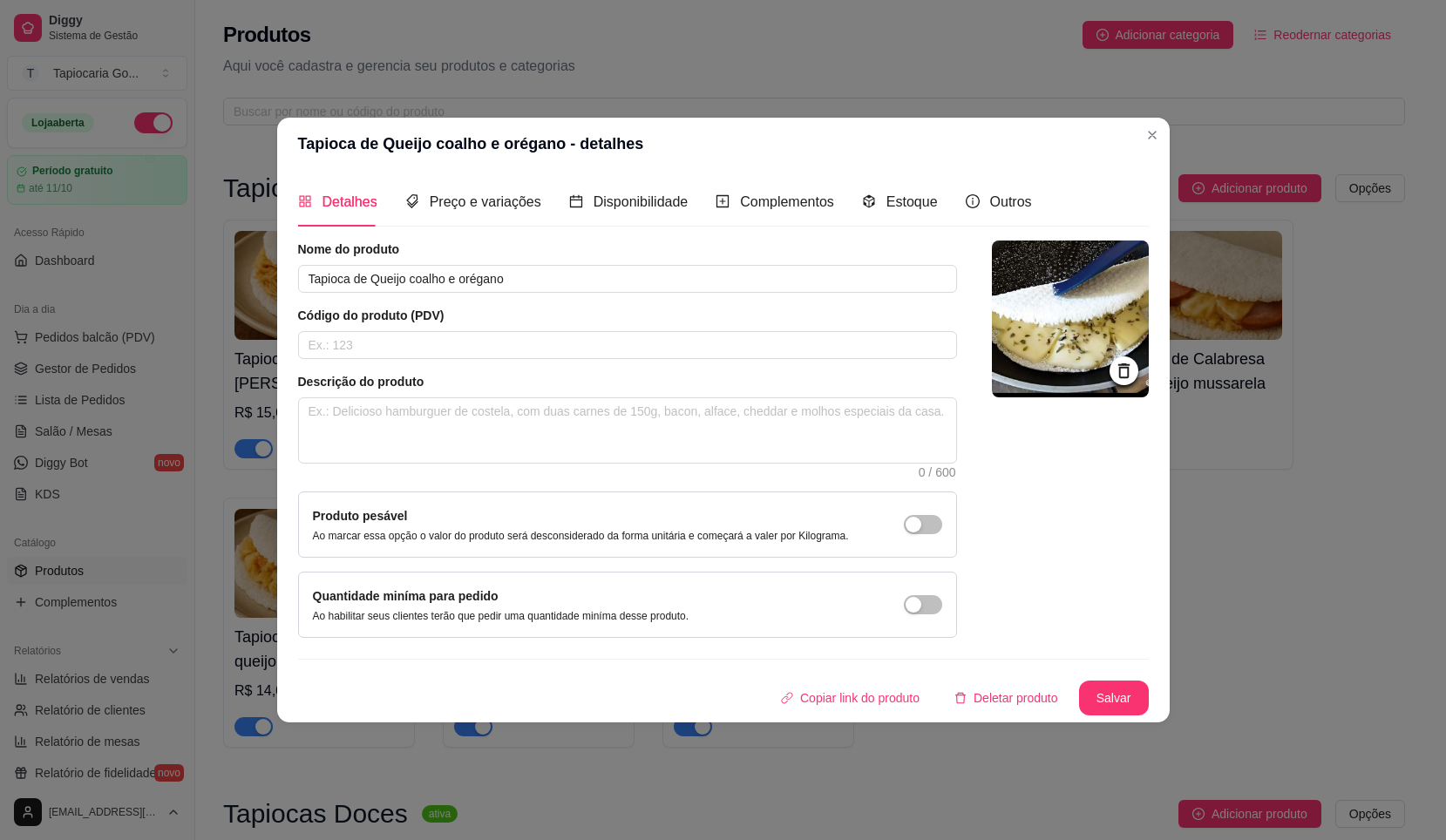
click at [1089, 291] on img at bounding box center [1070, 319] width 157 height 157
click at [1020, 288] on img at bounding box center [1070, 319] width 157 height 157
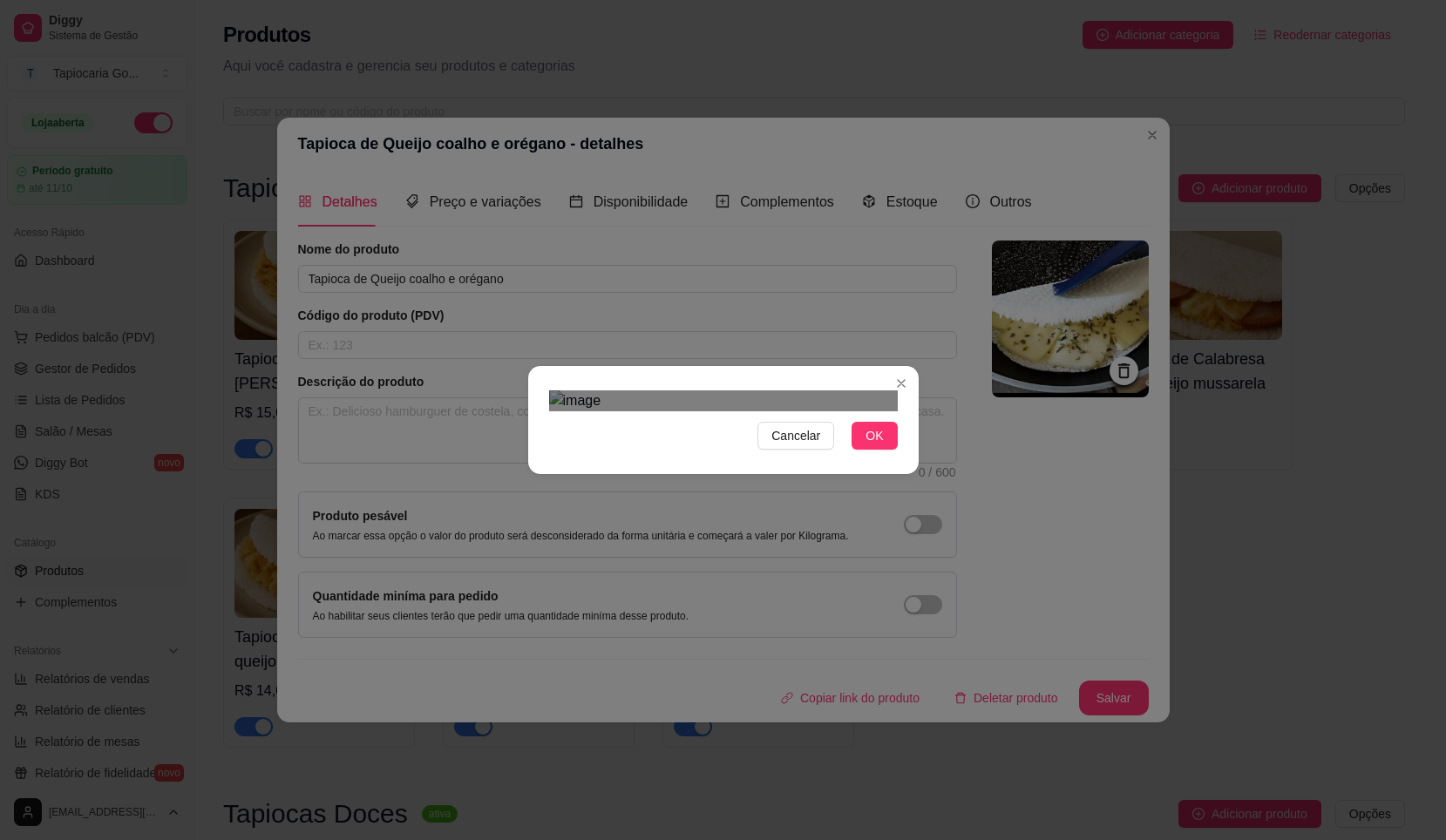
click at [709, 411] on img at bounding box center [723, 400] width 349 height 21
click at [834, 697] on div "Use the arrow keys to move the crop selection area" at bounding box center [798, 766] width 138 height 138
click at [741, 411] on img at bounding box center [723, 400] width 349 height 21
click at [848, 411] on div at bounding box center [723, 400] width 349 height 21
click at [779, 722] on div "Use the arrow keys to move the crop selection area" at bounding box center [776, 760] width 76 height 76
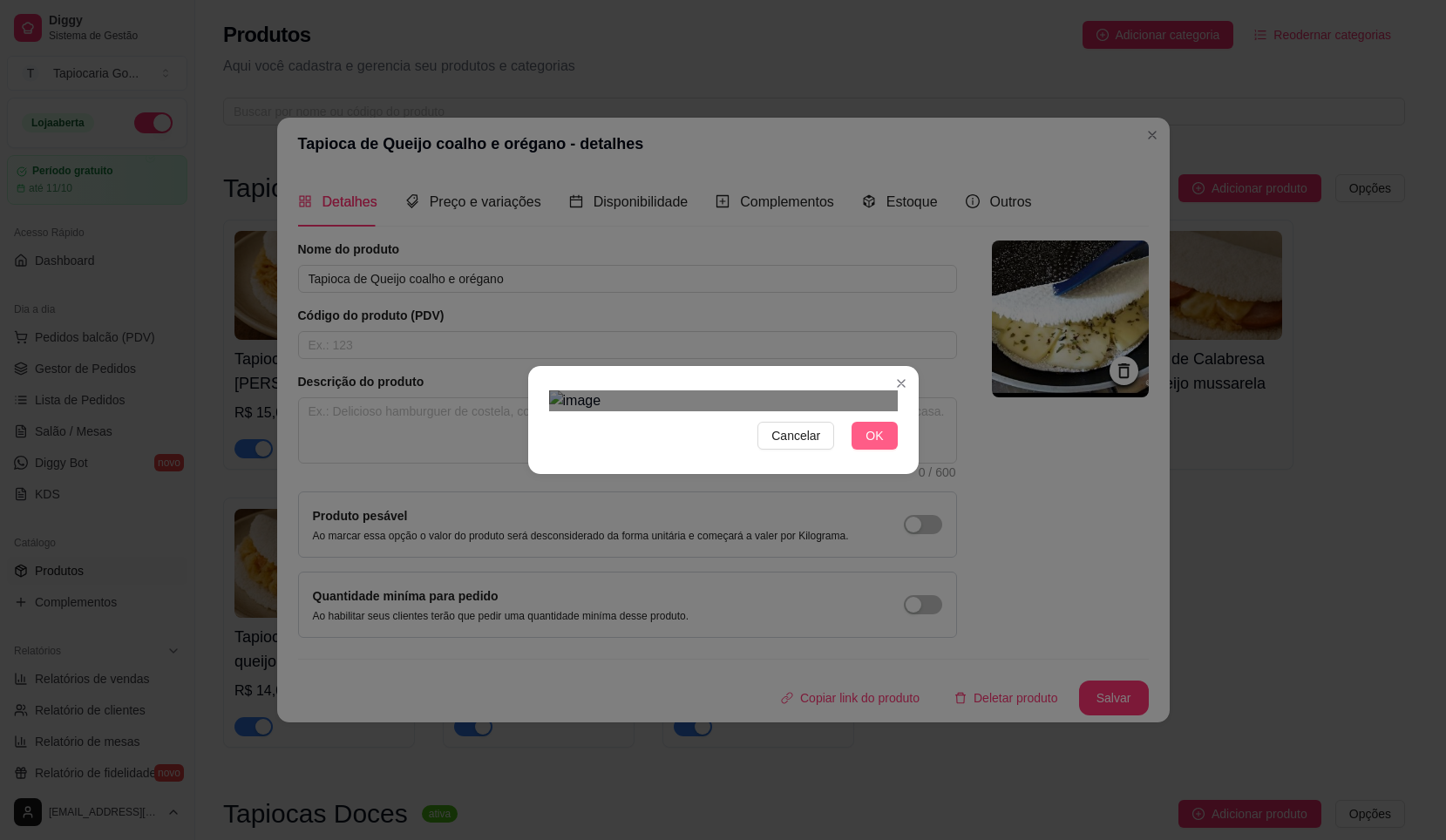
click at [863, 450] on button "OK" at bounding box center [874, 435] width 46 height 28
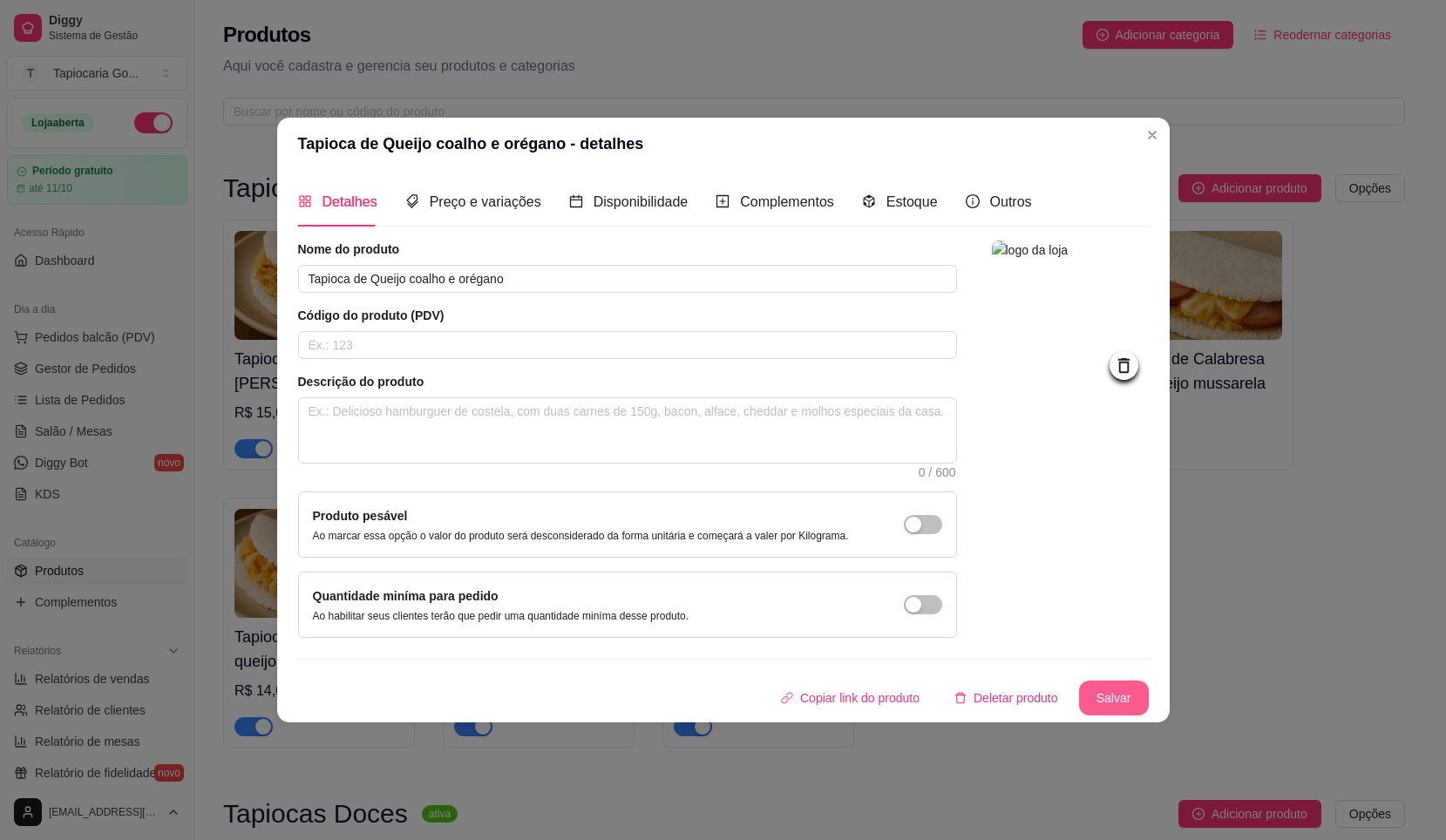
click at [1111, 695] on button "Salvar" at bounding box center [1115, 698] width 70 height 35
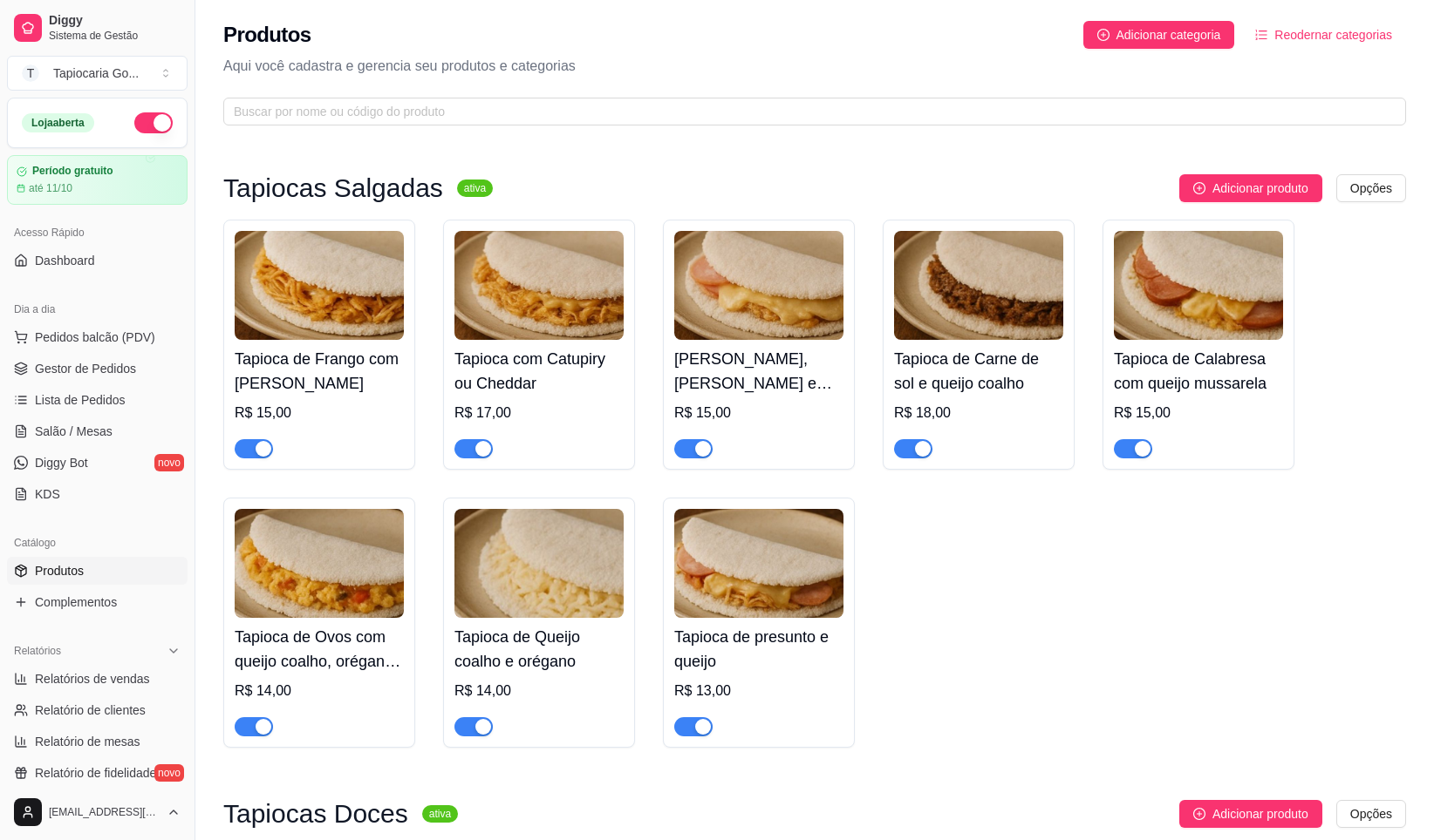
click at [576, 575] on img at bounding box center [539, 563] width 169 height 109
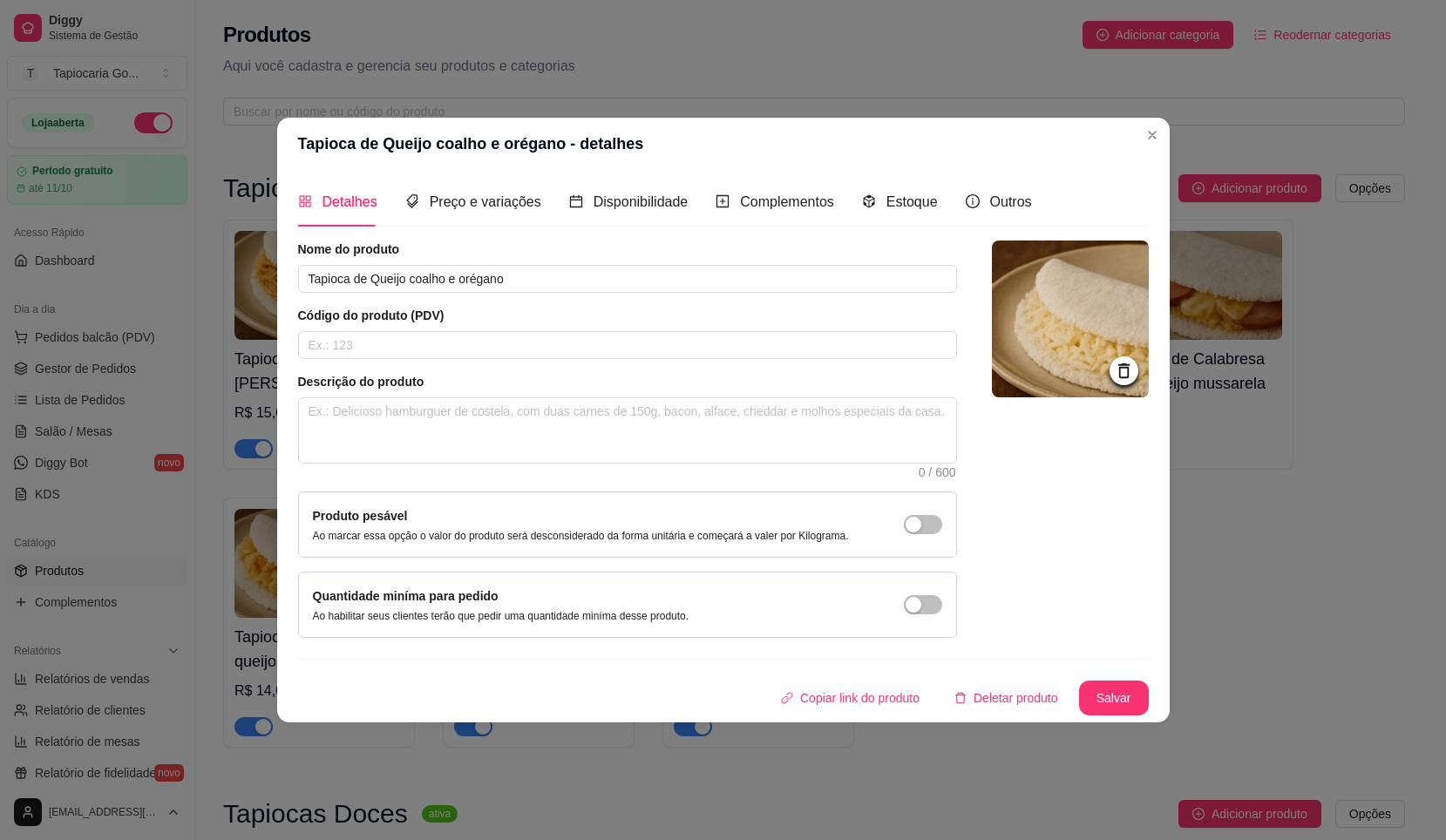
click at [1080, 313] on img at bounding box center [1070, 319] width 157 height 157
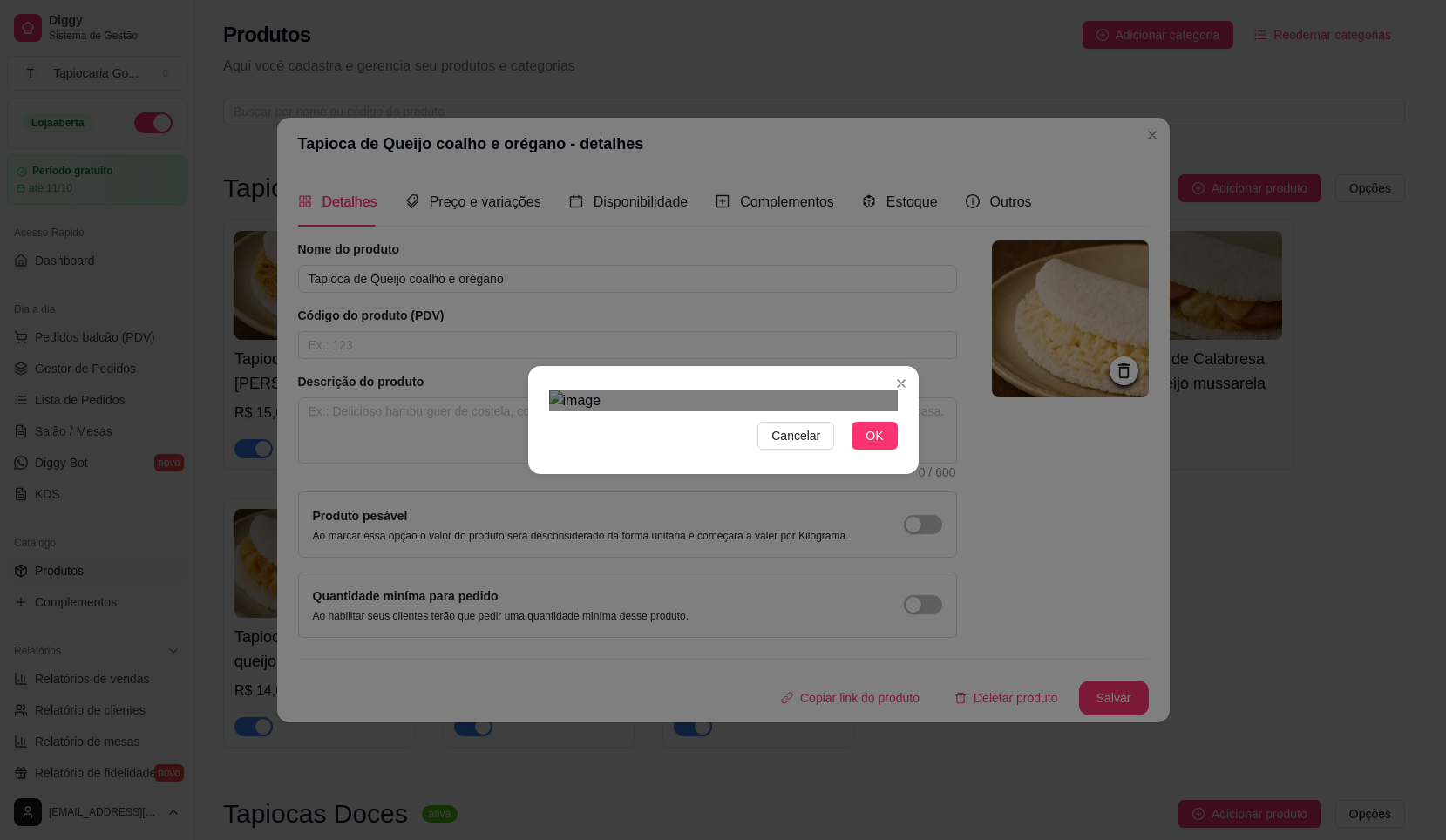
click at [734, 411] on div at bounding box center [723, 400] width 349 height 21
click at [829, 710] on div "Use the arrow keys to move the crop selection area" at bounding box center [802, 781] width 143 height 143
click at [765, 411] on div at bounding box center [723, 400] width 349 height 21
click at [794, 707] on div "Use the arrow keys to move the crop selection area" at bounding box center [785, 764] width 114 height 114
click at [874, 457] on div "Cancelar OK" at bounding box center [723, 420] width 390 height 74
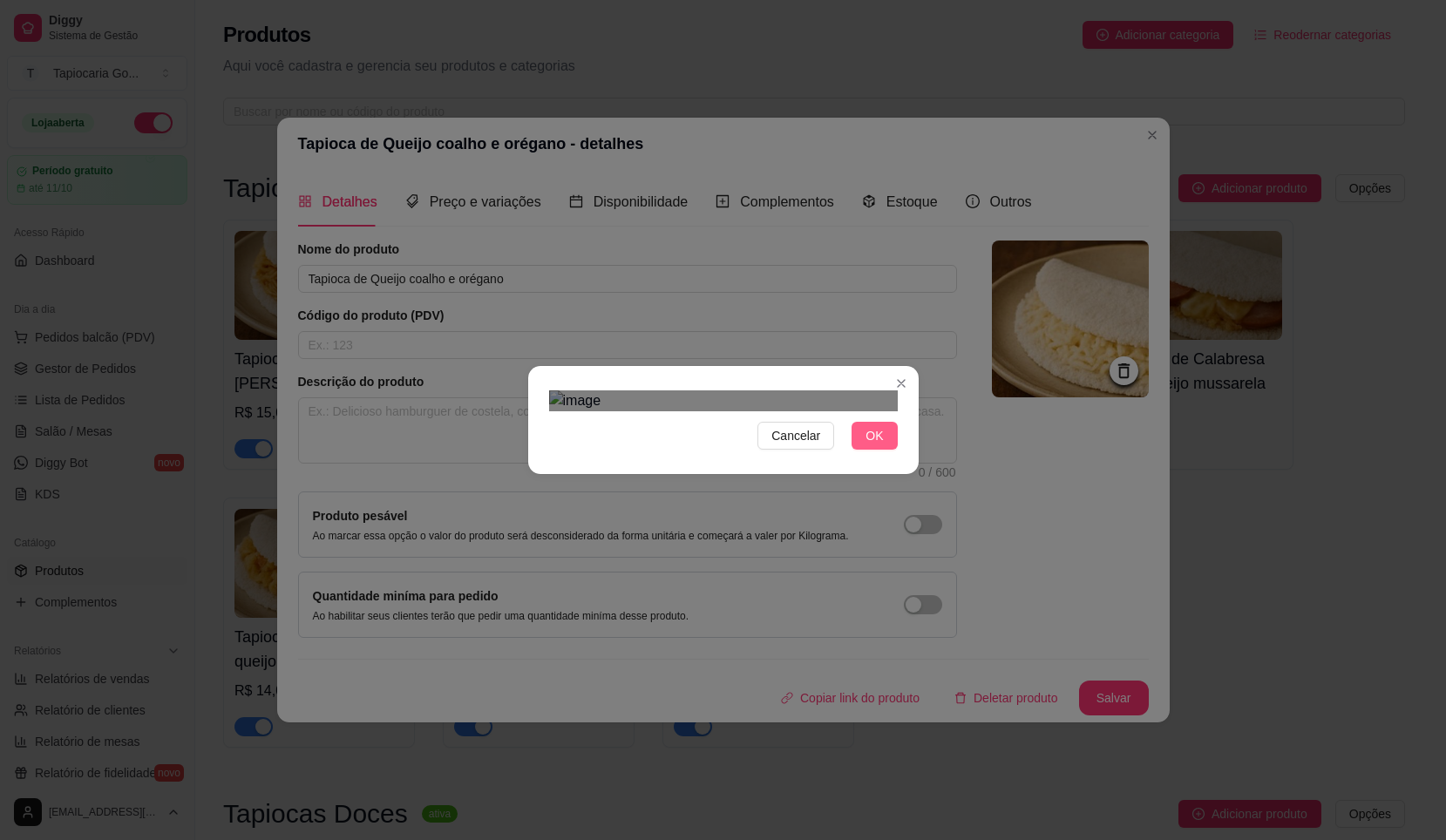
click at [880, 445] on span "OK" at bounding box center [874, 435] width 17 height 19
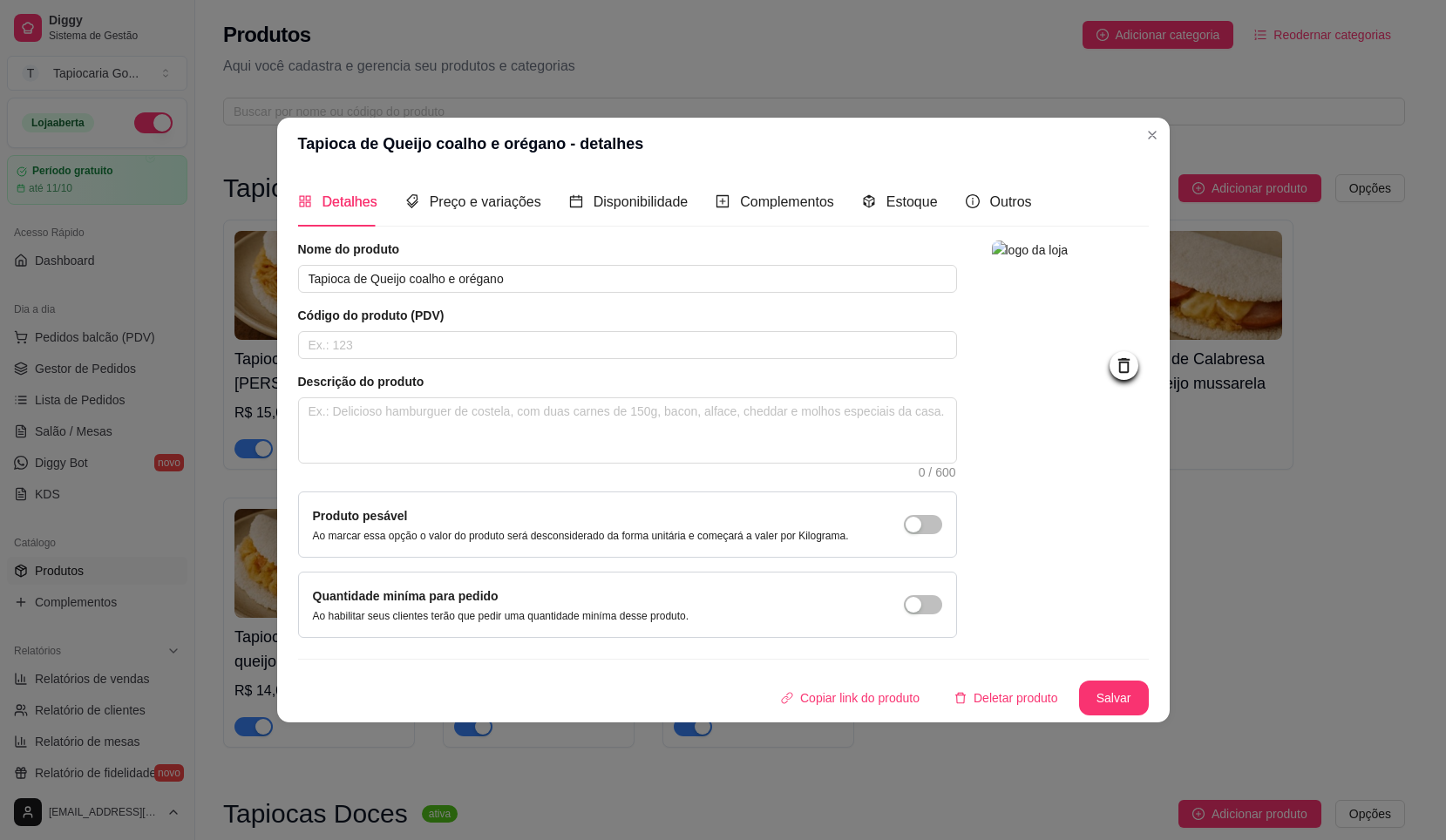
click at [1101, 678] on div "Nome do produto Tapioca de Queijo coalho e orégano Código do produto (PDV) Desc…" at bounding box center [723, 477] width 851 height 475
click at [1102, 705] on button "Salvar" at bounding box center [1115, 699] width 68 height 34
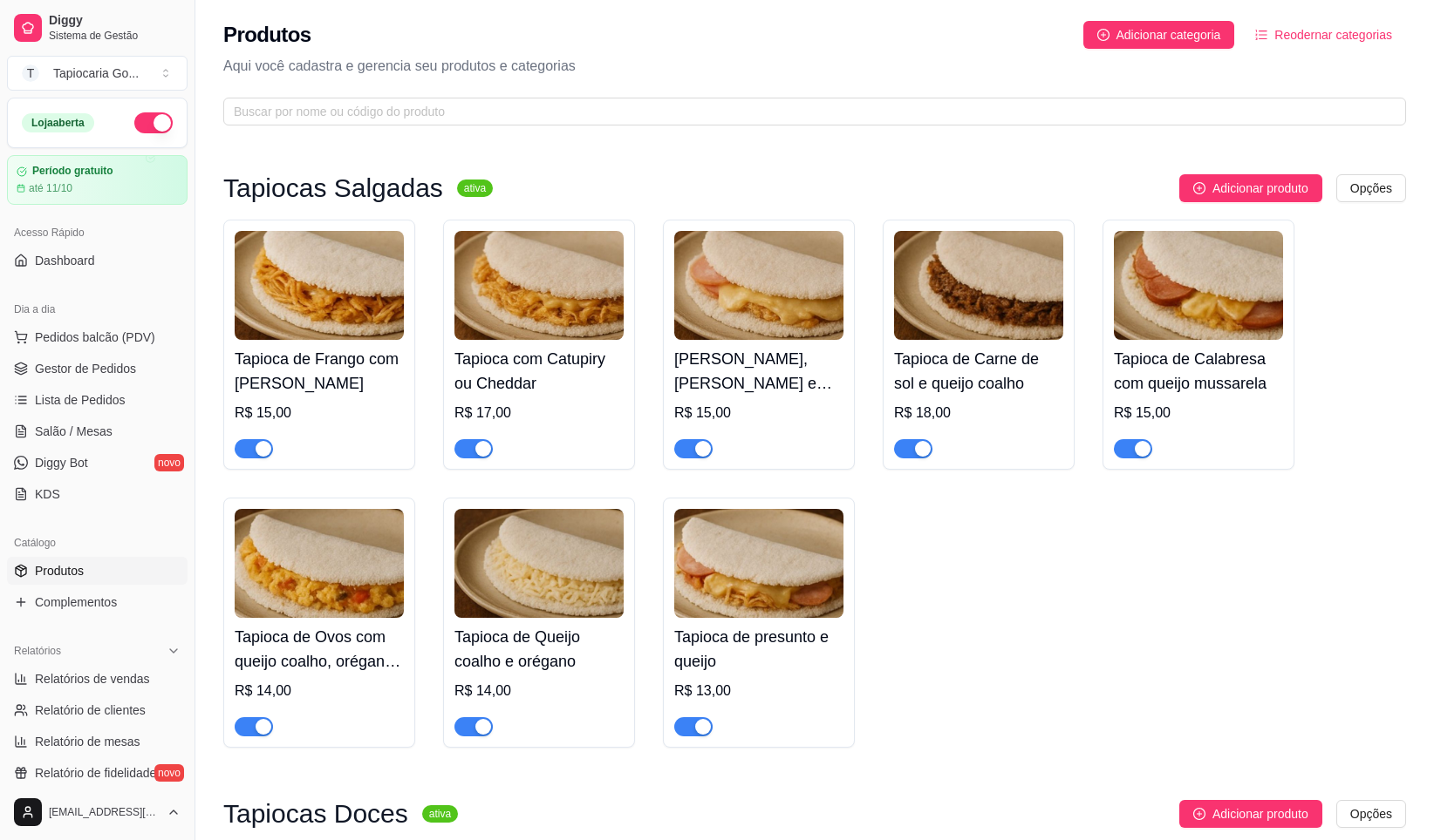
click at [721, 597] on img at bounding box center [759, 563] width 169 height 109
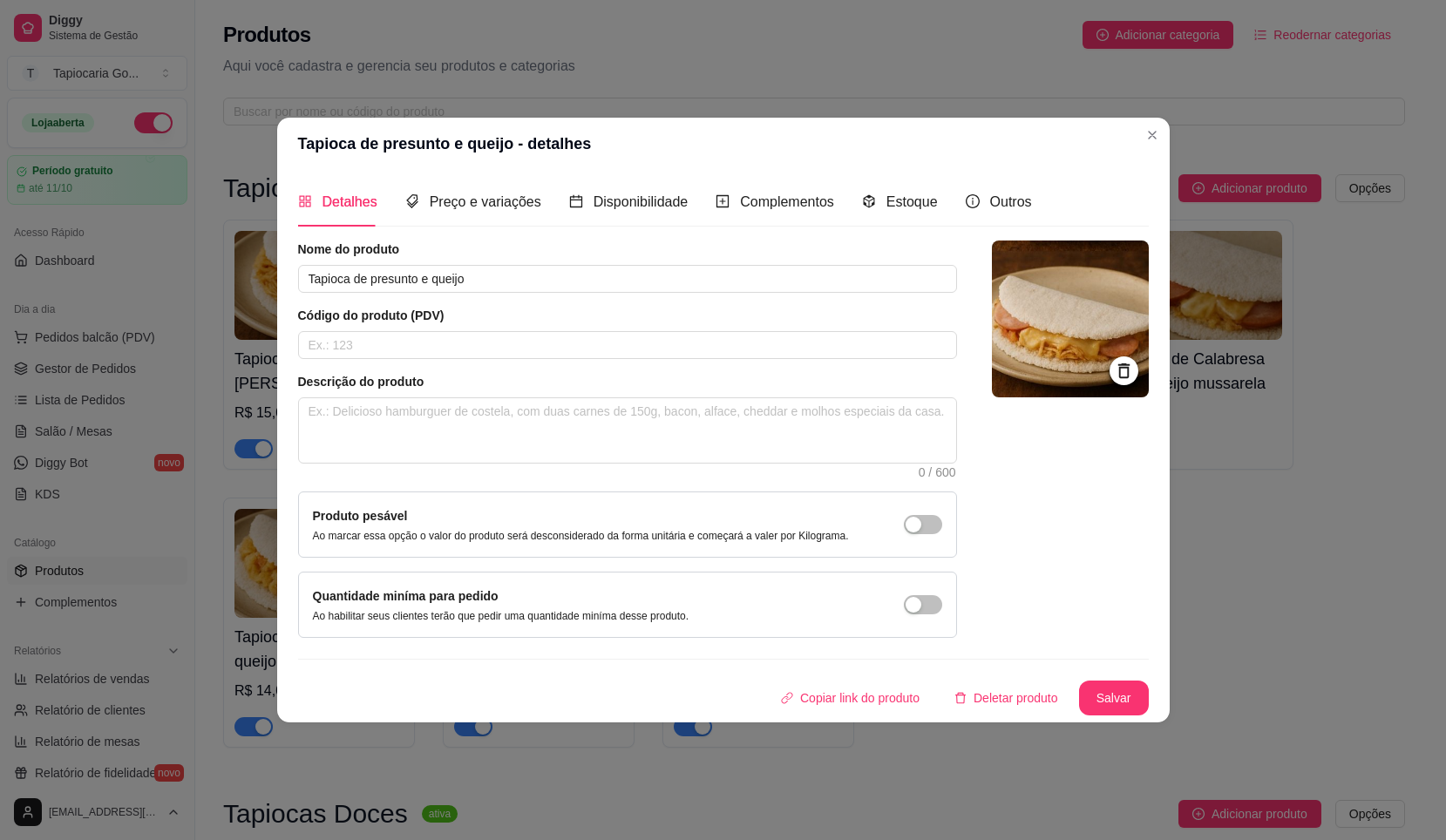
click at [1058, 314] on img at bounding box center [1070, 319] width 157 height 157
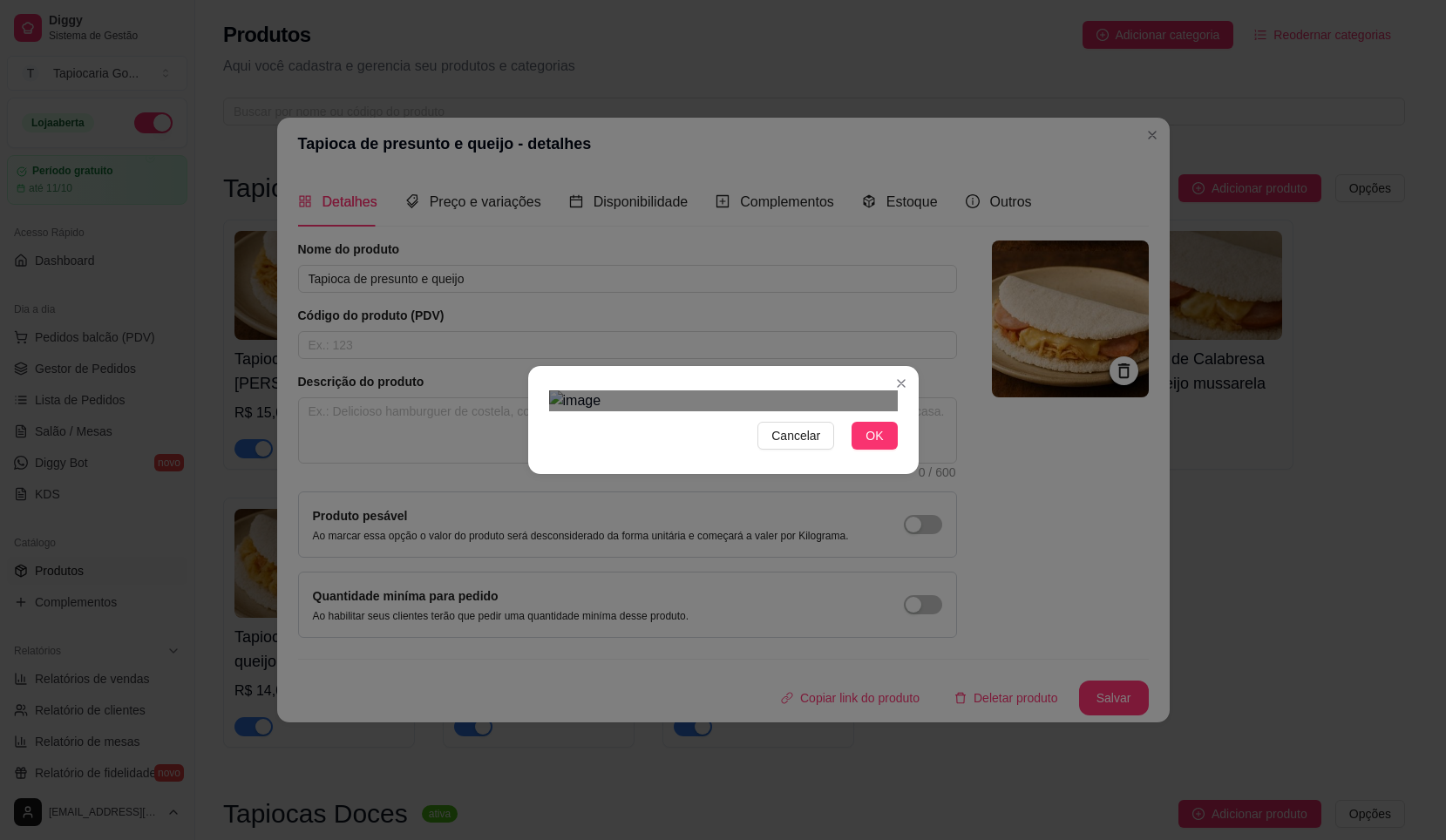
click at [662, 390] on div at bounding box center [723, 400] width 349 height 21
click at [760, 715] on div "Use the arrow keys to move the crop selection area" at bounding box center [783, 764] width 98 height 98
click at [881, 445] on span "OK" at bounding box center [874, 435] width 17 height 19
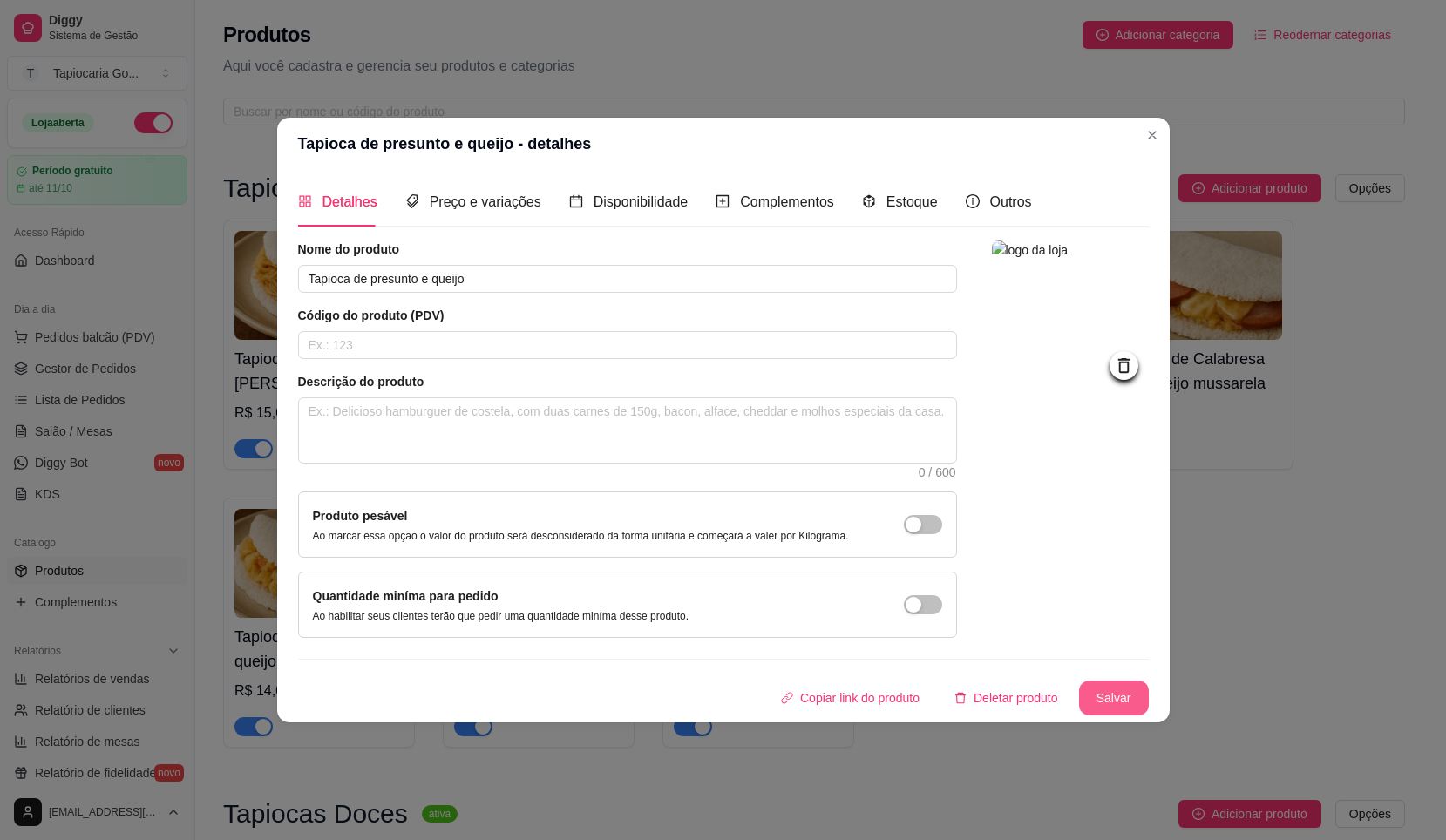
click at [1106, 694] on button "Salvar" at bounding box center [1115, 698] width 70 height 35
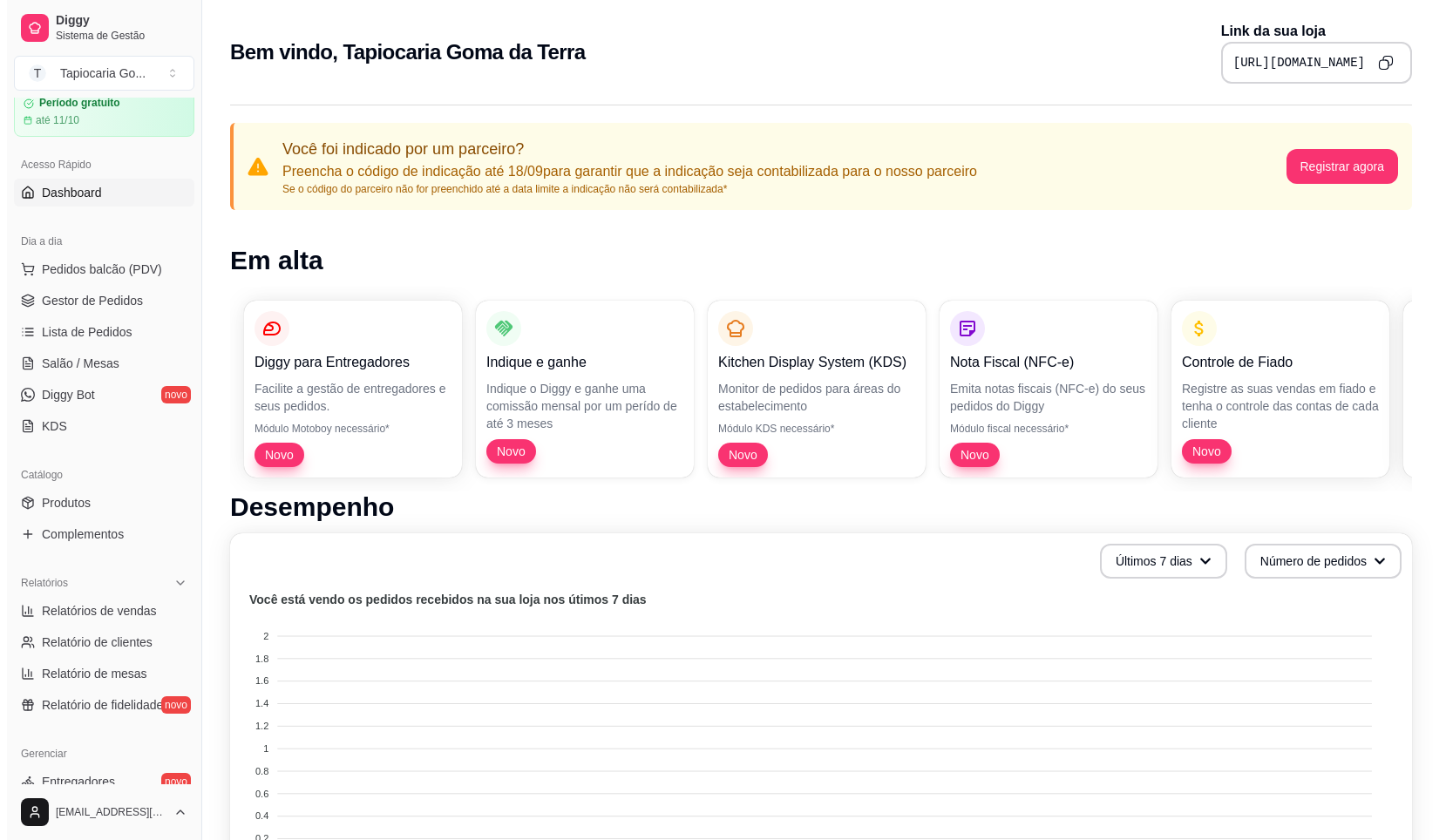
scroll to position [87, 0]
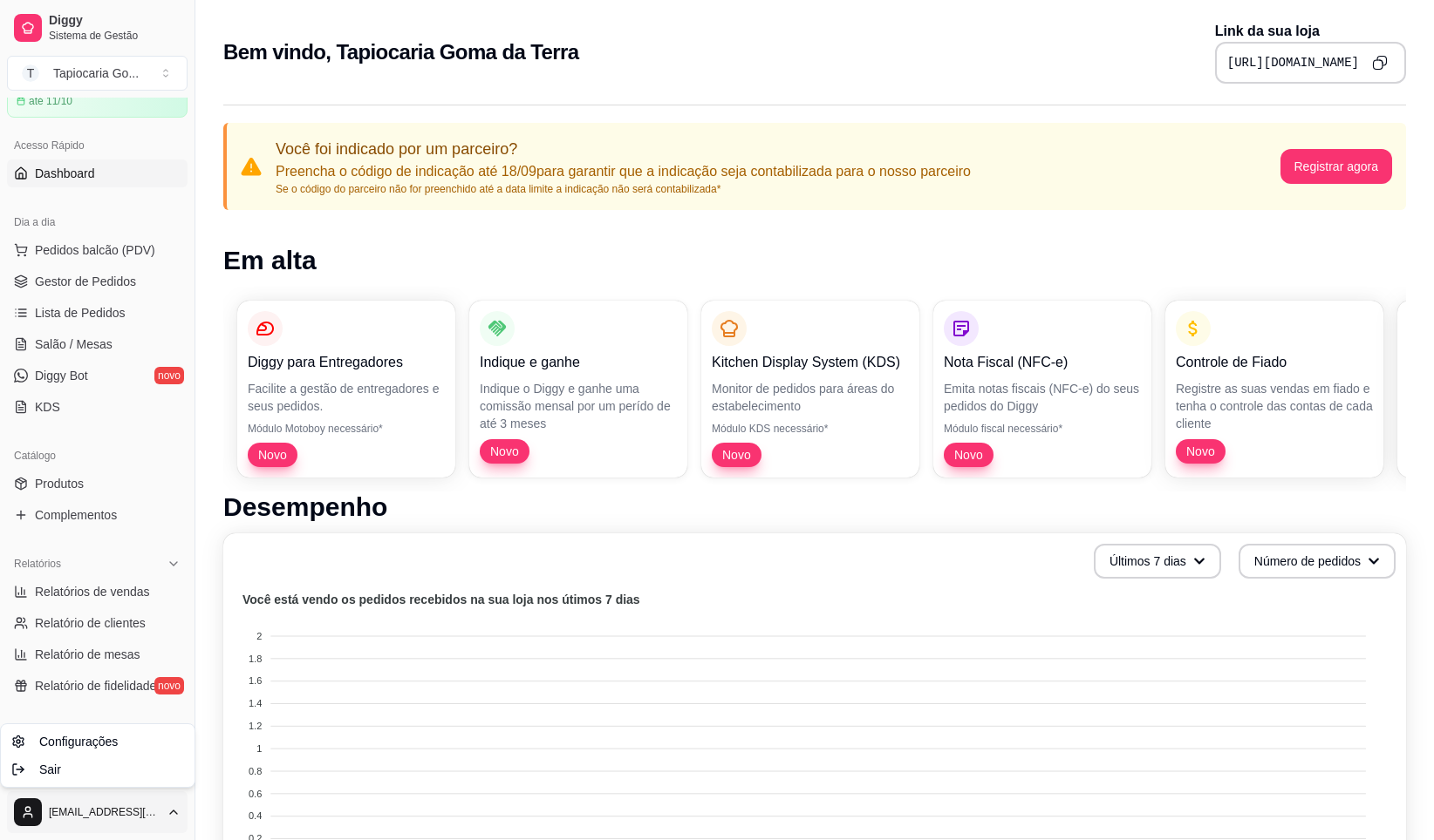
click at [163, 815] on html "Diggy Sistema de Gestão T Tapiocaria Go ... Loja aberta Período gratuito até 11…" at bounding box center [717, 420] width 1434 height 840
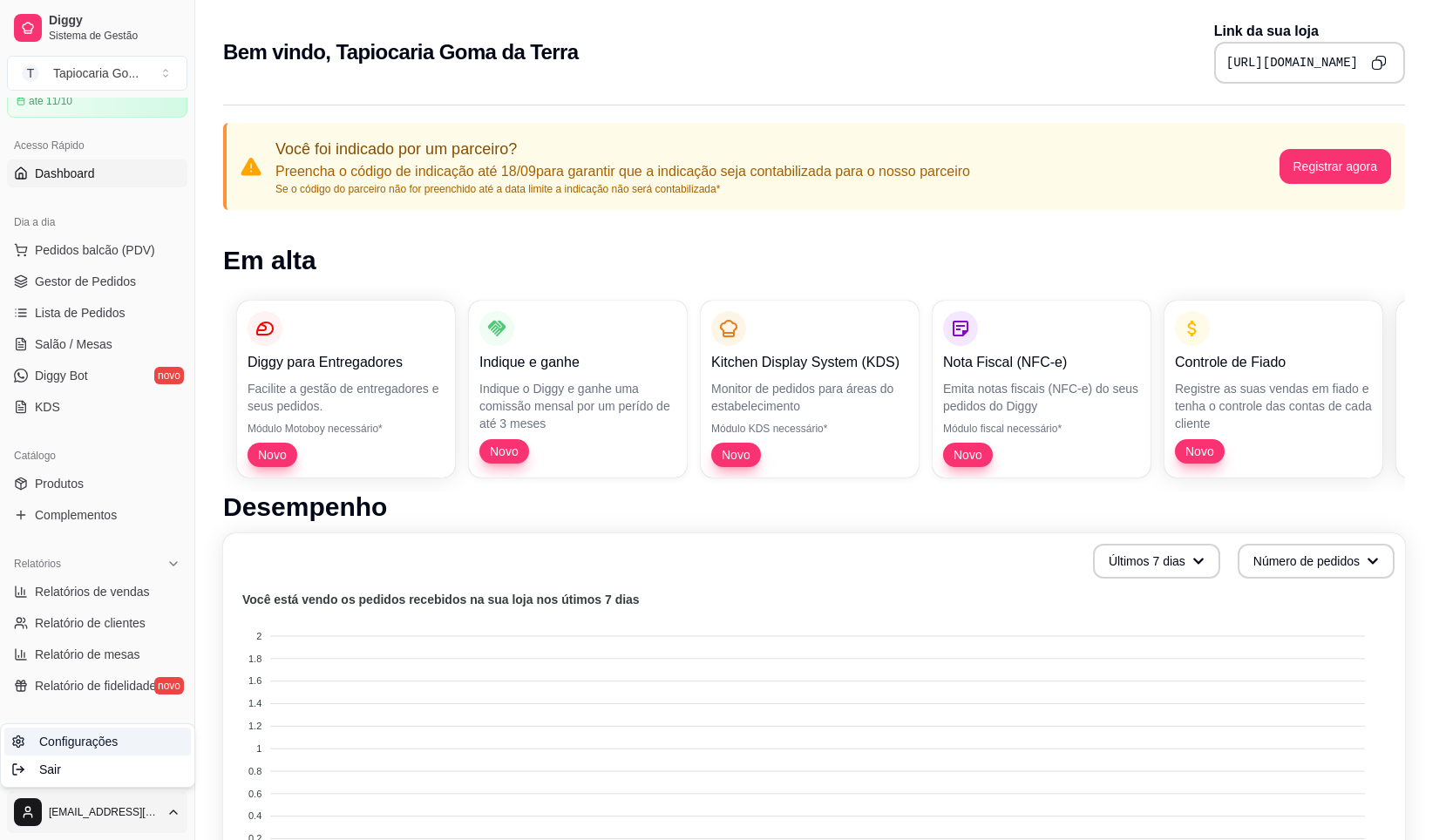
click at [117, 748] on link "Configurações" at bounding box center [98, 741] width 187 height 28
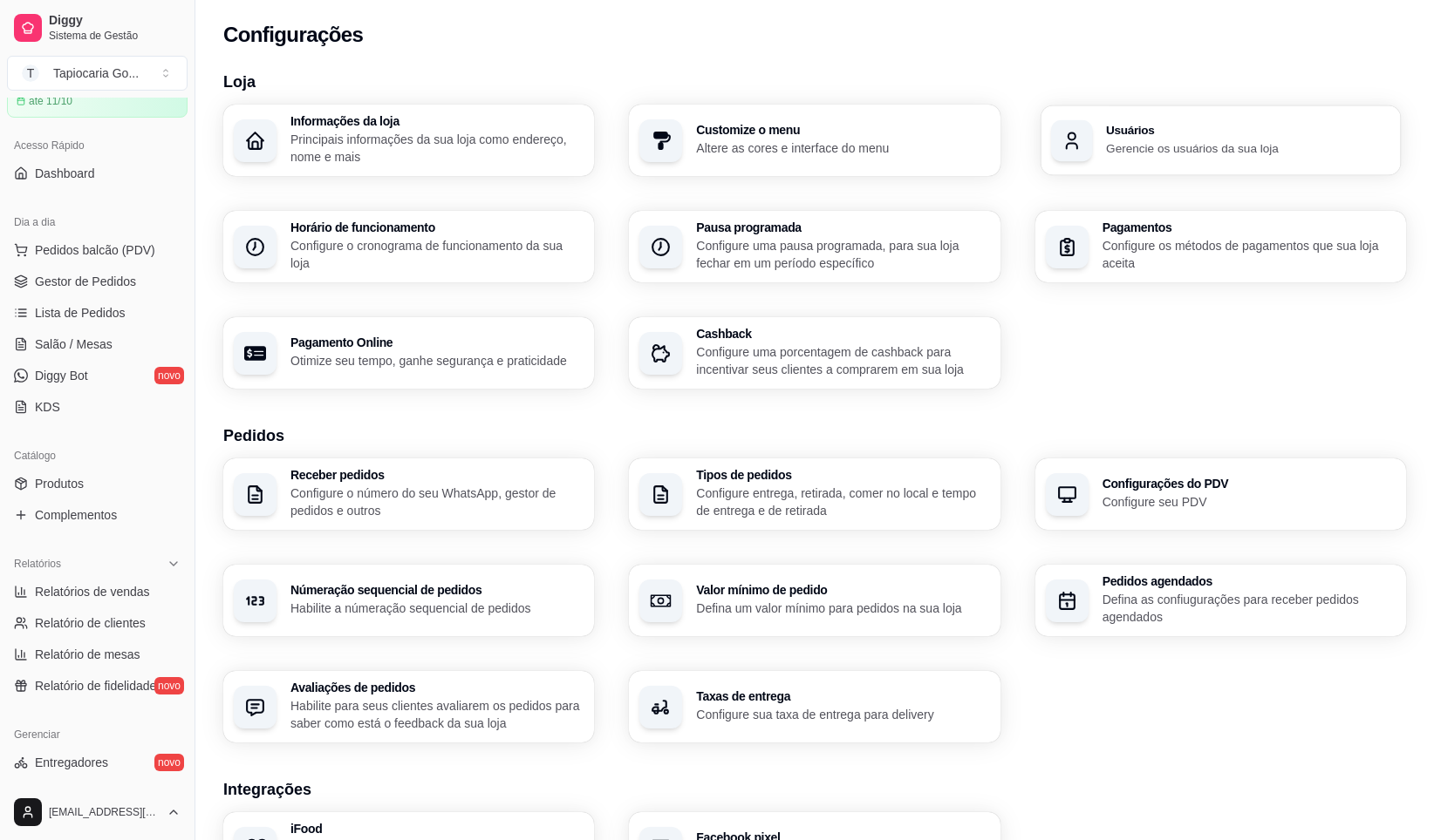
click at [1149, 123] on div "Usuários Gerencie os usuários da sua loja" at bounding box center [1220, 141] width 360 height 70
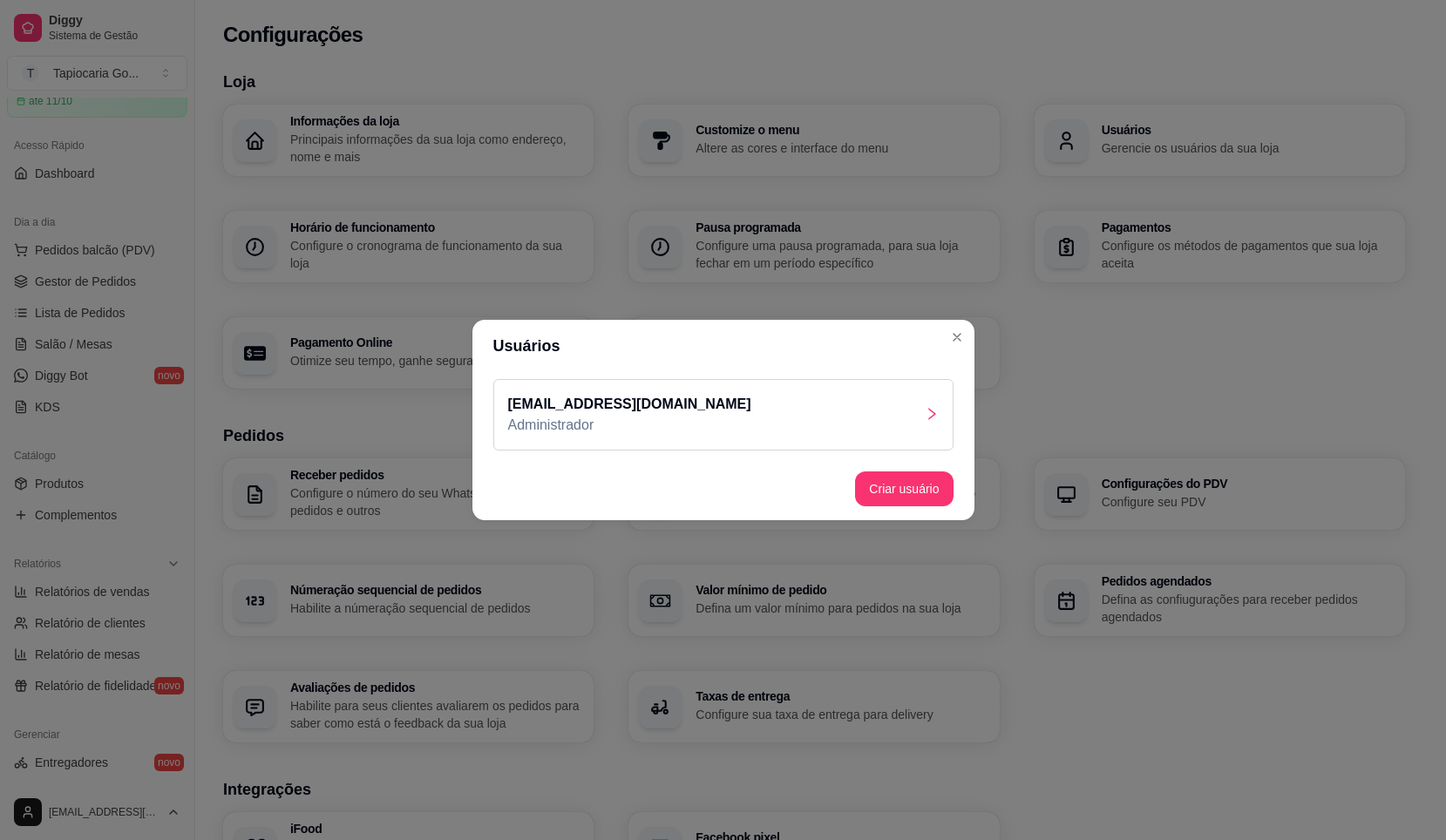
click at [735, 412] on p "[EMAIL_ADDRESS][DOMAIN_NAME]" at bounding box center [629, 404] width 243 height 21
drag, startPoint x: 747, startPoint y: 396, endPoint x: 493, endPoint y: 395, distance: 254.0
click at [494, 395] on div "tapiocariagomadaterra@gmail.com Administrador" at bounding box center [723, 416] width 460 height 72
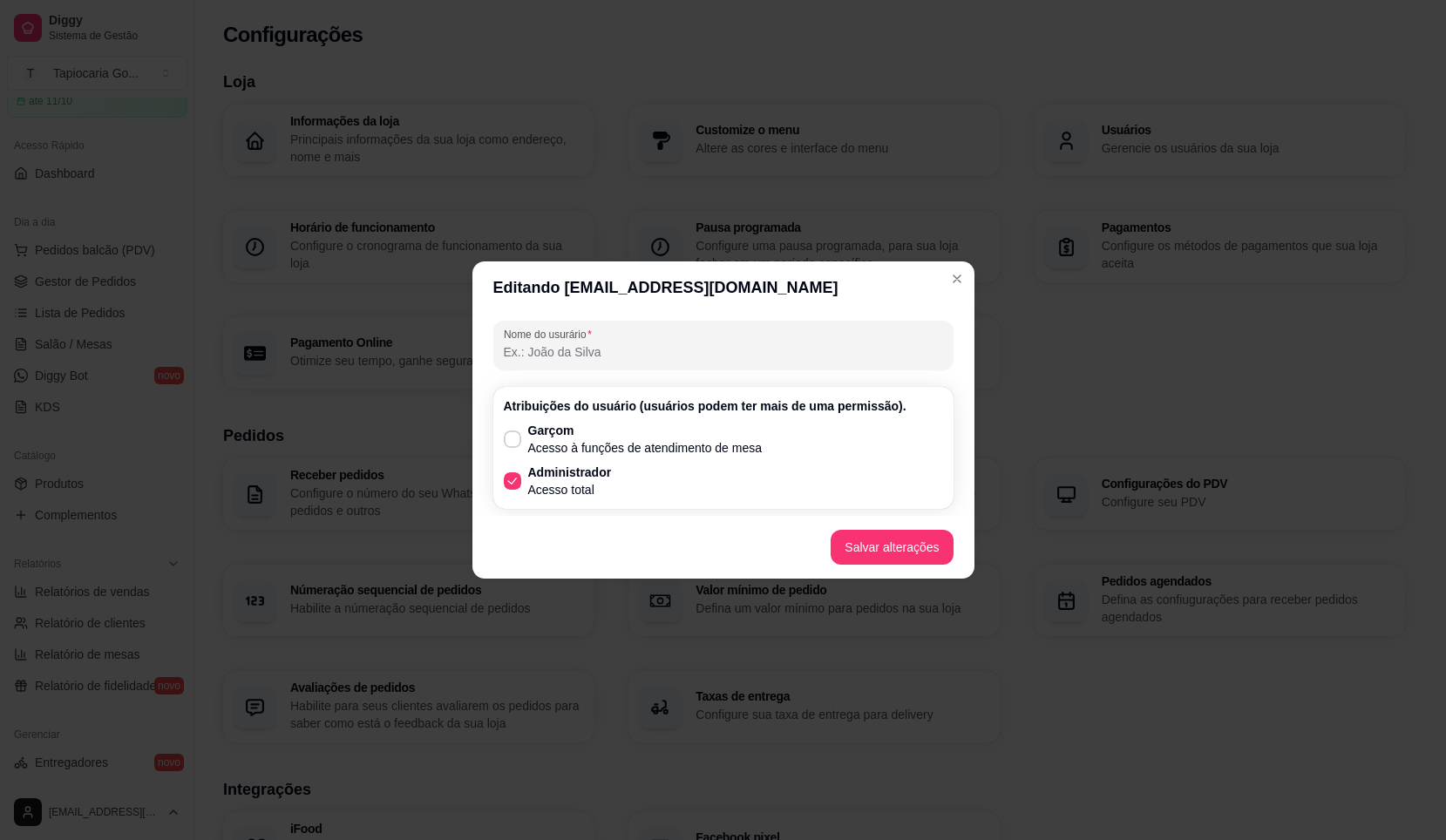
drag, startPoint x: 815, startPoint y: 287, endPoint x: 561, endPoint y: 305, distance: 254.6
click at [561, 305] on header "Editando tapiocariagomadaterra@gmail.com" at bounding box center [723, 287] width 503 height 52
copy header "[EMAIL_ADDRESS][DOMAIN_NAME]"
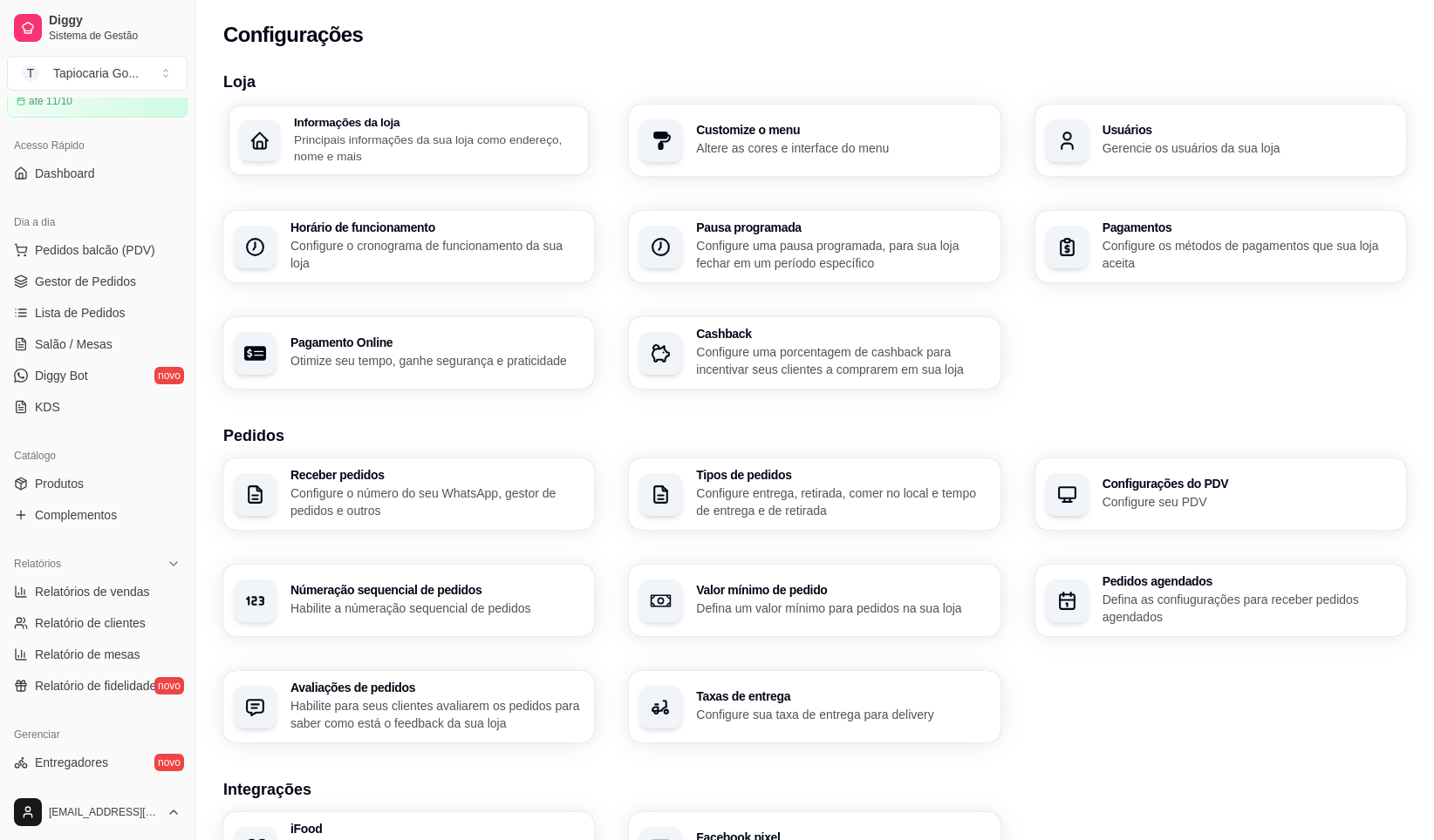
click at [348, 125] on h3 "Informações da loja" at bounding box center [435, 122] width 285 height 13
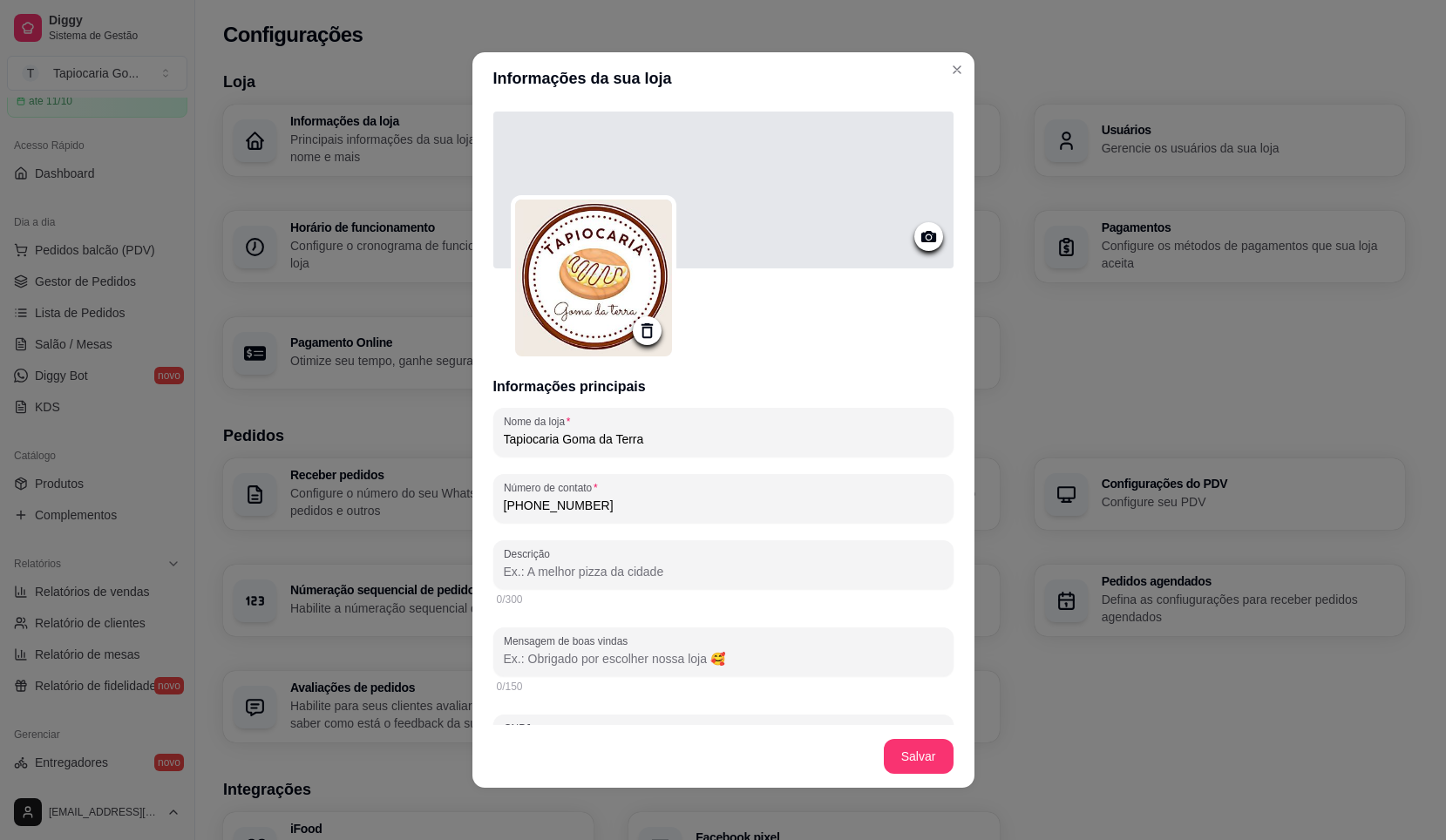
click at [781, 199] on div at bounding box center [723, 189] width 460 height 157
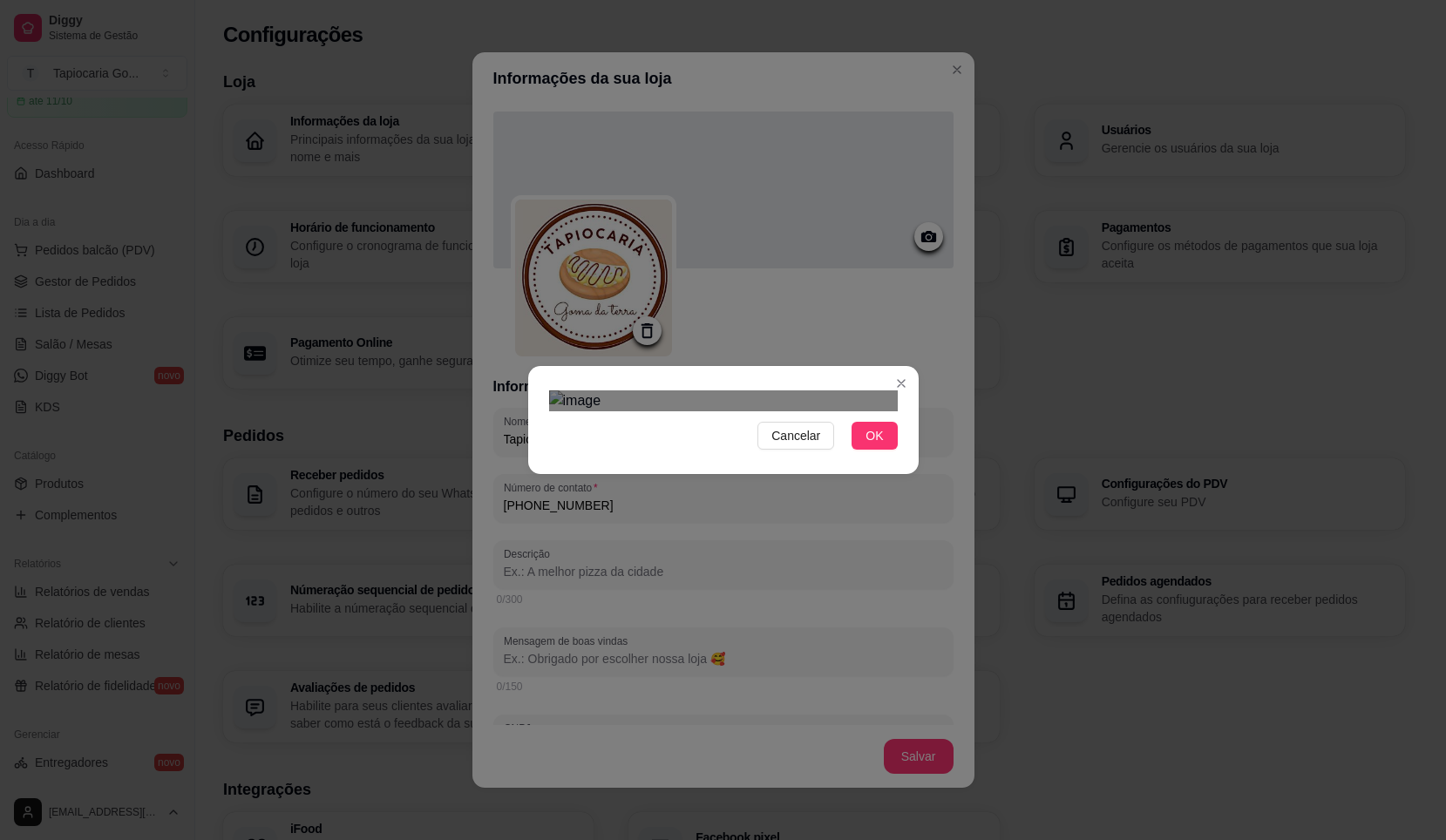
click at [837, 411] on div at bounding box center [723, 400] width 349 height 21
click at [991, 721] on div "Cancelar OK" at bounding box center [723, 420] width 1446 height 840
click at [672, 459] on div "Use the arrow keys to move the crop selection area" at bounding box center [707, 512] width 316 height 106
click at [880, 450] on button "OK" at bounding box center [874, 435] width 46 height 28
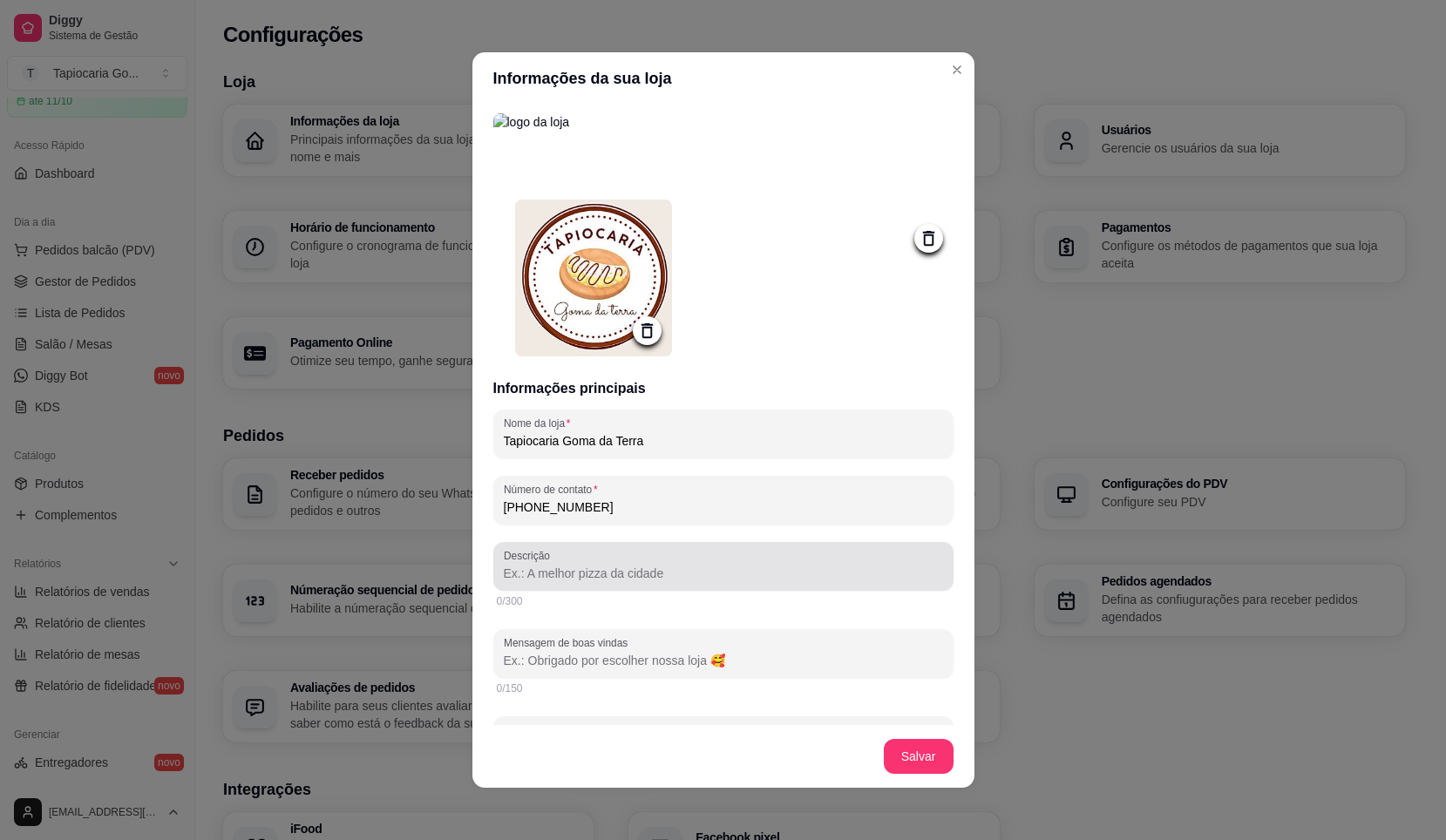
click at [578, 574] on input "Descrição" at bounding box center [723, 573] width 440 height 17
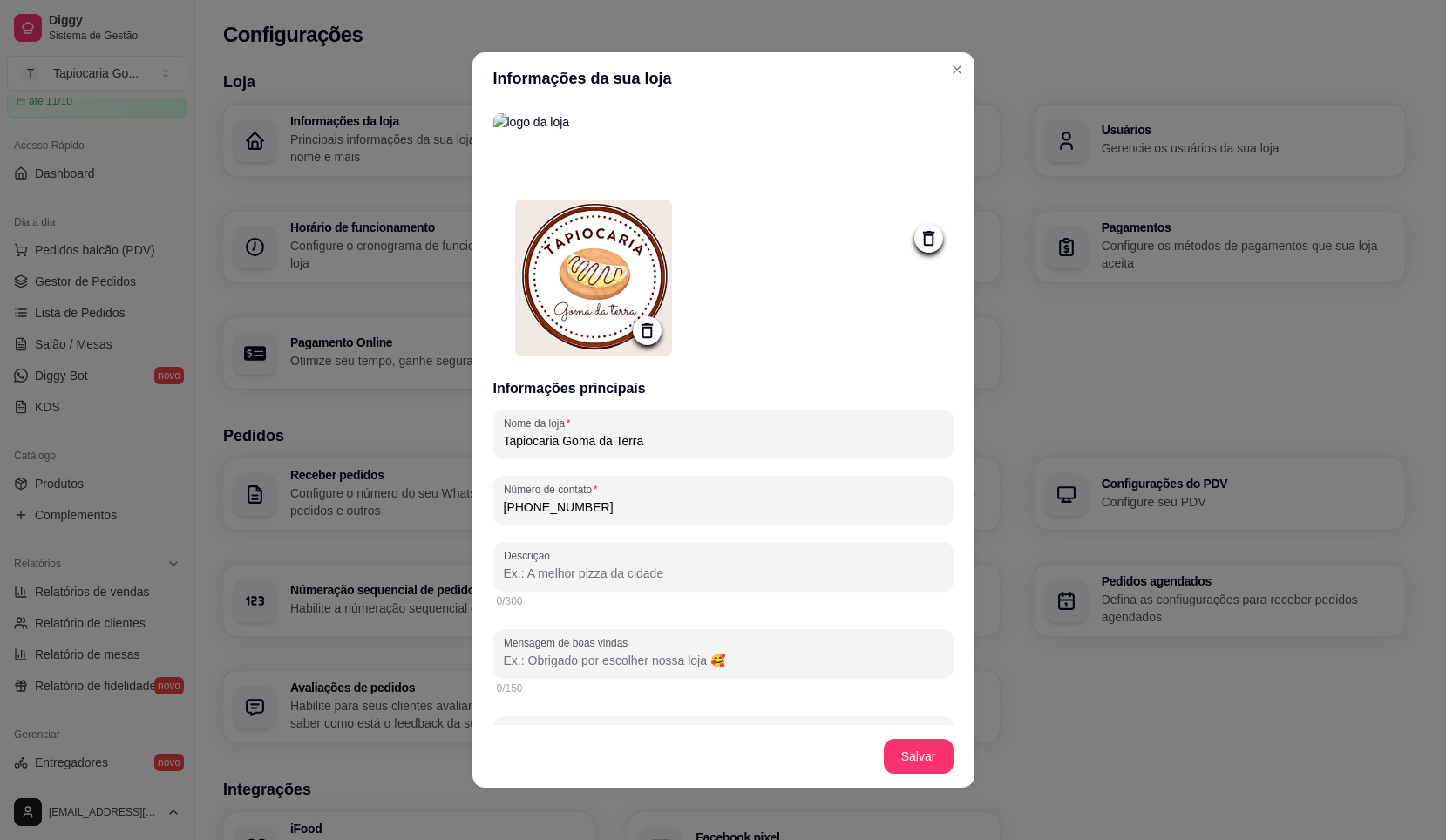
paste input "Na Tapiocaria Goma da Terra, celebramos a tradição nordestina com tapiocas feit…"
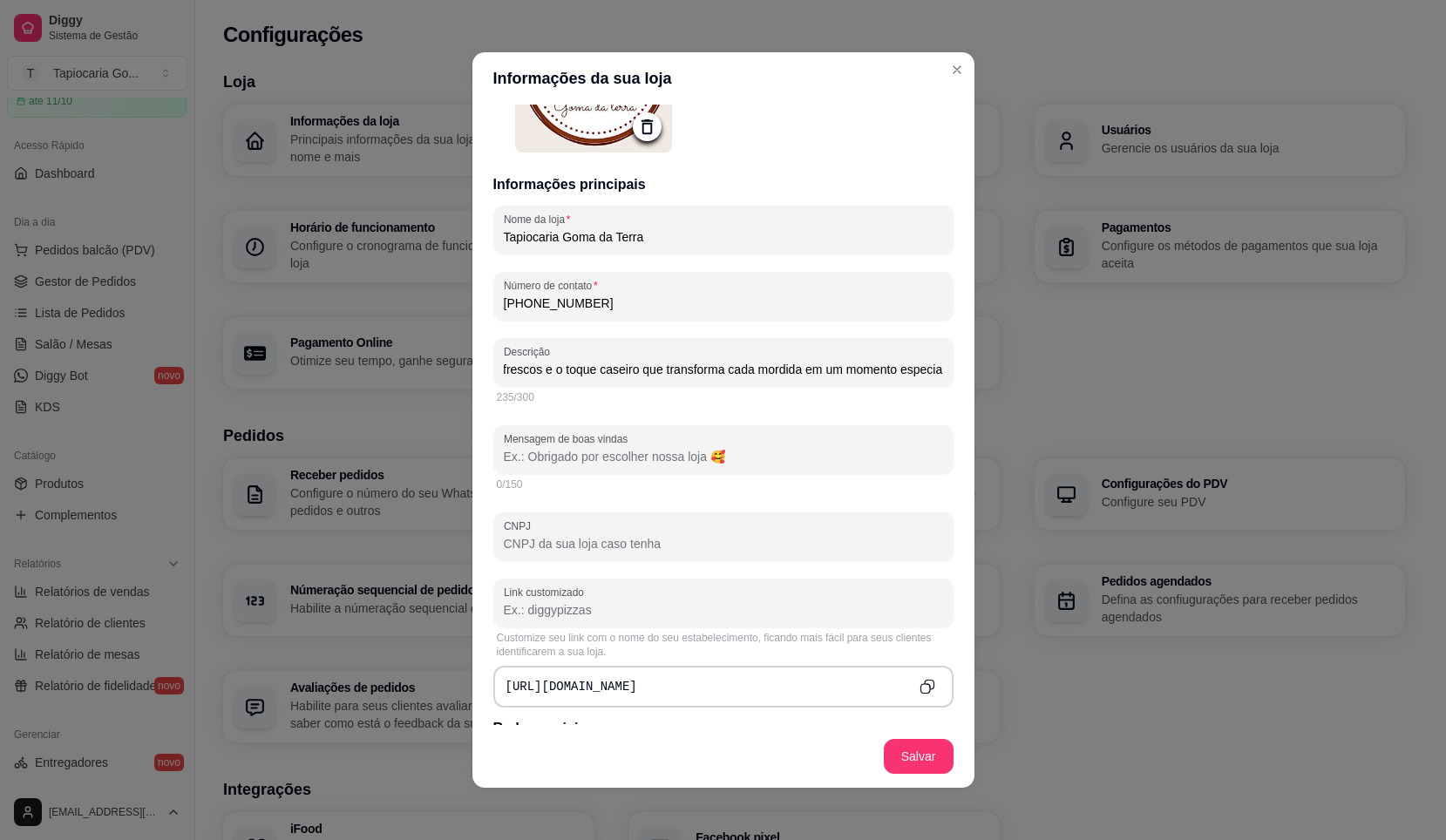
scroll to position [261, 0]
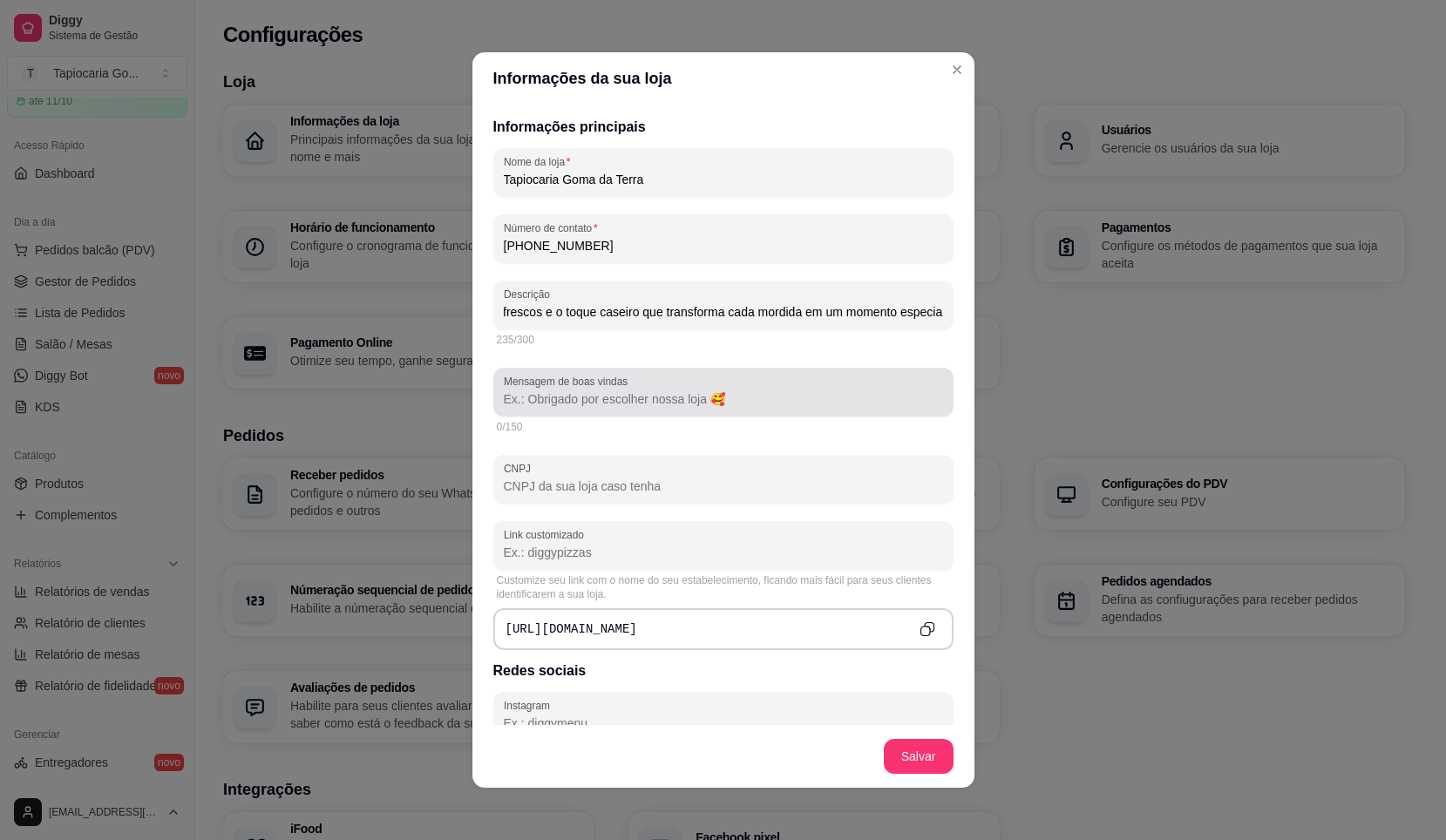
type input "Na Tapiocaria Goma da Terra, celebramos a tradição nordestina com tapiocas feit…"
click at [624, 408] on input "Mensagem de boas vindas" at bounding box center [723, 398] width 440 height 17
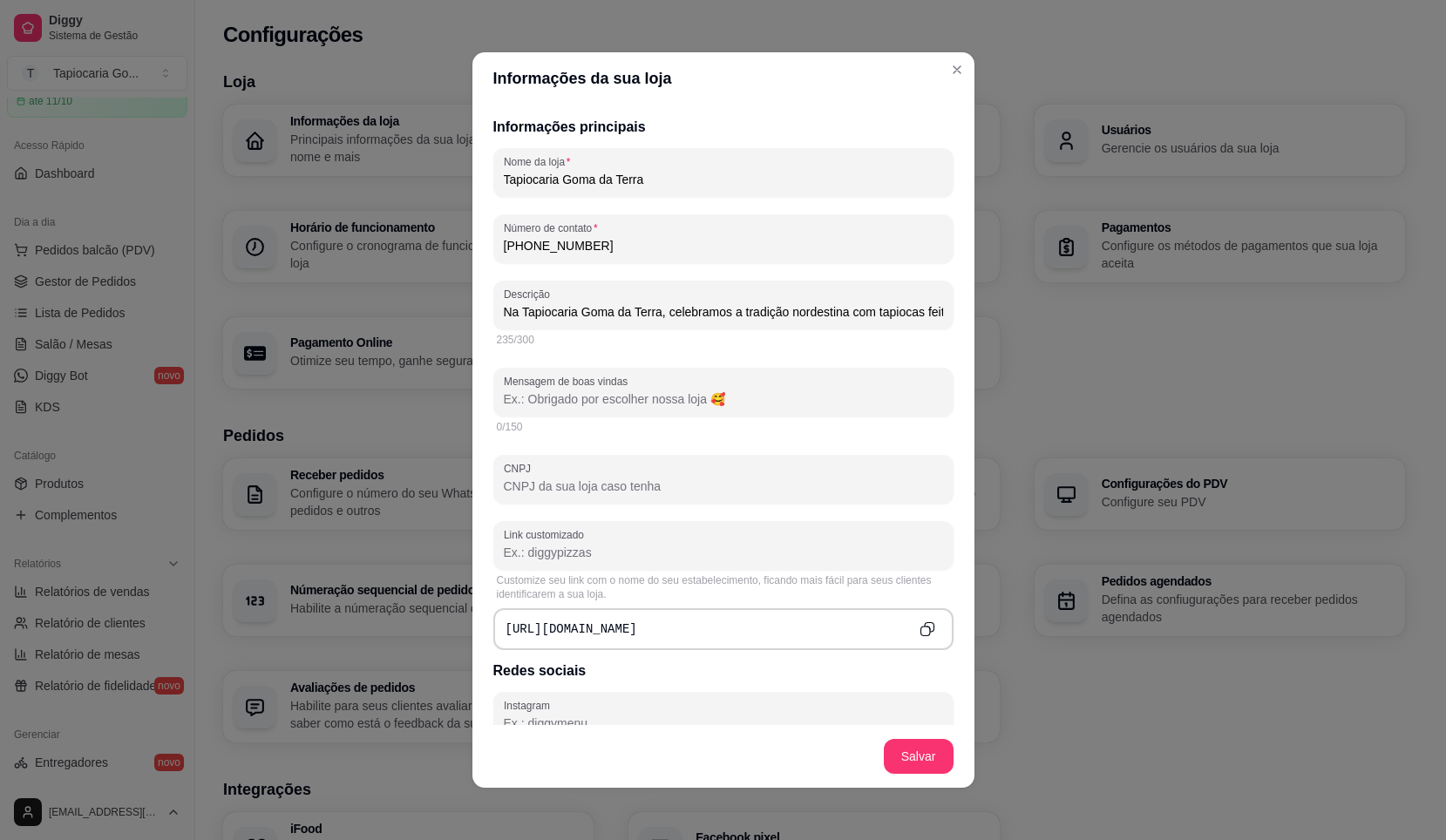
paste input "Bem-vindo(a) à Goma da Terra: sabor e tradição em cada tapioca!"
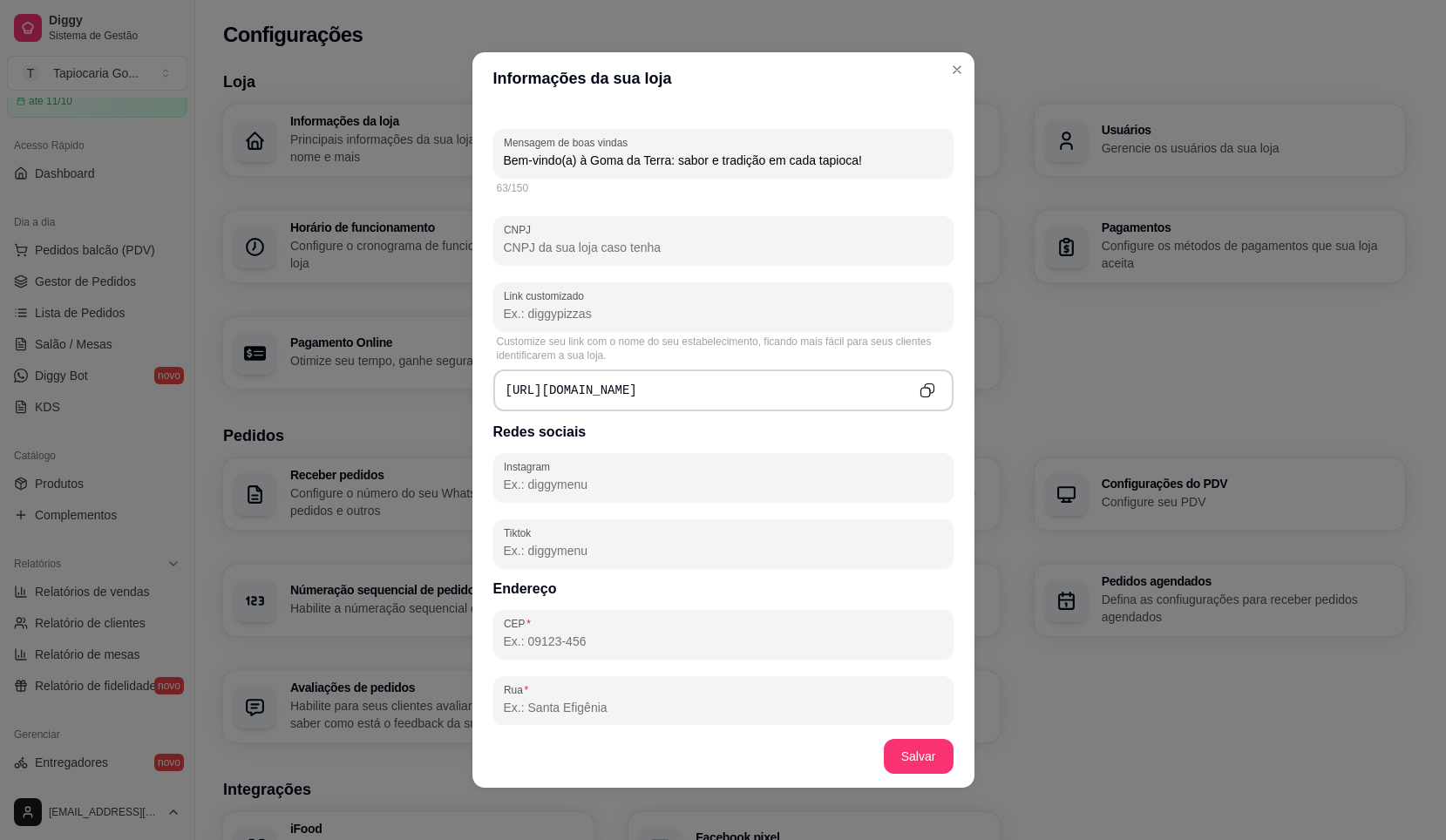
scroll to position [523, 0]
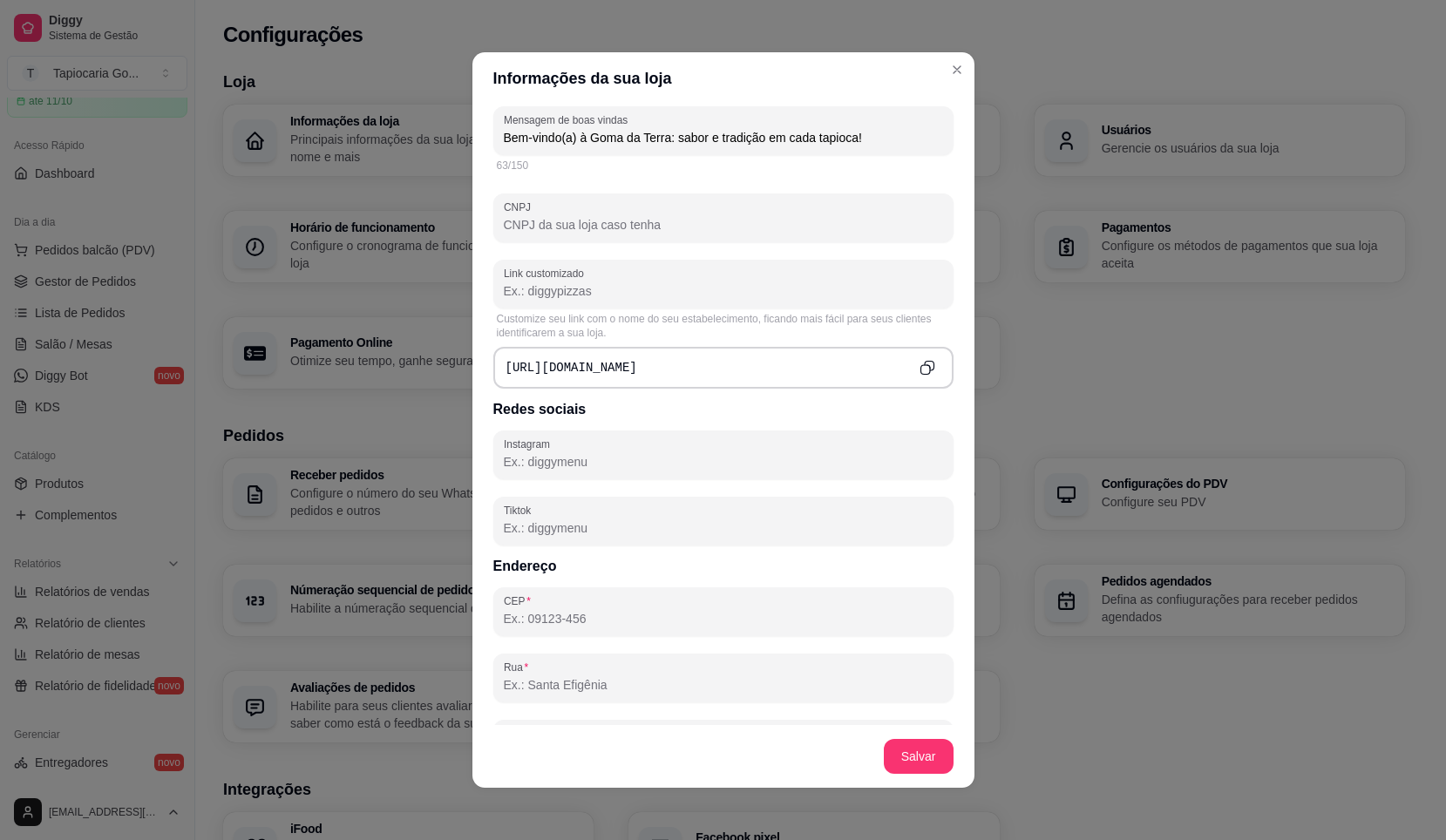
type input "Bem-vindo(a) à Goma da Terra: sabor e tradição em cada tapioca!"
click at [629, 457] on input "Instagram" at bounding box center [723, 461] width 440 height 17
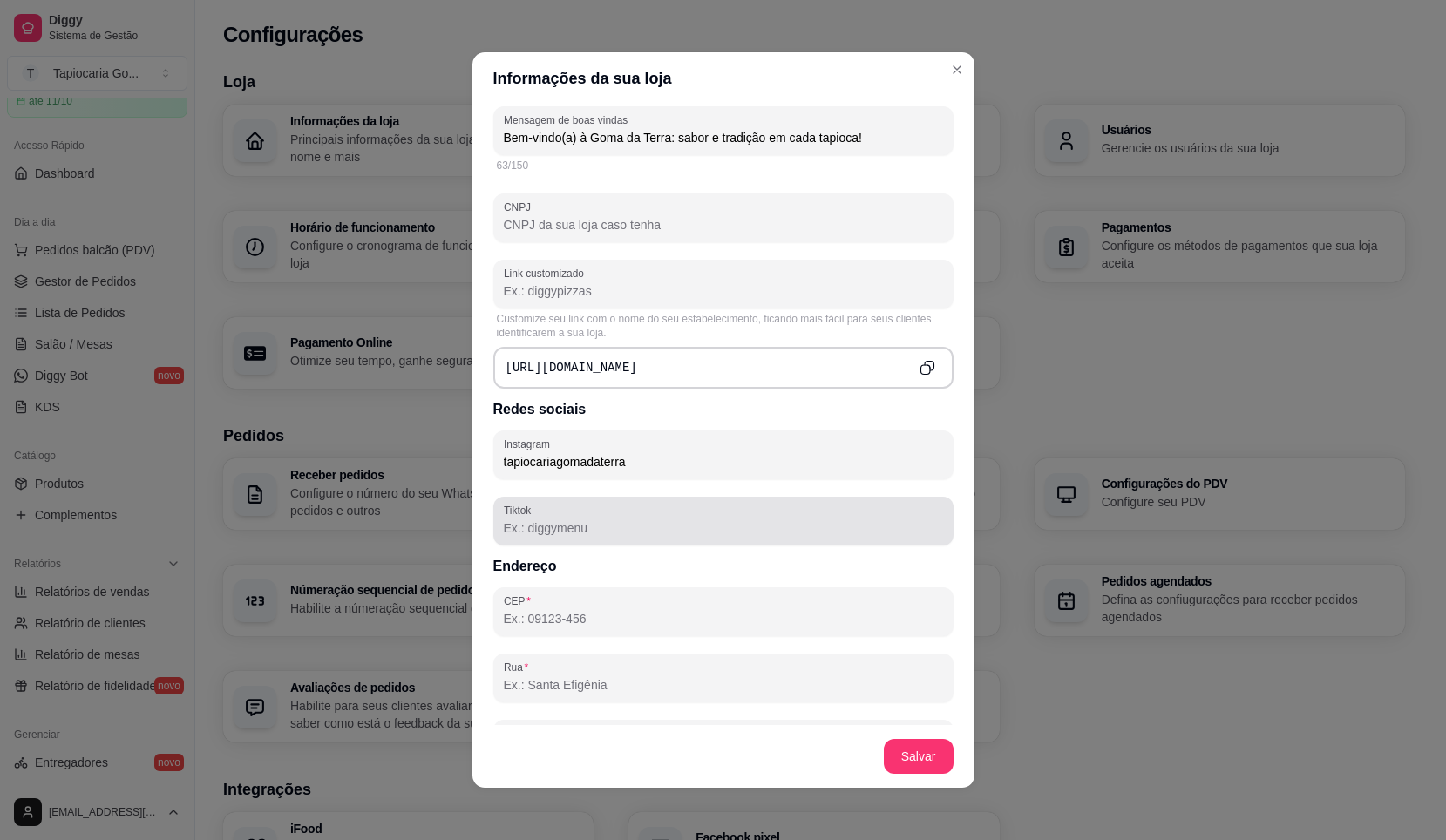
type input "tapiocariagomadaterra"
drag, startPoint x: 678, startPoint y: 546, endPoint x: 657, endPoint y: 599, distance: 57.0
click at [678, 549] on div "Informações principais Nome da loja Tapiocaria Goma da Terra Número de contato …" at bounding box center [723, 416] width 503 height 621
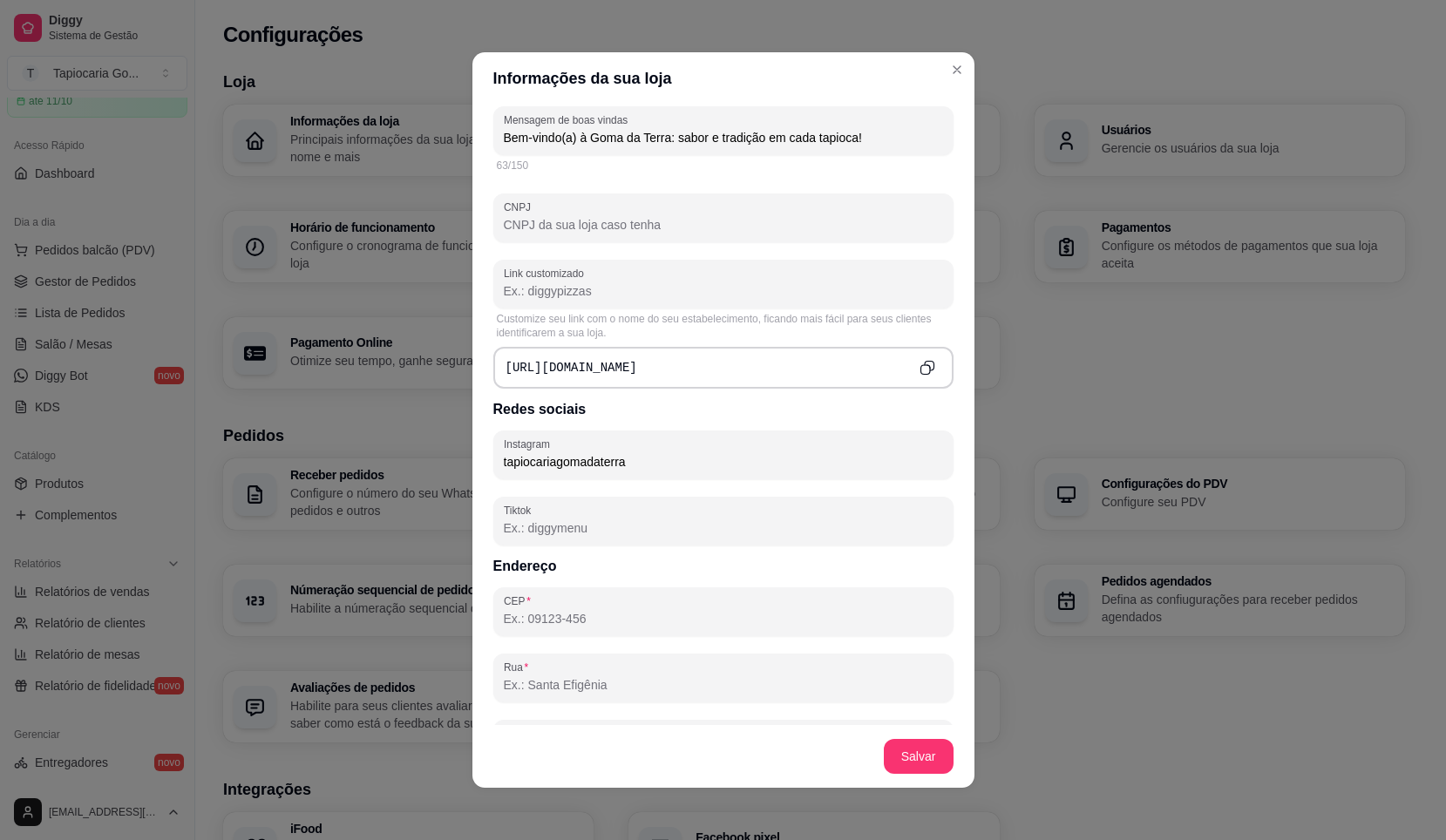
click at [631, 627] on input "CEP" at bounding box center [723, 618] width 440 height 17
type input "55592-000"
type input "Nossa Senhora do Ó"
type input "Ipojuca"
type input "PE"
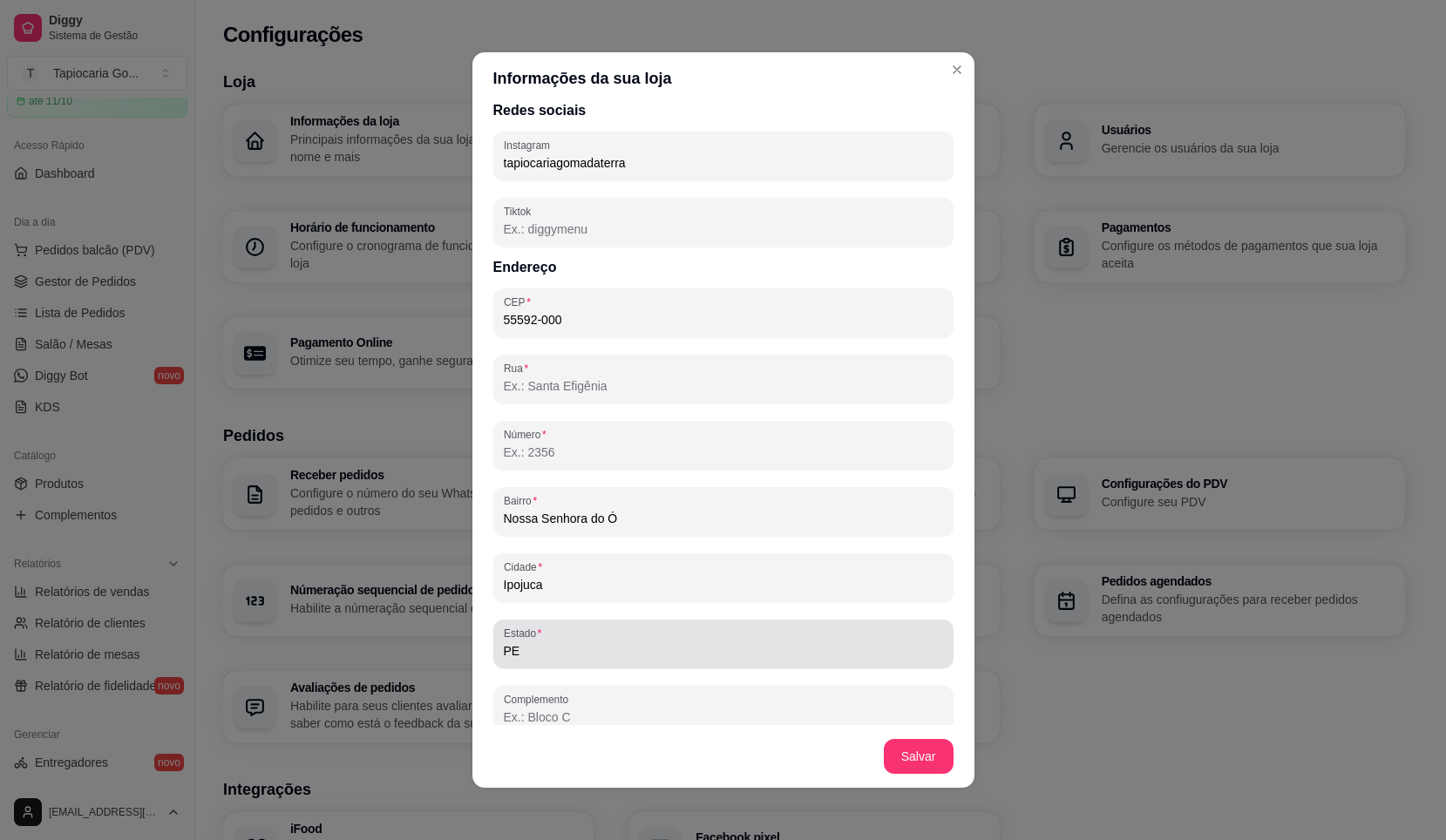
scroll to position [842, 0]
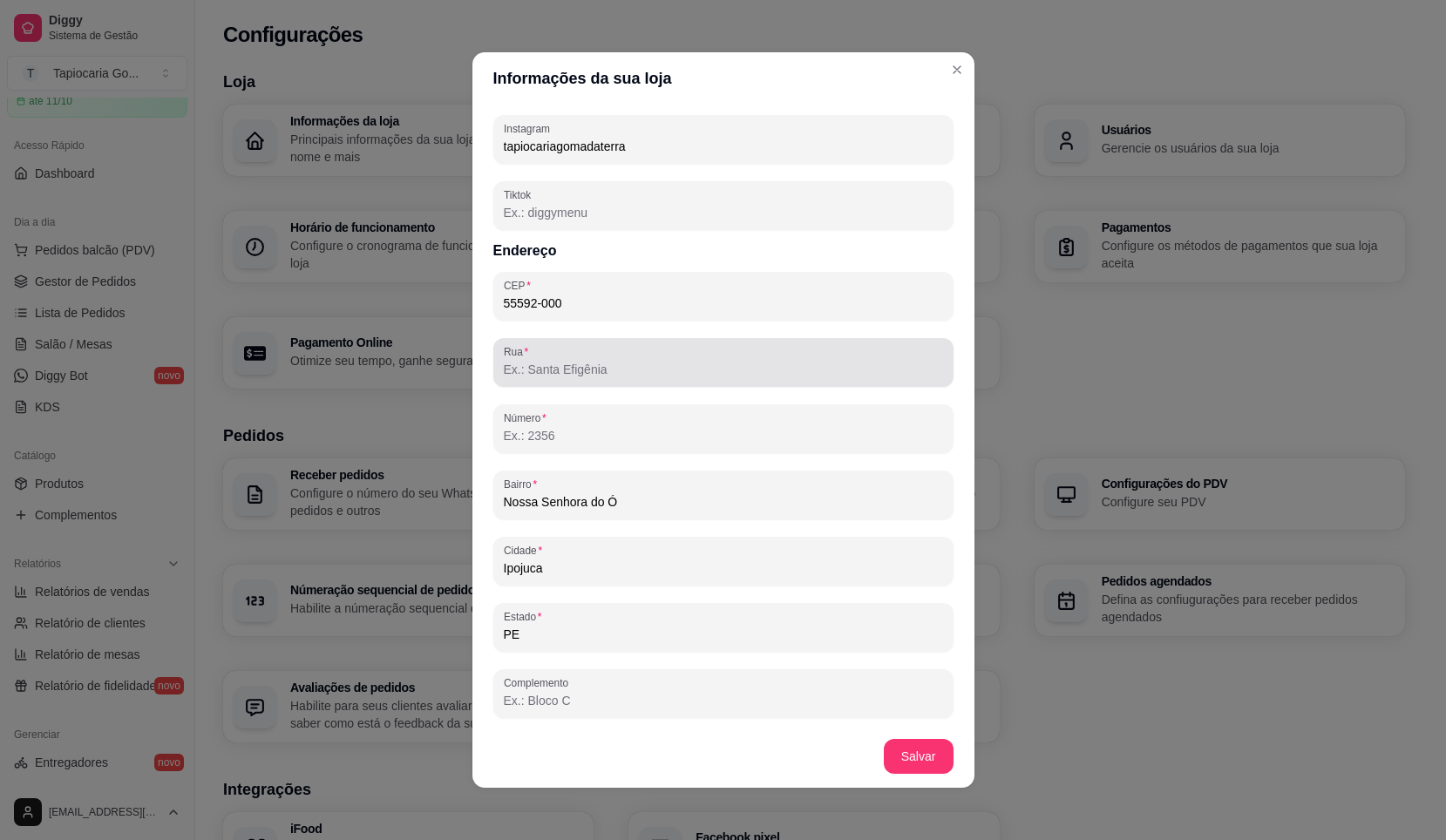
click at [597, 364] on input "Rua" at bounding box center [723, 369] width 440 height 17
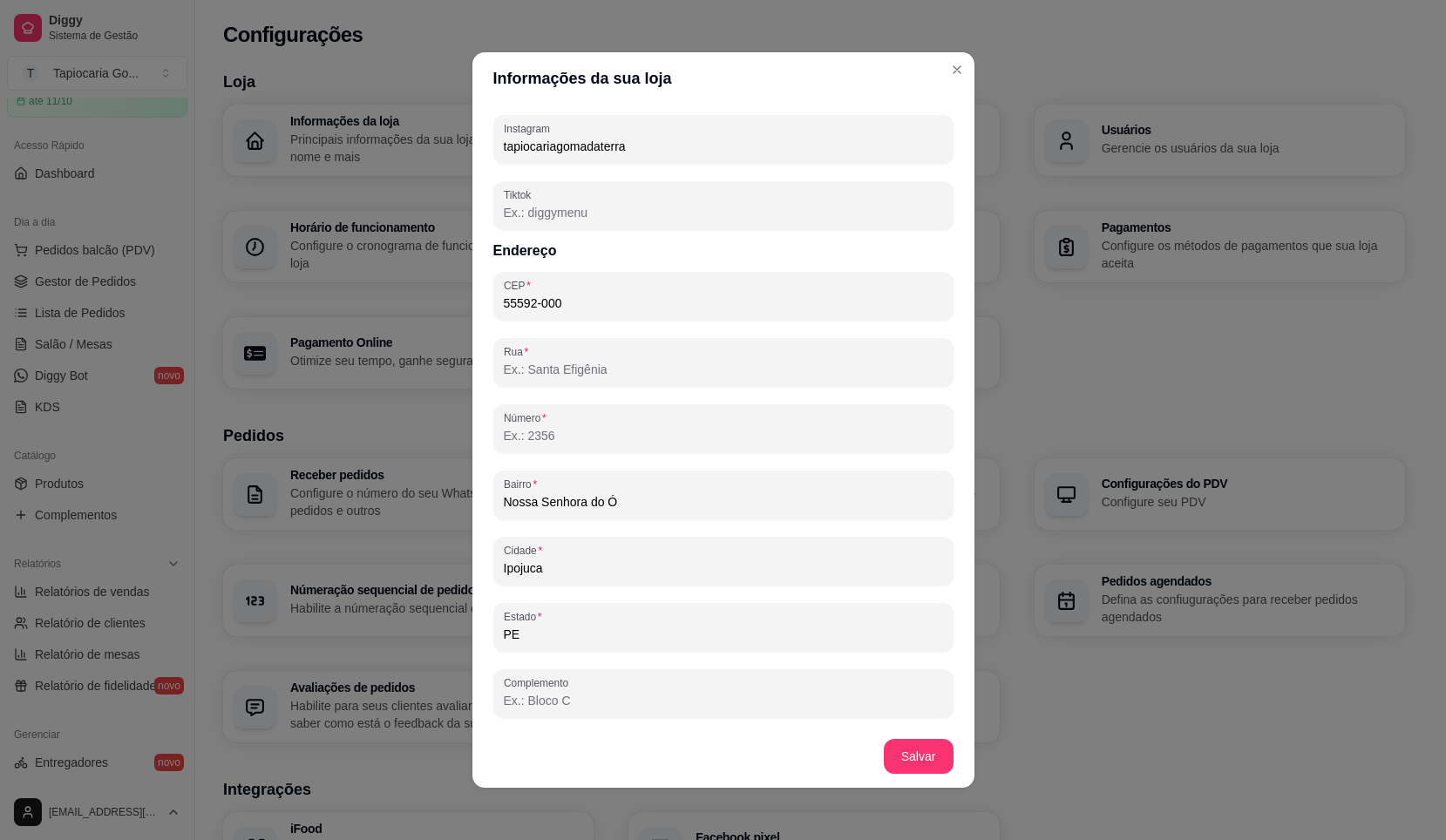
click at [564, 378] on input "Rua" at bounding box center [723, 369] width 440 height 17
paste input "Rua Cristovão de Souza Leão, 2"
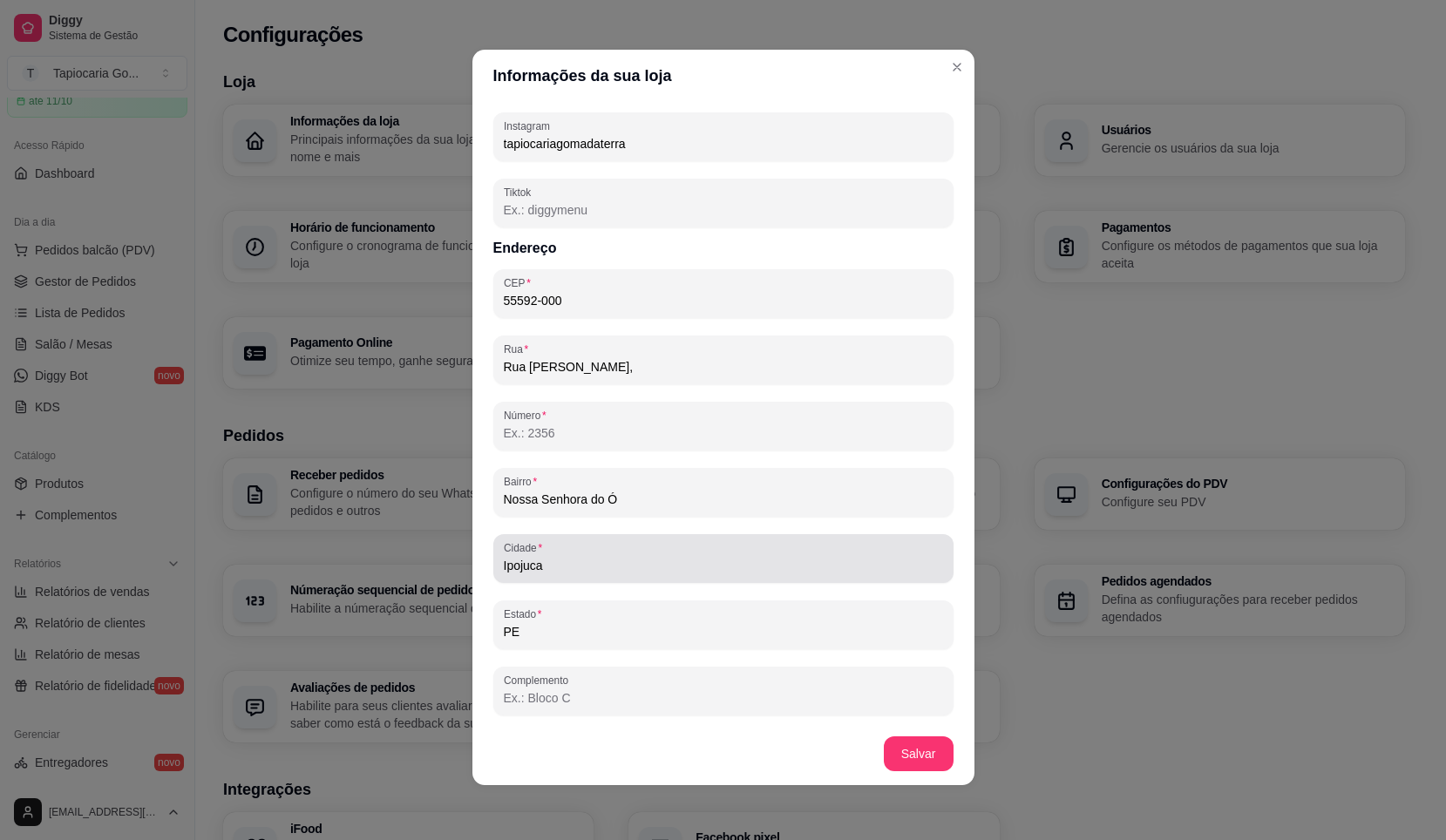
scroll to position [4, 0]
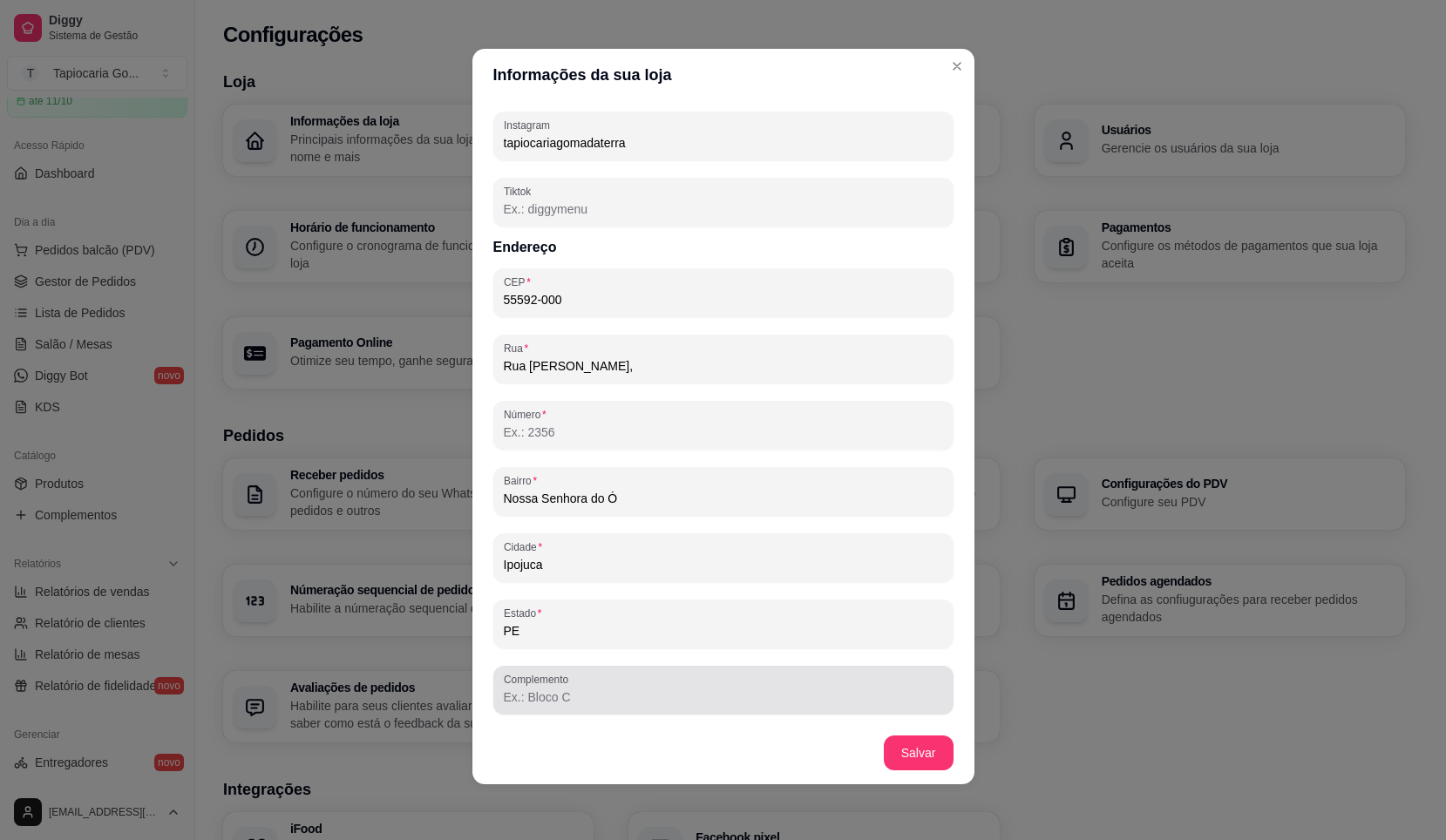
type input "Rua Cristovão de Souza Leão,"
click at [636, 683] on div at bounding box center [723, 690] width 440 height 35
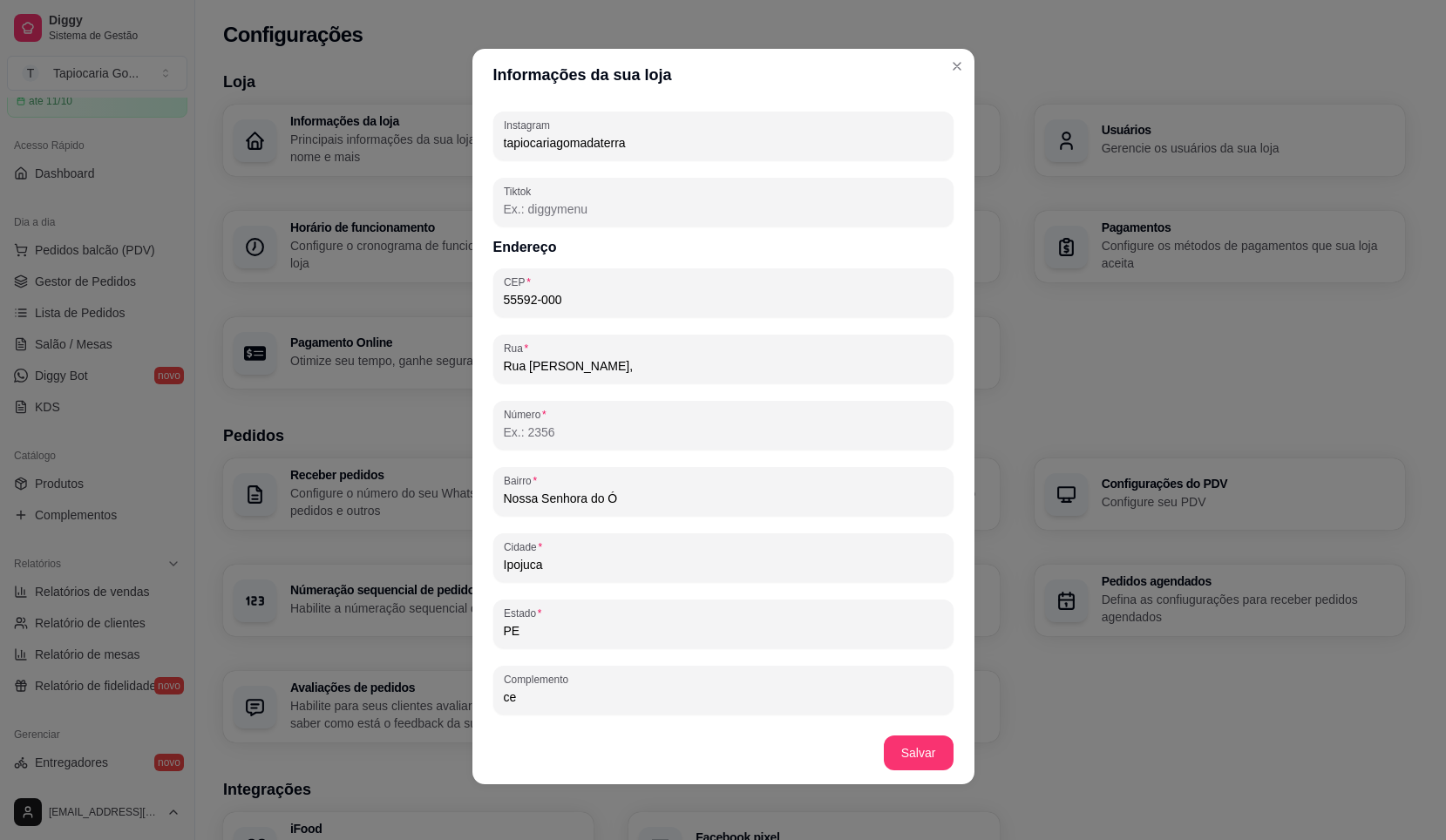
type input "c"
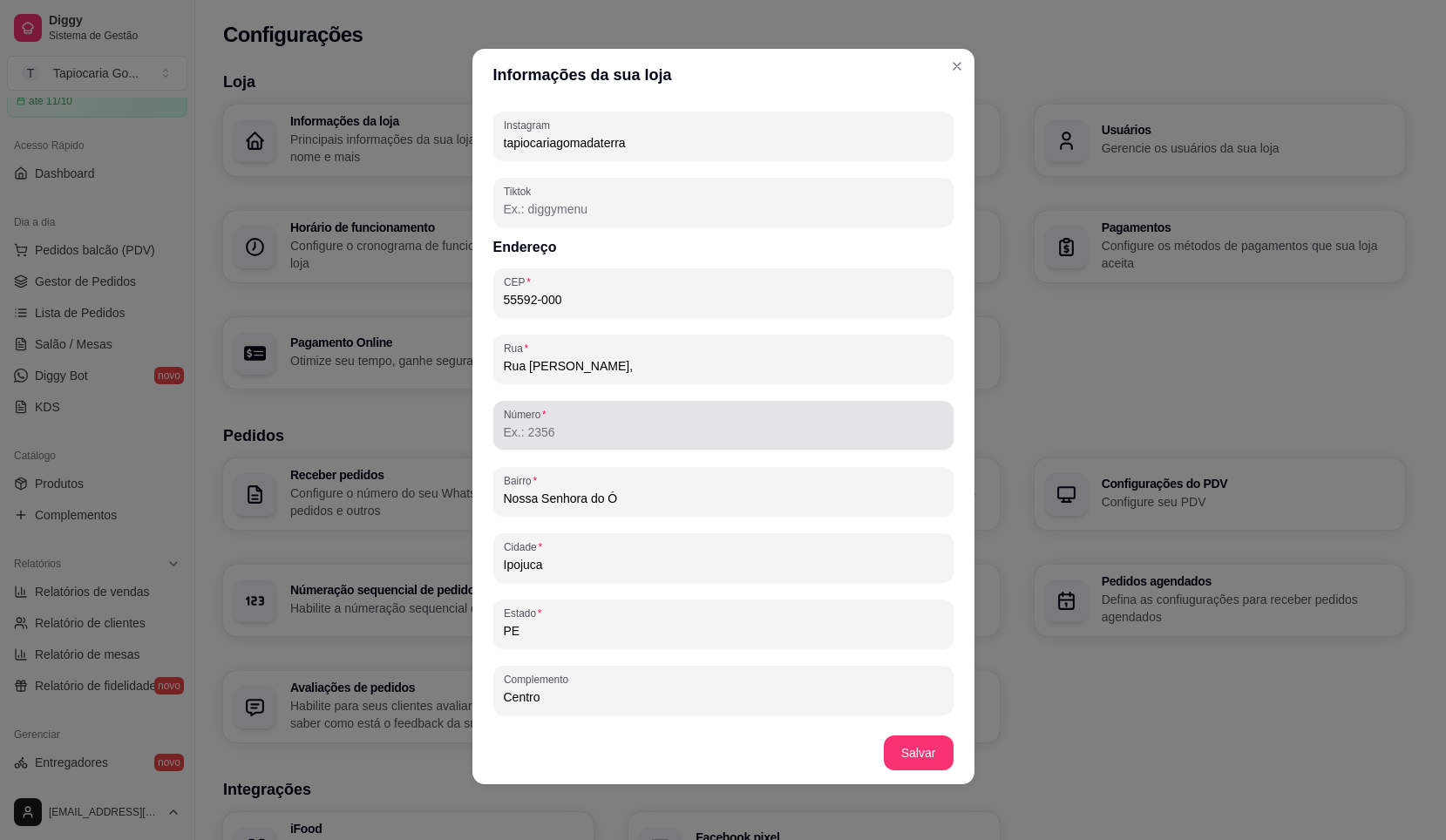
type input "Centro"
click at [553, 438] on input "Número" at bounding box center [723, 432] width 440 height 17
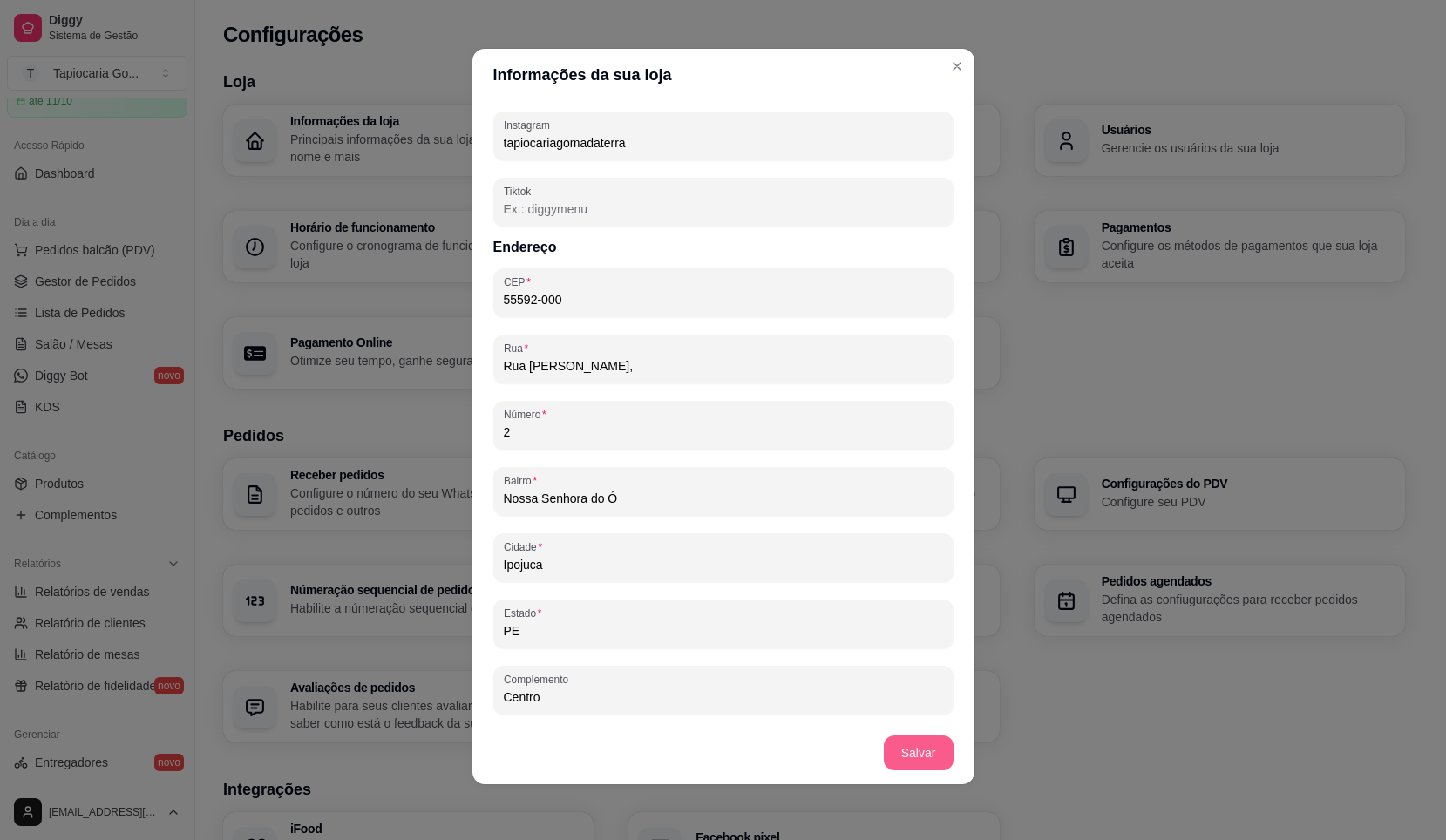
type input "2"
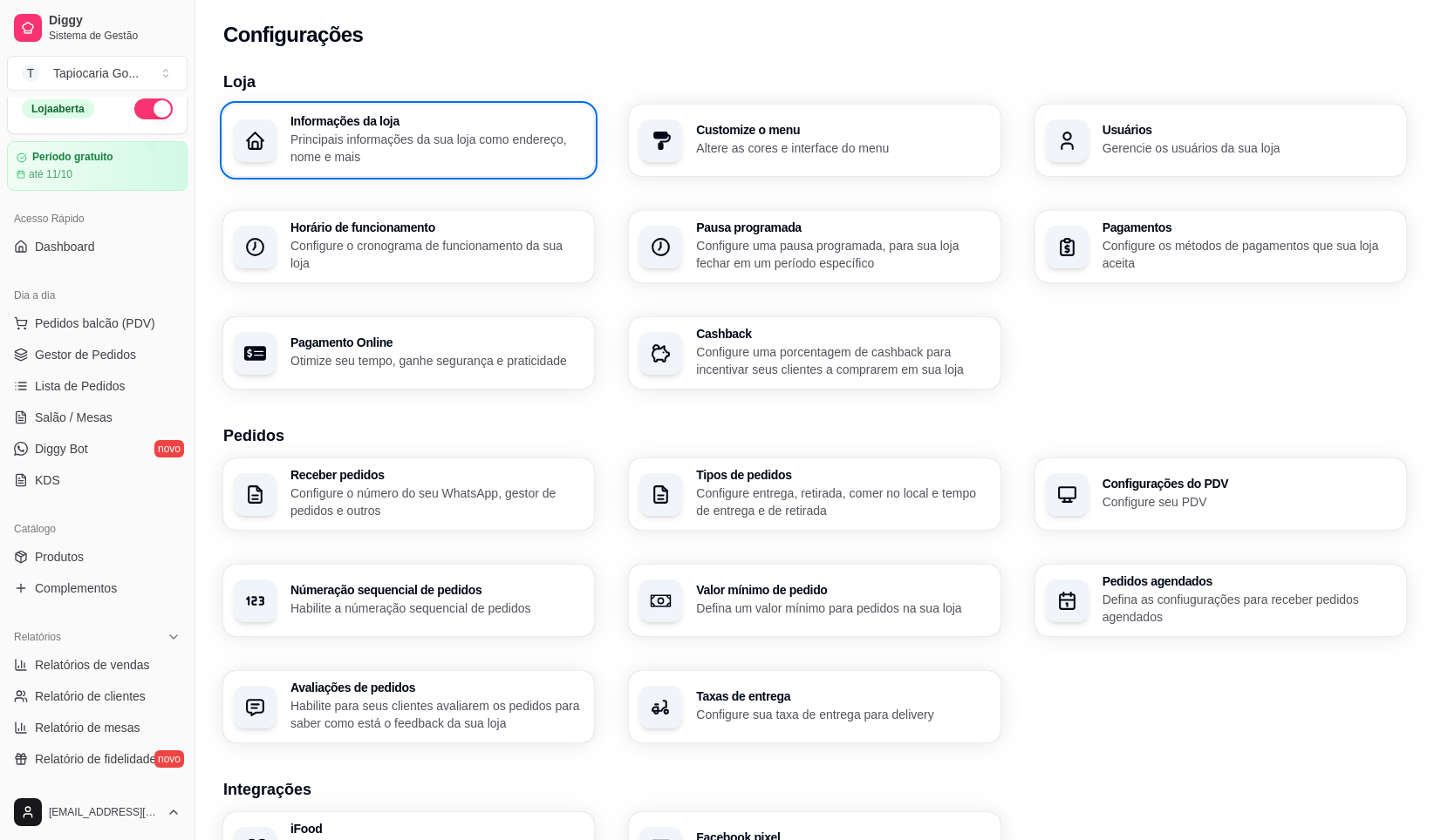
scroll to position [0, 0]
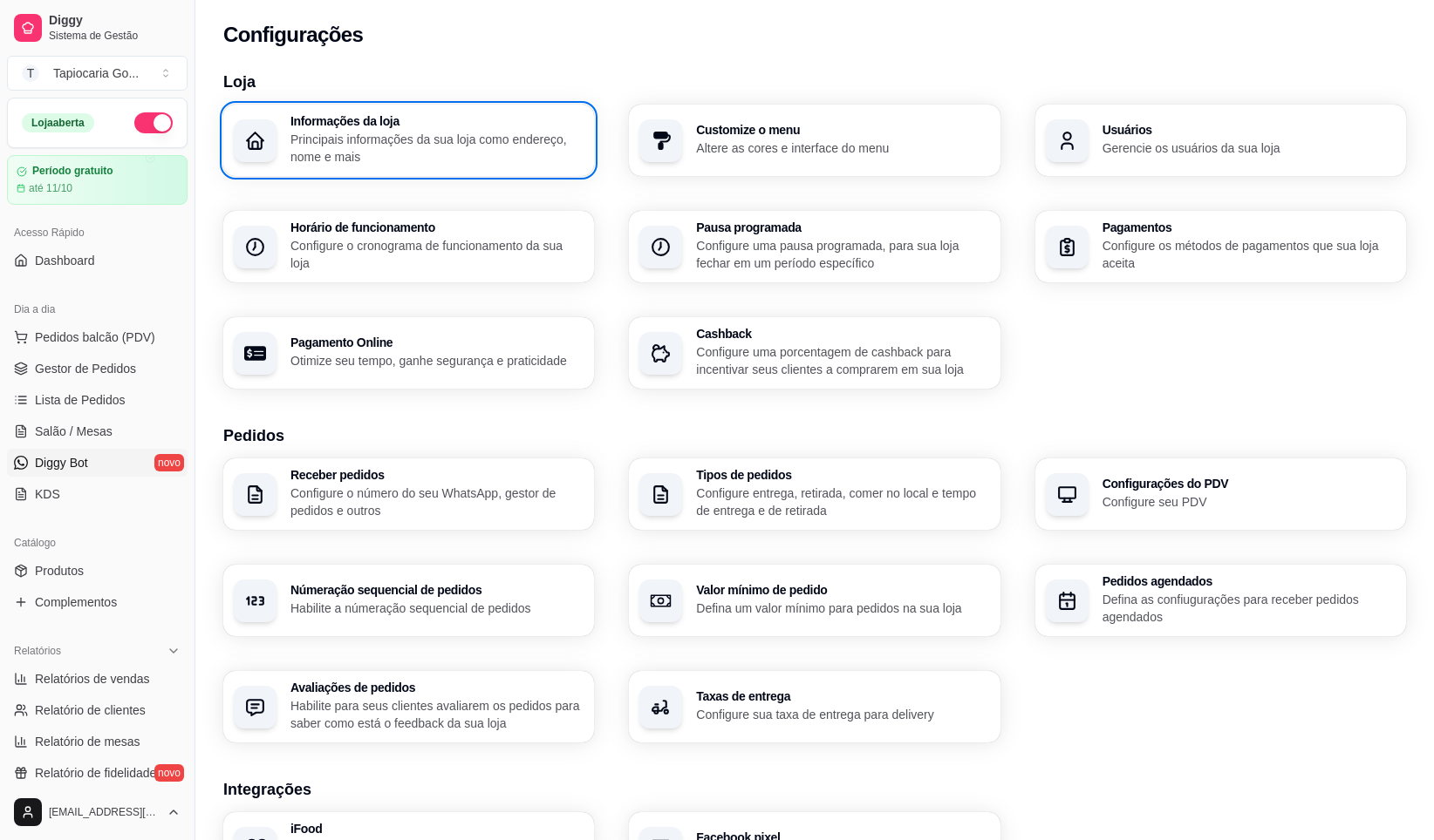
click at [110, 458] on div "Loja aberta Período gratuito até 11/10 Acesso Rápido Dashboard Dia a dia Pedido…" at bounding box center [97, 441] width 195 height 687
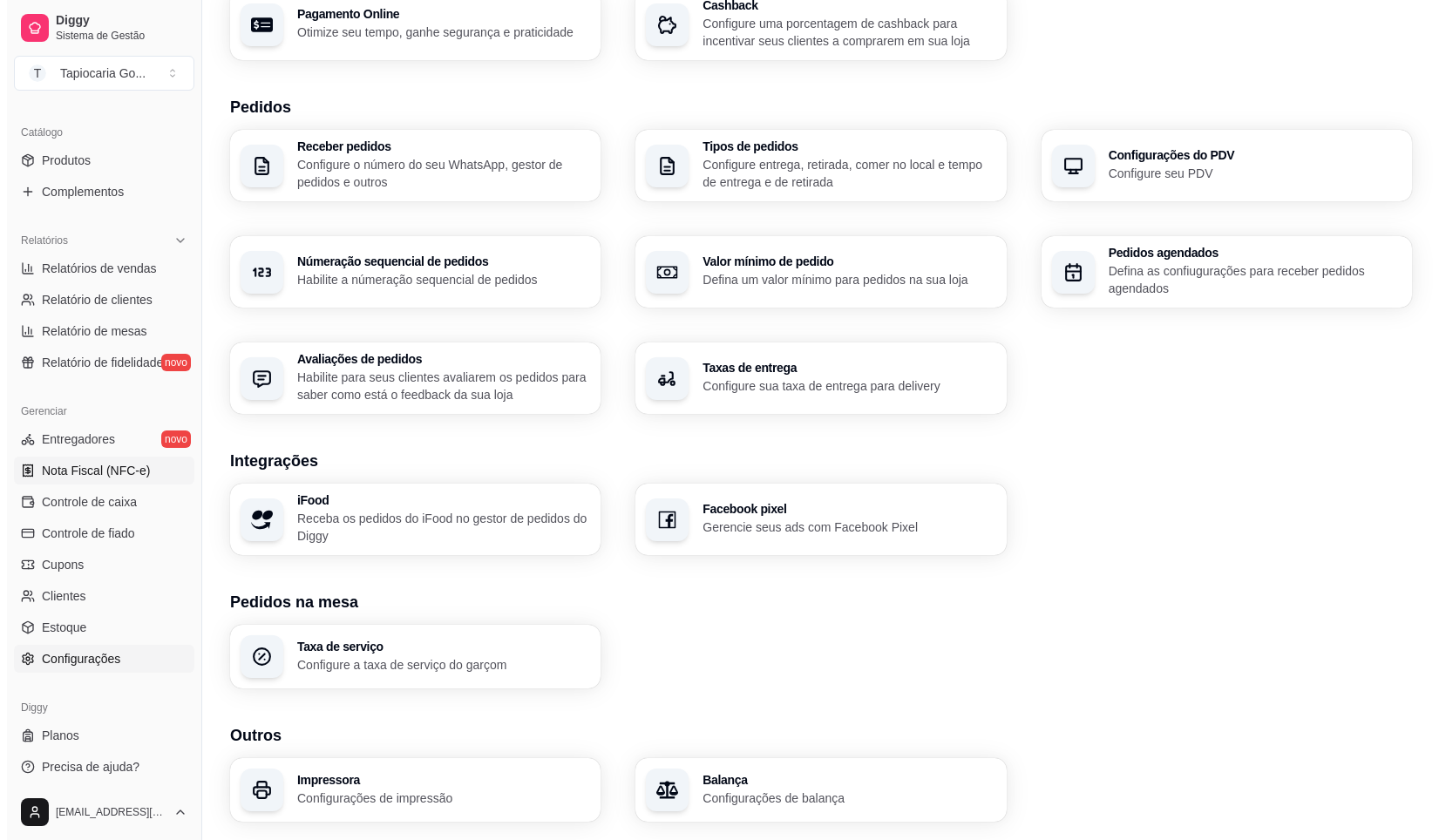
scroll to position [414, 0]
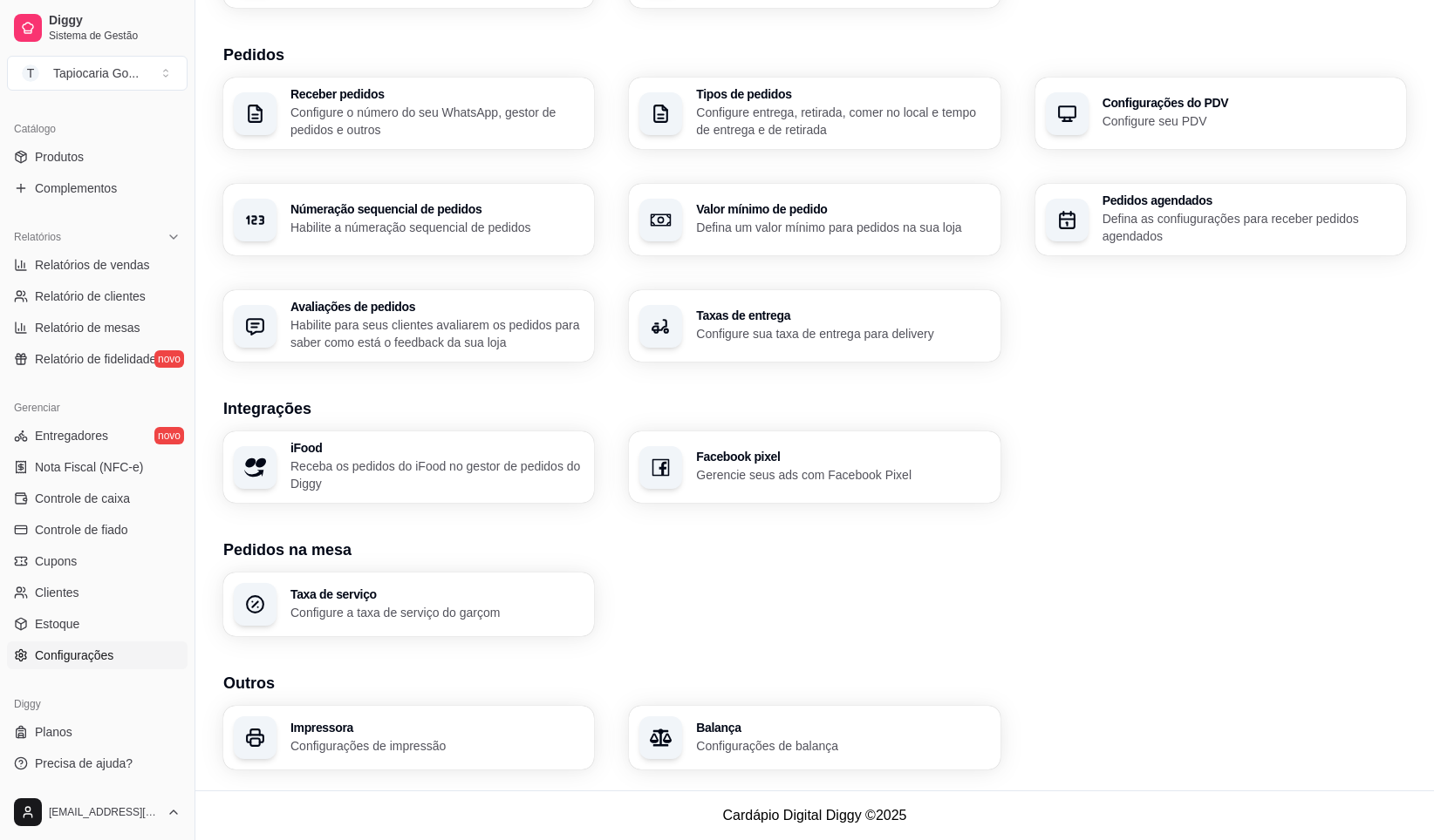
click at [463, 726] on h3 "Impressora" at bounding box center [436, 728] width 293 height 13
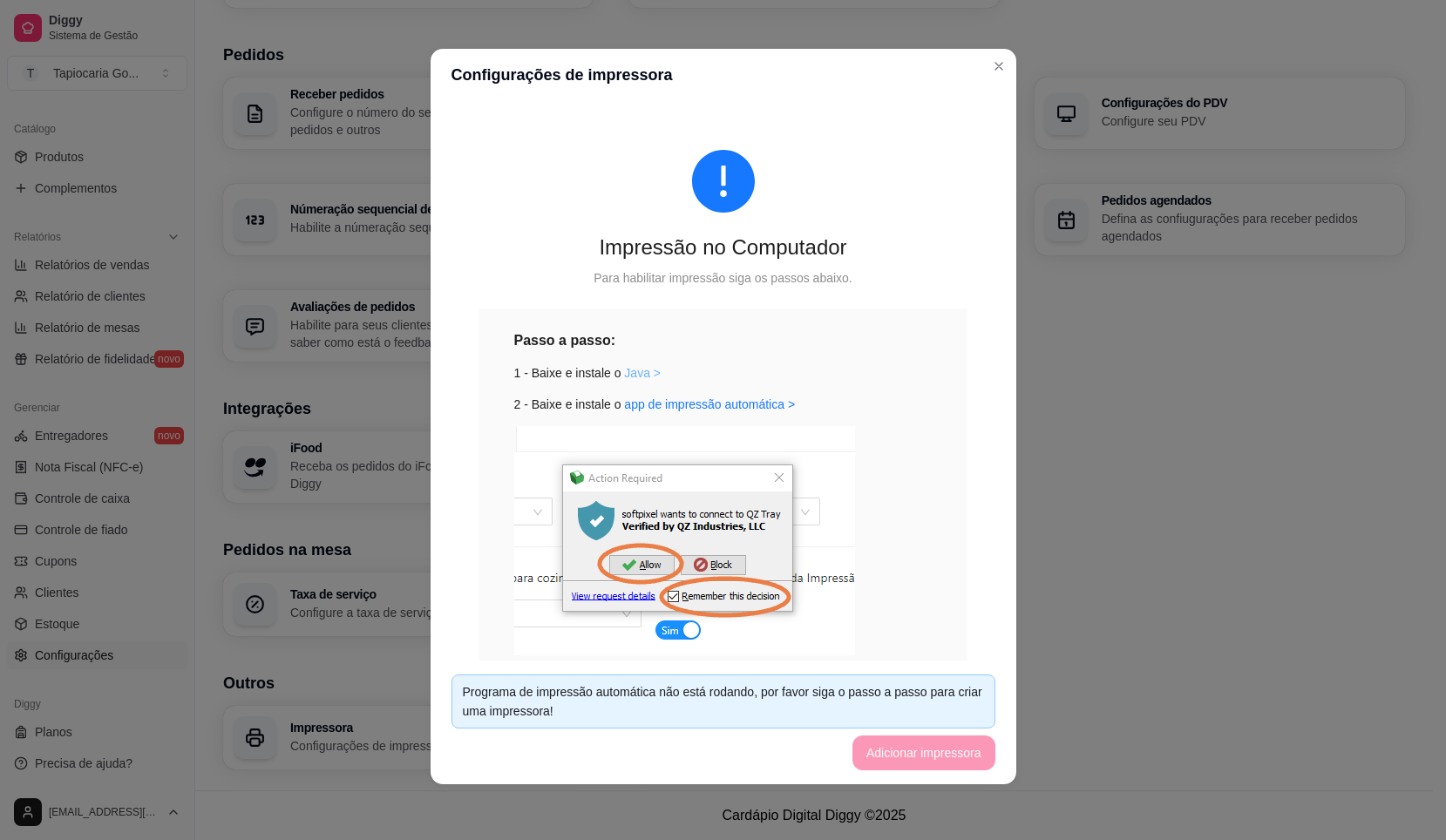
scroll to position [146, 0]
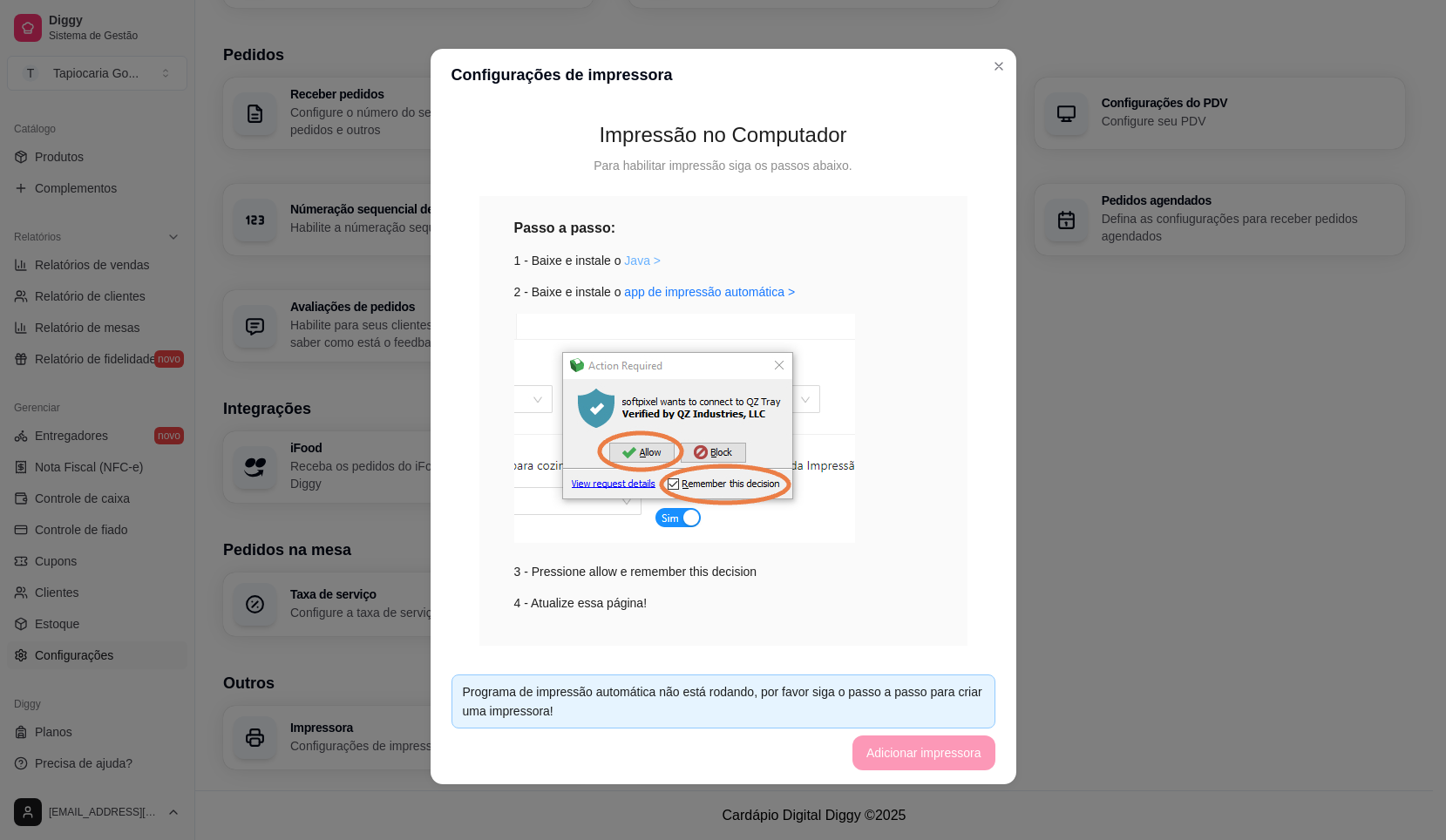
click at [633, 375] on div "Passo a passo: 1 - Baixe e instale o Java > 2 - Baixe e instale o app de impres…" at bounding box center [723, 415] width 418 height 396
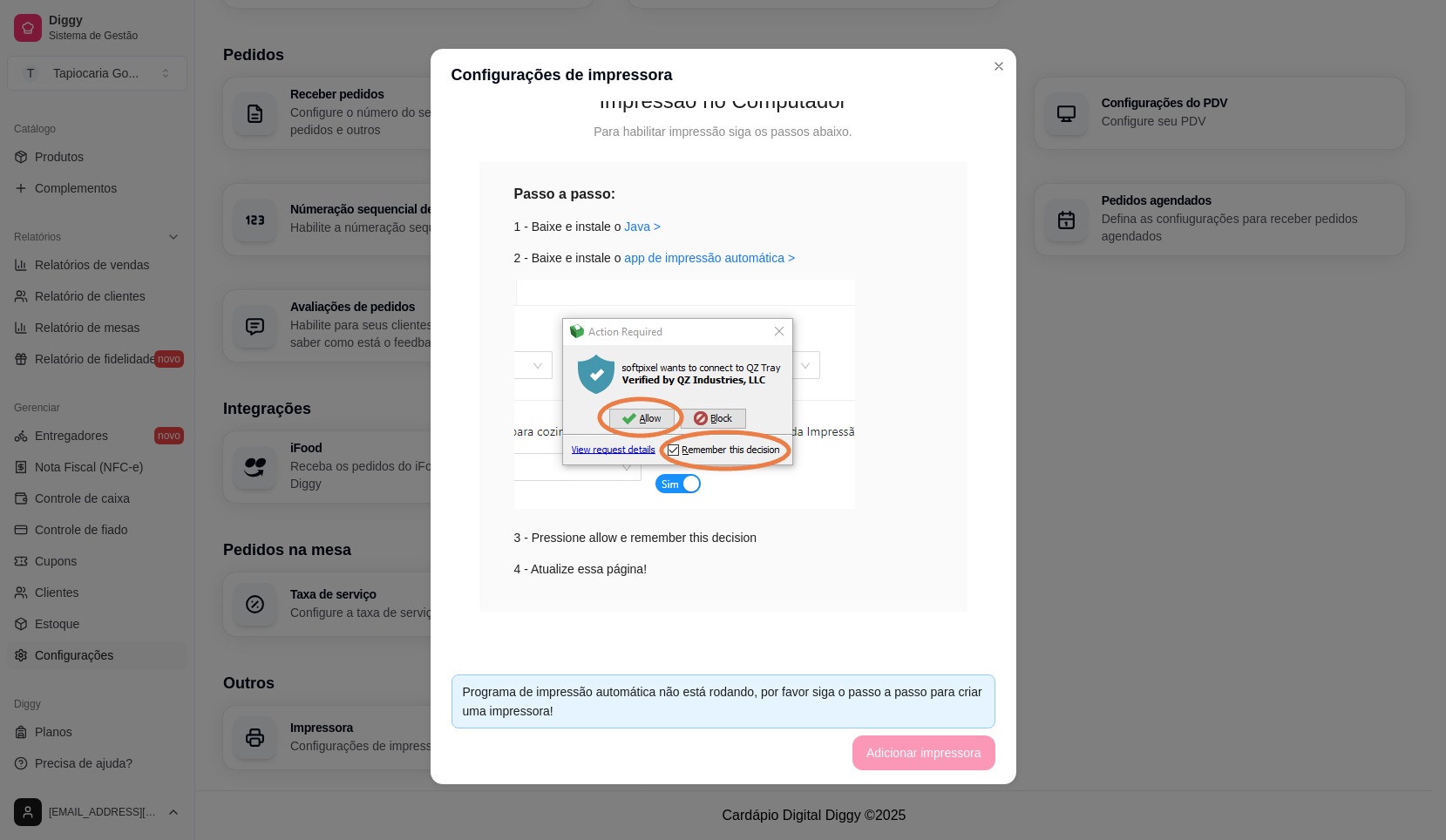
drag, startPoint x: 859, startPoint y: 722, endPoint x: 854, endPoint y: 704, distance: 18.7
click at [859, 715] on div "Programa de impressão automática não está rodando, por favor siga o passo a pas…" at bounding box center [723, 702] width 544 height 54
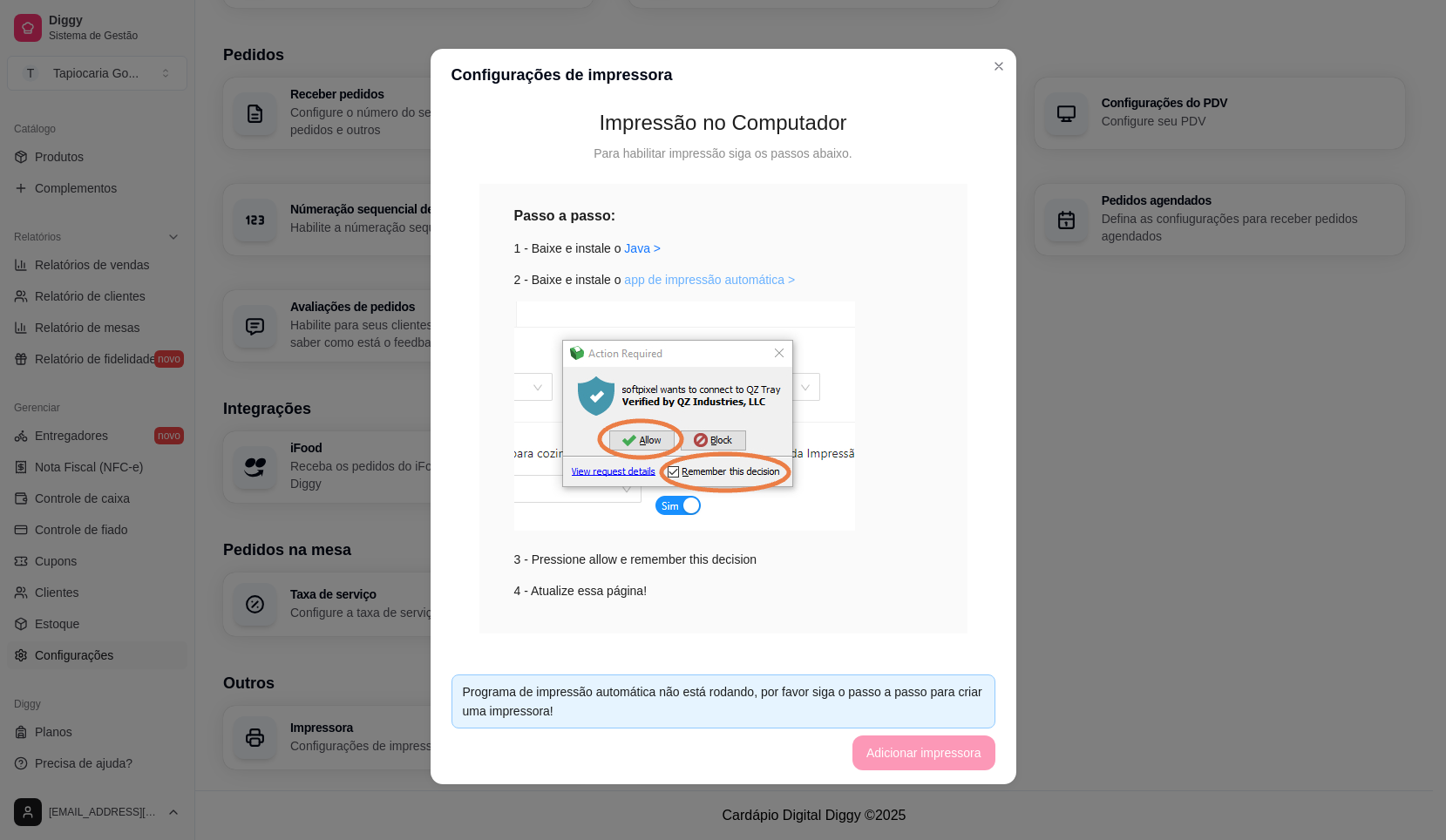
click at [696, 411] on div "Passo a passo: 1 - Baixe e instale o Java > 2 - Baixe e instale o app de impres…" at bounding box center [723, 402] width 418 height 396
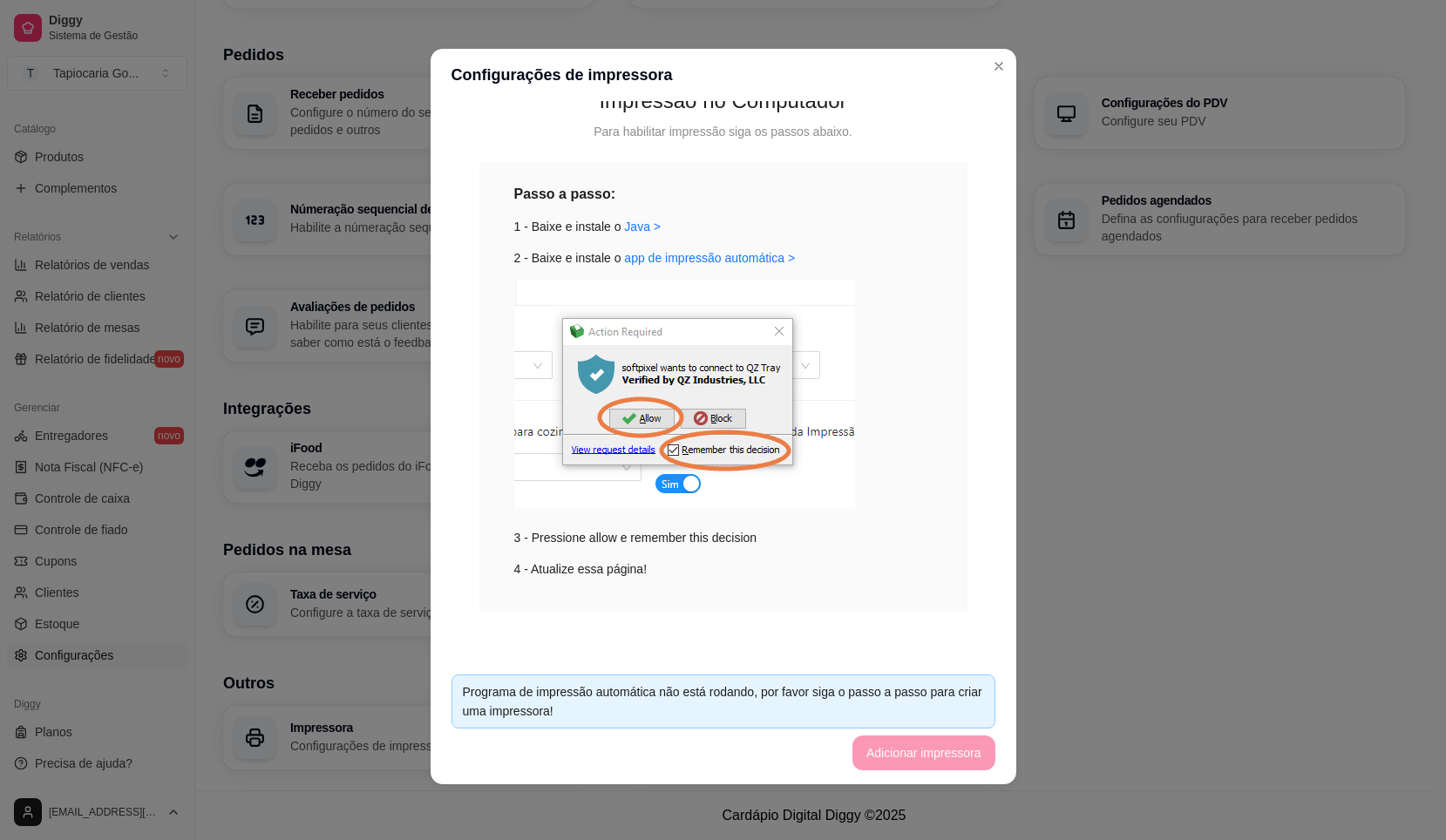
click at [673, 488] on img at bounding box center [685, 394] width 341 height 229
drag, startPoint x: 621, startPoint y: 371, endPoint x: 629, endPoint y: 401, distance: 31.0
click at [621, 373] on div "Passo a passo: 1 - Baixe e instale o Java > 2 - Baixe e instale o app de impres…" at bounding box center [723, 381] width 418 height 396
drag, startPoint x: 618, startPoint y: 538, endPoint x: 625, endPoint y: 585, distance: 47.5
click at [625, 585] on div "Passo a passo: 1 - Baixe e instale o Java > 2 - Baixe e instale o app de impres…" at bounding box center [723, 387] width 488 height 450
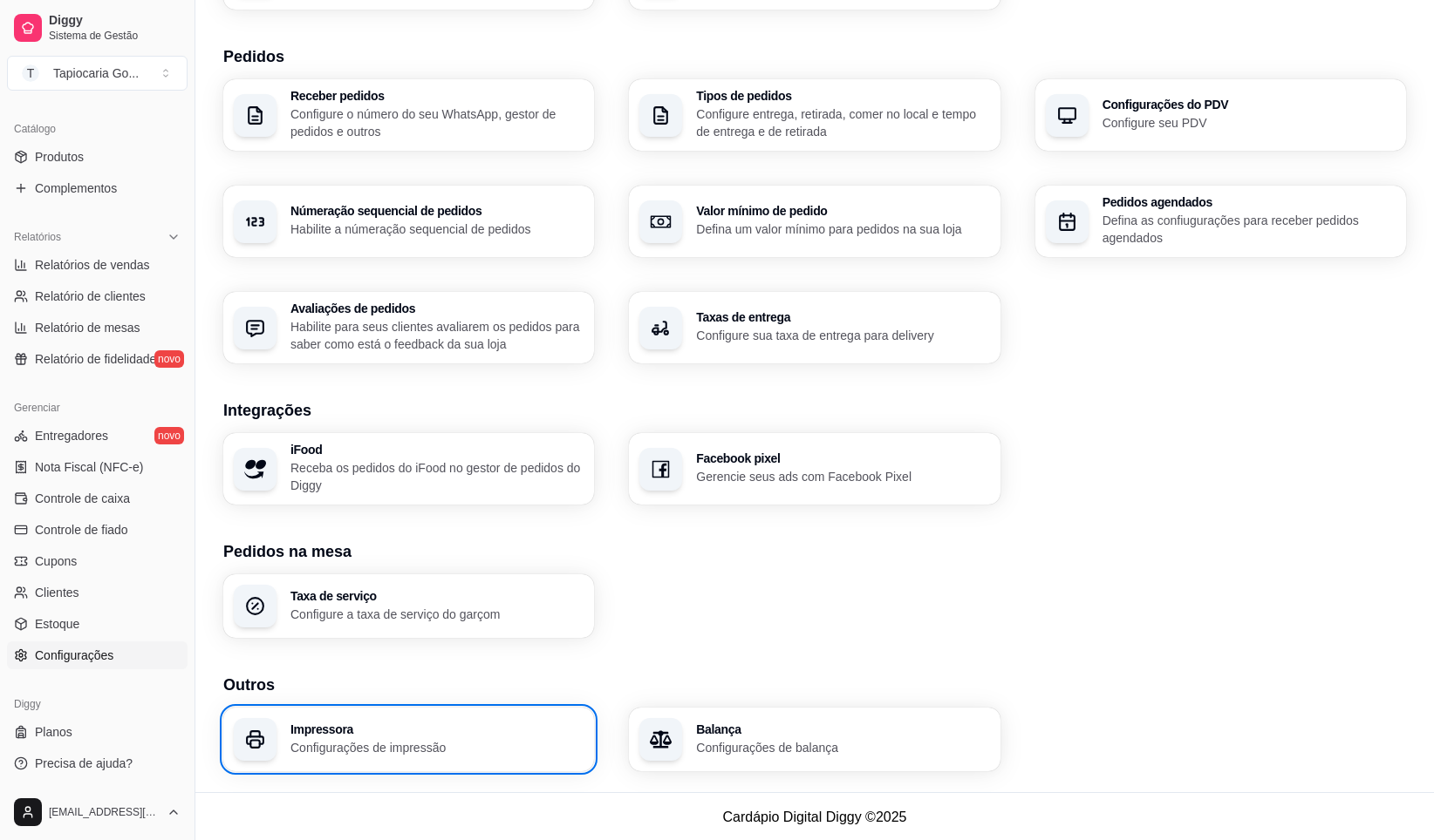
scroll to position [381, 0]
click at [402, 582] on div "Taxa de serviço Configure a taxa de serviço do garçom" at bounding box center [409, 604] width 371 height 64
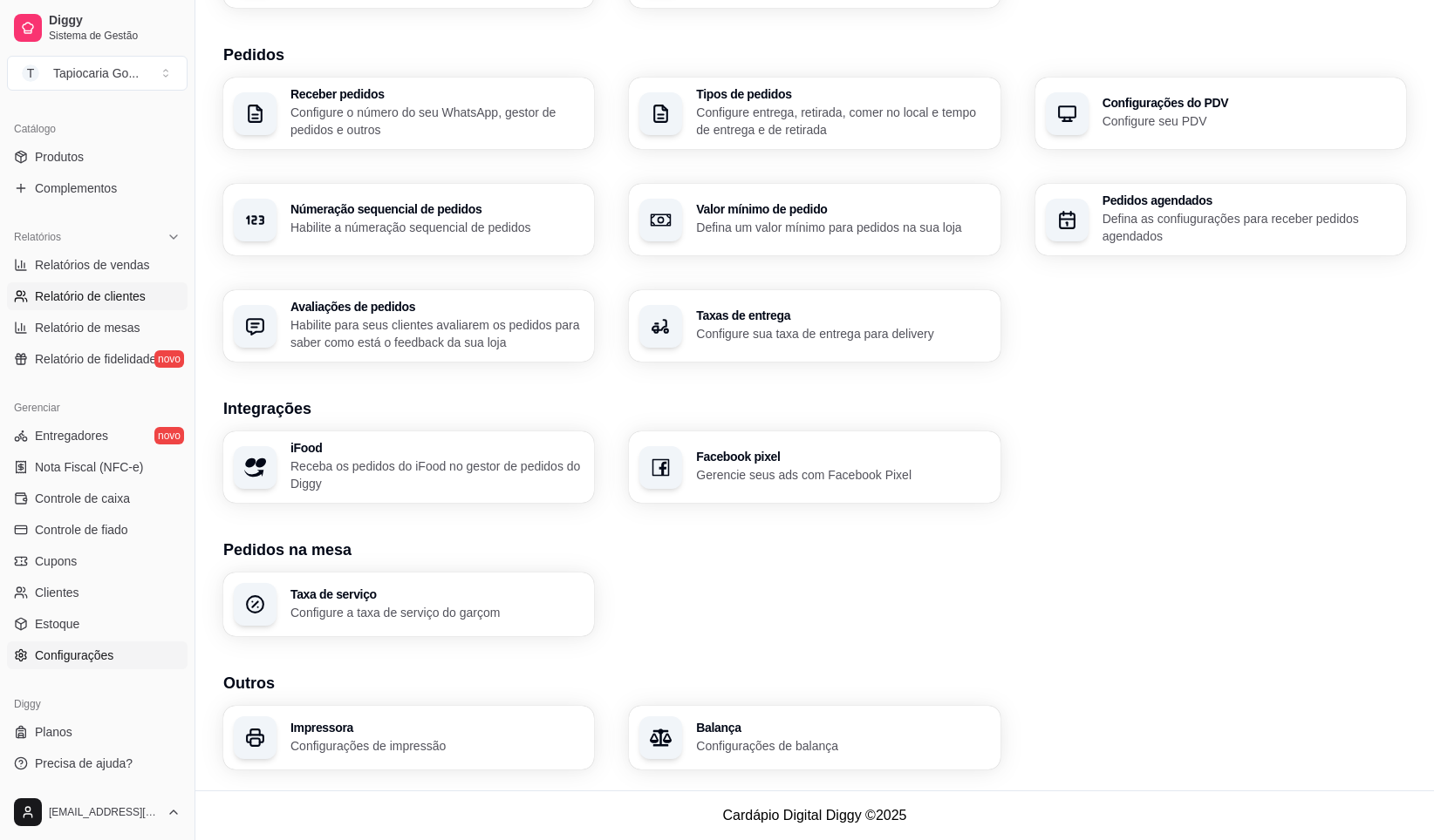
click at [93, 302] on span "Relatório de clientes" at bounding box center [90, 296] width 110 height 17
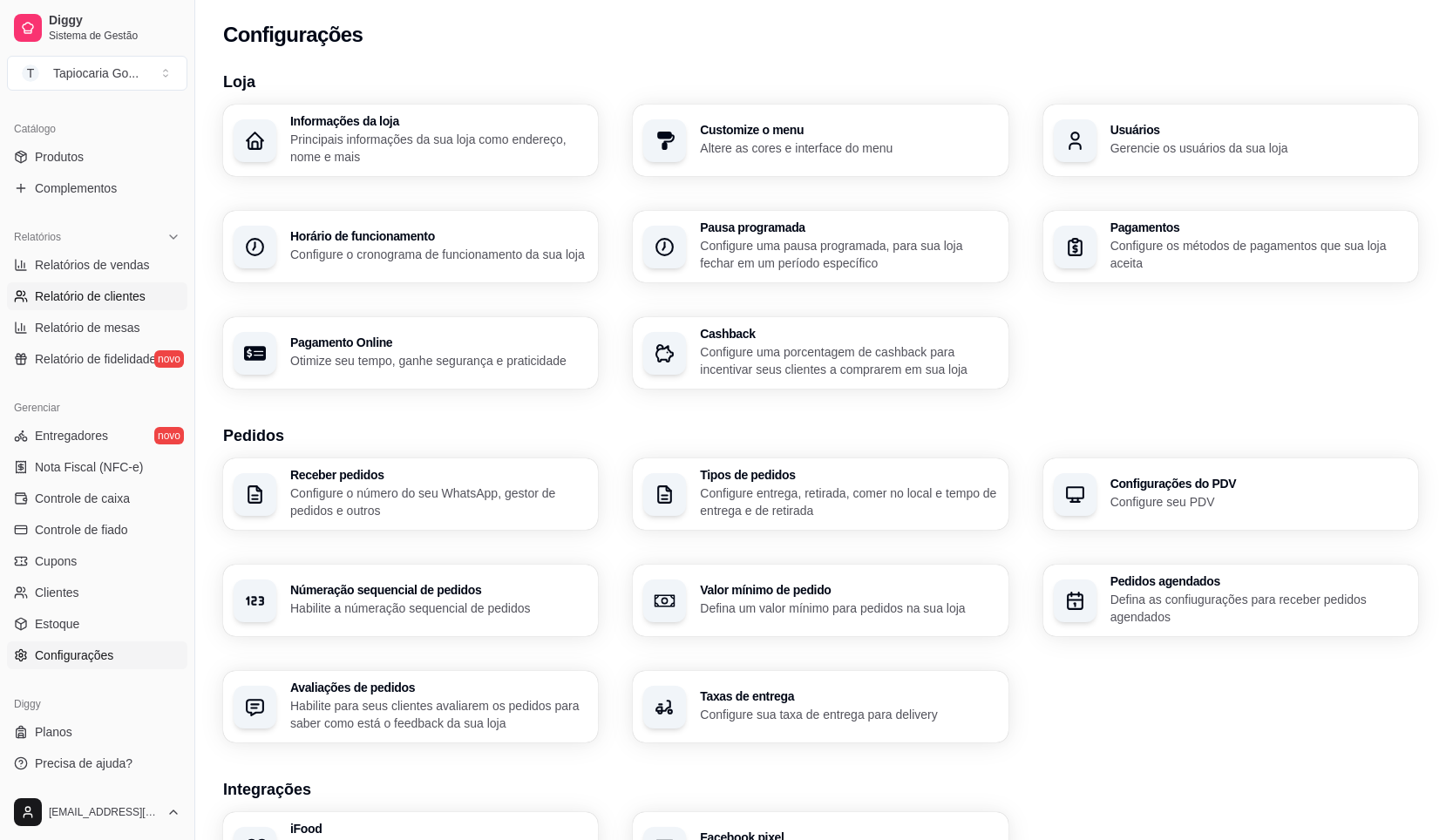
select select "30"
select select "HIGHEST_TOTAL_SPENT_WITH_ORDERS"
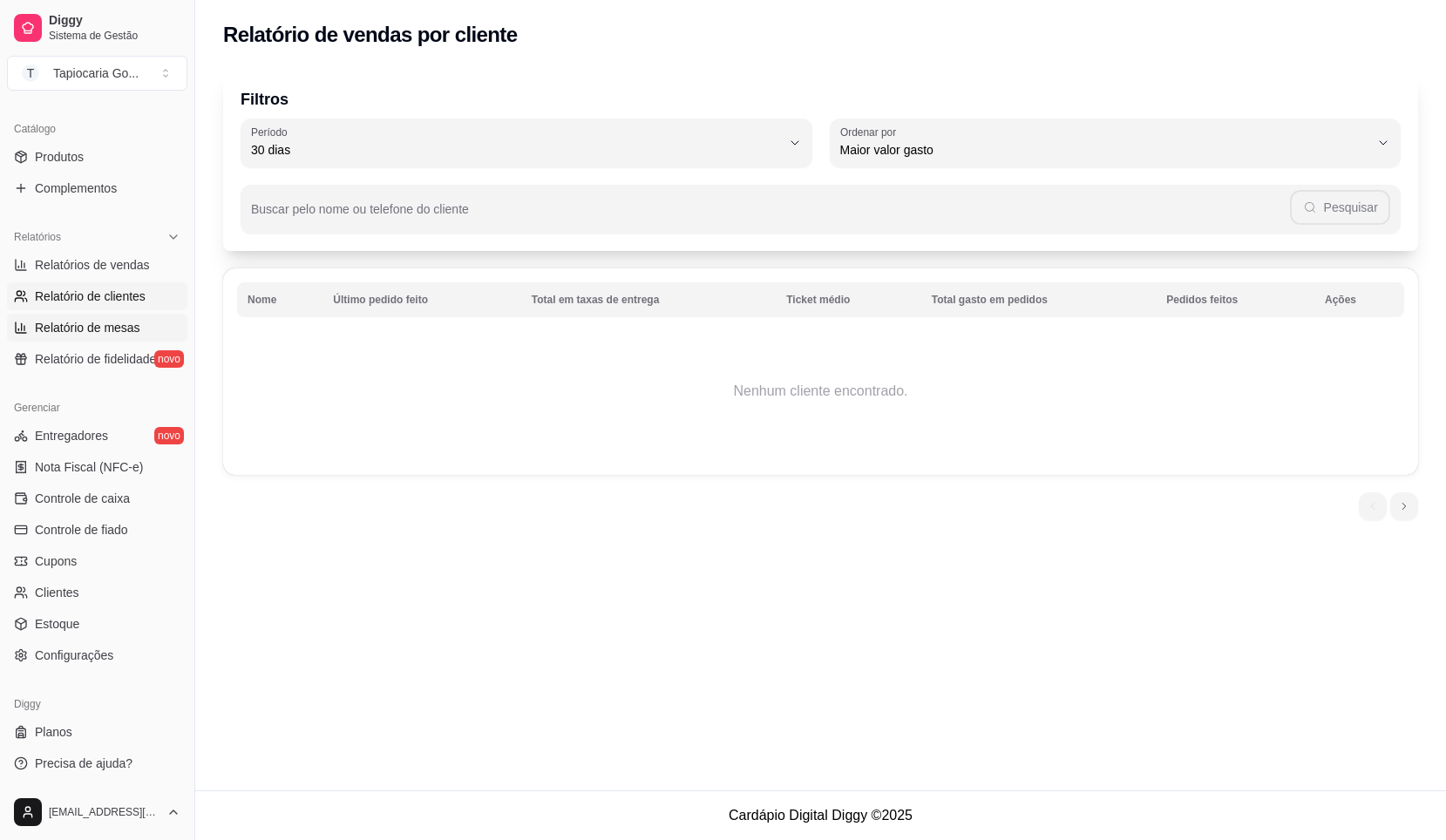
click at [118, 324] on span "Relatório de mesas" at bounding box center [88, 328] width 106 height 17
select select "TOTAL_OF_ORDERS"
select select "7"
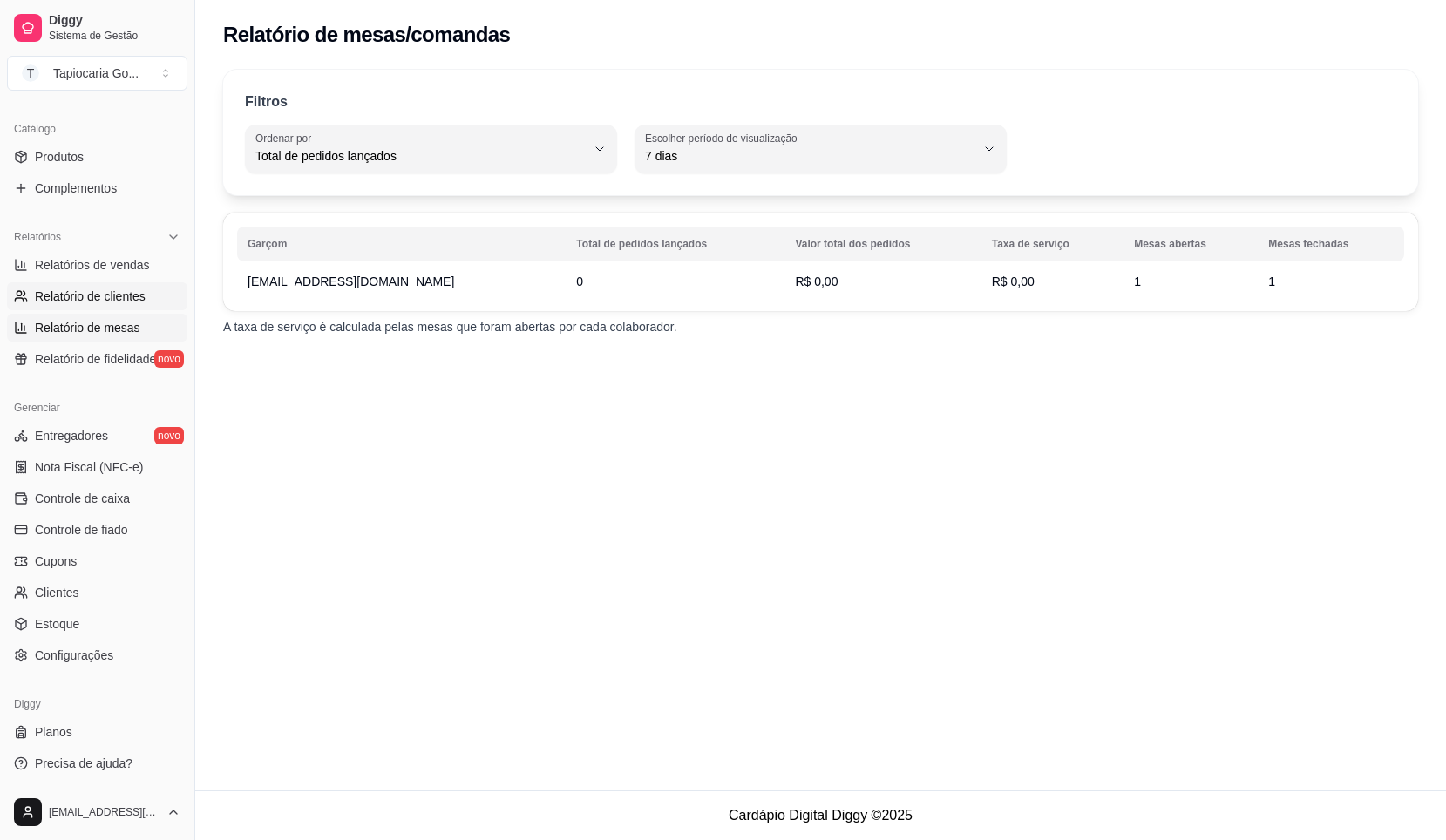
click at [111, 288] on span "Relatório de clientes" at bounding box center [90, 296] width 110 height 17
select select "30"
select select "HIGHEST_TOTAL_SPENT_WITH_ORDERS"
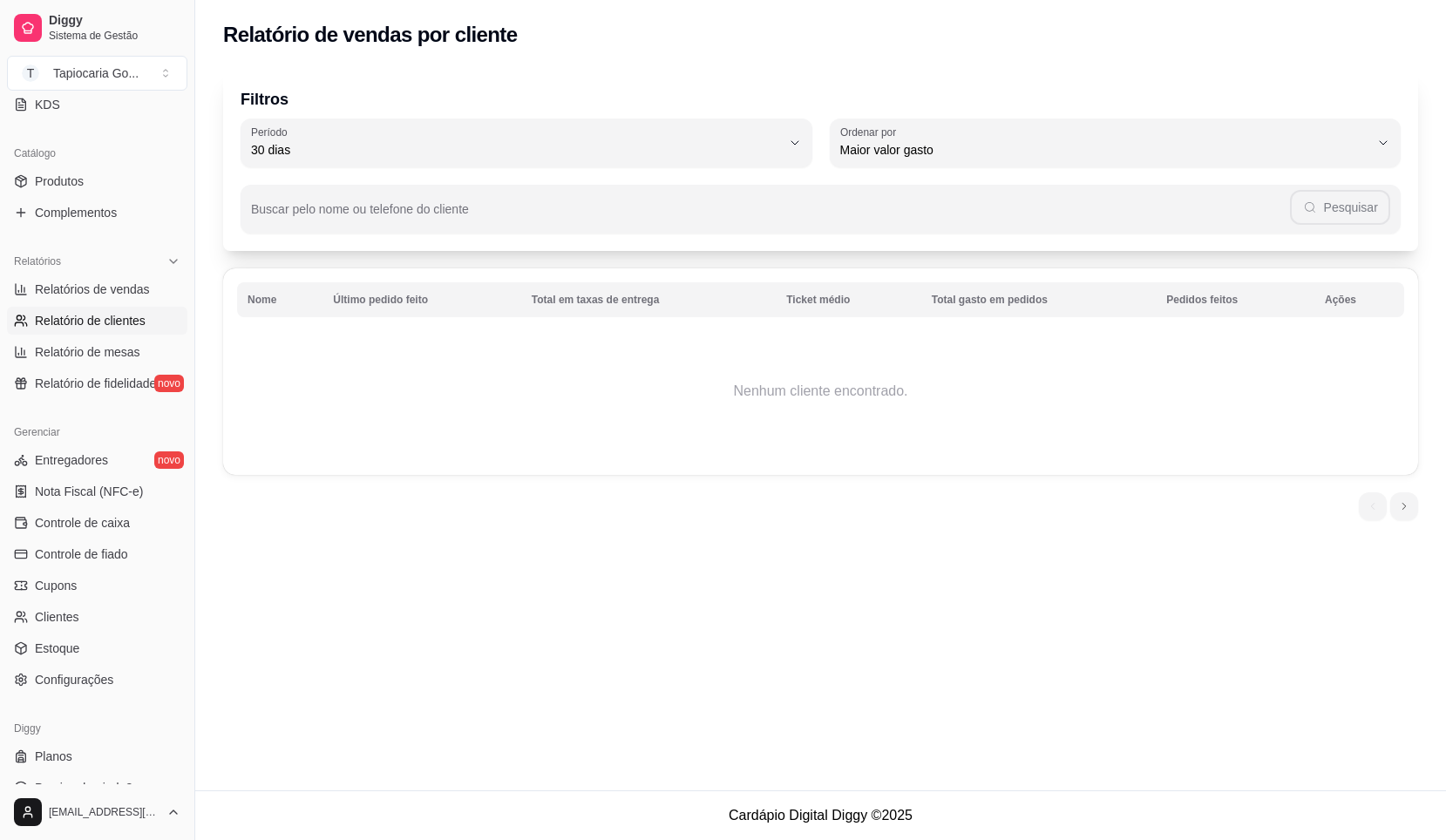
scroll to position [414, 0]
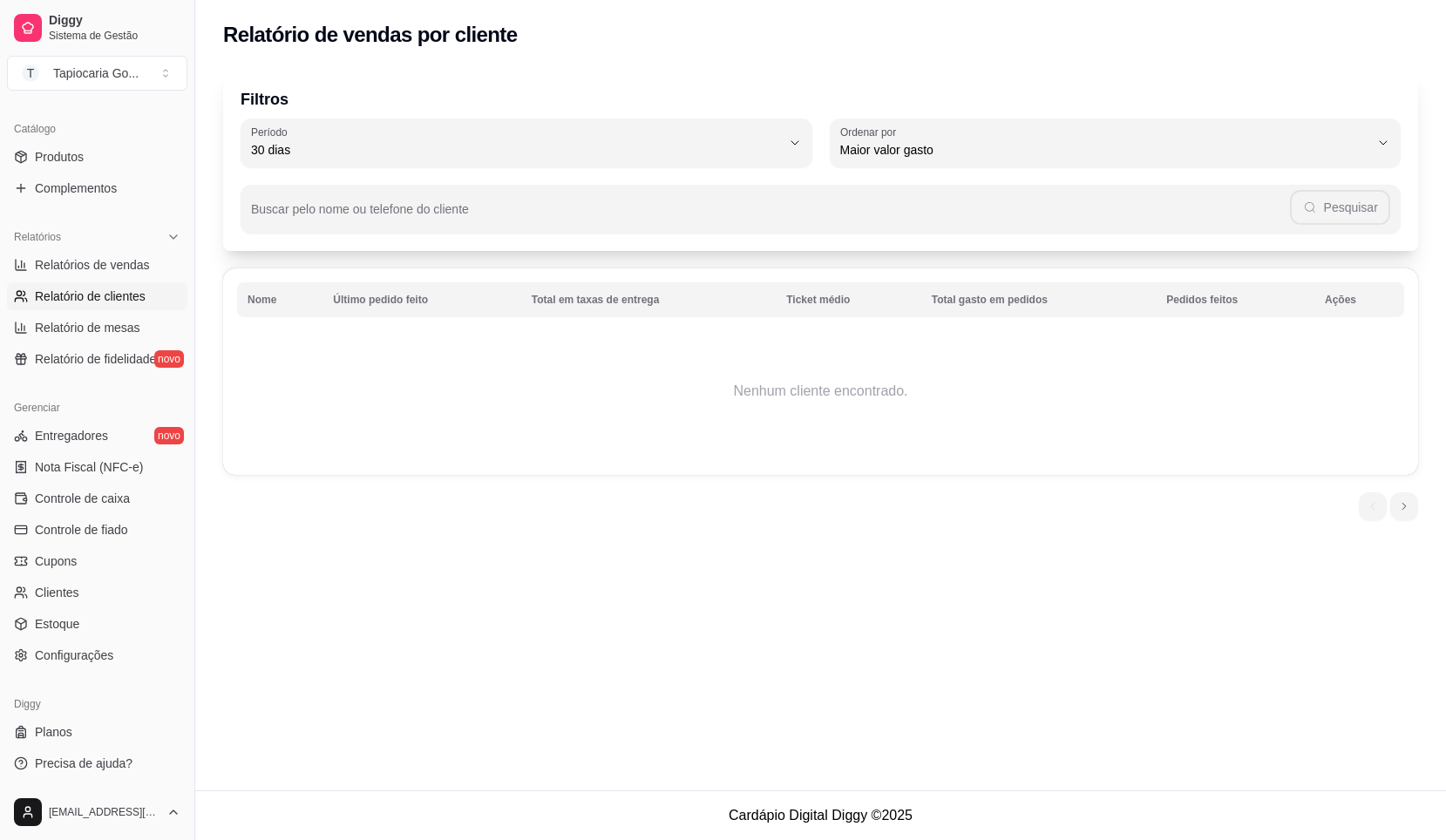
drag, startPoint x: 371, startPoint y: 529, endPoint x: 357, endPoint y: 521, distance: 16.1
click at [371, 530] on div "Filtros 30 Período Hoje Ontem 7 dias 15 dias 30 dias 45 dias 60 dias Período 30…" at bounding box center [821, 300] width 1251 height 482
click at [108, 163] on link "Produtos" at bounding box center [97, 156] width 180 height 28
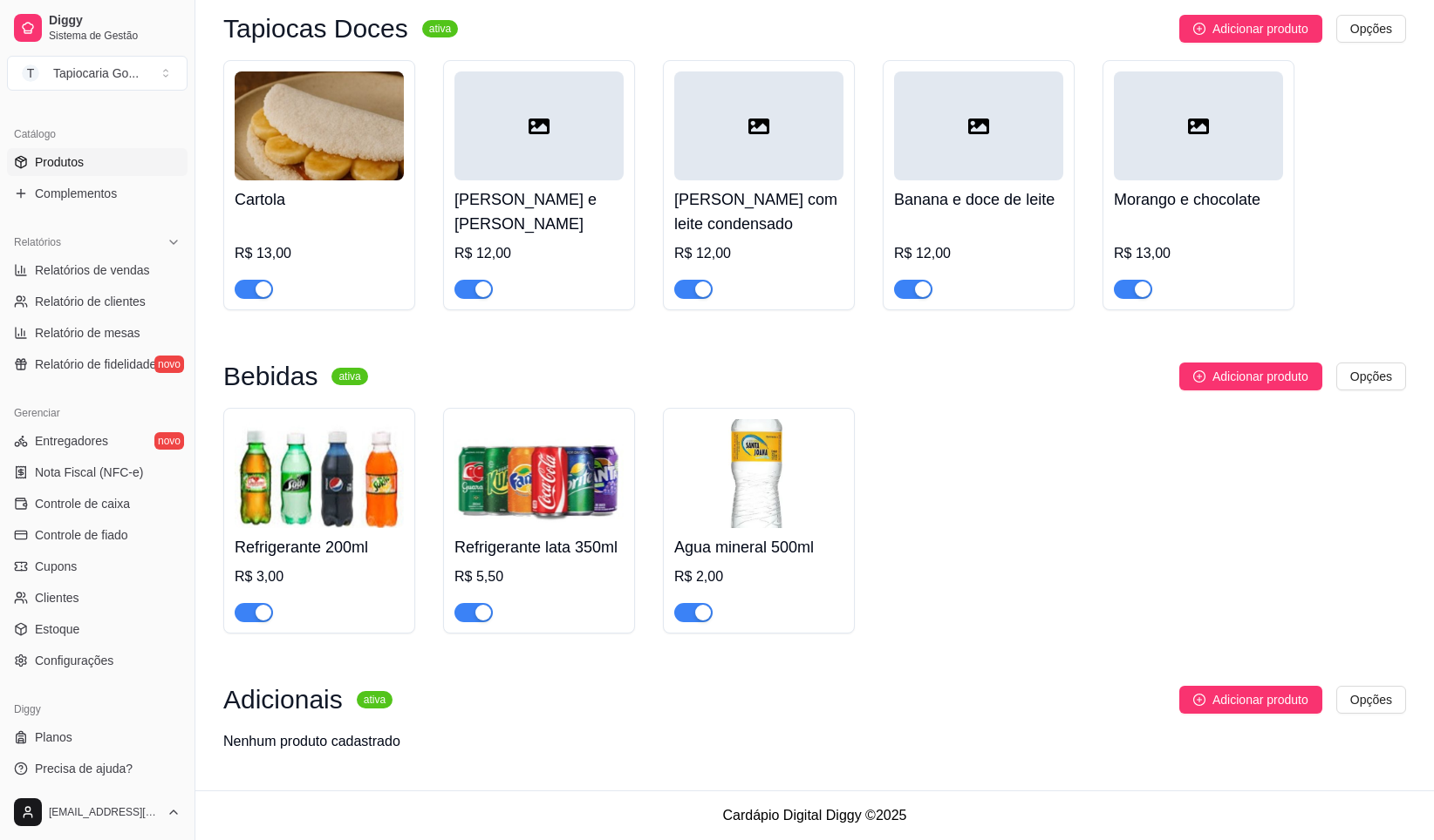
scroll to position [414, 0]
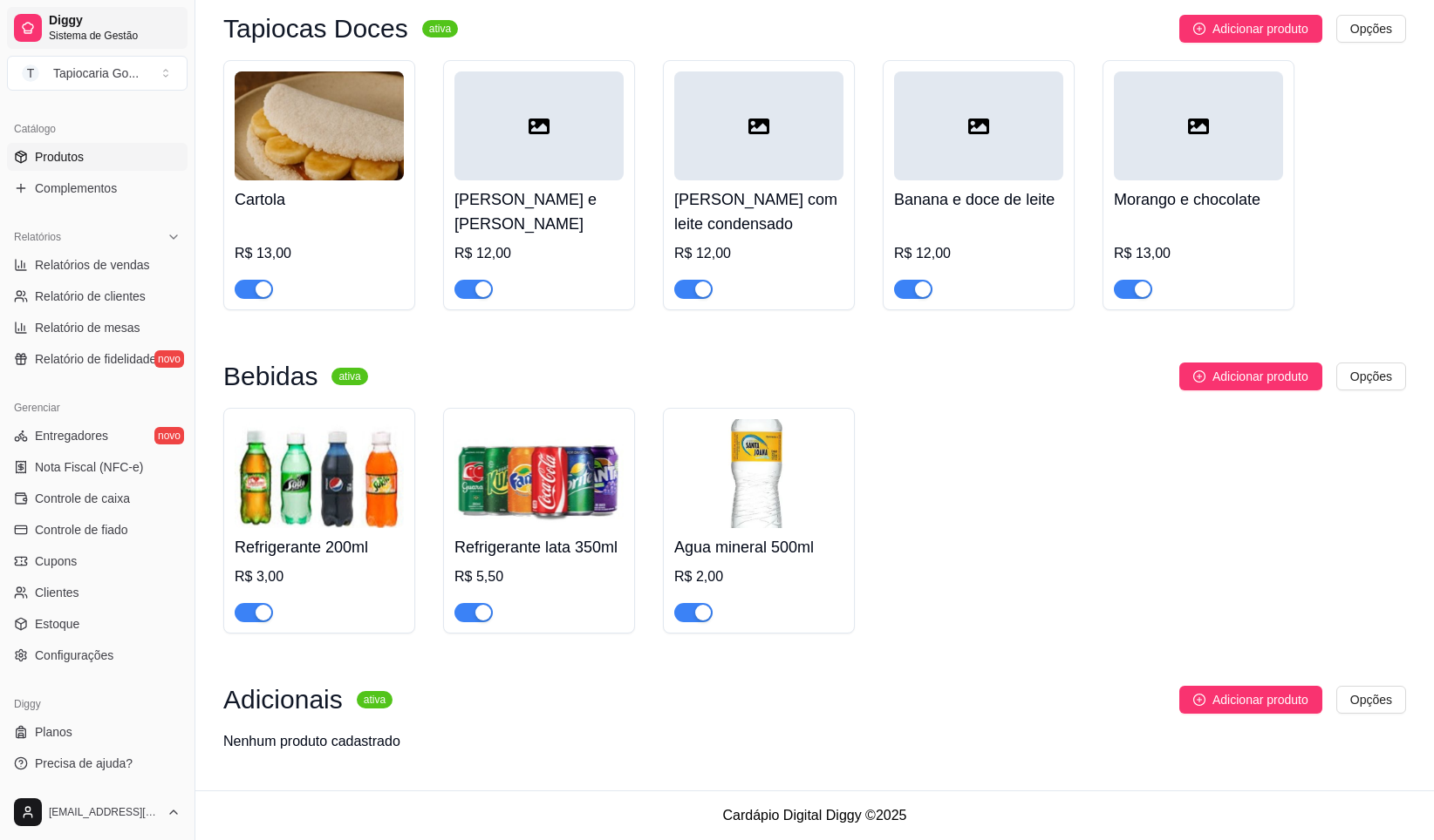
click at [46, 30] on link "Diggy Sistema de Gestão" at bounding box center [97, 28] width 180 height 42
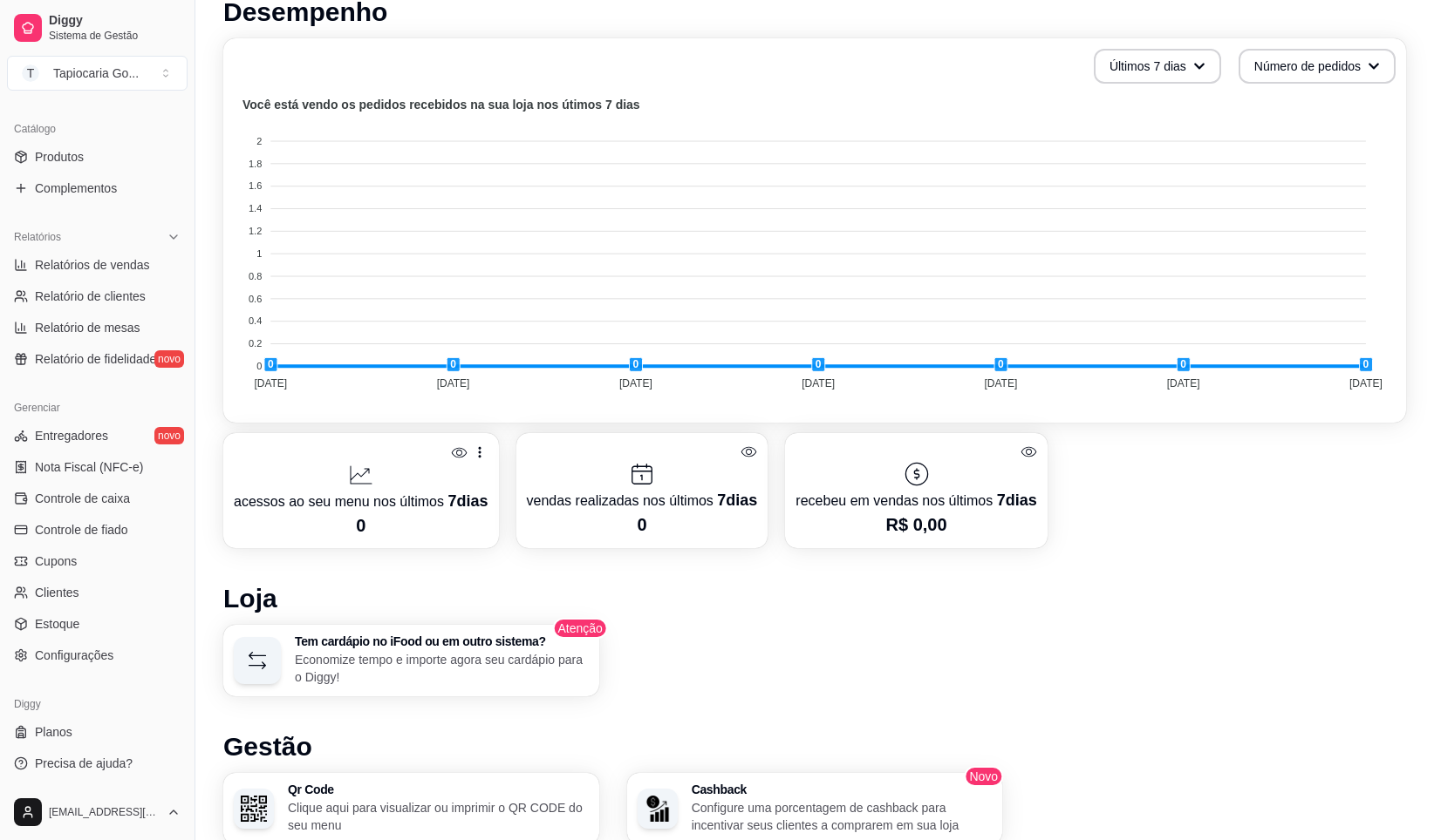
scroll to position [807, 0]
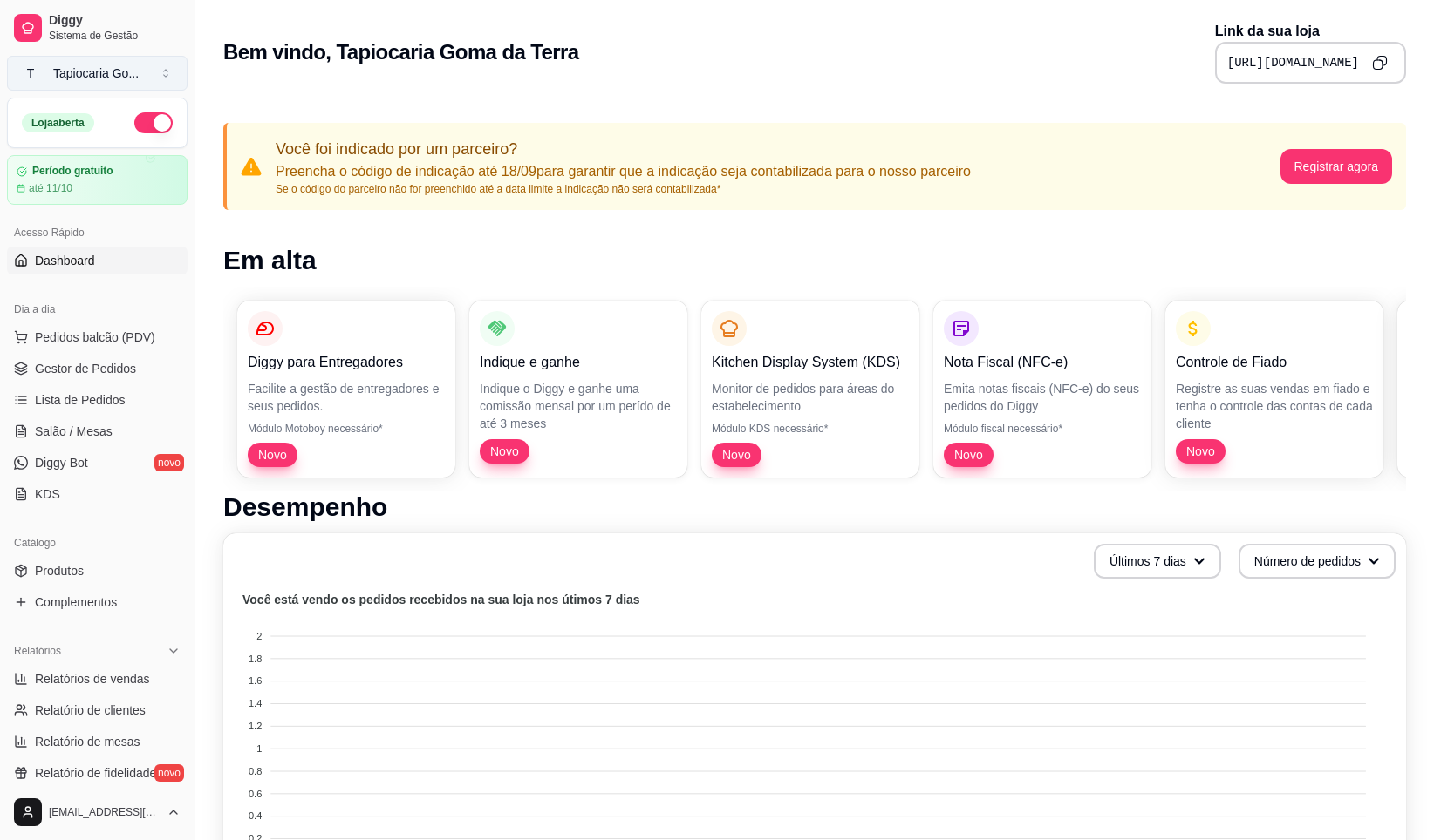
click at [104, 80] on div "Tapiocaria Go ..." at bounding box center [95, 73] width 85 height 17
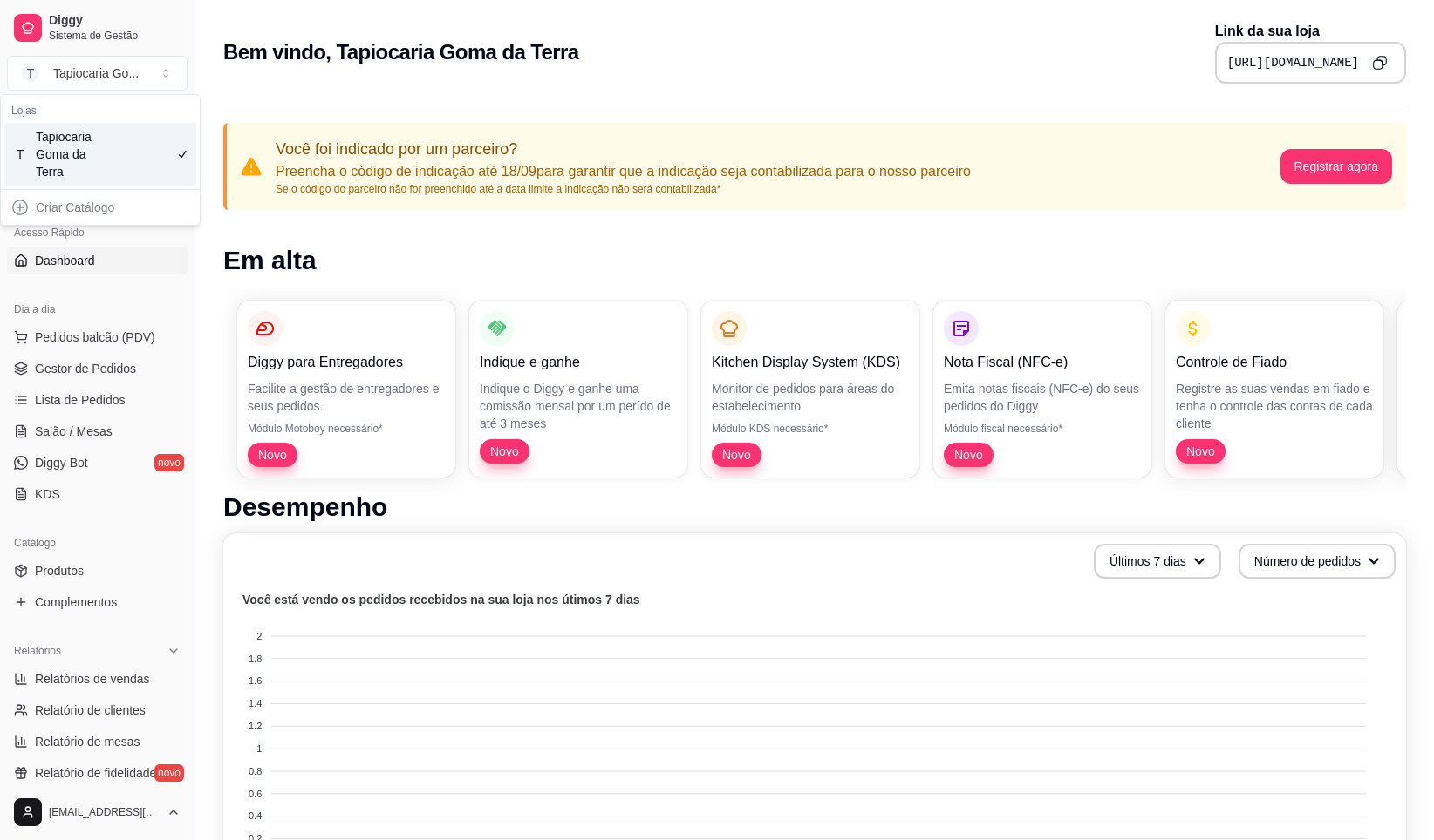
click at [1393, 69] on button "Copy to clipboard" at bounding box center [1379, 62] width 27 height 27
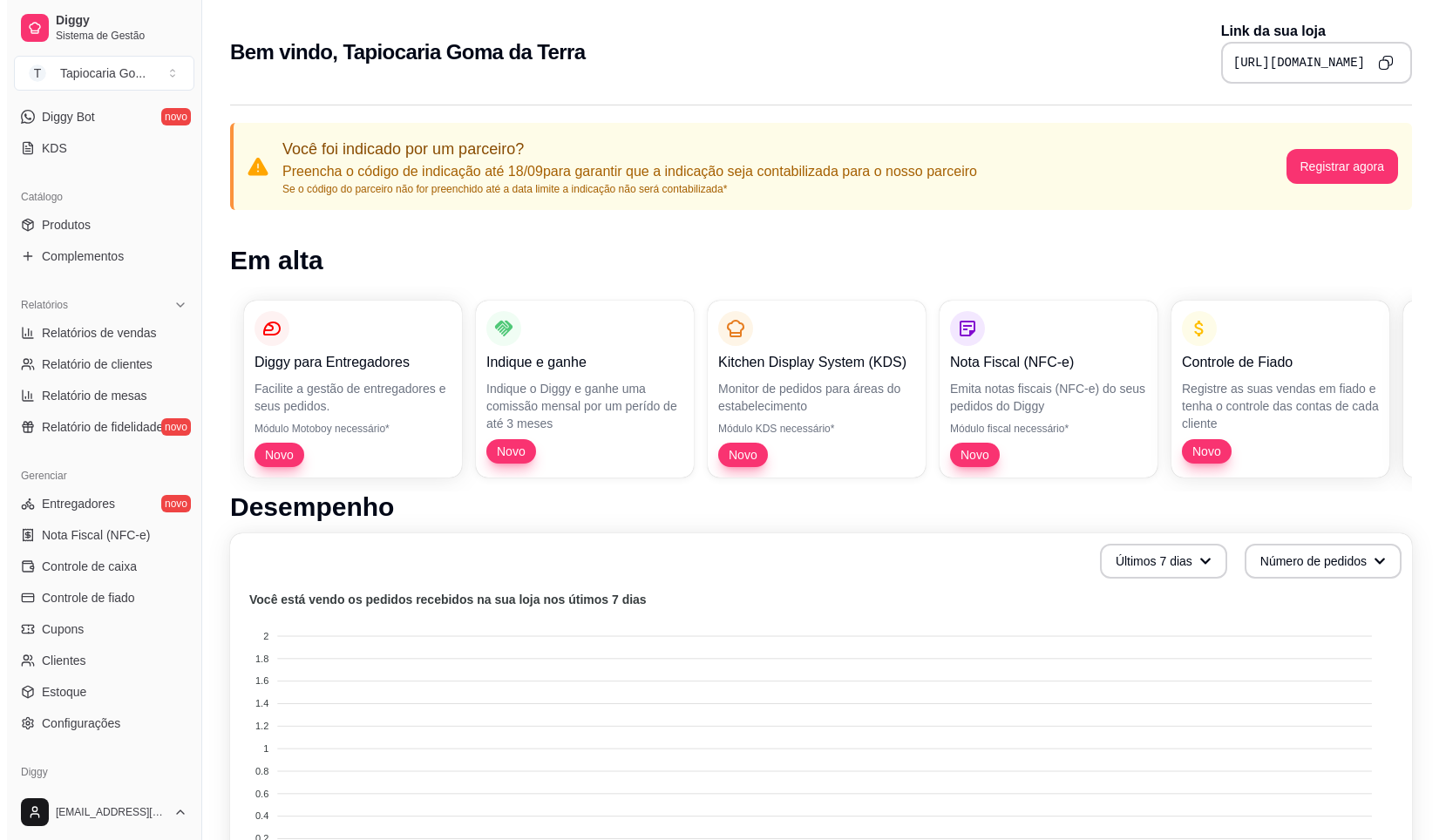
scroll to position [414, 0]
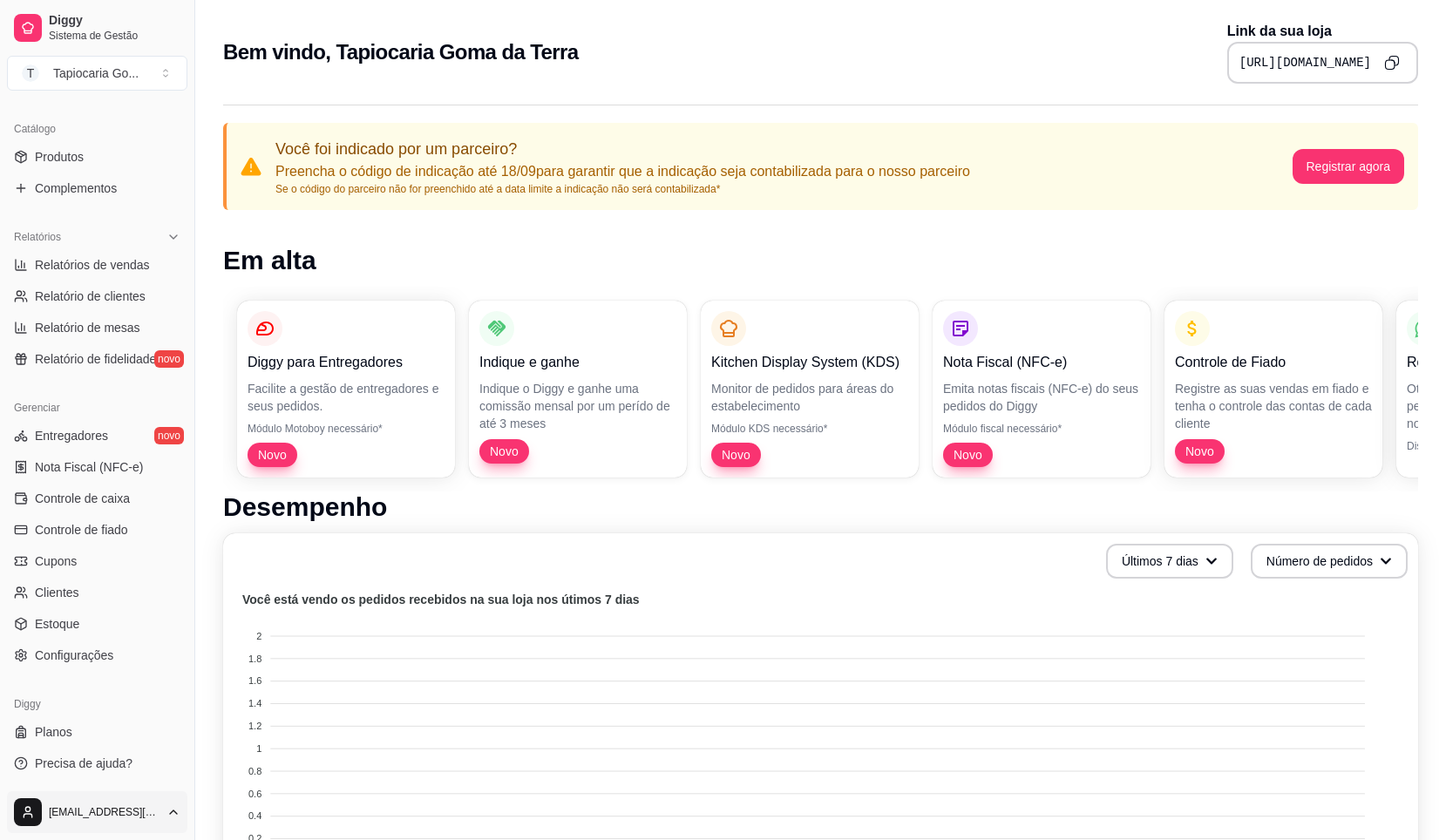
click at [172, 814] on html "Diggy Sistema de Gestão T Tapiocaria Go ... Loja aberta Período gratuito até 11…" at bounding box center [723, 420] width 1446 height 840
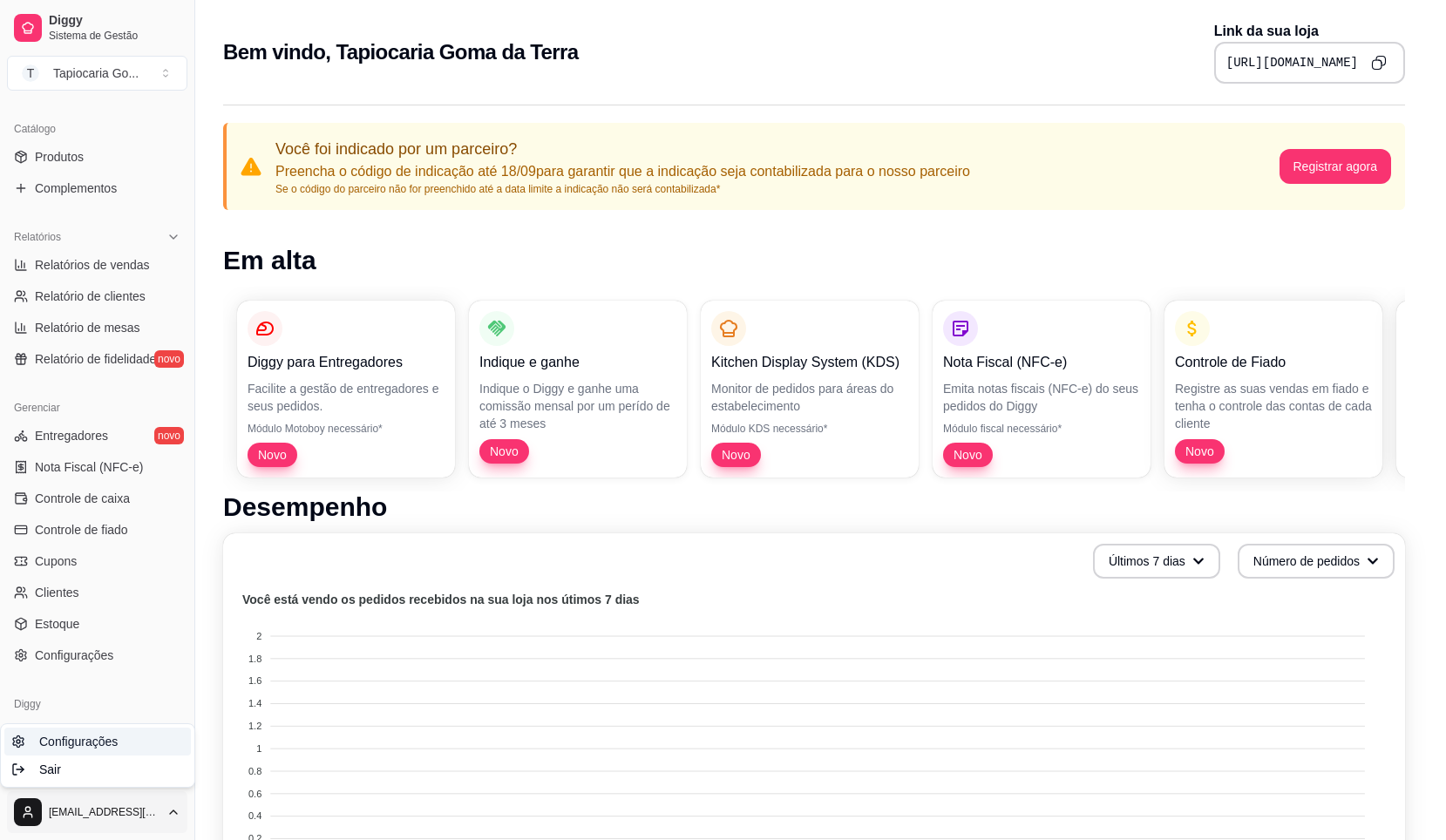
click at [126, 740] on link "Configurações" at bounding box center [98, 741] width 187 height 28
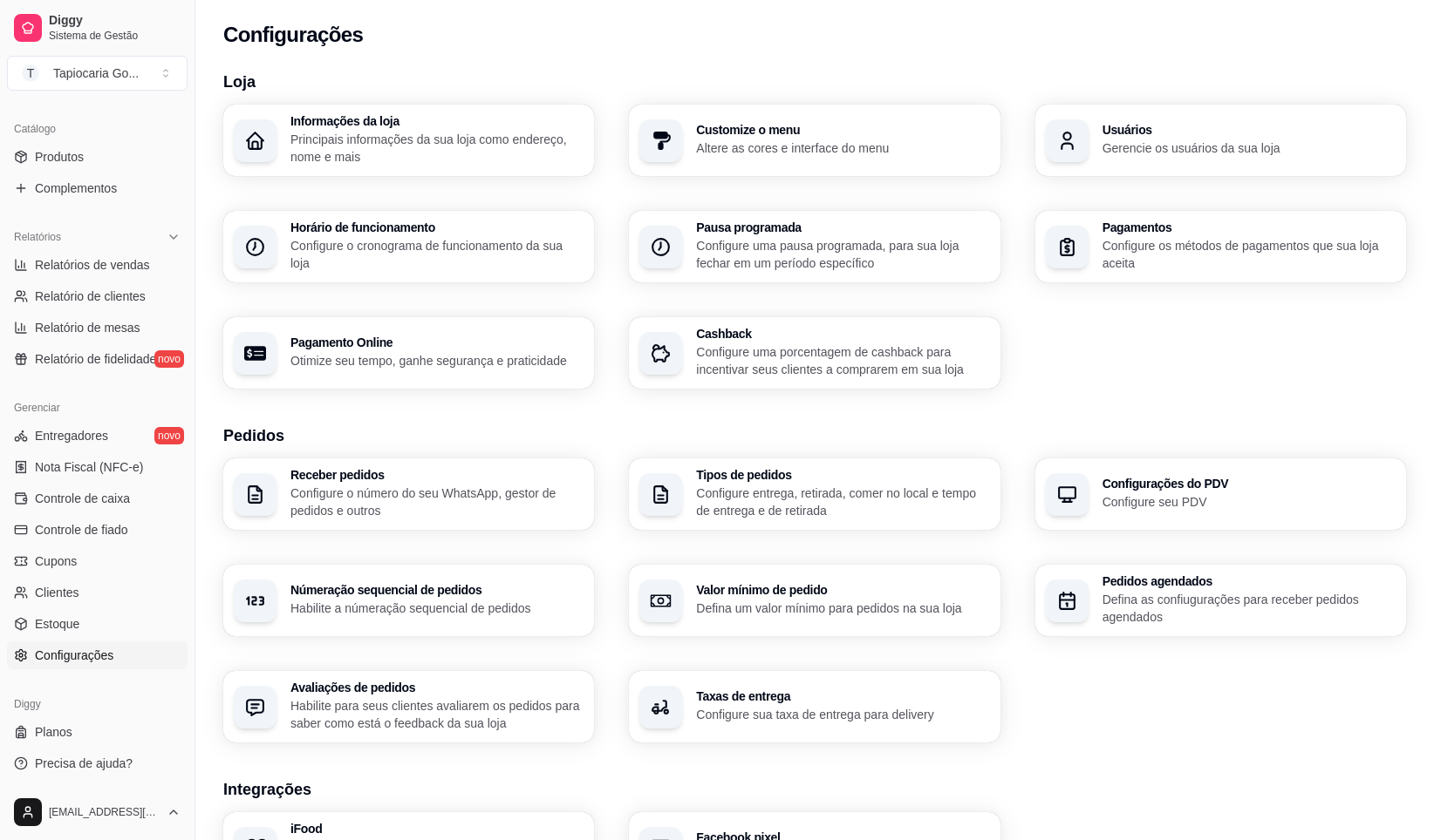
click at [320, 134] on p "Principais informações da sua loja como endereço, nome e mais" at bounding box center [436, 148] width 293 height 35
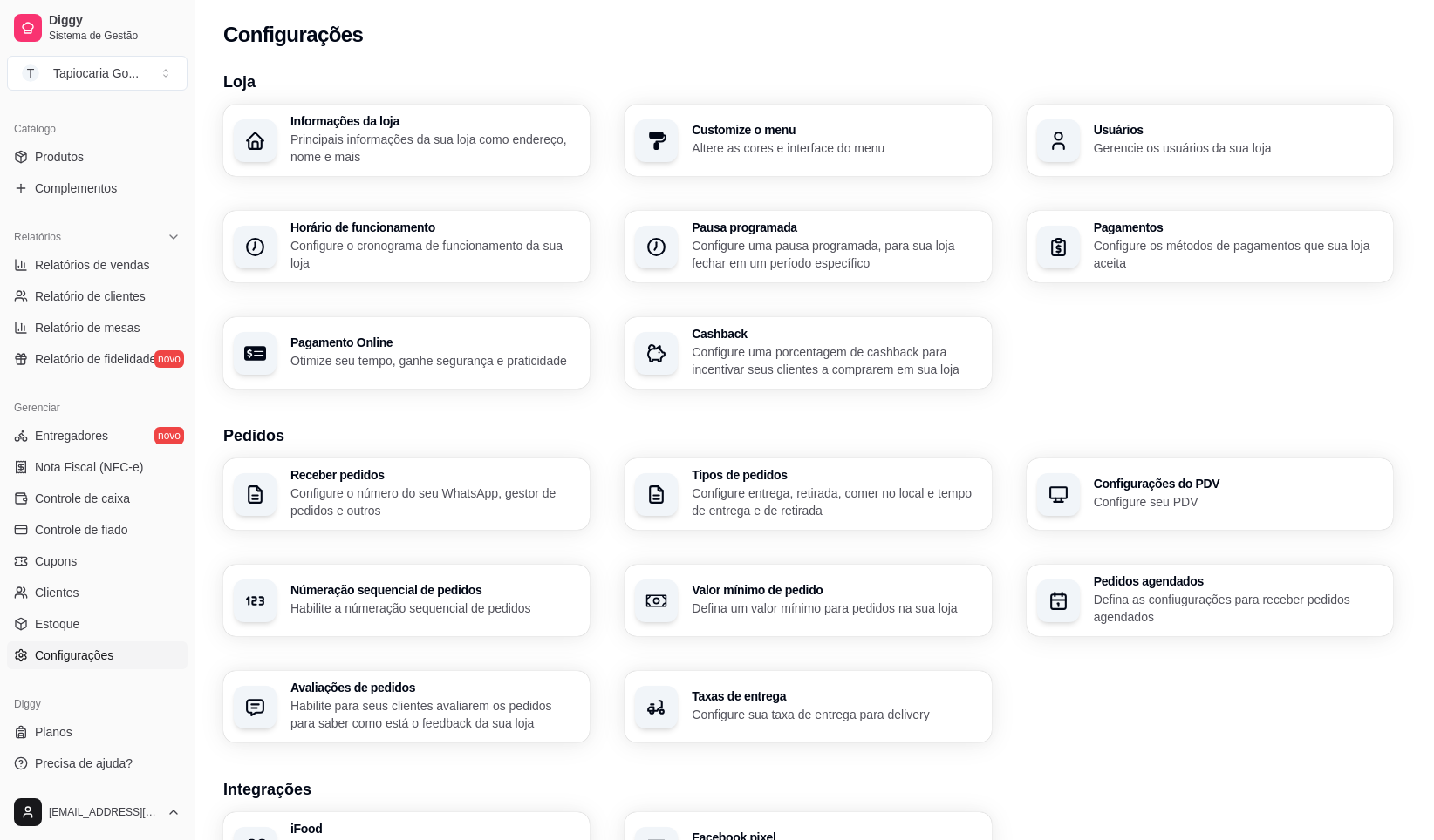
type input "Nossa Senhora do Ó"
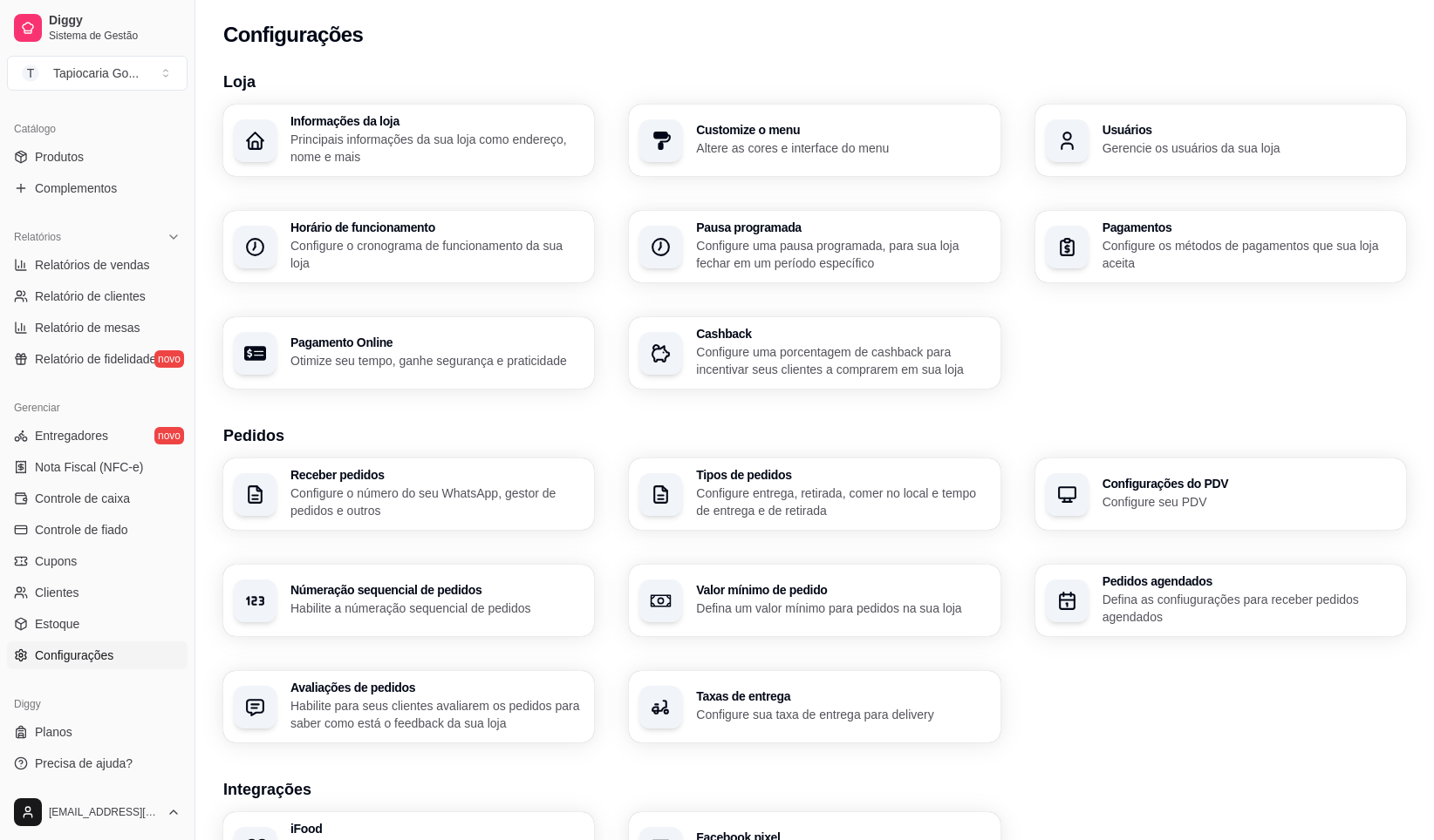
click at [1167, 116] on div "Usuários Gerencie os usuários da sua loja" at bounding box center [1220, 141] width 371 height 72
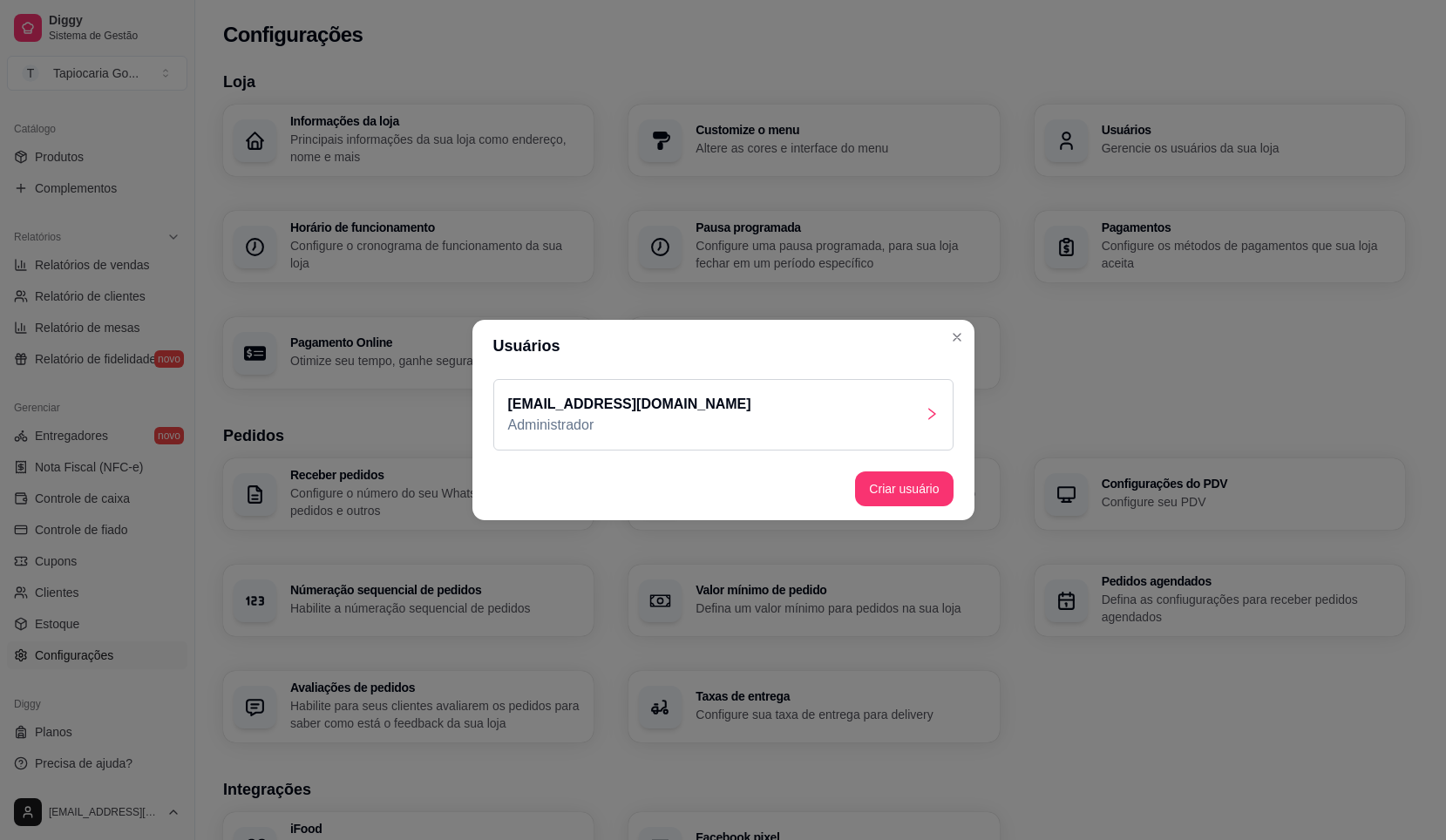
drag, startPoint x: 776, startPoint y: 392, endPoint x: 463, endPoint y: 397, distance: 313.0
click at [463, 397] on div "Usuários [EMAIL_ADDRESS][DOMAIN_NAME] Administrador Criar usuário" at bounding box center [723, 420] width 1446 height 840
drag, startPoint x: 463, startPoint y: 397, endPoint x: 559, endPoint y: 400, distance: 96.0
copy p "[EMAIL_ADDRESS][DOMAIN_NAME]"
